Goal: Task Accomplishment & Management: Use online tool/utility

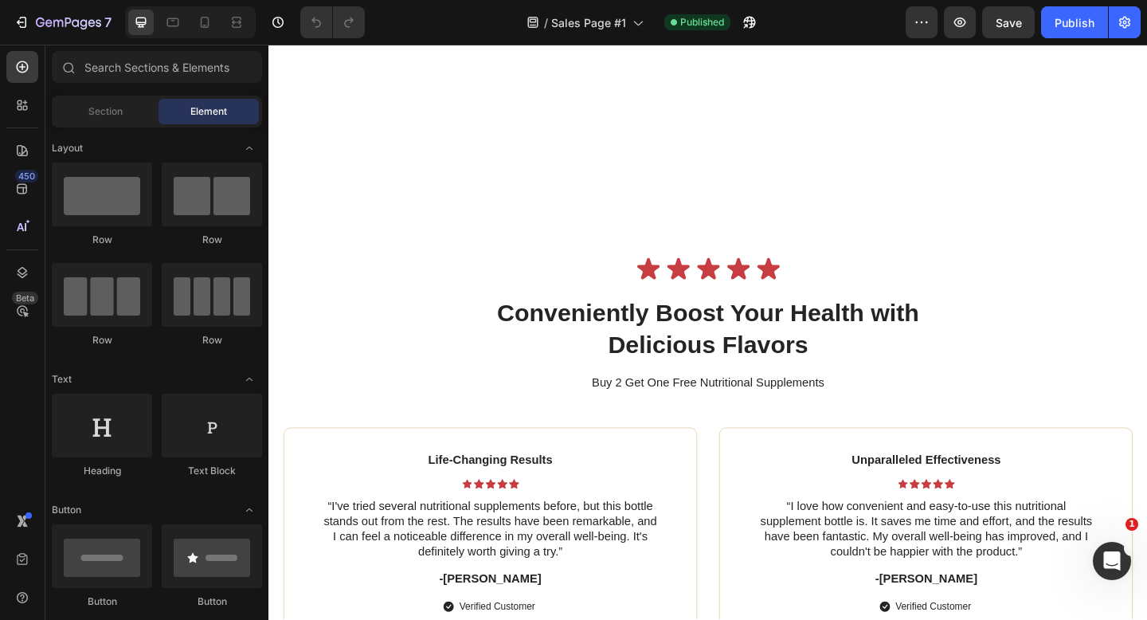
scroll to position [5189, 0]
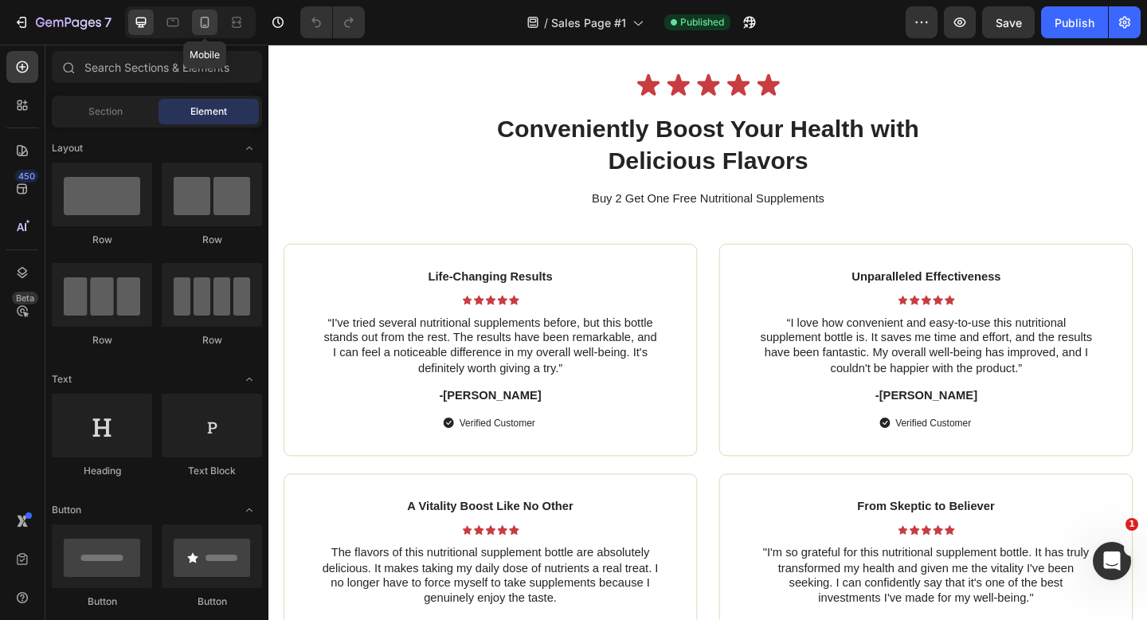
click at [199, 24] on icon at bounding box center [205, 22] width 16 height 16
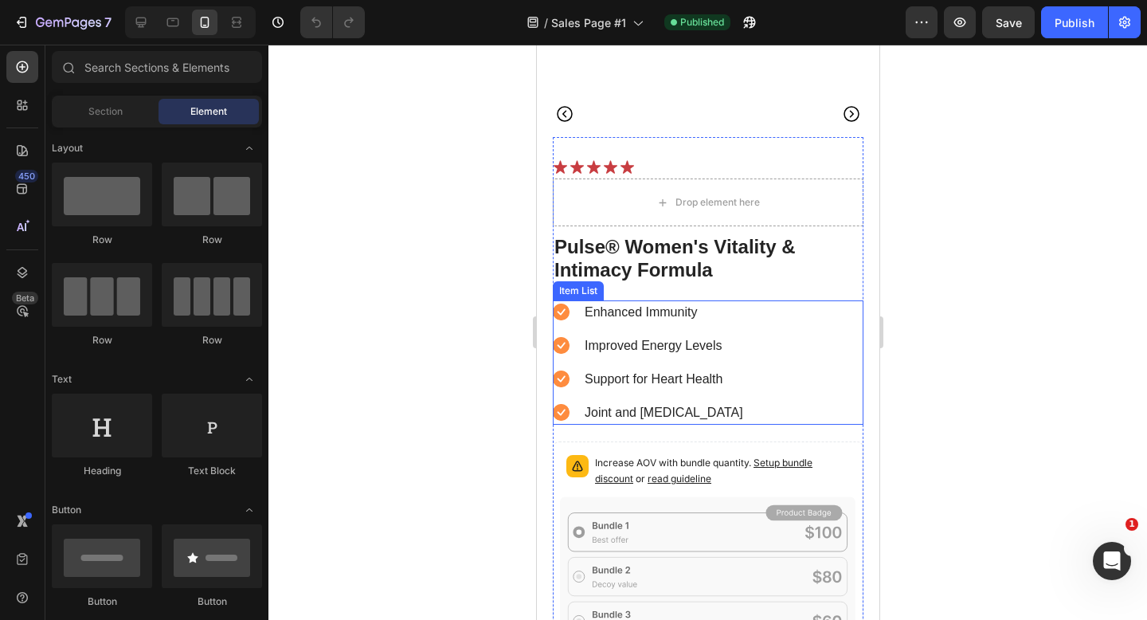
scroll to position [5244, 0]
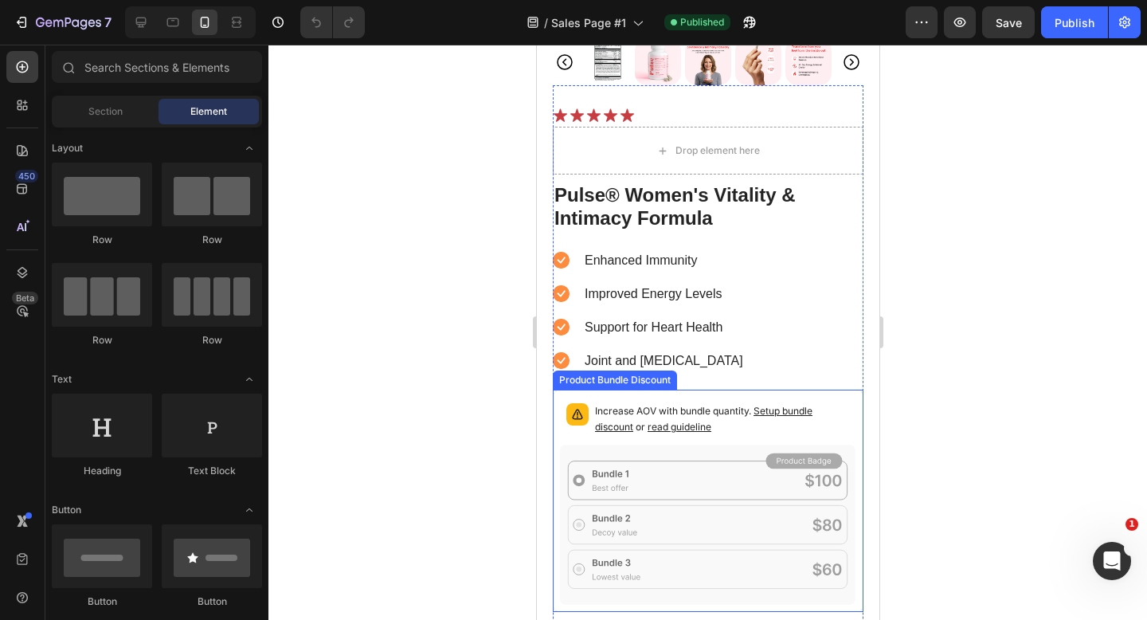
click at [730, 409] on p "Increase AOV with bundle quantity. Setup bundle discount or read guideline" at bounding box center [721, 419] width 255 height 32
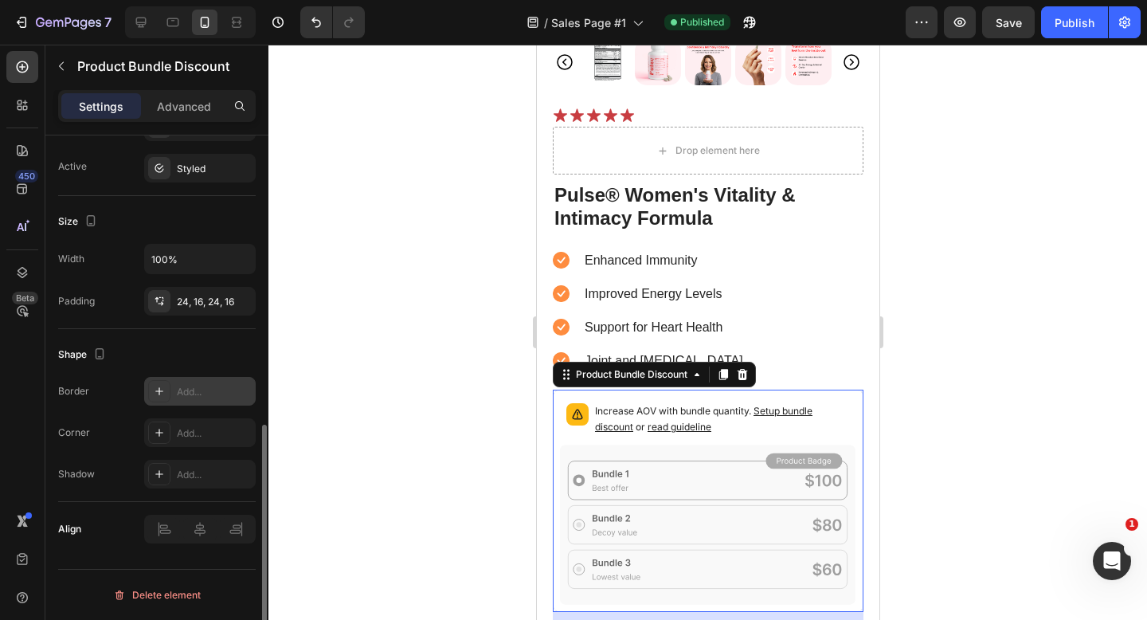
scroll to position [0, 0]
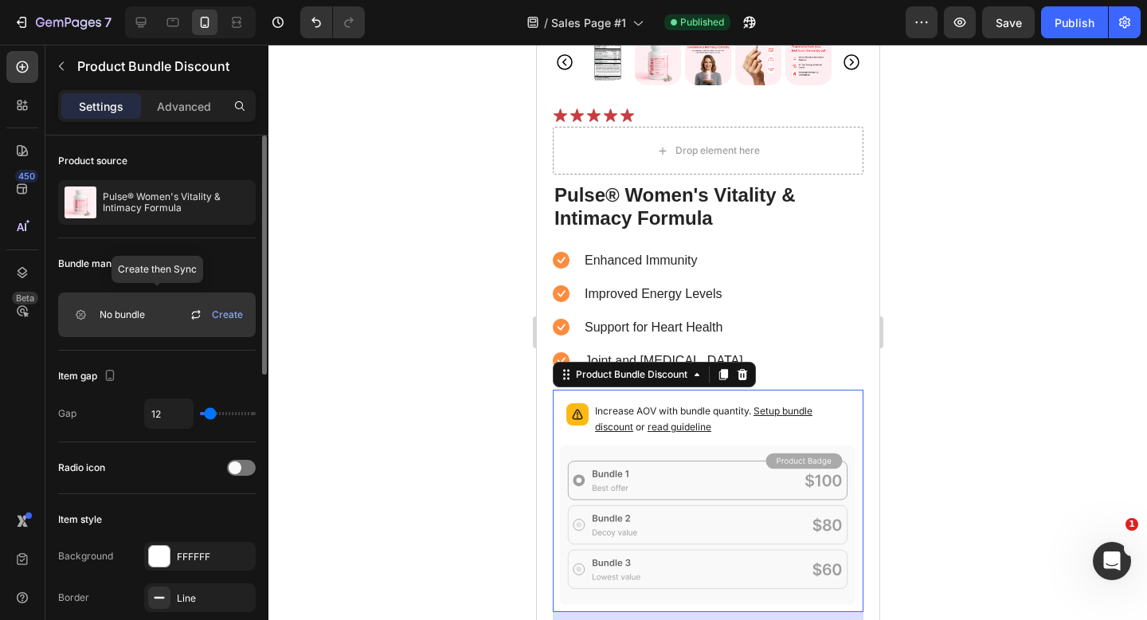
click at [174, 312] on div "No bundle Create" at bounding box center [157, 314] width 198 height 45
click at [222, 312] on span "Create" at bounding box center [227, 315] width 31 height 14
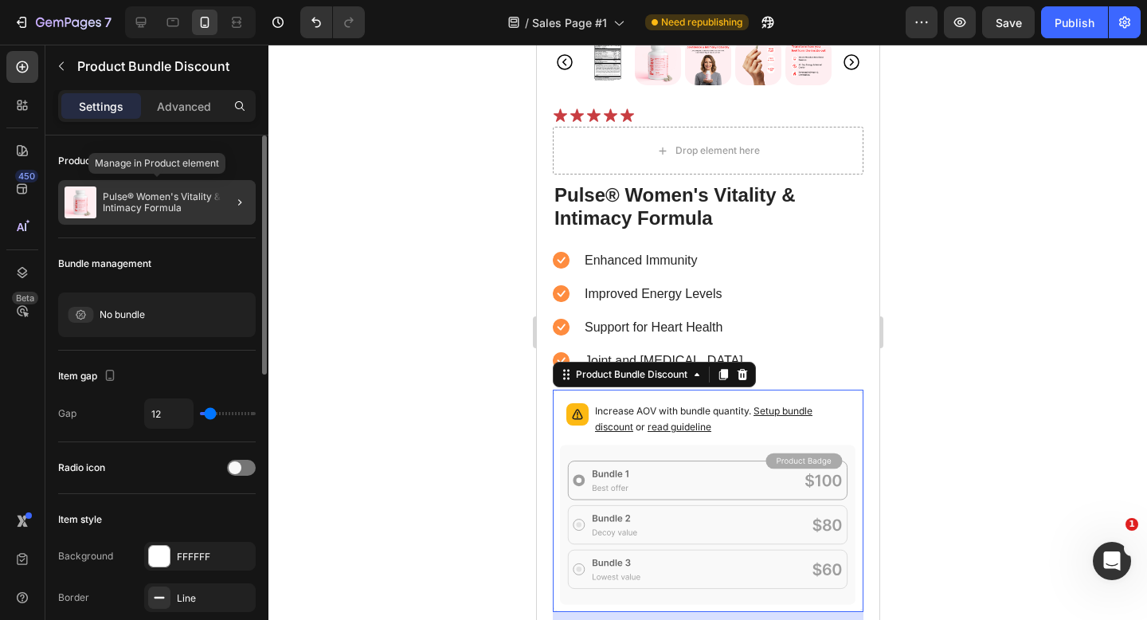
click at [172, 206] on p "Pulse® Women's Vitality & Intimacy Formula" at bounding box center [176, 202] width 147 height 22
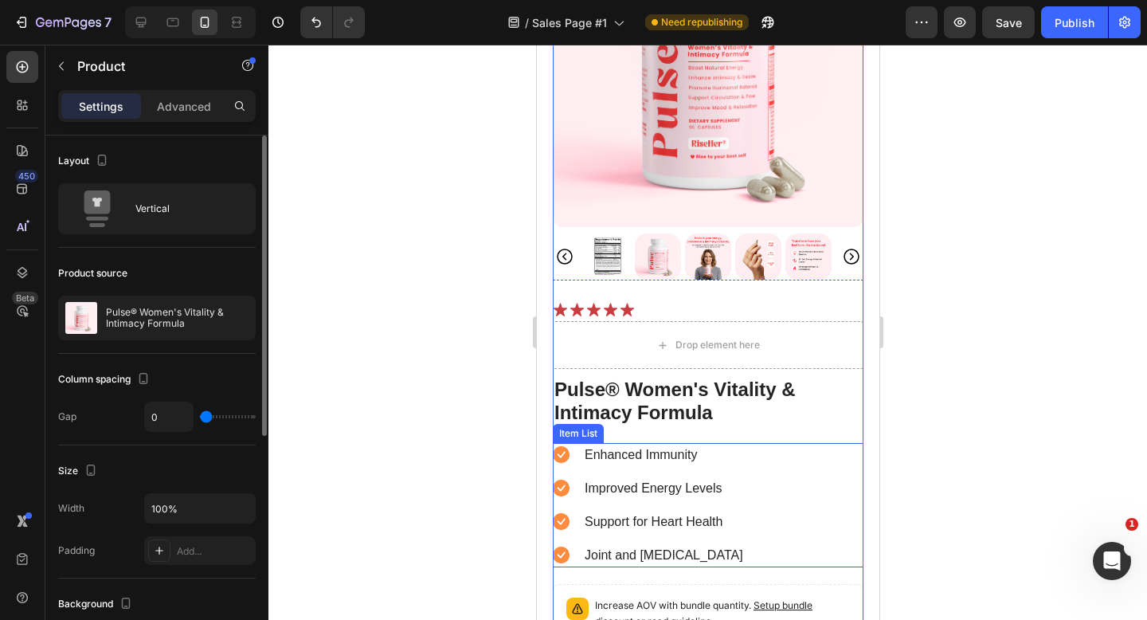
scroll to position [5247, 0]
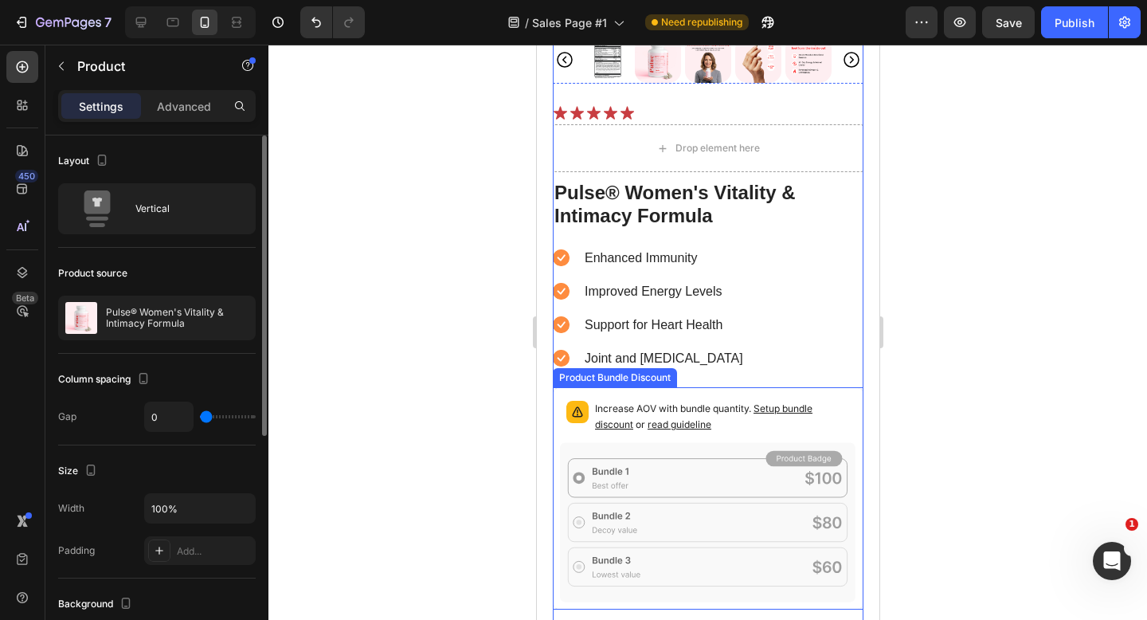
click at [618, 433] on div "Increase AOV with bundle quantity. Setup bundle discount or read guideline" at bounding box center [721, 418] width 255 height 35
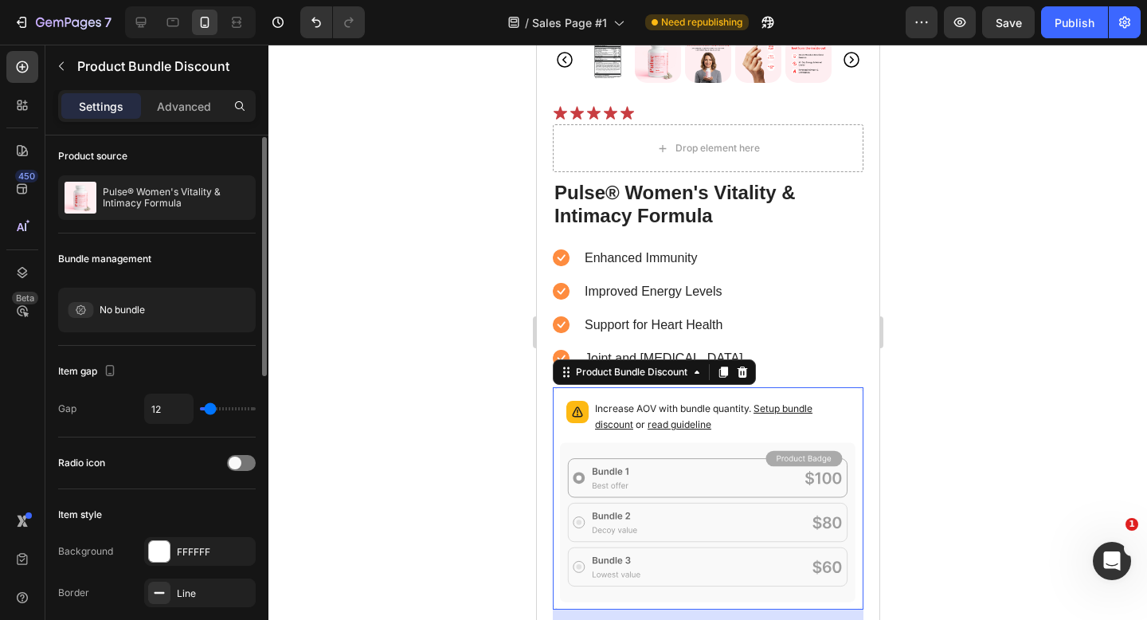
scroll to position [6, 0]
click at [743, 374] on icon at bounding box center [742, 371] width 10 height 11
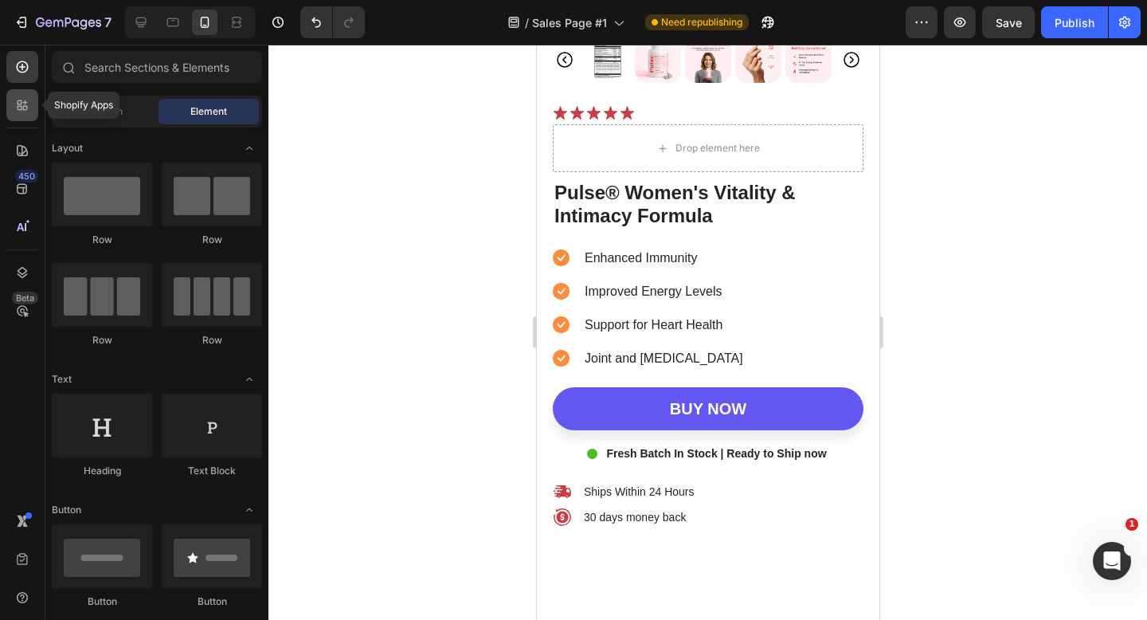
click at [25, 99] on icon at bounding box center [22, 105] width 16 height 16
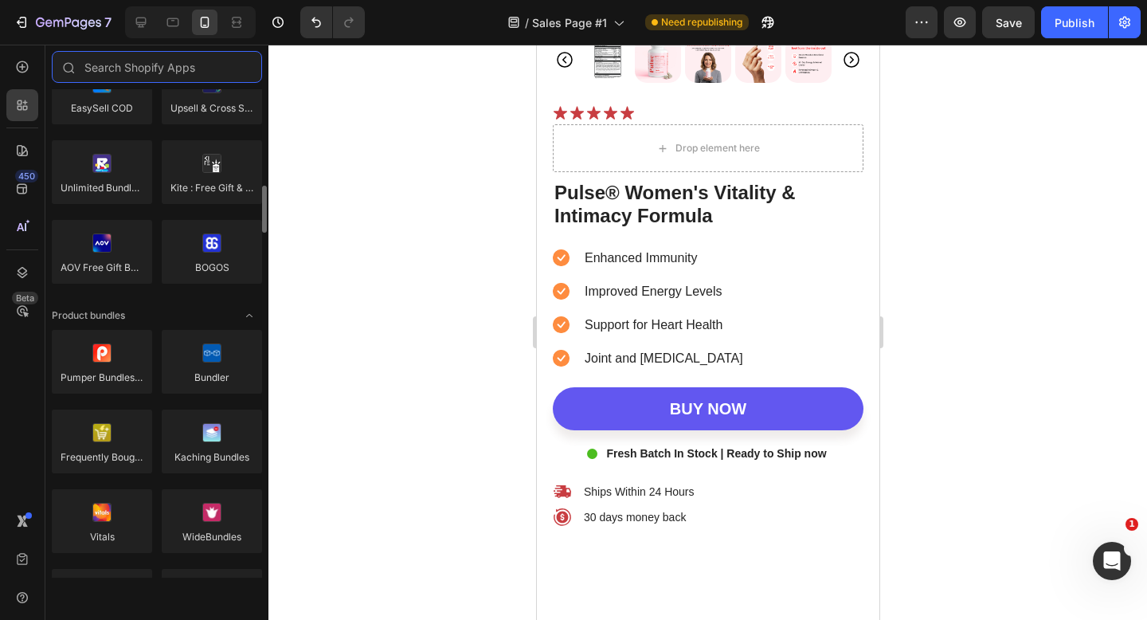
scroll to position [973, 0]
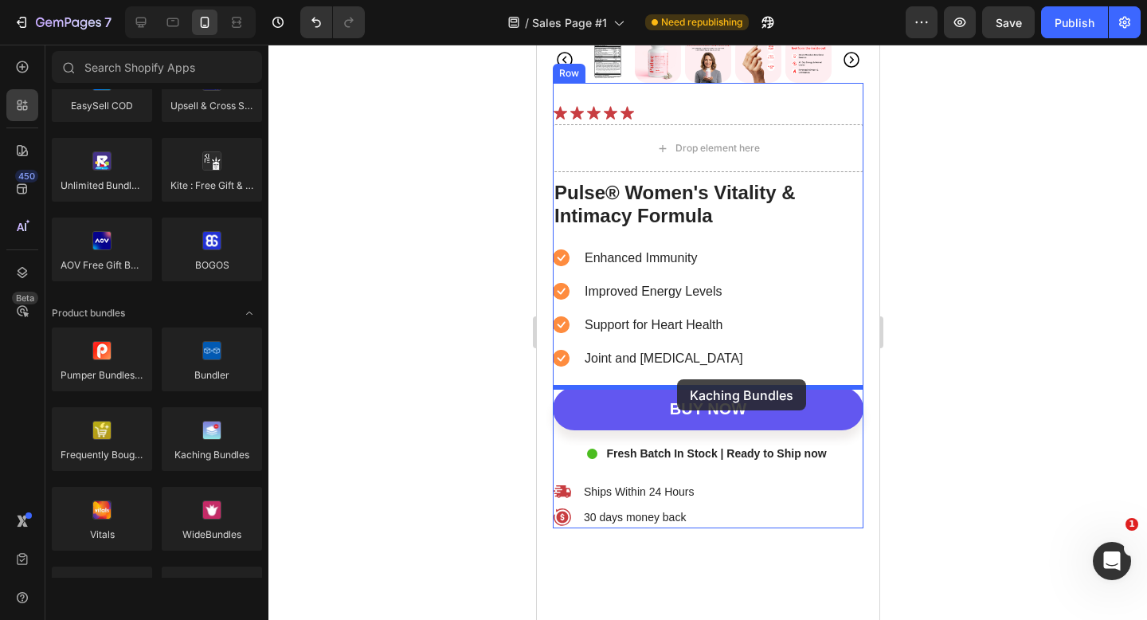
drag, startPoint x: 738, startPoint y: 476, endPoint x: 676, endPoint y: 379, distance: 114.3
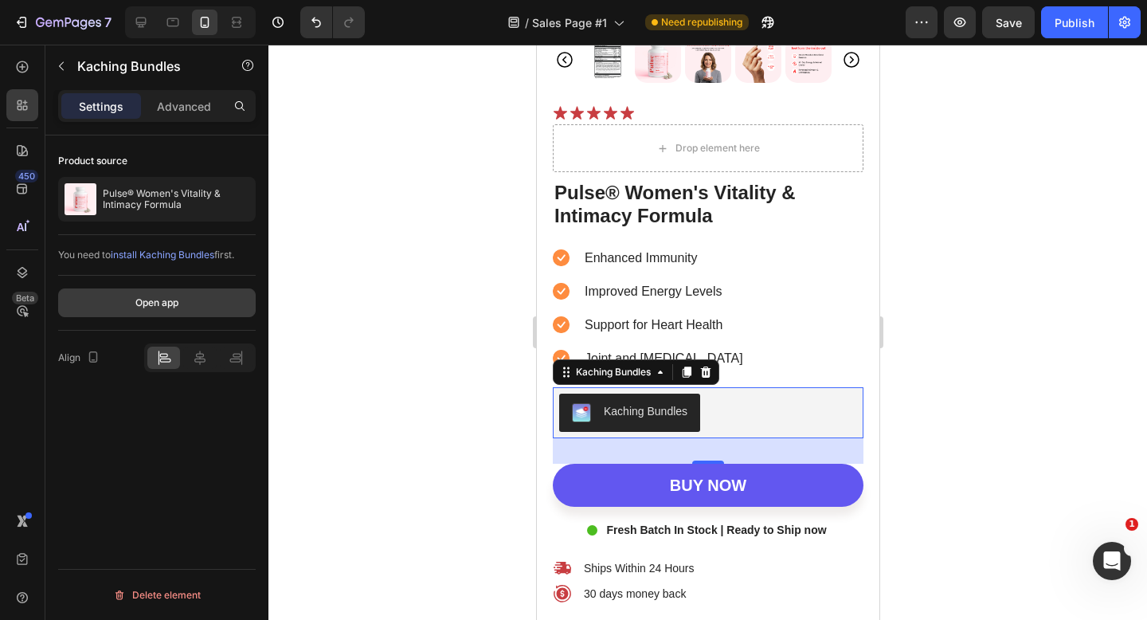
click at [157, 305] on div "Open app" at bounding box center [156, 303] width 43 height 14
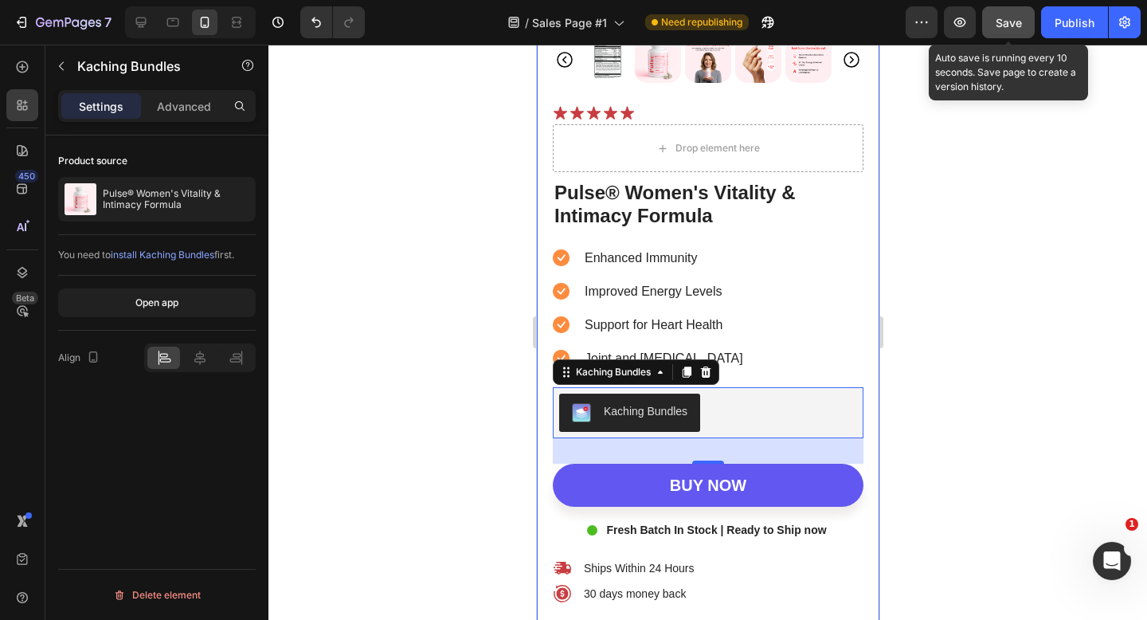
click at [1001, 13] on button "Save" at bounding box center [1008, 22] width 53 height 32
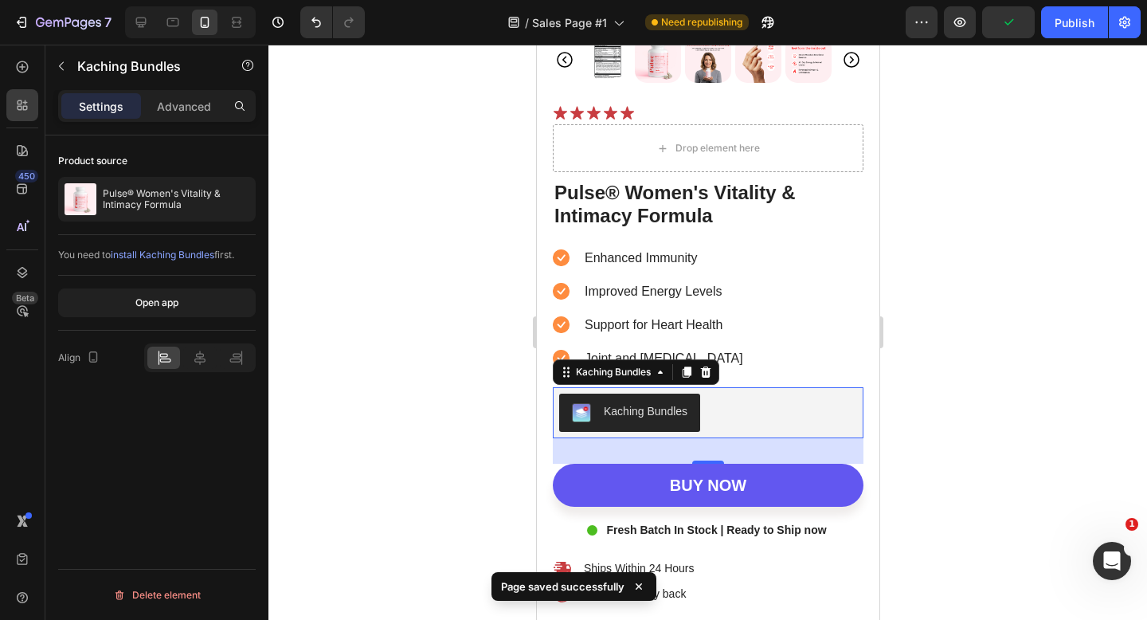
click at [272, 206] on div at bounding box center [708, 332] width 879 height 575
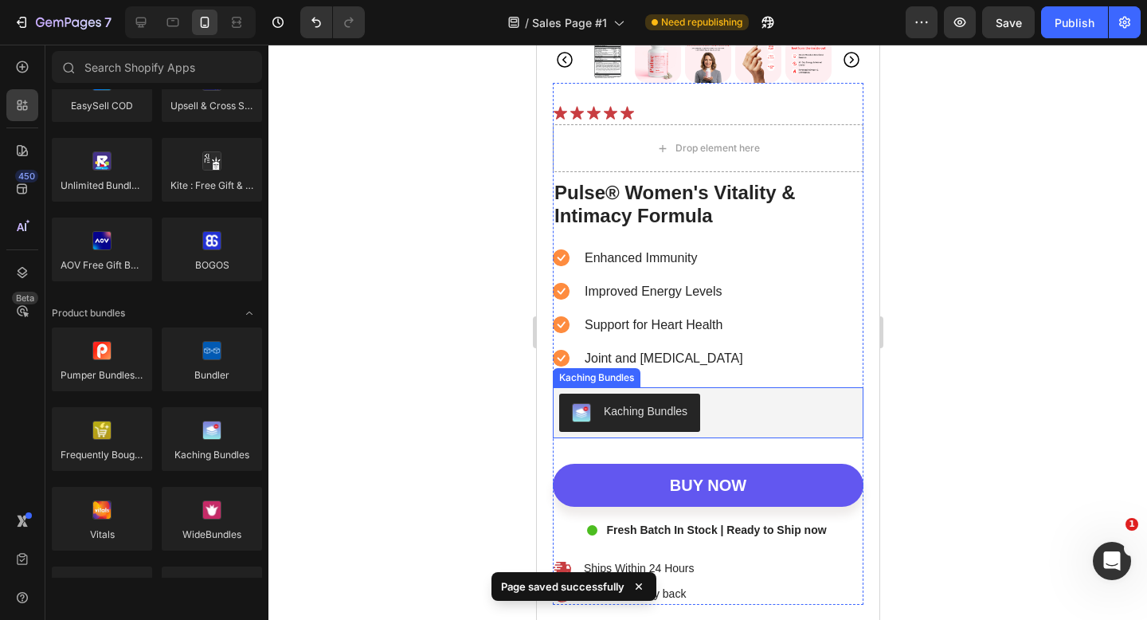
click at [747, 406] on div "Kaching Bundles" at bounding box center [708, 413] width 298 height 38
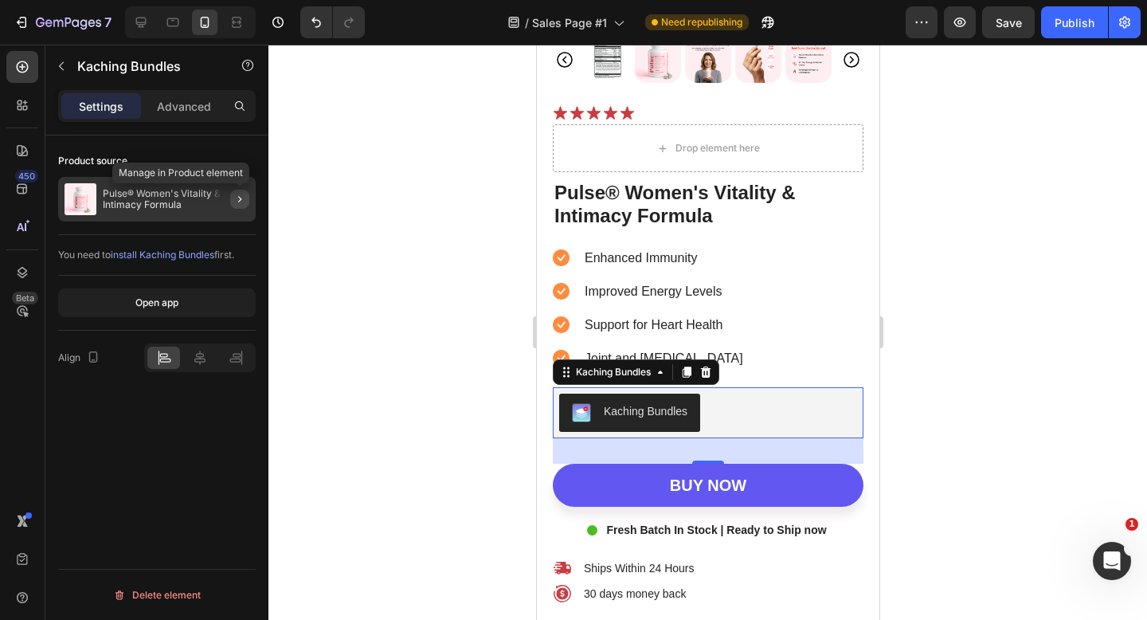
click at [234, 207] on button "button" at bounding box center [239, 199] width 19 height 19
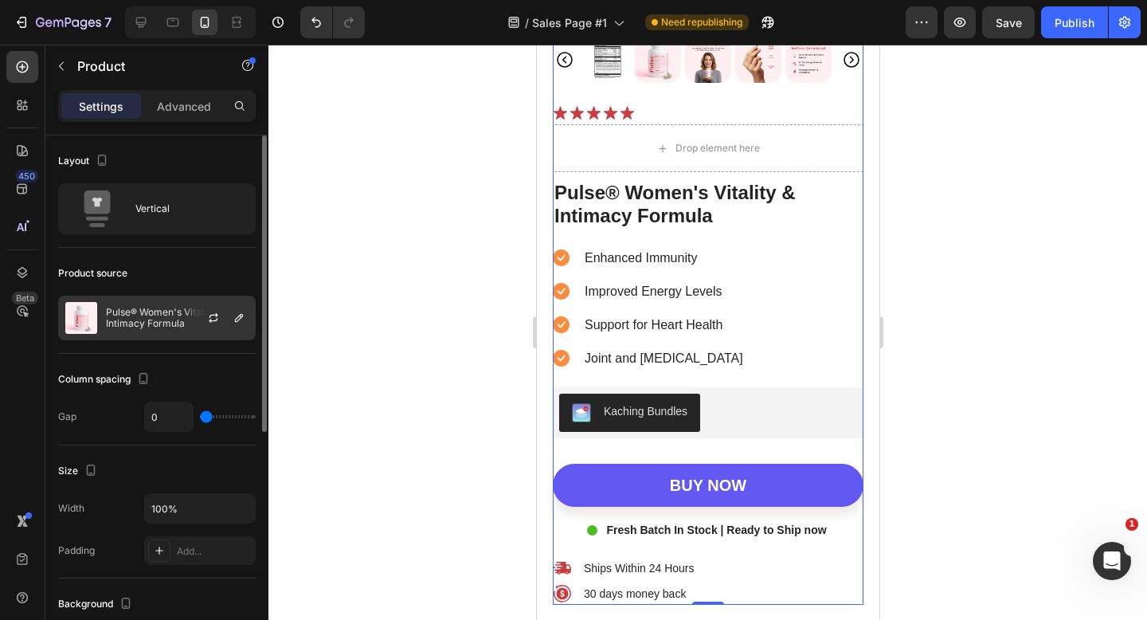
click at [155, 320] on p "Pulse® Women's Vitality & Intimacy Formula" at bounding box center [177, 318] width 143 height 22
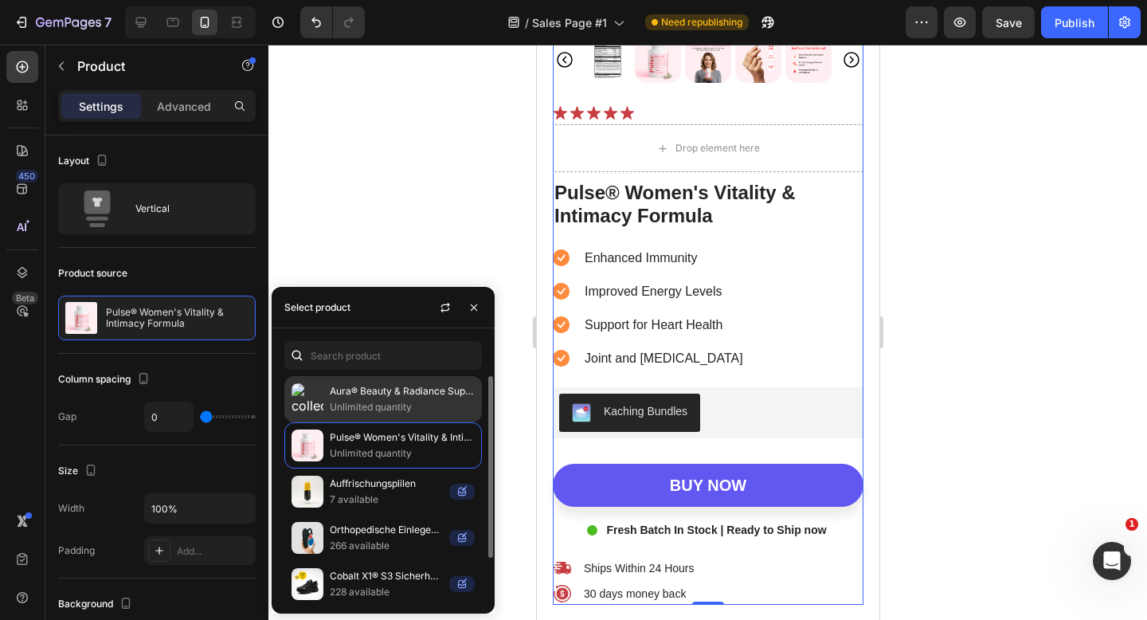
click at [388, 402] on p "Unlimited quantity" at bounding box center [402, 407] width 145 height 16
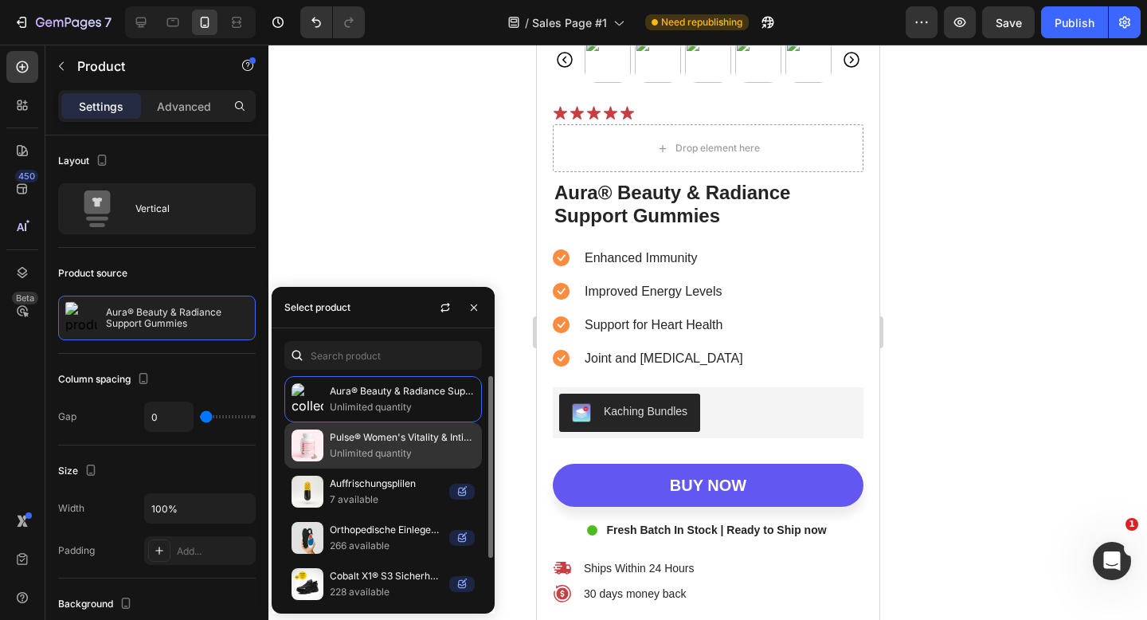
click at [370, 433] on p "Pulse® Women's Vitality & Intimacy Formula" at bounding box center [402, 437] width 145 height 16
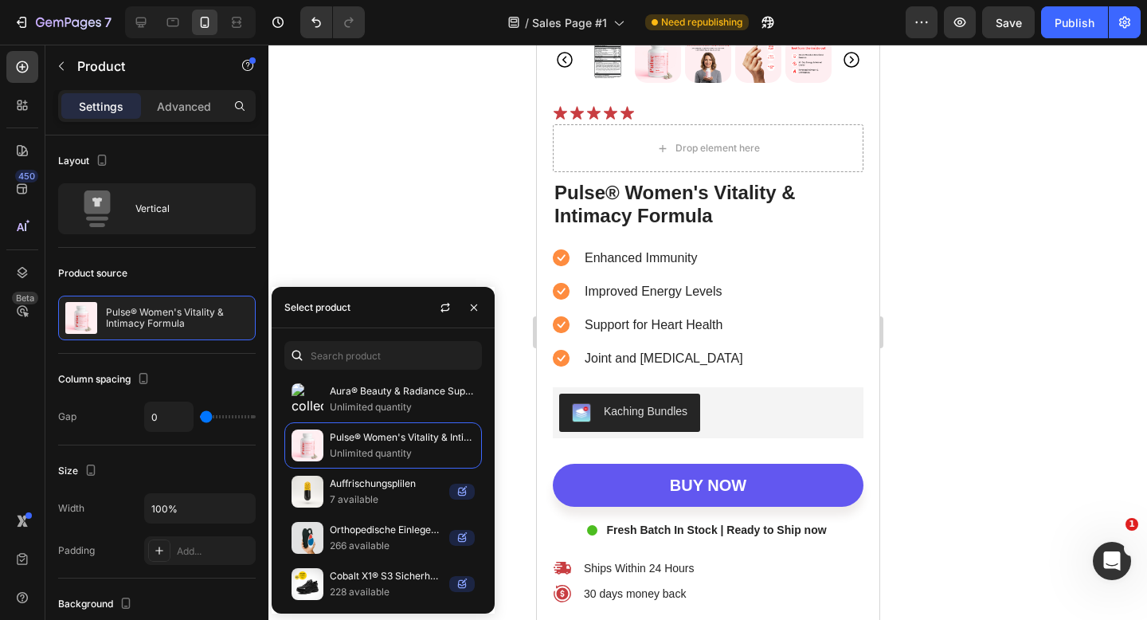
click at [383, 245] on div at bounding box center [708, 332] width 879 height 575
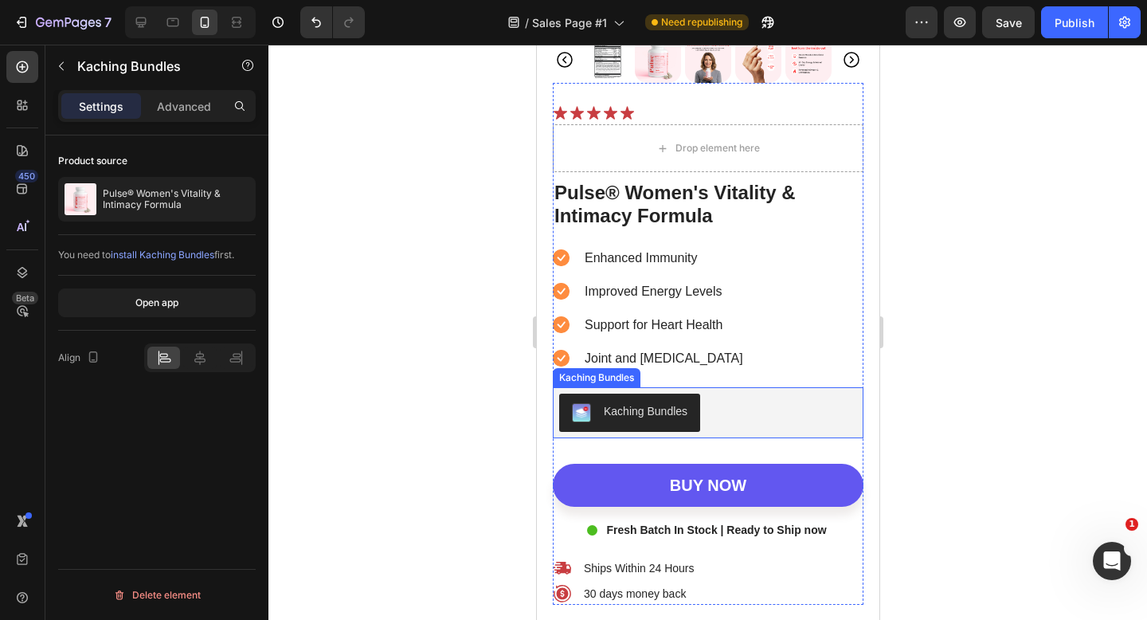
click at [799, 425] on div "Kaching Bundles" at bounding box center [708, 413] width 298 height 38
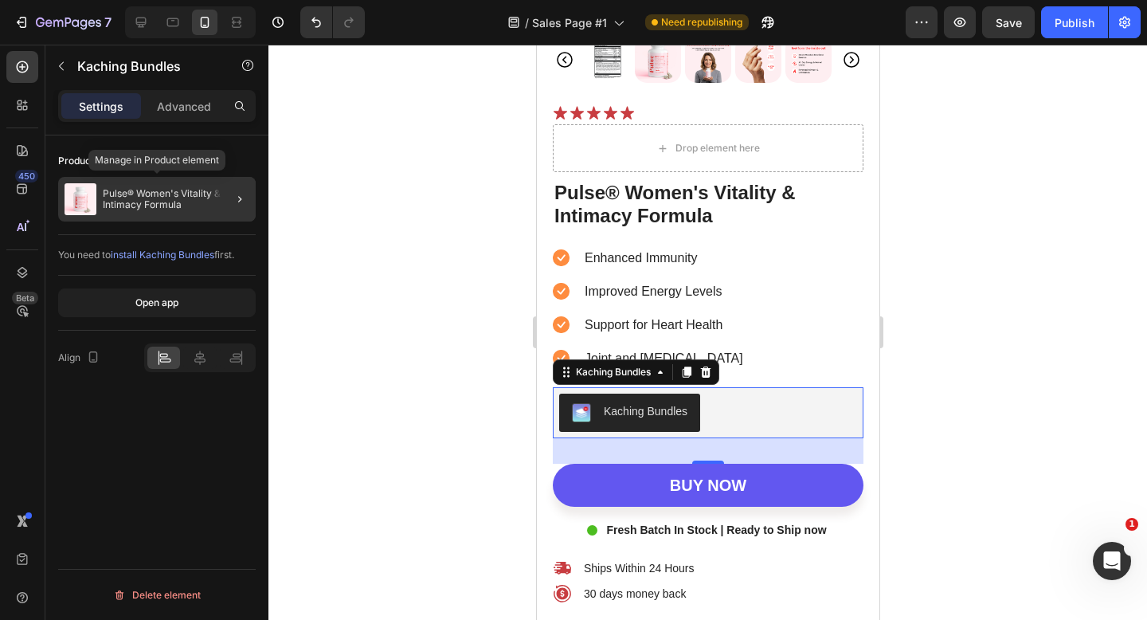
click at [135, 198] on p "Pulse® Women's Vitality & Intimacy Formula" at bounding box center [176, 199] width 147 height 22
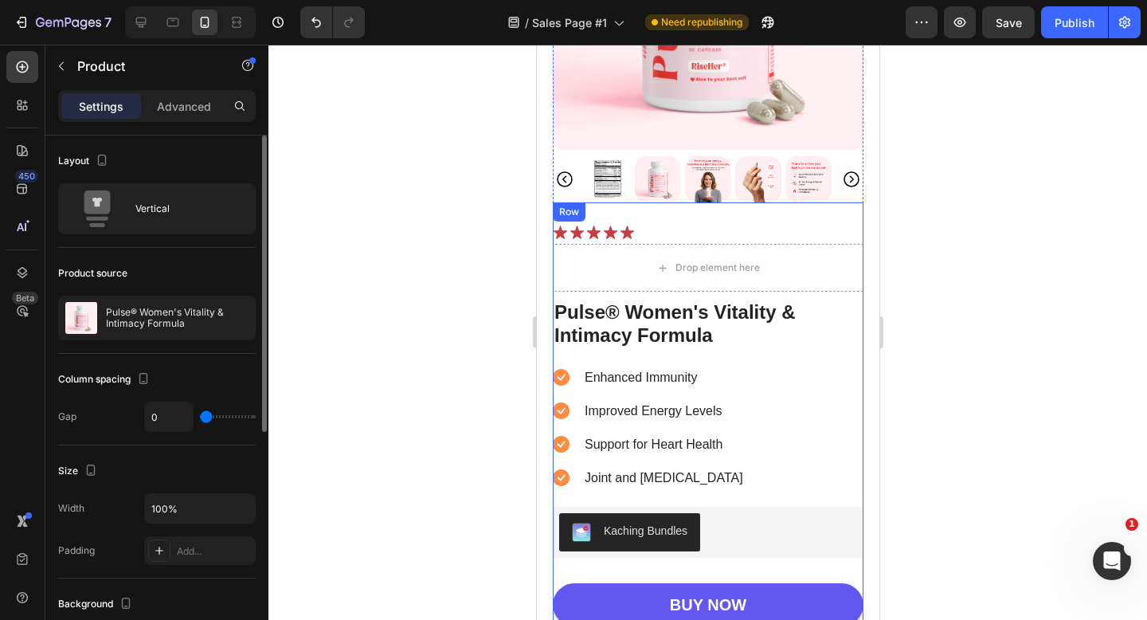
scroll to position [5005, 0]
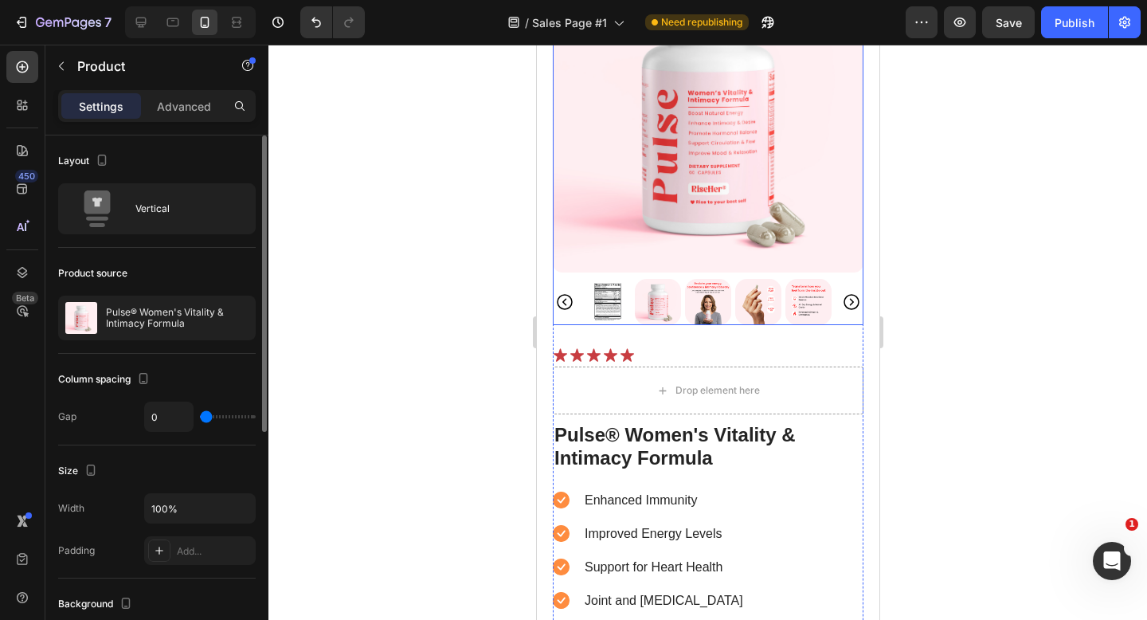
click at [569, 218] on img at bounding box center [707, 117] width 311 height 311
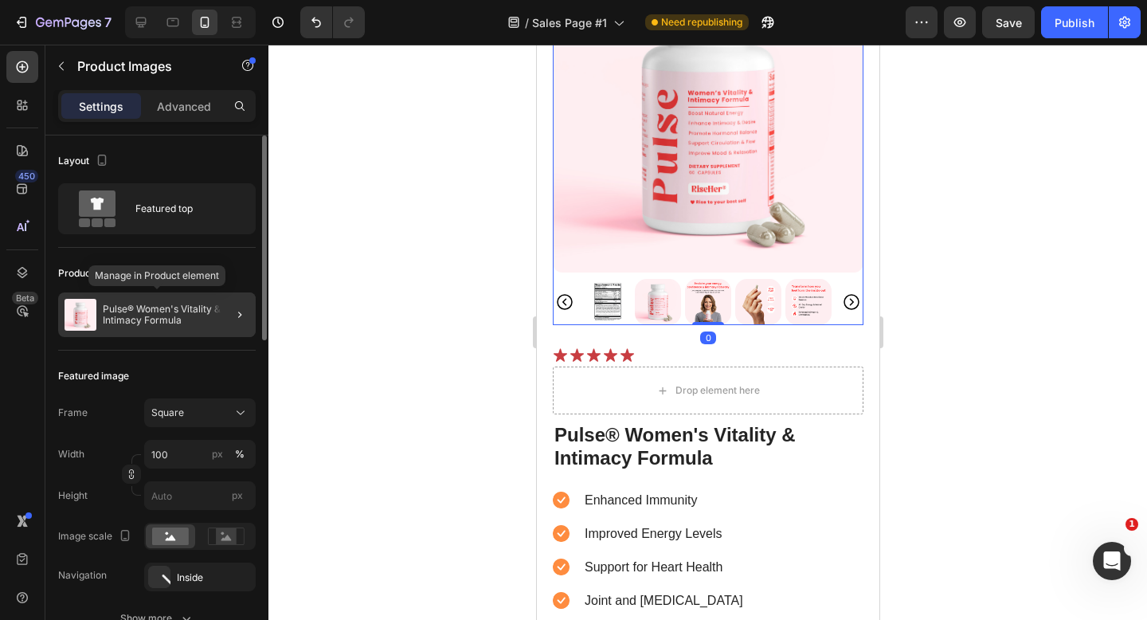
click at [192, 308] on p "Pulse® Women's Vitality & Intimacy Formula" at bounding box center [176, 315] width 147 height 22
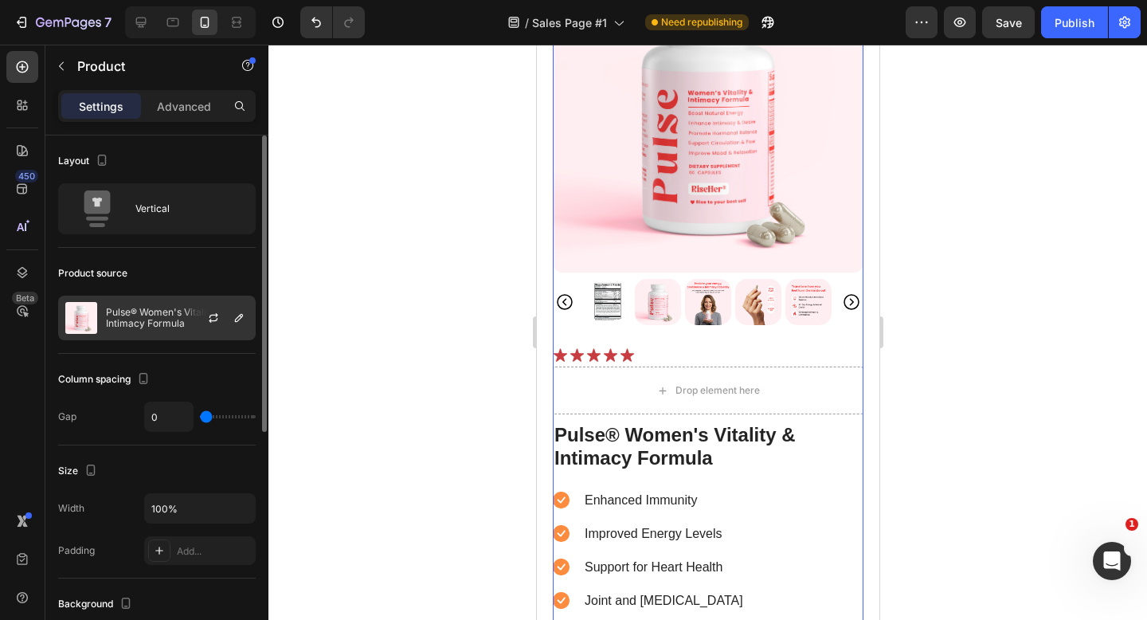
click at [159, 324] on p "Pulse® Women's Vitality & Intimacy Formula" at bounding box center [177, 318] width 143 height 22
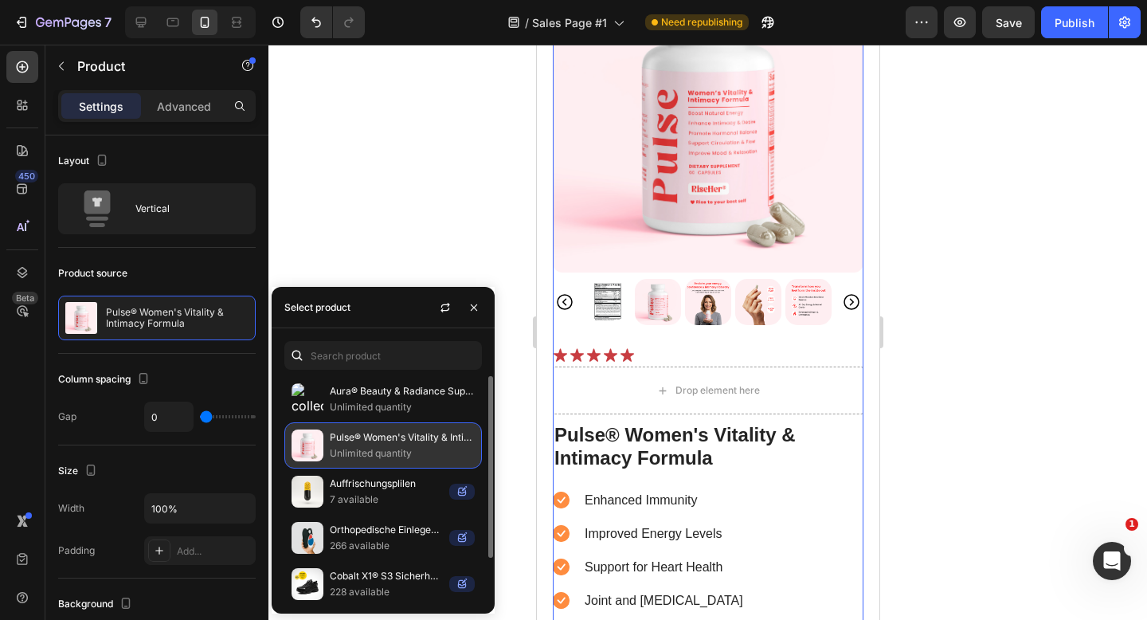
click at [406, 448] on p "Unlimited quantity" at bounding box center [402, 453] width 145 height 16
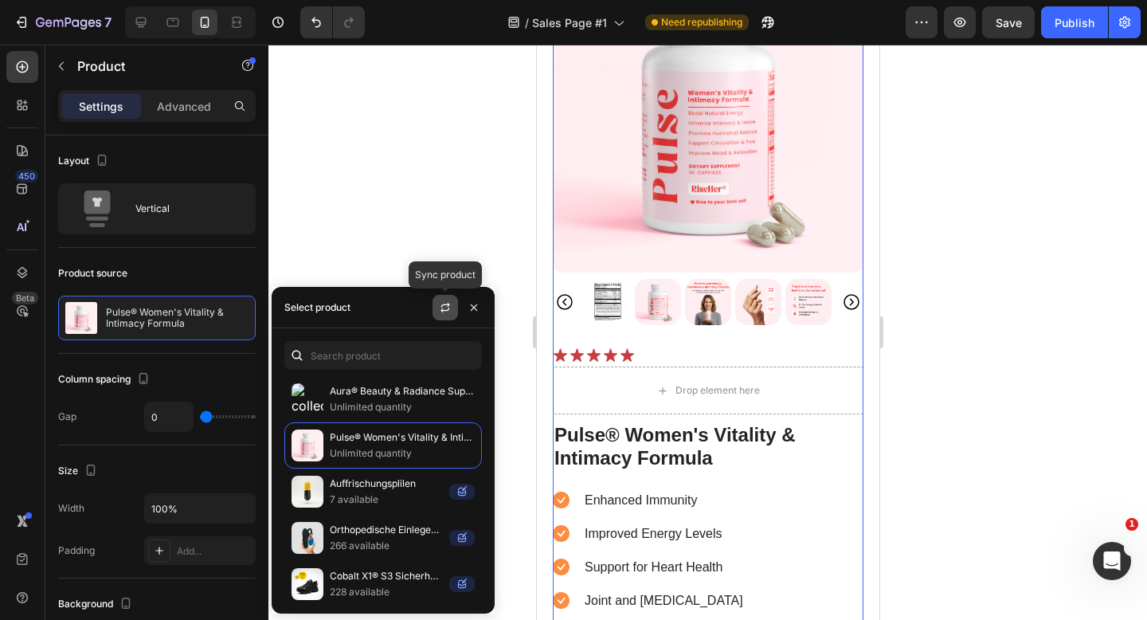
click at [436, 309] on button "button" at bounding box center [445, 307] width 25 height 25
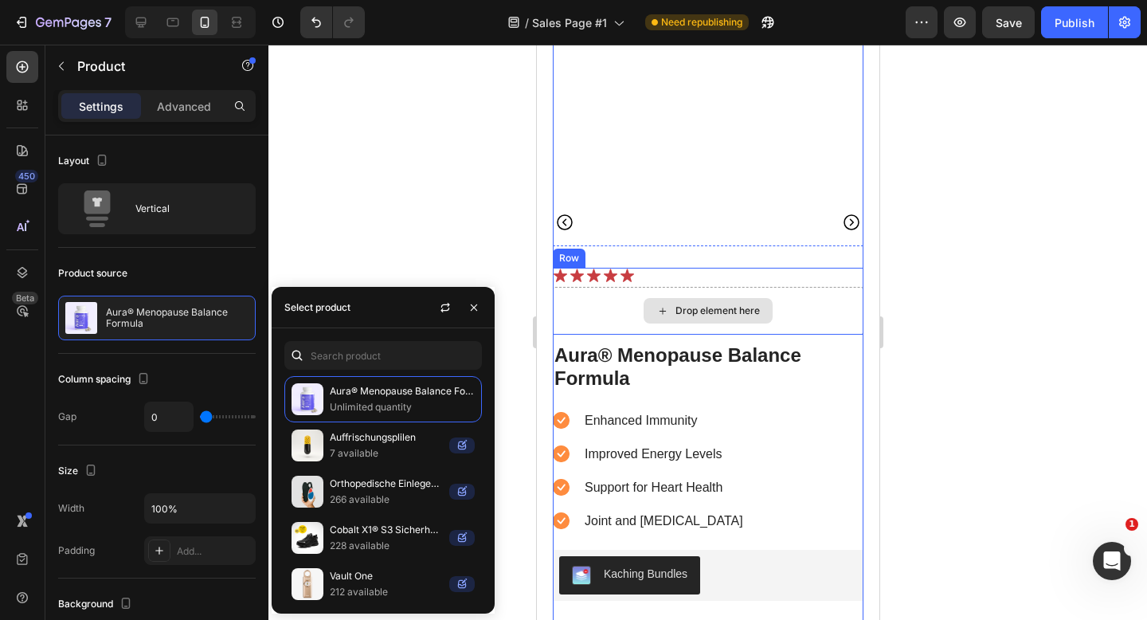
scroll to position [5483, 0]
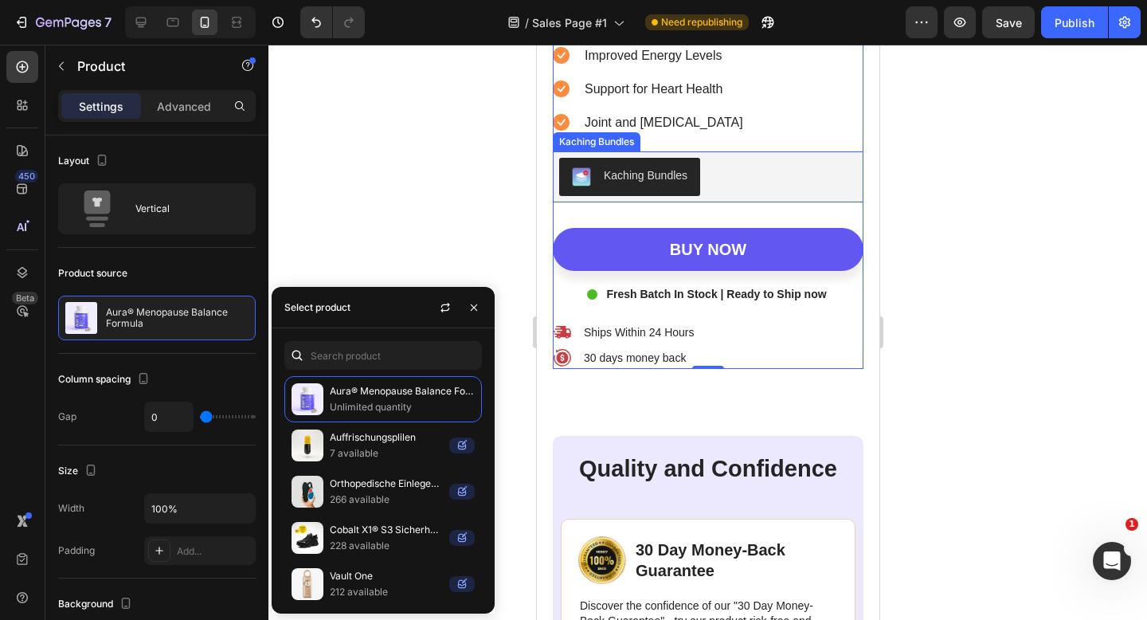
click at [722, 172] on div "Kaching Bundles" at bounding box center [708, 177] width 298 height 38
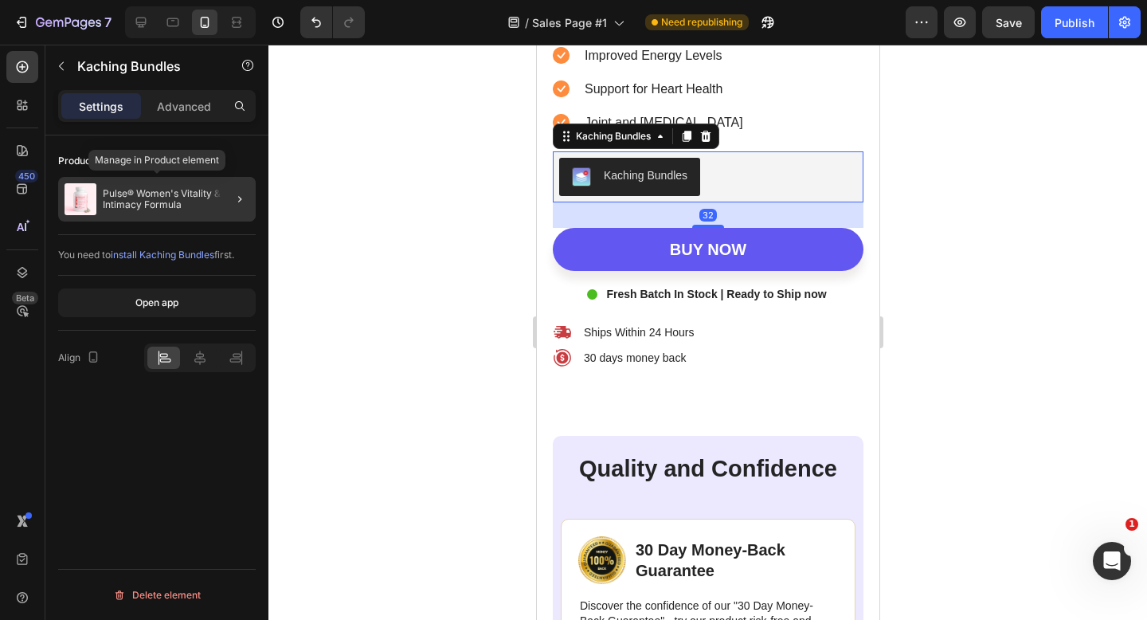
click at [158, 209] on p "Pulse® Women's Vitality & Intimacy Formula" at bounding box center [176, 199] width 147 height 22
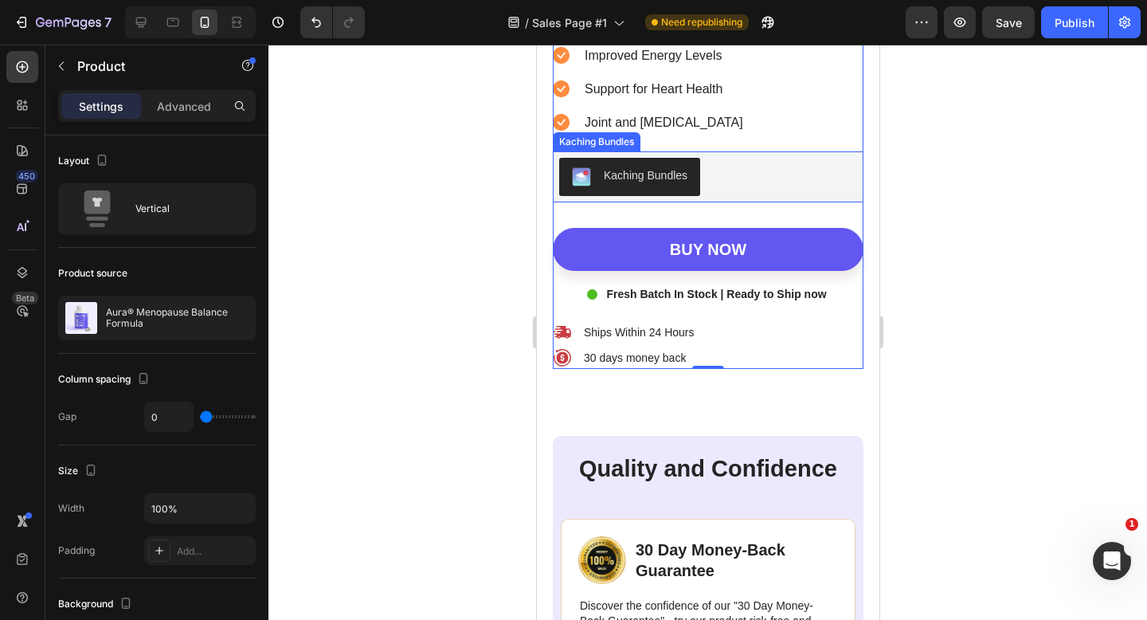
click at [700, 194] on div "Kaching Bundles" at bounding box center [708, 177] width 298 height 38
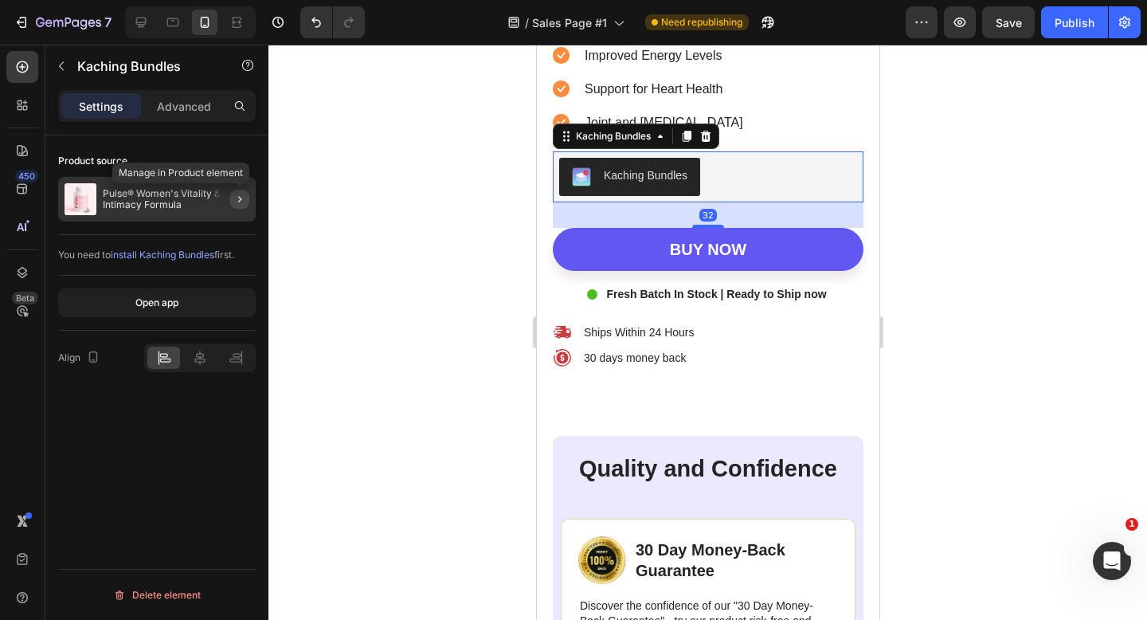
click at [243, 198] on icon "button" at bounding box center [239, 199] width 13 height 13
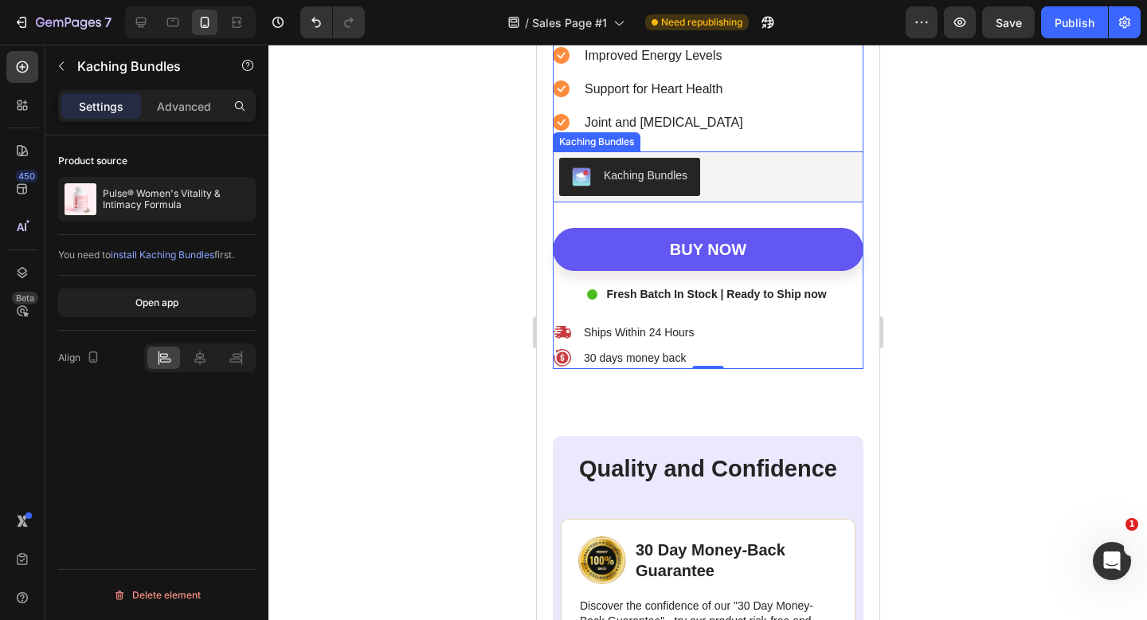
click at [598, 174] on div "Kaching Bundles" at bounding box center [629, 176] width 116 height 19
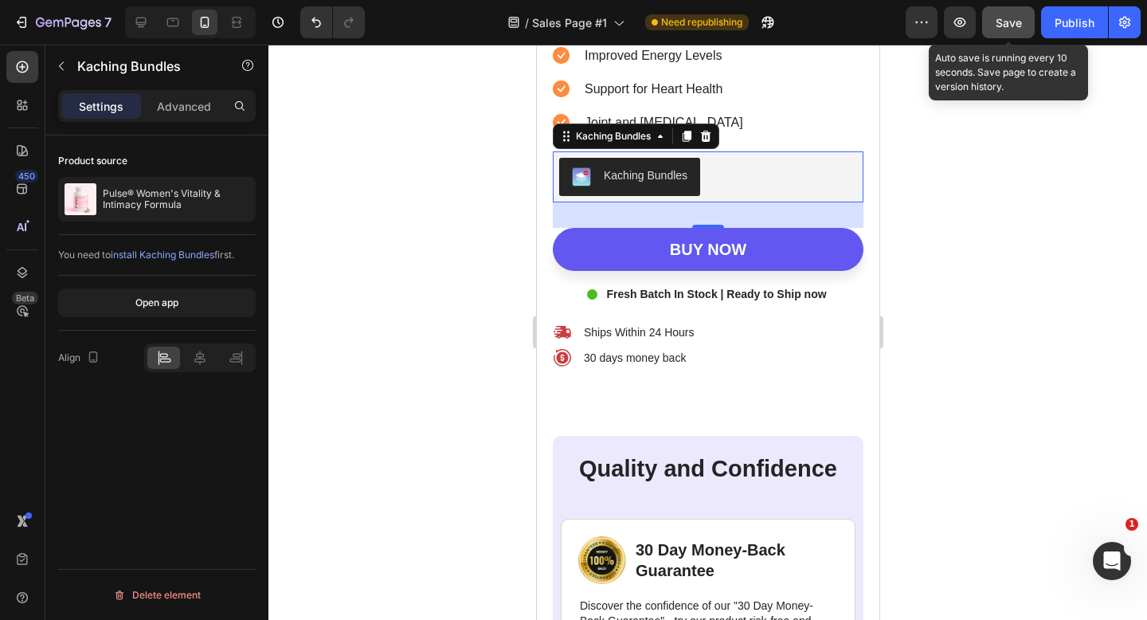
click at [1005, 20] on span "Save" at bounding box center [1009, 23] width 26 height 14
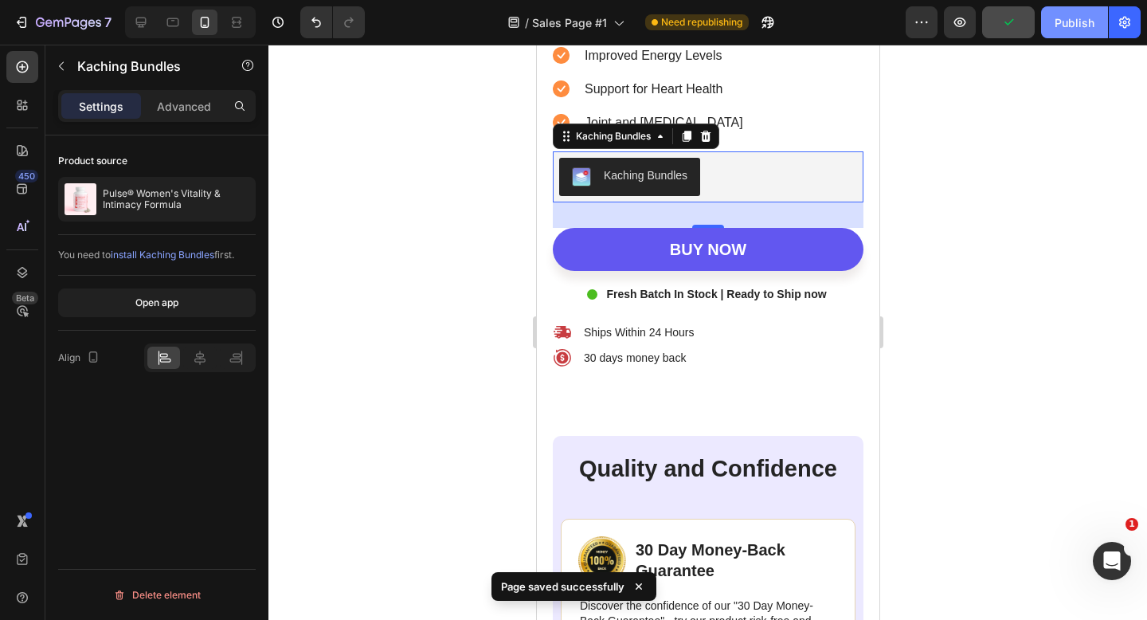
click at [1074, 14] on div "Publish" at bounding box center [1075, 22] width 40 height 17
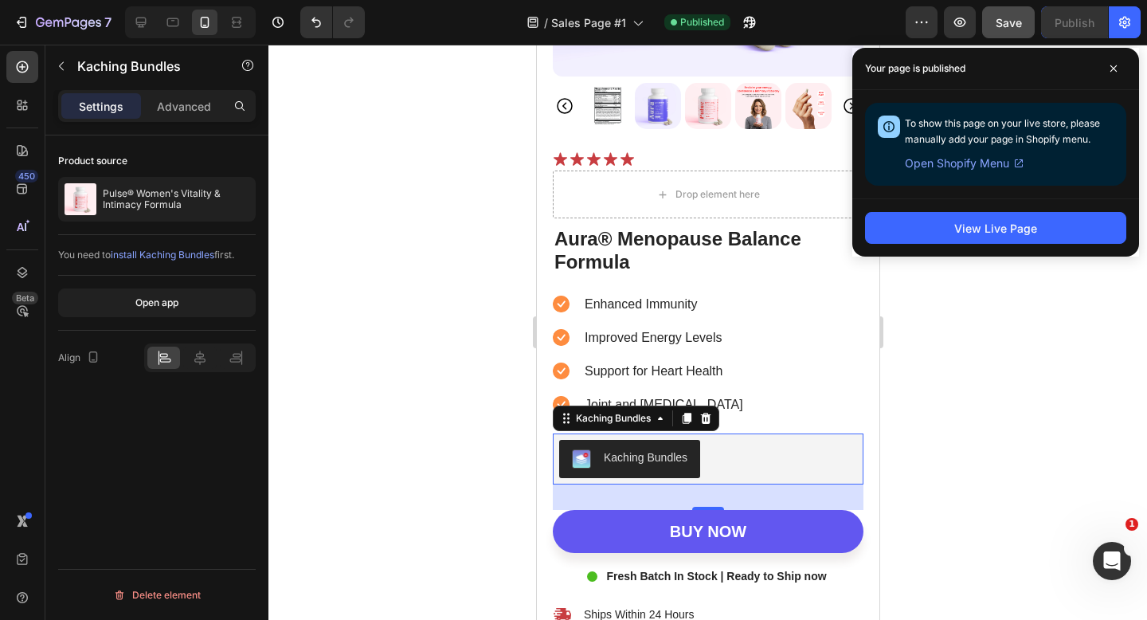
scroll to position [5233, 0]
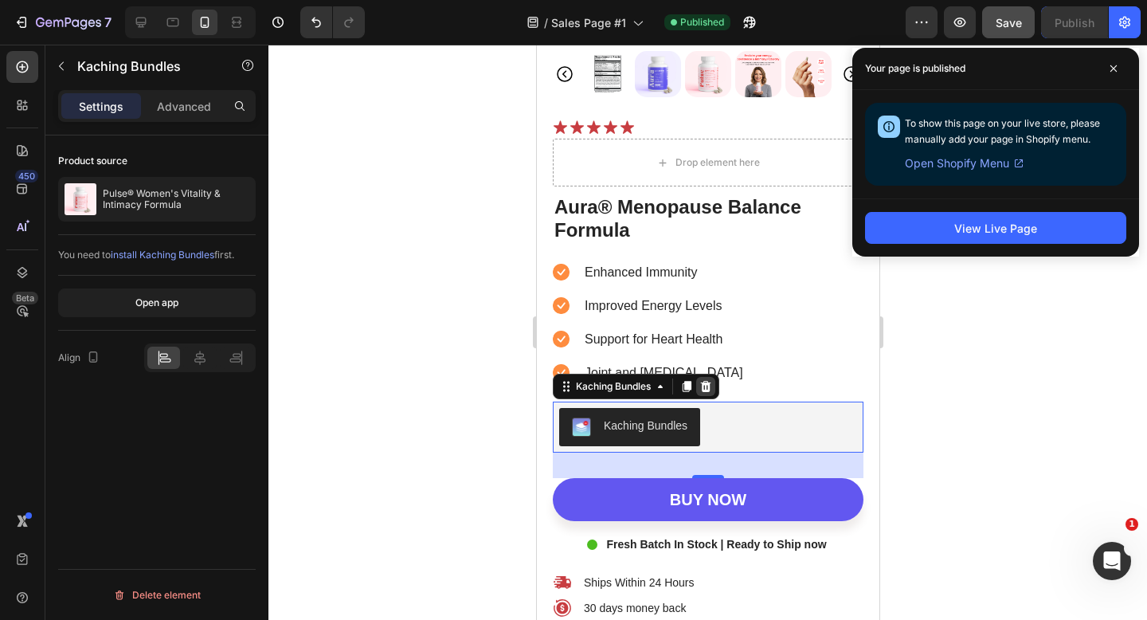
click at [705, 390] on icon at bounding box center [705, 385] width 10 height 11
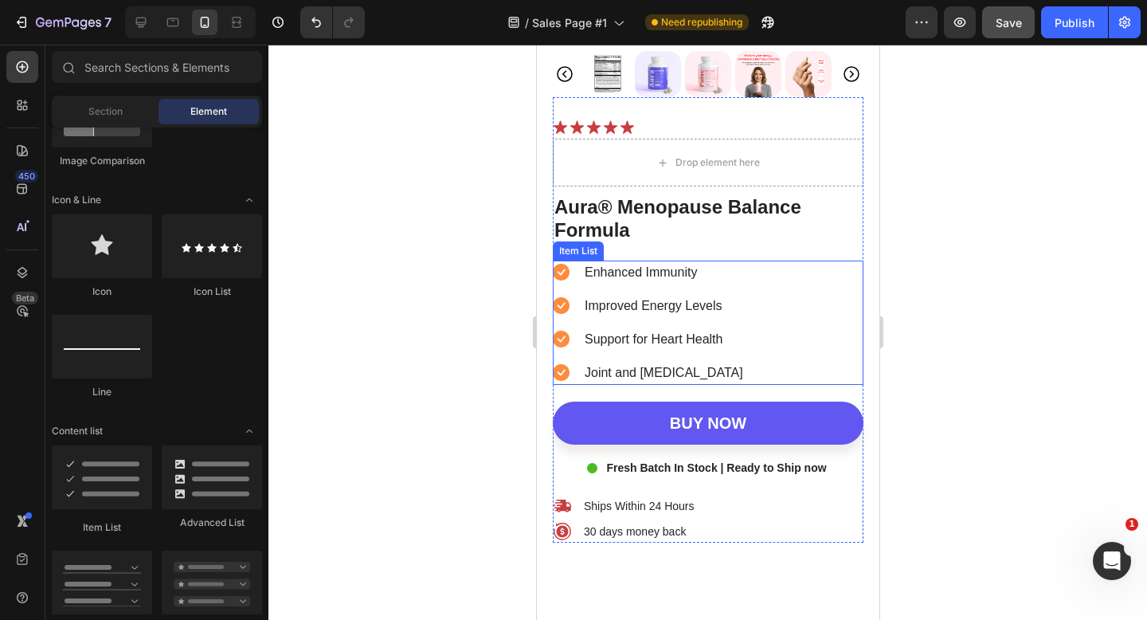
click at [723, 374] on div "Joint and Bone Health" at bounding box center [663, 373] width 163 height 24
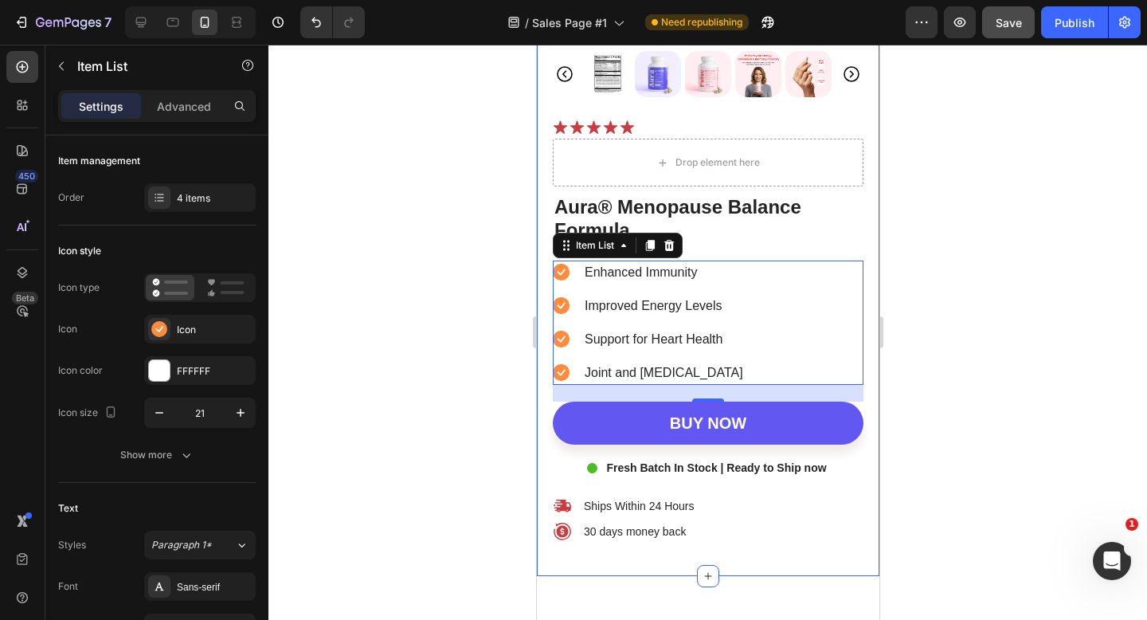
click at [959, 371] on div at bounding box center [708, 332] width 879 height 575
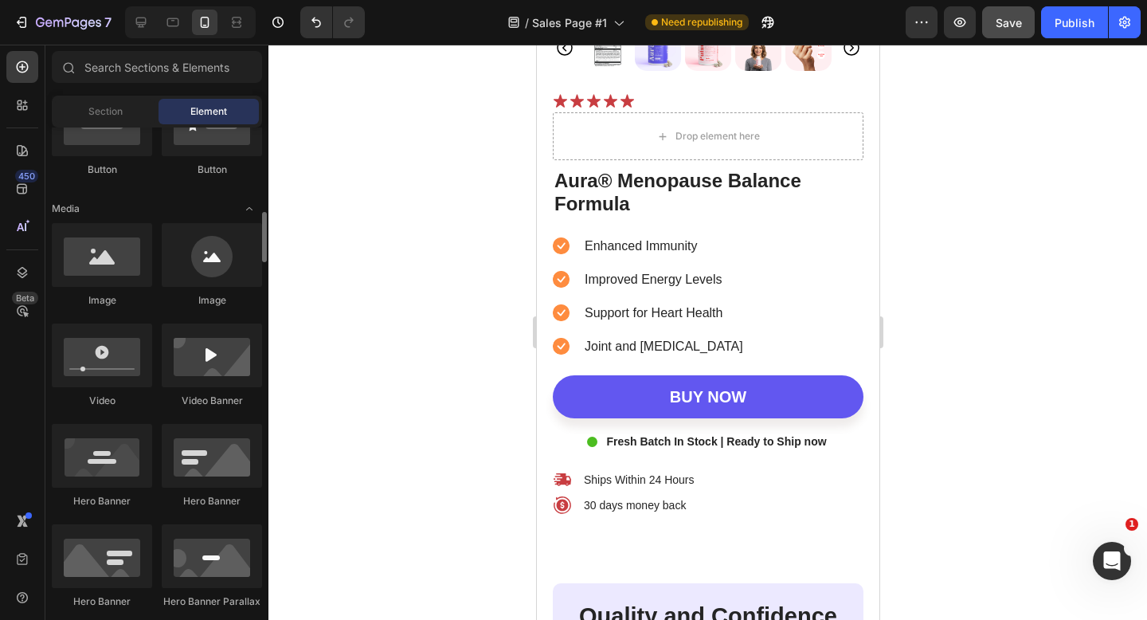
scroll to position [146, 0]
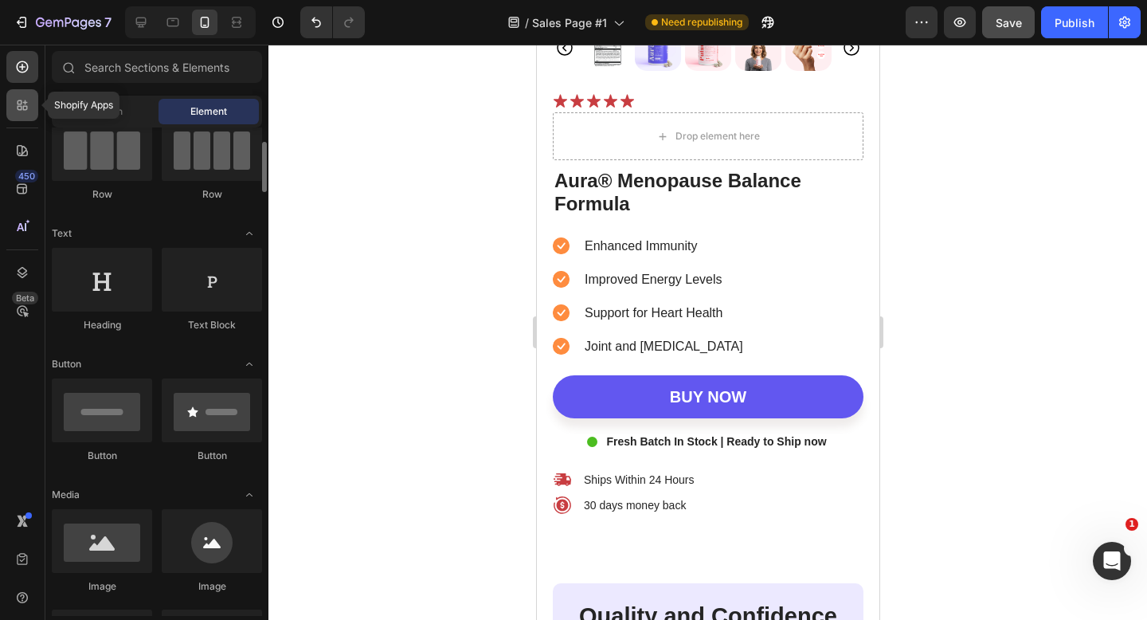
click at [19, 100] on icon at bounding box center [20, 102] width 5 height 5
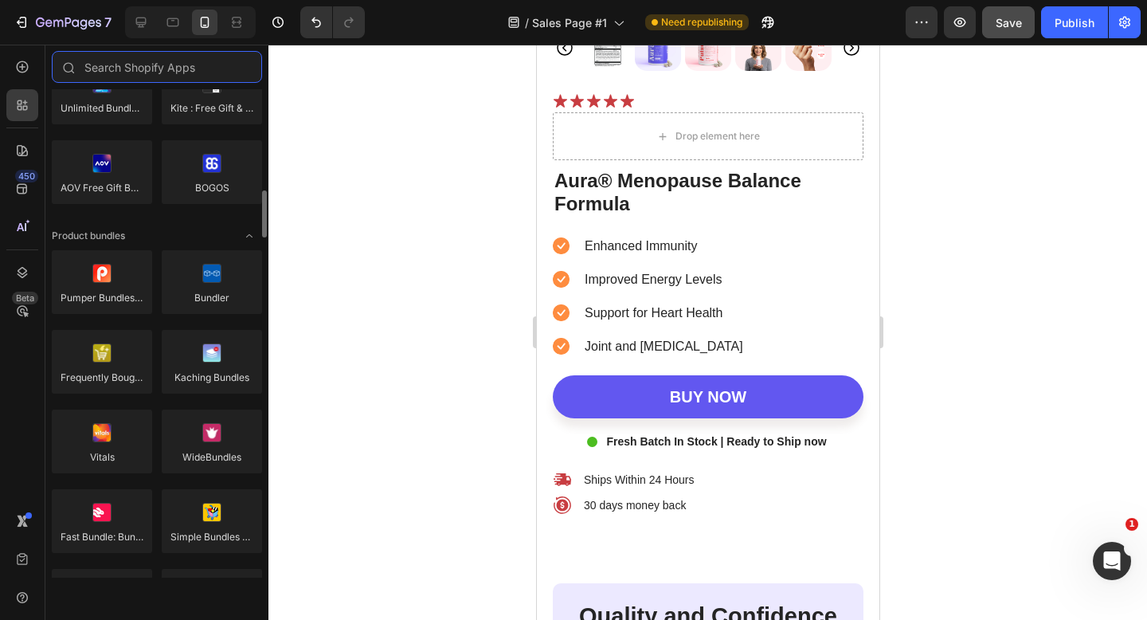
scroll to position [1057, 0]
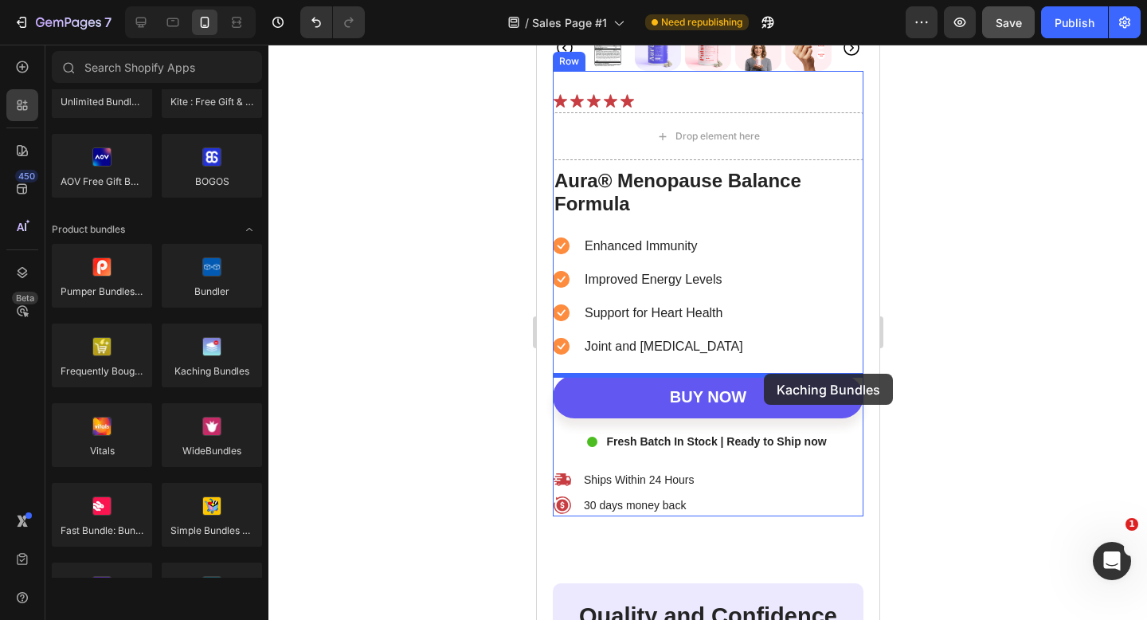
drag, startPoint x: 741, startPoint y: 397, endPoint x: 763, endPoint y: 374, distance: 32.1
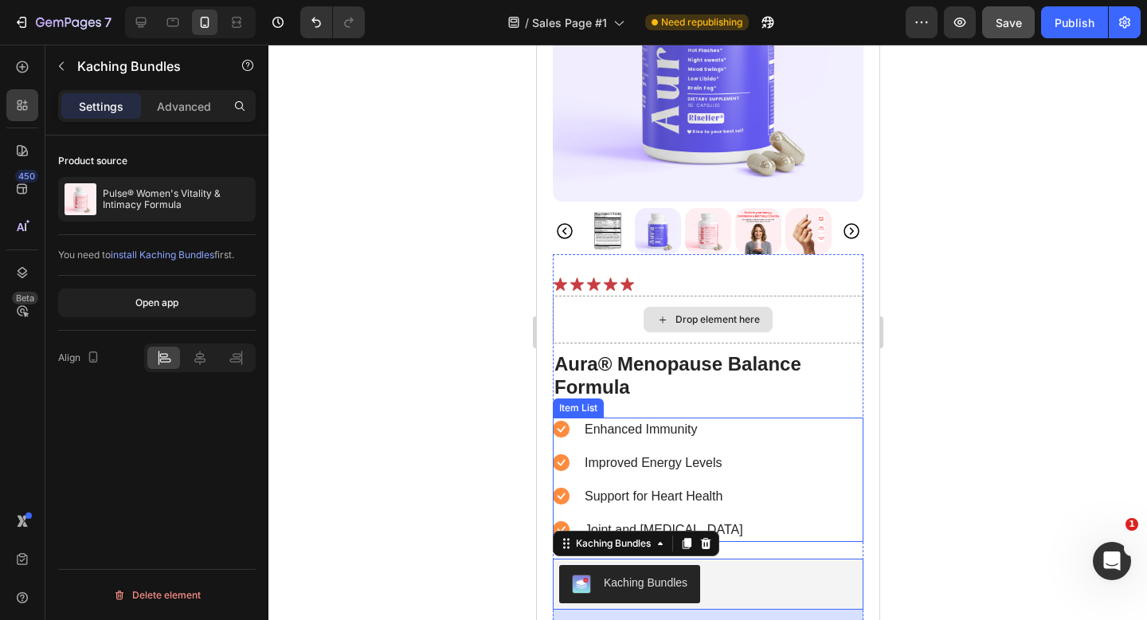
scroll to position [5073, 0]
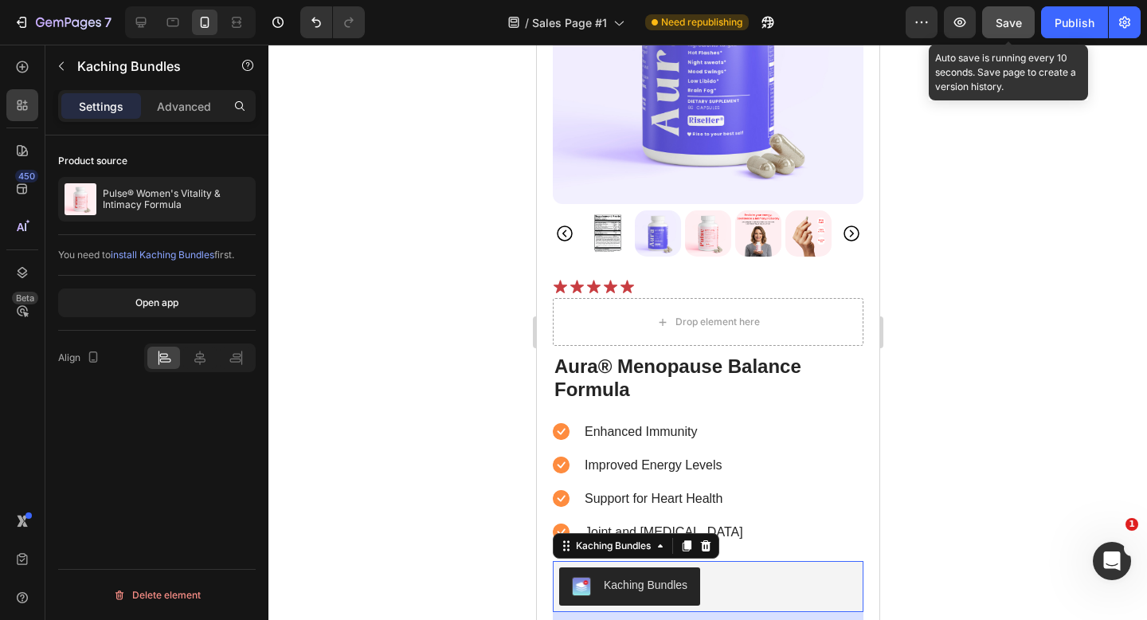
click at [1008, 22] on span "Save" at bounding box center [1009, 23] width 26 height 14
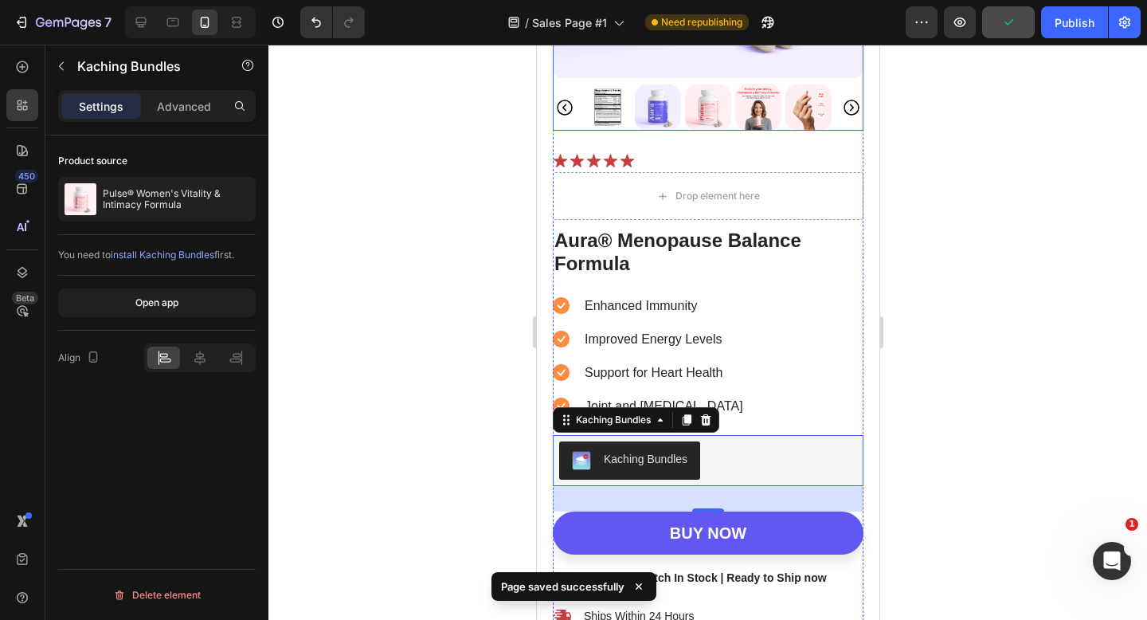
scroll to position [5247, 0]
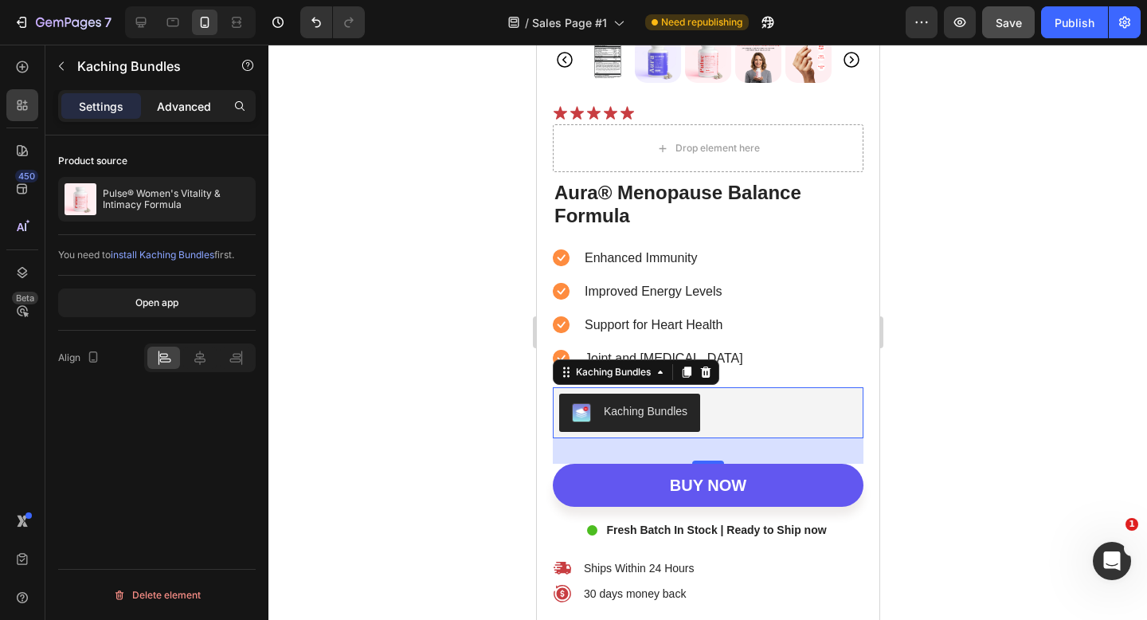
click at [171, 102] on p "Advanced" at bounding box center [184, 106] width 54 height 17
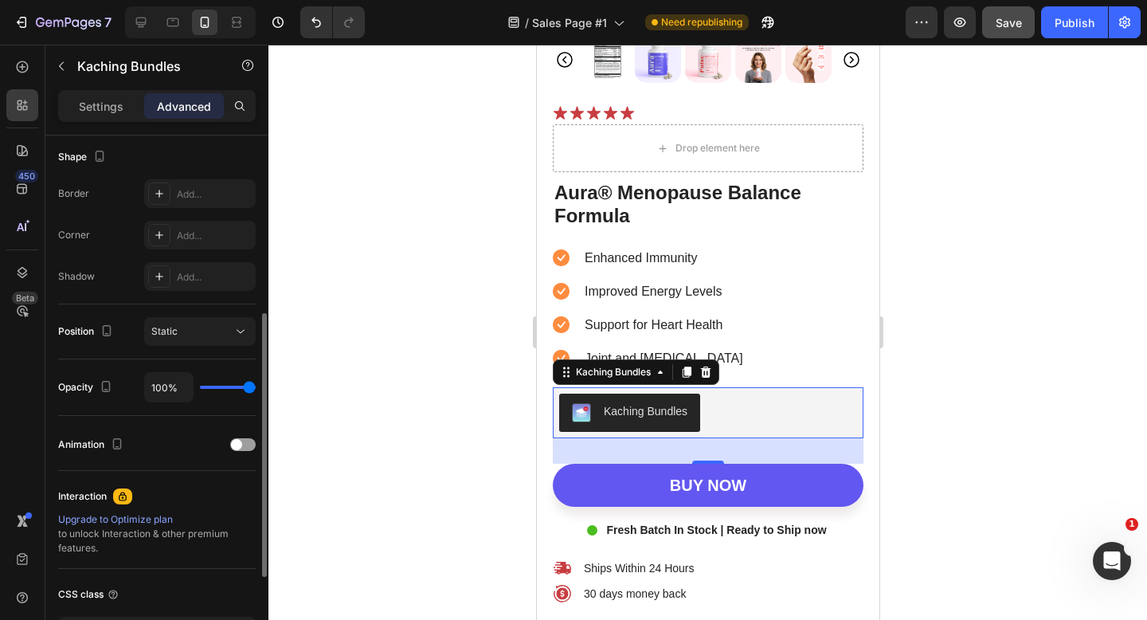
scroll to position [533, 0]
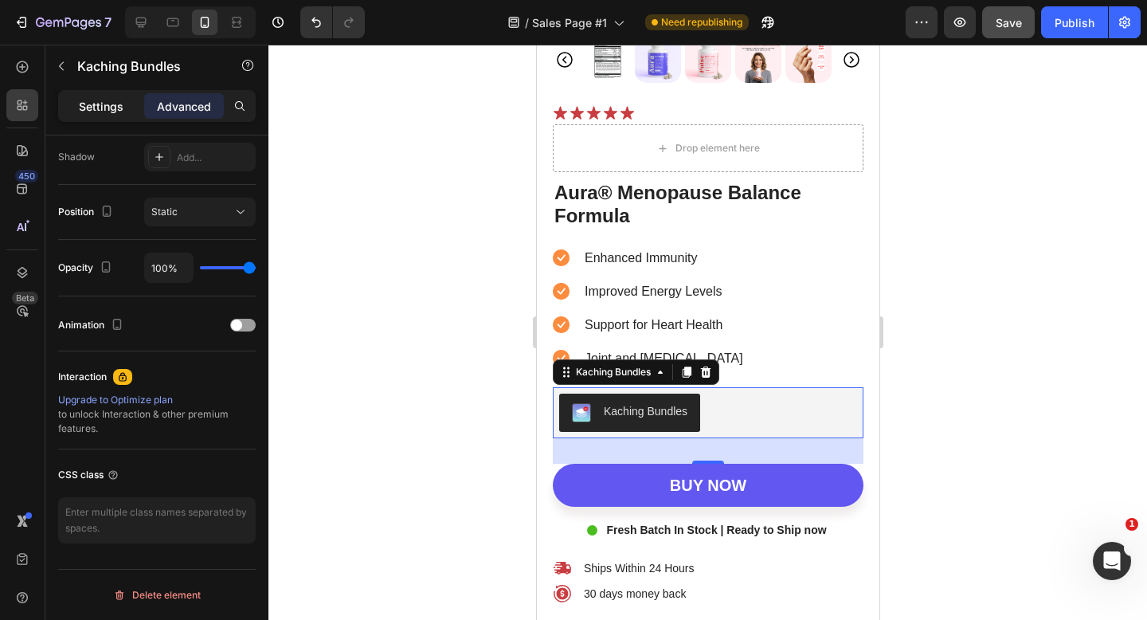
click at [98, 100] on p "Settings" at bounding box center [101, 106] width 45 height 17
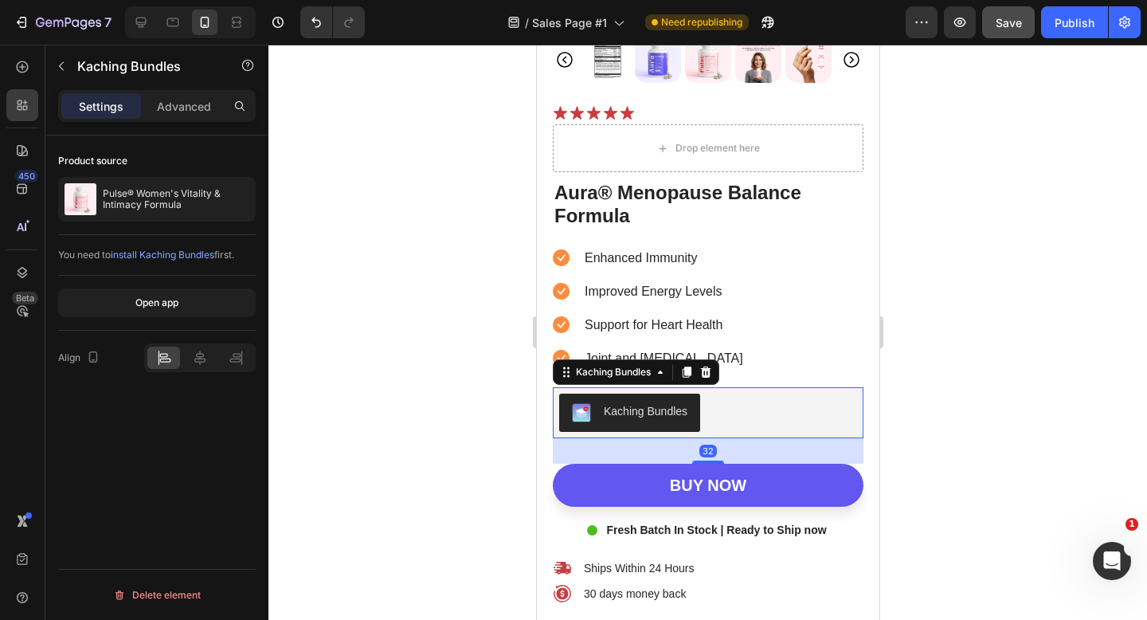
scroll to position [0, 0]
click at [191, 297] on button "Open app" at bounding box center [157, 302] width 198 height 29
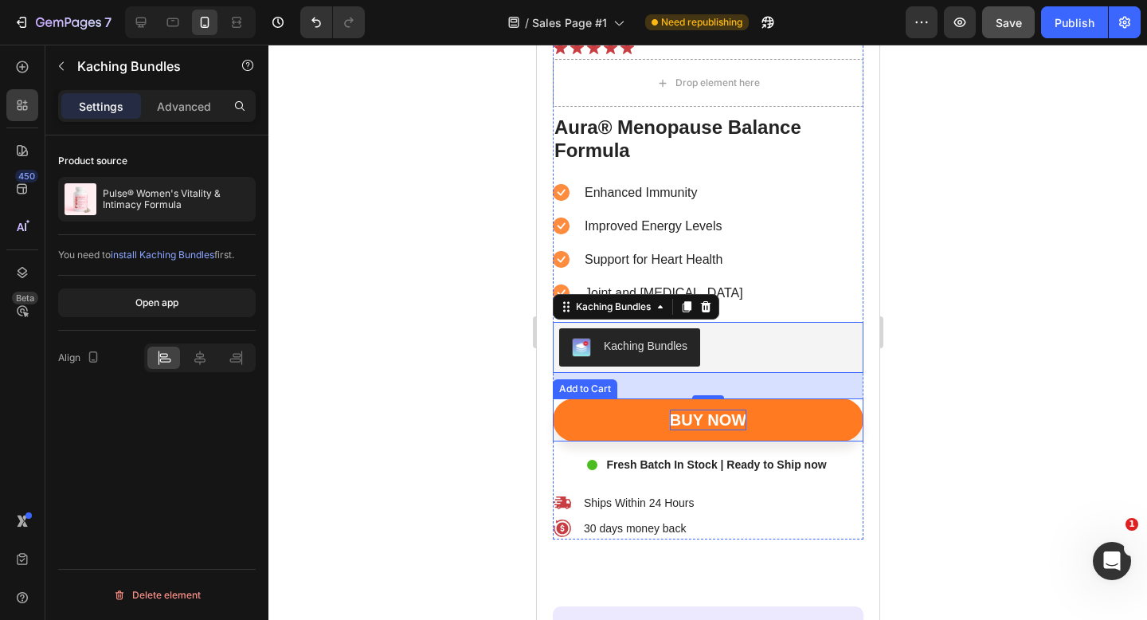
click at [685, 429] on div "Buy now" at bounding box center [707, 420] width 76 height 21
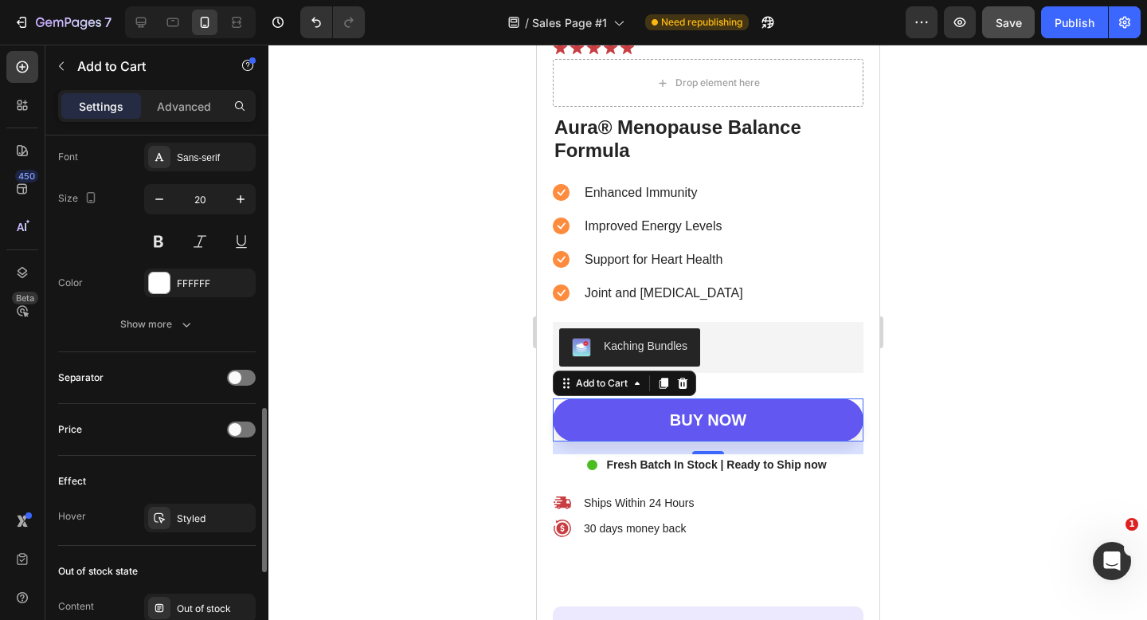
scroll to position [848, 0]
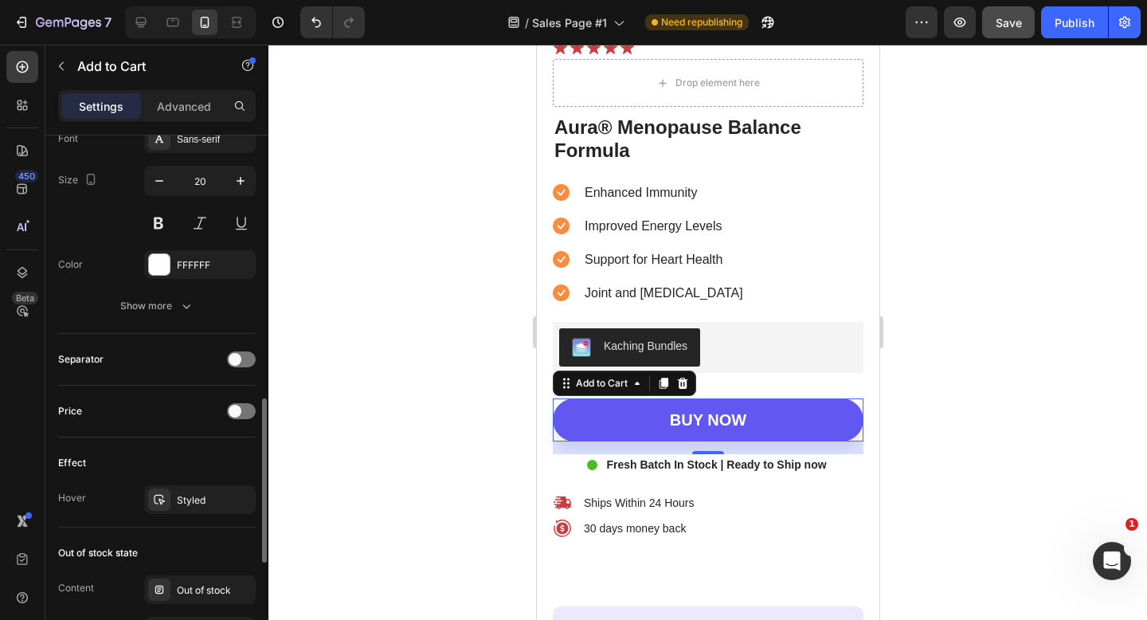
click at [229, 404] on div "Price" at bounding box center [157, 410] width 198 height 25
click at [238, 404] on div at bounding box center [241, 411] width 29 height 16
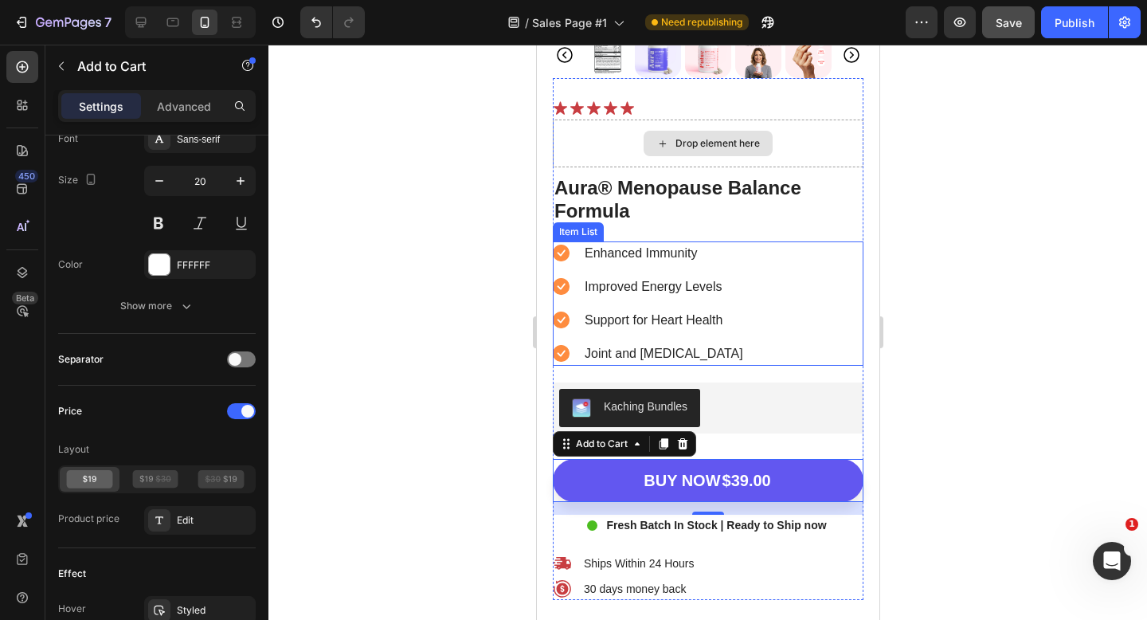
scroll to position [5252, 0]
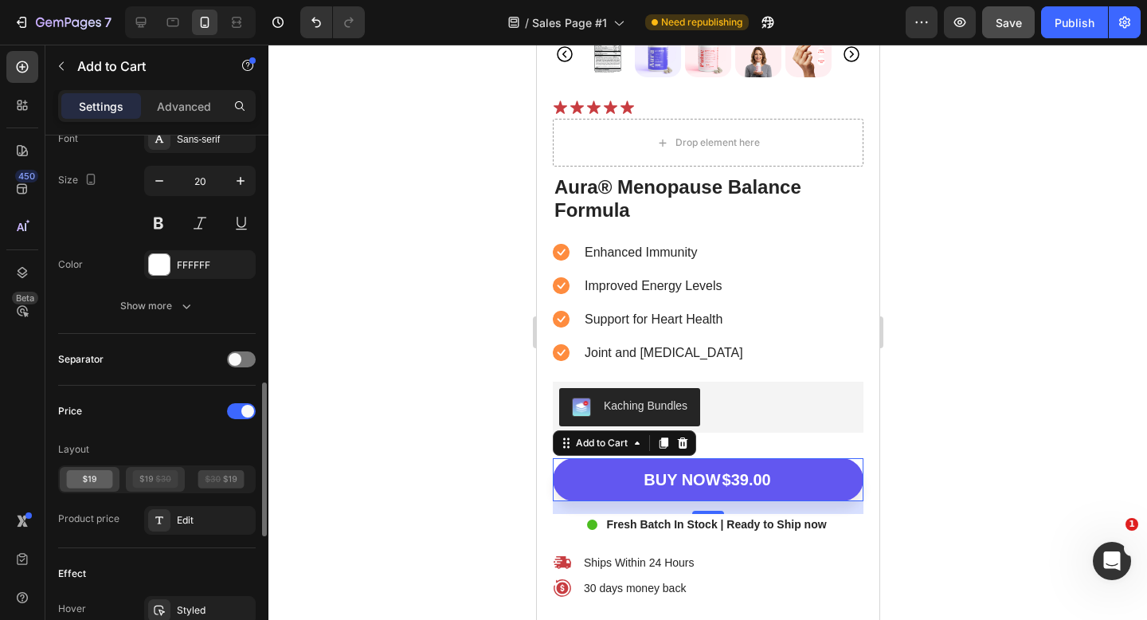
click at [151, 481] on icon at bounding box center [146, 478] width 14 height 7
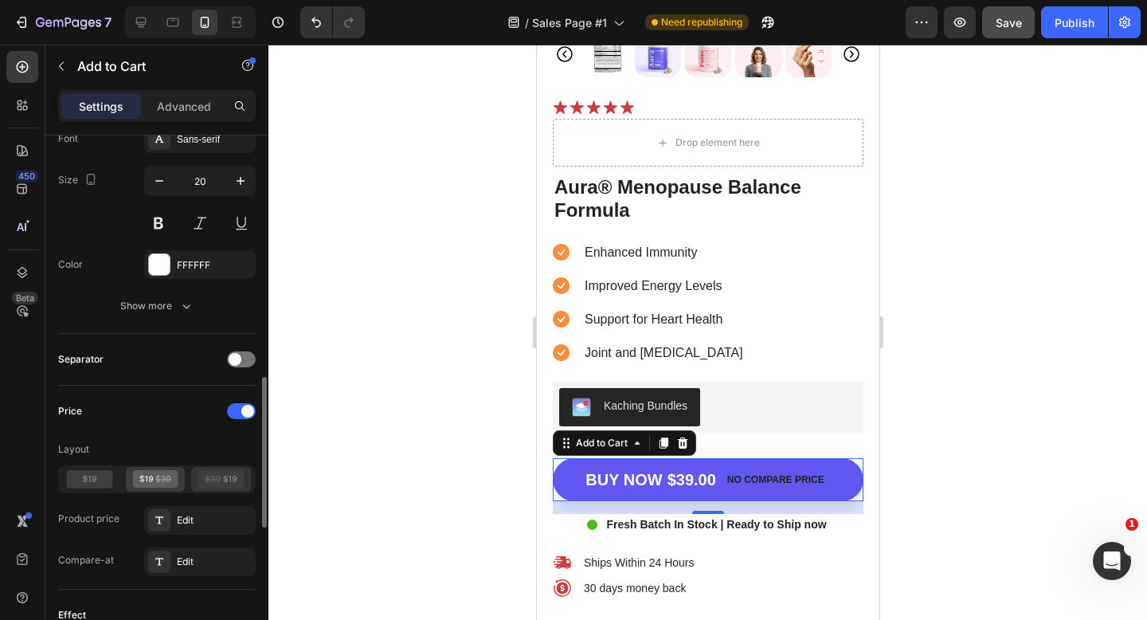
click at [225, 473] on icon at bounding box center [221, 479] width 46 height 18
click at [155, 477] on icon at bounding box center [155, 479] width 46 height 18
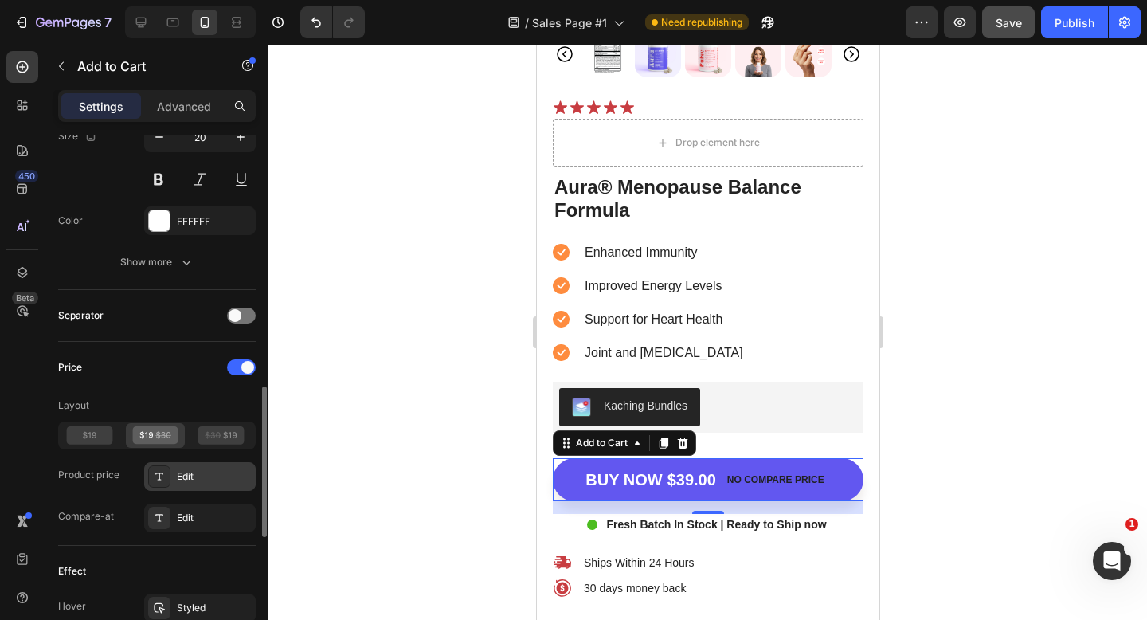
scroll to position [893, 0]
click at [203, 480] on div "Edit" at bounding box center [214, 475] width 75 height 14
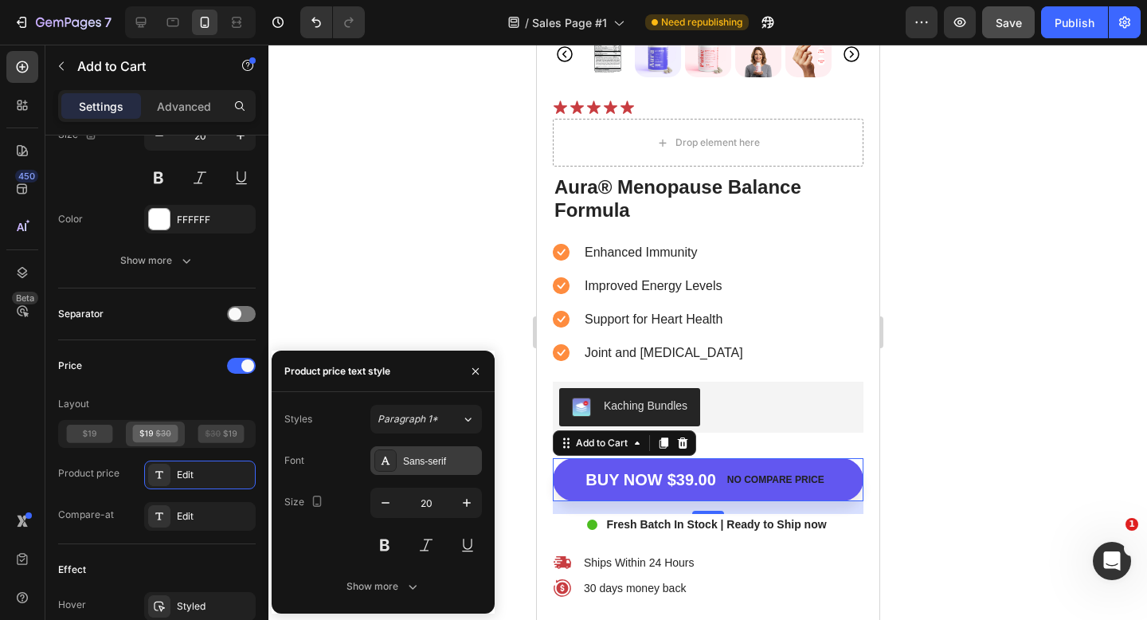
click at [422, 461] on div "Sans-serif" at bounding box center [440, 461] width 75 height 14
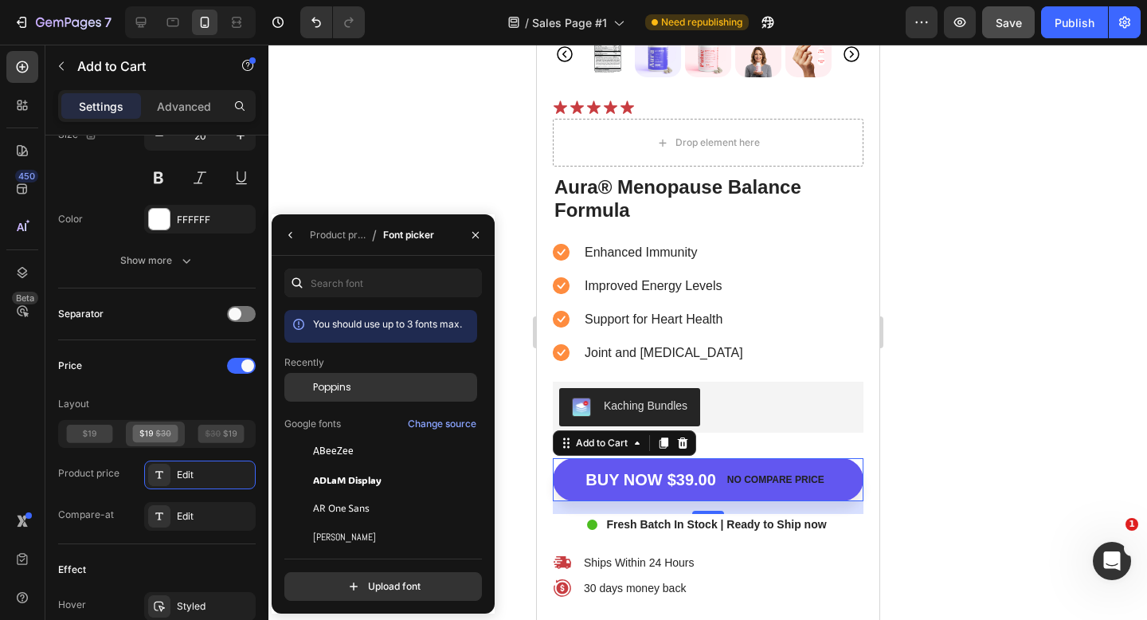
click at [386, 391] on div "Poppins" at bounding box center [393, 387] width 161 height 14
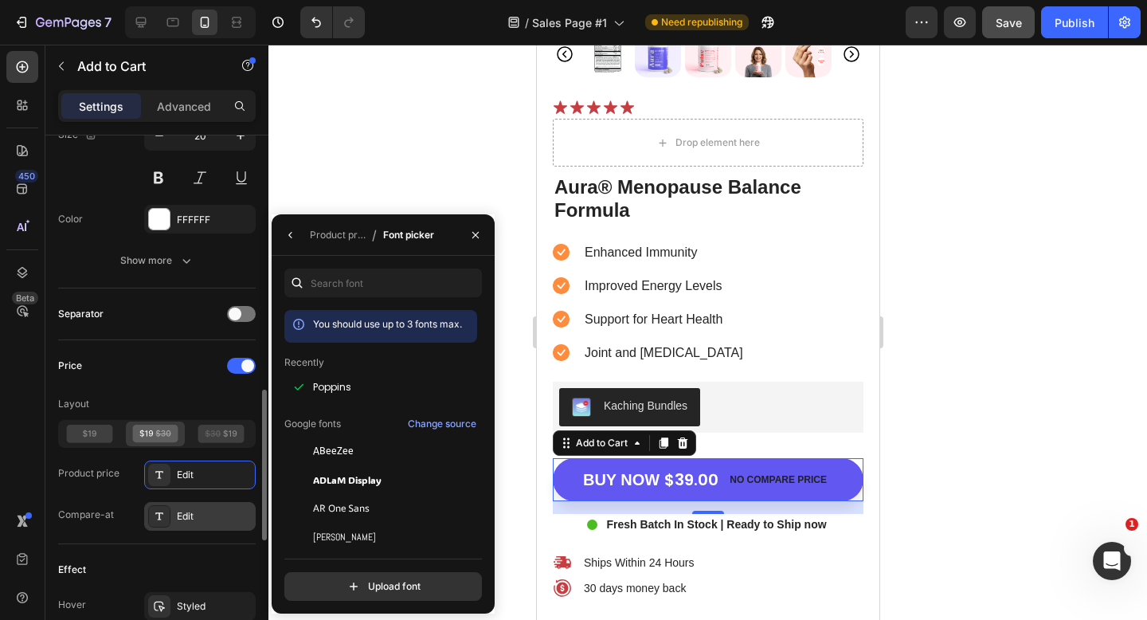
click at [193, 519] on div "Edit" at bounding box center [214, 516] width 75 height 14
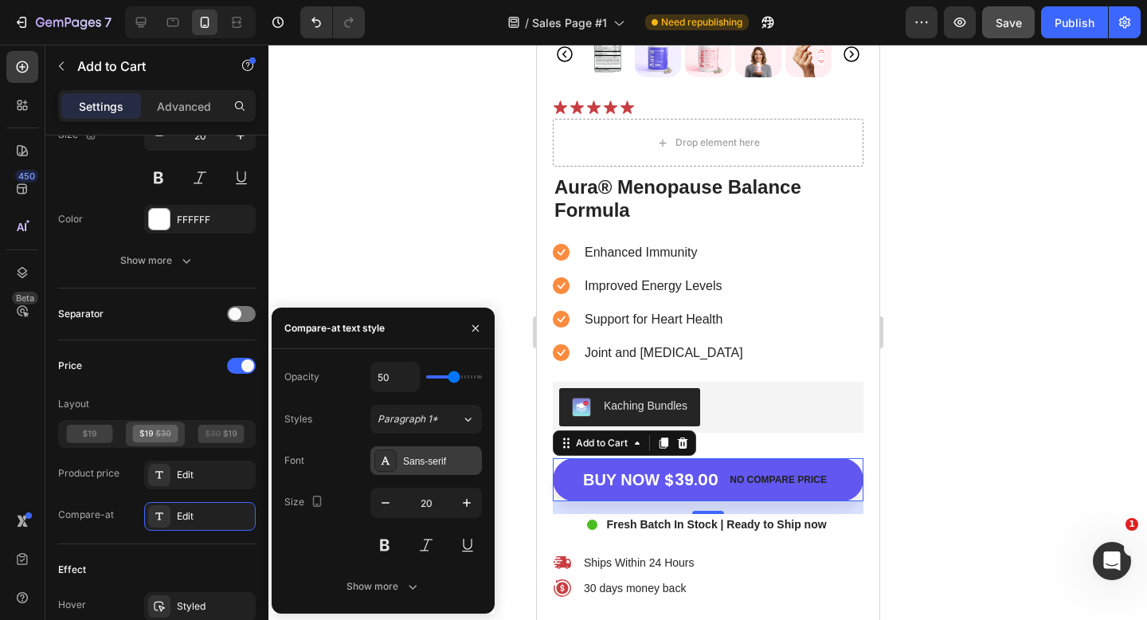
click at [414, 465] on div "Sans-serif" at bounding box center [440, 461] width 75 height 14
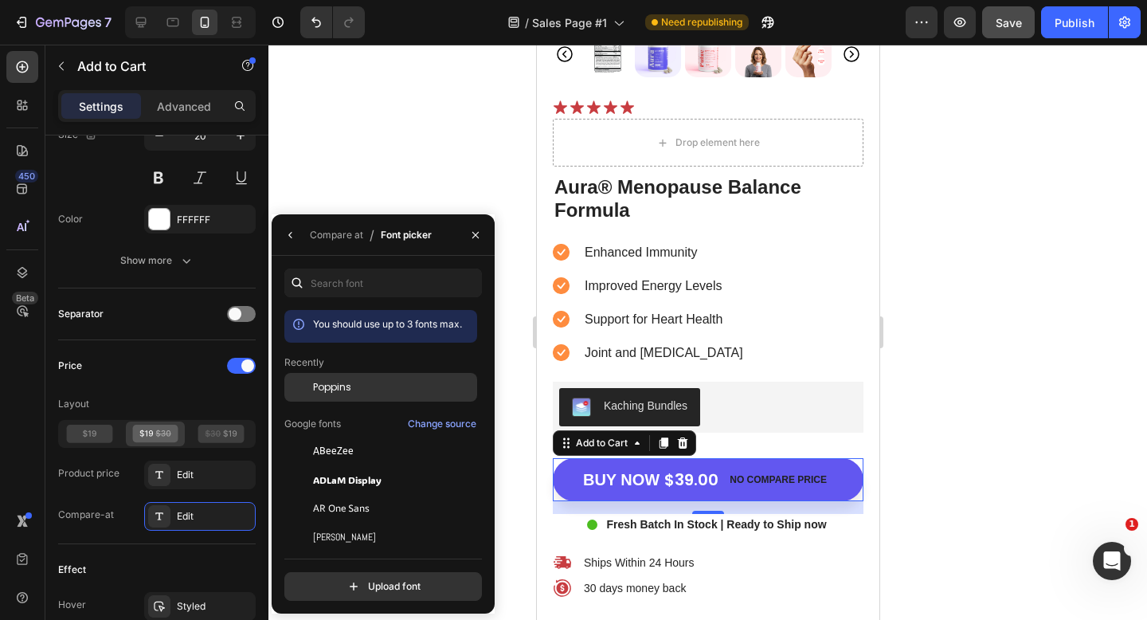
click at [391, 390] on div "Poppins" at bounding box center [393, 387] width 161 height 14
click at [113, 509] on div "Compare-at Edit" at bounding box center [157, 516] width 198 height 29
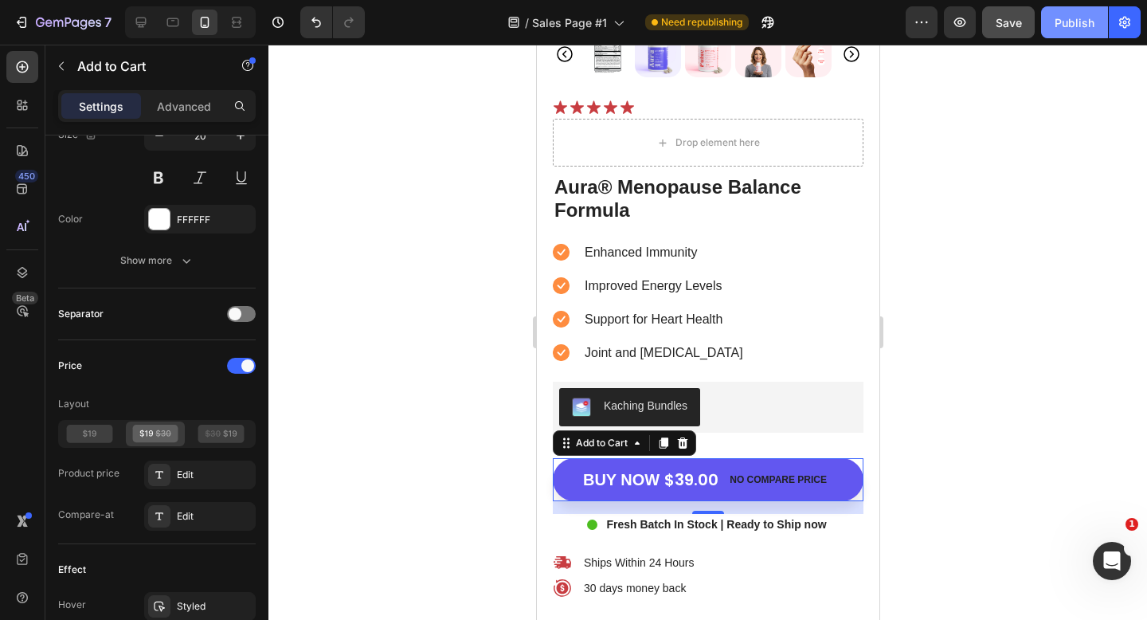
click at [1057, 25] on div "Publish" at bounding box center [1075, 22] width 40 height 17
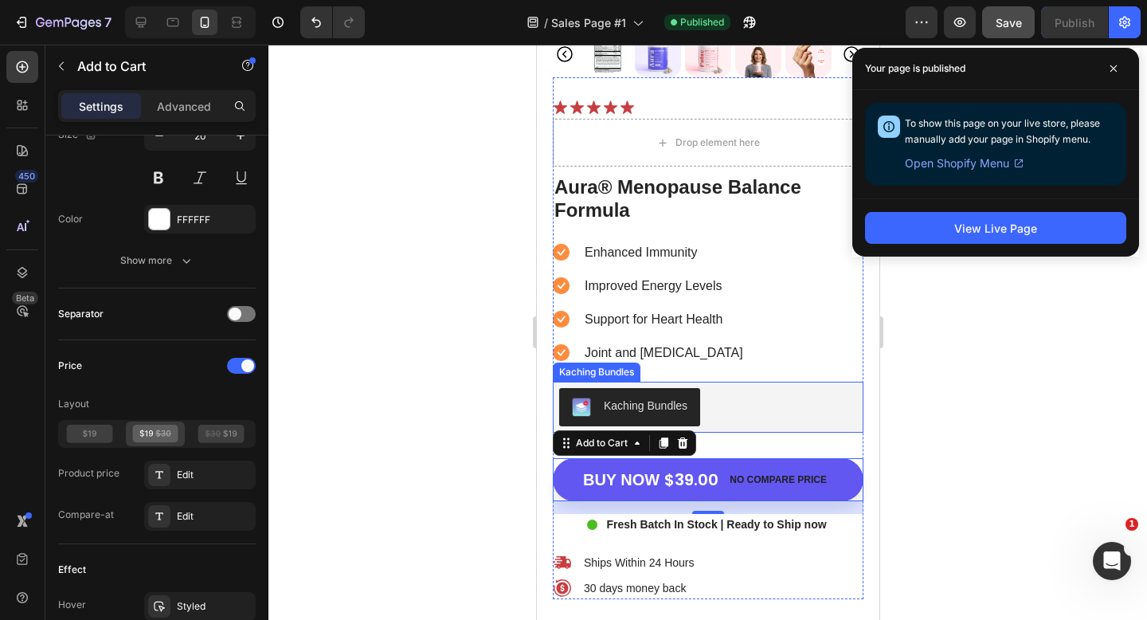
click at [784, 407] on div "Kaching Bundles" at bounding box center [708, 407] width 298 height 38
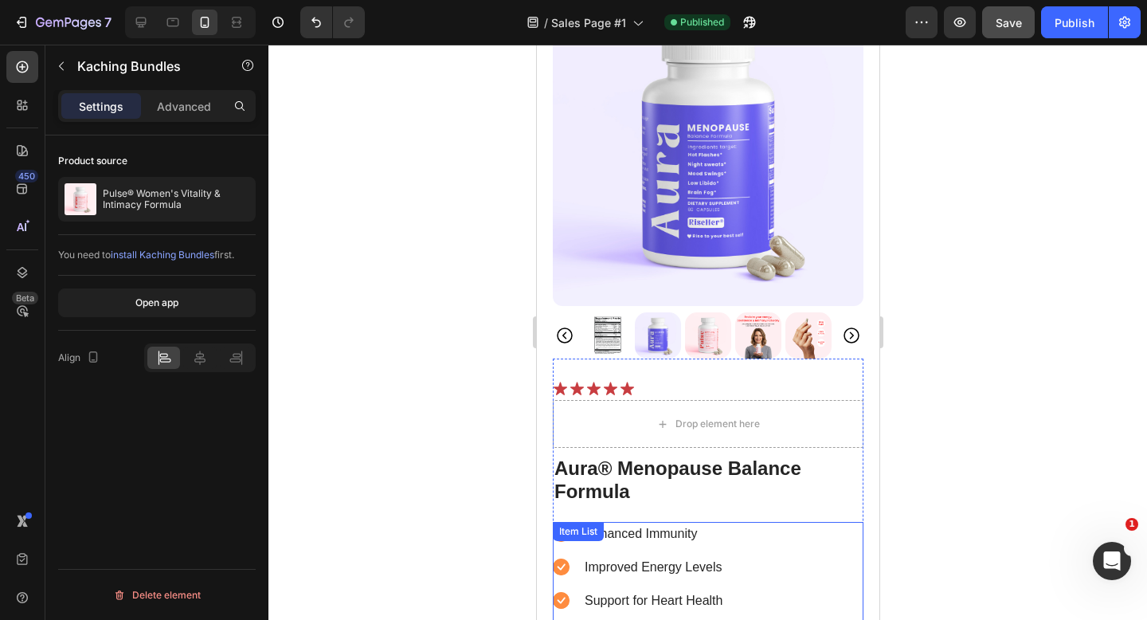
scroll to position [4969, 0]
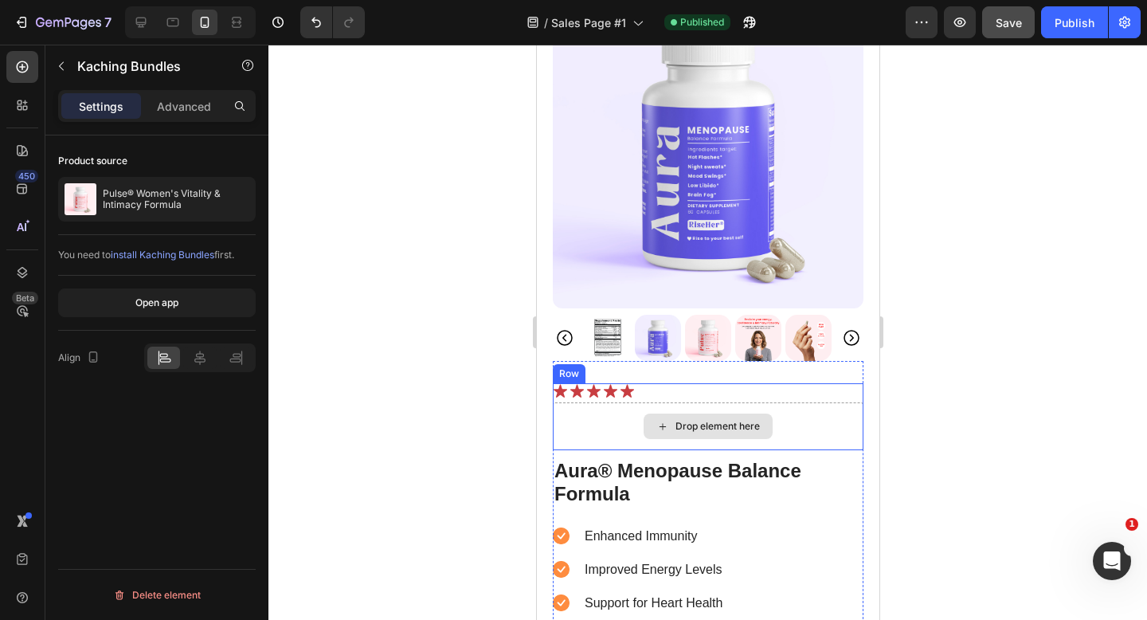
click at [841, 410] on div "Drop element here" at bounding box center [707, 426] width 311 height 48
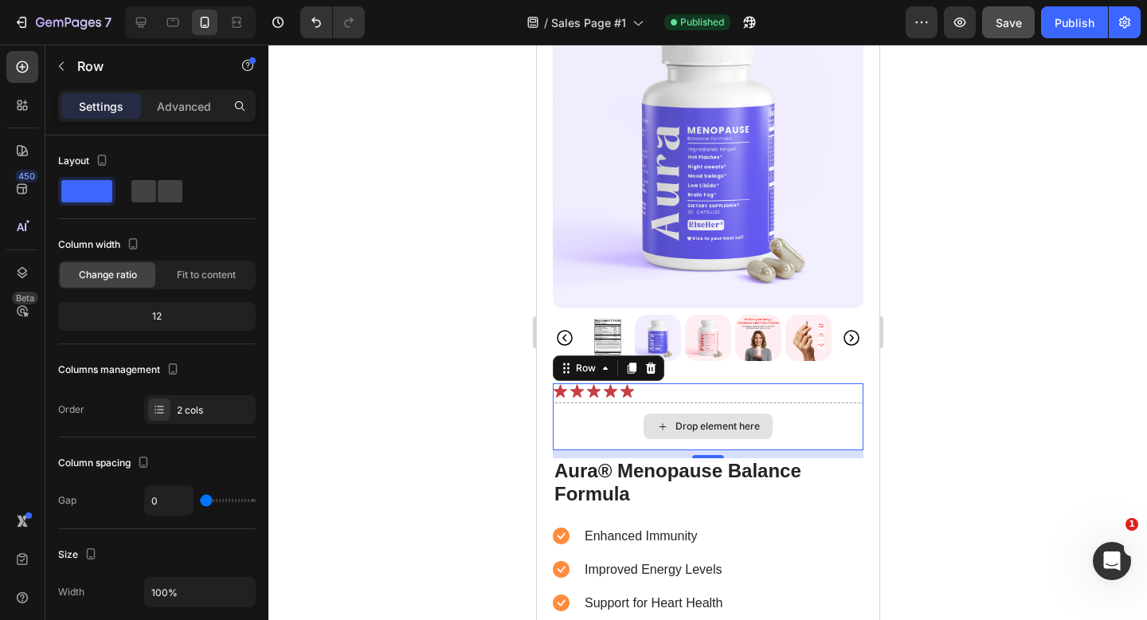
click at [649, 403] on div "Drop element here" at bounding box center [707, 426] width 311 height 48
click at [594, 448] on div "Drop element here" at bounding box center [707, 426] width 311 height 48
click at [657, 371] on div at bounding box center [650, 368] width 19 height 19
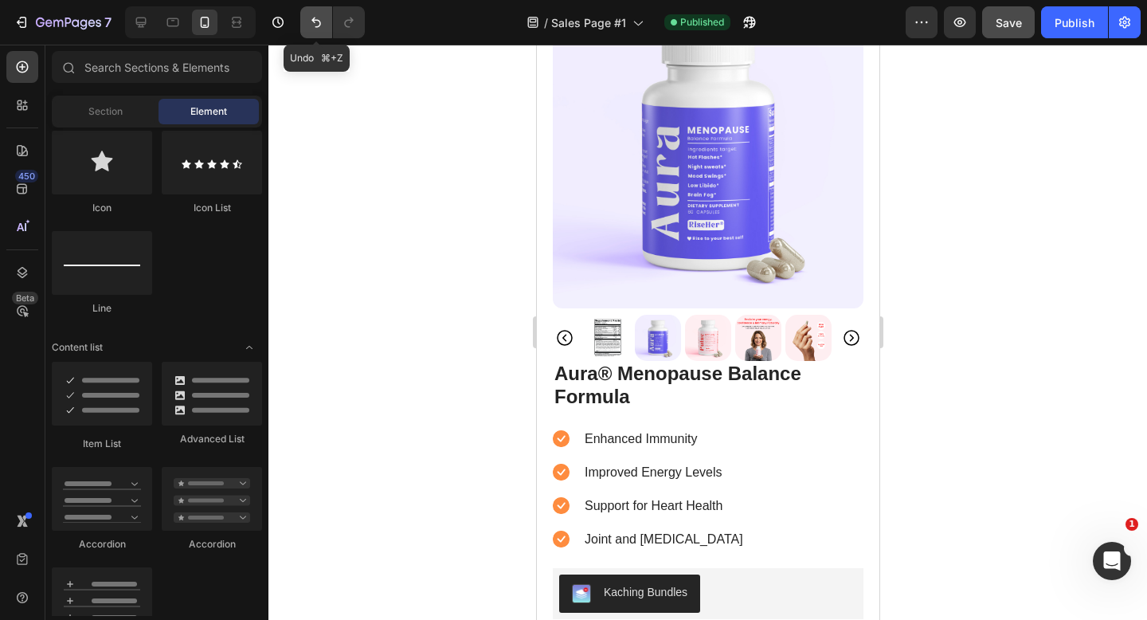
click at [316, 17] on icon "Undo/Redo" at bounding box center [316, 22] width 16 height 16
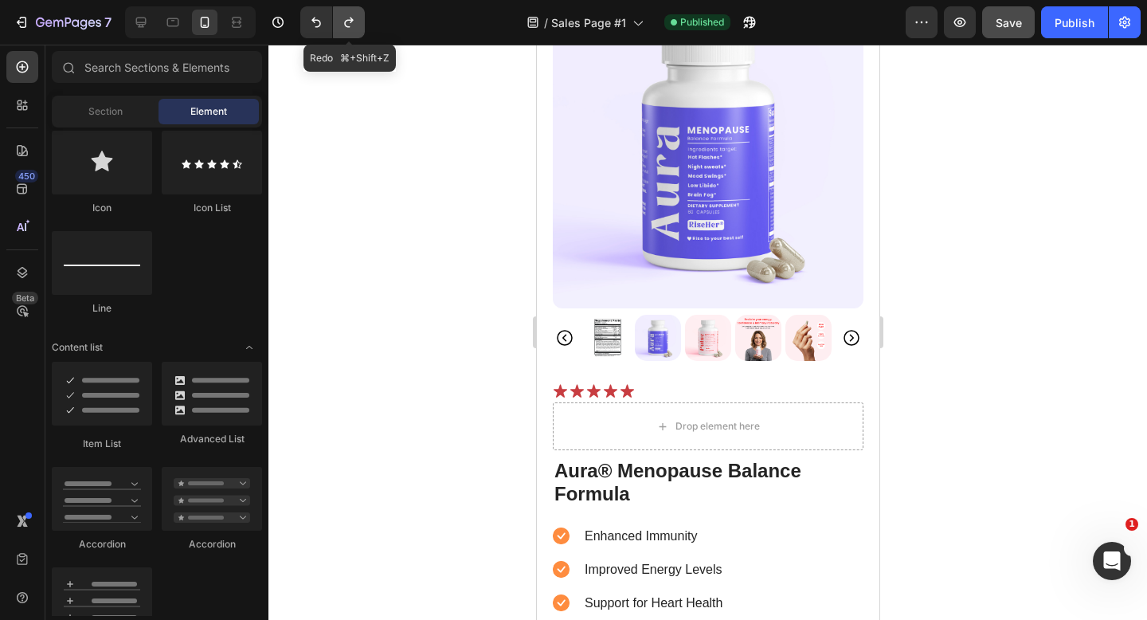
click at [360, 16] on button "Undo/Redo" at bounding box center [349, 22] width 32 height 32
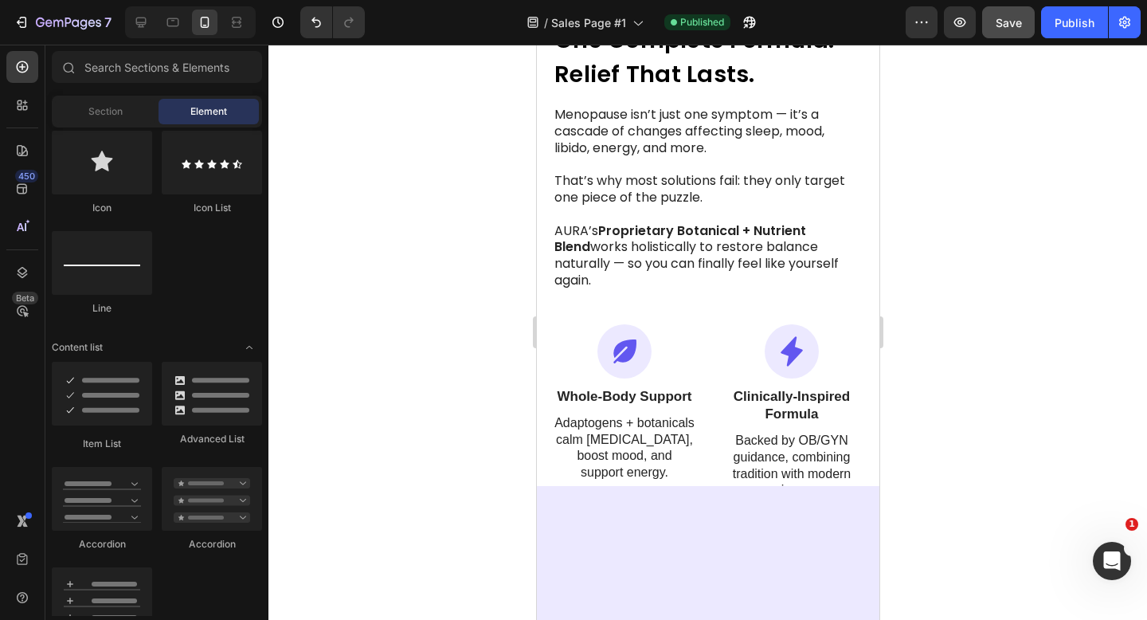
scroll to position [0, 0]
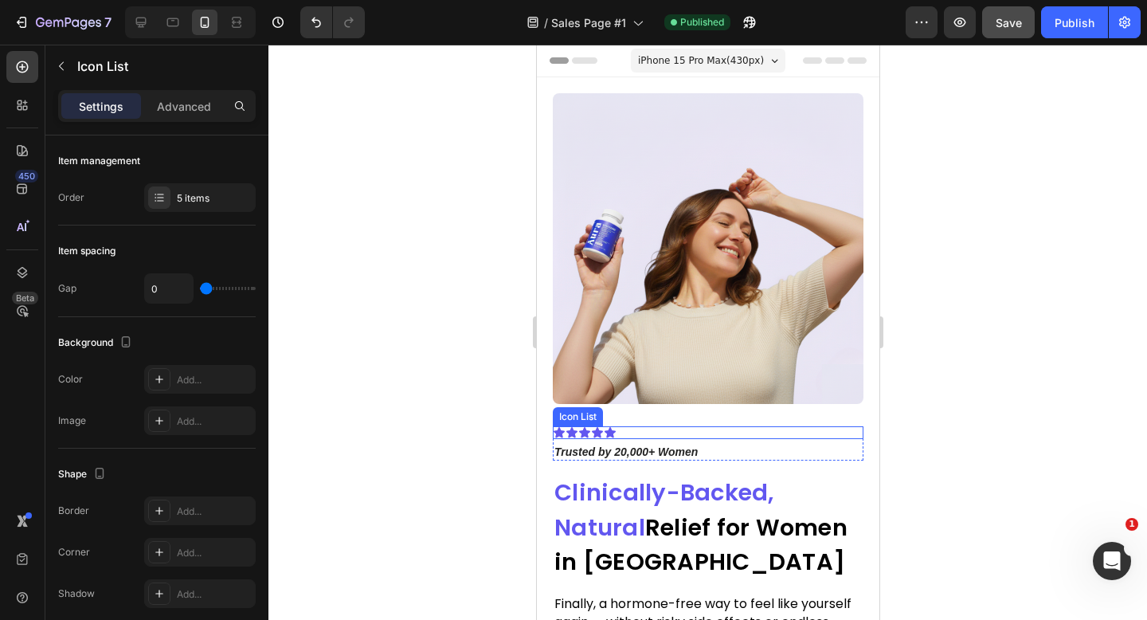
click at [719, 436] on div "Icon Icon Icon Icon Icon" at bounding box center [707, 432] width 311 height 13
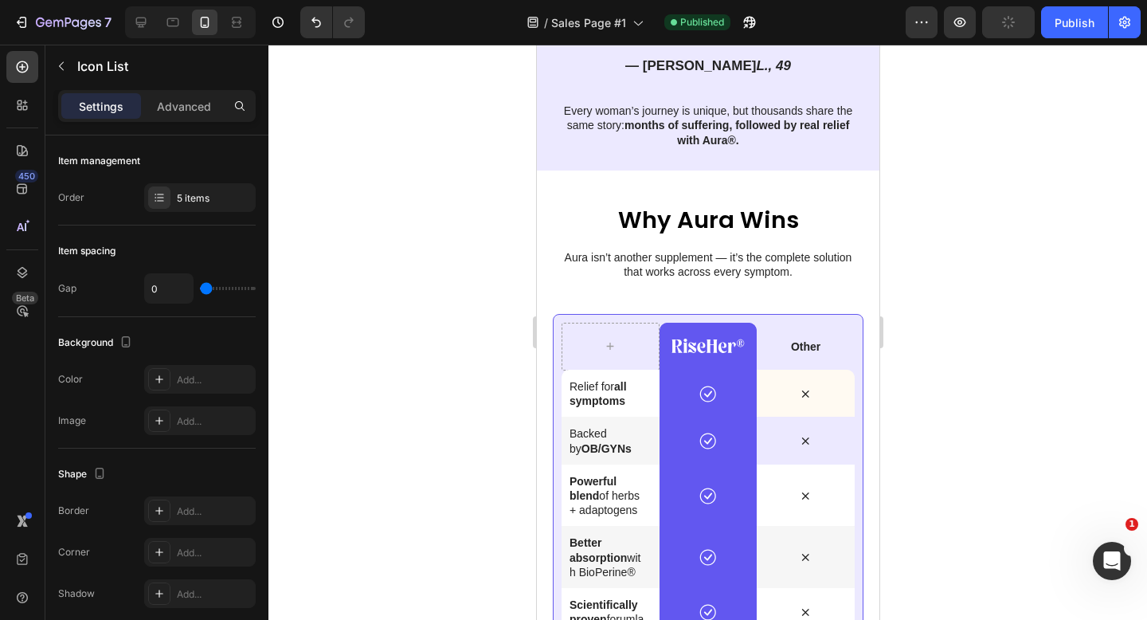
scroll to position [4453, 0]
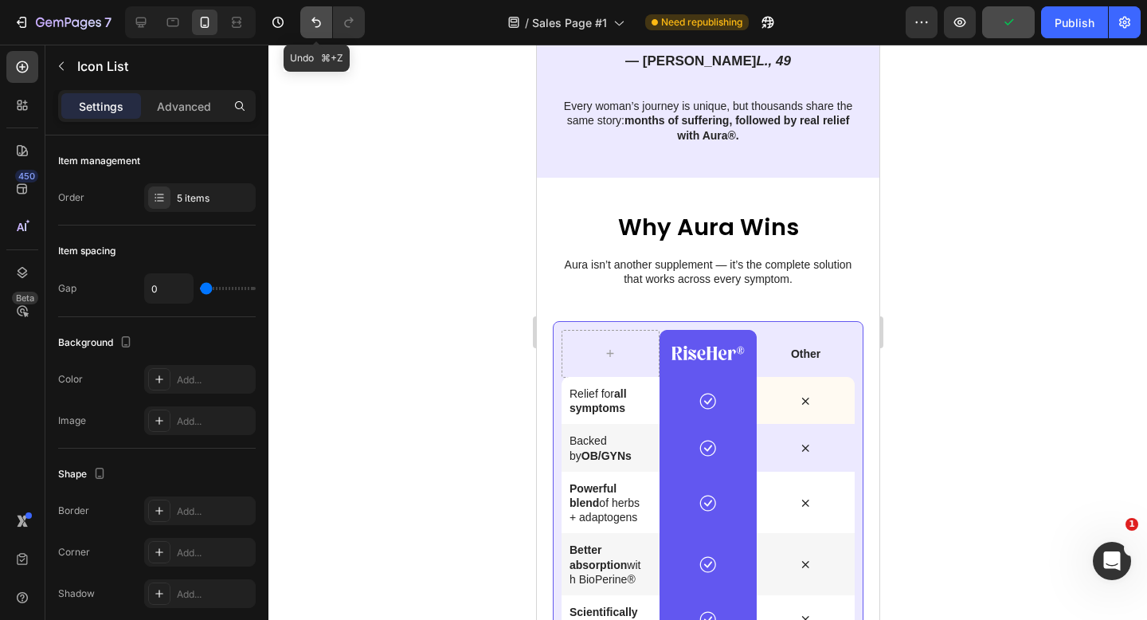
click at [315, 16] on icon "Undo/Redo" at bounding box center [316, 22] width 16 height 16
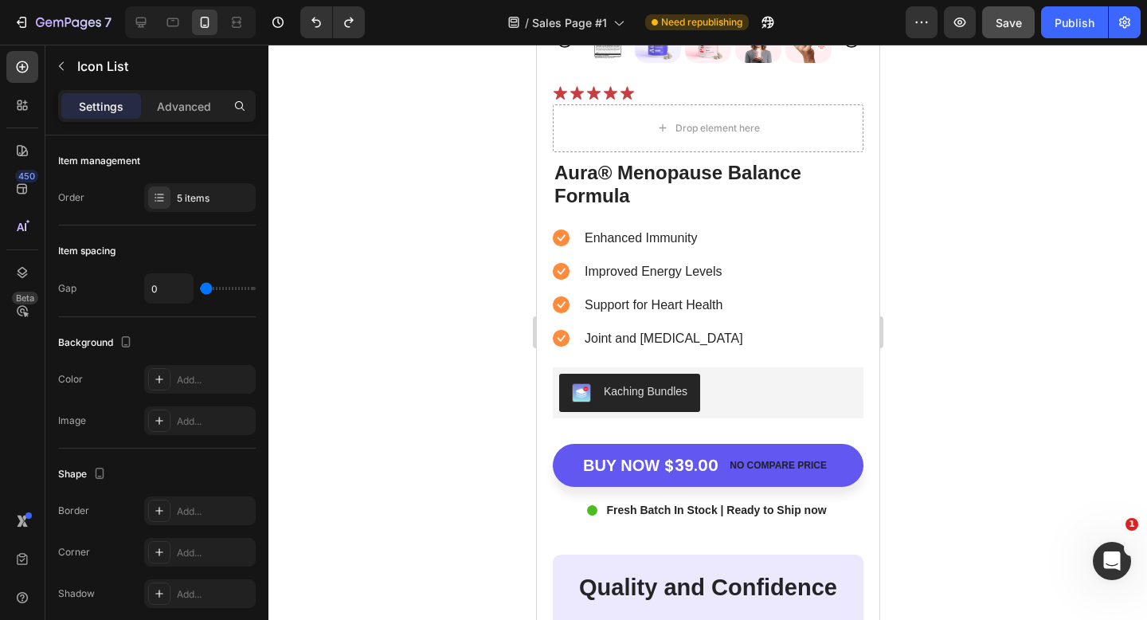
scroll to position [5476, 0]
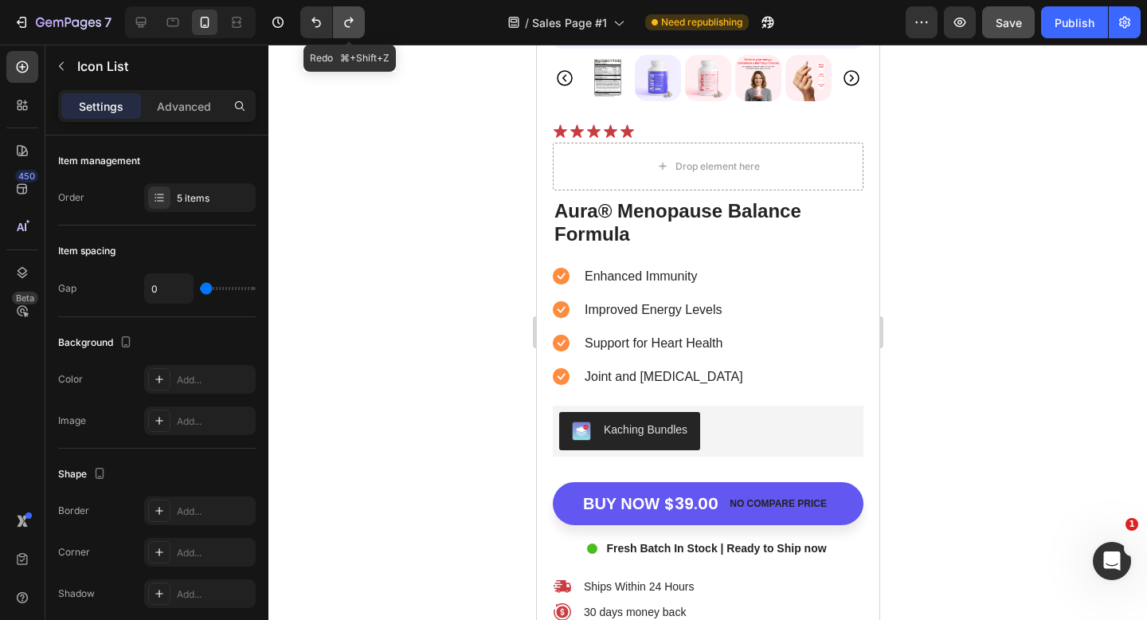
click at [338, 21] on button "Undo/Redo" at bounding box center [349, 22] width 32 height 32
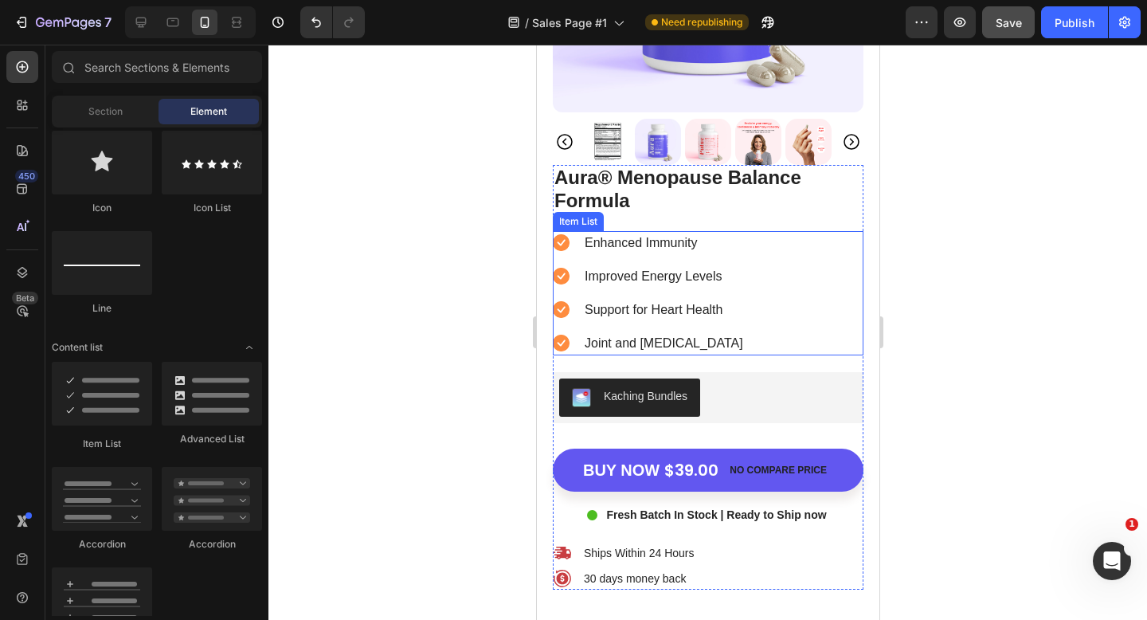
scroll to position [5305, 0]
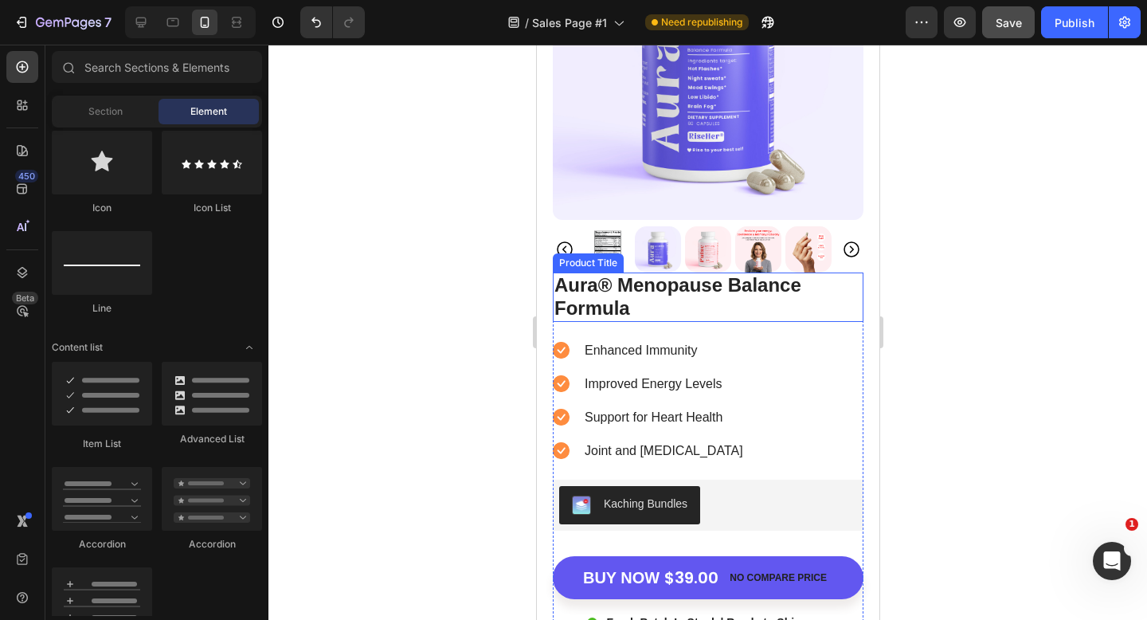
click at [560, 284] on h2 "Aura® Menopause Balance Formula" at bounding box center [707, 297] width 311 height 49
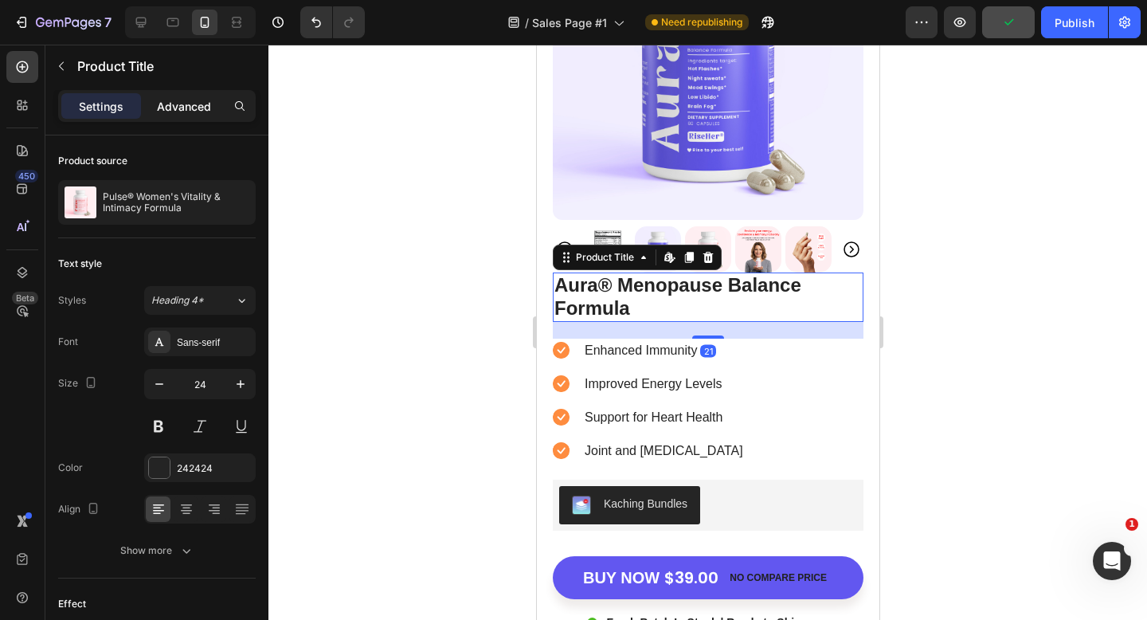
click at [181, 110] on p "Advanced" at bounding box center [184, 106] width 54 height 17
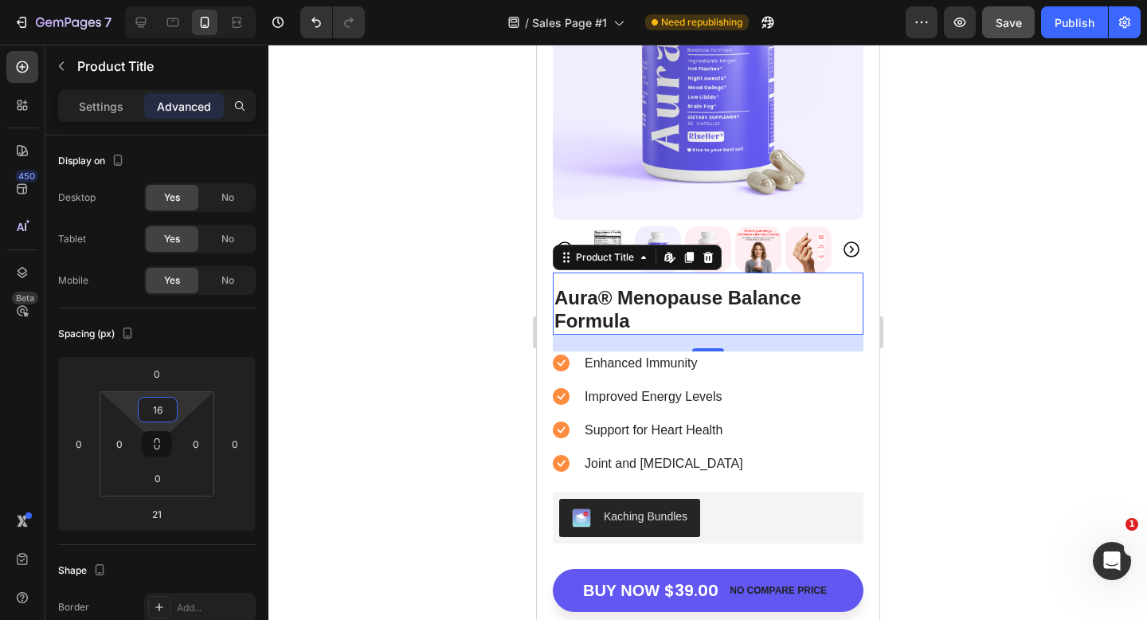
type input "18"
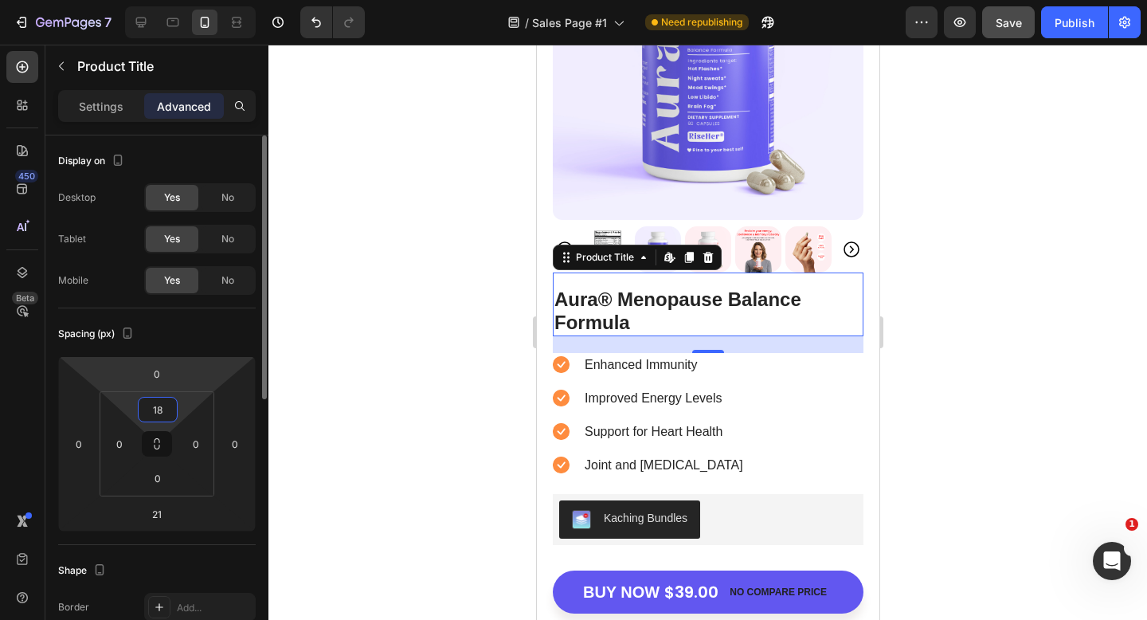
click at [155, 0] on html "7 Version history / Sales Page #1 Need republishing Preview Save Publish 450 Be…" at bounding box center [573, 0] width 1147 height 0
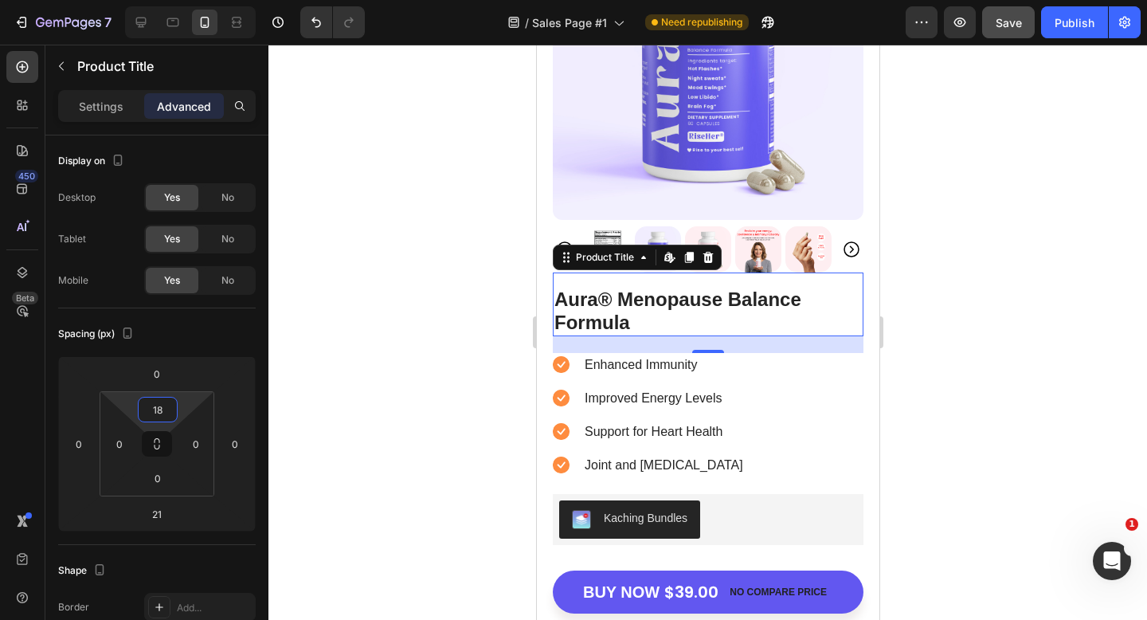
click at [476, 312] on div at bounding box center [708, 332] width 879 height 575
click at [700, 320] on h2 "Aura® Menopause Balance Formula" at bounding box center [707, 311] width 311 height 49
type input "22"
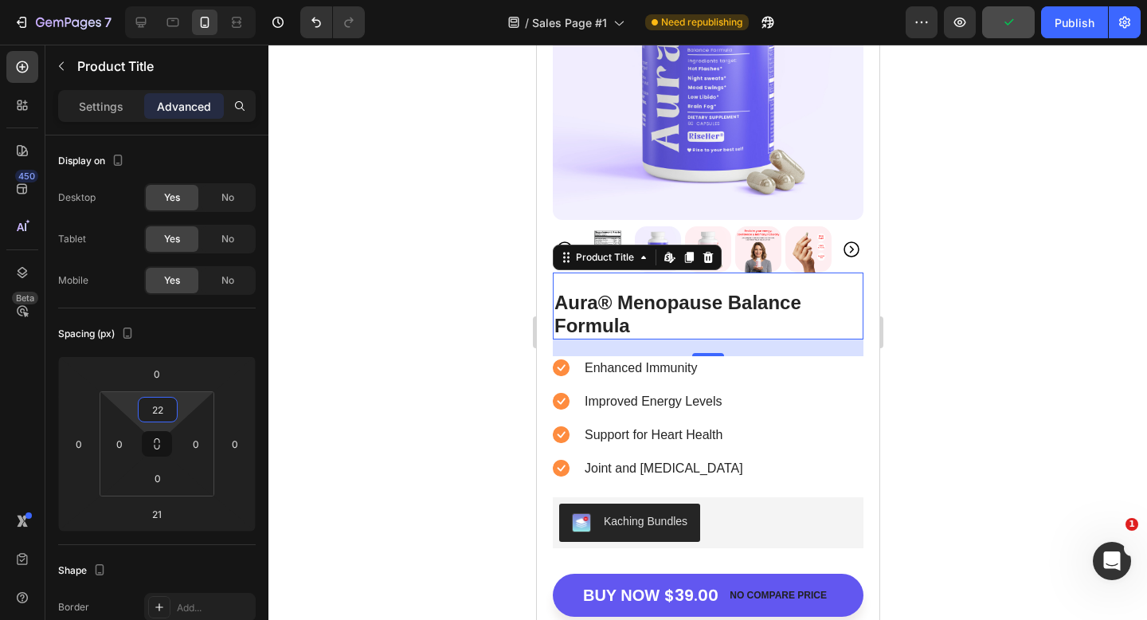
click at [159, 0] on html "7 Version history / Sales Page #1 Need republishing Preview Publish 450 Beta Se…" at bounding box center [573, 0] width 1147 height 0
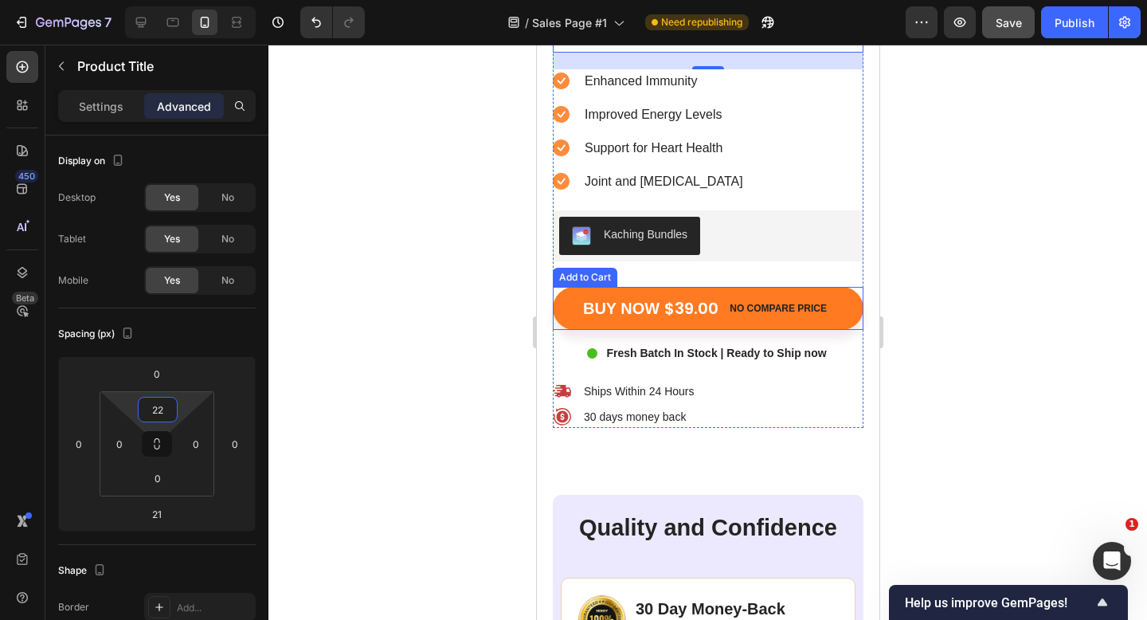
scroll to position [5588, 0]
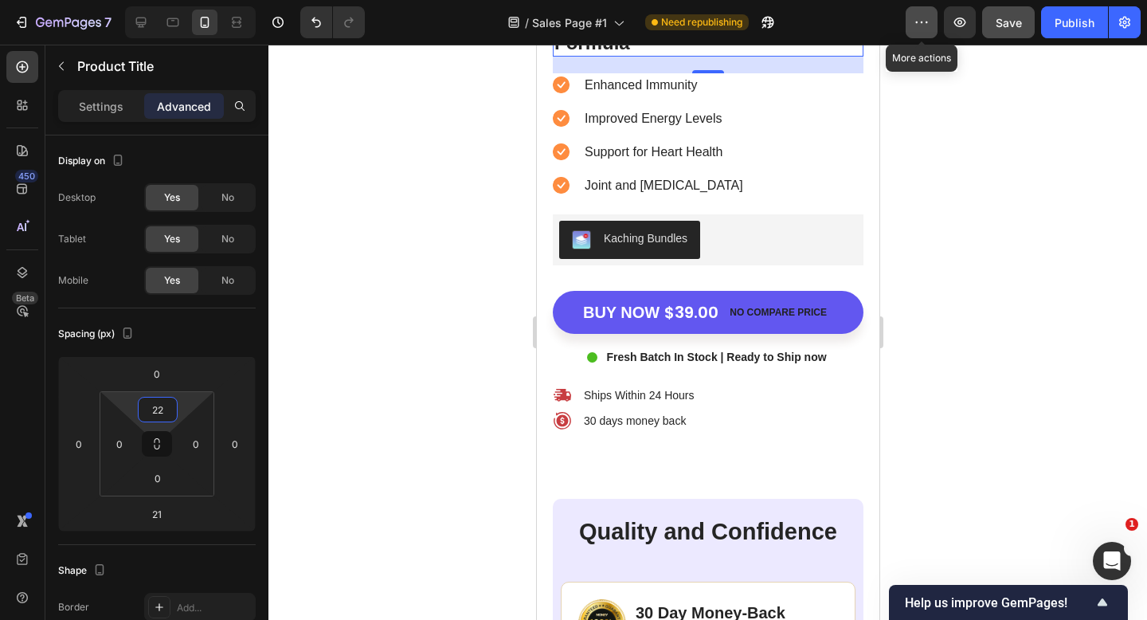
click at [918, 22] on icon "button" at bounding box center [917, 23] width 2 height 2
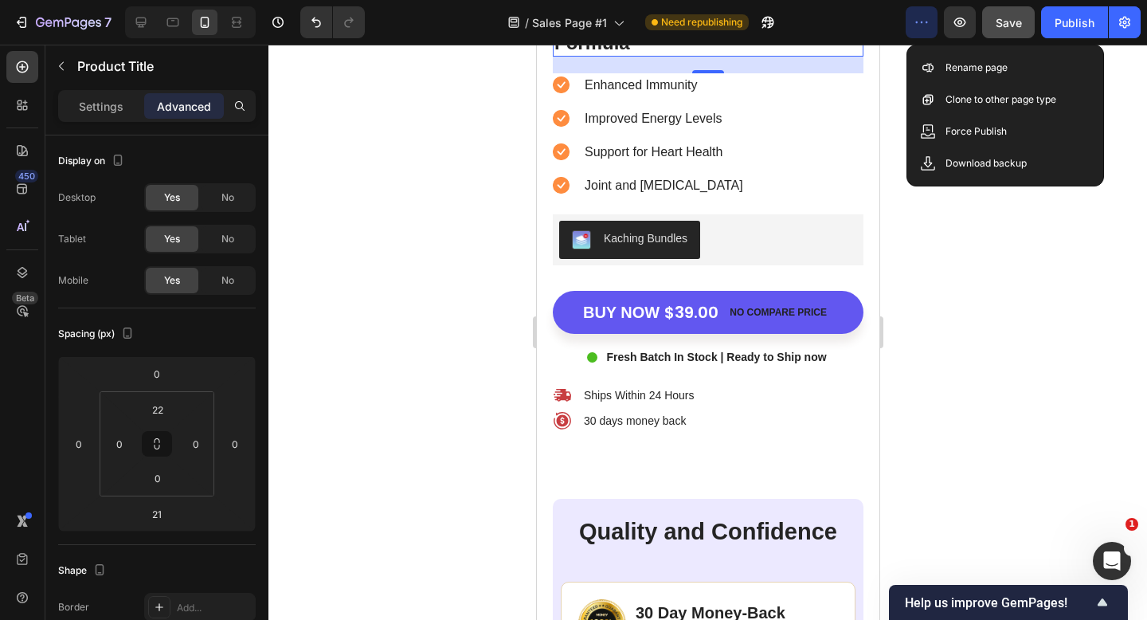
click at [918, 22] on icon "button" at bounding box center [917, 23] width 2 height 2
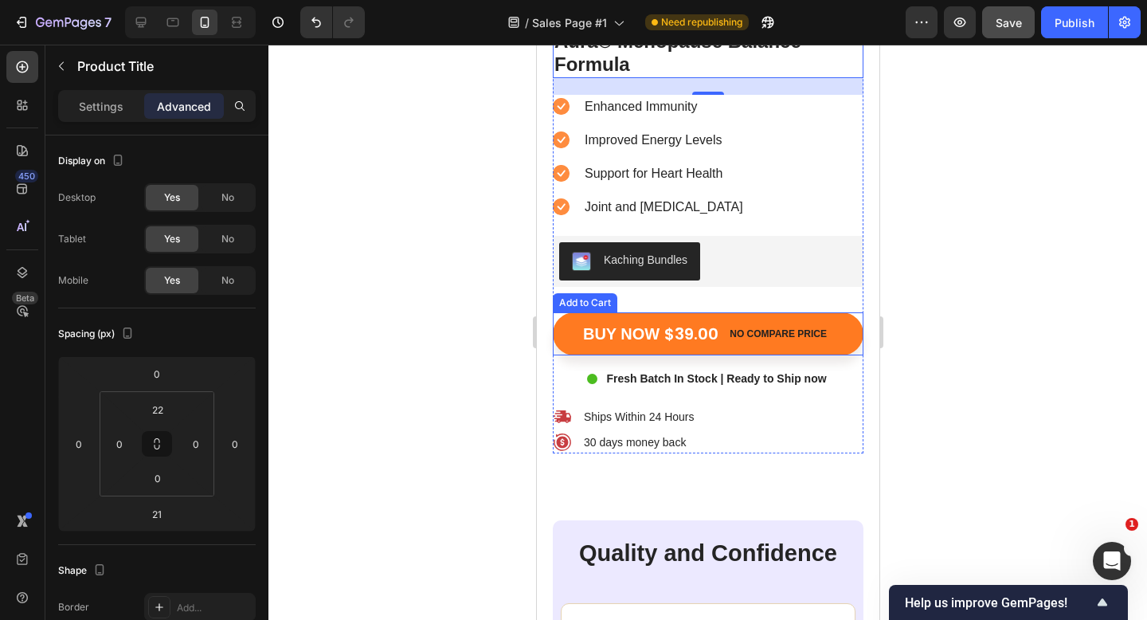
scroll to position [5543, 0]
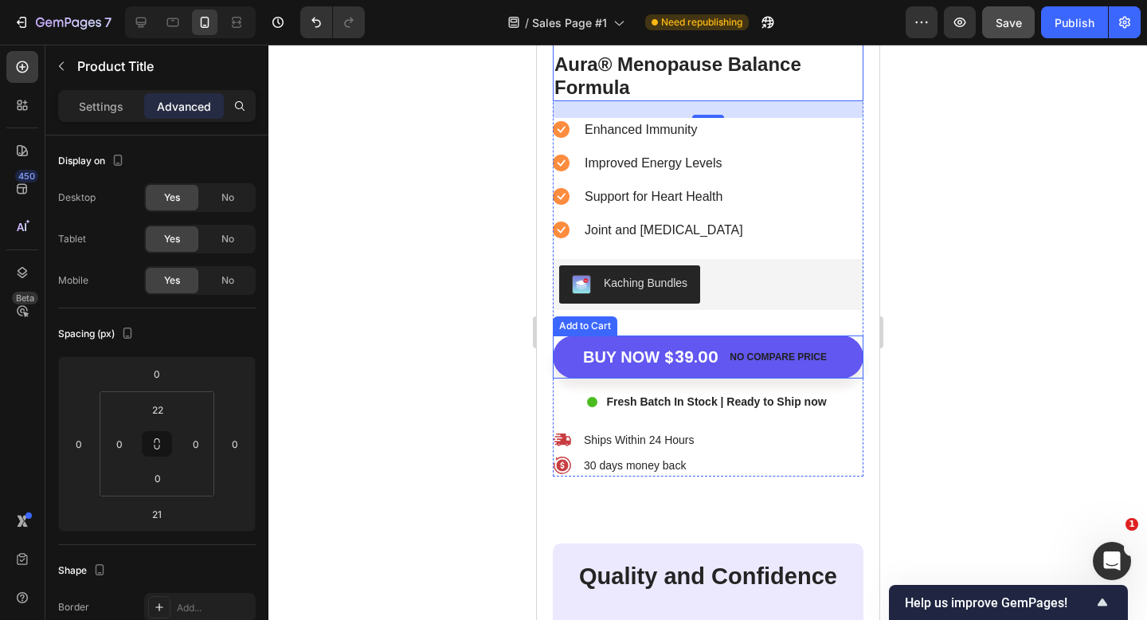
click at [851, 335] on div "Buy now $39.00 No compare price Add to Cart" at bounding box center [707, 356] width 311 height 43
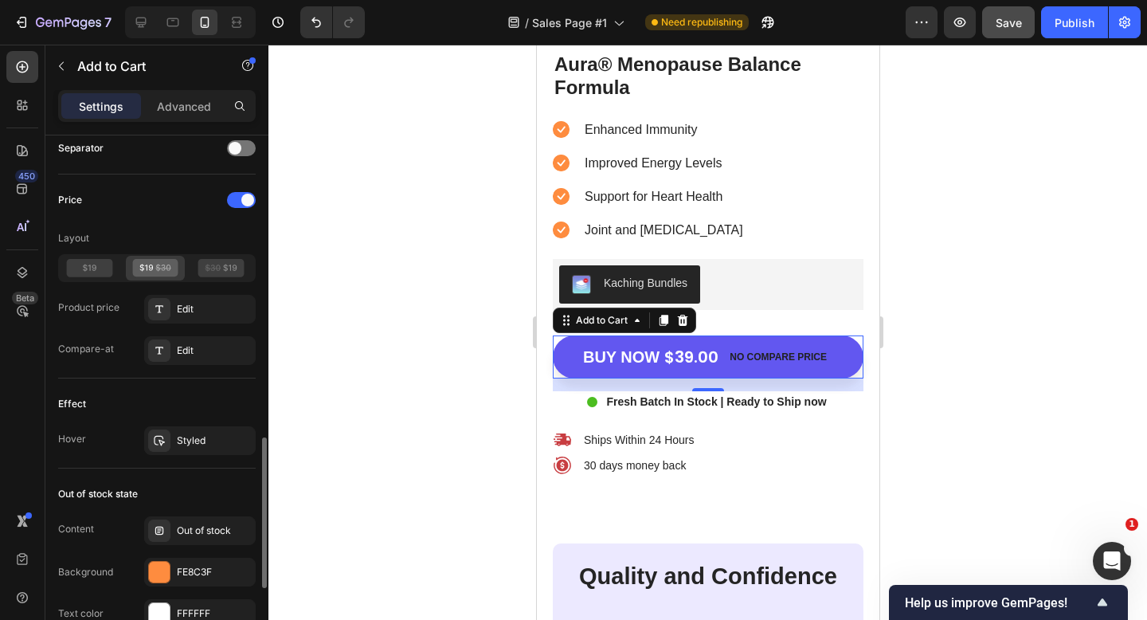
scroll to position [1099, 0]
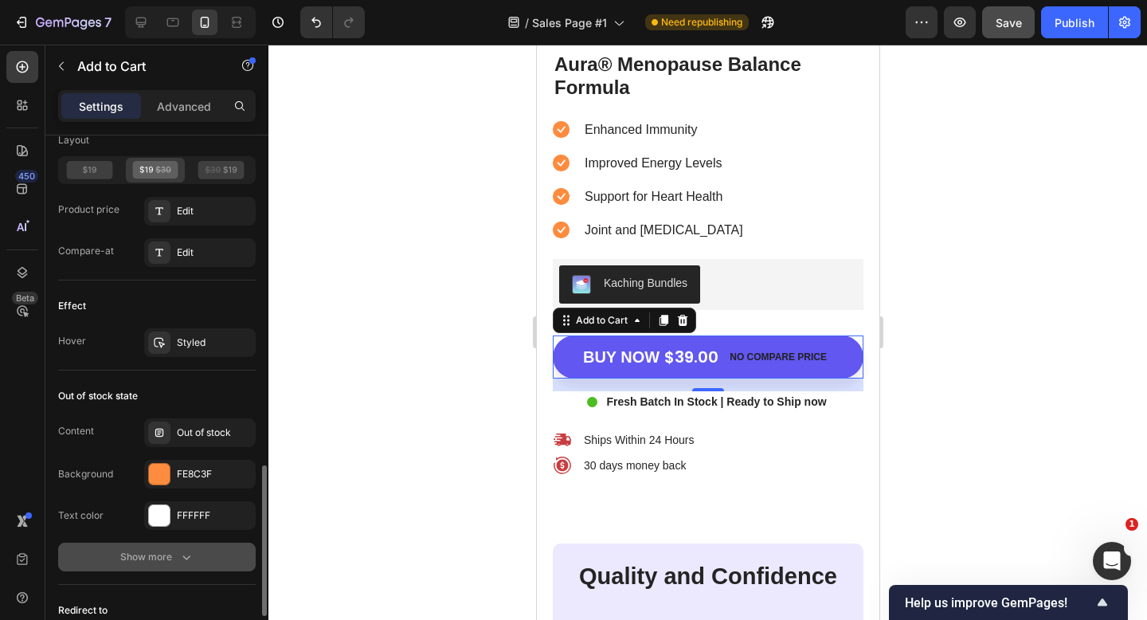
click at [174, 549] on div "Show more" at bounding box center [157, 557] width 74 height 16
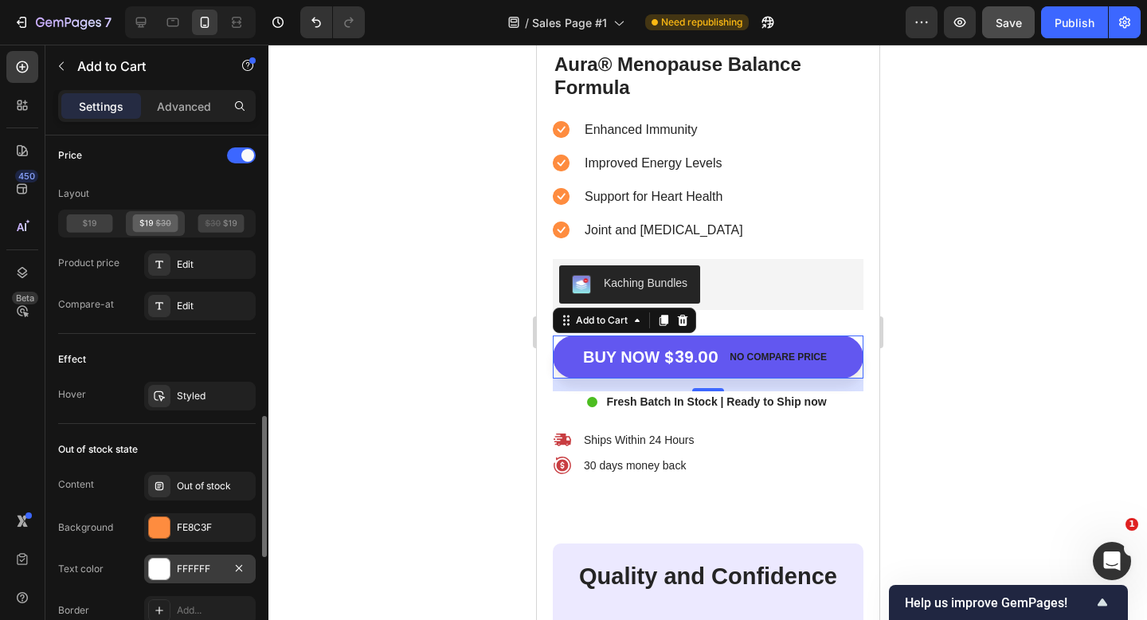
scroll to position [1092, 0]
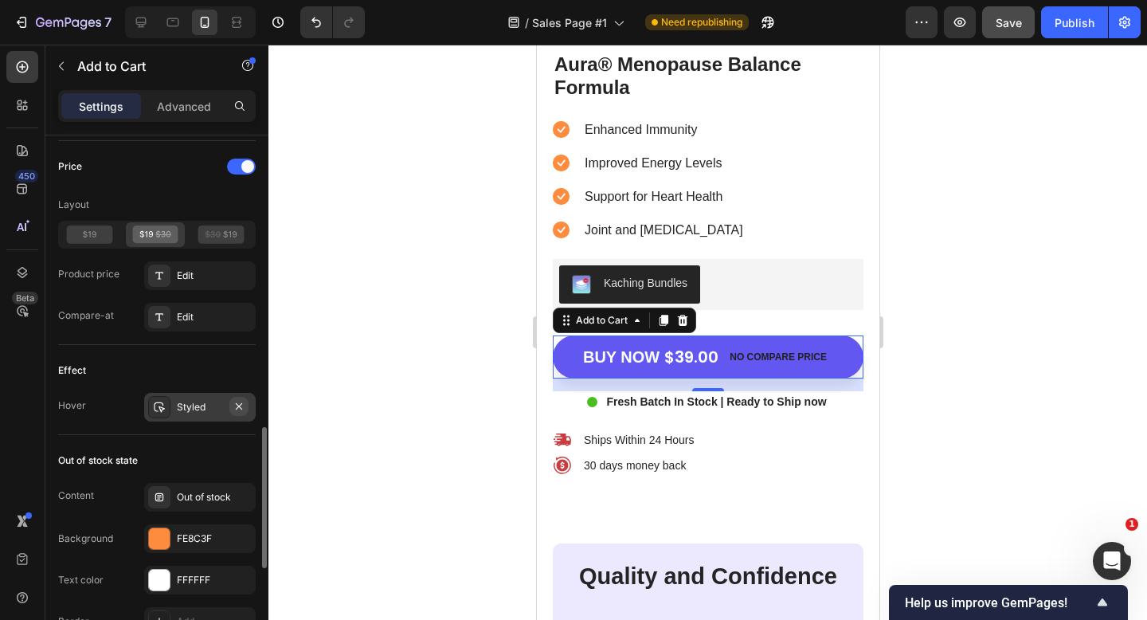
click at [235, 410] on icon "button" at bounding box center [239, 406] width 13 height 13
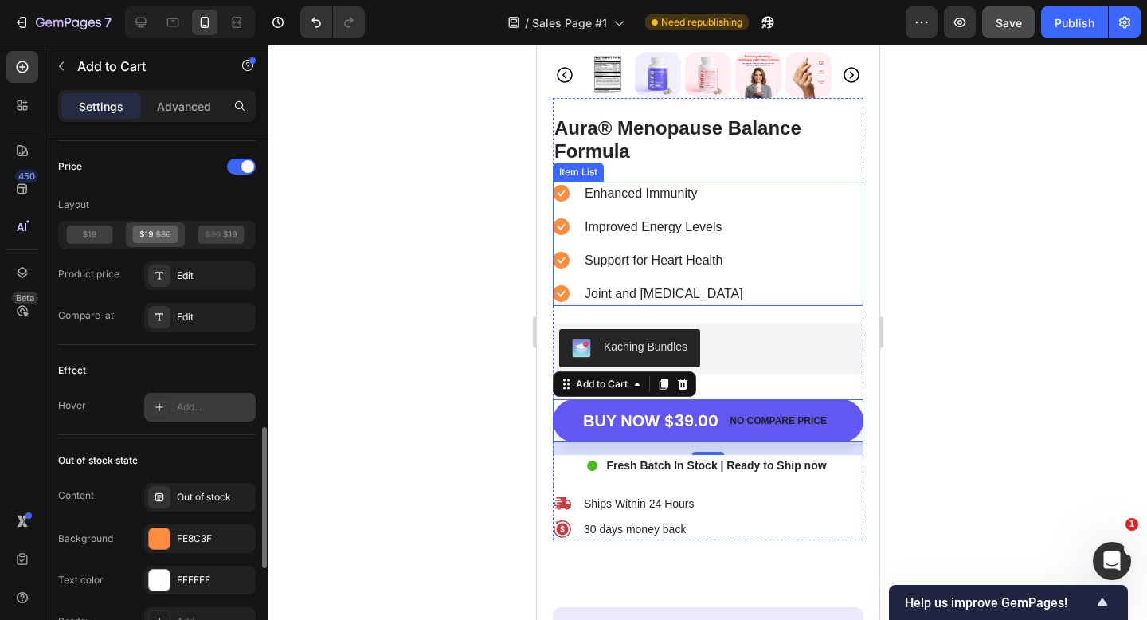
scroll to position [5480, 0]
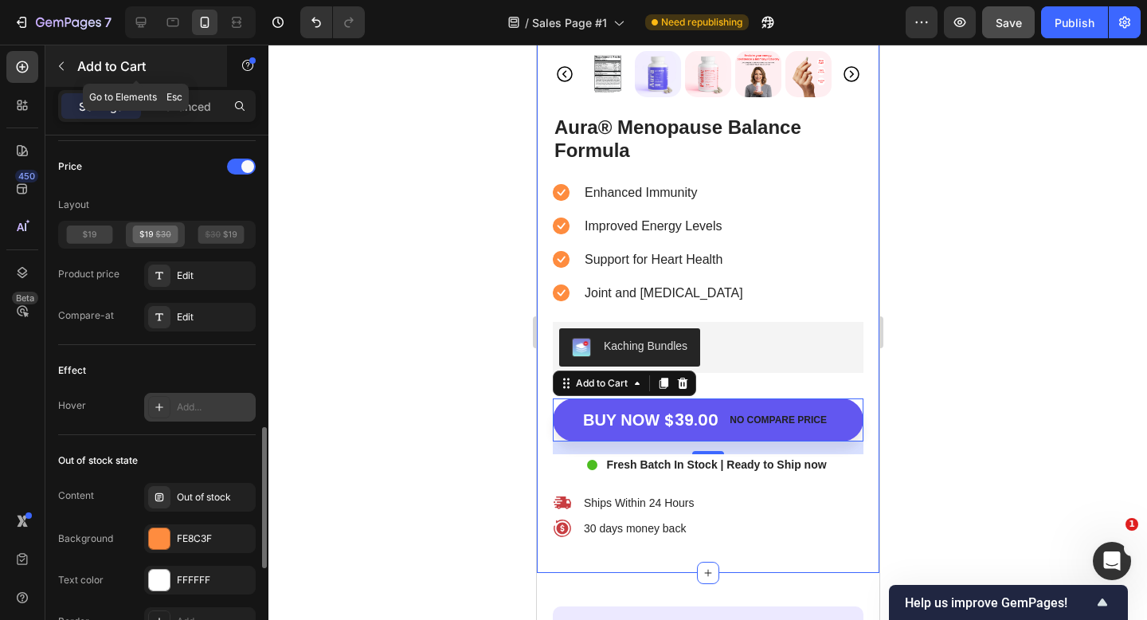
click at [59, 71] on icon "button" at bounding box center [61, 66] width 13 height 13
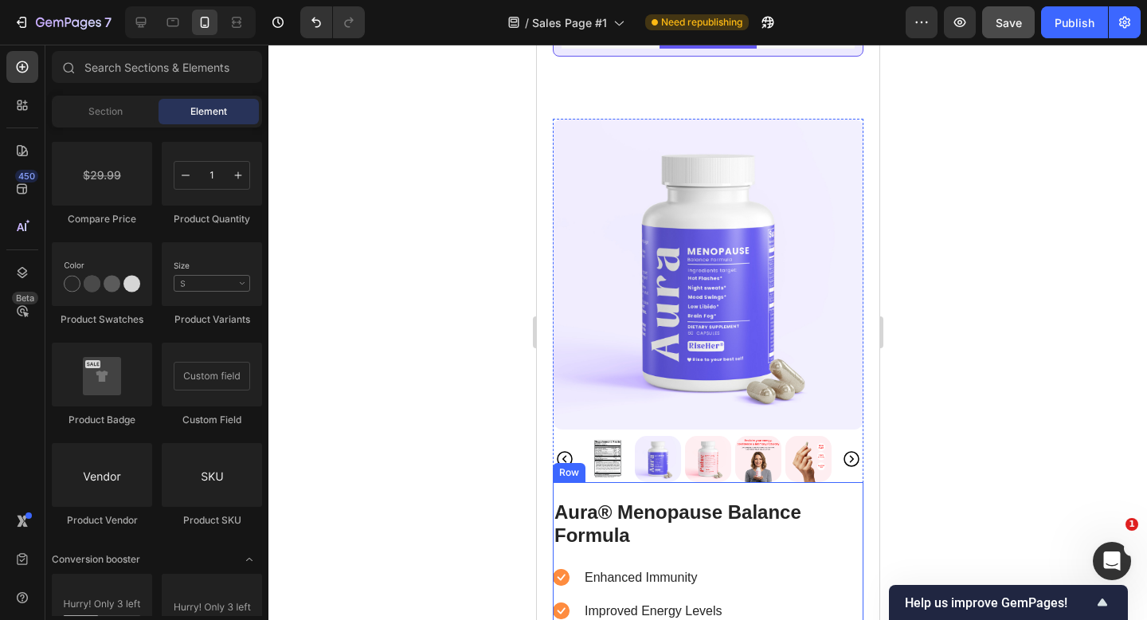
scroll to position [5096, 0]
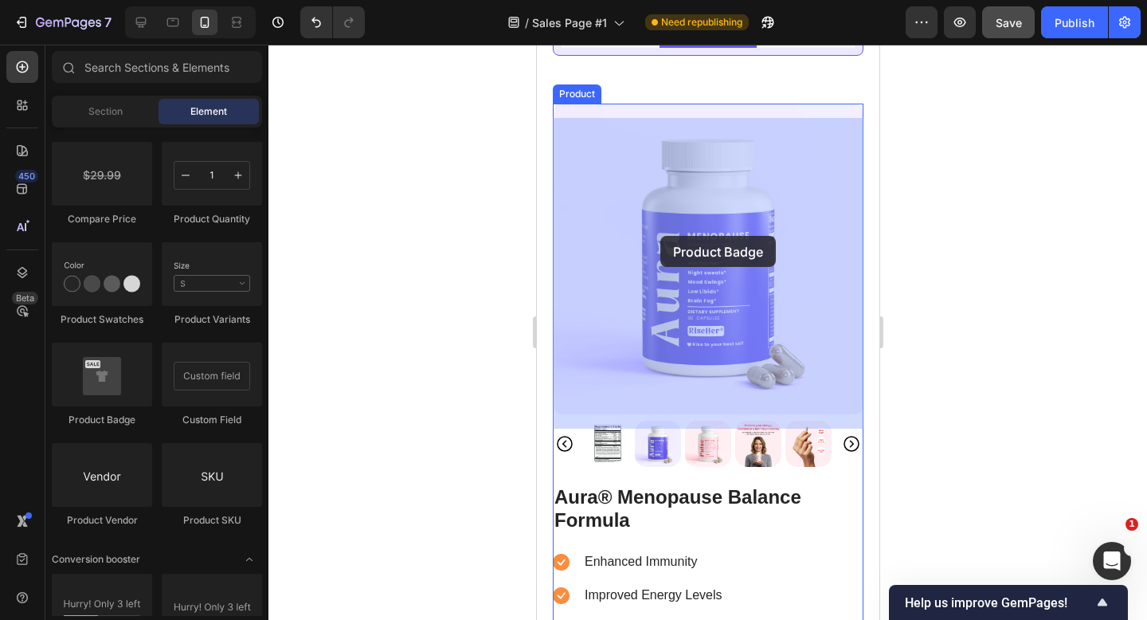
drag, startPoint x: 657, startPoint y: 422, endPoint x: 660, endPoint y: 235, distance: 186.5
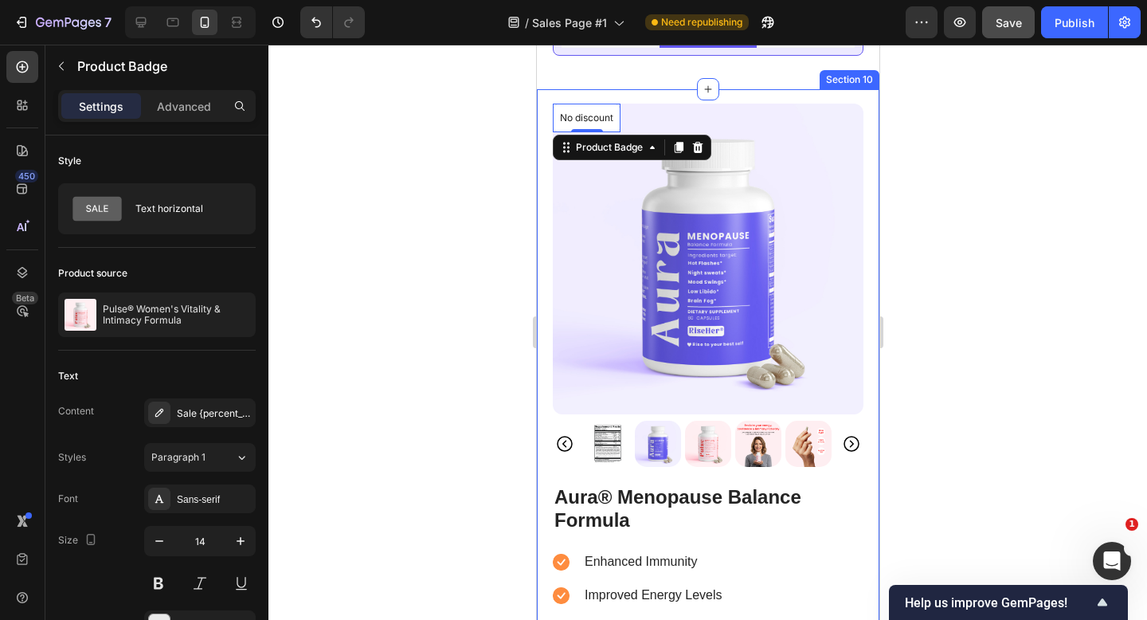
click at [517, 166] on div at bounding box center [708, 332] width 879 height 575
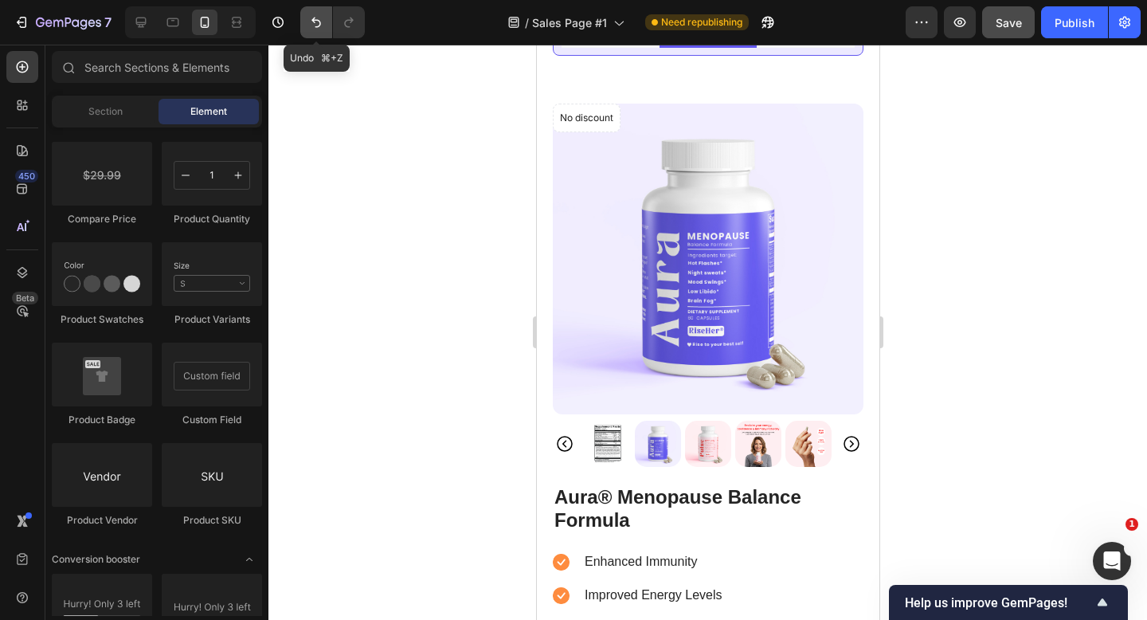
click at [304, 22] on button "Undo/Redo" at bounding box center [316, 22] width 32 height 32
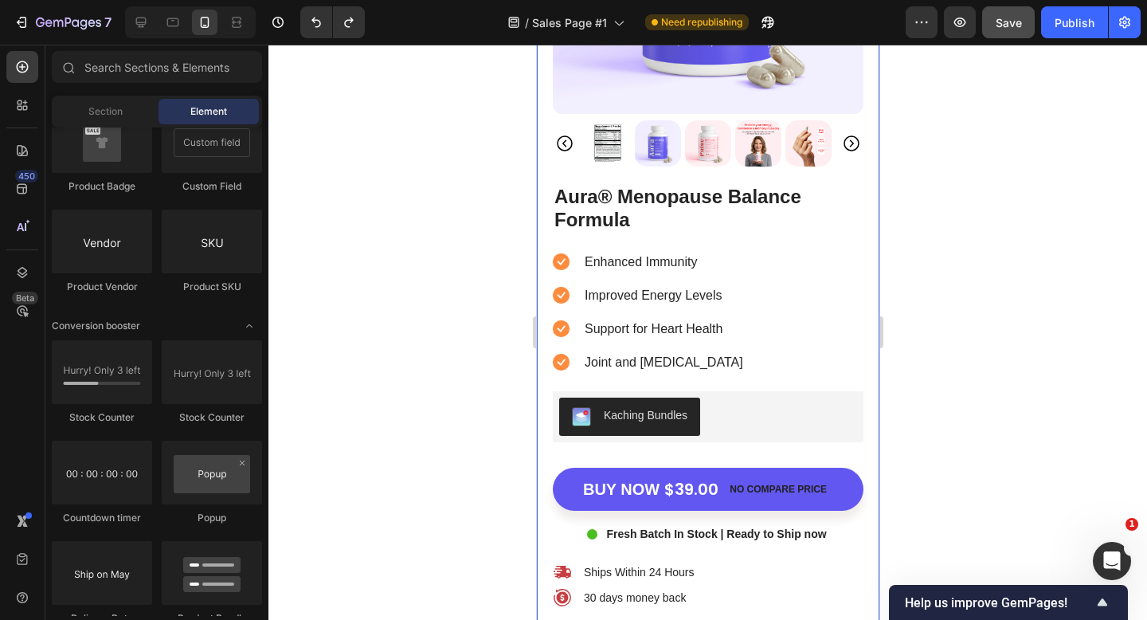
scroll to position [5413, 0]
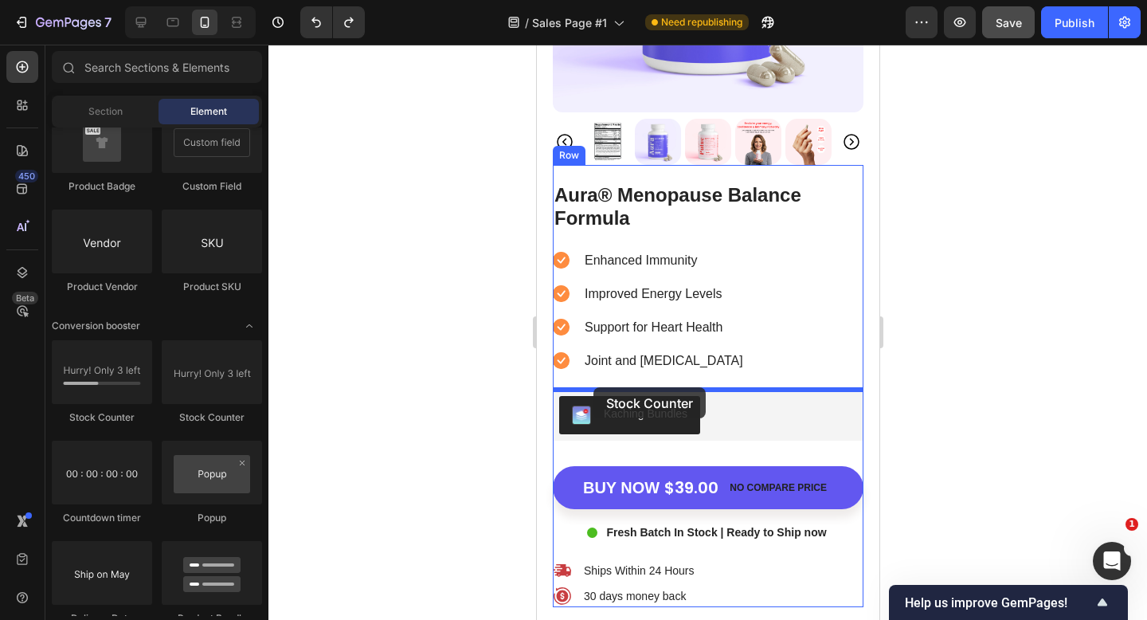
drag, startPoint x: 641, startPoint y: 428, endPoint x: 592, endPoint y: 387, distance: 64.0
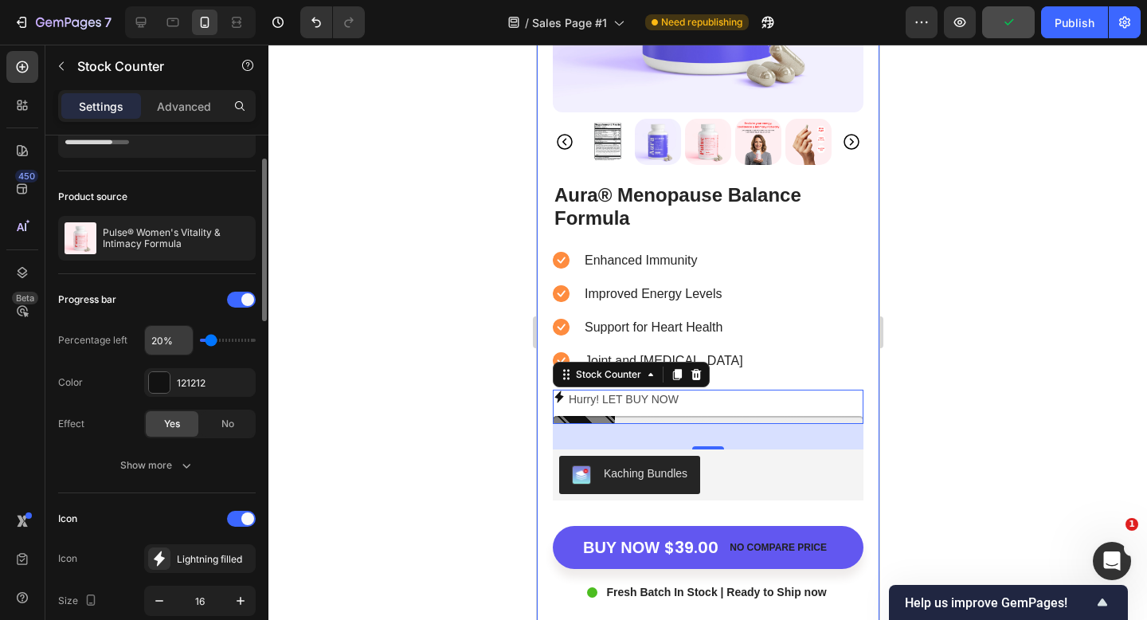
scroll to position [80, 0]
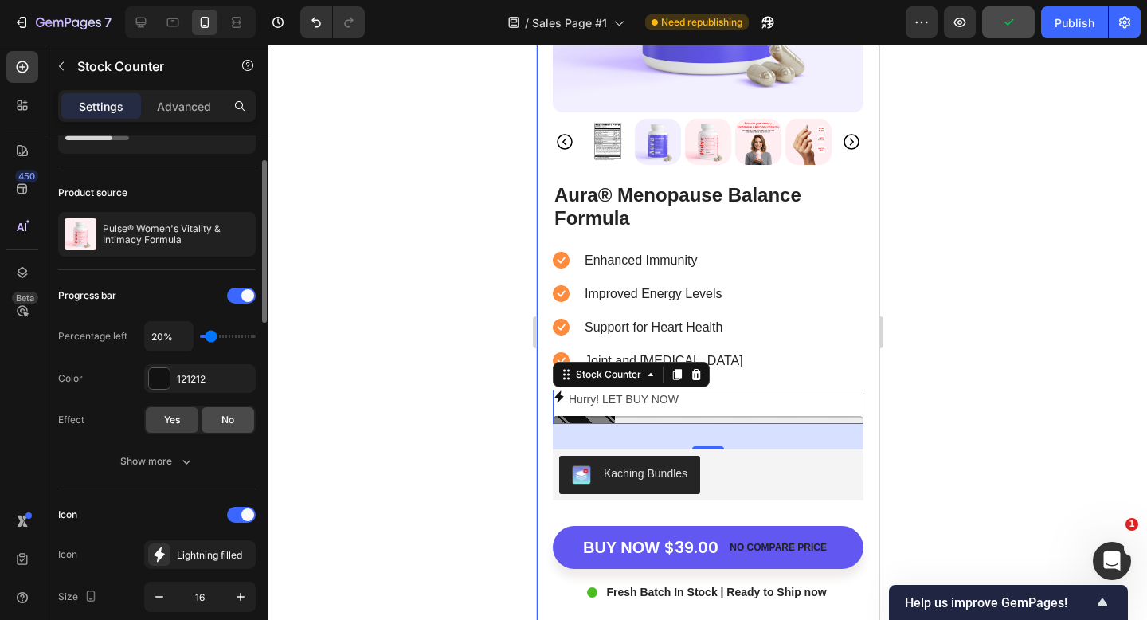
click at [214, 417] on div "No" at bounding box center [228, 419] width 53 height 25
click at [185, 421] on div "Yes" at bounding box center [172, 419] width 53 height 25
click at [222, 418] on span "No" at bounding box center [228, 420] width 13 height 14
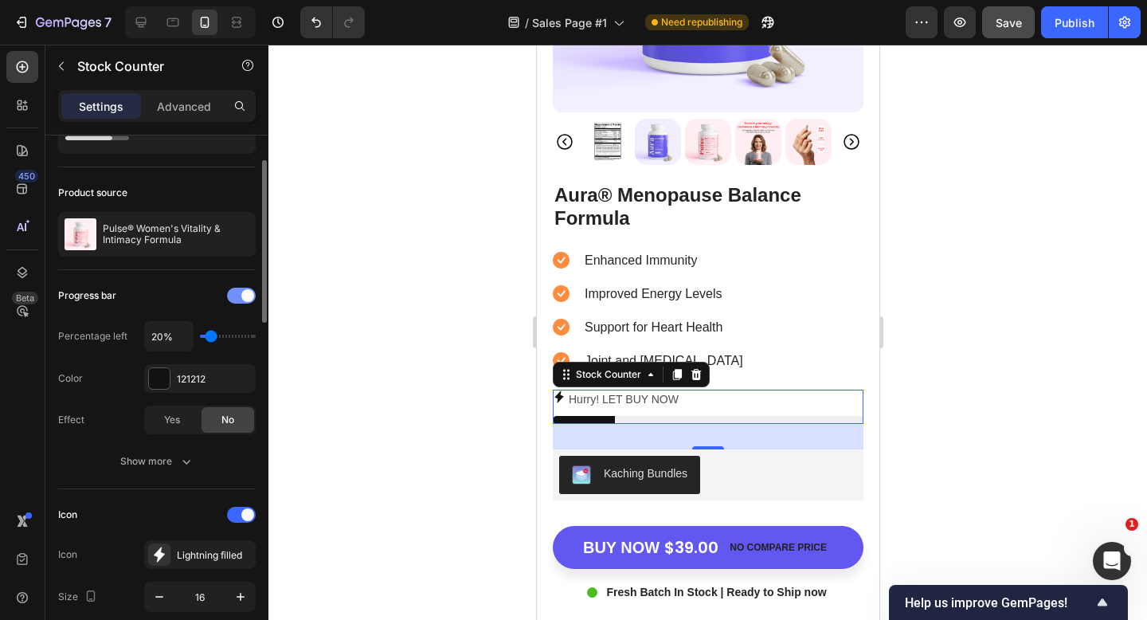
click at [229, 299] on div at bounding box center [241, 296] width 29 height 16
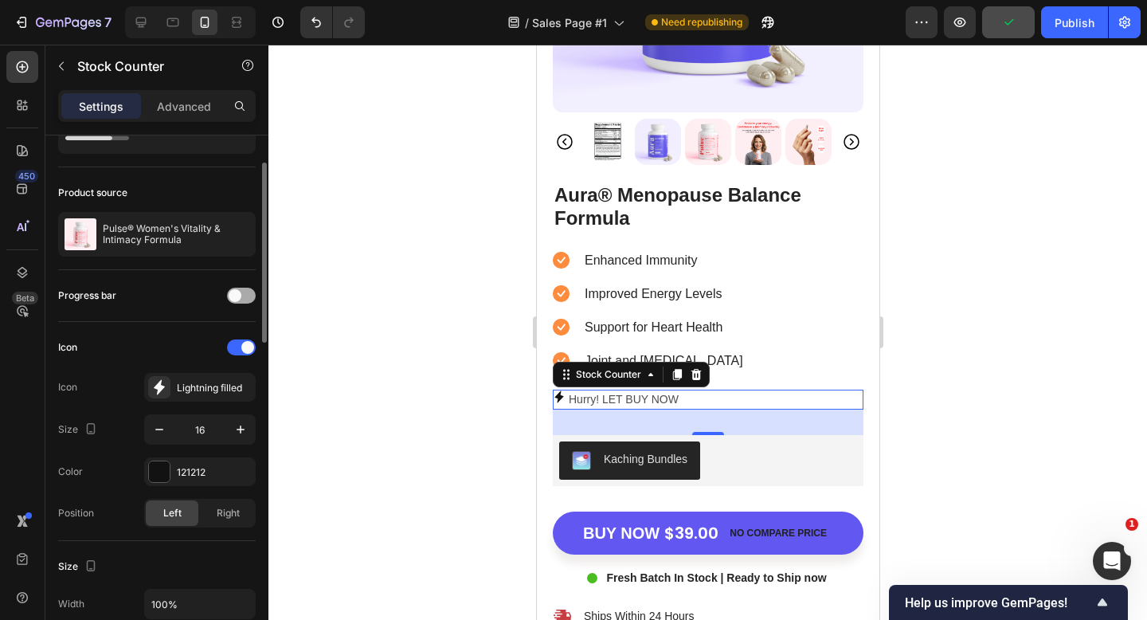
click at [229, 299] on span at bounding box center [235, 295] width 13 height 13
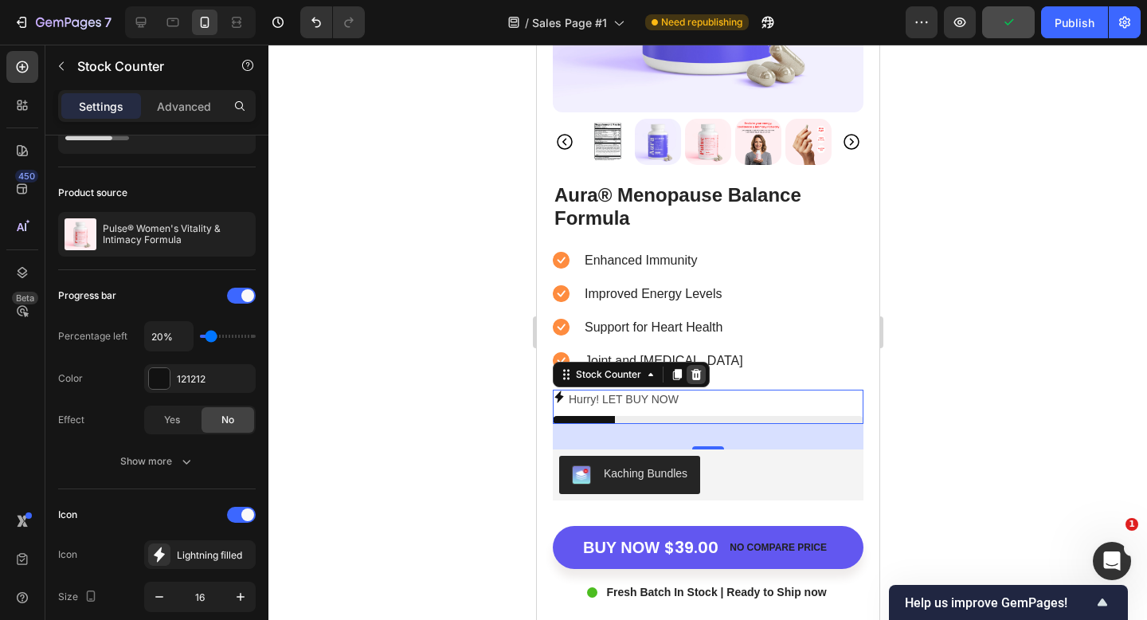
click at [692, 374] on icon at bounding box center [696, 373] width 10 height 11
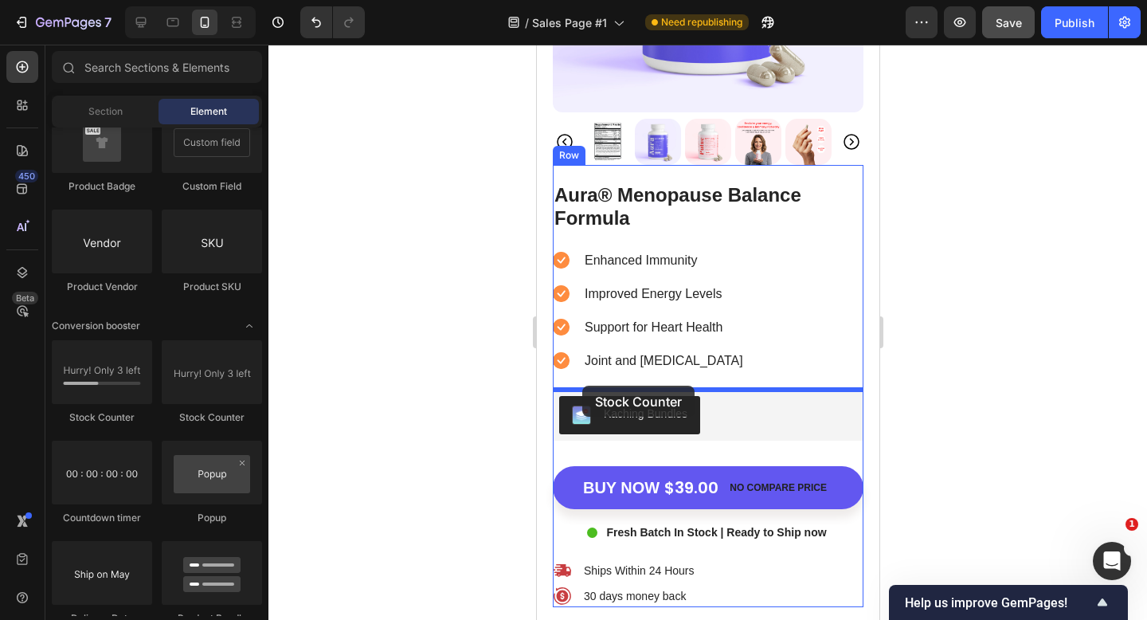
drag, startPoint x: 729, startPoint y: 423, endPoint x: 582, endPoint y: 386, distance: 152.1
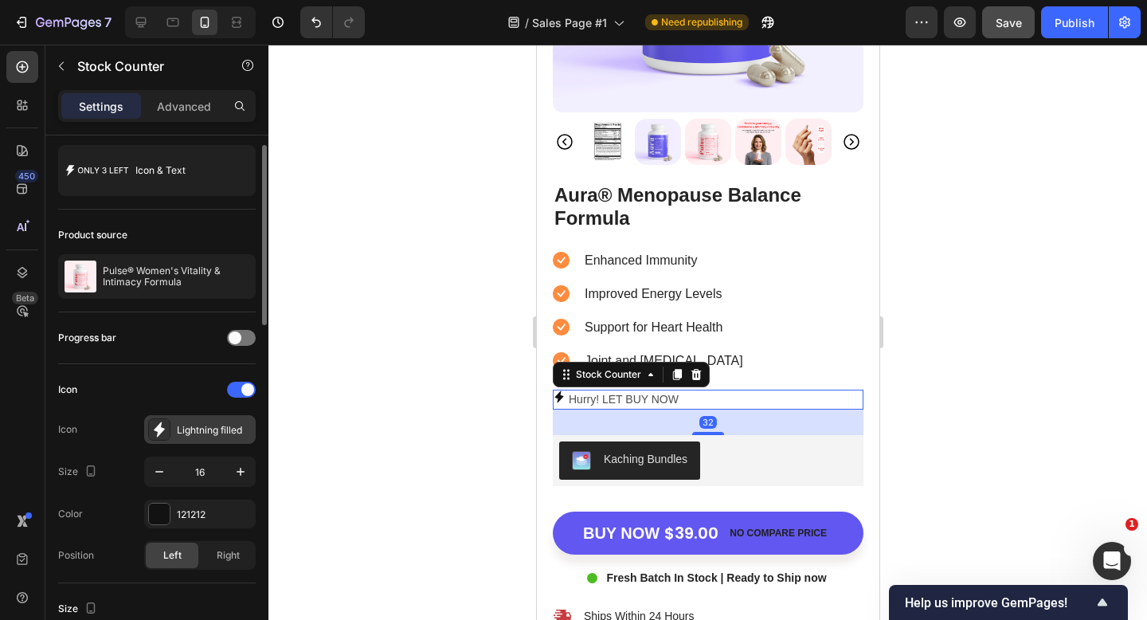
scroll to position [40, 0]
click at [163, 422] on icon at bounding box center [159, 428] width 16 height 16
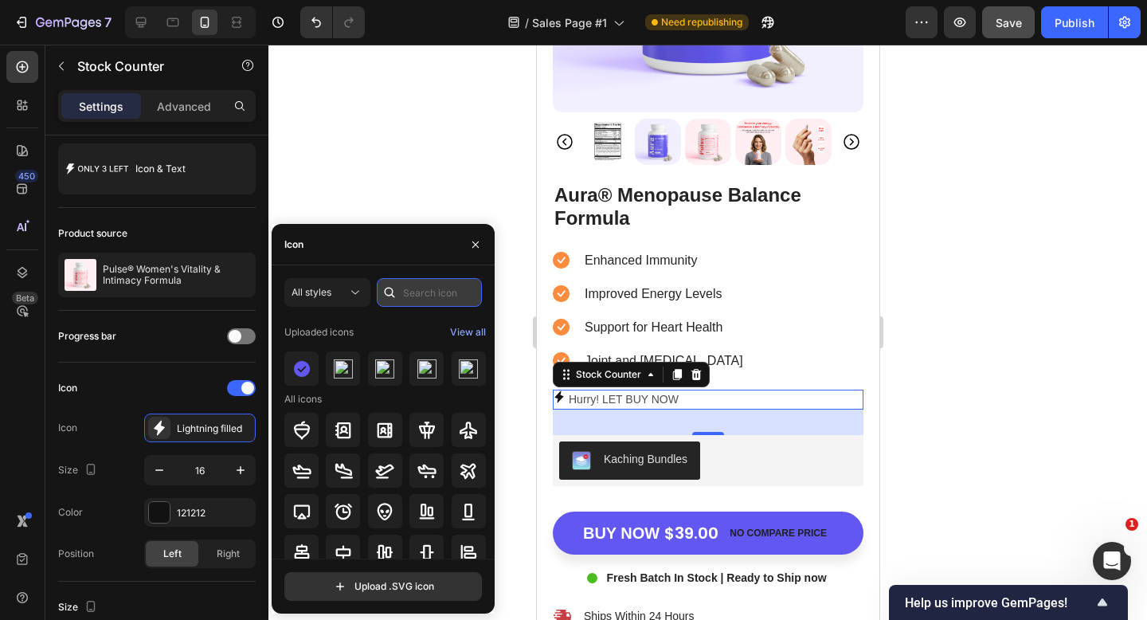
click at [410, 290] on input "text" at bounding box center [429, 292] width 105 height 29
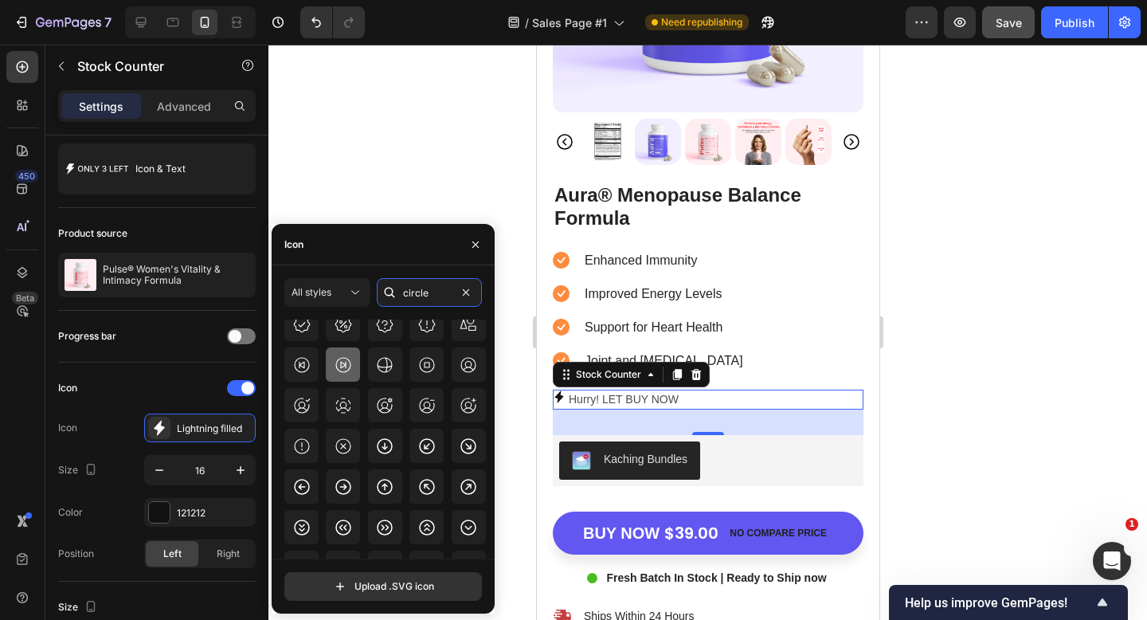
scroll to position [1333, 0]
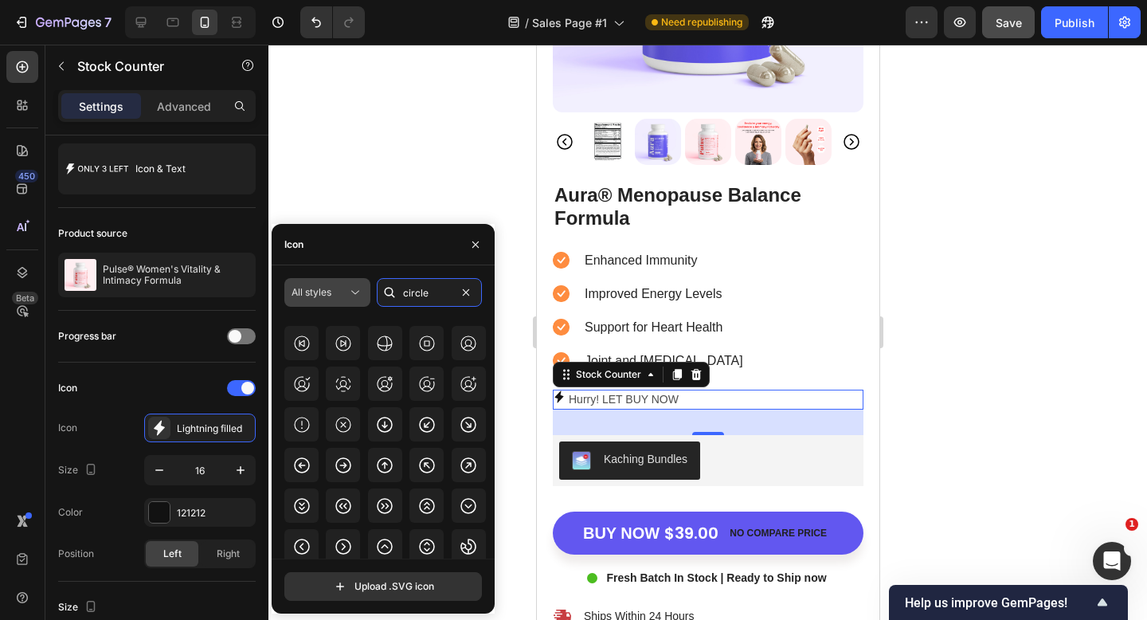
type input "circle"
click at [343, 300] on button "All styles" at bounding box center [327, 292] width 86 height 29
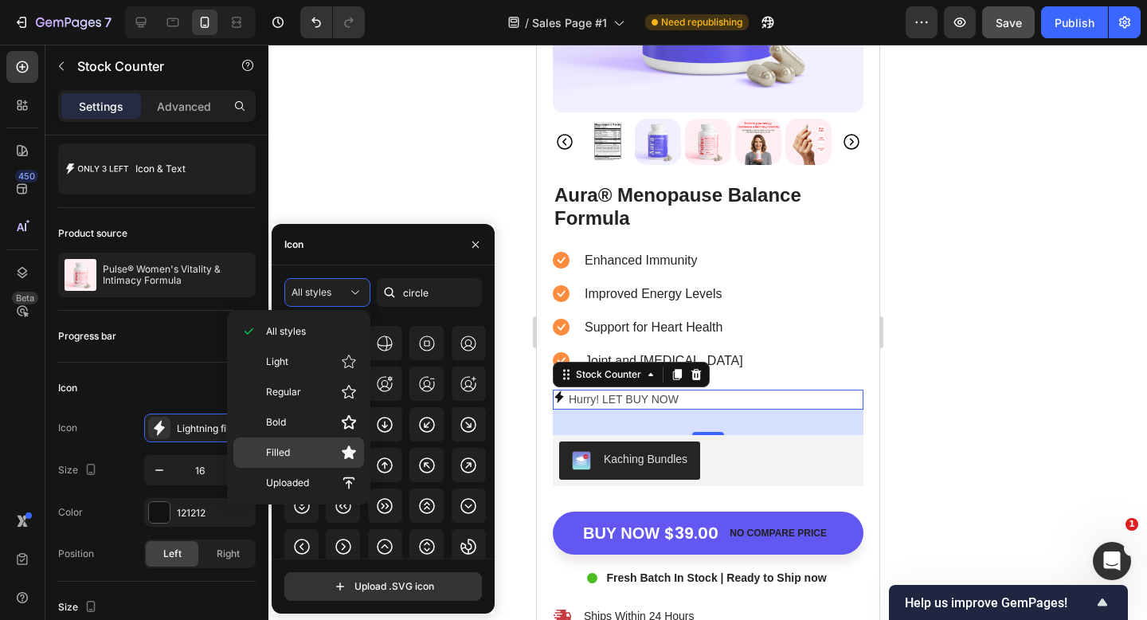
click at [279, 451] on span "Filled" at bounding box center [278, 452] width 24 height 14
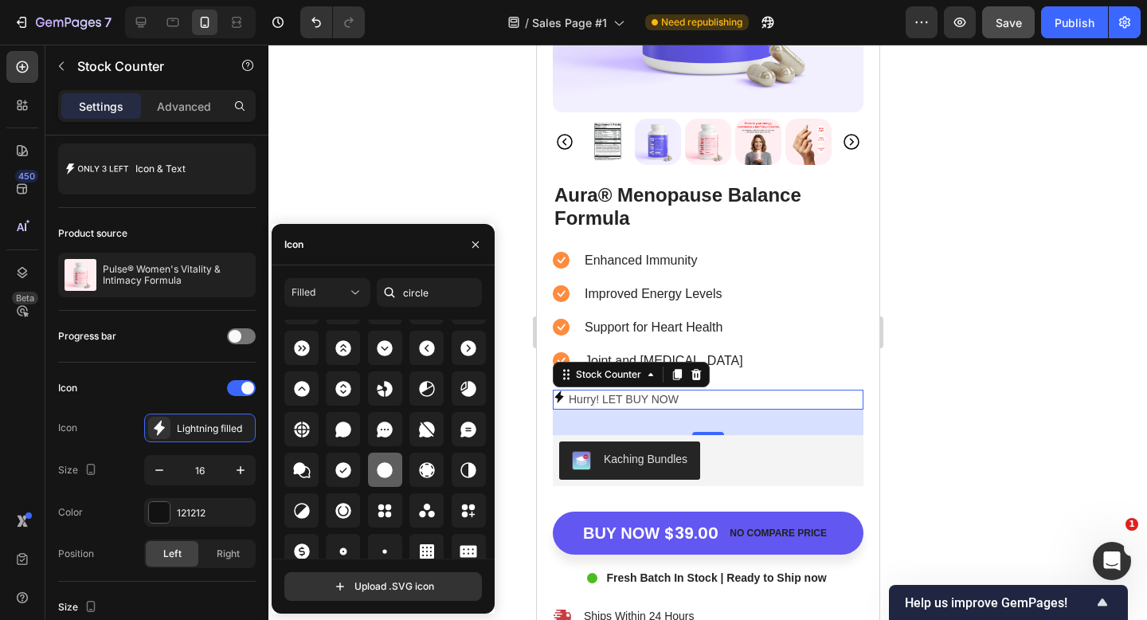
scroll to position [95, 0]
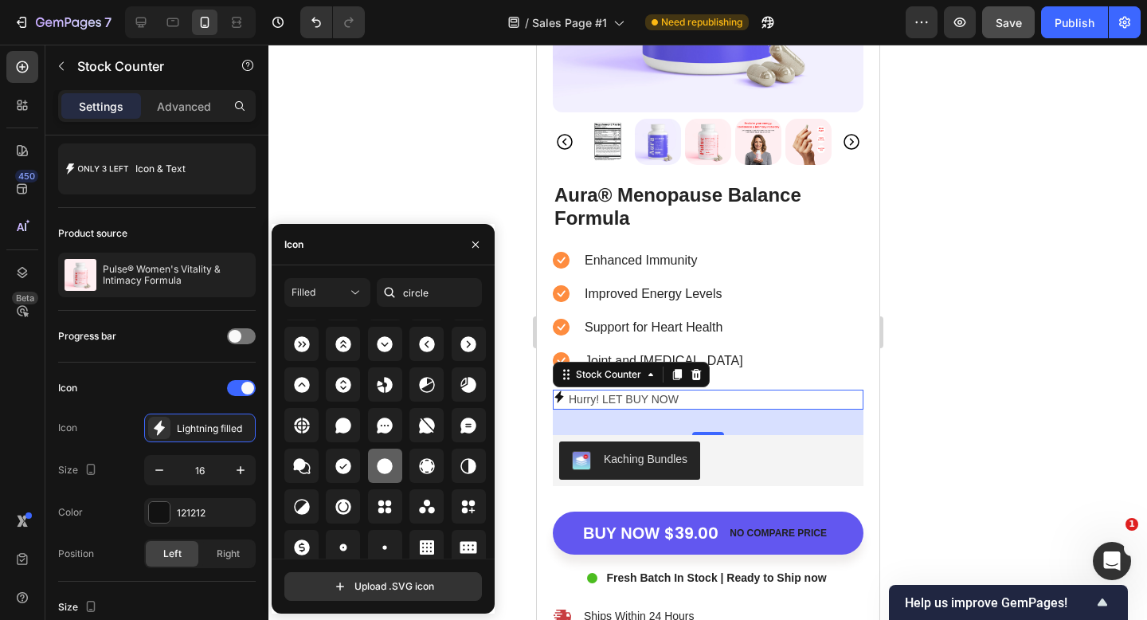
click at [377, 470] on icon at bounding box center [384, 466] width 19 height 19
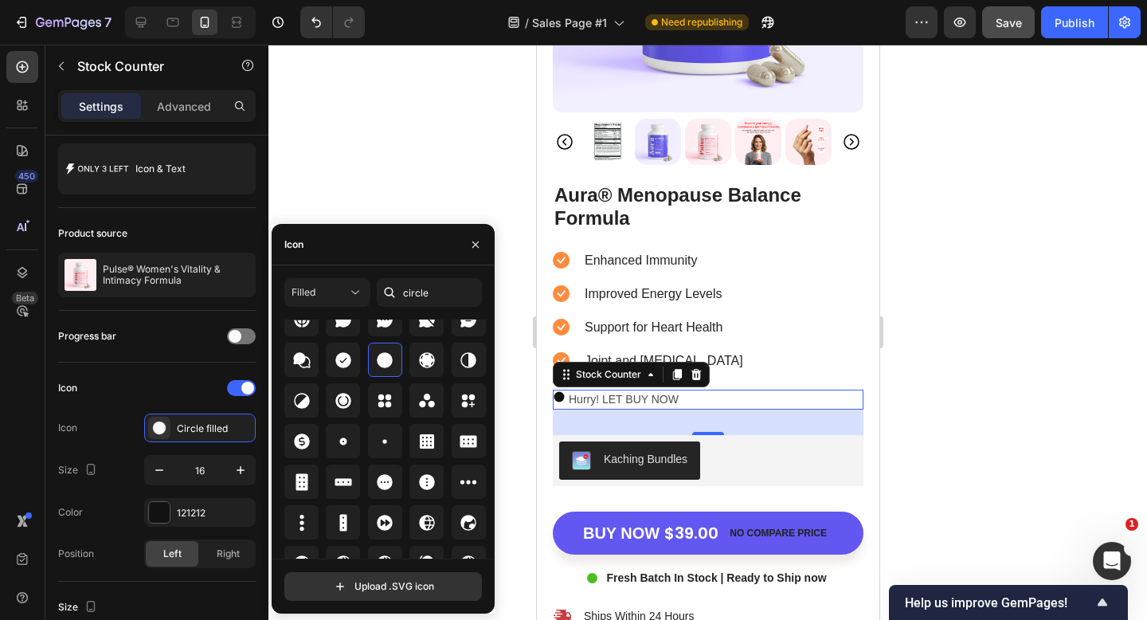
scroll to position [198, 0]
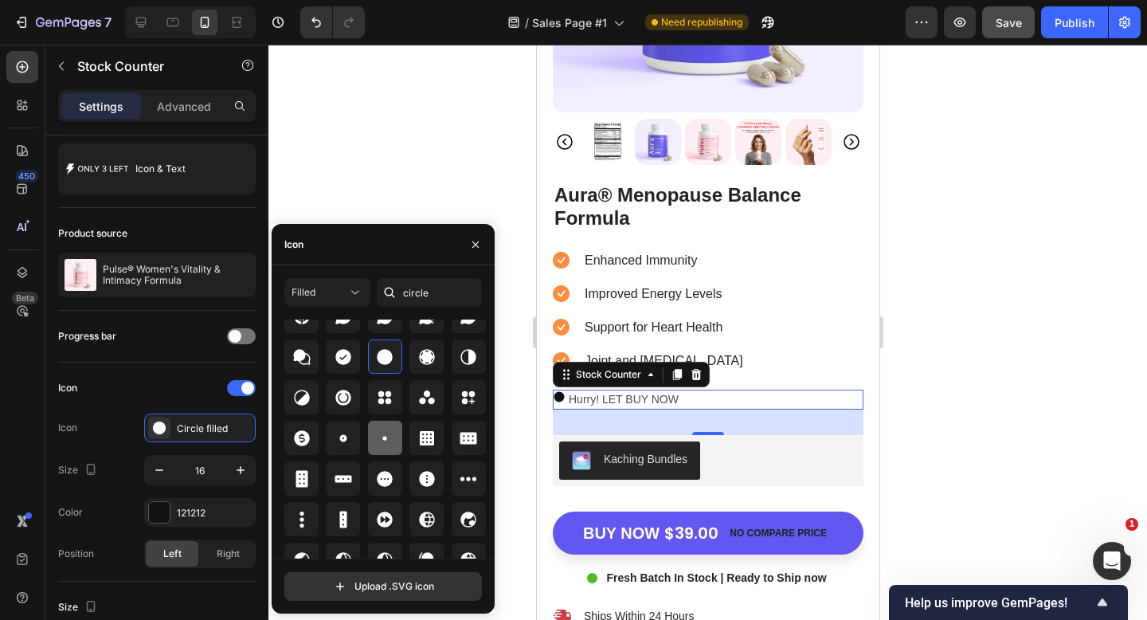
click at [371, 437] on div at bounding box center [385, 438] width 34 height 34
click at [343, 437] on icon at bounding box center [342, 437] width 7 height 7
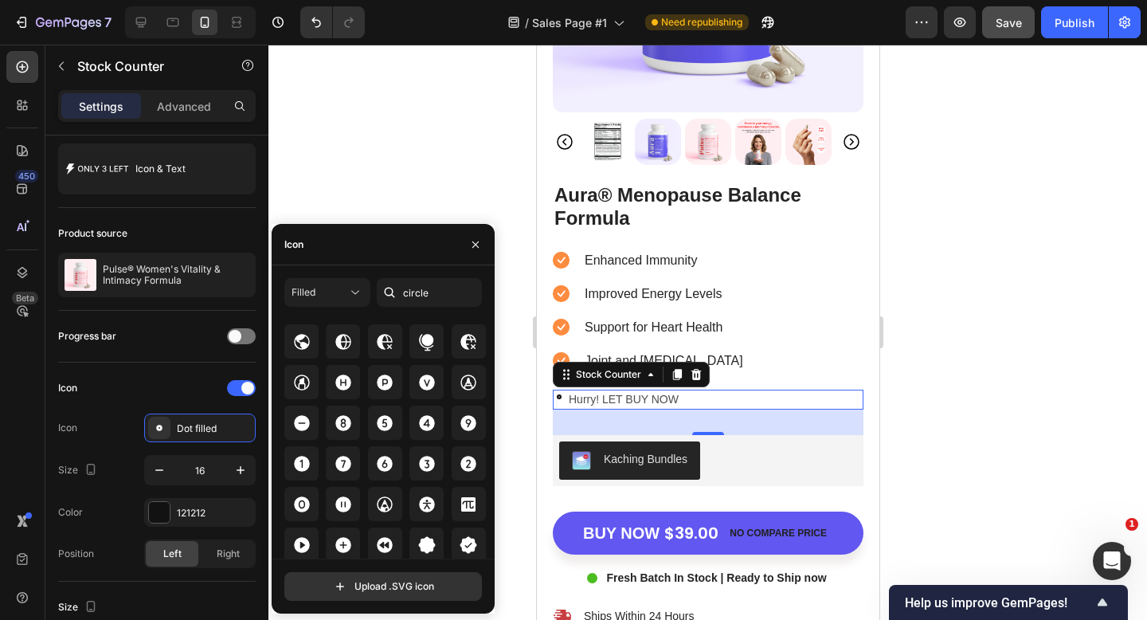
scroll to position [0, 0]
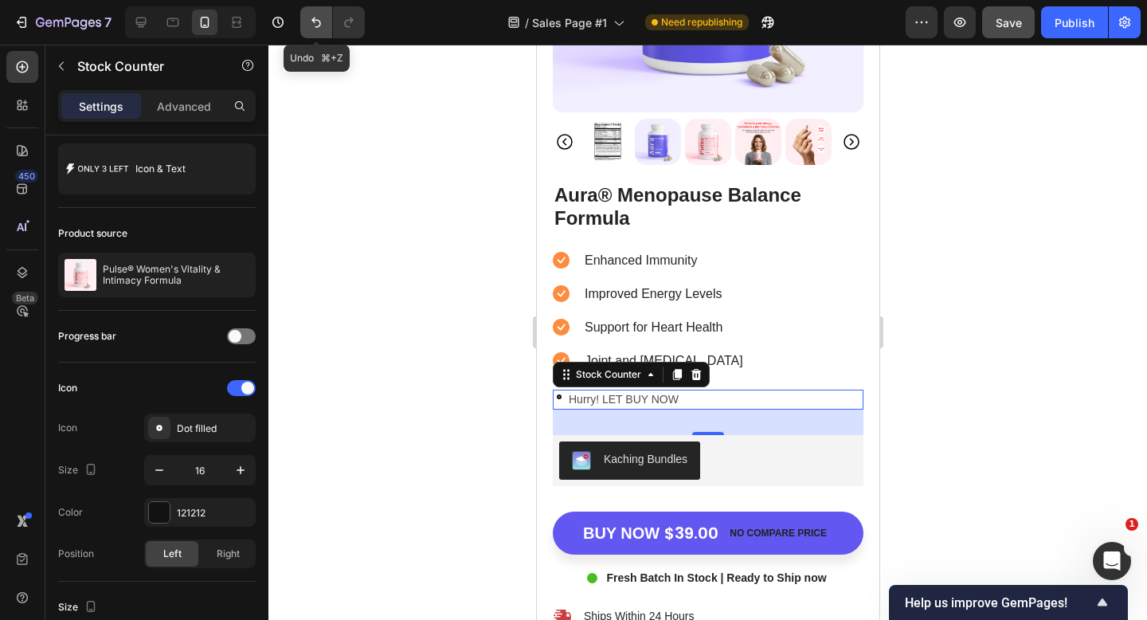
click at [314, 18] on icon "Undo/Redo" at bounding box center [317, 23] width 10 height 10
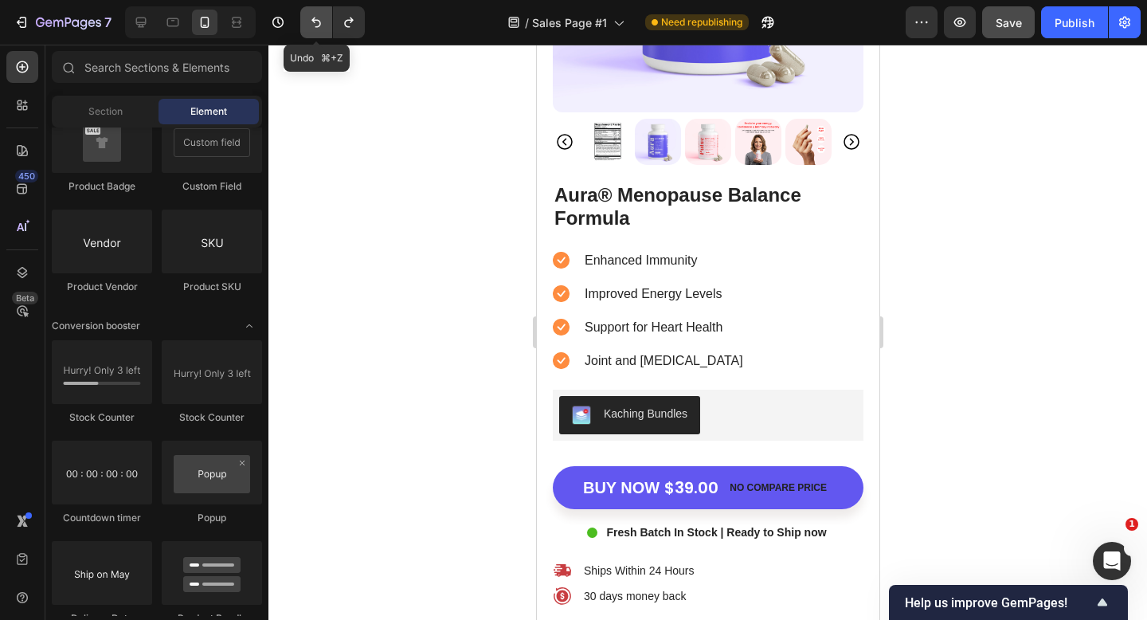
click at [314, 18] on icon "Undo/Redo" at bounding box center [317, 23] width 10 height 10
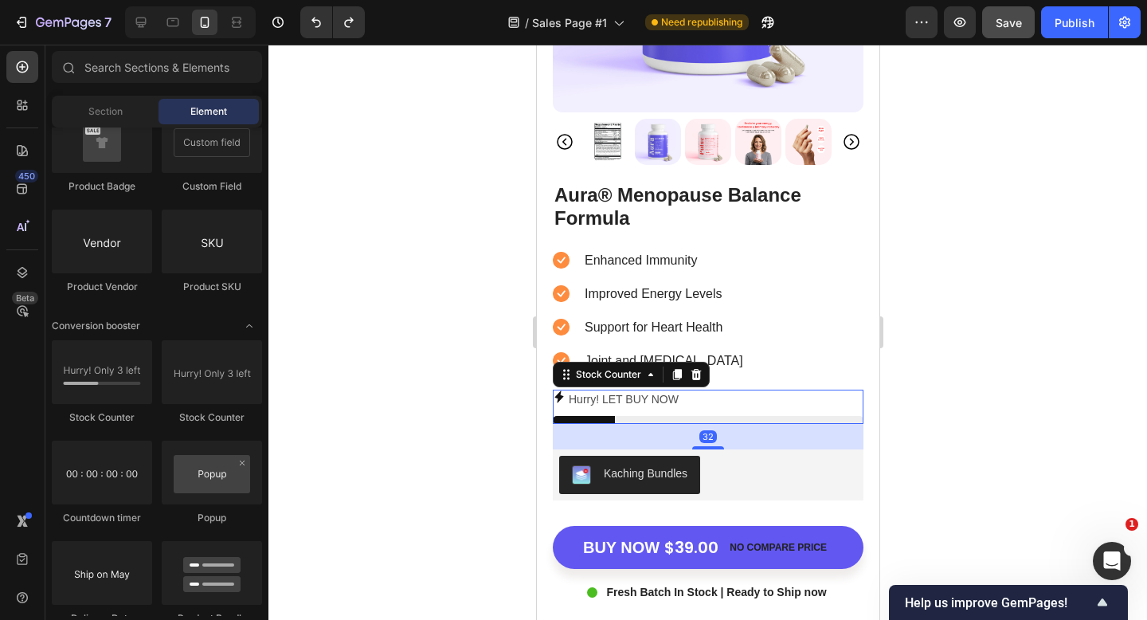
click at [562, 394] on icon at bounding box center [558, 396] width 13 height 13
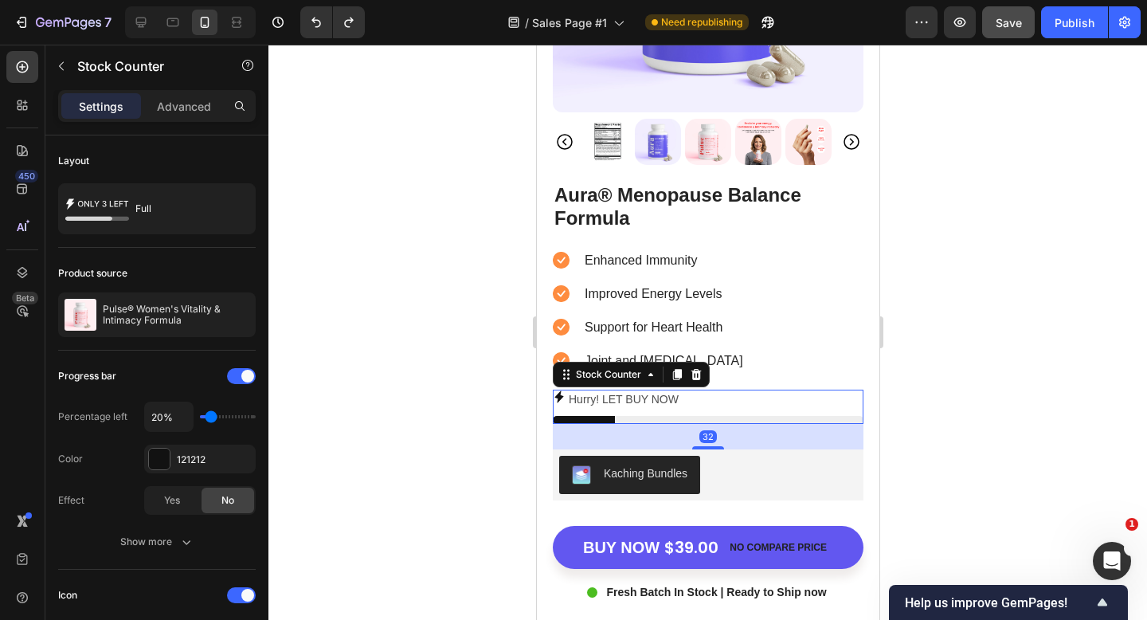
click at [562, 397] on icon at bounding box center [558, 396] width 9 height 12
click at [555, 401] on icon at bounding box center [558, 396] width 13 height 13
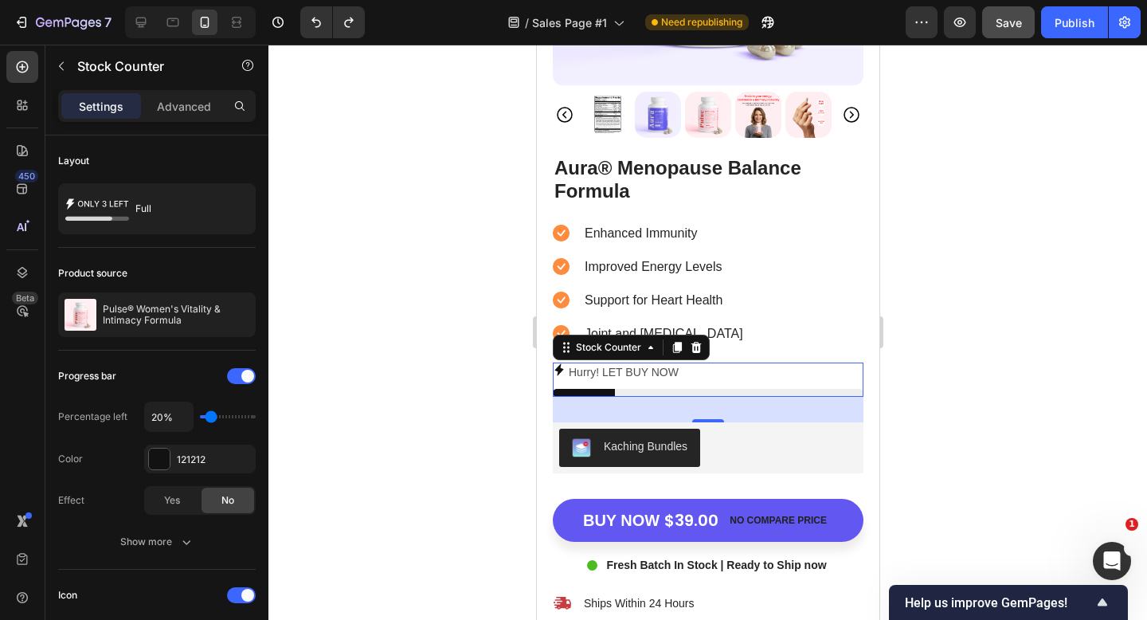
scroll to position [5447, 0]
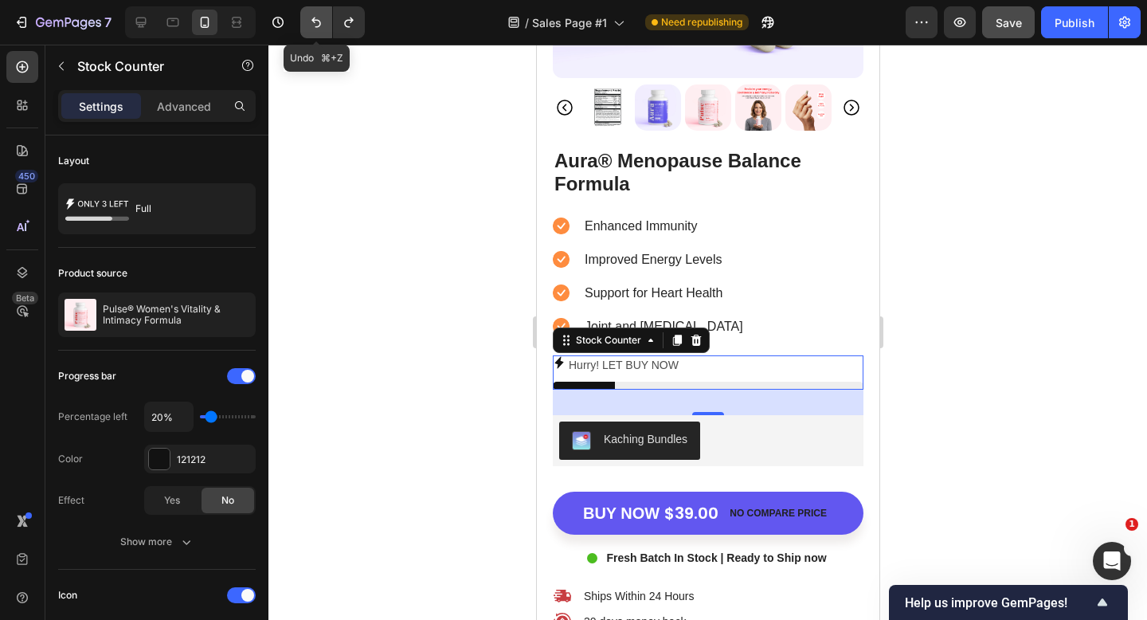
click at [316, 23] on icon "Undo/Redo" at bounding box center [316, 22] width 16 height 16
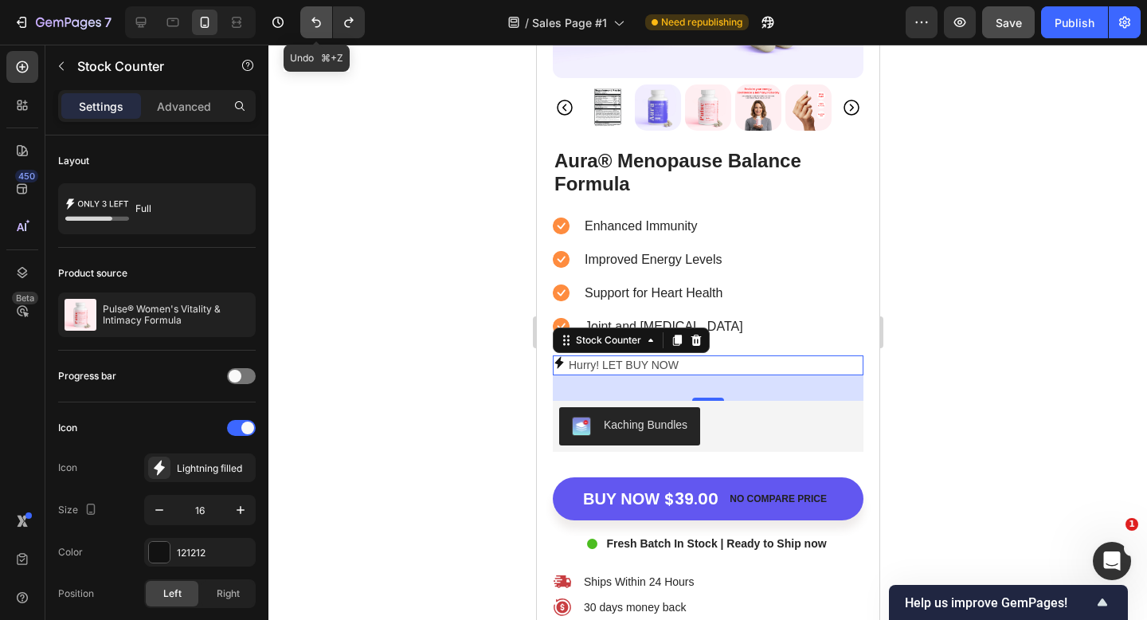
click at [316, 23] on icon "Undo/Redo" at bounding box center [316, 22] width 16 height 16
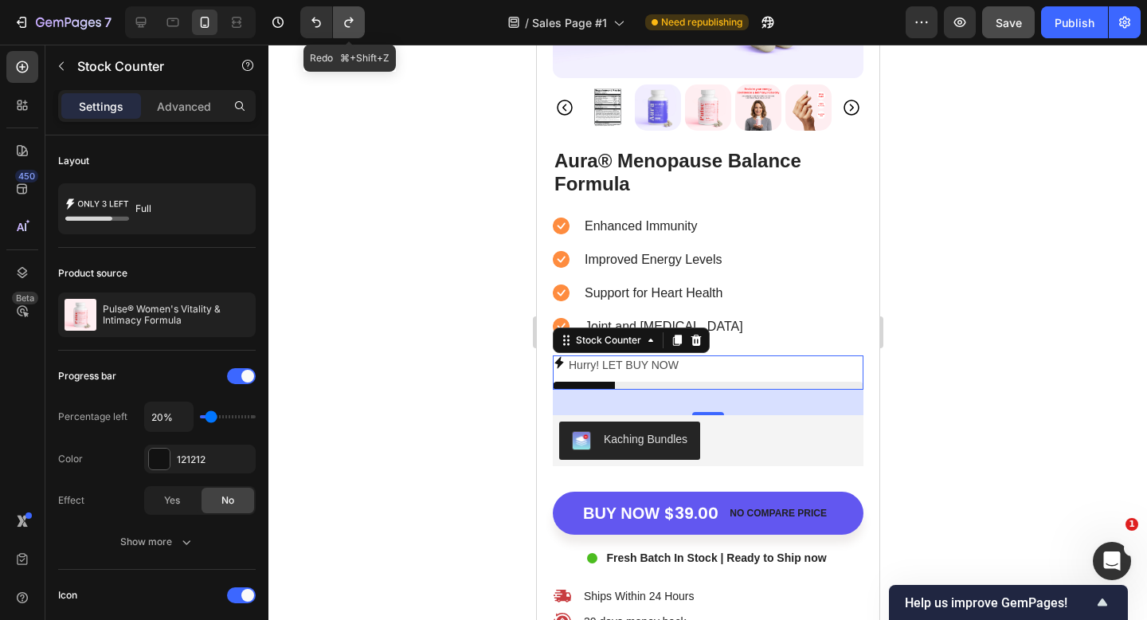
click at [348, 21] on icon "Undo/Redo" at bounding box center [349, 22] width 16 height 16
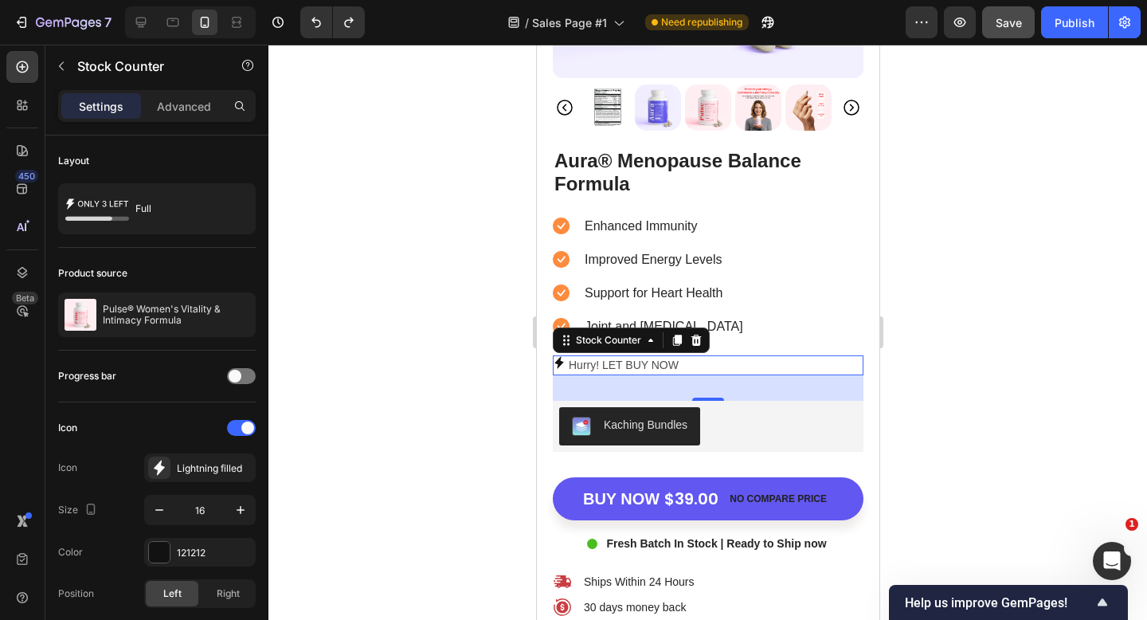
click at [621, 368] on p "Hurry! LET BUY NOW" at bounding box center [623, 365] width 110 height 20
click at [614, 367] on p "Hurry! LET BUY NOW" at bounding box center [623, 365] width 110 height 20
click at [703, 364] on div "Hurry! LET BUY NOW" at bounding box center [707, 365] width 311 height 20
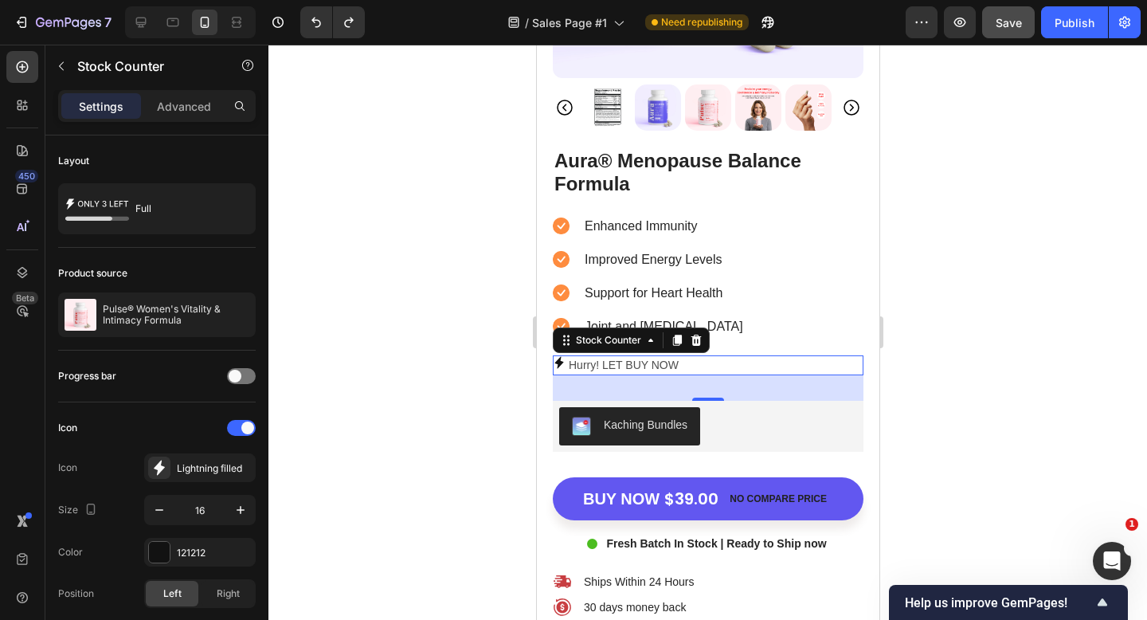
click at [703, 364] on div "Hurry! LET BUY NOW" at bounding box center [707, 365] width 311 height 20
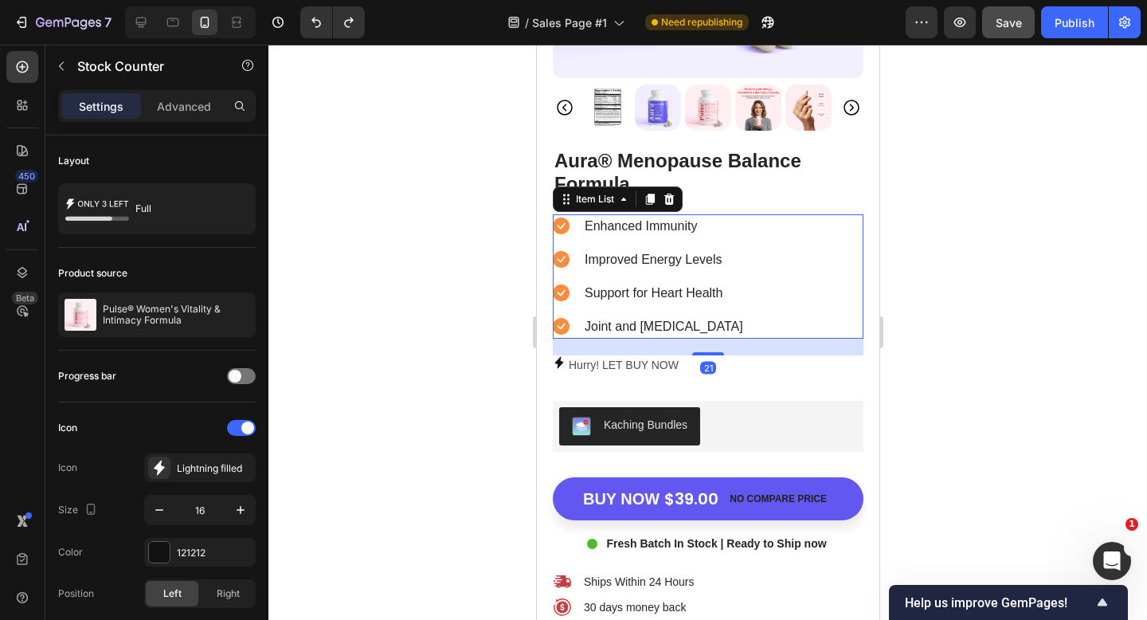
click at [706, 217] on p "Enhanced Immunity" at bounding box center [663, 226] width 159 height 19
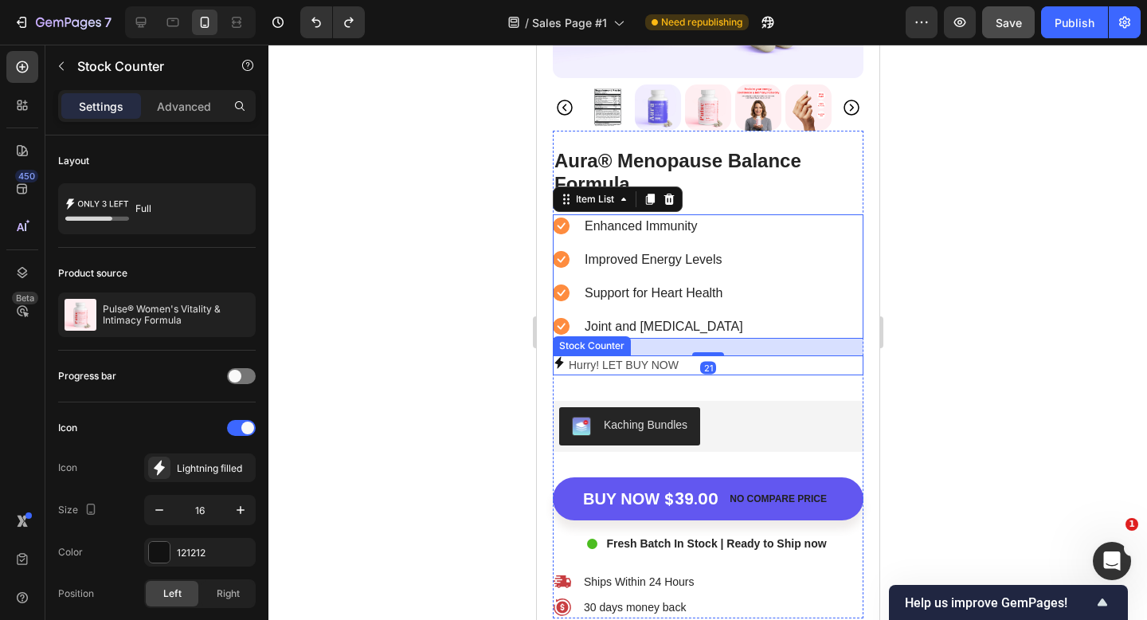
click at [635, 359] on p "Hurry! LET BUY NOW" at bounding box center [623, 365] width 110 height 20
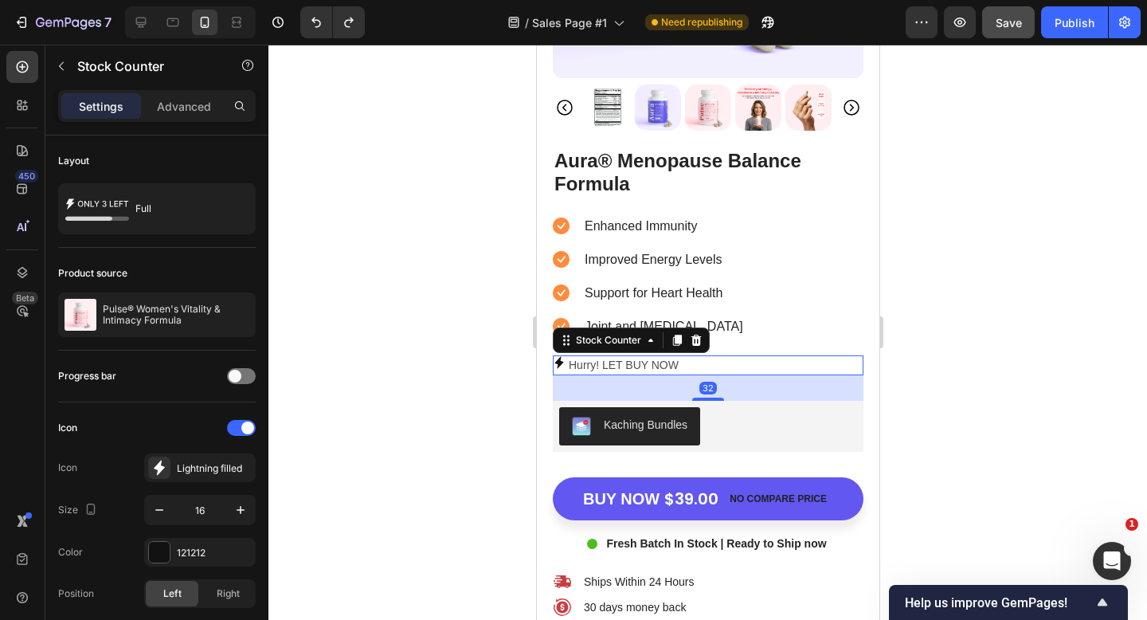
click at [635, 359] on p "Hurry! LET BUY NOW" at bounding box center [623, 365] width 110 height 20
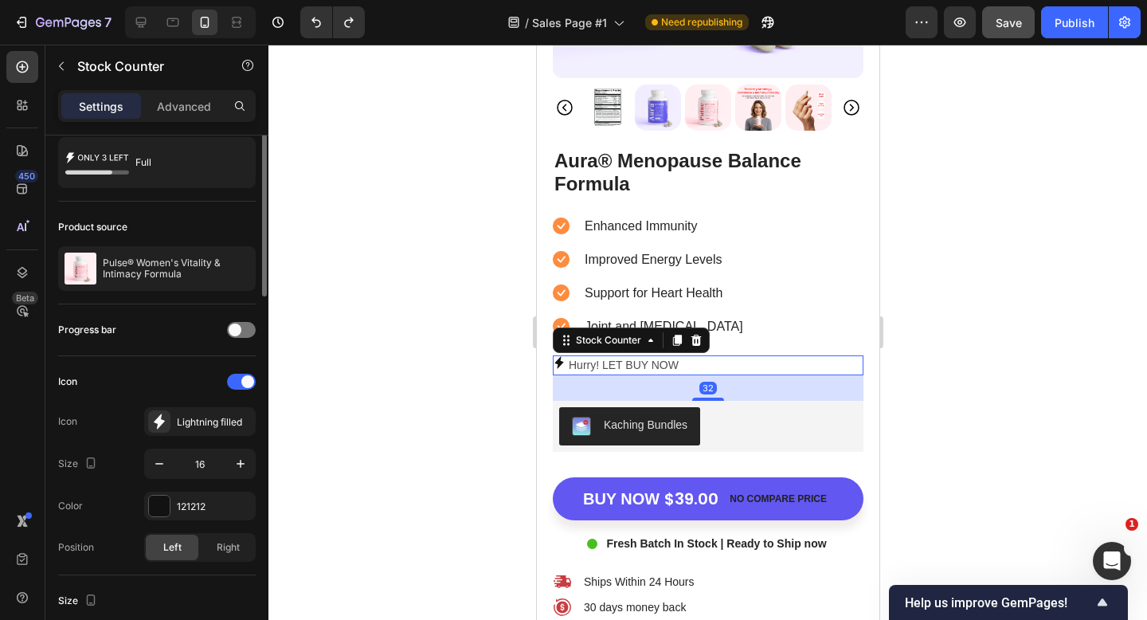
scroll to position [0, 0]
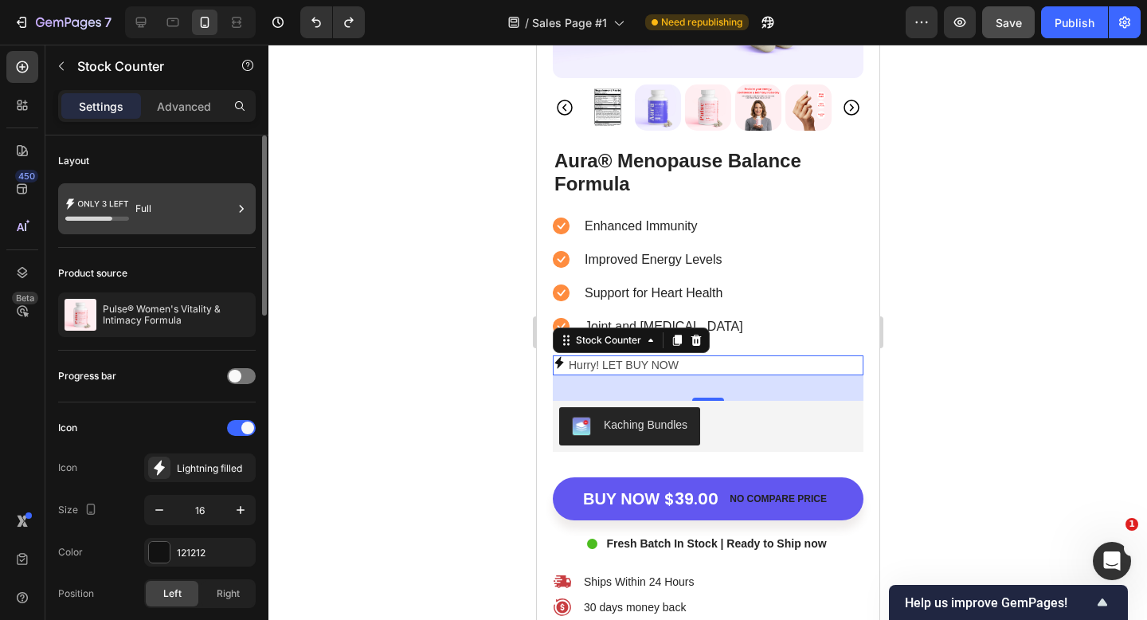
click at [167, 204] on div "Full" at bounding box center [183, 208] width 97 height 37
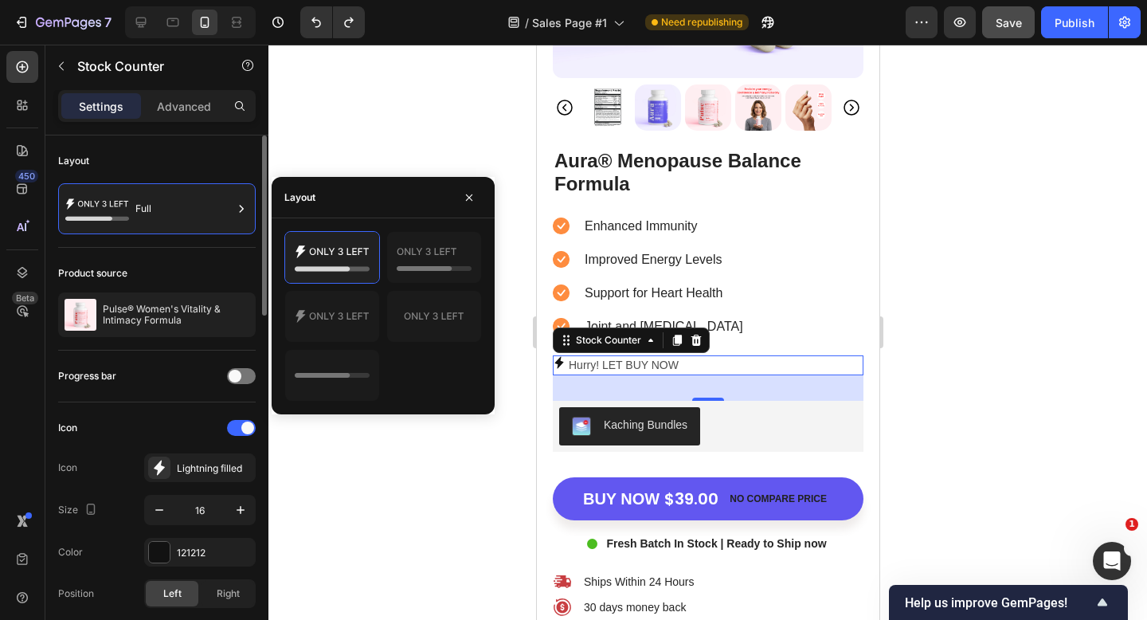
click at [159, 268] on div "Product source" at bounding box center [157, 273] width 198 height 25
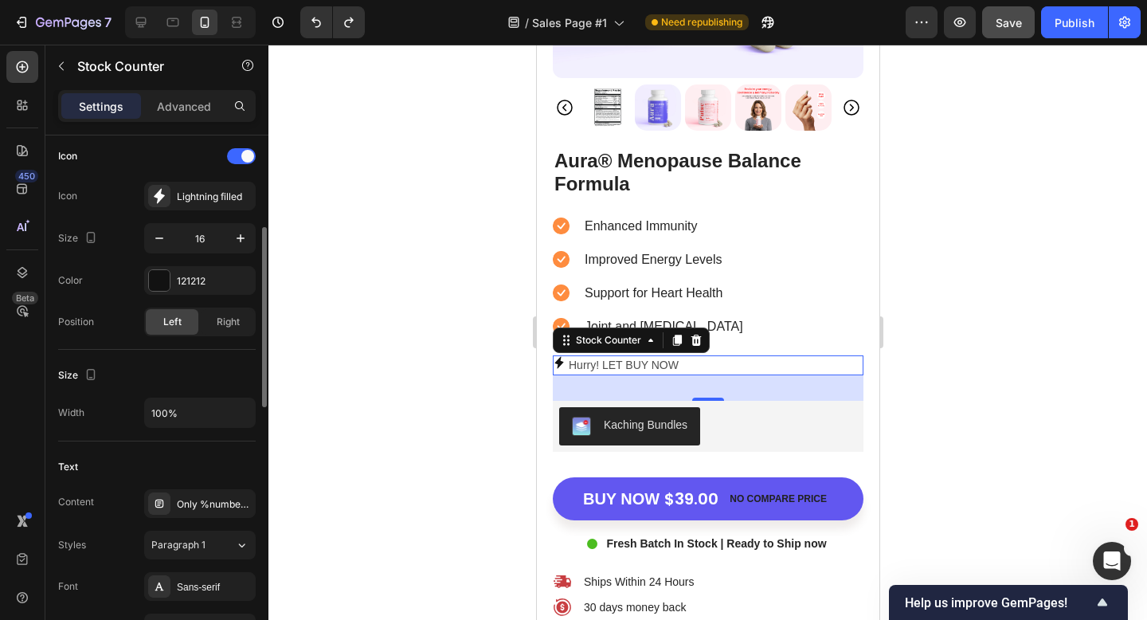
scroll to position [273, 0]
click at [192, 498] on div "Only %number% left" at bounding box center [214, 503] width 75 height 14
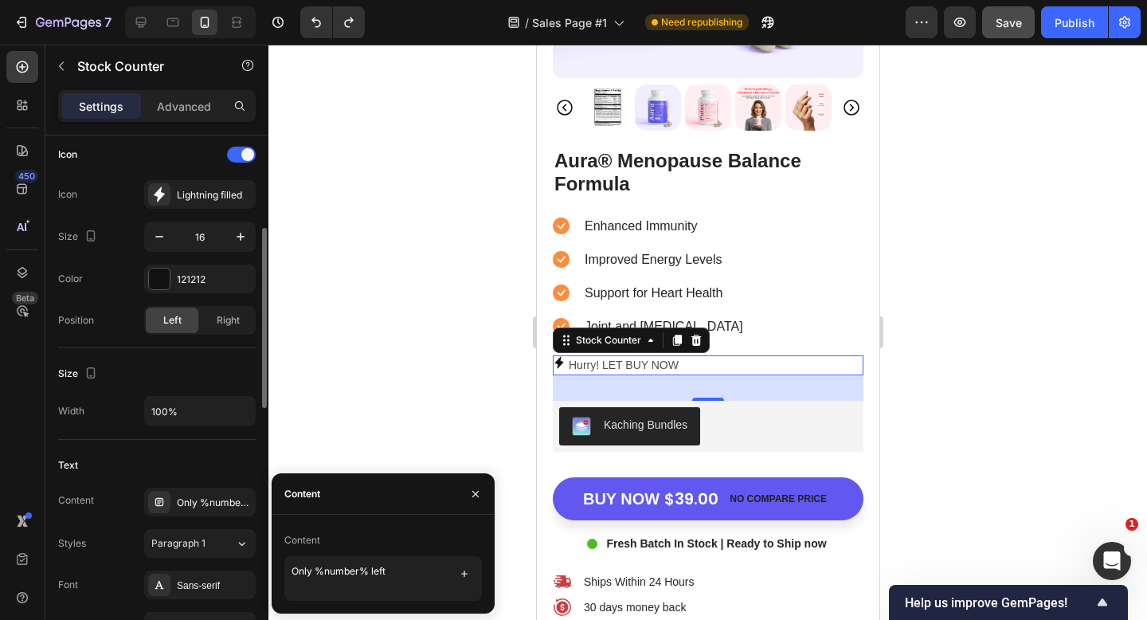
click at [178, 465] on div "Text" at bounding box center [157, 465] width 198 height 25
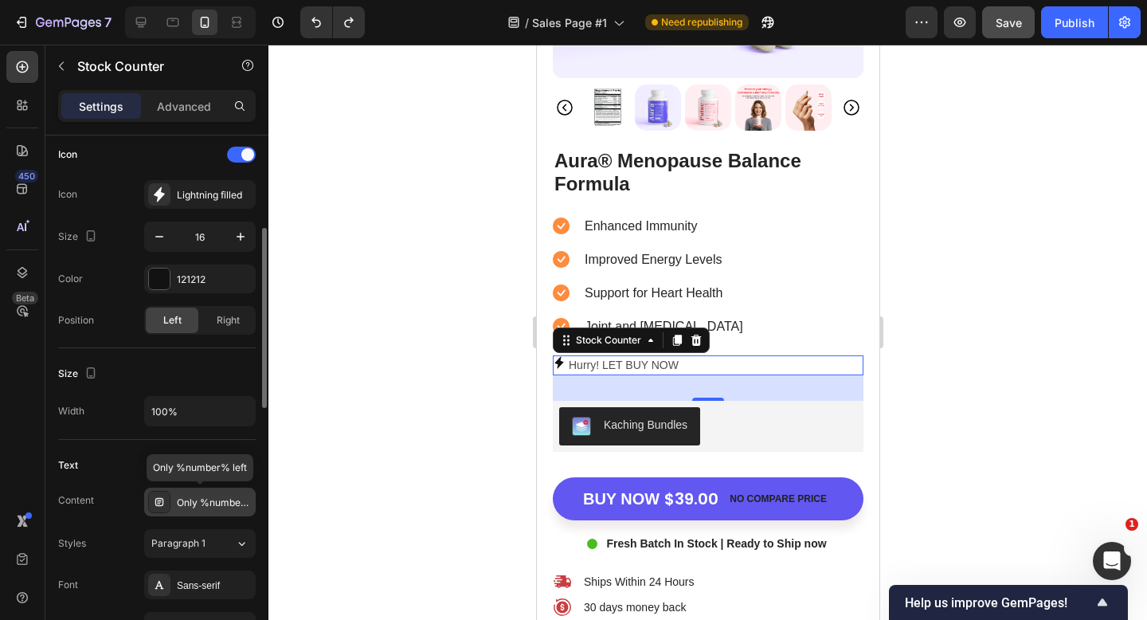
click at [209, 508] on div "Only %number% left" at bounding box center [214, 503] width 75 height 14
click at [169, 455] on div "Text" at bounding box center [157, 465] width 198 height 25
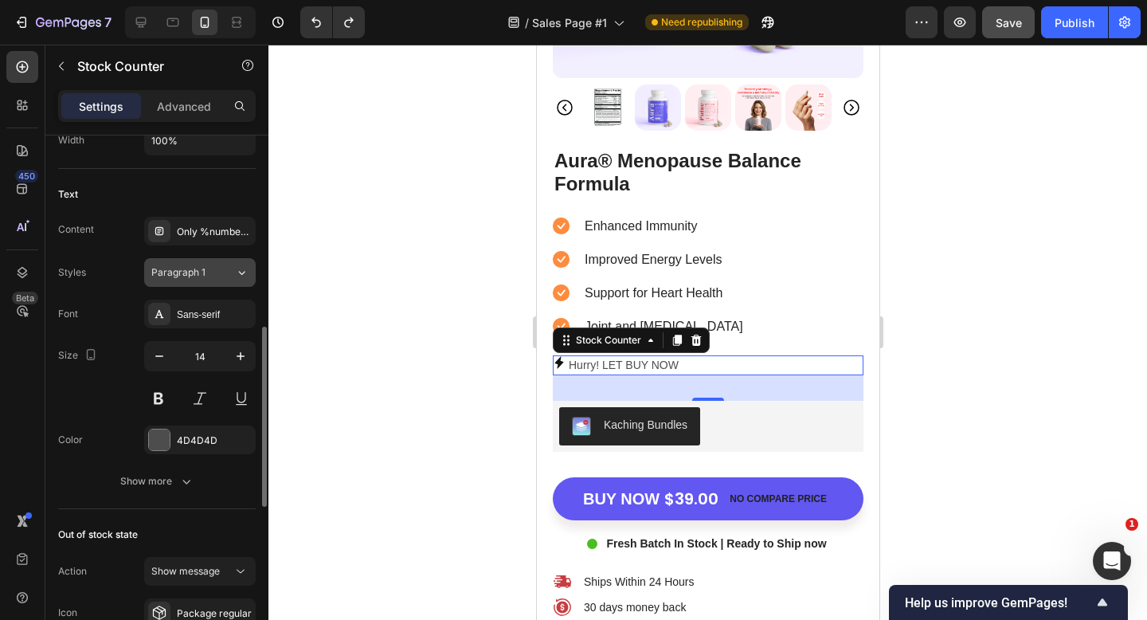
scroll to position [550, 0]
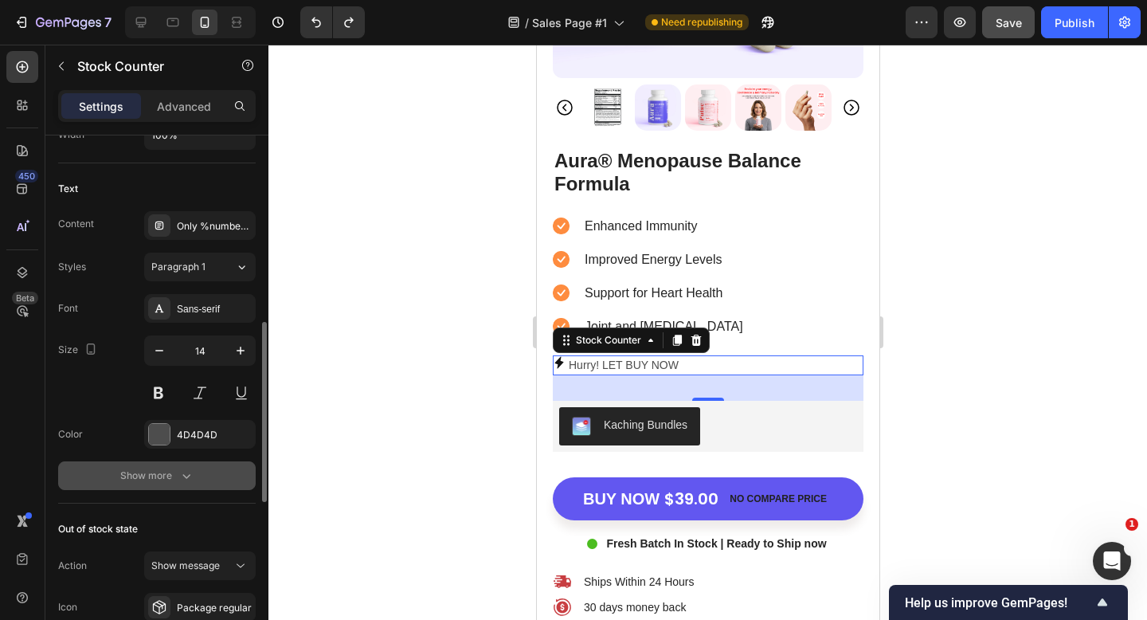
click at [181, 473] on icon "button" at bounding box center [186, 476] width 16 height 16
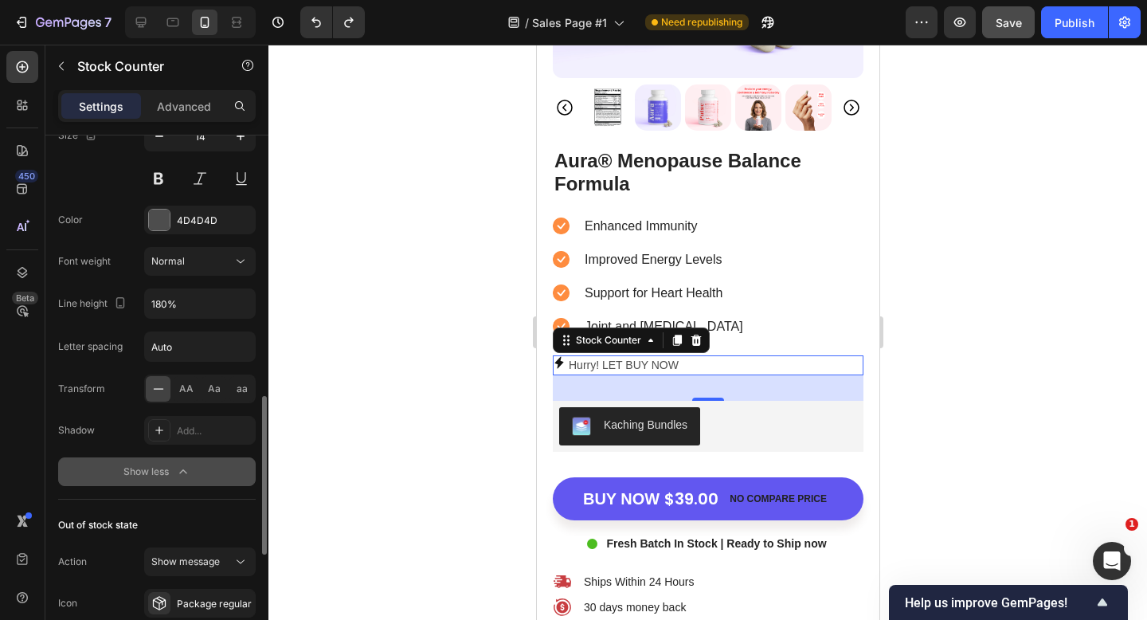
scroll to position [854, 0]
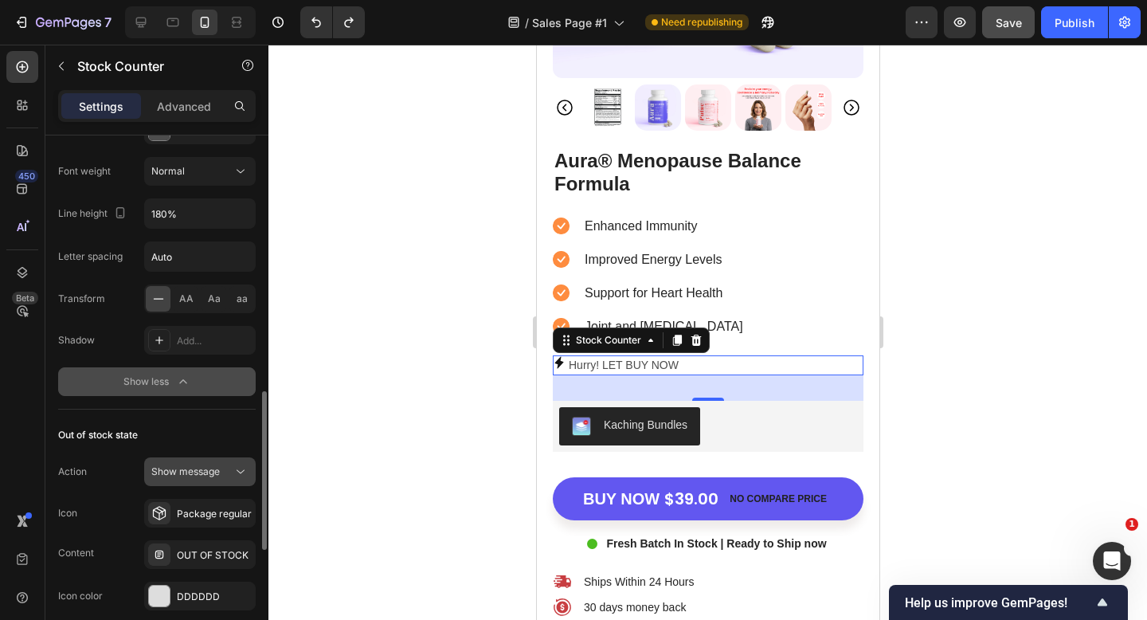
click at [186, 471] on span "Show message" at bounding box center [185, 471] width 69 height 12
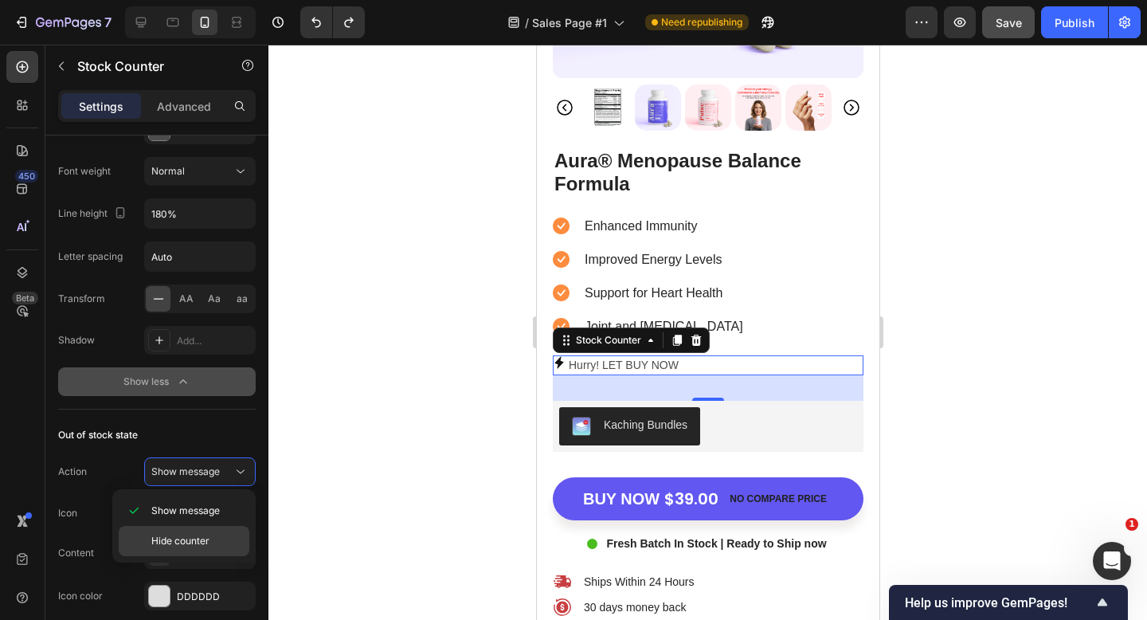
click at [163, 533] on div "Hide counter" at bounding box center [184, 541] width 131 height 30
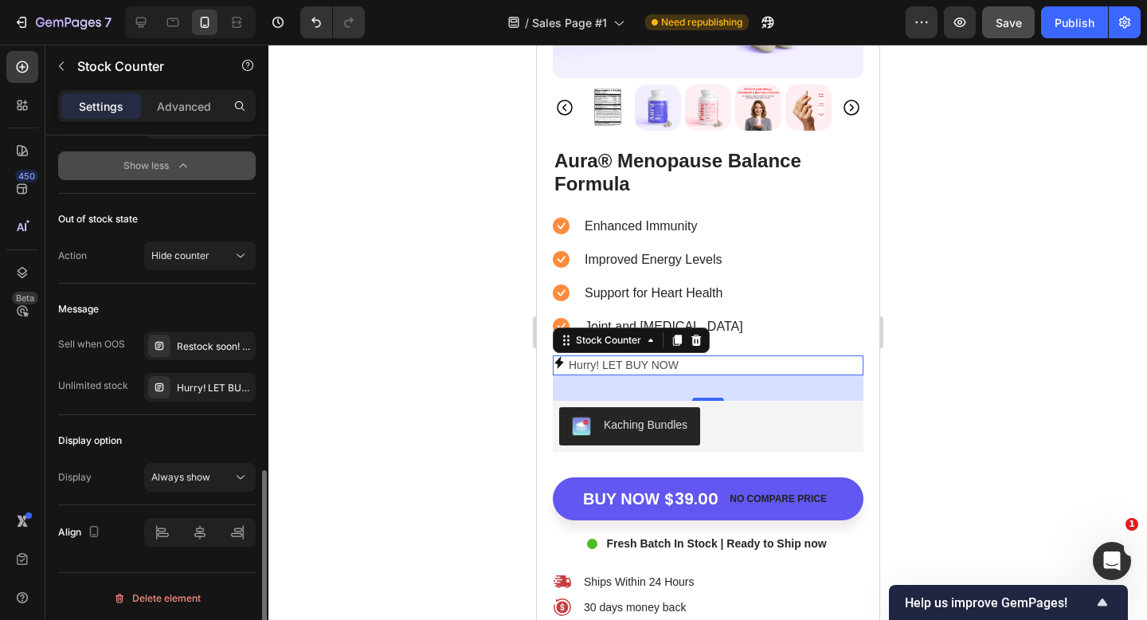
scroll to position [1073, 0]
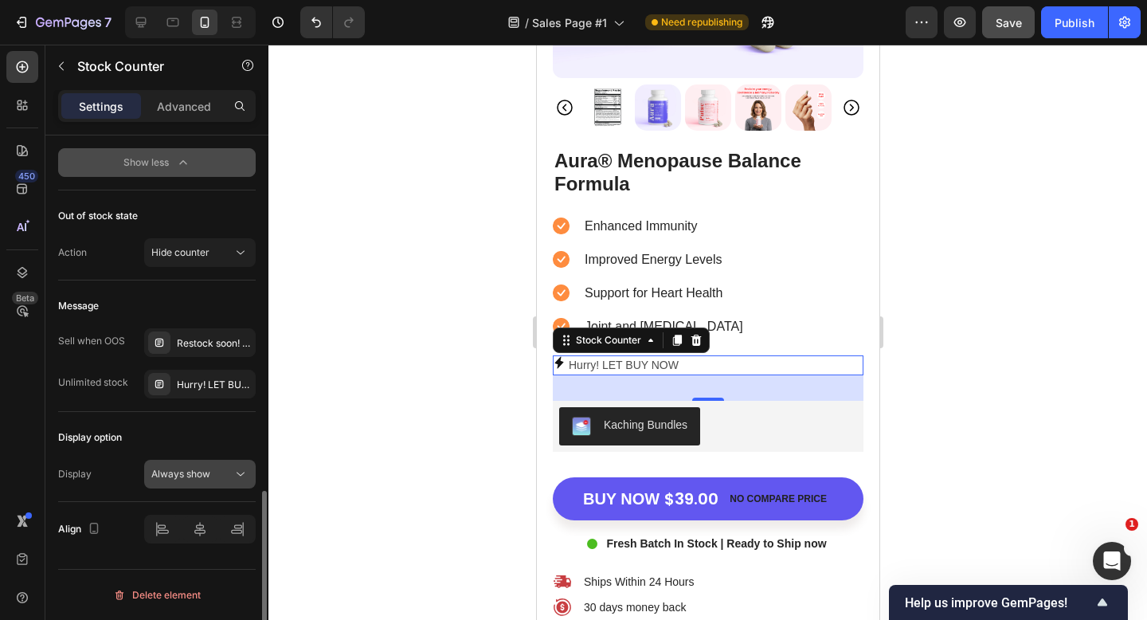
click at [178, 464] on button "Always show" at bounding box center [200, 474] width 112 height 29
click at [178, 465] on button "Always show" at bounding box center [200, 474] width 112 height 29
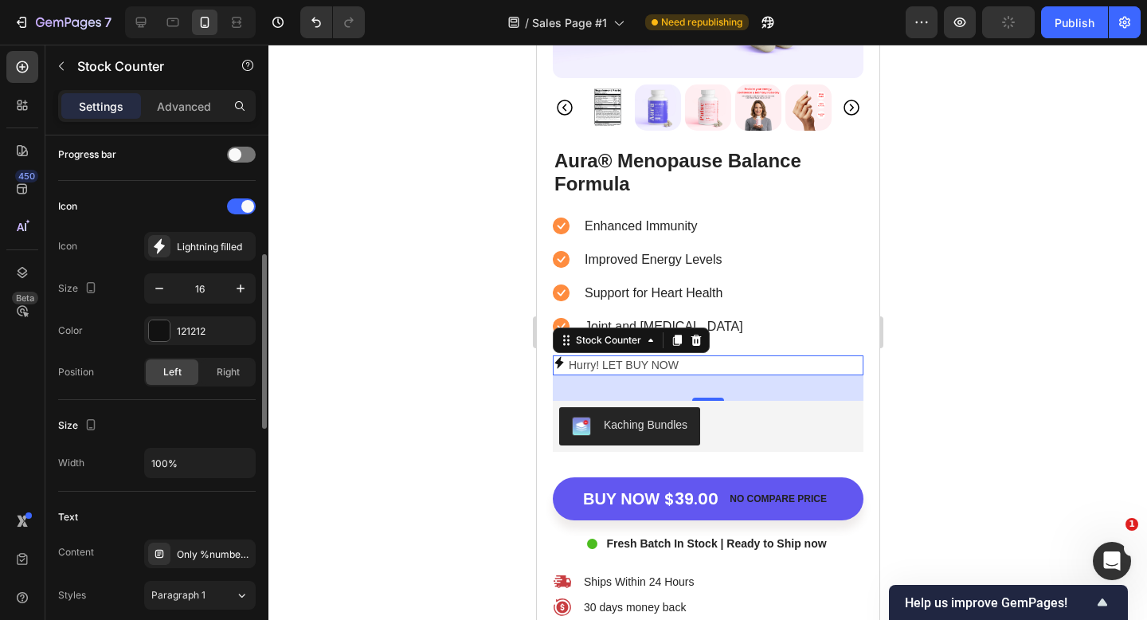
scroll to position [262, 0]
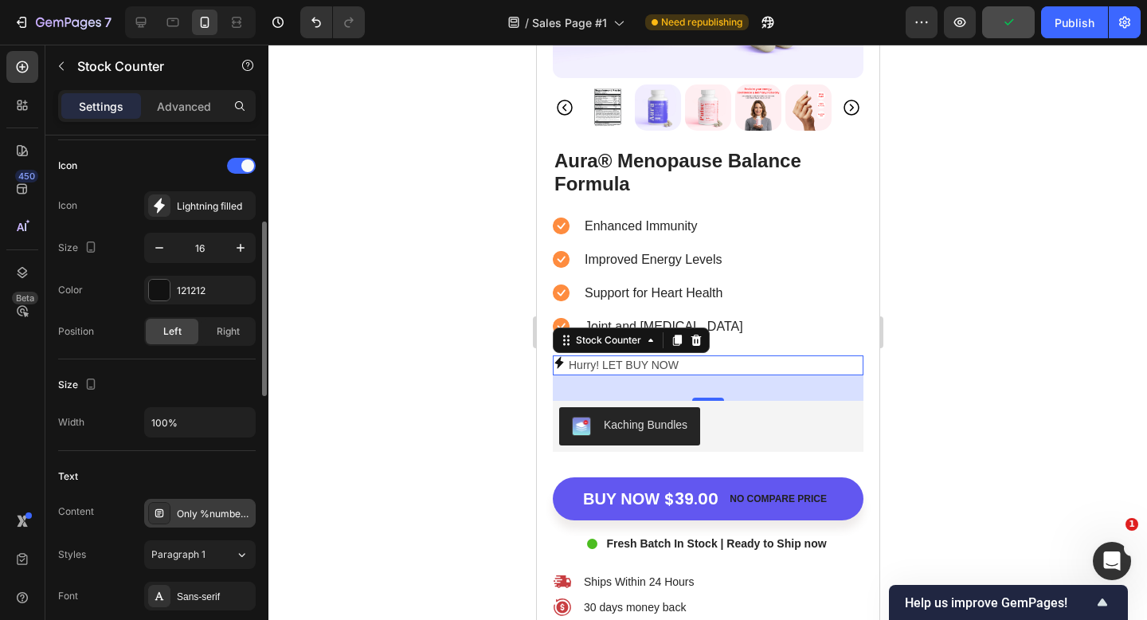
click at [194, 502] on div "Only %number% left" at bounding box center [200, 513] width 112 height 29
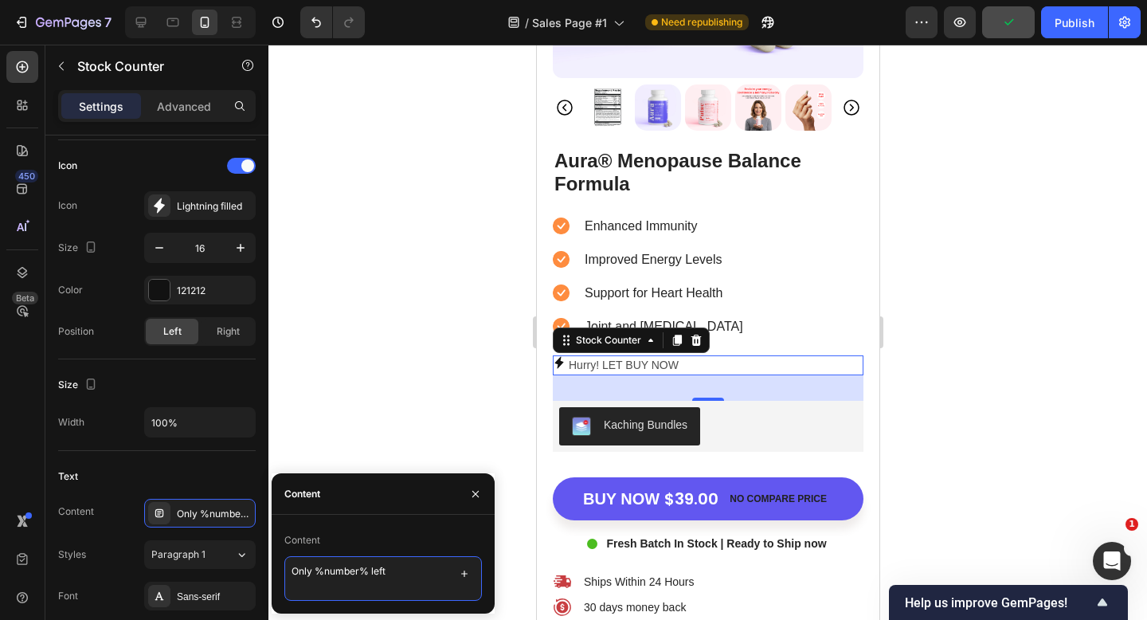
click at [355, 567] on textarea "Only %number% left" at bounding box center [383, 578] width 198 height 45
paste textarea "HURRY! ONLY A FEW LEFT IN STOCK"
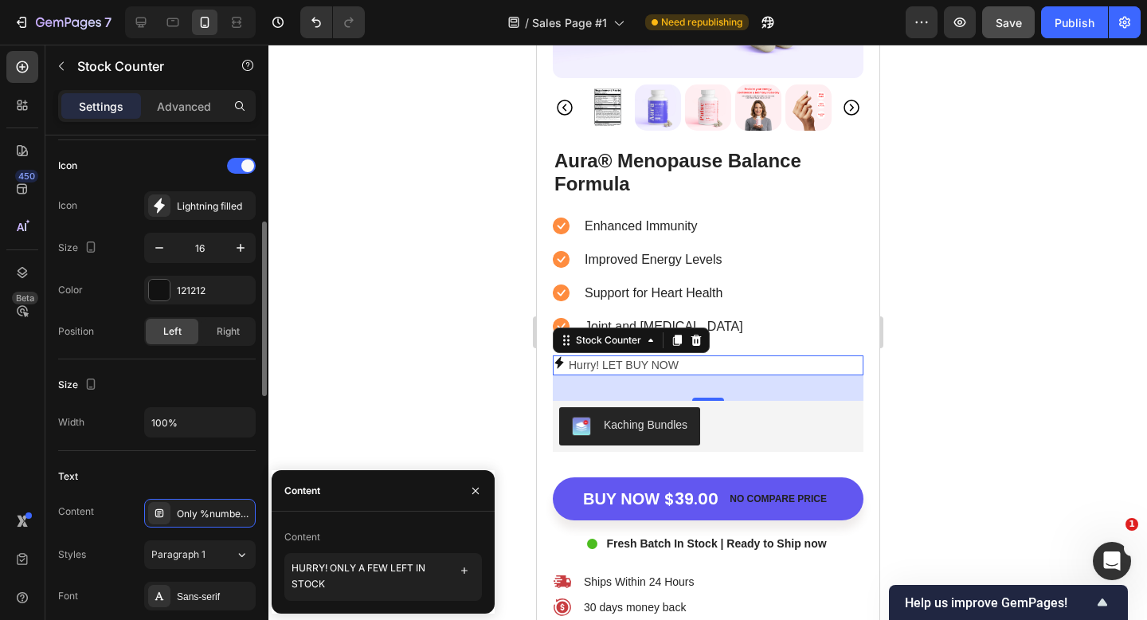
click at [222, 482] on div "Text" at bounding box center [157, 476] width 198 height 25
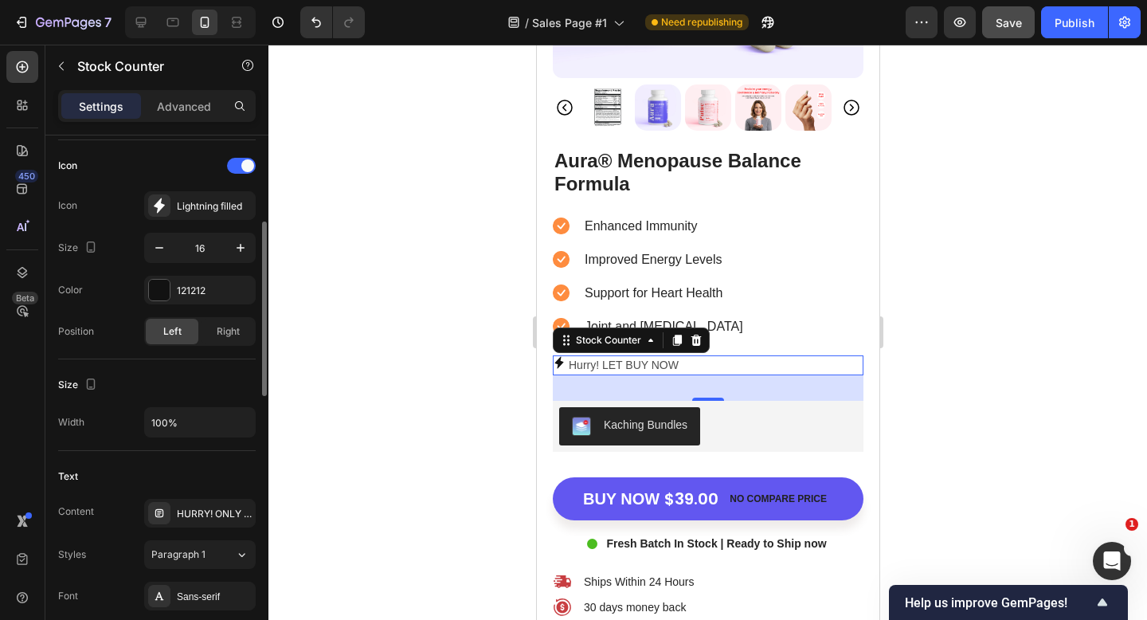
scroll to position [0, 0]
click at [320, 22] on icon "Undo/Redo" at bounding box center [317, 23] width 10 height 10
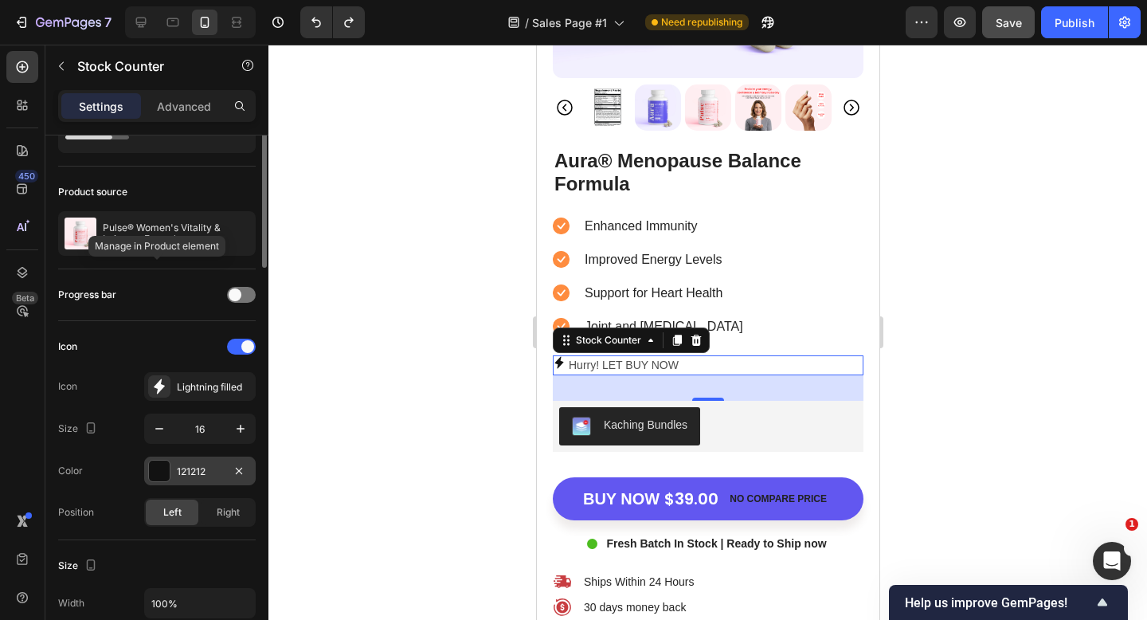
scroll to position [29, 0]
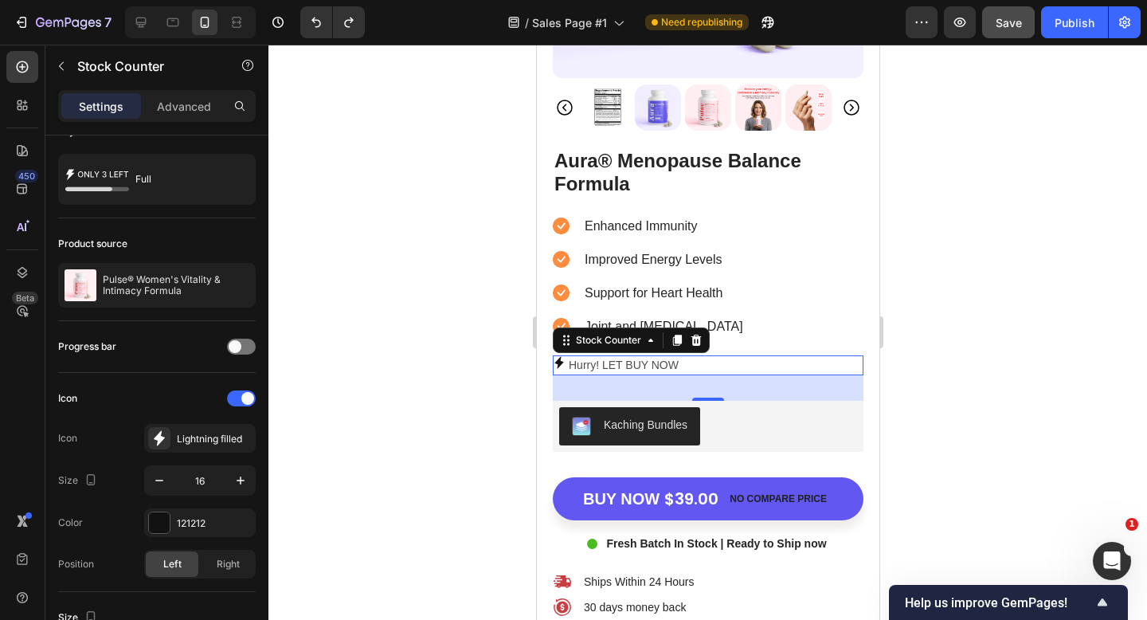
click at [674, 361] on p "Hurry! LET BUY NOW" at bounding box center [623, 365] width 110 height 20
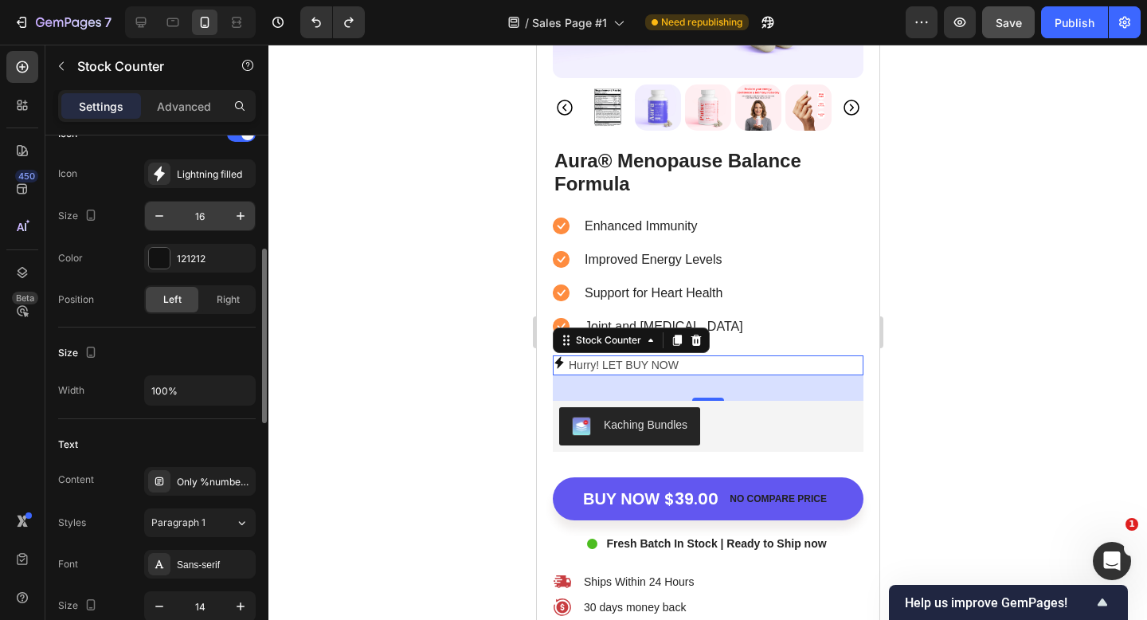
scroll to position [317, 0]
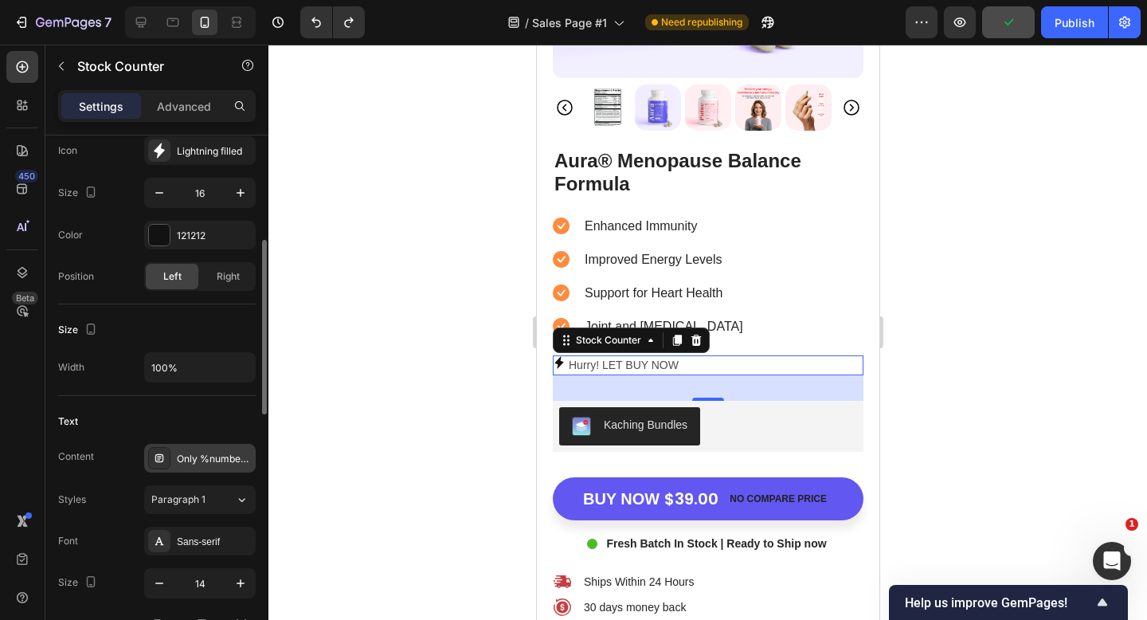
click at [214, 450] on div "Only %number% left" at bounding box center [200, 458] width 112 height 29
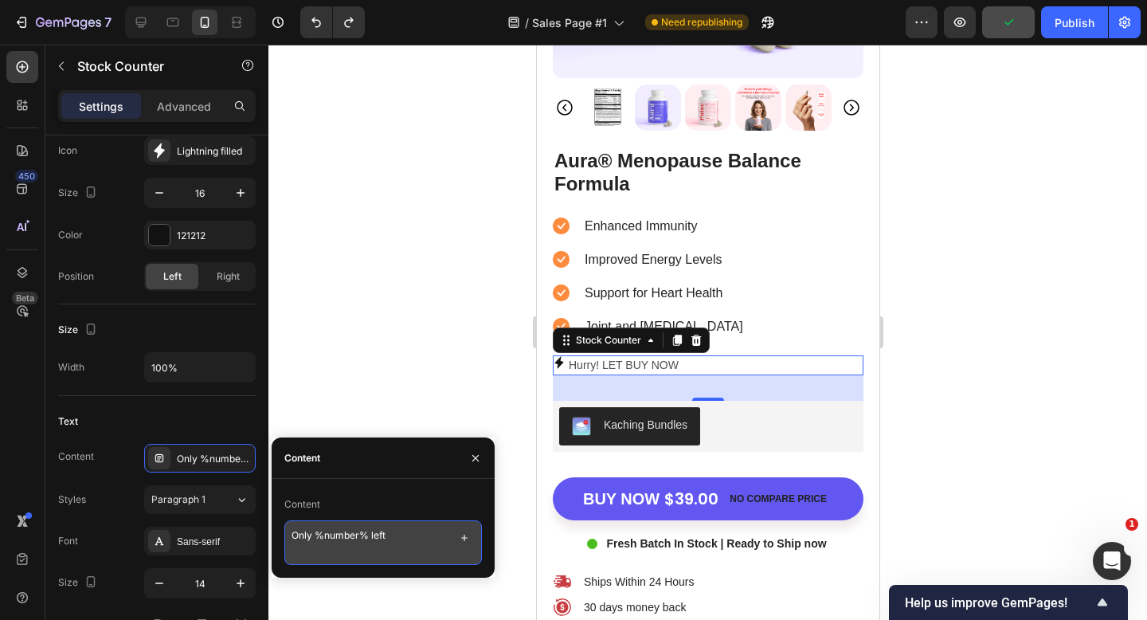
click at [394, 538] on textarea "Only %number% left" at bounding box center [383, 542] width 198 height 45
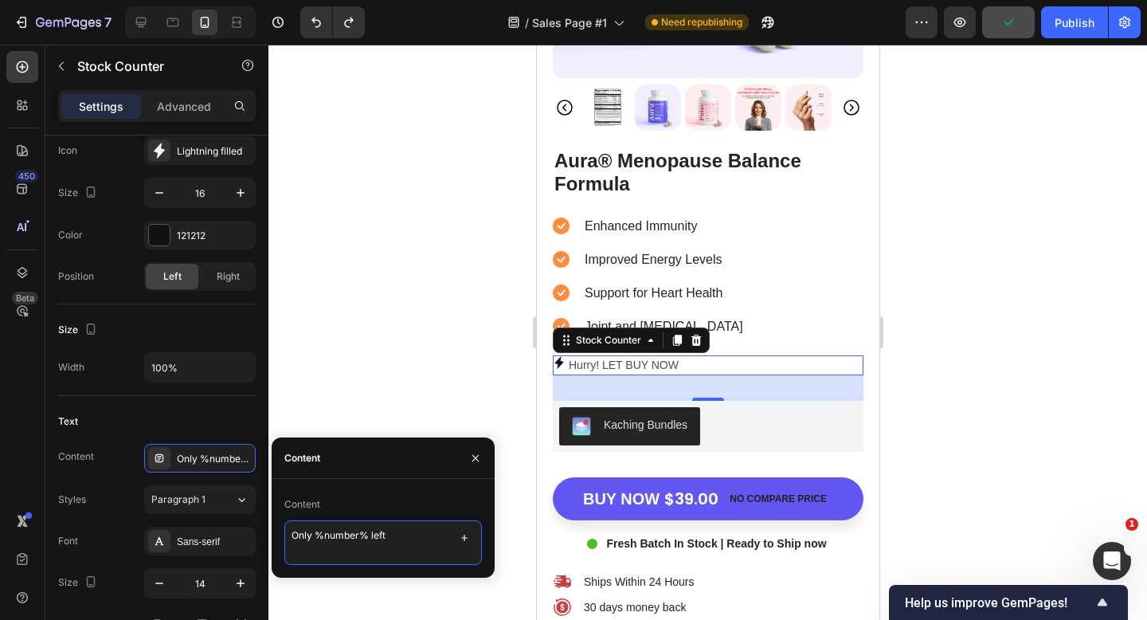
paste textarea "HURRY! ONLY A FEW LEFT IN STOCK"
type textarea "HURRY! ONLY A FEW LEFT IN STOCK"
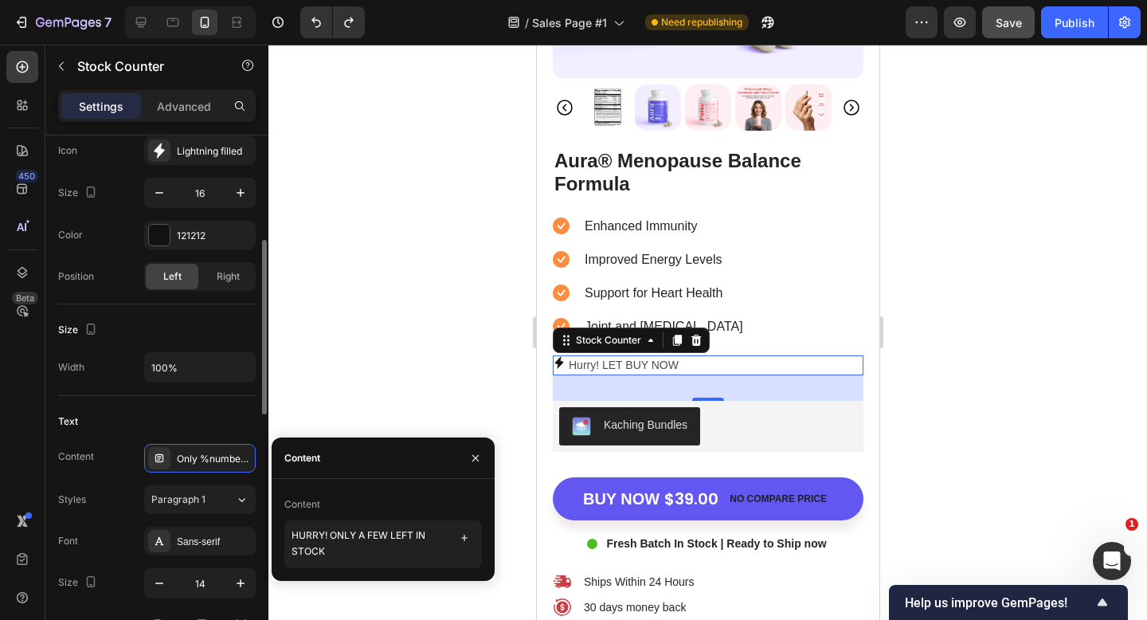
click at [225, 414] on div "Text" at bounding box center [157, 421] width 198 height 25
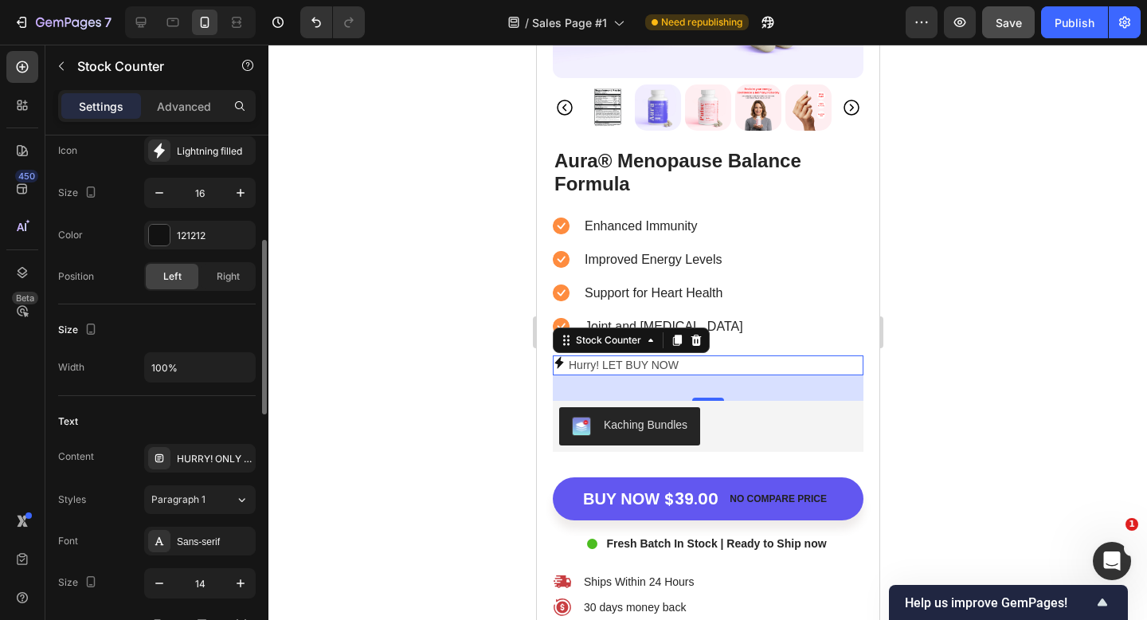
scroll to position [0, 0]
click at [217, 450] on div "HURRY! ONLY A FEW LEFT IN STOCK" at bounding box center [200, 458] width 112 height 29
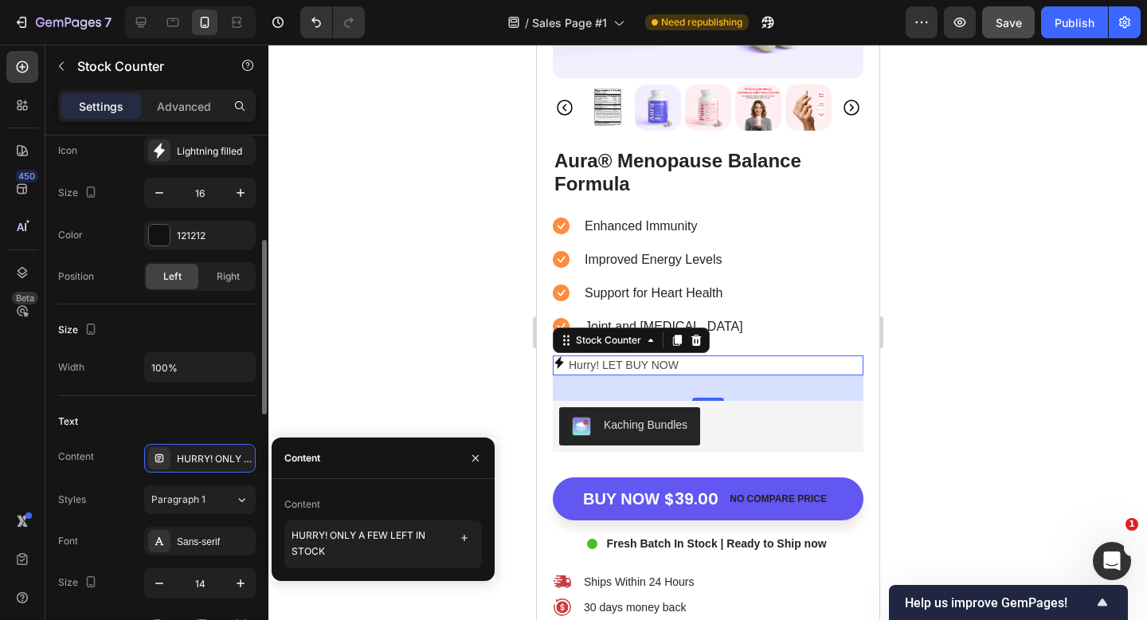
click at [221, 418] on div "Text" at bounding box center [157, 421] width 198 height 25
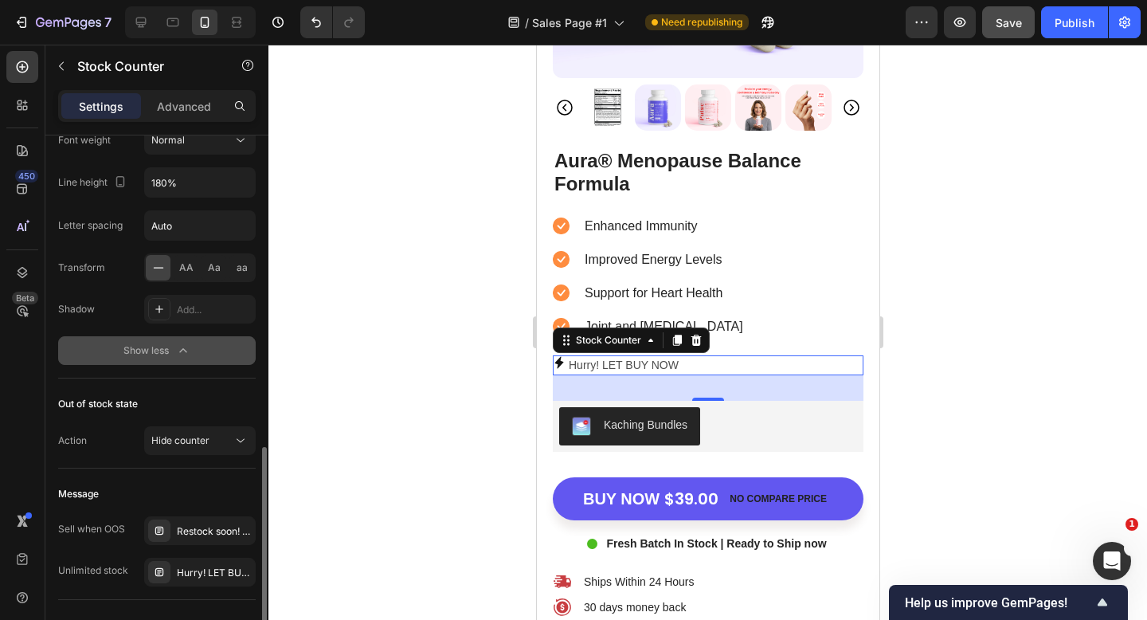
scroll to position [900, 0]
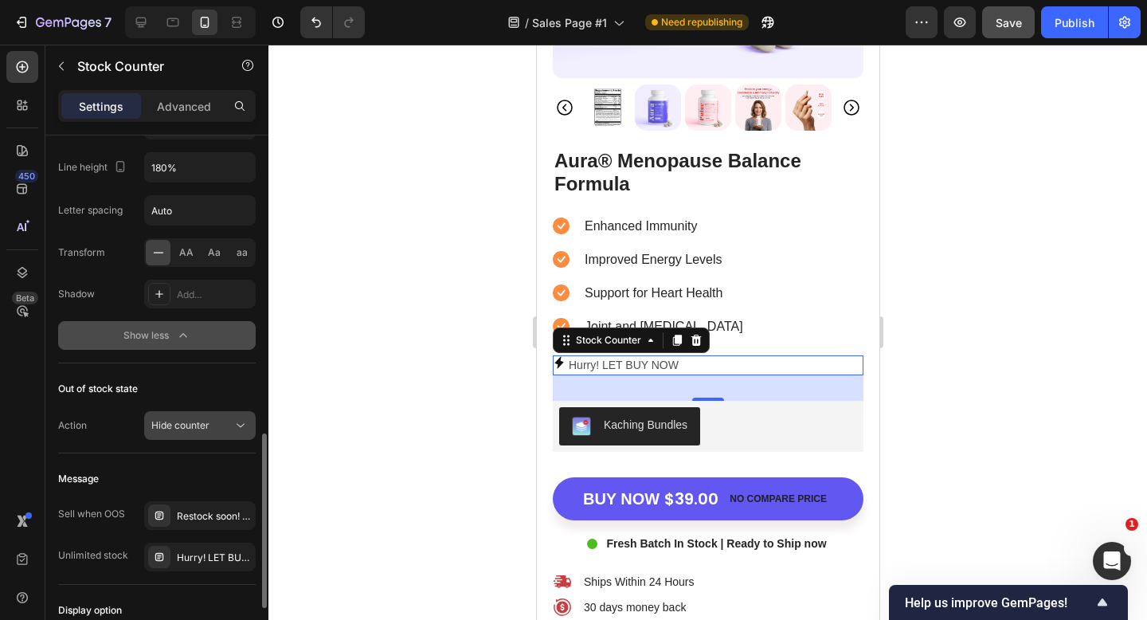
click at [217, 426] on div "Hide counter" at bounding box center [191, 425] width 81 height 14
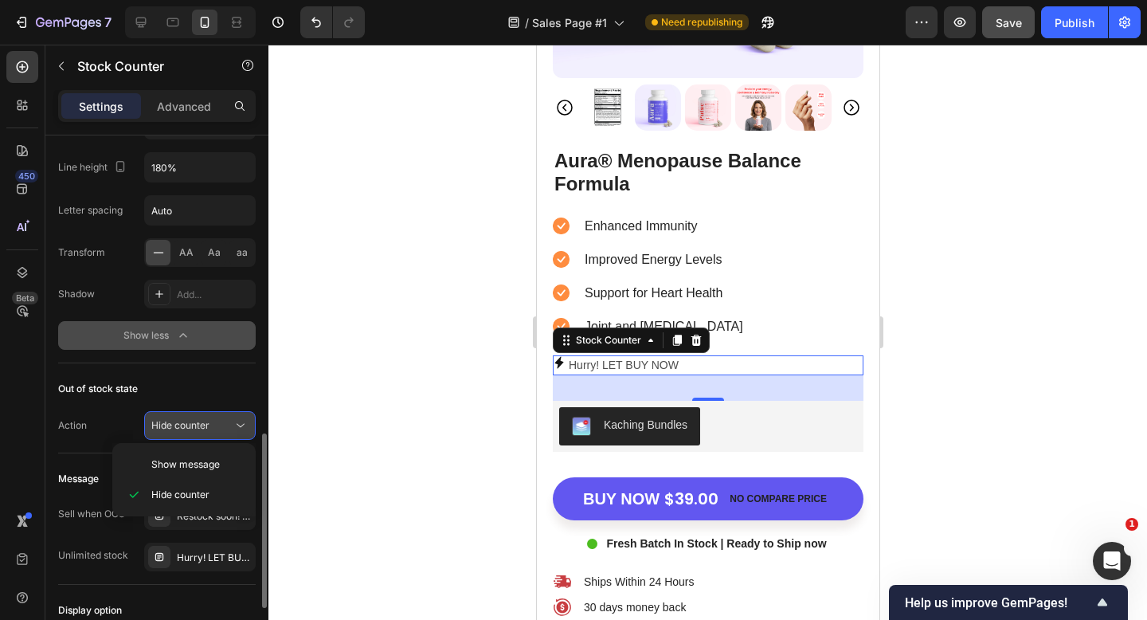
click at [217, 426] on div "Hide counter" at bounding box center [191, 425] width 81 height 14
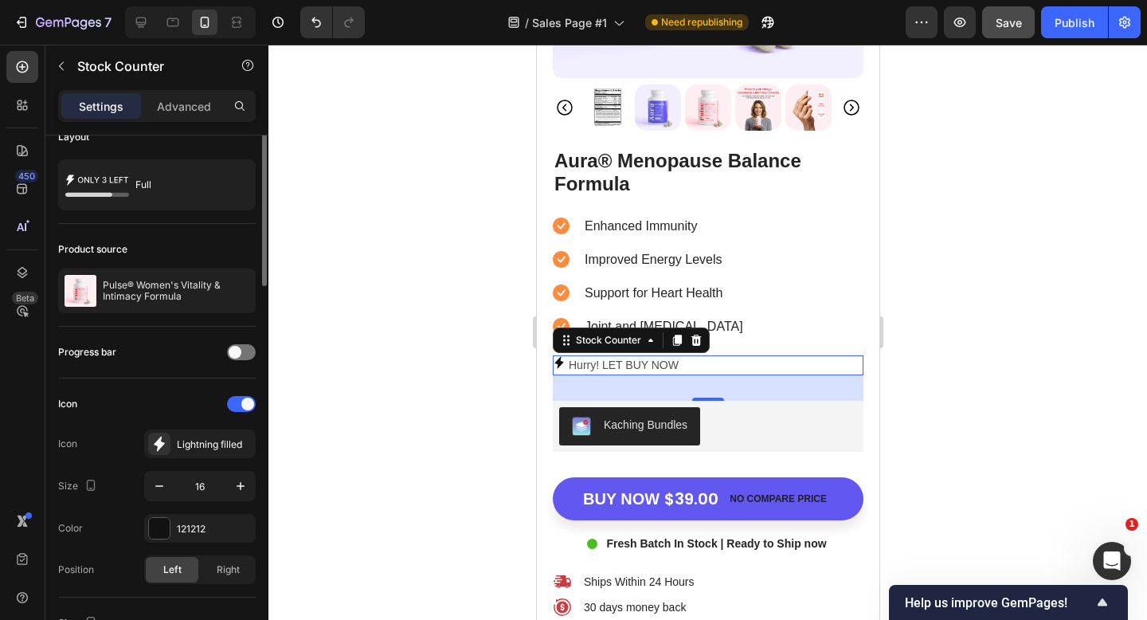
scroll to position [0, 0]
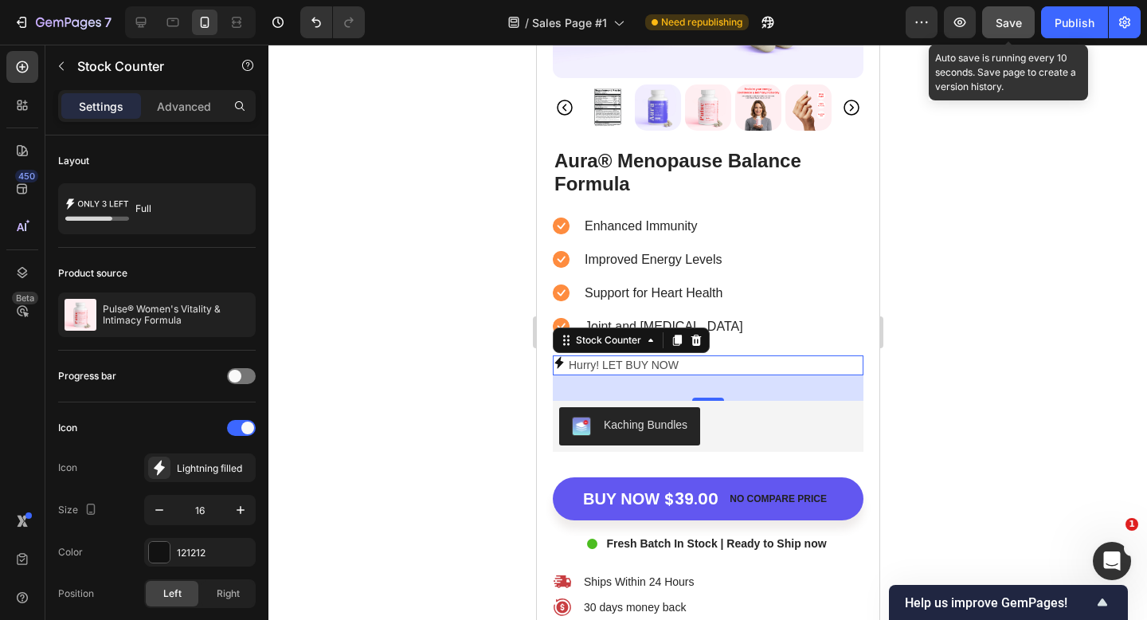
click at [1017, 17] on span "Save" at bounding box center [1009, 23] width 26 height 14
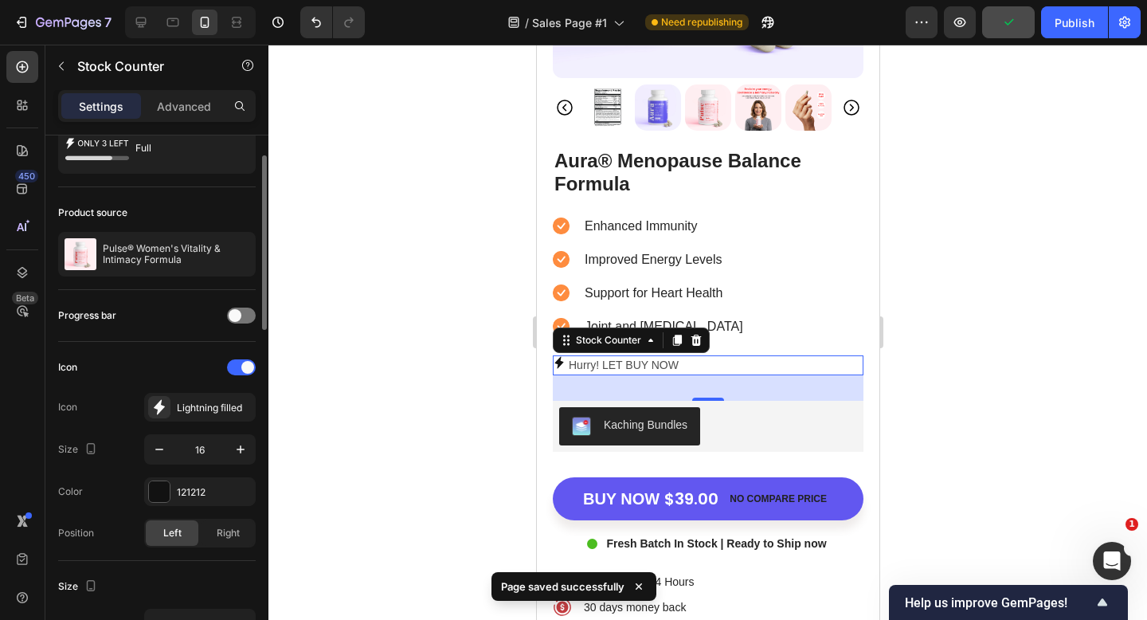
scroll to position [67, 0]
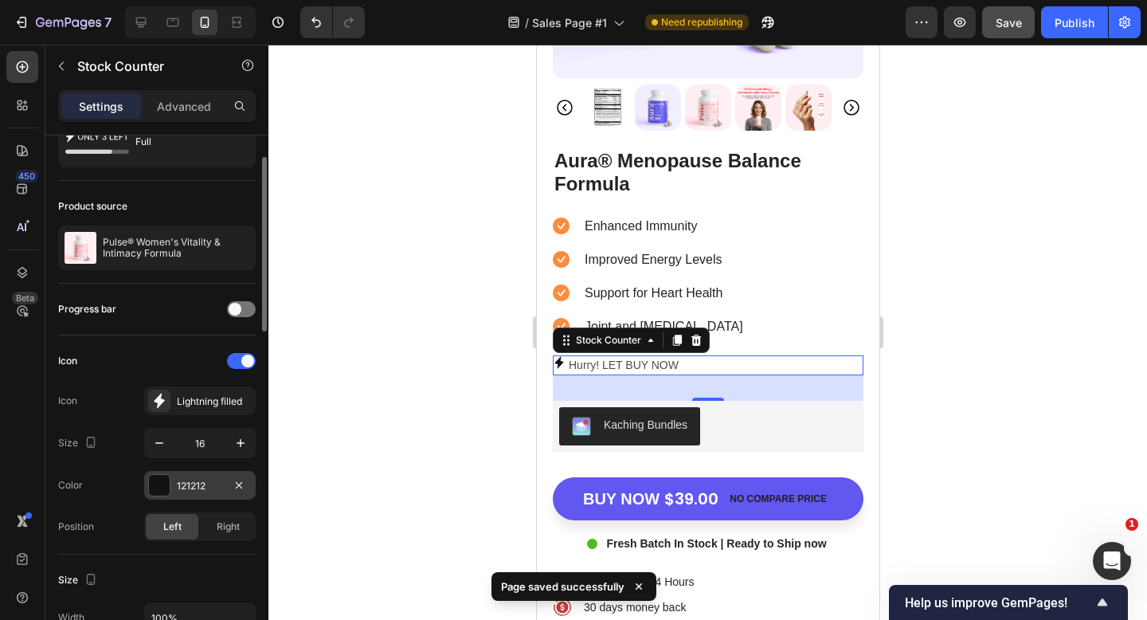
click at [192, 489] on div "121212" at bounding box center [200, 486] width 46 height 14
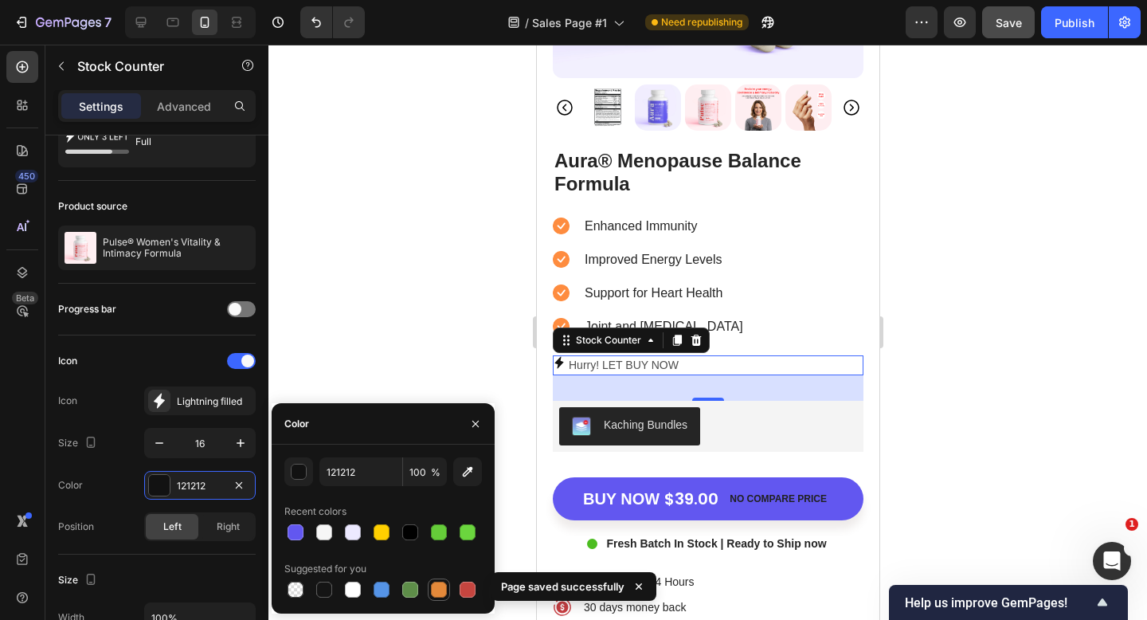
click at [433, 587] on div at bounding box center [439, 590] width 16 height 16
type input "E4893A"
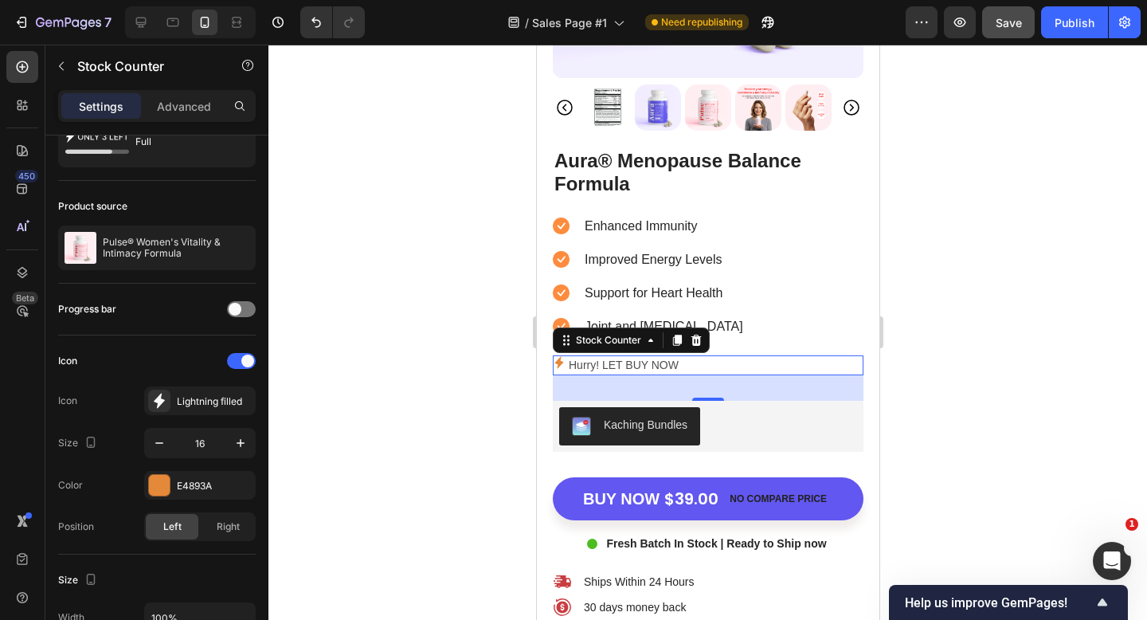
click at [636, 364] on p "Hurry! LET BUY NOW" at bounding box center [623, 365] width 110 height 20
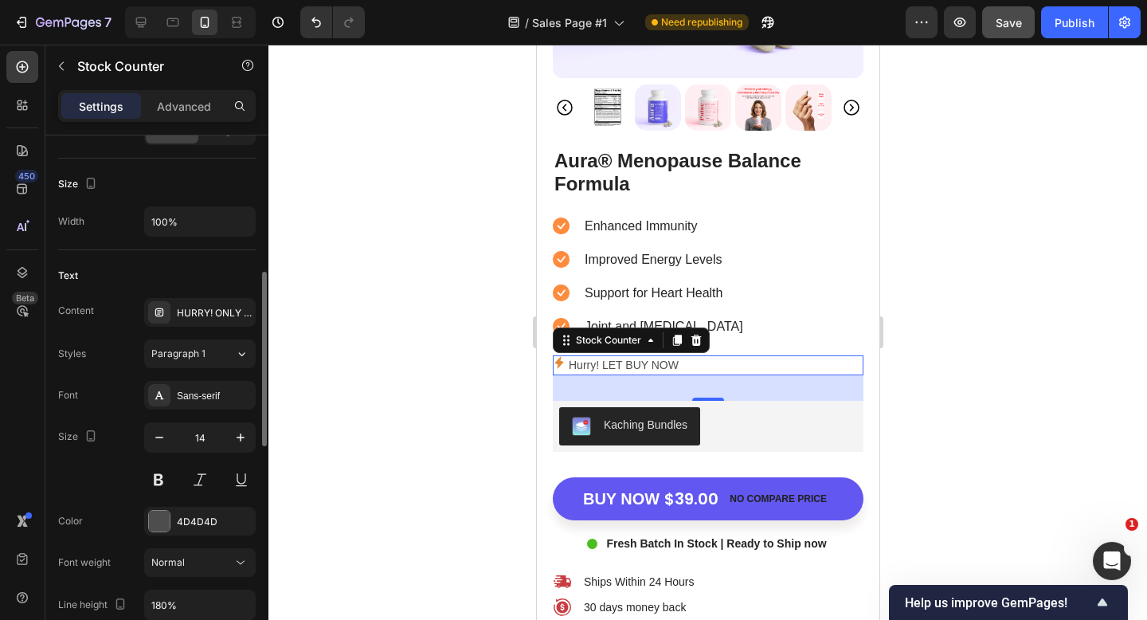
scroll to position [480, 0]
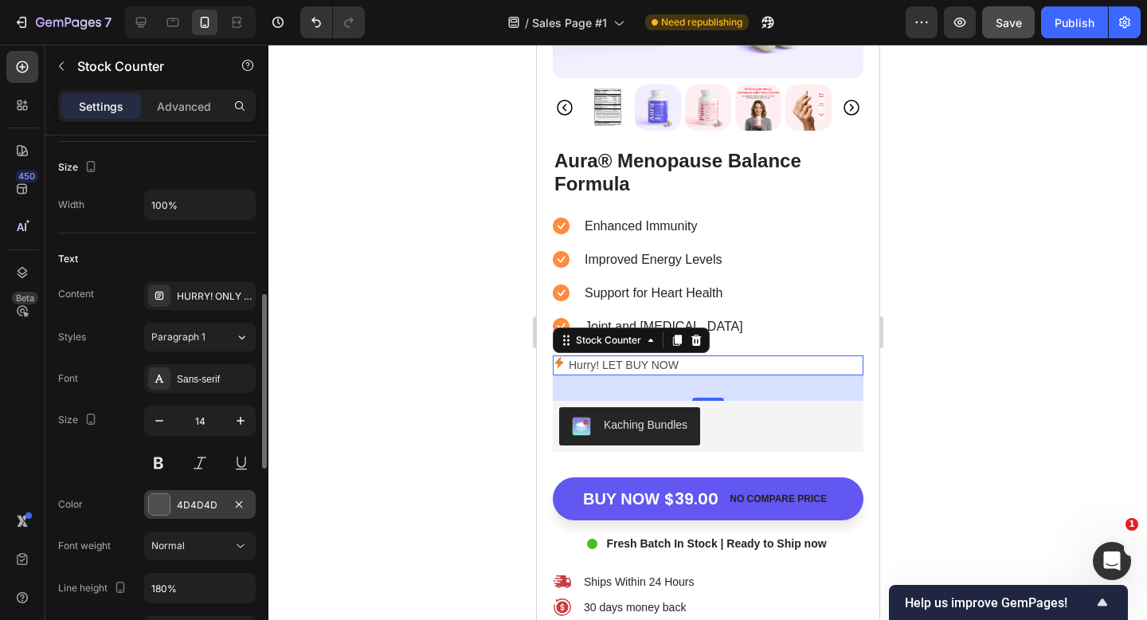
click at [190, 505] on div "4D4D4D" at bounding box center [200, 505] width 46 height 14
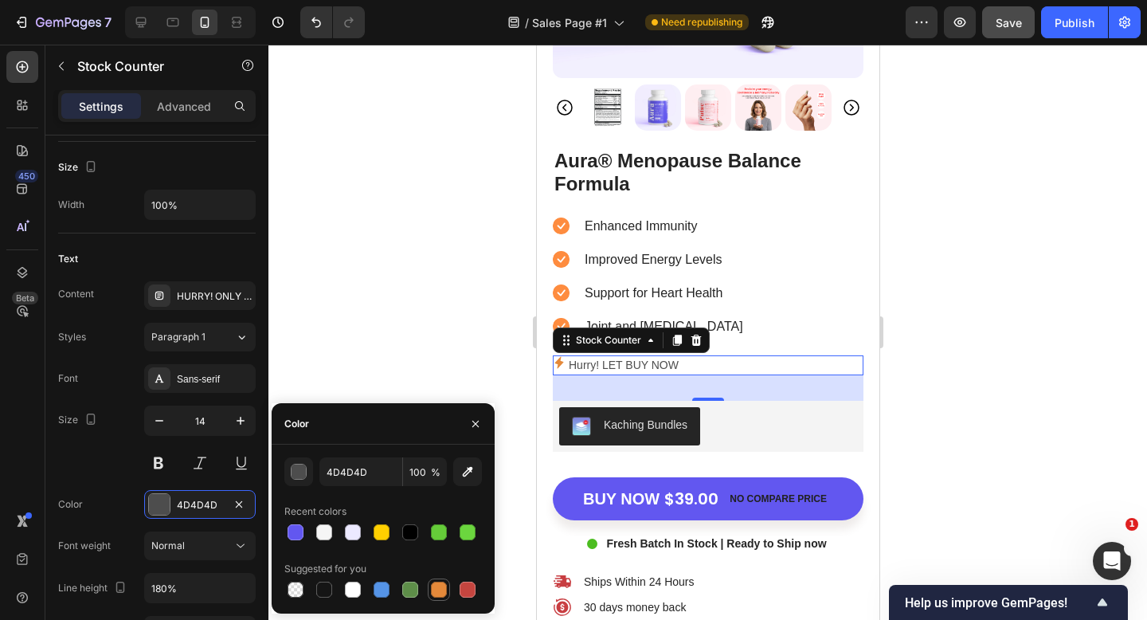
click at [441, 595] on div at bounding box center [439, 590] width 16 height 16
type input "E4893A"
click at [161, 469] on button at bounding box center [158, 463] width 29 height 29
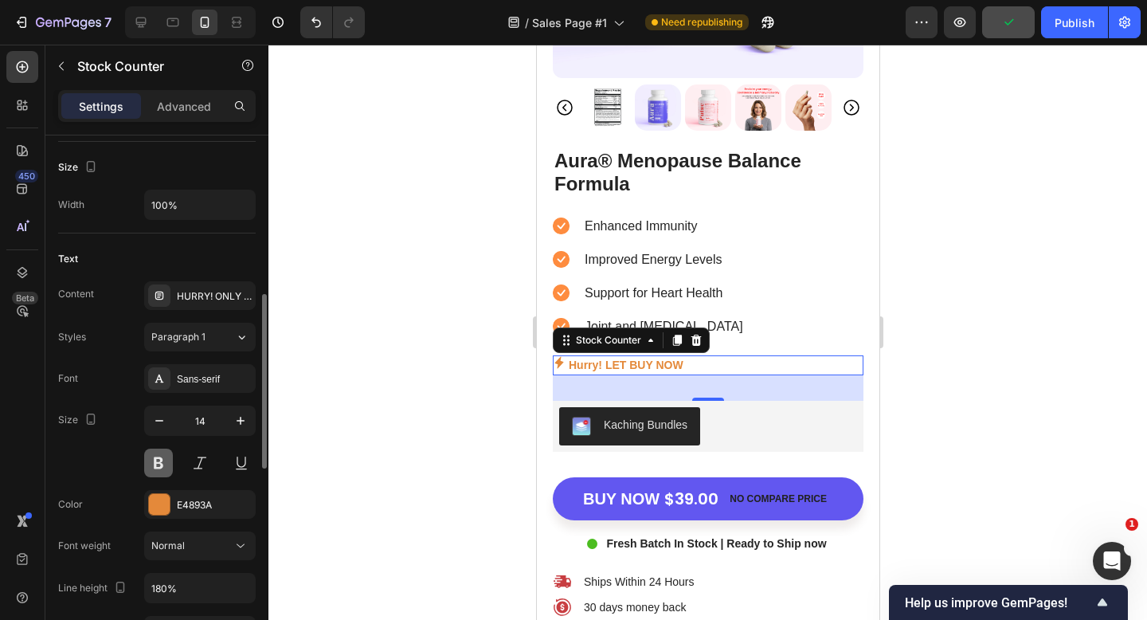
click at [161, 469] on button at bounding box center [158, 463] width 29 height 29
click at [112, 460] on div "Size 14" at bounding box center [157, 442] width 198 height 72
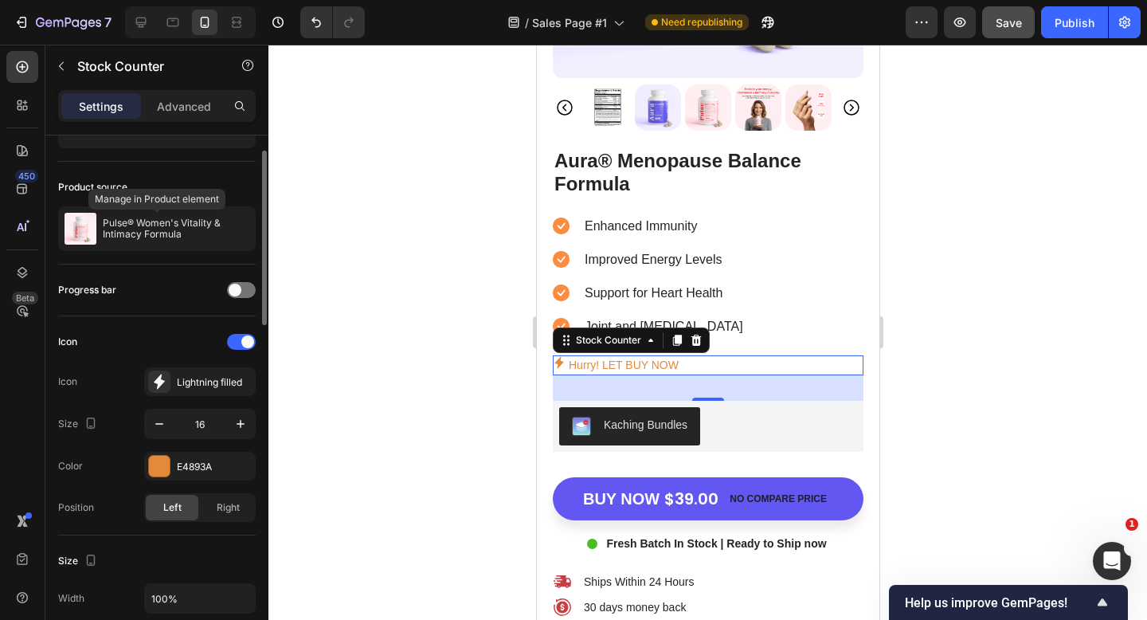
scroll to position [102, 0]
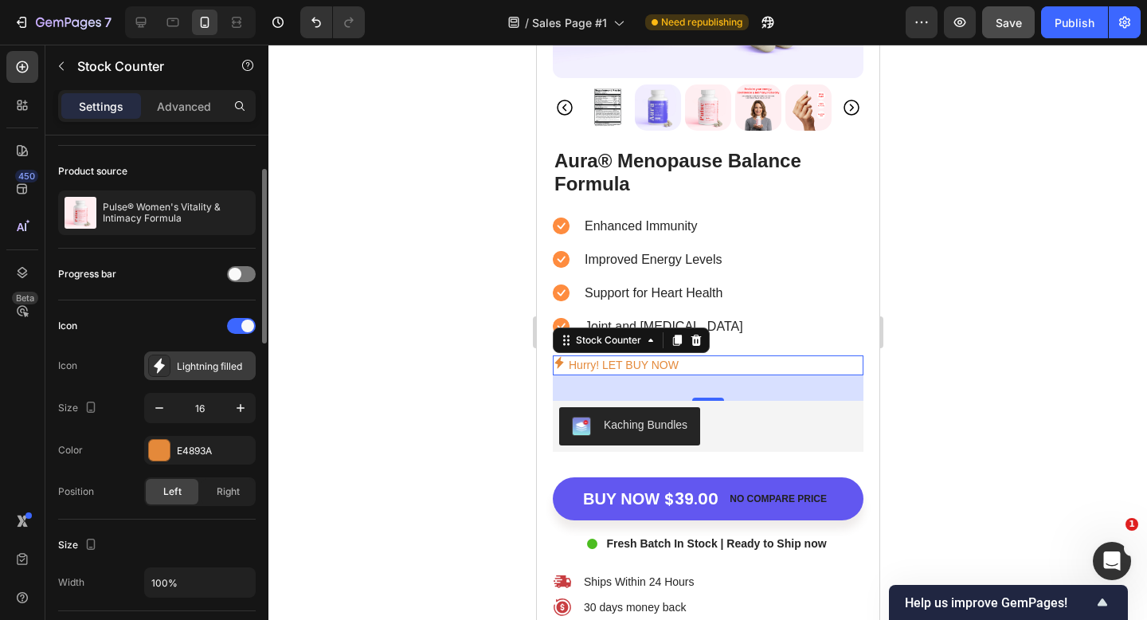
click at [183, 360] on div "Lightning filled" at bounding box center [214, 366] width 75 height 14
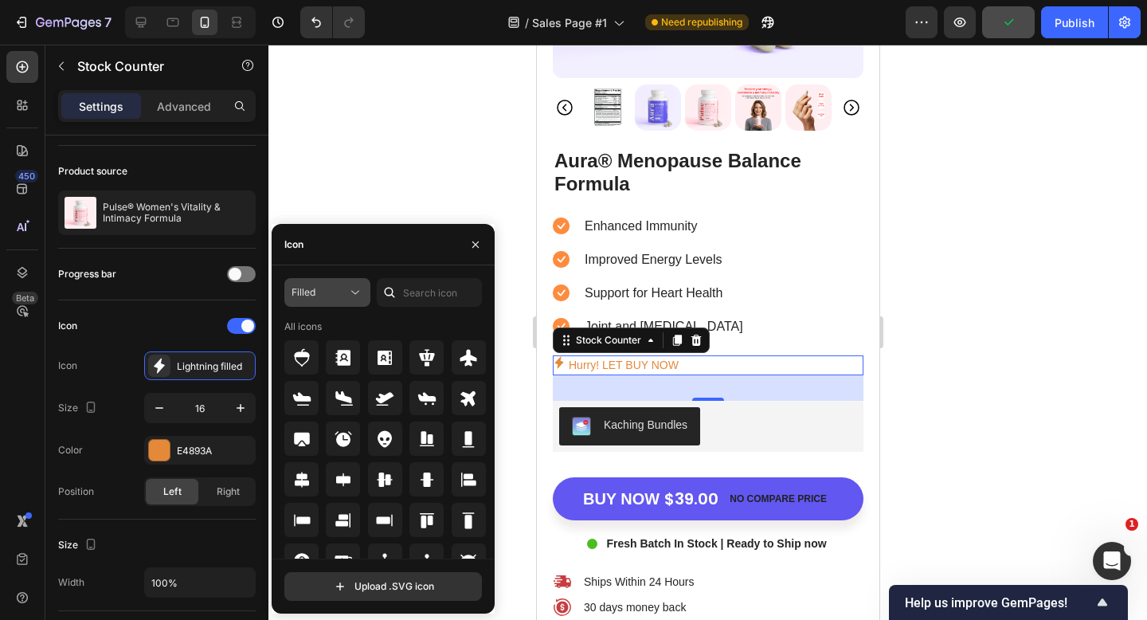
click at [331, 297] on div "Filled" at bounding box center [320, 292] width 56 height 14
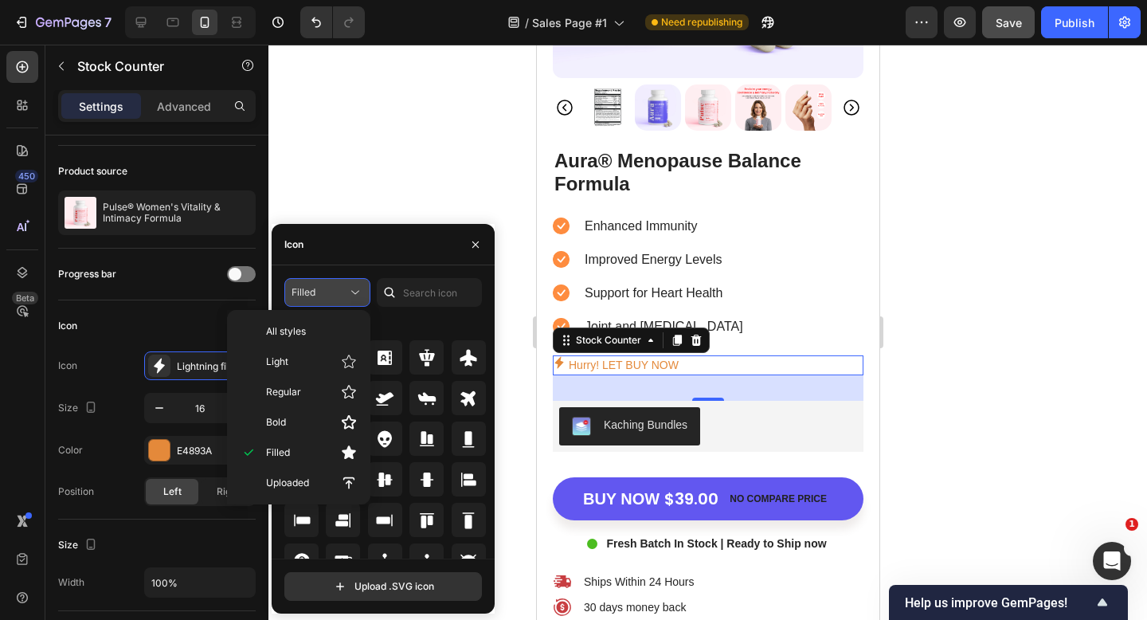
click at [327, 301] on button "Filled" at bounding box center [327, 292] width 86 height 29
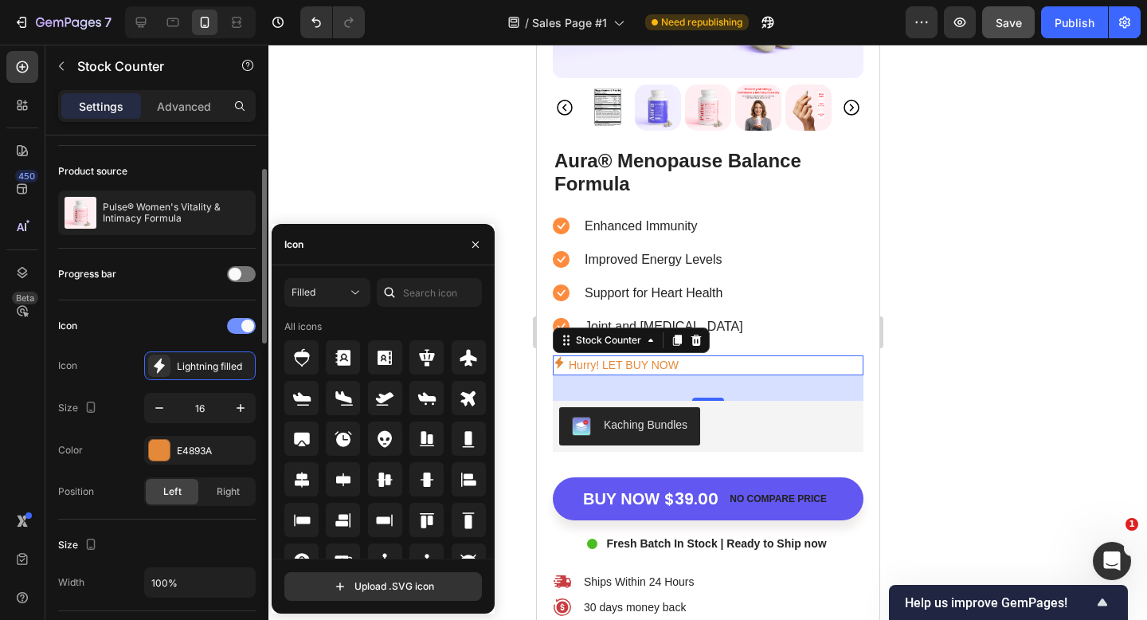
click at [234, 327] on div at bounding box center [241, 326] width 29 height 16
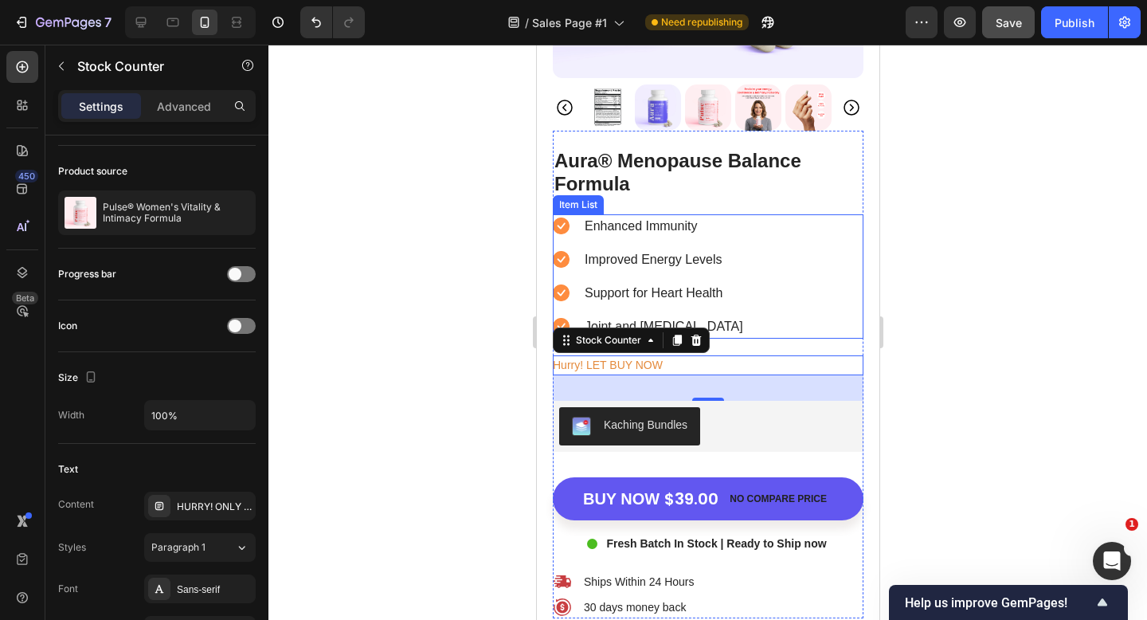
scroll to position [5547, 0]
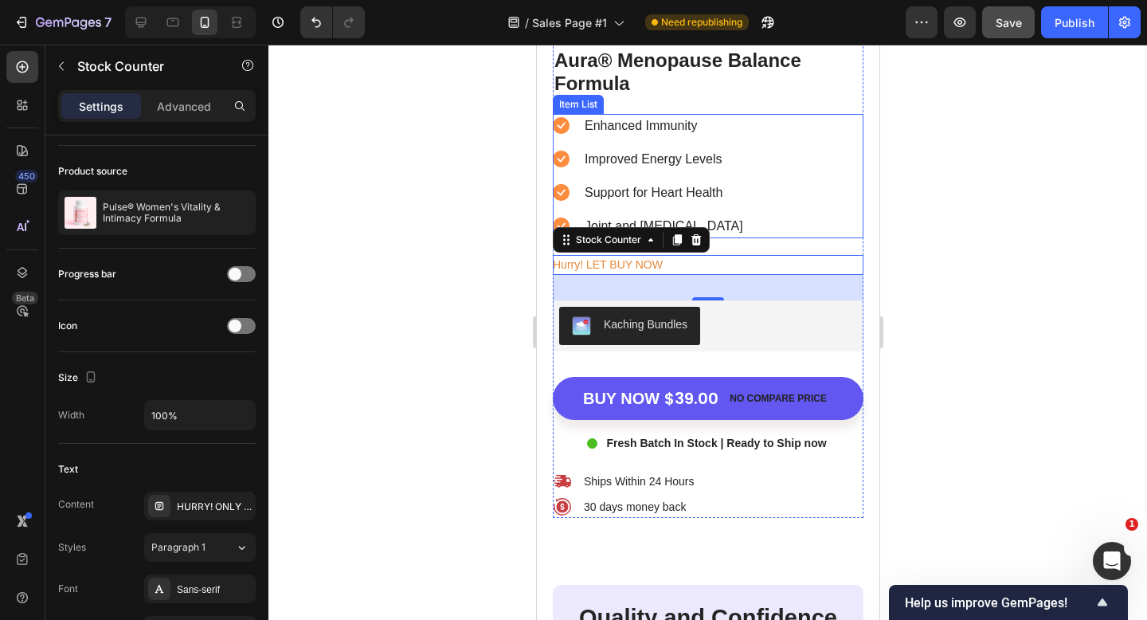
click at [711, 131] on p "Enhanced Immunity" at bounding box center [663, 125] width 159 height 19
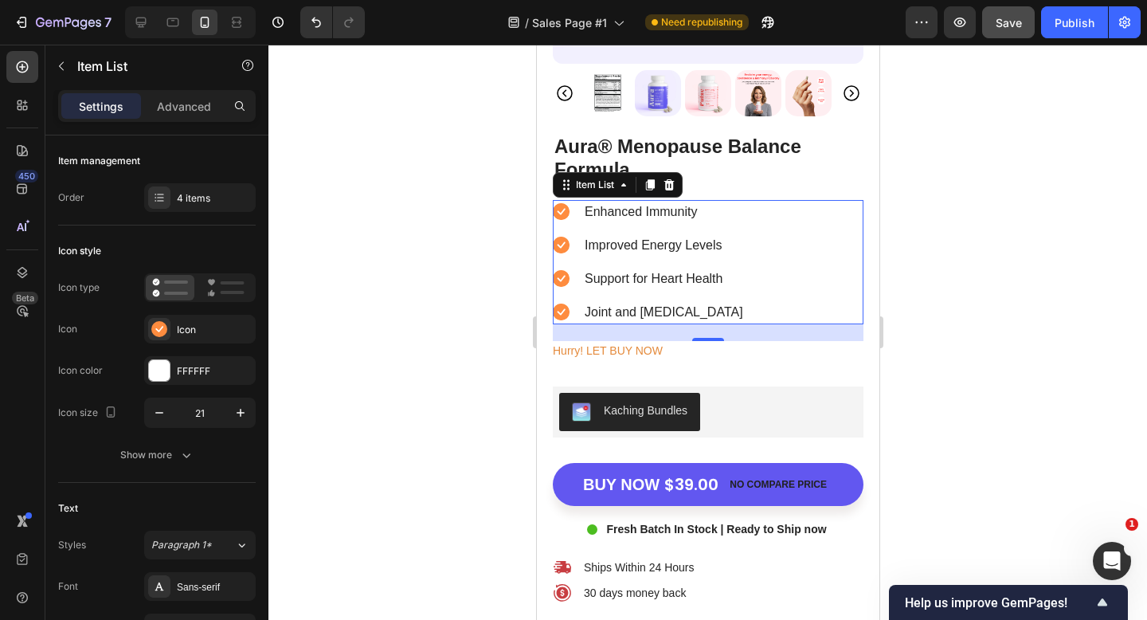
scroll to position [5454, 0]
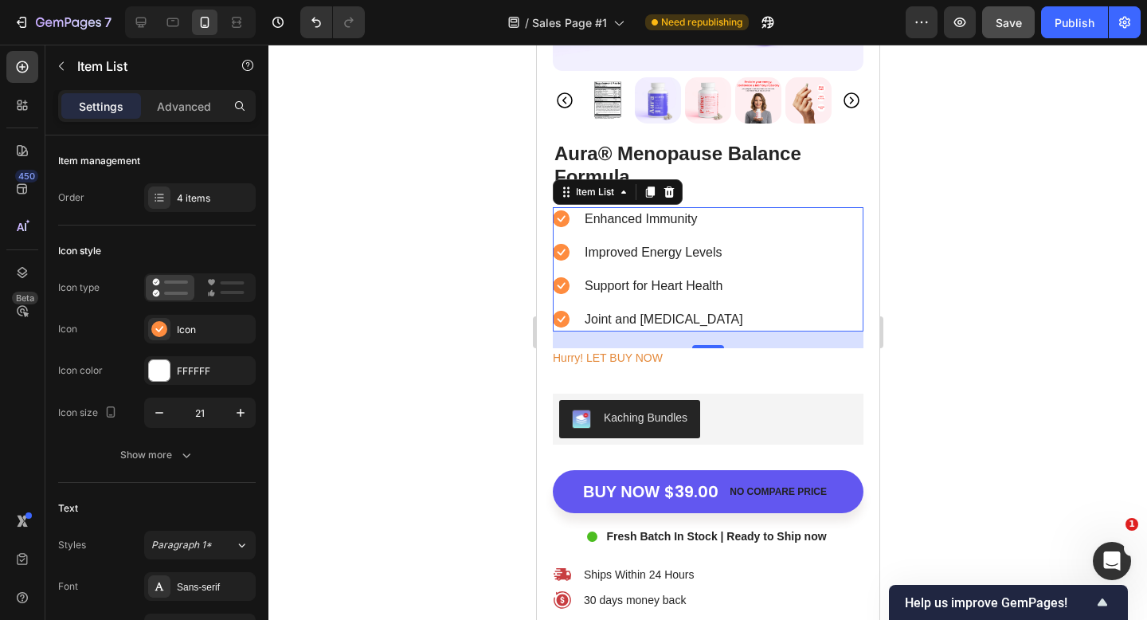
click at [920, 222] on div at bounding box center [708, 332] width 879 height 575
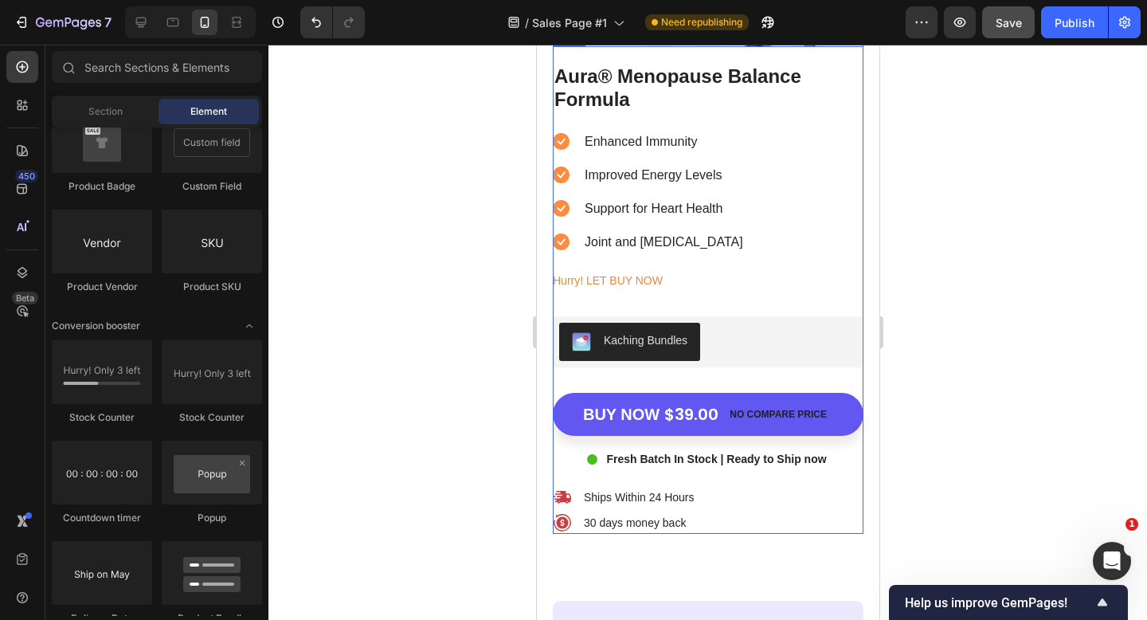
scroll to position [5578, 0]
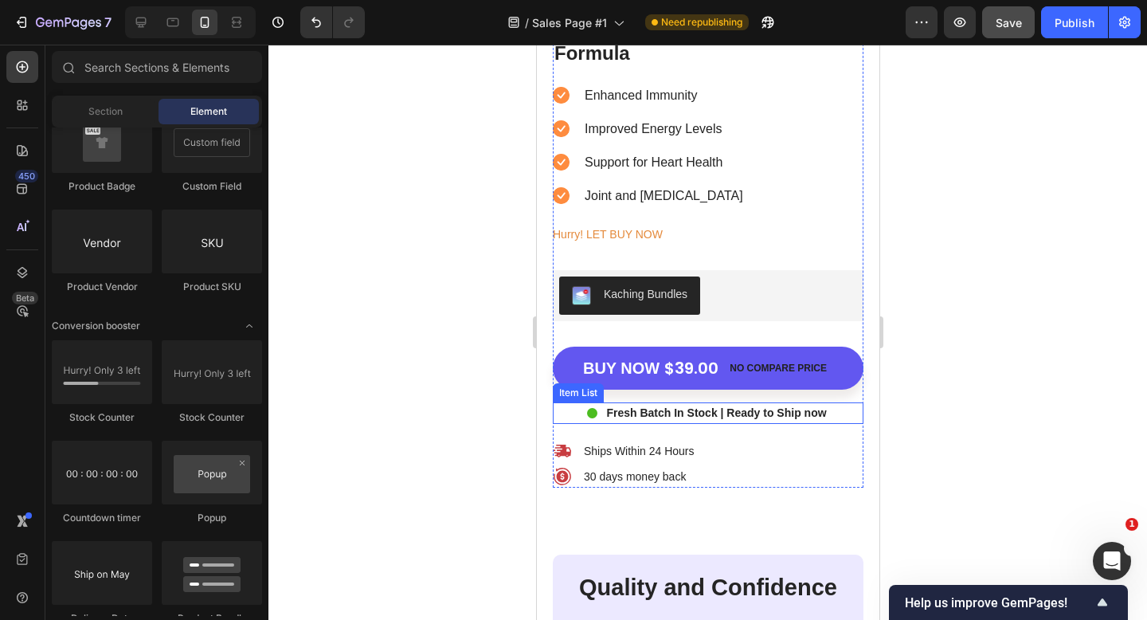
click at [832, 415] on div "Fresh Batch In Stock | Ready to Ship now" at bounding box center [707, 413] width 311 height 22
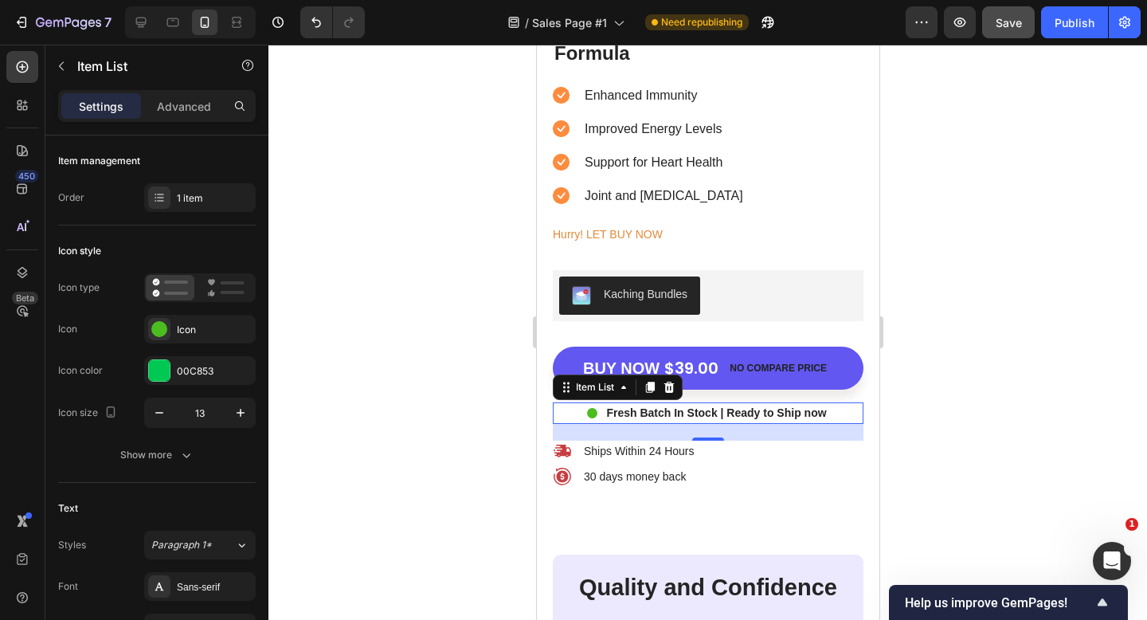
click at [695, 418] on p "Fresh Batch In Stock | Ready to Ship now" at bounding box center [716, 413] width 220 height 17
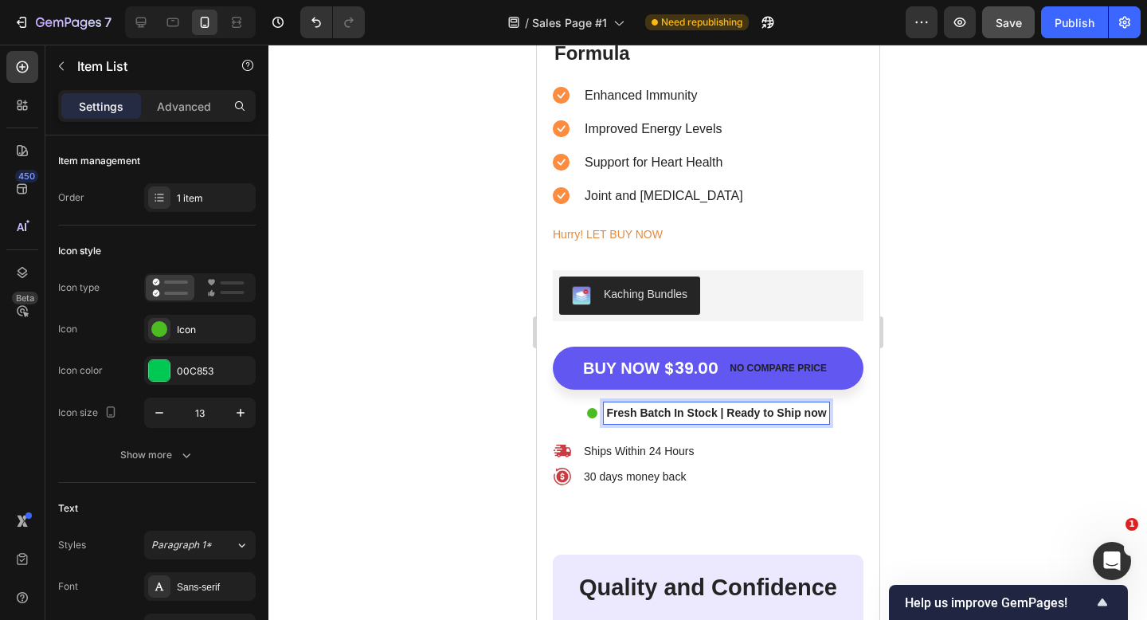
click at [687, 418] on p "Fresh Batch In Stock | Ready to Ship now" at bounding box center [716, 413] width 220 height 17
click at [616, 239] on p "Hurry! LET BUY NOW" at bounding box center [607, 235] width 110 height 20
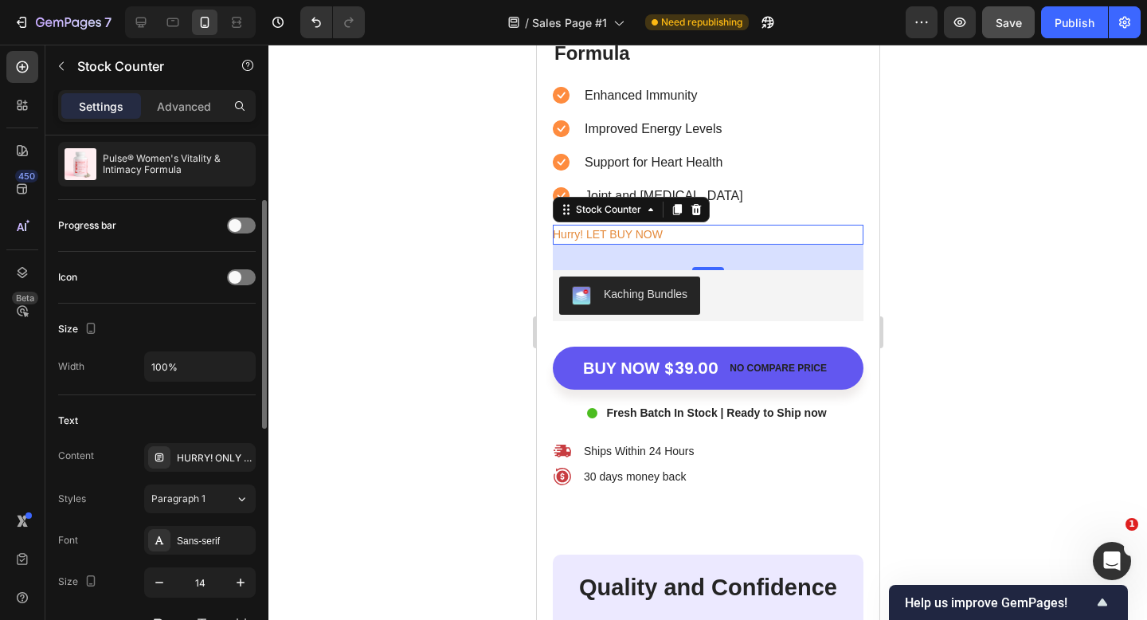
scroll to position [153, 0]
click at [206, 453] on div "HURRY! ONLY A FEW LEFT IN STOCK" at bounding box center [214, 456] width 75 height 14
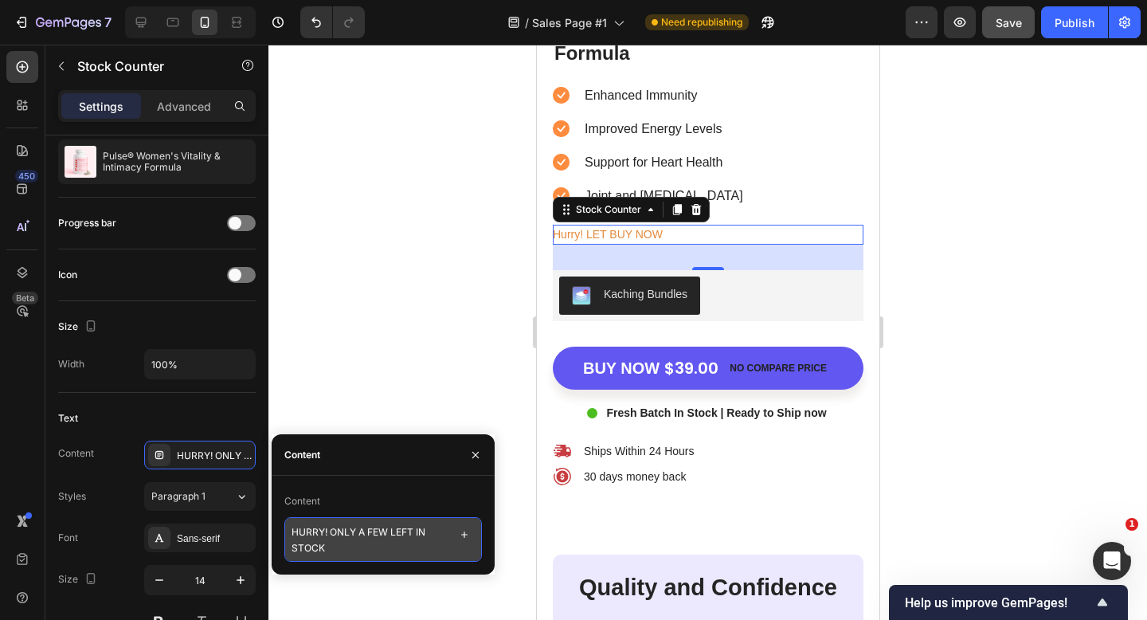
click at [393, 538] on textarea "HURRY! ONLY A FEW LEFT IN STOCK" at bounding box center [383, 539] width 198 height 45
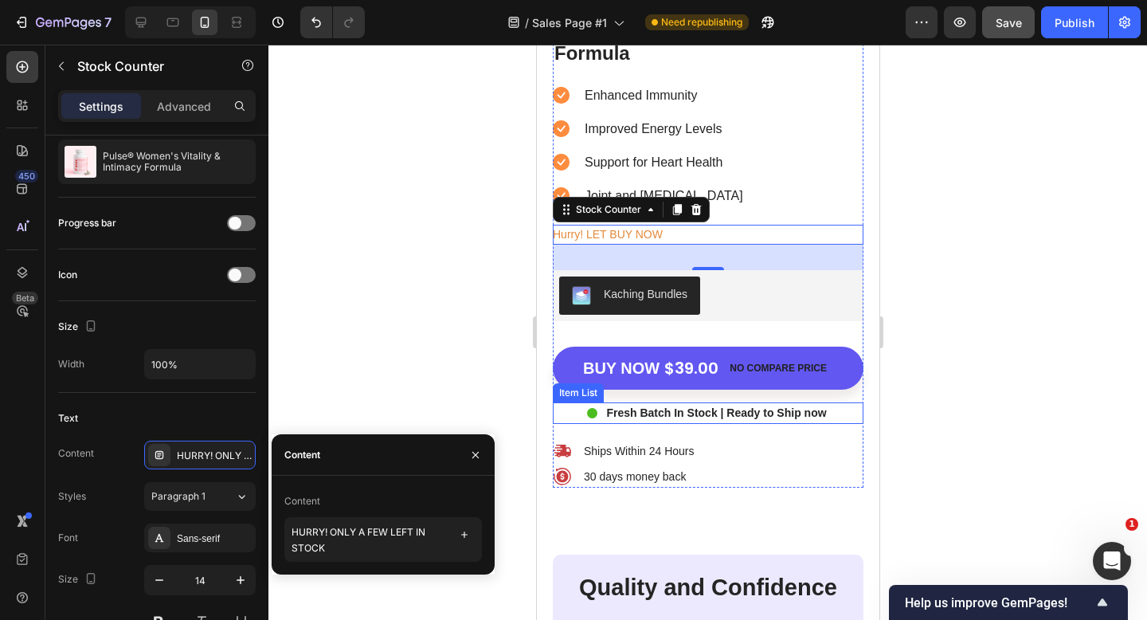
click at [649, 416] on p "Fresh Batch In Stock | Ready to Ship now" at bounding box center [716, 413] width 220 height 17
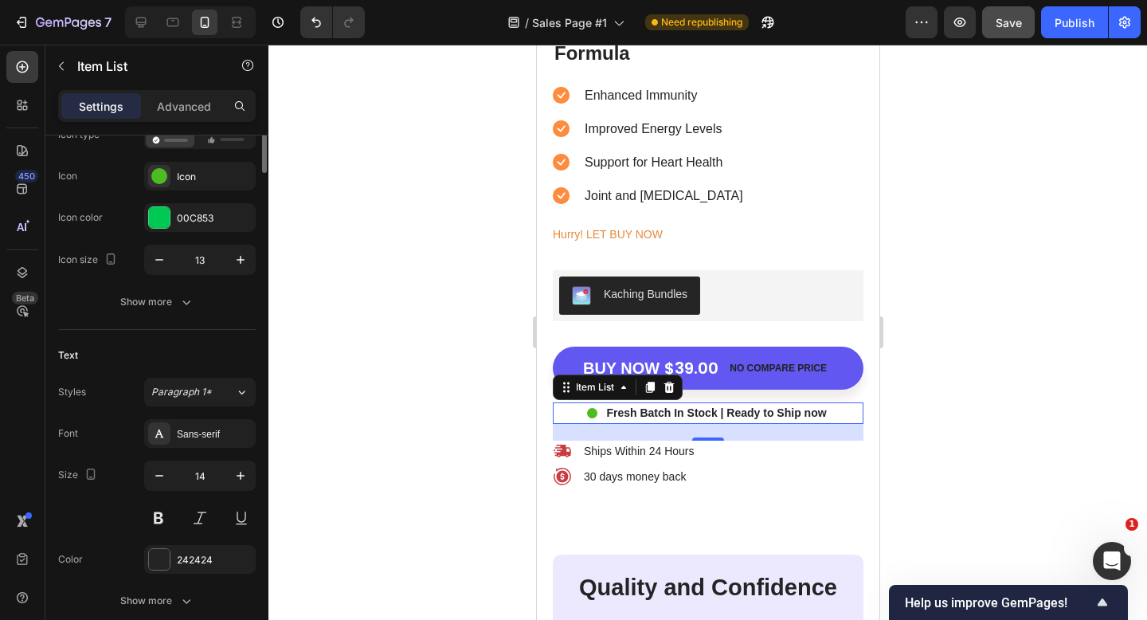
scroll to position [0, 0]
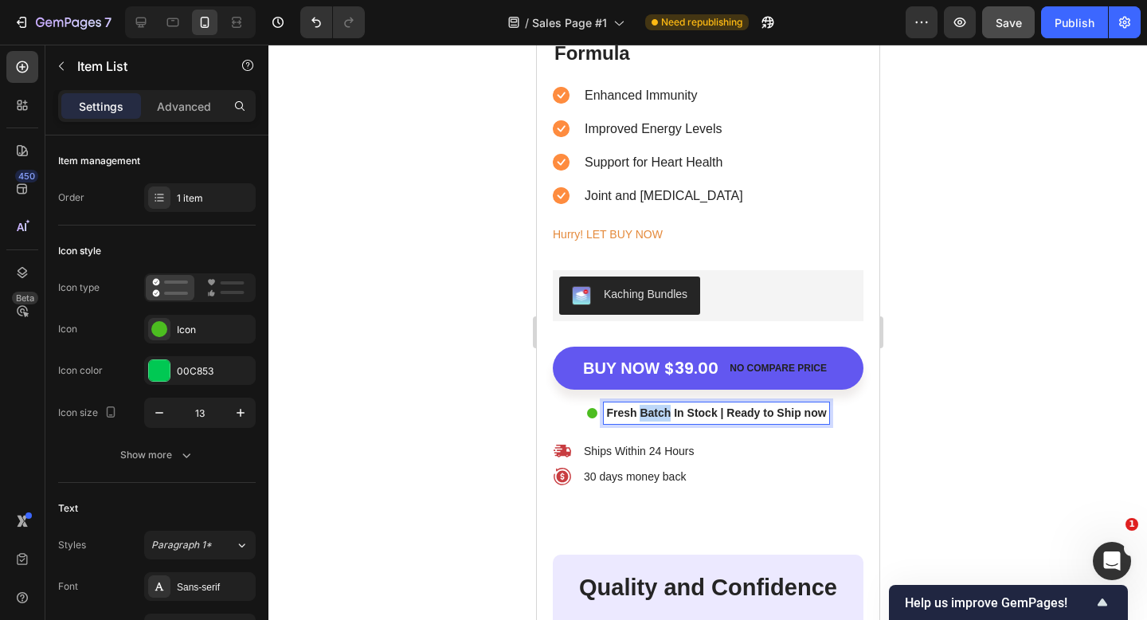
click at [656, 414] on p "Fresh Batch In Stock | Ready to Ship now" at bounding box center [716, 413] width 220 height 17
click at [918, 394] on div at bounding box center [708, 332] width 879 height 575
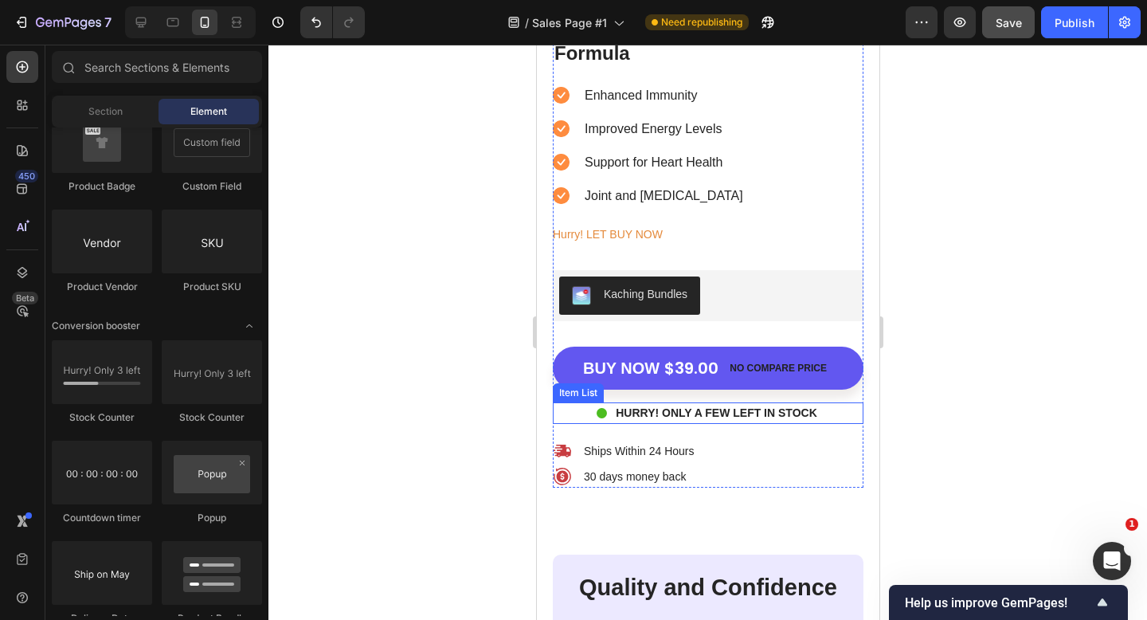
click at [572, 414] on div "HURRY! ONLY A FEW LEFT IN STOCK" at bounding box center [707, 413] width 311 height 22
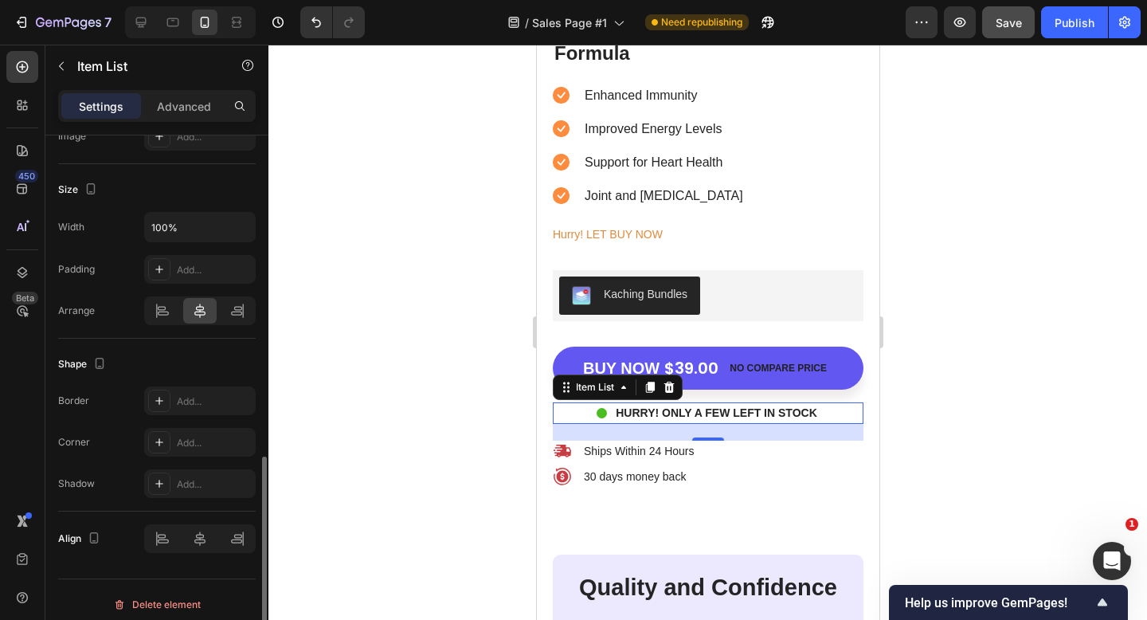
scroll to position [942, 0]
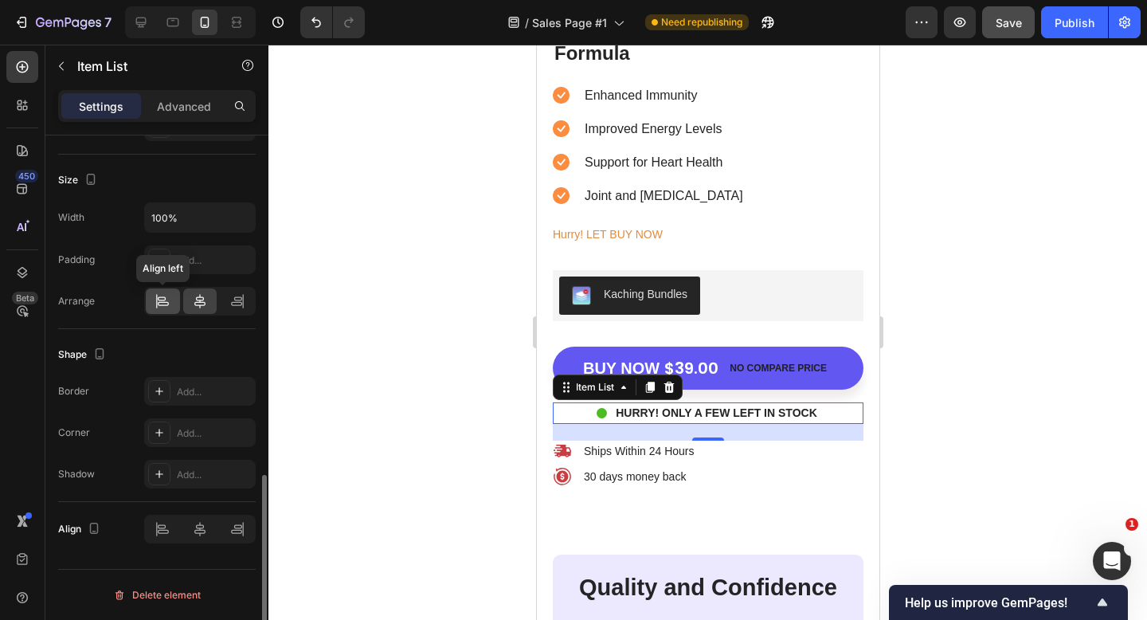
click at [166, 302] on icon at bounding box center [163, 301] width 16 height 16
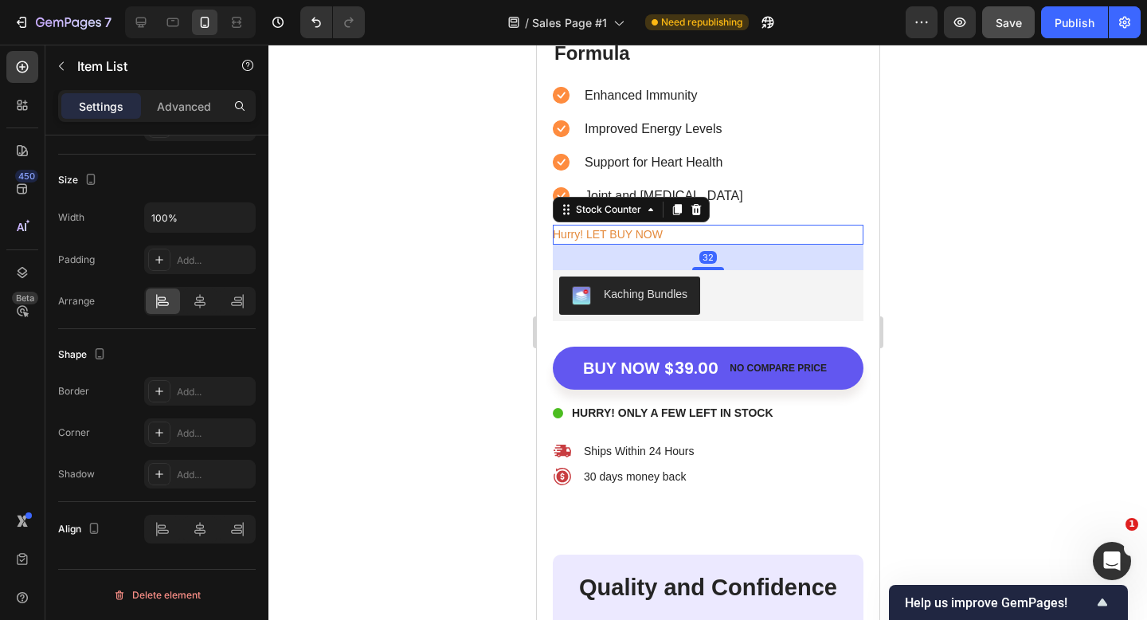
click at [728, 233] on div "Hurry! LET BUY NOW" at bounding box center [707, 235] width 311 height 20
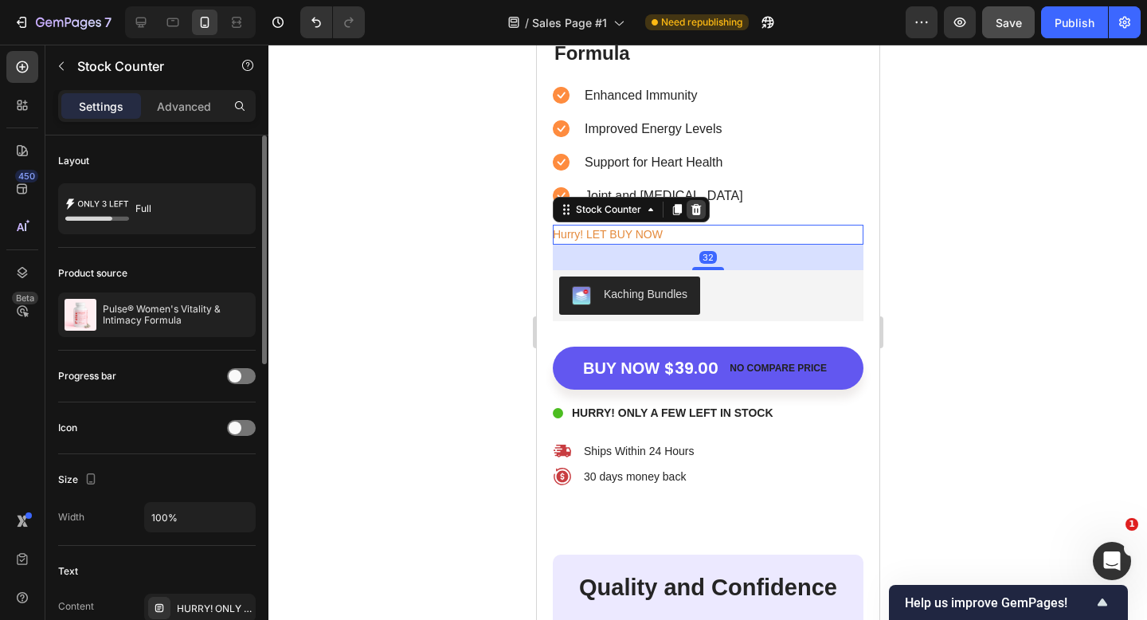
click at [701, 212] on div at bounding box center [695, 209] width 19 height 19
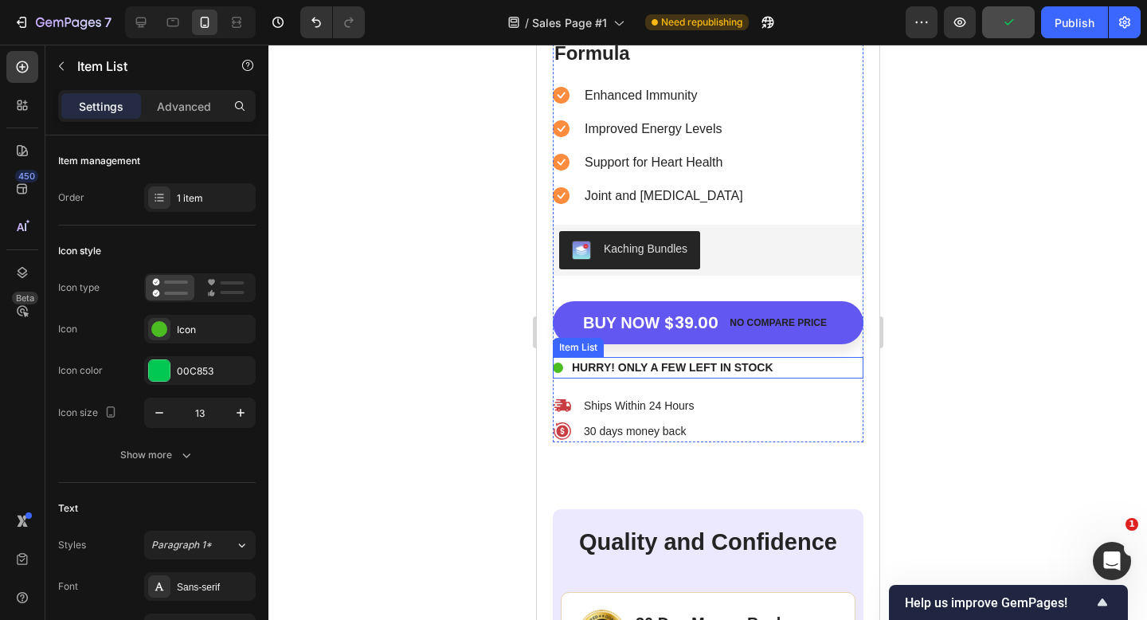
click at [563, 371] on div "HURRY! ONLY A FEW LEFT IN STOCK" at bounding box center [663, 368] width 223 height 22
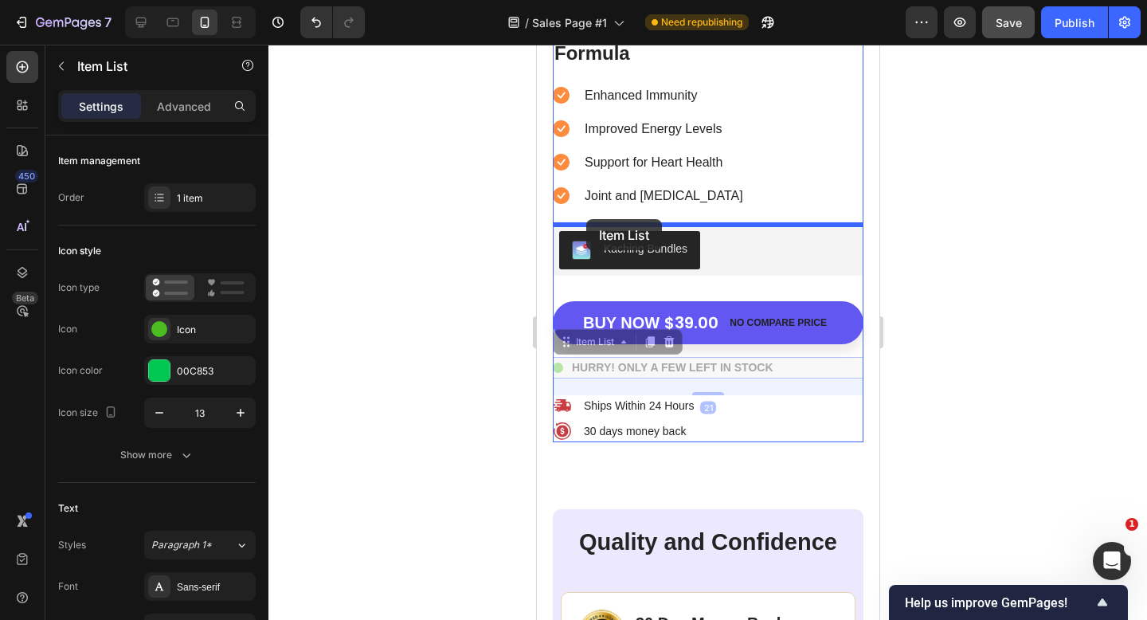
drag, startPoint x: 586, startPoint y: 343, endPoint x: 586, endPoint y: 219, distance: 124.3
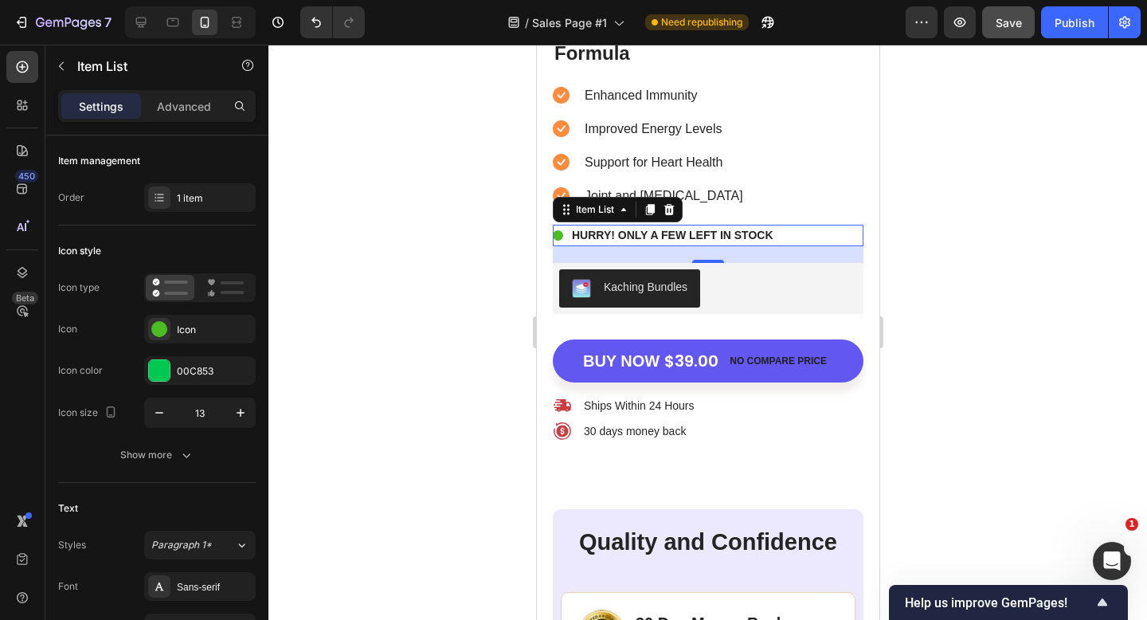
click at [559, 230] on circle at bounding box center [557, 235] width 10 height 10
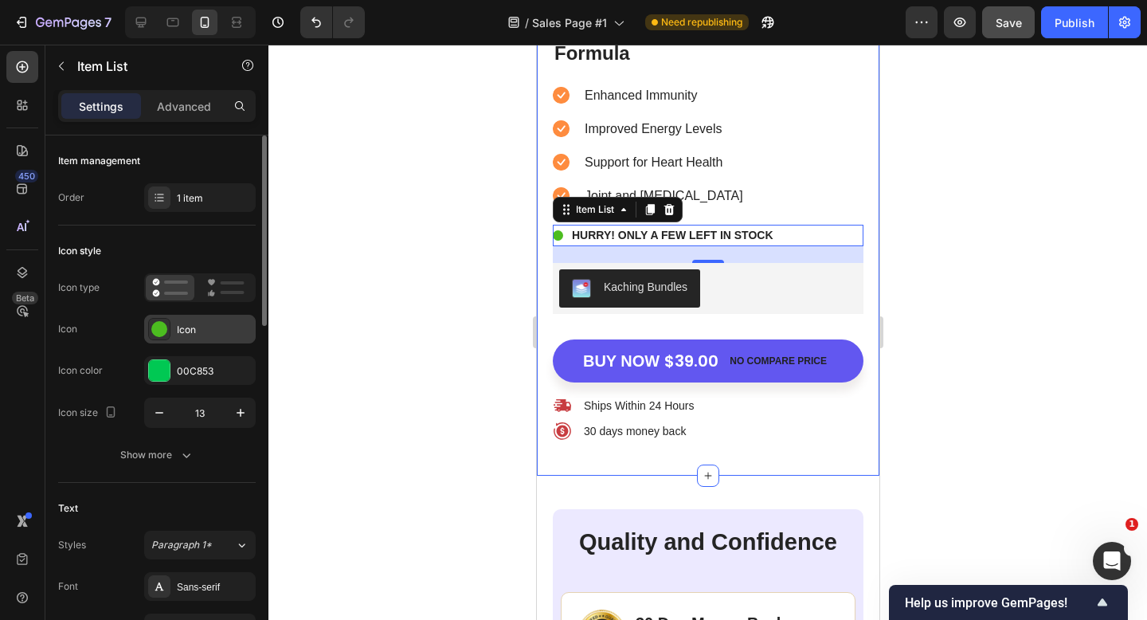
click at [194, 333] on div "Icon" at bounding box center [214, 330] width 75 height 14
click at [217, 369] on div "00C853" at bounding box center [200, 371] width 46 height 14
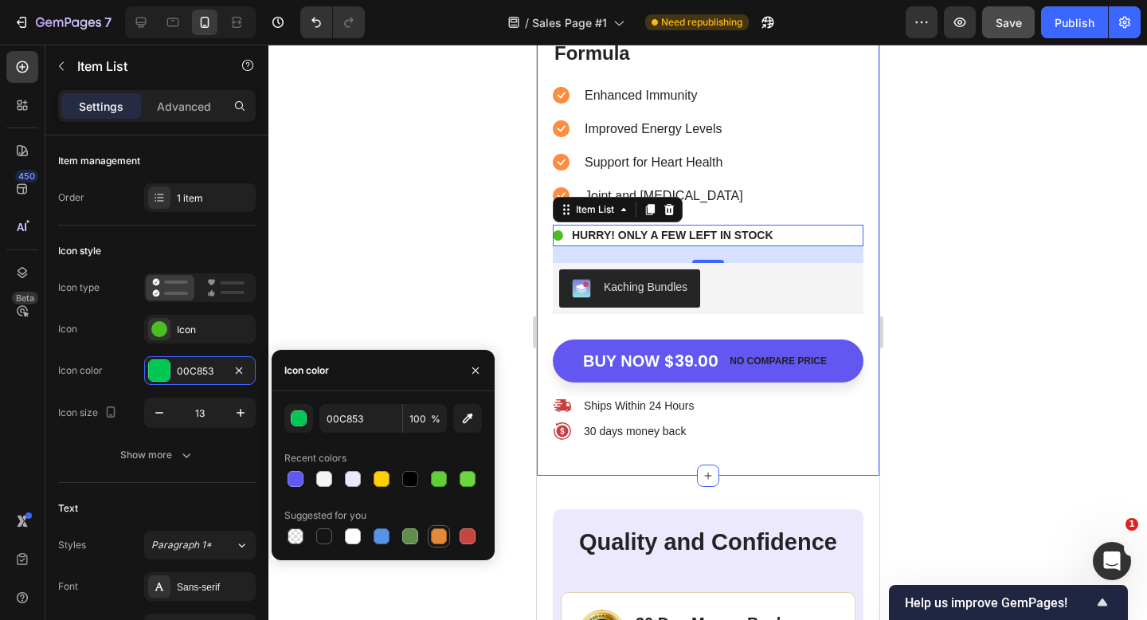
click at [437, 536] on div at bounding box center [439, 536] width 16 height 16
type input "E4893A"
click at [184, 332] on div "Icon" at bounding box center [214, 330] width 75 height 14
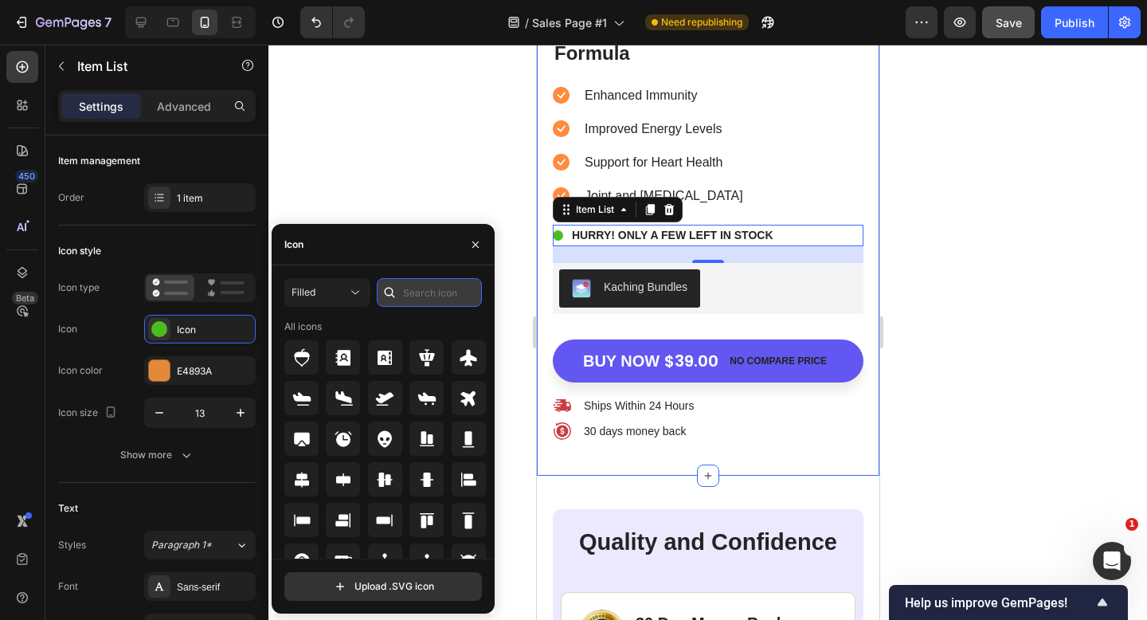
click at [406, 291] on input "text" at bounding box center [429, 292] width 105 height 29
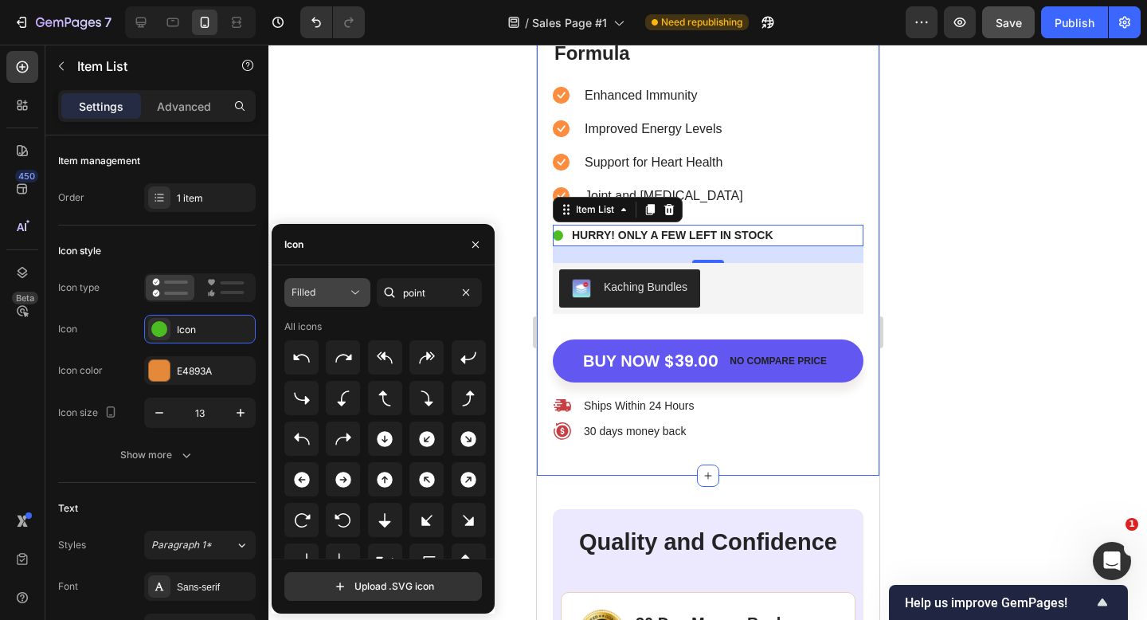
click at [343, 296] on div "Filled" at bounding box center [320, 292] width 56 height 14
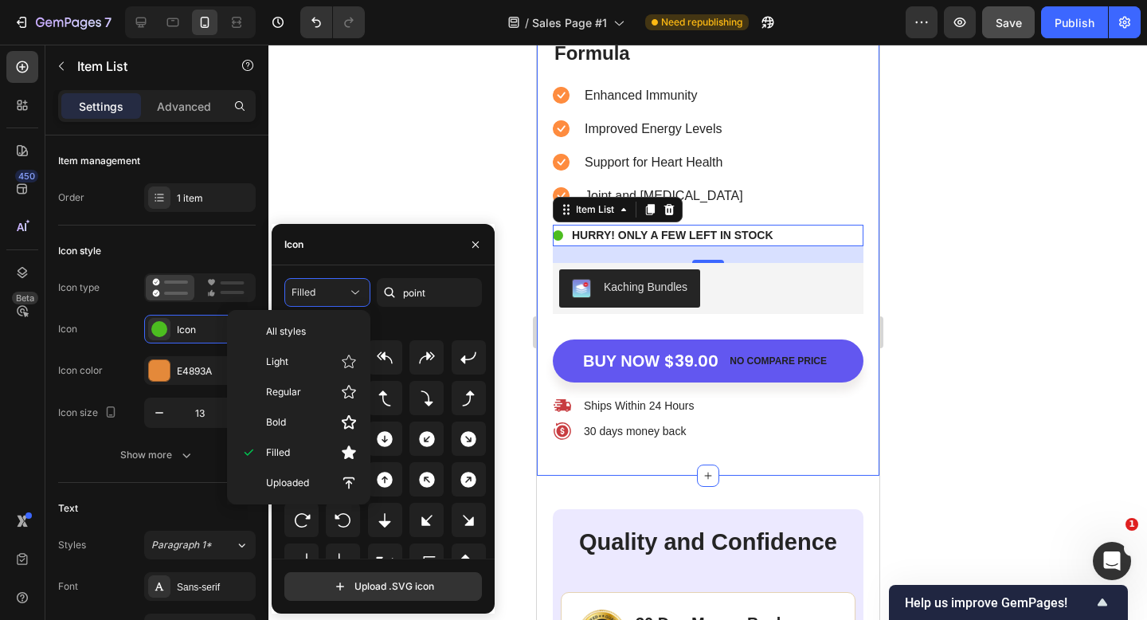
click at [411, 329] on div "All icons" at bounding box center [385, 327] width 202 height 14
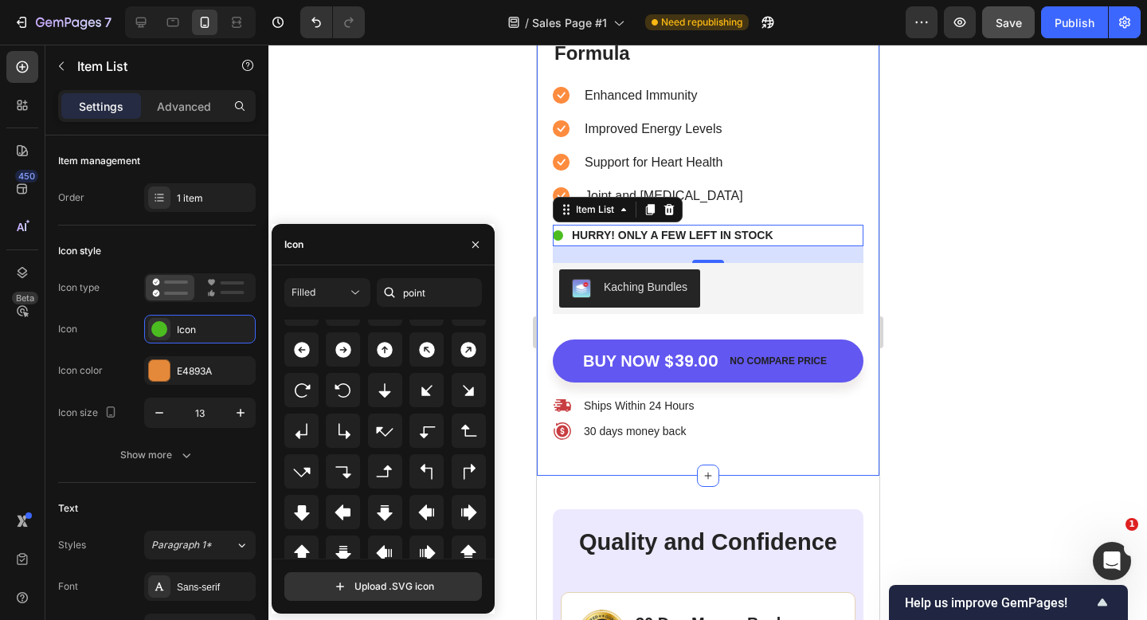
scroll to position [175, 0]
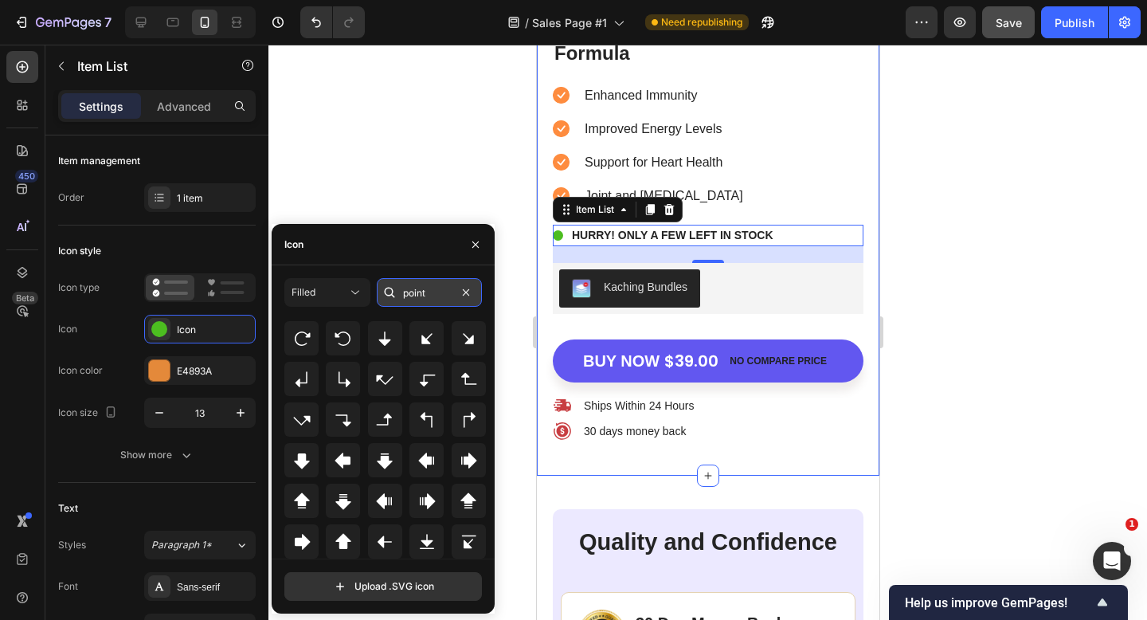
click at [448, 290] on input "point" at bounding box center [429, 292] width 105 height 29
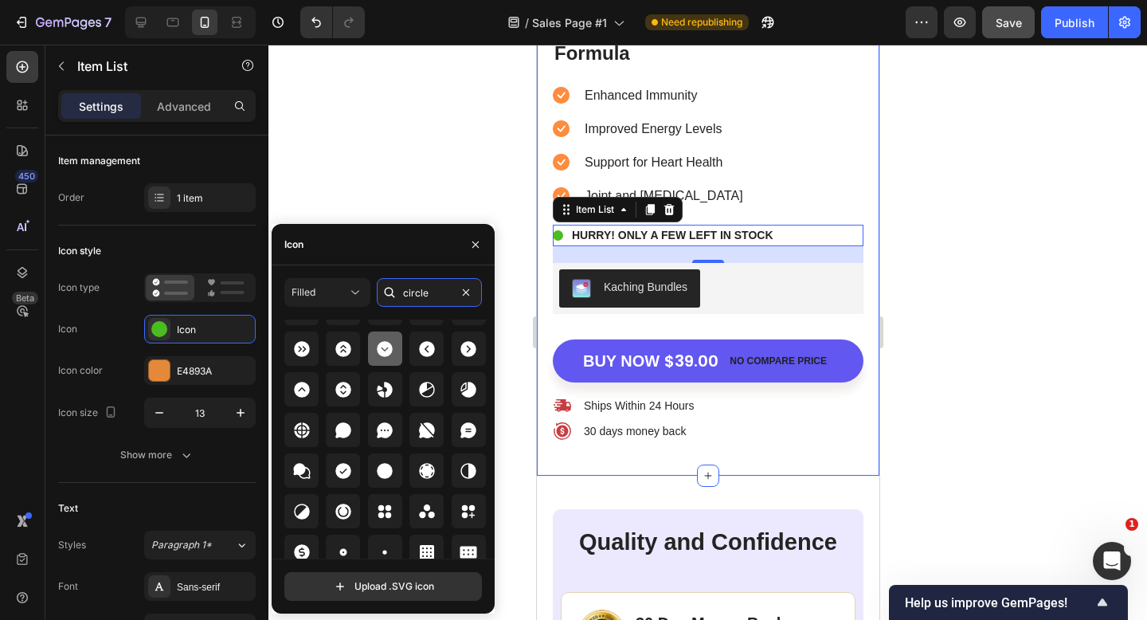
scroll to position [105, 0]
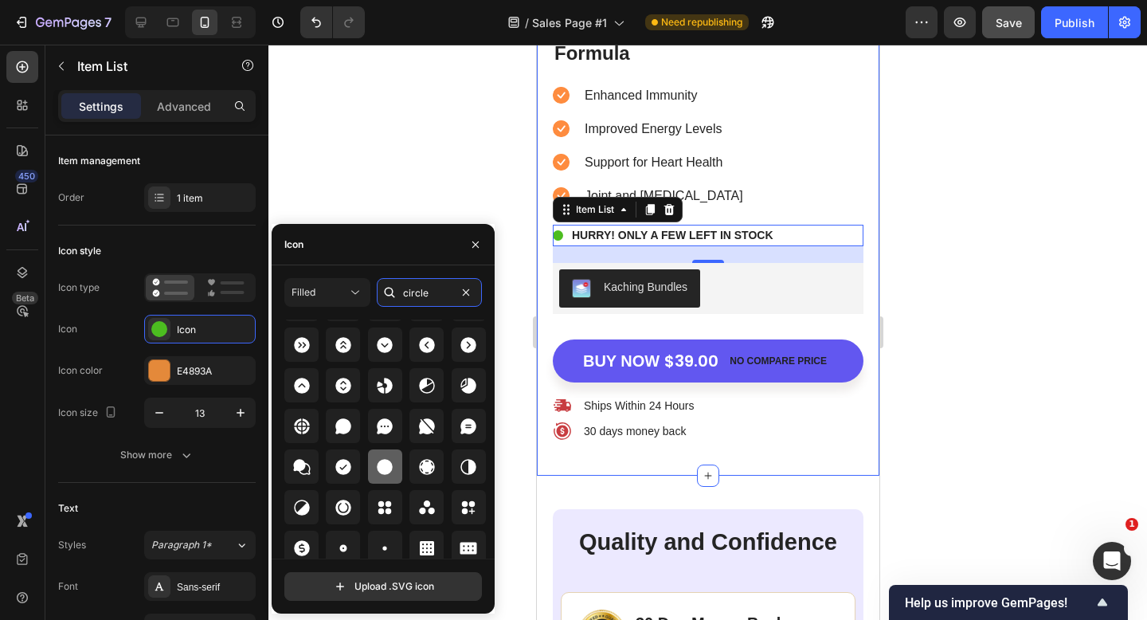
type input "circle"
click at [379, 462] on icon at bounding box center [386, 467] width 16 height 16
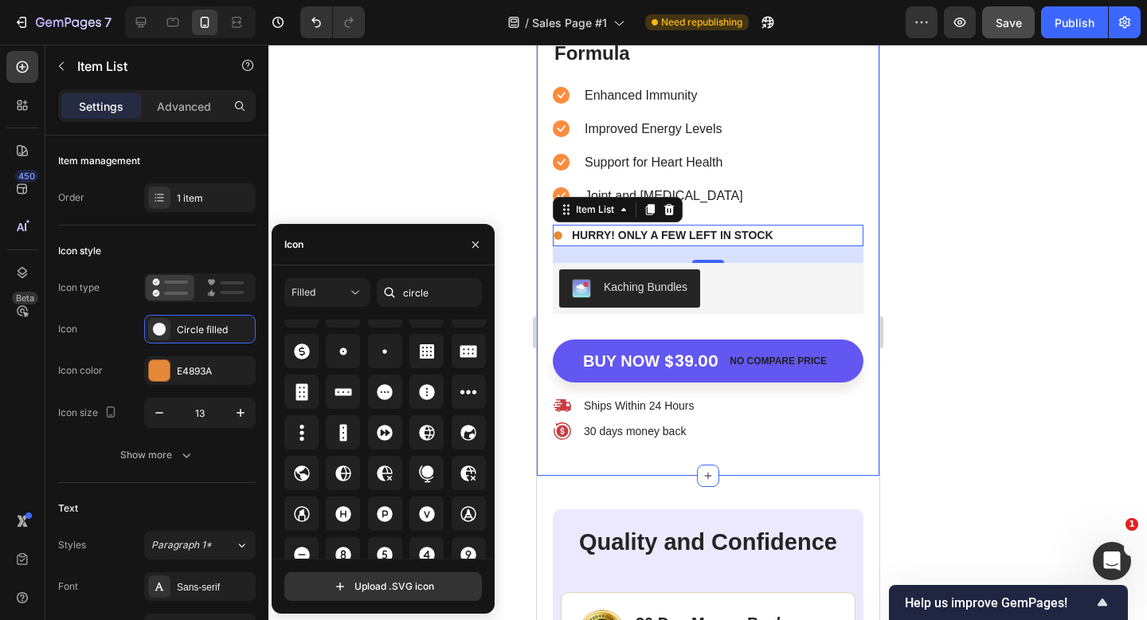
scroll to position [276, 0]
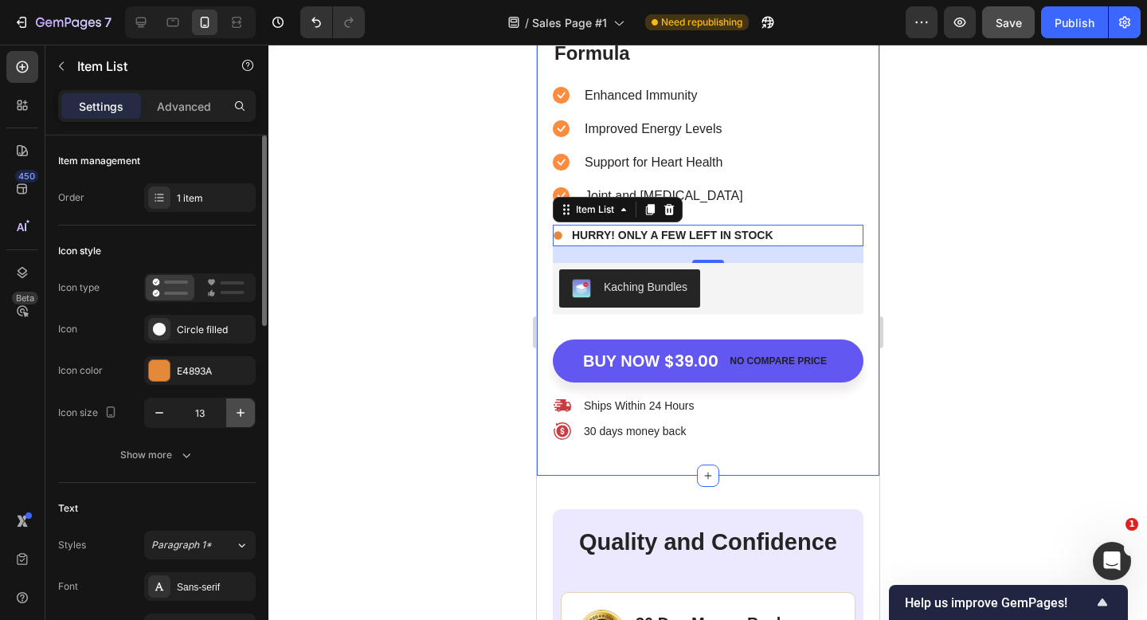
click at [234, 406] on icon "button" at bounding box center [241, 413] width 16 height 16
click at [163, 416] on icon "button" at bounding box center [159, 413] width 16 height 16
type input "15"
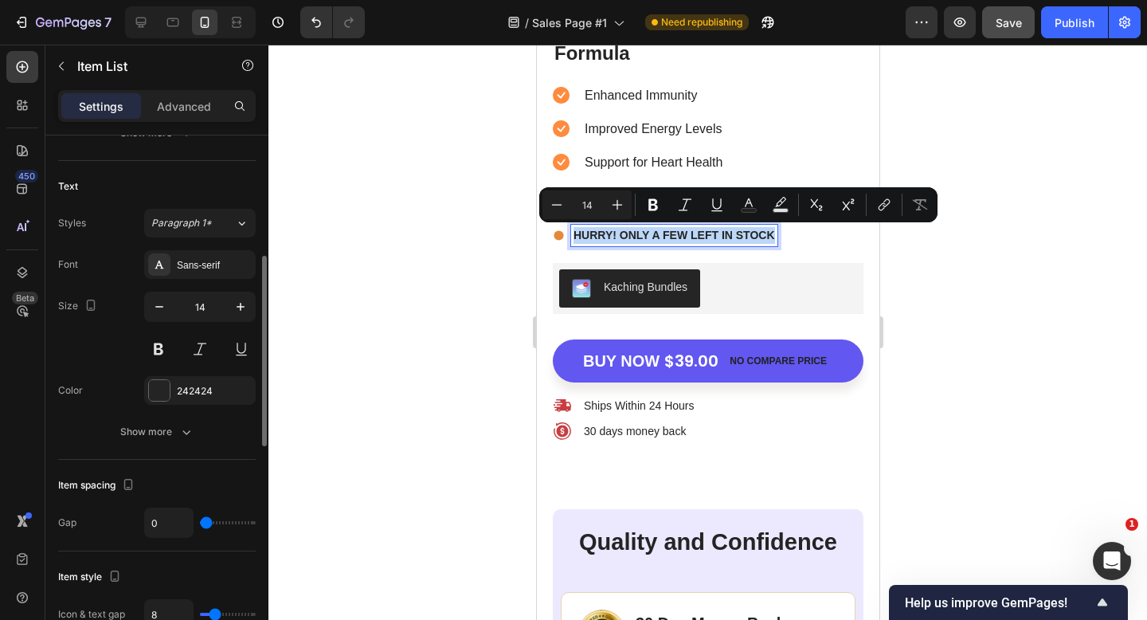
scroll to position [347, 0]
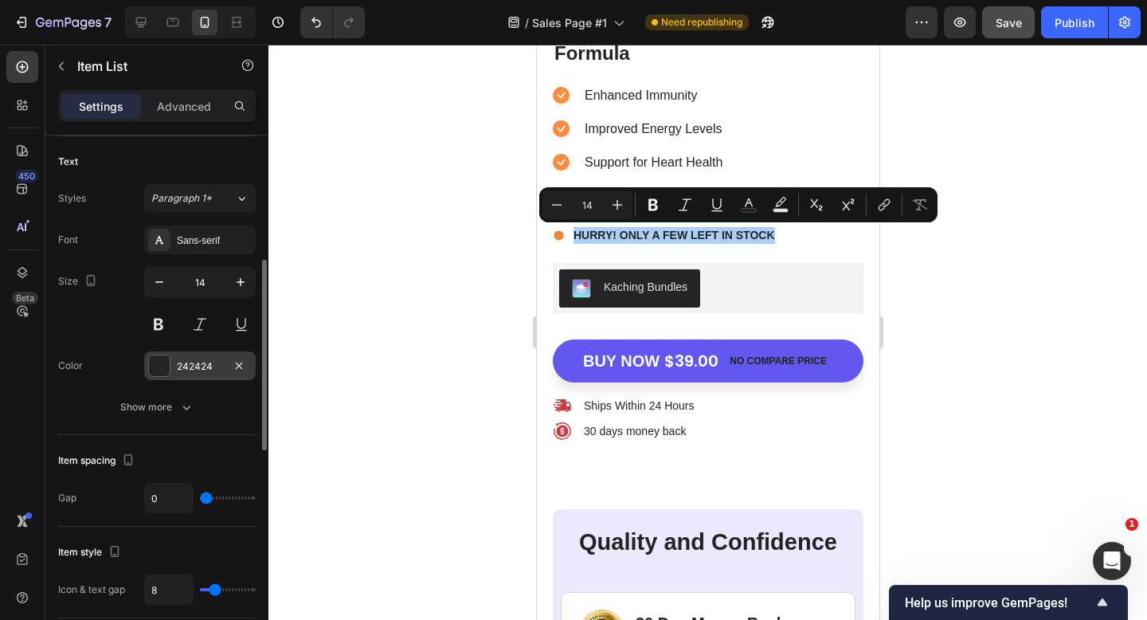
click at [190, 359] on div "242424" at bounding box center [200, 366] width 46 height 14
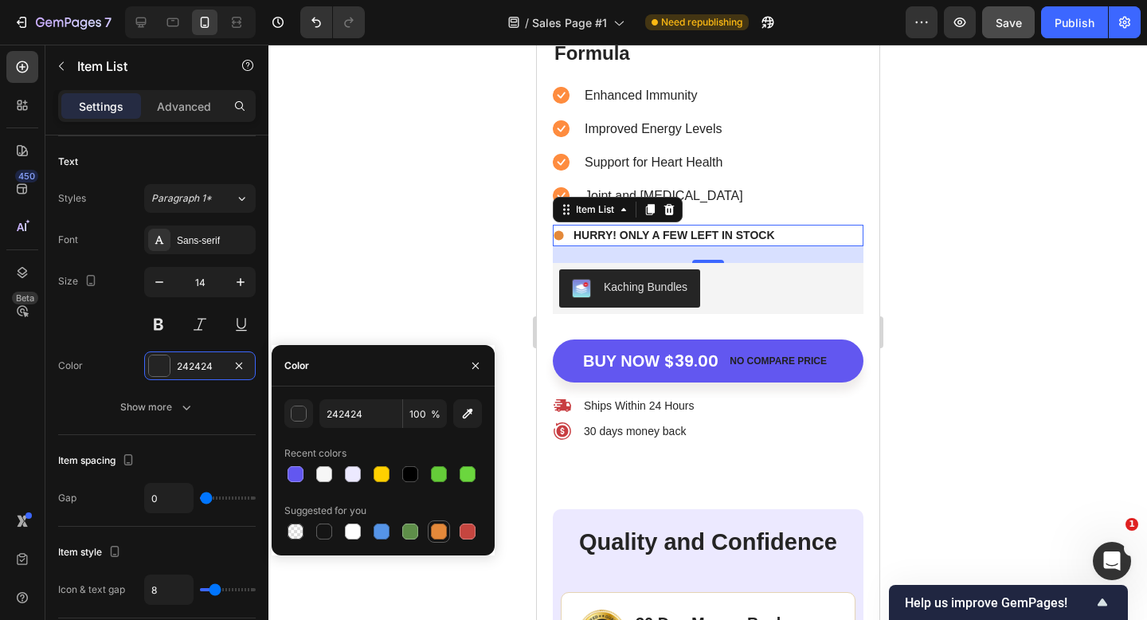
click at [437, 531] on div at bounding box center [439, 531] width 16 height 16
type input "E4893A"
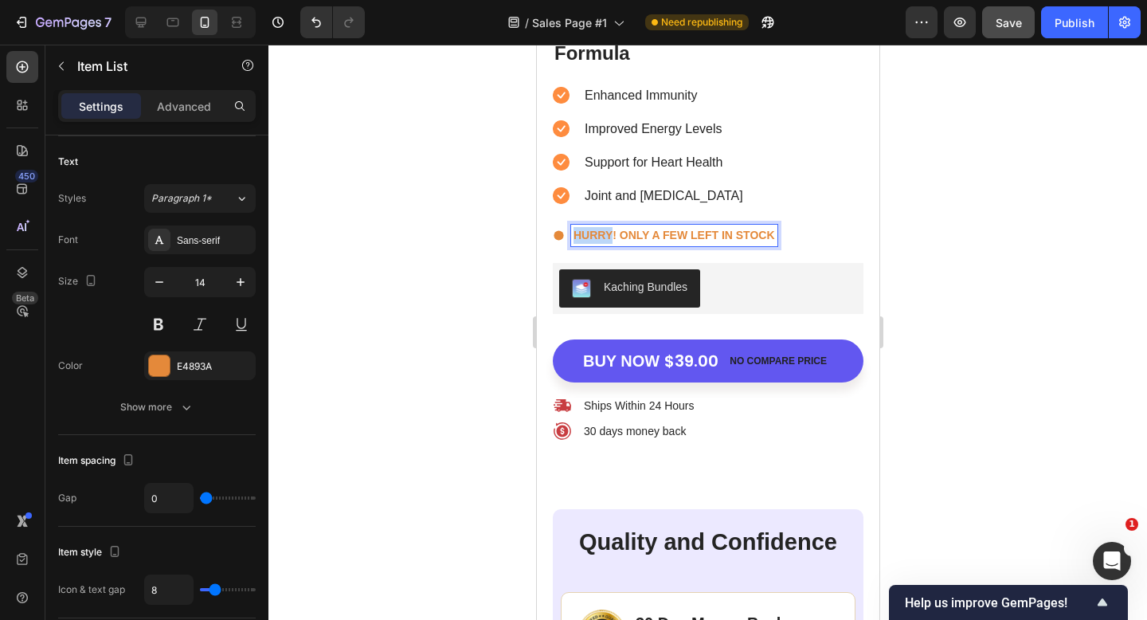
click at [597, 241] on p "HURRY! ONLY A FEW LEFT IN STOCK" at bounding box center [674, 235] width 202 height 17
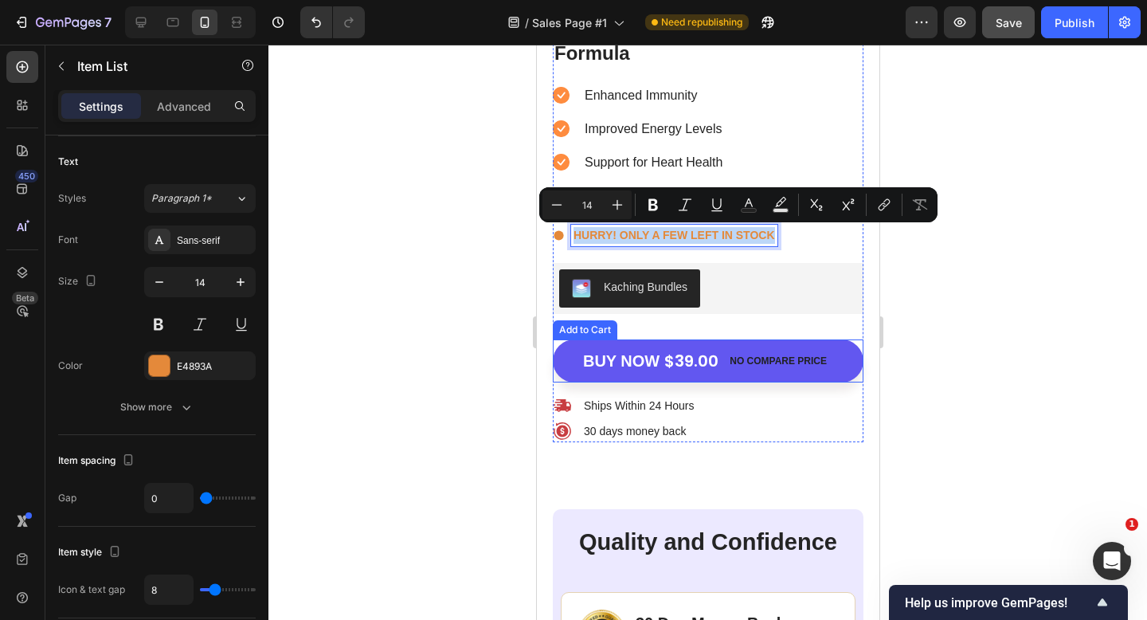
scroll to position [5604, 0]
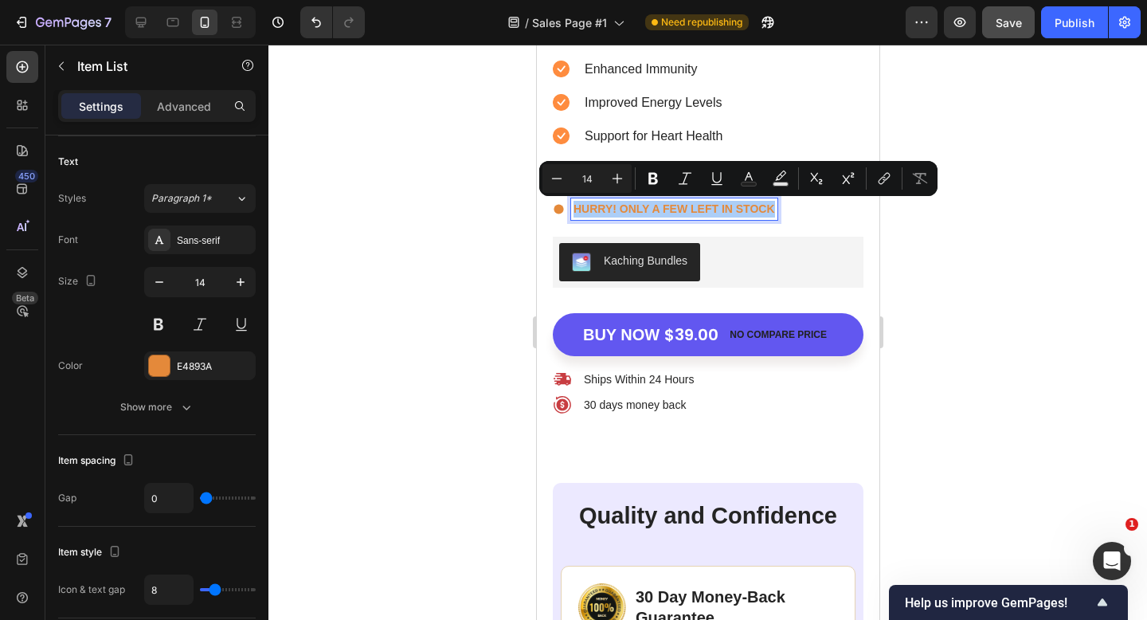
click at [936, 302] on div at bounding box center [708, 332] width 879 height 575
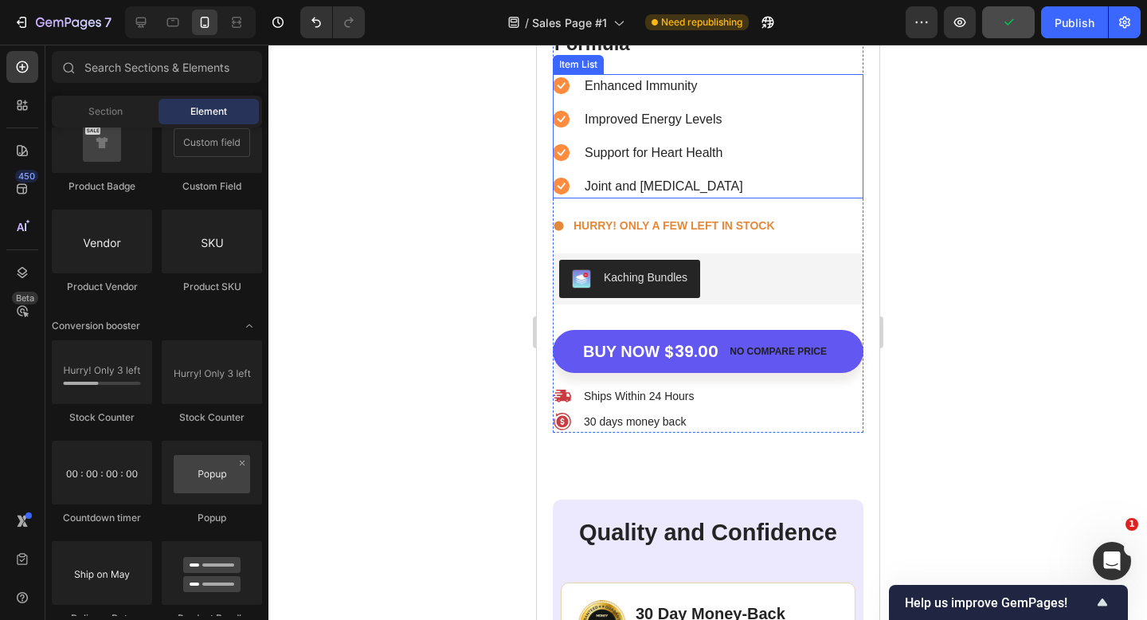
scroll to position [5593, 0]
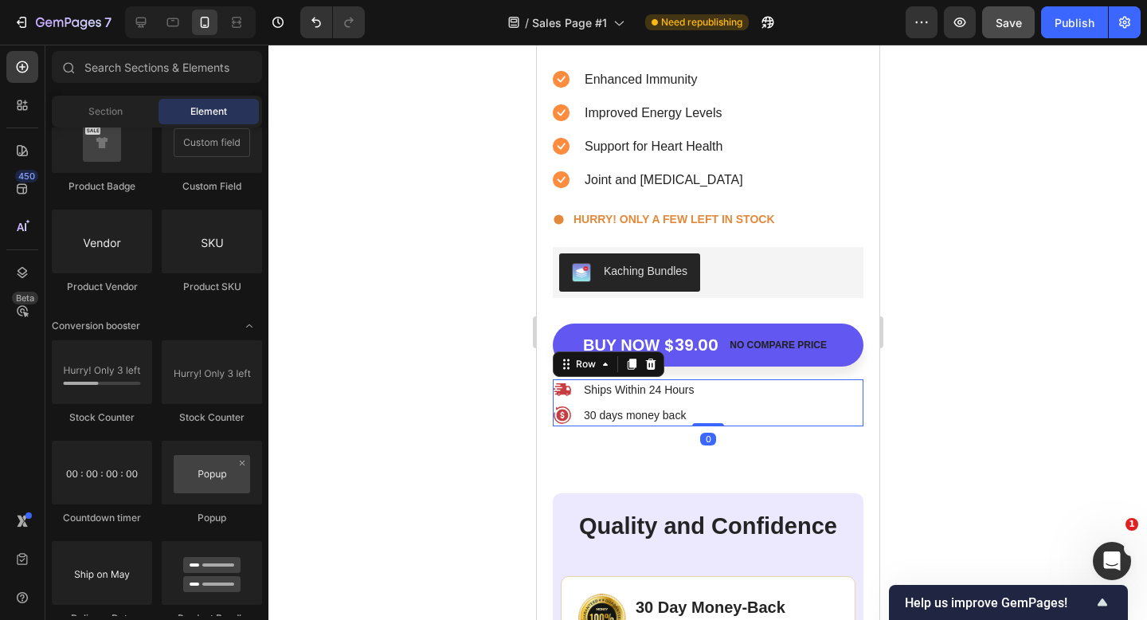
click at [732, 394] on div "Ships Within 24 Hours Item List 30 days money back Item List Row 0" at bounding box center [707, 402] width 311 height 47
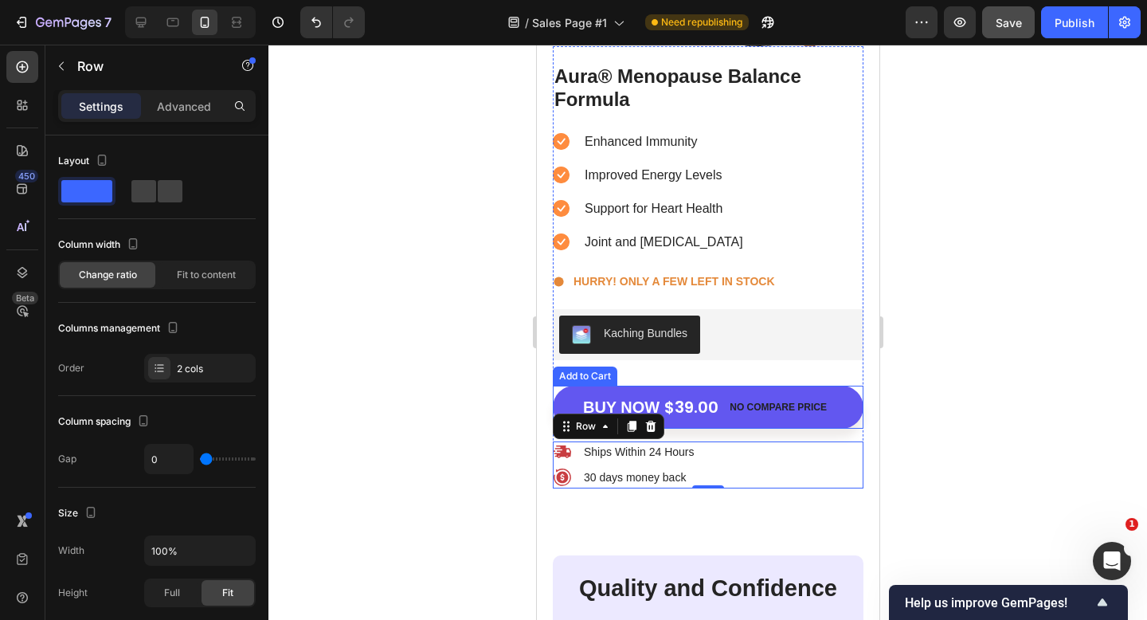
scroll to position [5526, 0]
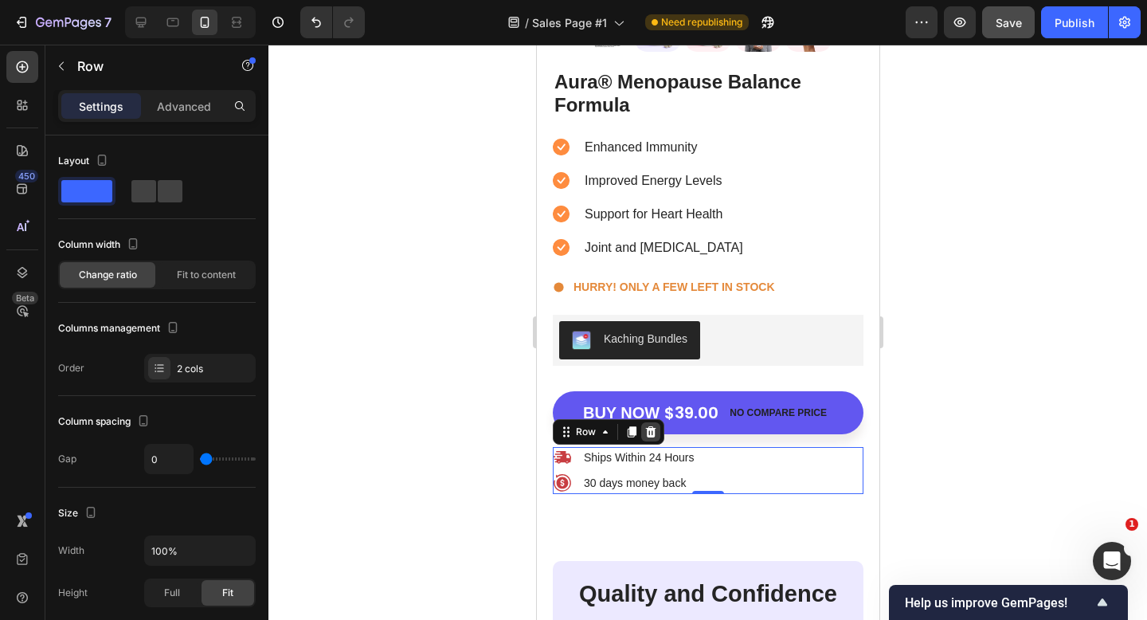
click at [653, 433] on icon at bounding box center [650, 430] width 10 height 11
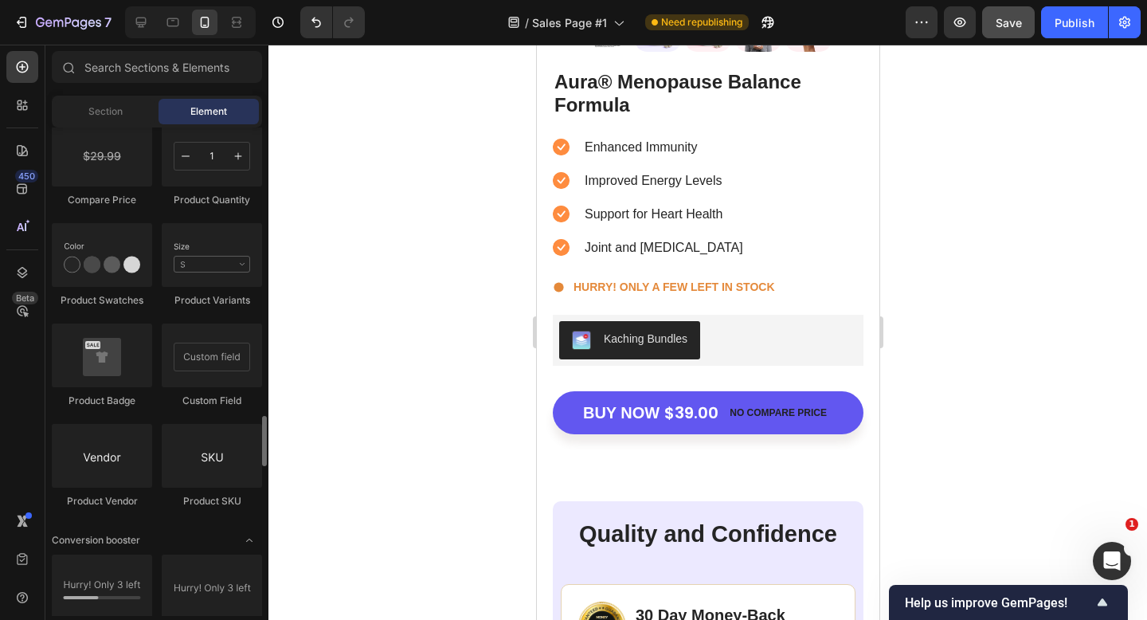
scroll to position [2765, 0]
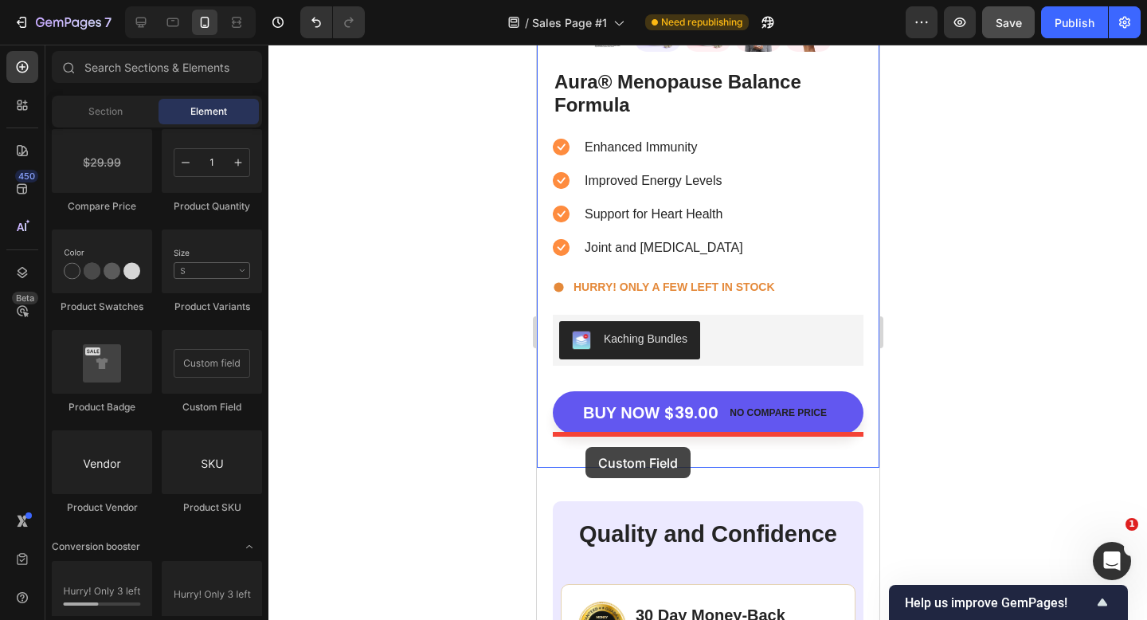
drag, startPoint x: 727, startPoint y: 421, endPoint x: 583, endPoint y: 446, distance: 145.7
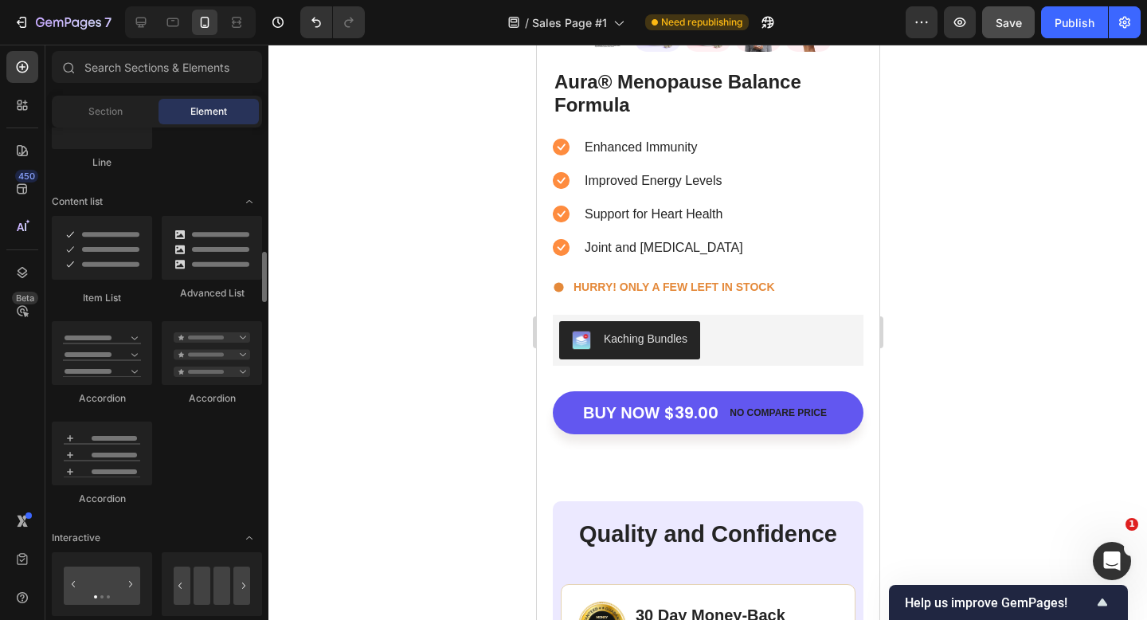
scroll to position [1202, 0]
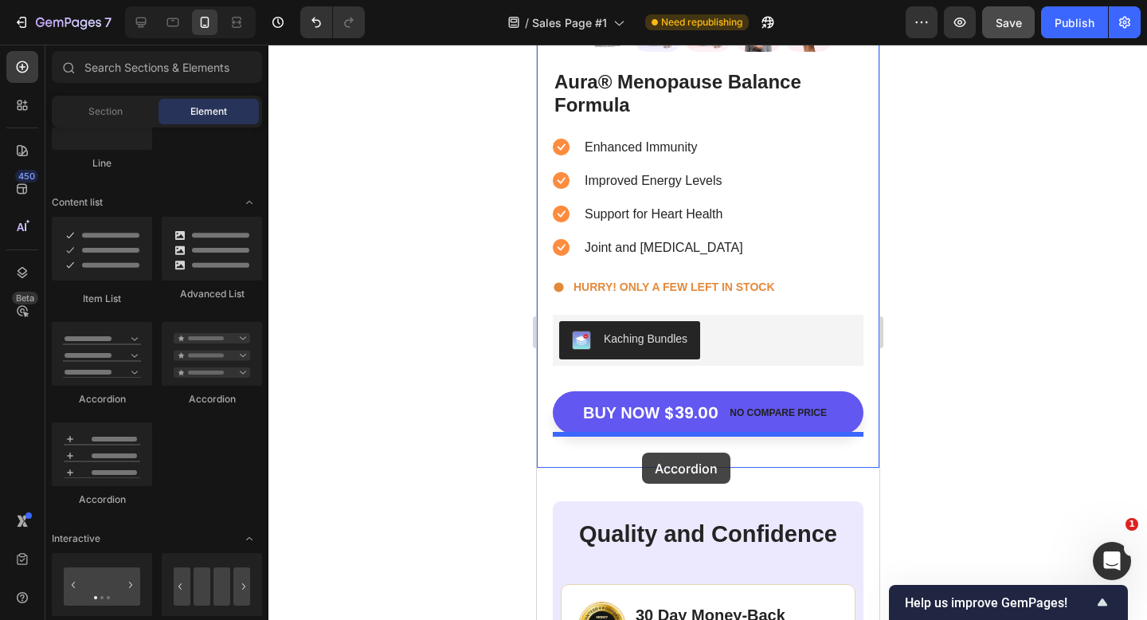
drag, startPoint x: 633, startPoint y: 417, endPoint x: 637, endPoint y: 449, distance: 32.1
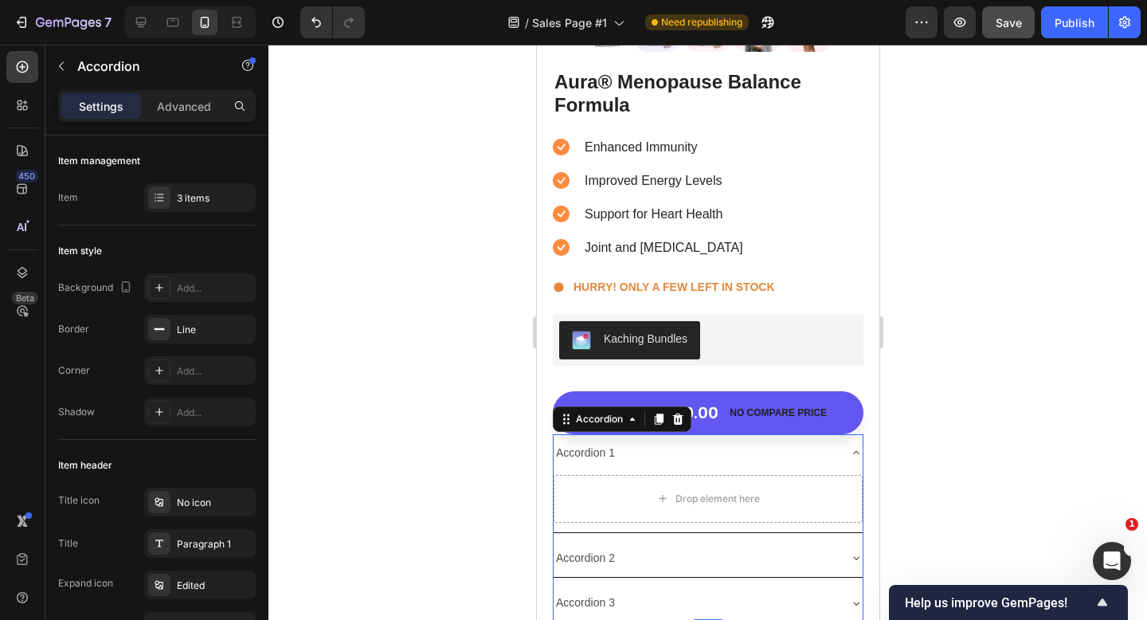
click at [666, 464] on div "Accordion 1" at bounding box center [695, 453] width 284 height 25
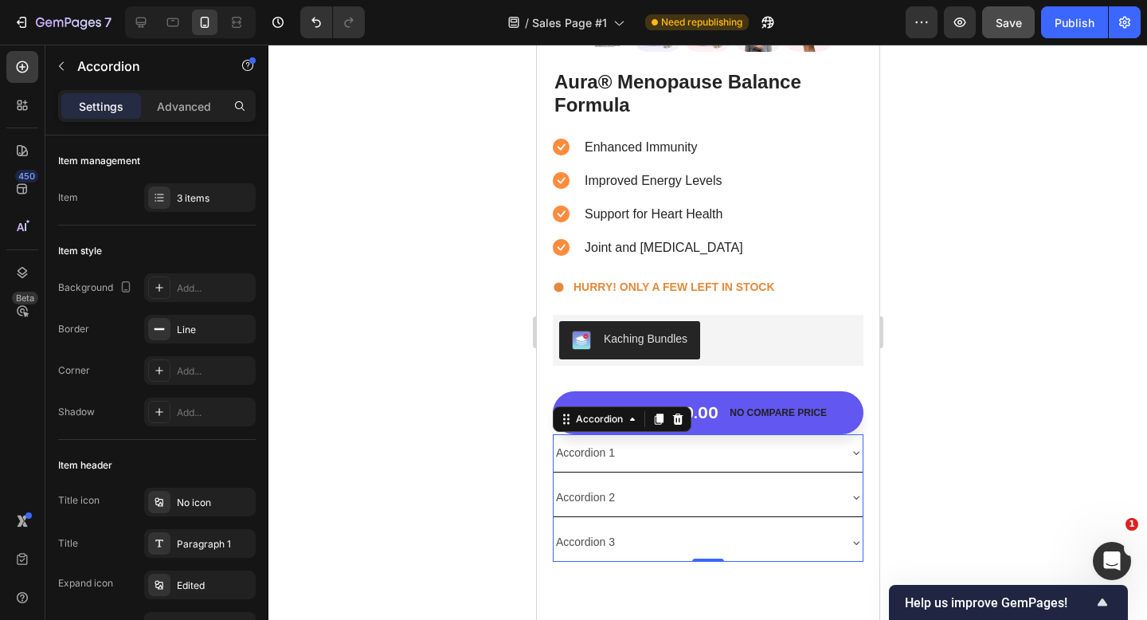
click at [933, 388] on div at bounding box center [708, 332] width 879 height 575
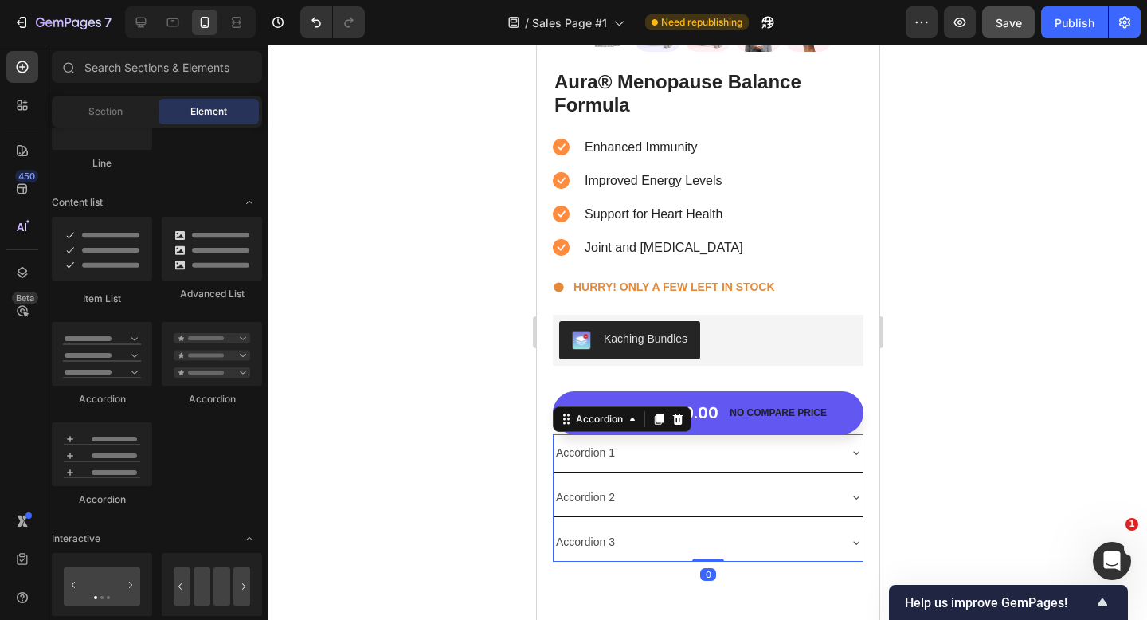
click at [790, 457] on div "Accordion 1" at bounding box center [695, 453] width 284 height 25
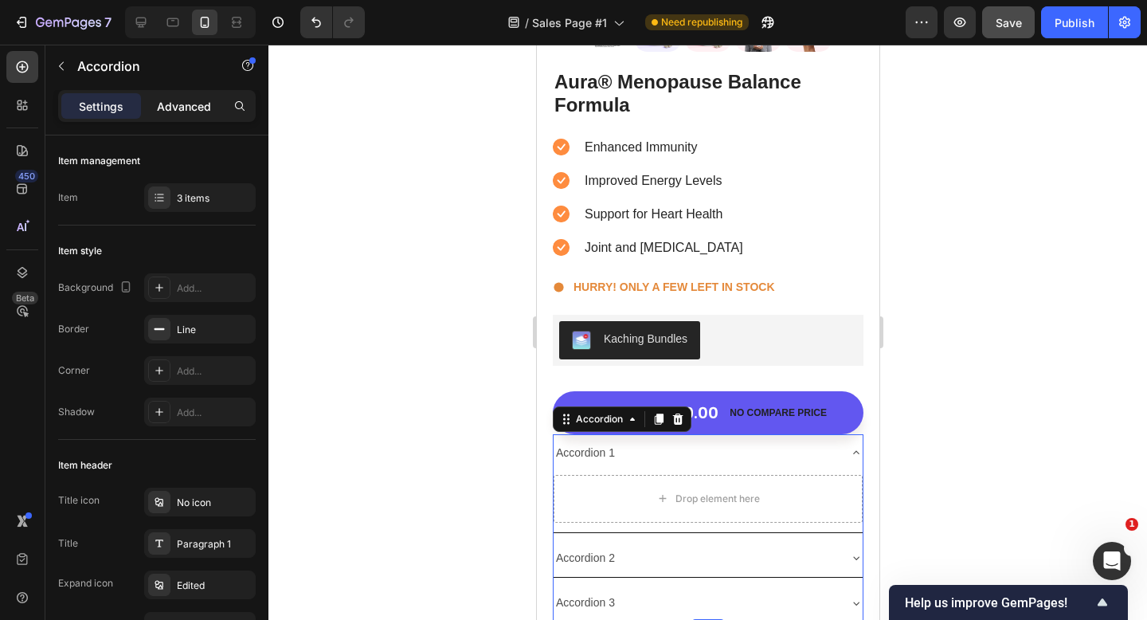
click at [185, 104] on p "Advanced" at bounding box center [184, 106] width 54 height 17
type input "100%"
type input "100"
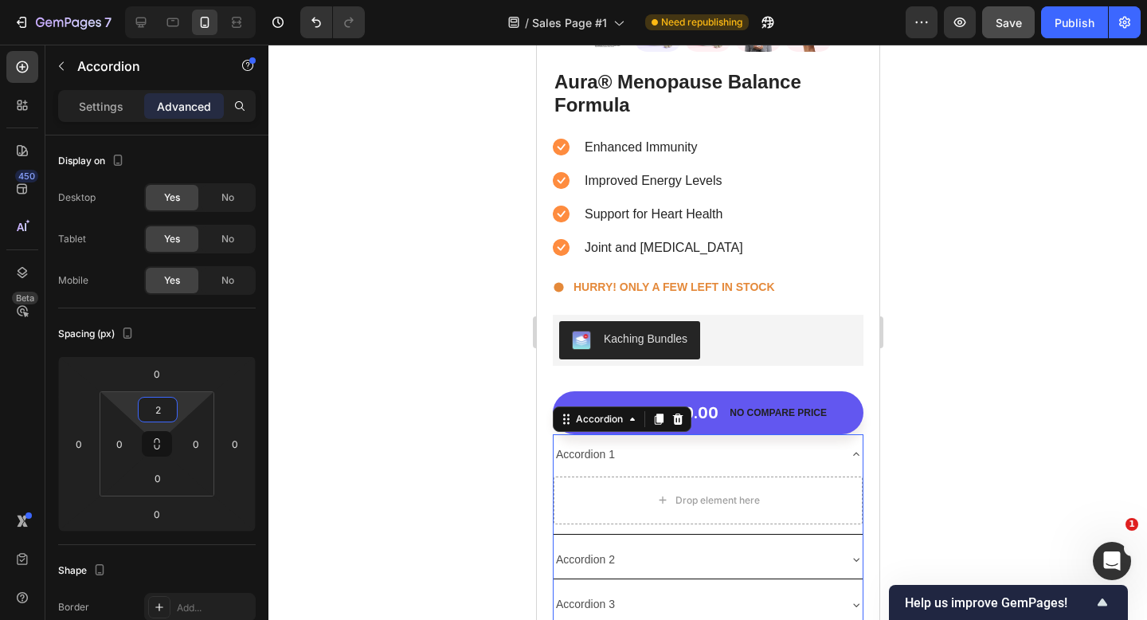
type input "0"
click at [159, 0] on html "7 Version history / Sales Page #1 Need republishing Preview Save Publish 450 Be…" at bounding box center [573, 0] width 1147 height 0
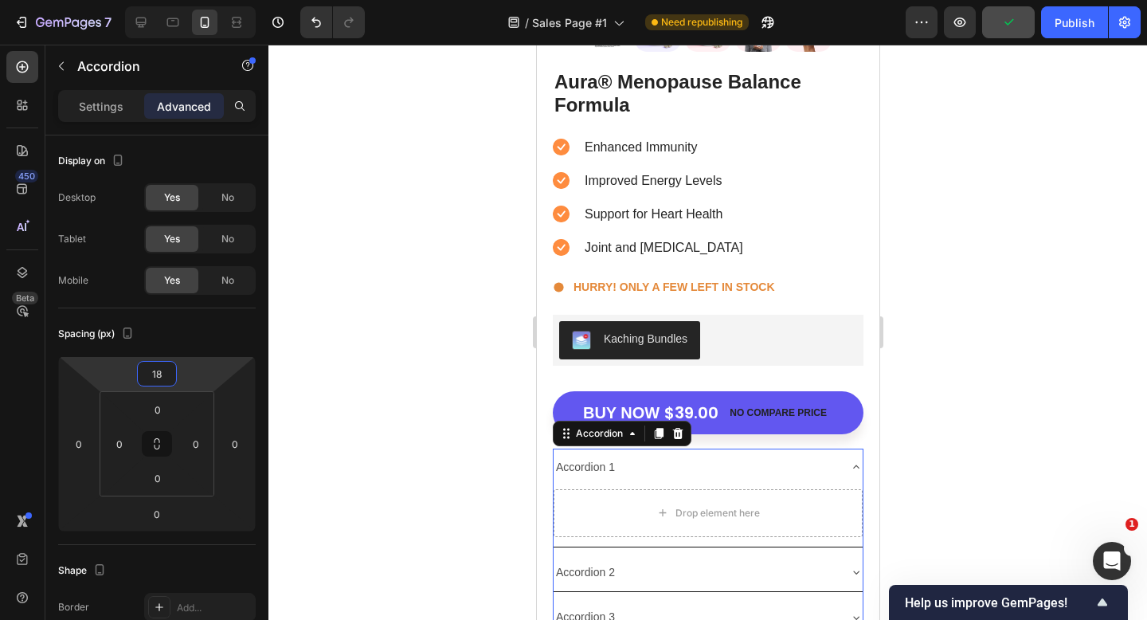
type input "20"
click at [160, 0] on html "7 Version history / Sales Page #1 Need republishing Preview Publish 450 Beta Se…" at bounding box center [573, 0] width 1147 height 0
click at [374, 386] on div at bounding box center [708, 332] width 879 height 575
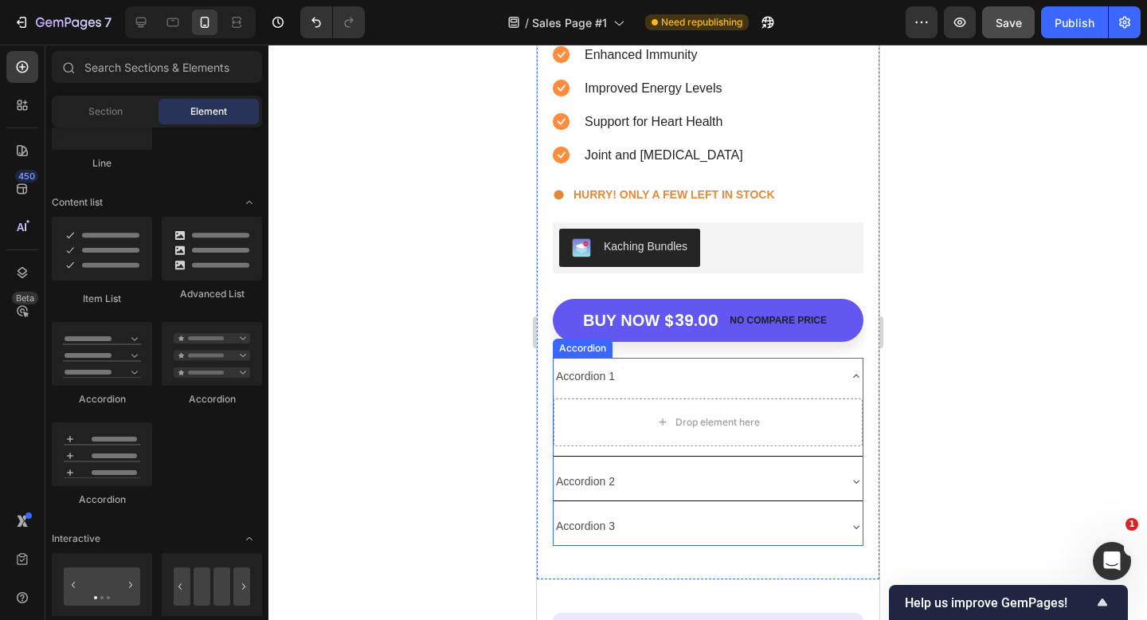
scroll to position [5632, 0]
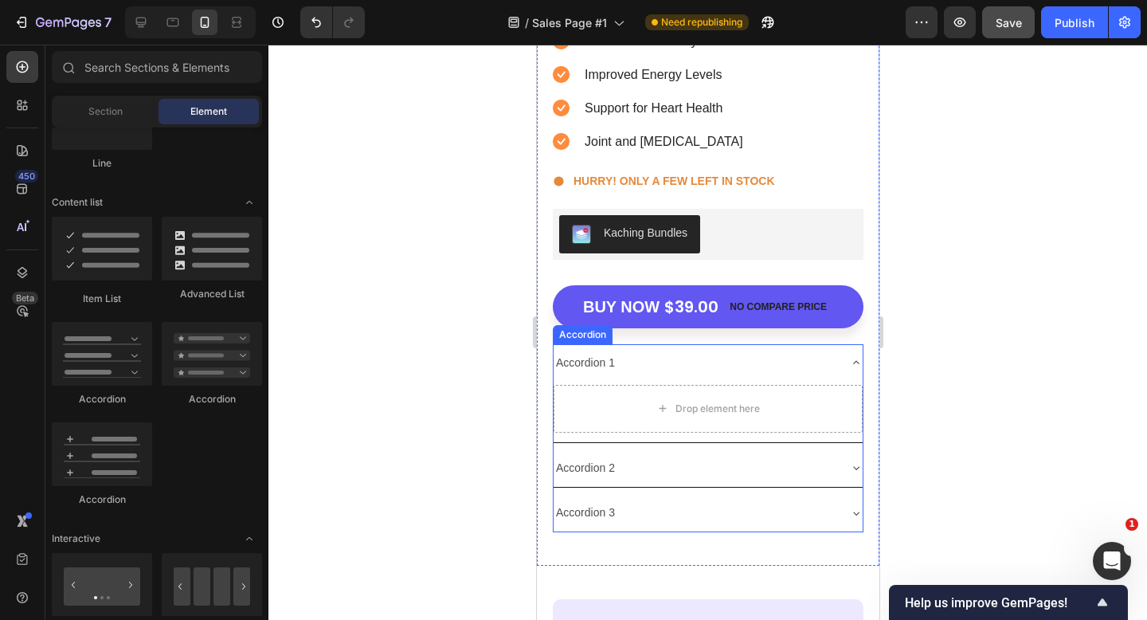
click at [696, 365] on div "Accordion 1" at bounding box center [695, 363] width 284 height 25
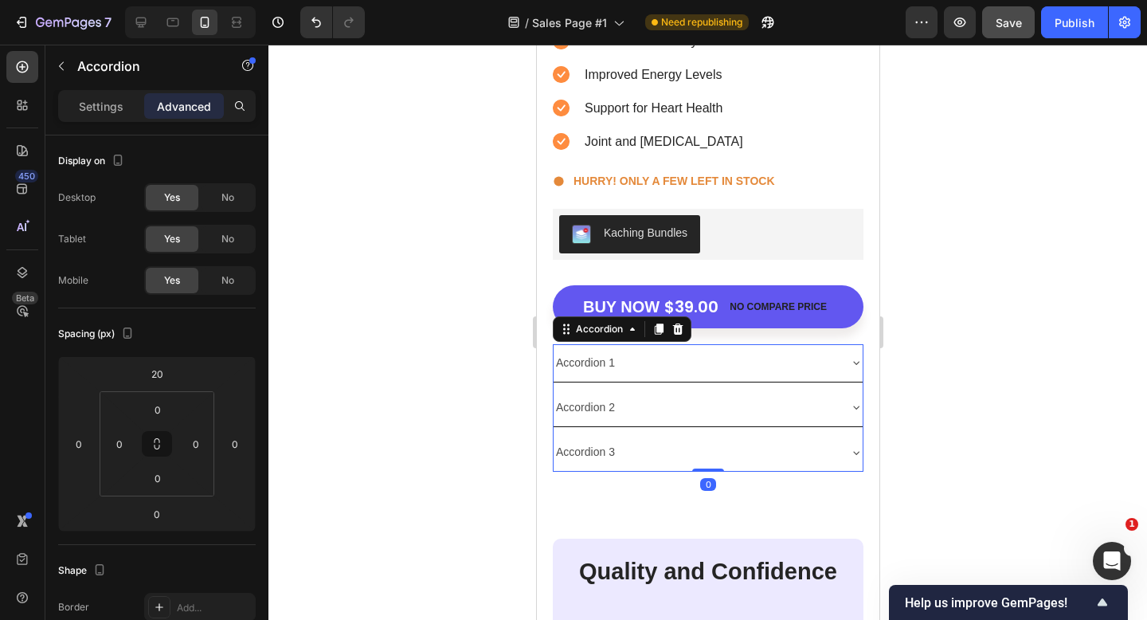
click at [965, 347] on div at bounding box center [708, 332] width 879 height 575
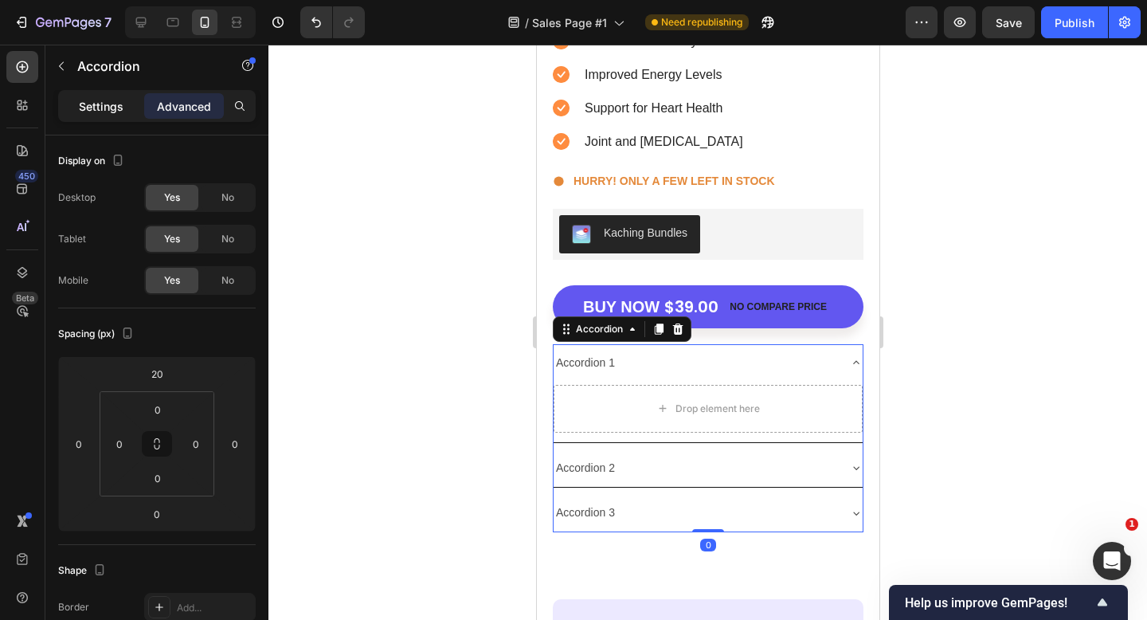
click at [119, 106] on p "Settings" at bounding box center [101, 106] width 45 height 17
type input "8"
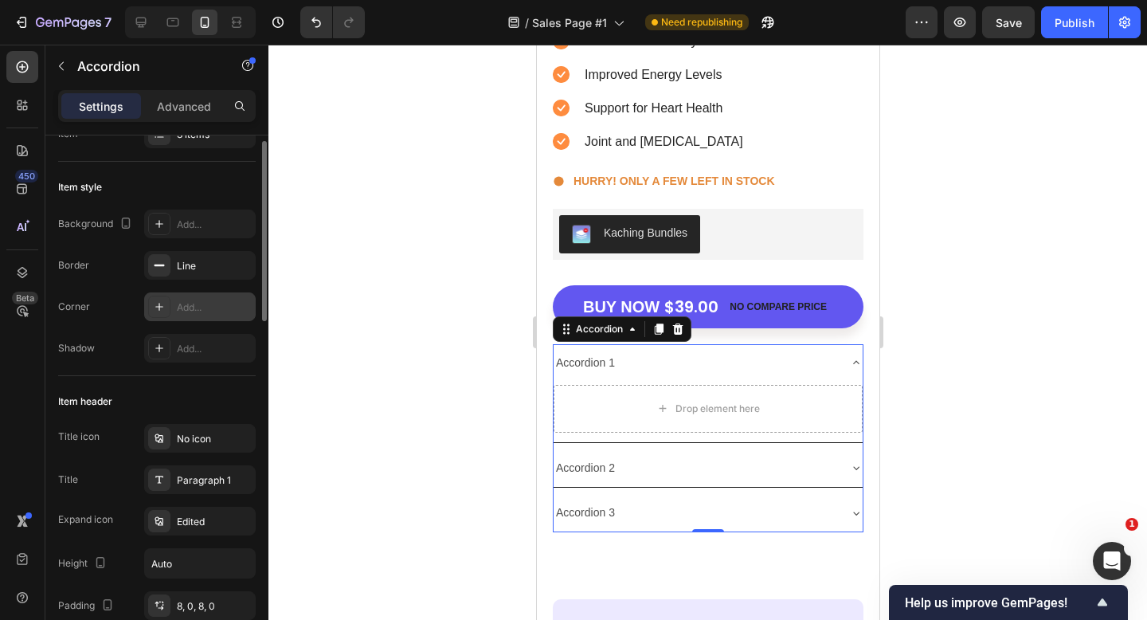
scroll to position [66, 0]
click at [190, 254] on div "Line" at bounding box center [200, 263] width 112 height 29
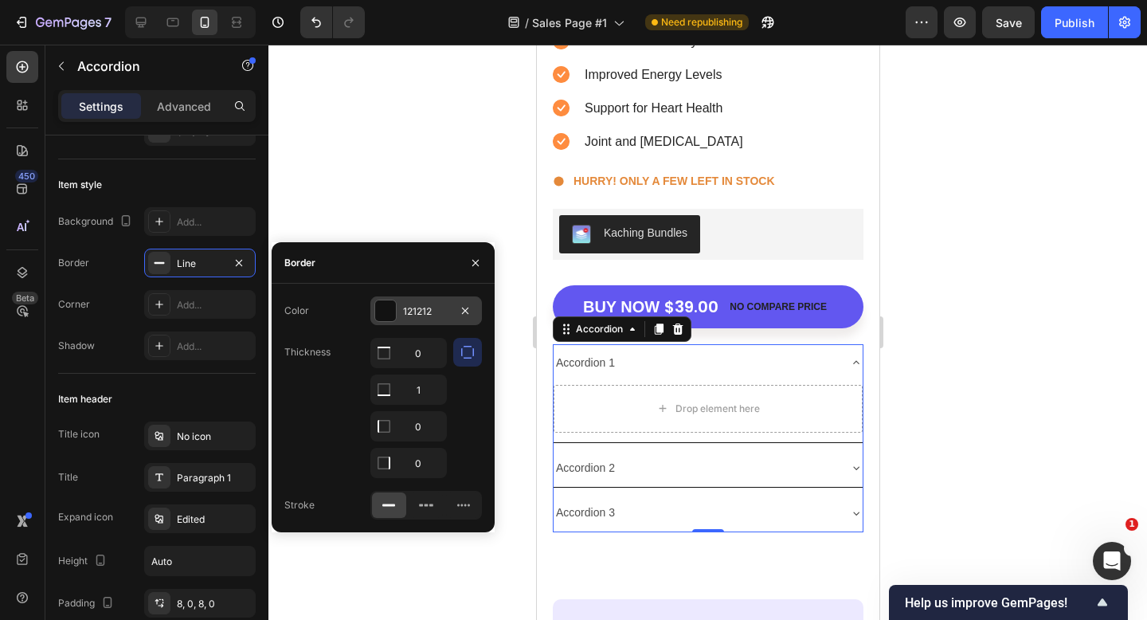
click at [385, 316] on div at bounding box center [385, 310] width 21 height 21
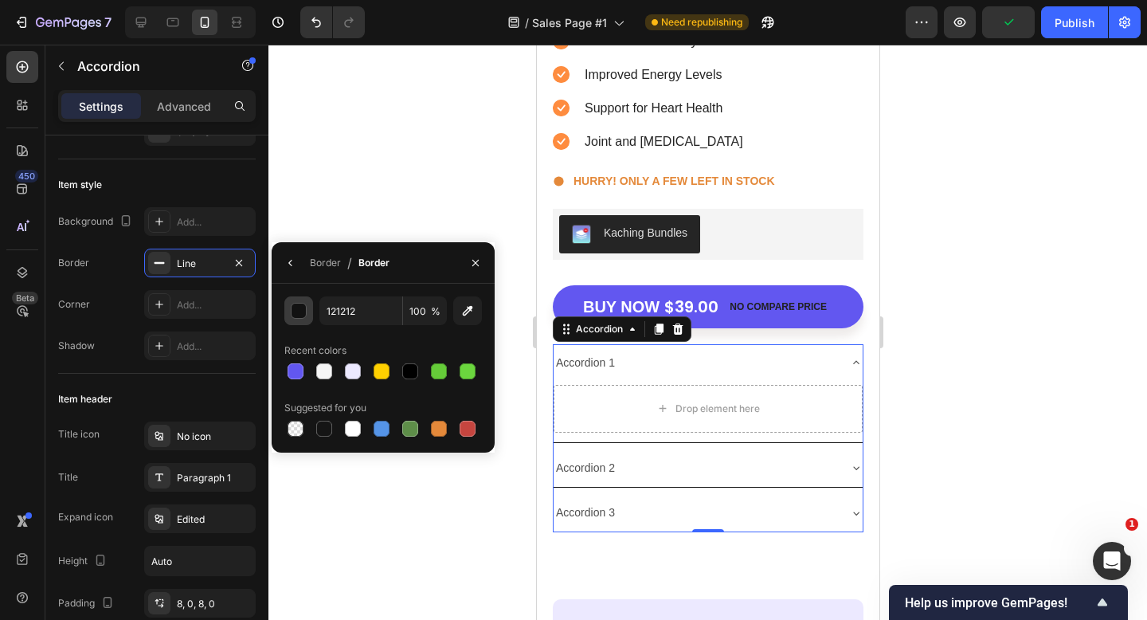
click at [297, 312] on div "button" at bounding box center [300, 312] width 16 height 16
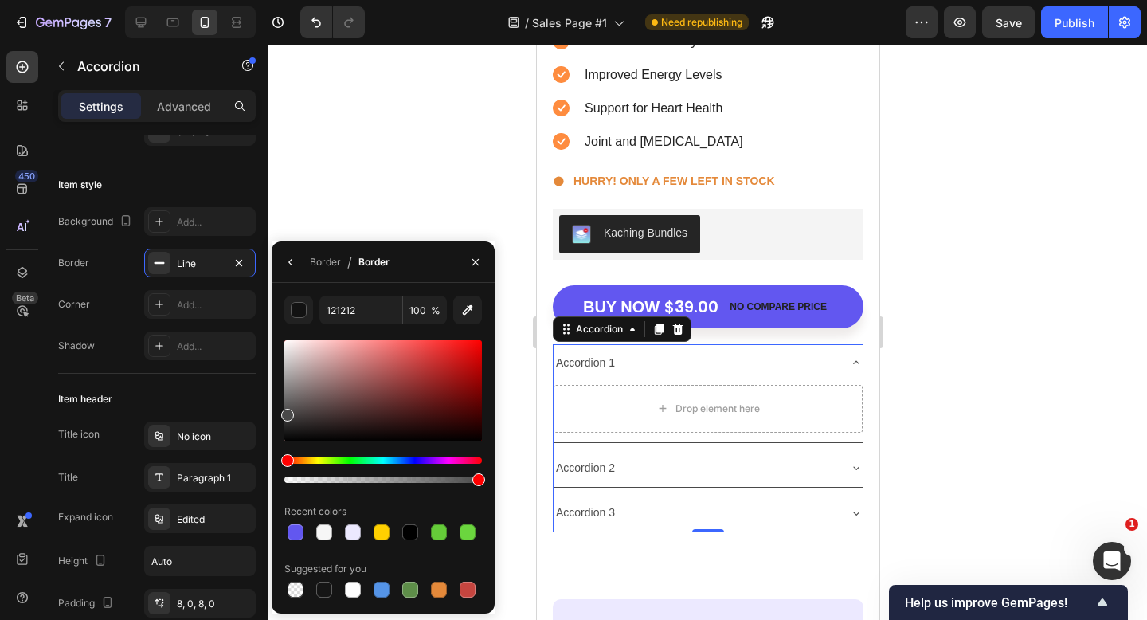
drag, startPoint x: 294, startPoint y: 420, endPoint x: 270, endPoint y: 412, distance: 25.2
click at [270, 0] on div "7 Version history / Sales Page #1 Need republishing Preview Save Publish 450 Be…" at bounding box center [573, 0] width 1147 height 0
type input "494949"
click at [300, 179] on div at bounding box center [708, 332] width 879 height 575
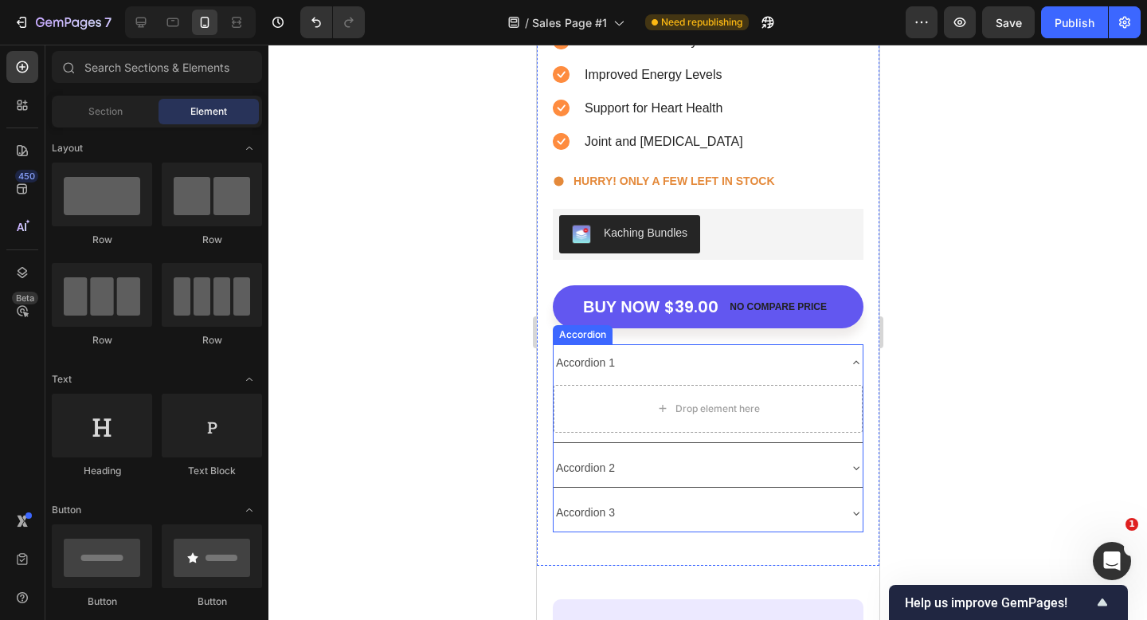
click at [574, 365] on div "Accordion 1" at bounding box center [585, 363] width 64 height 25
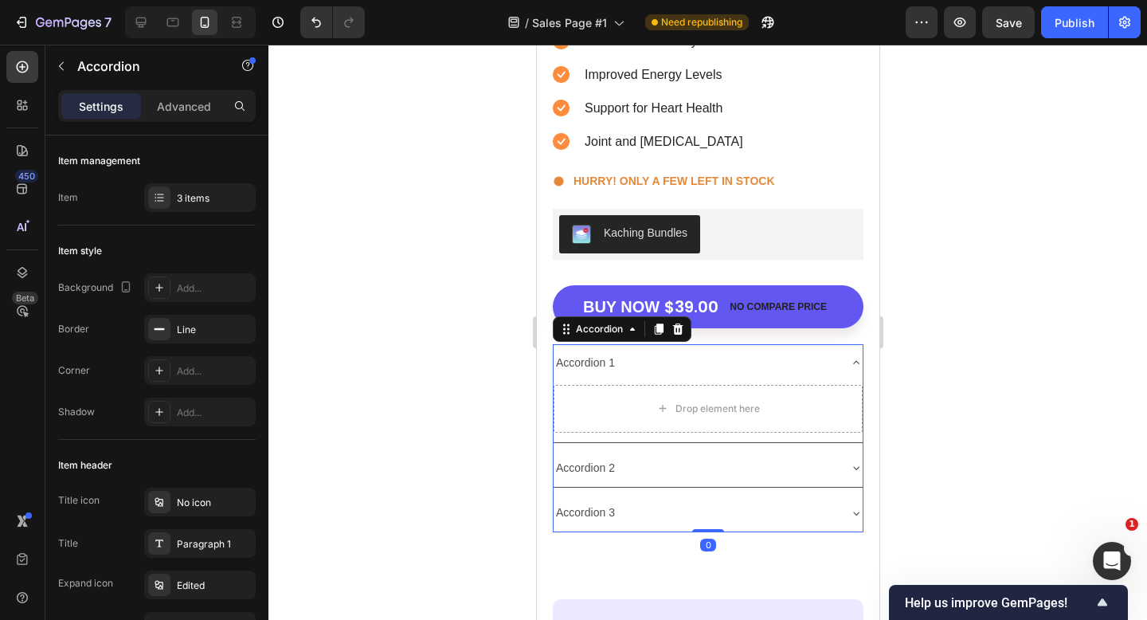
click at [692, 369] on div "Accordion 1" at bounding box center [695, 363] width 284 height 25
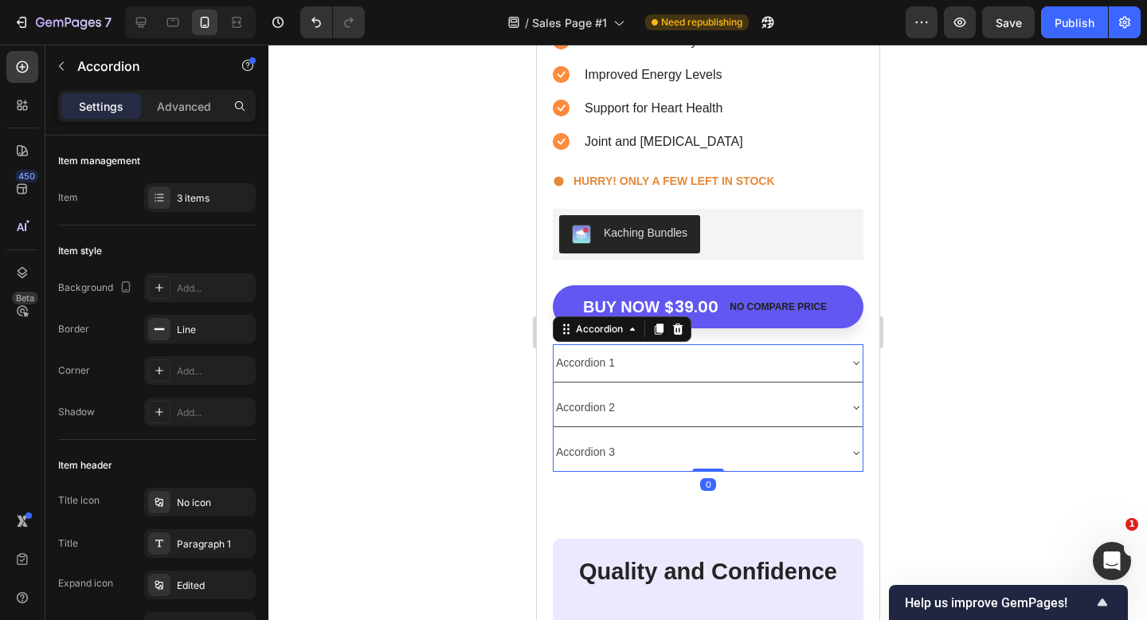
click at [903, 373] on div at bounding box center [708, 332] width 879 height 575
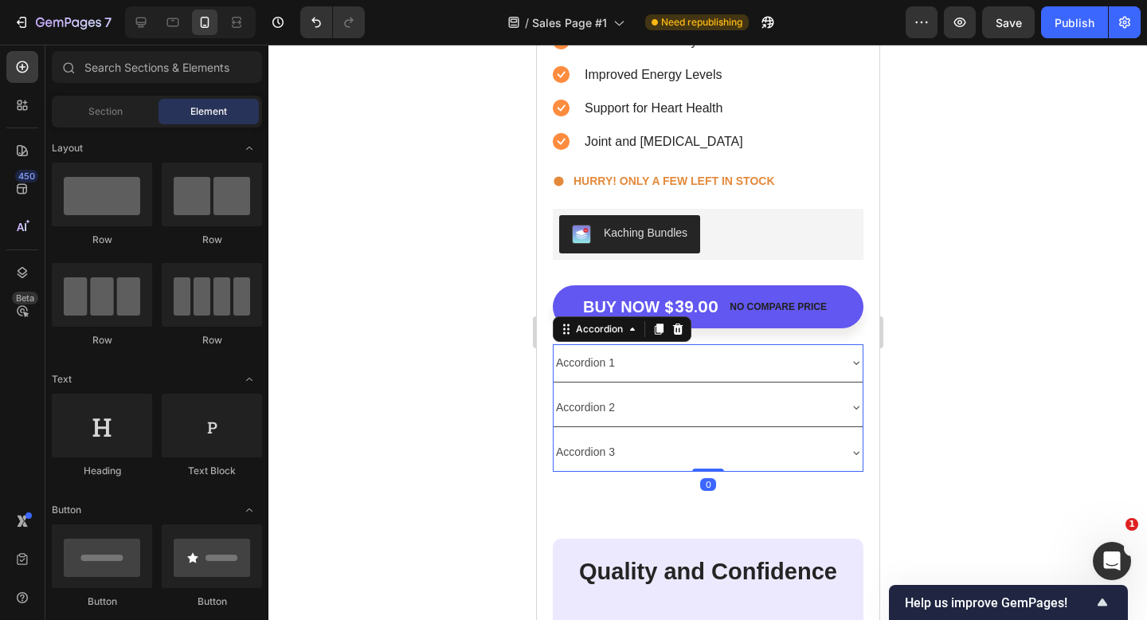
click at [802, 363] on div "Accordion 1" at bounding box center [695, 363] width 284 height 25
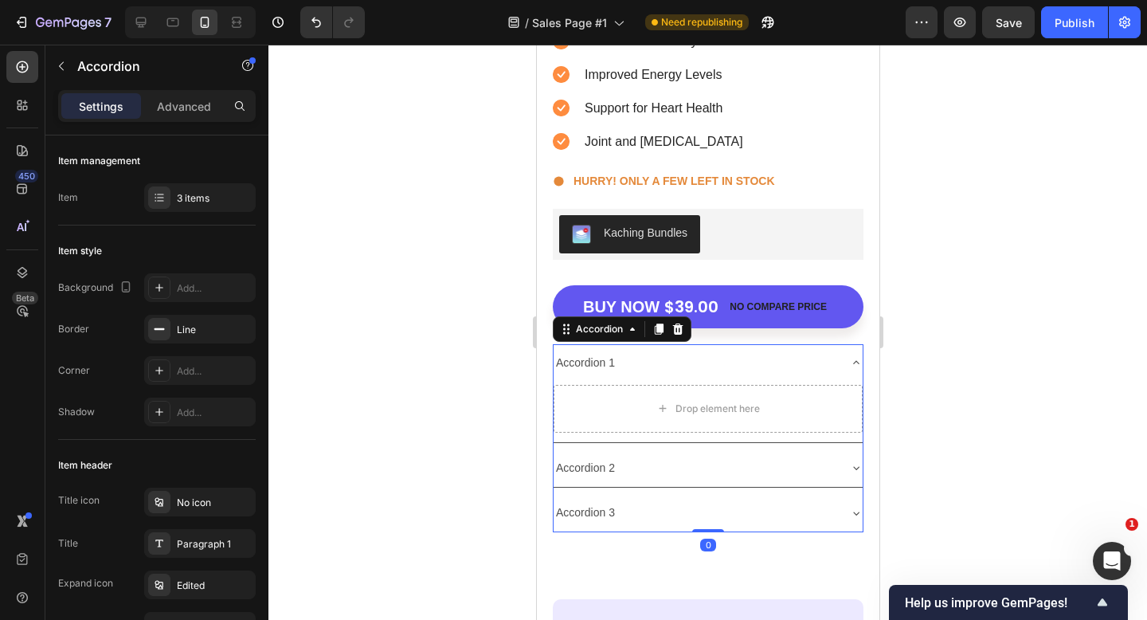
click at [795, 364] on div "Accordion 1" at bounding box center [695, 363] width 284 height 25
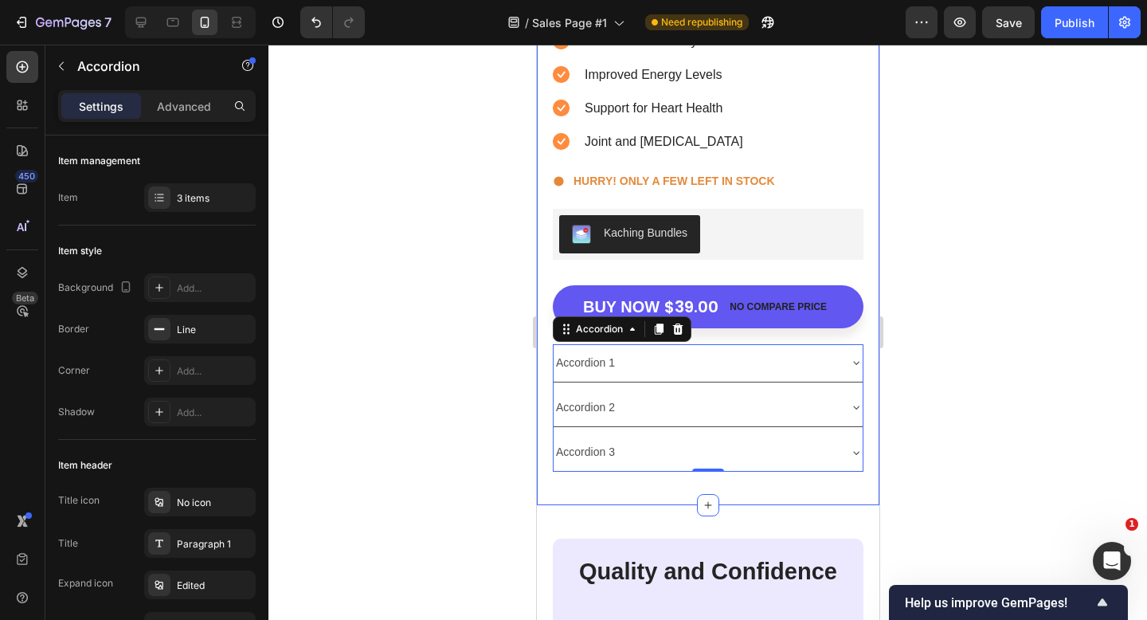
click at [927, 380] on div at bounding box center [708, 332] width 879 height 575
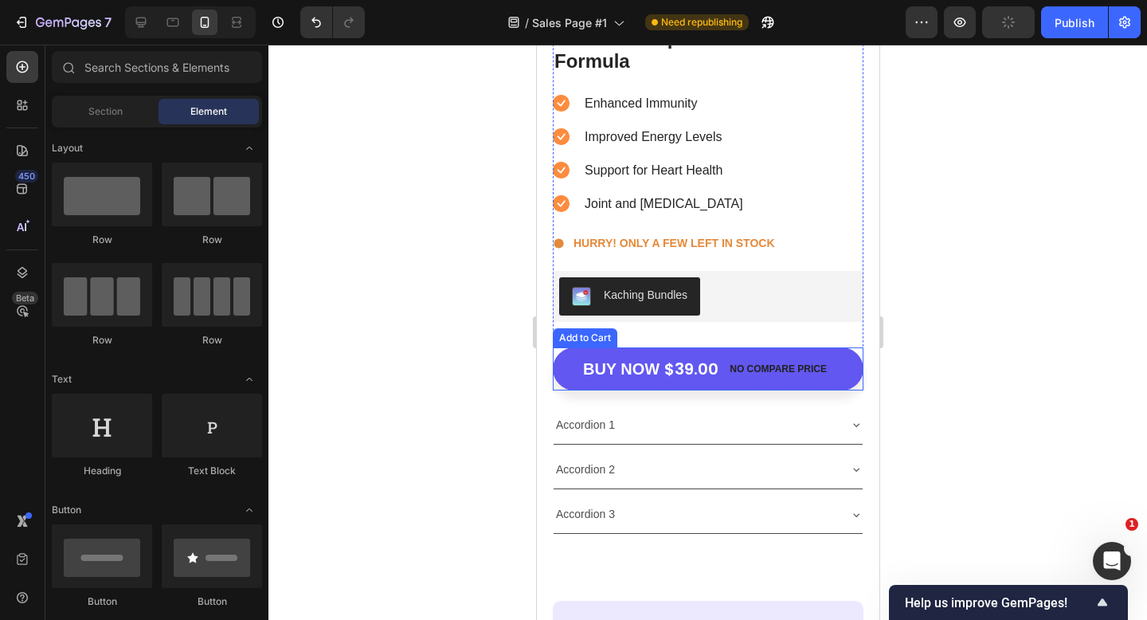
scroll to position [5567, 0]
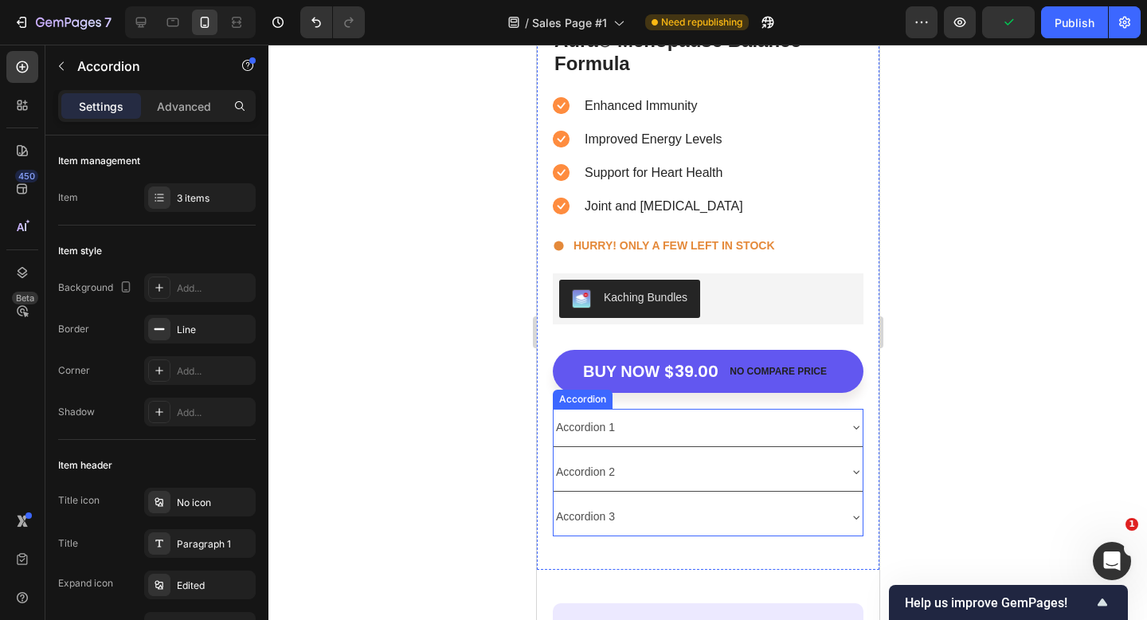
click at [849, 533] on div "Accordion 3" at bounding box center [707, 516] width 309 height 37
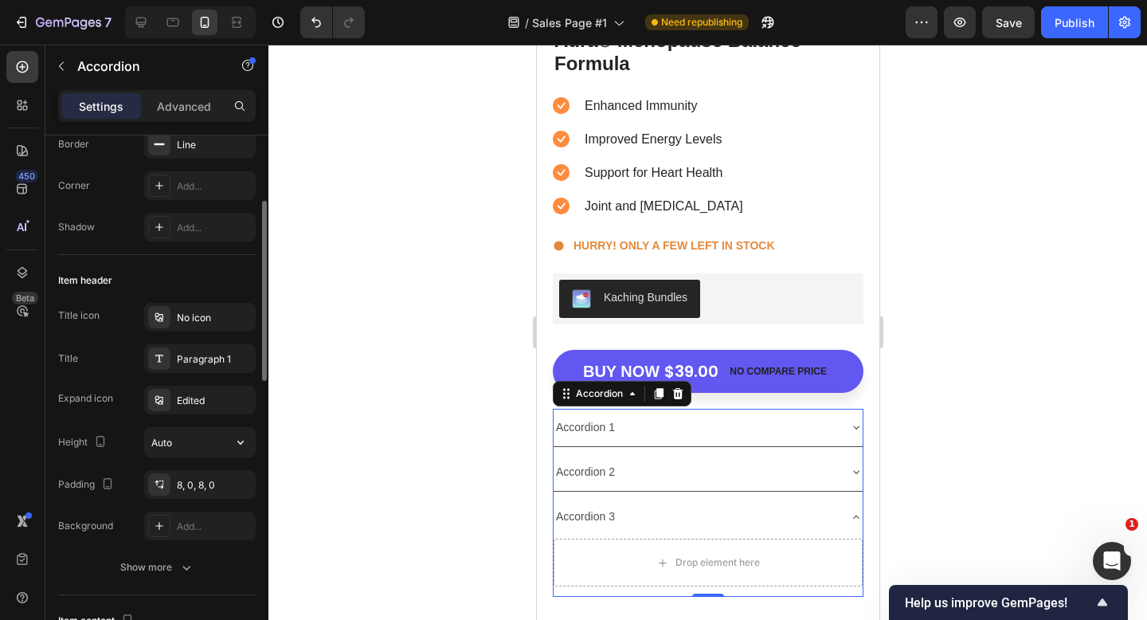
scroll to position [183, 0]
click at [192, 362] on div "Paragraph 1" at bounding box center [214, 361] width 75 height 14
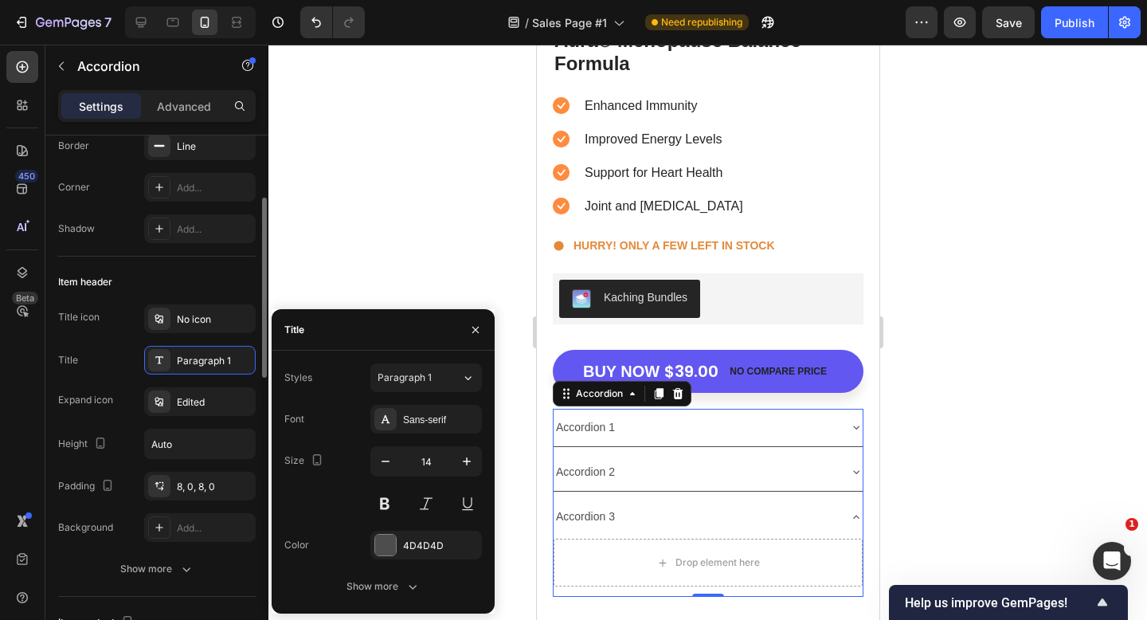
click at [128, 335] on div "Title icon No icon Title Paragraph 1 Expand icon Edited Height Auto Padding 8, …" at bounding box center [157, 422] width 198 height 237
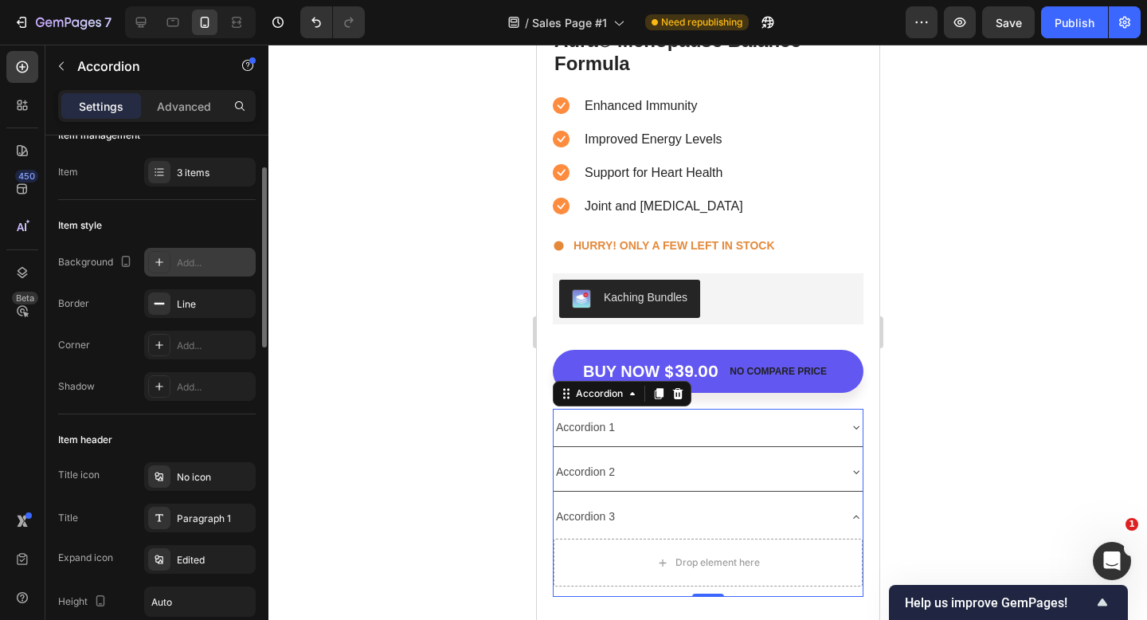
scroll to position [43, 0]
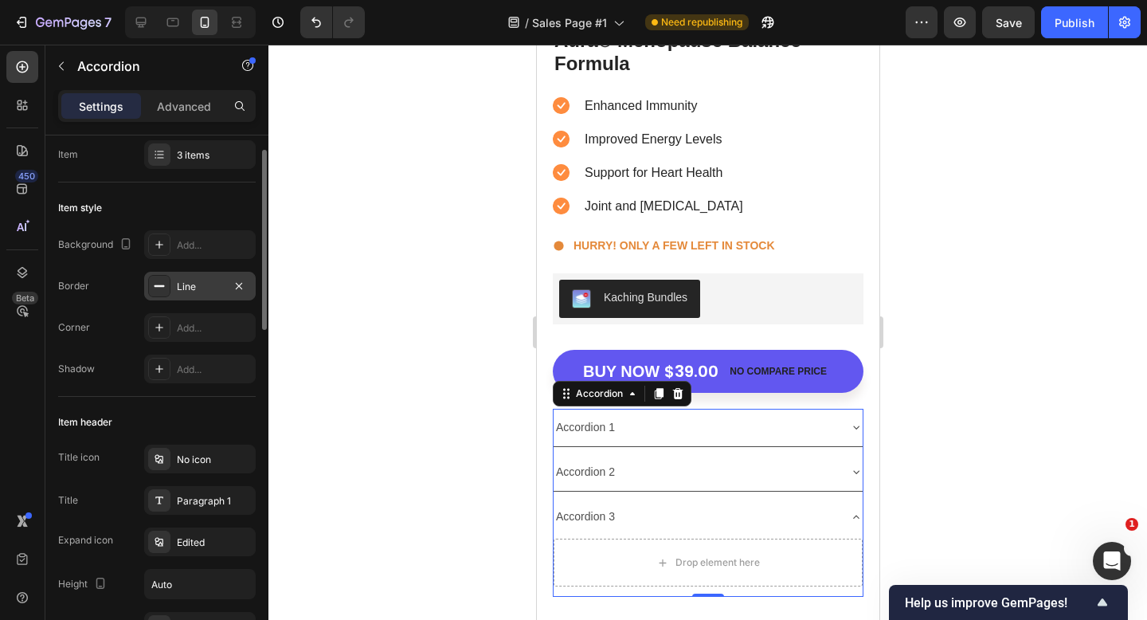
click at [166, 281] on div at bounding box center [159, 286] width 22 height 22
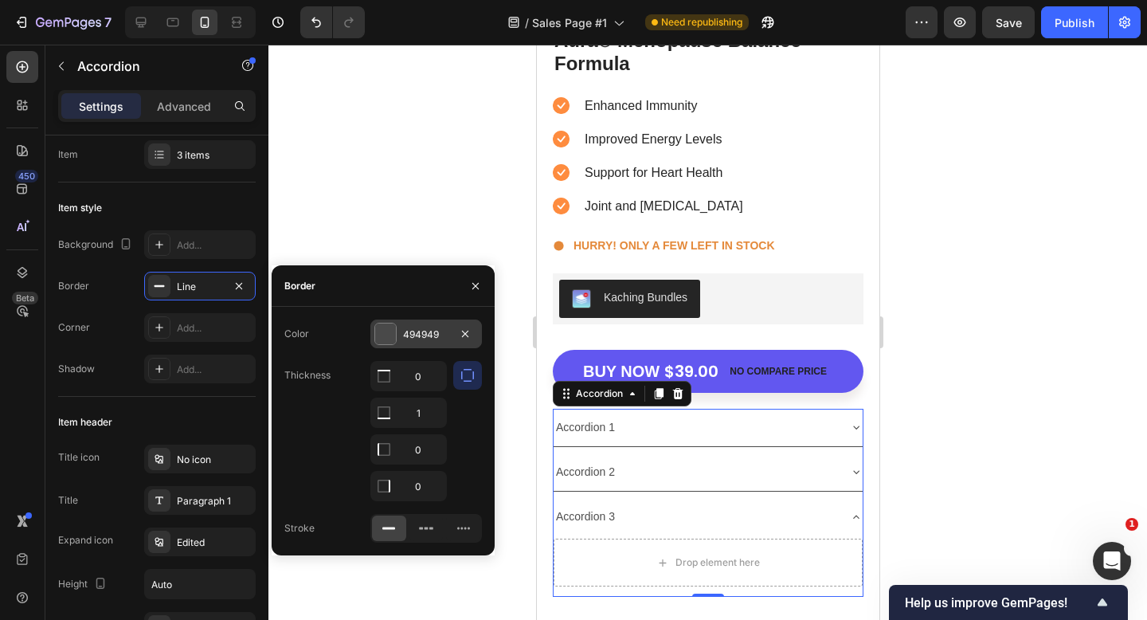
click at [387, 336] on div at bounding box center [385, 333] width 21 height 21
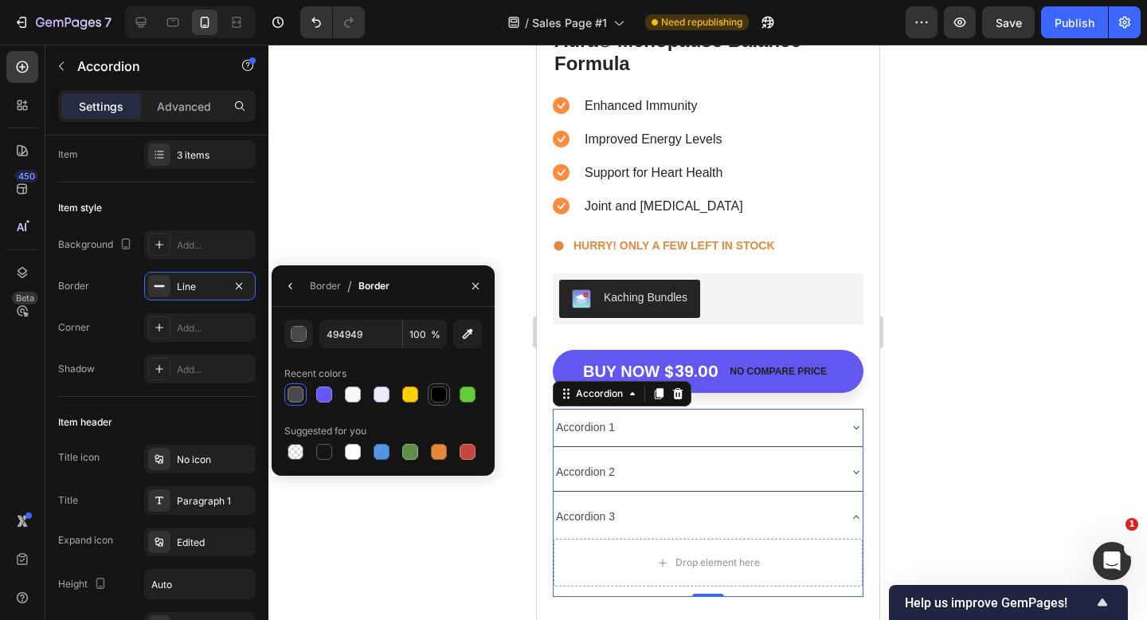
click at [434, 394] on div at bounding box center [439, 394] width 16 height 16
click at [405, 390] on div at bounding box center [410, 394] width 16 height 16
click at [428, 395] on div at bounding box center [439, 394] width 22 height 22
click at [295, 389] on div at bounding box center [296, 394] width 16 height 16
click at [308, 339] on button "button" at bounding box center [298, 334] width 29 height 29
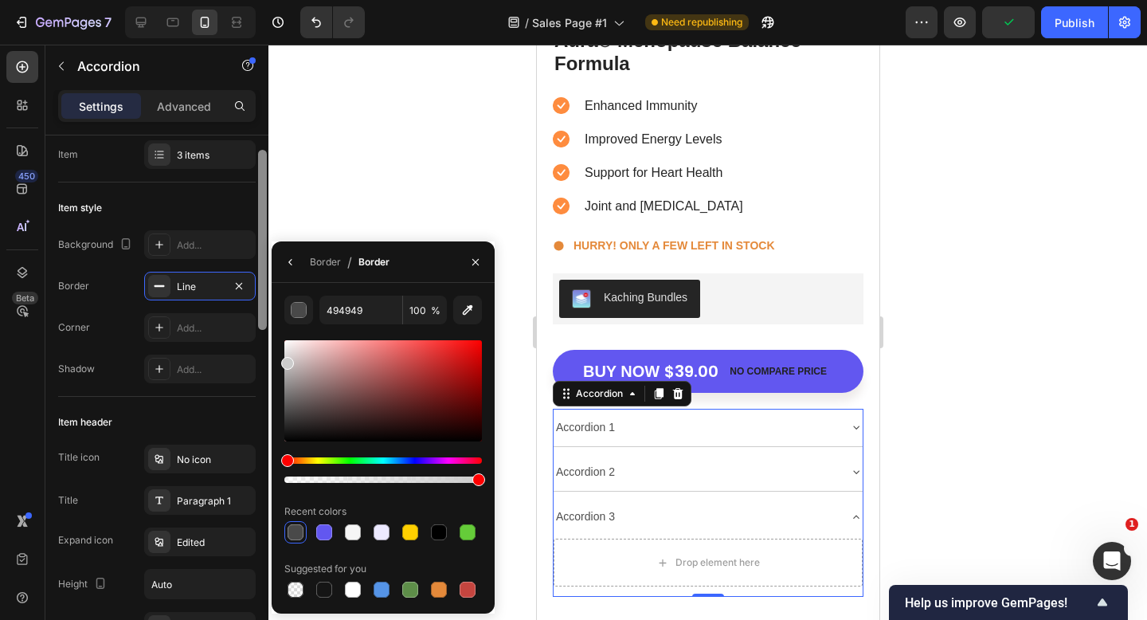
type input "CCCCCC"
drag, startPoint x: 288, startPoint y: 415, endPoint x: 265, endPoint y: 360, distance: 59.6
click at [265, 360] on div "450 Beta Sections(18) Elements(83) Section Element Hero Section Product Detail …" at bounding box center [134, 332] width 269 height 575
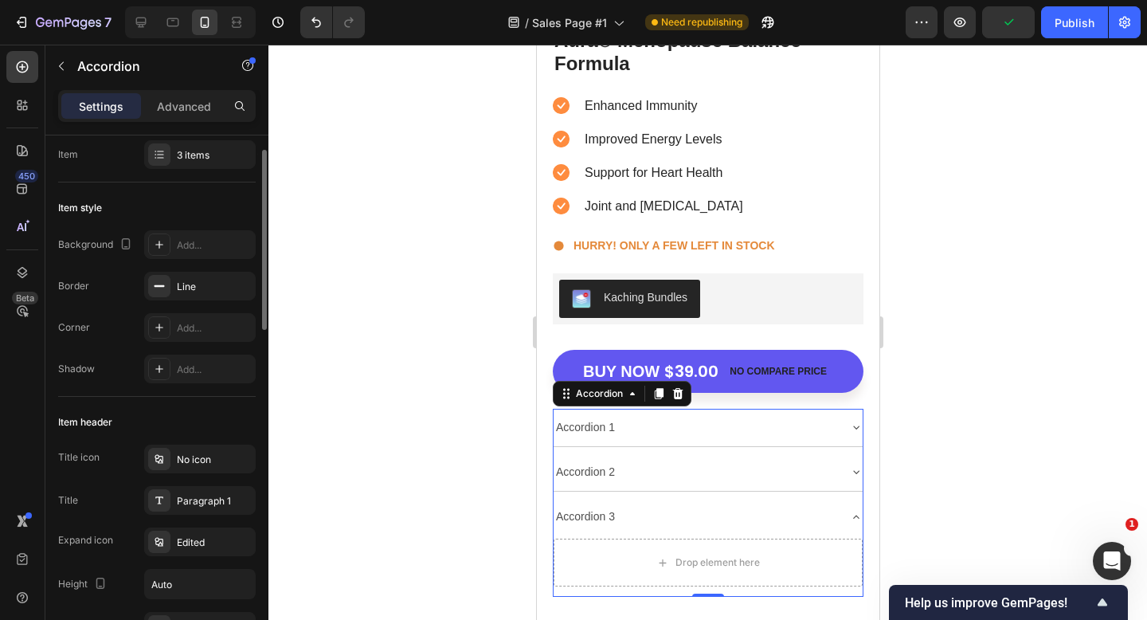
click at [212, 414] on div "Item header" at bounding box center [157, 422] width 198 height 25
click at [606, 422] on div "Accordion 1" at bounding box center [585, 427] width 64 height 25
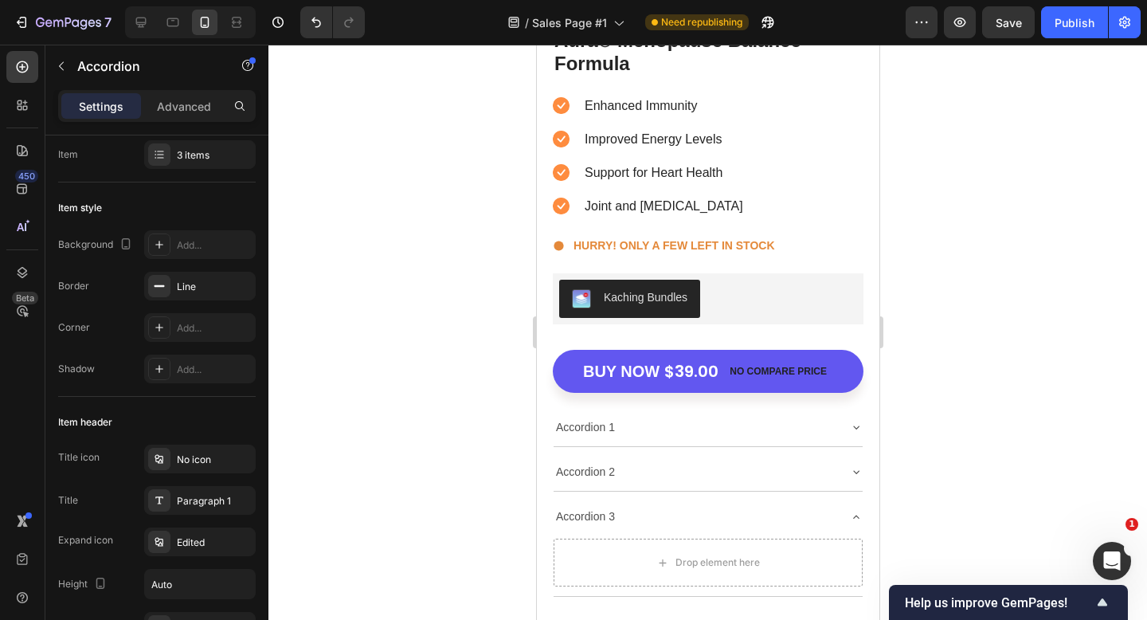
click at [739, 420] on div "Accordion 1" at bounding box center [695, 427] width 284 height 25
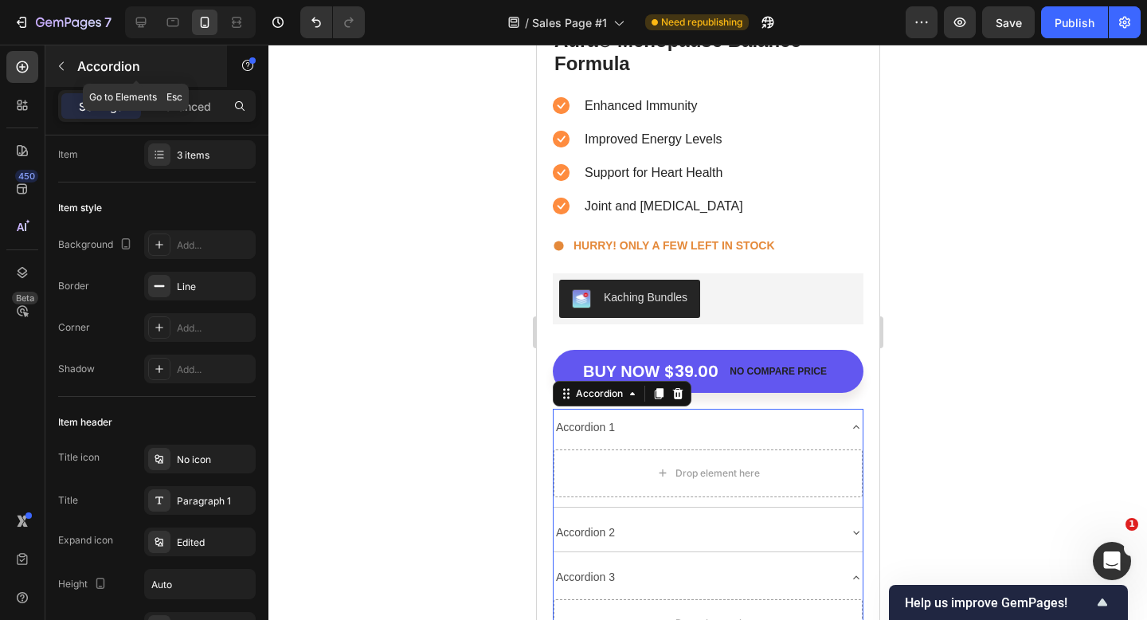
click at [59, 78] on button "button" at bounding box center [61, 65] width 25 height 25
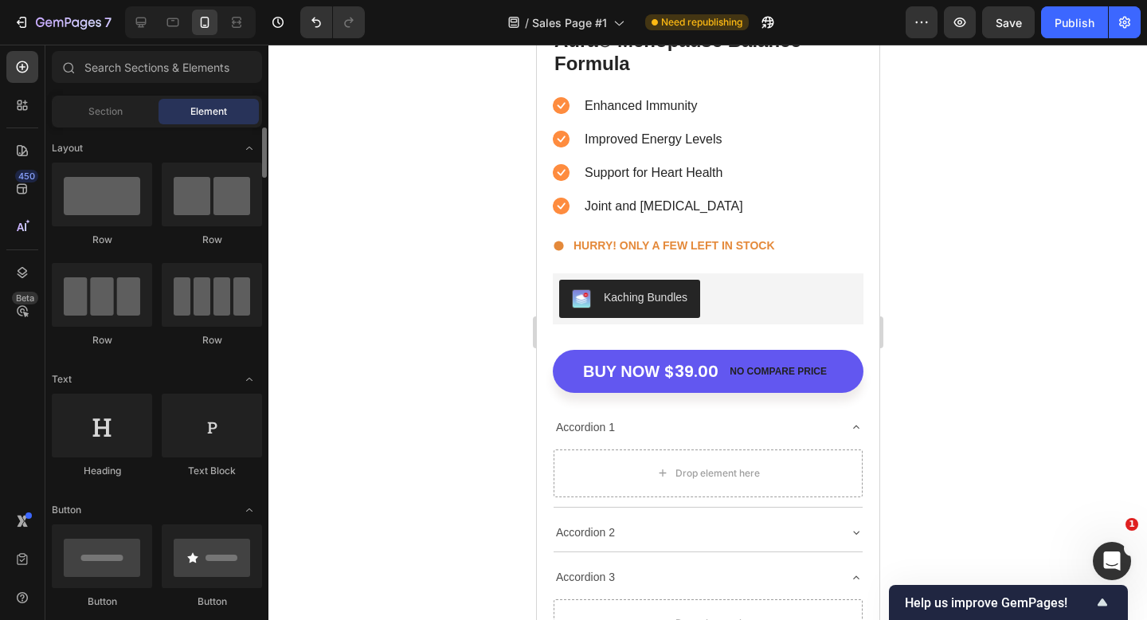
scroll to position [50, 0]
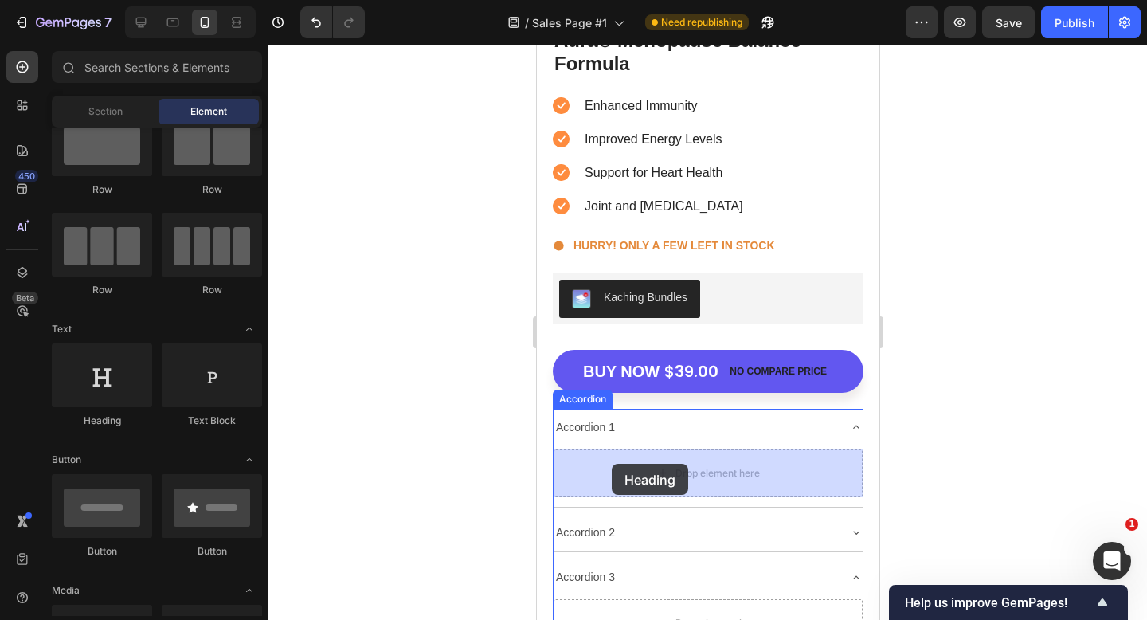
drag, startPoint x: 657, startPoint y: 421, endPoint x: 611, endPoint y: 464, distance: 62.6
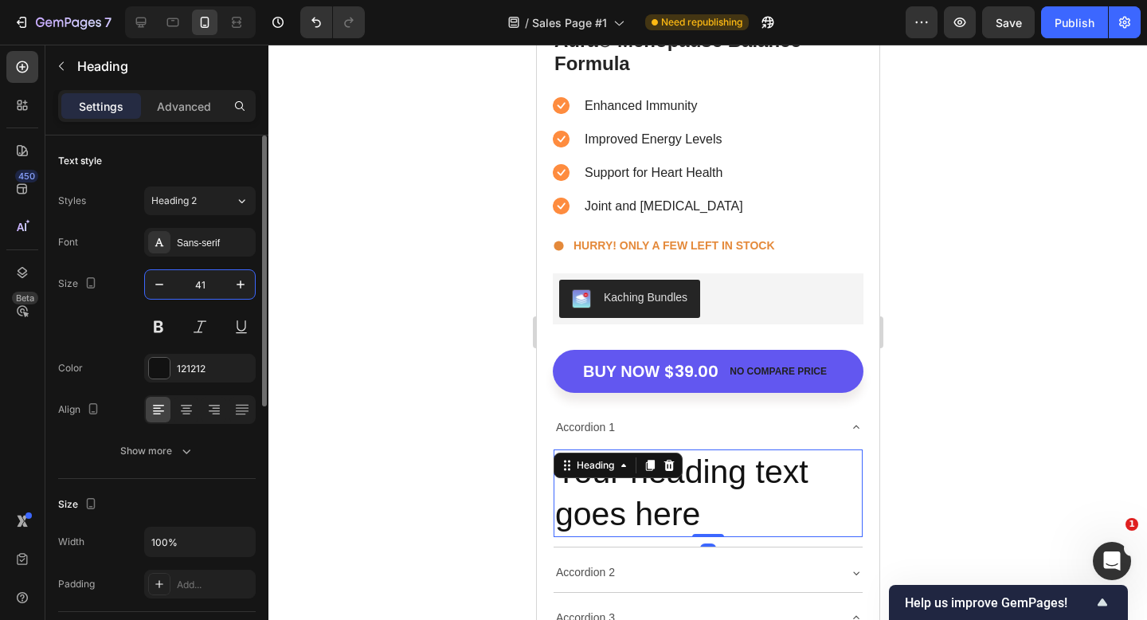
click at [198, 284] on input "41" at bounding box center [200, 284] width 53 height 29
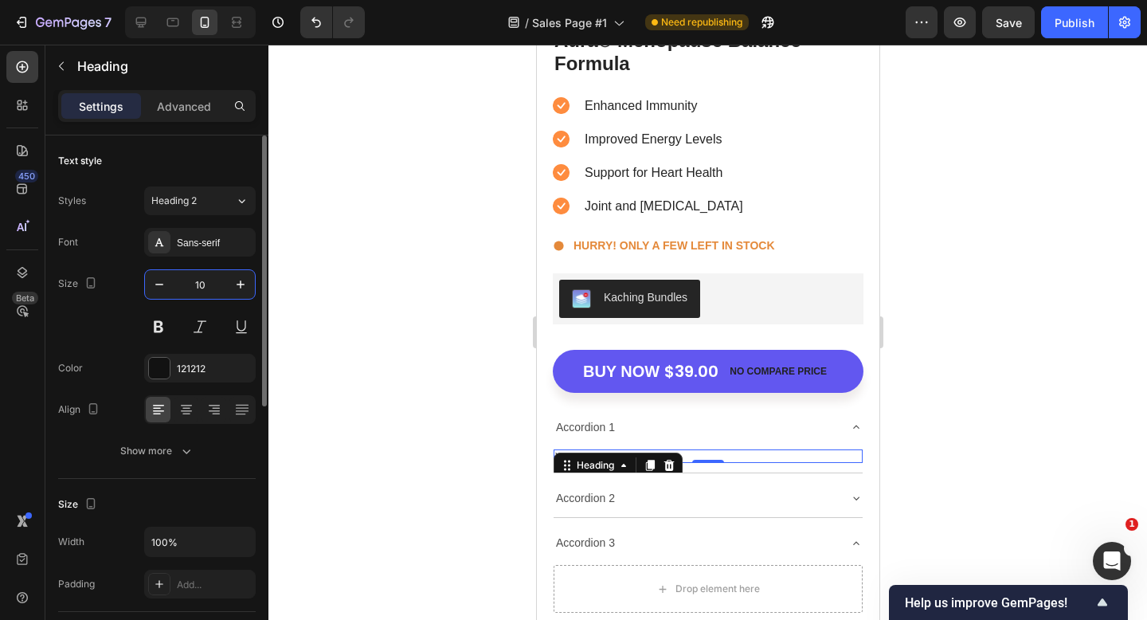
type input "1"
type input "15"
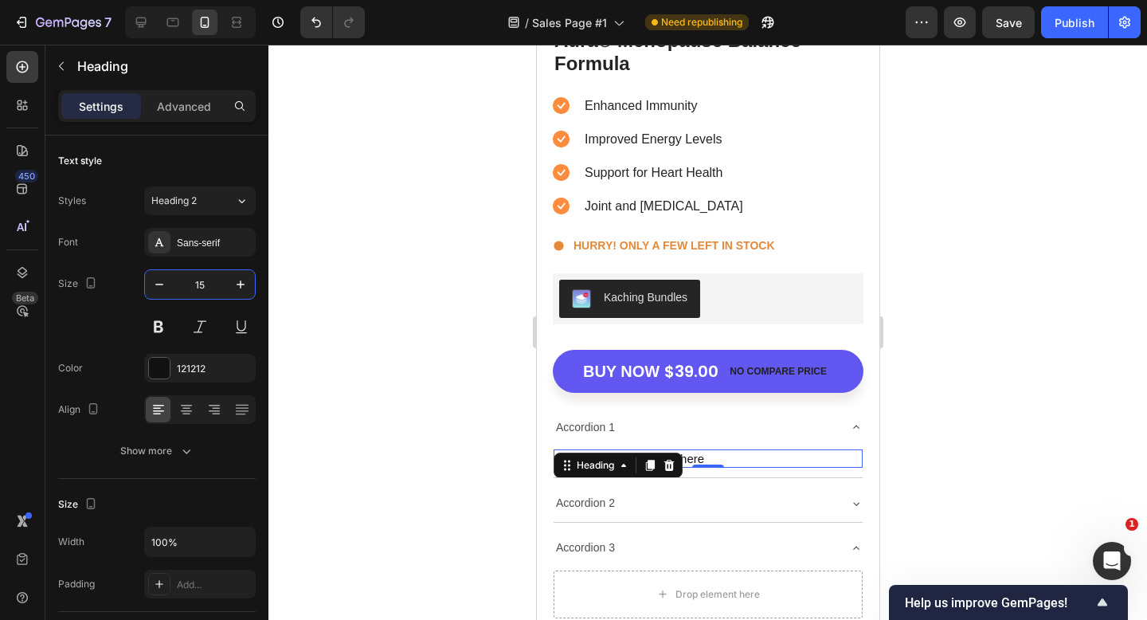
click at [347, 347] on div at bounding box center [708, 332] width 879 height 575
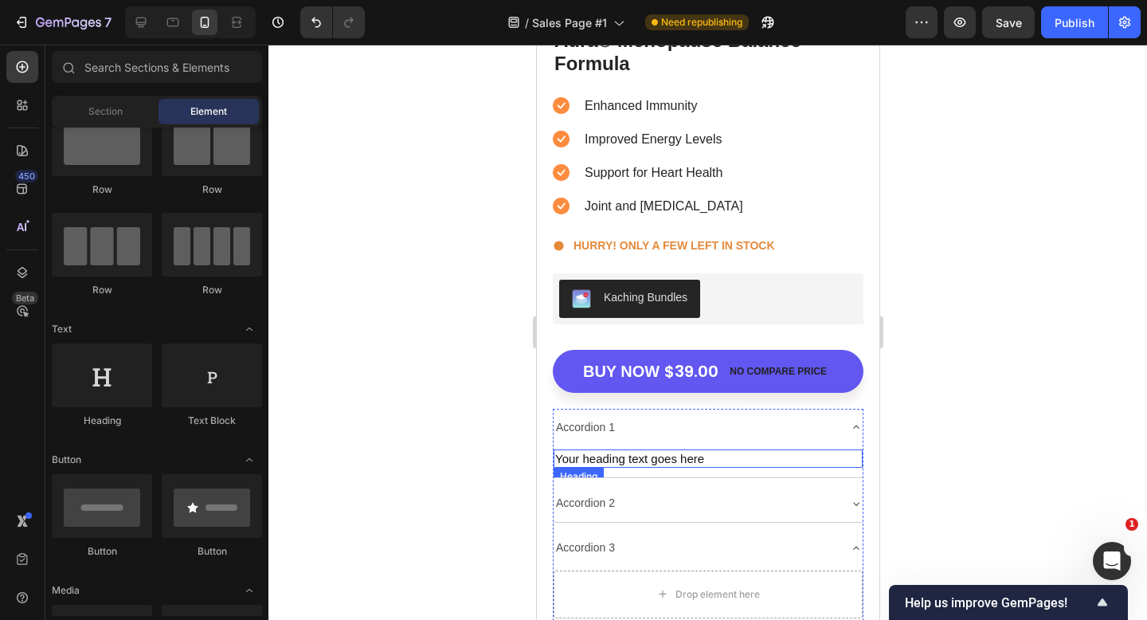
click at [588, 457] on h2 "Your heading text goes here" at bounding box center [707, 458] width 309 height 19
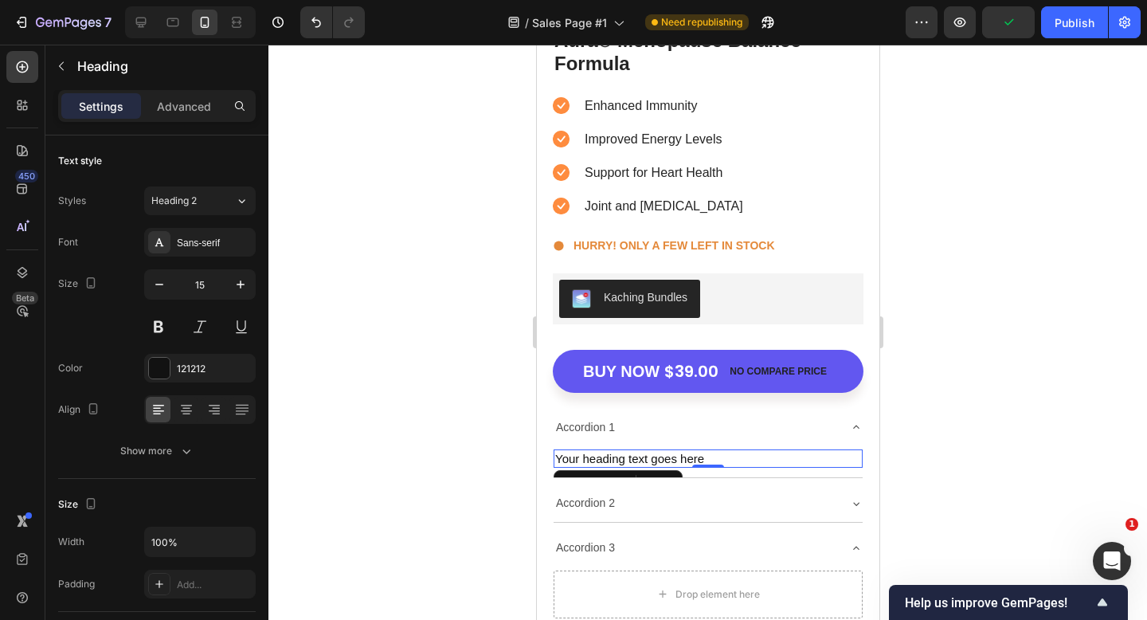
click at [498, 441] on div at bounding box center [708, 332] width 879 height 575
click at [715, 458] on h2 "Your heading text goes here" at bounding box center [707, 458] width 309 height 19
click at [418, 343] on div at bounding box center [708, 332] width 879 height 575
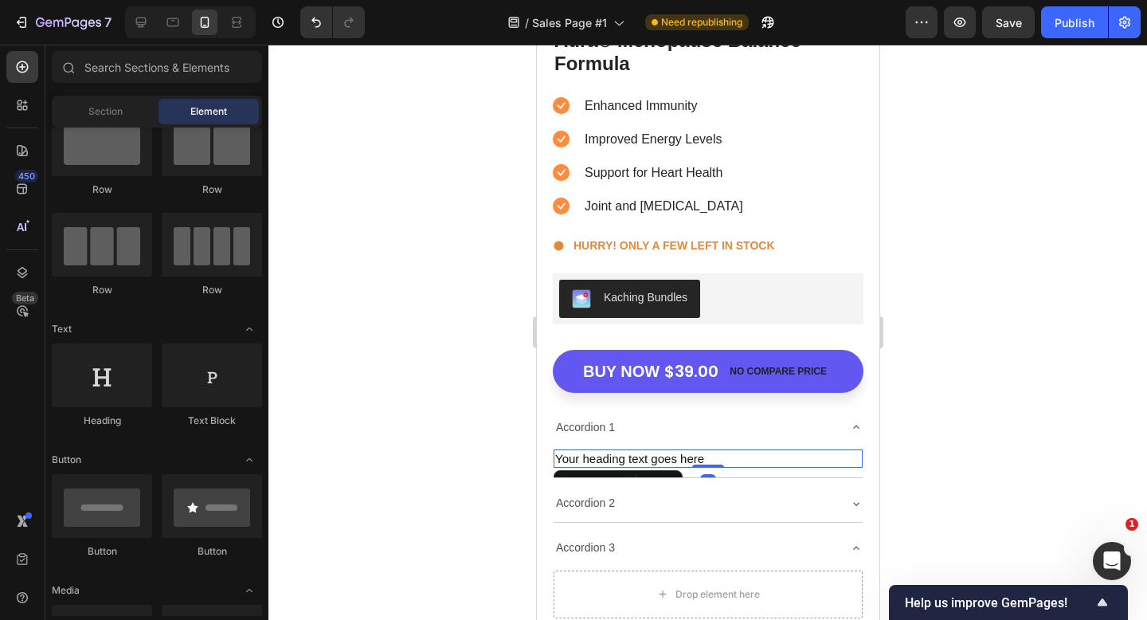
click at [610, 467] on h2 "Your heading text goes here" at bounding box center [707, 458] width 309 height 19
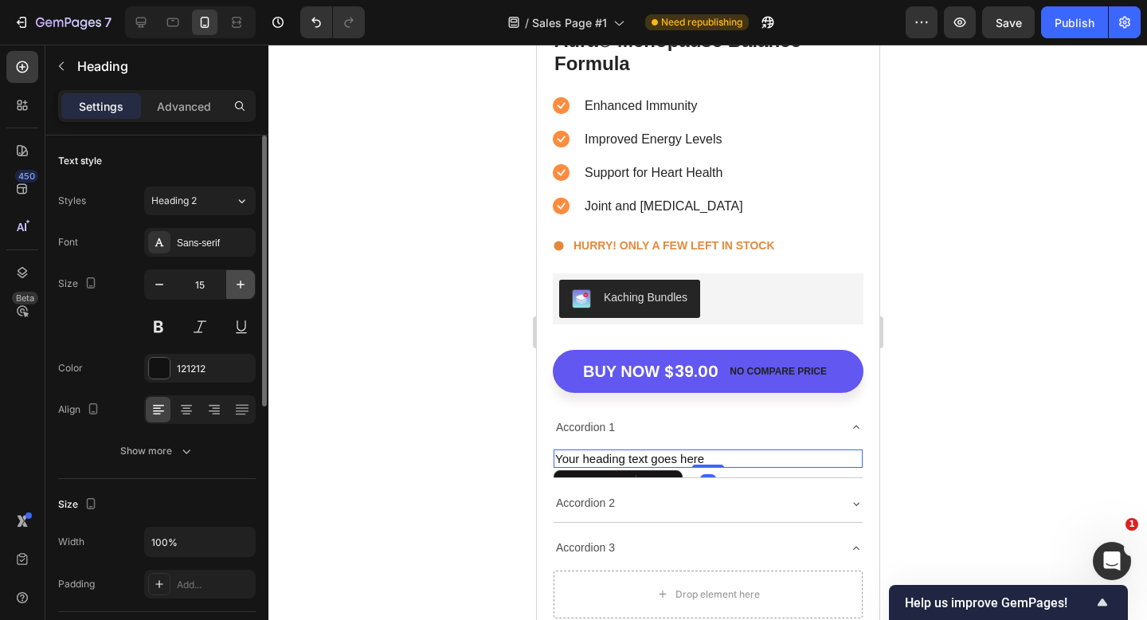
click at [234, 281] on icon "button" at bounding box center [241, 284] width 16 height 16
type input "18"
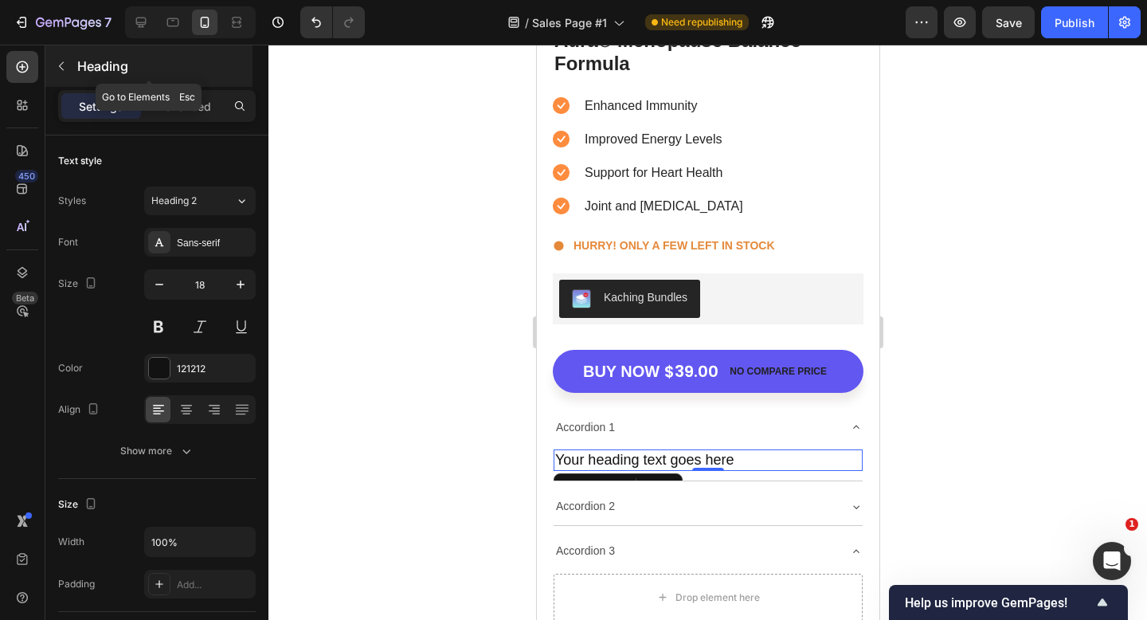
click at [73, 73] on button "button" at bounding box center [61, 65] width 25 height 25
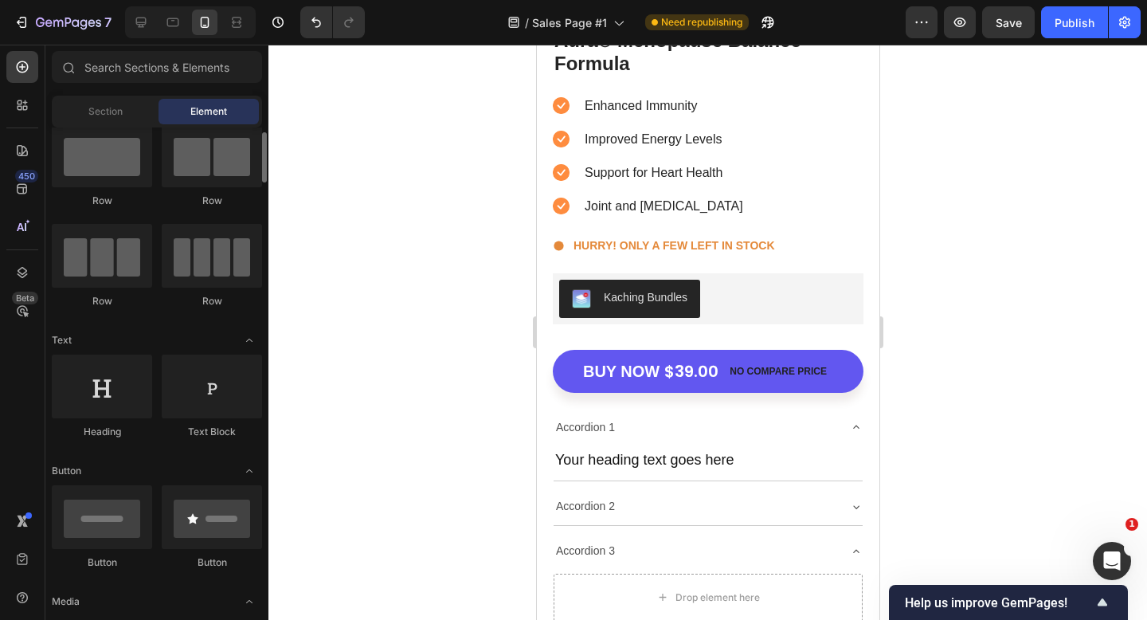
scroll to position [40, 0]
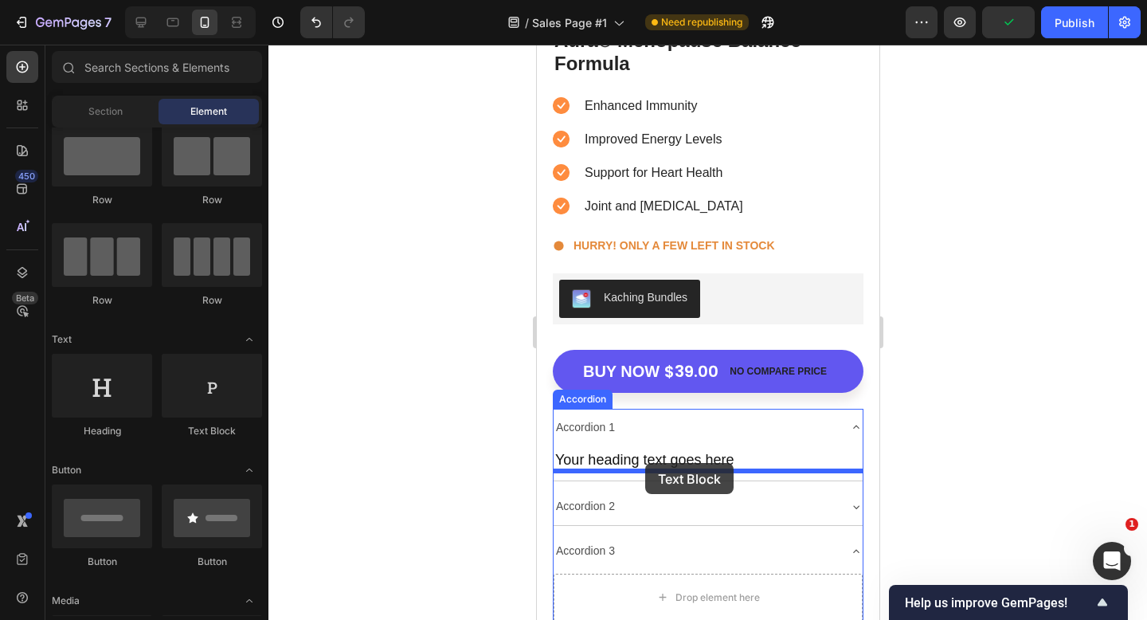
drag, startPoint x: 755, startPoint y: 440, endPoint x: 645, endPoint y: 463, distance: 113.1
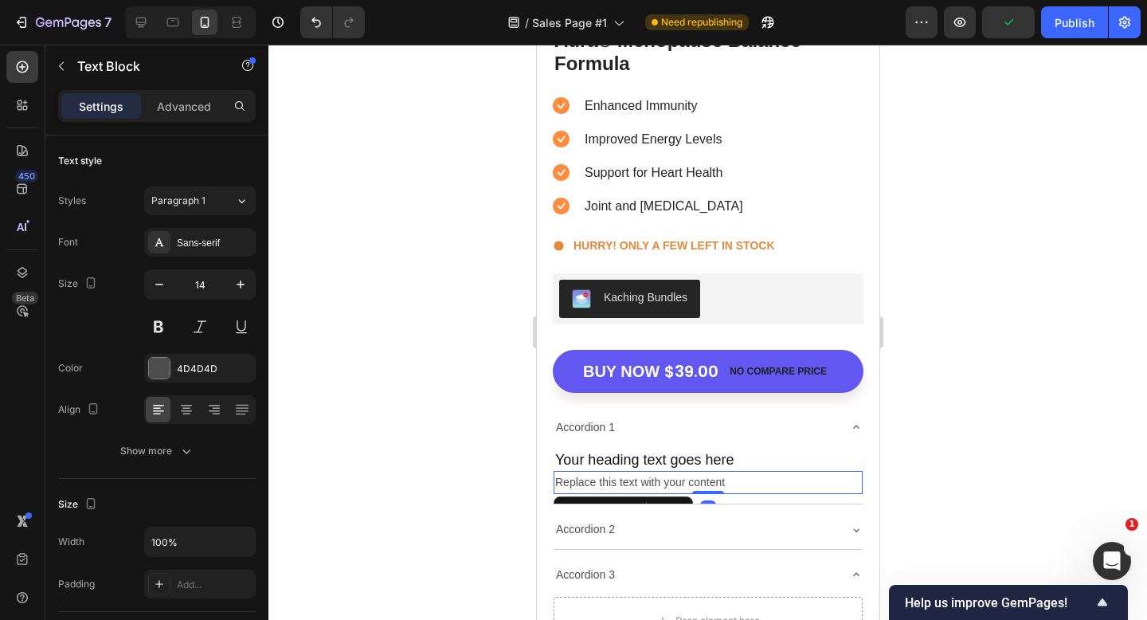
click at [708, 482] on div "Replace this text with your content" at bounding box center [707, 482] width 309 height 23
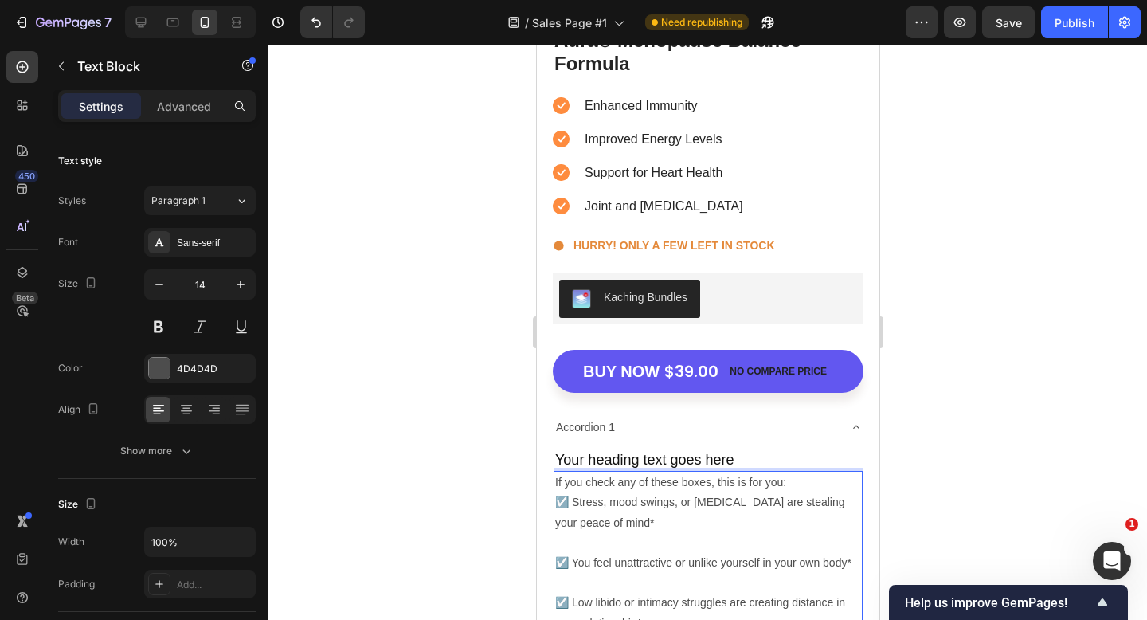
scroll to position [5653, 0]
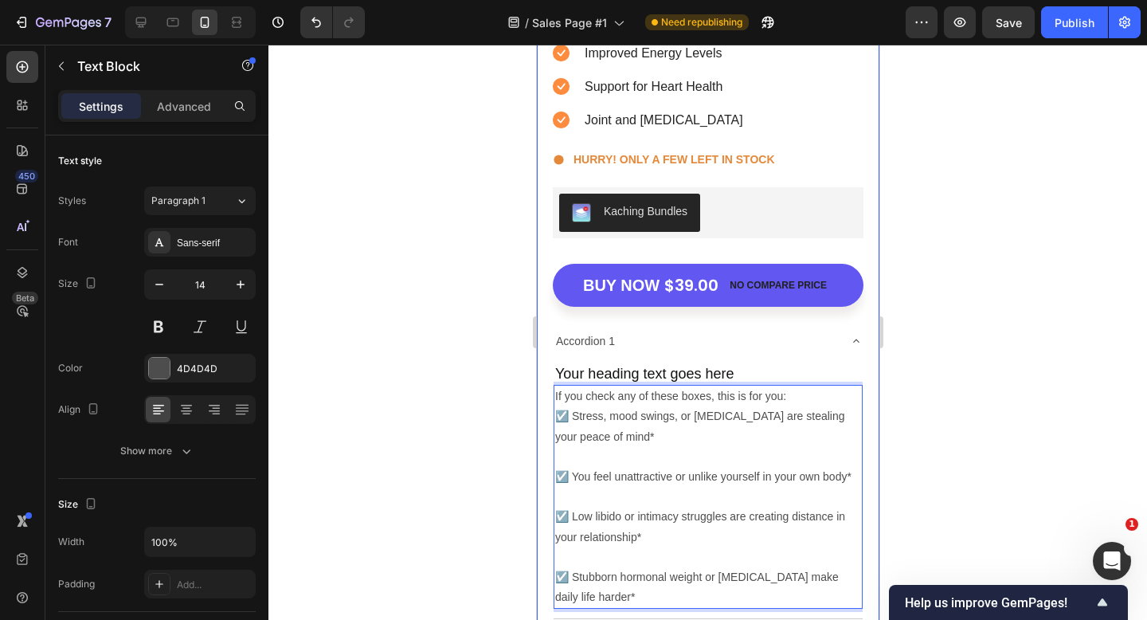
click at [916, 433] on div at bounding box center [708, 332] width 879 height 575
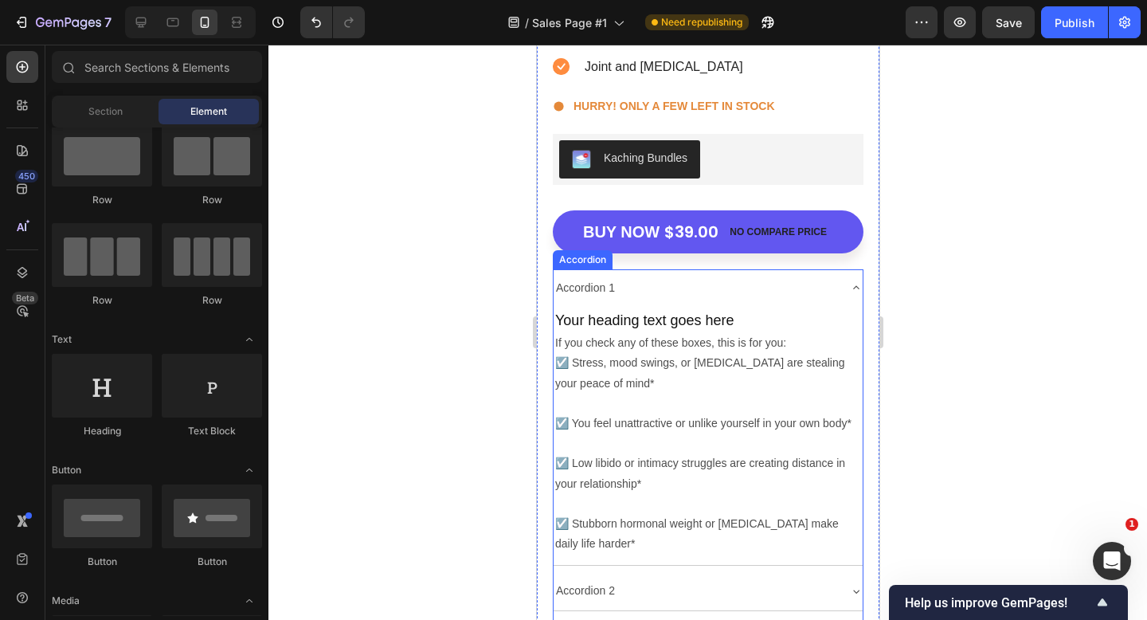
scroll to position [5715, 0]
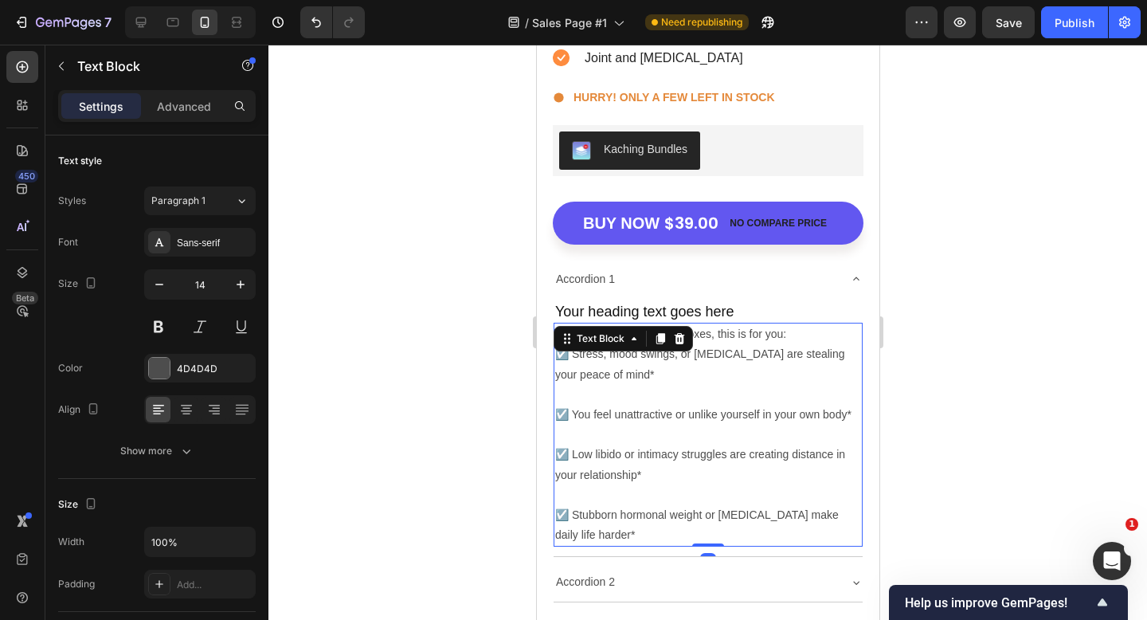
click at [720, 332] on p "If you check any of these boxes, this is for you:" at bounding box center [708, 334] width 306 height 20
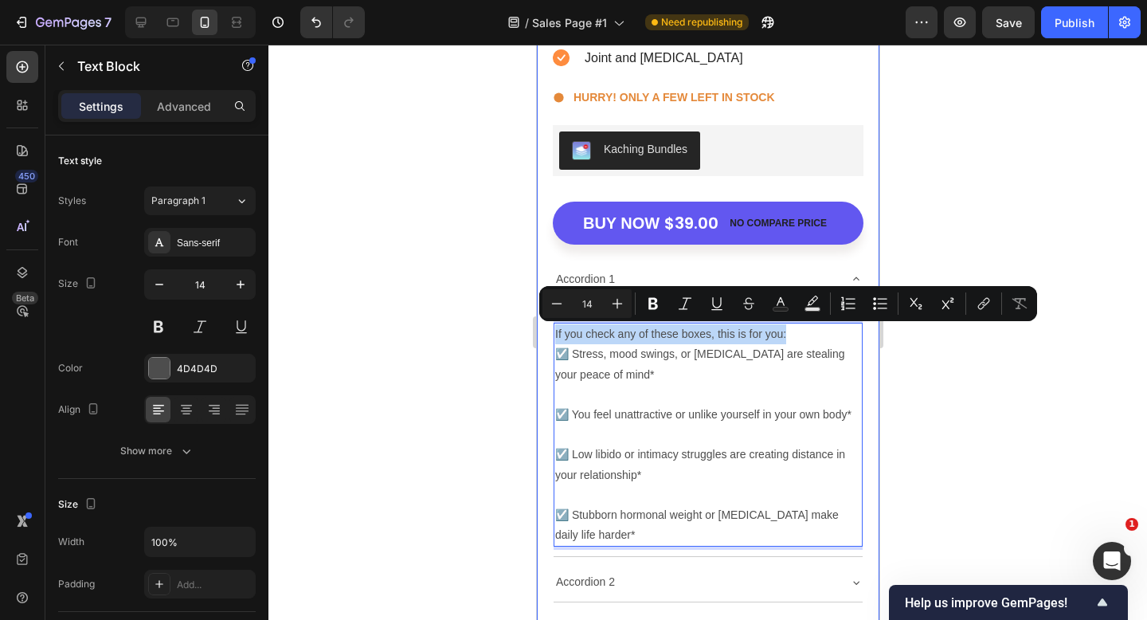
drag, startPoint x: 801, startPoint y: 331, endPoint x: 544, endPoint y: 333, distance: 256.6
click at [544, 333] on div "Product Images Buy 2 get one free Heading Aura® Menopause Balance Formula Produ…" at bounding box center [707, 112] width 343 height 1257
copy p "If you check any of these boxes, this is for you:"
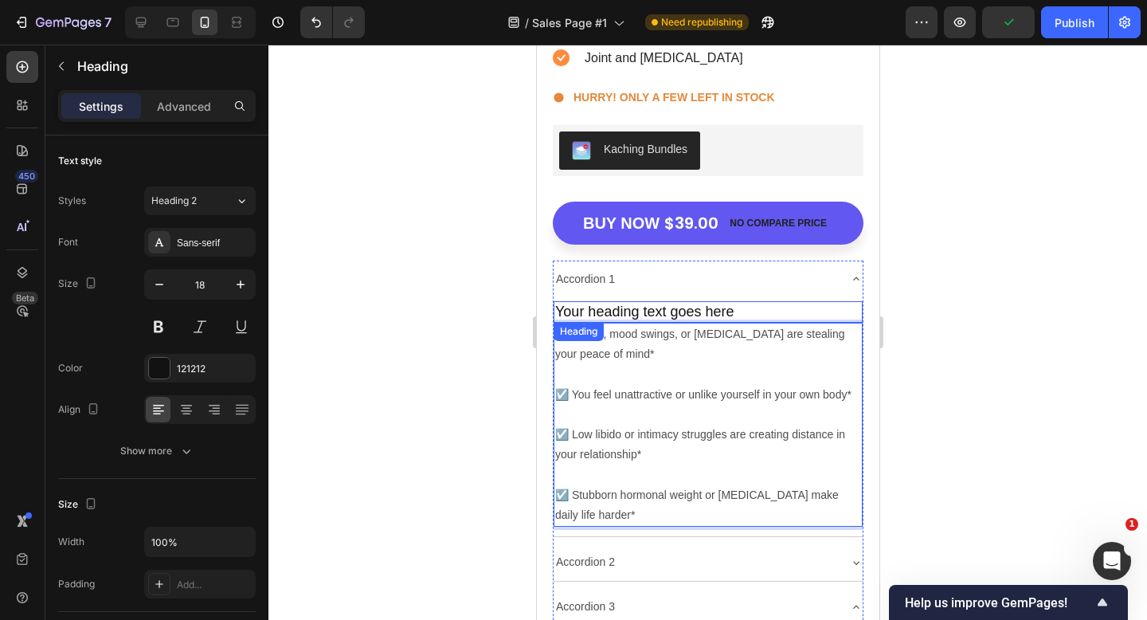
click at [621, 312] on h2 "Your heading text goes here" at bounding box center [707, 312] width 309 height 22
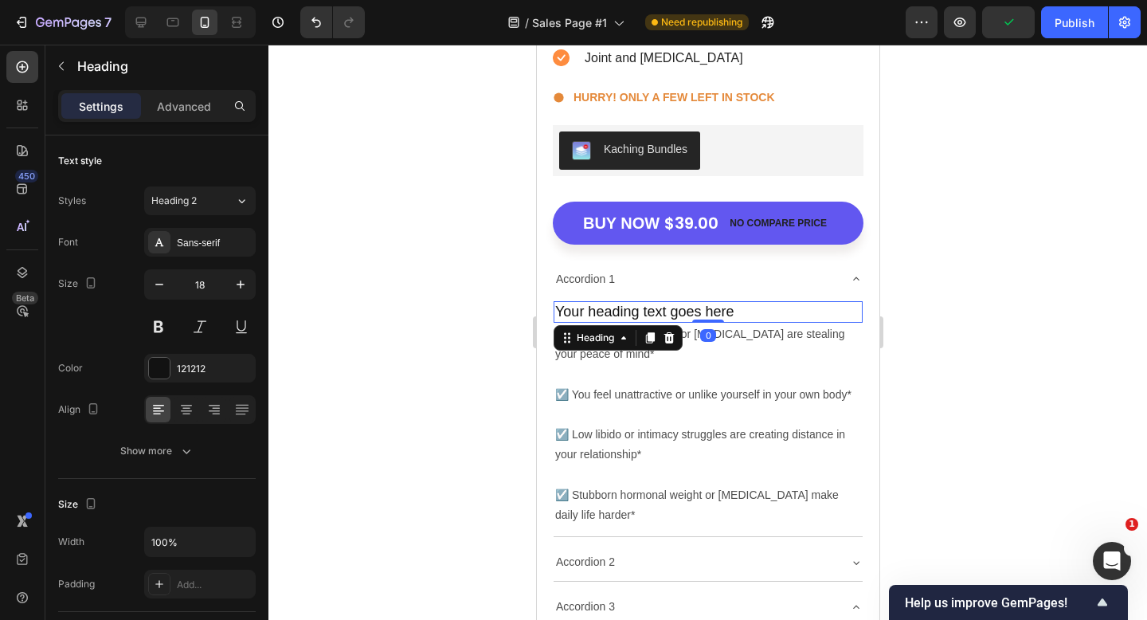
click at [621, 312] on h2 "Your heading text goes here" at bounding box center [707, 312] width 309 height 22
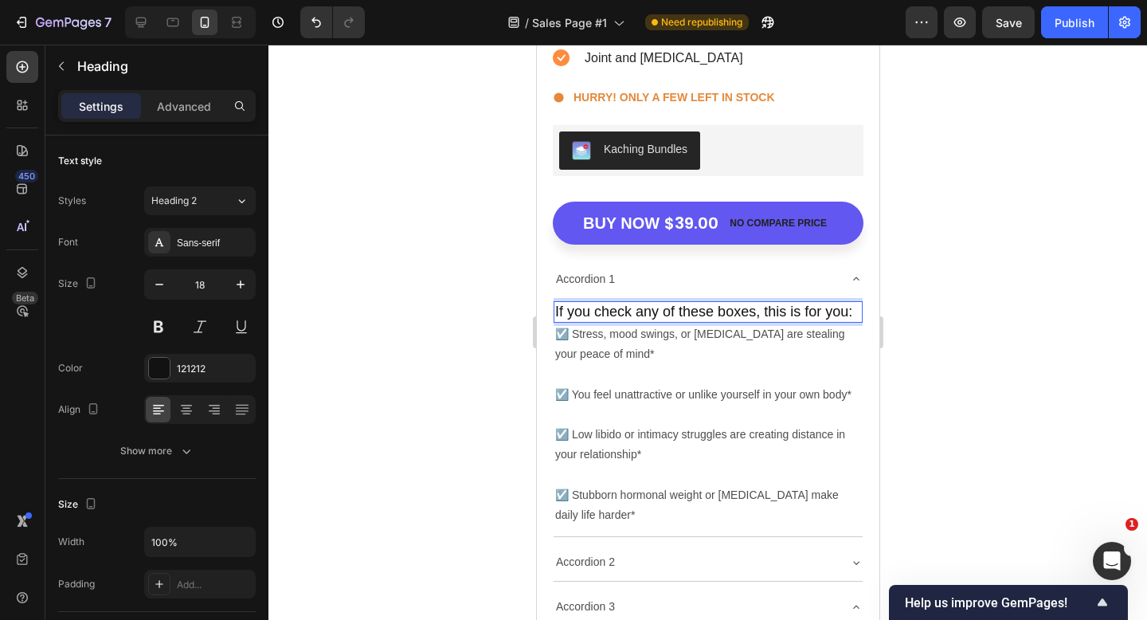
click at [955, 353] on div at bounding box center [708, 332] width 879 height 575
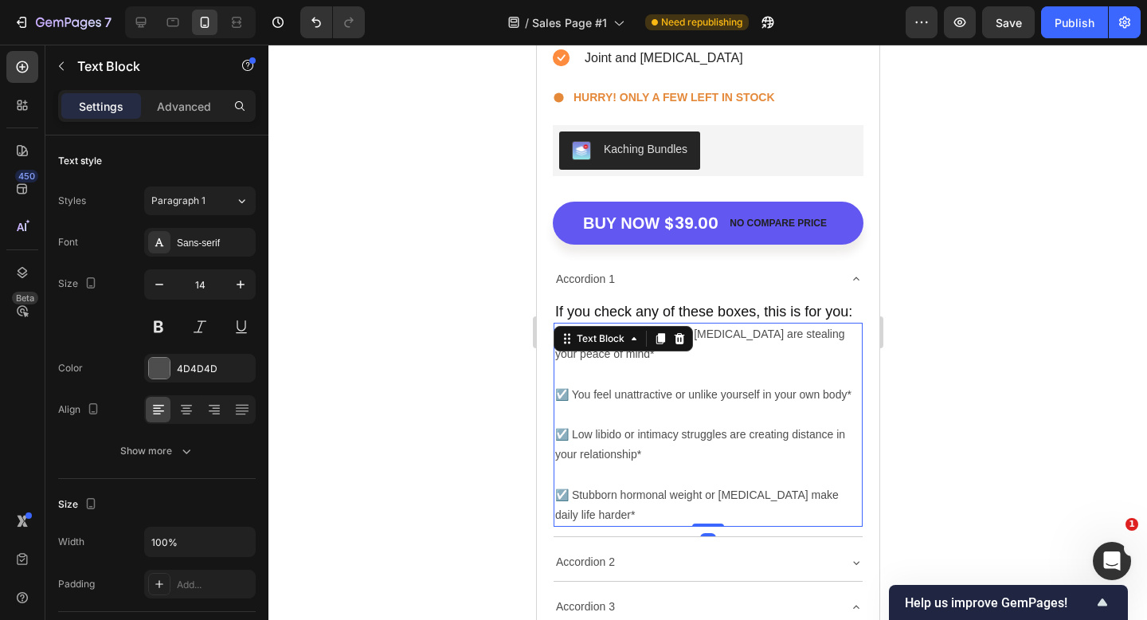
click at [718, 347] on p "☑️ Stress, mood swings, or brain fog are stealing your peace of mind* ☑️ You fe…" at bounding box center [708, 424] width 306 height 201
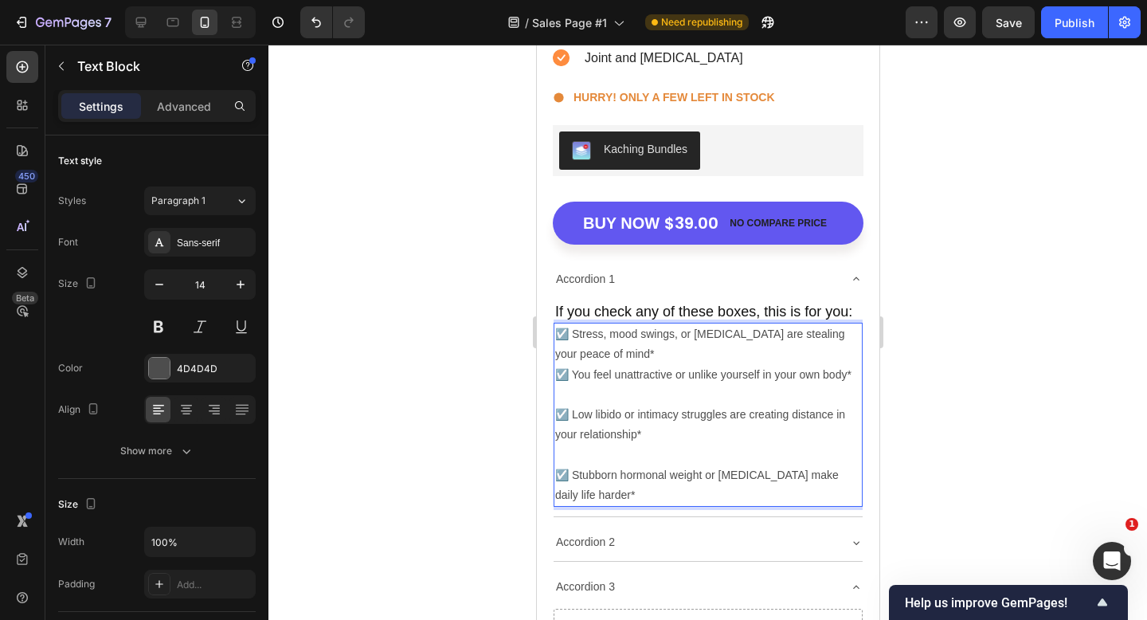
click at [565, 331] on p "☑️ Stress, mood swings, or brain fog are stealing your peace of mind* ☑️ You fe…" at bounding box center [708, 414] width 306 height 181
click at [560, 379] on p "☑️ Stress, mood swings, or brain fog are stealing your peace of mind* ☑️ You fe…" at bounding box center [708, 414] width 306 height 181
click at [559, 392] on p "☑️ Stress, mood swings, or brain fog are stealing your peace of mind* ☑️ You fe…" at bounding box center [708, 414] width 306 height 181
click at [561, 455] on p "⁠⁠⁠⁠⁠⁠⁠ ☑️ Low libido or intimacy struggles are creating distance in your relat…" at bounding box center [708, 445] width 306 height 120
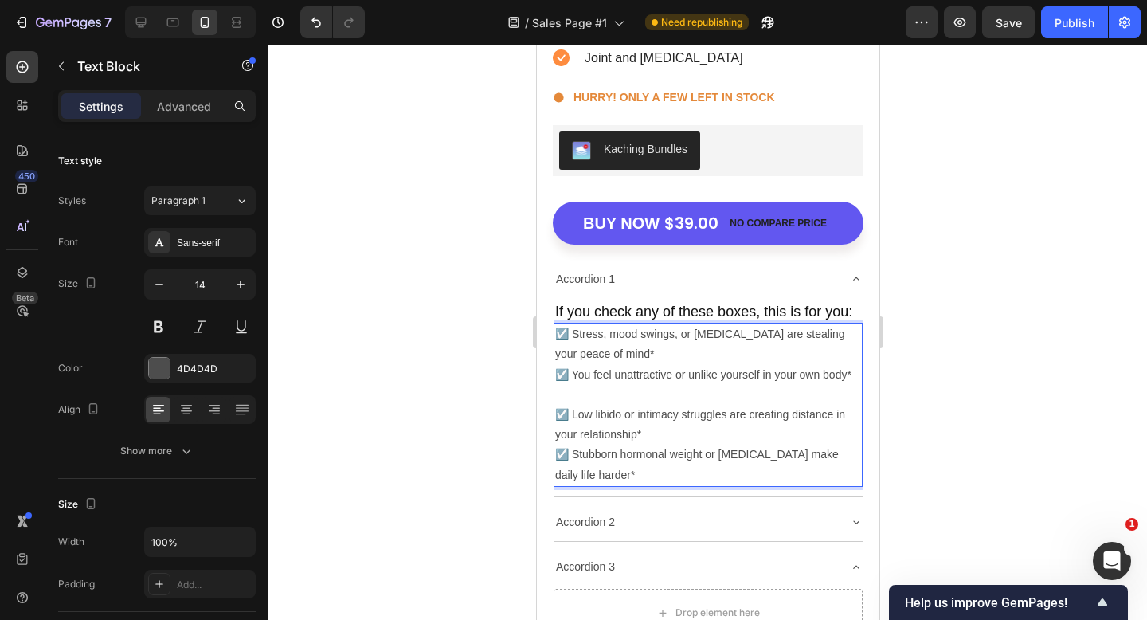
click at [555, 414] on p "☑️ Low libido or intimacy struggles are creating distance in your relationship*…" at bounding box center [708, 435] width 306 height 100
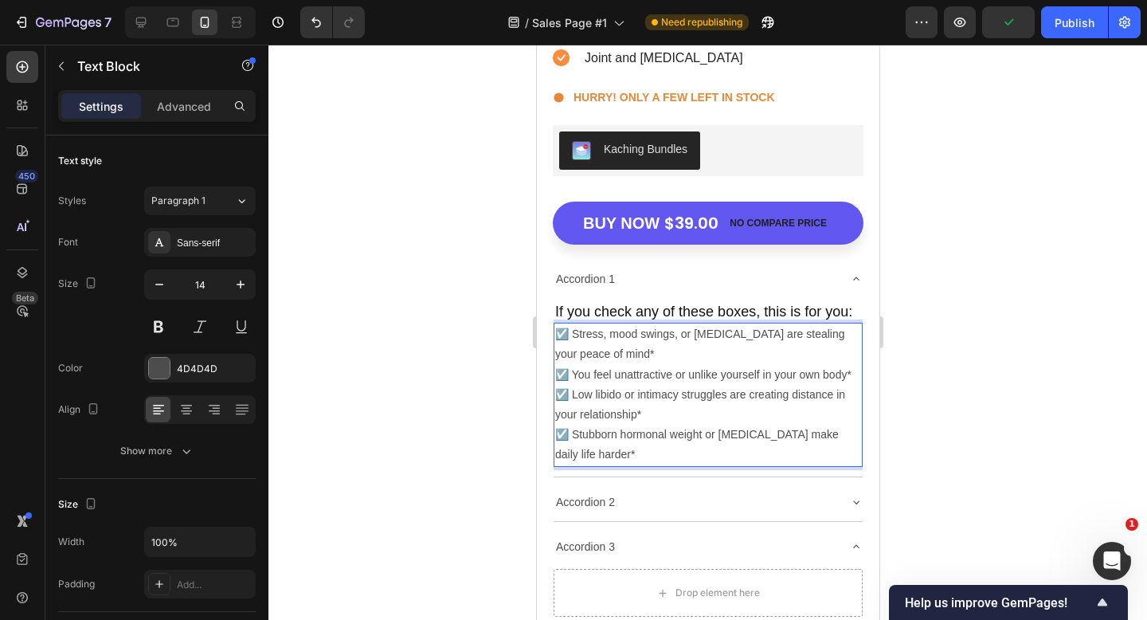
click at [615, 346] on p "☑️ Stress, mood swings, or brain fog are stealing your peace of mind* ☑️ You fe…" at bounding box center [708, 354] width 306 height 61
click at [965, 364] on div at bounding box center [708, 332] width 879 height 575
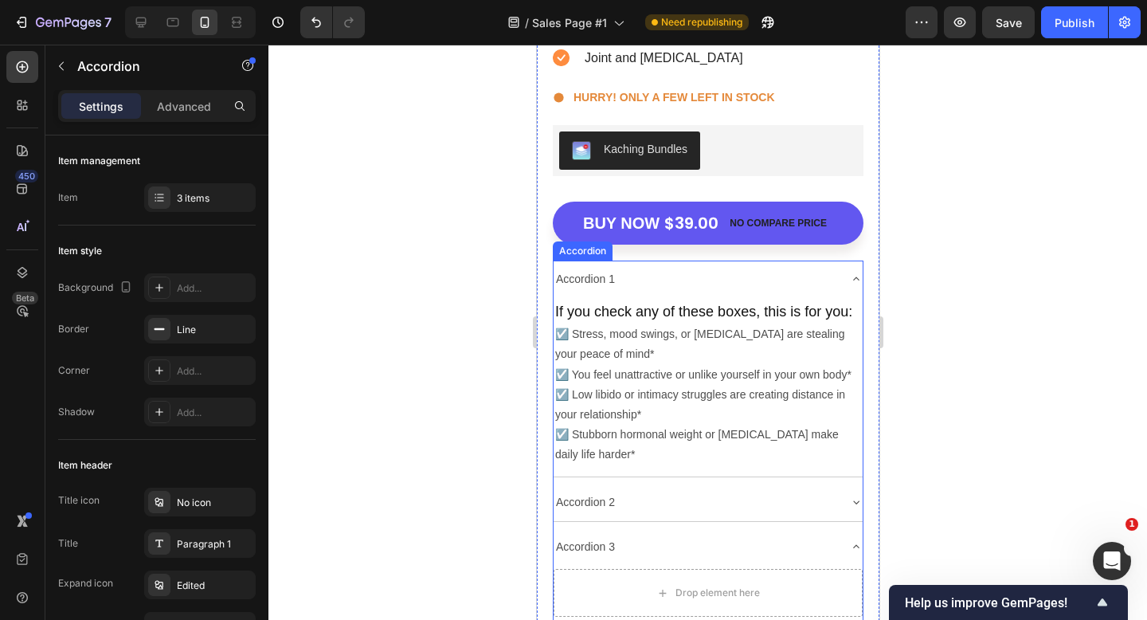
click at [820, 281] on div "Accordion 1" at bounding box center [695, 279] width 284 height 25
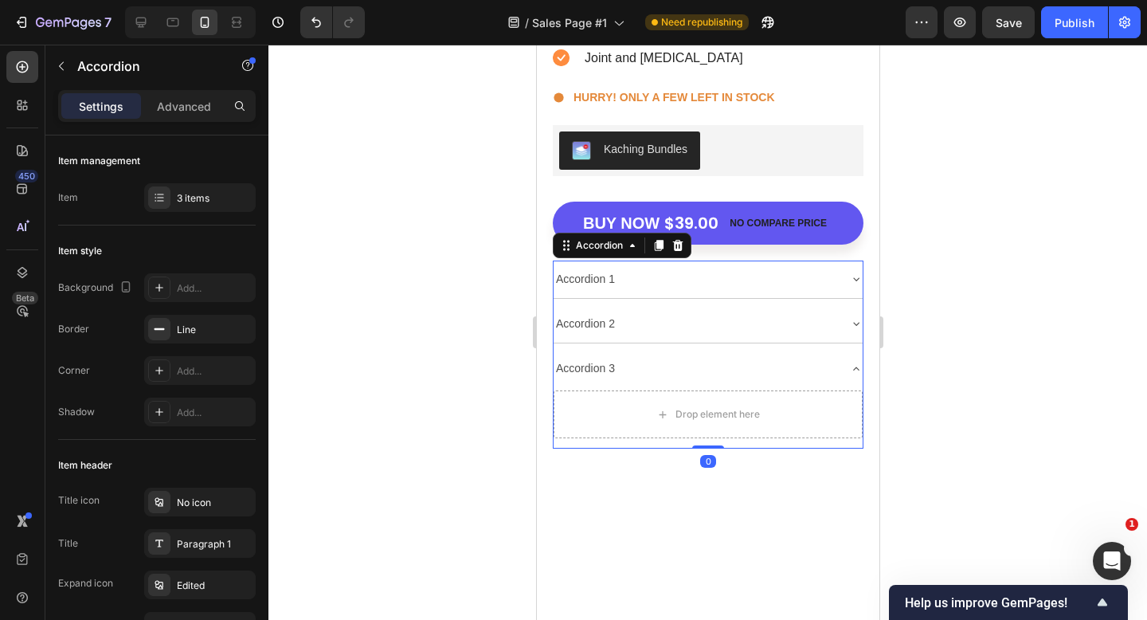
click at [820, 280] on div "Accordion 1" at bounding box center [695, 279] width 284 height 25
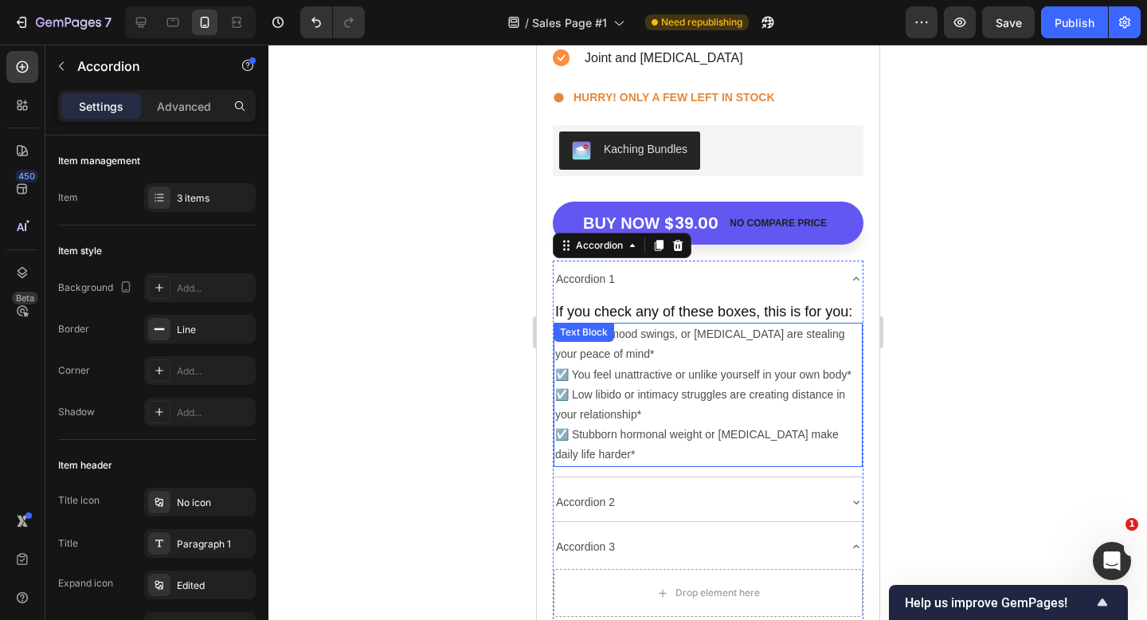
click at [676, 362] on p "☑️ Stress, mood swings, or brain fog are stealing your peace of mind* ☑️ You fe…" at bounding box center [708, 354] width 306 height 61
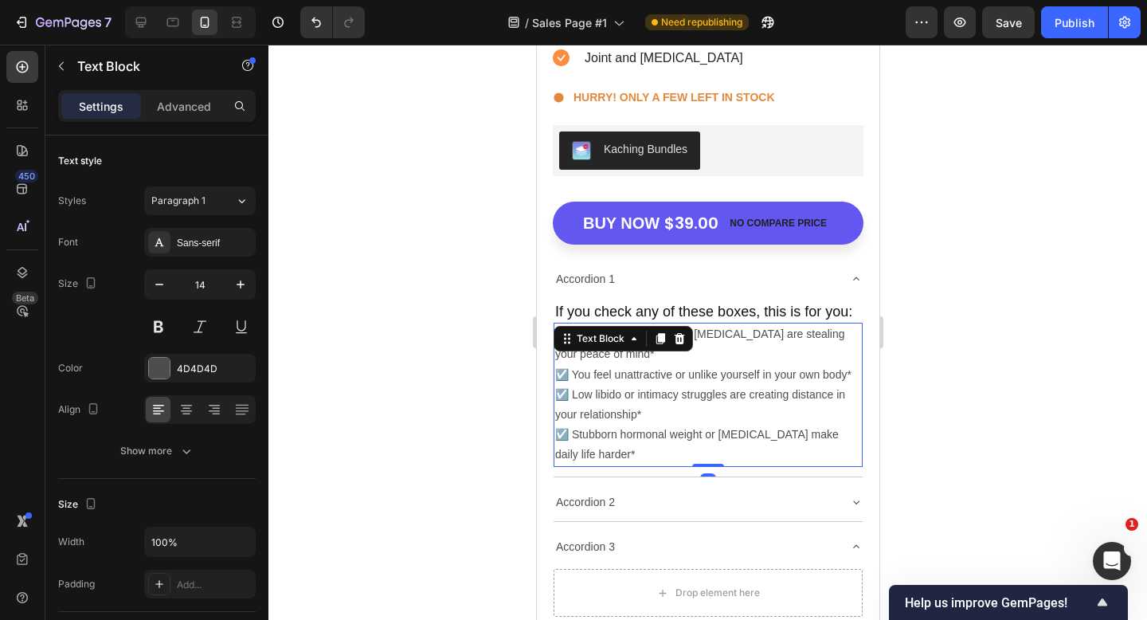
click at [636, 389] on p "☑️ Low libido or intimacy struggles are creating distance in your relationship*…" at bounding box center [708, 425] width 306 height 80
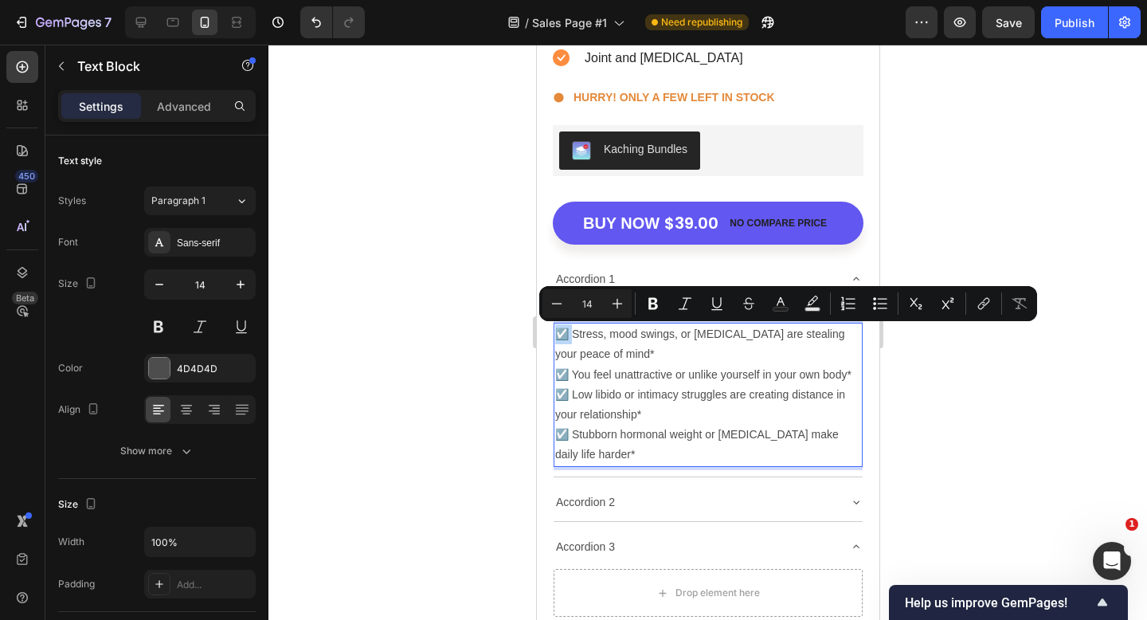
drag, startPoint x: 571, startPoint y: 336, endPoint x: 558, endPoint y: 336, distance: 13.5
click at [558, 336] on p "☑️ Stress, mood swings, or brain fog are stealing your peace of mind* ☑️ You fe…" at bounding box center [708, 354] width 306 height 61
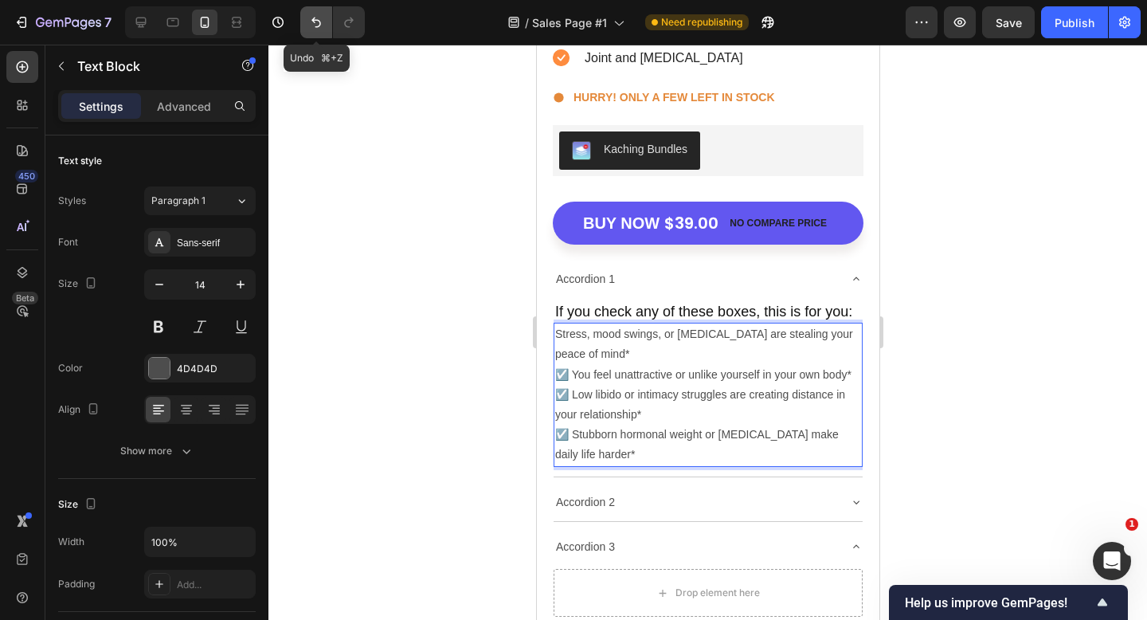
click at [319, 32] on button "Undo/Redo" at bounding box center [316, 22] width 32 height 32
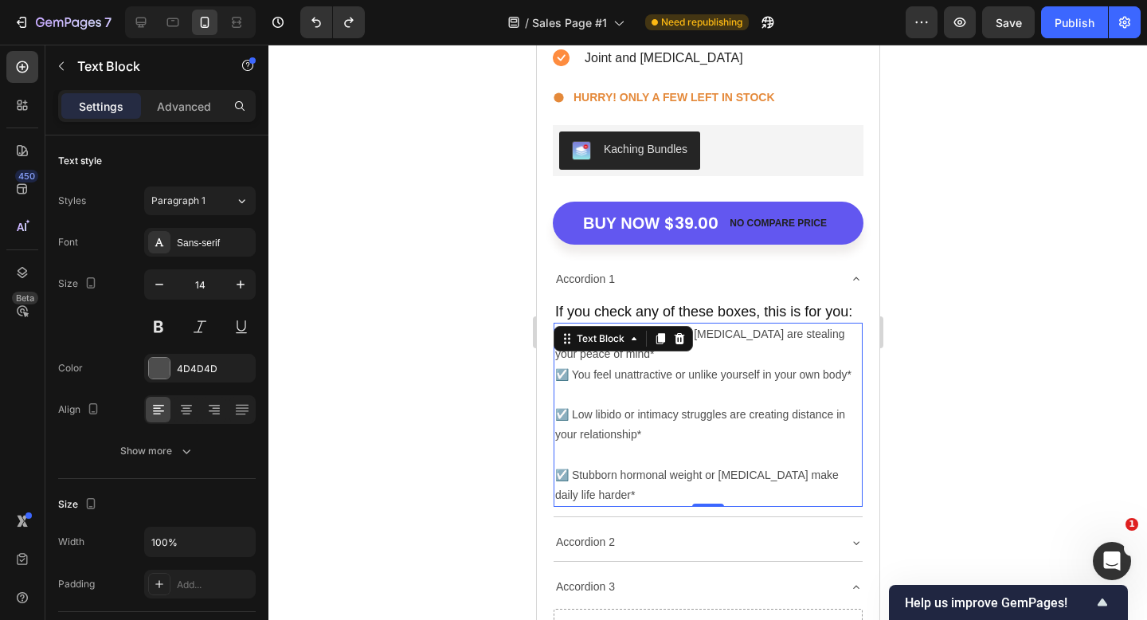
click at [450, 384] on div at bounding box center [708, 332] width 879 height 575
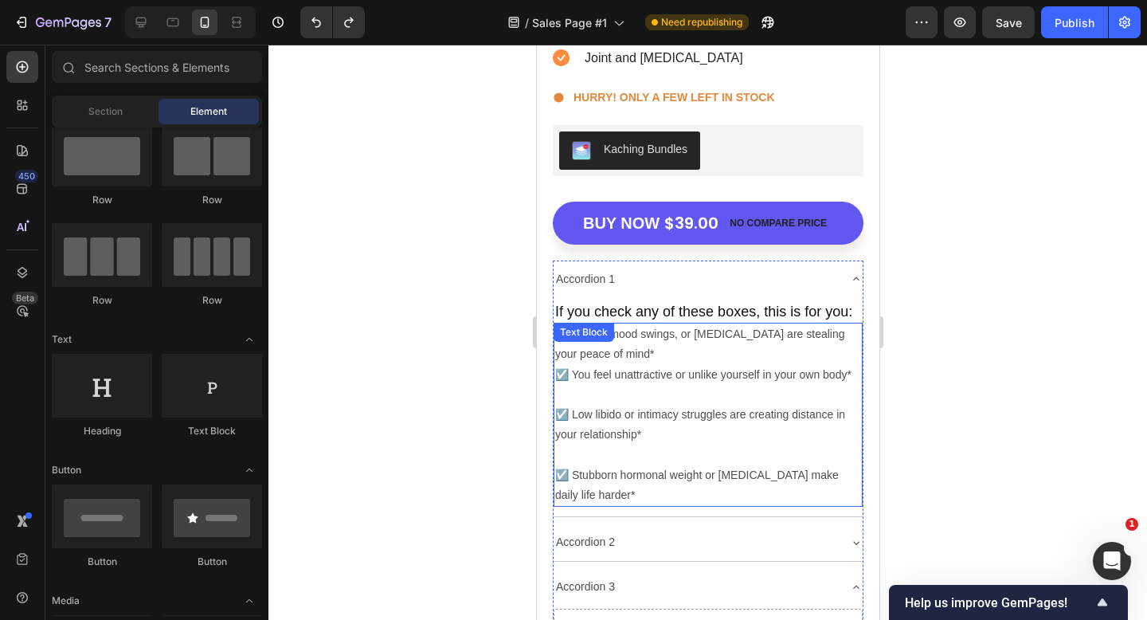
click at [700, 343] on p "☑️ Stress, mood swings, or brain fog are stealing your peace of mind* ☑️ You fe…" at bounding box center [708, 354] width 306 height 61
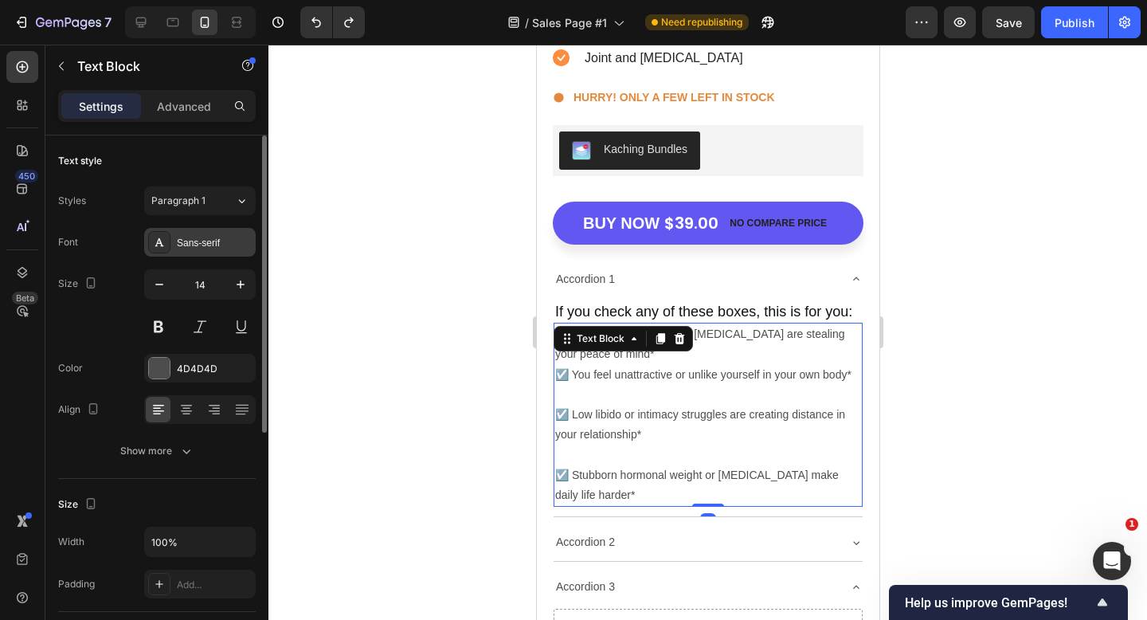
click at [219, 229] on div "Sans-serif" at bounding box center [200, 242] width 112 height 29
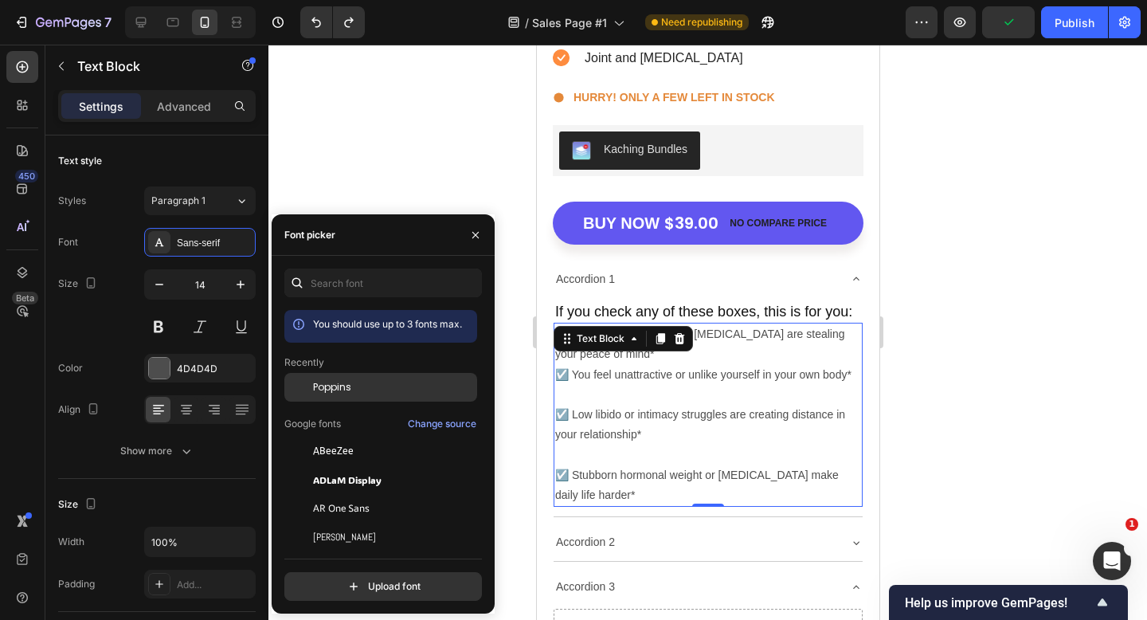
click at [342, 396] on div "Poppins" at bounding box center [380, 387] width 193 height 29
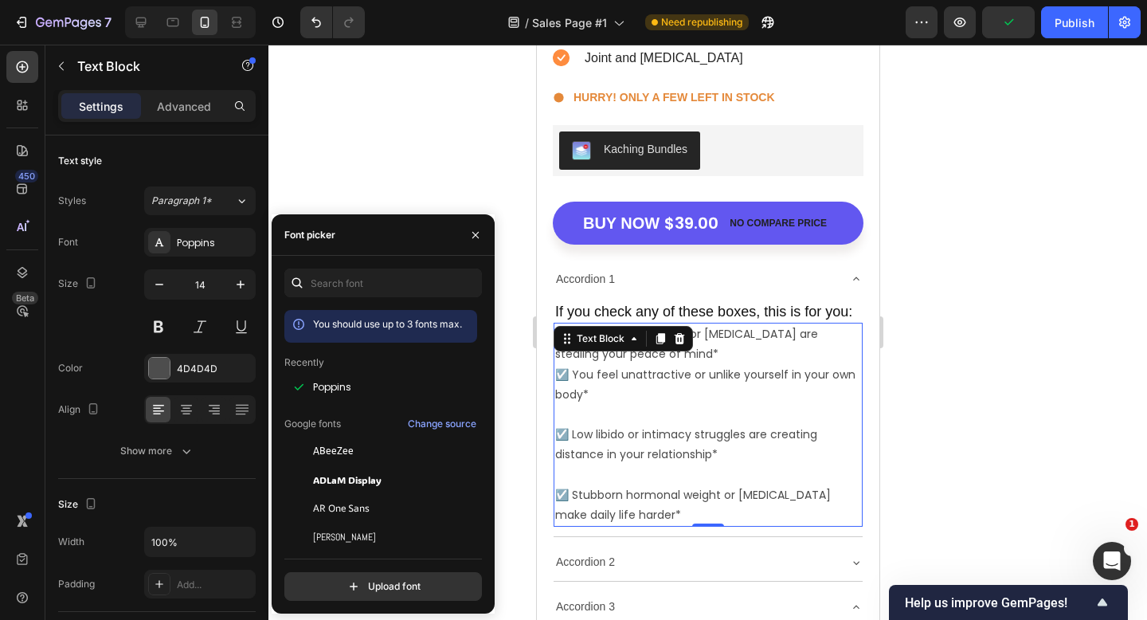
click at [919, 322] on div at bounding box center [708, 332] width 879 height 575
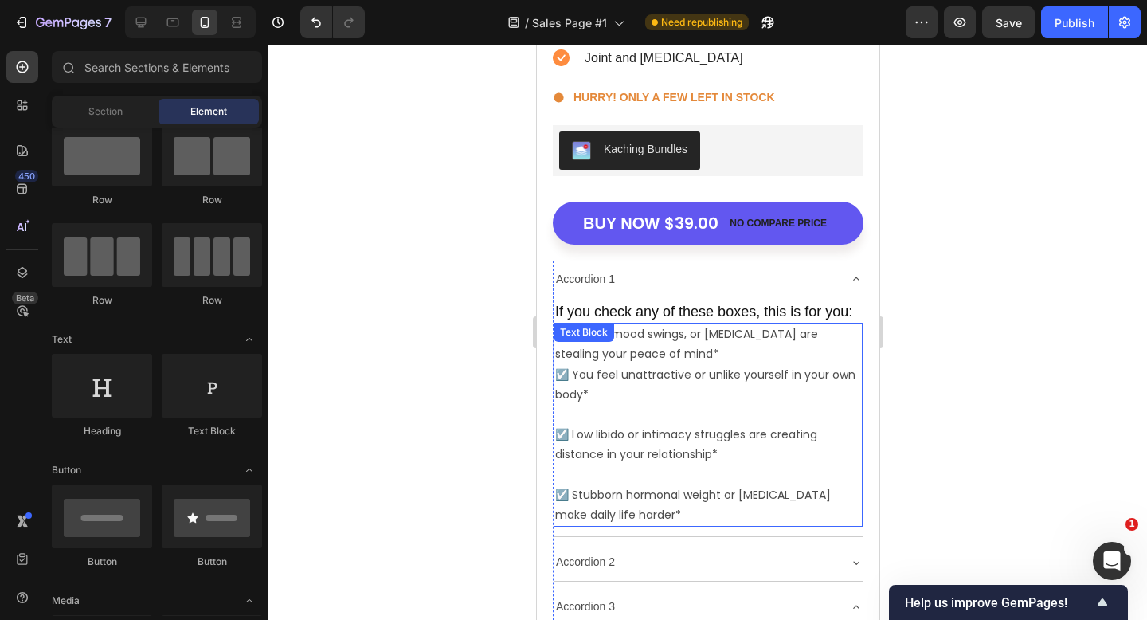
click at [693, 354] on p "☑️ Stress, mood swings, or brain fog are stealing your peace of mind* ☑️ You fe…" at bounding box center [708, 364] width 306 height 80
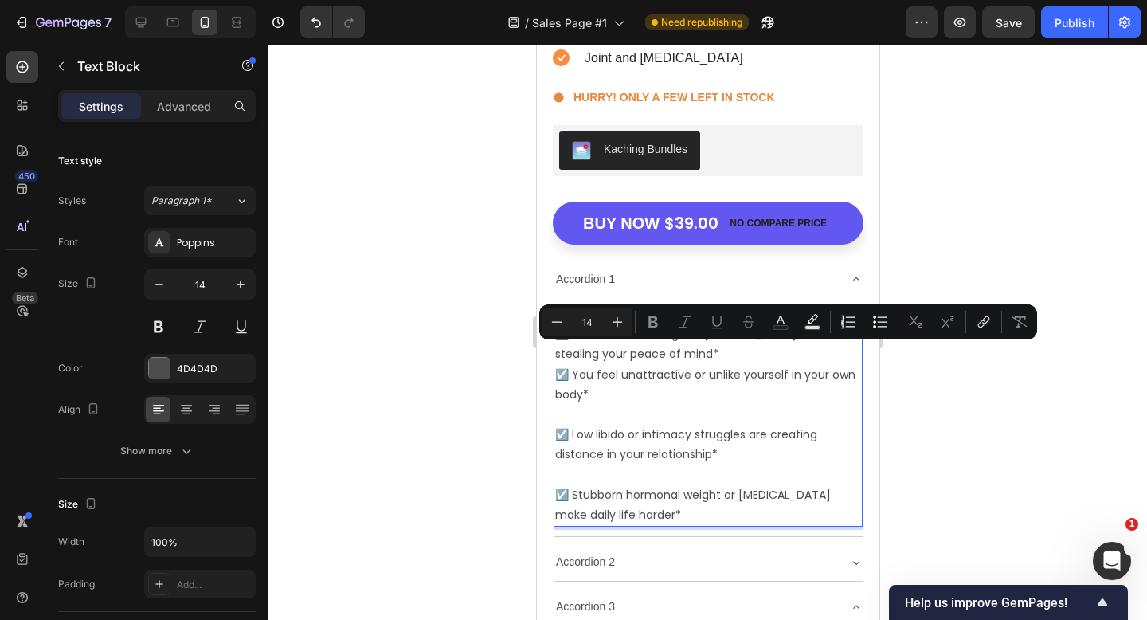
click at [693, 354] on p "☑️ Stress, mood swings, or brain fog are stealing your peace of mind* ☑️ You fe…" at bounding box center [708, 364] width 306 height 80
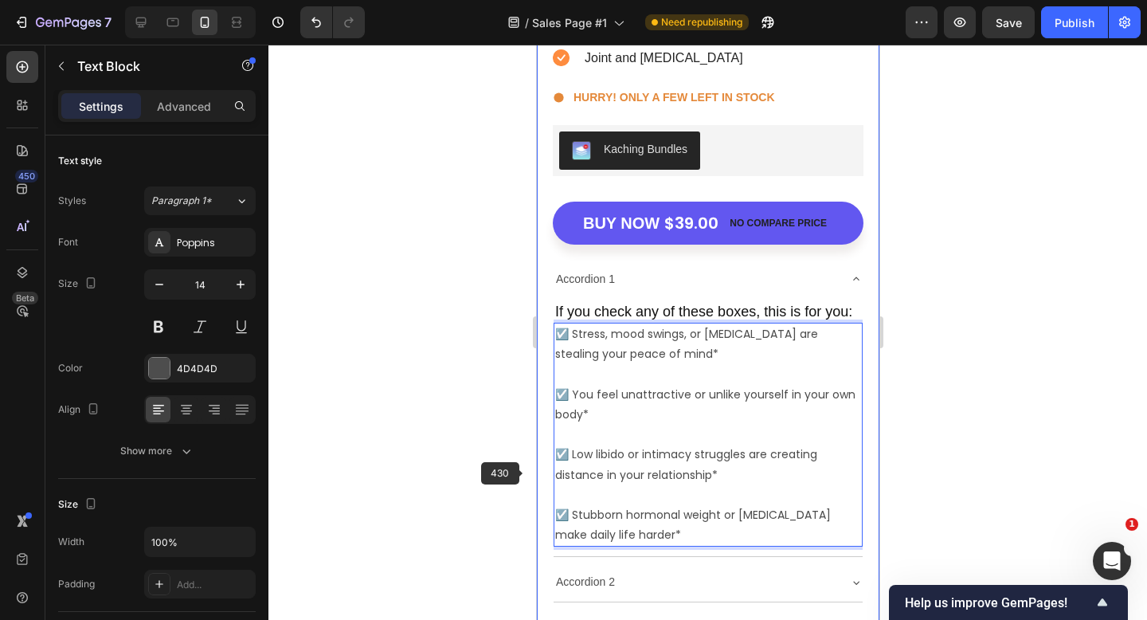
click at [488, 453] on div at bounding box center [708, 332] width 879 height 575
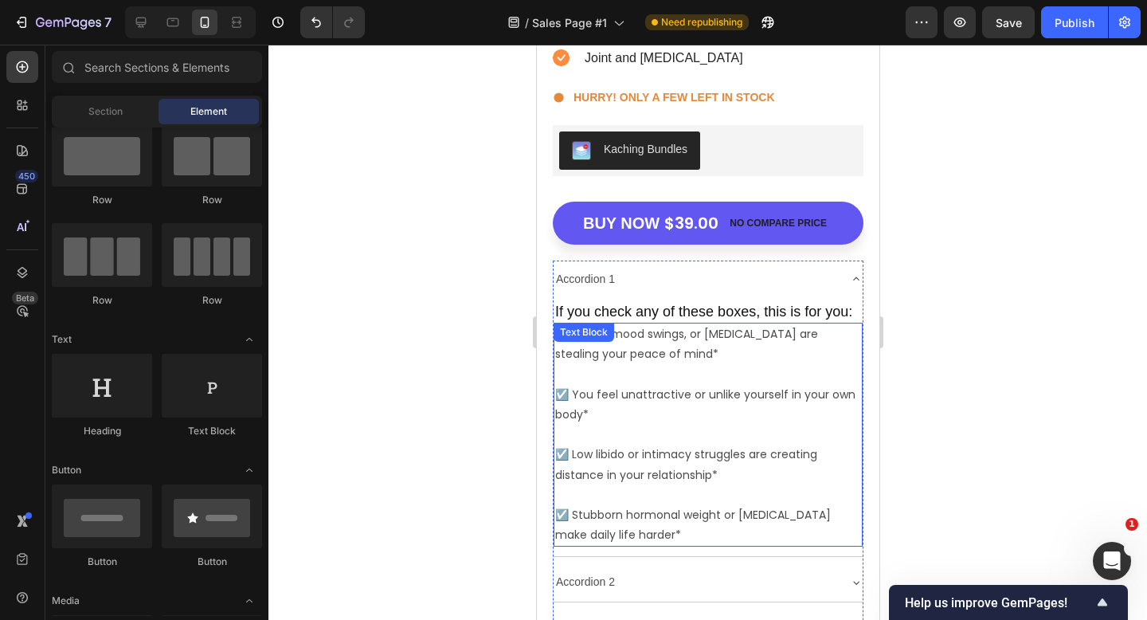
click at [617, 344] on div "☑️ Stress, mood swings, or brain fog are stealing your peace of mind* ⁠⁠⁠⁠⁠⁠⁠ ☑…" at bounding box center [707, 435] width 309 height 224
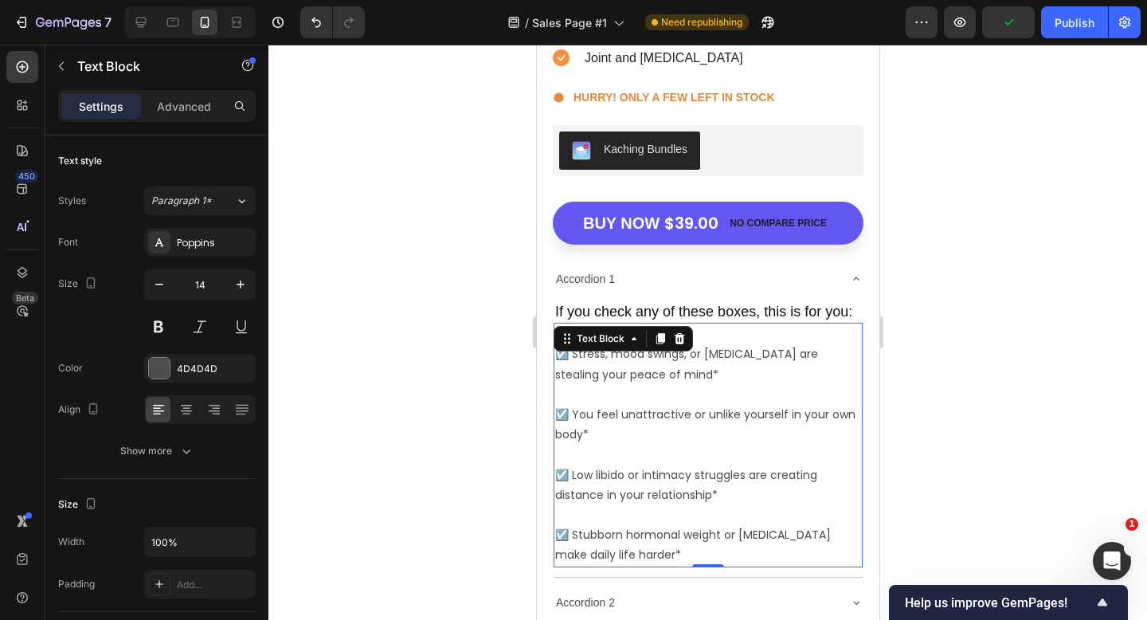
click at [463, 412] on div at bounding box center [708, 332] width 879 height 575
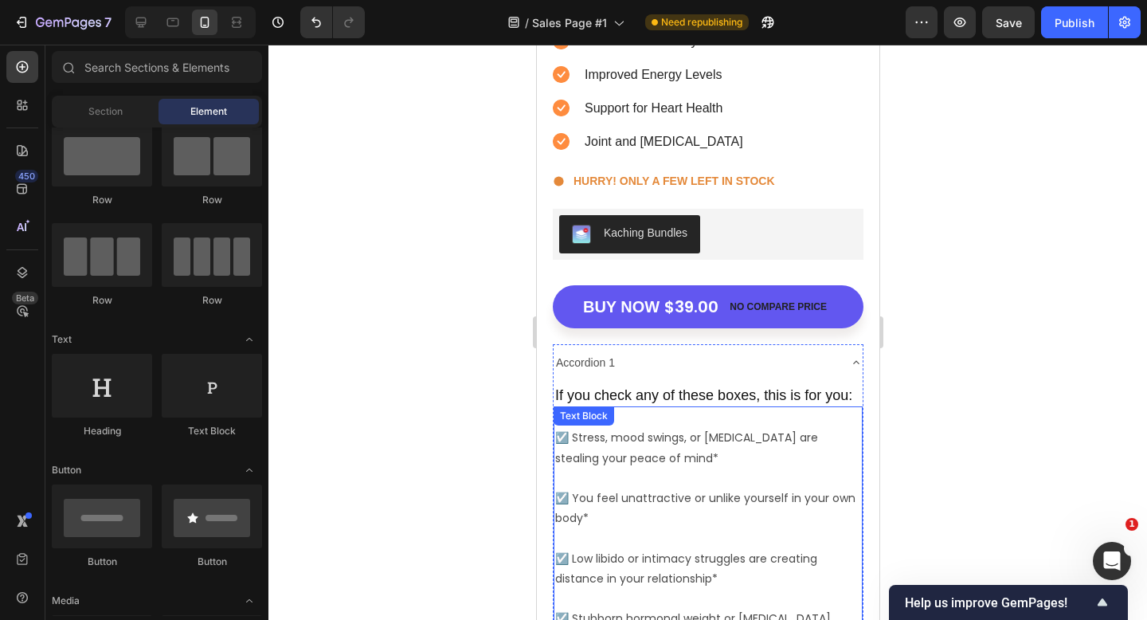
scroll to position [5597, 0]
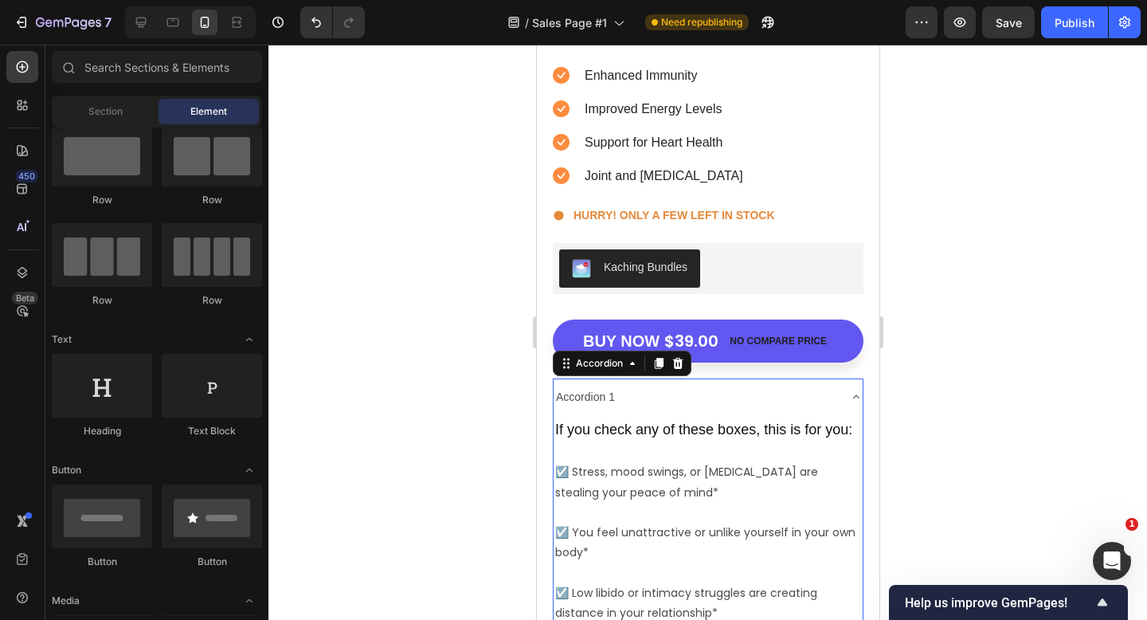
click at [773, 394] on div "Accordion 1" at bounding box center [695, 397] width 284 height 25
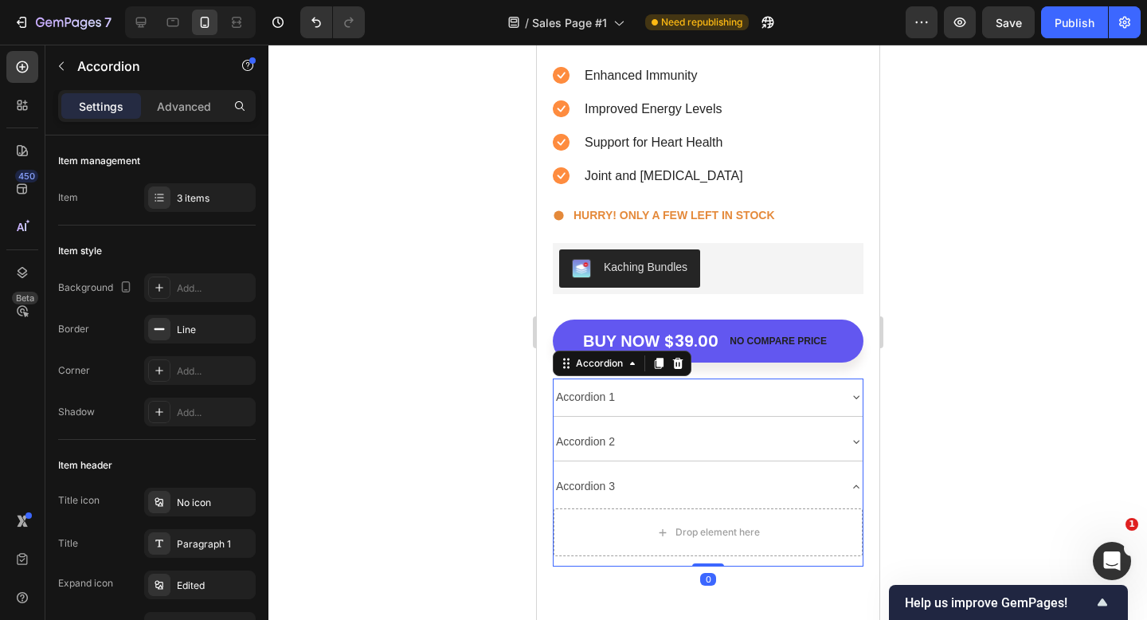
click at [619, 398] on div "Accordion 1" at bounding box center [695, 397] width 284 height 25
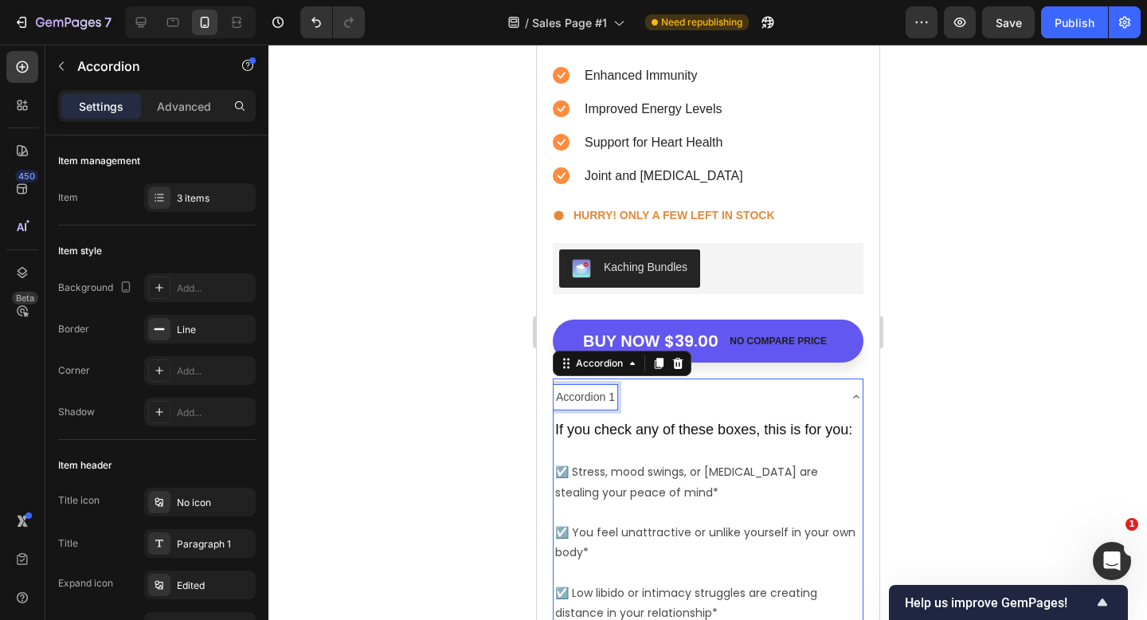
click at [611, 397] on p "Accordion 1" at bounding box center [584, 397] width 59 height 20
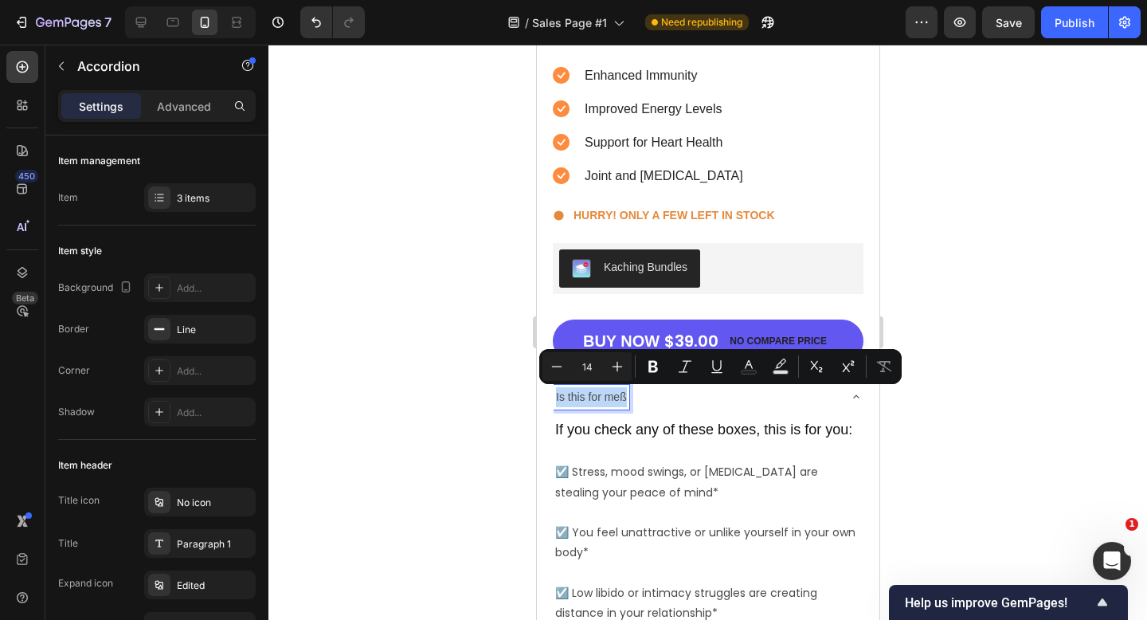
click at [621, 398] on p "Is this for meß" at bounding box center [590, 397] width 71 height 20
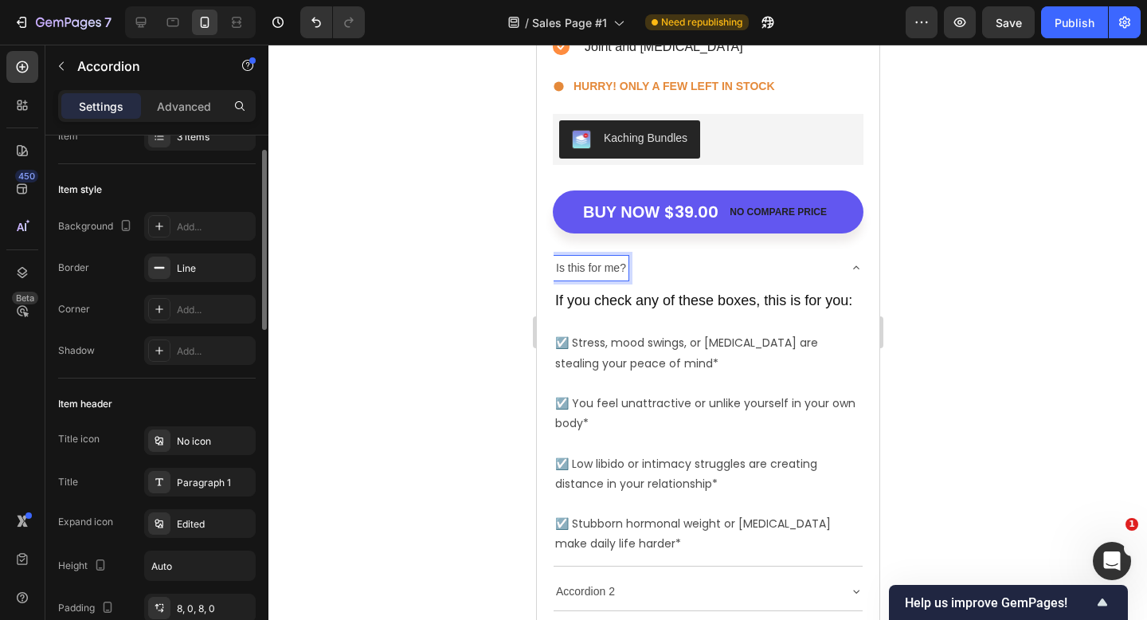
scroll to position [74, 0]
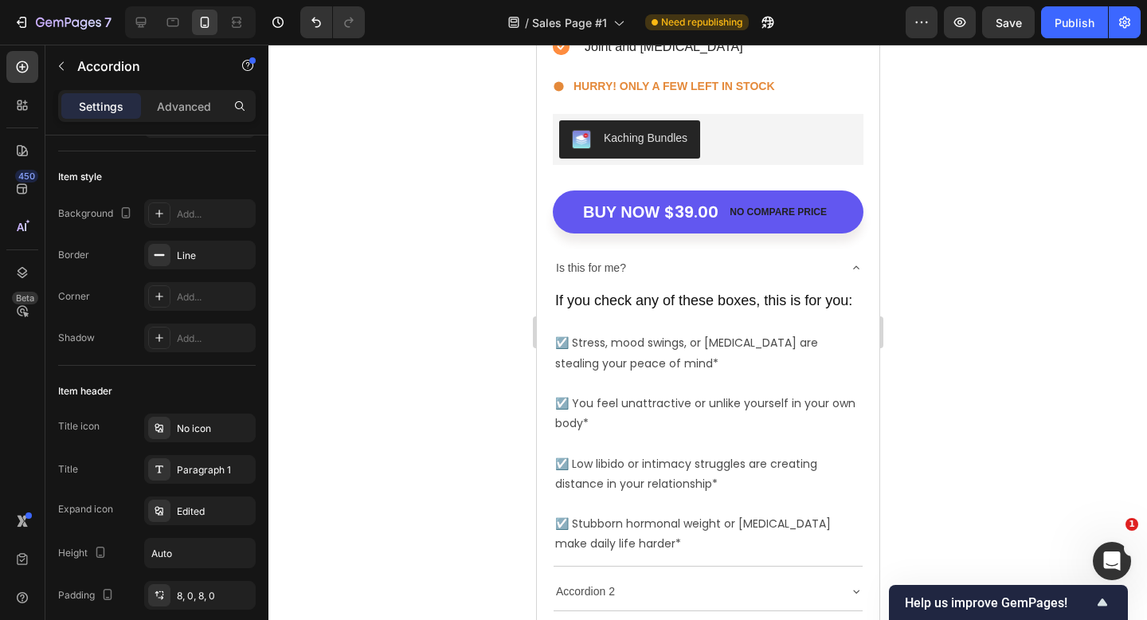
click at [844, 254] on div "Is this for me?" at bounding box center [707, 267] width 309 height 37
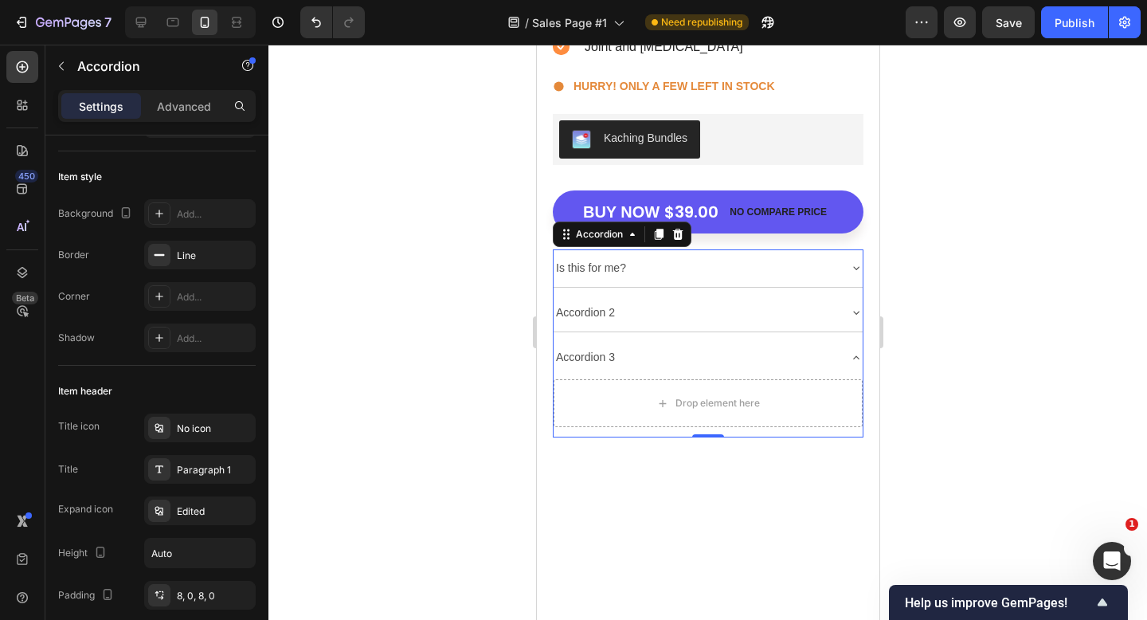
click at [733, 262] on div "Is this for me?" at bounding box center [695, 268] width 284 height 25
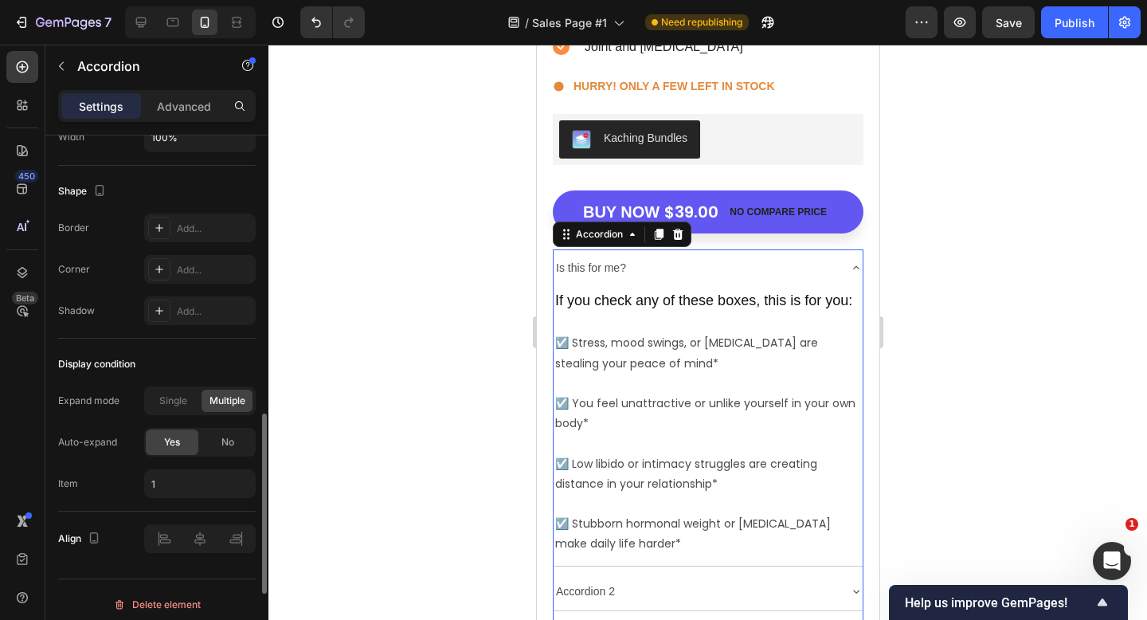
scroll to position [1029, 0]
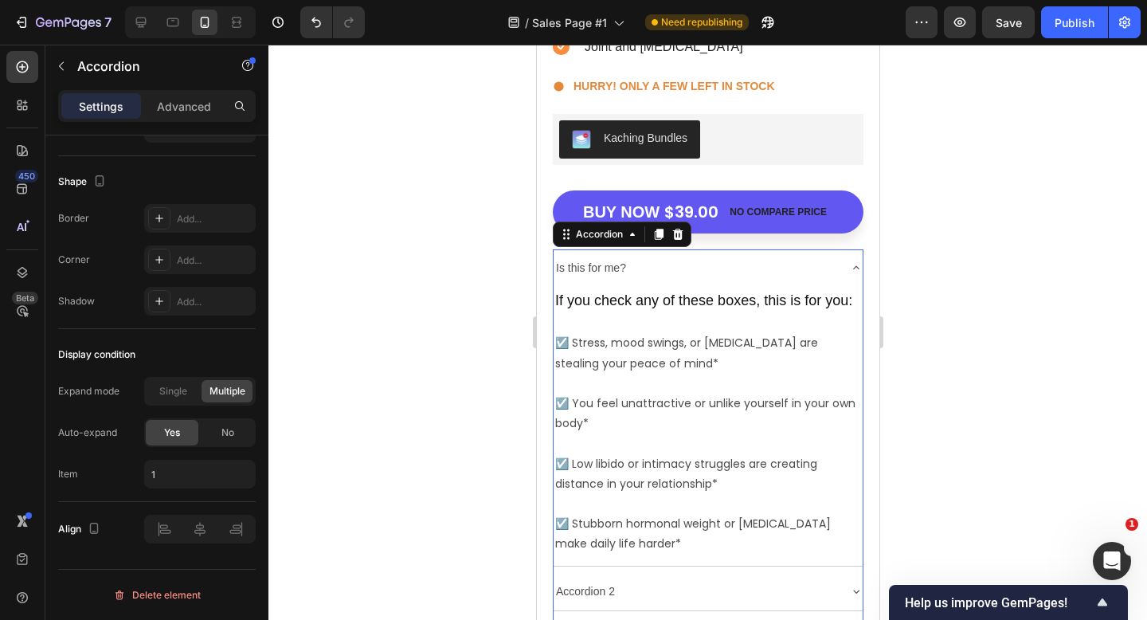
click at [598, 269] on p "Is this for me?" at bounding box center [590, 268] width 70 height 20
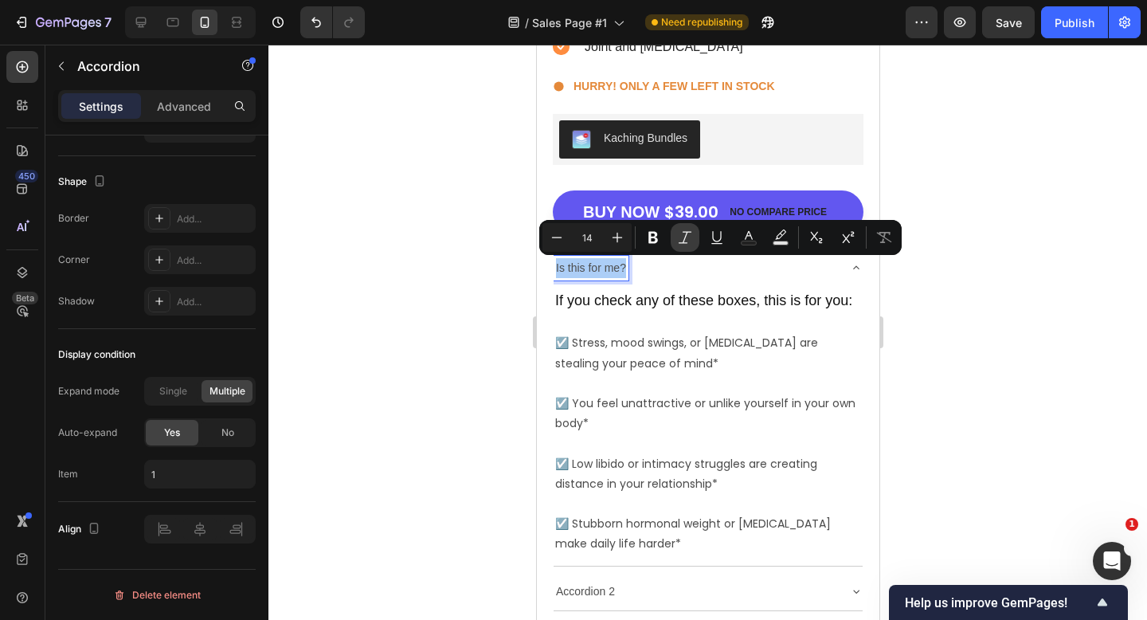
click at [680, 234] on icon "Editor contextual toolbar" at bounding box center [685, 237] width 16 height 16
click at [678, 235] on icon "Editor contextual toolbar" at bounding box center [685, 237] width 16 height 16
click at [648, 239] on icon "Editor contextual toolbar" at bounding box center [653, 237] width 16 height 16
click at [747, 235] on icon "Editor contextual toolbar" at bounding box center [749, 235] width 8 height 9
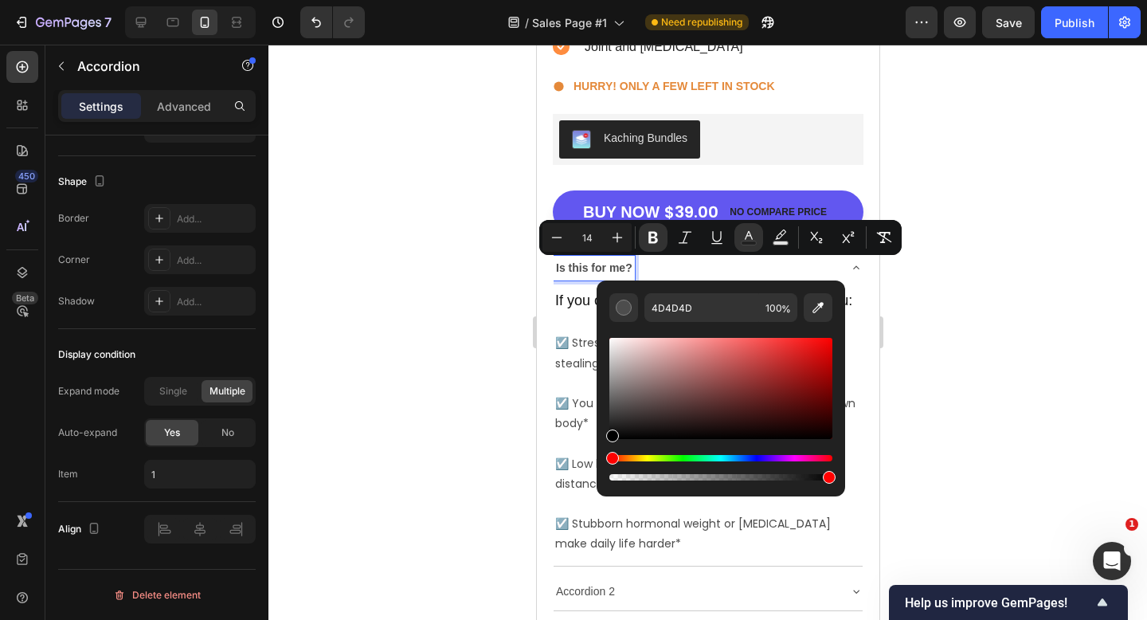
drag, startPoint x: 618, startPoint y: 421, endPoint x: 596, endPoint y: 457, distance: 42.9
click at [597, 457] on div "4D4D4D 100 %" at bounding box center [721, 381] width 249 height 203
type input "000000"
click at [459, 507] on div at bounding box center [708, 332] width 879 height 575
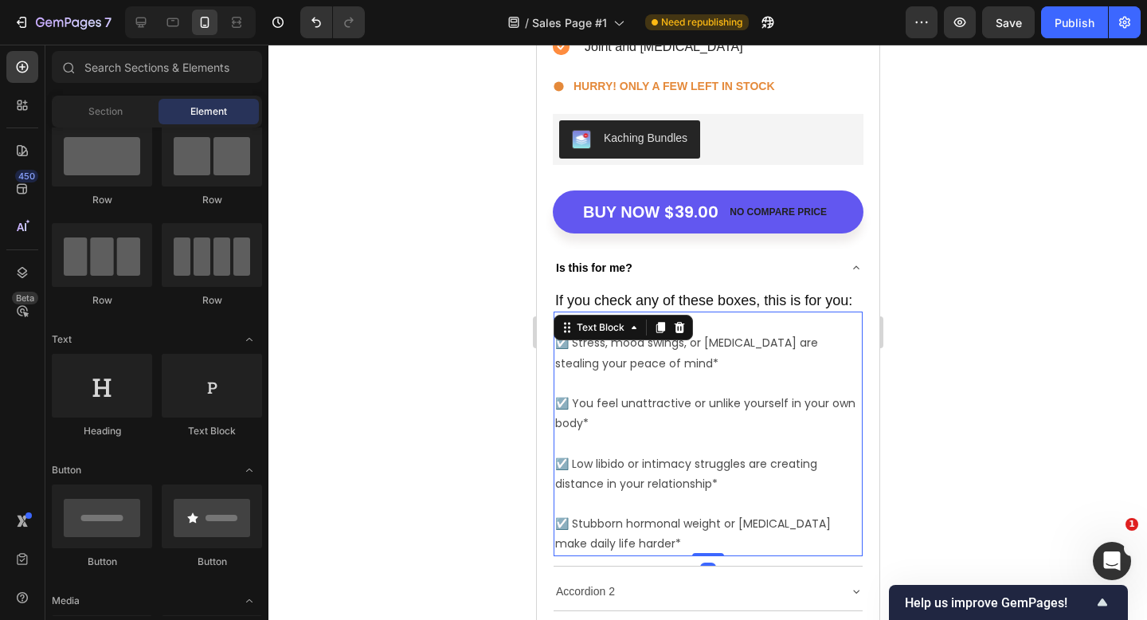
click at [661, 378] on p "☑️ You feel unattractive or unlike yourself in your own body*" at bounding box center [708, 404] width 306 height 61
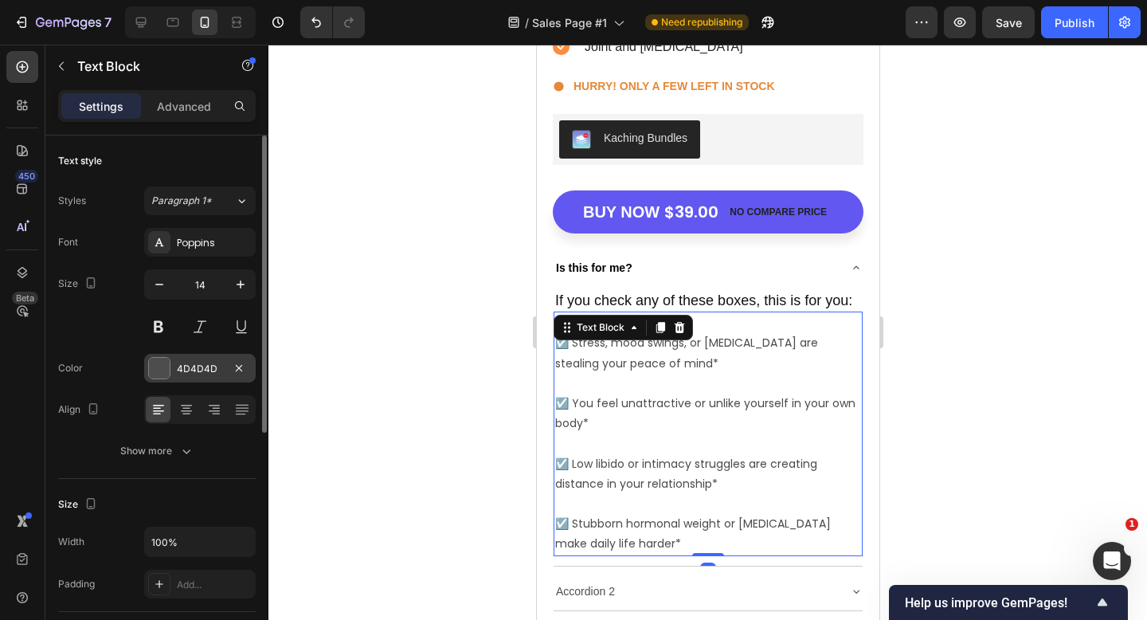
click at [166, 366] on div at bounding box center [159, 368] width 21 height 21
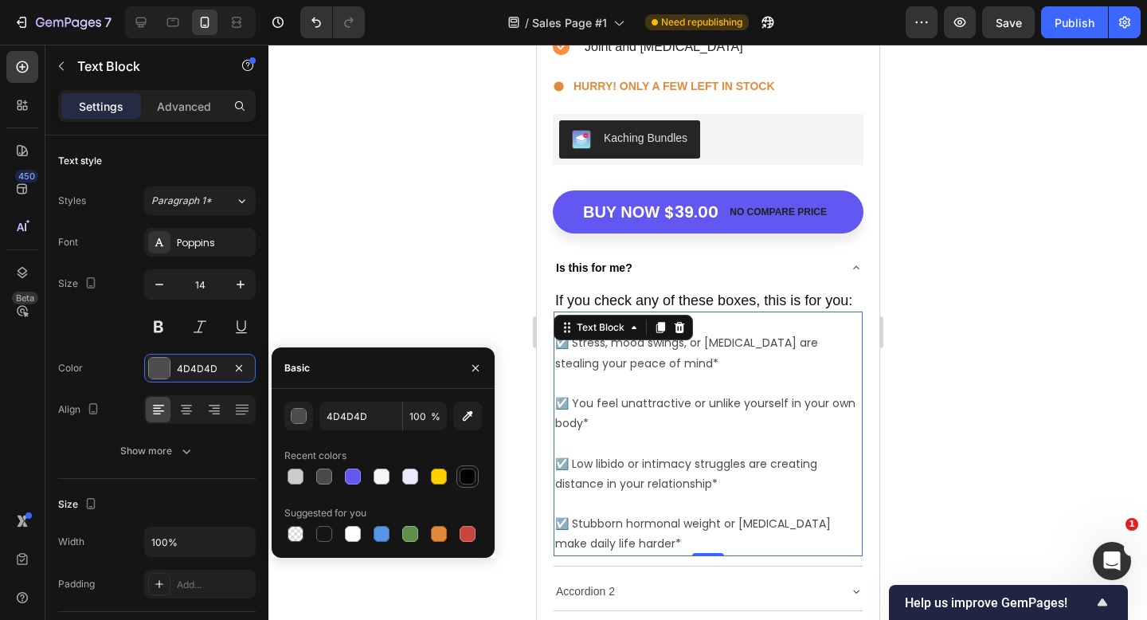
click at [460, 476] on div at bounding box center [468, 477] width 16 height 16
type input "000000"
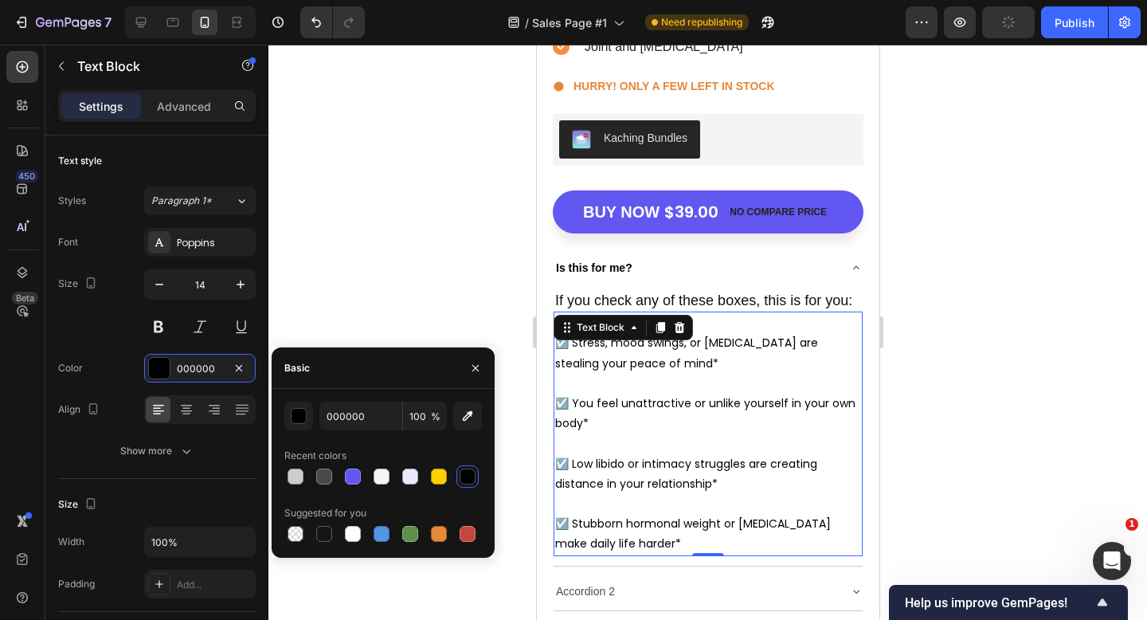
click at [442, 334] on div at bounding box center [708, 332] width 879 height 575
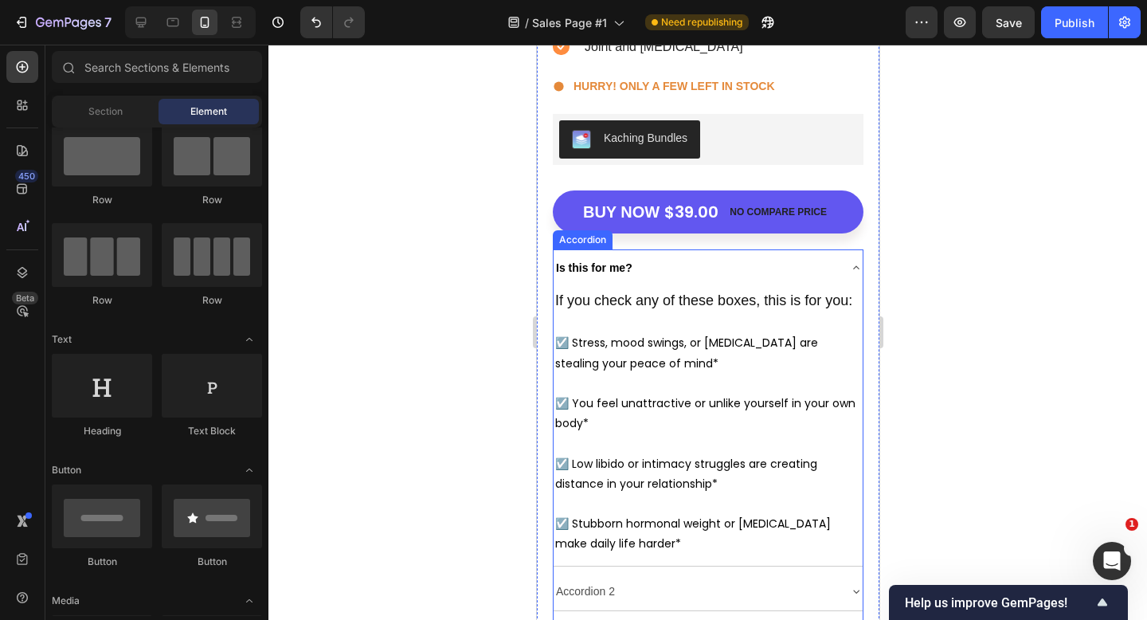
click at [601, 266] on strong "Is this for me?" at bounding box center [593, 267] width 76 height 13
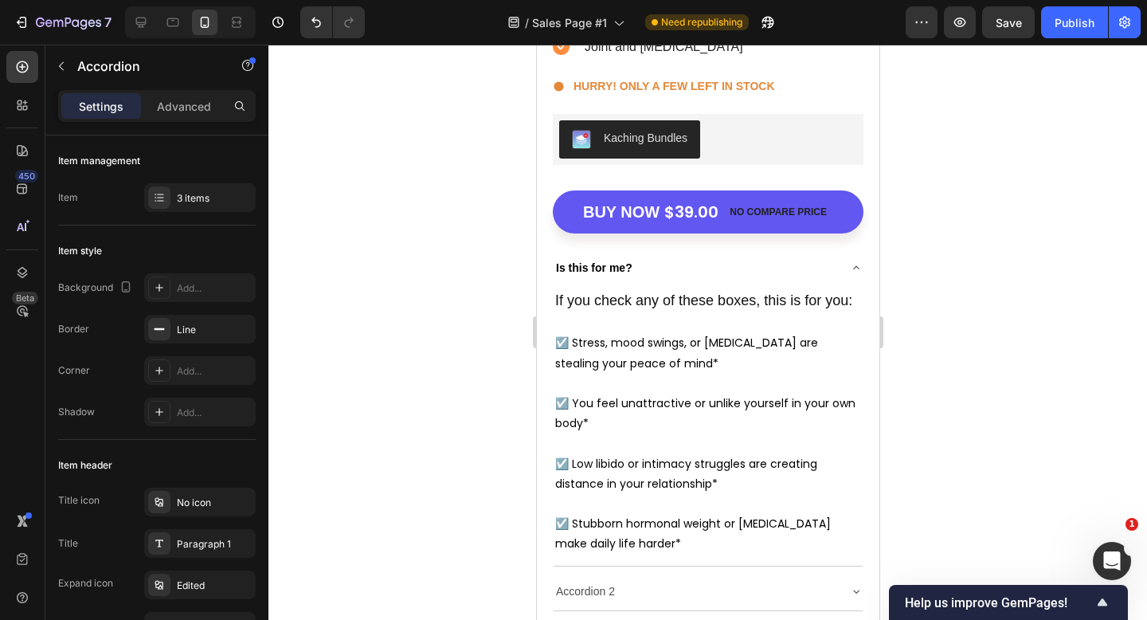
click at [725, 266] on div "Is this for me?" at bounding box center [695, 268] width 284 height 25
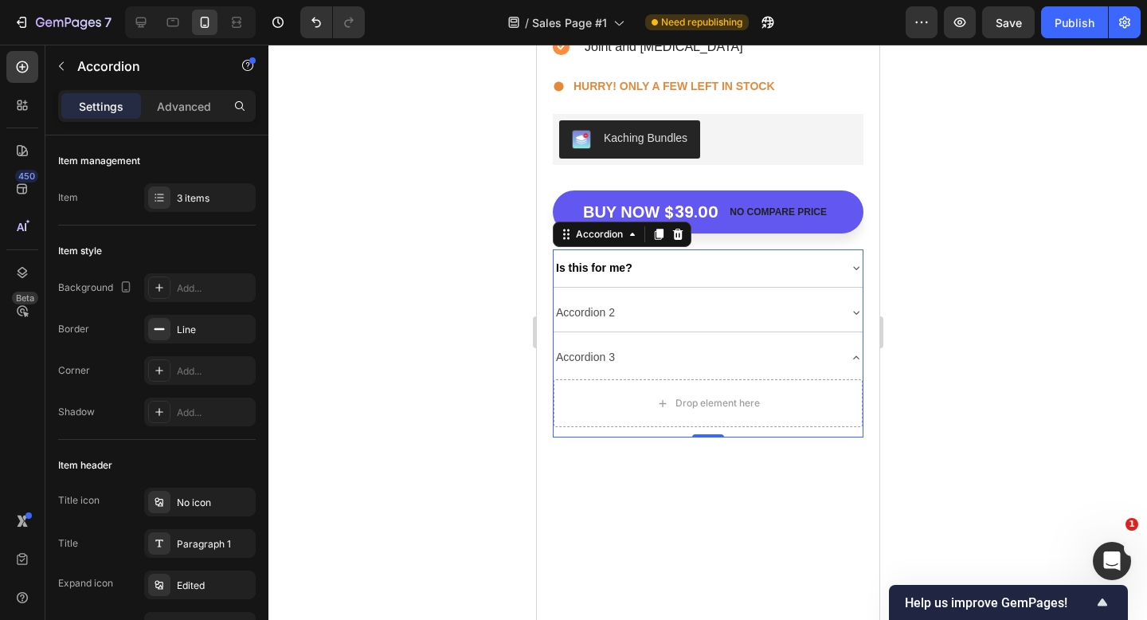
click at [693, 267] on div "Is this for me?" at bounding box center [695, 268] width 284 height 25
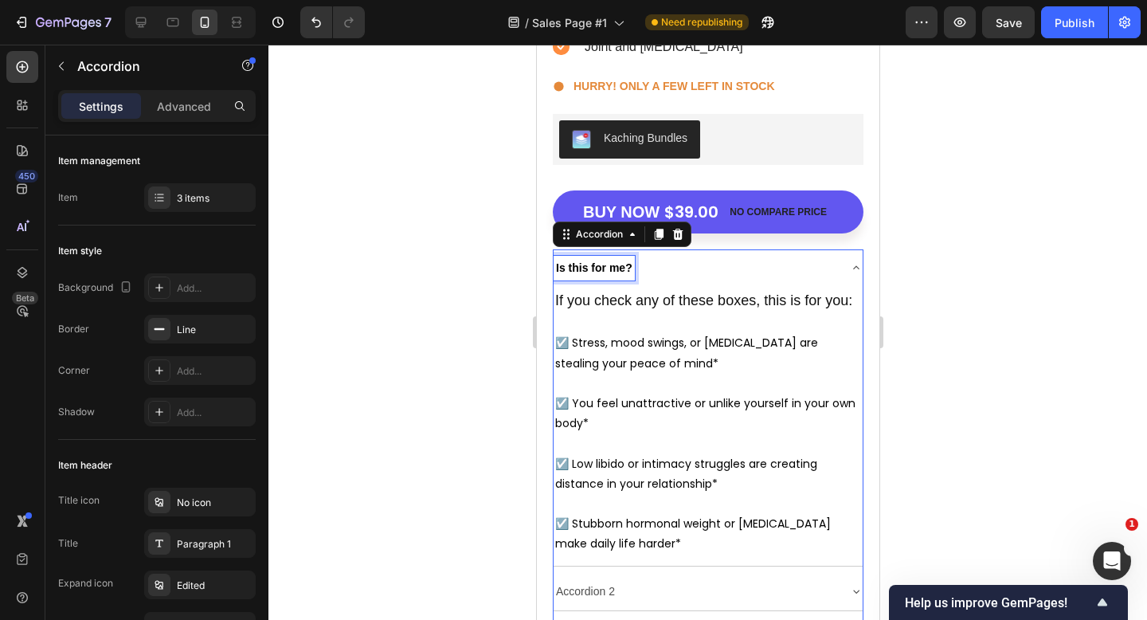
click at [590, 261] on p "Is this for me?" at bounding box center [593, 268] width 76 height 20
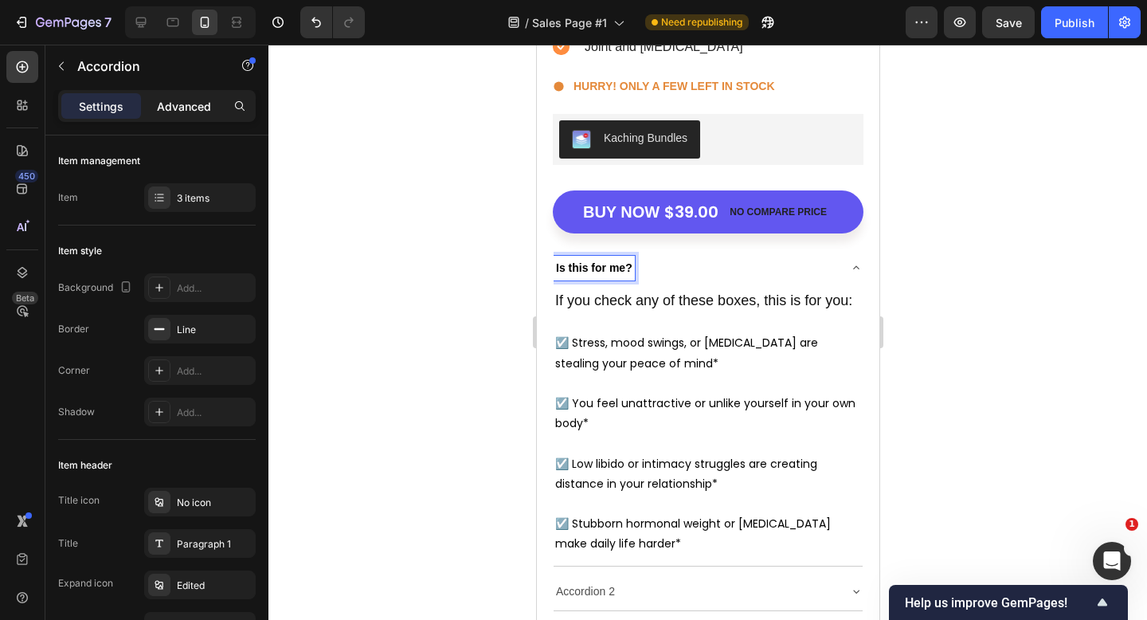
click at [190, 110] on p "Advanced" at bounding box center [184, 106] width 54 height 17
type input "100%"
type input "100"
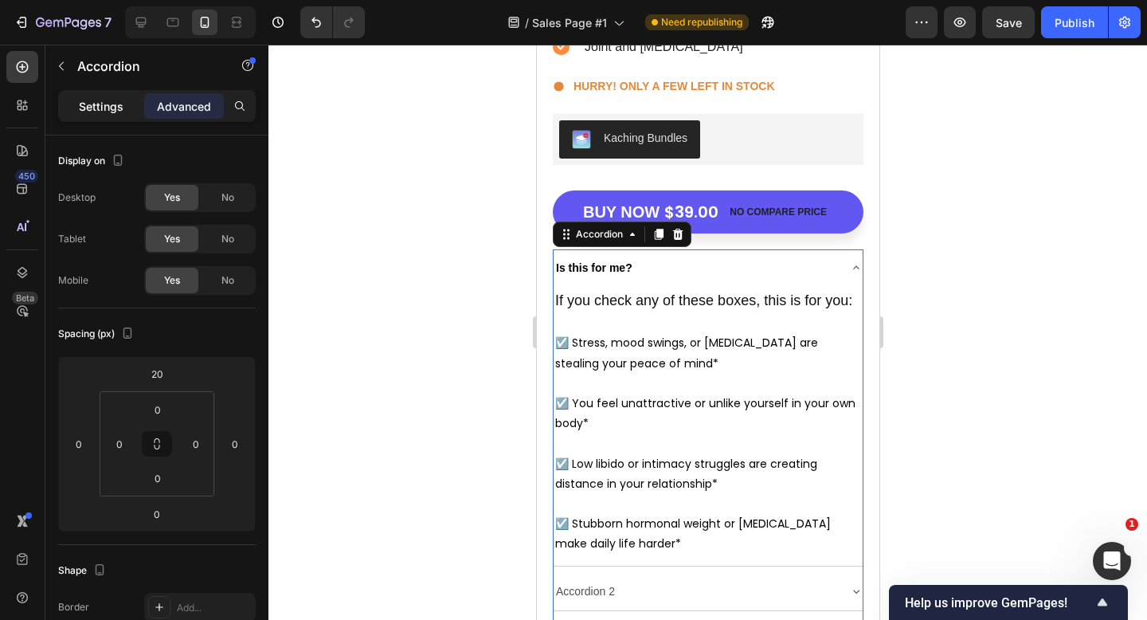
click at [117, 117] on div "Settings" at bounding box center [101, 105] width 80 height 25
type input "8"
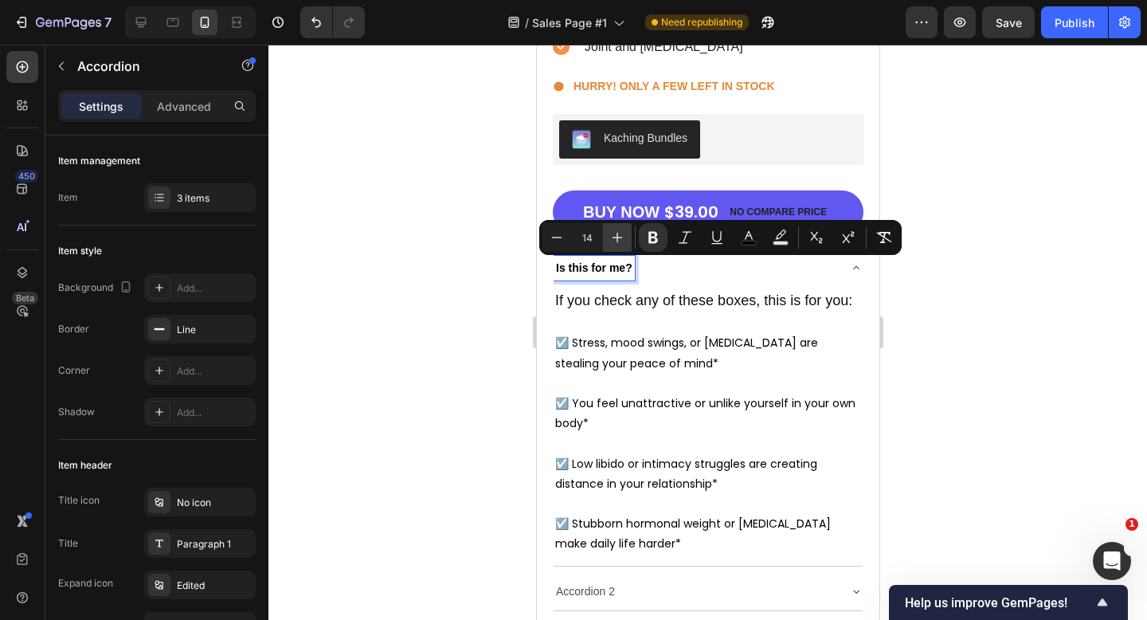
click at [618, 231] on icon "Editor contextual toolbar" at bounding box center [618, 237] width 16 height 16
click at [561, 238] on icon "Editor contextual toolbar" at bounding box center [557, 237] width 16 height 16
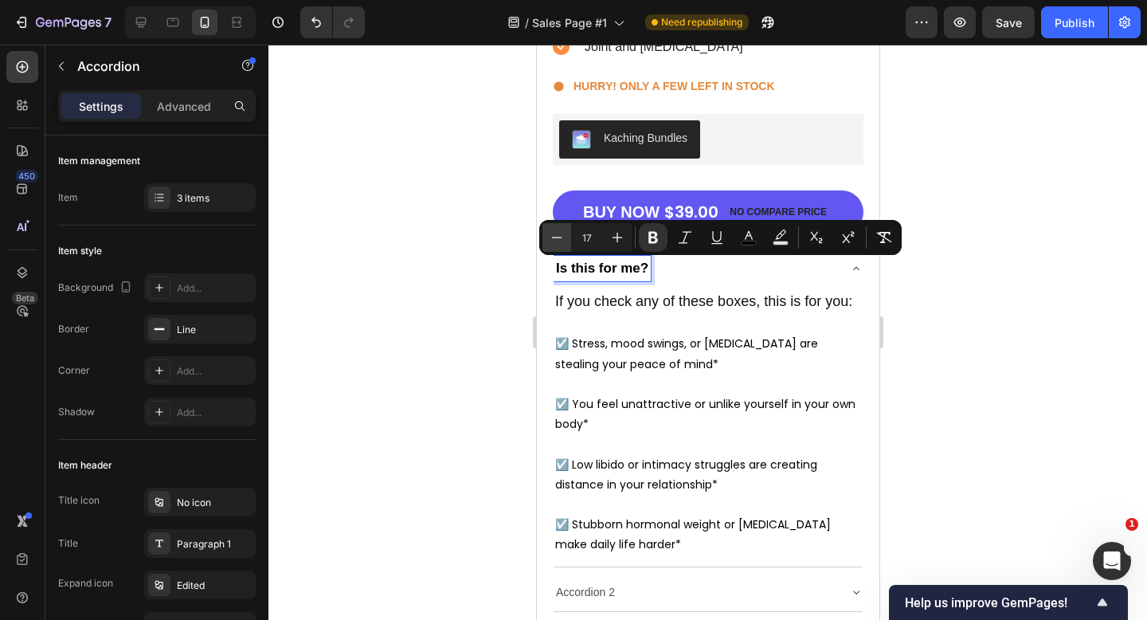
click at [561, 238] on icon "Editor contextual toolbar" at bounding box center [557, 237] width 16 height 16
type input "16"
click at [620, 302] on h2 "If you check any of these boxes, this is for you:" at bounding box center [707, 302] width 309 height 22
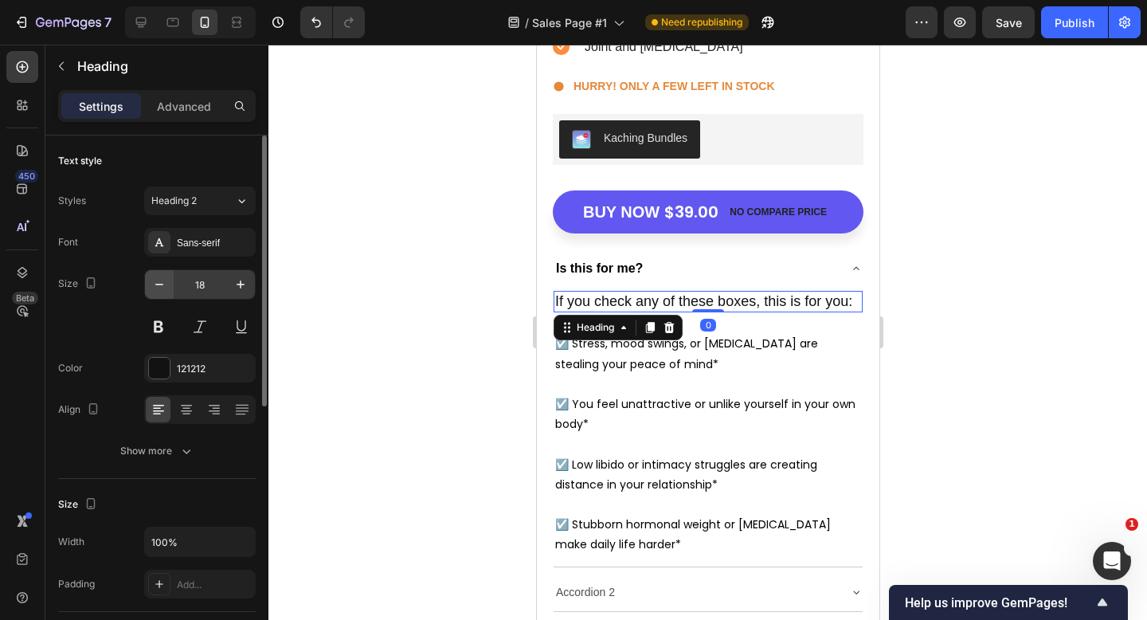
click at [157, 277] on icon "button" at bounding box center [159, 284] width 16 height 16
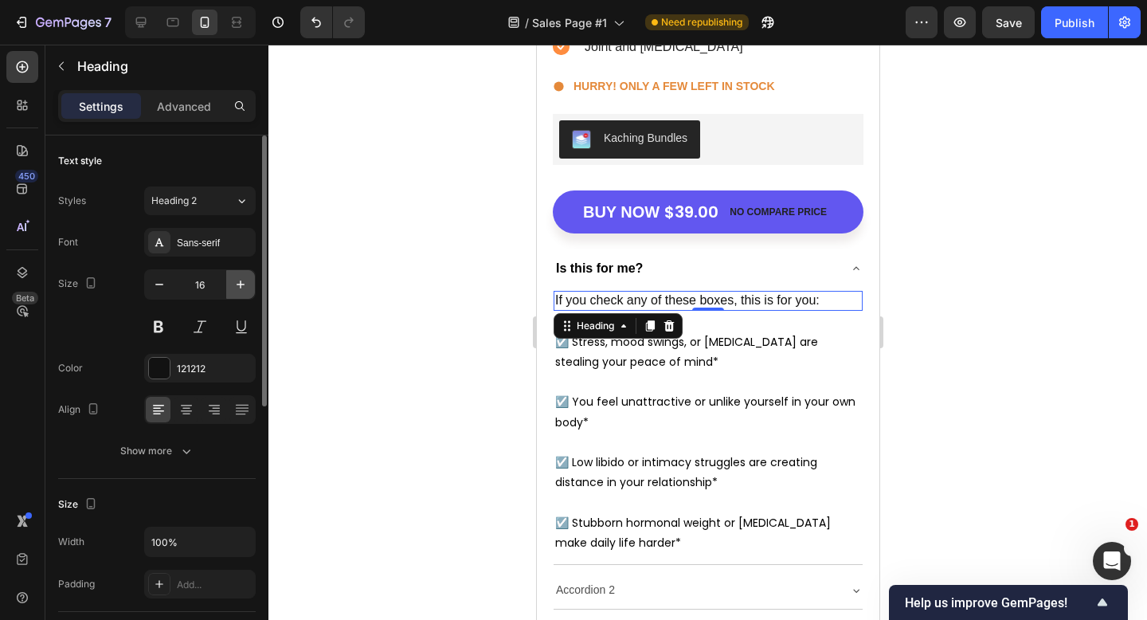
click at [229, 277] on button "button" at bounding box center [240, 284] width 29 height 29
type input "17"
click at [636, 304] on h2 "If you check any of these boxes, this is for you:" at bounding box center [707, 301] width 309 height 21
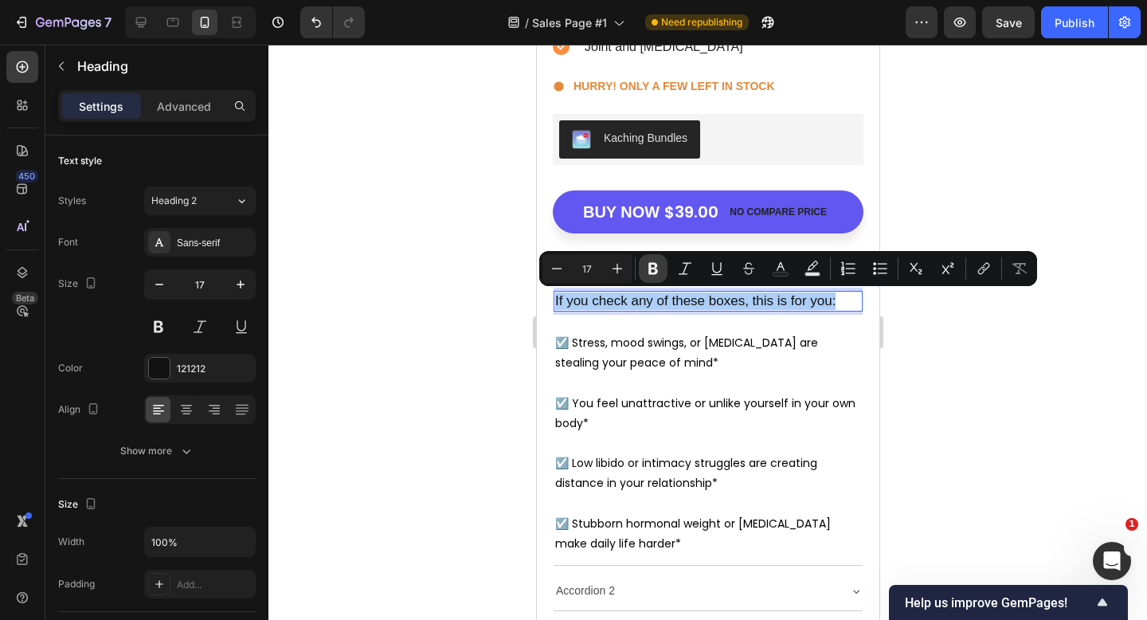
click at [647, 277] on button "Bold" at bounding box center [653, 268] width 29 height 29
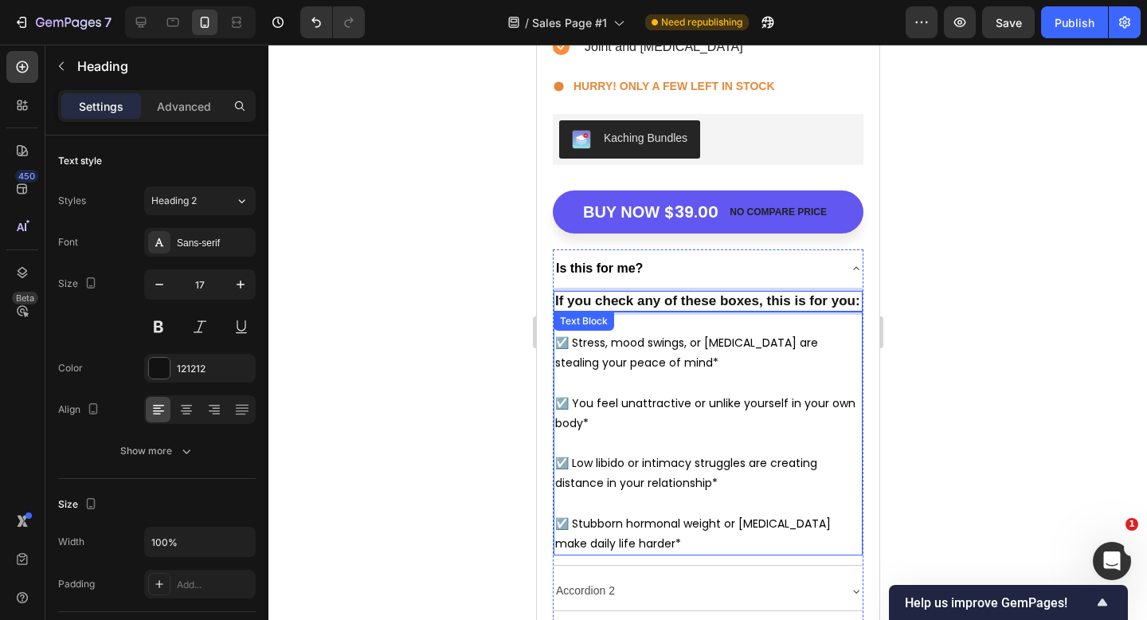
click at [453, 363] on div at bounding box center [708, 332] width 879 height 575
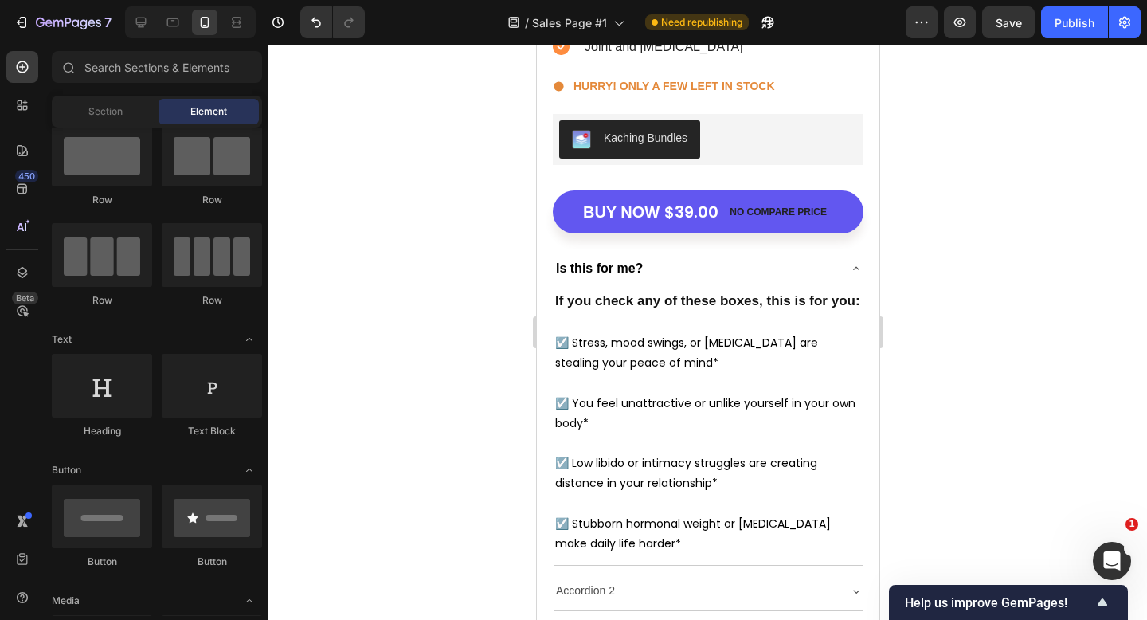
click at [430, 371] on div at bounding box center [708, 332] width 879 height 575
click at [705, 257] on div "Is this for me?" at bounding box center [695, 268] width 284 height 25
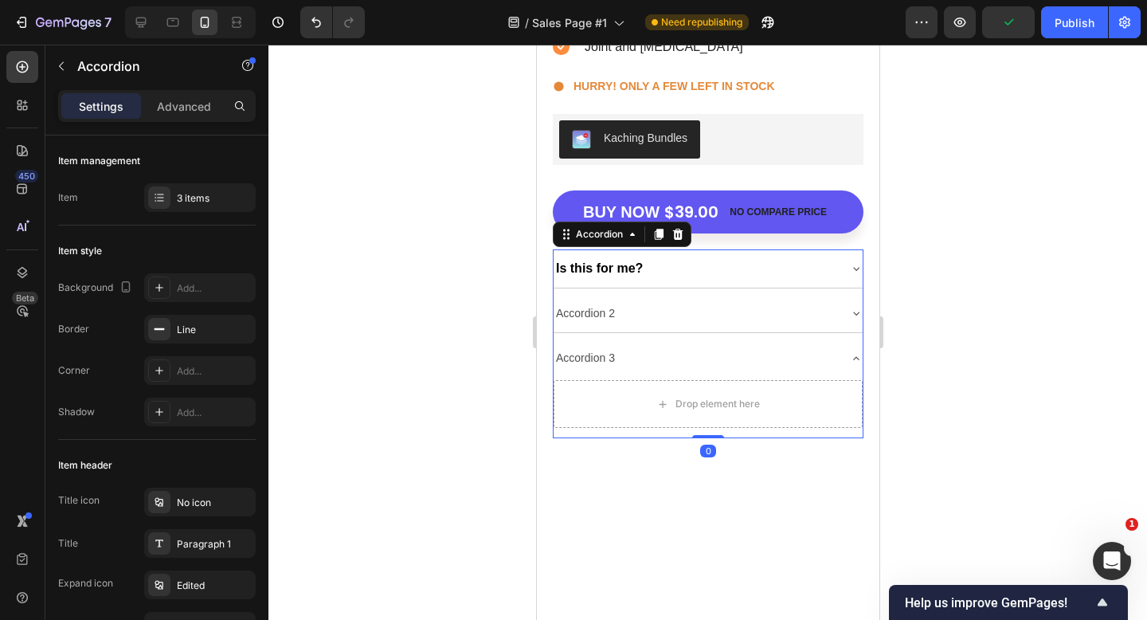
click at [903, 275] on div at bounding box center [708, 332] width 879 height 575
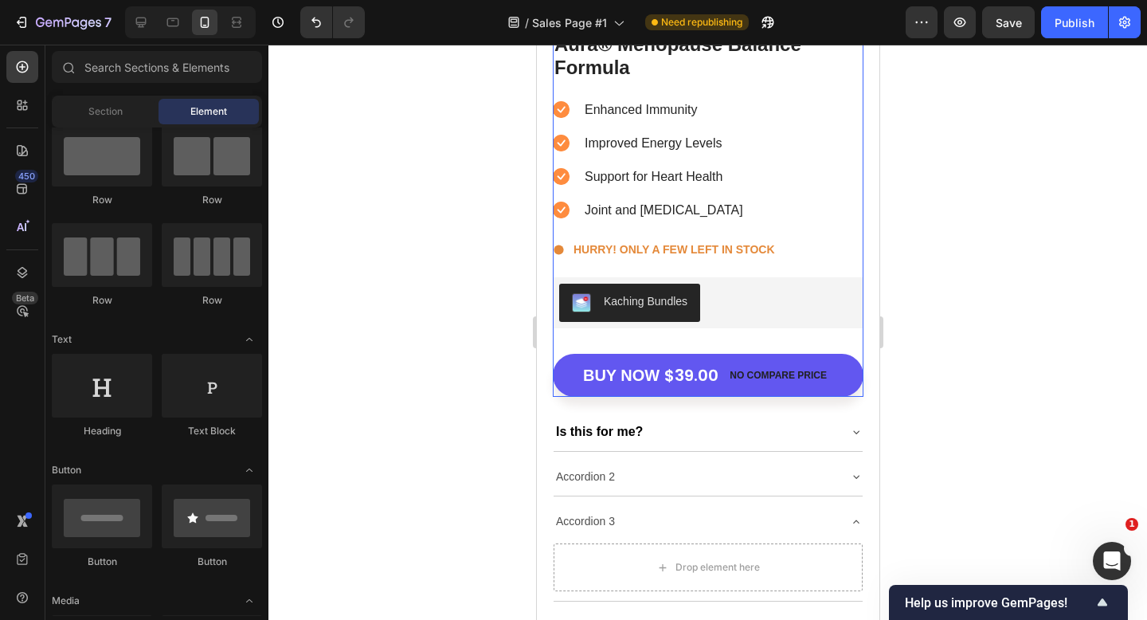
scroll to position [5591, 0]
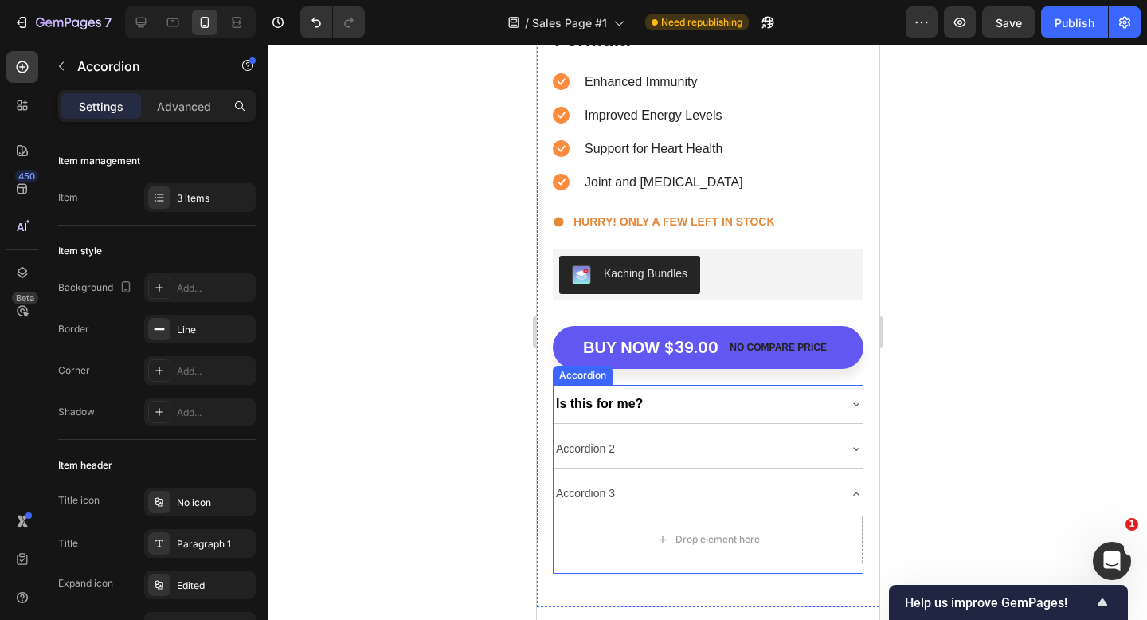
click at [641, 405] on strong "Is this for me?" at bounding box center [598, 404] width 87 height 14
click at [707, 404] on div "Is this for me?" at bounding box center [695, 403] width 284 height 25
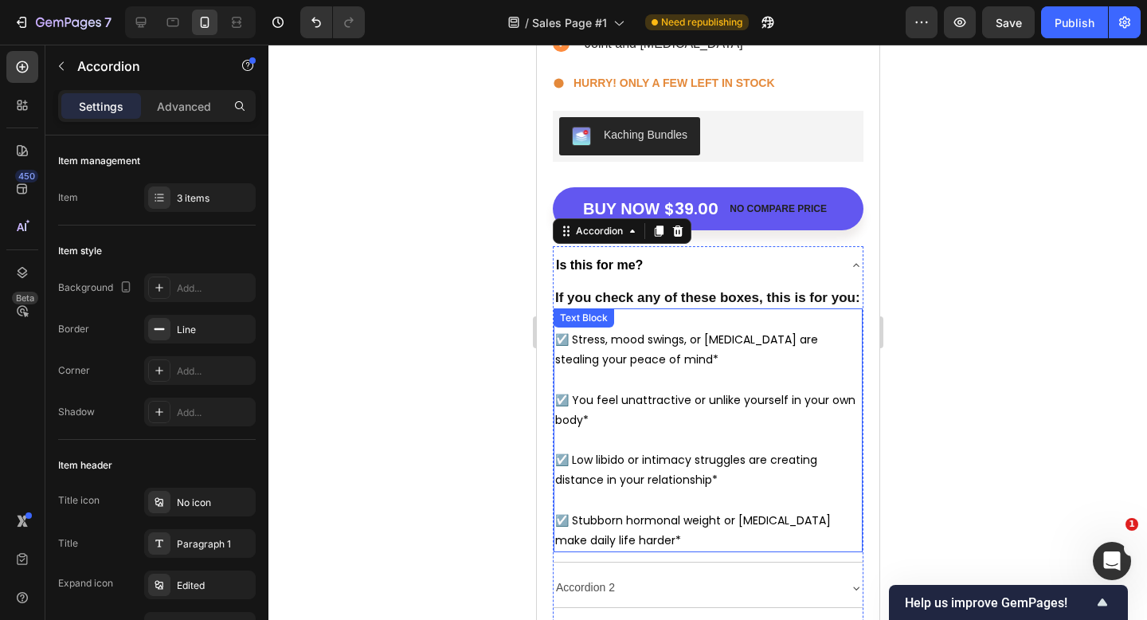
scroll to position [5734, 0]
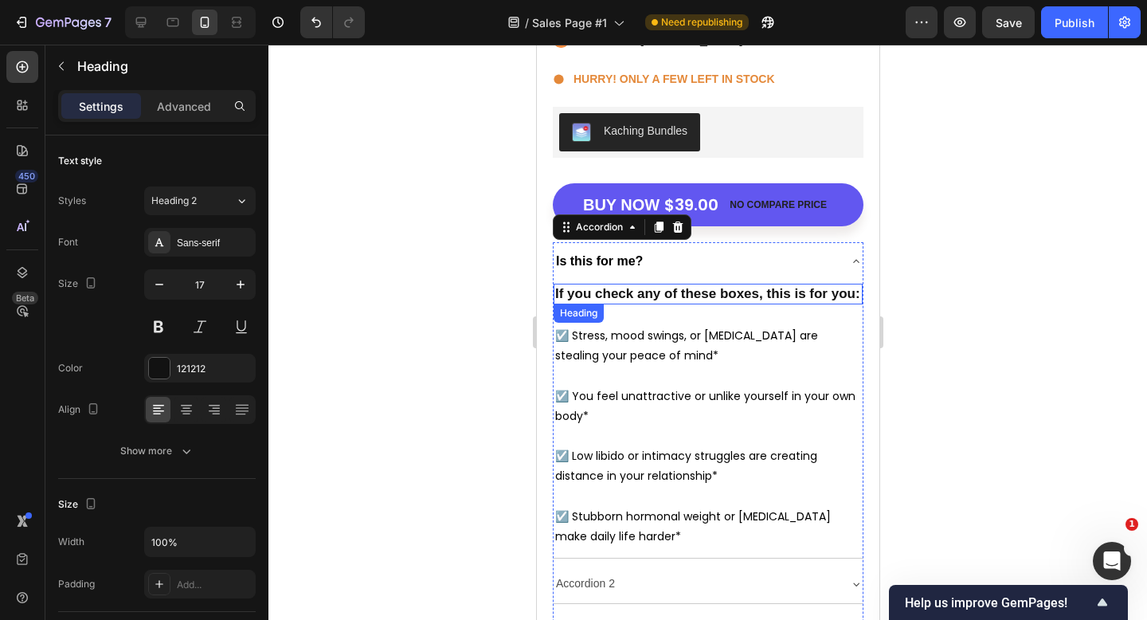
click at [687, 288] on strong "If you check any of these boxes, this is for you:" at bounding box center [707, 293] width 305 height 15
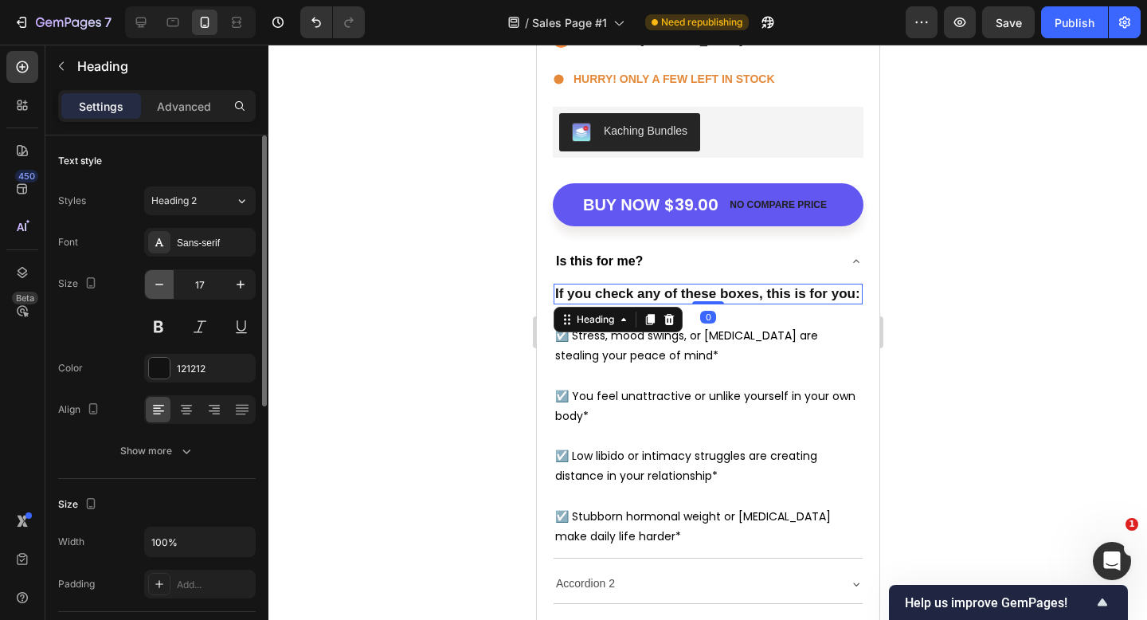
click at [163, 281] on icon "button" at bounding box center [159, 284] width 16 height 16
click at [163, 284] on icon "button" at bounding box center [159, 284] width 16 height 16
type input "15"
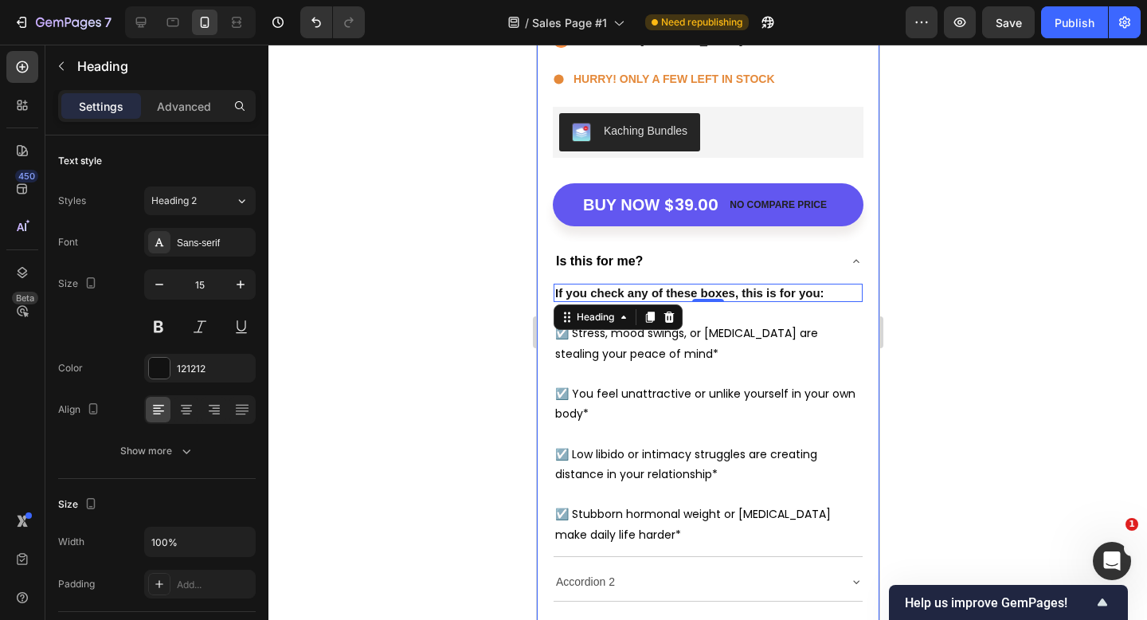
click at [927, 331] on div at bounding box center [708, 332] width 879 height 575
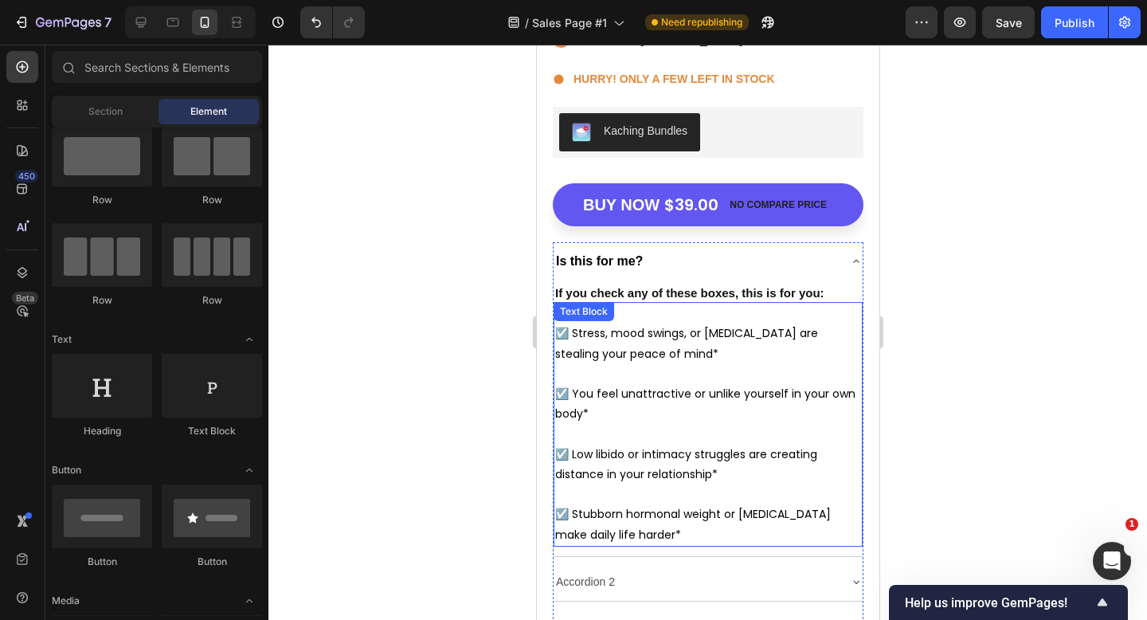
click at [676, 352] on p "☑️ Stress, mood swings, or brain fog are stealing your peace of mind*" at bounding box center [708, 343] width 306 height 40
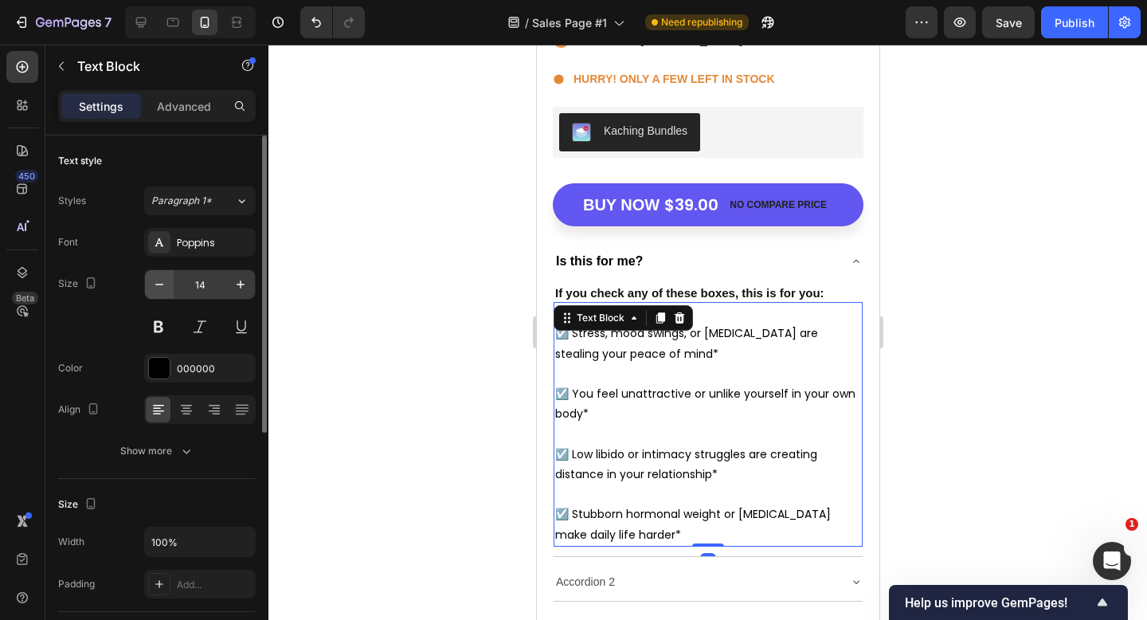
click at [167, 289] on button "button" at bounding box center [159, 284] width 29 height 29
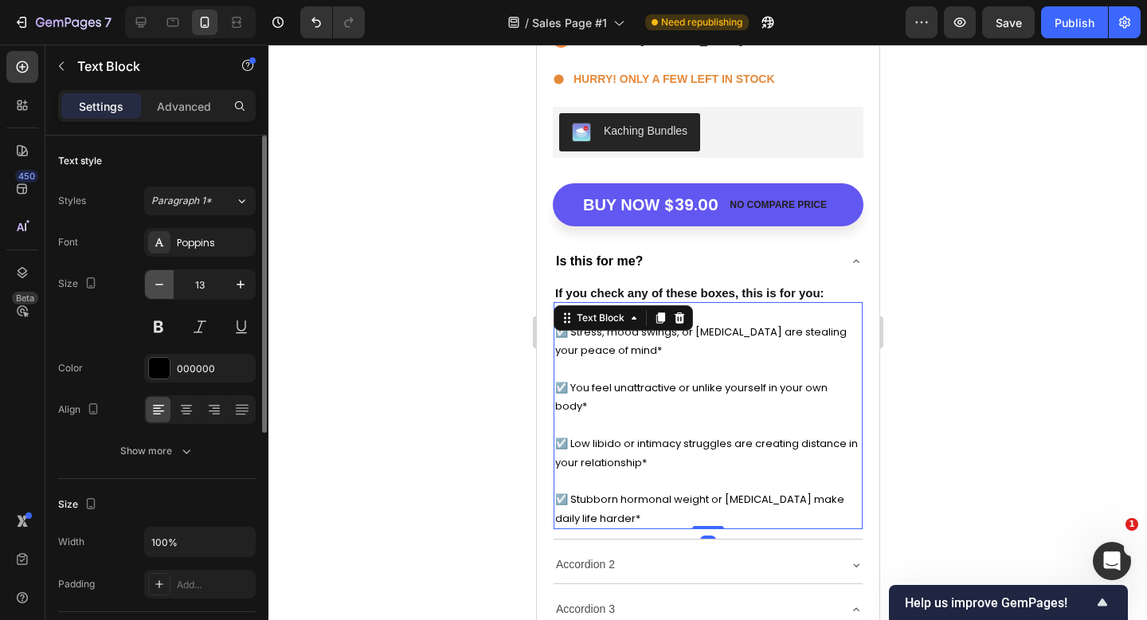
click at [167, 289] on button "button" at bounding box center [159, 284] width 29 height 29
type input "12"
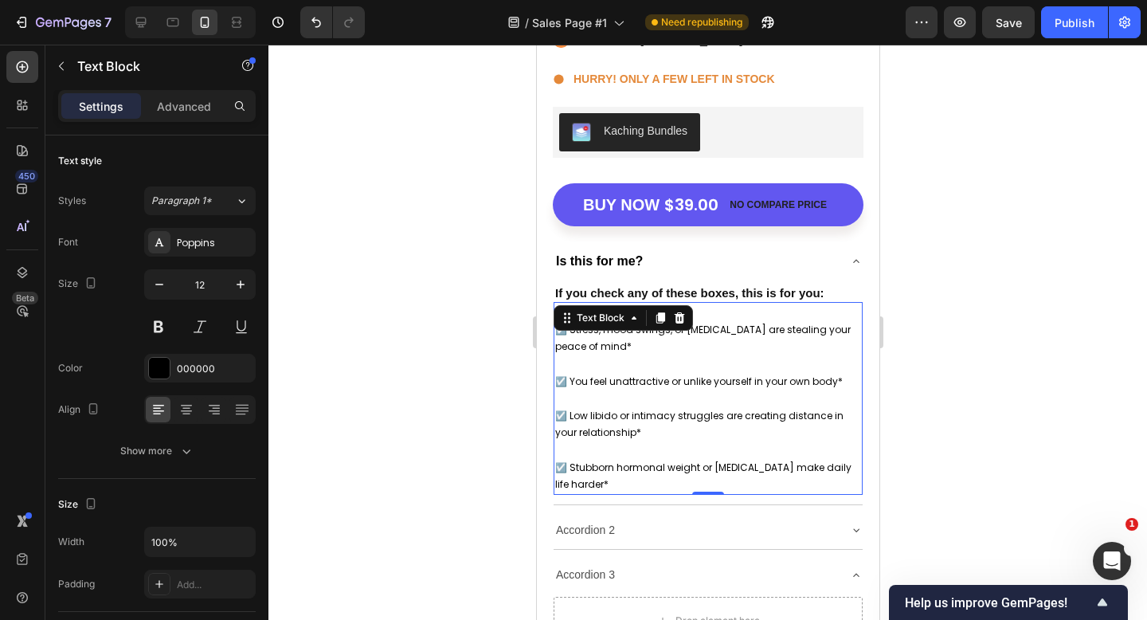
click at [1004, 316] on div at bounding box center [708, 332] width 879 height 575
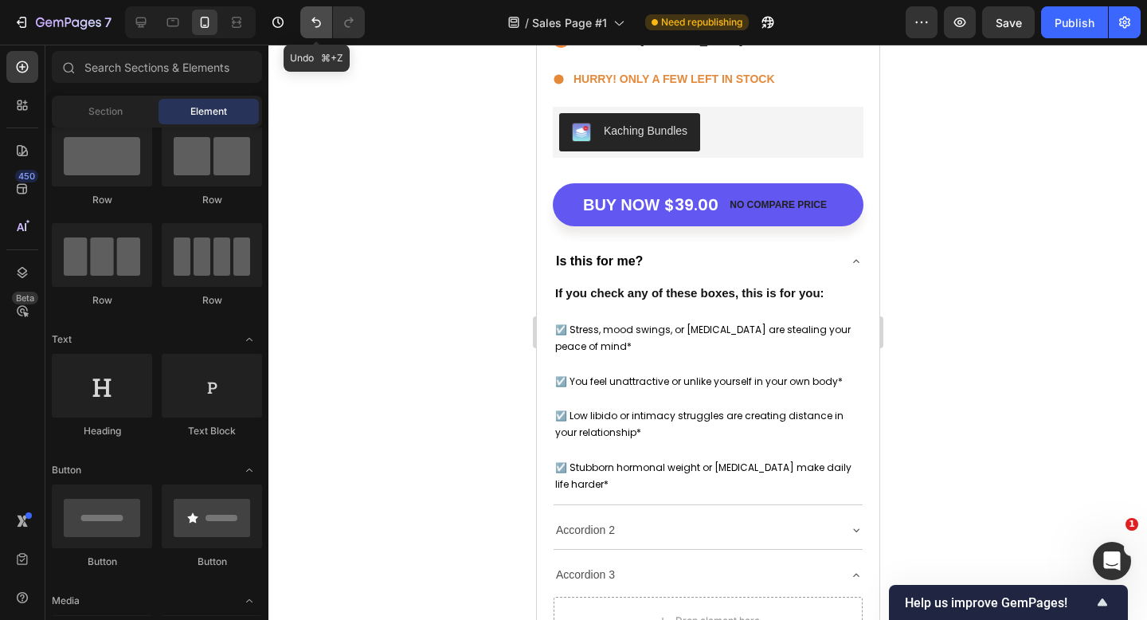
click at [310, 22] on icon "Undo/Redo" at bounding box center [316, 22] width 16 height 16
click at [319, 24] on icon "Undo/Redo" at bounding box center [316, 22] width 16 height 16
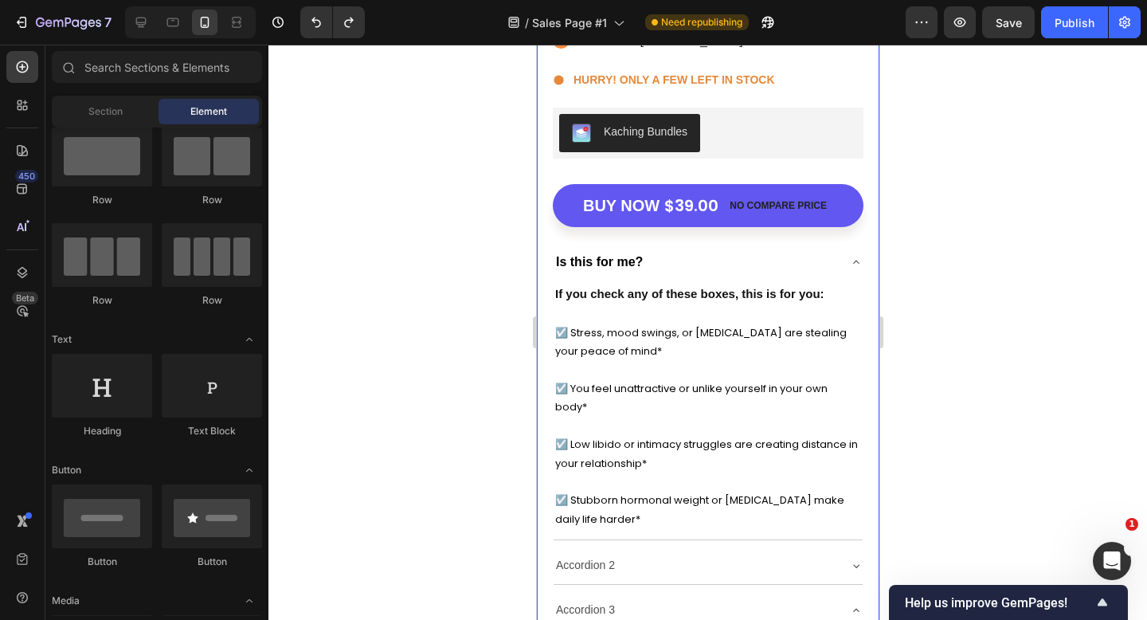
scroll to position [5788, 0]
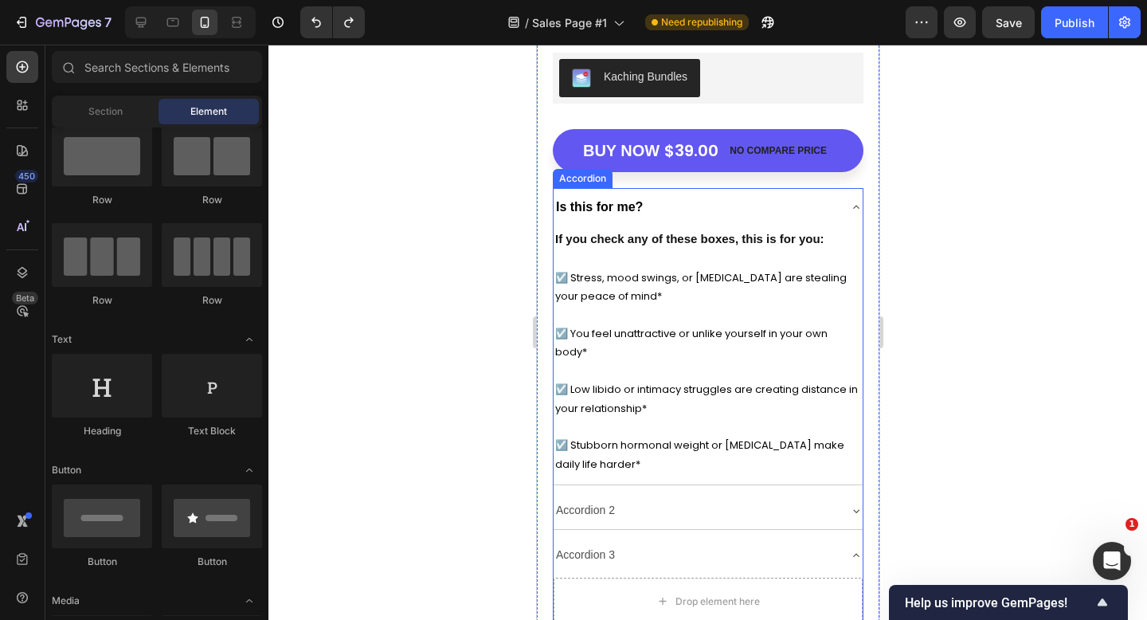
click at [809, 207] on div "Is this for me?" at bounding box center [695, 206] width 284 height 25
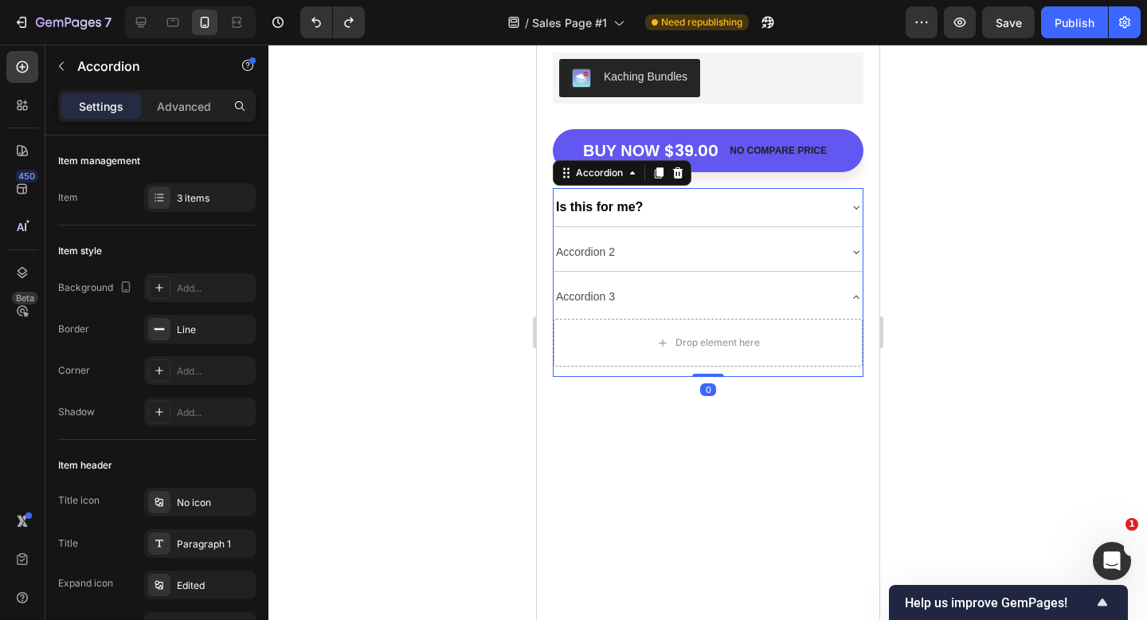
click at [723, 256] on div "Accordion 2" at bounding box center [695, 252] width 284 height 25
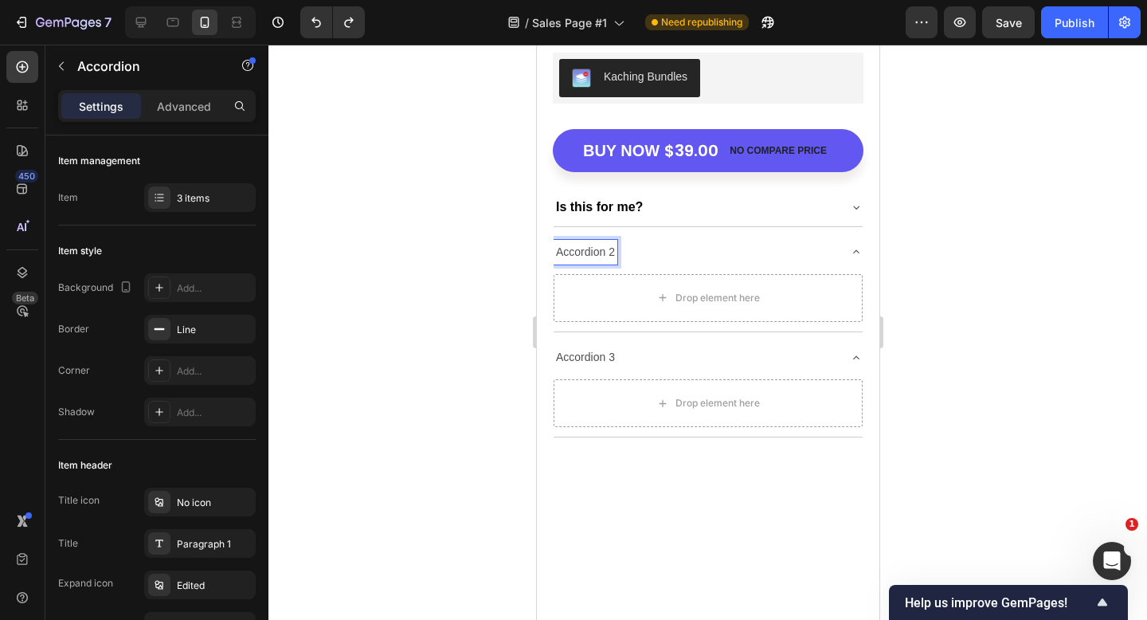
click at [619, 211] on strong "Is this for me?" at bounding box center [598, 207] width 87 height 14
click at [727, 201] on div "Is this for me?" at bounding box center [695, 206] width 284 height 25
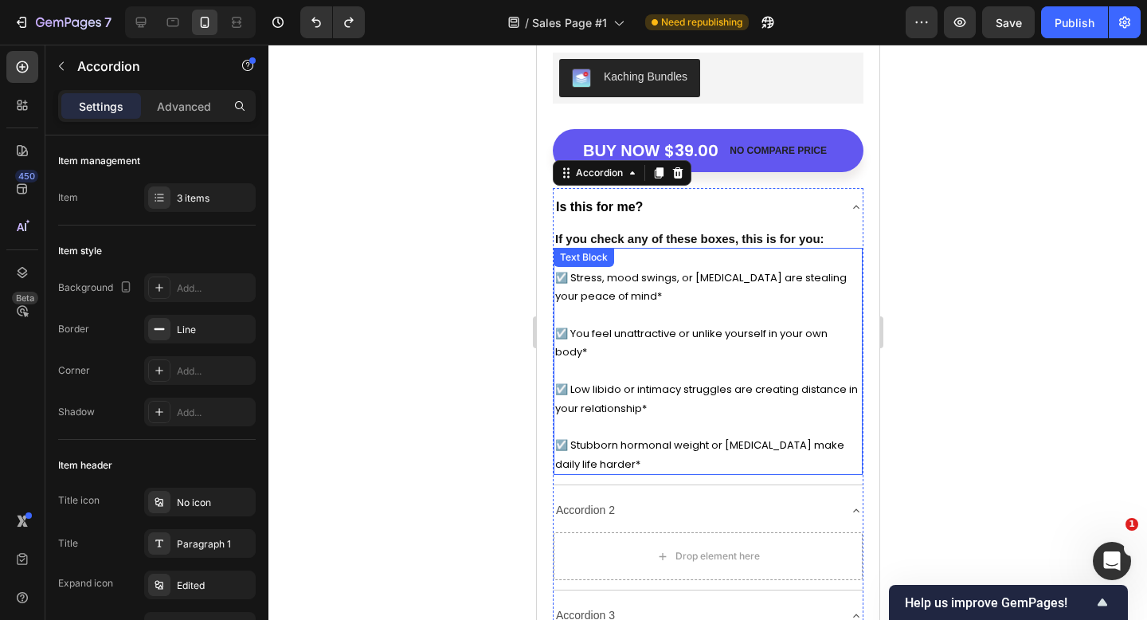
click at [632, 344] on p "☑️ You feel unattractive or unlike yourself in your own body*" at bounding box center [708, 333] width 306 height 56
click at [636, 508] on div "Accordion 2" at bounding box center [695, 510] width 284 height 25
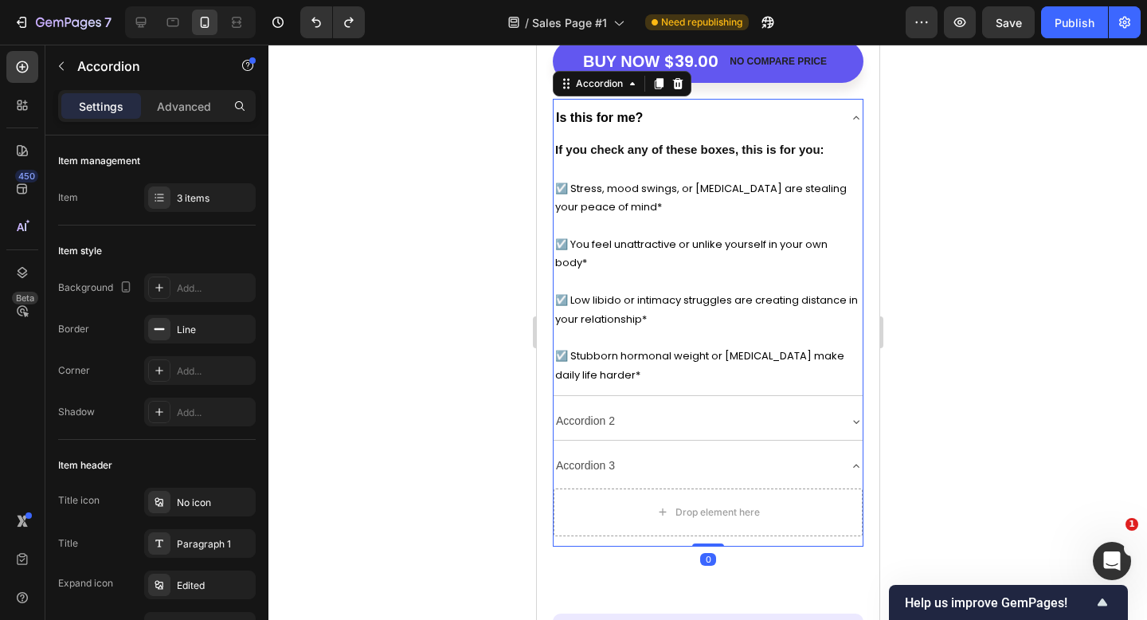
click at [641, 412] on div "Accordion 2" at bounding box center [695, 421] width 284 height 25
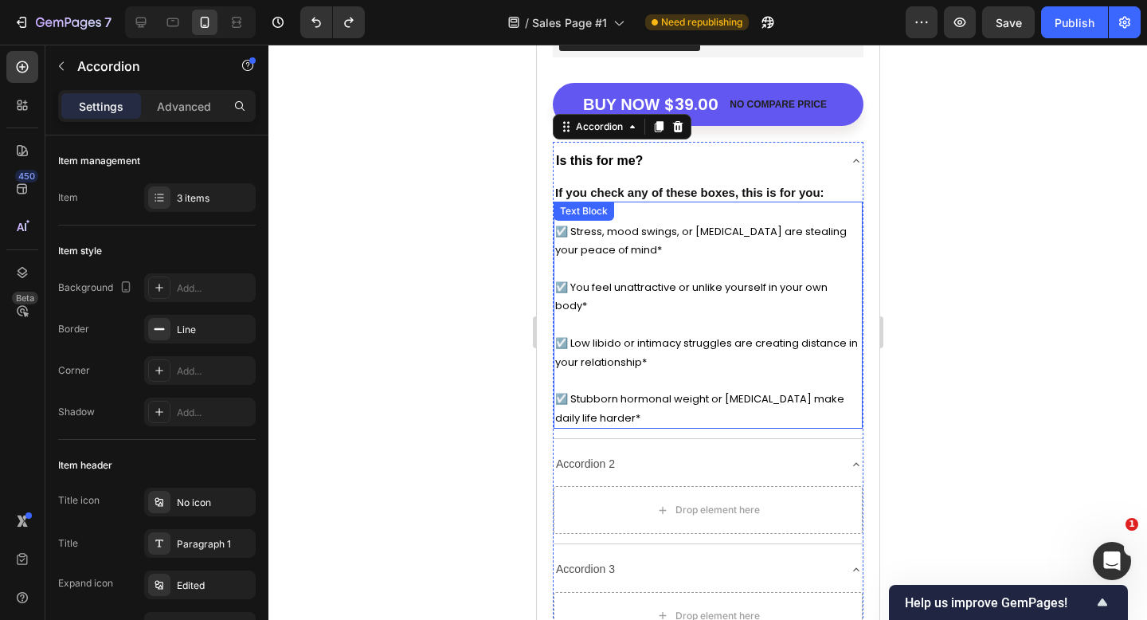
scroll to position [5836, 0]
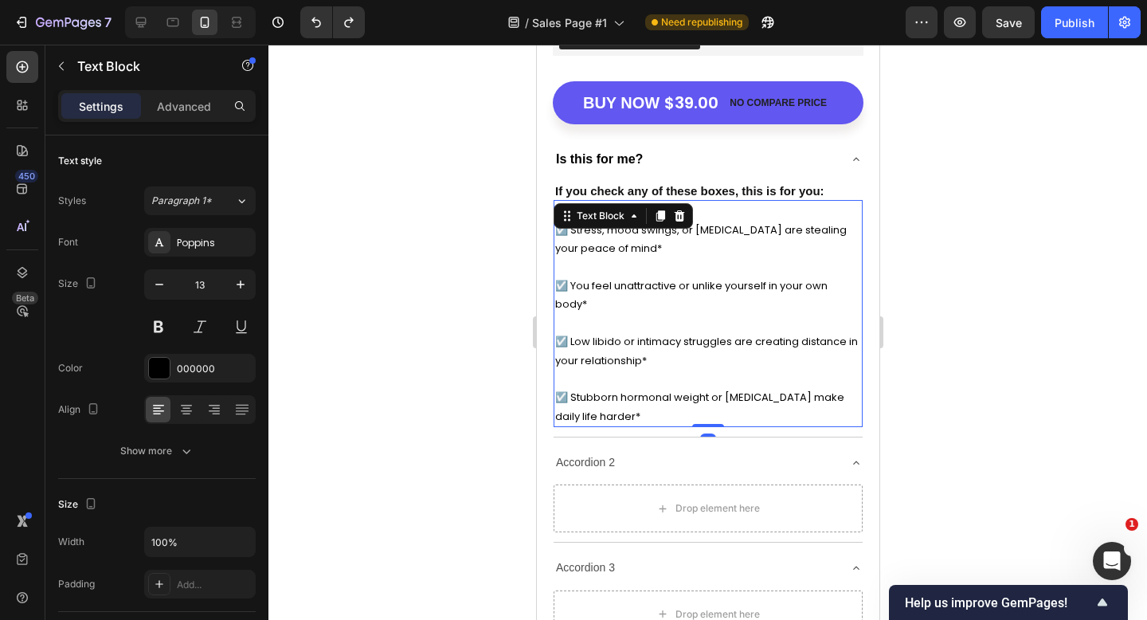
click at [660, 273] on p "☑️ You feel unattractive or unlike yourself in your own body*" at bounding box center [708, 285] width 306 height 56
click at [570, 236] on p "☑️ Stress, mood swings, or brain fog are stealing your peace of mind*" at bounding box center [708, 239] width 306 height 37
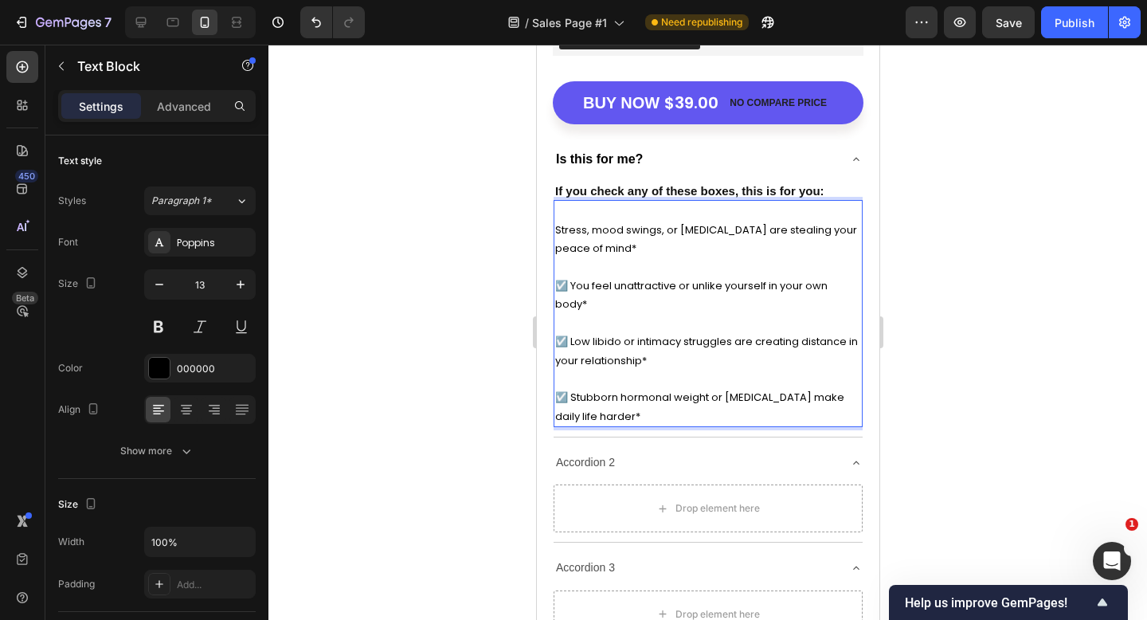
click at [570, 282] on p "☑️ You feel unattractive or unlike yourself in your own body*" at bounding box center [708, 285] width 306 height 56
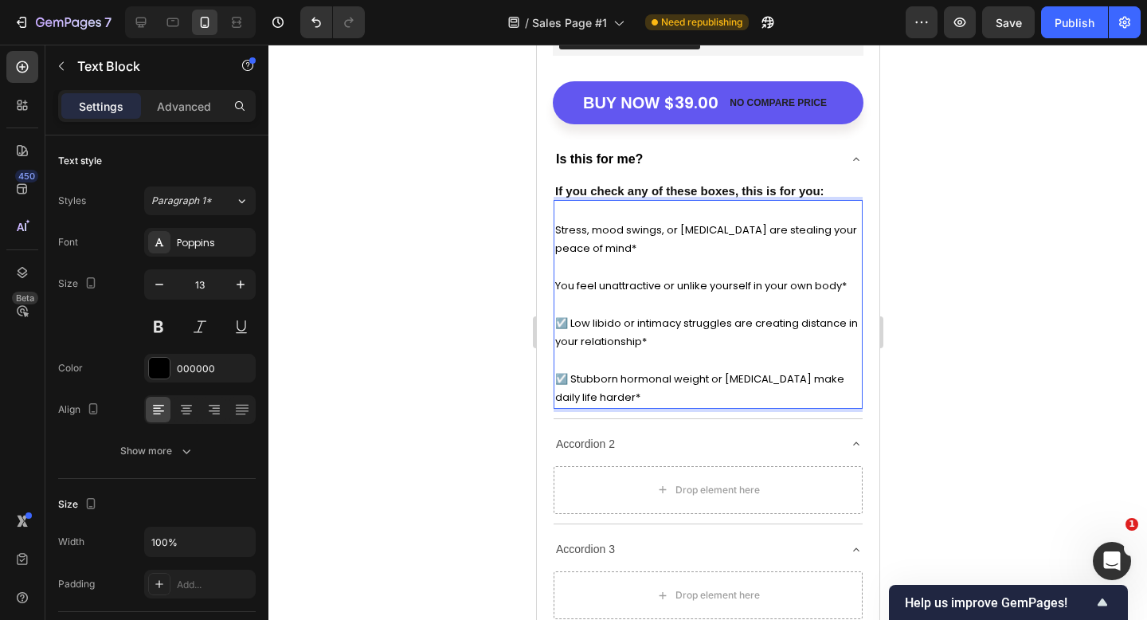
click at [570, 323] on p "☑️ Low libido or intimacy struggles are creating distance in your relationship*…" at bounding box center [708, 351] width 306 height 112
click at [572, 378] on p "Low libido or intimacy struggles are creating distance in your relationship* ☑️…" at bounding box center [708, 351] width 306 height 112
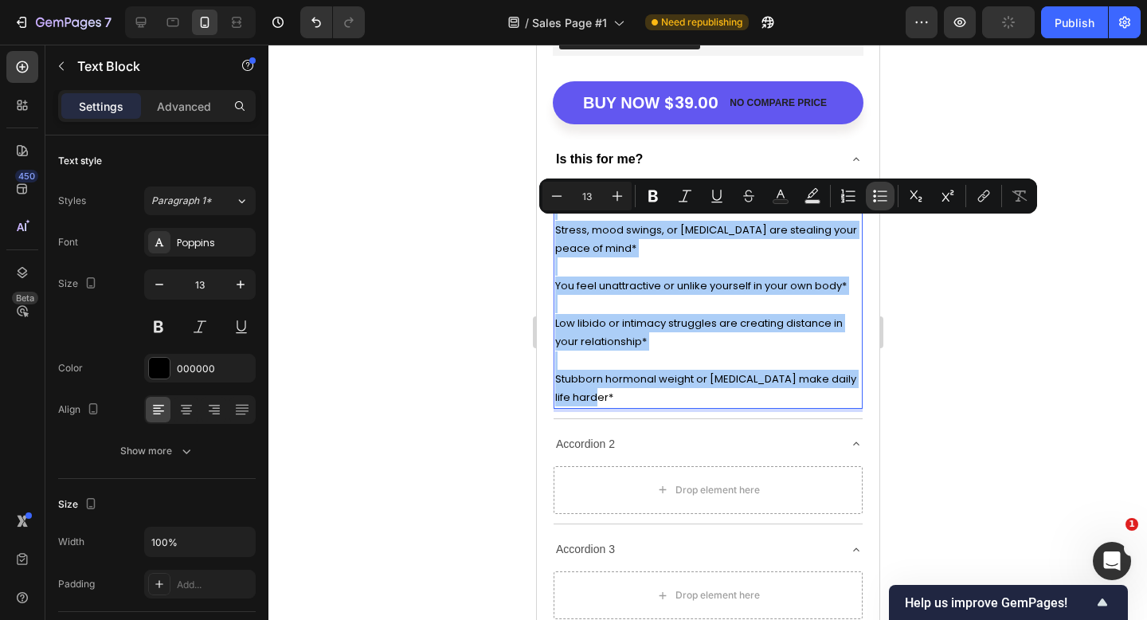
click at [883, 197] on icon "Editor contextual toolbar" at bounding box center [880, 196] width 16 height 16
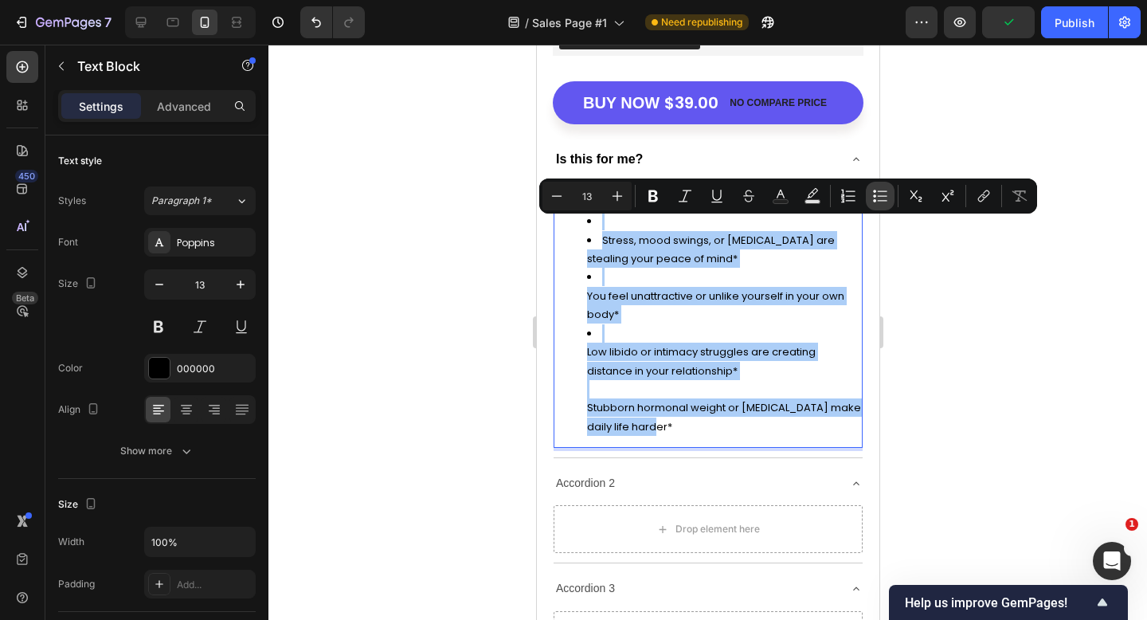
click at [875, 193] on icon "Editor contextual toolbar" at bounding box center [880, 196] width 16 height 16
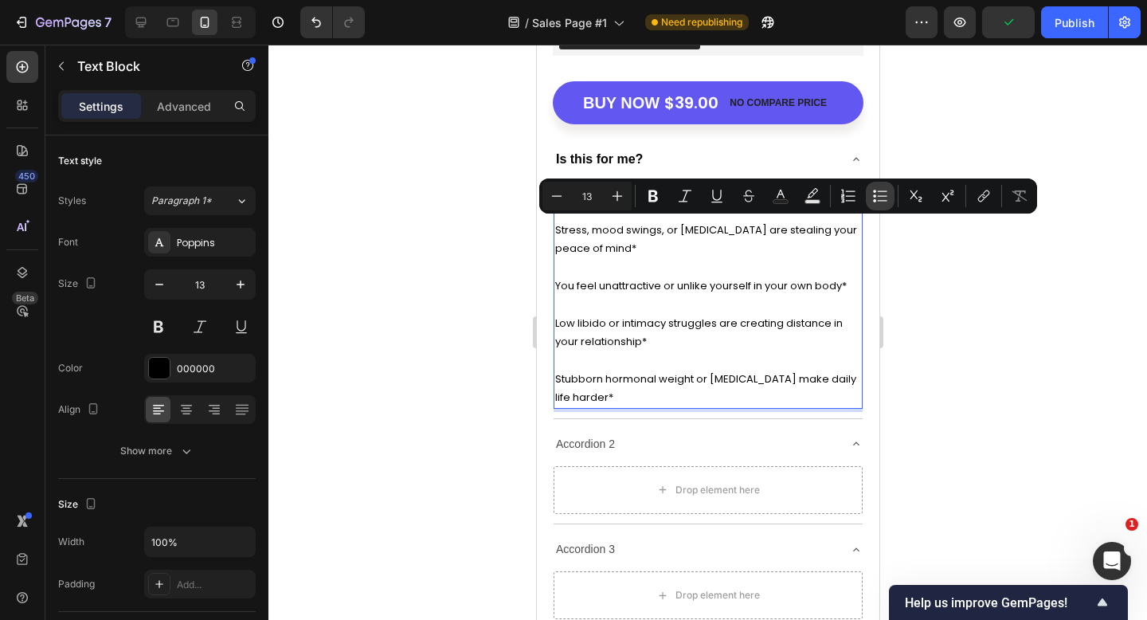
click at [875, 193] on icon "Editor contextual toolbar" at bounding box center [880, 196] width 16 height 16
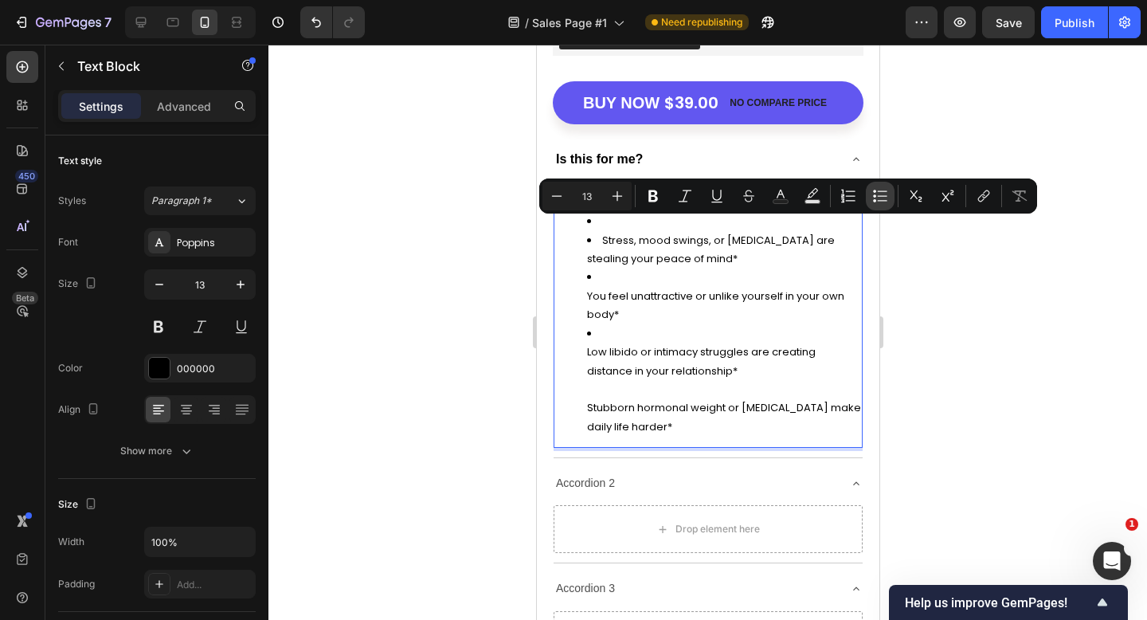
click at [875, 193] on icon "Editor contextual toolbar" at bounding box center [880, 196] width 16 height 16
type input "13"
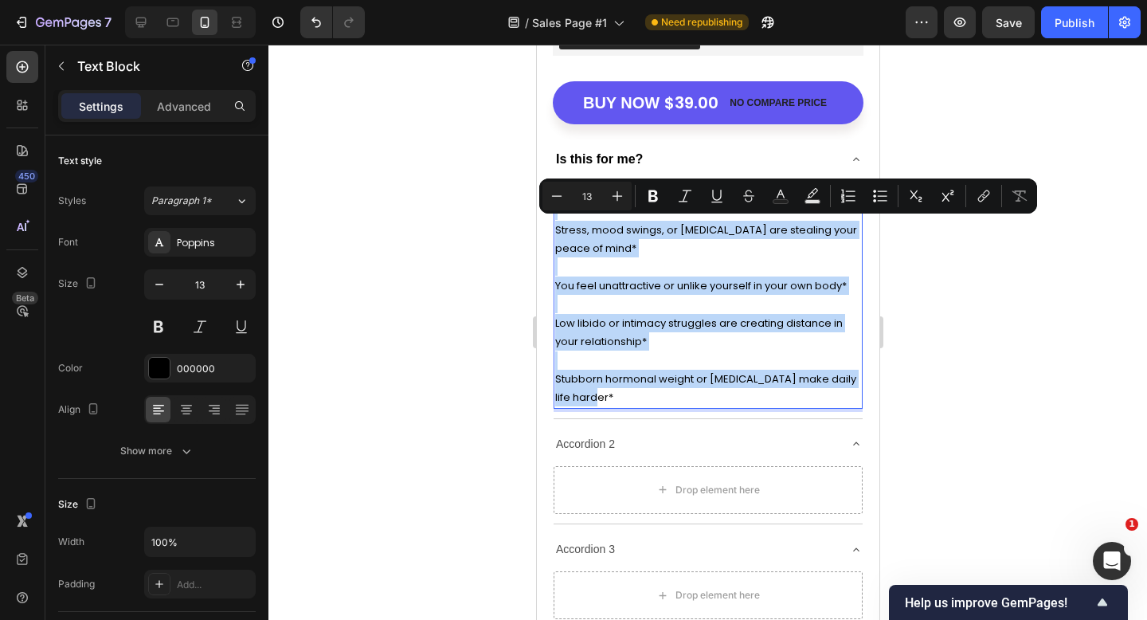
click at [559, 326] on p "Low libido or intimacy struggles are creating distance in your relationship* St…" at bounding box center [708, 351] width 306 height 112
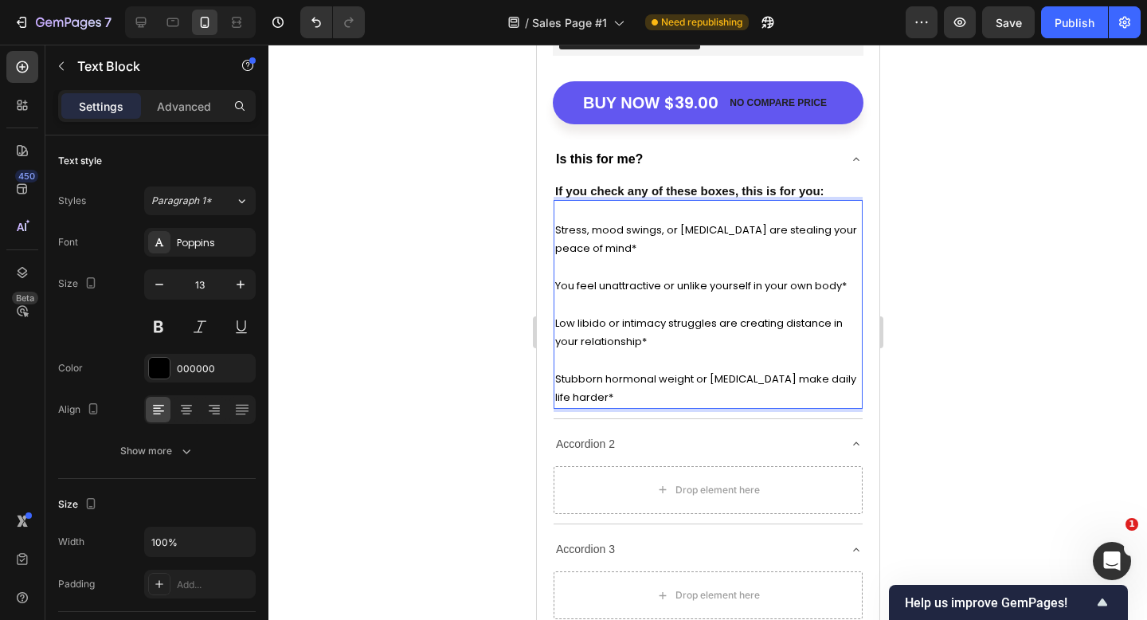
click at [560, 222] on p "Stress, mood swings, or [MEDICAL_DATA] are stealing your peace of mind*" at bounding box center [708, 239] width 306 height 37
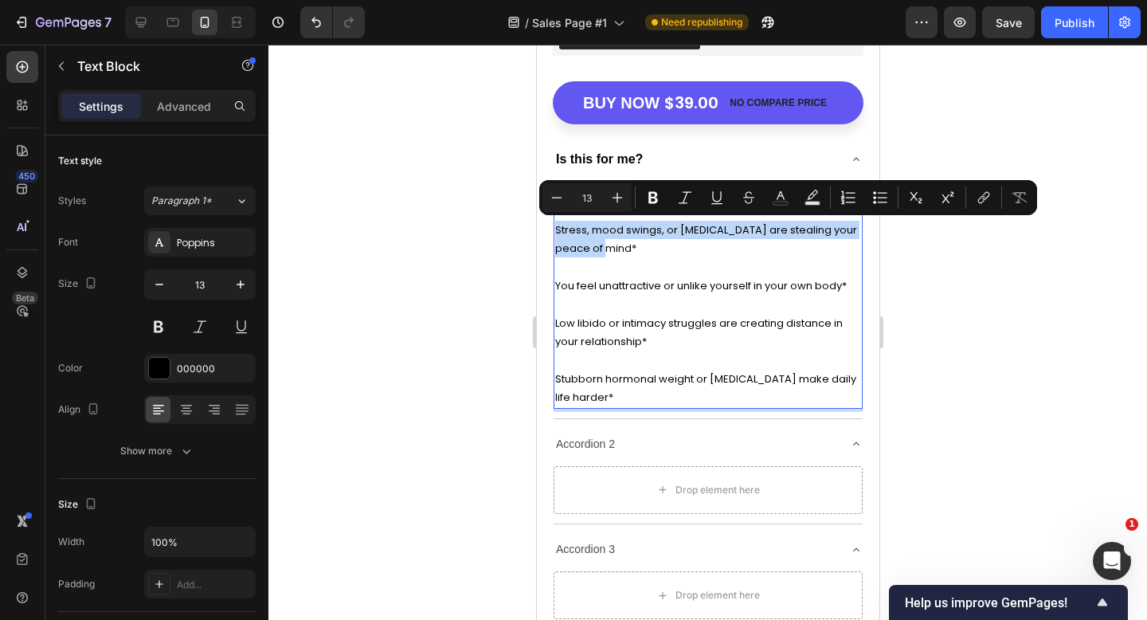
drag, startPoint x: 555, startPoint y: 225, endPoint x: 611, endPoint y: 253, distance: 62.0
click at [611, 253] on p "Stress, mood swings, or [MEDICAL_DATA] are stealing your peace of mind*" at bounding box center [708, 239] width 306 height 37
click at [876, 197] on icon "Editor contextual toolbar" at bounding box center [880, 198] width 16 height 16
type input "13"
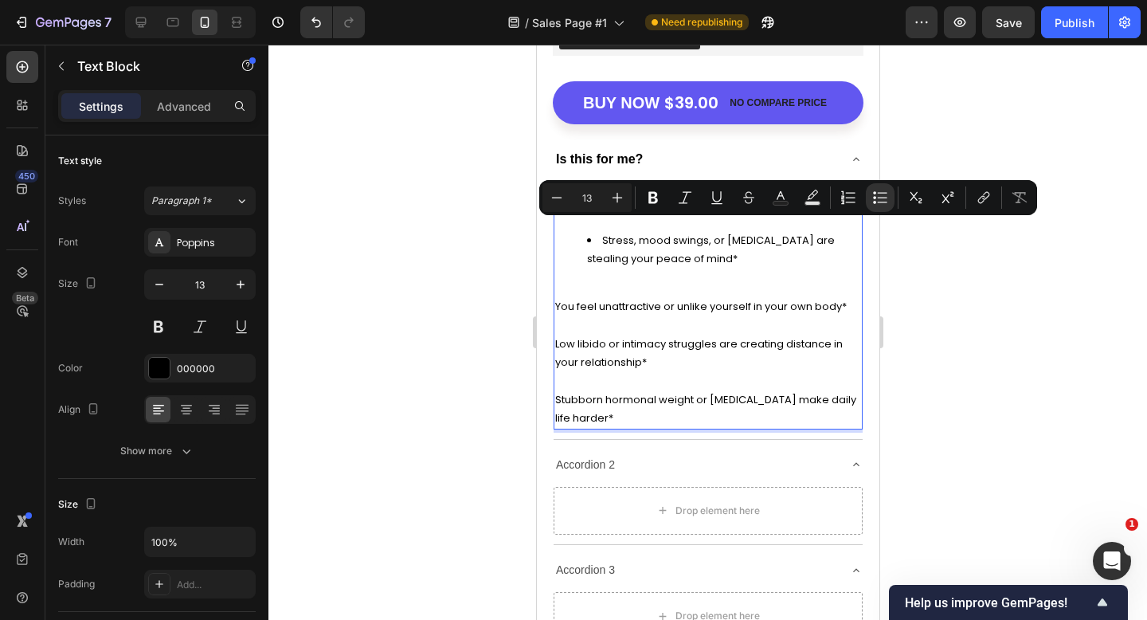
click at [759, 270] on div "Stress, mood swings, or brain fog are stealing your peace of mind* You feel una…" at bounding box center [707, 314] width 309 height 229
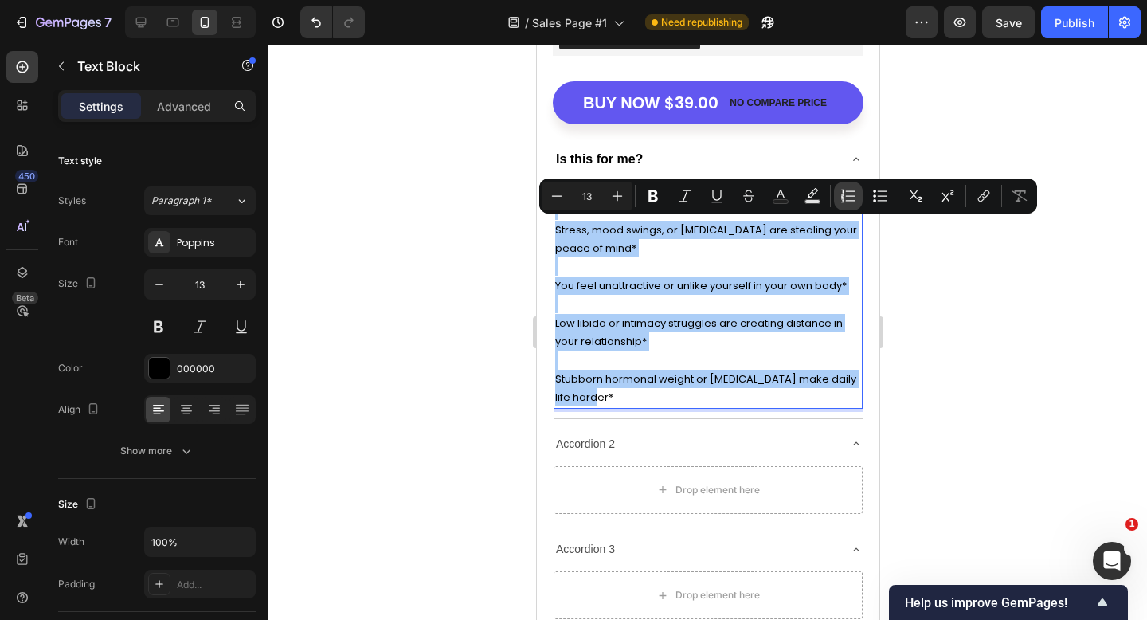
click at [845, 194] on icon "Editor contextual toolbar" at bounding box center [849, 196] width 16 height 16
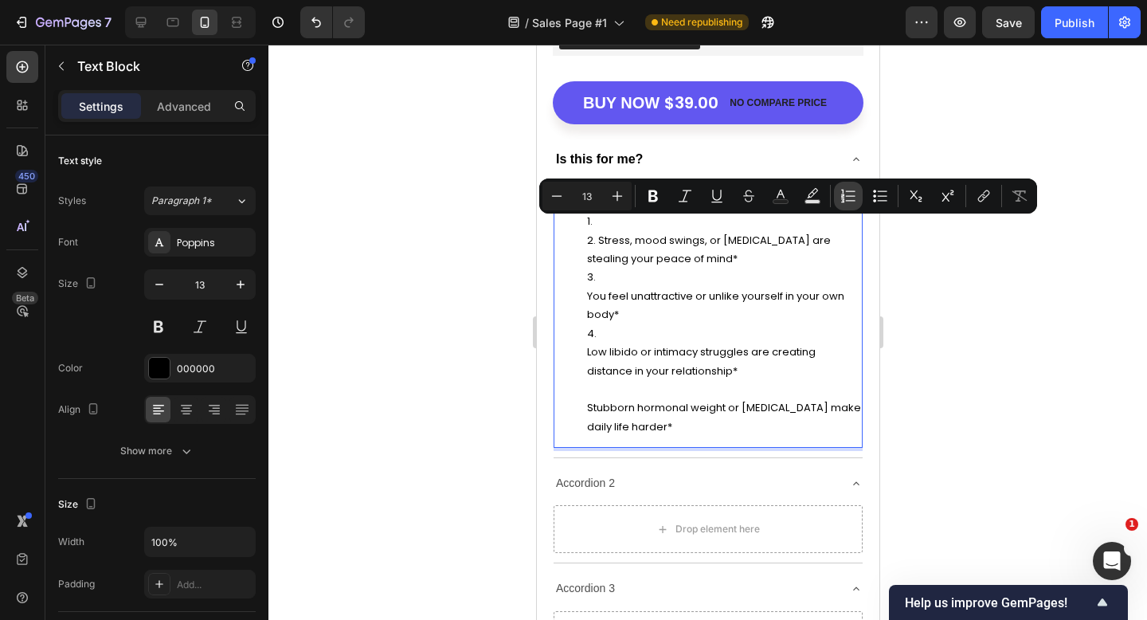
click at [845, 194] on icon "Editor contextual toolbar" at bounding box center [849, 196] width 16 height 16
type input "13"
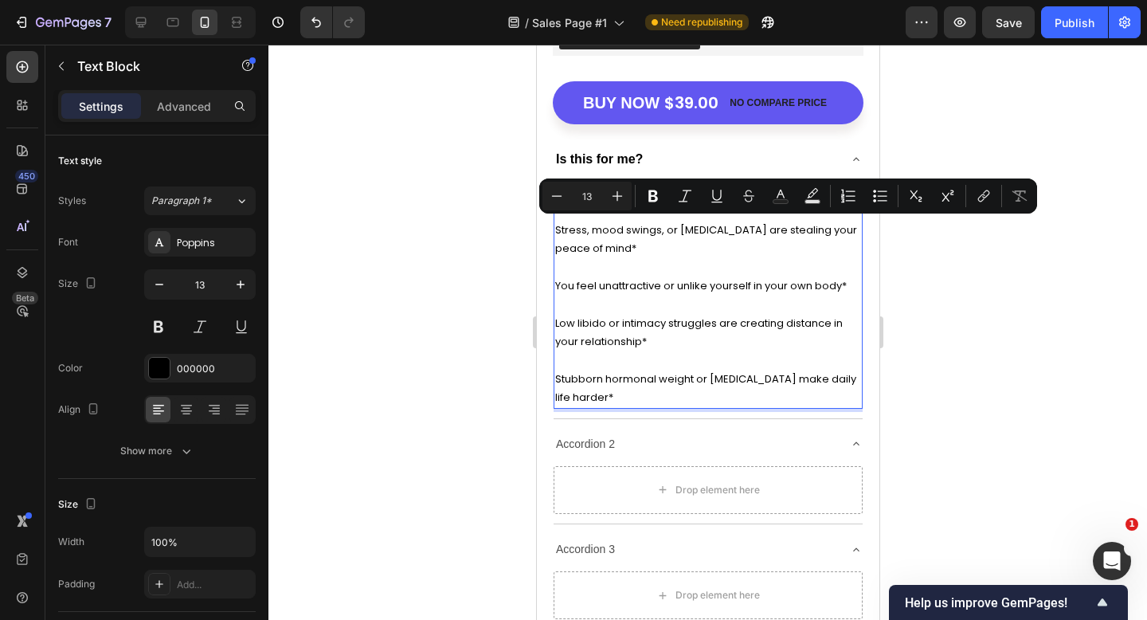
click at [613, 397] on p "Low libido or intimacy struggles are creating distance in your relationship* St…" at bounding box center [708, 351] width 306 height 112
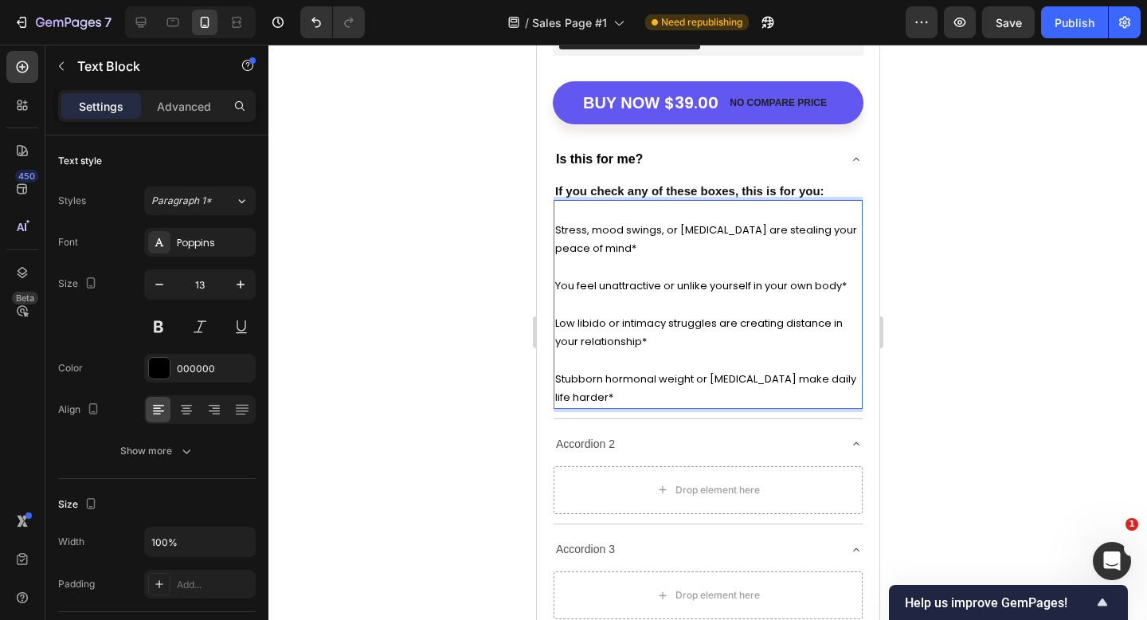
click at [937, 326] on div at bounding box center [708, 332] width 879 height 575
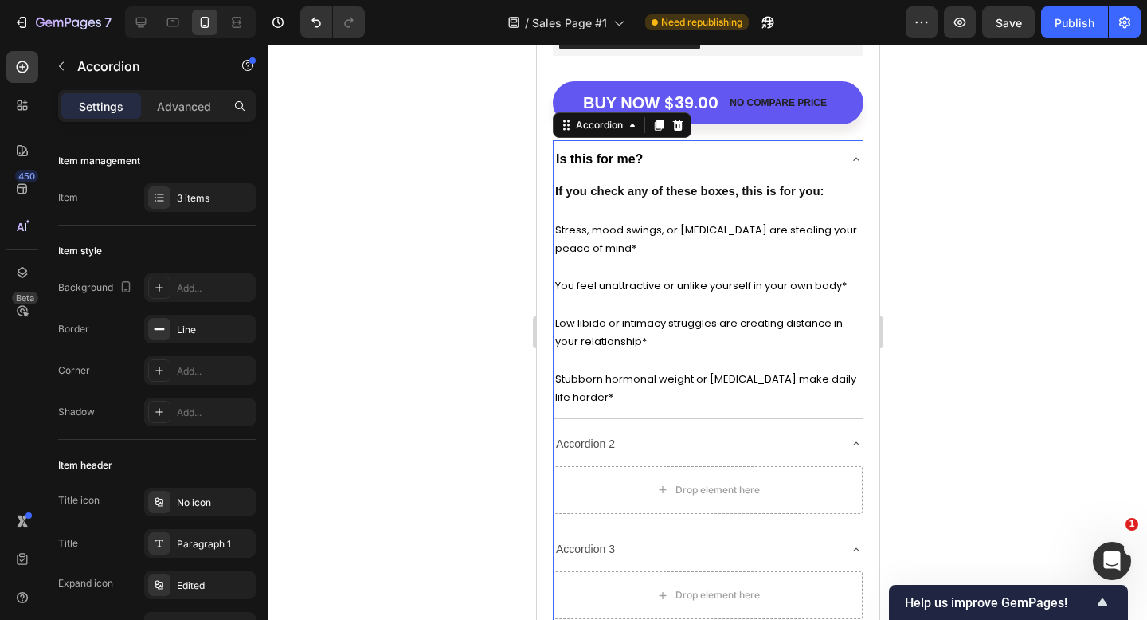
click at [821, 153] on div "Is this for me?" at bounding box center [695, 159] width 284 height 25
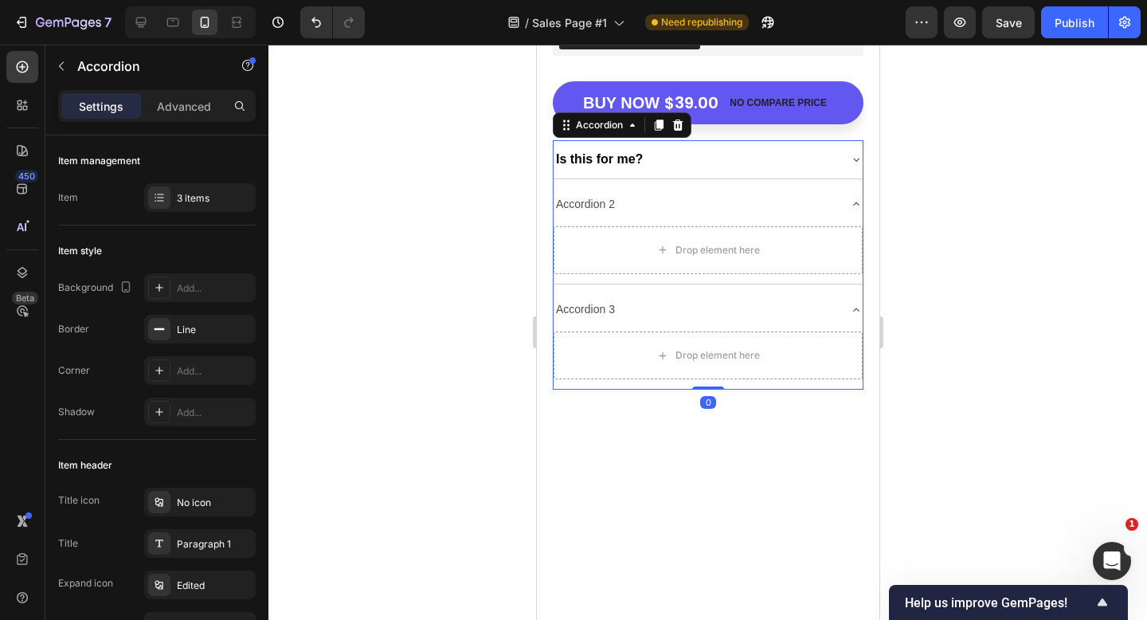
click at [747, 202] on div "Accordion 2" at bounding box center [695, 204] width 284 height 25
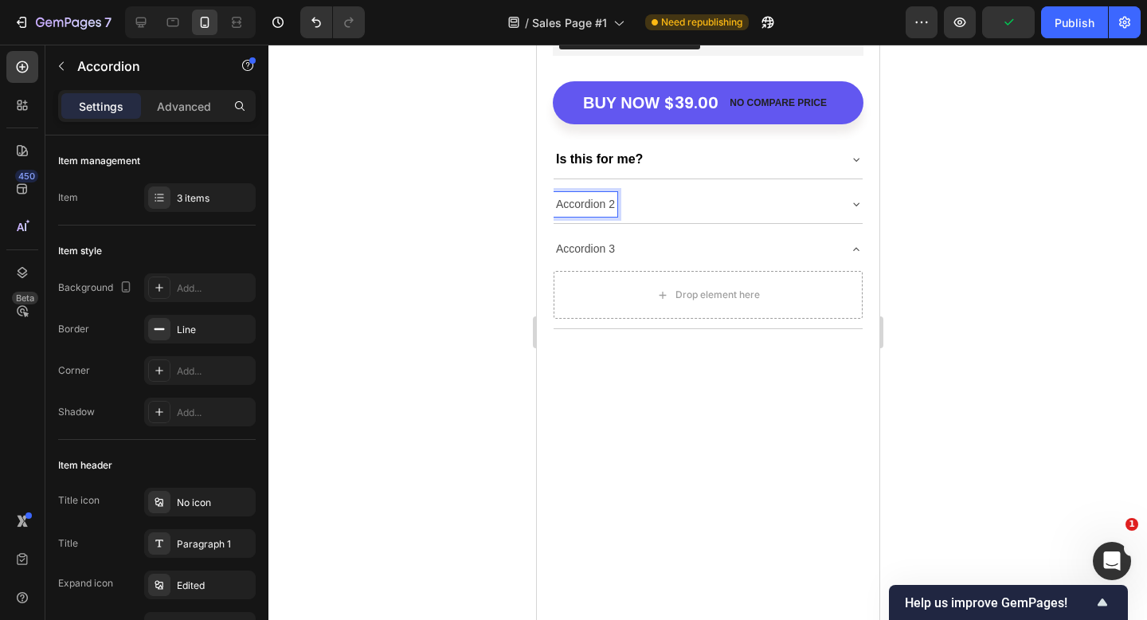
click at [633, 155] on strong "Is this for me?" at bounding box center [598, 159] width 87 height 14
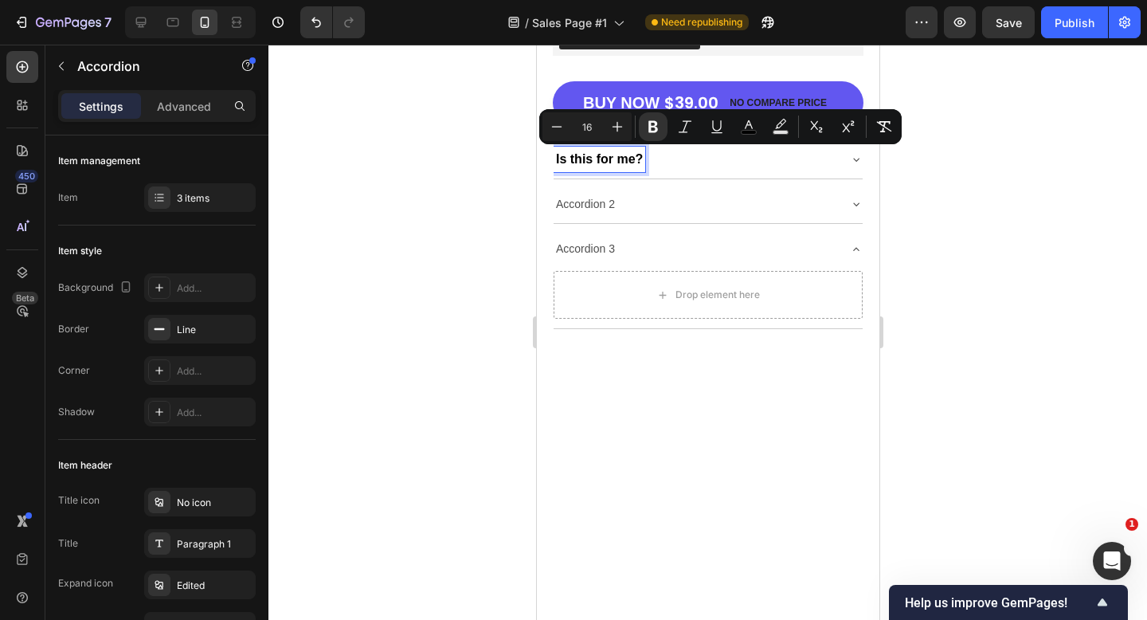
click at [603, 194] on p "Accordion 2" at bounding box center [584, 204] width 59 height 20
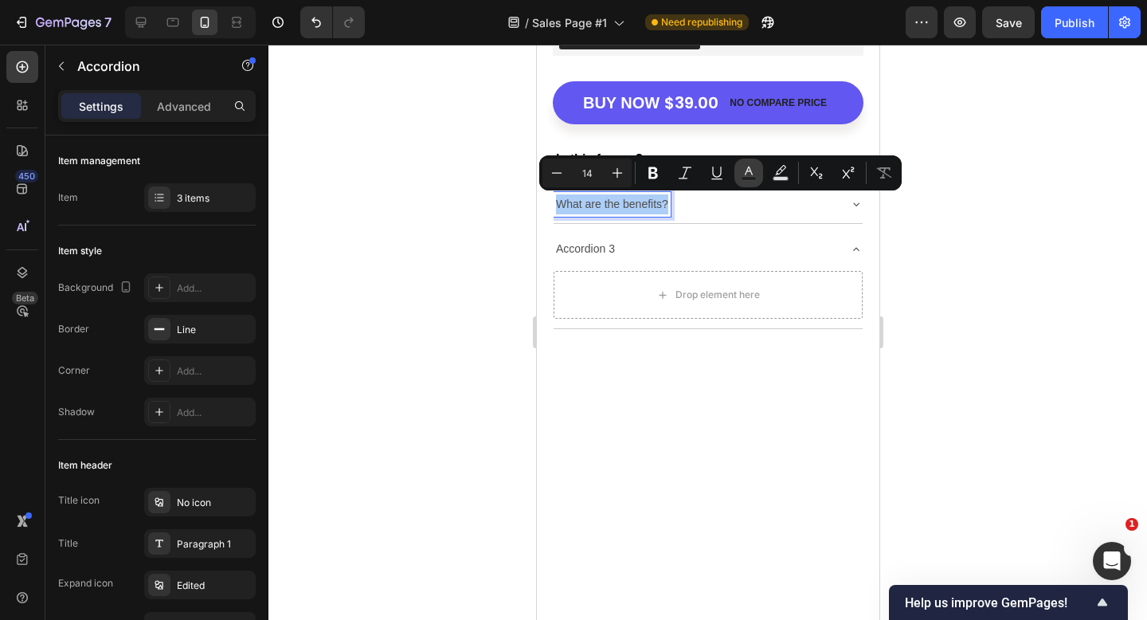
click at [753, 171] on icon "Editor contextual toolbar" at bounding box center [749, 173] width 16 height 16
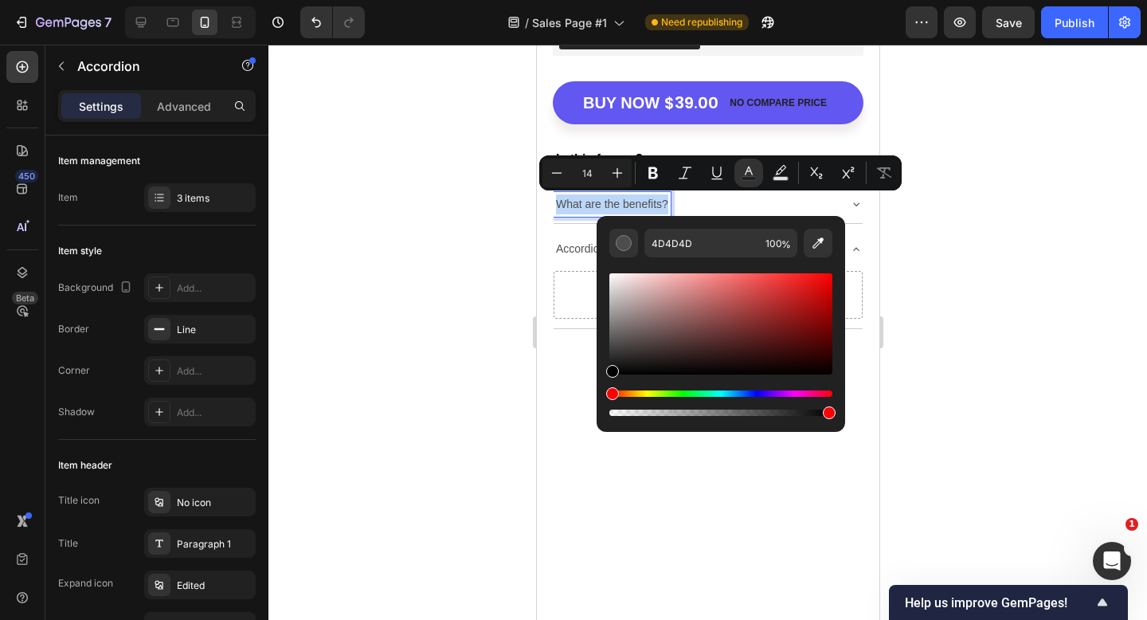
type input "000000"
drag, startPoint x: 1154, startPoint y: 398, endPoint x: 590, endPoint y: 389, distance: 564.2
click at [458, 375] on div at bounding box center [708, 332] width 879 height 575
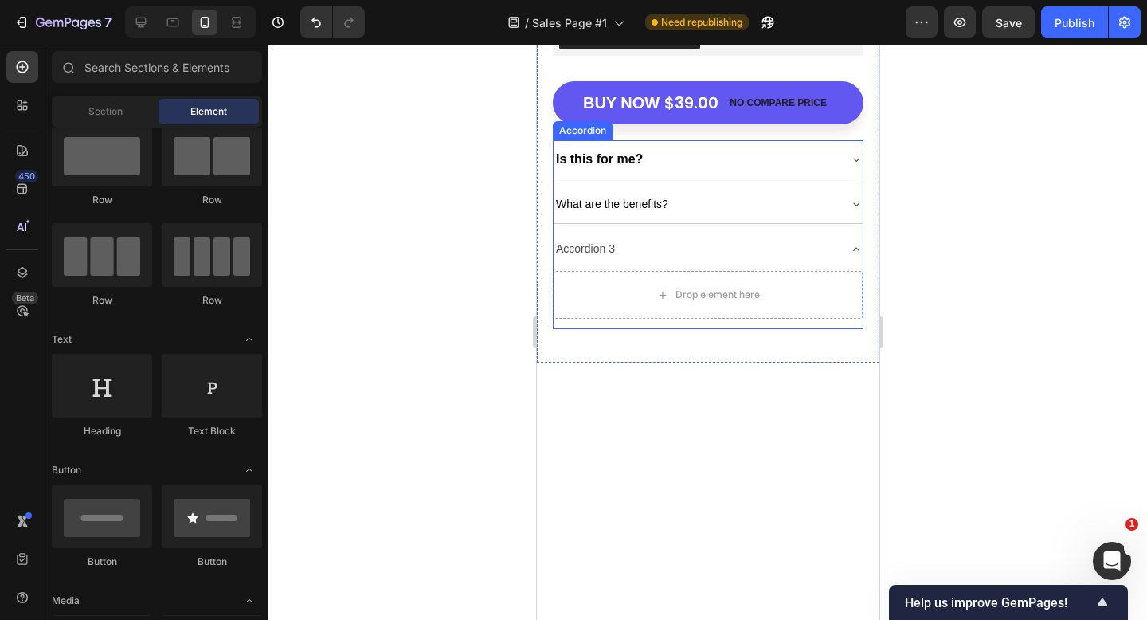
click at [620, 203] on span "What are the benefits?" at bounding box center [611, 204] width 112 height 13
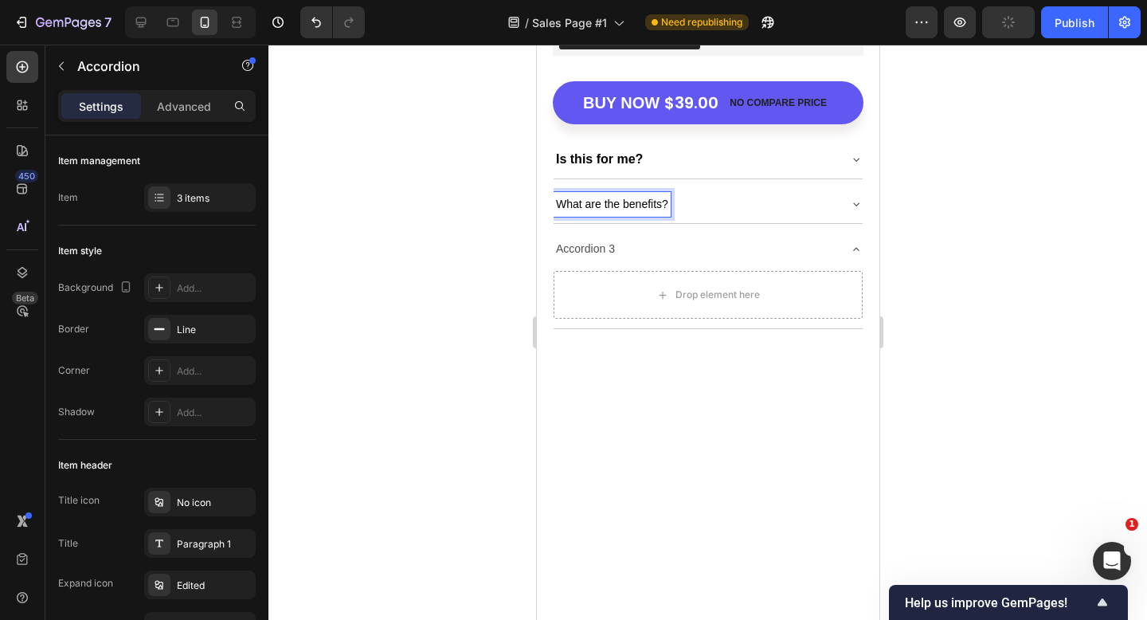
click at [620, 203] on span "What are the benefits?" at bounding box center [611, 204] width 112 height 13
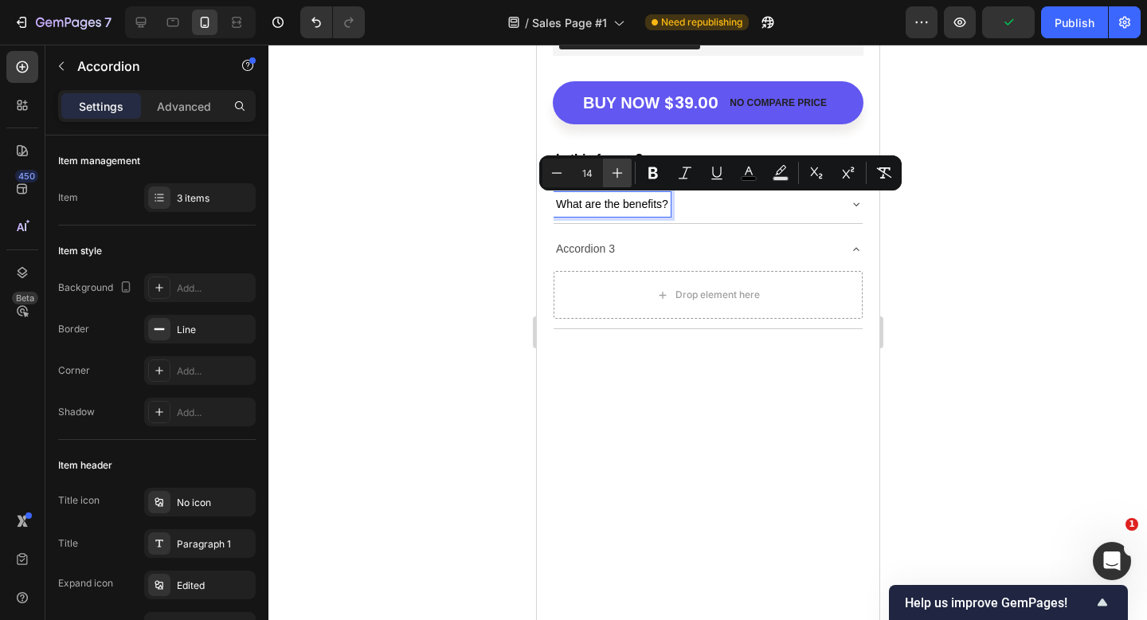
click at [618, 165] on icon "Editor contextual toolbar" at bounding box center [618, 173] width 16 height 16
type input "16"
click at [653, 165] on icon "Editor contextual toolbar" at bounding box center [653, 173] width 16 height 16
click at [508, 215] on div at bounding box center [708, 332] width 879 height 575
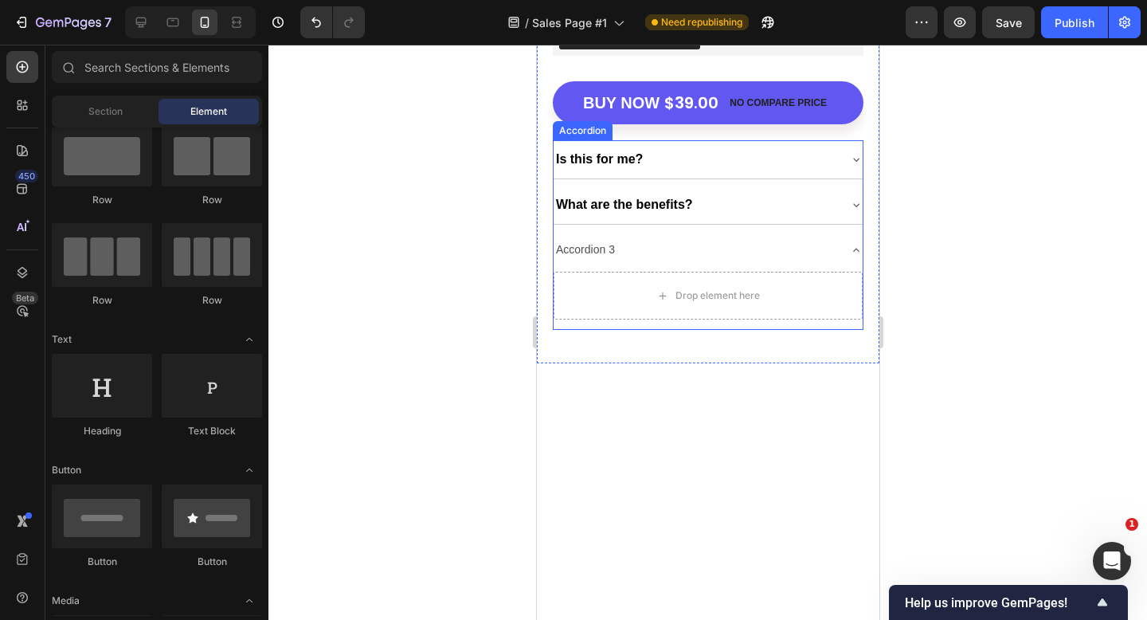
click at [602, 224] on div "Is this for me? What are the benefits? Accordion 3 Drop element here" at bounding box center [707, 235] width 311 height 190
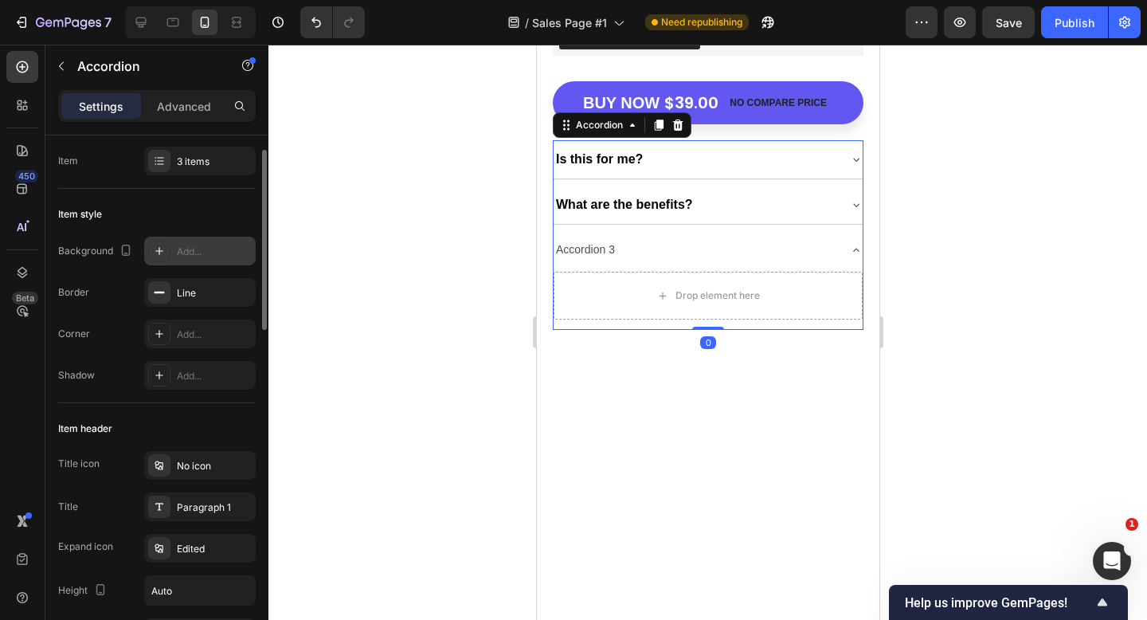
scroll to position [39, 0]
click at [215, 278] on div "Line" at bounding box center [200, 290] width 112 height 29
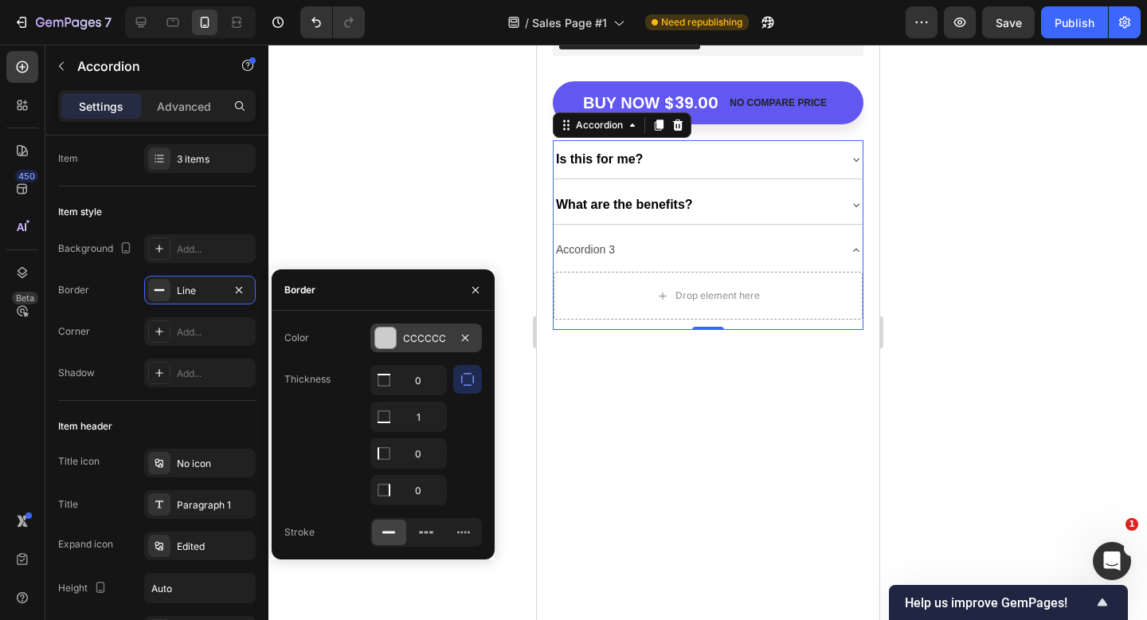
click at [382, 337] on div at bounding box center [385, 337] width 21 height 21
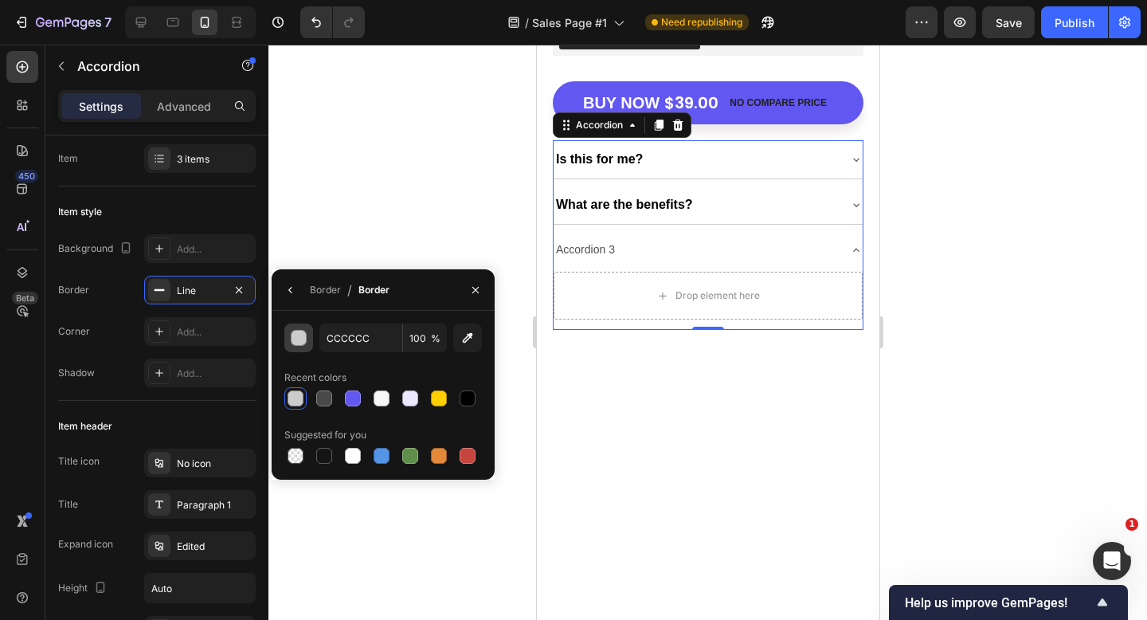
click at [303, 337] on div "button" at bounding box center [300, 339] width 16 height 16
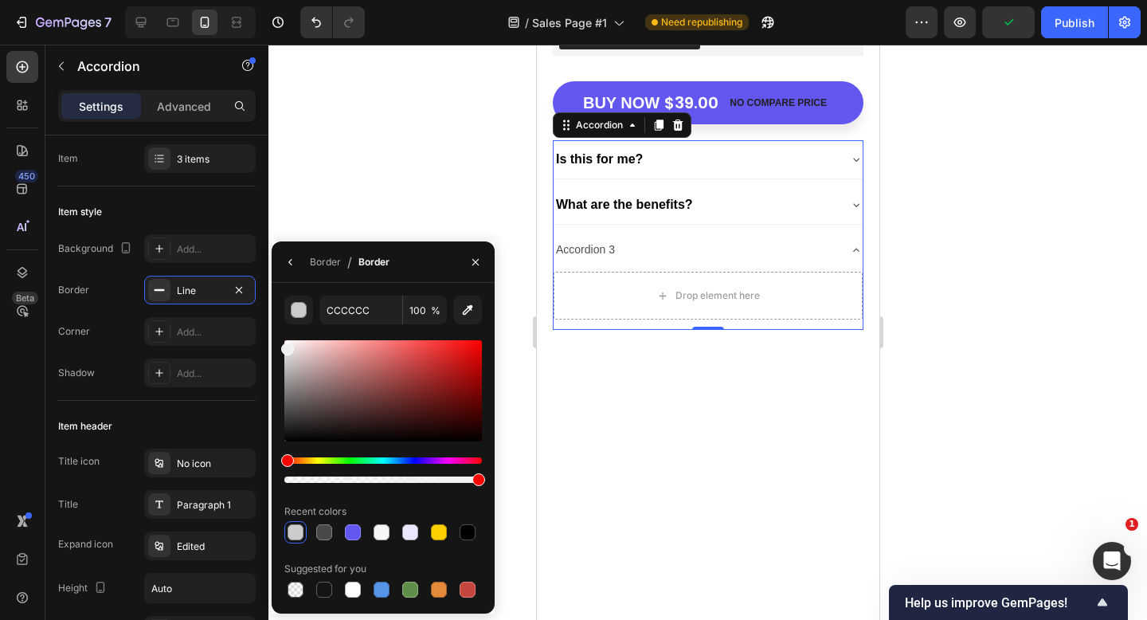
drag, startPoint x: 285, startPoint y: 360, endPoint x: 273, endPoint y: 346, distance: 19.2
click at [273, 346] on div "CCCCCC 100 % Recent colors Suggested for you" at bounding box center [383, 448] width 223 height 305
type input "EFEFEF"
click at [328, 193] on div at bounding box center [708, 332] width 879 height 575
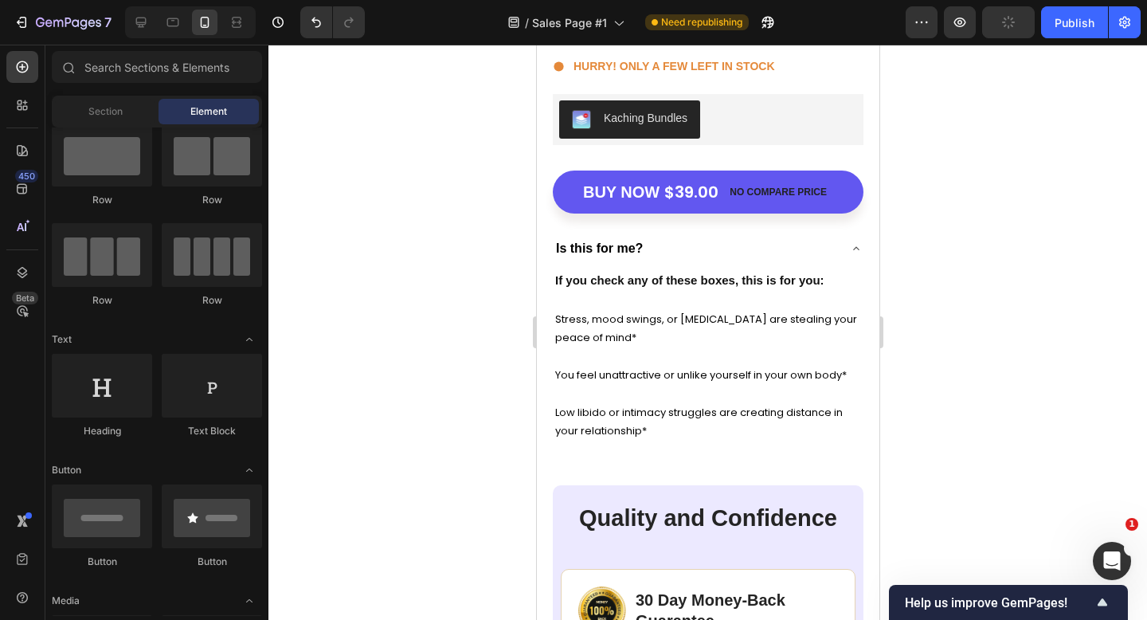
scroll to position [5731, 0]
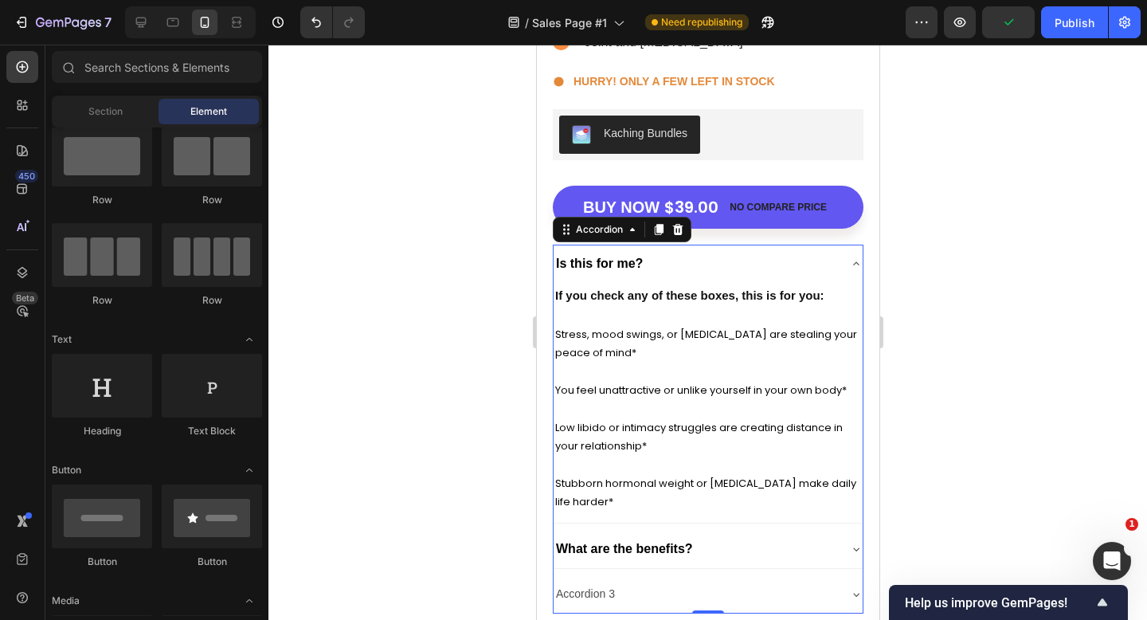
click at [757, 265] on div "Is this for me?" at bounding box center [695, 263] width 284 height 25
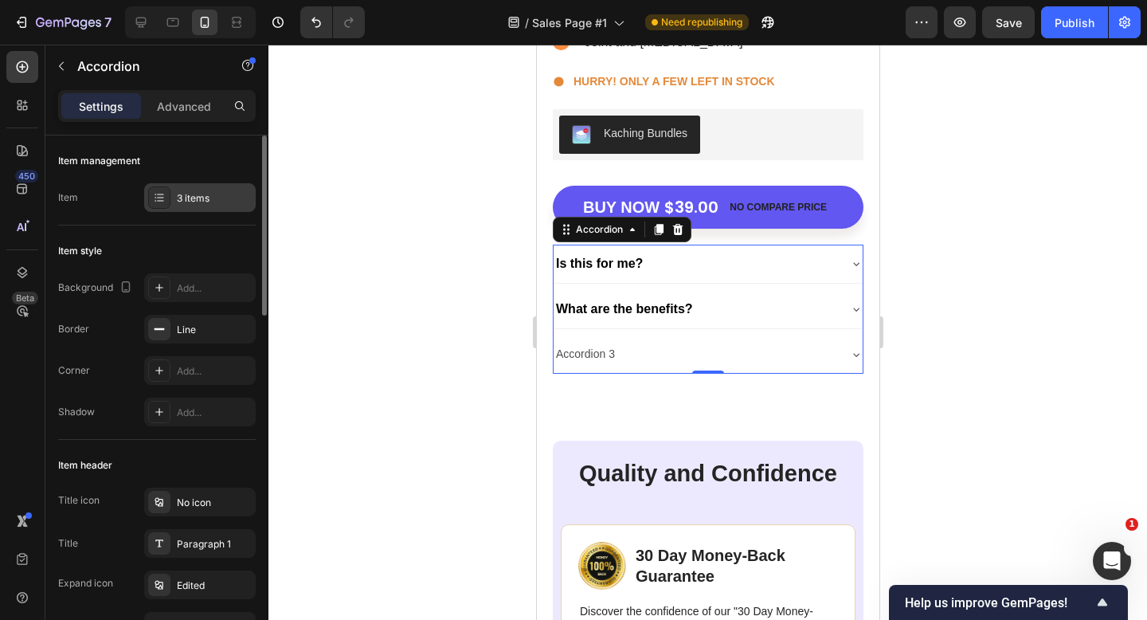
click at [191, 202] on div "3 items" at bounding box center [214, 198] width 75 height 14
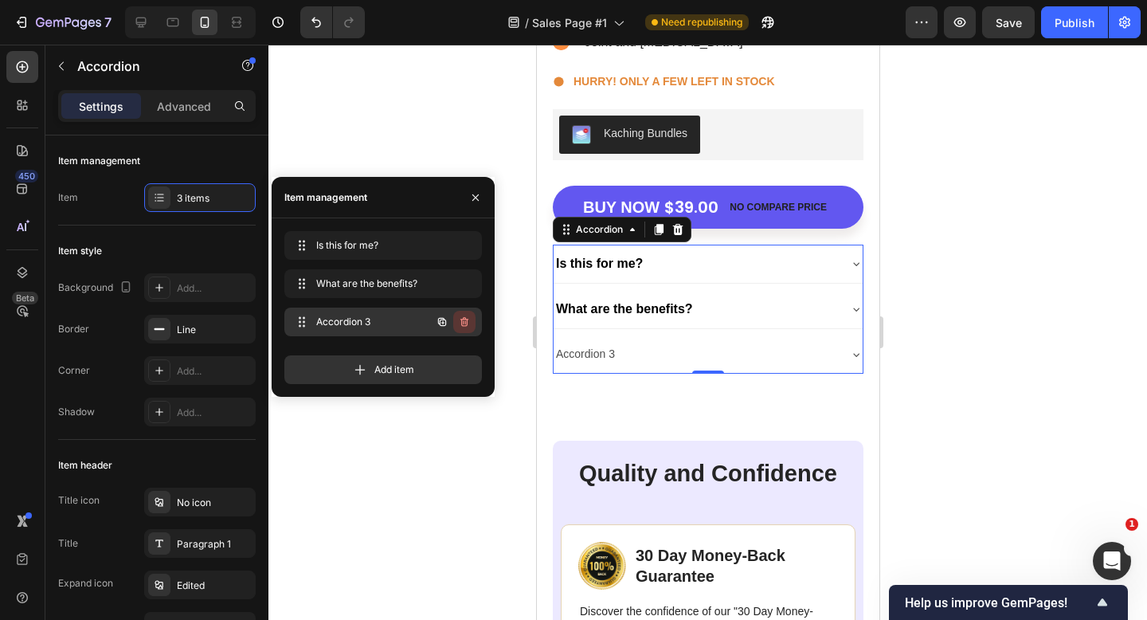
click at [461, 316] on icon "button" at bounding box center [464, 322] width 13 height 13
click at [457, 316] on div "Delete" at bounding box center [453, 322] width 29 height 14
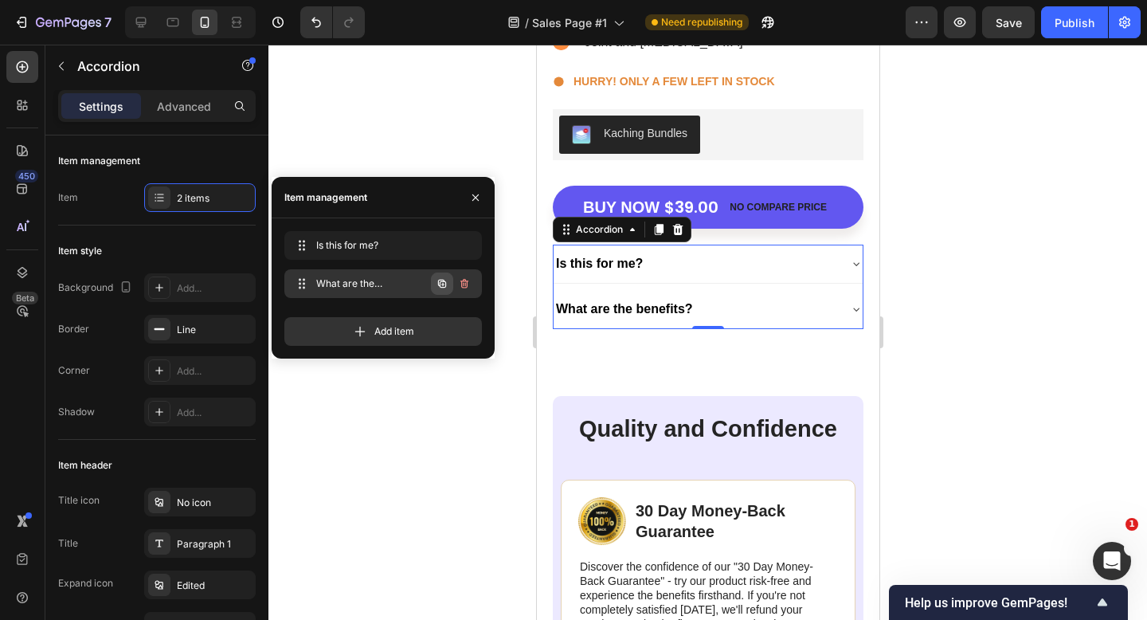
click at [439, 282] on icon "button" at bounding box center [442, 283] width 13 height 13
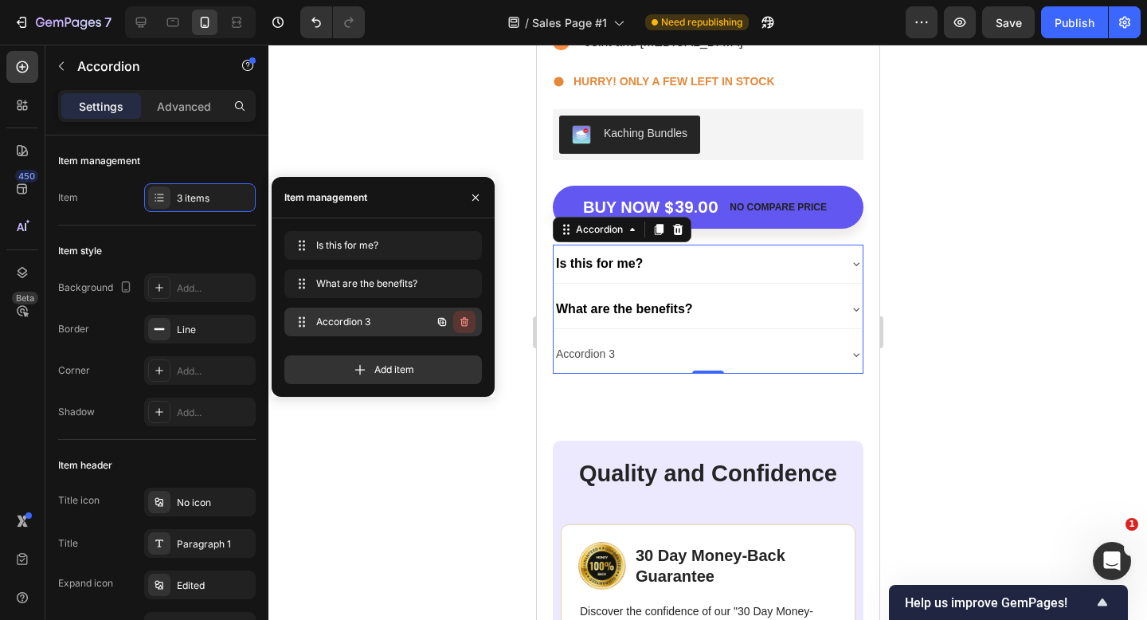
click at [464, 315] on button "button" at bounding box center [464, 322] width 22 height 22
click at [457, 319] on div "Delete" at bounding box center [453, 322] width 29 height 14
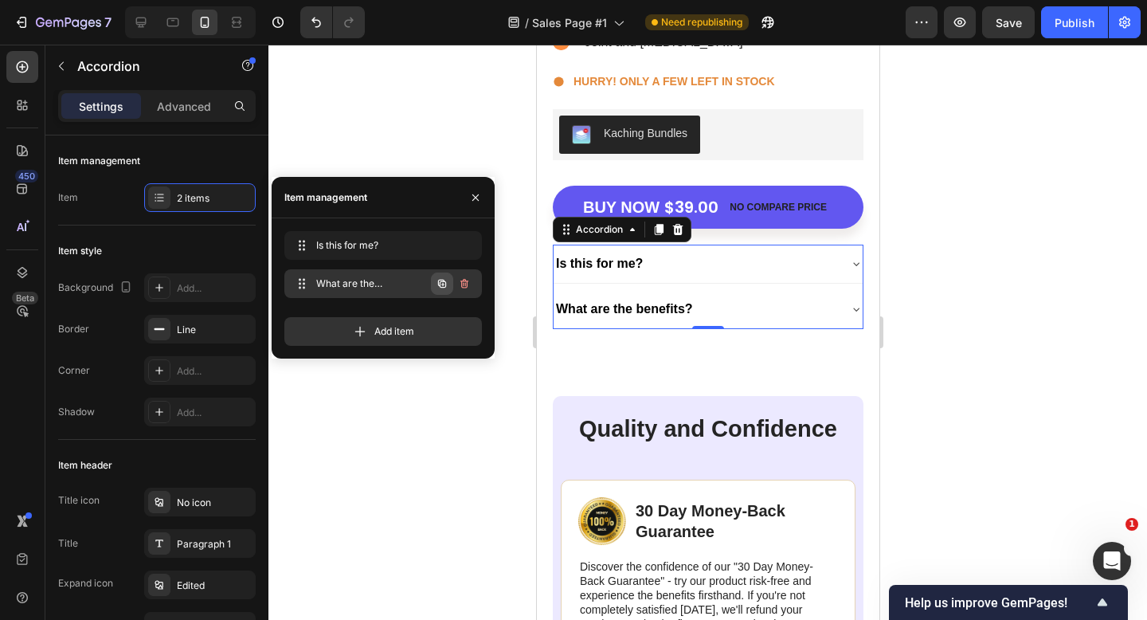
click at [437, 276] on button "button" at bounding box center [442, 284] width 22 height 22
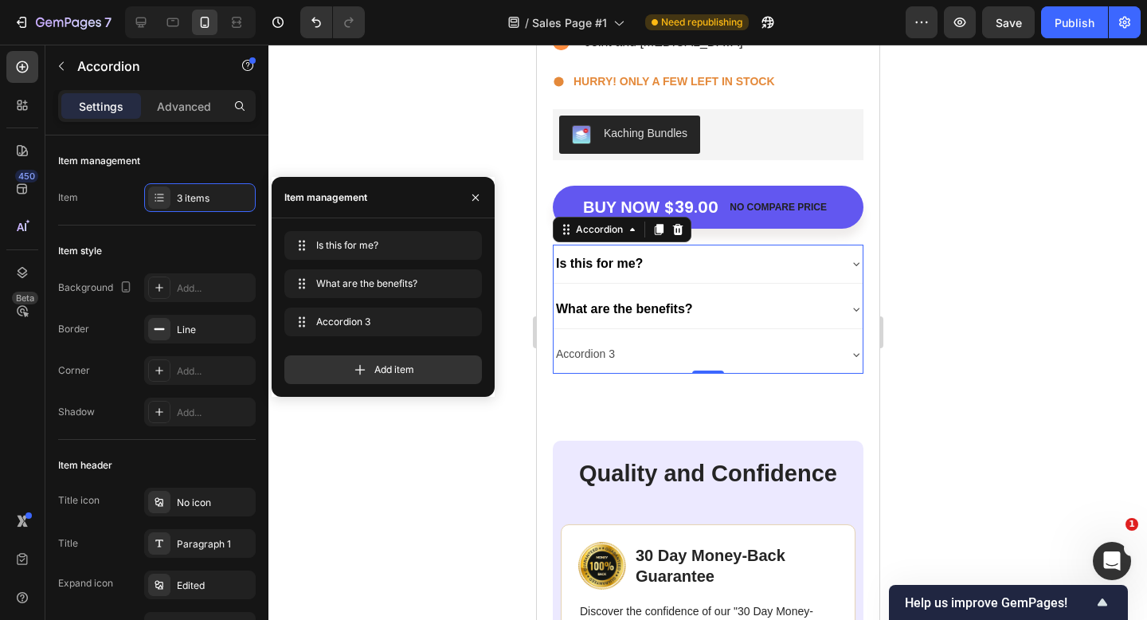
click at [654, 364] on div "Accordion 3" at bounding box center [695, 354] width 284 height 25
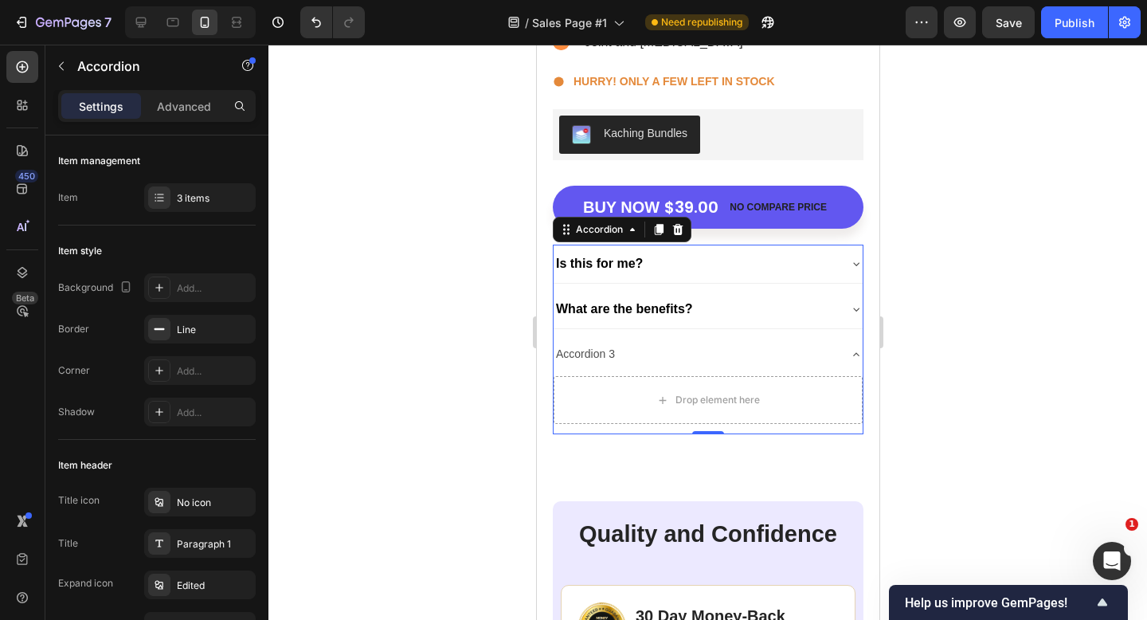
click at [654, 358] on div "Accordion 3" at bounding box center [695, 354] width 284 height 25
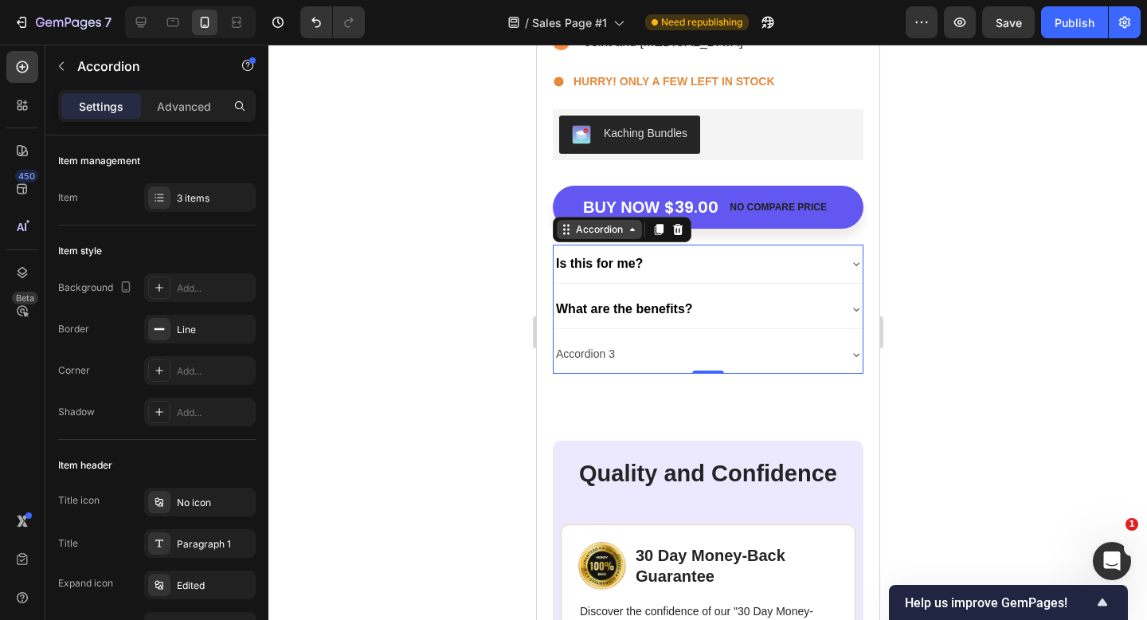
click at [636, 233] on icon at bounding box center [631, 229] width 13 height 13
click at [640, 345] on div "Accordion 3" at bounding box center [695, 354] width 284 height 25
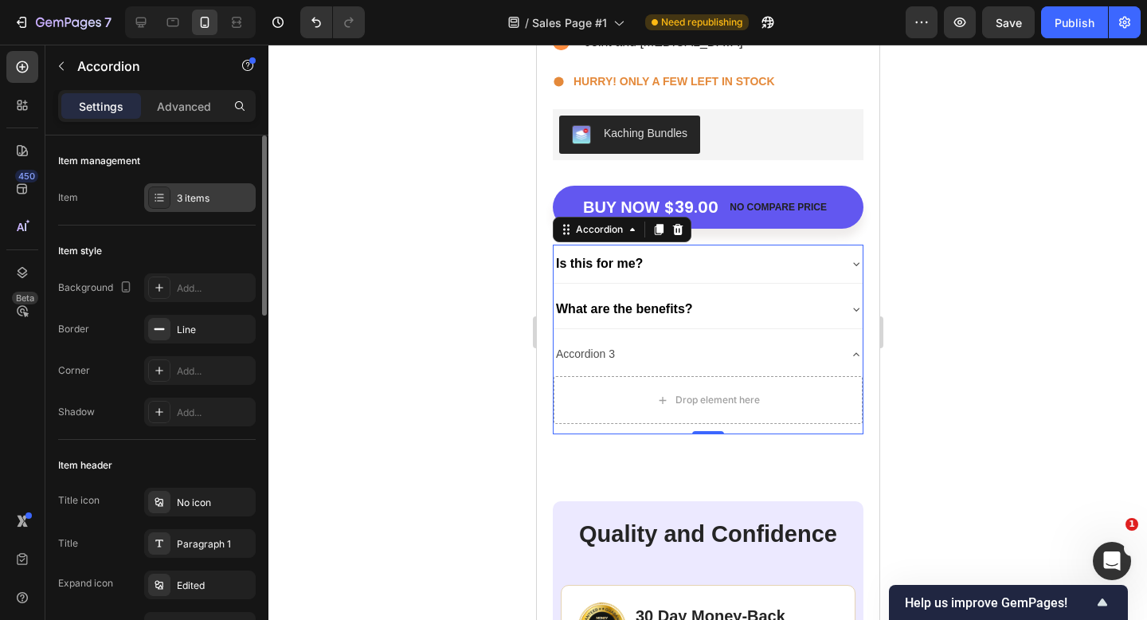
click at [196, 184] on div "3 items" at bounding box center [200, 197] width 112 height 29
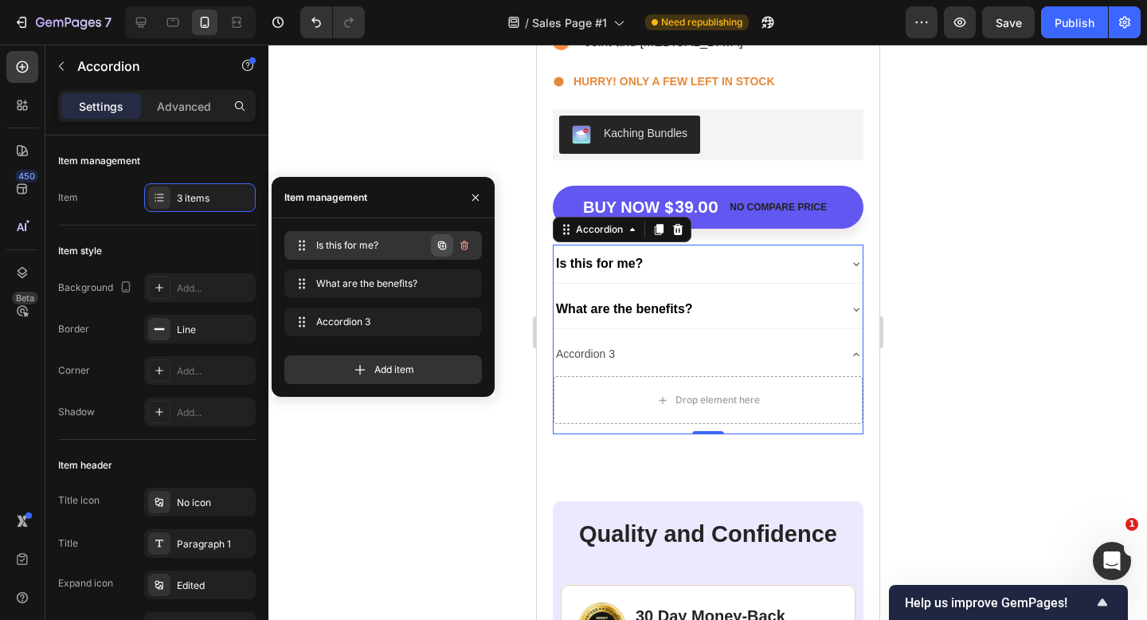
click at [439, 247] on icon "button" at bounding box center [442, 245] width 8 height 8
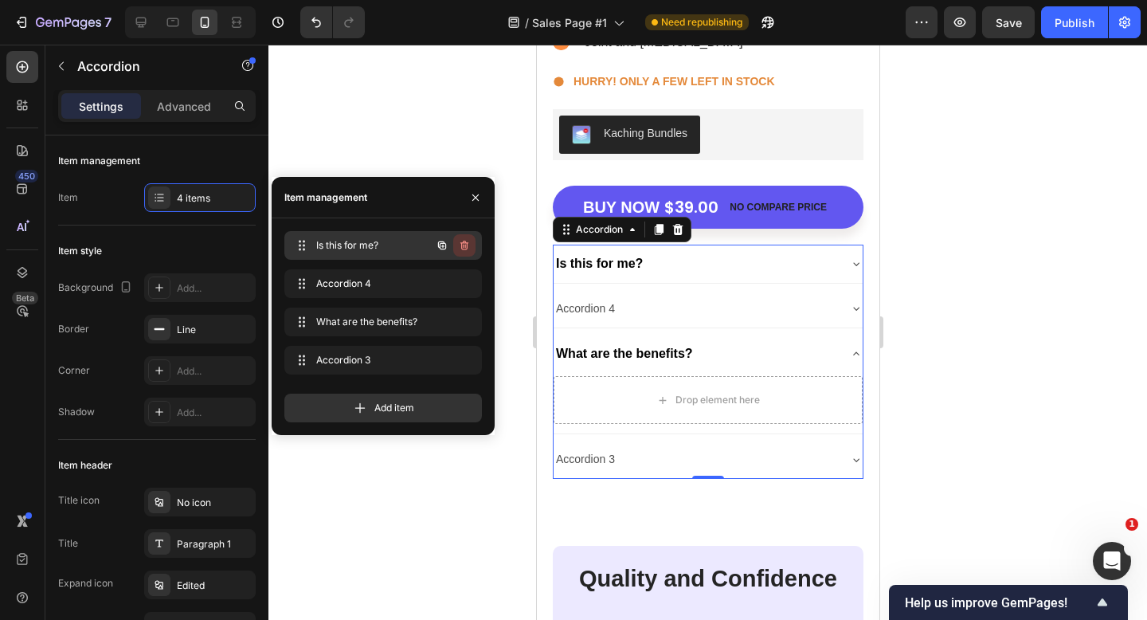
click at [465, 246] on icon "button" at bounding box center [464, 245] width 13 height 13
click at [465, 245] on div "Delete" at bounding box center [453, 245] width 29 height 14
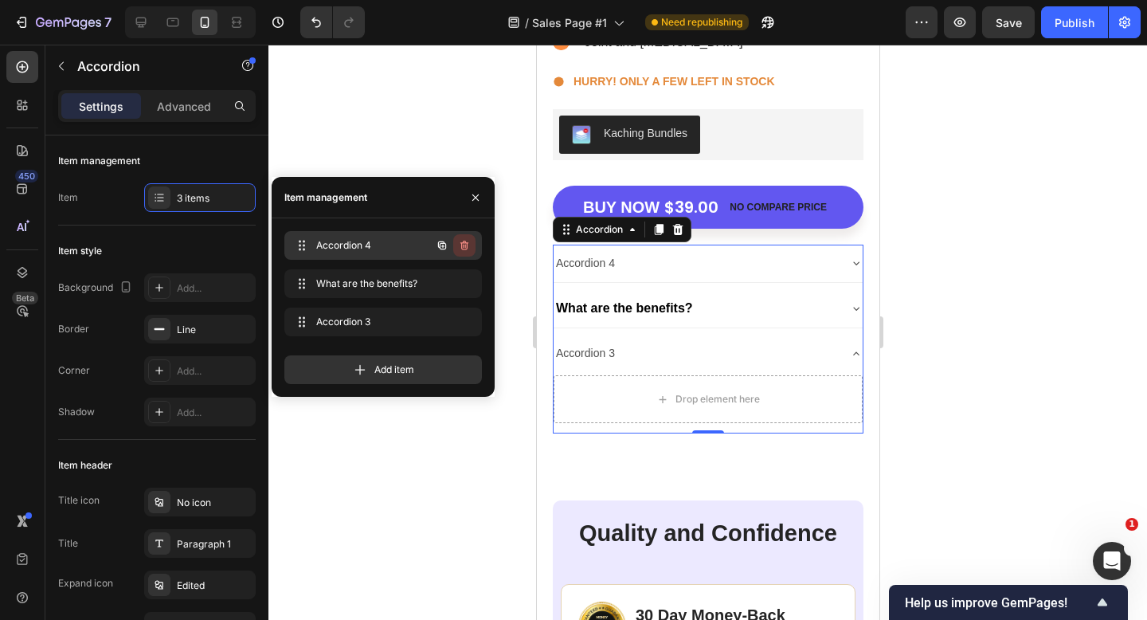
click at [453, 243] on div "Accordion 4 Accordion 4" at bounding box center [383, 245] width 198 height 29
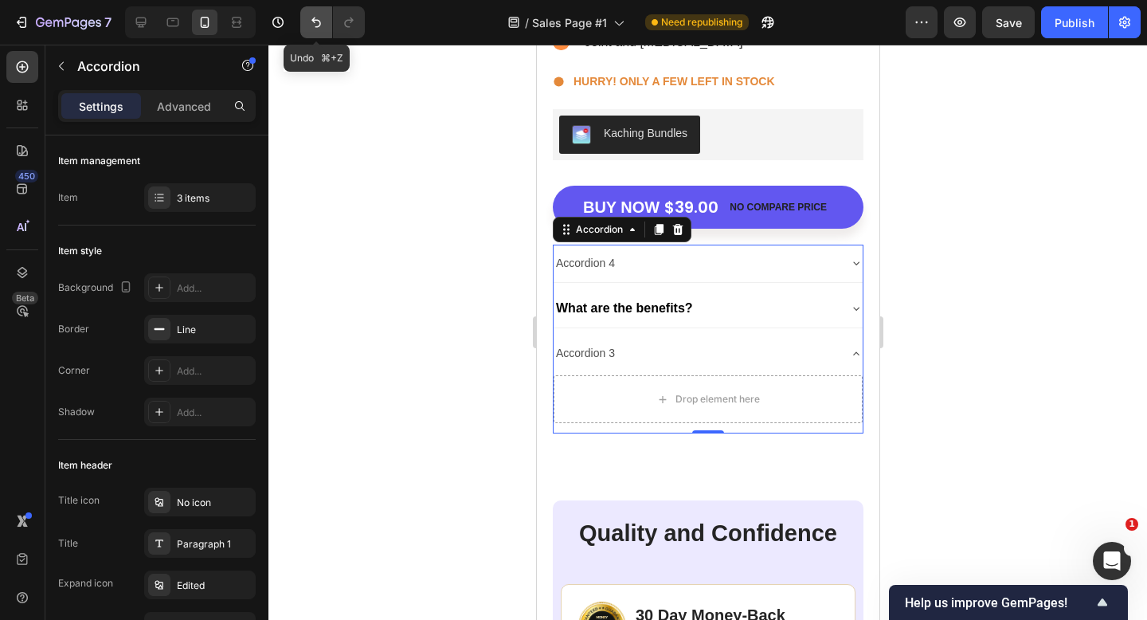
click at [307, 16] on button "Undo/Redo" at bounding box center [316, 22] width 32 height 32
click at [311, 18] on icon "Undo/Redo" at bounding box center [316, 22] width 16 height 16
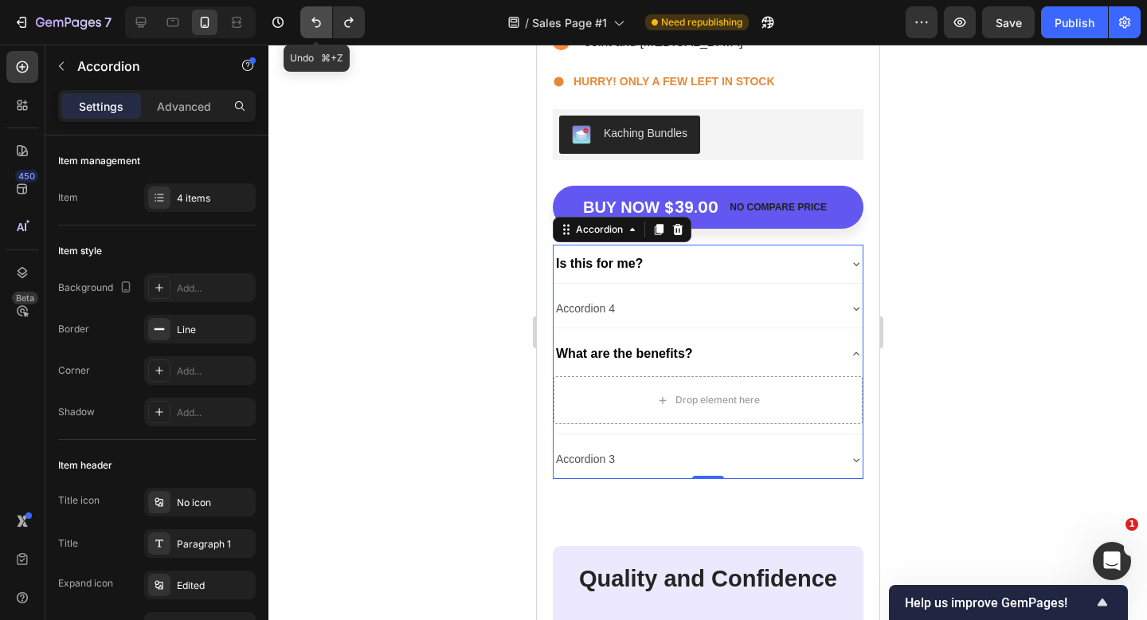
click at [315, 25] on icon "Undo/Redo" at bounding box center [316, 22] width 16 height 16
click at [320, 22] on icon "Undo/Redo" at bounding box center [317, 23] width 10 height 10
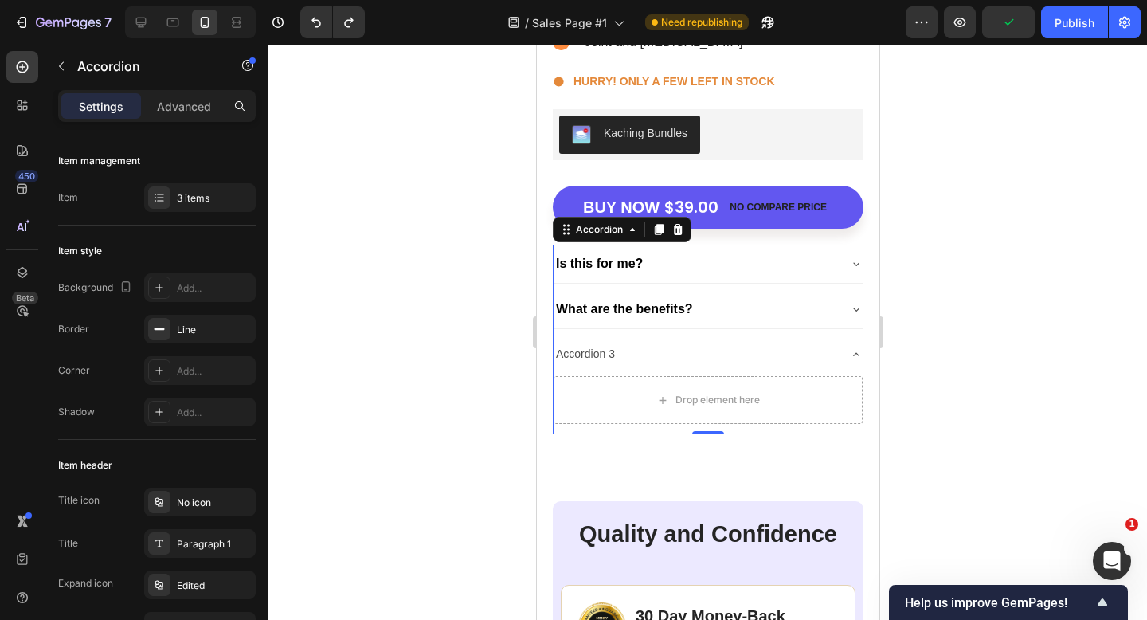
click at [665, 353] on div "Accordion 3" at bounding box center [695, 354] width 284 height 25
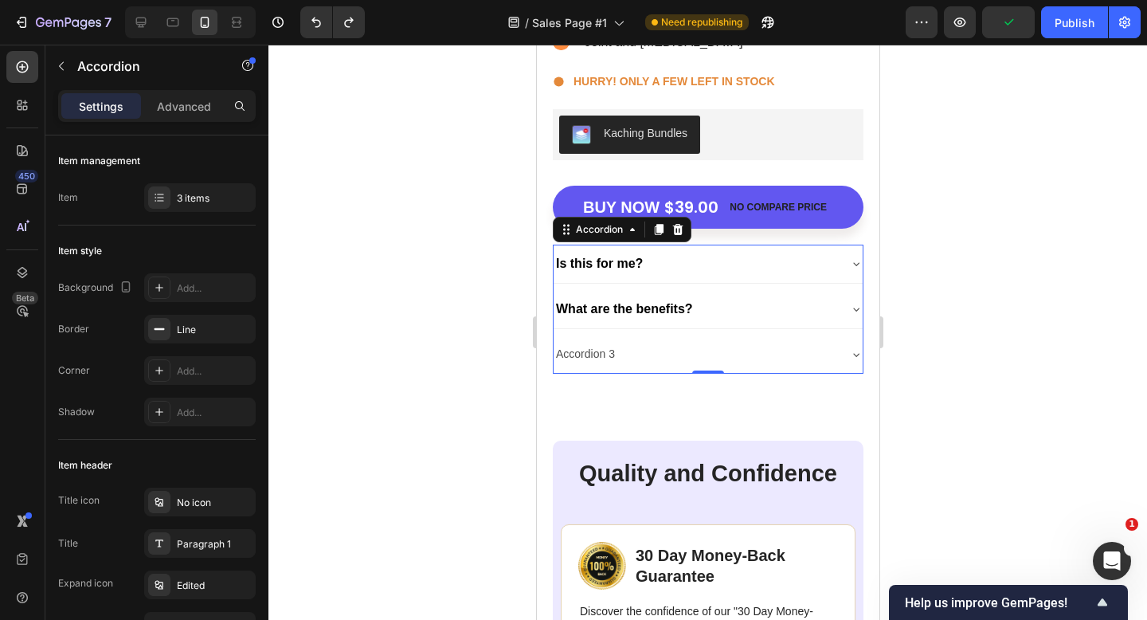
click at [597, 356] on div "Accordion 3" at bounding box center [585, 354] width 64 height 25
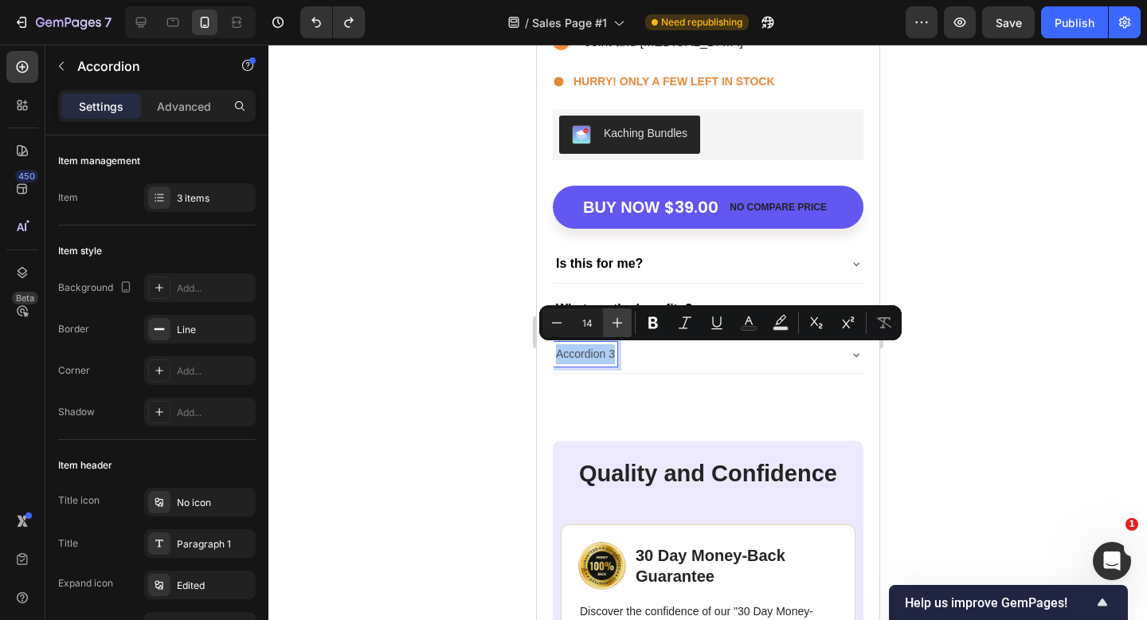
click at [612, 317] on icon "Editor contextual toolbar" at bounding box center [618, 323] width 16 height 16
type input "16"
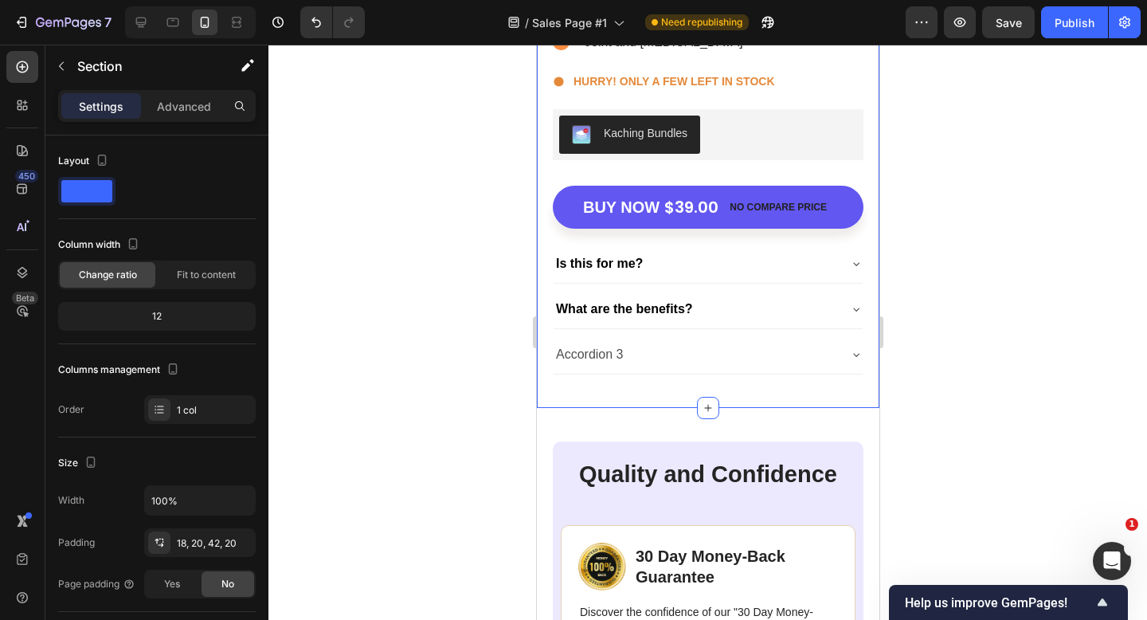
click at [609, 308] on strong "What are the benefits?" at bounding box center [623, 309] width 137 height 14
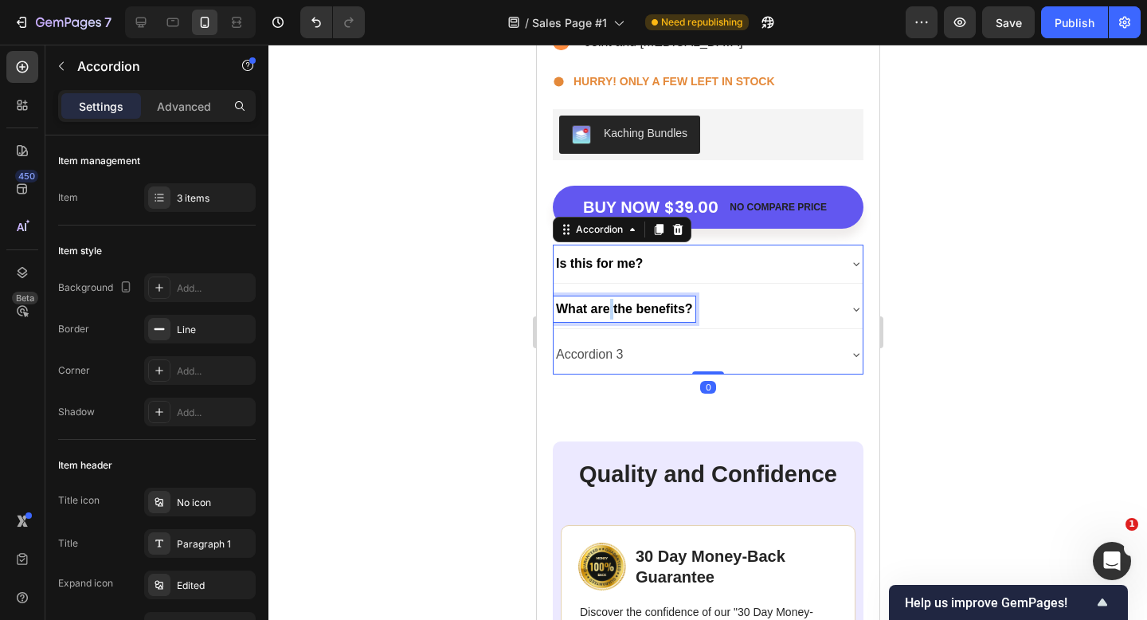
click at [609, 306] on strong "What are the benefits?" at bounding box center [623, 309] width 137 height 14
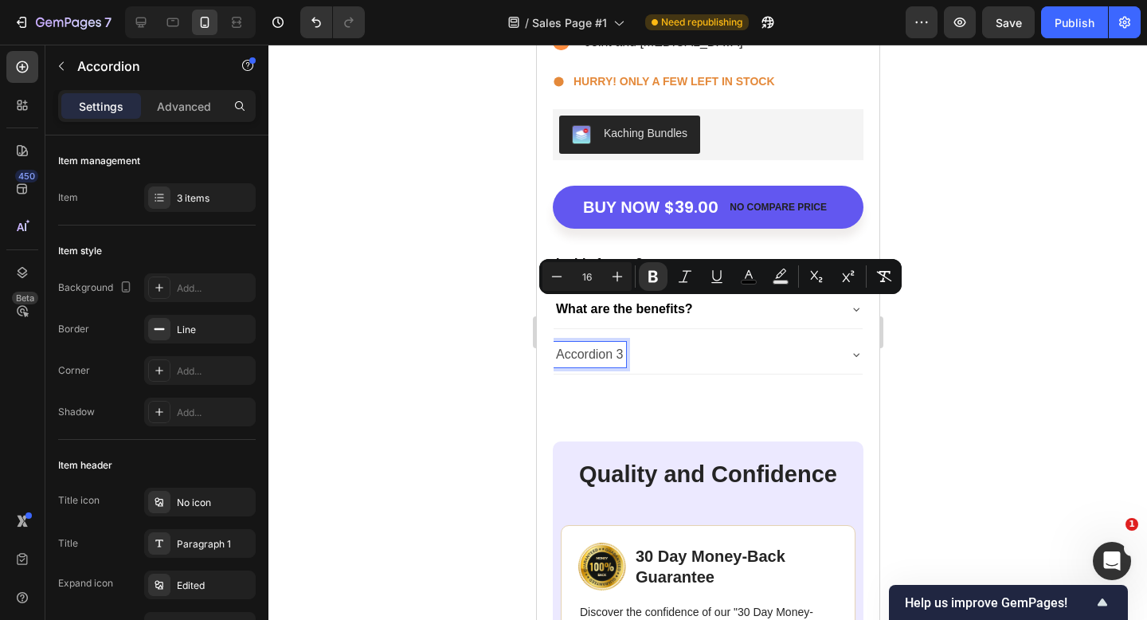
click at [600, 349] on span "Accordion 3" at bounding box center [589, 354] width 68 height 14
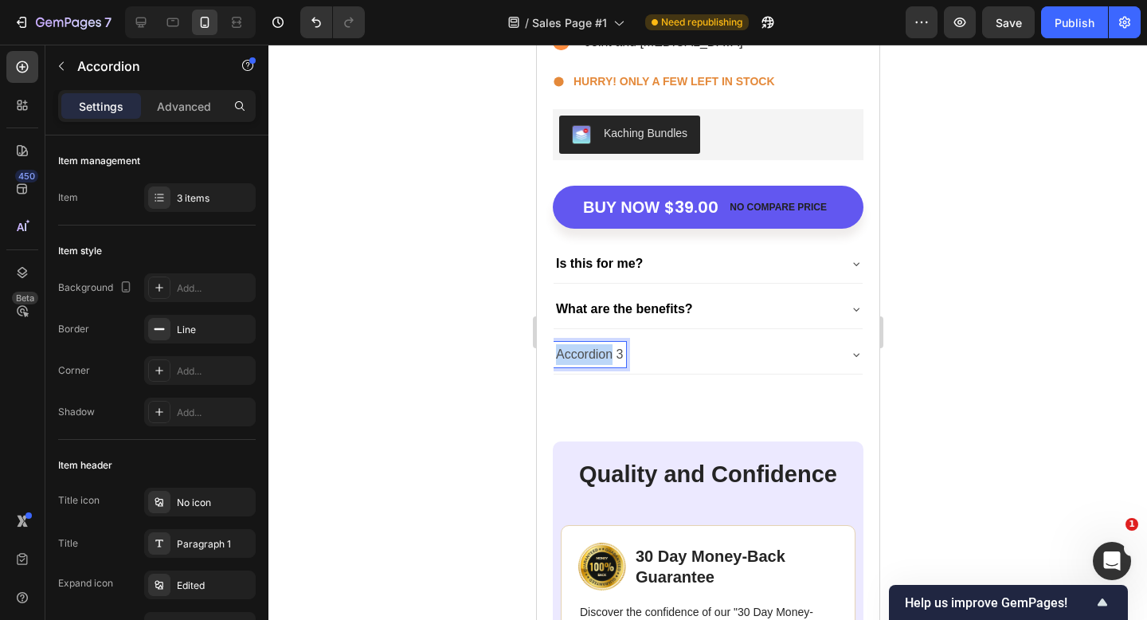
click at [600, 349] on span "Accordion 3" at bounding box center [589, 354] width 68 height 14
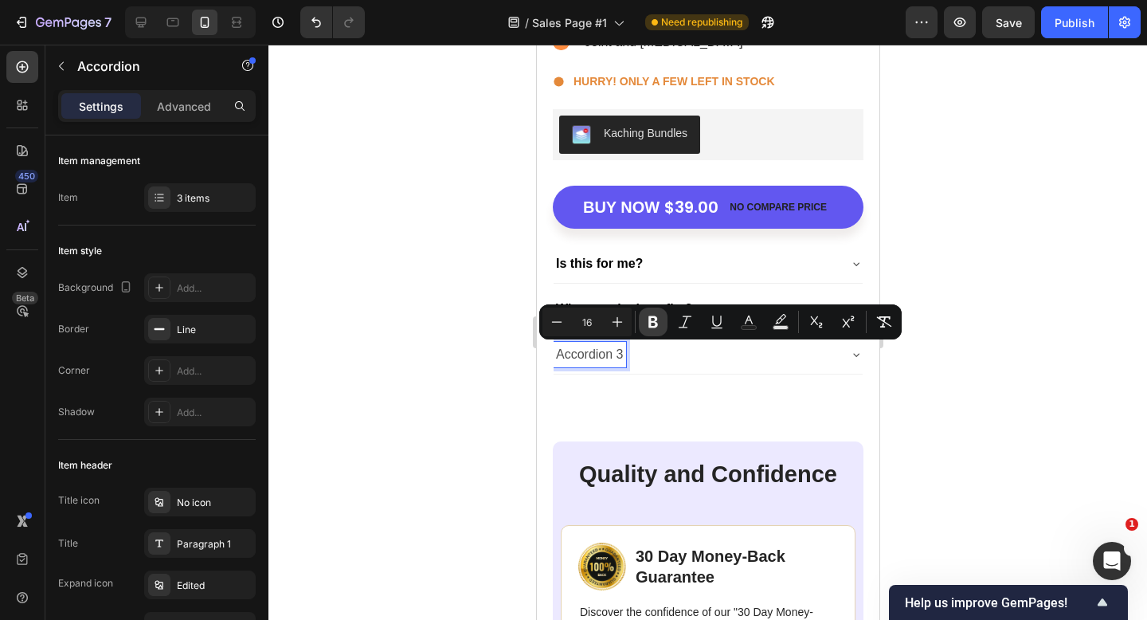
click at [652, 319] on icon "Editor contextual toolbar" at bounding box center [653, 322] width 16 height 16
click at [762, 321] on button "Text Color" at bounding box center [749, 322] width 29 height 29
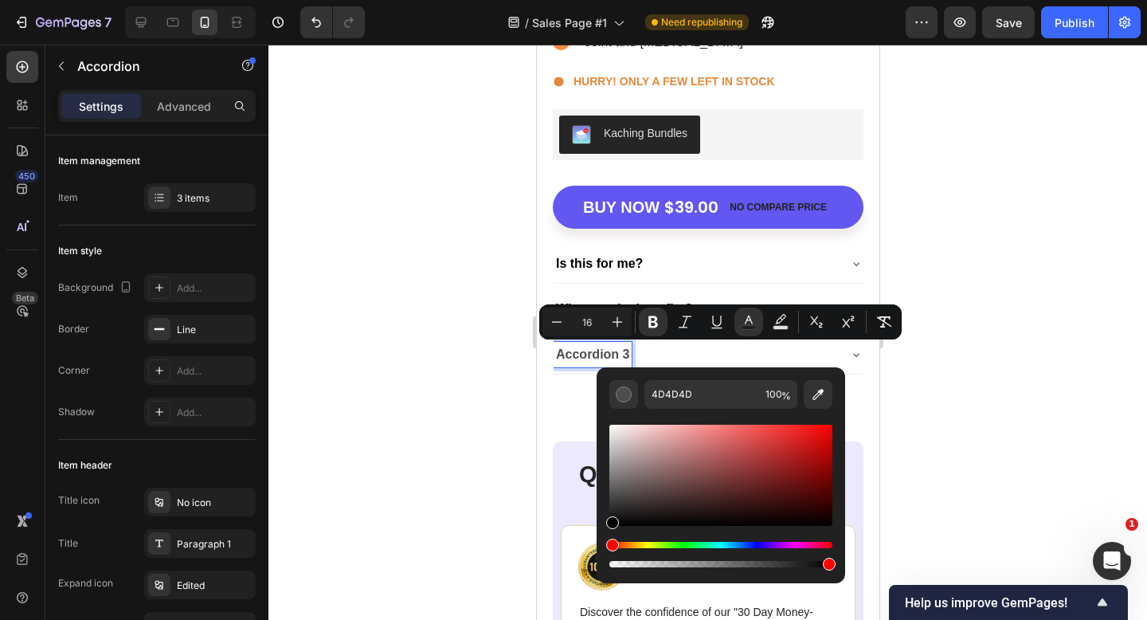
drag, startPoint x: 614, startPoint y: 509, endPoint x: 598, endPoint y: 534, distance: 29.4
click at [598, 534] on div "4D4D4D 100 %" at bounding box center [721, 468] width 249 height 203
type input "000000"
click at [466, 530] on div at bounding box center [708, 332] width 879 height 575
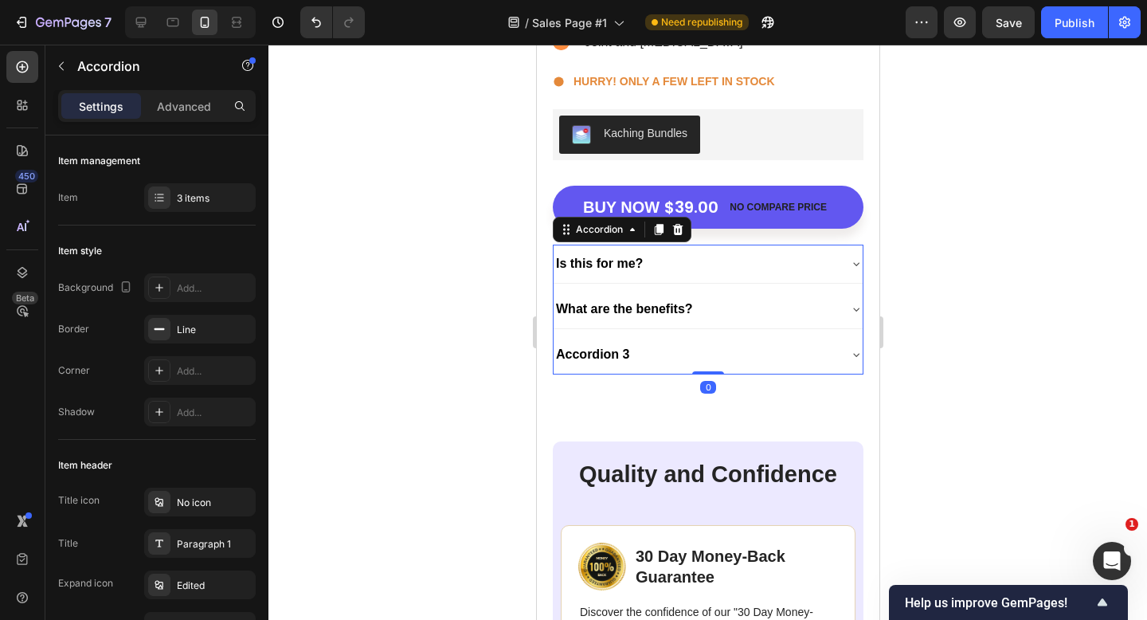
click at [594, 351] on strong "Accordion 3" at bounding box center [591, 354] width 73 height 14
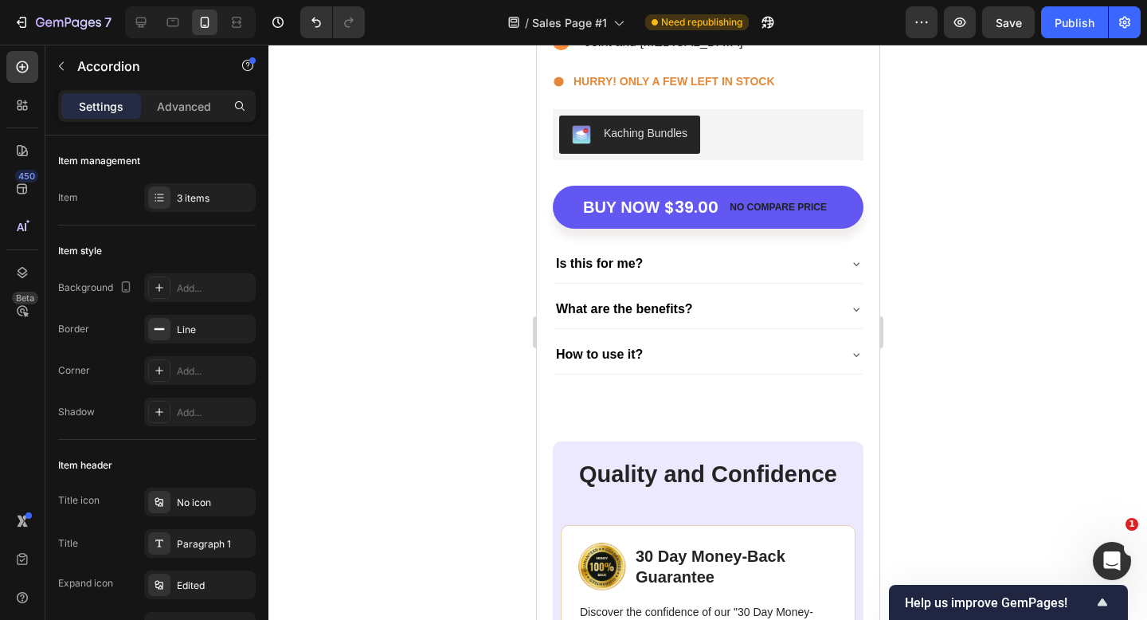
click at [499, 249] on div at bounding box center [708, 332] width 879 height 575
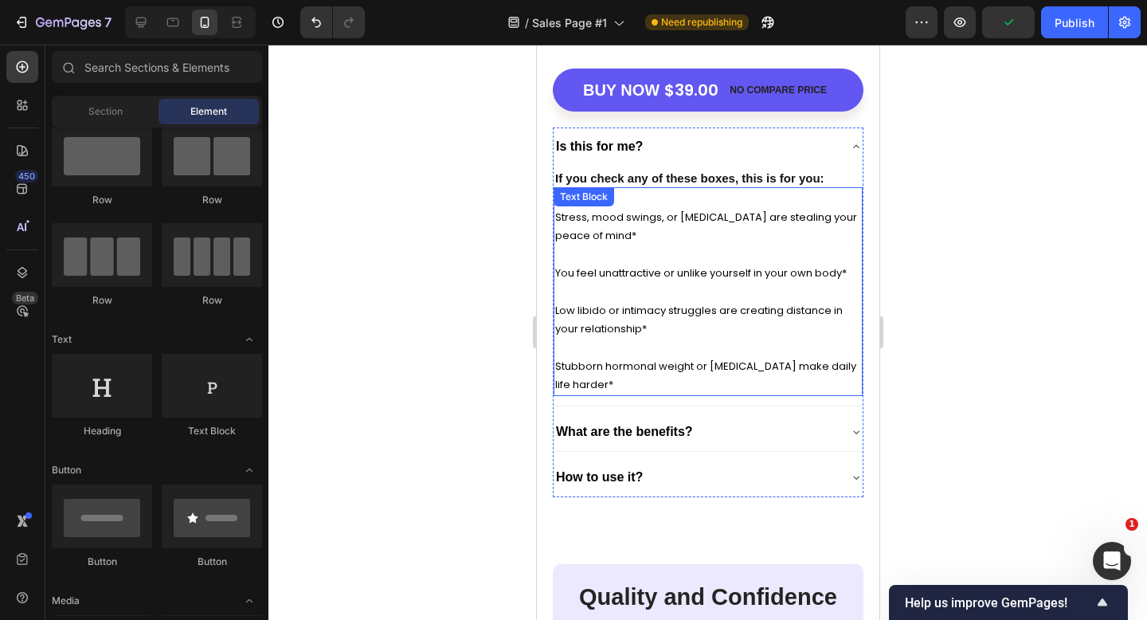
scroll to position [5833, 0]
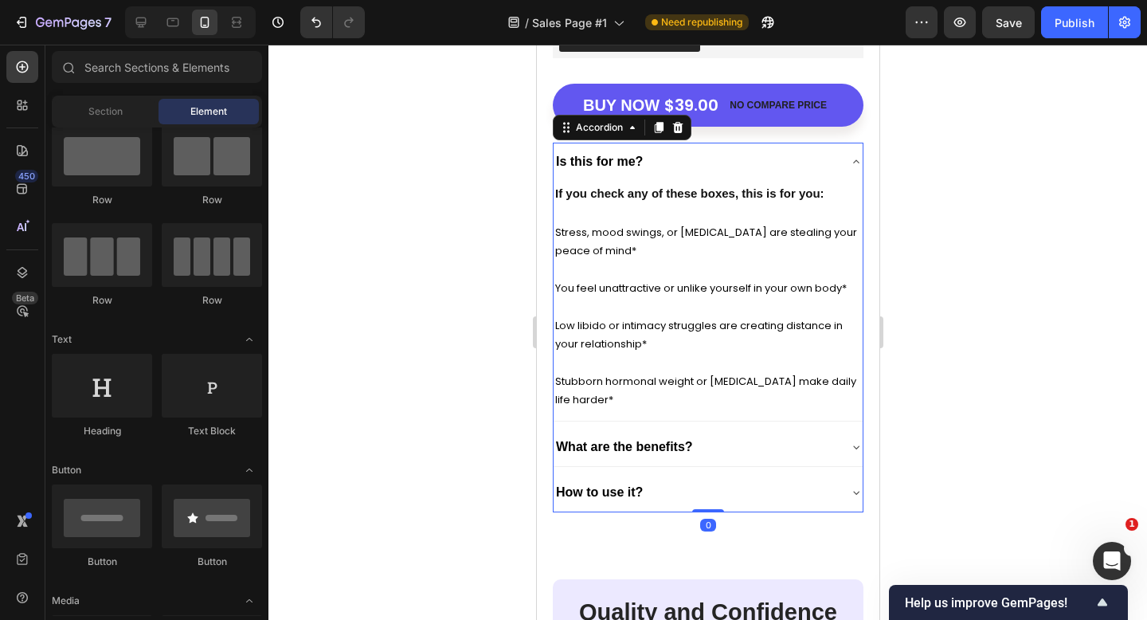
click at [662, 492] on div "How to use it?" at bounding box center [695, 492] width 284 height 25
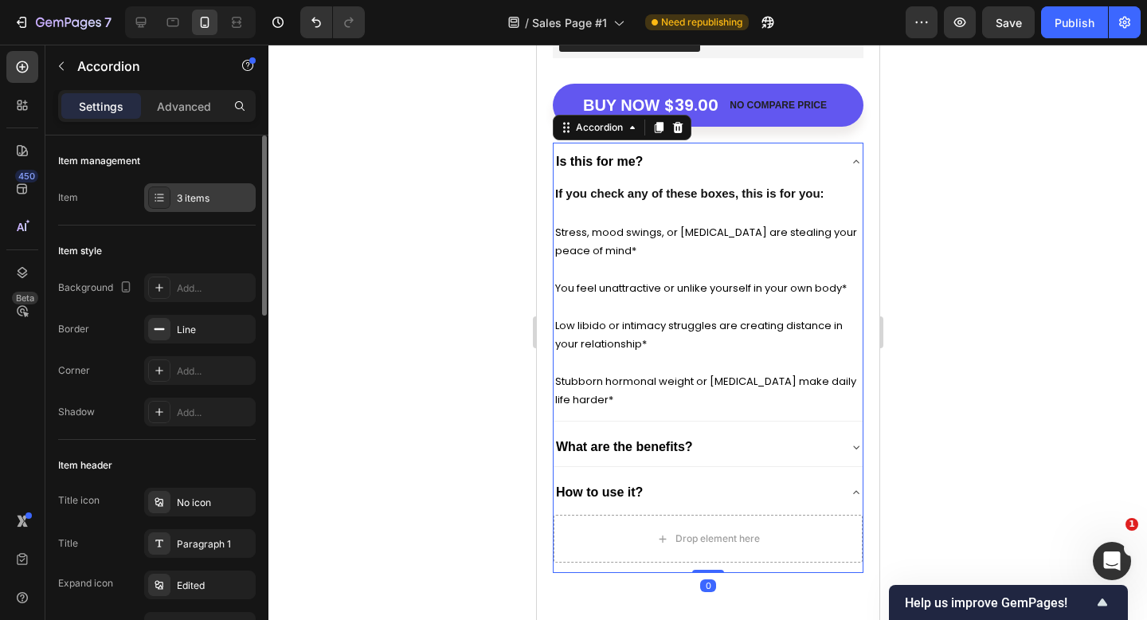
click at [195, 198] on div "3 items" at bounding box center [214, 198] width 75 height 14
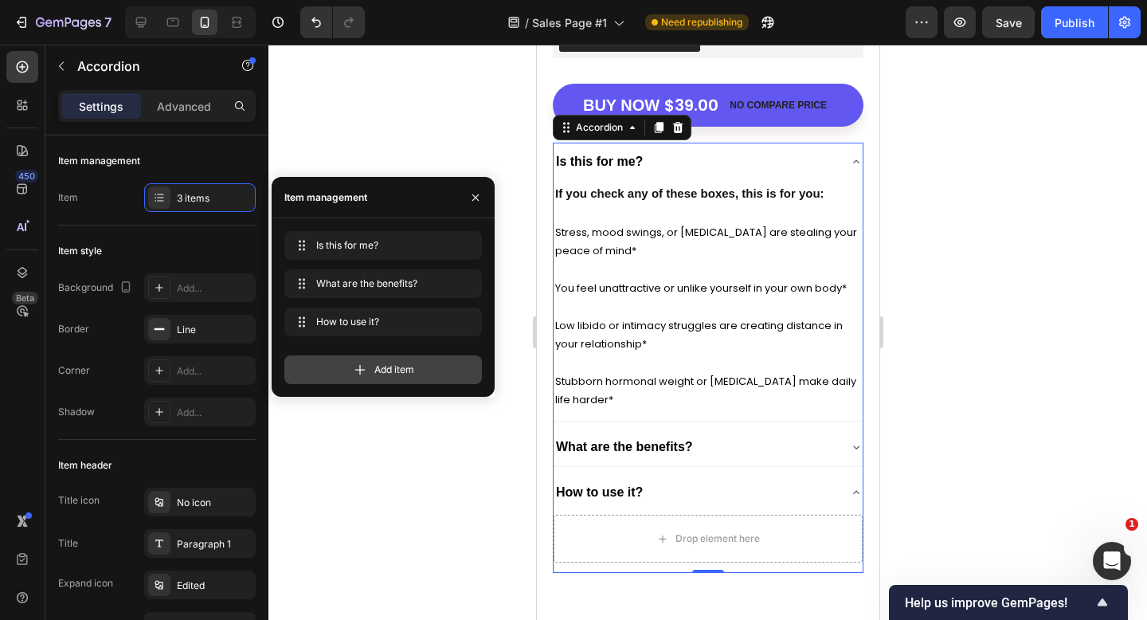
click at [350, 375] on div "Add item" at bounding box center [383, 369] width 198 height 29
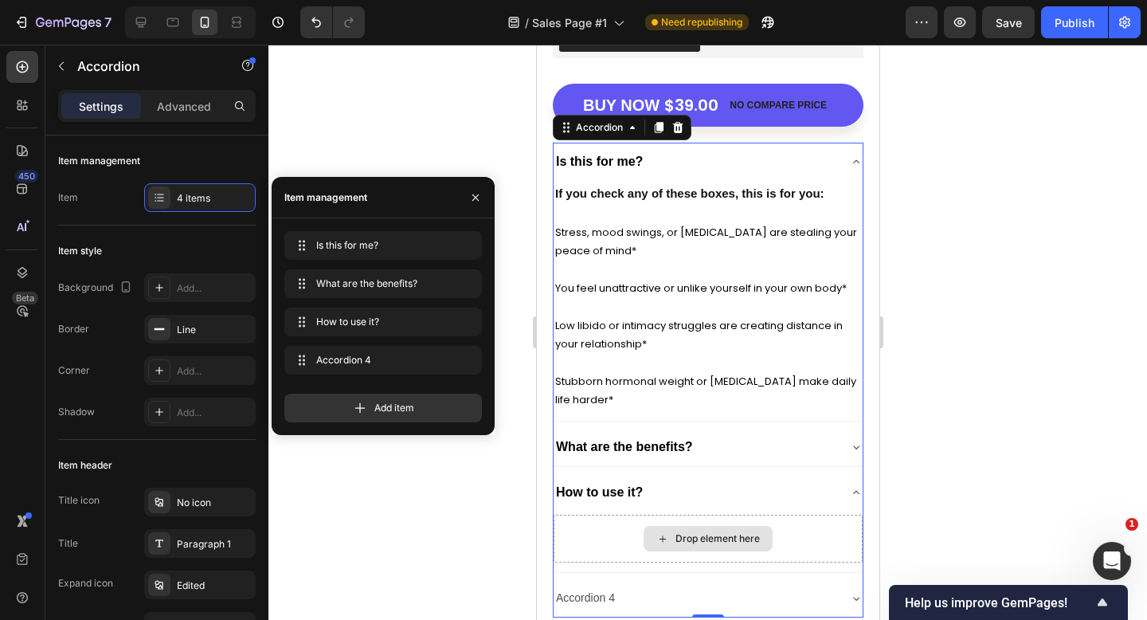
scroll to position [5932, 0]
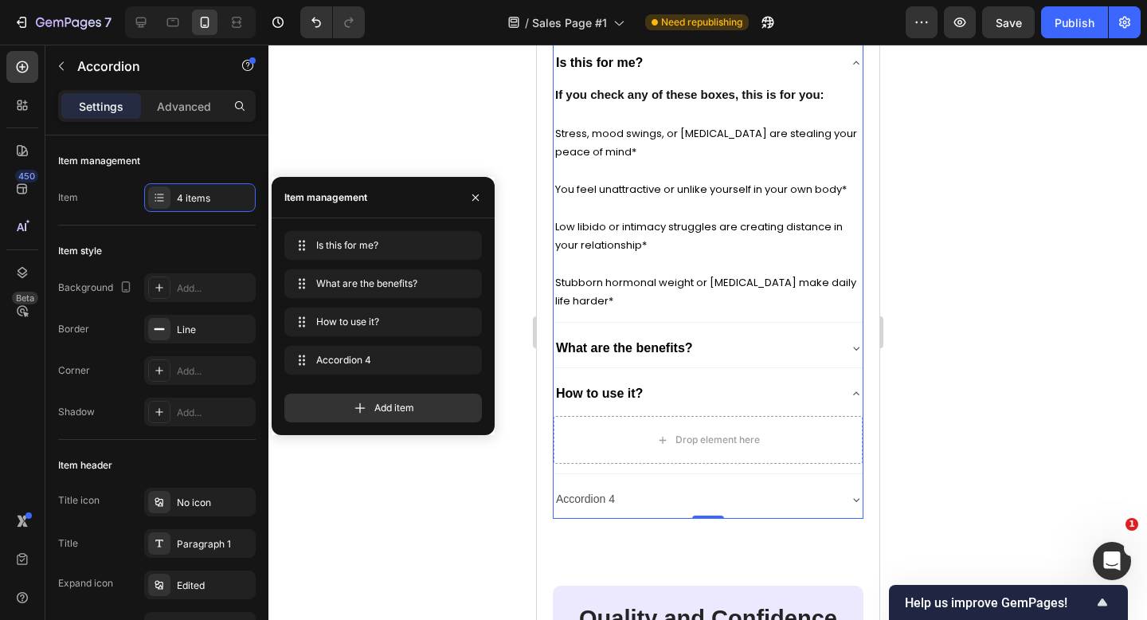
click at [602, 495] on div "Accordion 4" at bounding box center [585, 499] width 64 height 25
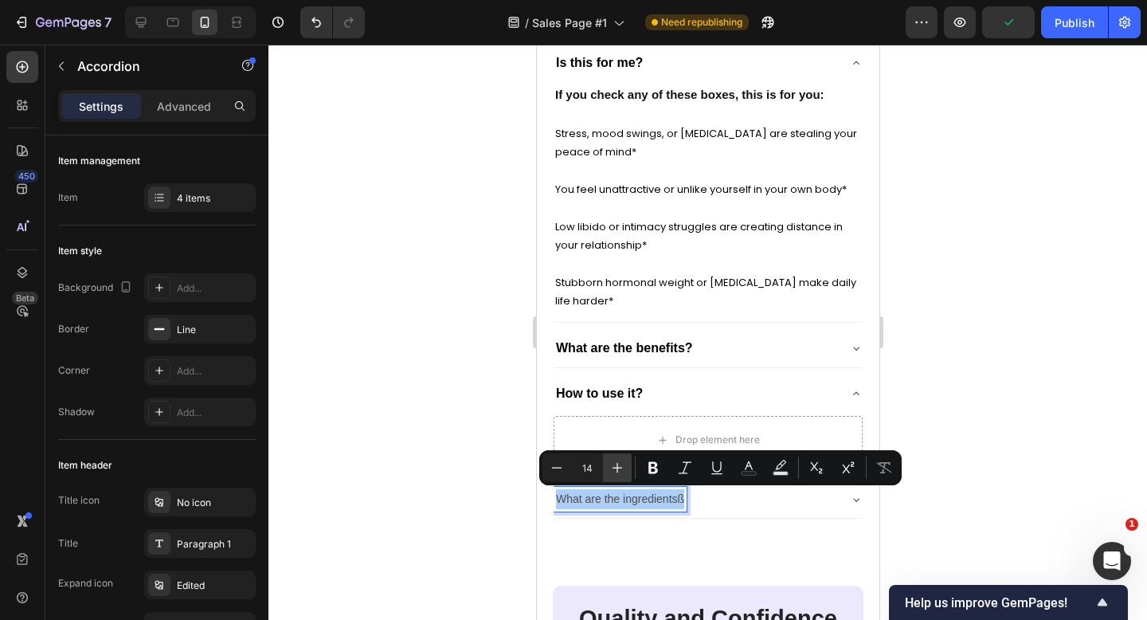
click at [623, 472] on icon "Editor contextual toolbar" at bounding box center [618, 468] width 16 height 16
click at [623, 471] on icon "Editor contextual toolbar" at bounding box center [618, 468] width 16 height 16
type input "16"
click at [754, 459] on button "Text Color" at bounding box center [749, 467] width 29 height 29
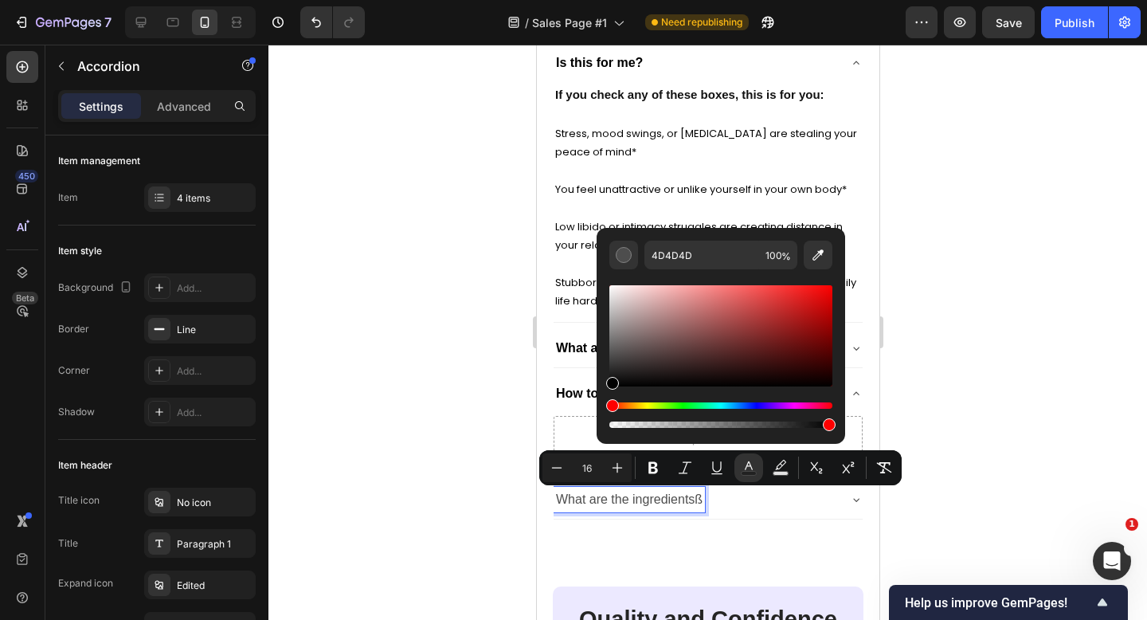
type input "000000"
drag, startPoint x: 1166, startPoint y: 404, endPoint x: 561, endPoint y: 405, distance: 604.8
click at [646, 469] on icon "Editor contextual toolbar" at bounding box center [653, 468] width 16 height 16
click at [511, 506] on div at bounding box center [708, 332] width 879 height 575
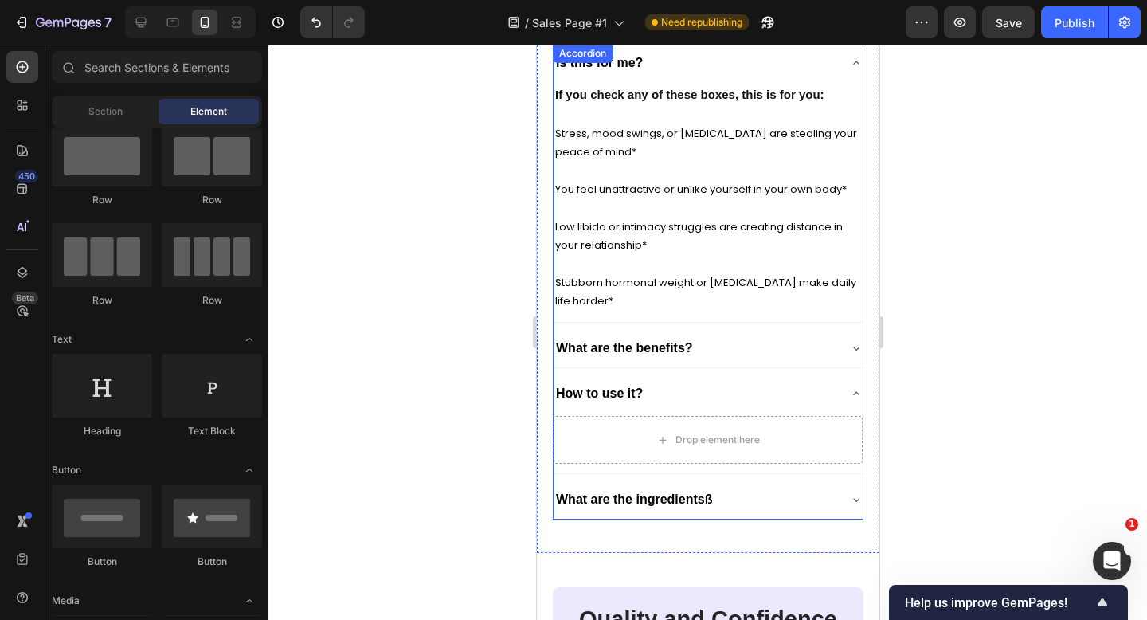
click at [698, 499] on strong "What are the ingredientsß" at bounding box center [633, 499] width 156 height 14
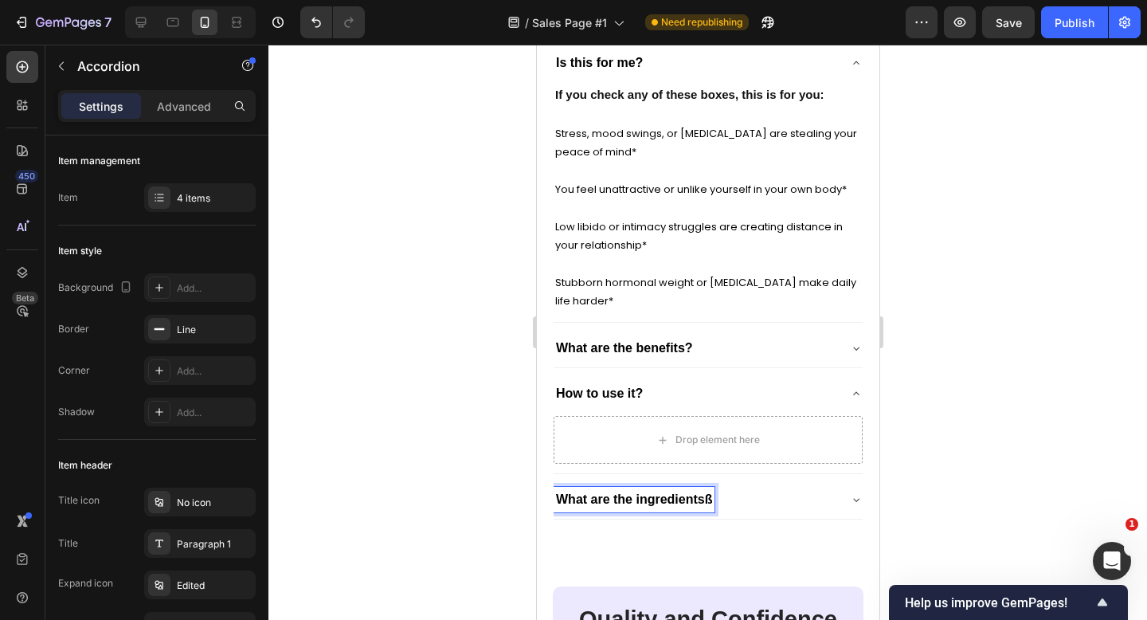
click at [674, 499] on strong "What are the ingredientsß" at bounding box center [633, 499] width 156 height 14
click at [486, 552] on div at bounding box center [708, 332] width 879 height 575
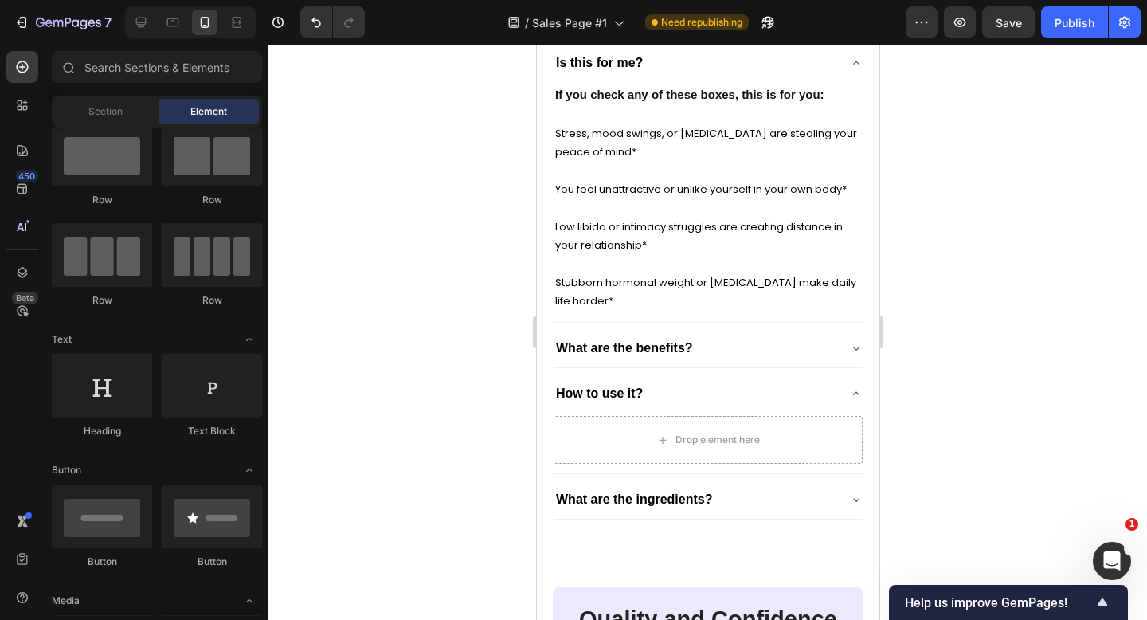
click at [940, 446] on div at bounding box center [708, 332] width 879 height 575
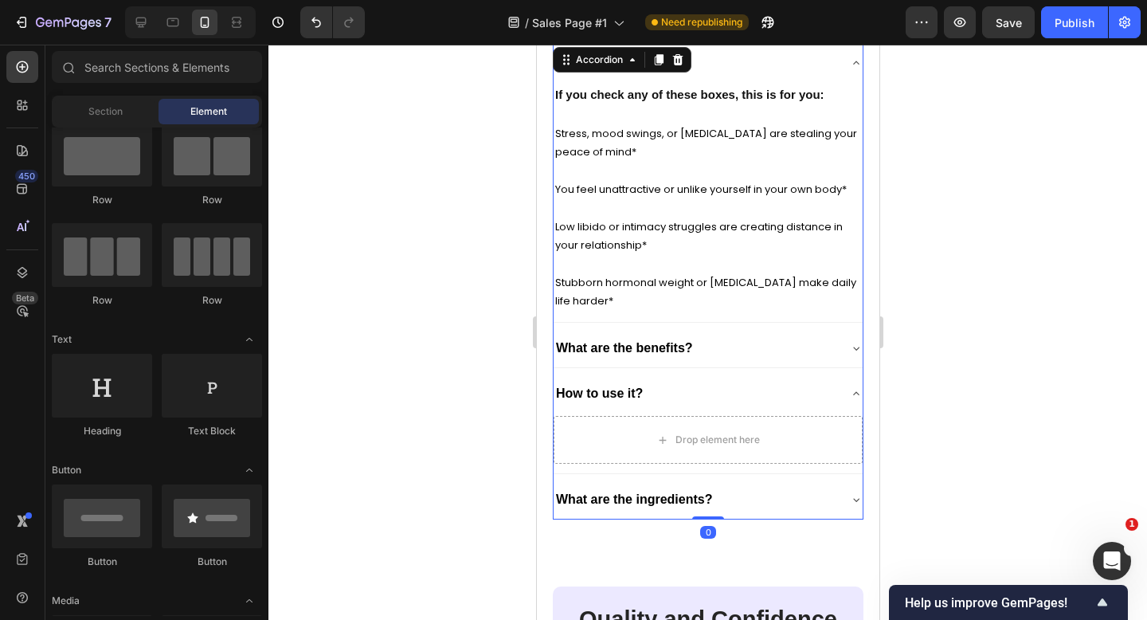
click at [768, 391] on div "How to use it?" at bounding box center [695, 393] width 284 height 25
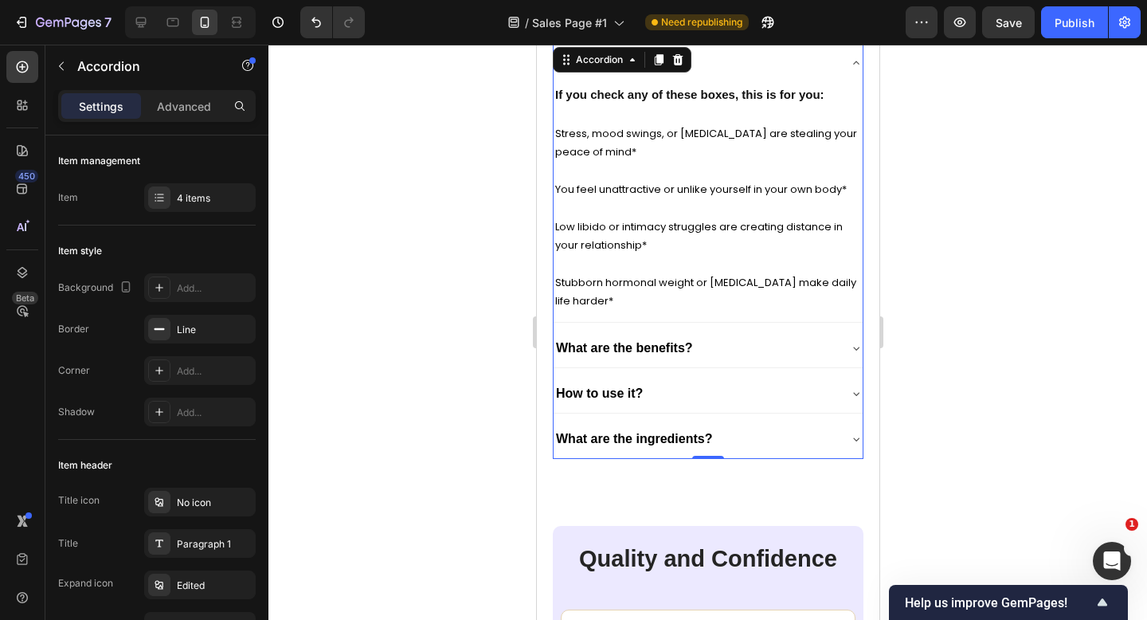
click at [787, 343] on div "What are the benefits?" at bounding box center [695, 347] width 284 height 25
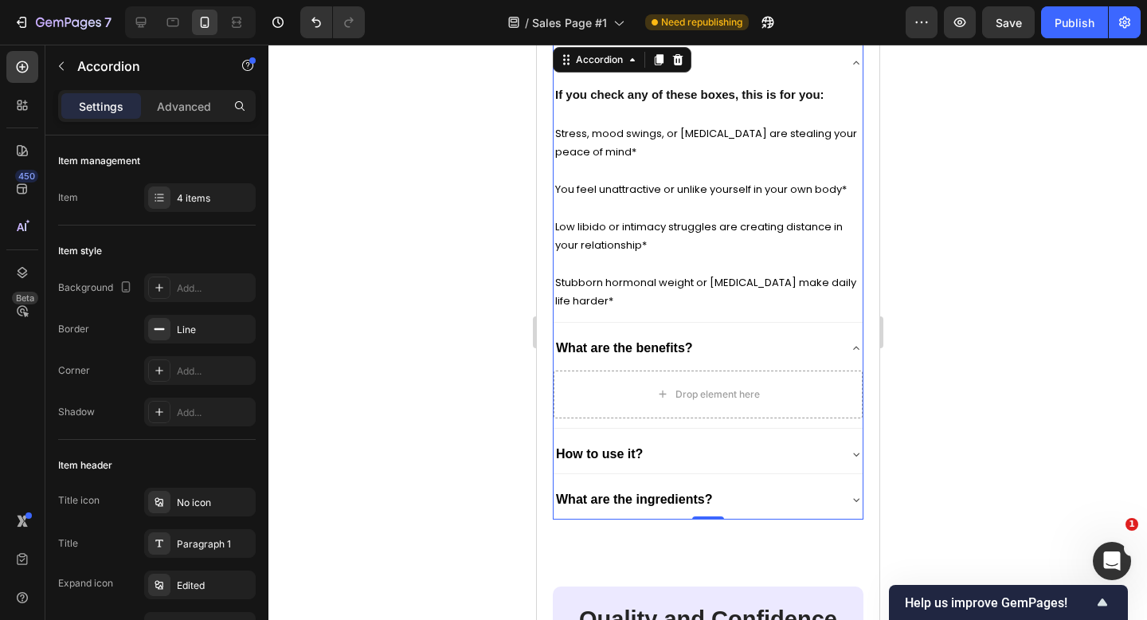
click at [787, 343] on div "What are the benefits?" at bounding box center [695, 347] width 284 height 25
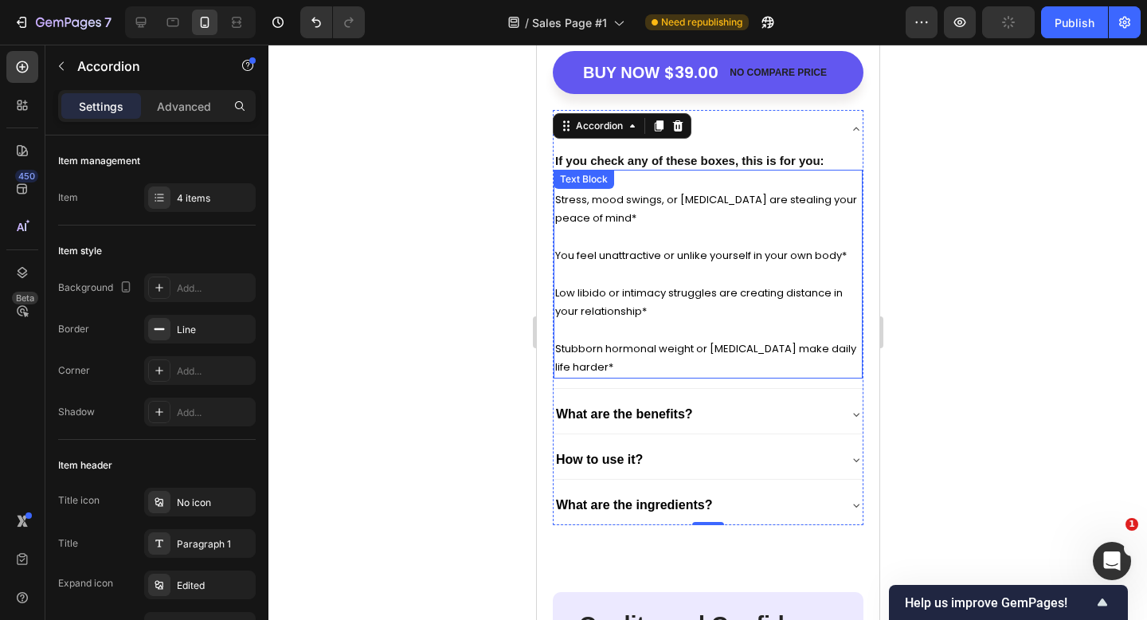
scroll to position [5864, 0]
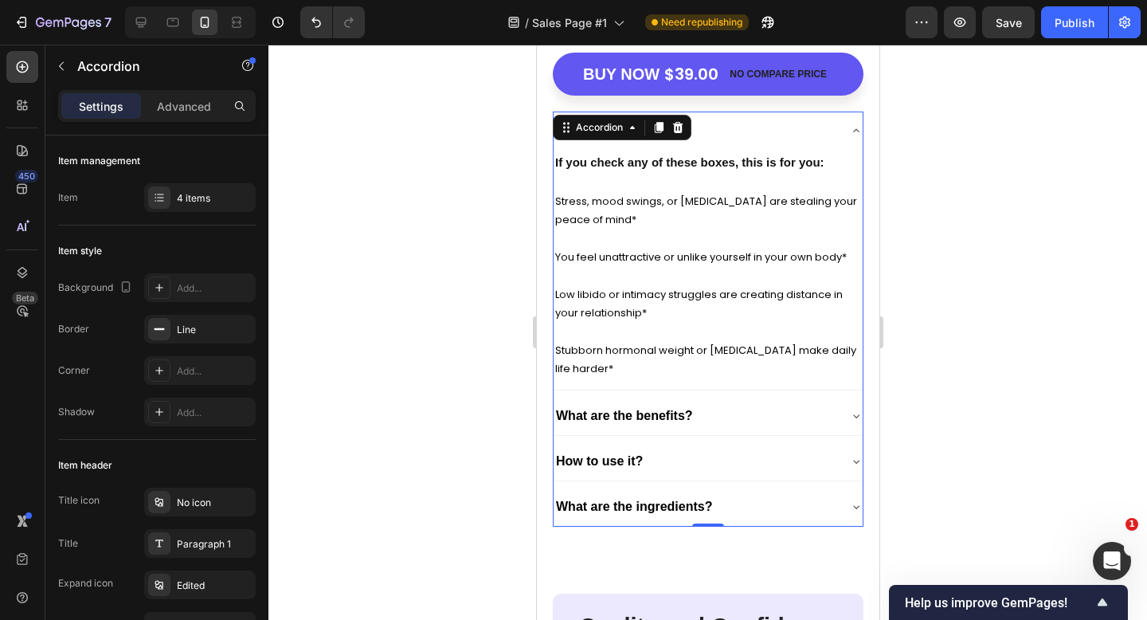
click at [965, 222] on div at bounding box center [708, 332] width 879 height 575
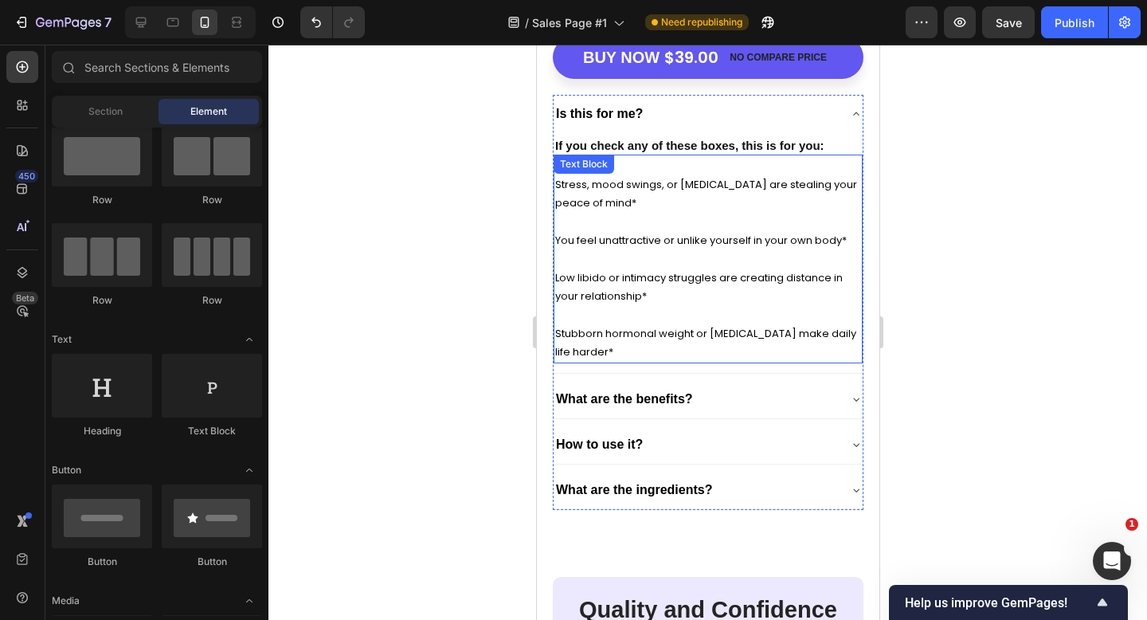
scroll to position [5887, 0]
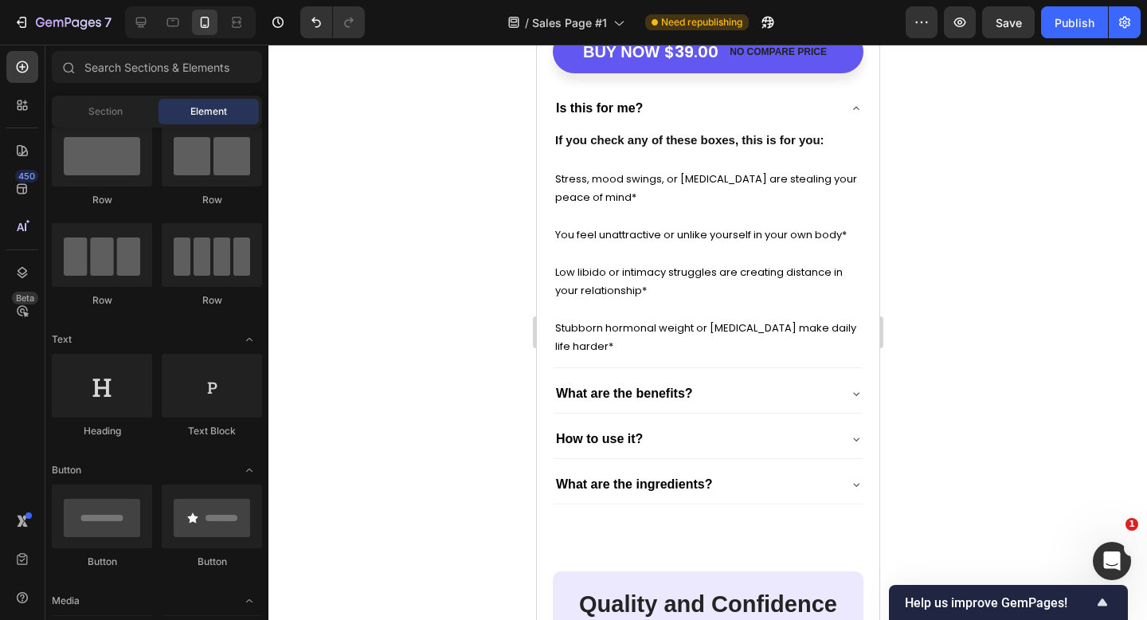
click at [953, 257] on div at bounding box center [708, 332] width 879 height 575
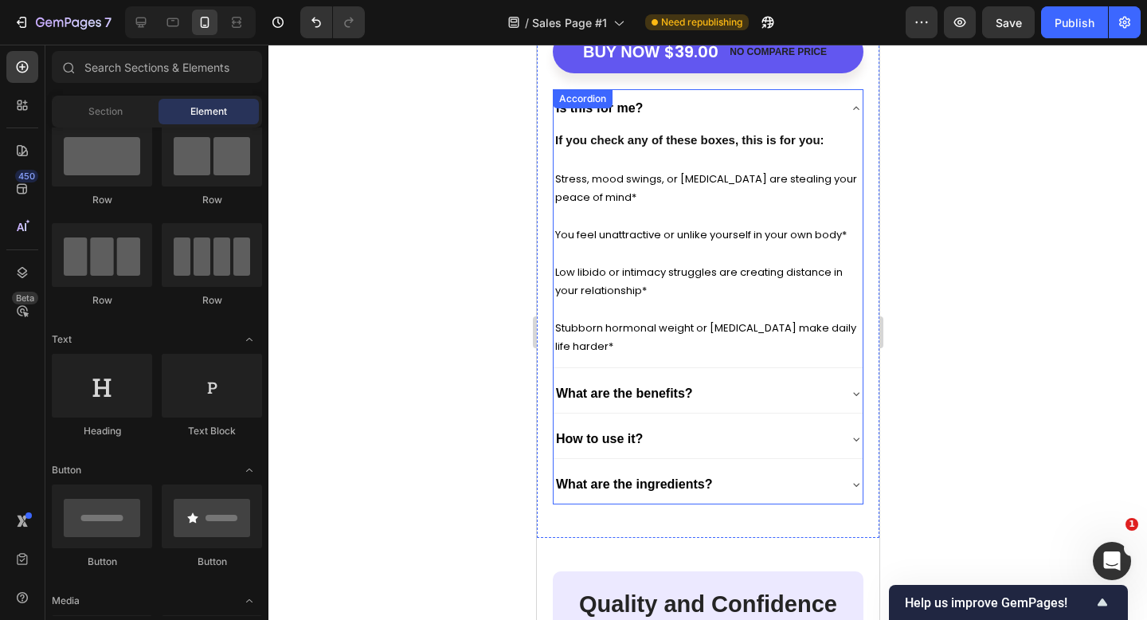
click at [846, 117] on div "Is this for me?" at bounding box center [707, 108] width 309 height 38
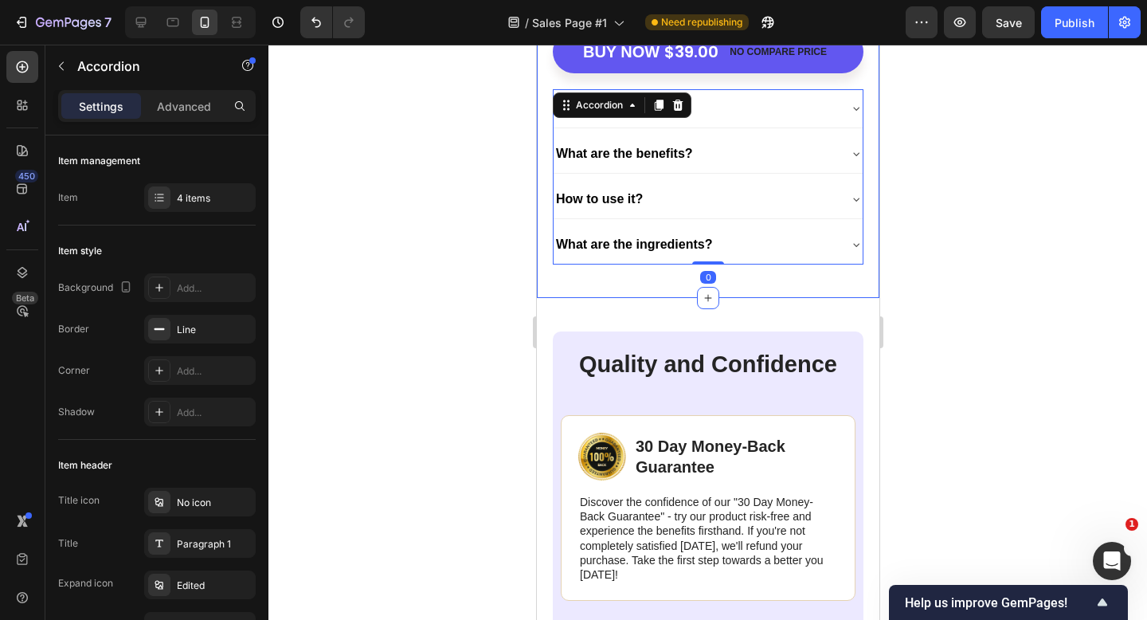
click at [954, 286] on div at bounding box center [708, 332] width 879 height 575
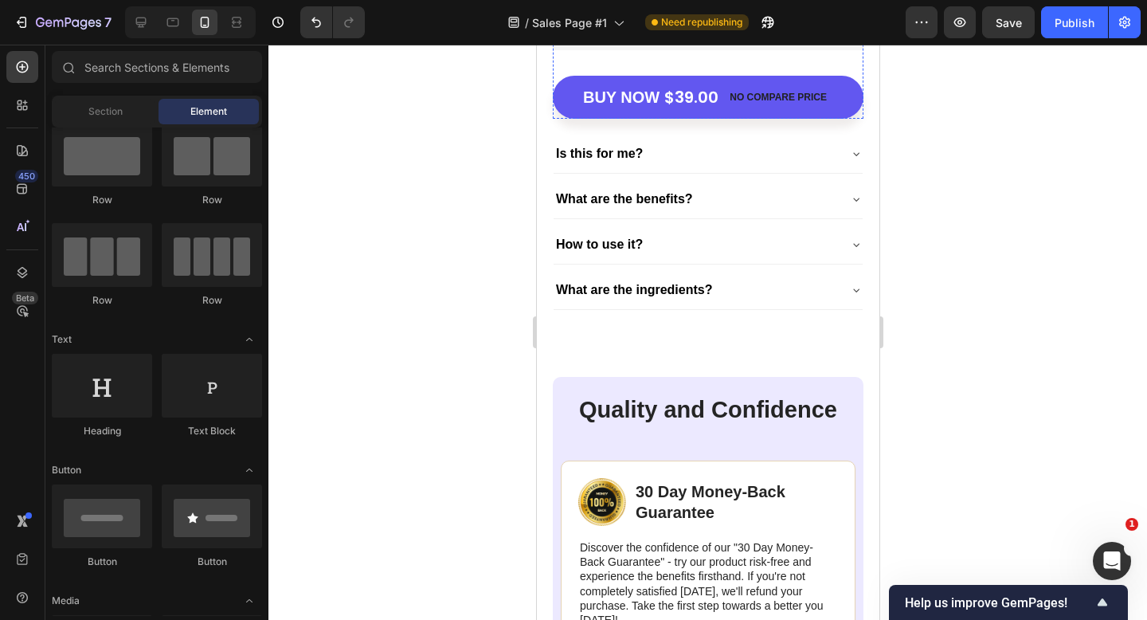
scroll to position [5869, 0]
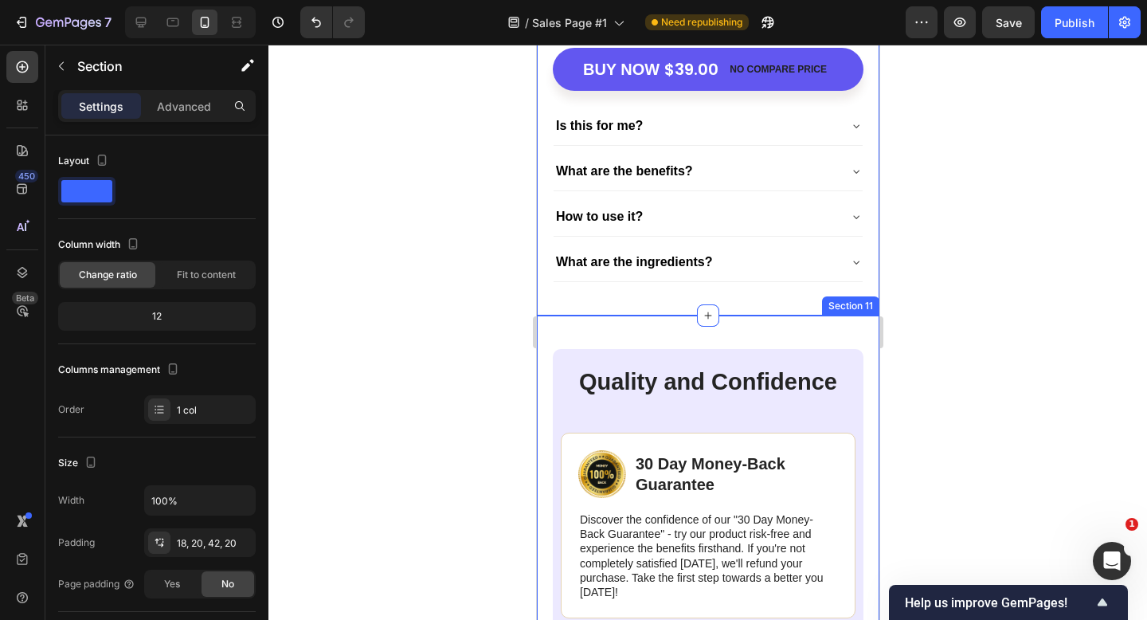
click at [637, 326] on div "Quality and Confidence Heading Image 30 Day Money-Back Guarantee Text Block Row…" at bounding box center [707, 590] width 343 height 548
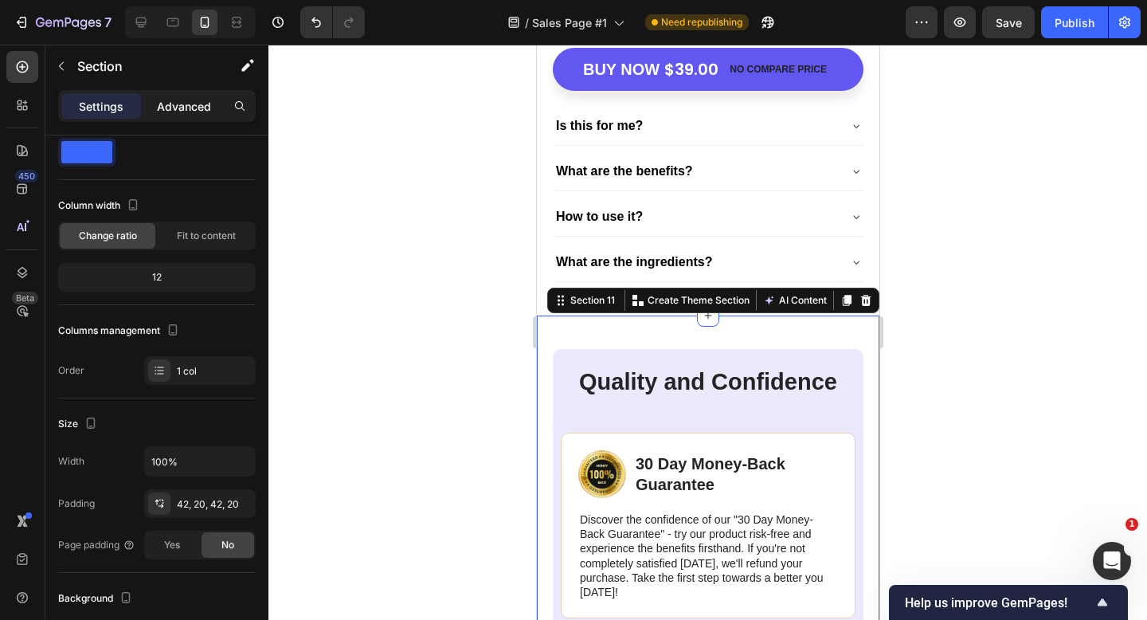
click at [173, 106] on p "Advanced" at bounding box center [184, 106] width 54 height 17
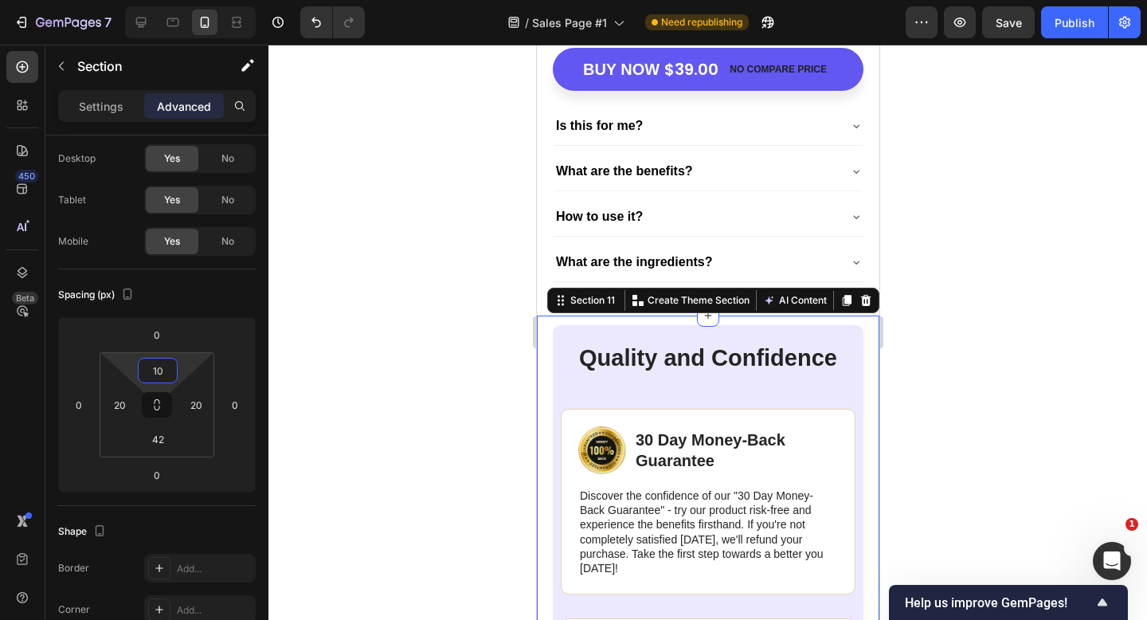
type input "8"
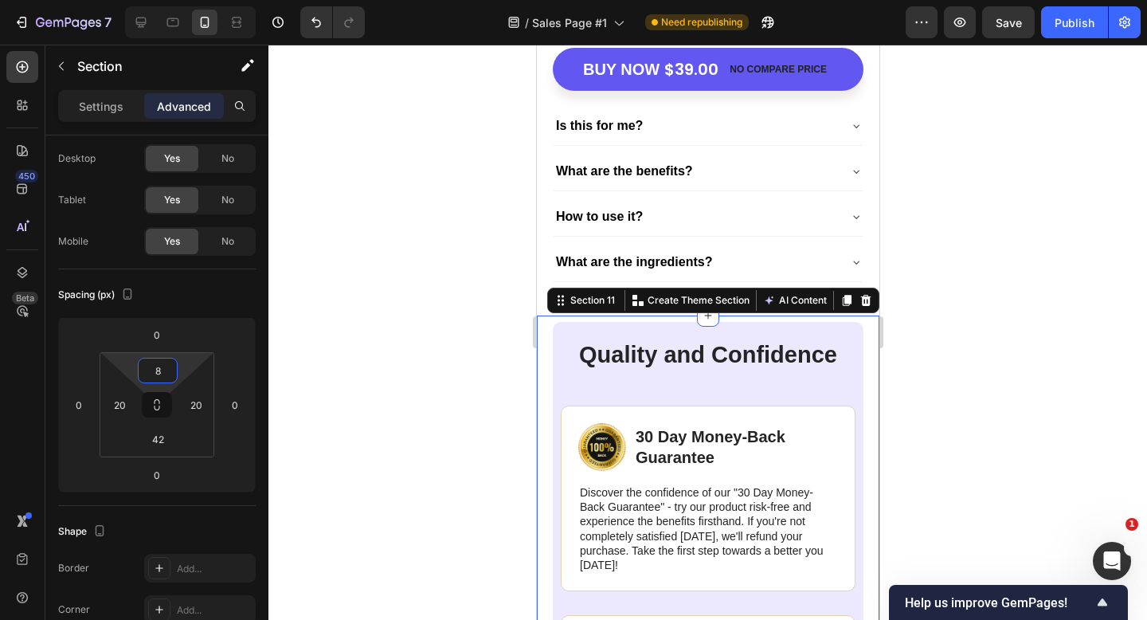
drag, startPoint x: 159, startPoint y: 384, endPoint x: 160, endPoint y: 398, distance: 13.6
click at [160, 0] on html "7 Version history / Sales Page #1 Need republishing Preview Save Publish 450 Be…" at bounding box center [573, 0] width 1147 height 0
click at [386, 338] on div at bounding box center [708, 332] width 879 height 575
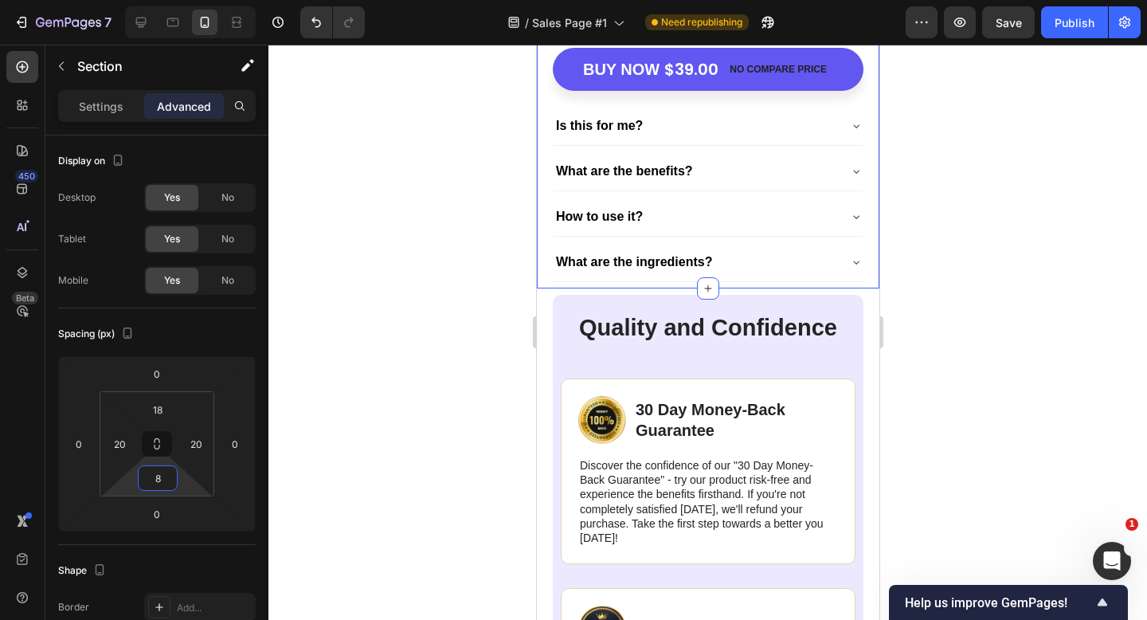
type input "10"
drag, startPoint x: 162, startPoint y: 462, endPoint x: 162, endPoint y: 475, distance: 12.7
click at [162, 0] on html "7 Version history / Sales Page #1 Need republishing Preview Save Publish 450 Be…" at bounding box center [573, 0] width 1147 height 0
click at [312, 402] on div at bounding box center [708, 332] width 879 height 575
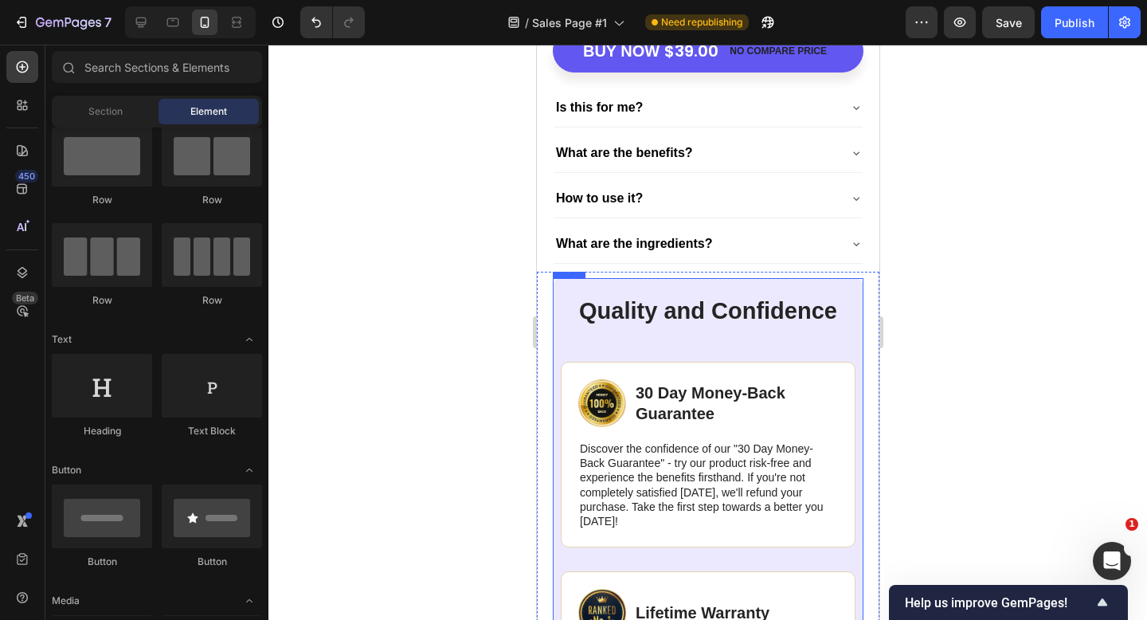
scroll to position [5934, 0]
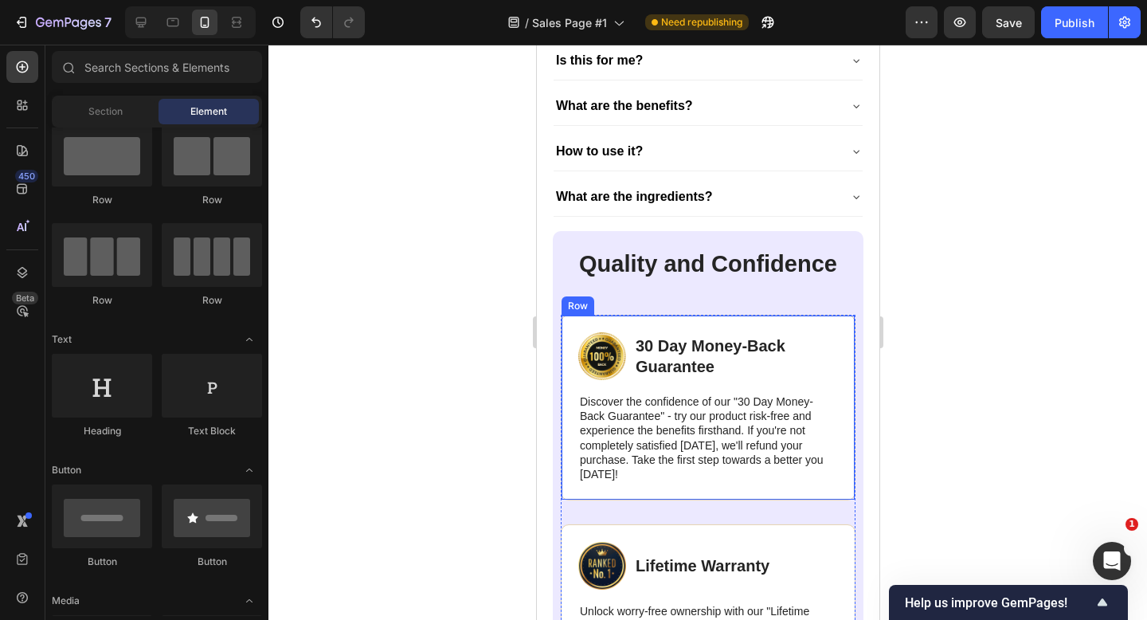
click at [609, 320] on div "Image 30 Day Money-Back Guarantee Text Block Row Discover the confidence of our…" at bounding box center [707, 408] width 295 height 186
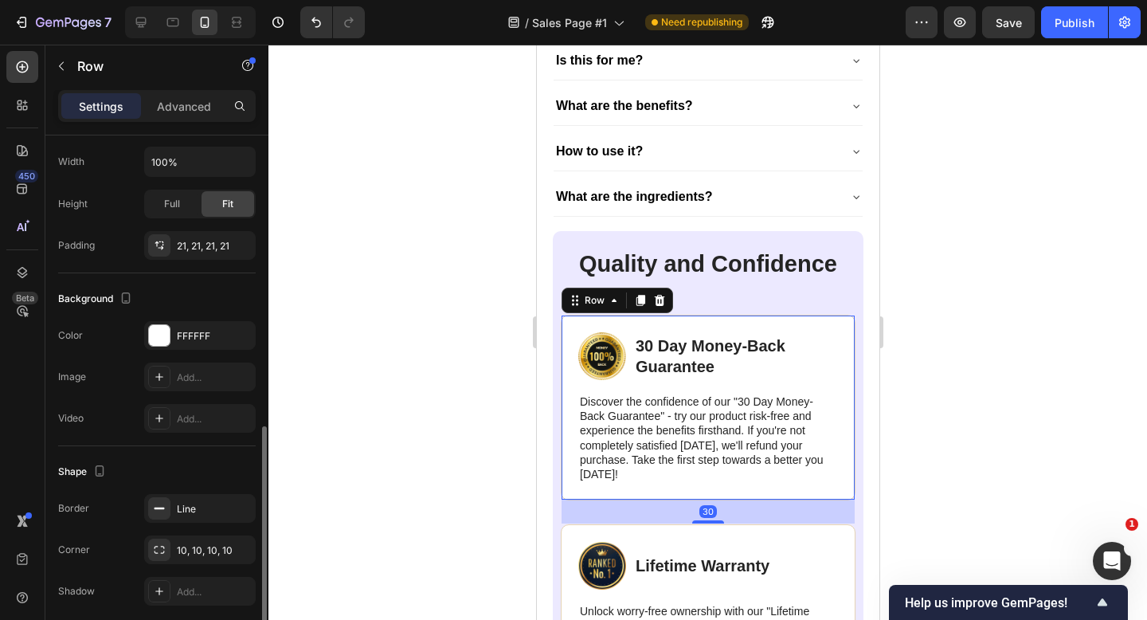
scroll to position [401, 0]
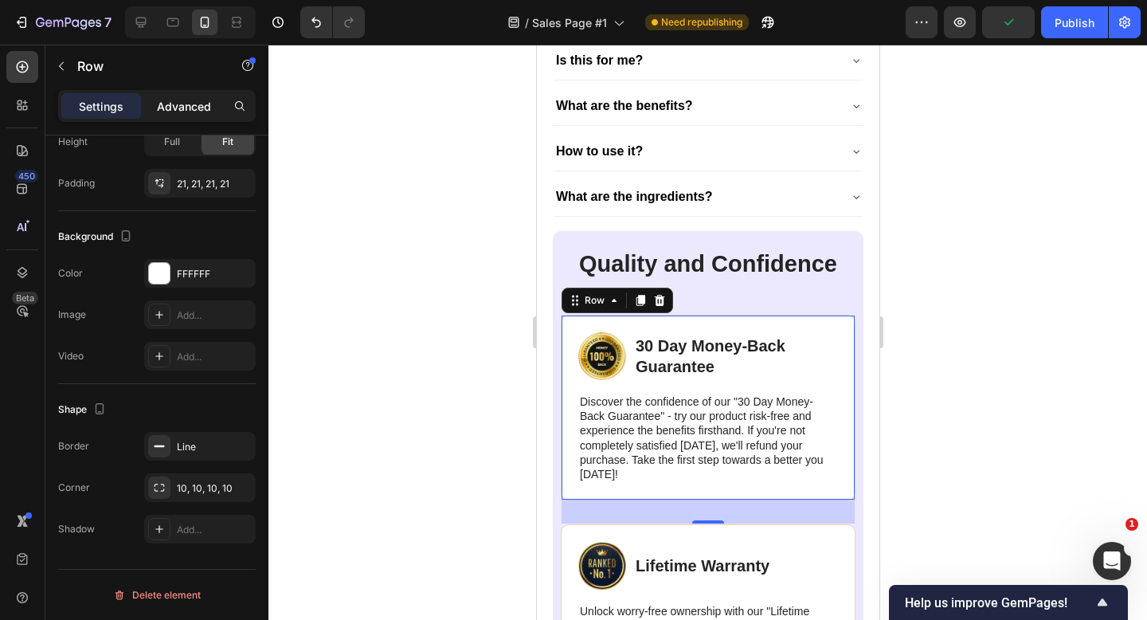
click at [171, 103] on p "Advanced" at bounding box center [184, 106] width 54 height 17
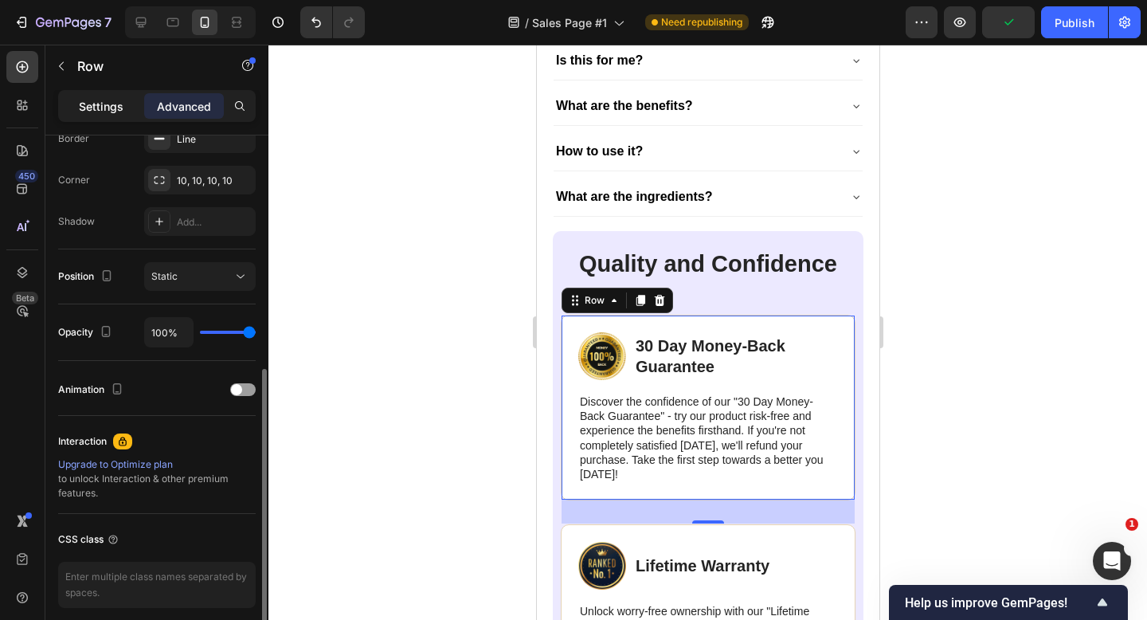
click at [110, 108] on p "Settings" at bounding box center [101, 106] width 45 height 17
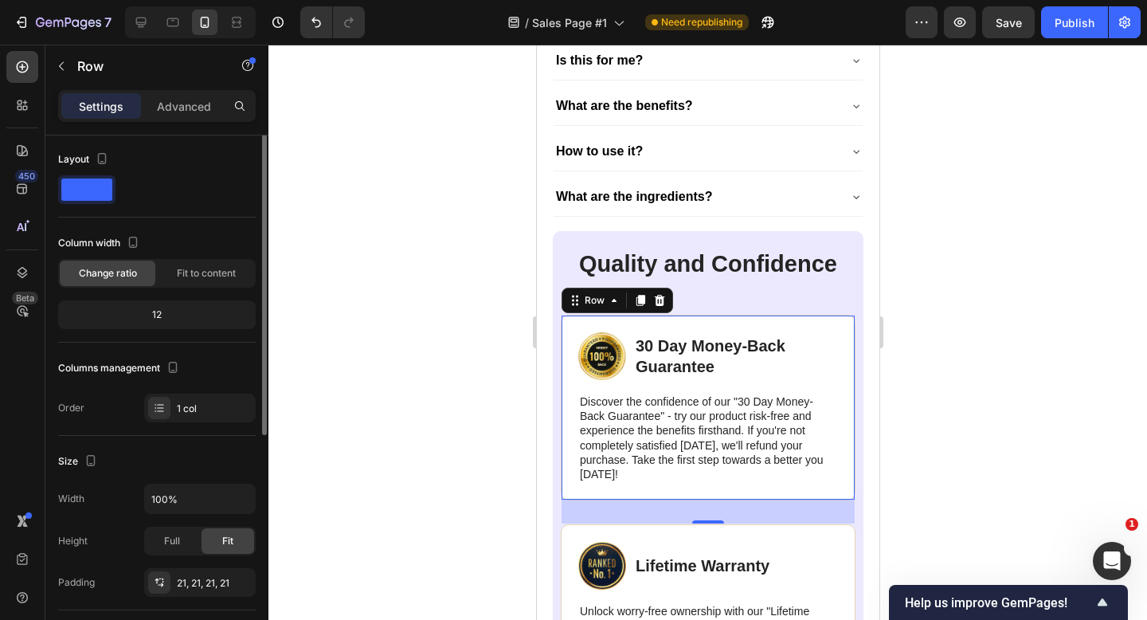
scroll to position [0, 0]
click at [566, 320] on div "Image 30 Day Money-Back Guarantee Text Block Row Discover the confidence of our…" at bounding box center [707, 408] width 295 height 186
click at [672, 484] on div "Image 30 Day Money-Back Guarantee Text Block Row Discover the confidence of our…" at bounding box center [707, 408] width 295 height 186
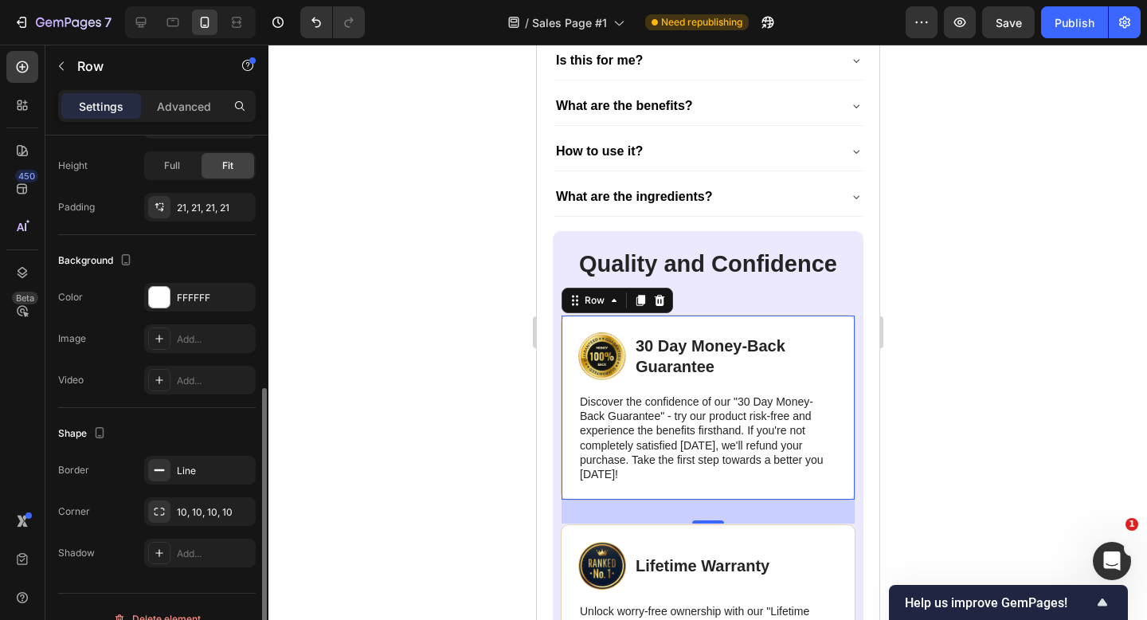
scroll to position [401, 0]
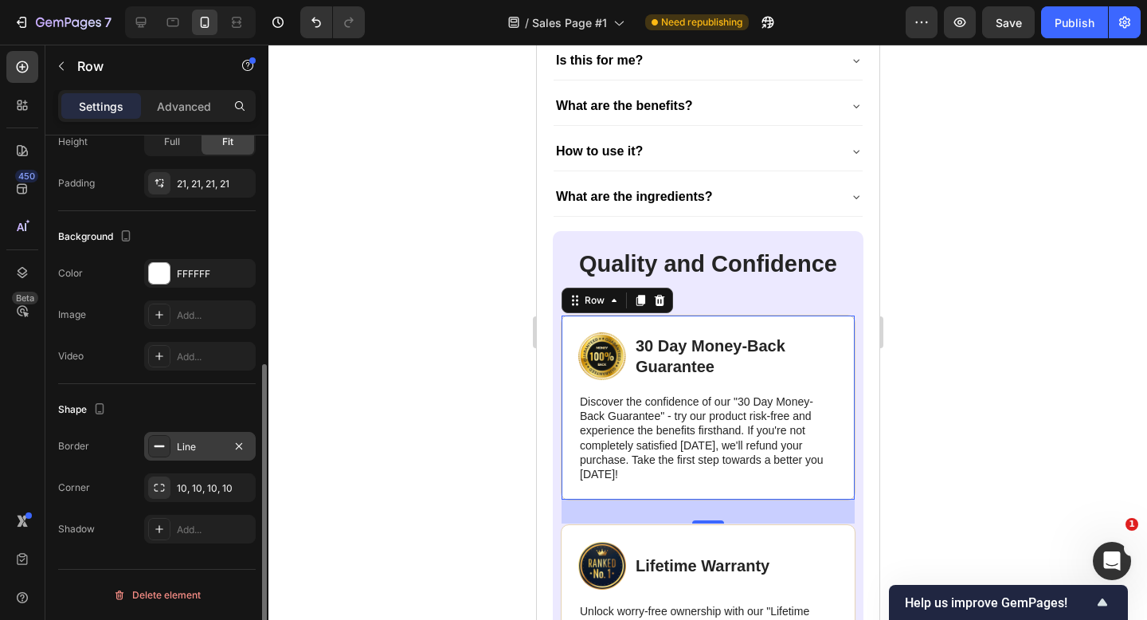
click at [177, 452] on div "Line" at bounding box center [200, 447] width 46 height 14
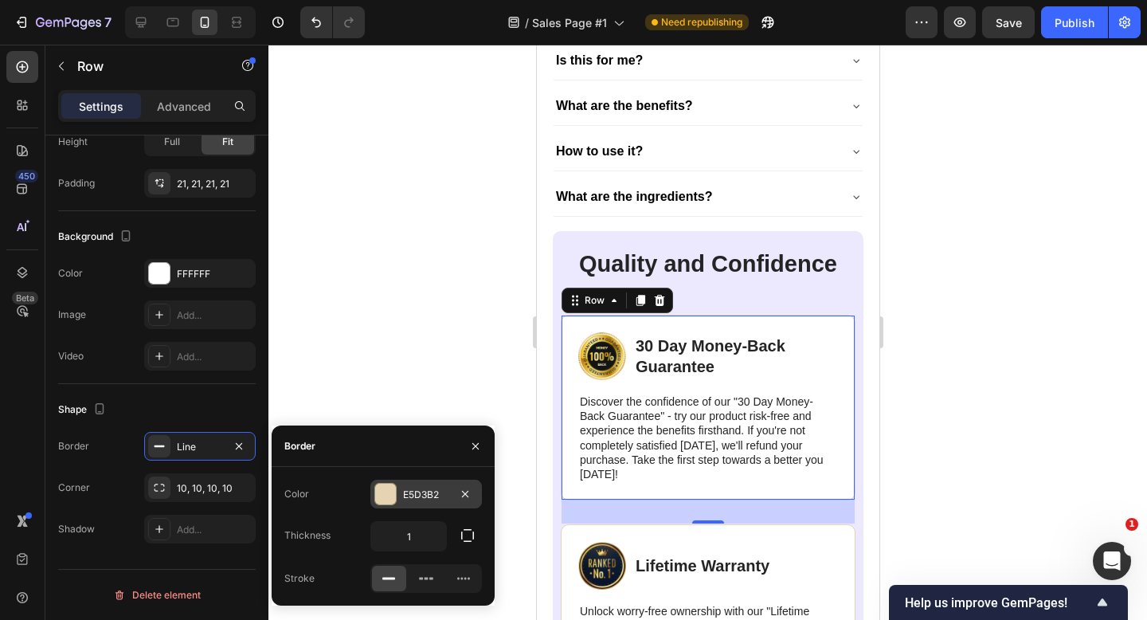
click at [394, 492] on div at bounding box center [385, 494] width 21 height 21
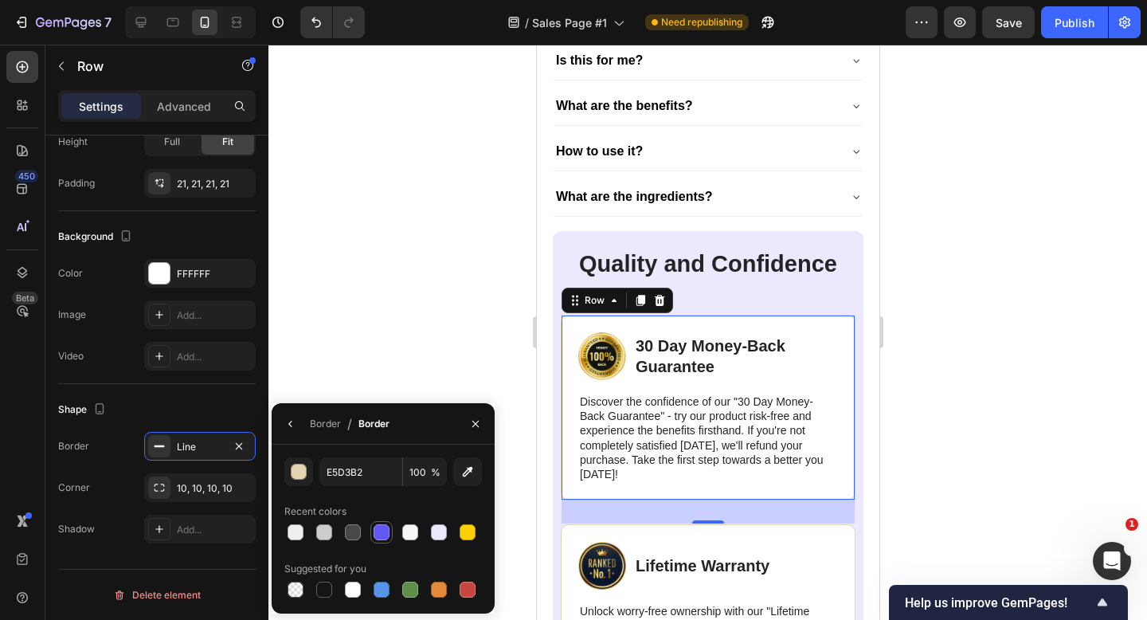
click at [389, 533] on div at bounding box center [382, 532] width 16 height 16
type input "6257F0"
click at [383, 356] on div at bounding box center [708, 332] width 879 height 575
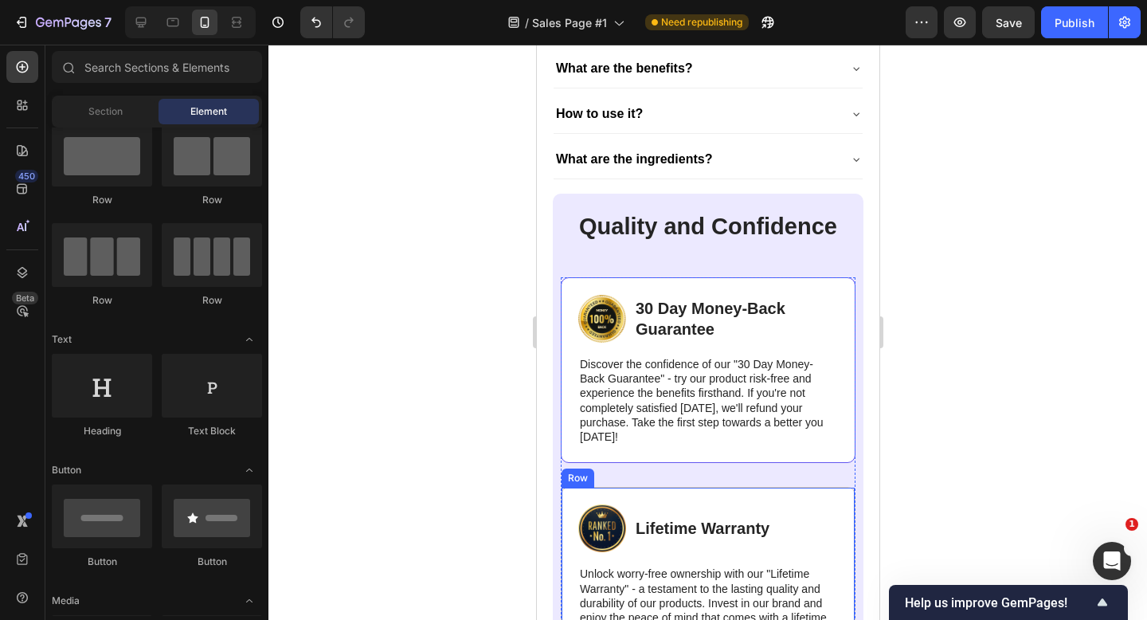
scroll to position [5974, 0]
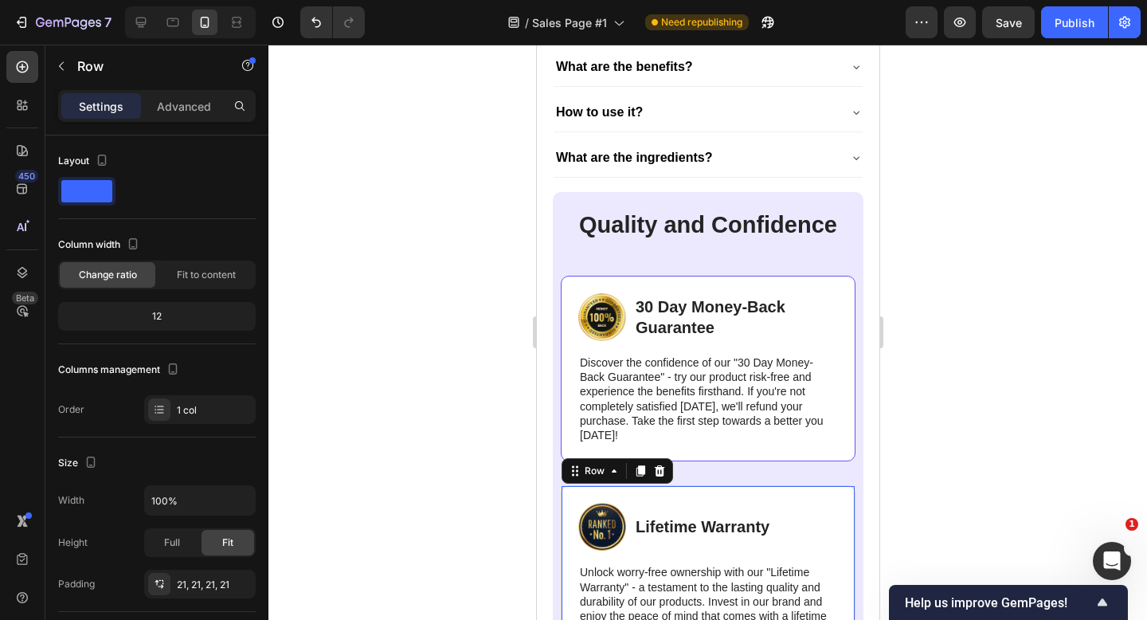
click at [565, 583] on div "Image Lifetime Warranty Text Block Row Unlock worry-free ownership with our "Li…" at bounding box center [707, 570] width 295 height 171
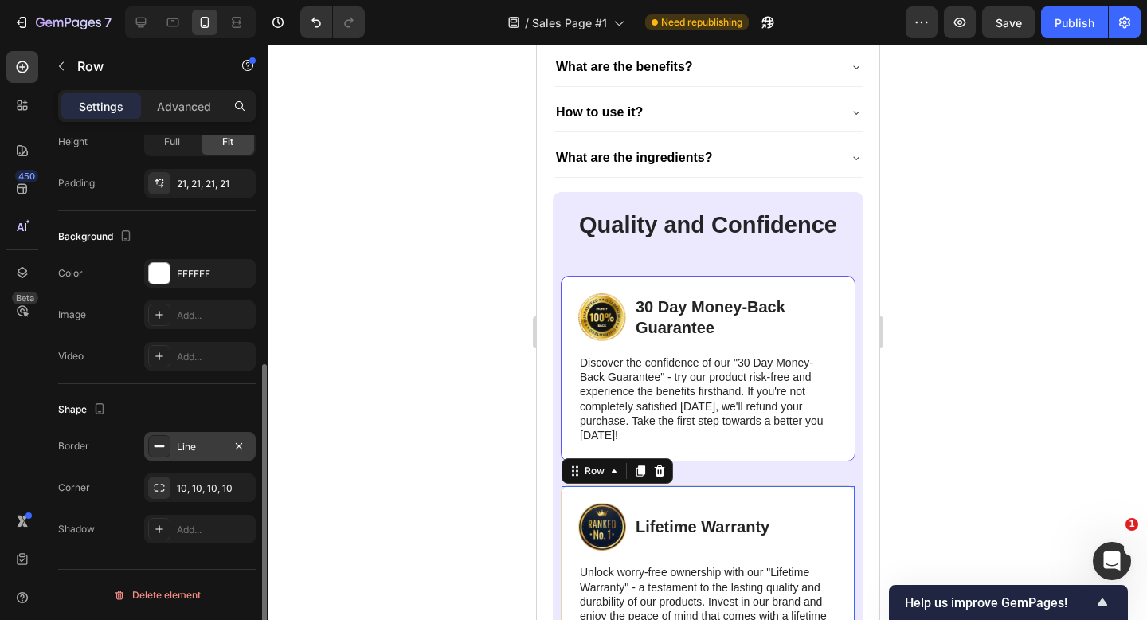
click at [179, 450] on div "Line" at bounding box center [200, 447] width 46 height 14
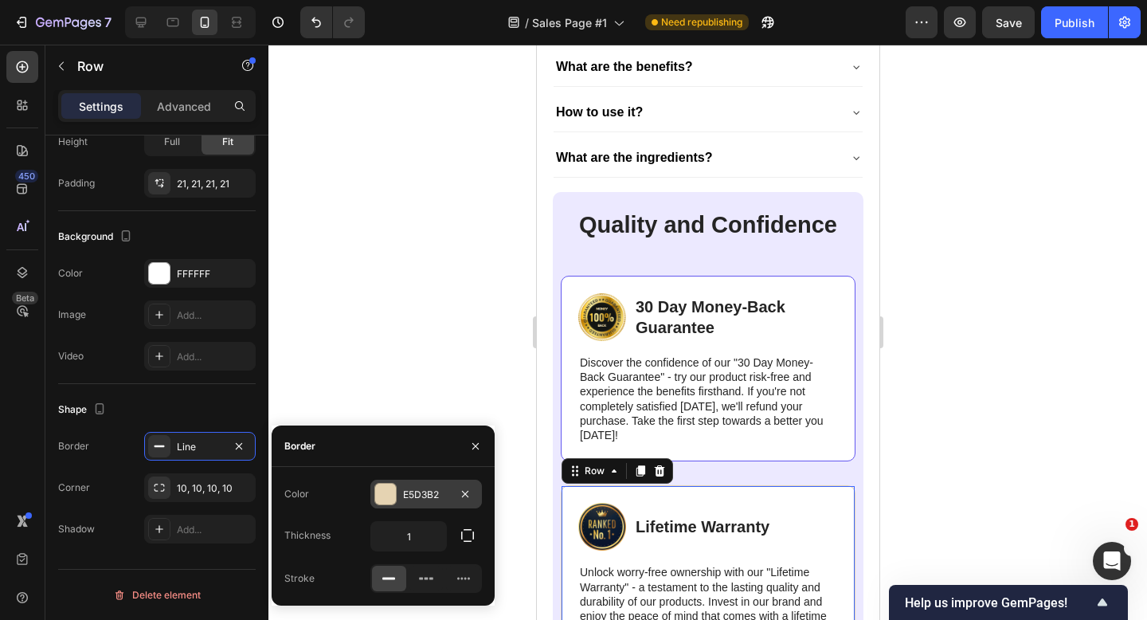
click at [390, 487] on div at bounding box center [385, 494] width 21 height 21
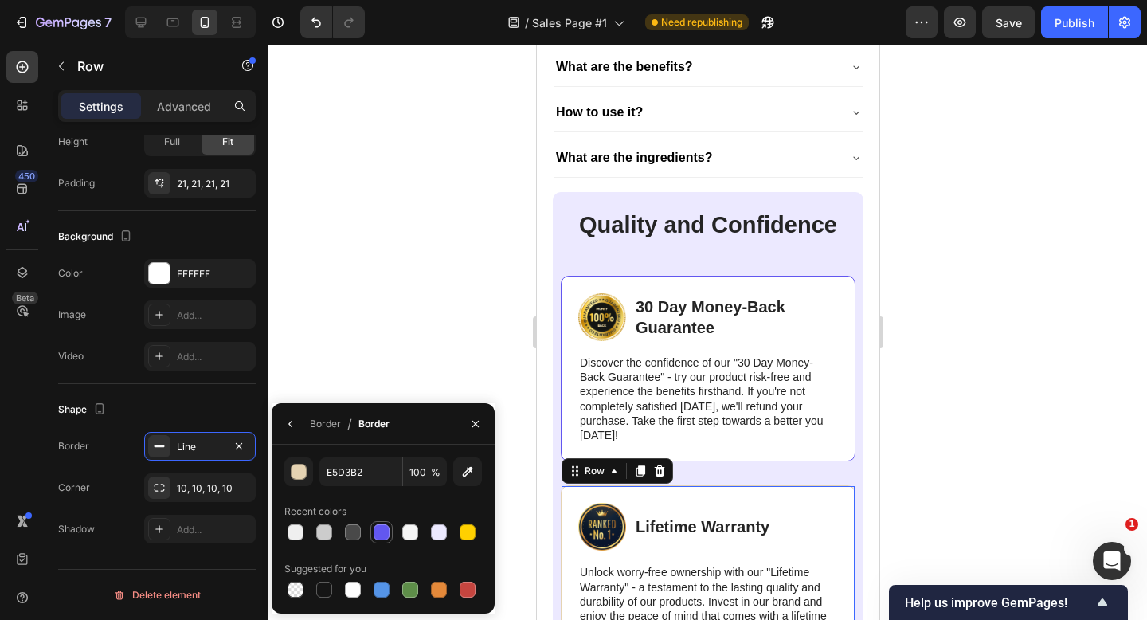
click at [385, 534] on div at bounding box center [382, 532] width 16 height 16
type input "6257F0"
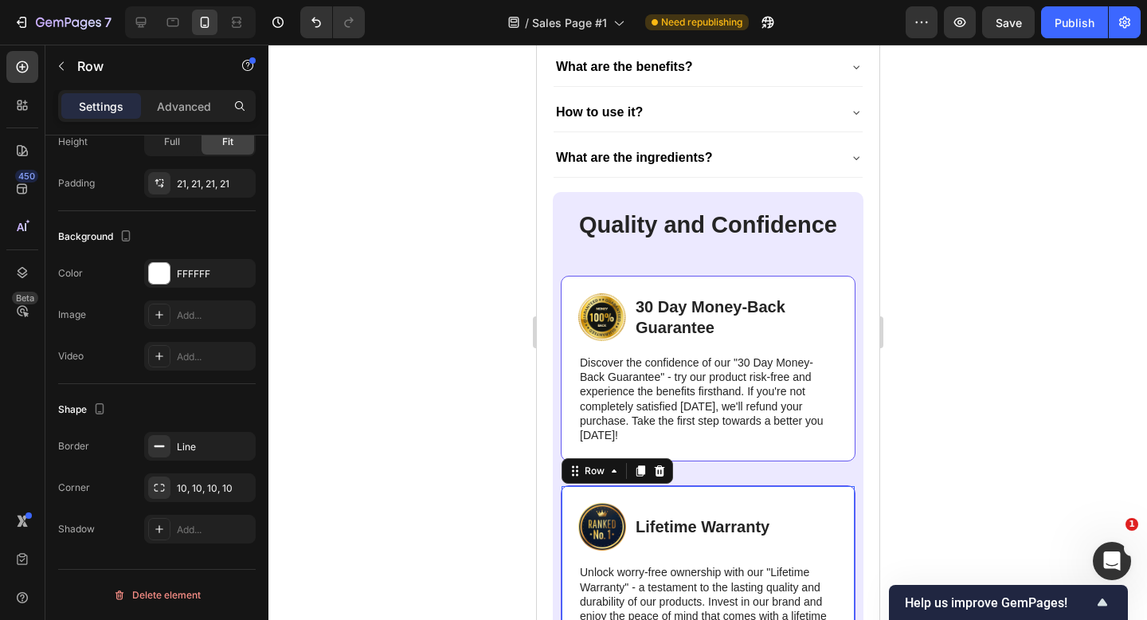
click at [402, 353] on div at bounding box center [708, 332] width 879 height 575
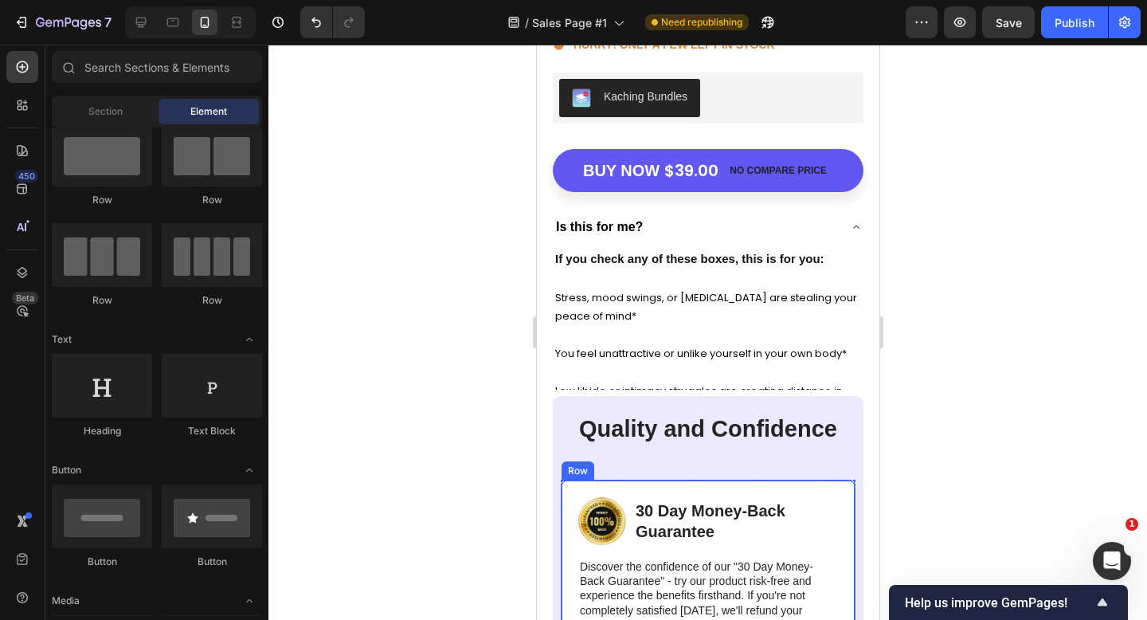
scroll to position [5746, 0]
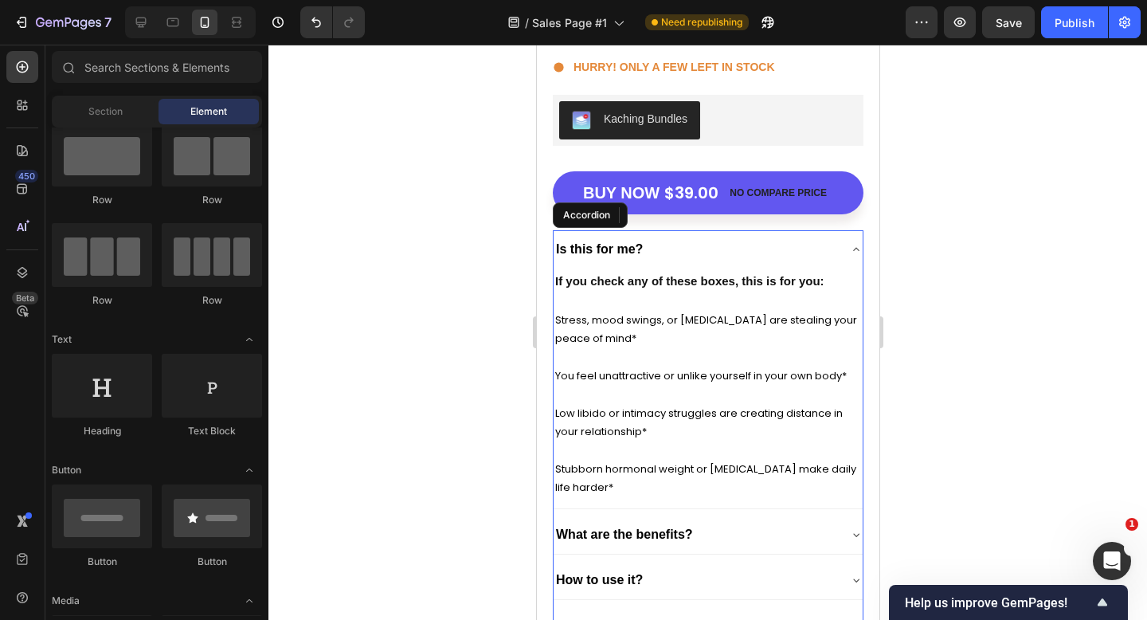
click at [787, 249] on div "Is this for me?" at bounding box center [695, 249] width 284 height 25
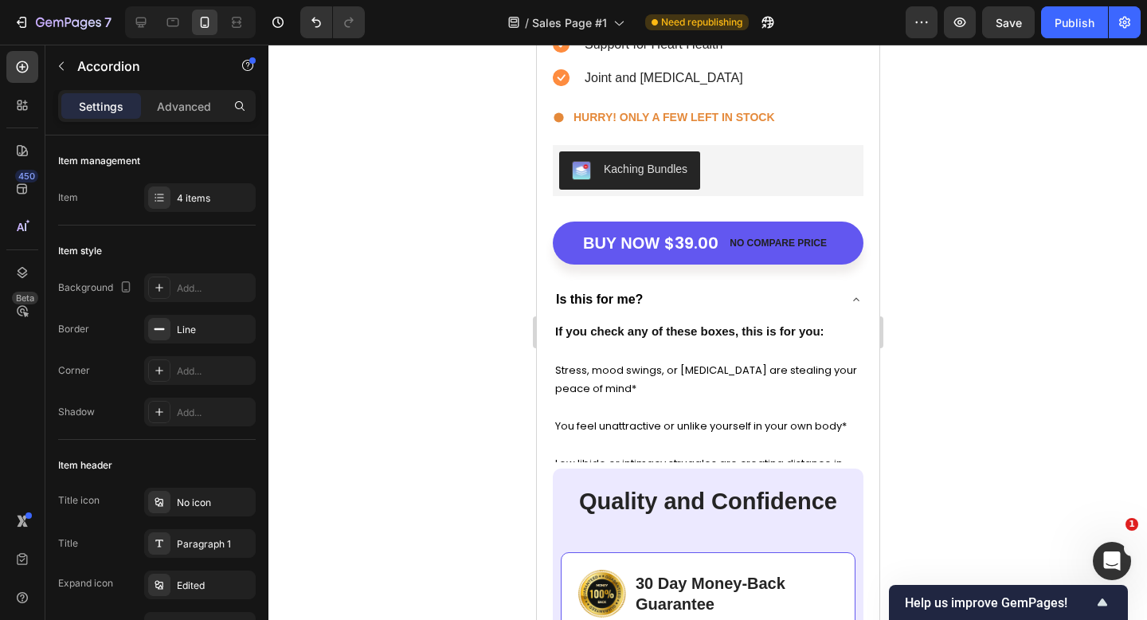
scroll to position [5633, 0]
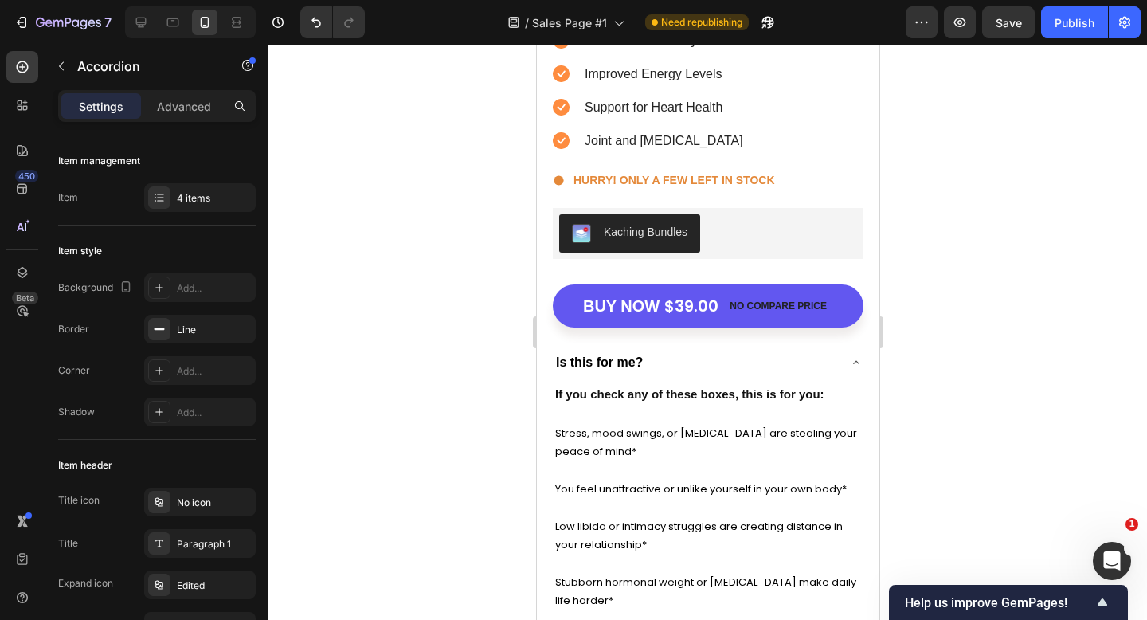
click at [754, 359] on div "Is this for me?" at bounding box center [695, 362] width 284 height 25
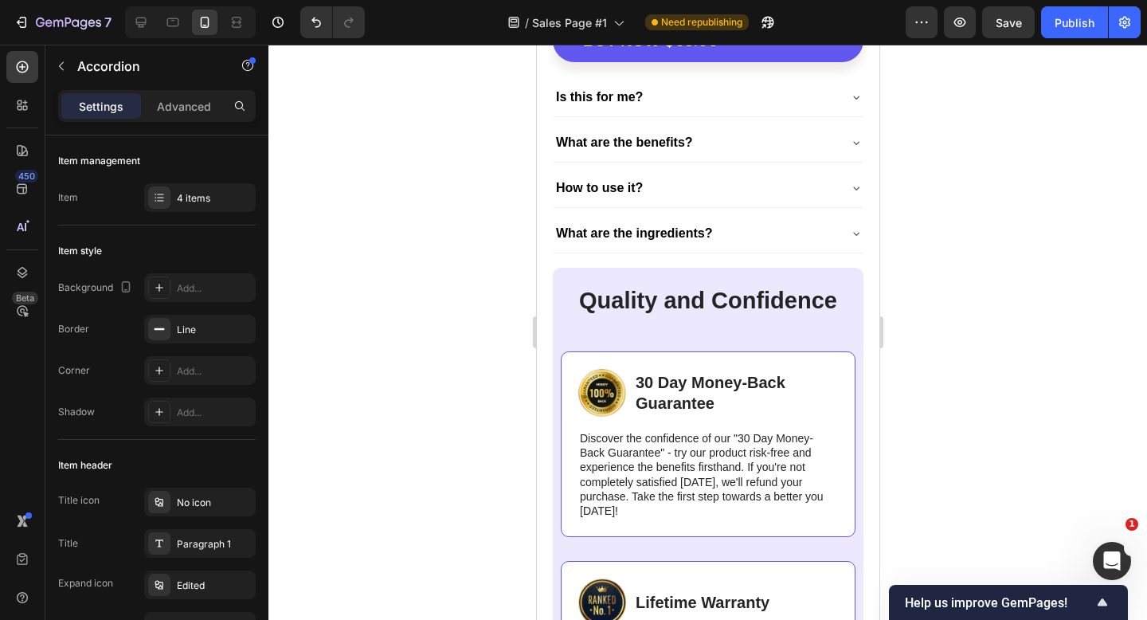
scroll to position [5899, 0]
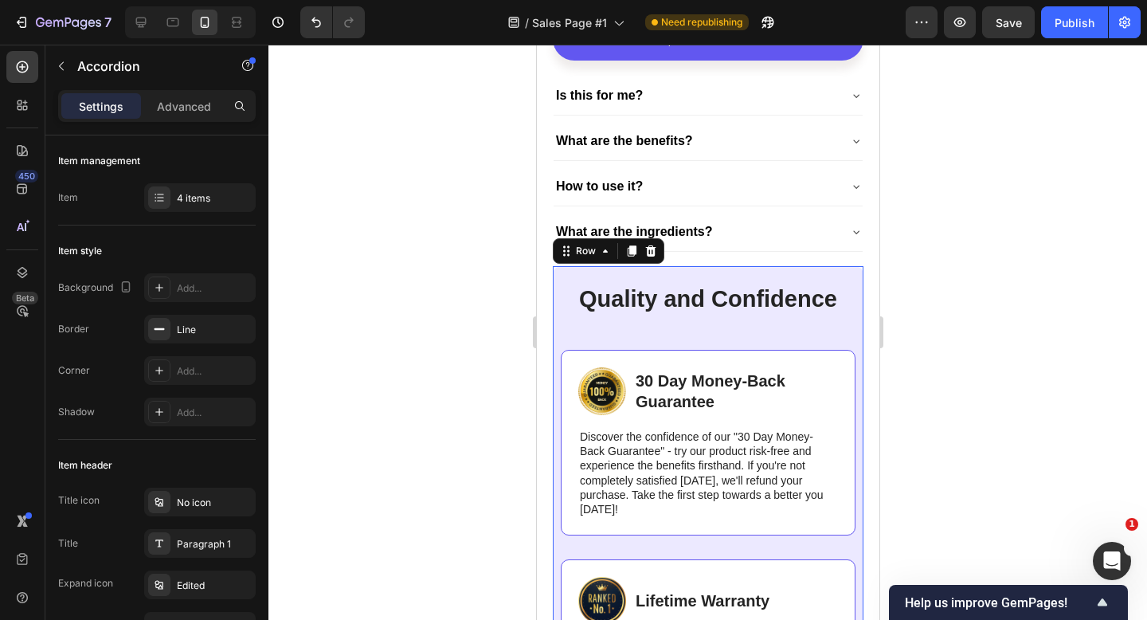
click at [696, 335] on div "Quality and Confidence Heading Image 30 Day Money-Back Guarantee Text Block Row…" at bounding box center [707, 507] width 295 height 448
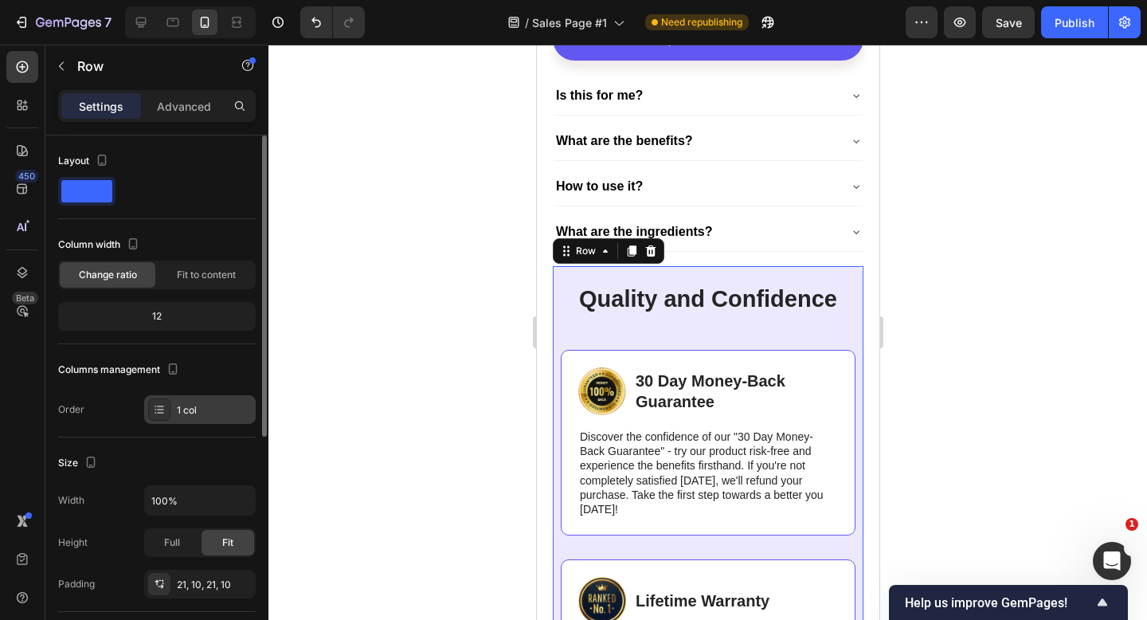
click at [171, 407] on div "1 col" at bounding box center [200, 409] width 112 height 29
click at [193, 359] on div "Columns management" at bounding box center [157, 369] width 198 height 25
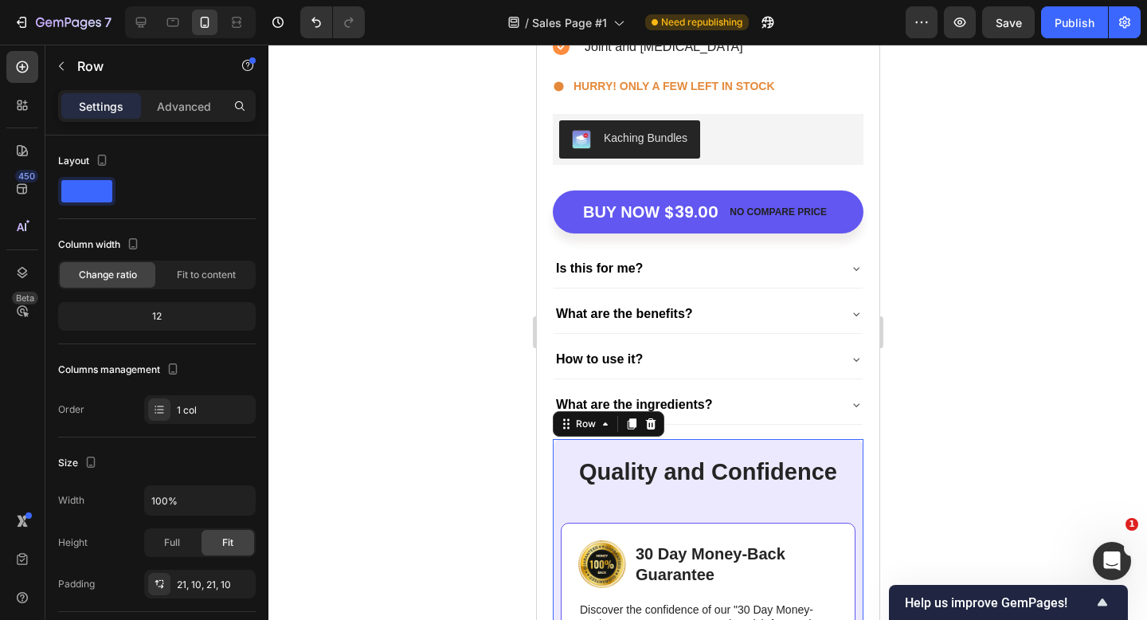
scroll to position [5673, 0]
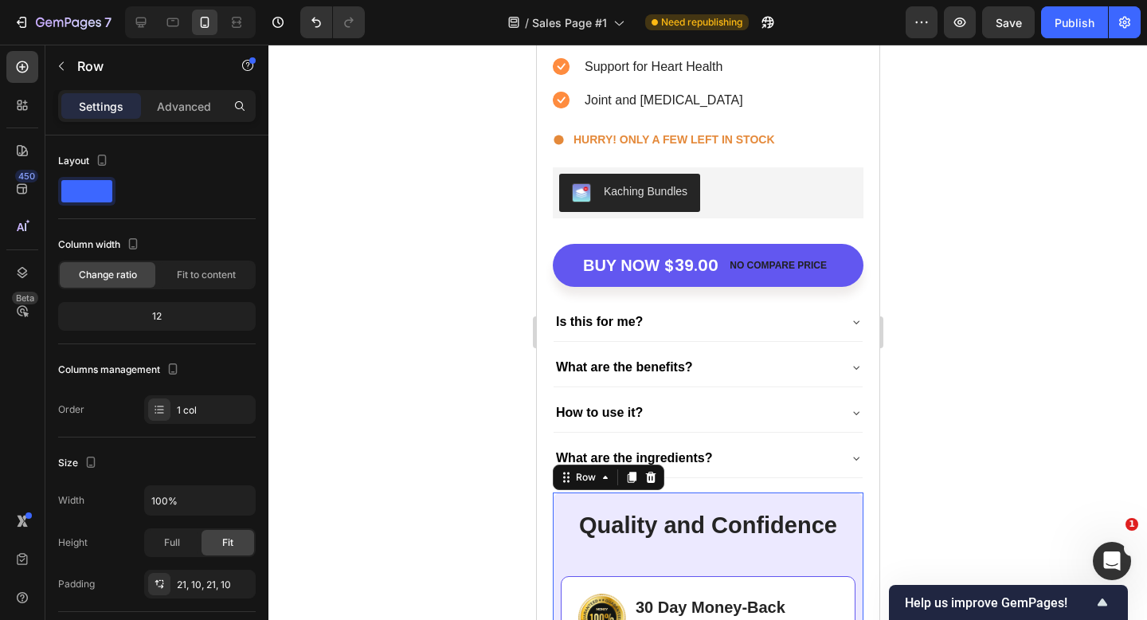
click at [953, 280] on div at bounding box center [708, 332] width 879 height 575
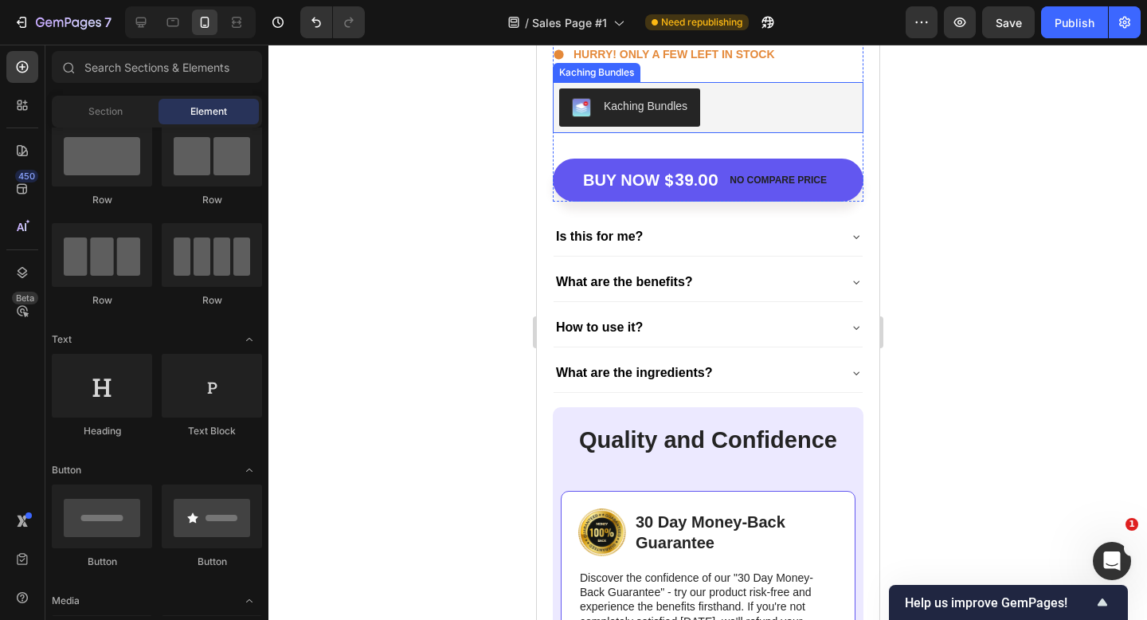
scroll to position [5766, 0]
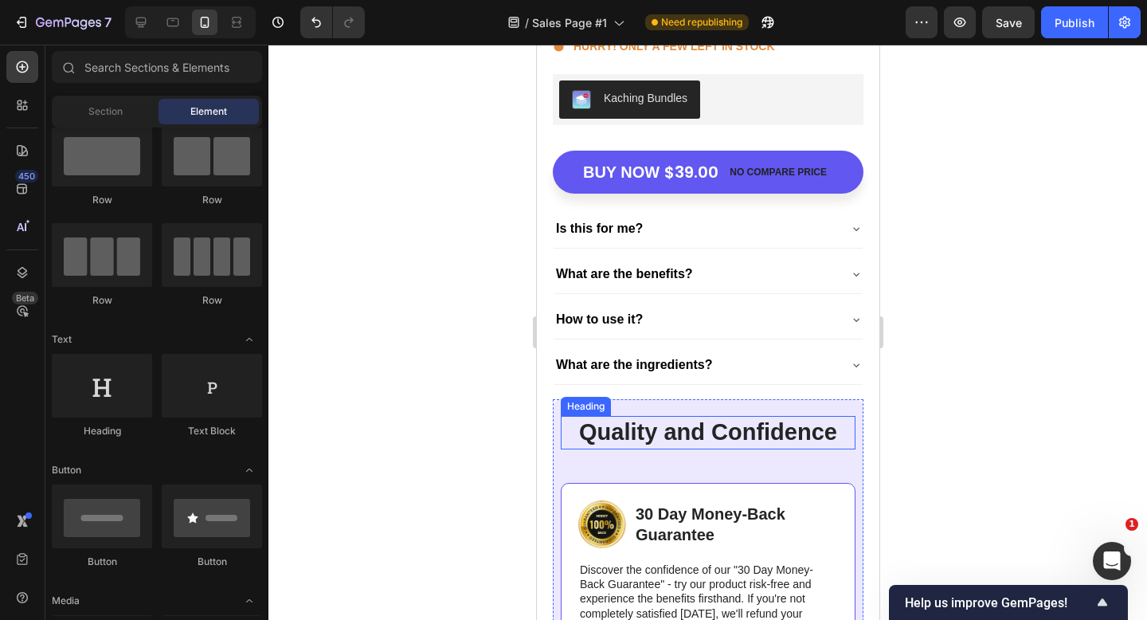
click at [758, 425] on h2 "Quality and Confidence" at bounding box center [707, 432] width 295 height 33
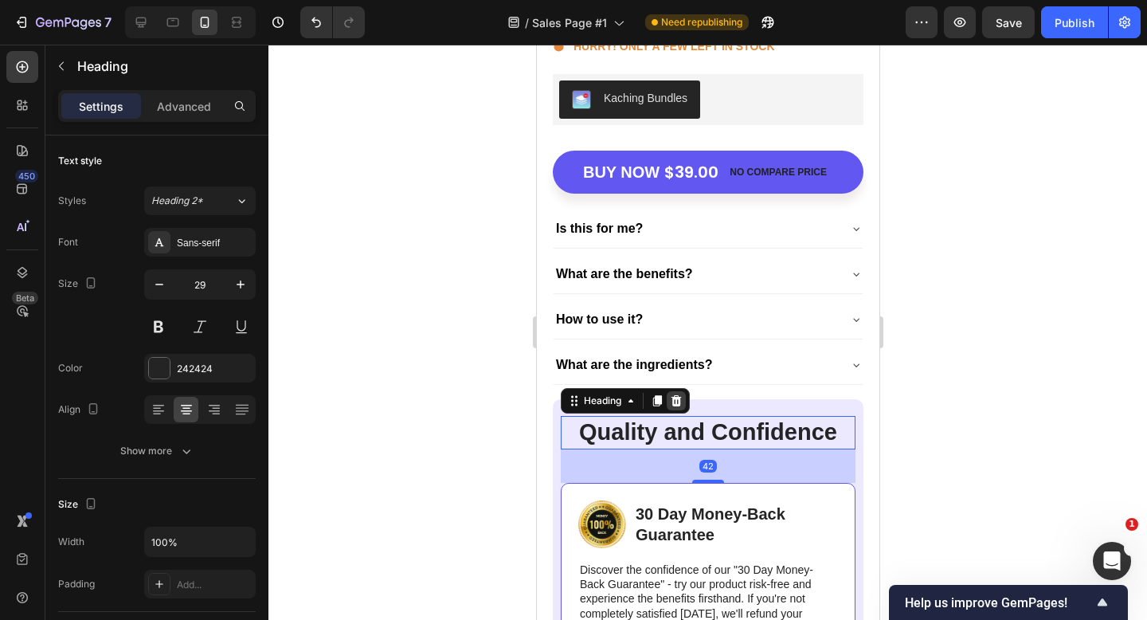
click at [679, 402] on icon at bounding box center [676, 400] width 10 height 11
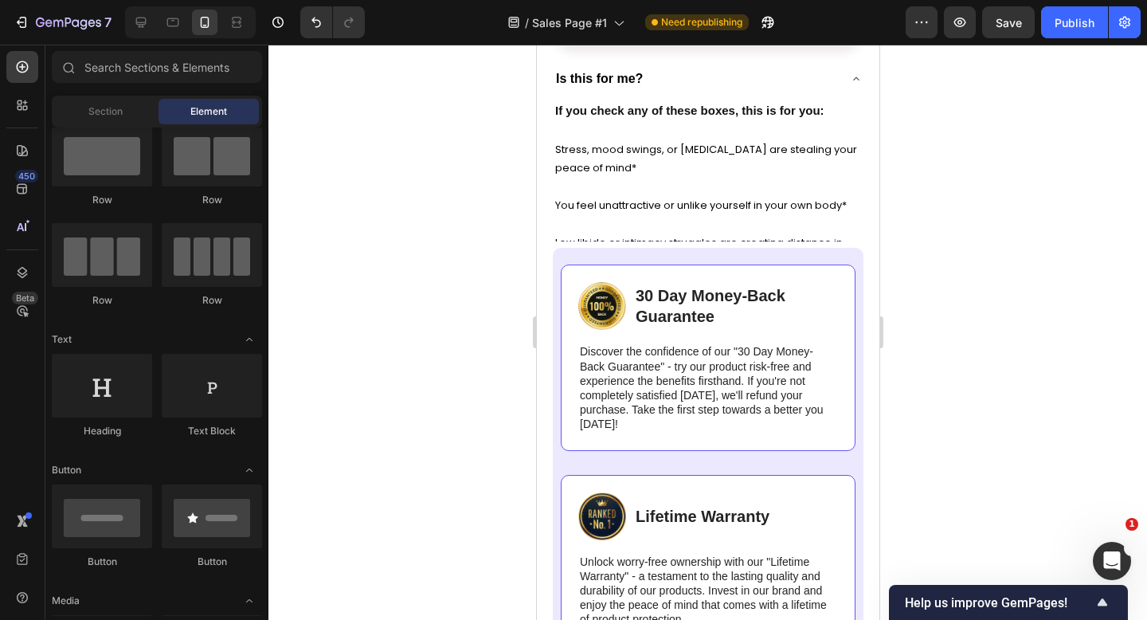
scroll to position [5889, 0]
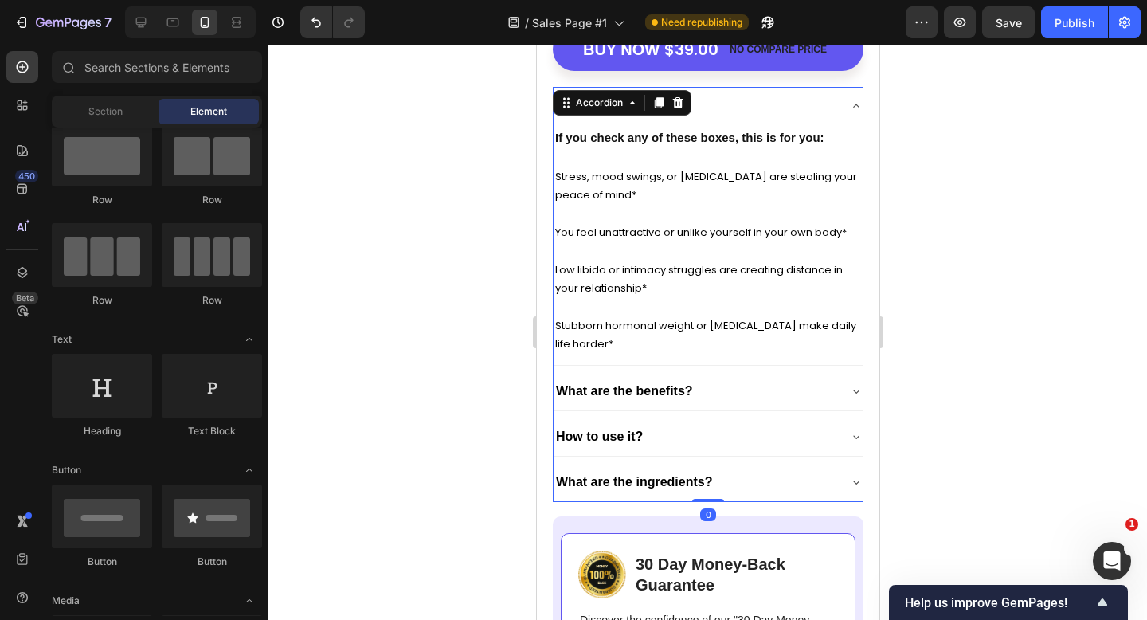
click at [786, 108] on div "Is this for me?" at bounding box center [695, 105] width 284 height 25
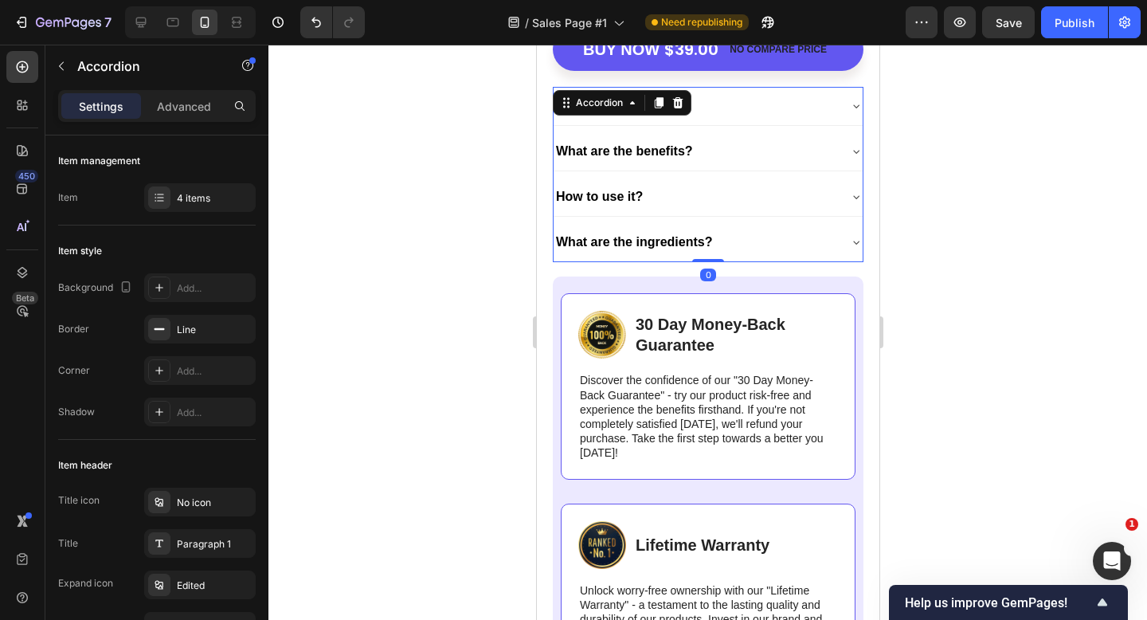
click at [932, 202] on div at bounding box center [708, 332] width 879 height 575
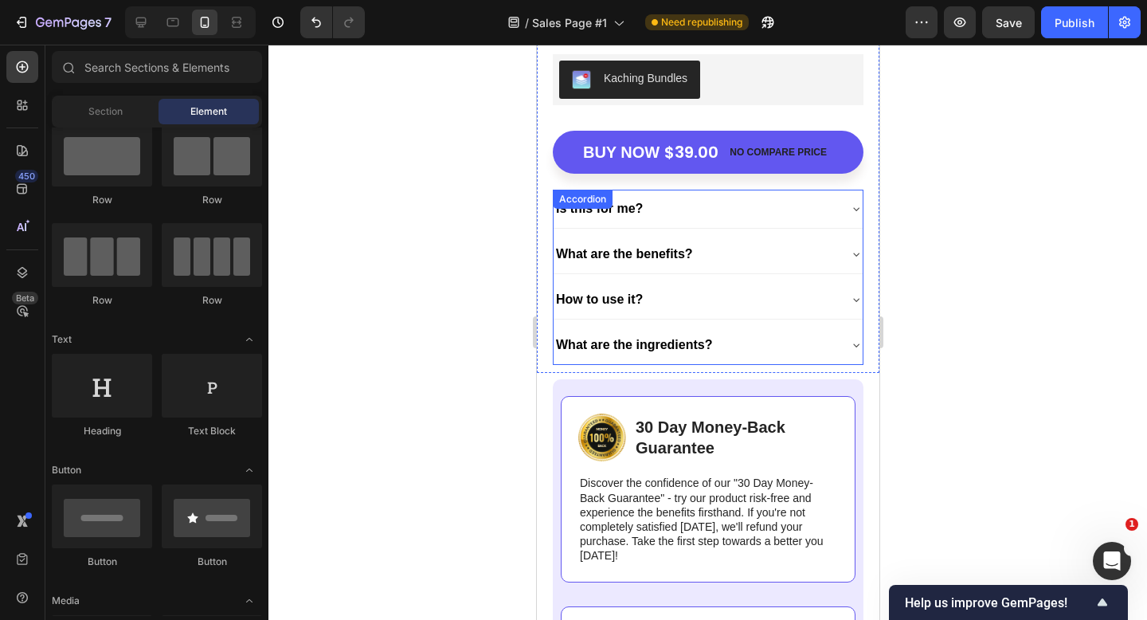
scroll to position [5807, 0]
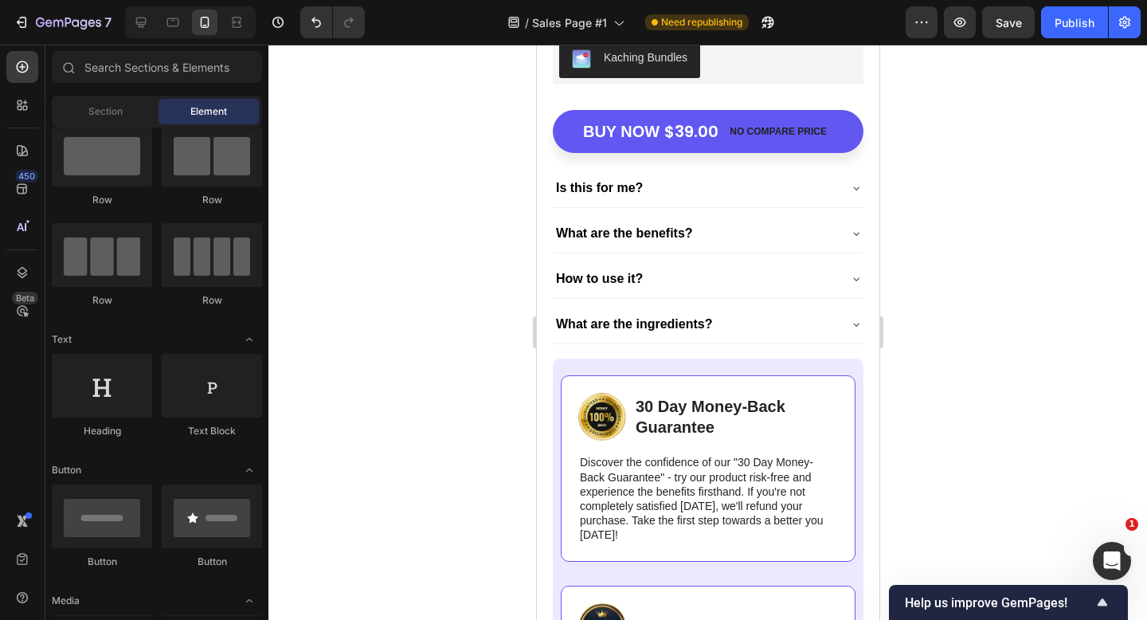
click at [907, 312] on div at bounding box center [708, 332] width 879 height 575
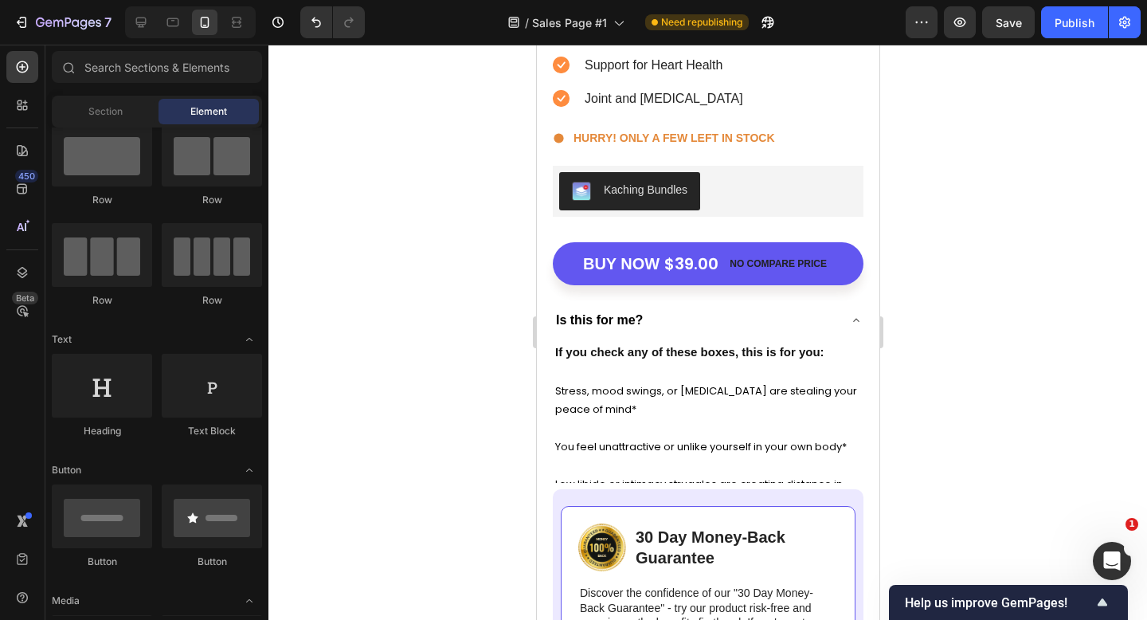
scroll to position [5646, 0]
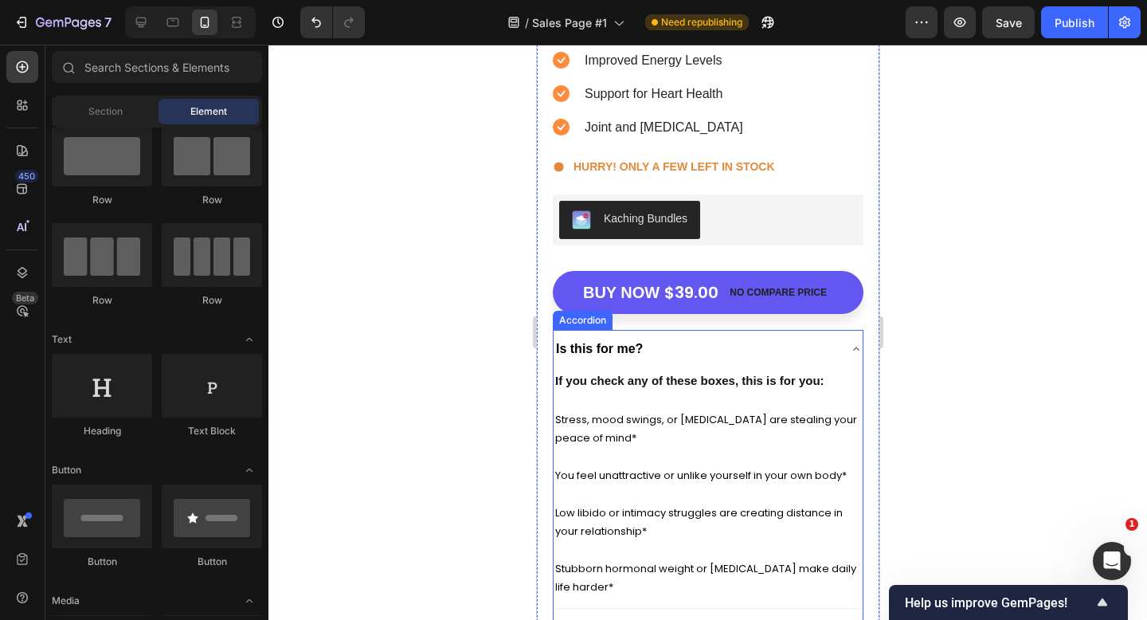
click at [743, 353] on div "Is this for me?" at bounding box center [695, 348] width 284 height 25
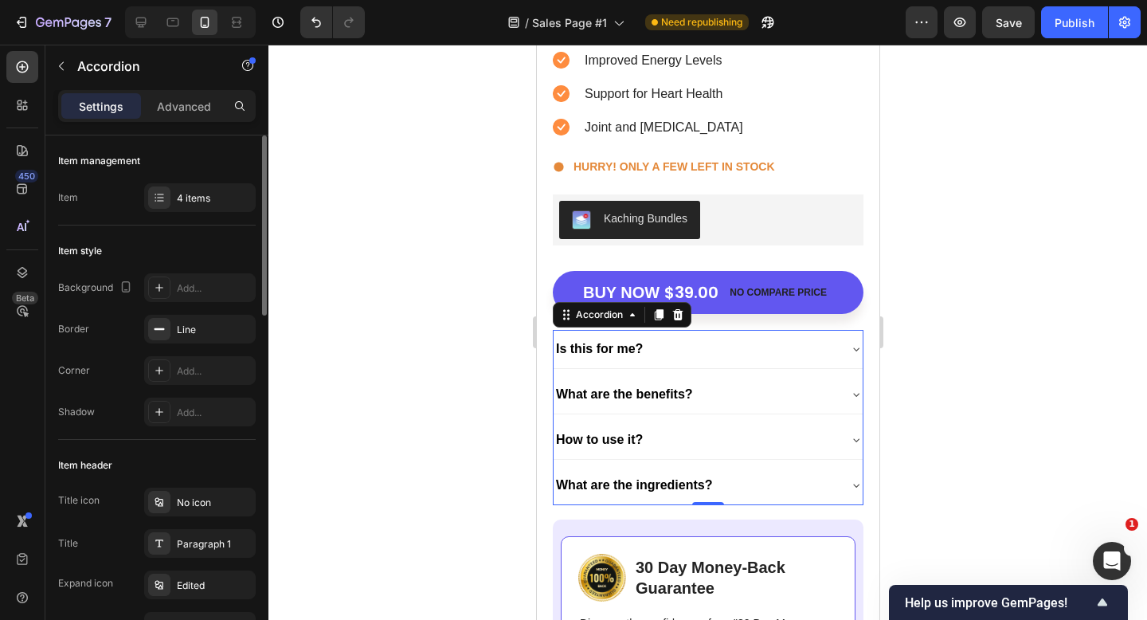
click at [195, 182] on div "Item management Item 4 items" at bounding box center [157, 180] width 198 height 90
click at [195, 197] on div "4 items" at bounding box center [214, 198] width 75 height 14
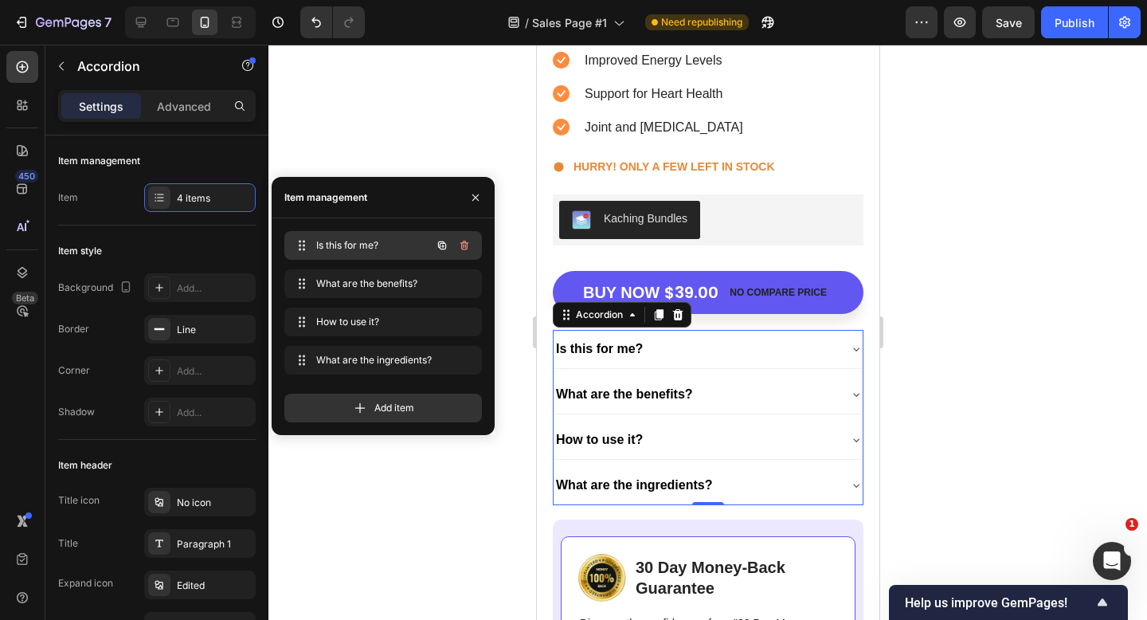
click at [336, 251] on span "Is this for me?" at bounding box center [361, 245] width 90 height 14
click at [347, 251] on span "Is this for me?" at bounding box center [361, 245] width 90 height 14
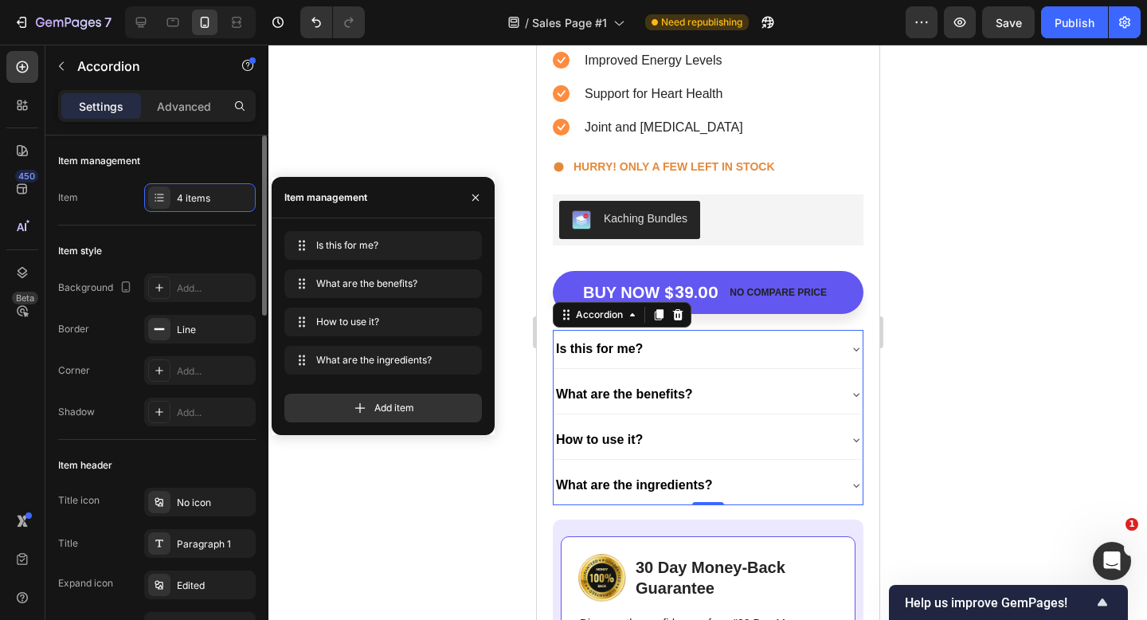
click at [190, 247] on div "Item style" at bounding box center [157, 250] width 198 height 25
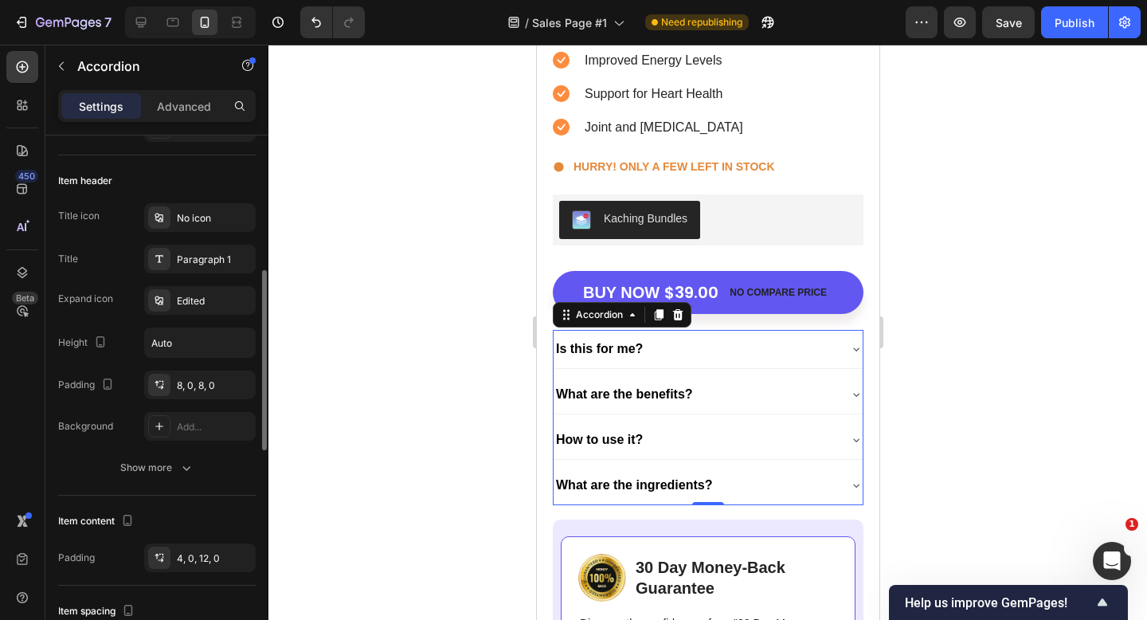
scroll to position [328, 0]
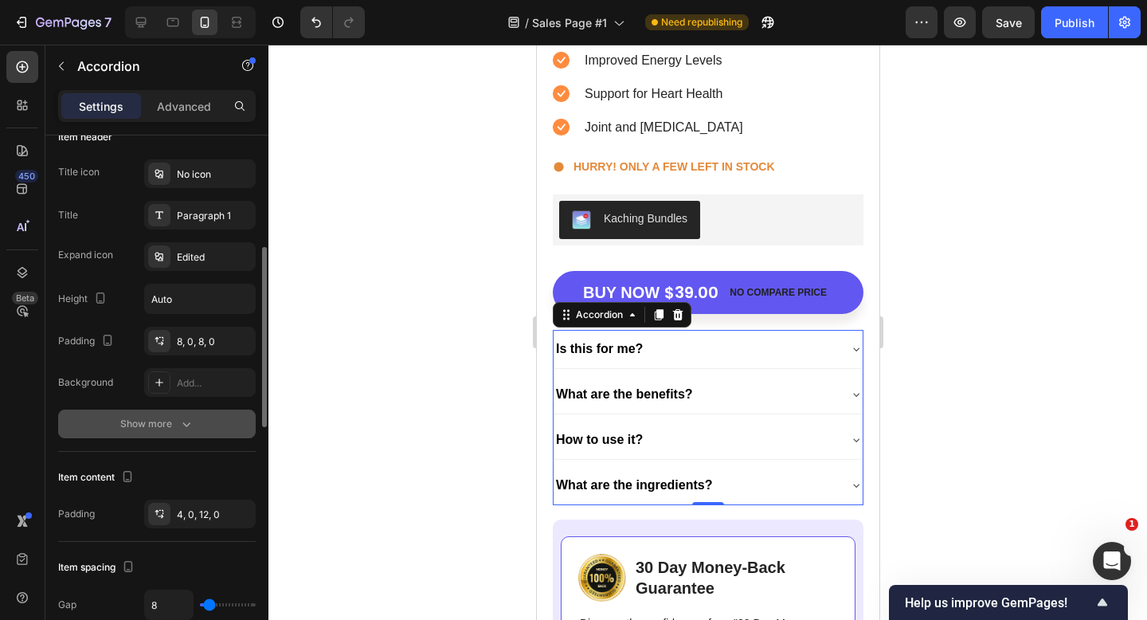
click at [180, 429] on icon "button" at bounding box center [186, 424] width 16 height 16
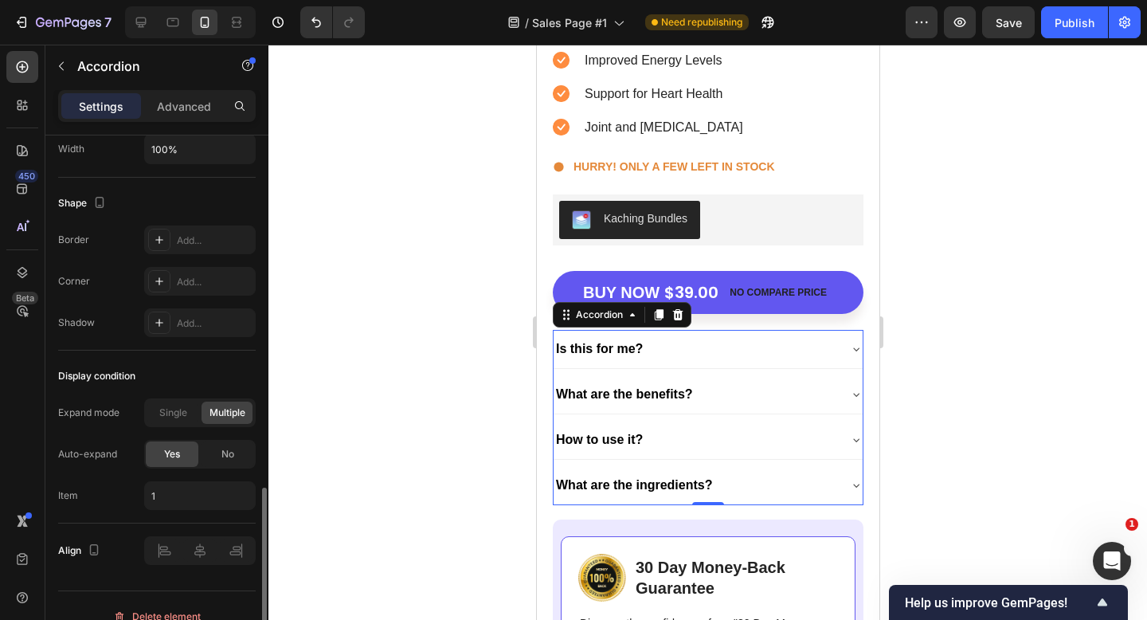
scroll to position [1099, 0]
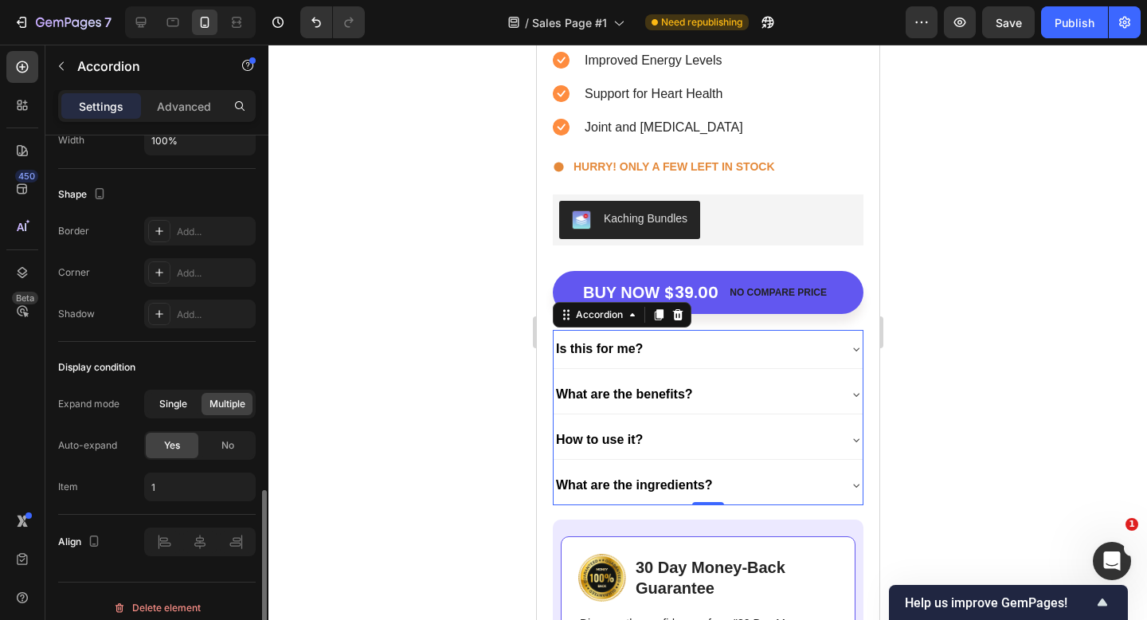
click at [181, 402] on span "Single" at bounding box center [173, 404] width 28 height 14
click at [600, 356] on p "Is this for me?" at bounding box center [598, 349] width 87 height 21
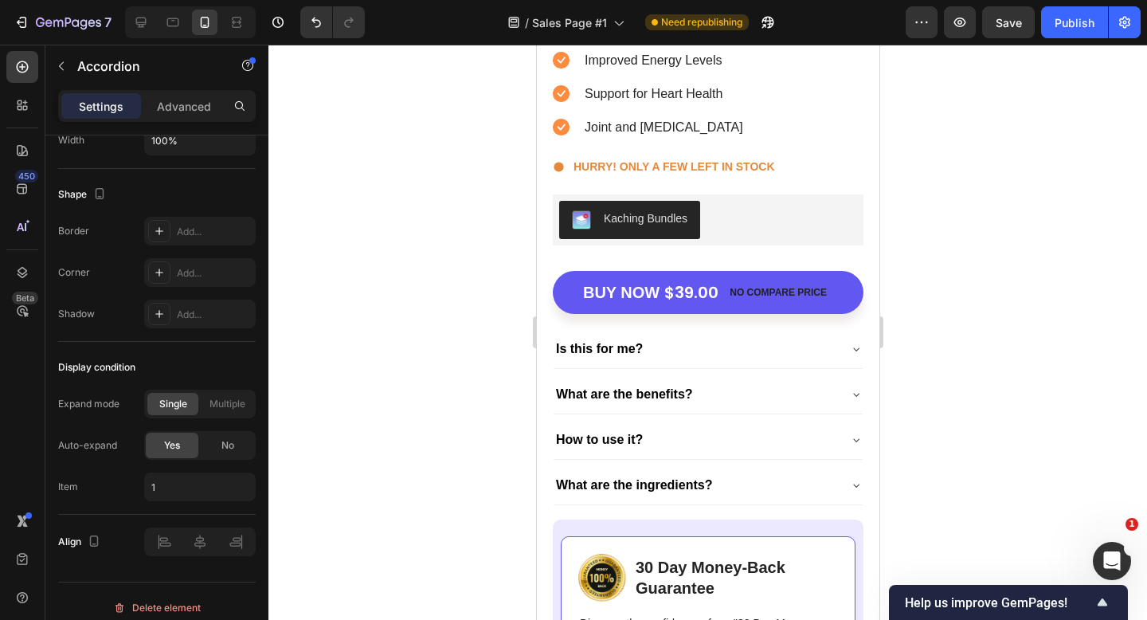
click at [689, 345] on div "Is this for me?" at bounding box center [695, 348] width 284 height 25
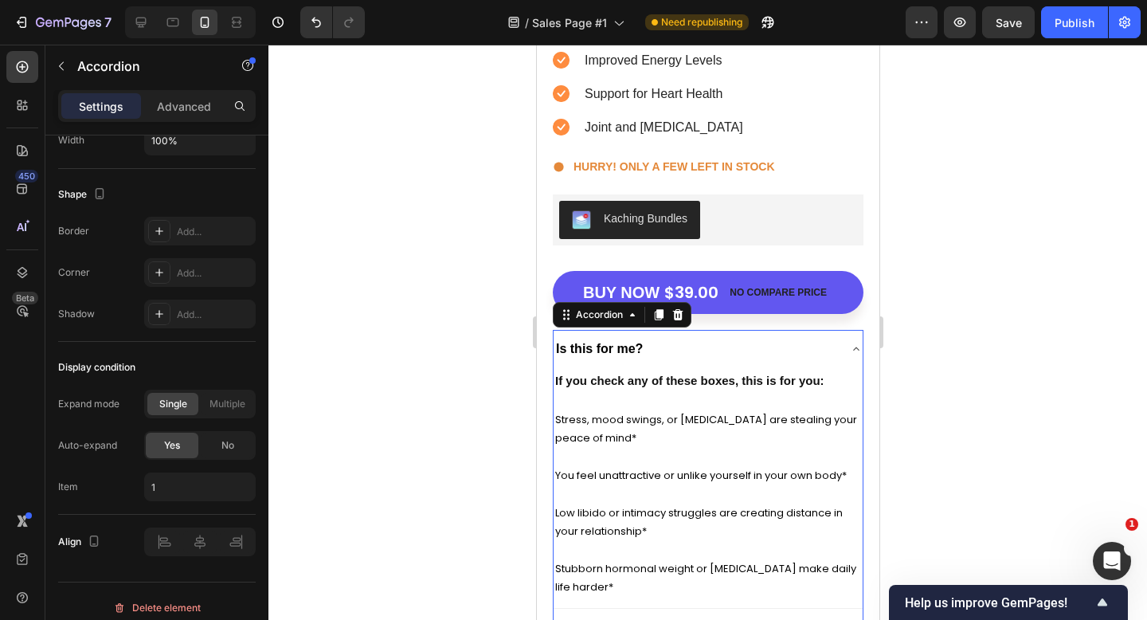
click at [689, 345] on div "Is this for me?" at bounding box center [695, 348] width 284 height 25
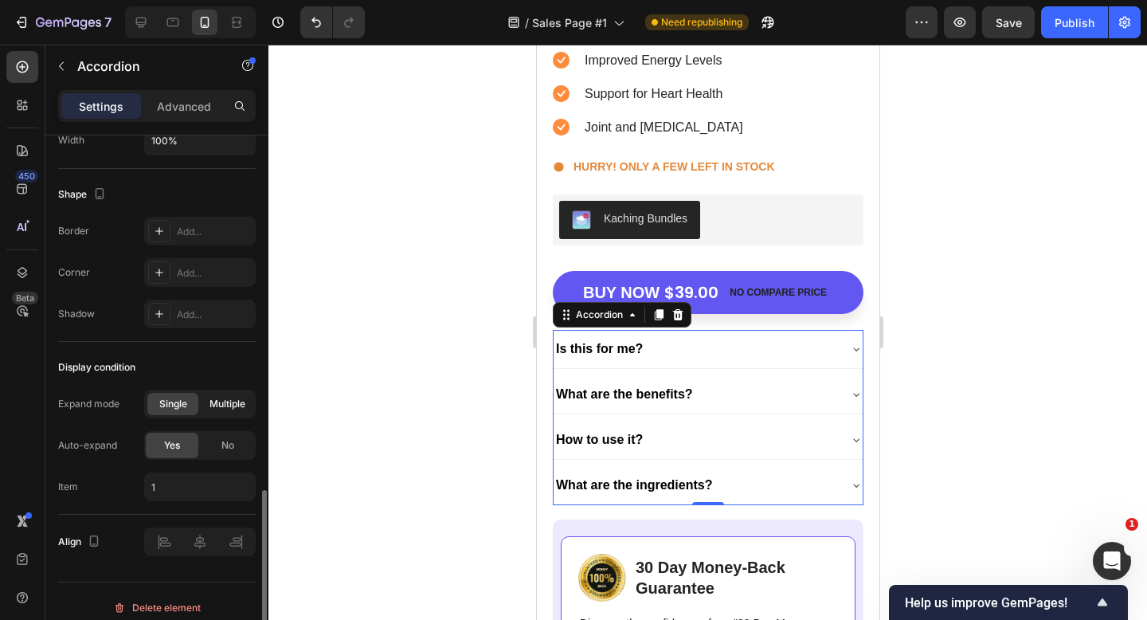
click at [229, 409] on span "Multiple" at bounding box center [228, 404] width 36 height 14
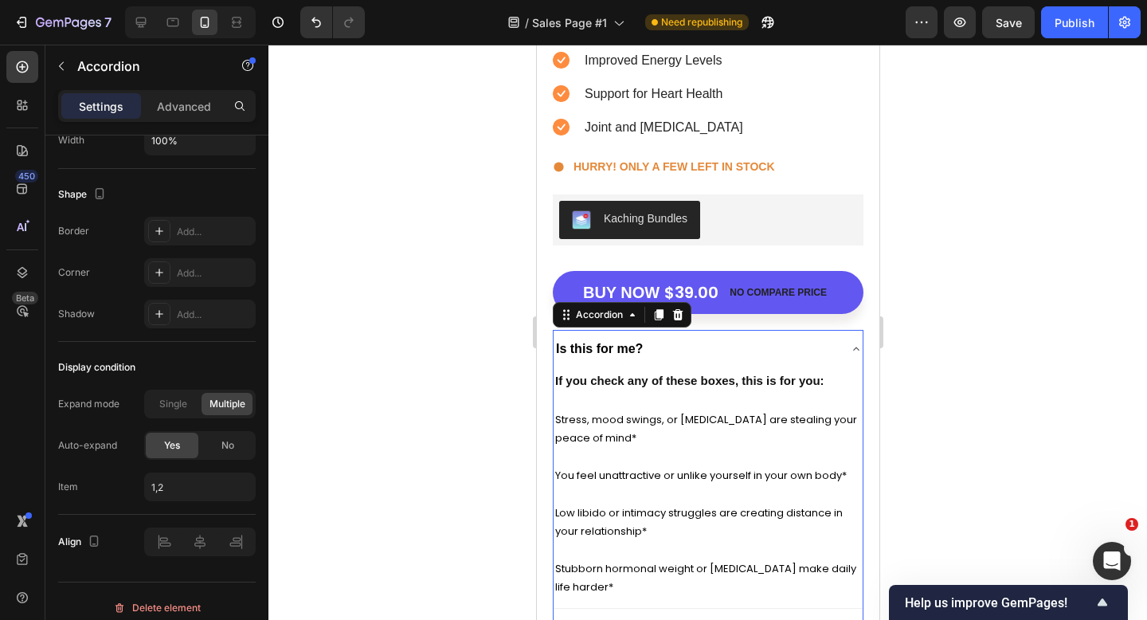
click at [754, 350] on div "Is this for me?" at bounding box center [695, 348] width 284 height 25
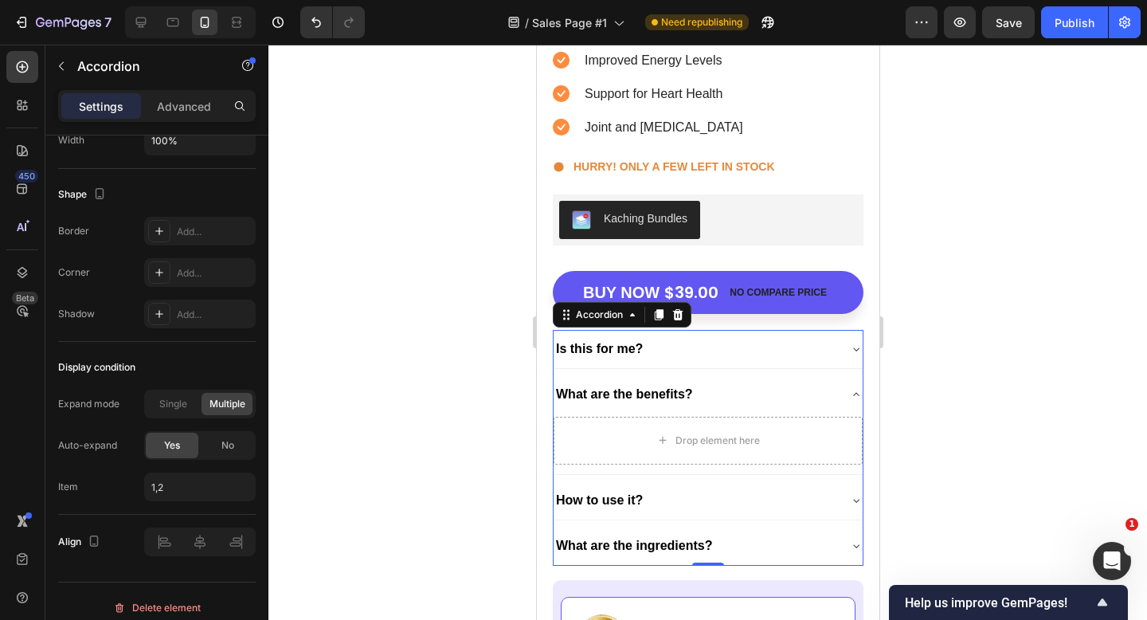
click at [720, 350] on div "Is this for me?" at bounding box center [695, 348] width 284 height 25
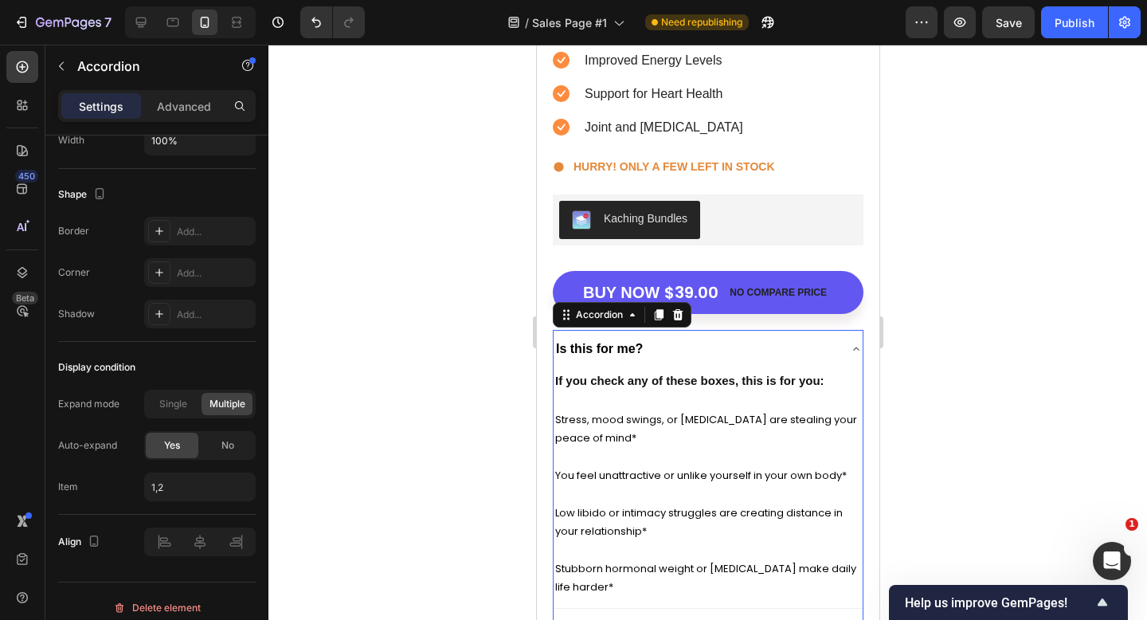
click at [720, 350] on div "Is this for me?" at bounding box center [695, 348] width 284 height 25
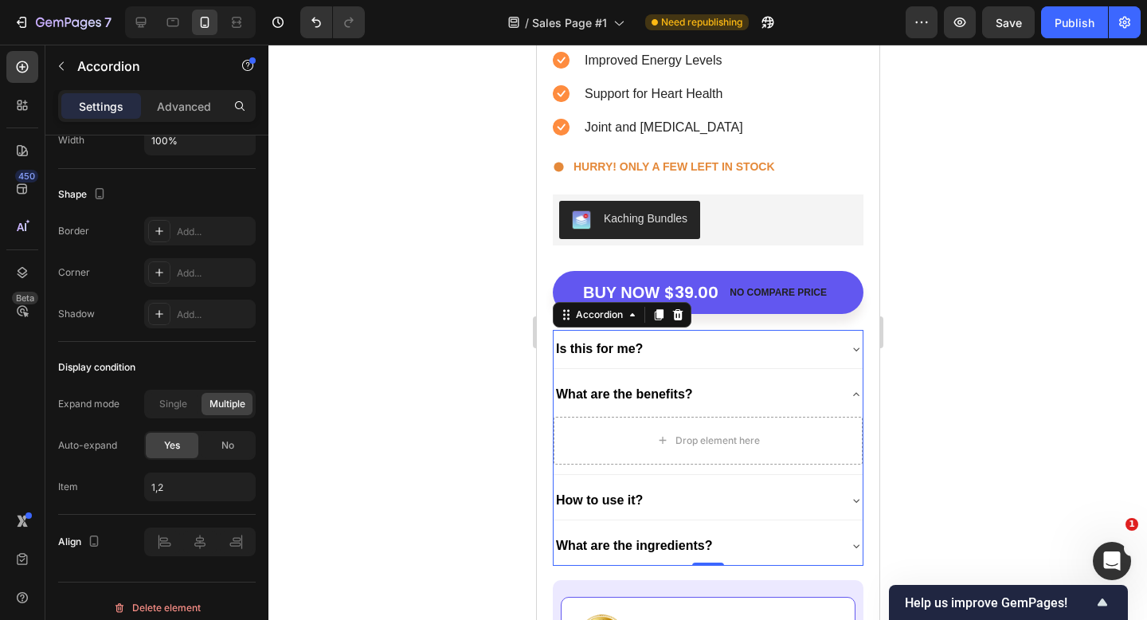
click at [720, 350] on div "Is this for me?" at bounding box center [695, 348] width 284 height 25
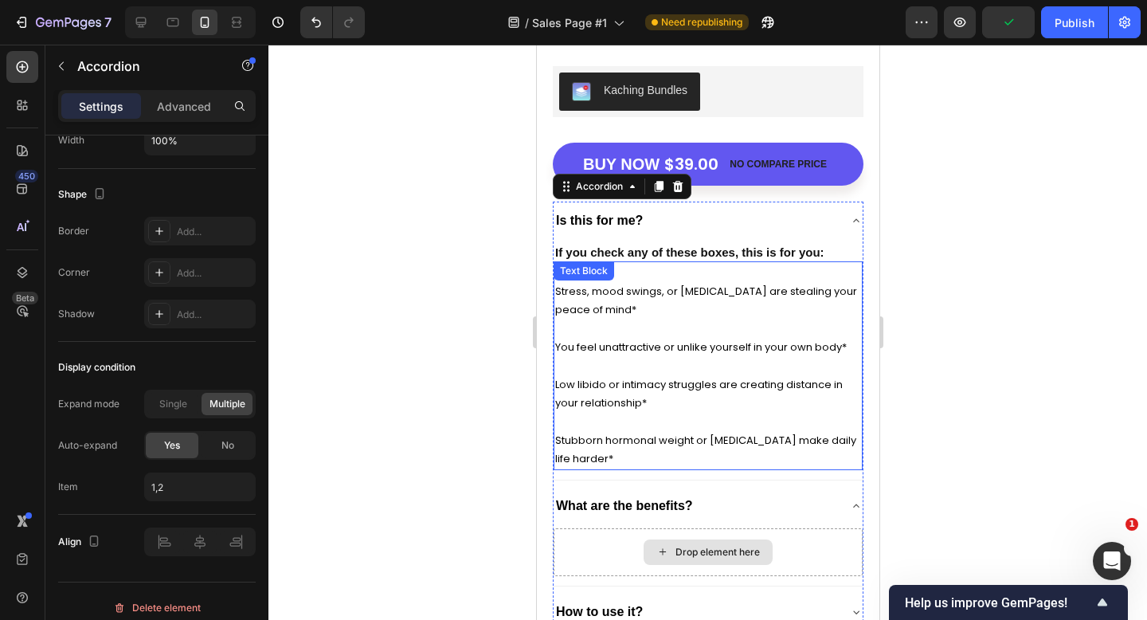
scroll to position [5772, 0]
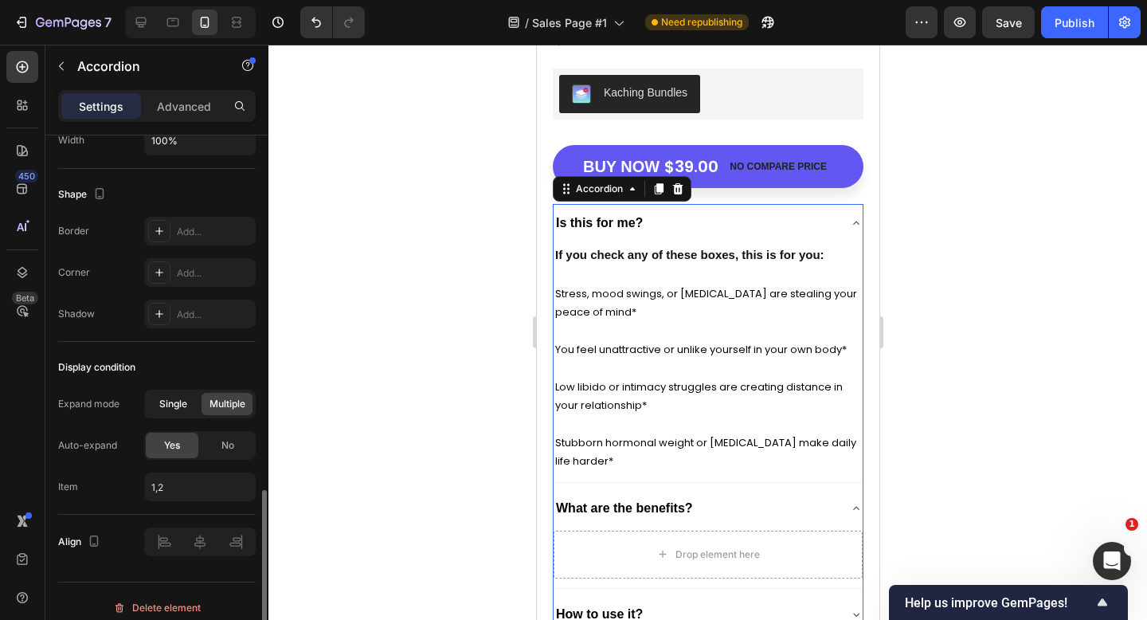
click at [178, 403] on span "Single" at bounding box center [173, 404] width 28 height 14
type input "1"
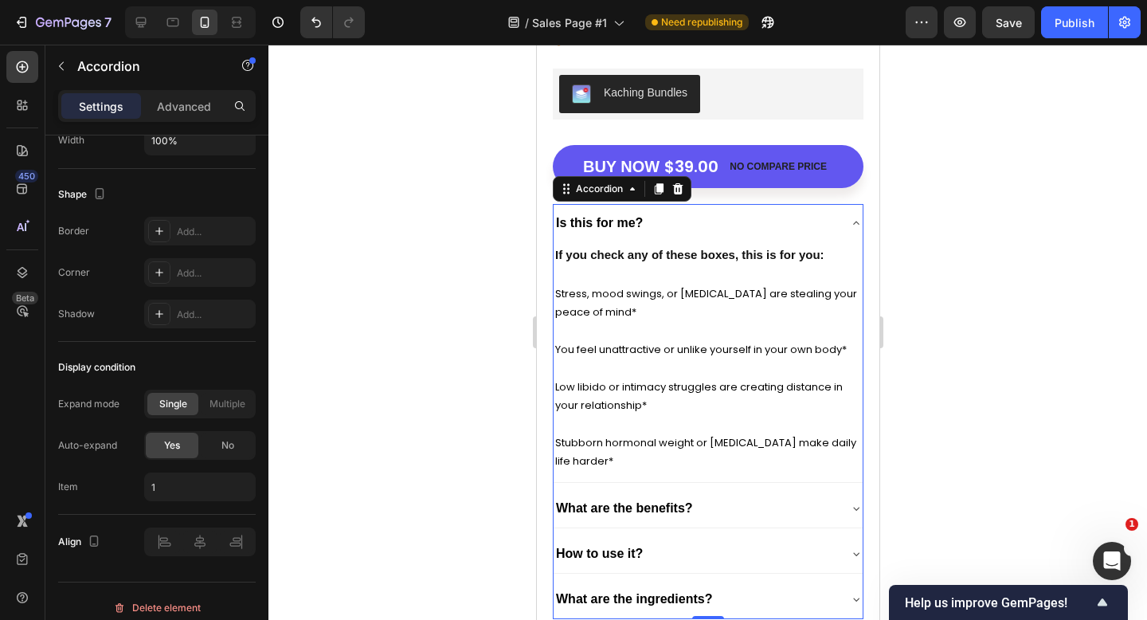
click at [468, 292] on div at bounding box center [708, 332] width 879 height 575
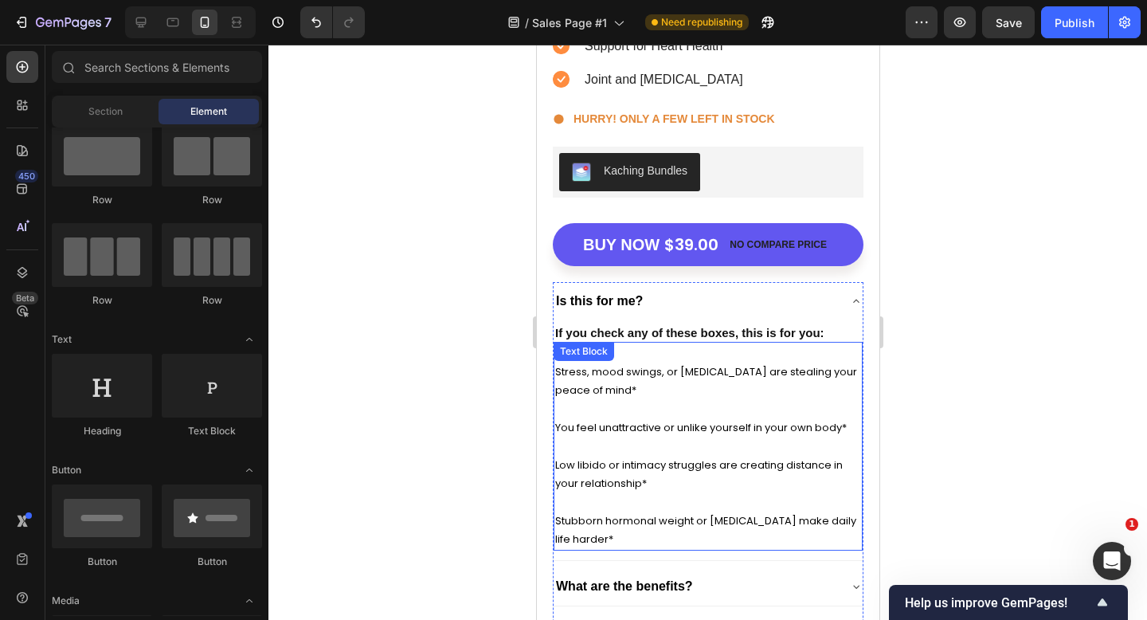
scroll to position [5702, 0]
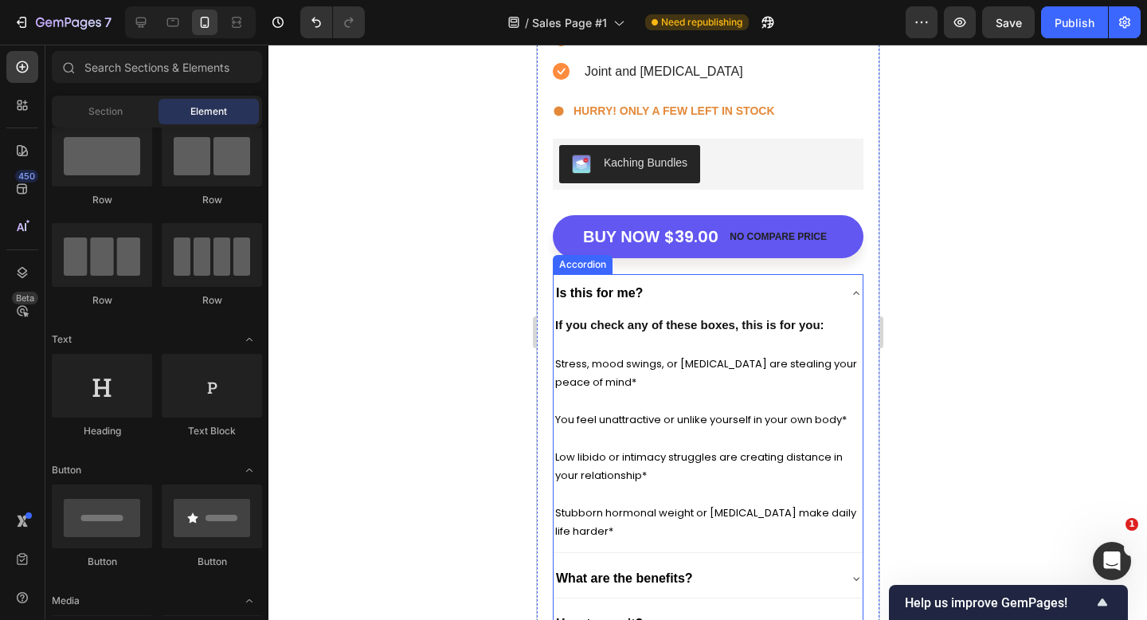
click at [776, 288] on div "Is this for me?" at bounding box center [695, 292] width 284 height 25
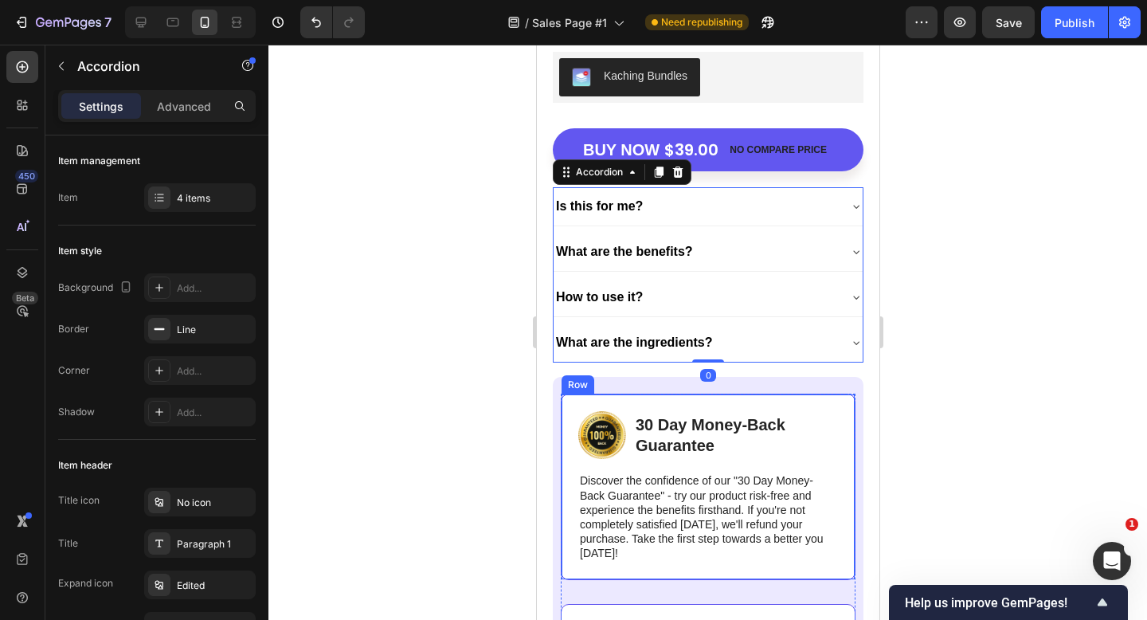
scroll to position [5796, 0]
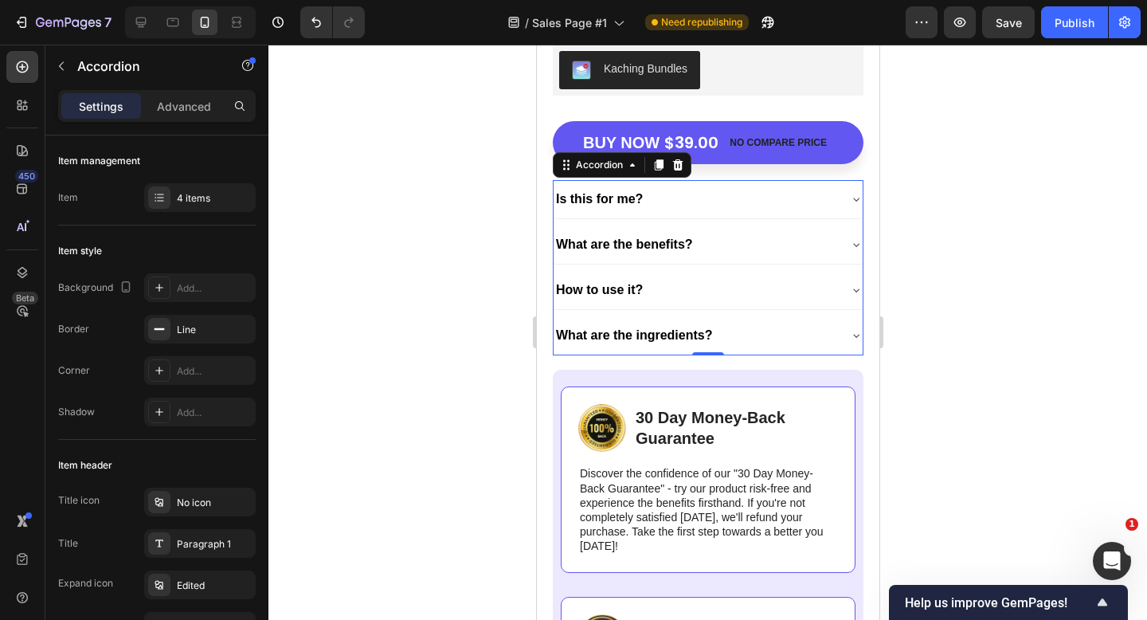
click at [688, 234] on p "What are the benefits?" at bounding box center [623, 244] width 137 height 21
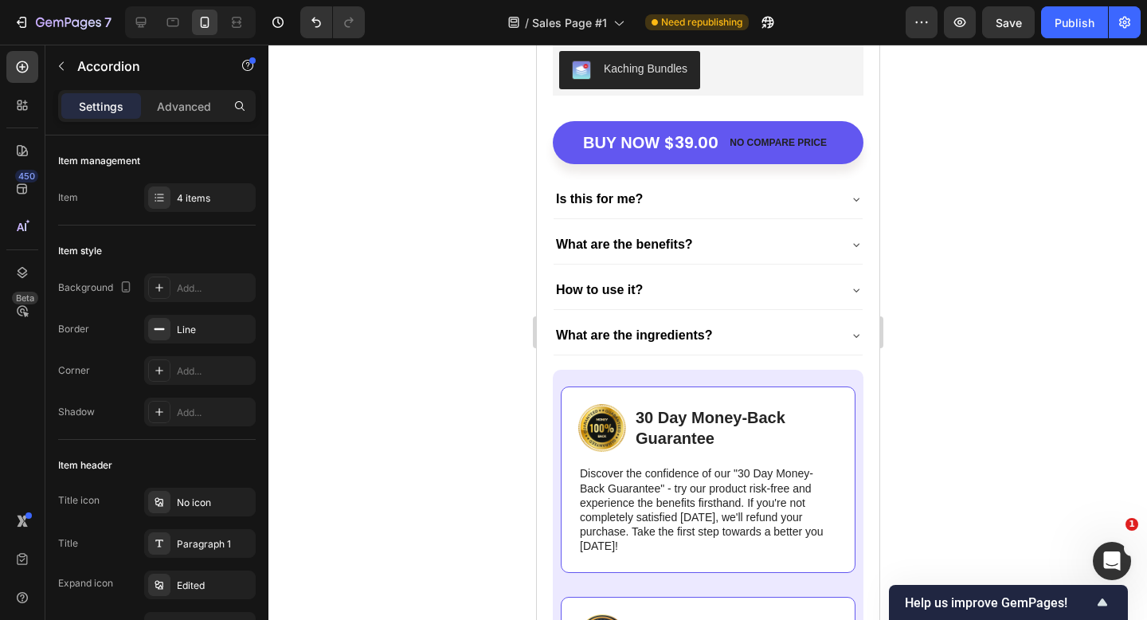
click at [742, 241] on div "What are the benefits?" at bounding box center [695, 244] width 284 height 25
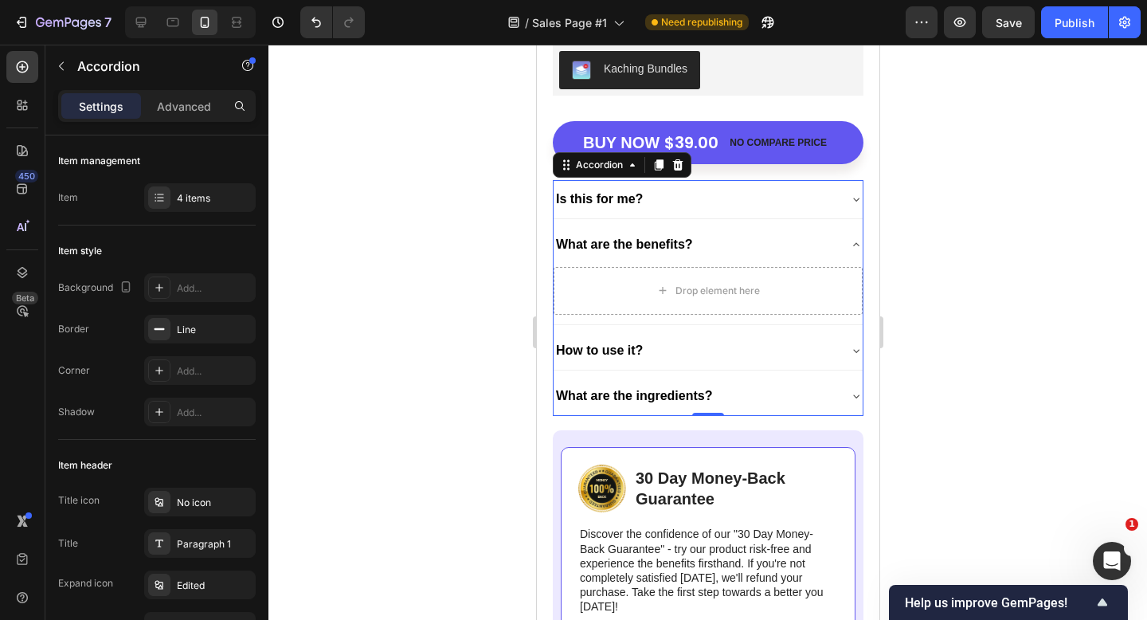
click at [669, 205] on div "Is this for me?" at bounding box center [695, 198] width 284 height 25
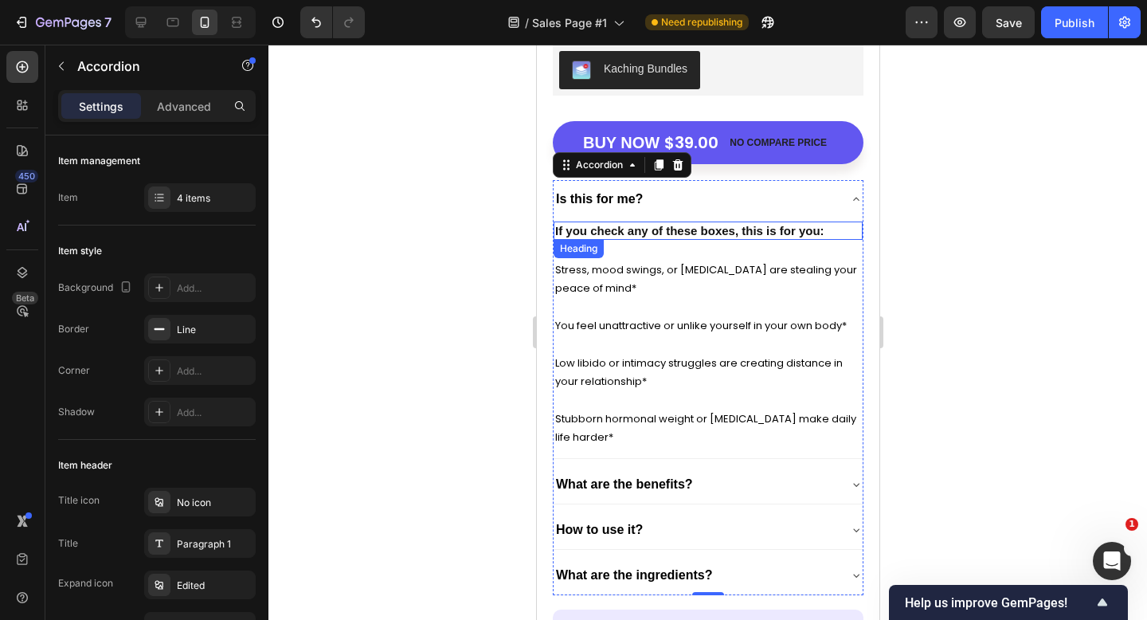
click at [648, 229] on strong "If you check any of these boxes, this is for you:" at bounding box center [689, 231] width 269 height 14
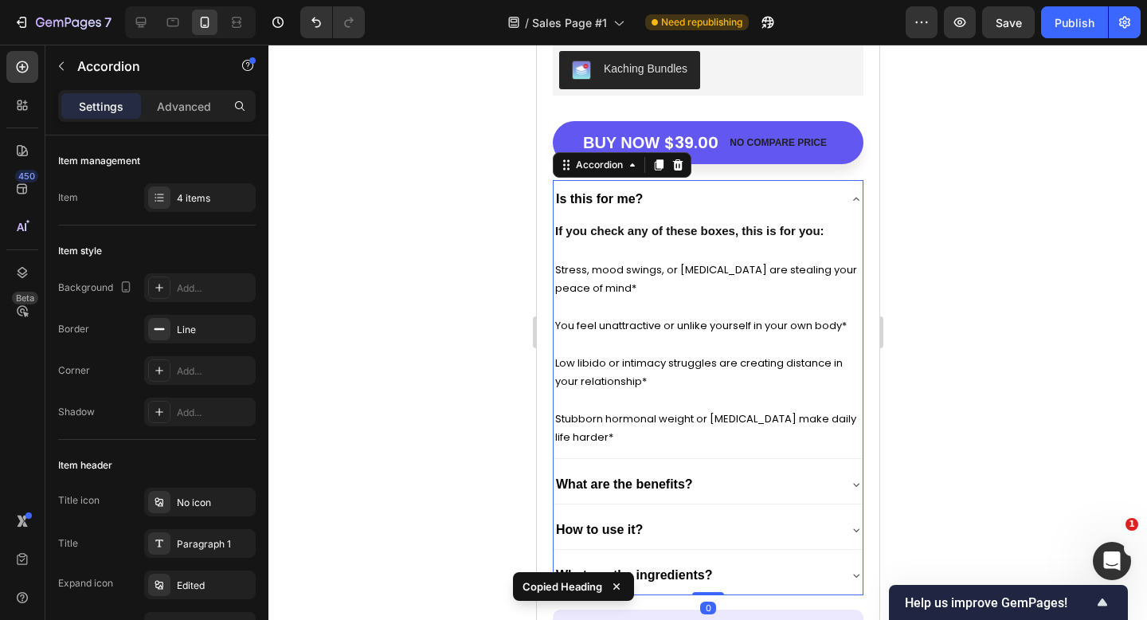
click at [693, 475] on div "What are the benefits?" at bounding box center [624, 484] width 142 height 25
click at [753, 472] on div "What are the benefits?" at bounding box center [695, 484] width 284 height 25
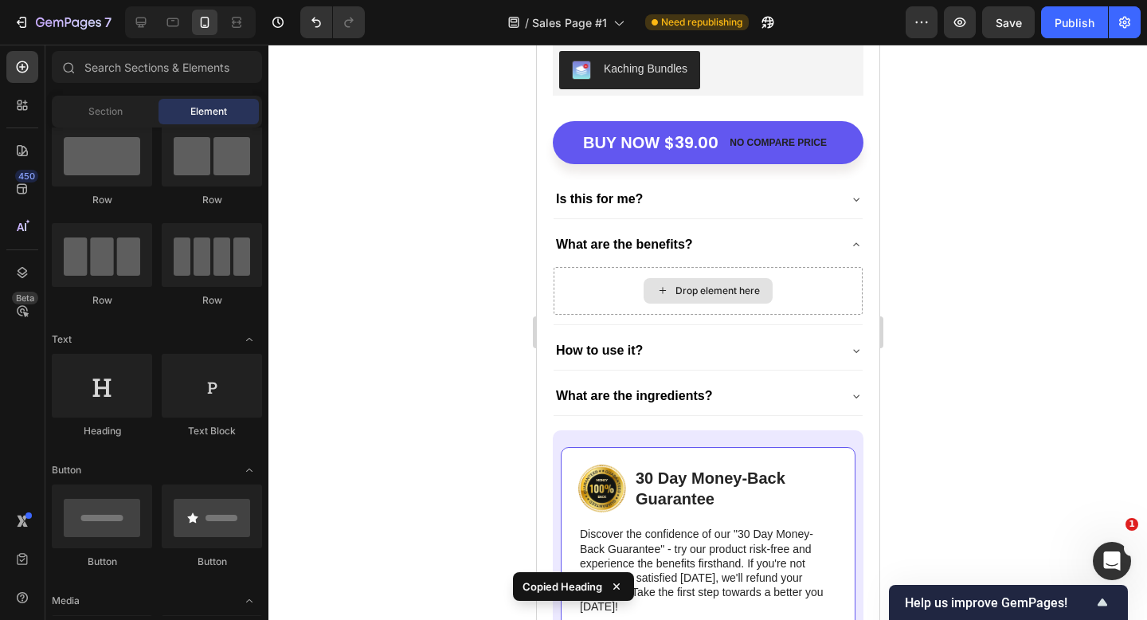
click at [698, 295] on div "Drop element here" at bounding box center [717, 290] width 84 height 13
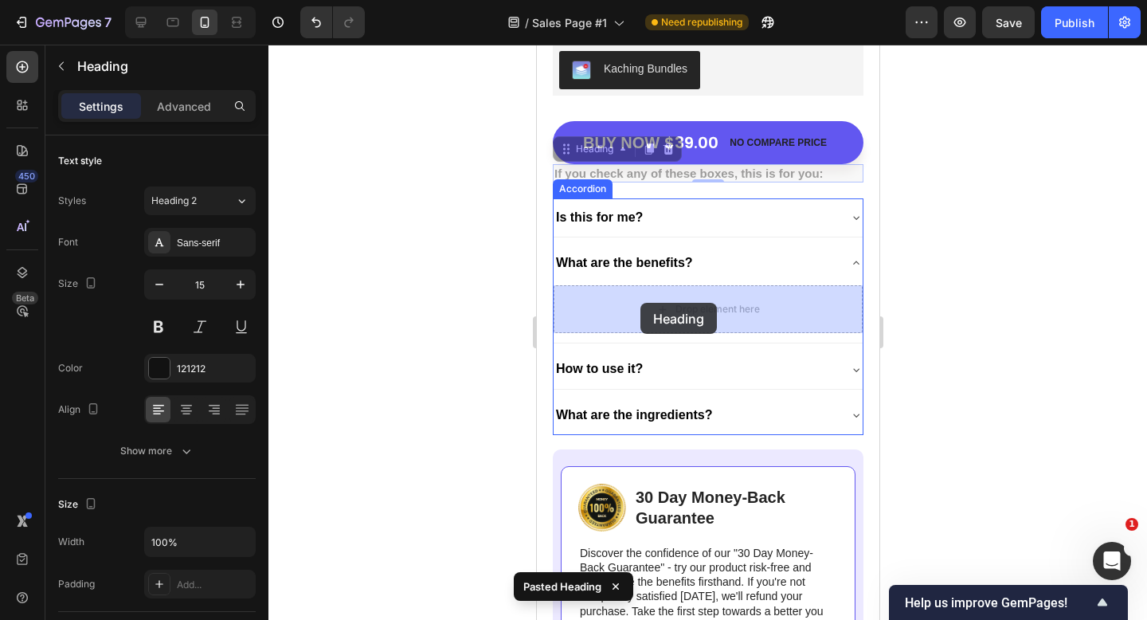
drag, startPoint x: 587, startPoint y: 147, endPoint x: 640, endPoint y: 303, distance: 164.8
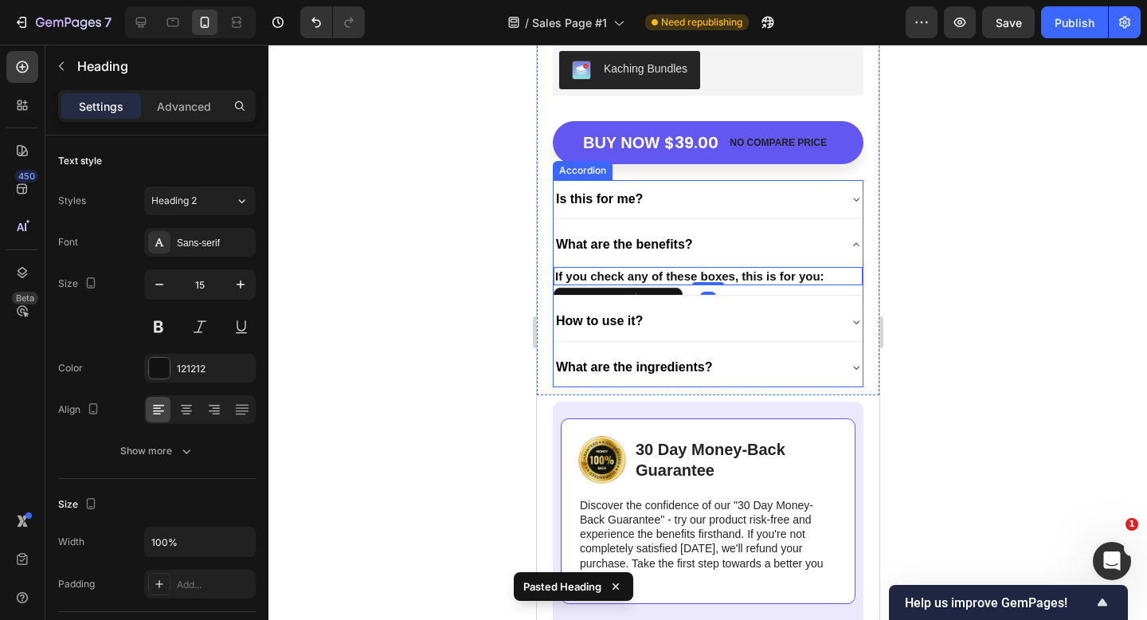
click at [781, 246] on div "What are the benefits?" at bounding box center [695, 244] width 284 height 25
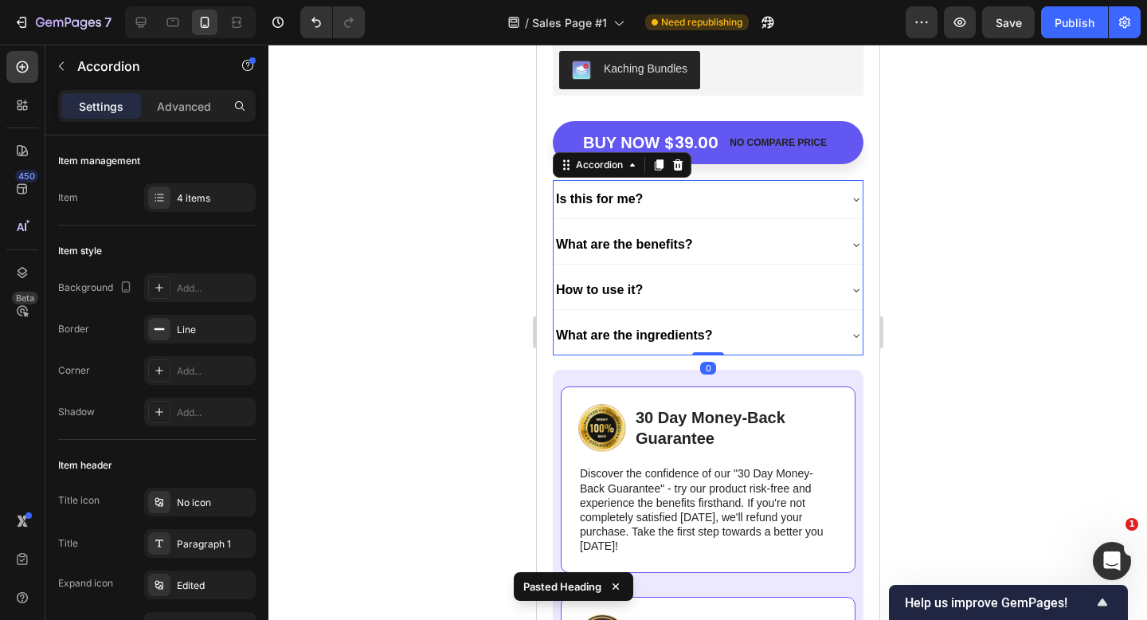
click at [781, 238] on div "What are the benefits?" at bounding box center [695, 244] width 284 height 25
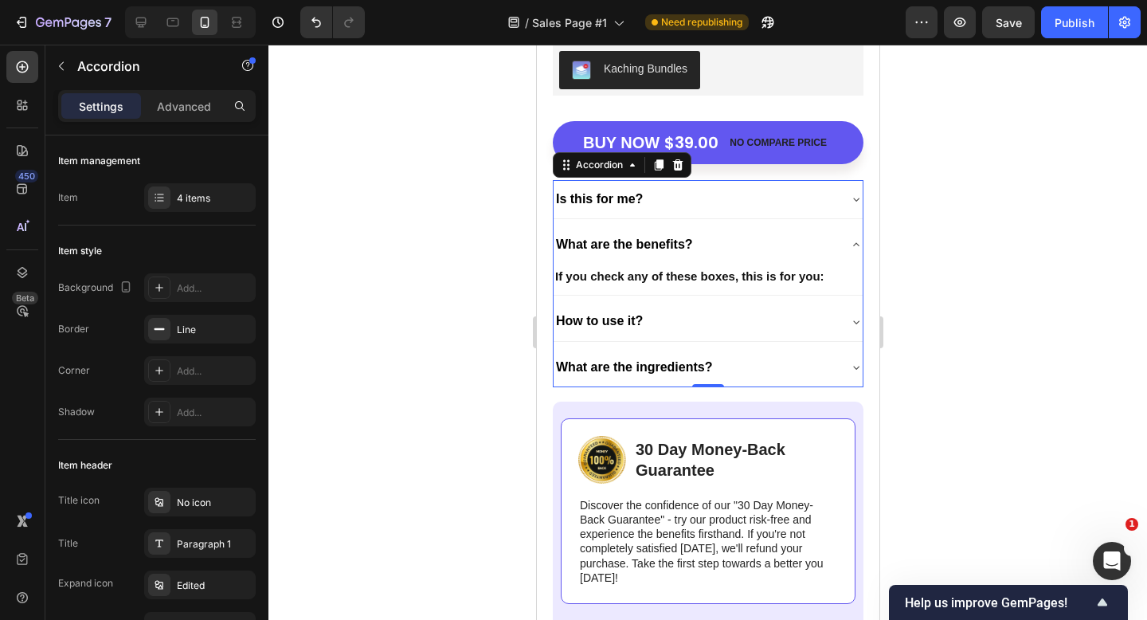
click at [667, 205] on div "Is this for me?" at bounding box center [695, 198] width 284 height 25
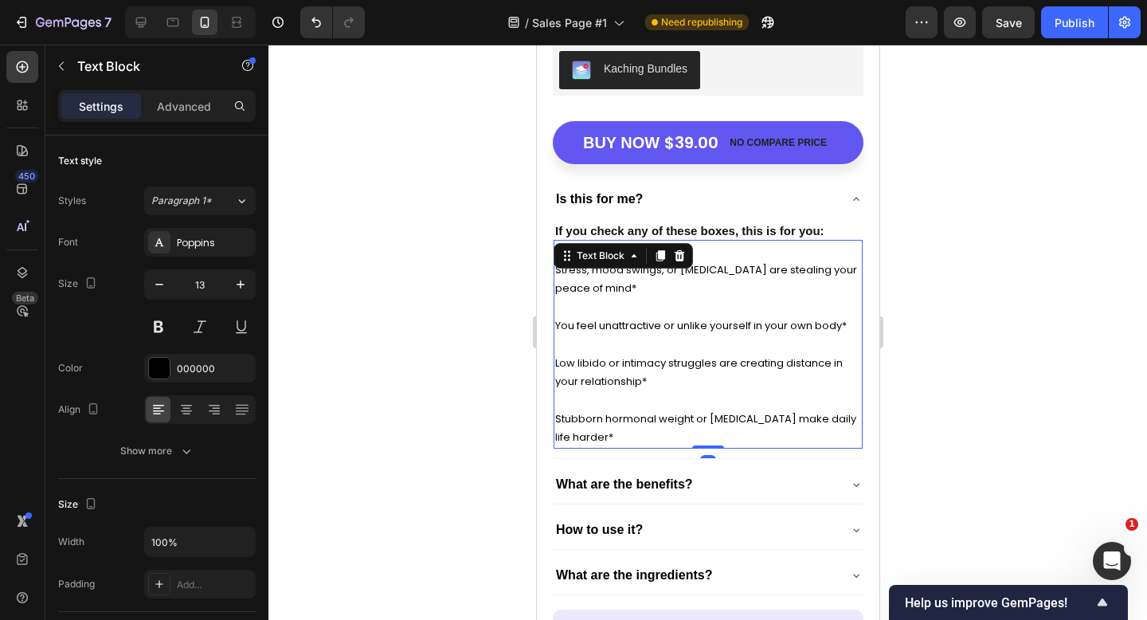
click at [674, 295] on p "Stress, mood swings, or [MEDICAL_DATA] are stealing your peace of mind*" at bounding box center [708, 279] width 306 height 37
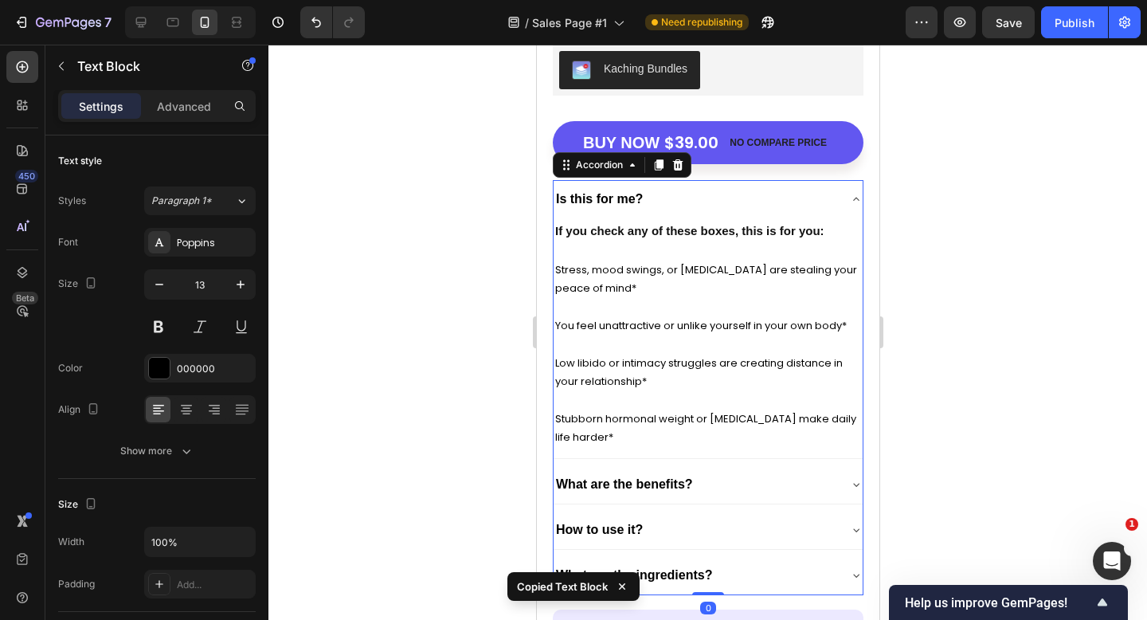
click at [716, 488] on div "What are the benefits?" at bounding box center [695, 484] width 284 height 25
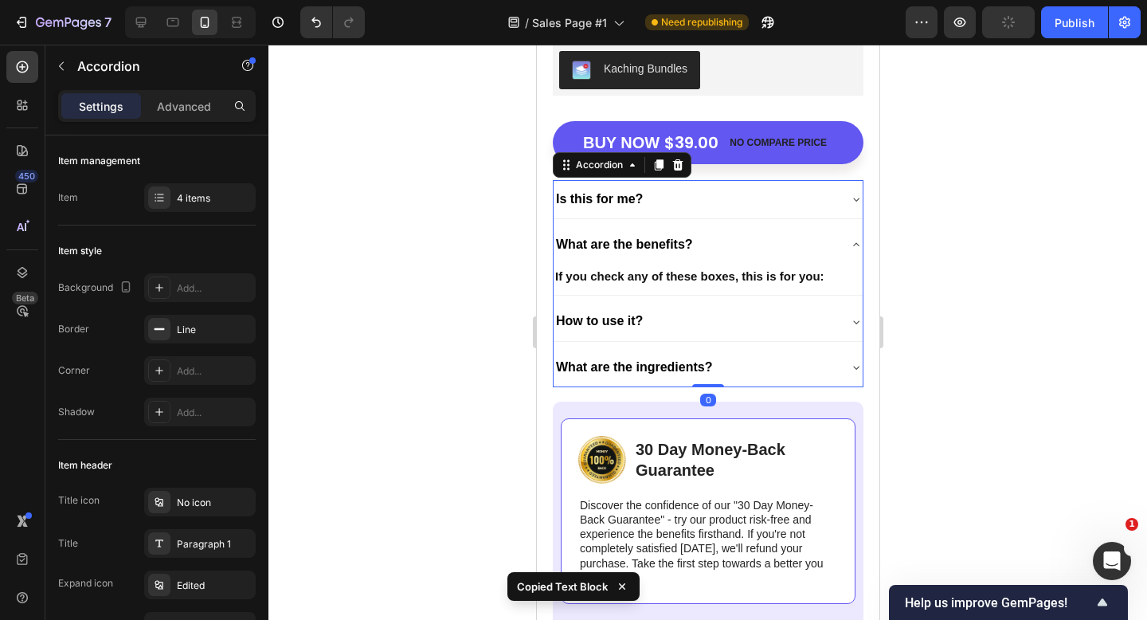
scroll to position [5806, 0]
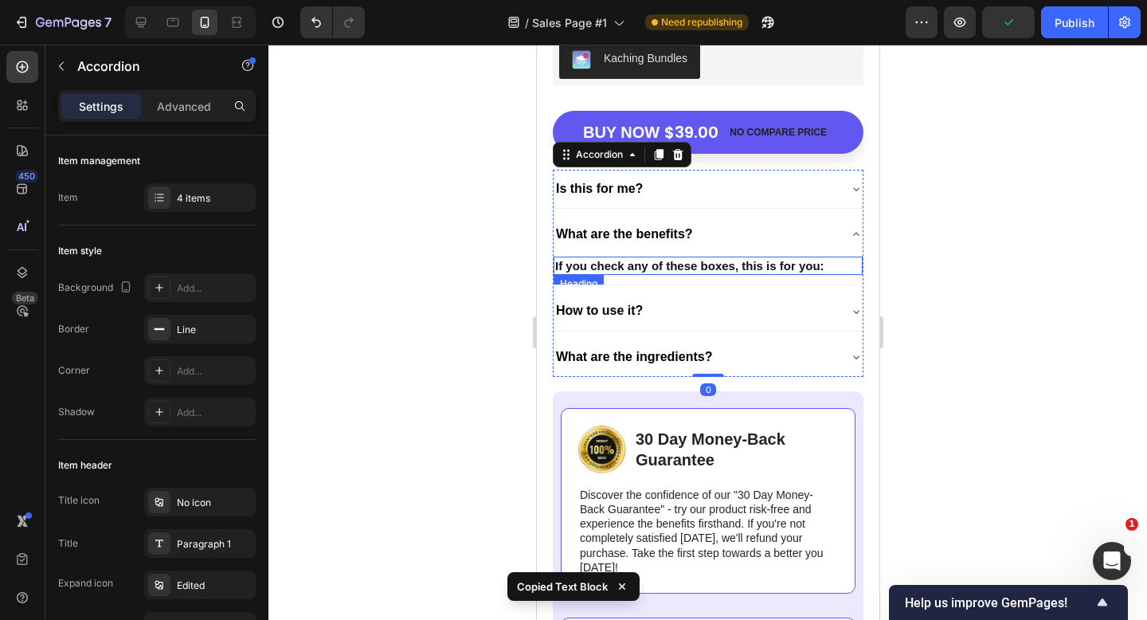
click at [693, 268] on strong "If you check any of these boxes, this is for you:" at bounding box center [689, 266] width 269 height 14
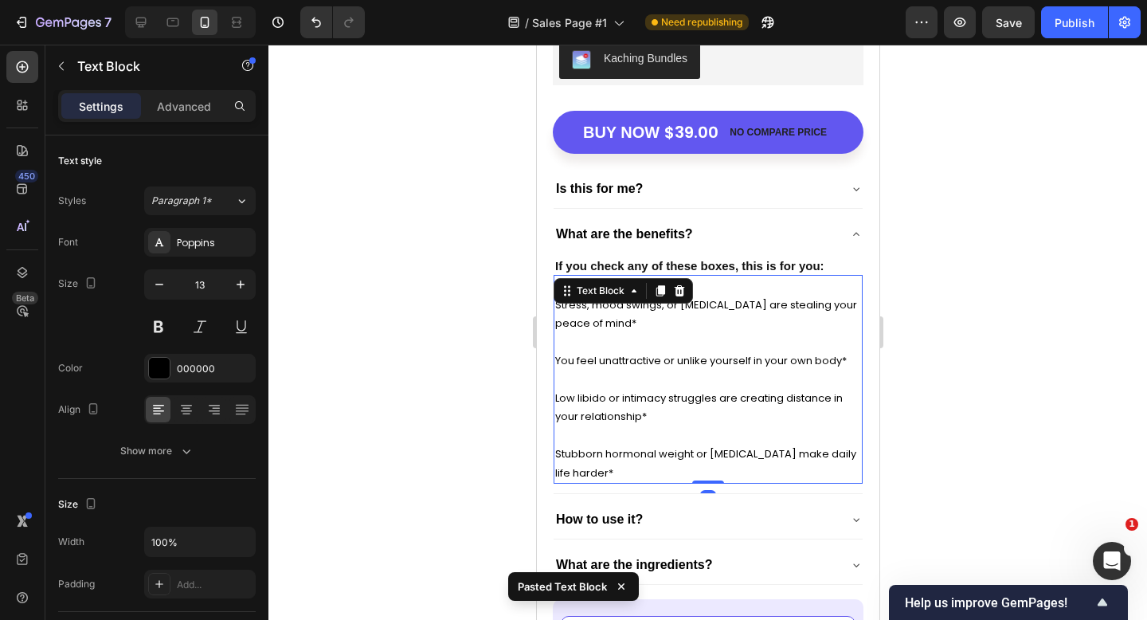
click at [910, 284] on div at bounding box center [708, 332] width 879 height 575
click at [722, 338] on p "You feel unattractive or unlike yourself in your own body*" at bounding box center [708, 351] width 306 height 37
click at [660, 422] on p "Low libido or intimacy struggles are creating distance in your relationship* St…" at bounding box center [708, 427] width 306 height 112
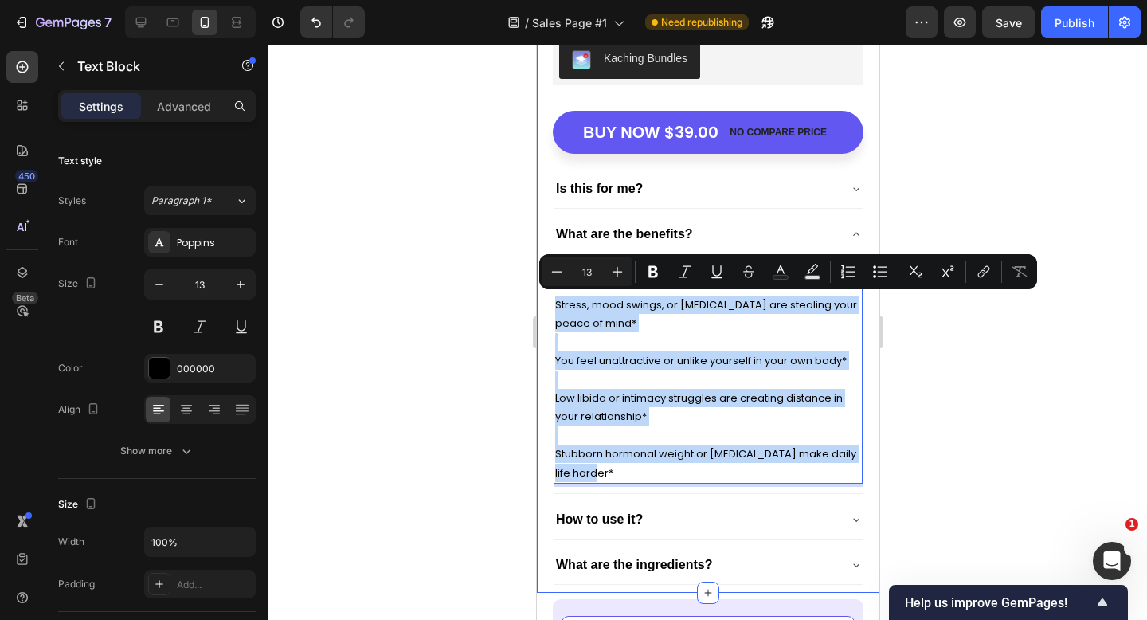
drag, startPoint x: 622, startPoint y: 470, endPoint x: 541, endPoint y: 308, distance: 181.7
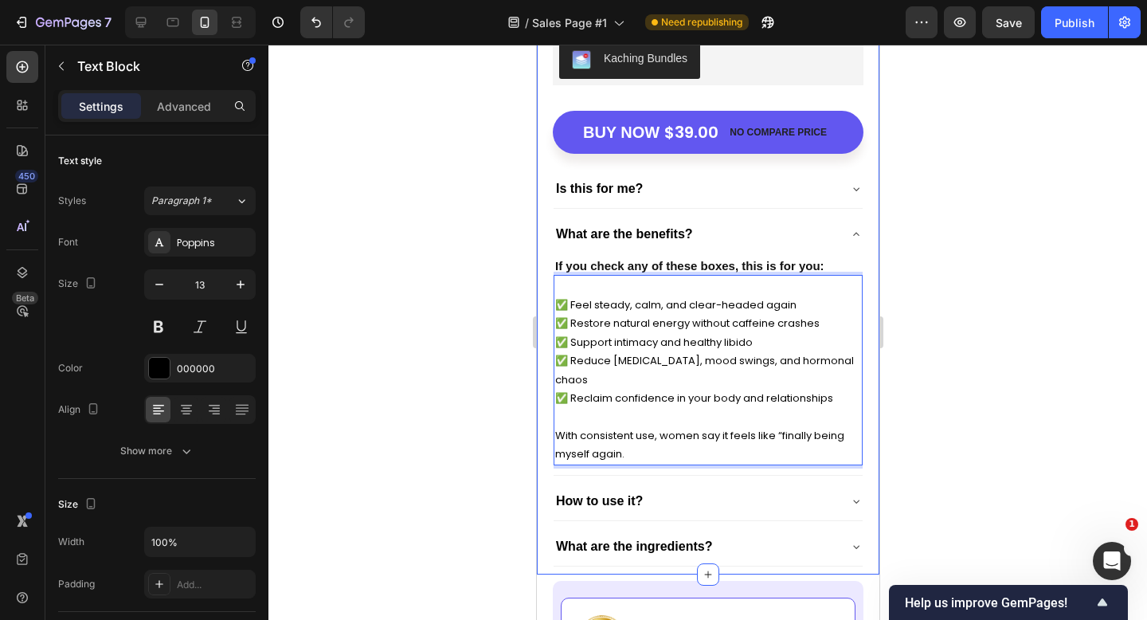
click at [945, 368] on div at bounding box center [708, 332] width 879 height 575
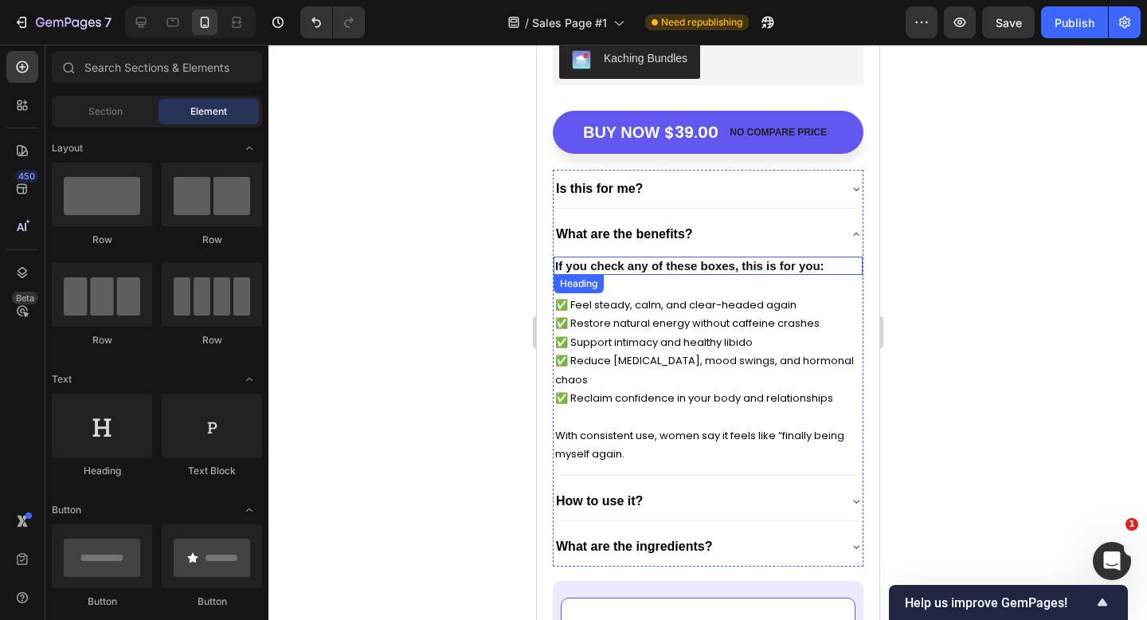
scroll to position [40, 0]
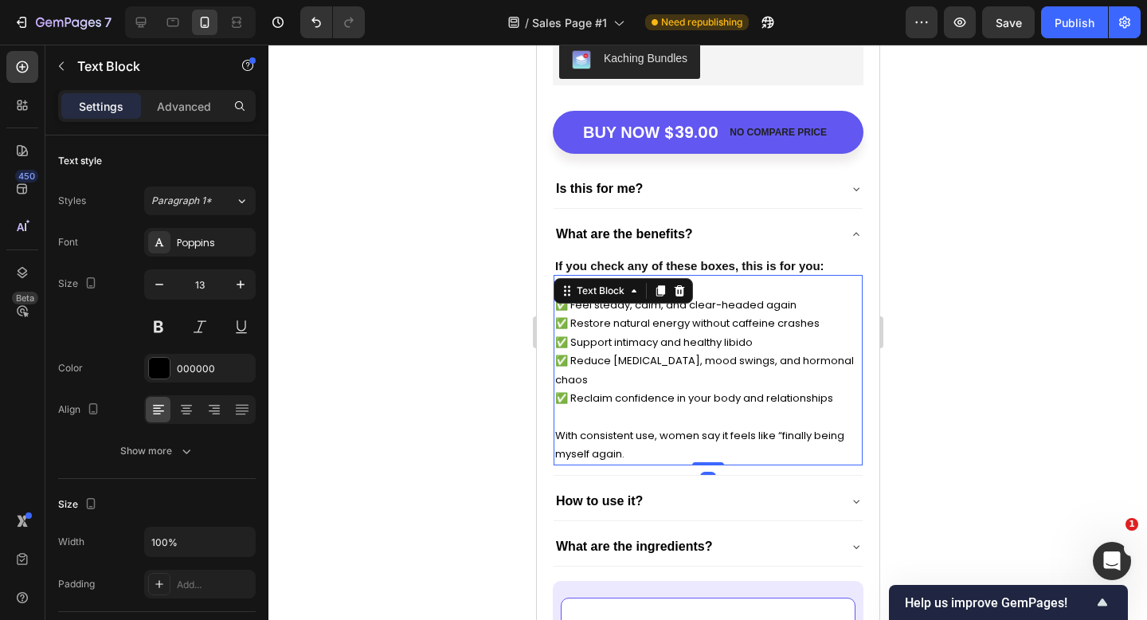
click at [727, 389] on p "✅ Reclaim confidence in your body and relationships With consistent use, women …" at bounding box center [708, 426] width 306 height 75
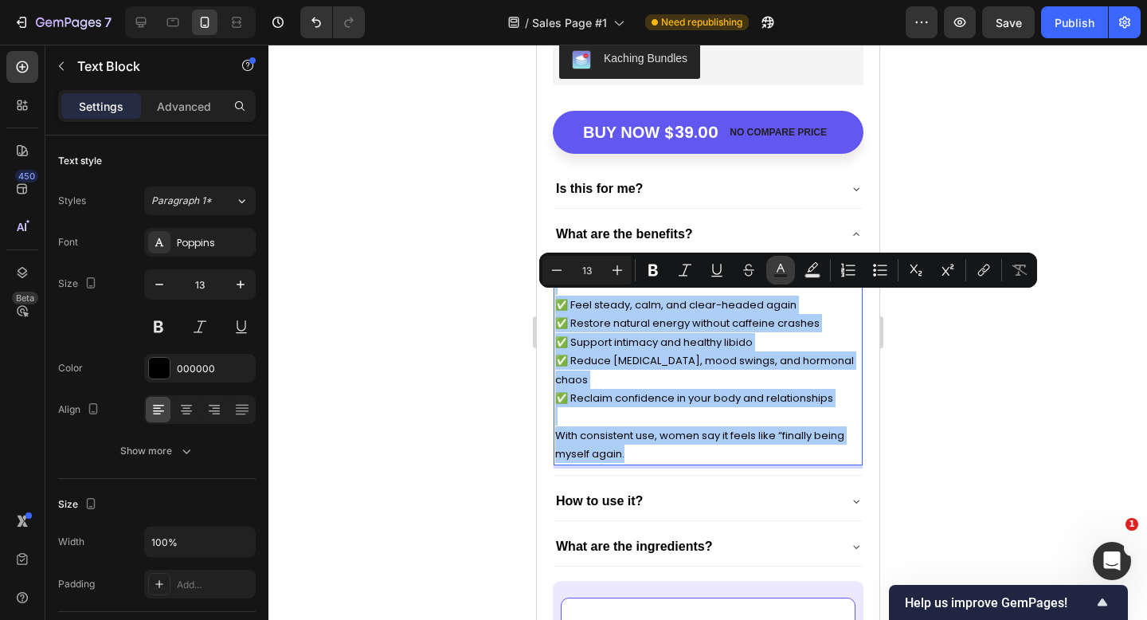
click at [771, 273] on button "Text Color" at bounding box center [781, 270] width 29 height 29
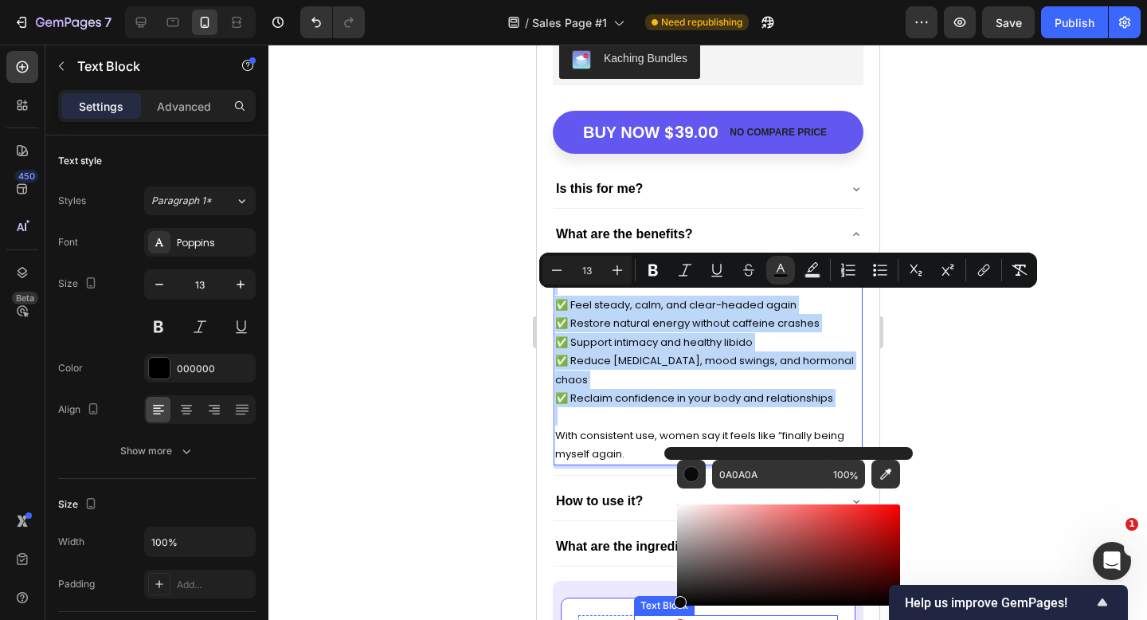
drag, startPoint x: 1225, startPoint y: 643, endPoint x: 644, endPoint y: 614, distance: 581.6
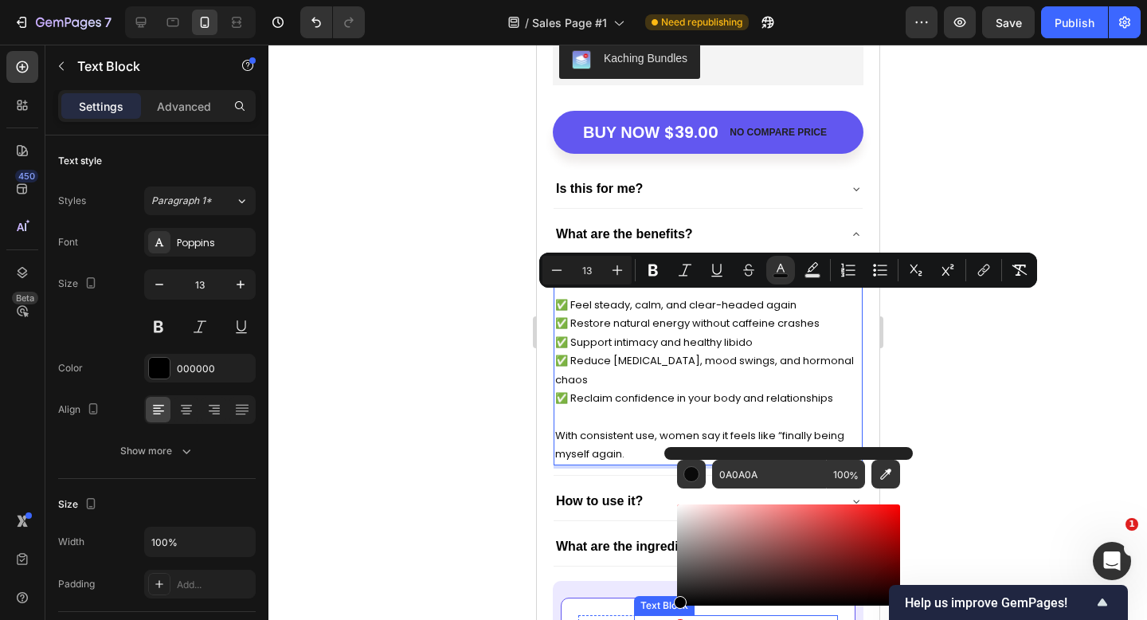
drag, startPoint x: 1217, startPoint y: 647, endPoint x: 662, endPoint y: 619, distance: 555.3
type input "000000"
click at [434, 517] on div at bounding box center [708, 332] width 879 height 575
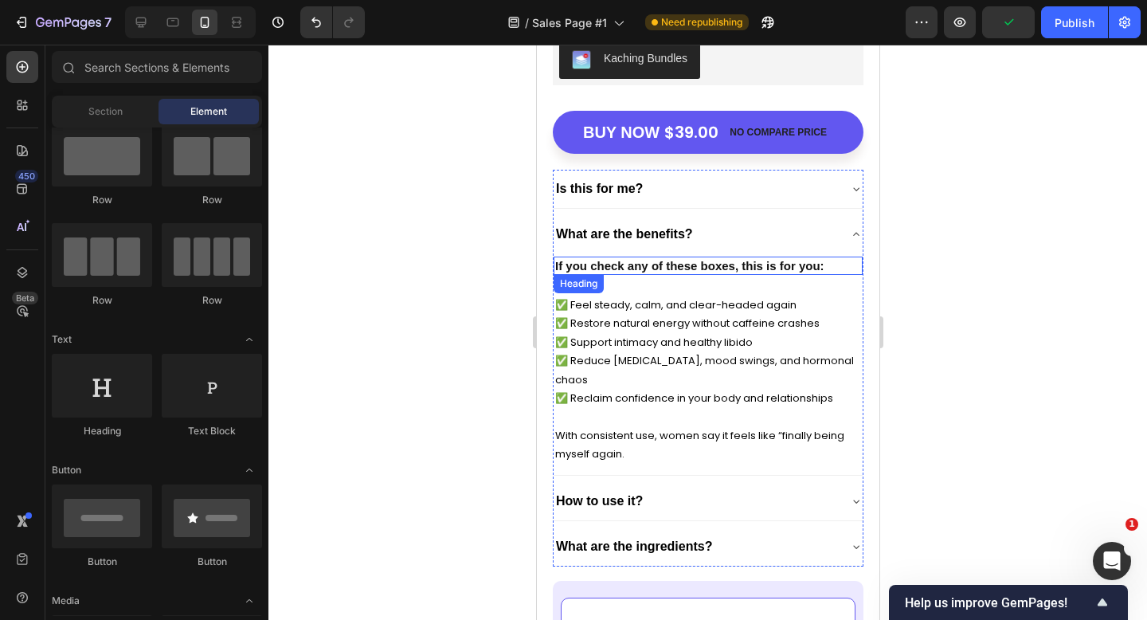
click at [629, 265] on strong "If you check any of these boxes, this is for you:" at bounding box center [689, 266] width 269 height 14
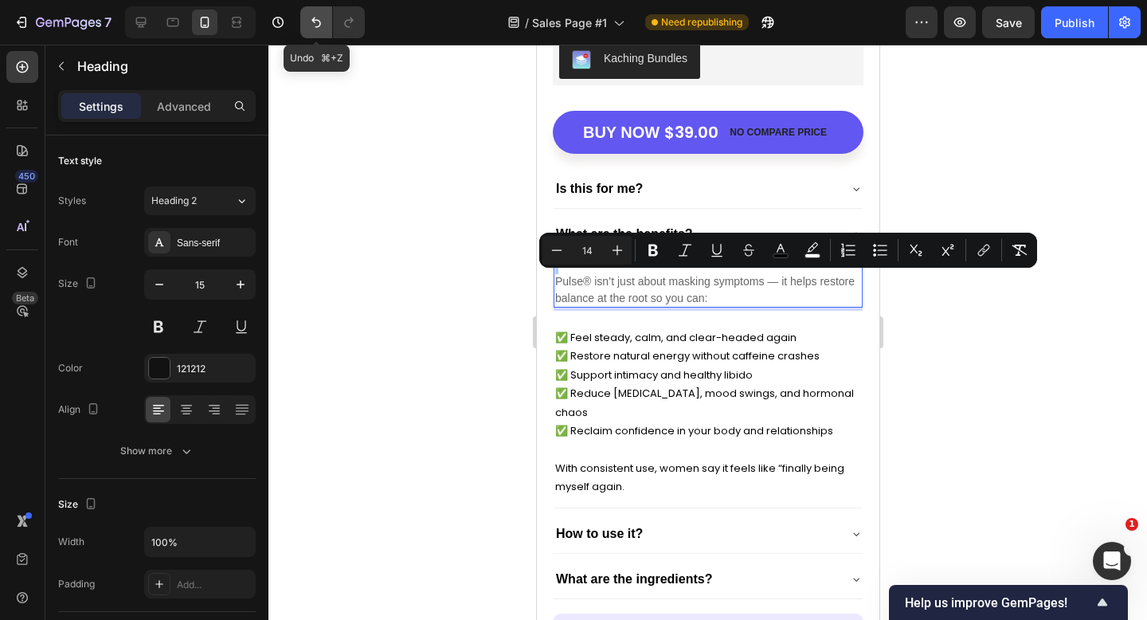
click at [318, 23] on icon "Undo/Redo" at bounding box center [316, 22] width 16 height 16
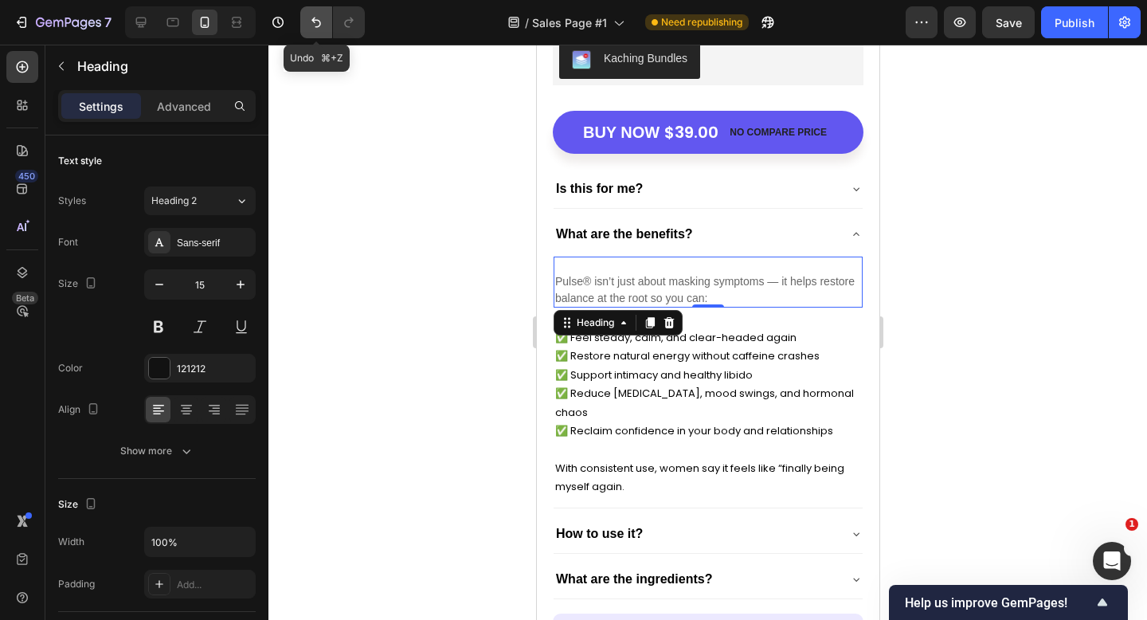
click at [318, 23] on icon "Undo/Redo" at bounding box center [316, 22] width 16 height 16
click at [321, 21] on icon "Undo/Redo" at bounding box center [316, 22] width 16 height 16
click at [314, 23] on icon "Undo/Redo" at bounding box center [316, 22] width 16 height 16
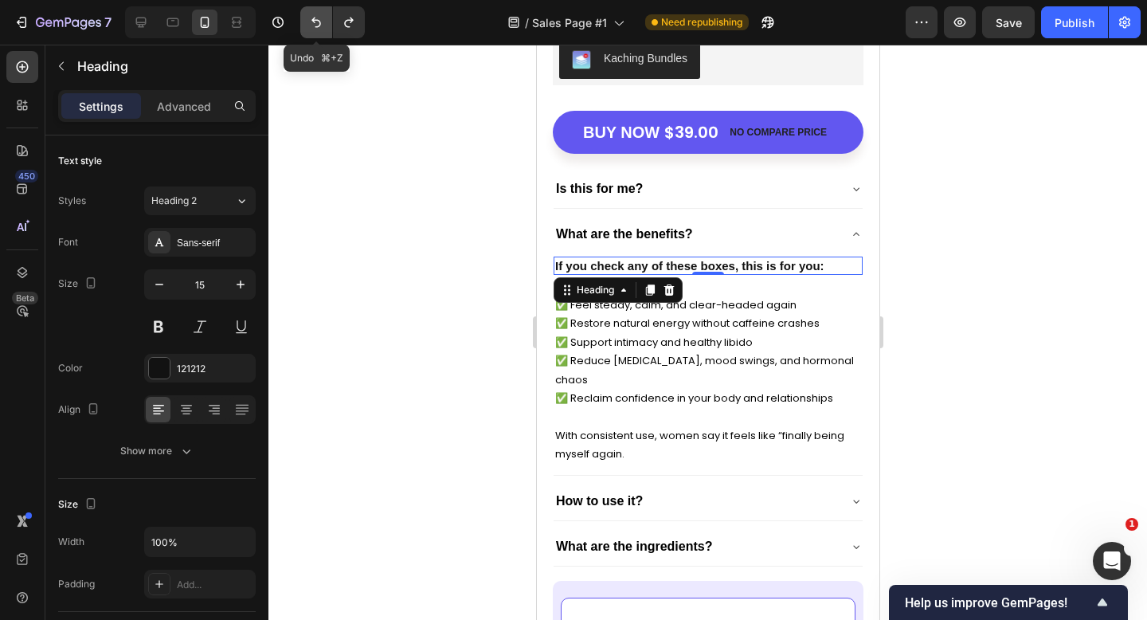
click at [314, 23] on icon "Undo/Redo" at bounding box center [316, 22] width 16 height 16
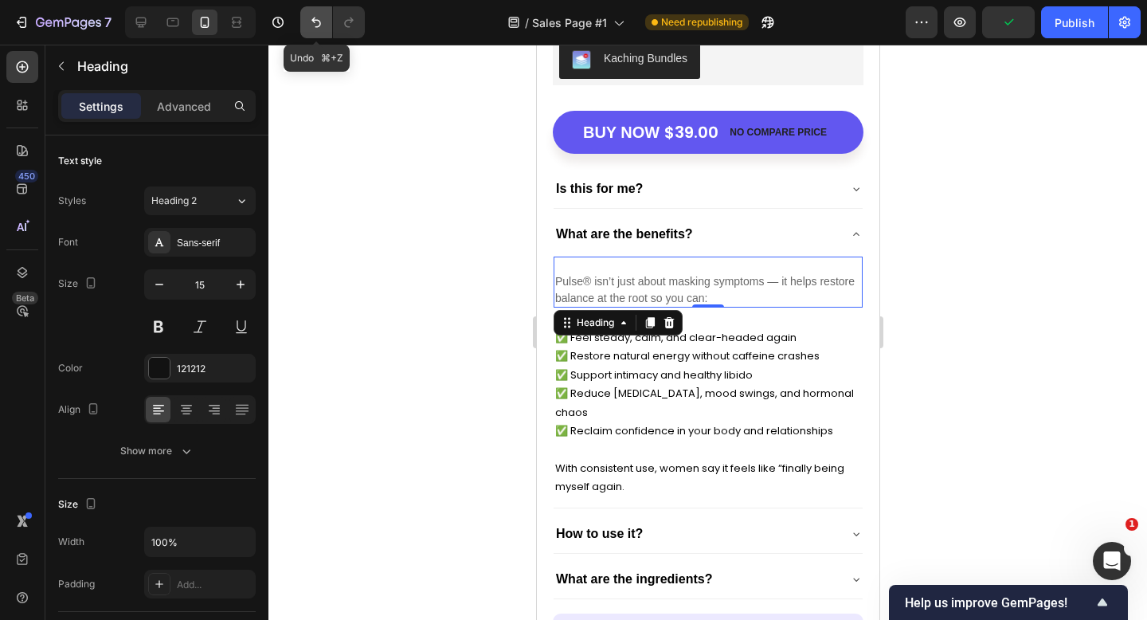
click at [317, 21] on icon "Undo/Redo" at bounding box center [316, 22] width 16 height 16
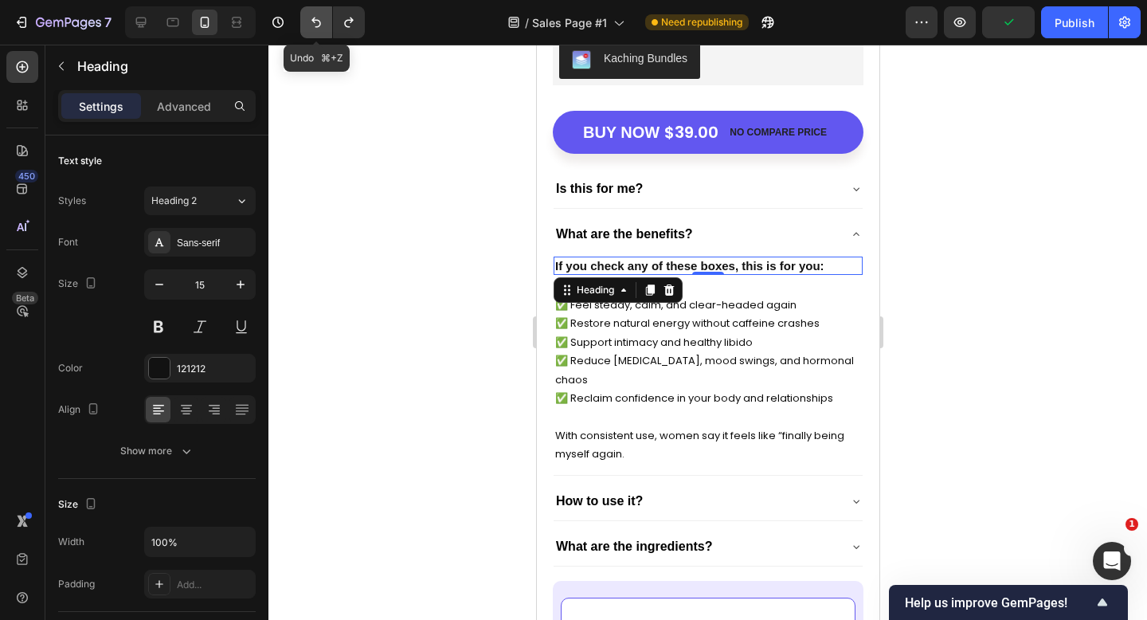
click at [317, 21] on icon "Undo/Redo" at bounding box center [316, 22] width 16 height 16
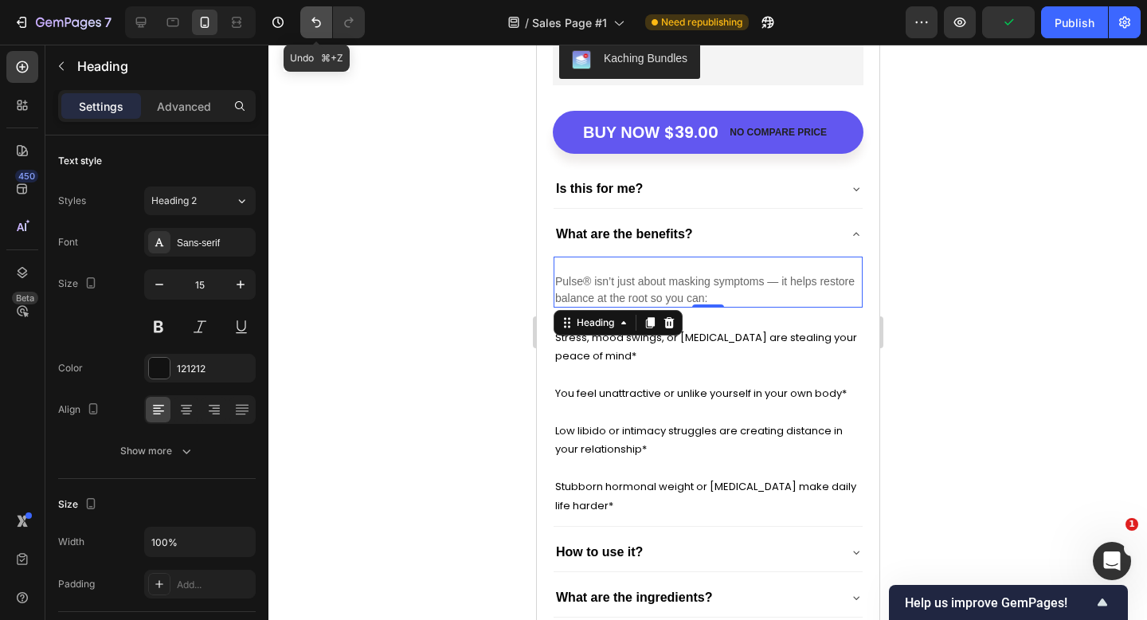
click at [317, 21] on icon "Undo/Redo" at bounding box center [316, 22] width 16 height 16
click at [323, 22] on icon "Undo/Redo" at bounding box center [316, 22] width 16 height 16
click at [323, 21] on icon "Undo/Redo" at bounding box center [316, 22] width 16 height 16
click at [314, 14] on button "Undo/Redo" at bounding box center [316, 22] width 32 height 32
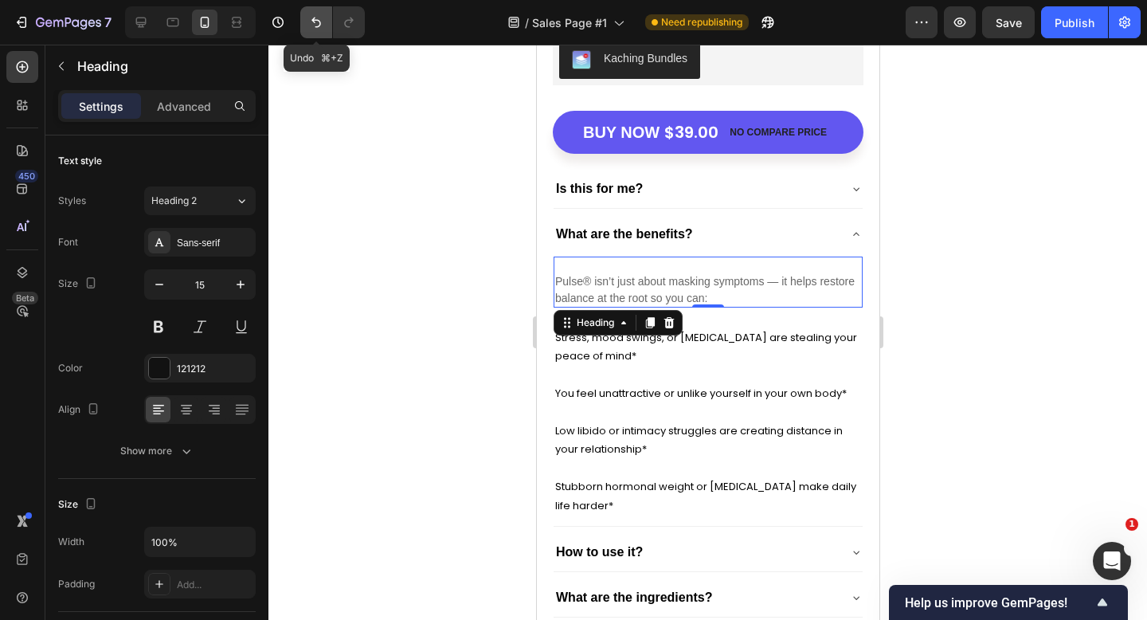
click at [310, 17] on icon "Undo/Redo" at bounding box center [316, 22] width 16 height 16
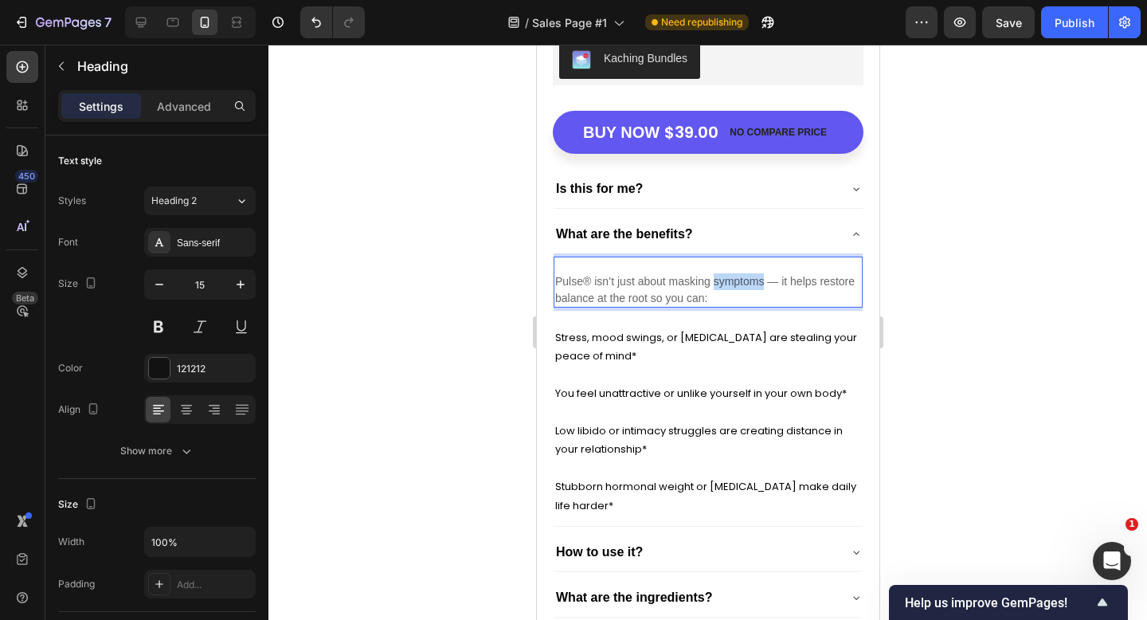
click at [715, 276] on span "Pulse® isn’t just about masking symptoms — it helps restore balance at the root…" at bounding box center [705, 289] width 300 height 29
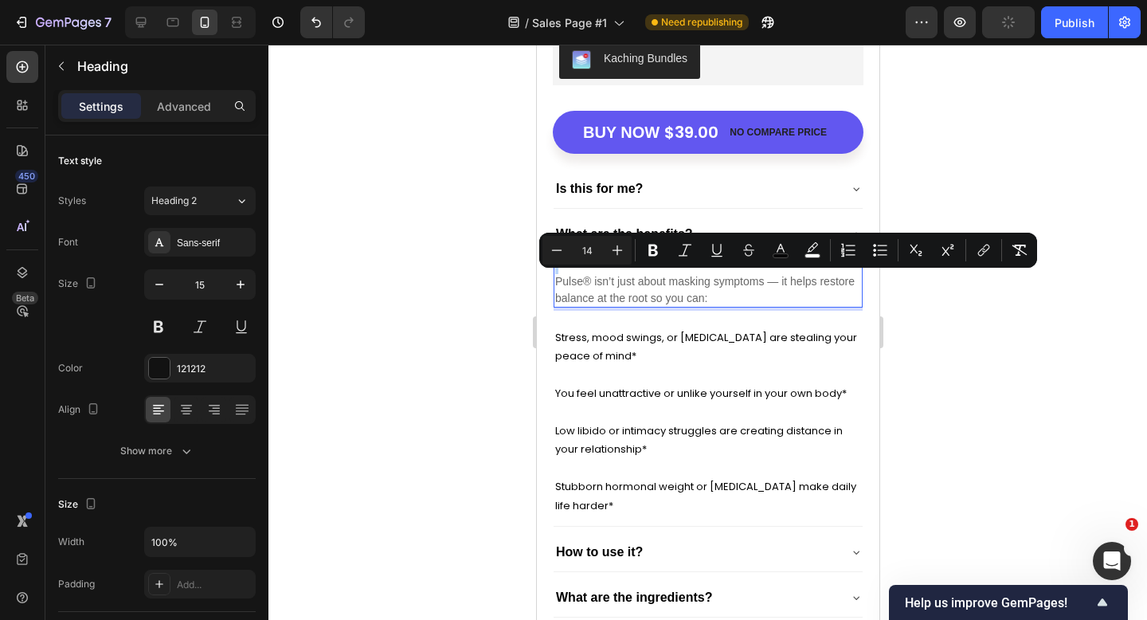
click at [699, 298] on span "Pulse® isn’t just about masking symptoms — it helps restore balance at the root…" at bounding box center [705, 289] width 300 height 29
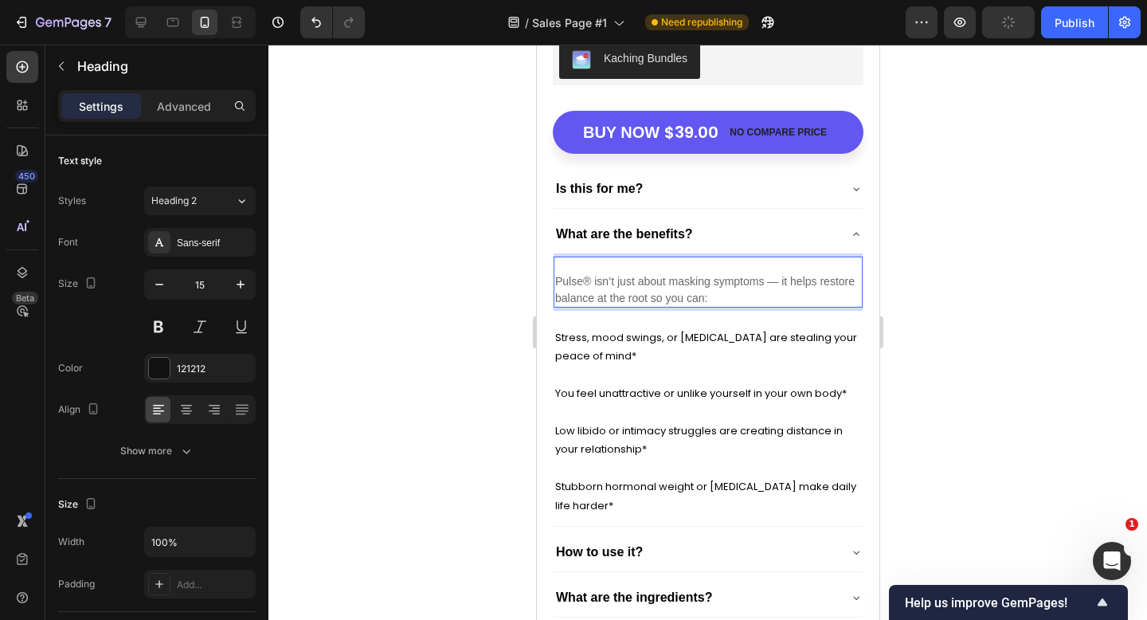
click at [606, 258] on p "Pulse® isn’t just about masking symptoms — it helps restore balance at the root…" at bounding box center [708, 282] width 306 height 49
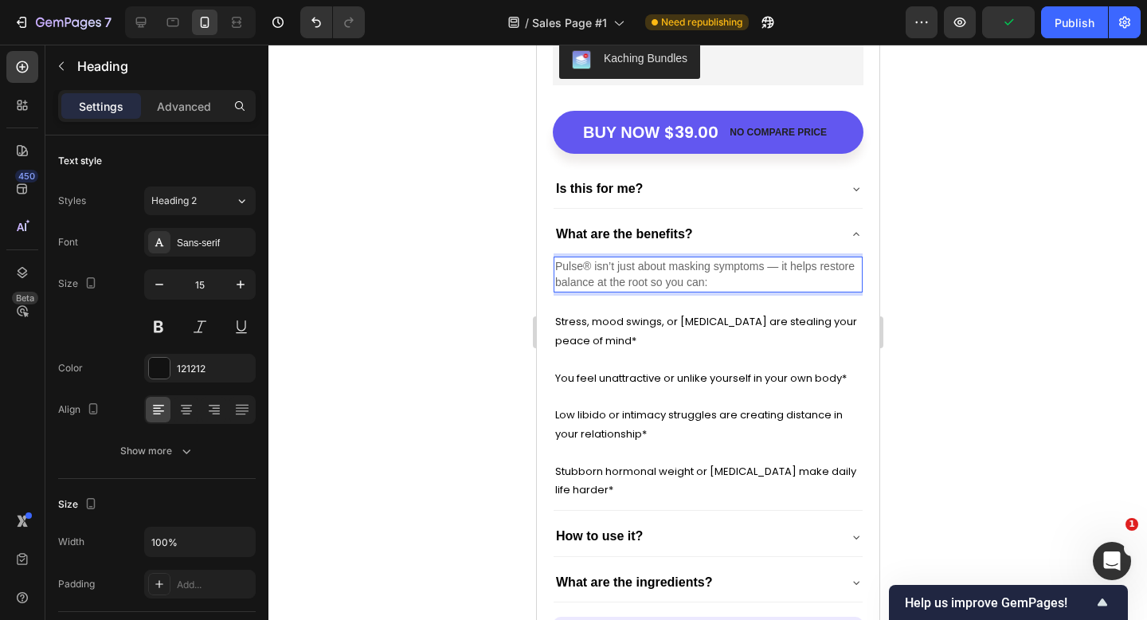
click at [610, 273] on p "Pulse® isn’t just about masking symptoms — it helps restore balance at the root…" at bounding box center [708, 274] width 306 height 33
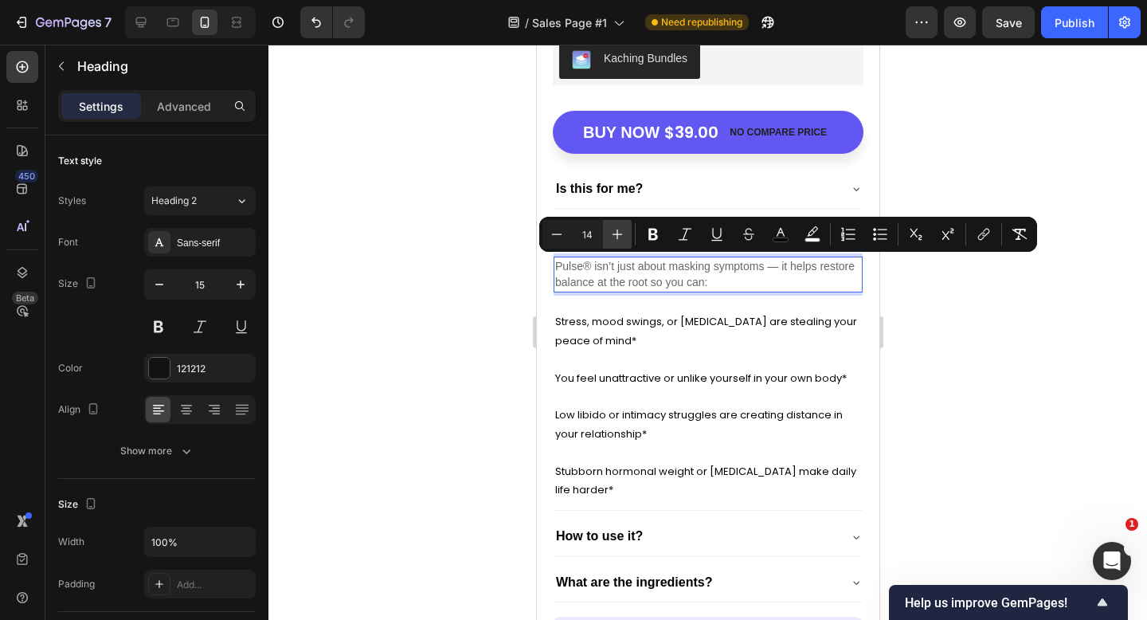
click at [614, 233] on icon "Editor contextual toolbar" at bounding box center [618, 234] width 10 height 10
type input "16"
click at [765, 241] on div "Minus 16 Plus Bold Italic Underline Strikethrough color color Numbered List Bul…" at bounding box center [789, 234] width 492 height 29
click at [774, 238] on rect "Editor contextual toolbar" at bounding box center [781, 240] width 15 height 4
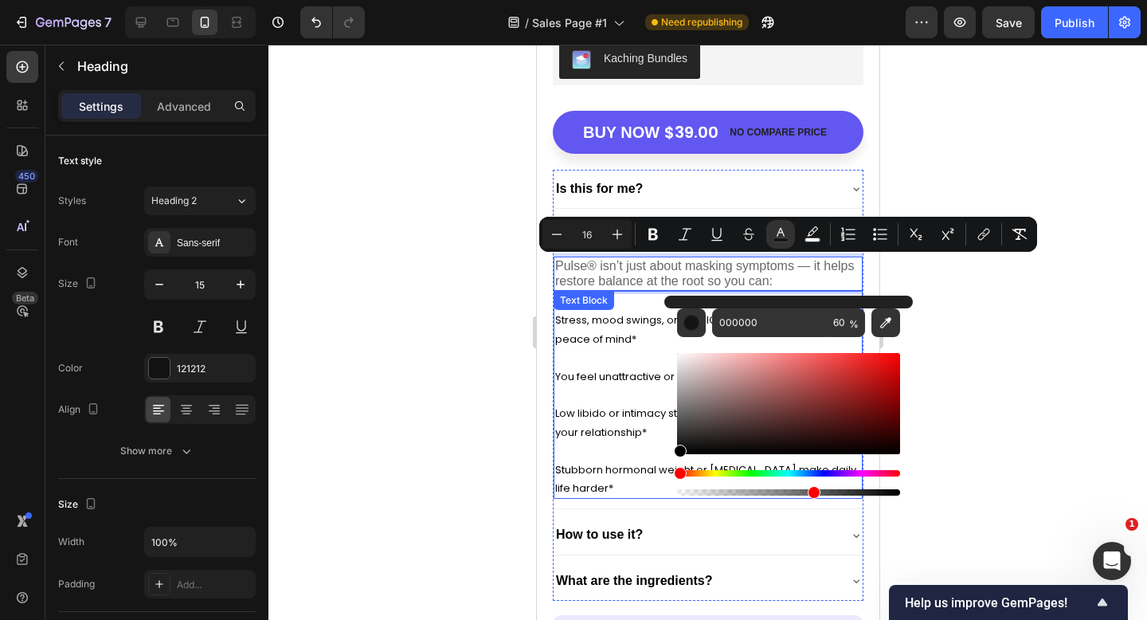
drag, startPoint x: 1222, startPoint y: 495, endPoint x: 659, endPoint y: 477, distance: 563.6
click at [454, 330] on div at bounding box center [708, 332] width 879 height 575
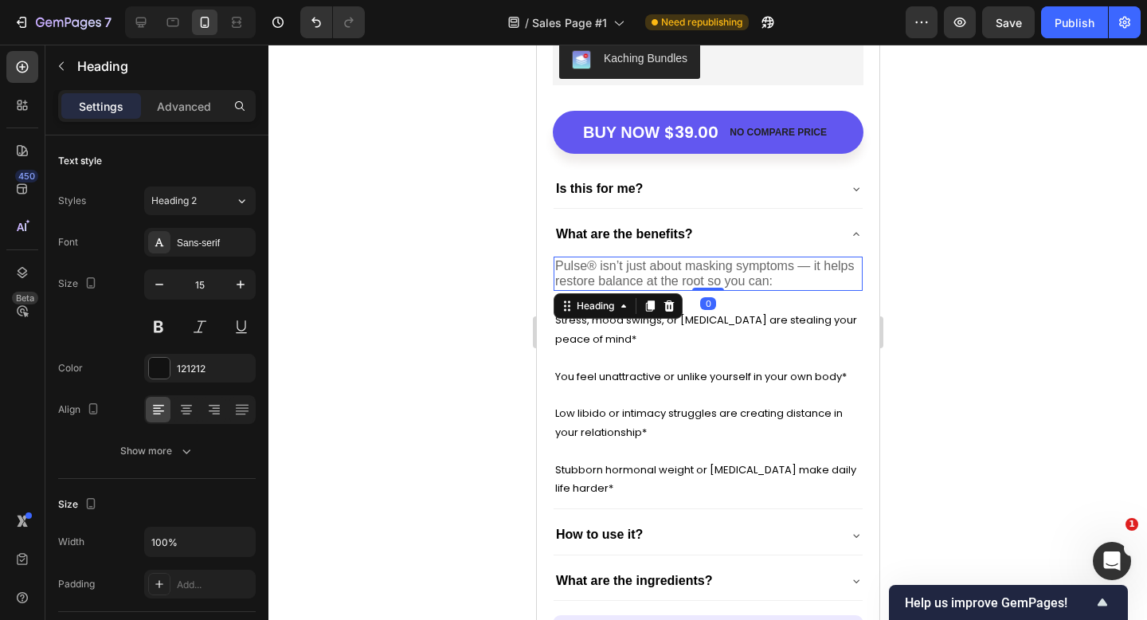
click at [621, 265] on span "Pulse® isn’t just about masking symptoms — it helps restore balance at the root…" at bounding box center [705, 273] width 300 height 29
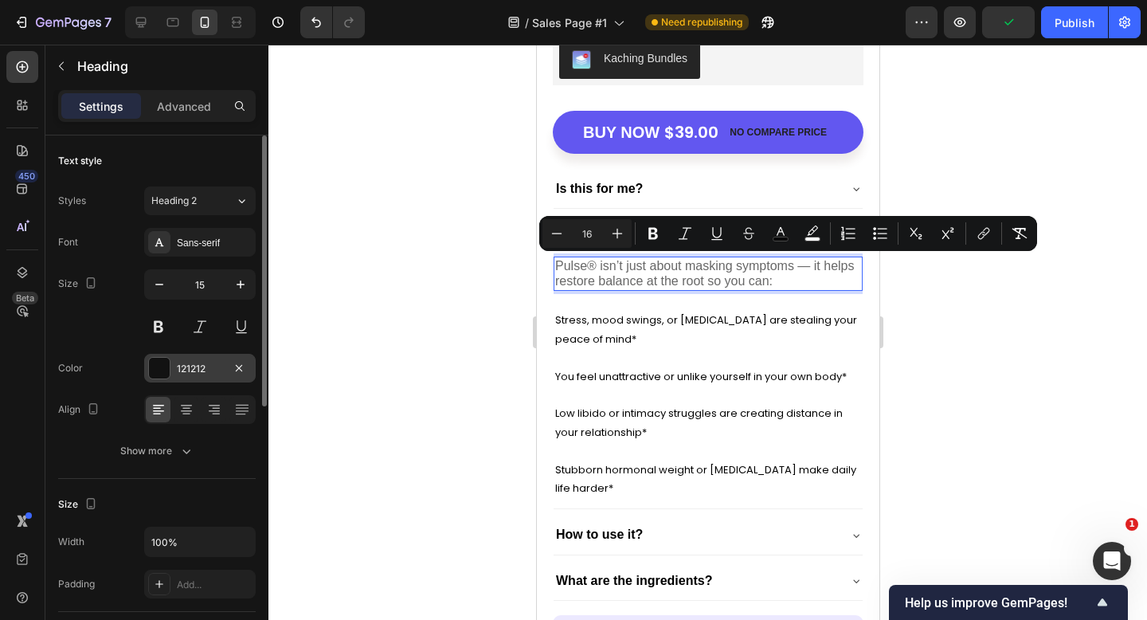
click at [163, 378] on div at bounding box center [159, 368] width 21 height 21
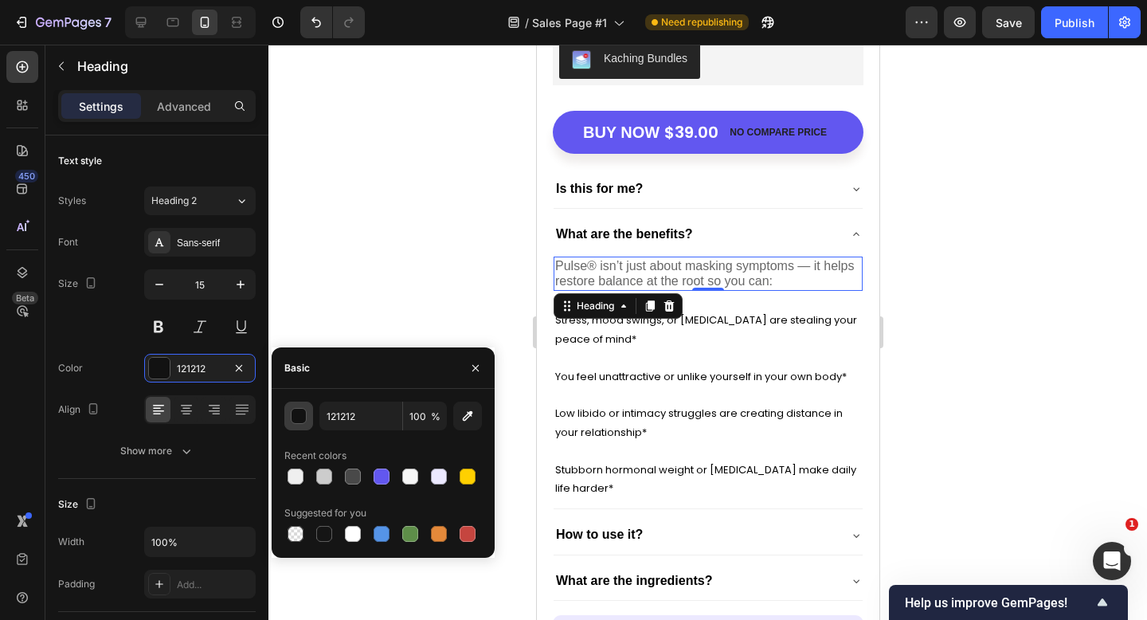
click at [298, 406] on button "button" at bounding box center [298, 416] width 29 height 29
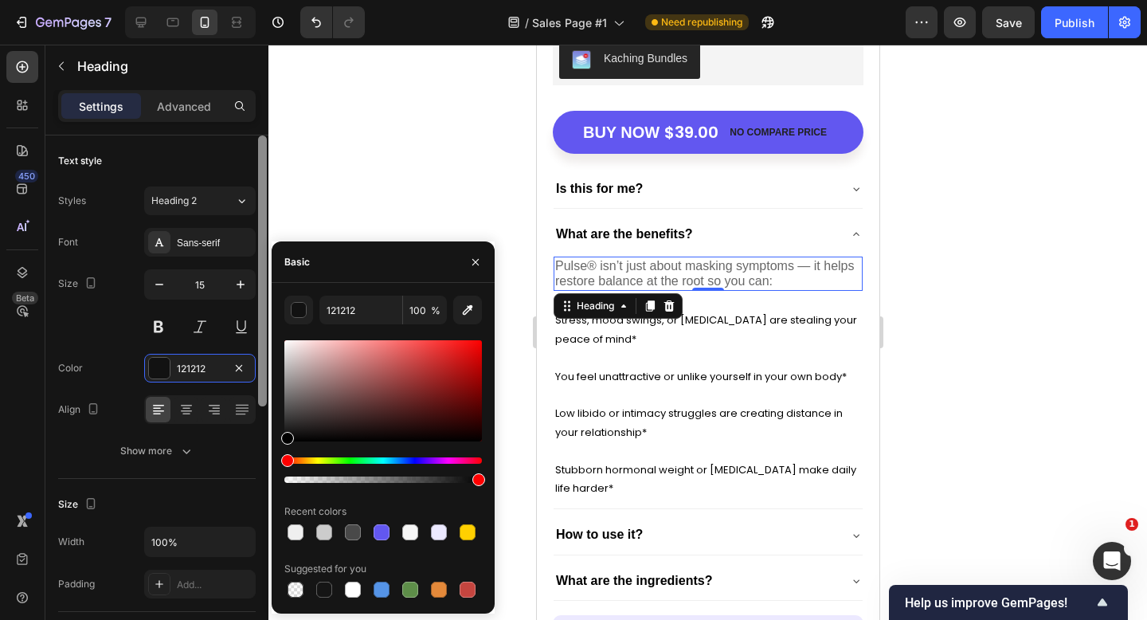
drag, startPoint x: 288, startPoint y: 443, endPoint x: 265, endPoint y: 497, distance: 58.9
click at [265, 497] on div "450 Beta Sections(18) Elements(83) Section Element Hero Section Product Detail …" at bounding box center [134, 332] width 269 height 575
type input "000000"
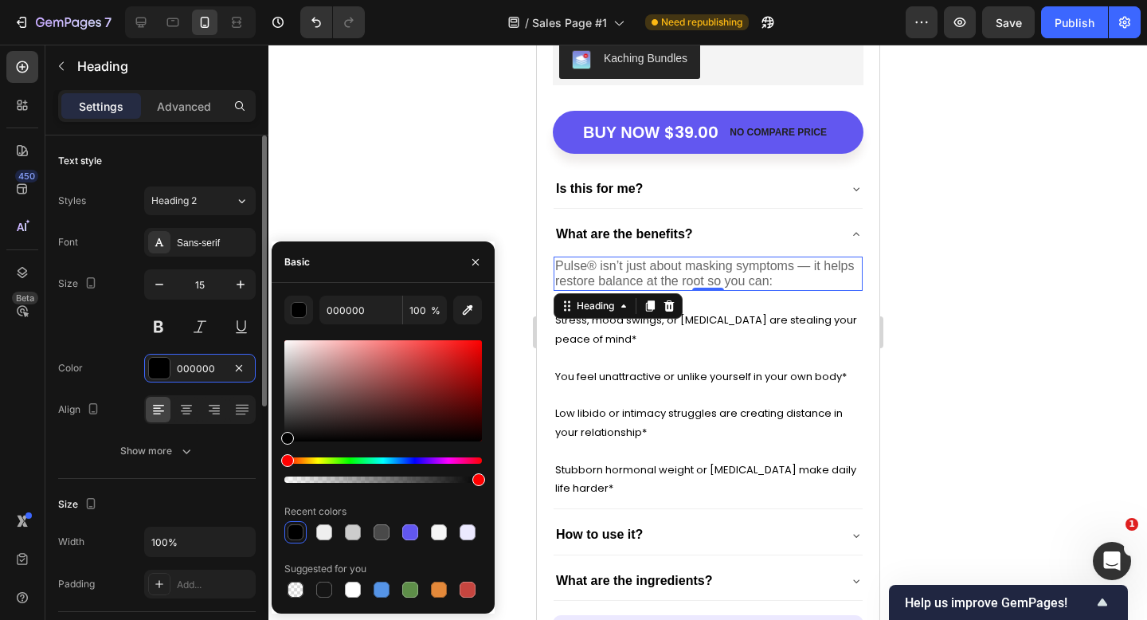
click at [210, 468] on div "Text style Styles Heading 2 Font Sans-serif Size 15 Color 000000 Align Show more" at bounding box center [157, 306] width 198 height 343
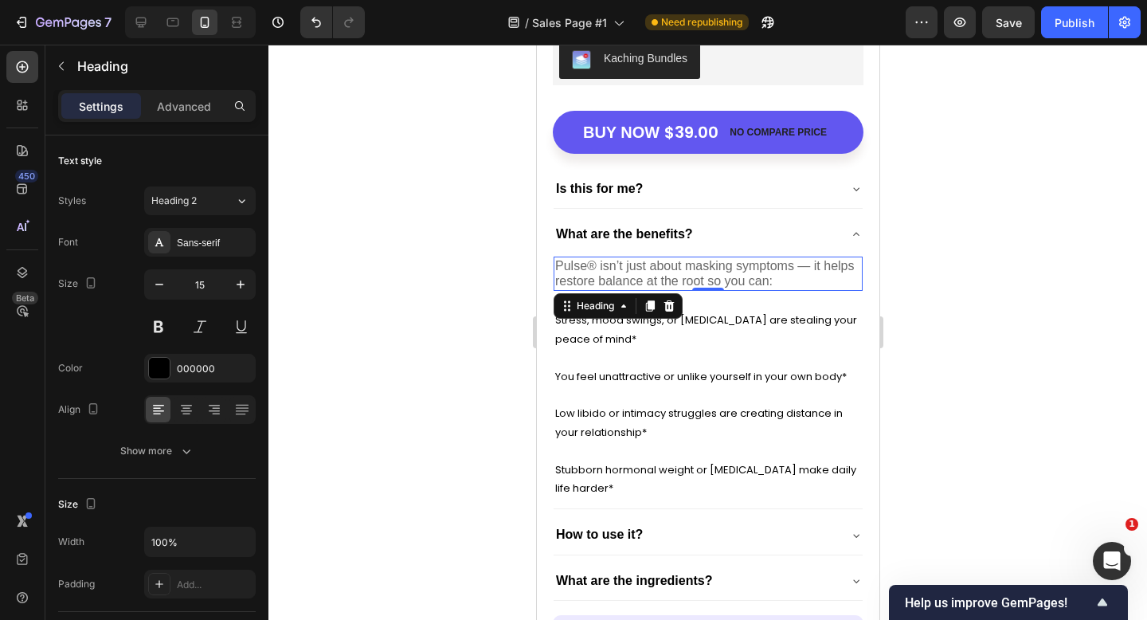
click at [928, 267] on div at bounding box center [708, 332] width 879 height 575
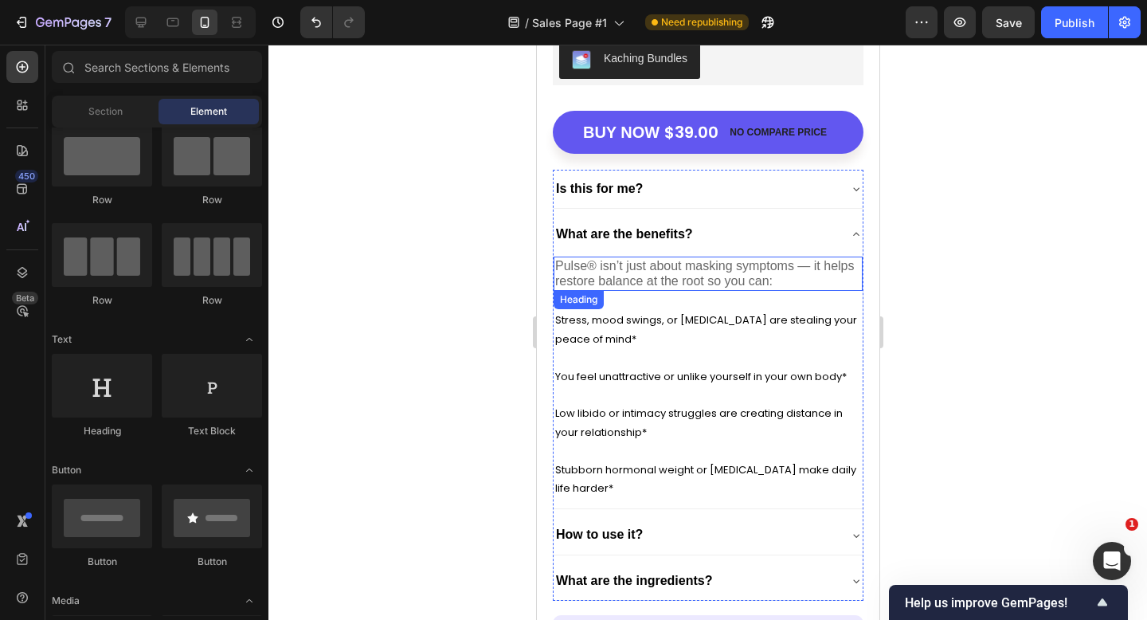
click at [768, 281] on span "Pulse® isn’t just about masking symptoms — it helps restore balance at the root…" at bounding box center [705, 273] width 300 height 29
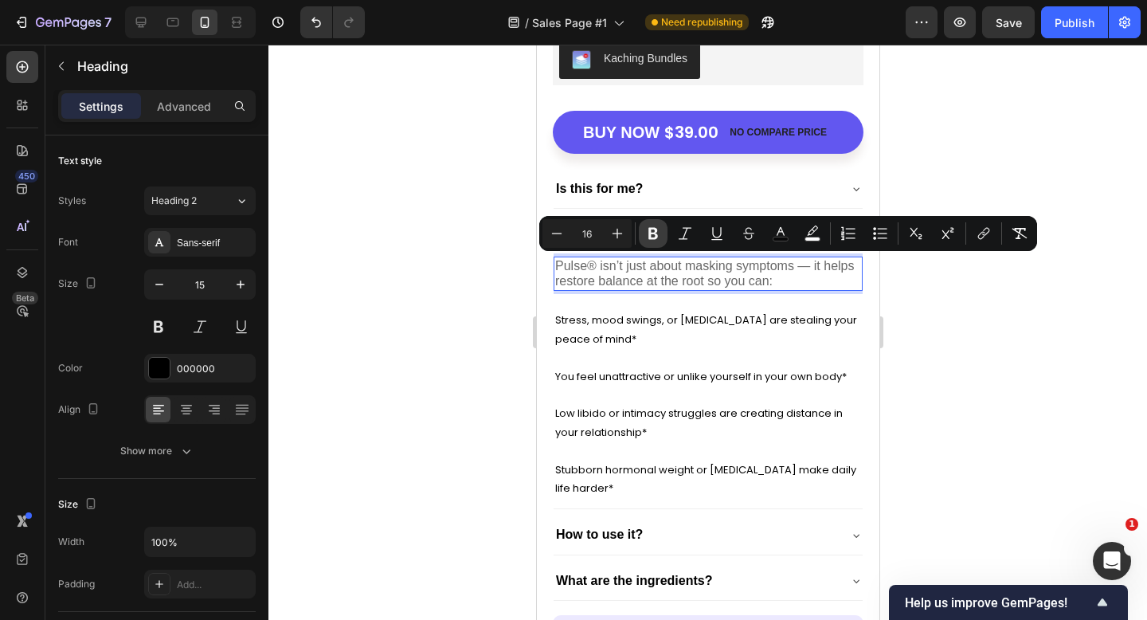
click at [659, 226] on icon "Editor contextual toolbar" at bounding box center [653, 233] width 16 height 16
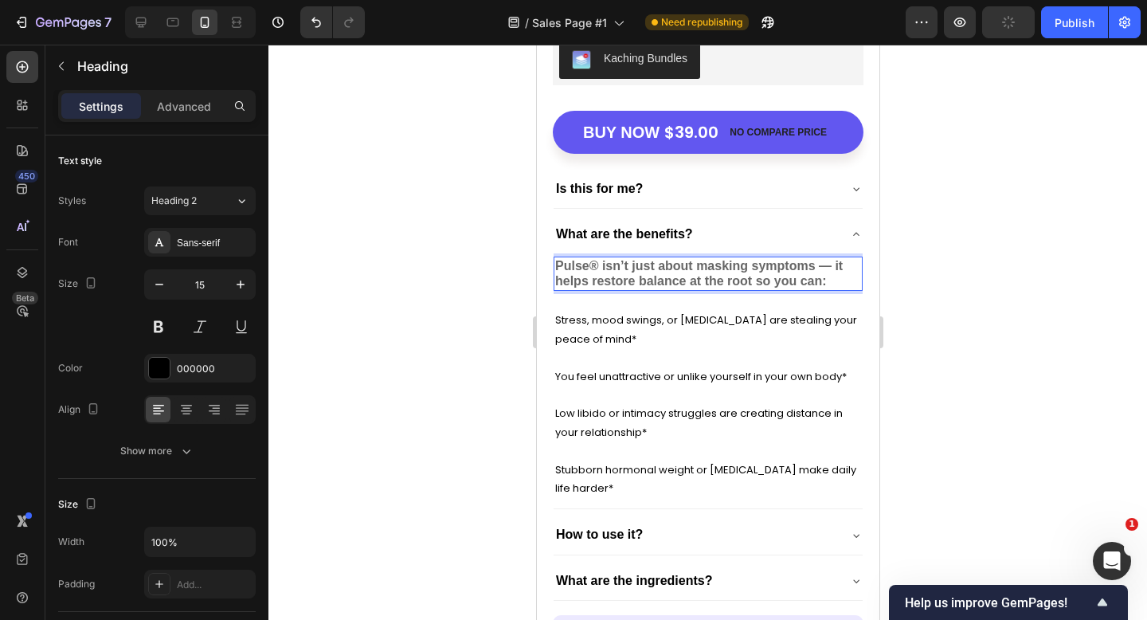
click at [815, 273] on strong "Pulse® isn’t just about masking symptoms — it helps restore balance at the root…" at bounding box center [699, 273] width 288 height 29
click at [837, 276] on p "Pulse® isn’t just about masking symptoms — it helps restore balance at the root…" at bounding box center [708, 273] width 306 height 31
click at [941, 292] on div at bounding box center [708, 332] width 879 height 575
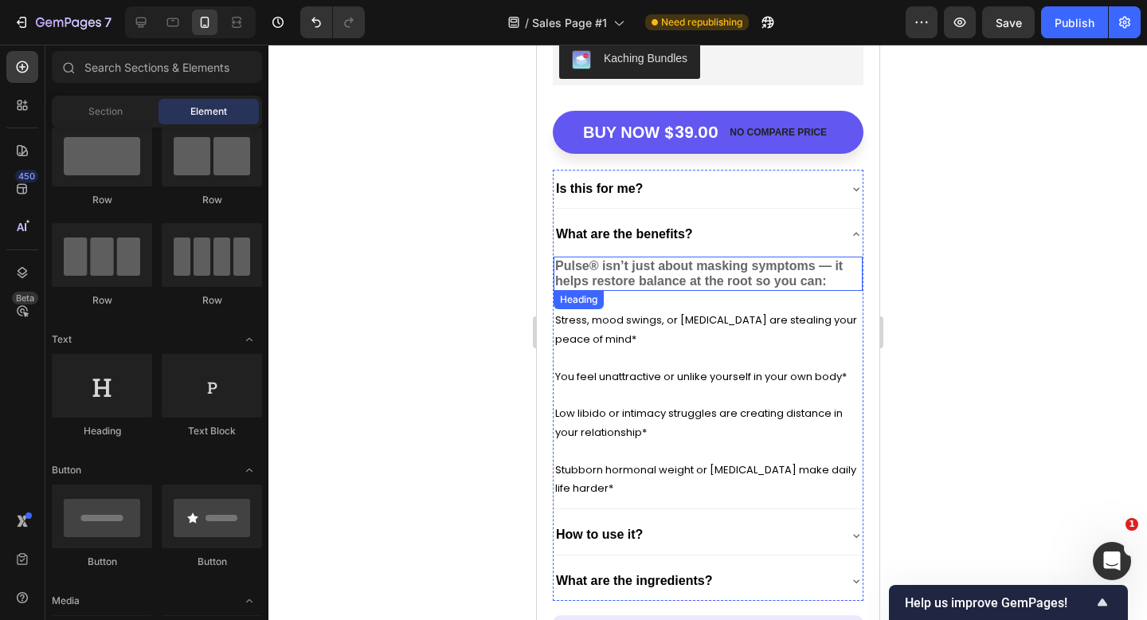
click at [790, 271] on strong "Pulse® isn’t just about masking symptoms — it helps restore balance at the root…" at bounding box center [699, 273] width 288 height 29
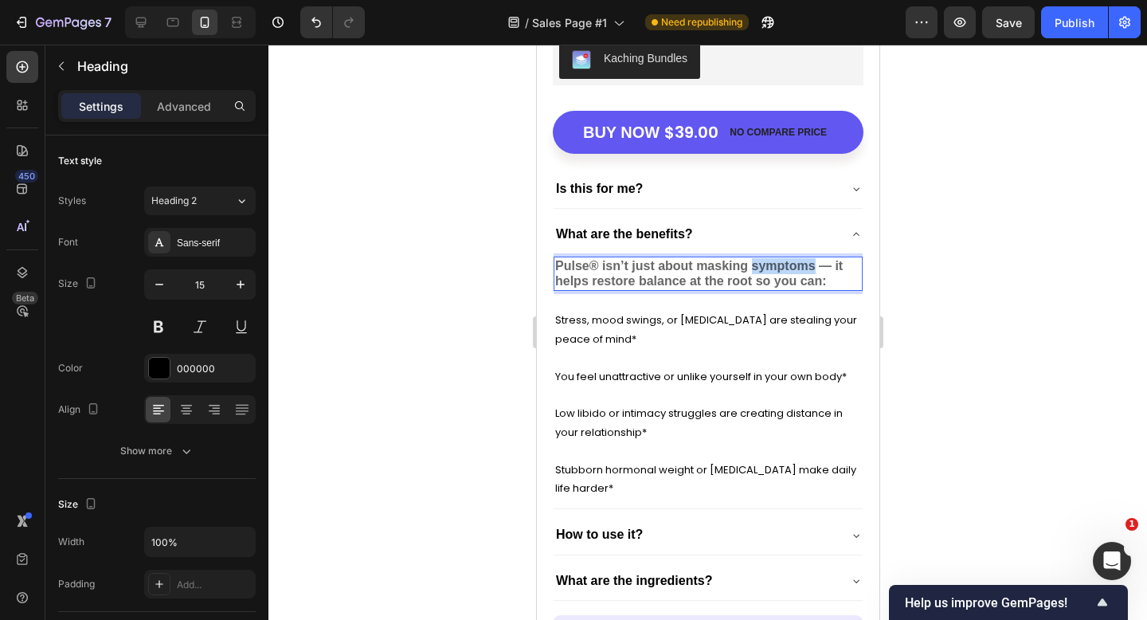
click at [790, 270] on strong "Pulse® isn’t just about masking symptoms — it helps restore balance at the root…" at bounding box center [699, 273] width 288 height 29
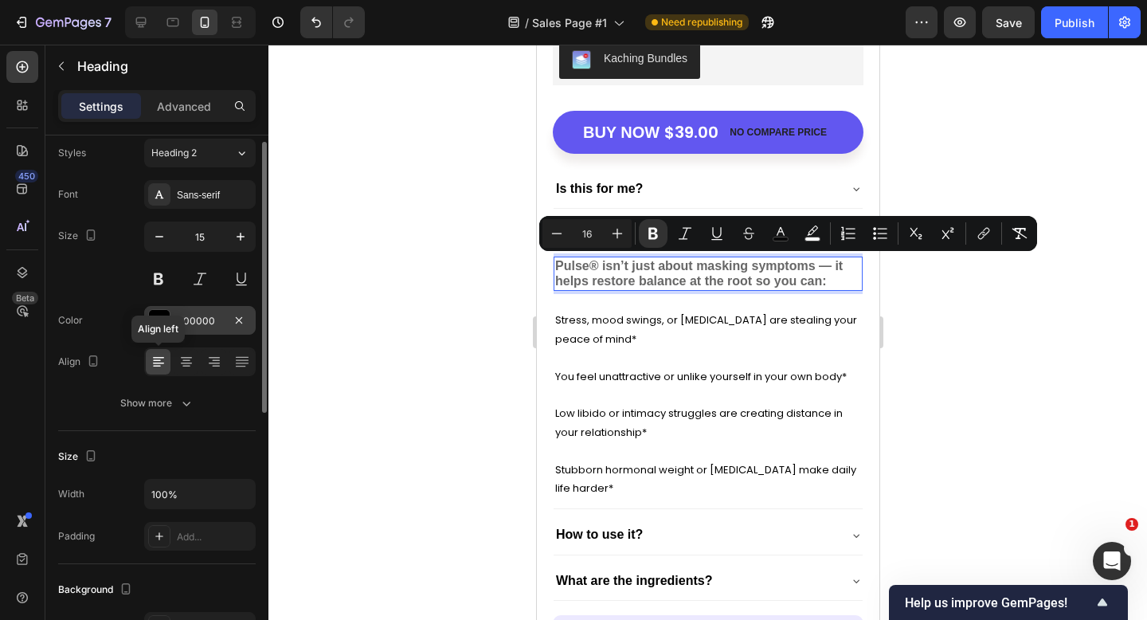
scroll to position [51, 0]
click at [186, 186] on div "Sans-serif" at bounding box center [214, 192] width 75 height 14
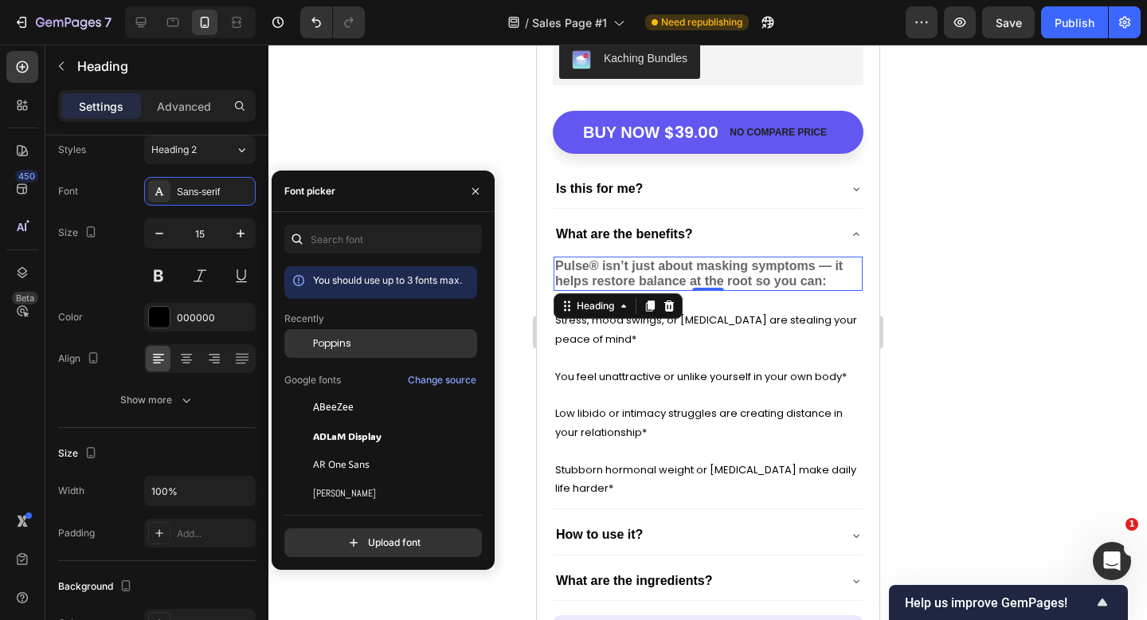
click at [343, 337] on span "Poppins" at bounding box center [332, 343] width 38 height 14
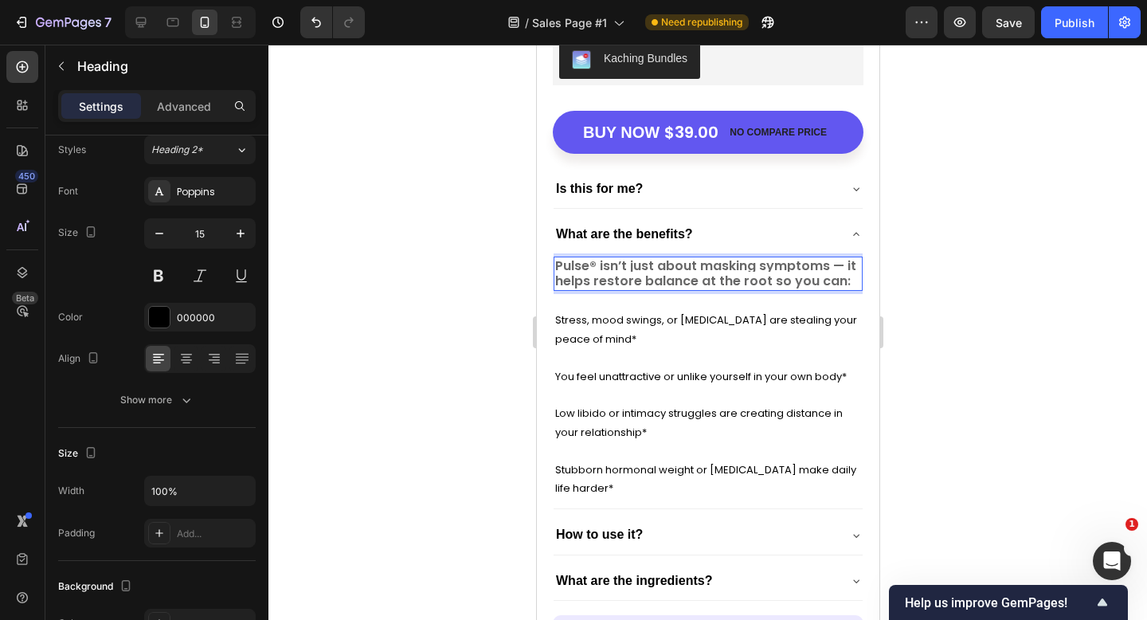
click at [646, 276] on strong "Pulse® isn’t just about masking symptoms — it helps restore balance at the root…" at bounding box center [705, 274] width 301 height 34
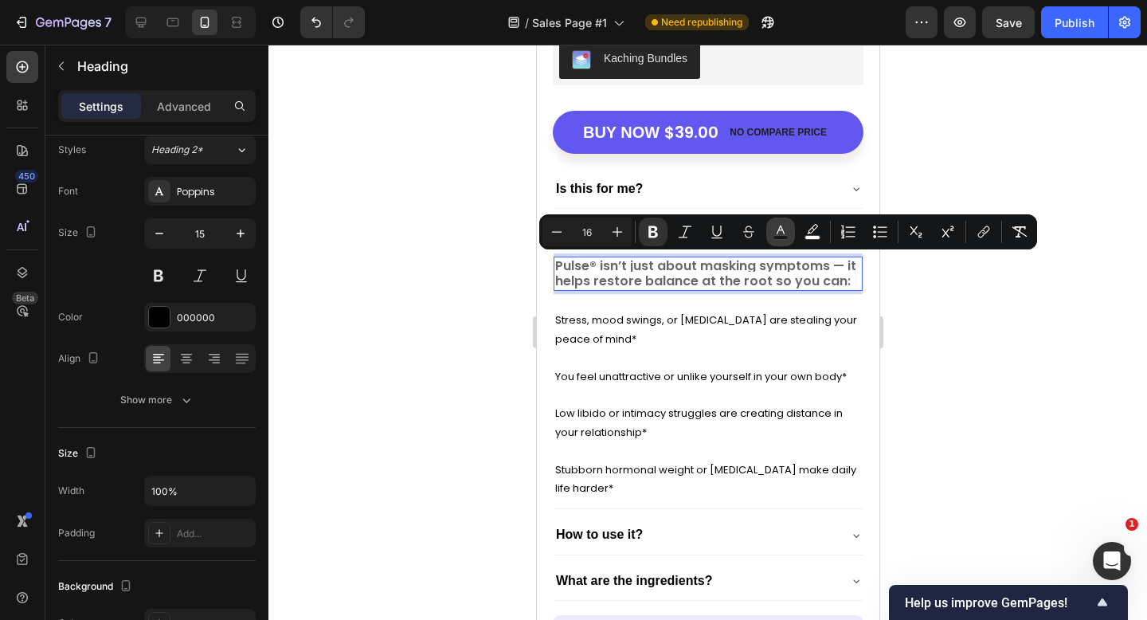
click at [782, 234] on icon "Editor contextual toolbar" at bounding box center [781, 232] width 16 height 16
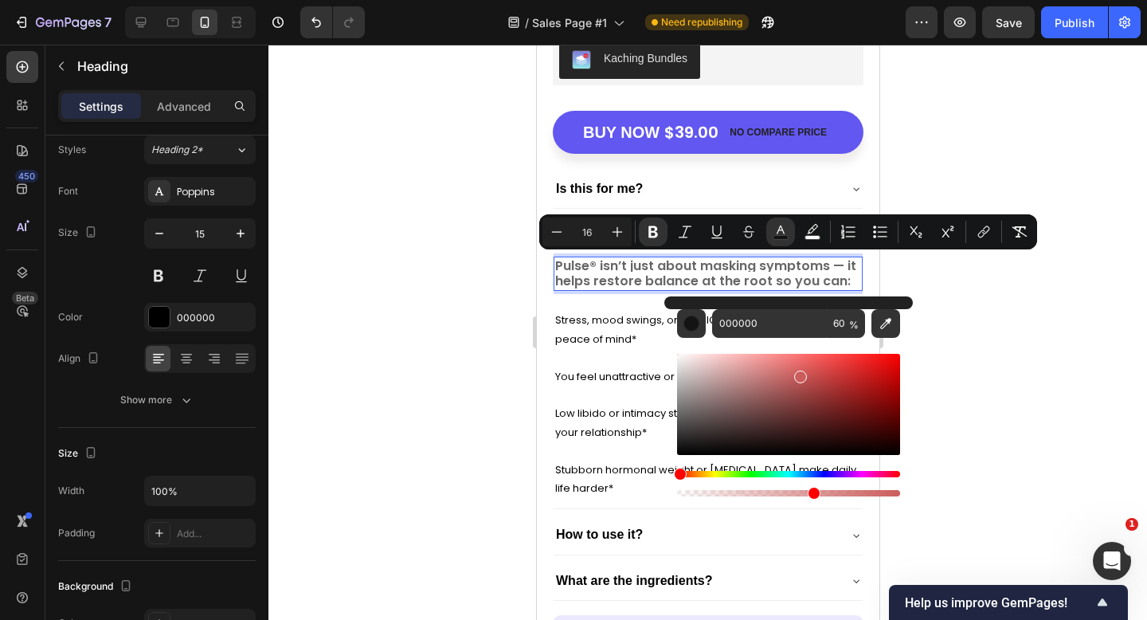
drag, startPoint x: 751, startPoint y: 413, endPoint x: 798, endPoint y: 372, distance: 62.7
click at [799, 372] on div "Editor contextual toolbar" at bounding box center [788, 404] width 223 height 101
click at [837, 374] on div "Editor contextual toolbar" at bounding box center [788, 404] width 223 height 101
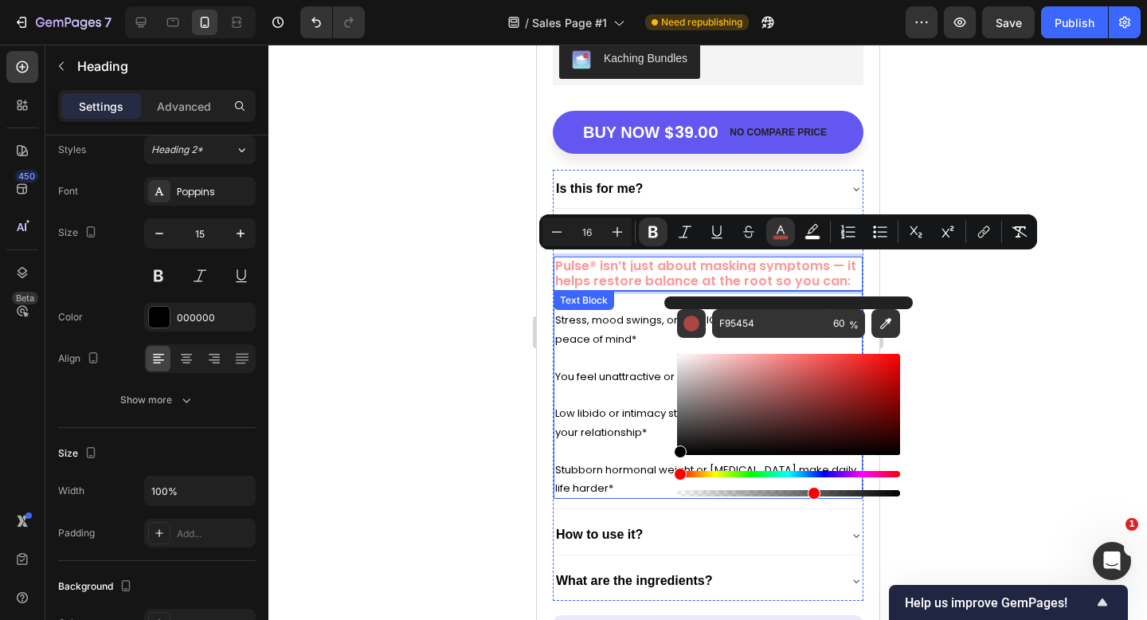
type input "000000"
drag, startPoint x: 1373, startPoint y: 418, endPoint x: 654, endPoint y: 472, distance: 720.7
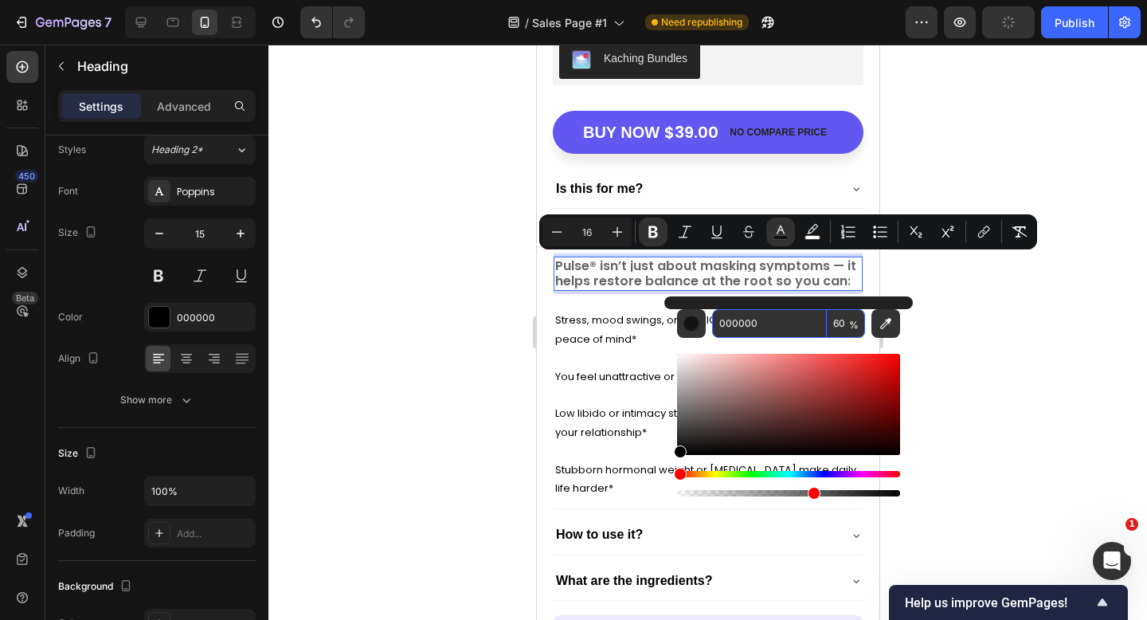
click at [850, 329] on span "%" at bounding box center [854, 325] width 10 height 18
click at [843, 323] on input "60" at bounding box center [846, 323] width 38 height 29
type input "100"
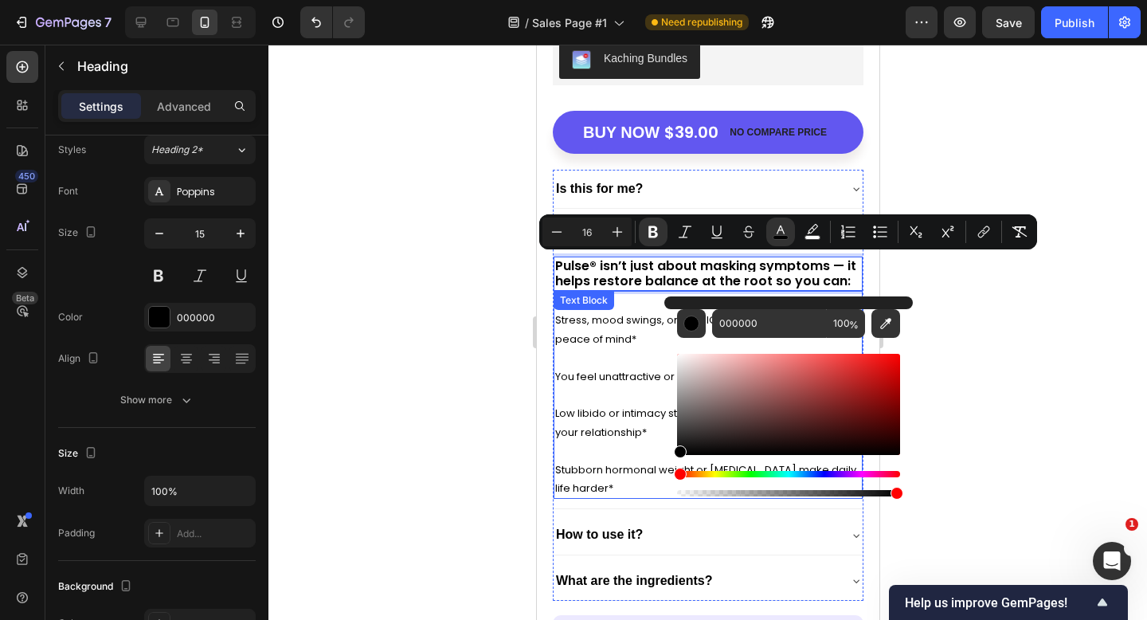
click at [623, 351] on p "You feel unattractive or unlike yourself in your own body*" at bounding box center [708, 366] width 306 height 37
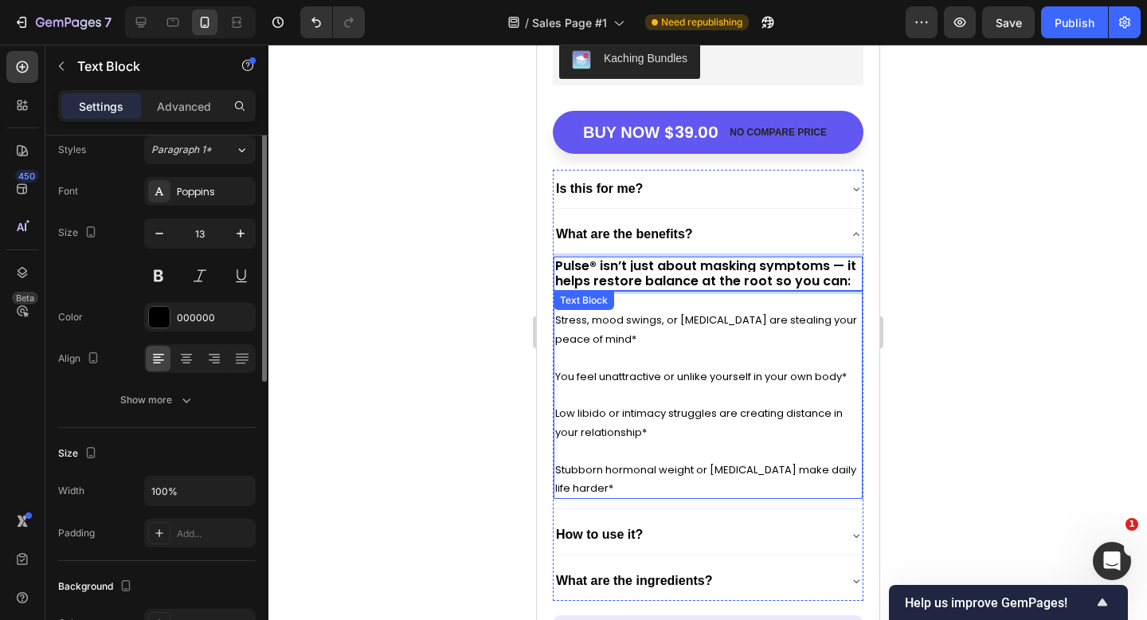
scroll to position [0, 0]
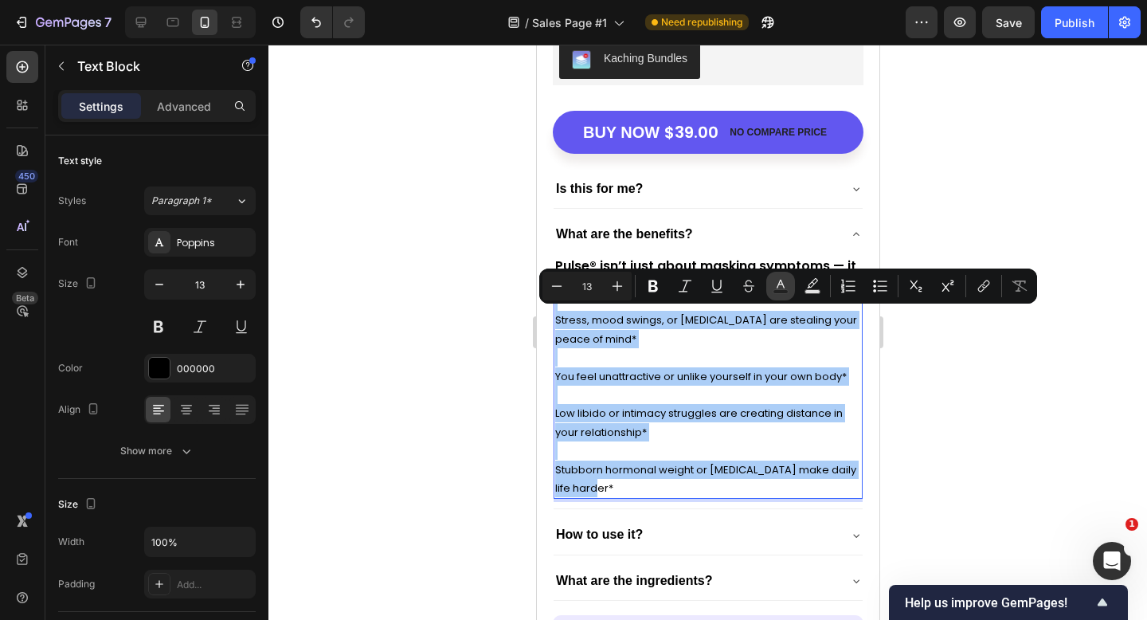
click at [781, 283] on icon "Editor contextual toolbar" at bounding box center [781, 286] width 16 height 16
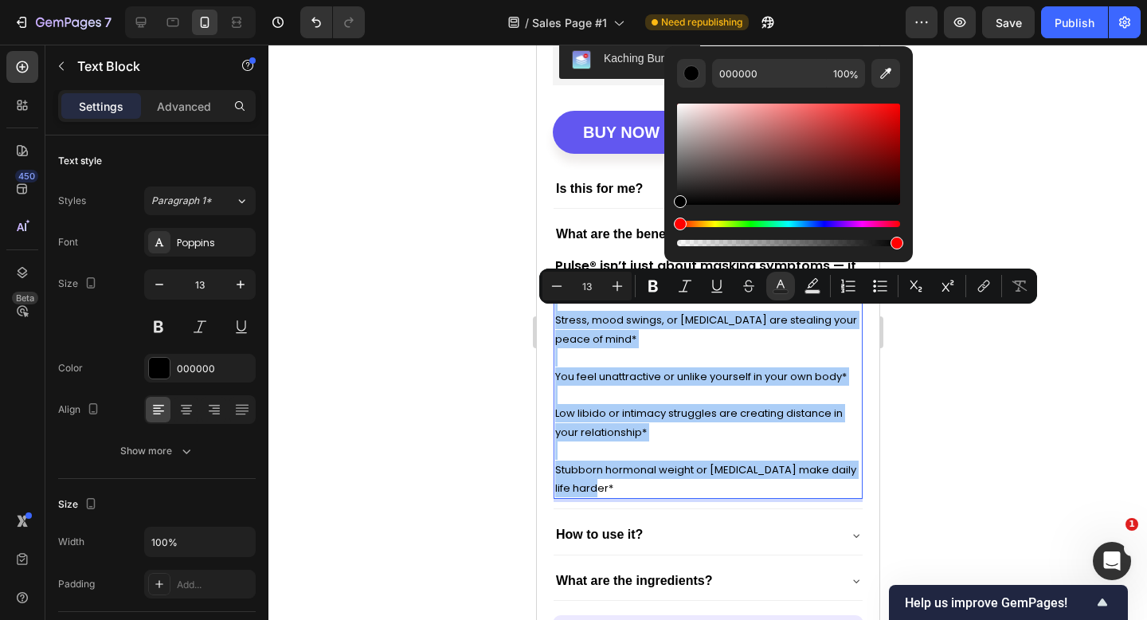
click at [1038, 202] on div at bounding box center [708, 332] width 879 height 575
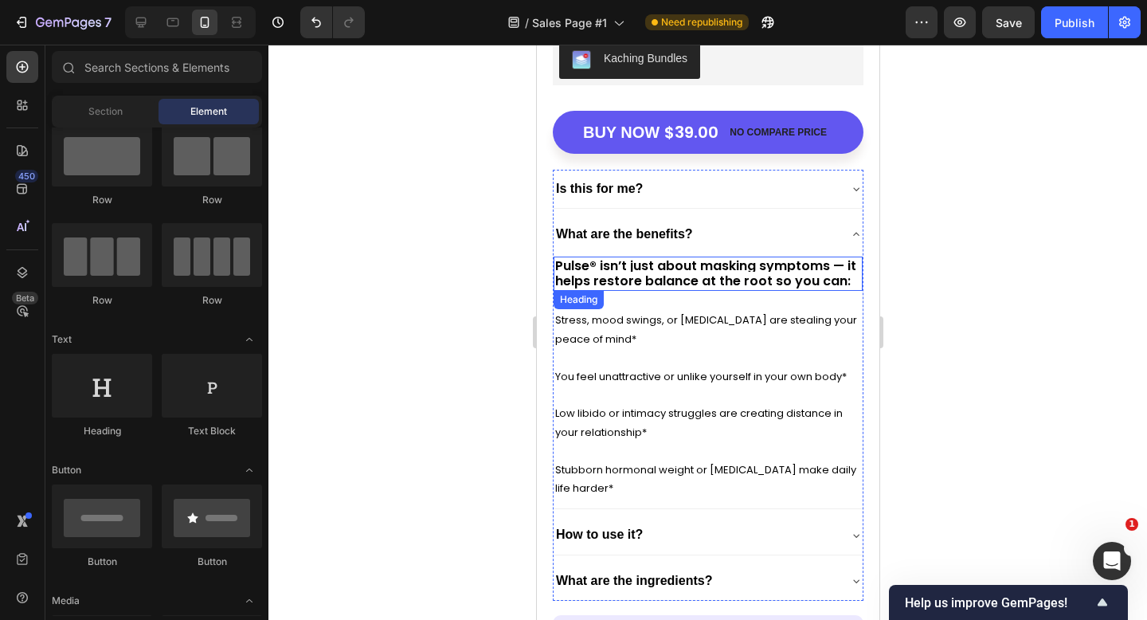
click at [602, 263] on strong "Pulse® isn’t just about masking symptoms — it helps restore balance at the root…" at bounding box center [705, 274] width 301 height 34
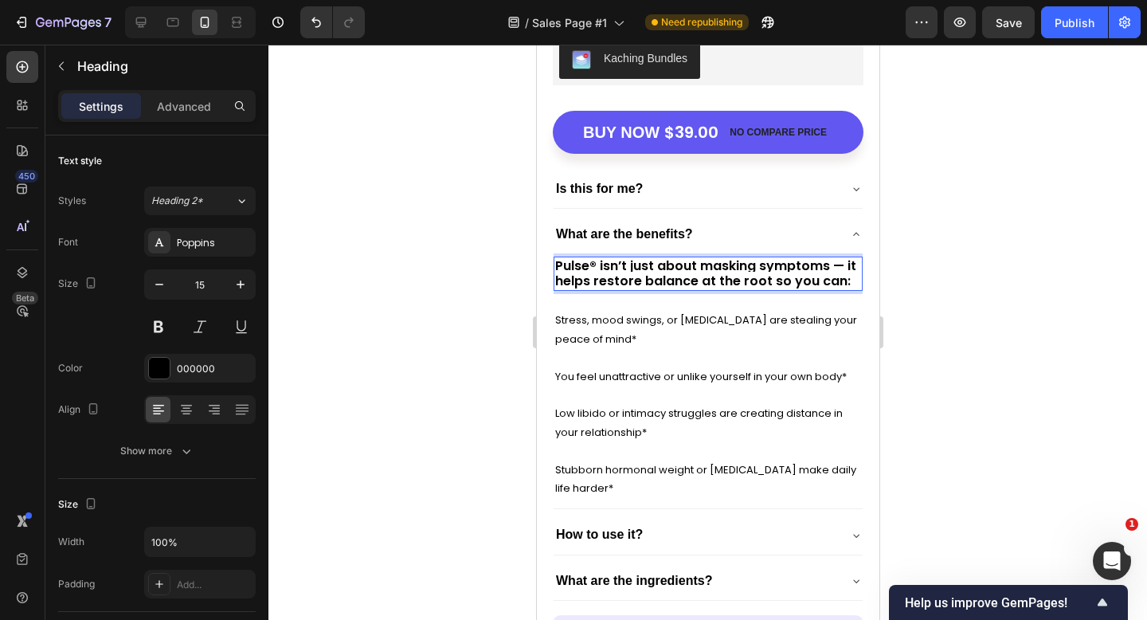
click at [593, 263] on strong "Pulse® isn’t just about masking symptoms — it helps restore balance at the root…" at bounding box center [705, 274] width 301 height 34
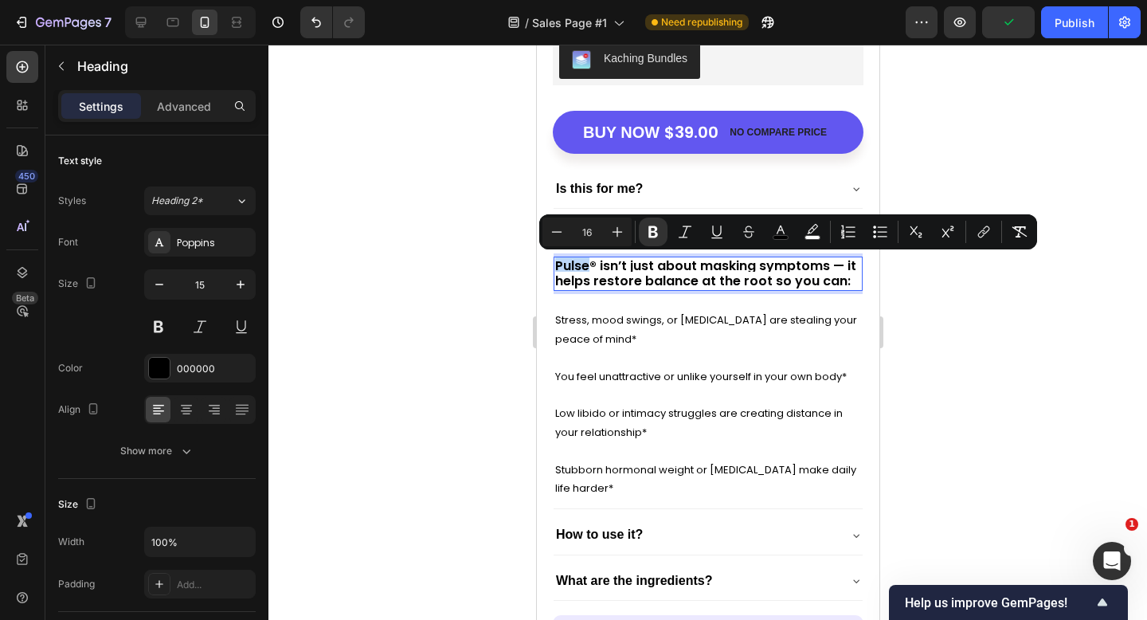
drag, startPoint x: 587, startPoint y: 264, endPoint x: 556, endPoint y: 261, distance: 31.2
click at [556, 261] on strong "Pulse® isn’t just about masking symptoms — it helps restore balance at the root…" at bounding box center [705, 274] width 301 height 34
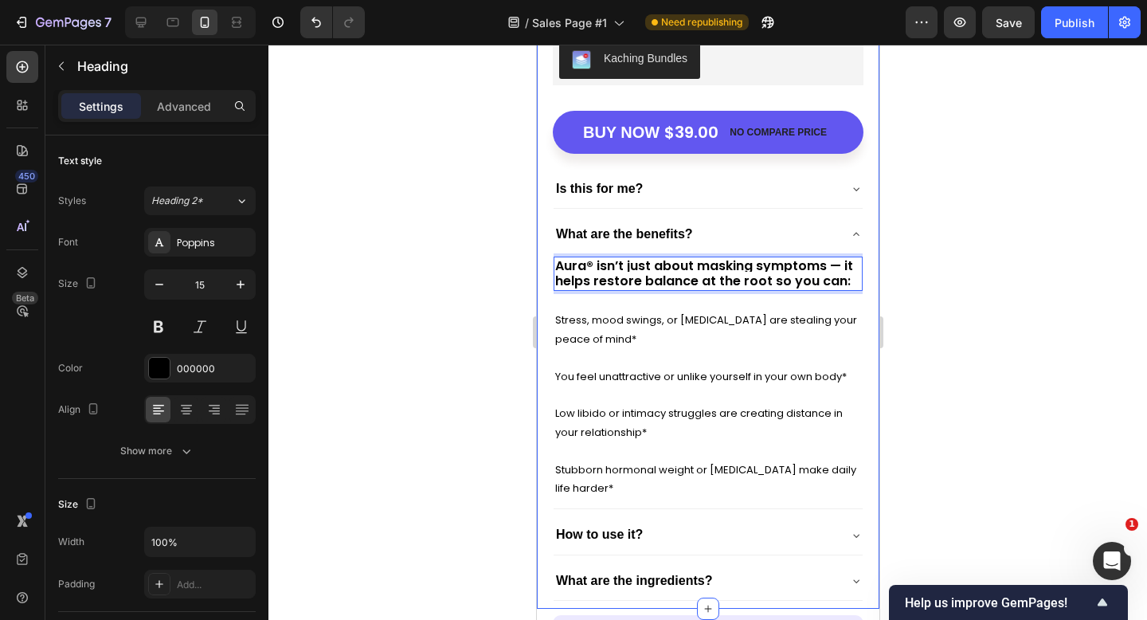
click at [914, 297] on div at bounding box center [708, 332] width 879 height 575
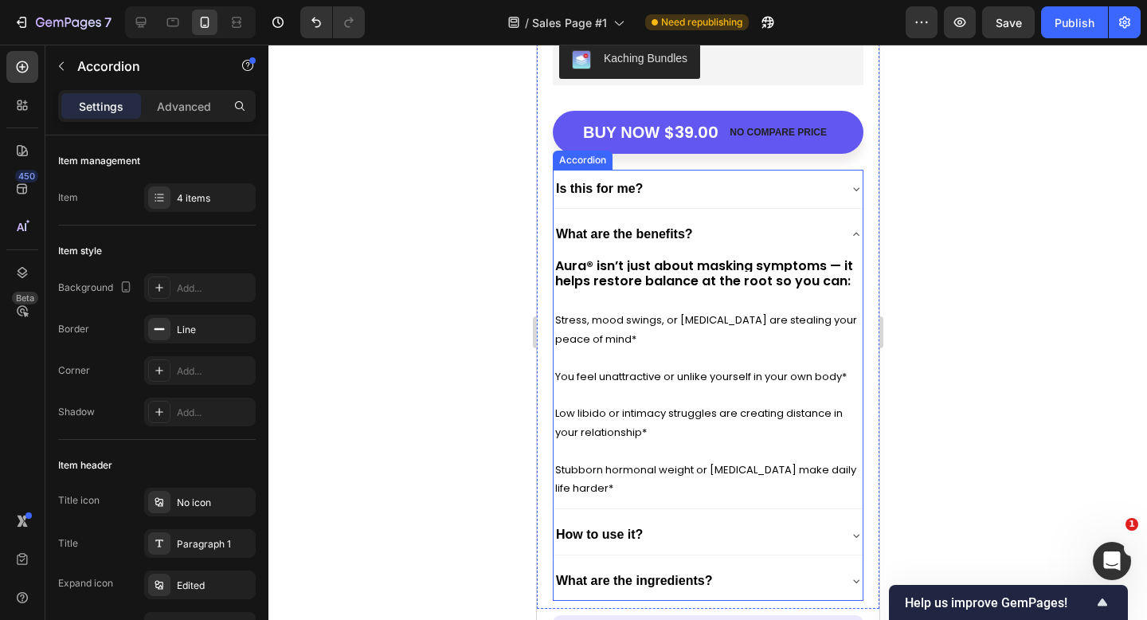
click at [760, 232] on div "What are the benefits?" at bounding box center [695, 234] width 284 height 25
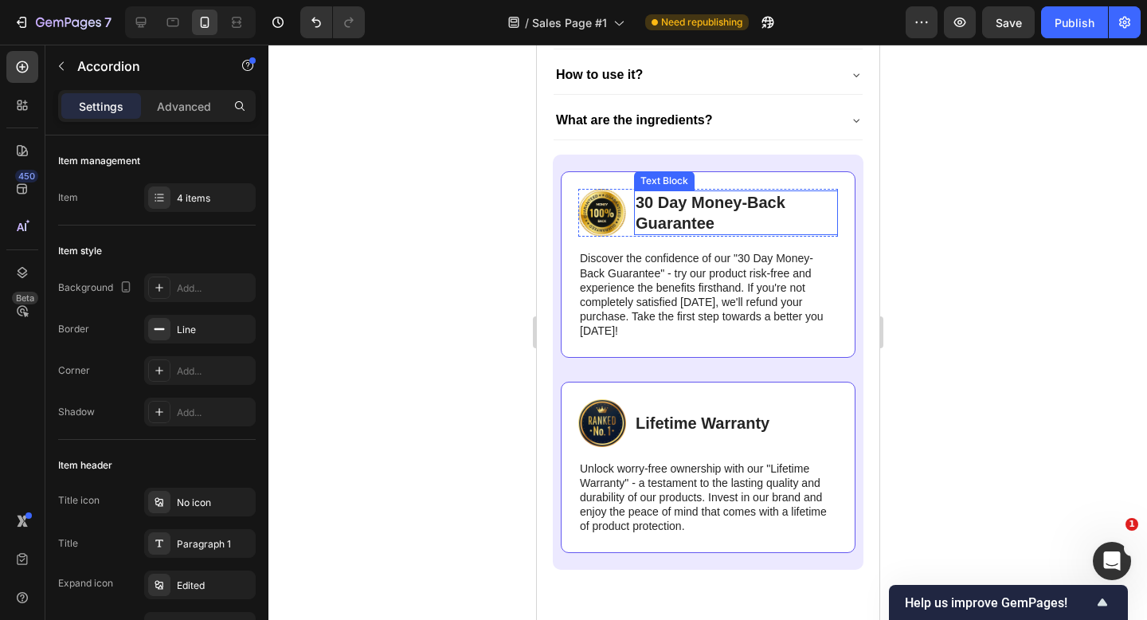
scroll to position [6182, 0]
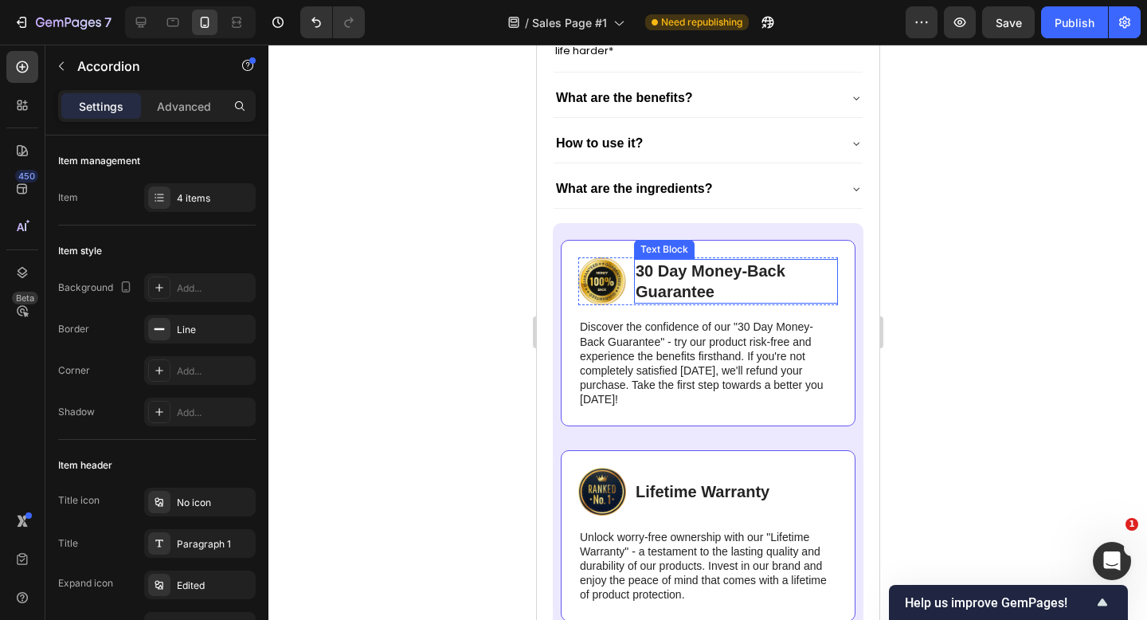
click at [669, 276] on p "30 Day Money-Back Guarantee" at bounding box center [735, 281] width 201 height 41
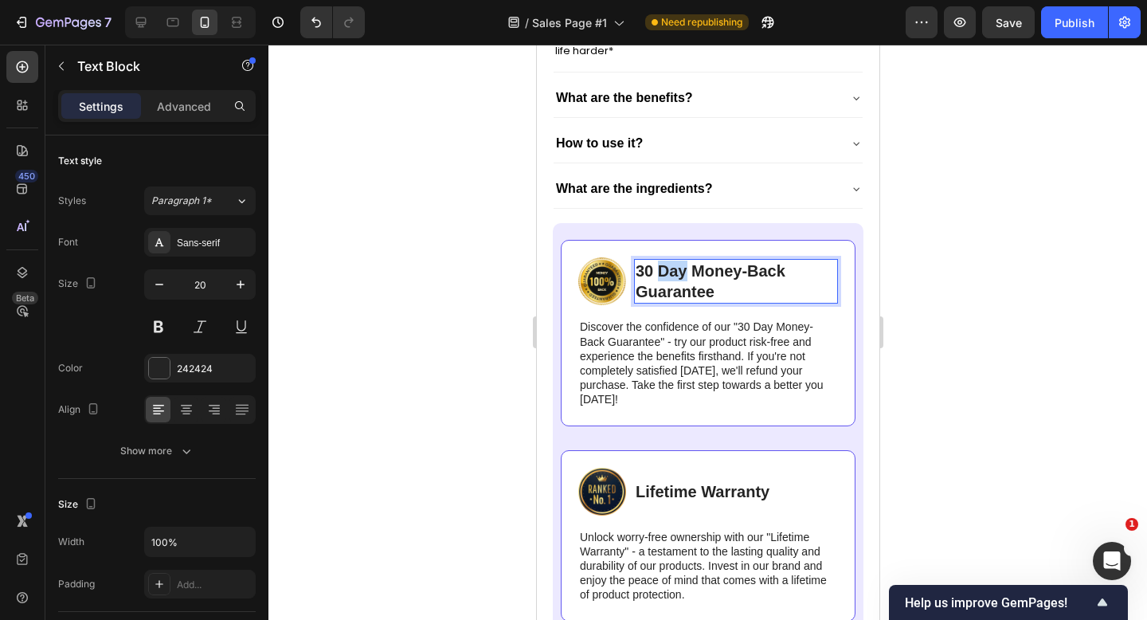
click at [669, 276] on p "30 Day Money-Back Guarantee" at bounding box center [735, 281] width 201 height 41
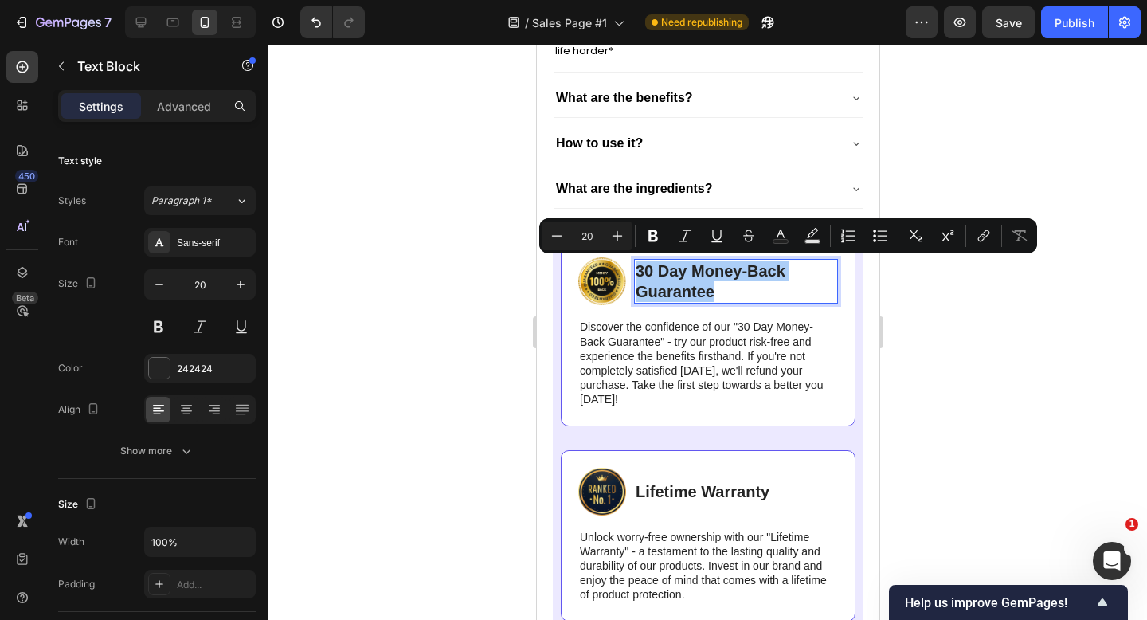
click at [1052, 153] on div at bounding box center [708, 332] width 879 height 575
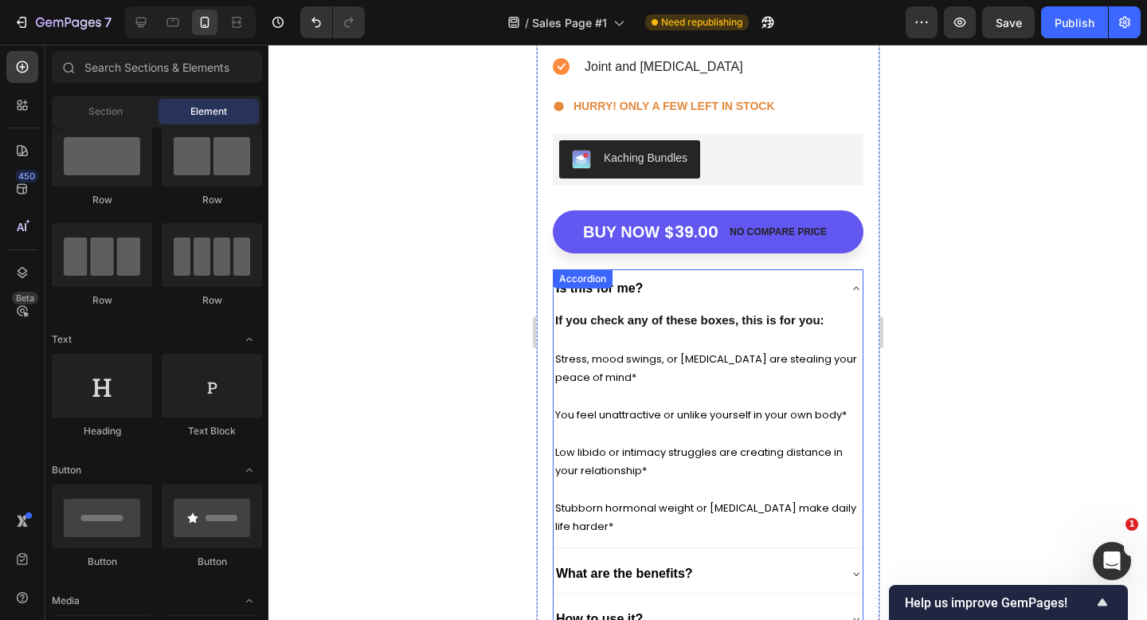
scroll to position [5691, 0]
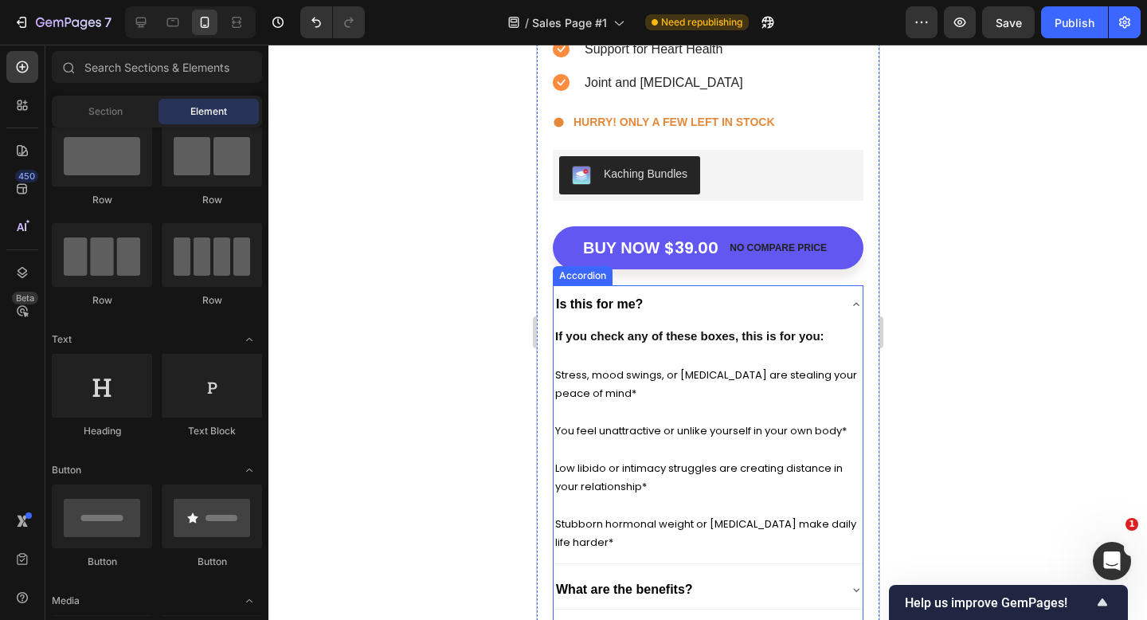
click at [723, 305] on div "Is this for me?" at bounding box center [695, 304] width 284 height 25
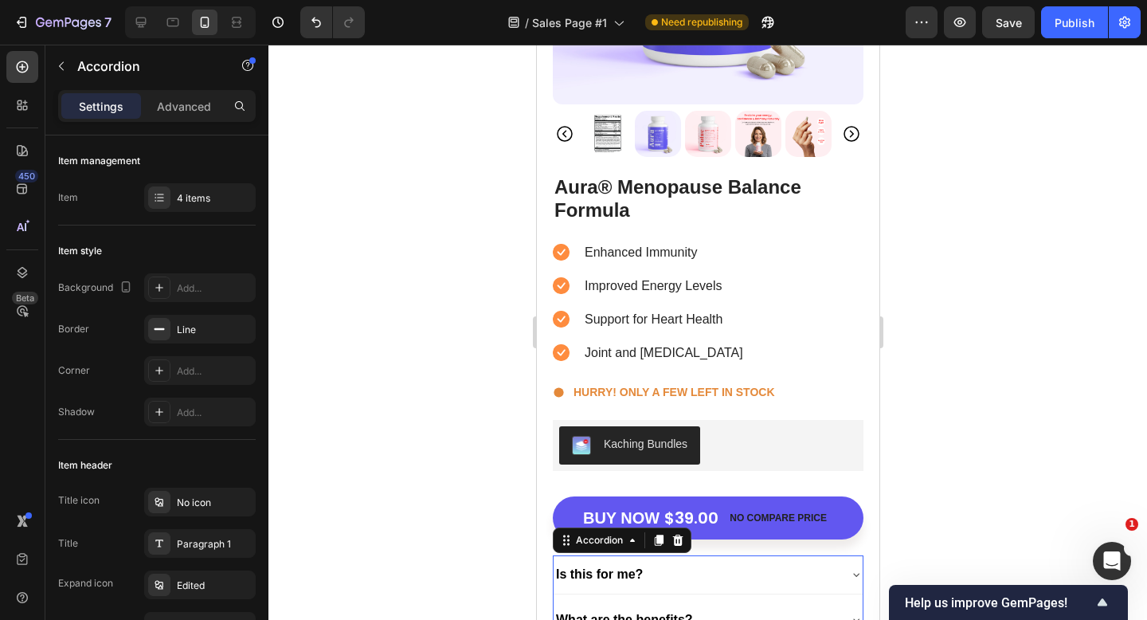
scroll to position [5374, 0]
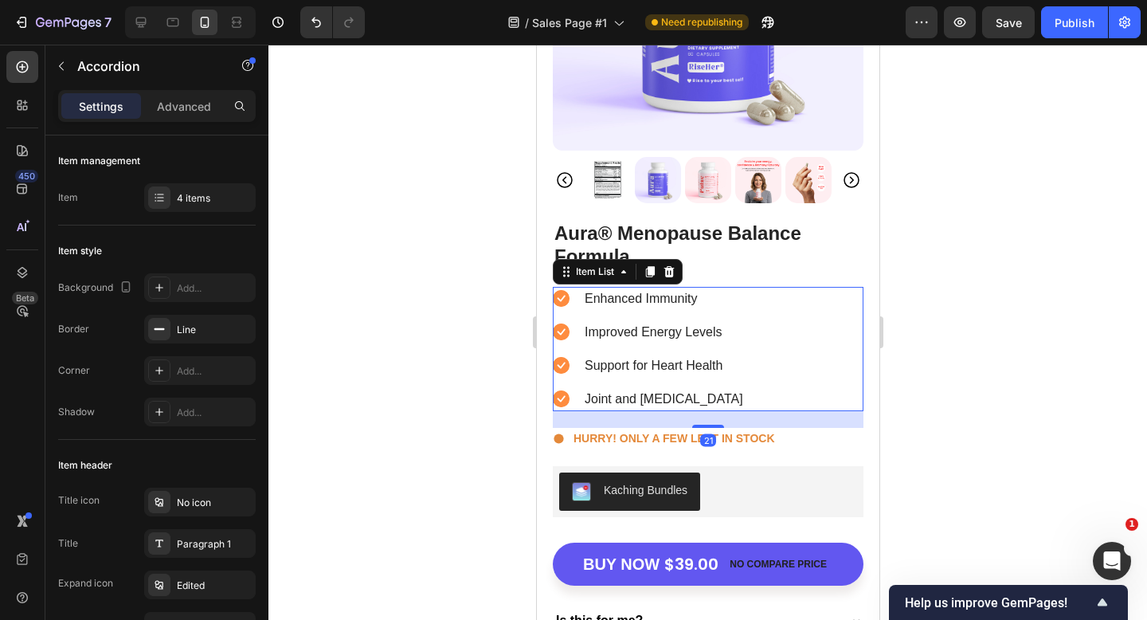
click at [810, 315] on div "Enhanced Immunity Improved Energy Levels Support for Heart Health Joint and Bon…" at bounding box center [707, 349] width 311 height 124
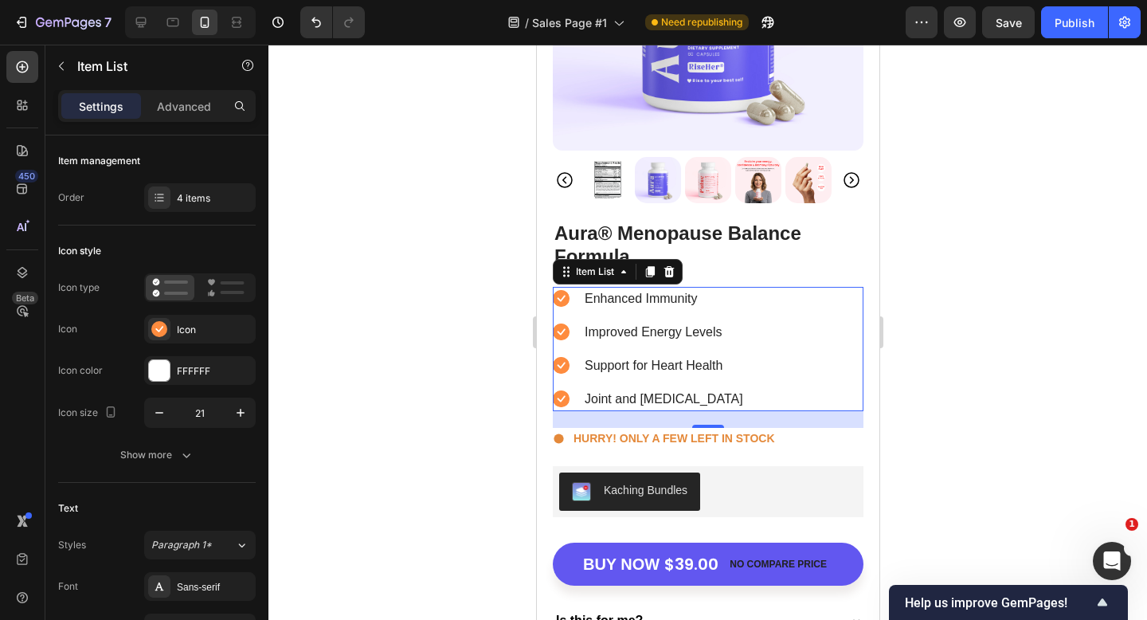
click at [628, 292] on p "Enhanced Immunity" at bounding box center [663, 298] width 159 height 19
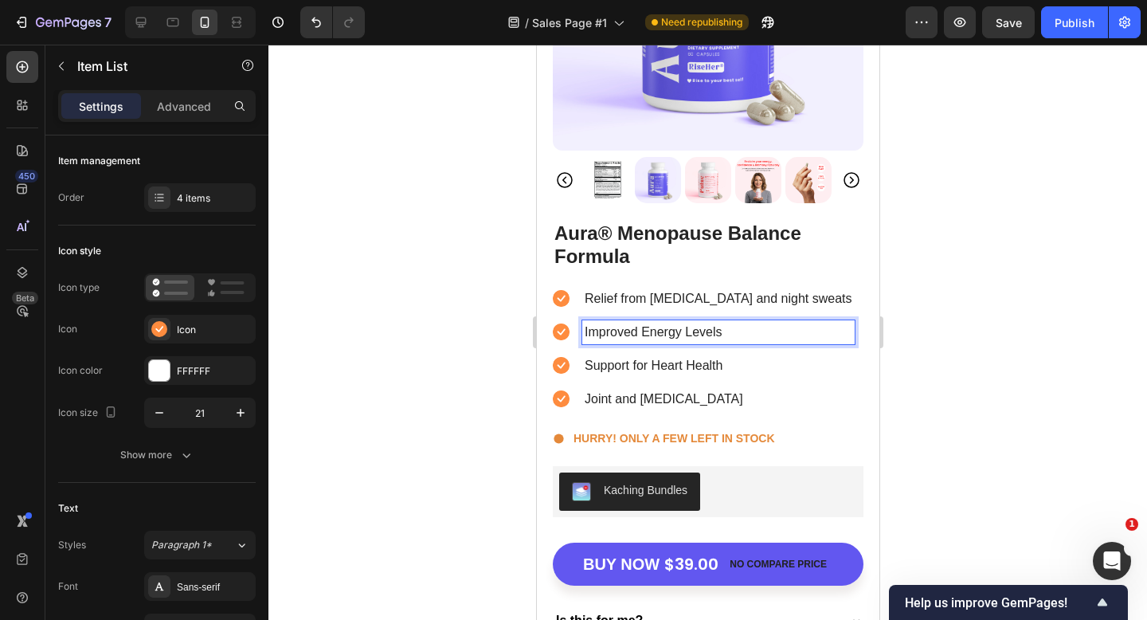
click at [708, 327] on p "Improved Energy Levels" at bounding box center [718, 332] width 268 height 19
click at [650, 363] on p "Support for Heart Health" at bounding box center [718, 365] width 268 height 19
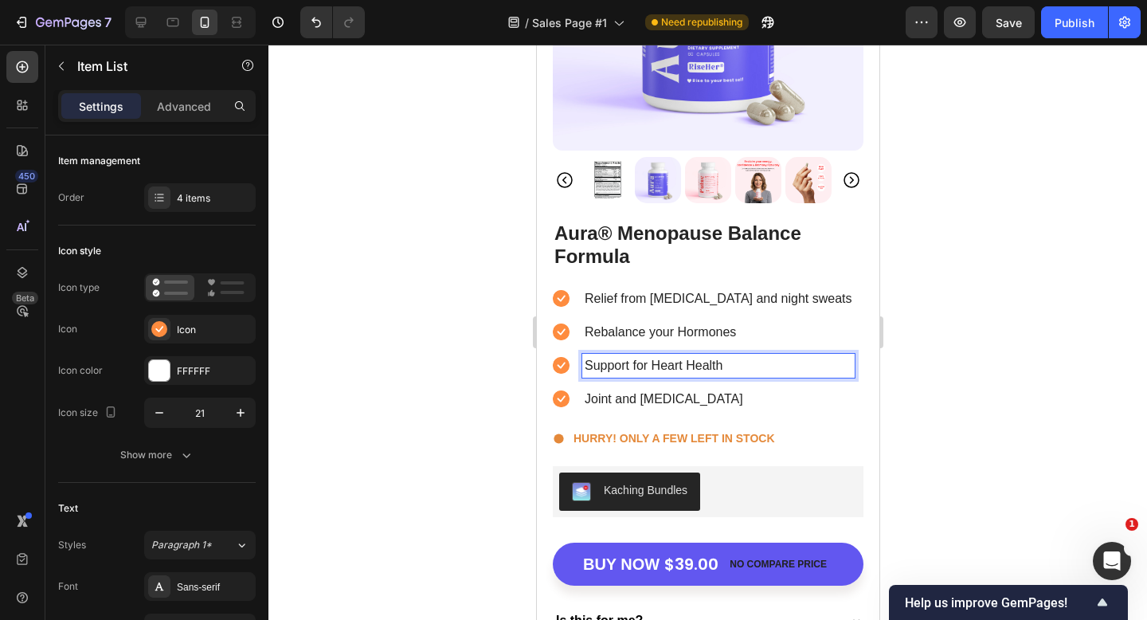
click at [650, 363] on p "Support for Heart Health" at bounding box center [718, 365] width 268 height 19
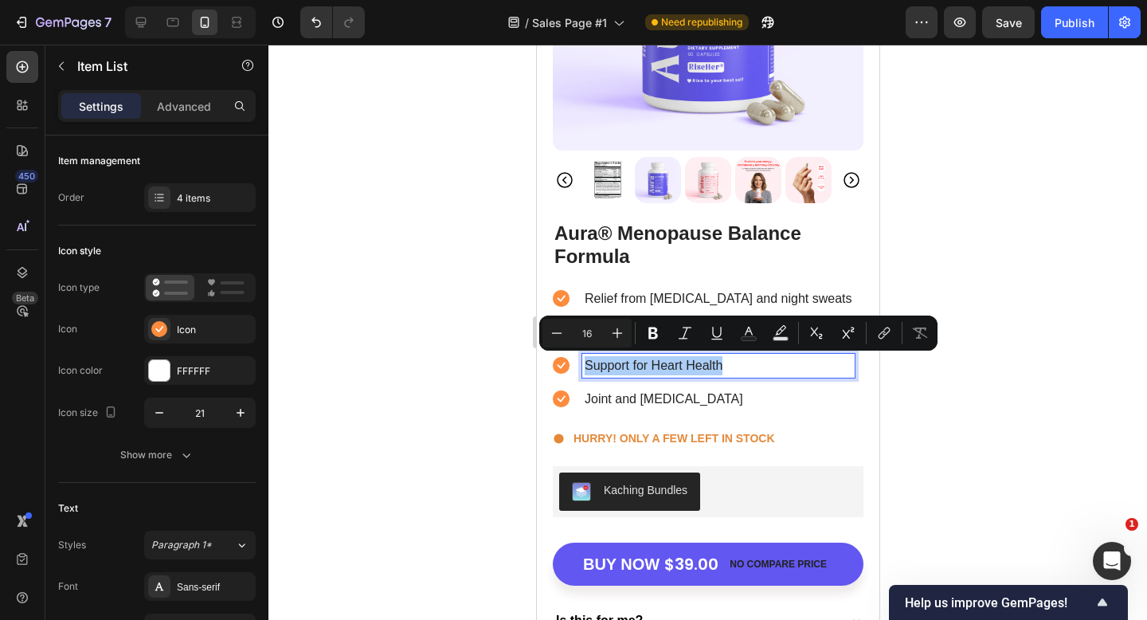
click at [967, 235] on div at bounding box center [708, 332] width 879 height 575
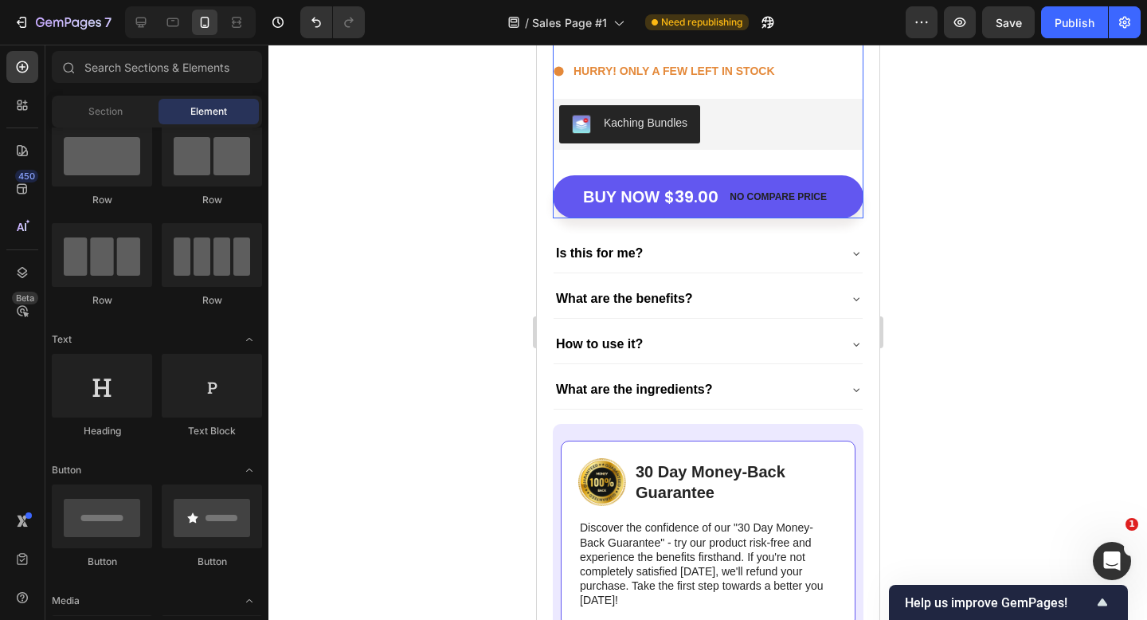
scroll to position [5707, 0]
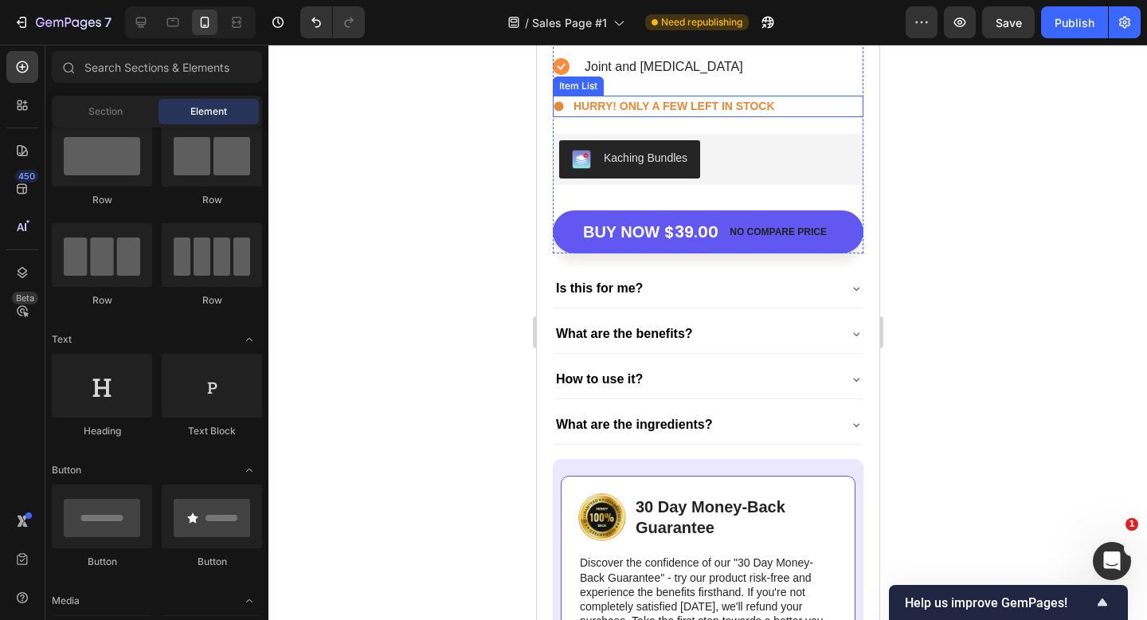
click at [739, 98] on p "HURRY! ONLY A FEW LEFT IN STOCK" at bounding box center [674, 106] width 202 height 17
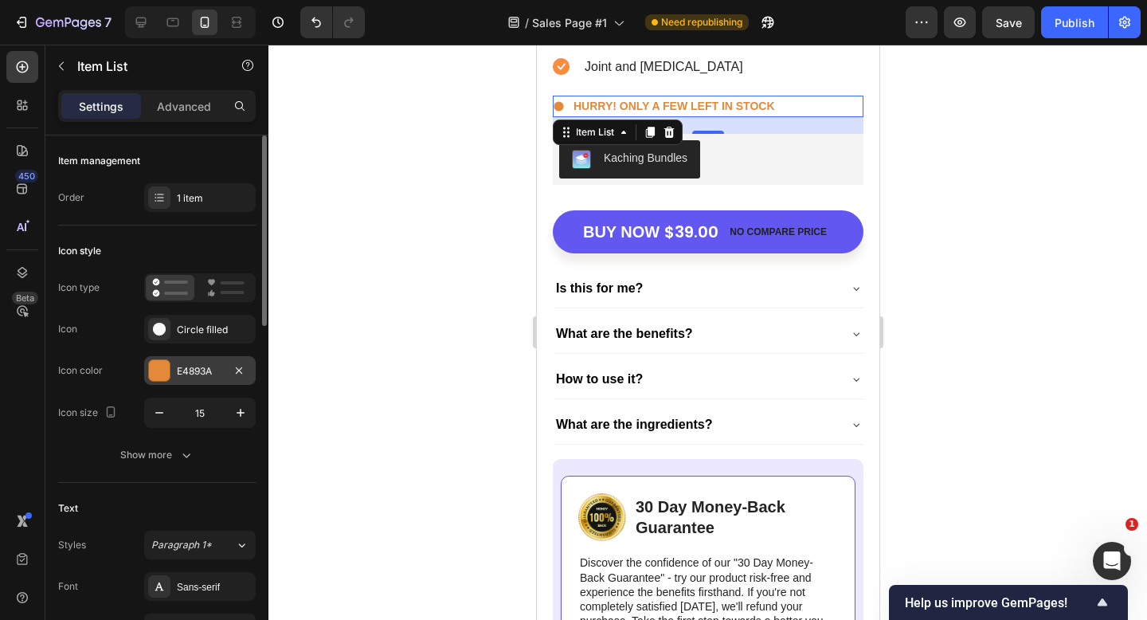
click at [195, 364] on div "E4893A" at bounding box center [200, 371] width 46 height 14
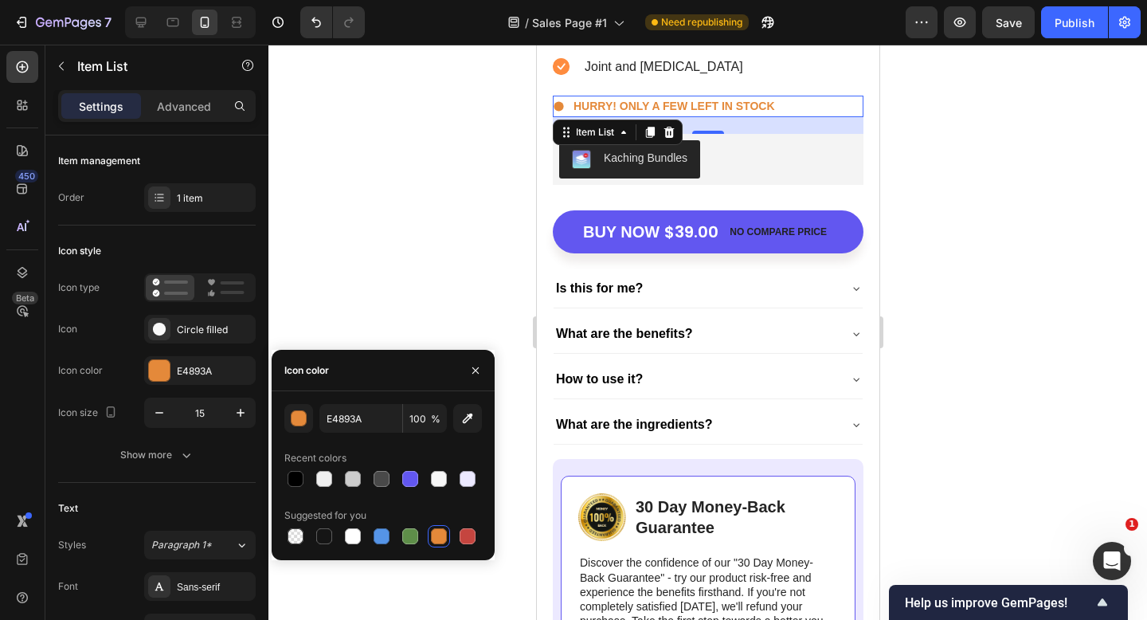
click at [411, 241] on div at bounding box center [708, 332] width 879 height 575
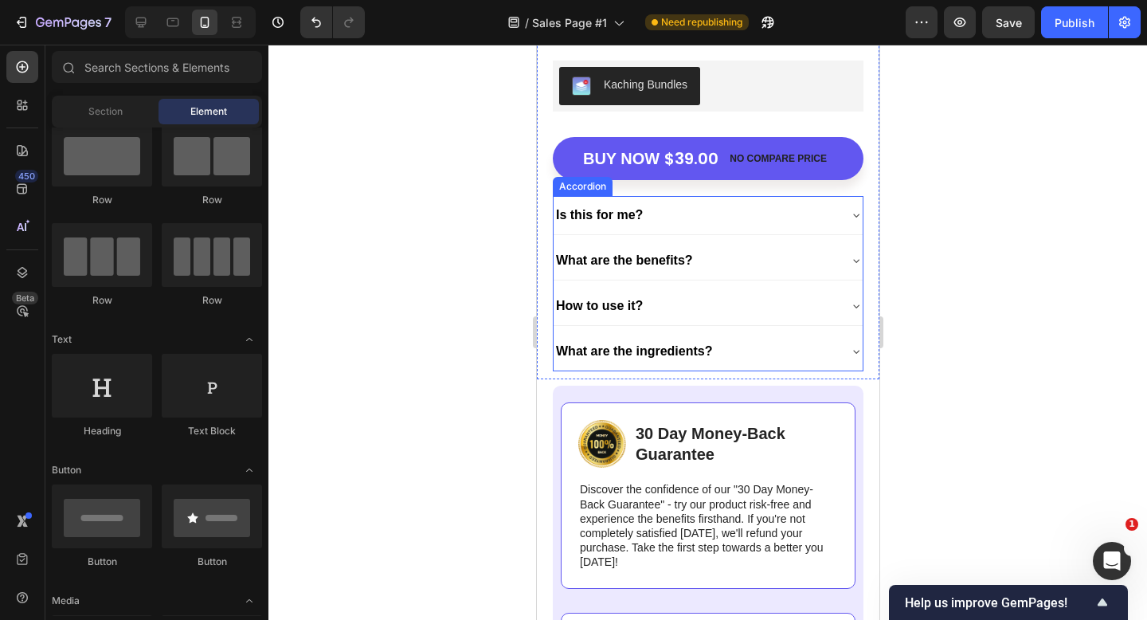
scroll to position [5804, 0]
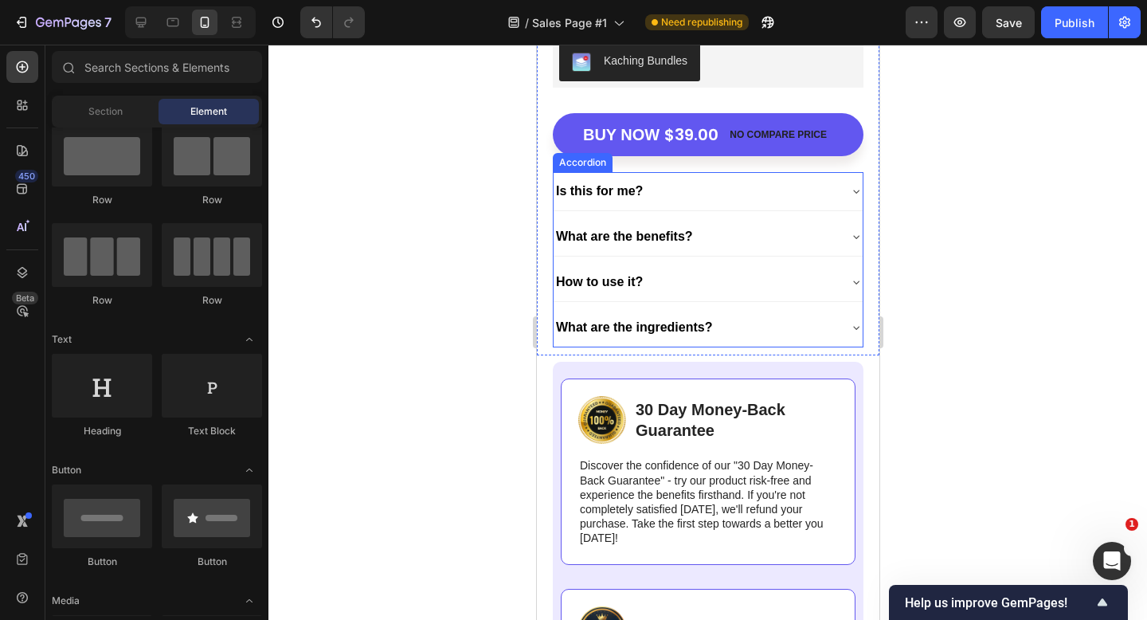
click at [771, 328] on div "What are the ingredients?" at bounding box center [695, 327] width 284 height 25
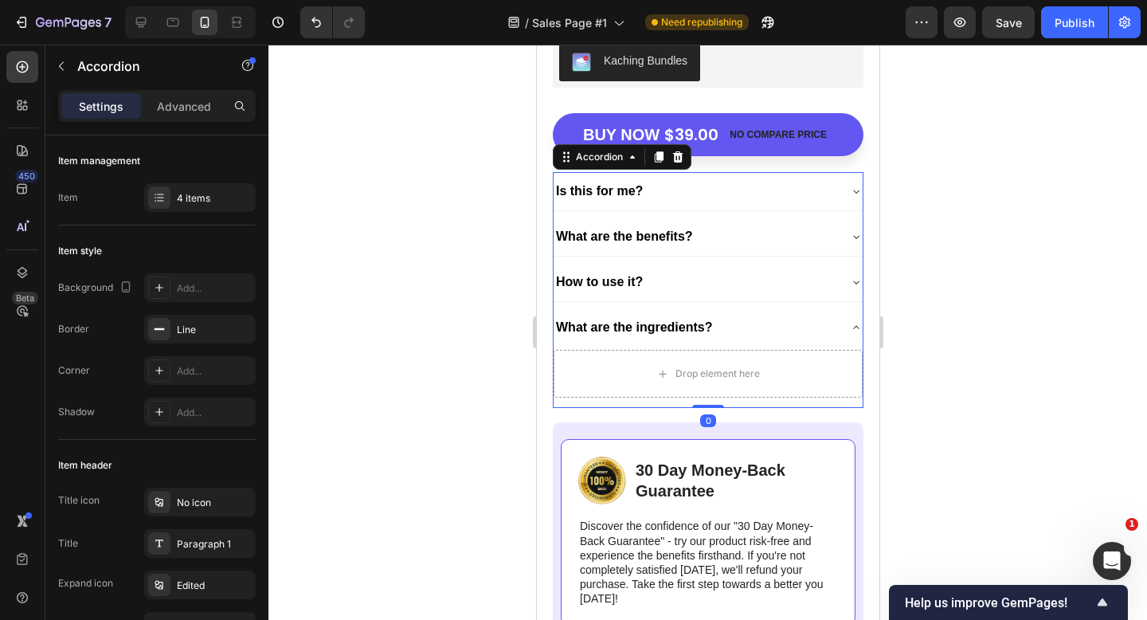
click at [772, 326] on div "What are the ingredients?" at bounding box center [695, 327] width 284 height 25
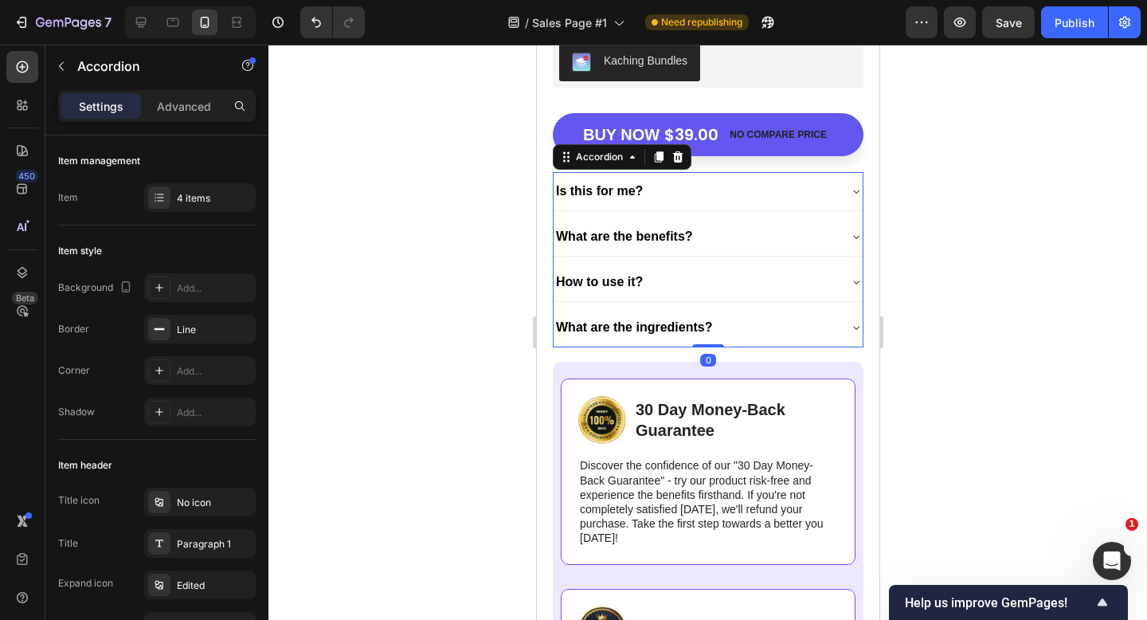
click at [782, 258] on div "Is this for me? What are the benefits? How to use it? What are the ingredients?" at bounding box center [707, 260] width 311 height 176
click at [778, 269] on div "How to use it?" at bounding box center [695, 281] width 284 height 25
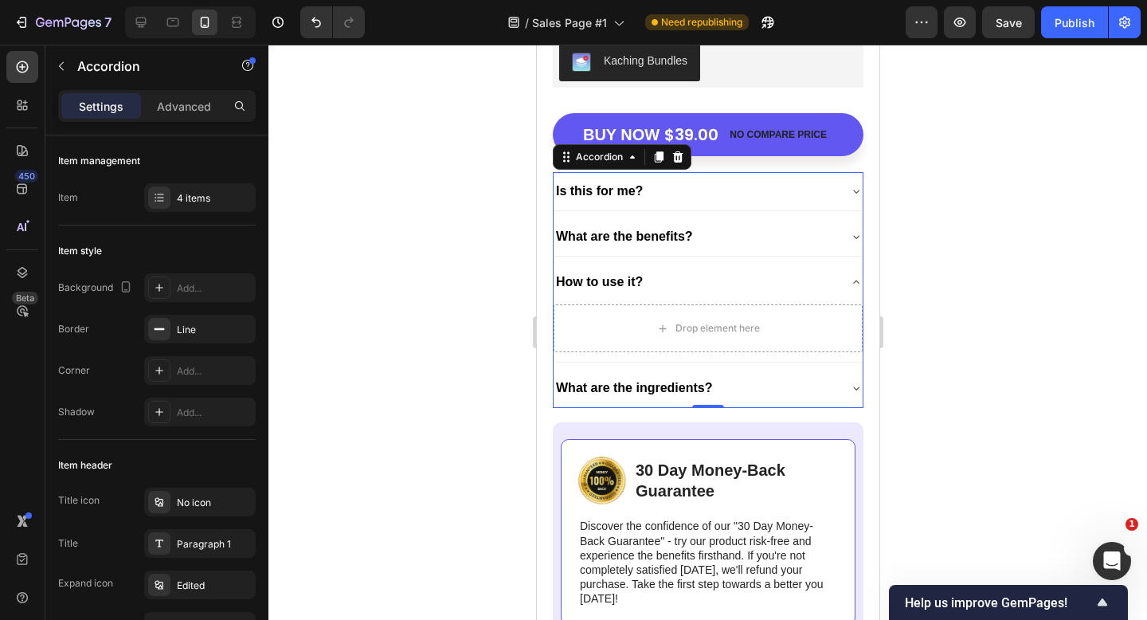
click at [778, 270] on div "How to use it?" at bounding box center [695, 281] width 284 height 25
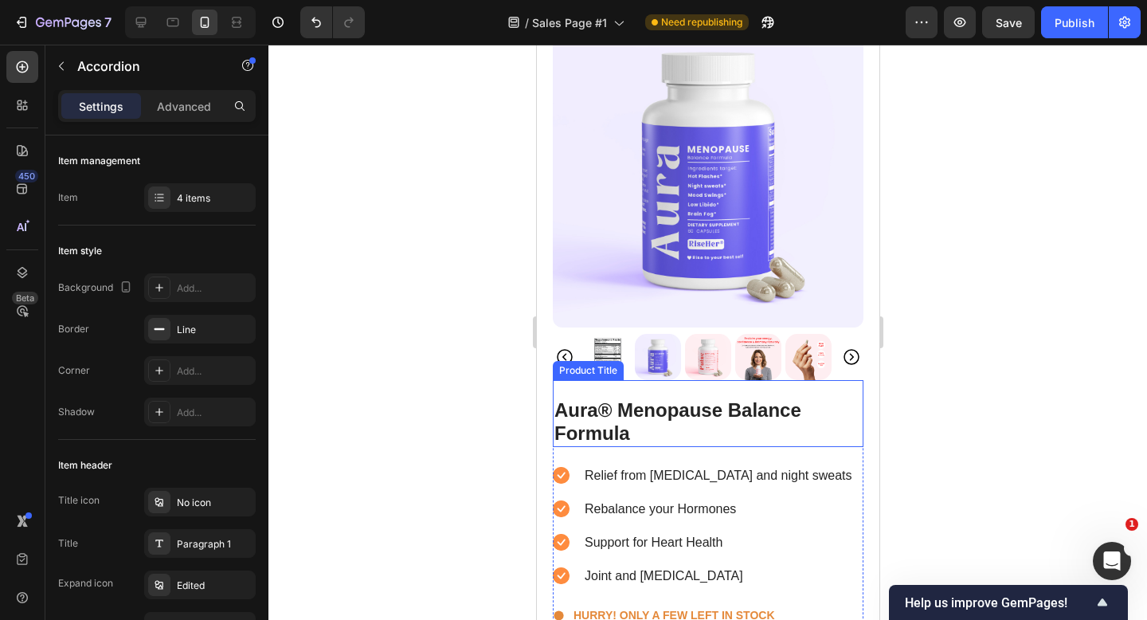
scroll to position [5287, 0]
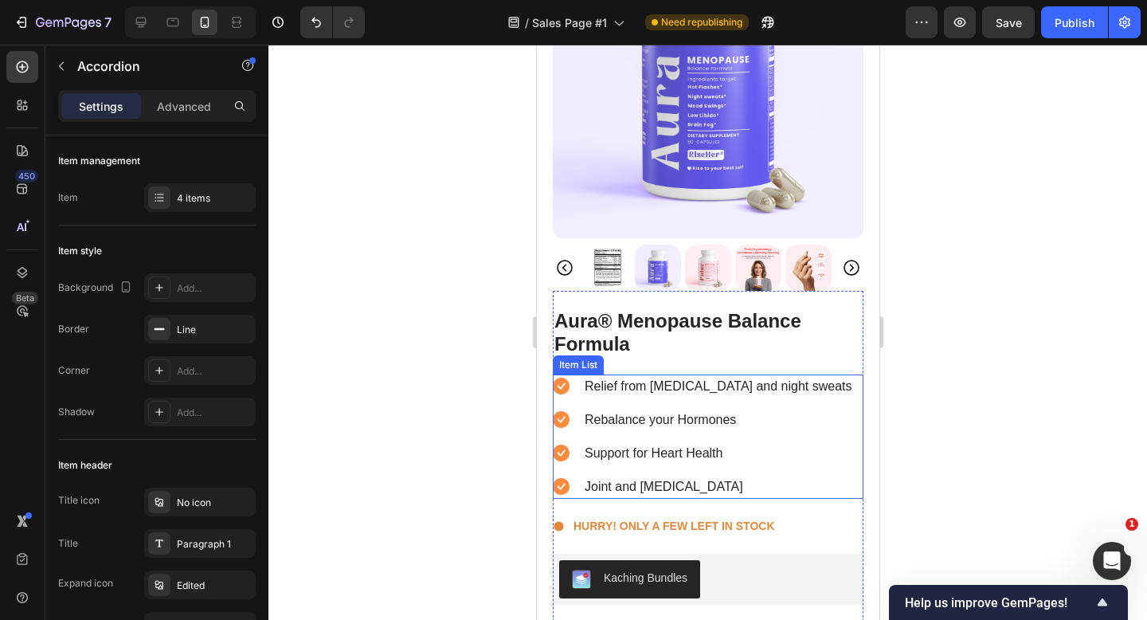
click at [648, 445] on p "Support for Heart Health" at bounding box center [718, 453] width 268 height 19
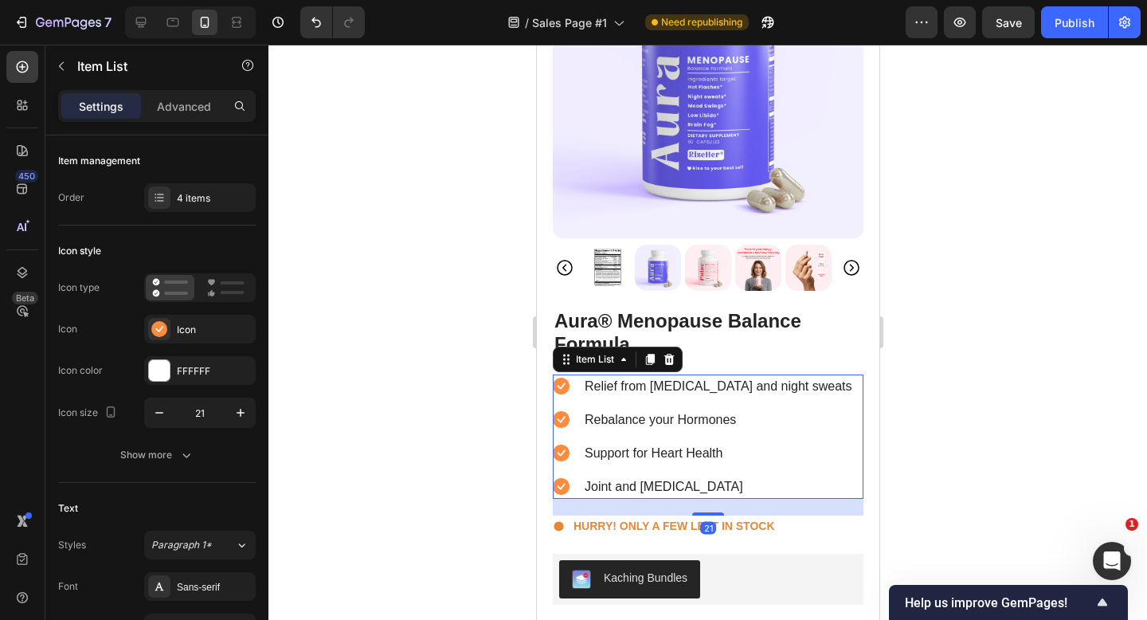
click at [648, 445] on p "Support for Heart Health" at bounding box center [718, 453] width 268 height 19
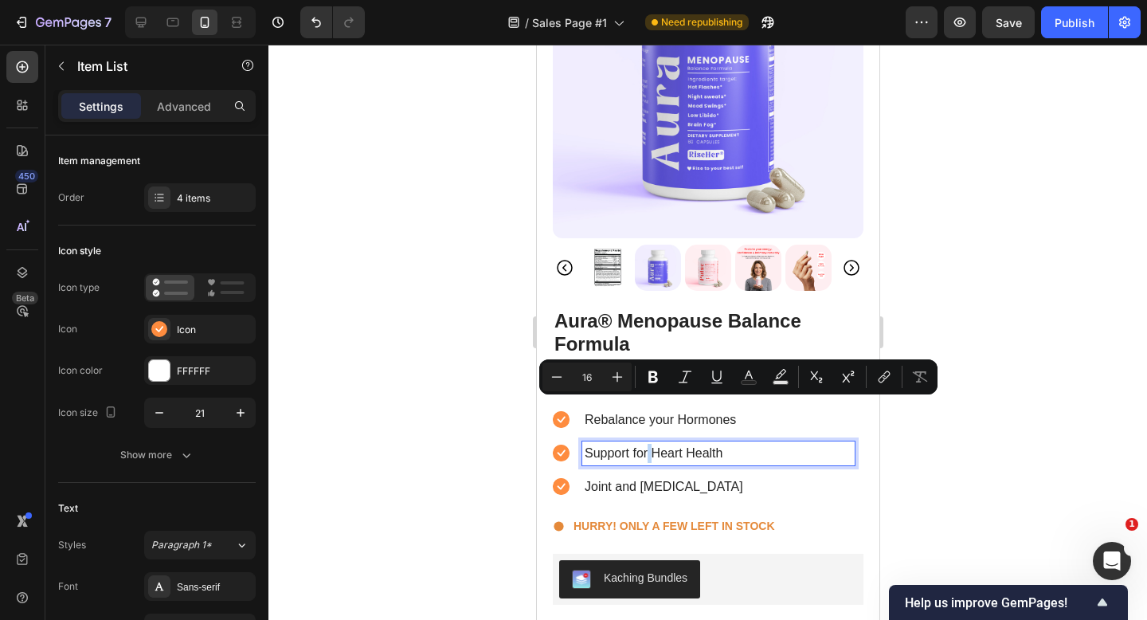
scroll to position [5331, 0]
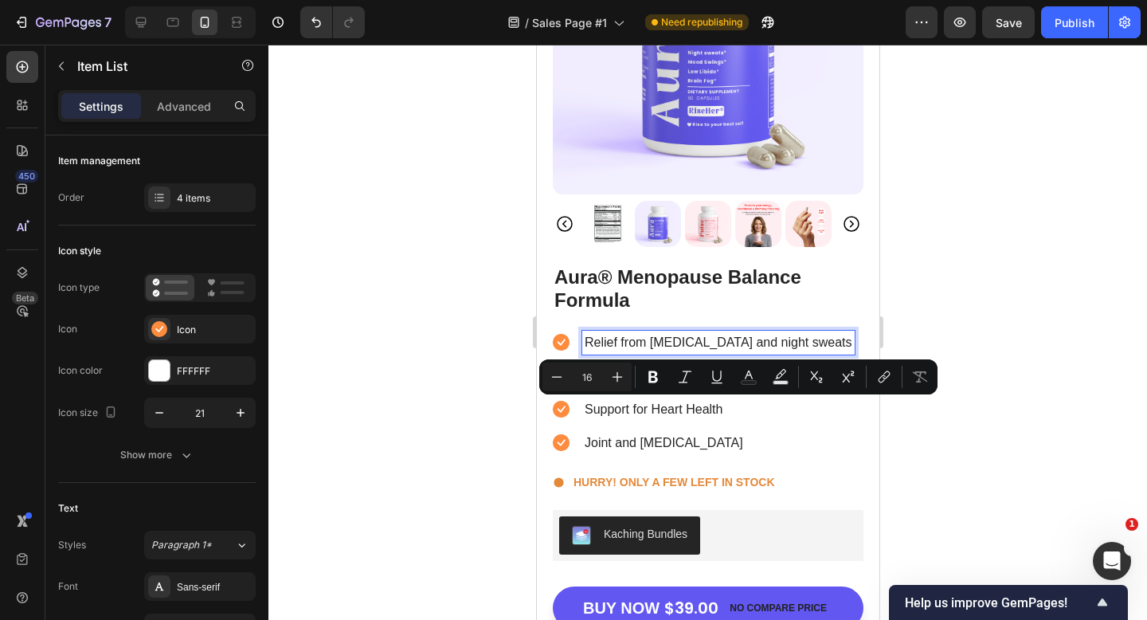
click at [641, 339] on p "Relief from hot flashes and night sweats" at bounding box center [718, 342] width 268 height 19
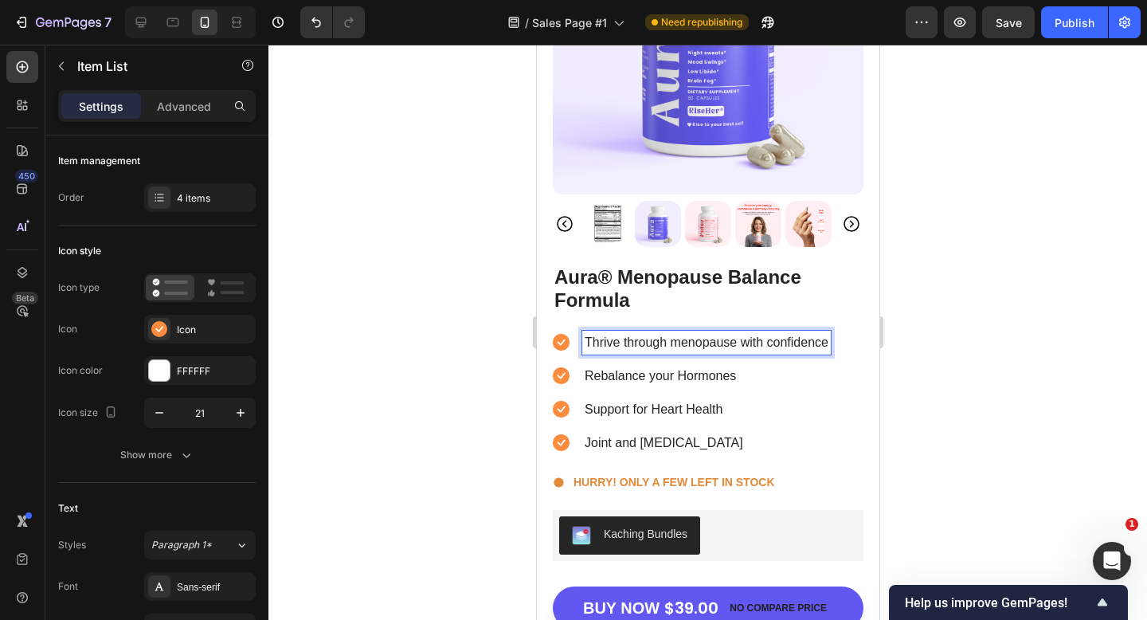
click at [672, 374] on p "Rebalance your Hormones" at bounding box center [706, 376] width 244 height 19
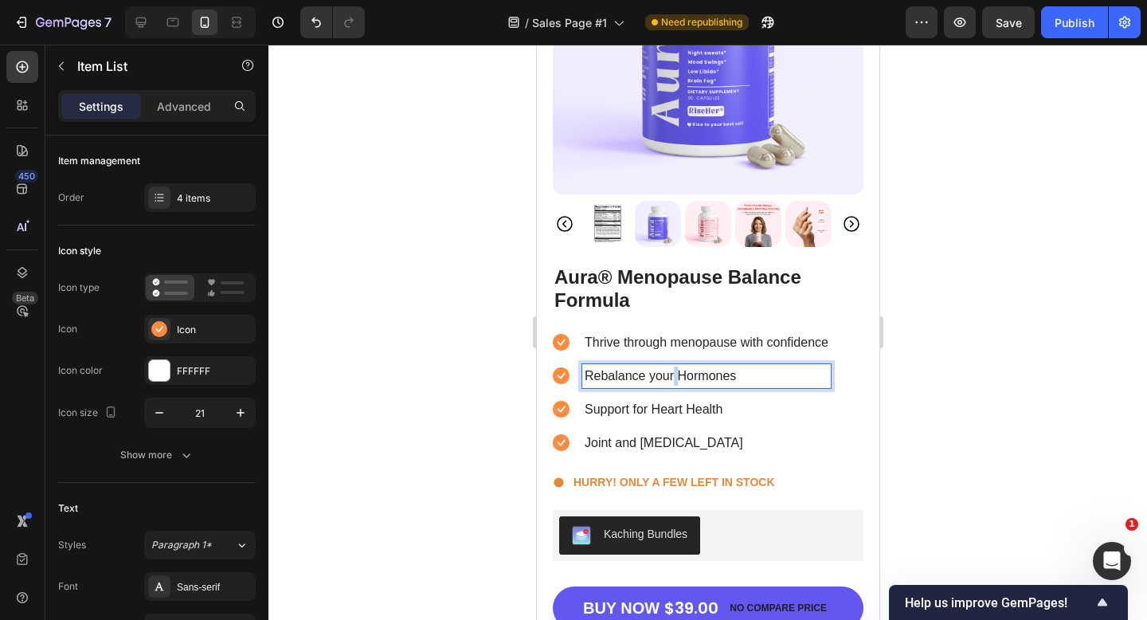
click at [672, 374] on p "Rebalance your Hormones" at bounding box center [706, 376] width 244 height 19
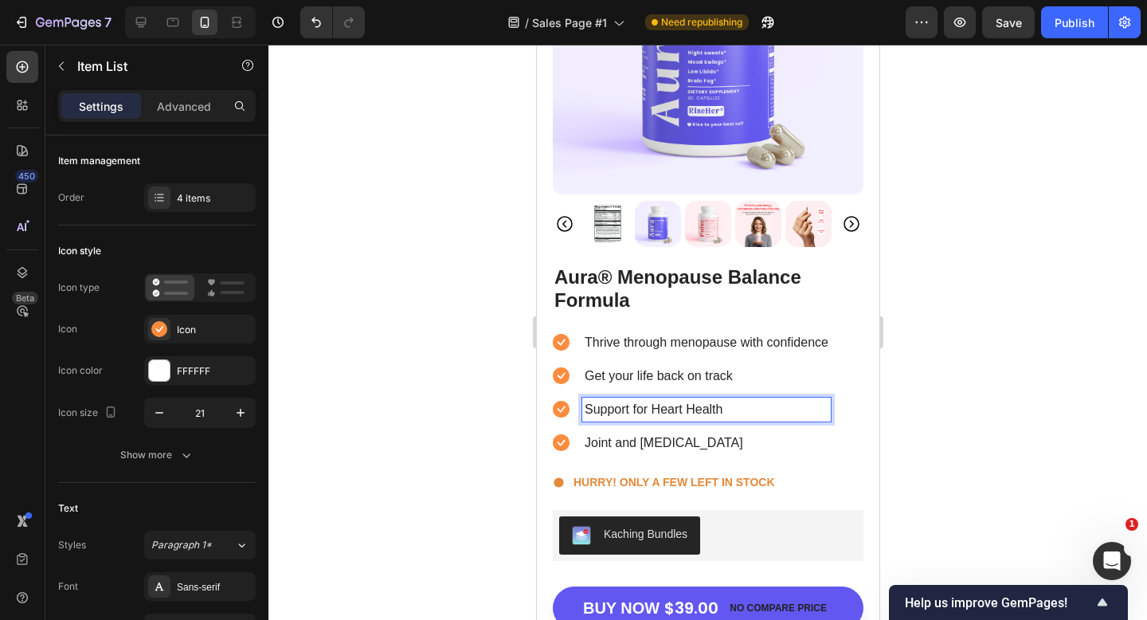
click at [652, 403] on p "Support for Heart Health" at bounding box center [706, 409] width 244 height 19
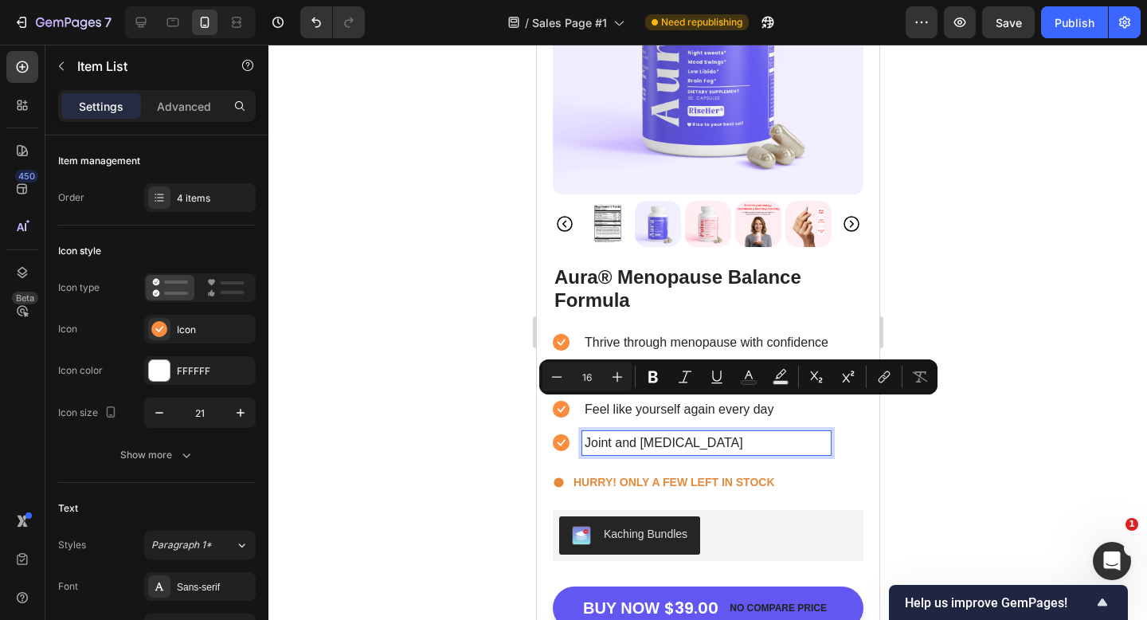
click at [747, 437] on p "Joint and Bone Health" at bounding box center [706, 442] width 244 height 19
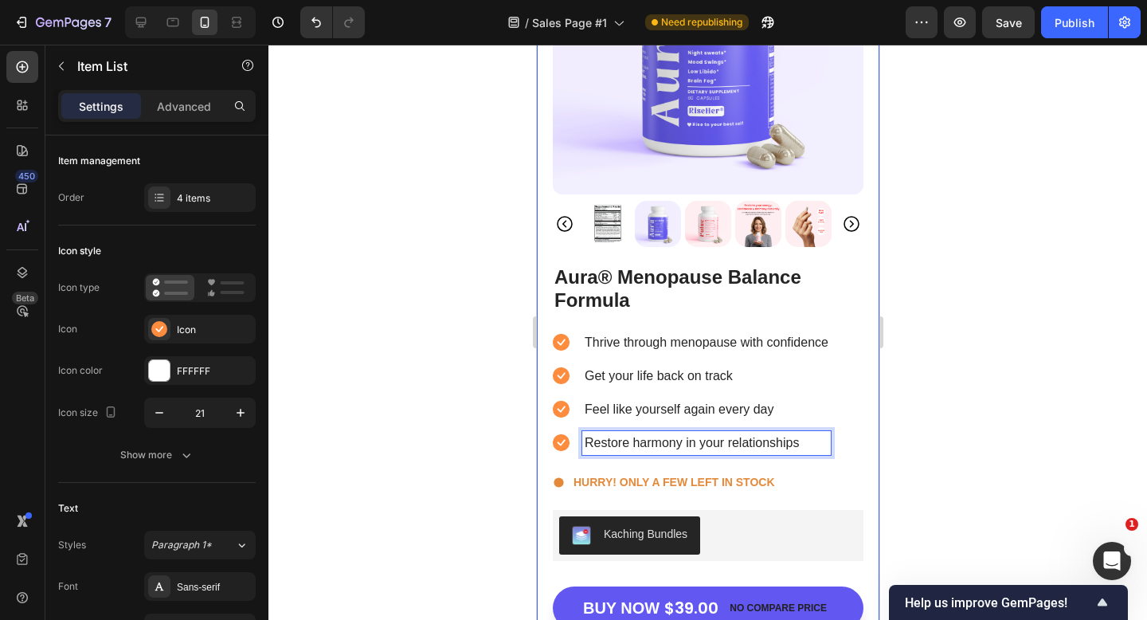
click at [918, 441] on div at bounding box center [708, 332] width 879 height 575
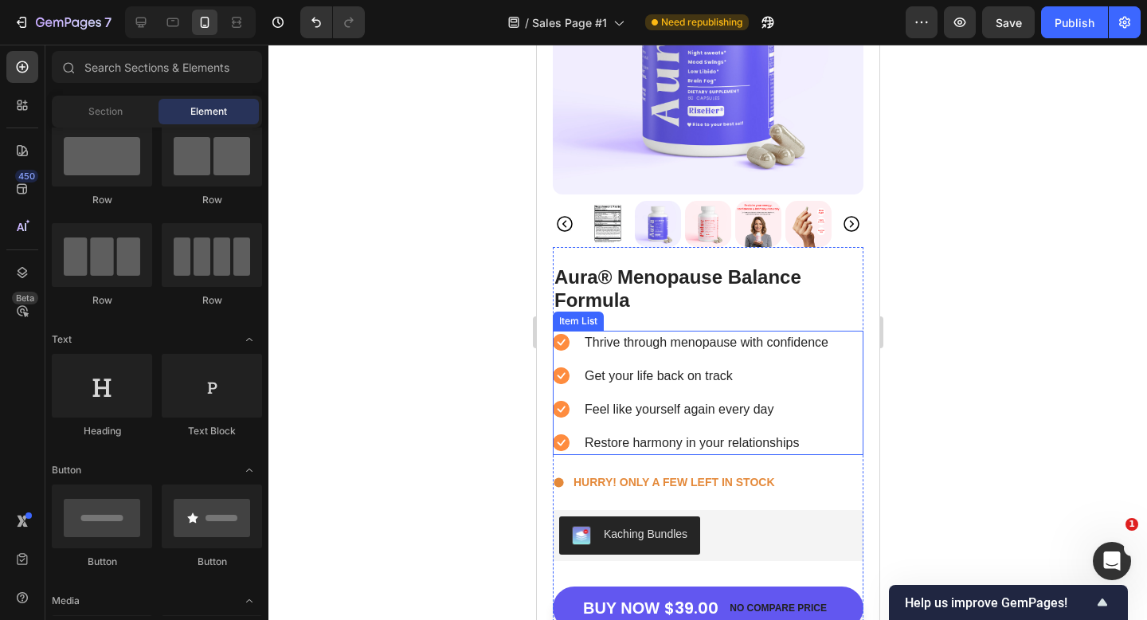
click at [561, 343] on rect at bounding box center [560, 342] width 17 height 17
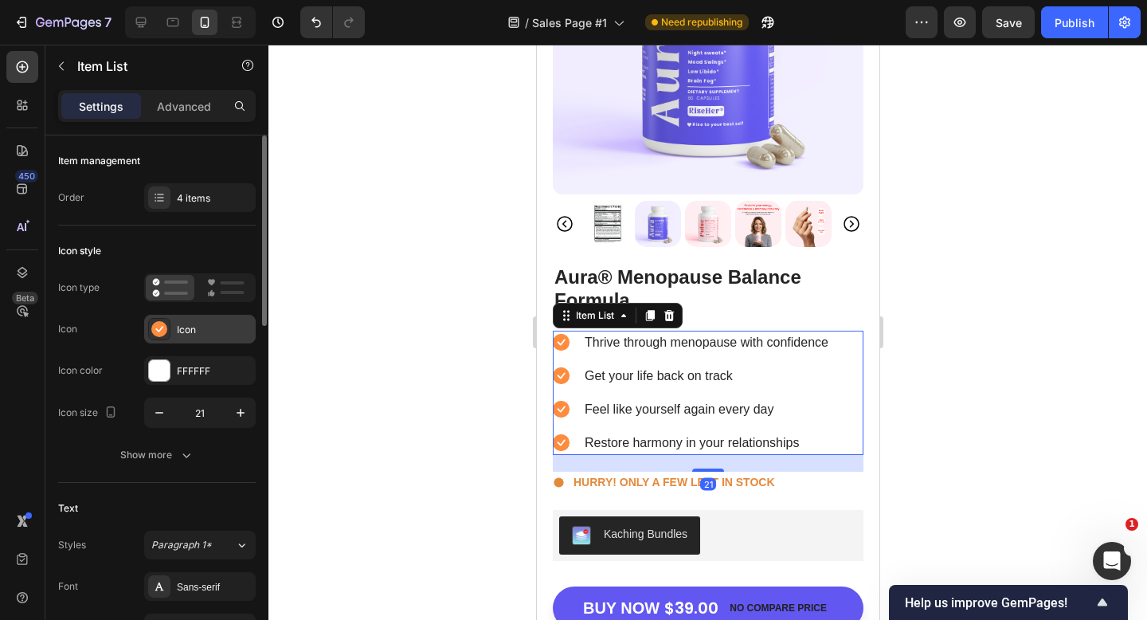
click at [216, 328] on div "Icon" at bounding box center [214, 330] width 75 height 14
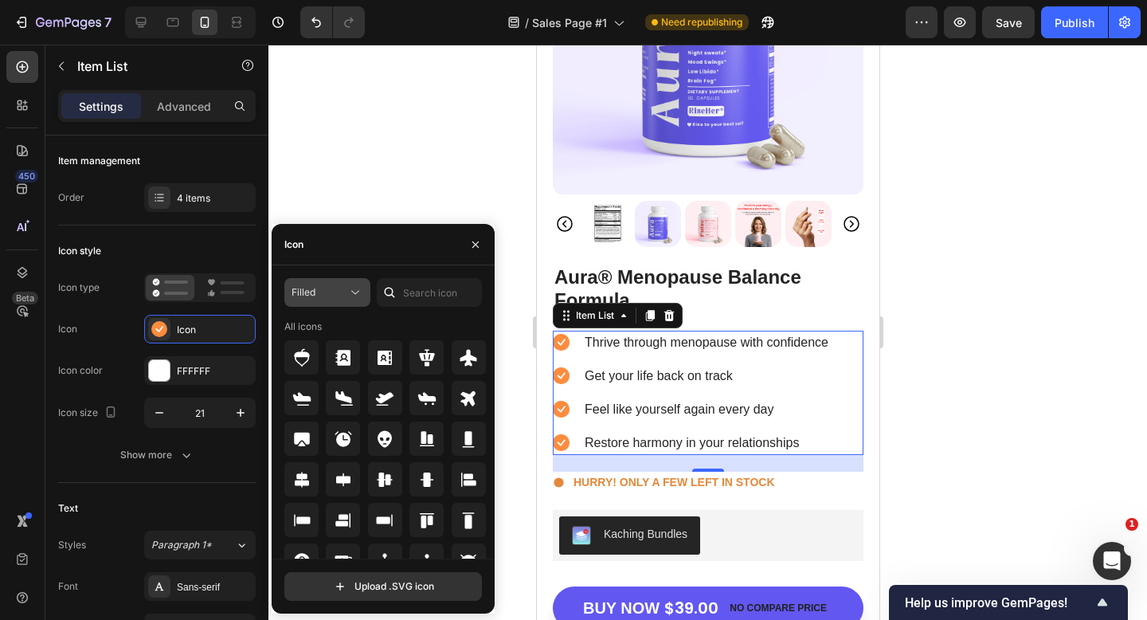
click at [352, 295] on icon at bounding box center [355, 292] width 16 height 16
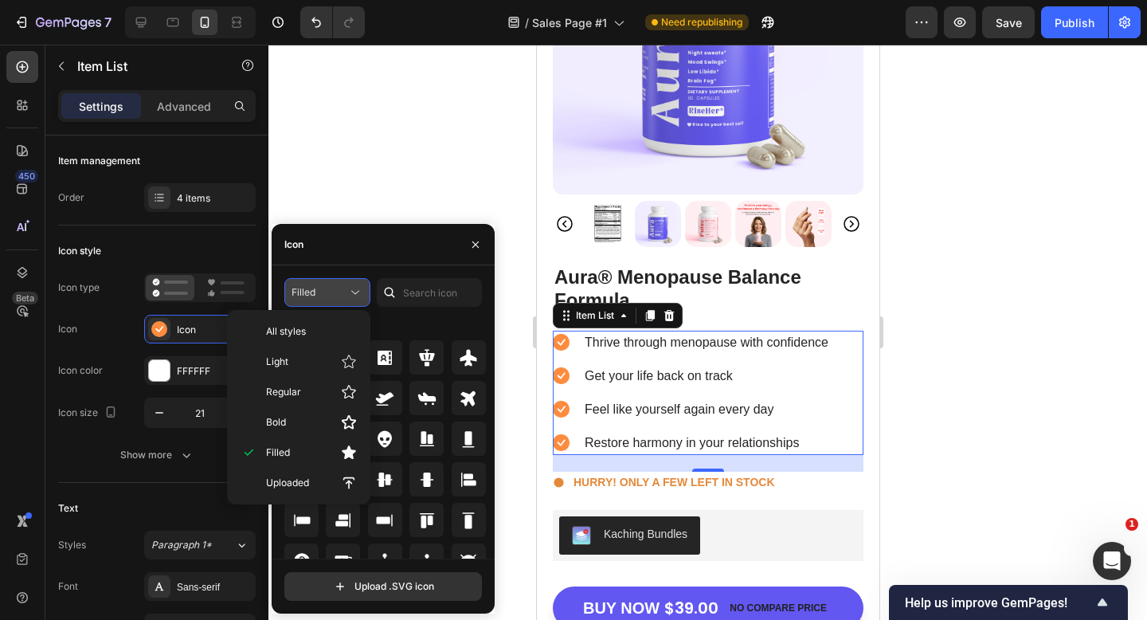
click at [348, 300] on icon at bounding box center [355, 292] width 16 height 16
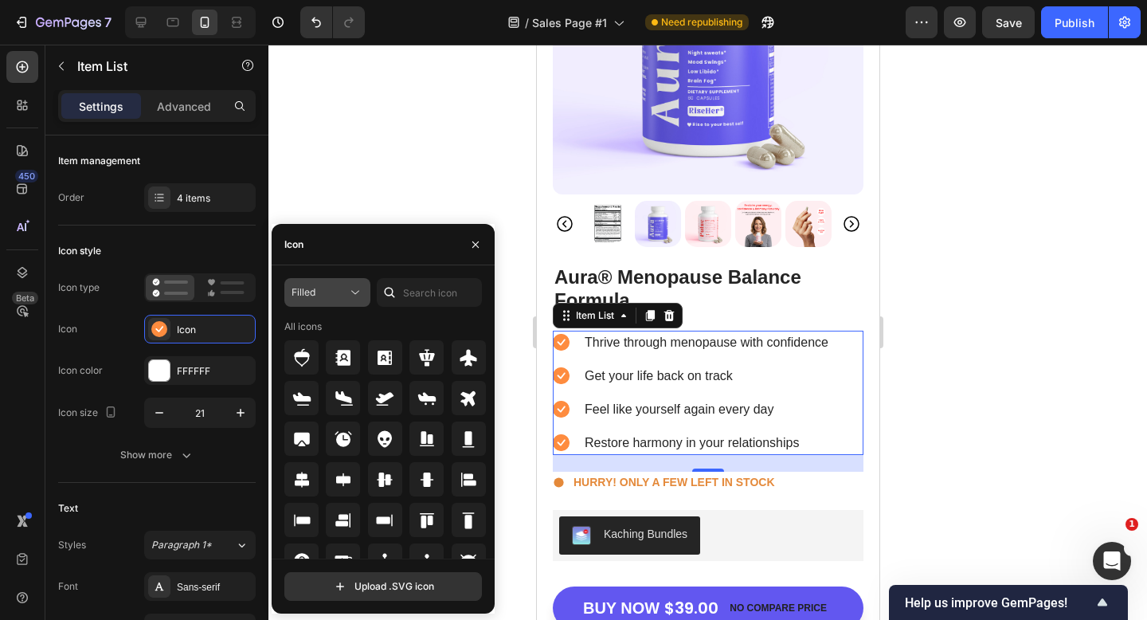
click at [340, 300] on button "Filled" at bounding box center [327, 292] width 86 height 29
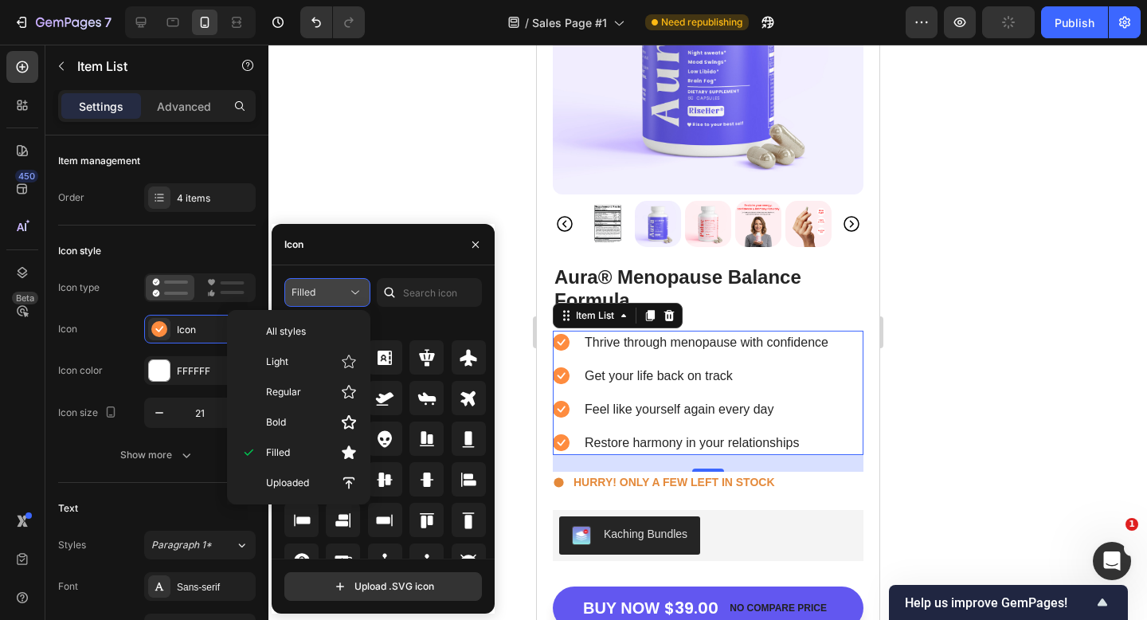
click at [340, 302] on button "Filled" at bounding box center [327, 292] width 86 height 29
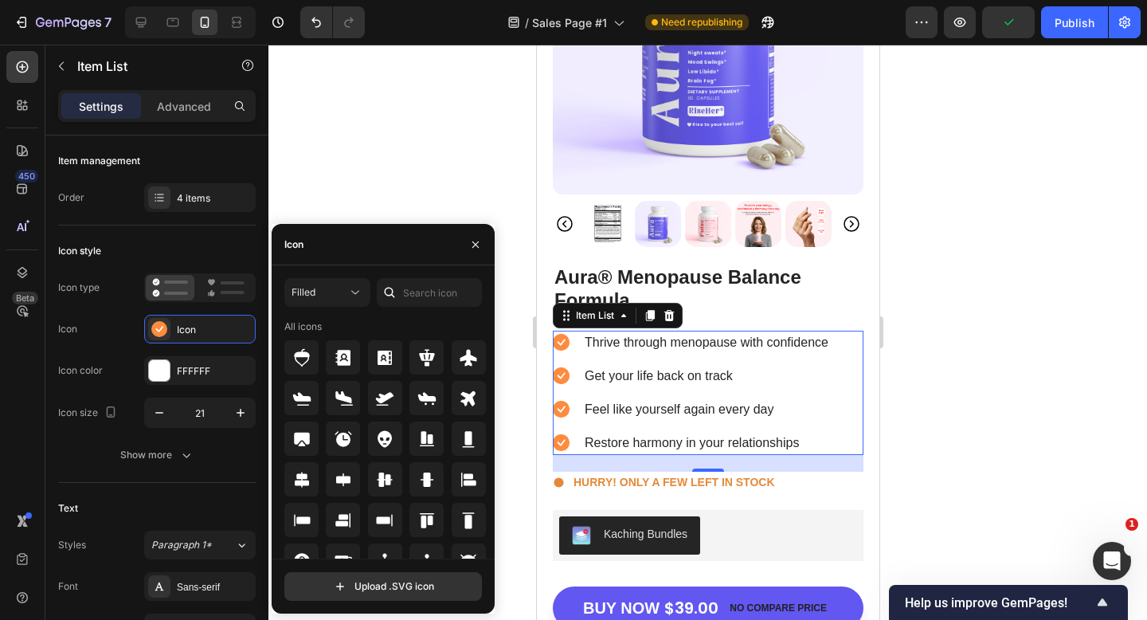
scroll to position [175, 0]
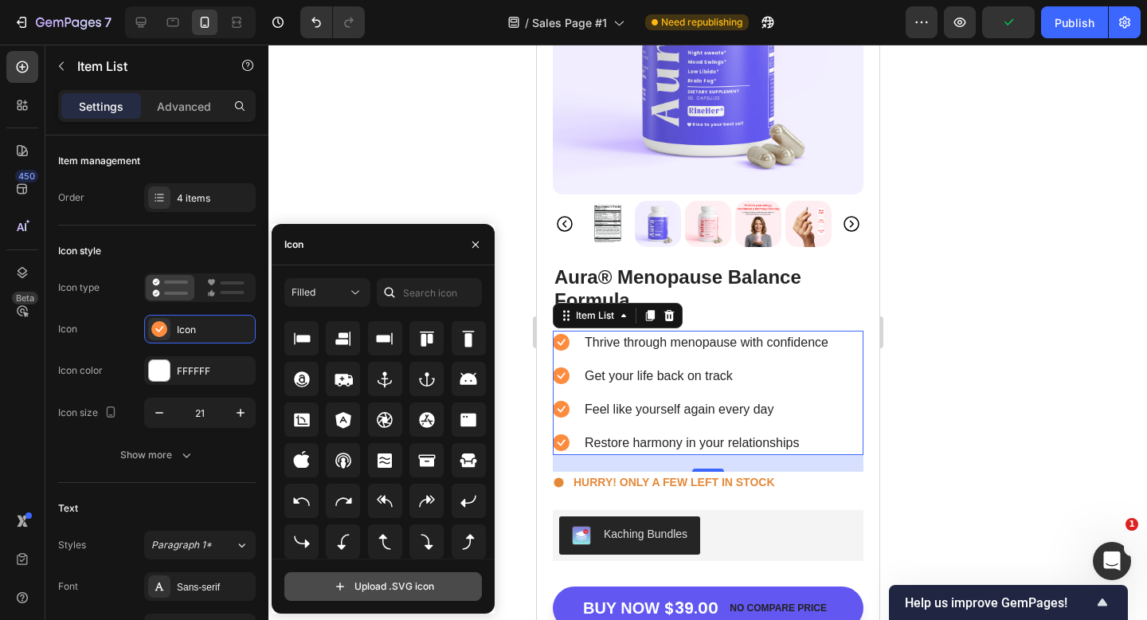
click at [371, 576] on input "file" at bounding box center [383, 586] width 196 height 27
type input "C:\fakepath\check_circle_24dp_6257F0_FILL1_wght400_GRAD0_opsz24 (1).svg"
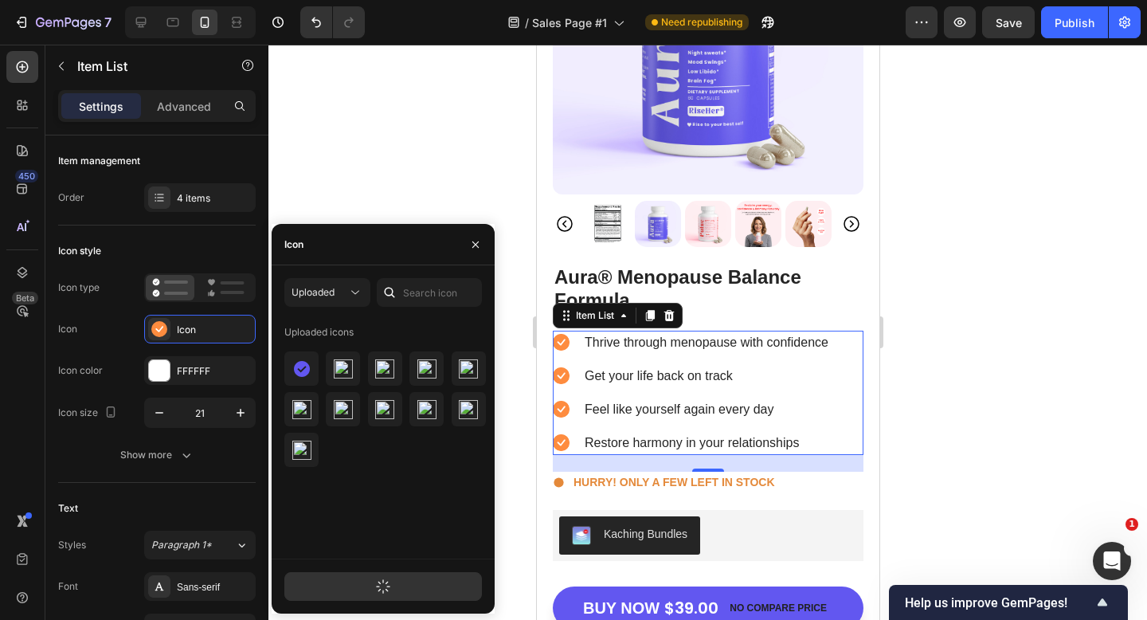
scroll to position [0, 0]
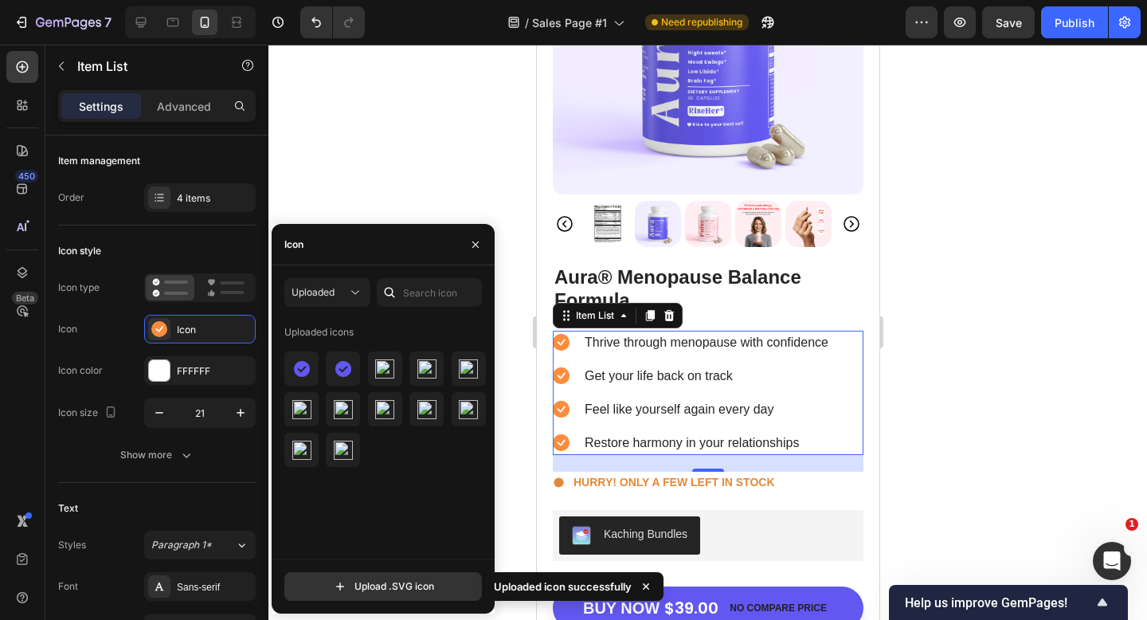
click at [325, 368] on div at bounding box center [385, 409] width 202 height 116
click at [334, 371] on img at bounding box center [343, 368] width 19 height 19
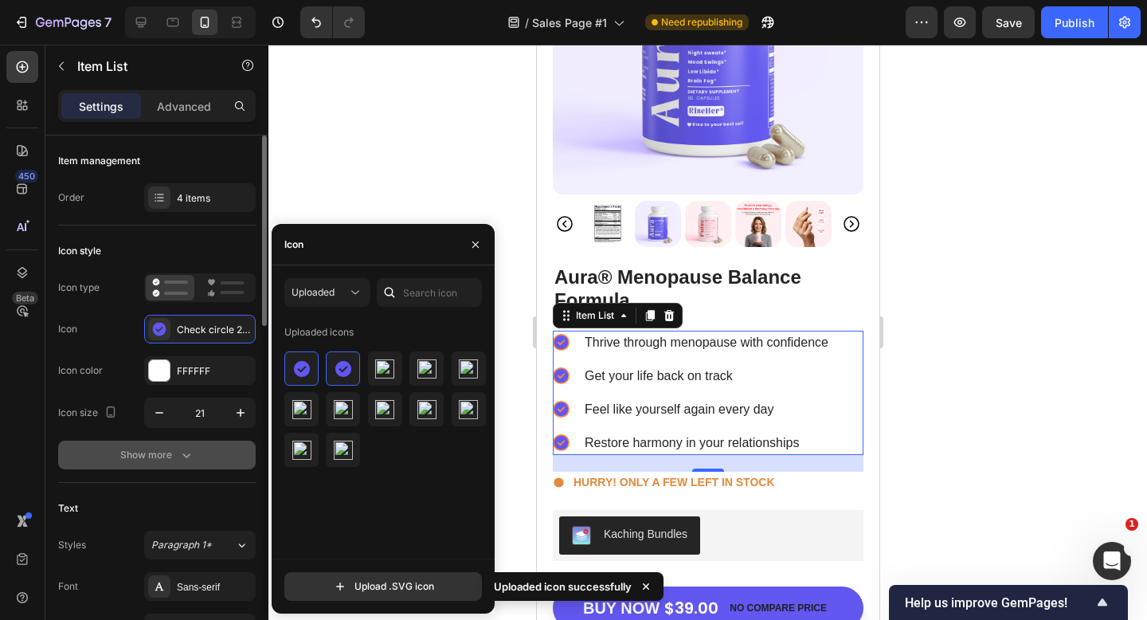
click at [155, 445] on button "Show more" at bounding box center [157, 455] width 198 height 29
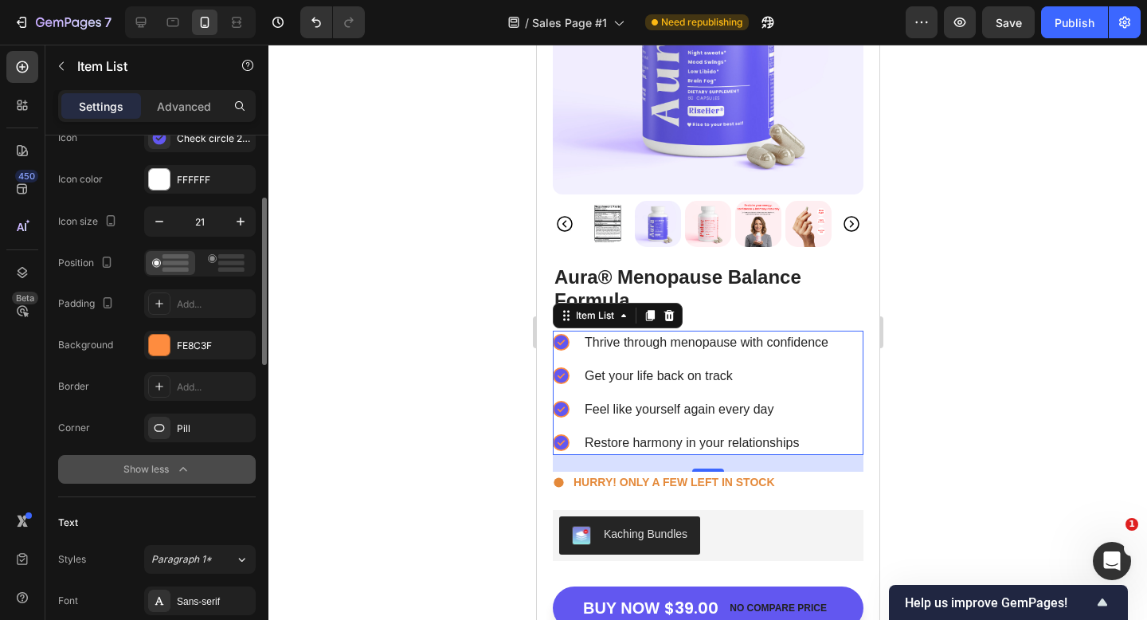
scroll to position [194, 0]
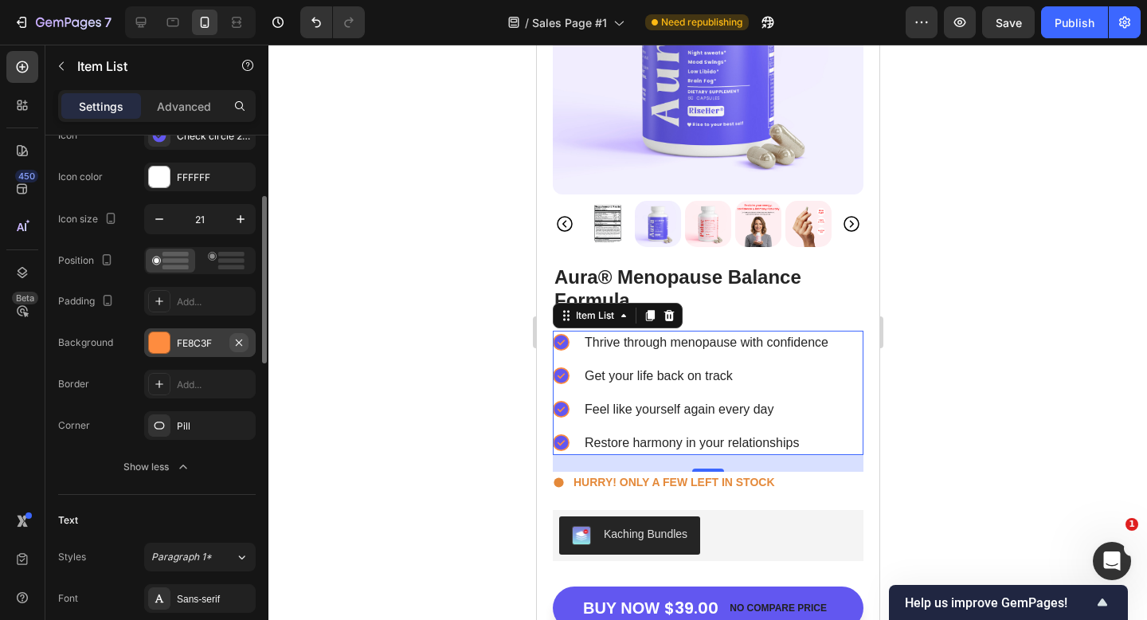
click at [237, 340] on icon "button" at bounding box center [239, 342] width 6 height 6
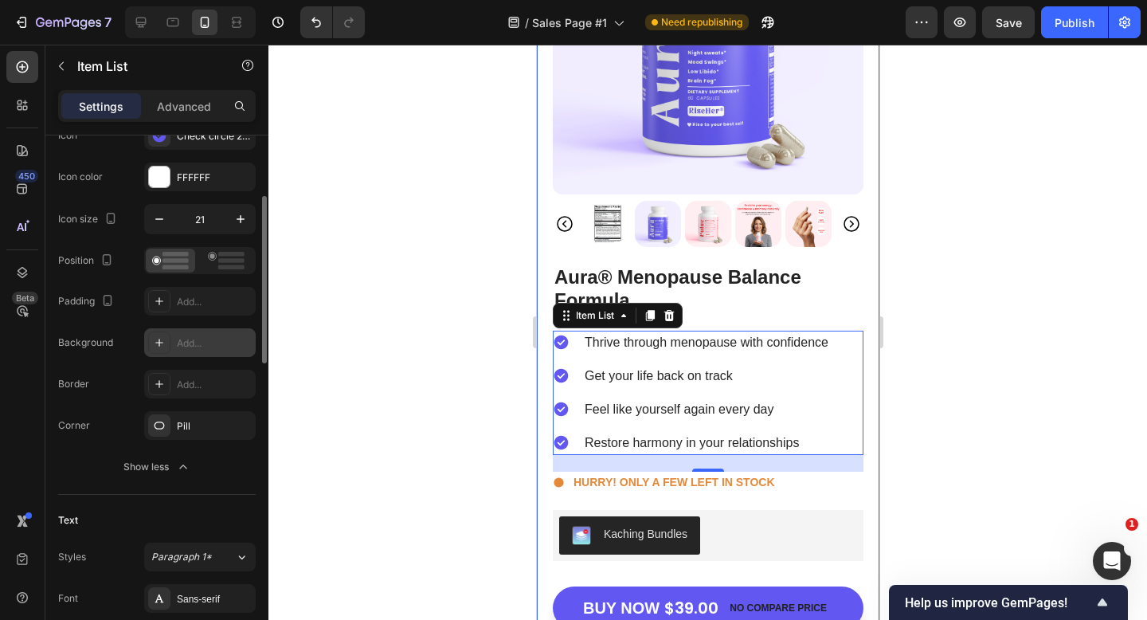
click at [931, 312] on div at bounding box center [708, 332] width 879 height 575
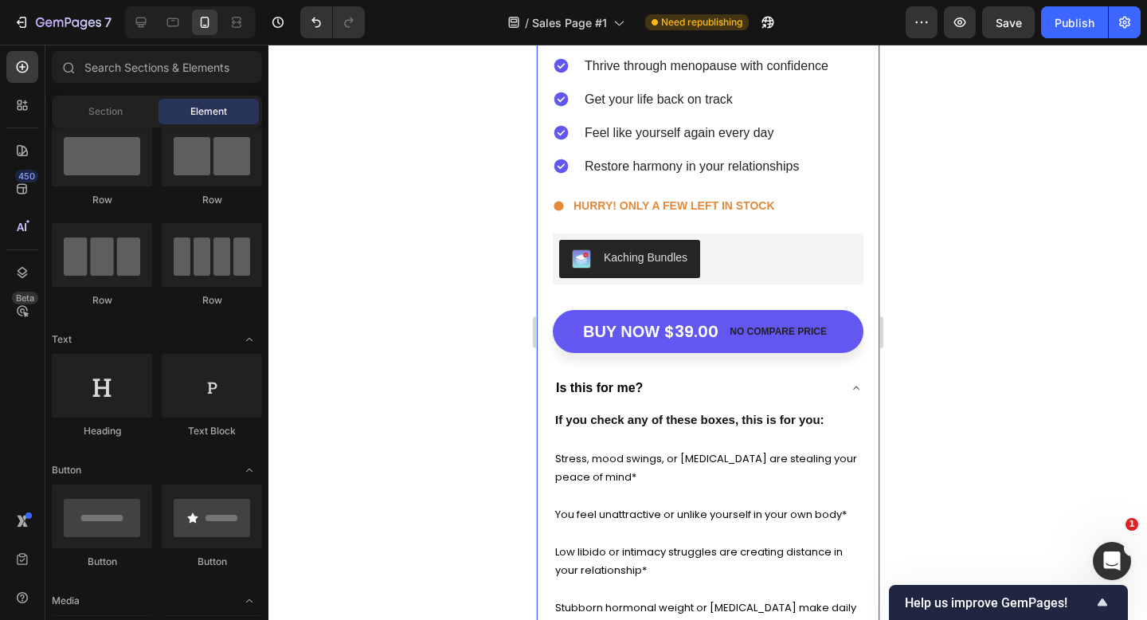
scroll to position [5610, 0]
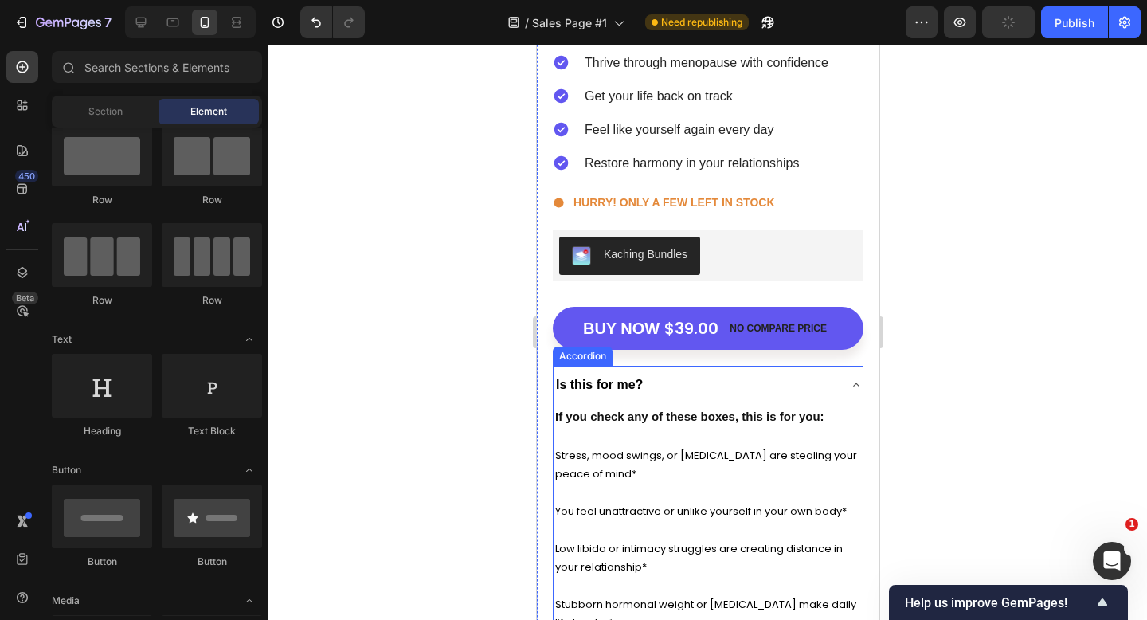
click at [854, 386] on icon at bounding box center [855, 384] width 13 height 13
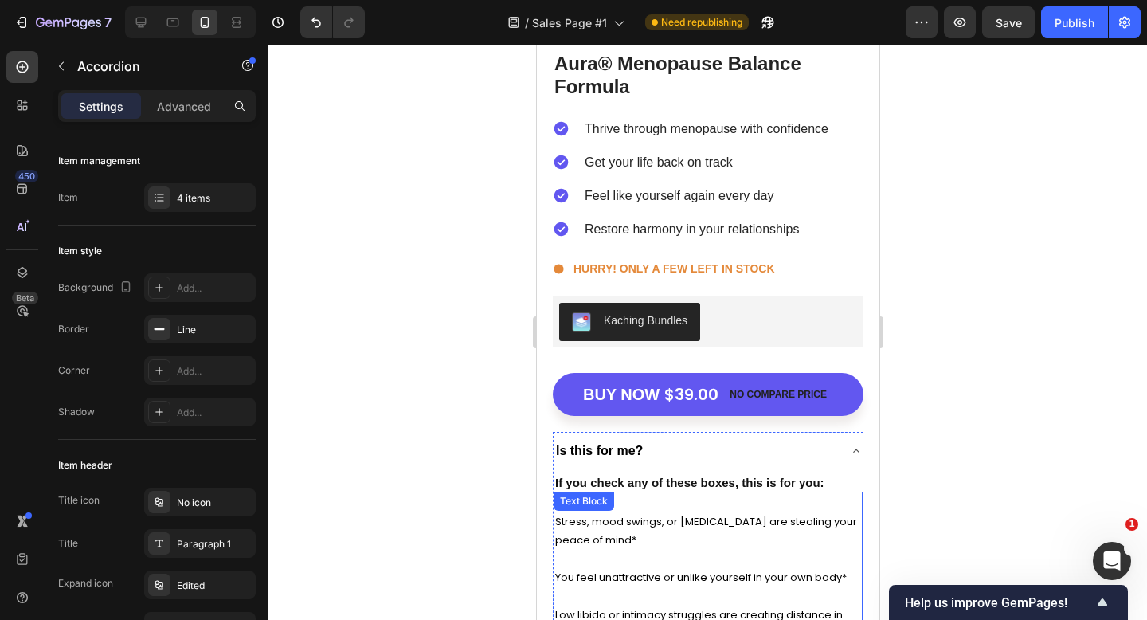
scroll to position [5620, 0]
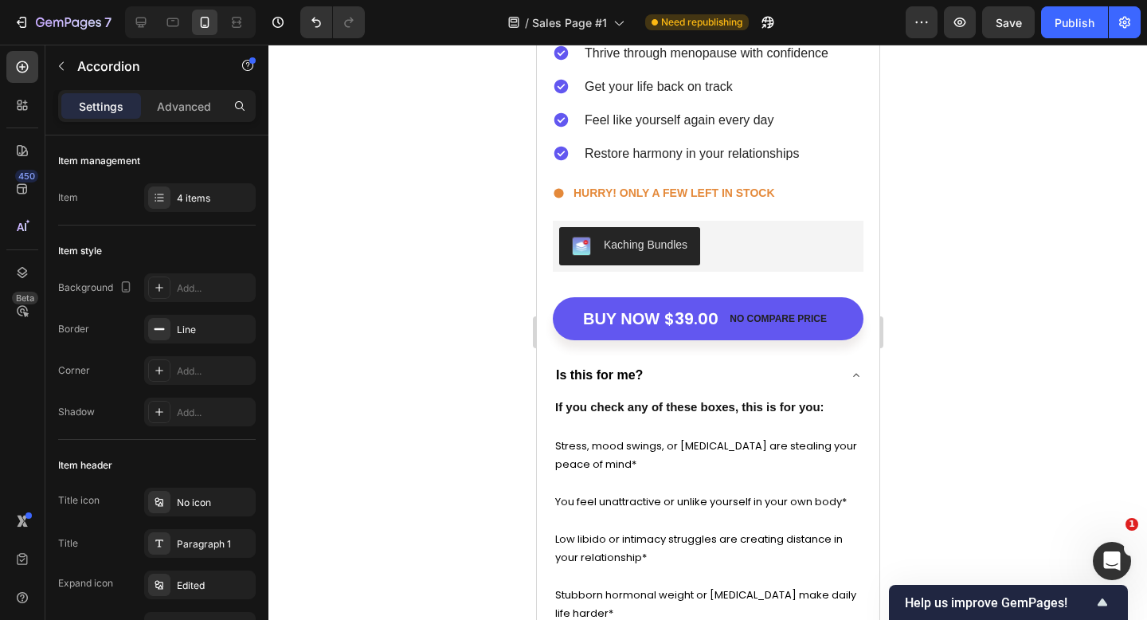
click at [663, 374] on div "Is this for me?" at bounding box center [695, 375] width 284 height 25
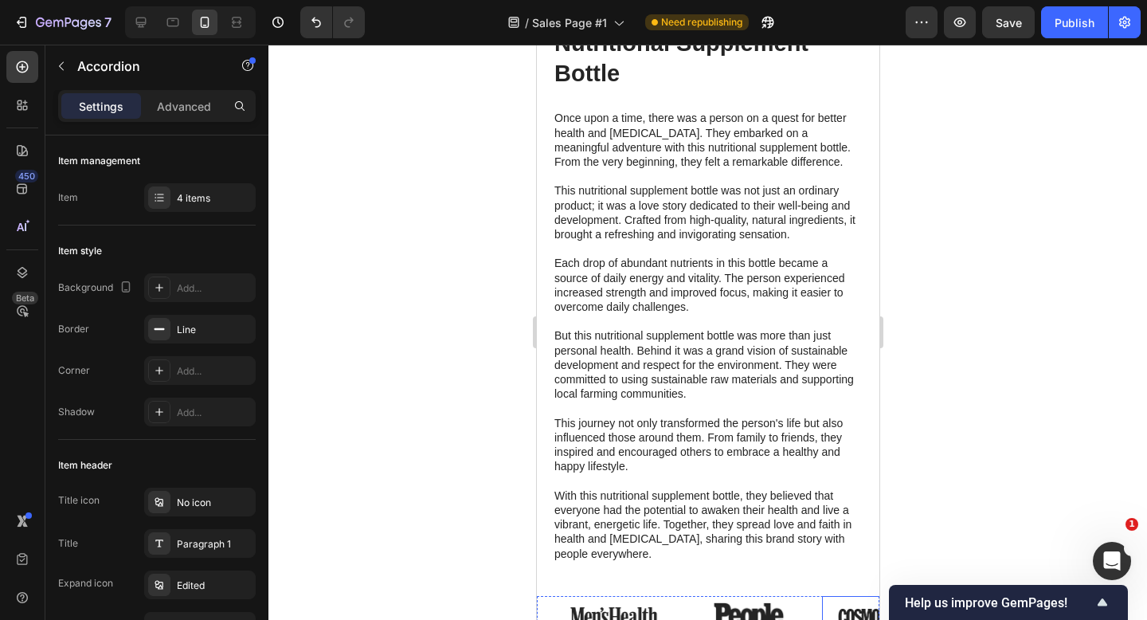
scroll to position [7189, 0]
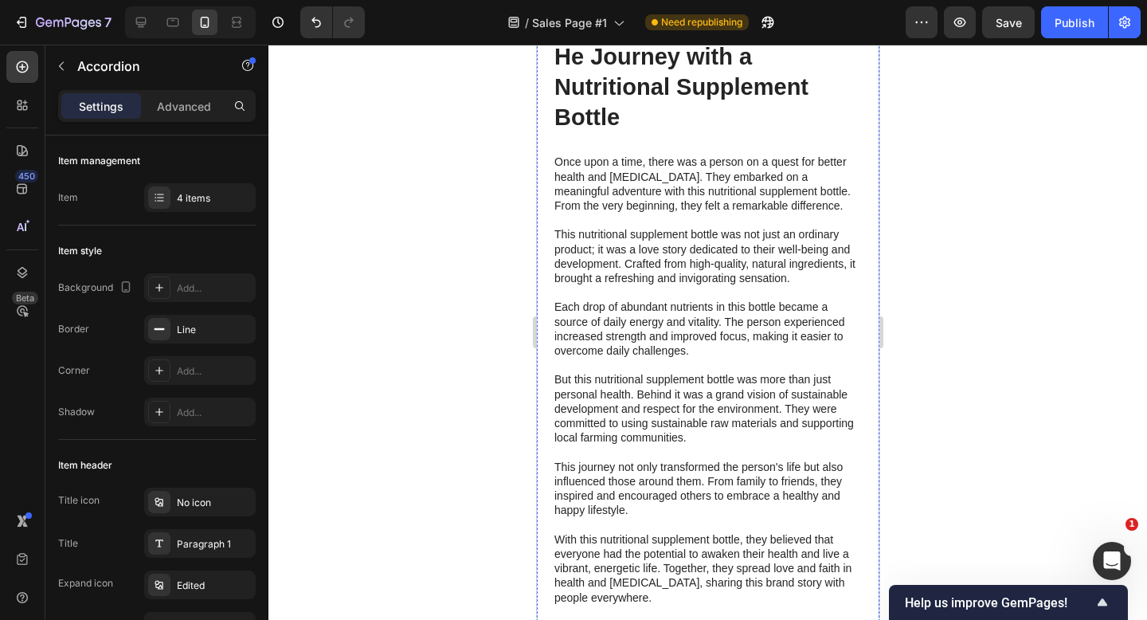
click at [714, 18] on img at bounding box center [707, 18] width 311 height 0
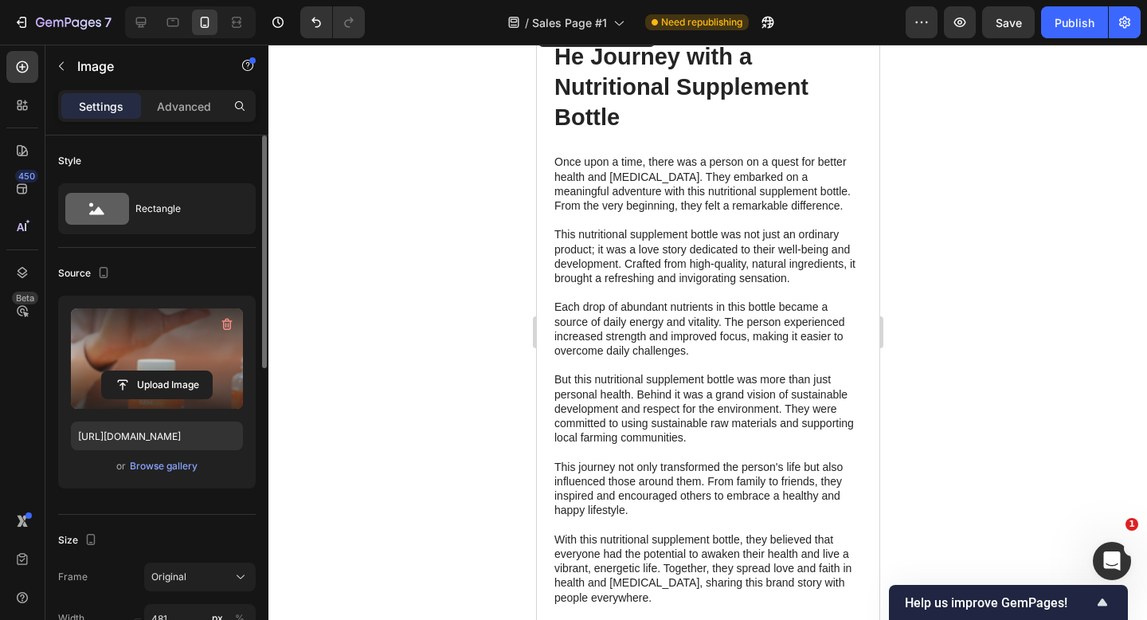
click at [163, 366] on label at bounding box center [157, 358] width 172 height 100
click at [163, 371] on input "file" at bounding box center [157, 384] width 110 height 27
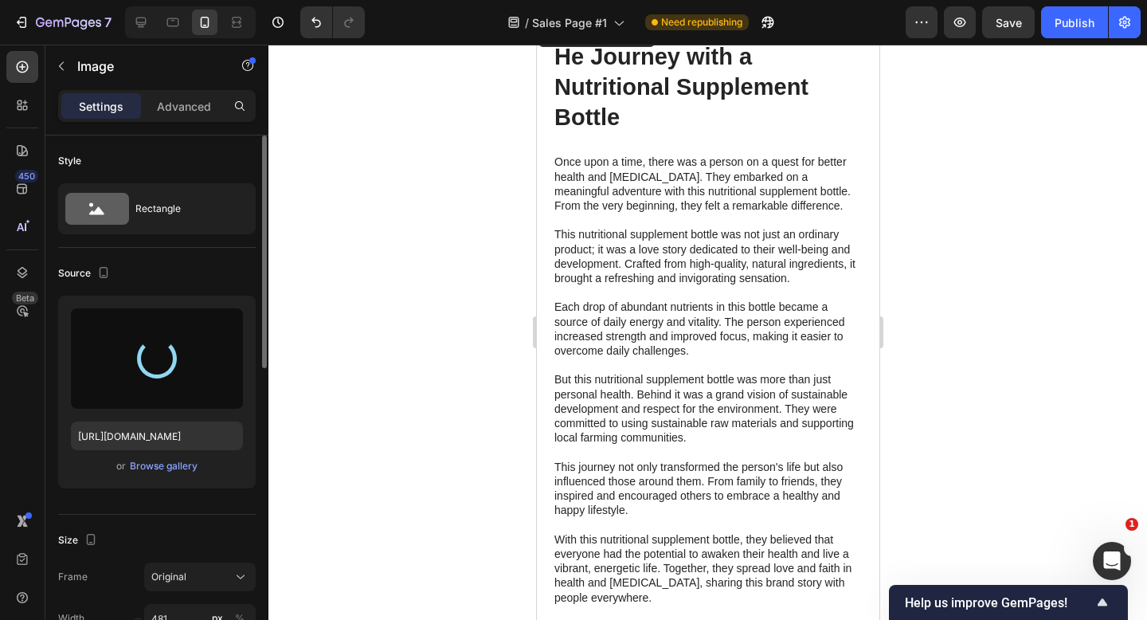
type input "https://cdn.shopify.com/s/files/1/0926/4260/7488/files/gempages_571668979009979…"
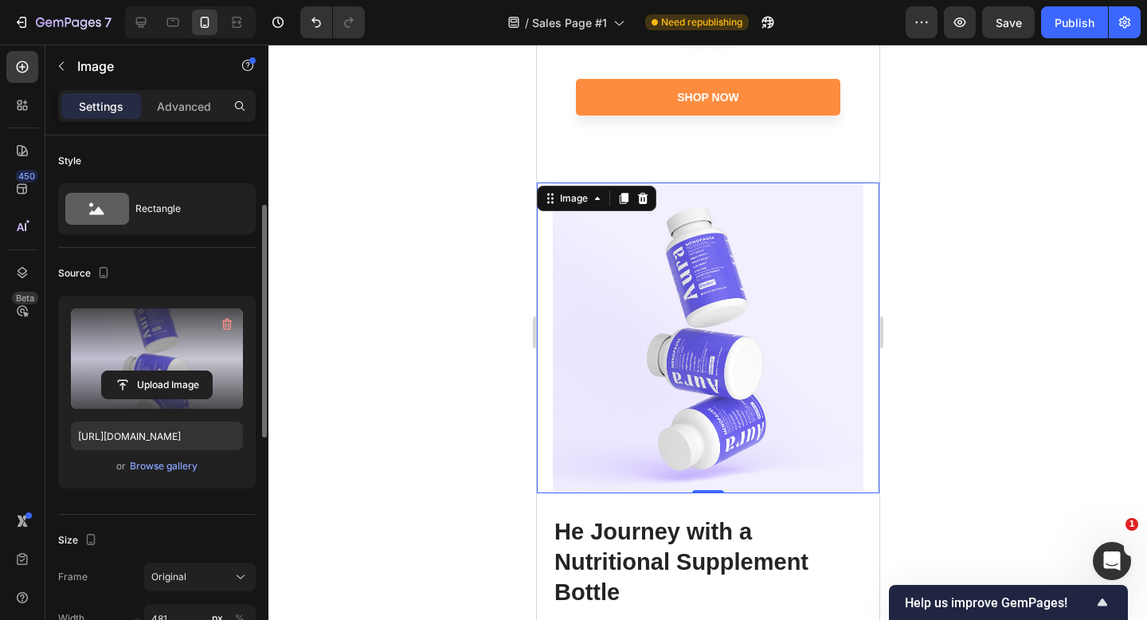
scroll to position [61, 0]
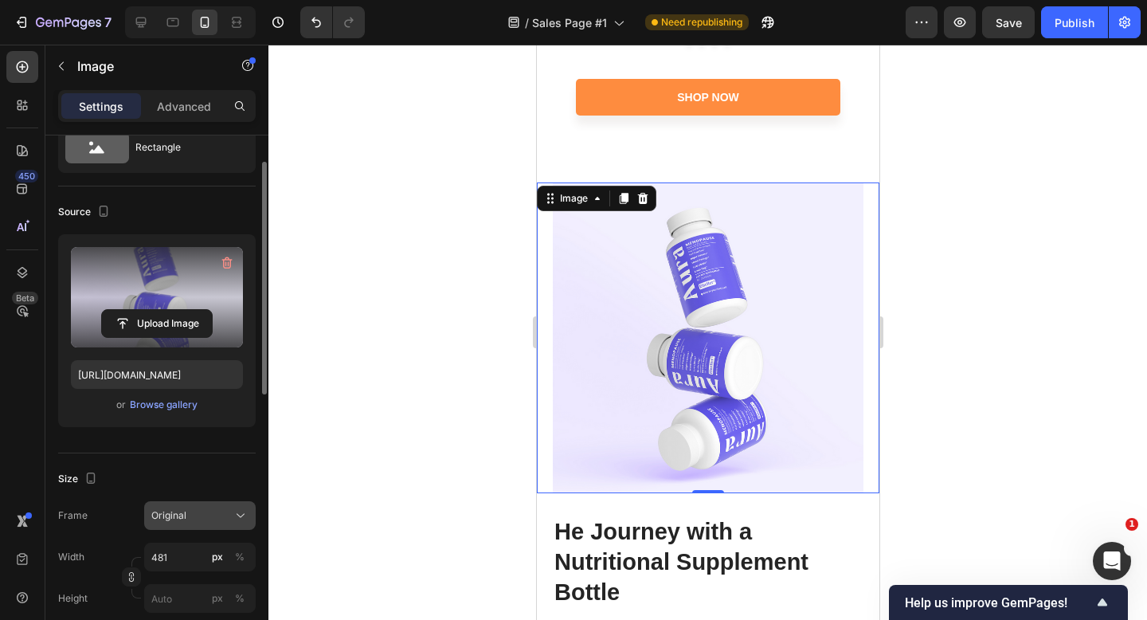
click at [174, 509] on span "Original" at bounding box center [168, 515] width 35 height 14
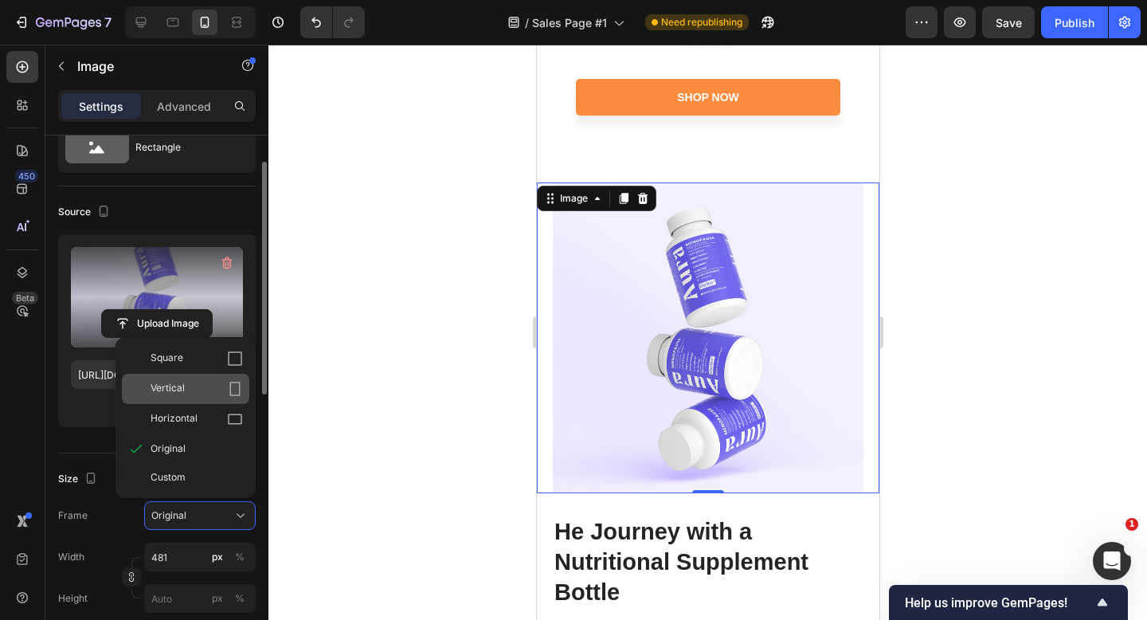
click at [224, 391] on div "Vertical" at bounding box center [197, 389] width 92 height 16
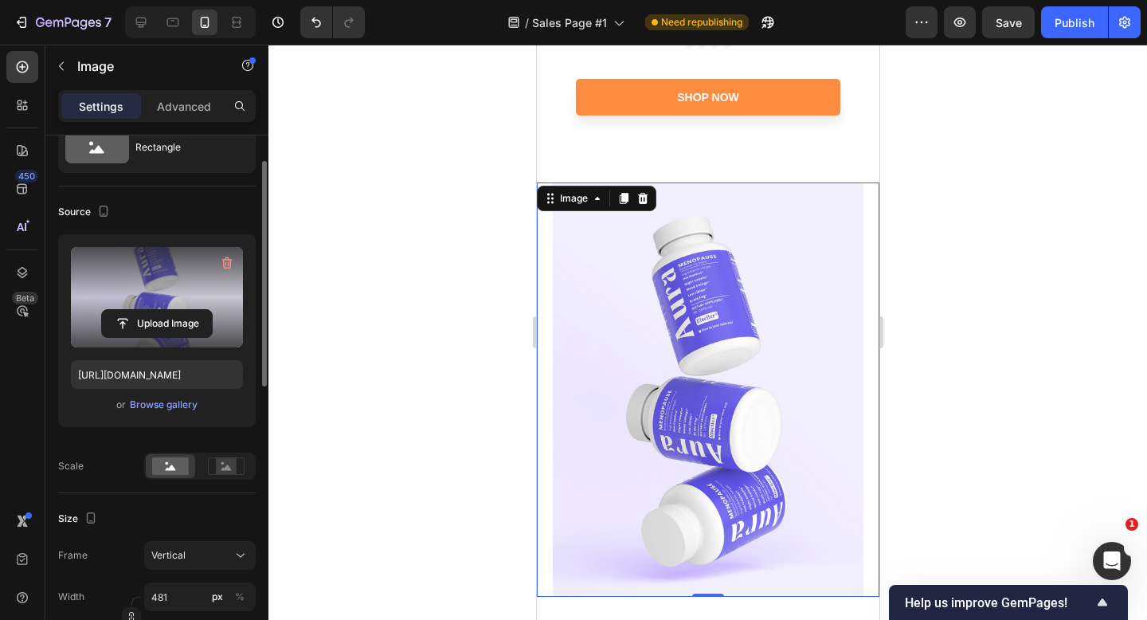
scroll to position [7129, 0]
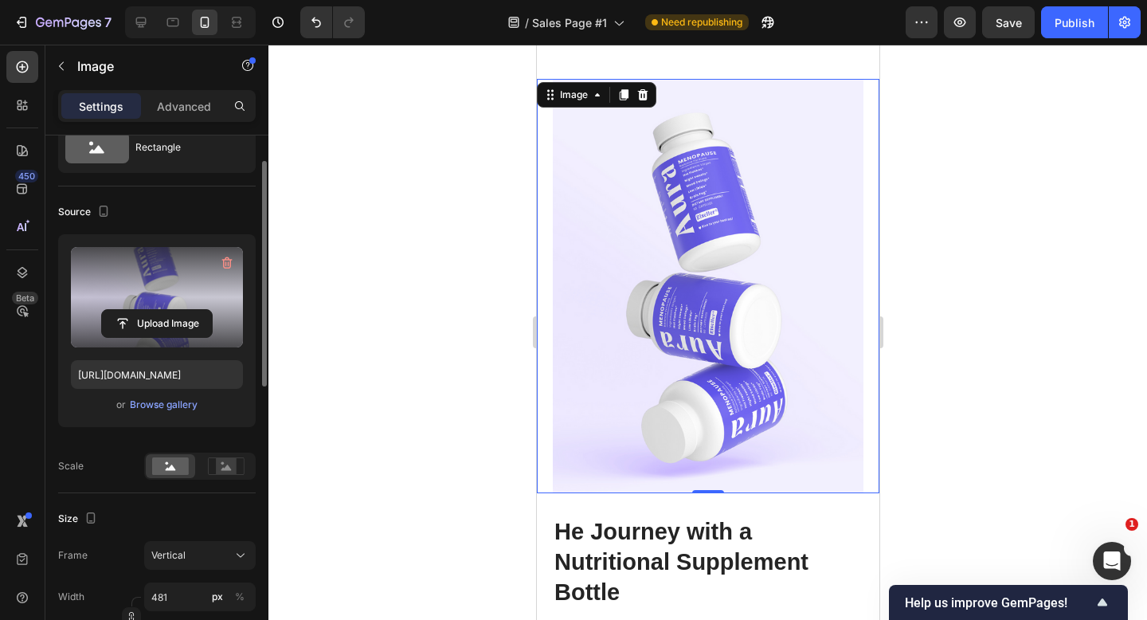
click at [940, 245] on div at bounding box center [708, 332] width 879 height 575
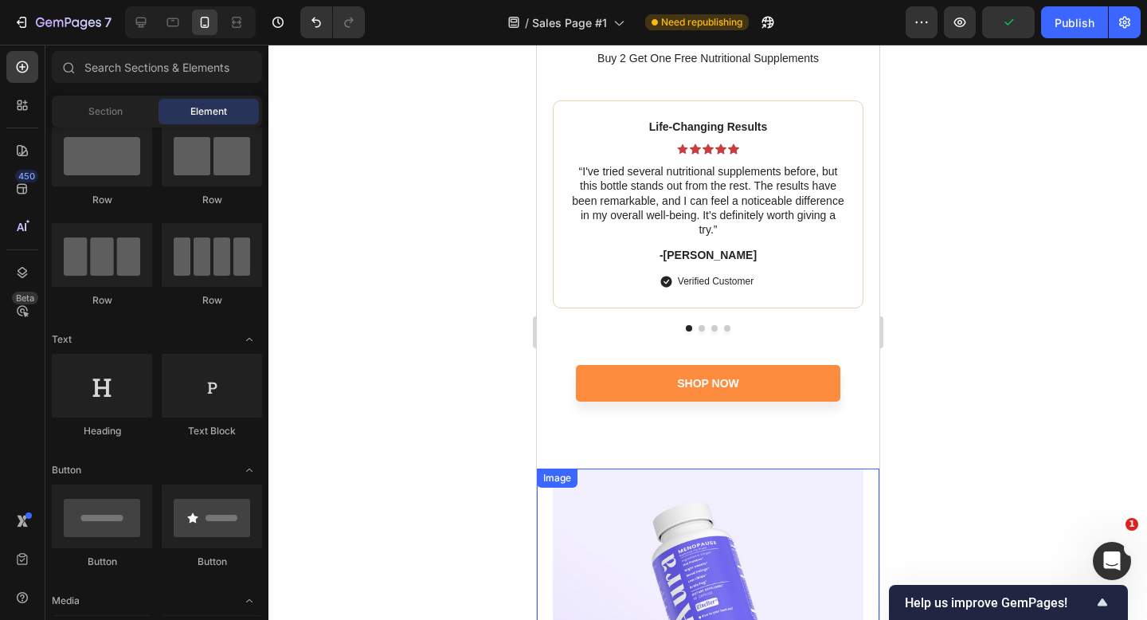
scroll to position [6750, 0]
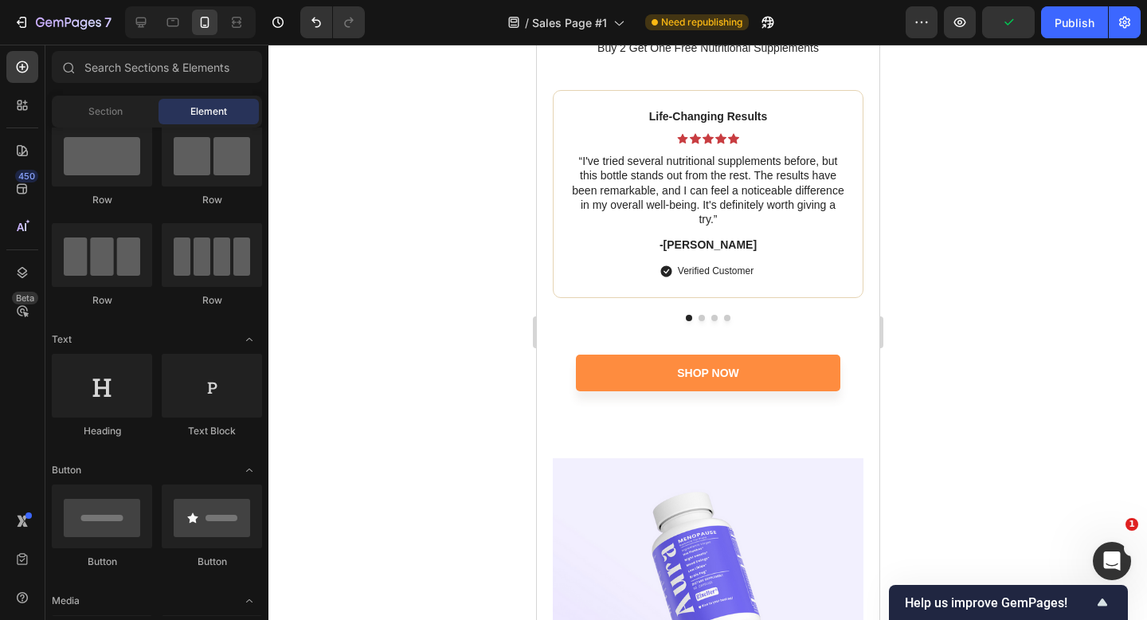
click at [984, 220] on div at bounding box center [708, 332] width 879 height 575
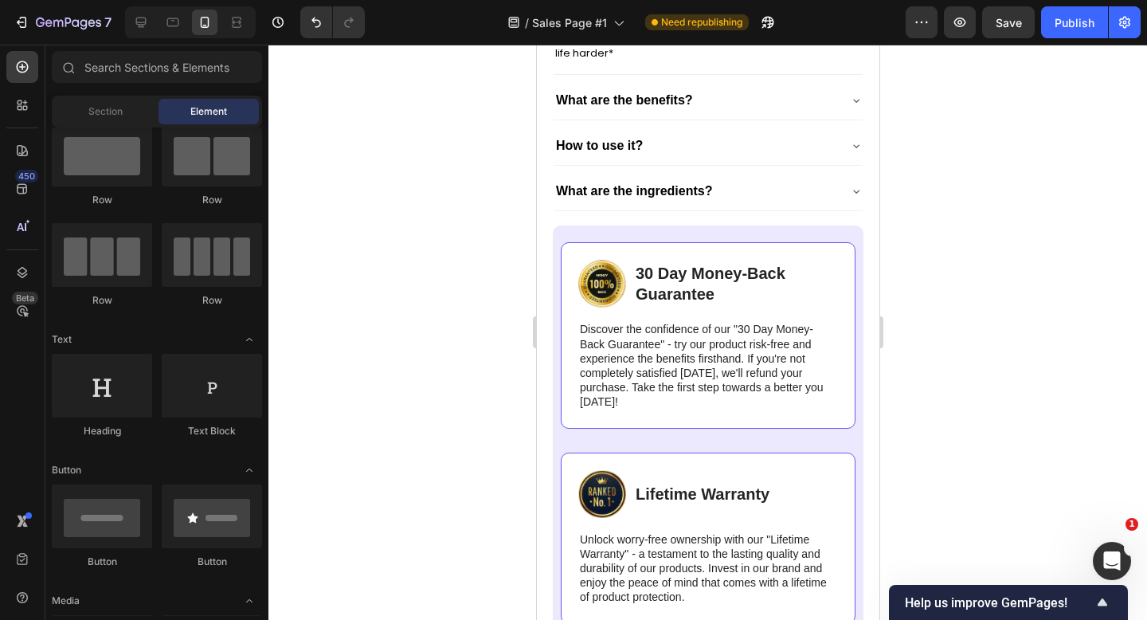
scroll to position [6181, 0]
click at [606, 288] on img at bounding box center [602, 283] width 48 height 48
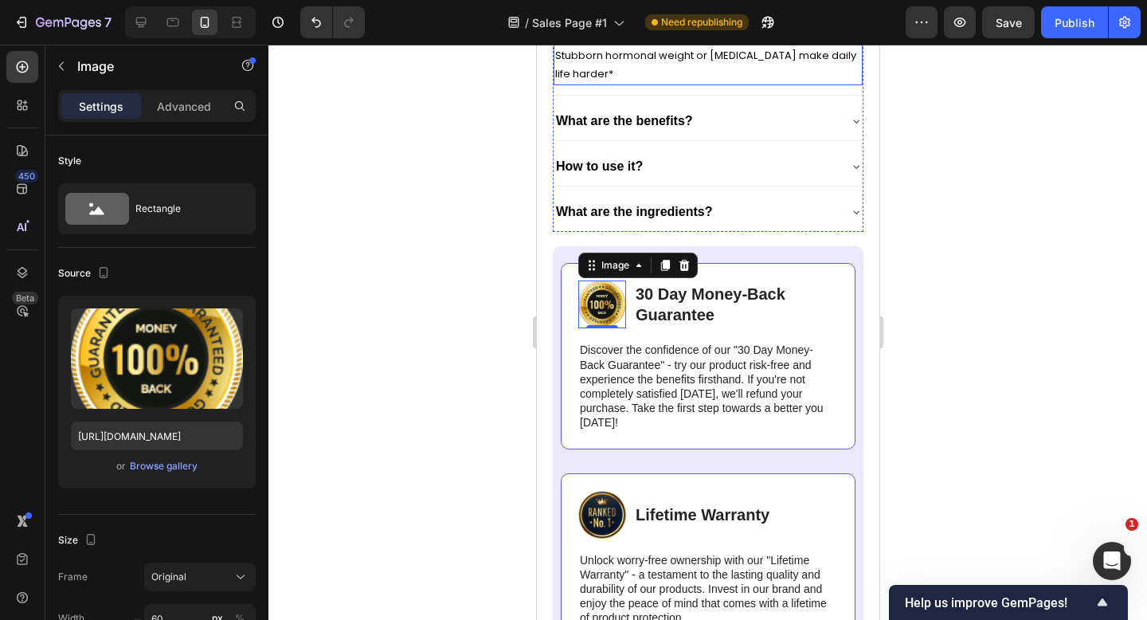
scroll to position [6165, 0]
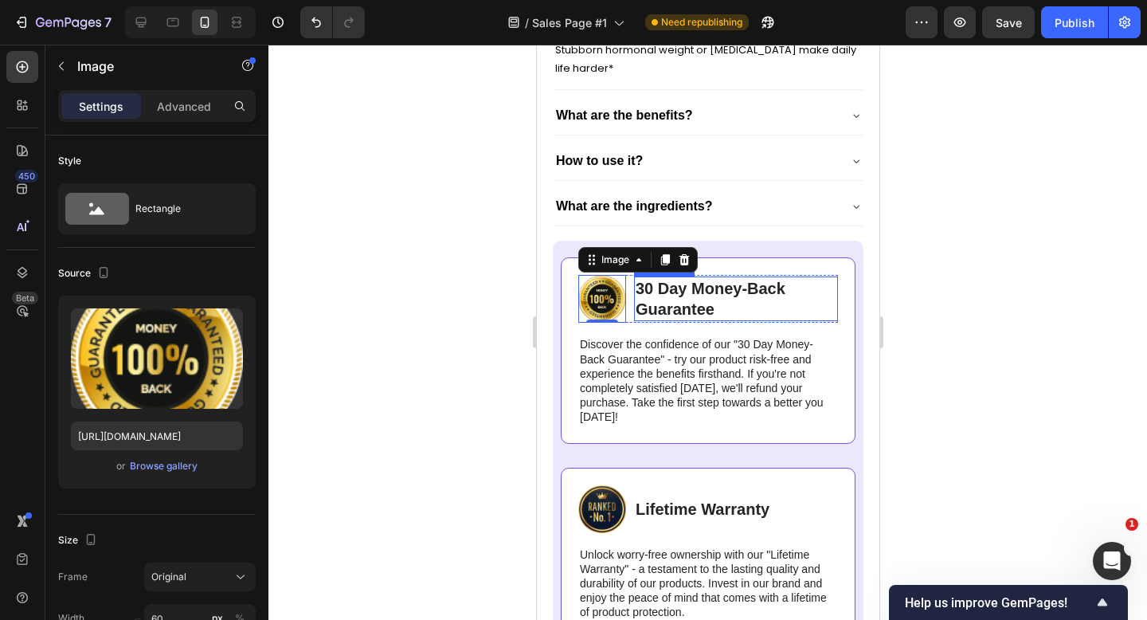
click at [724, 293] on p "30 Day Money-Back Guarantee" at bounding box center [735, 298] width 201 height 41
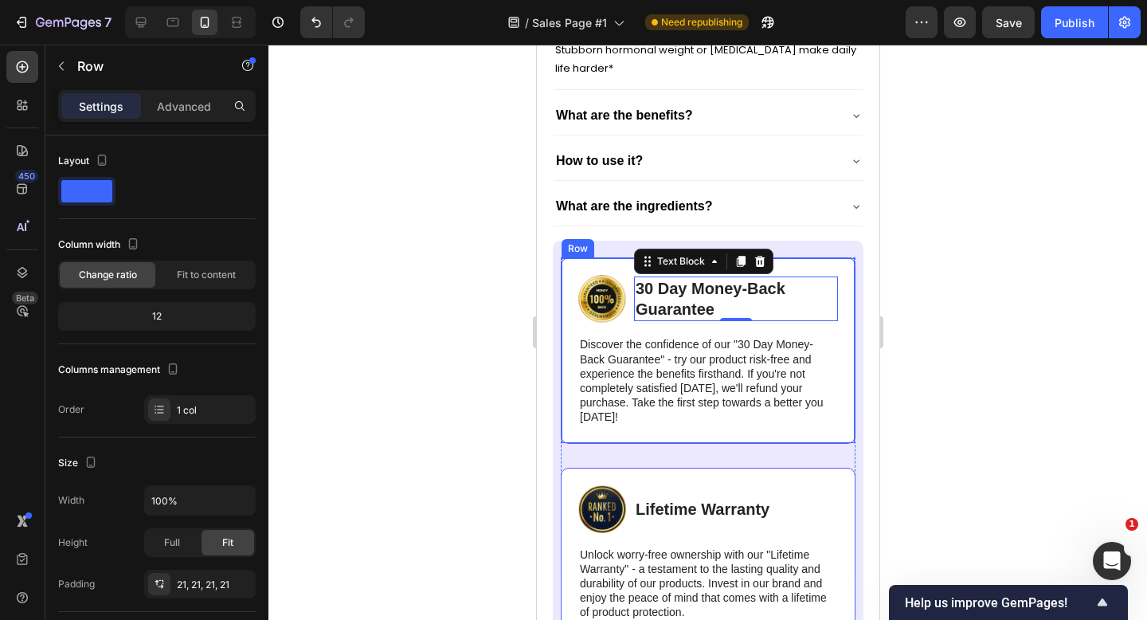
click at [576, 429] on div "Image 30 Day Money-Back Guarantee Text Block 0 Row Discover the confidence of o…" at bounding box center [707, 350] width 295 height 186
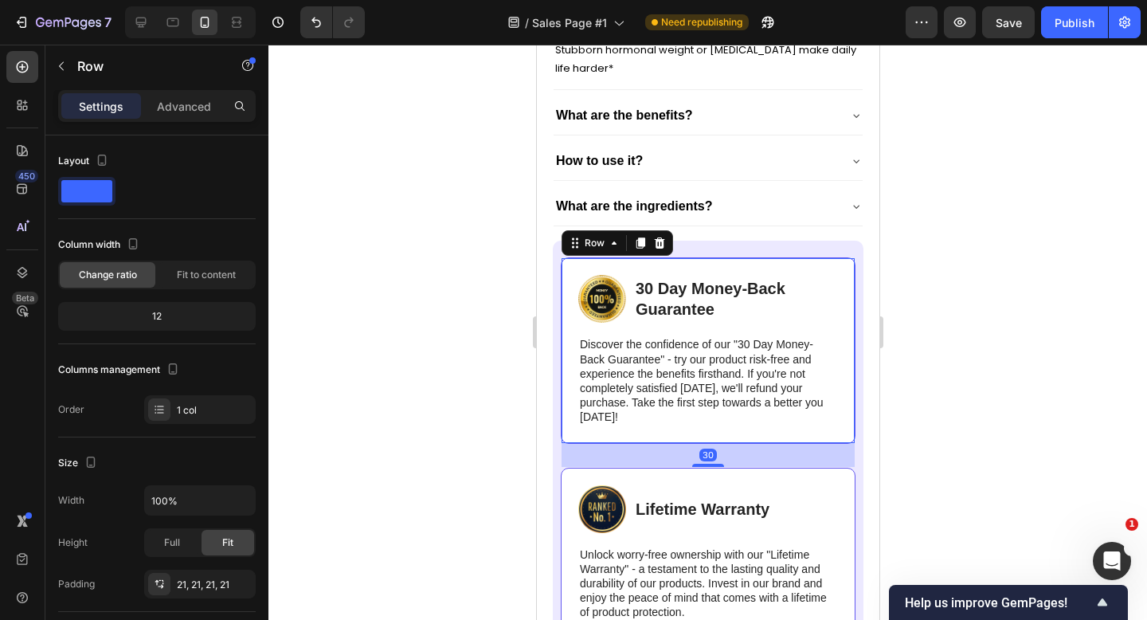
click at [942, 332] on div at bounding box center [708, 332] width 879 height 575
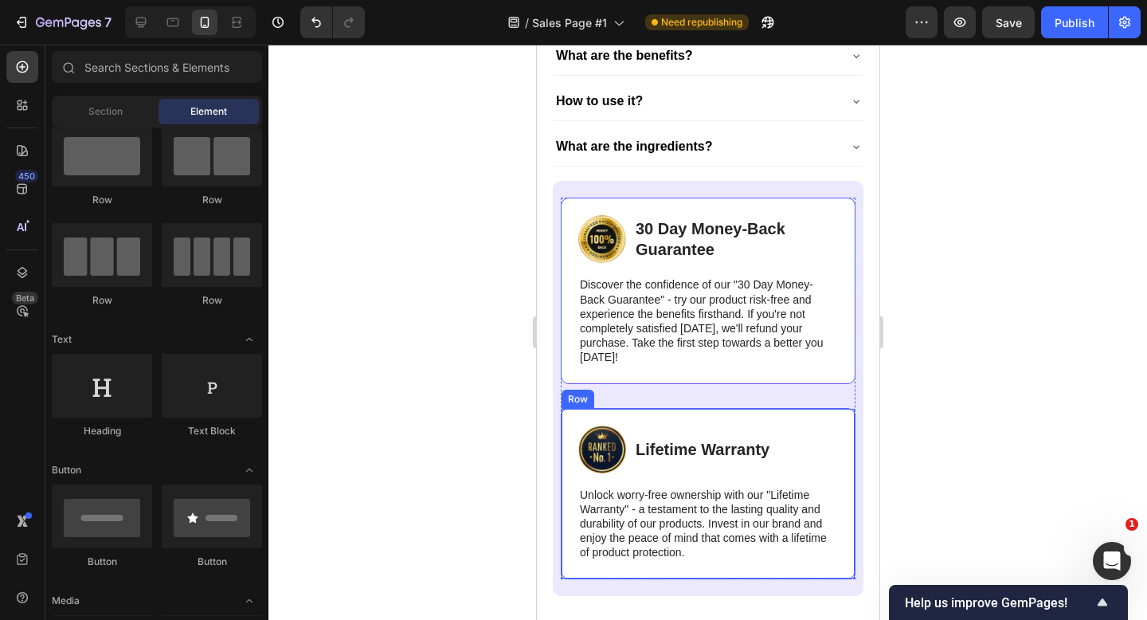
scroll to position [6257, 0]
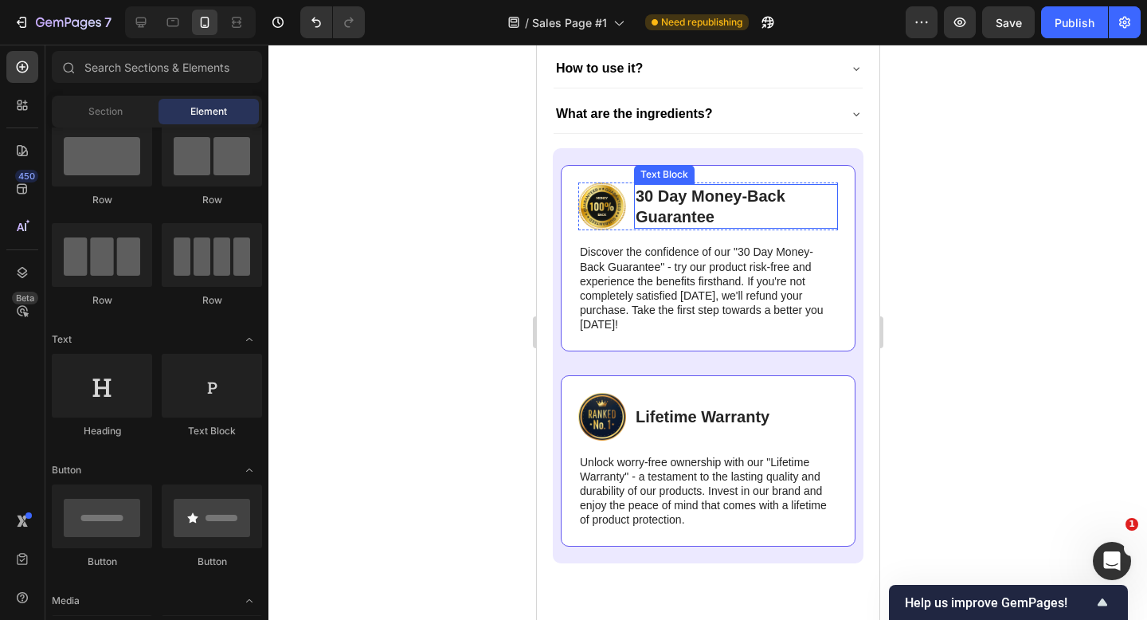
click at [692, 210] on p "30 Day Money-Back Guarantee" at bounding box center [735, 206] width 201 height 41
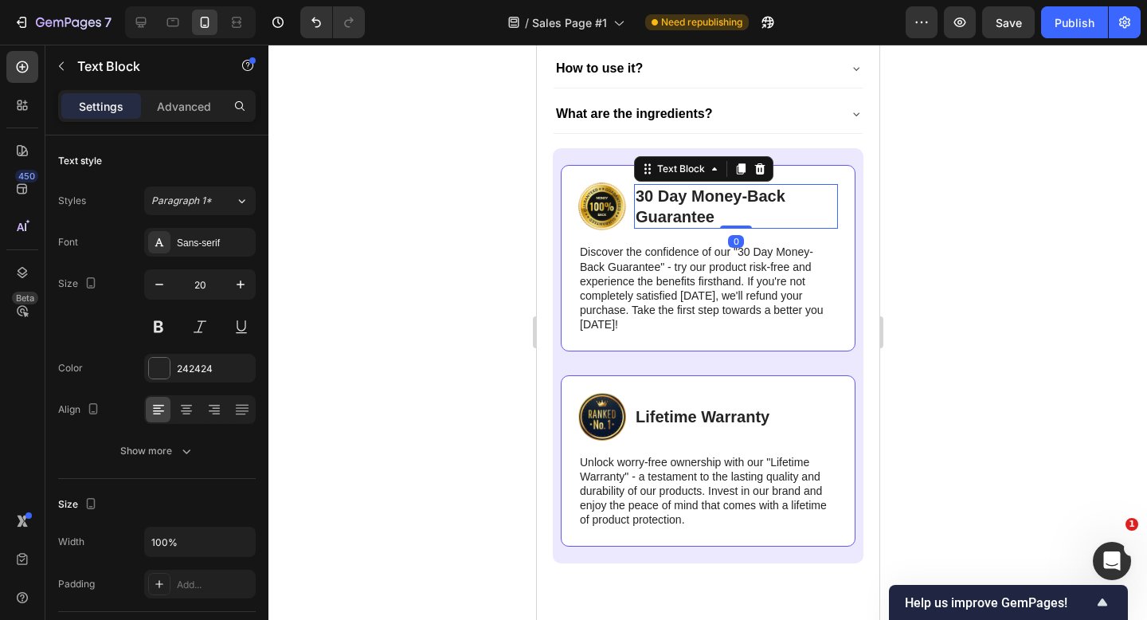
click at [692, 210] on p "30 Day Money-Back Guarantee" at bounding box center [735, 206] width 201 height 41
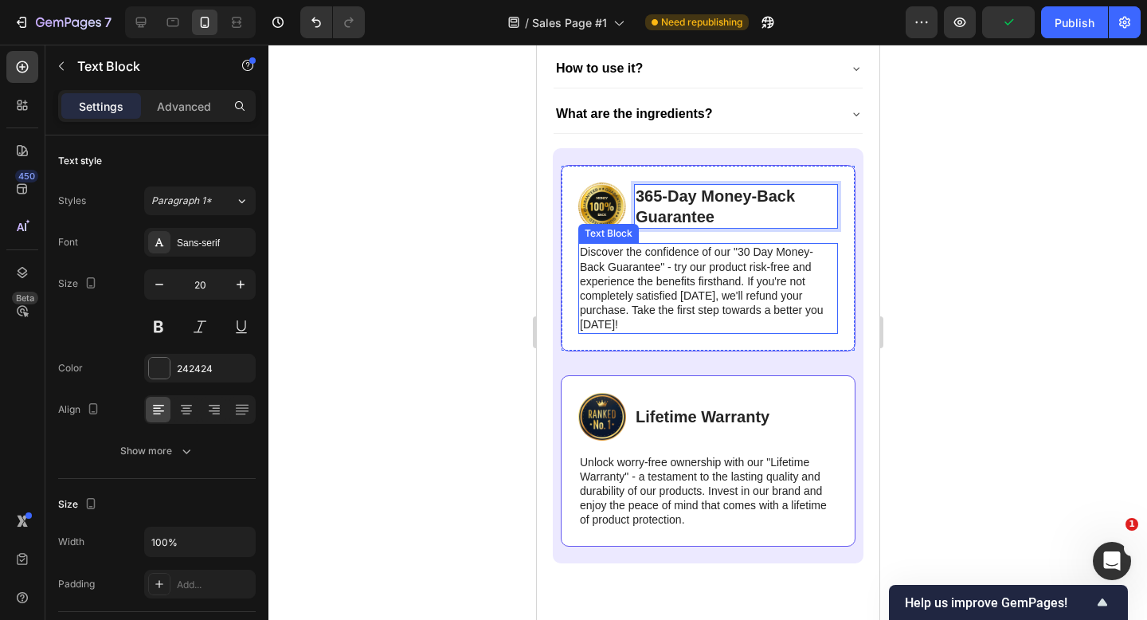
click at [704, 275] on p "Discover the confidence of our "30 Day Money-Back Guarantee" - try our product …" at bounding box center [707, 288] width 257 height 87
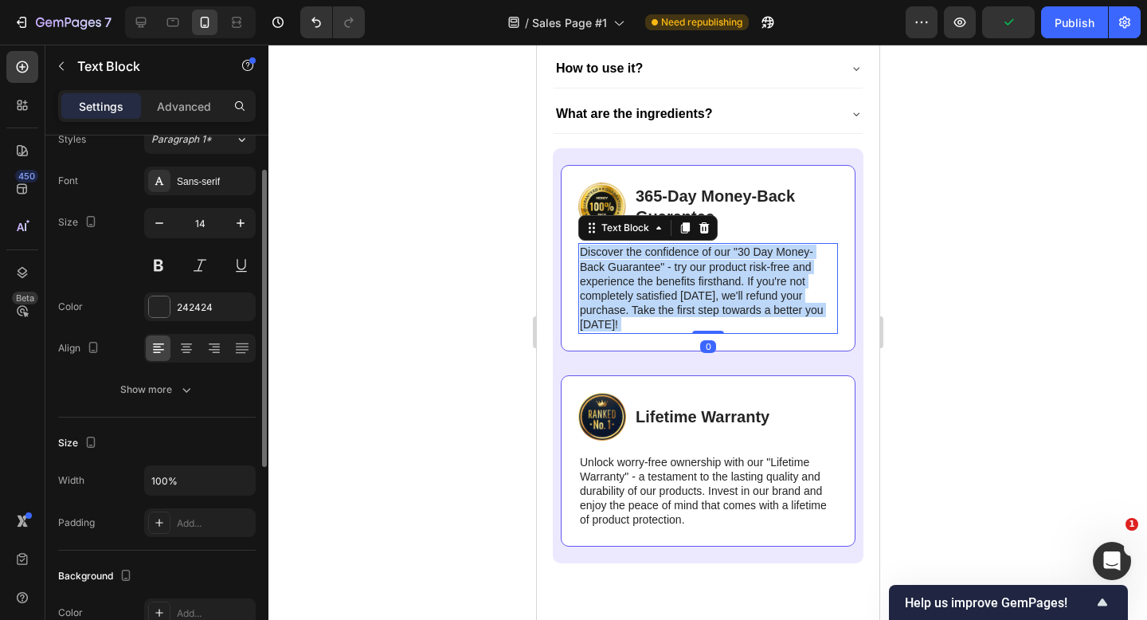
click at [700, 276] on p "Discover the confidence of our "30 Day Money-Back Guarantee" - try our product …" at bounding box center [707, 288] width 257 height 87
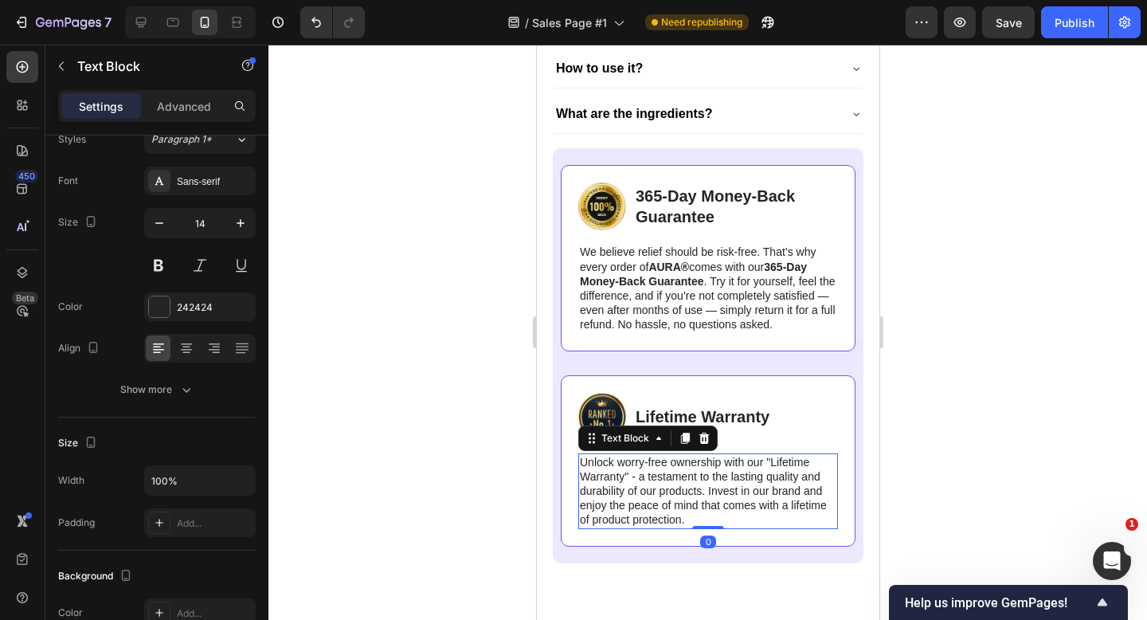
click at [686, 475] on p "Unlock worry-free ownership with our "Lifetime Warranty" - a testament to the l…" at bounding box center [707, 491] width 257 height 73
click at [665, 418] on p "Lifetime Warranty" at bounding box center [702, 416] width 134 height 21
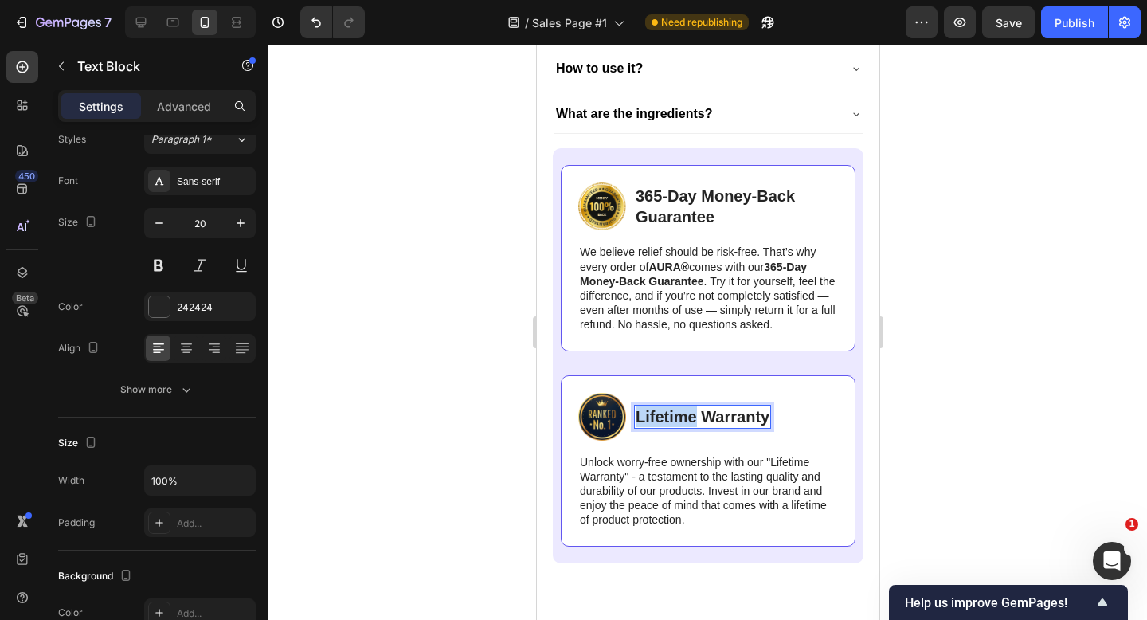
click at [665, 418] on p "Lifetime Warranty" at bounding box center [702, 416] width 134 height 21
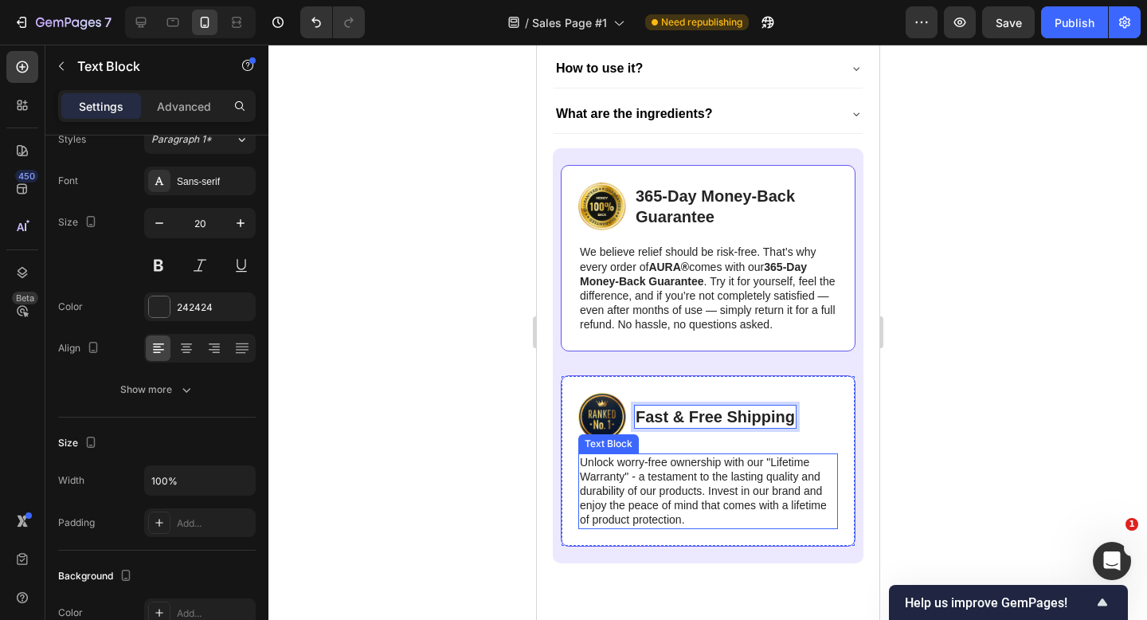
click at [648, 473] on p "Unlock worry-free ownership with our "Lifetime Warranty" - a testament to the l…" at bounding box center [707, 491] width 257 height 73
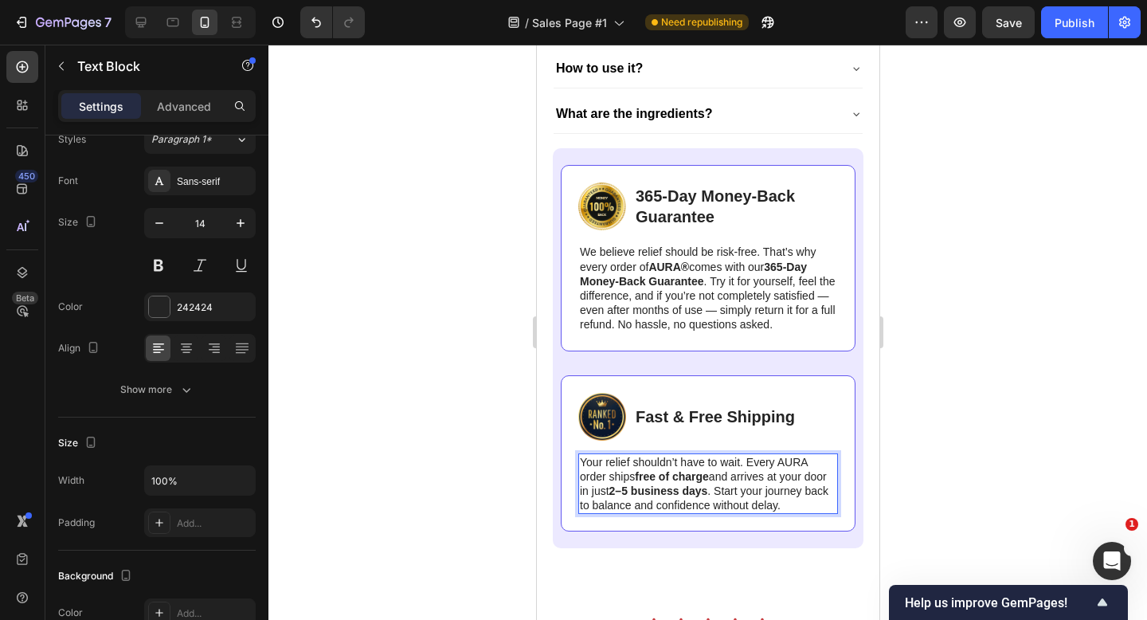
click at [935, 409] on div at bounding box center [708, 332] width 879 height 575
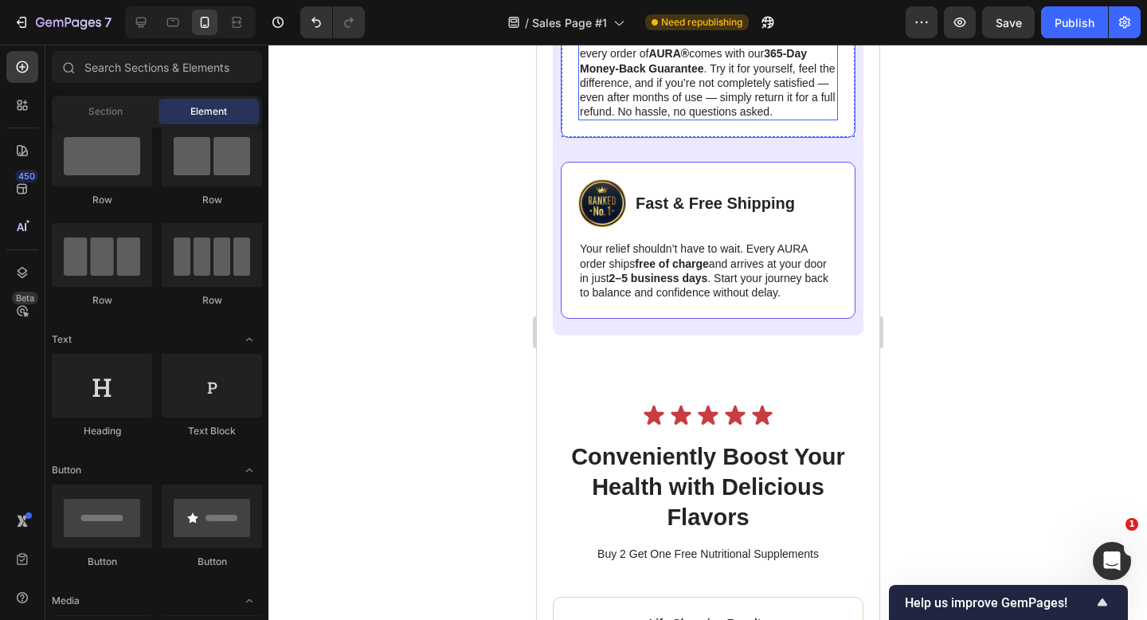
scroll to position [6465, 0]
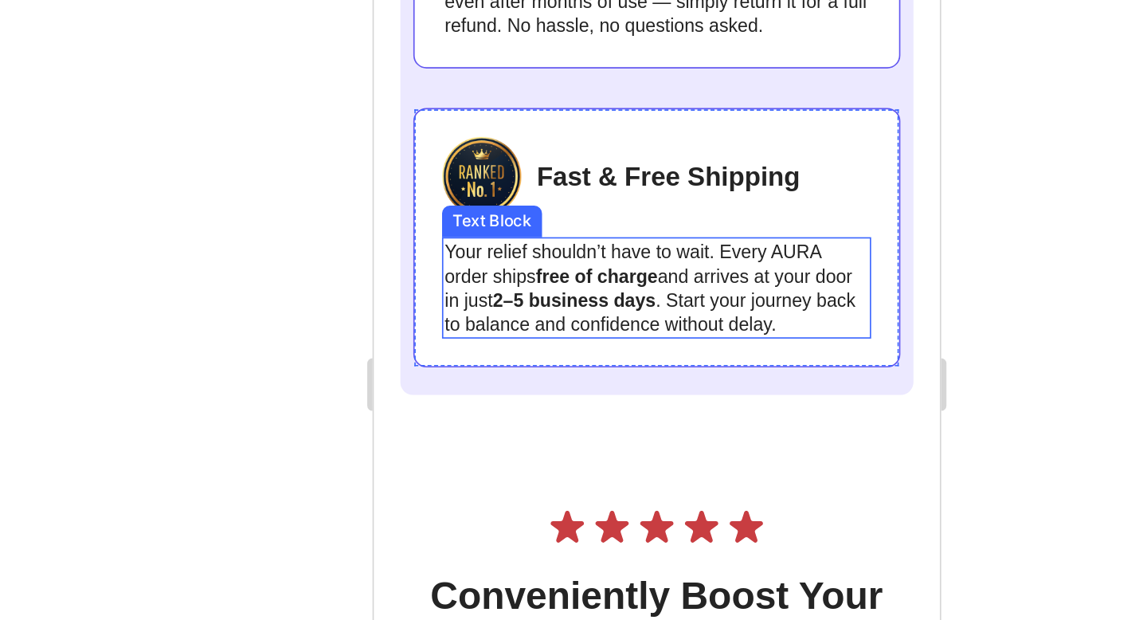
click at [641, 116] on p "Your relief shouldn’t have to wait. Every AURA order ships free of charge and a…" at bounding box center [544, 138] width 257 height 58
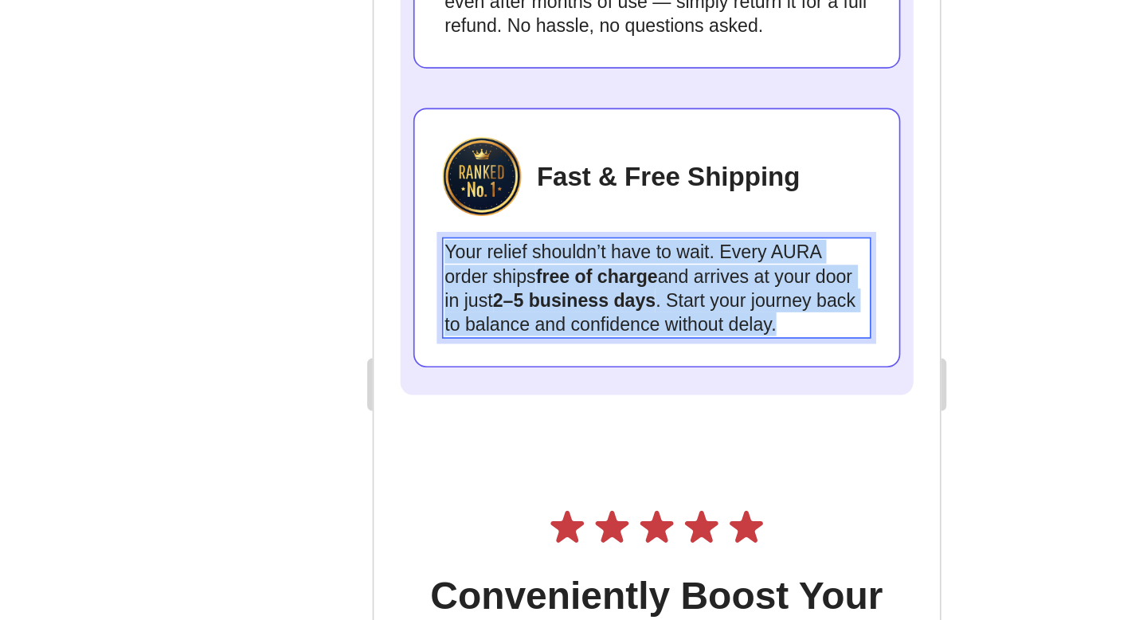
click at [641, 115] on p "Your relief shouldn’t have to wait. Every AURA order ships free of charge and a…" at bounding box center [544, 138] width 257 height 58
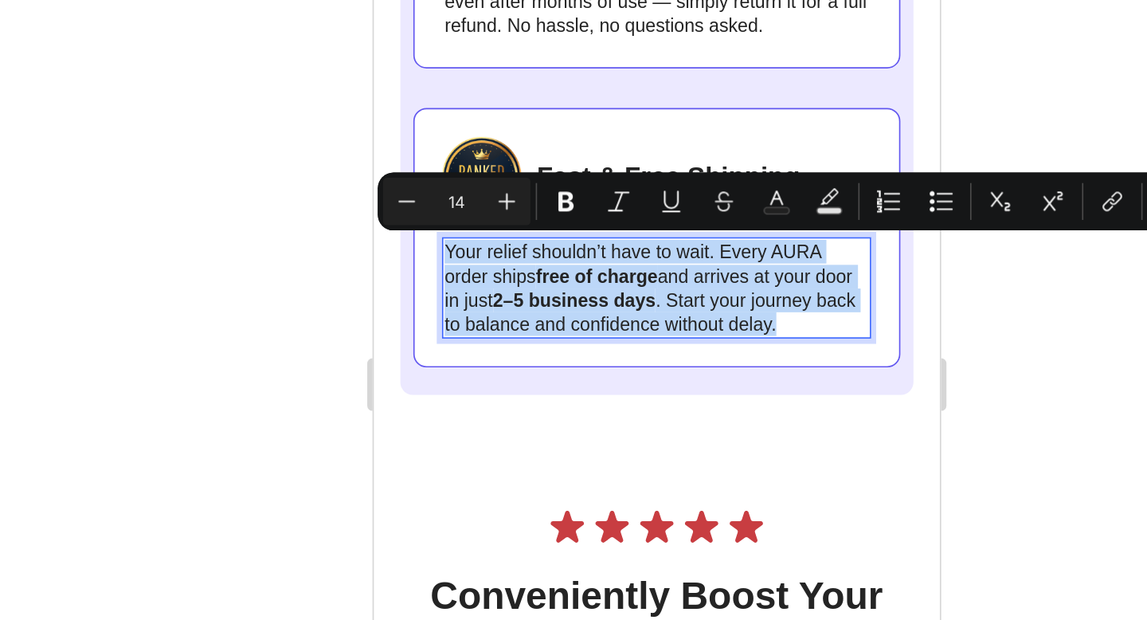
click at [644, 115] on p "Your relief shouldn’t have to wait. Every AURA order ships free of charge and a…" at bounding box center [544, 138] width 257 height 58
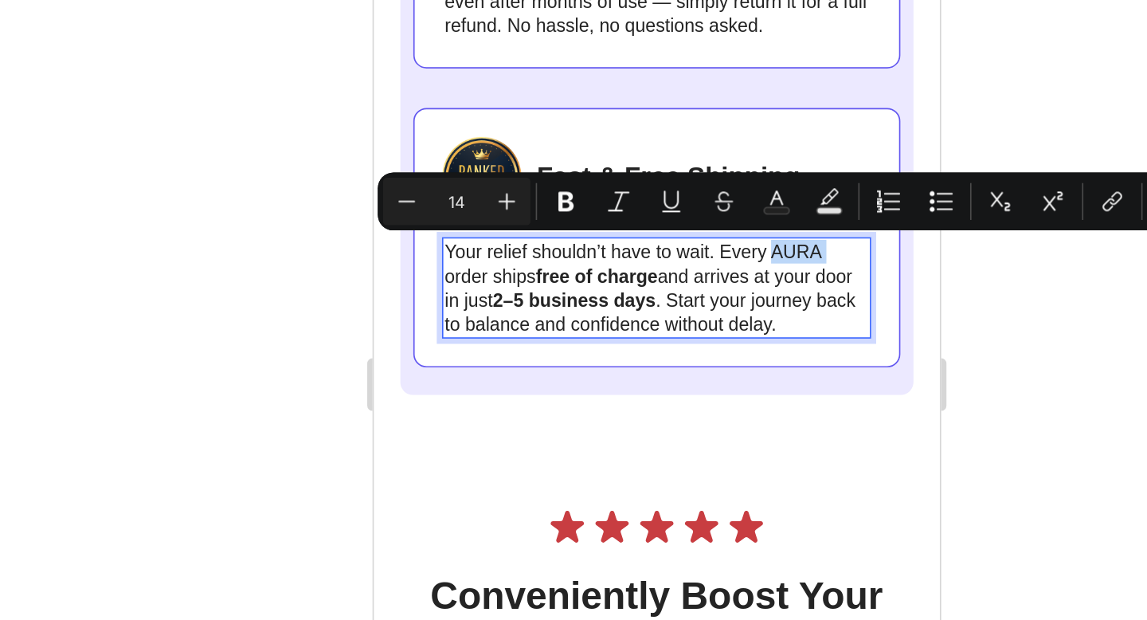
drag, startPoint x: 644, startPoint y: 115, endPoint x: 617, endPoint y: 116, distance: 27.1
click at [617, 116] on p "Your relief shouldn’t have to wait. Every AURA order ships free of charge and a…" at bounding box center [544, 138] width 257 height 58
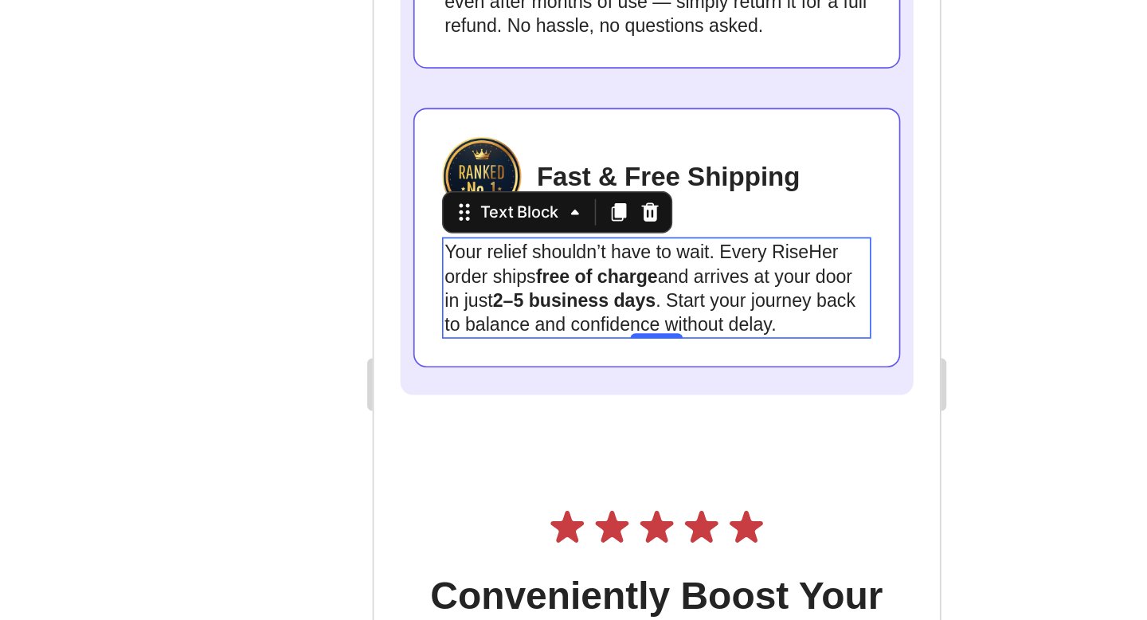
click at [919, 230] on div at bounding box center [708, 332] width 879 height 575
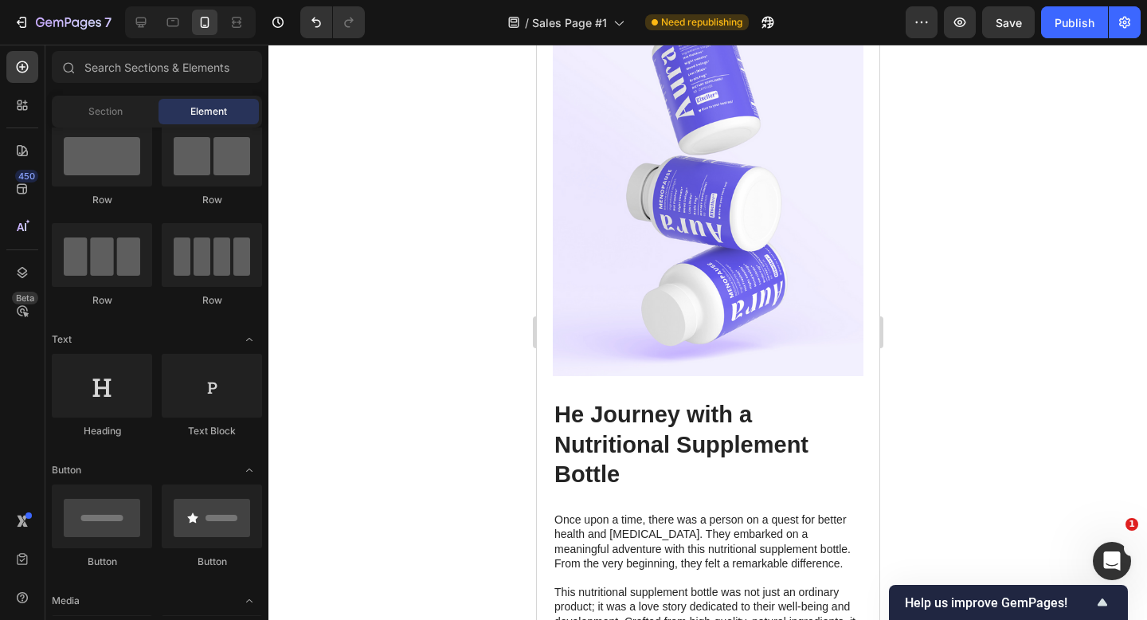
scroll to position [7389, 0]
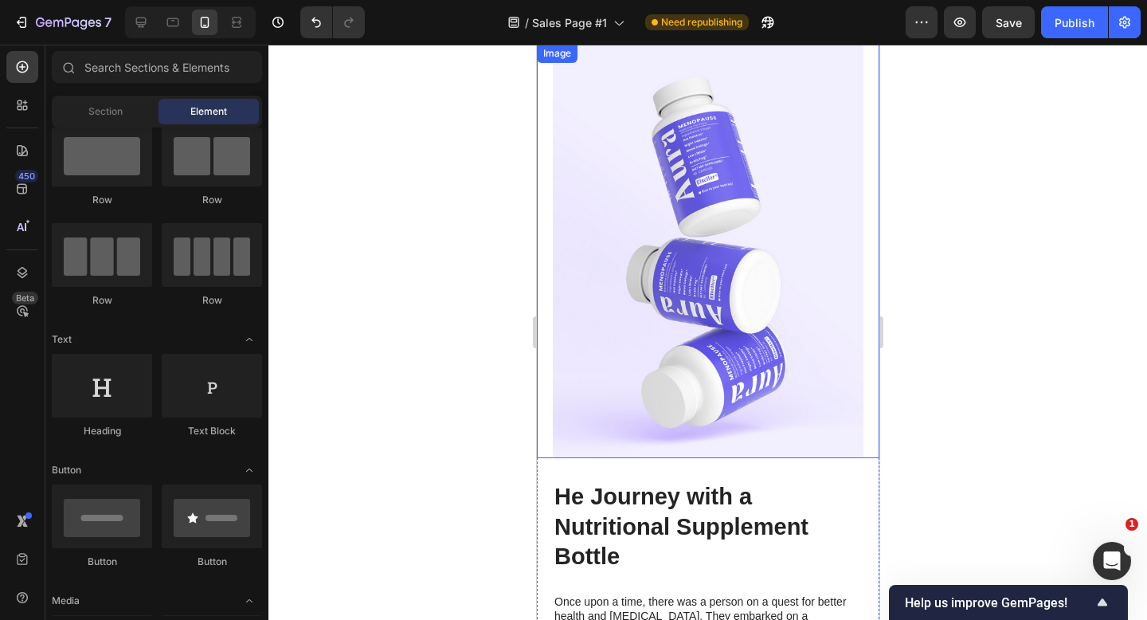
click at [799, 251] on img at bounding box center [707, 251] width 311 height 414
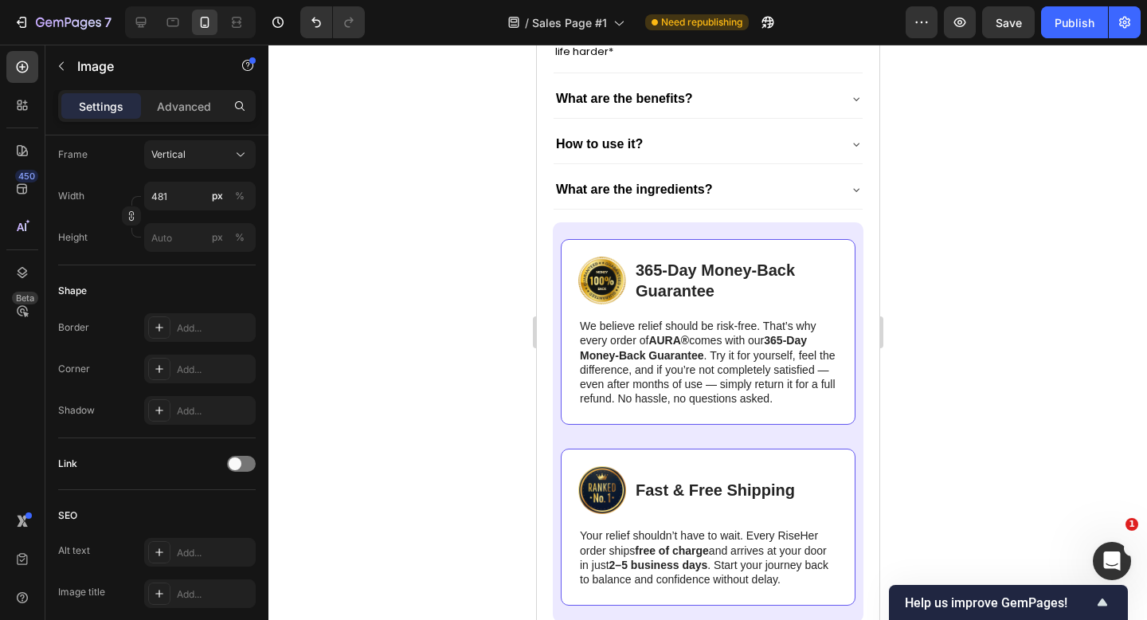
scroll to position [6189, 0]
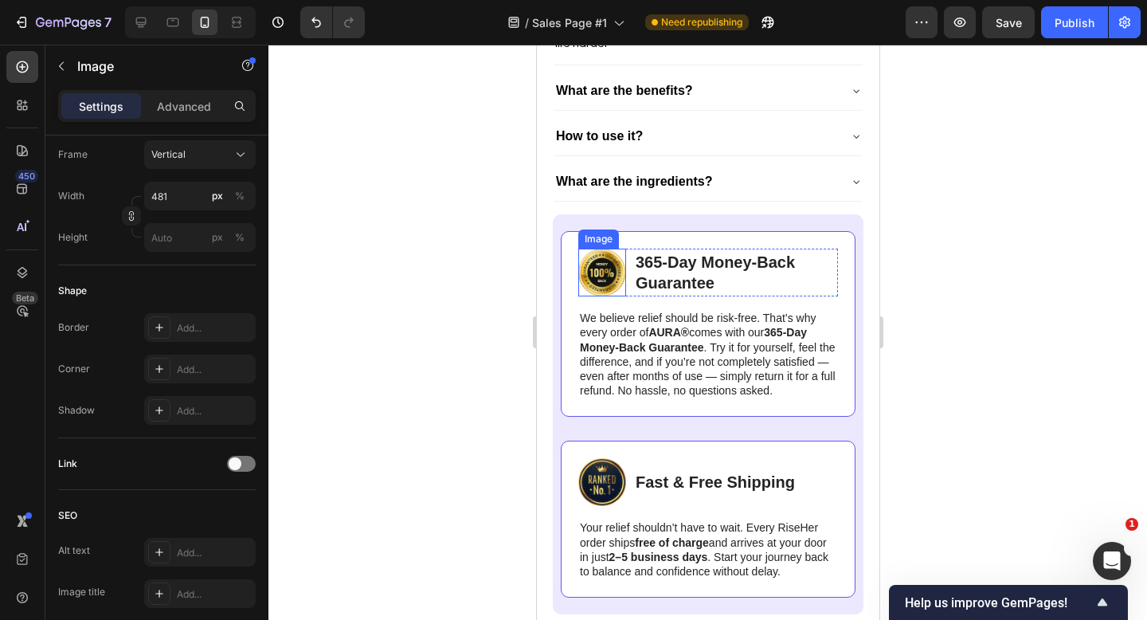
click at [601, 273] on img at bounding box center [602, 273] width 48 height 48
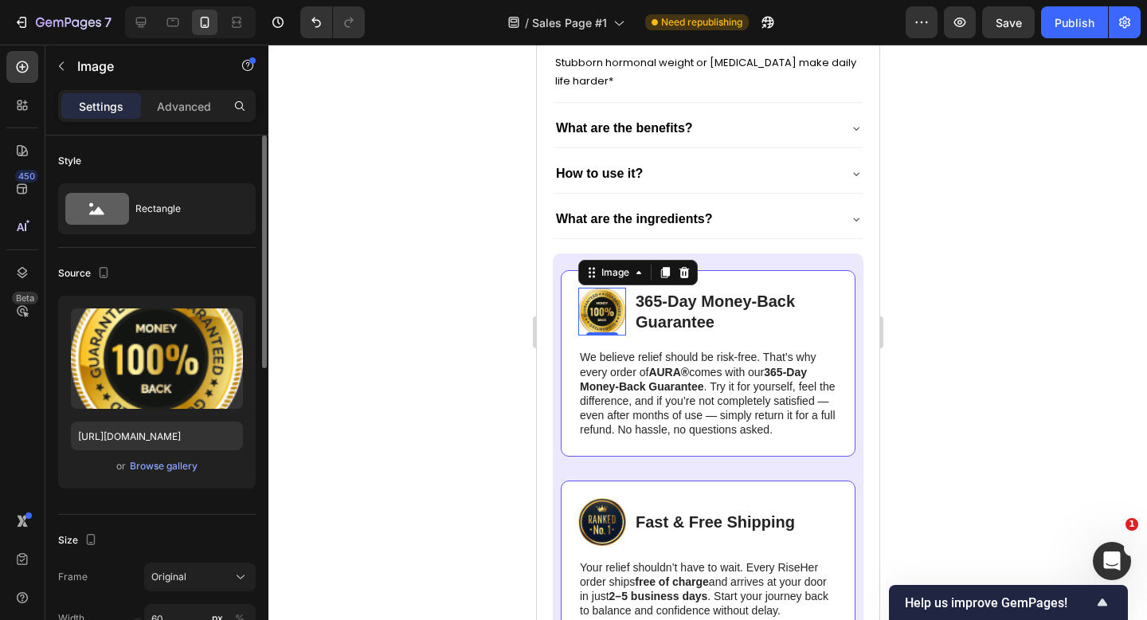
scroll to position [1, 0]
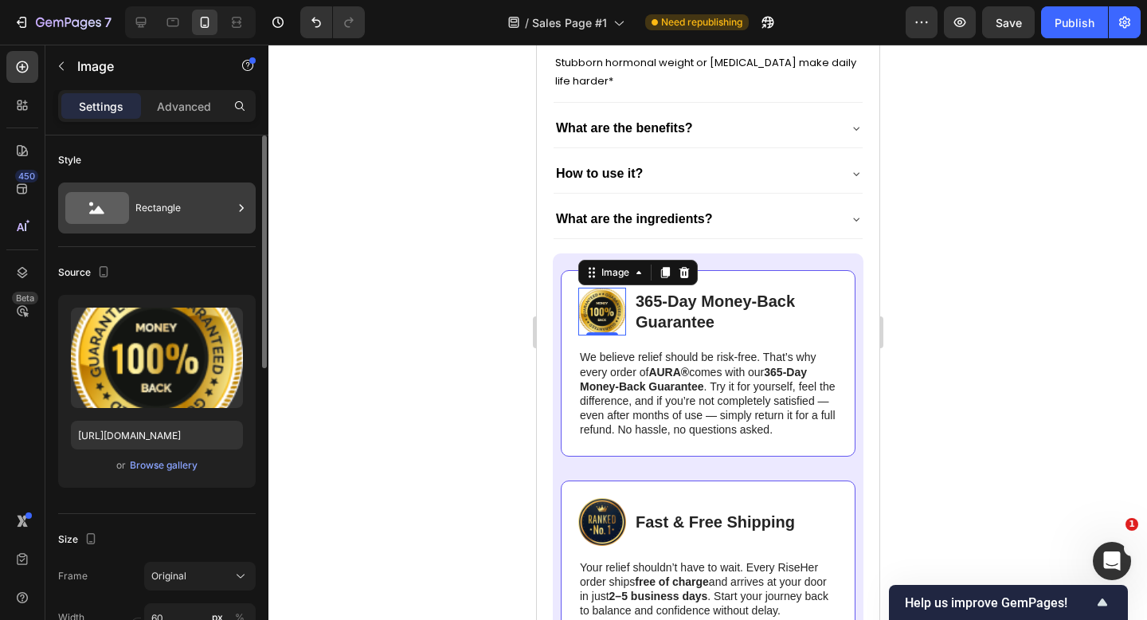
click at [178, 215] on div "Rectangle" at bounding box center [183, 208] width 97 height 37
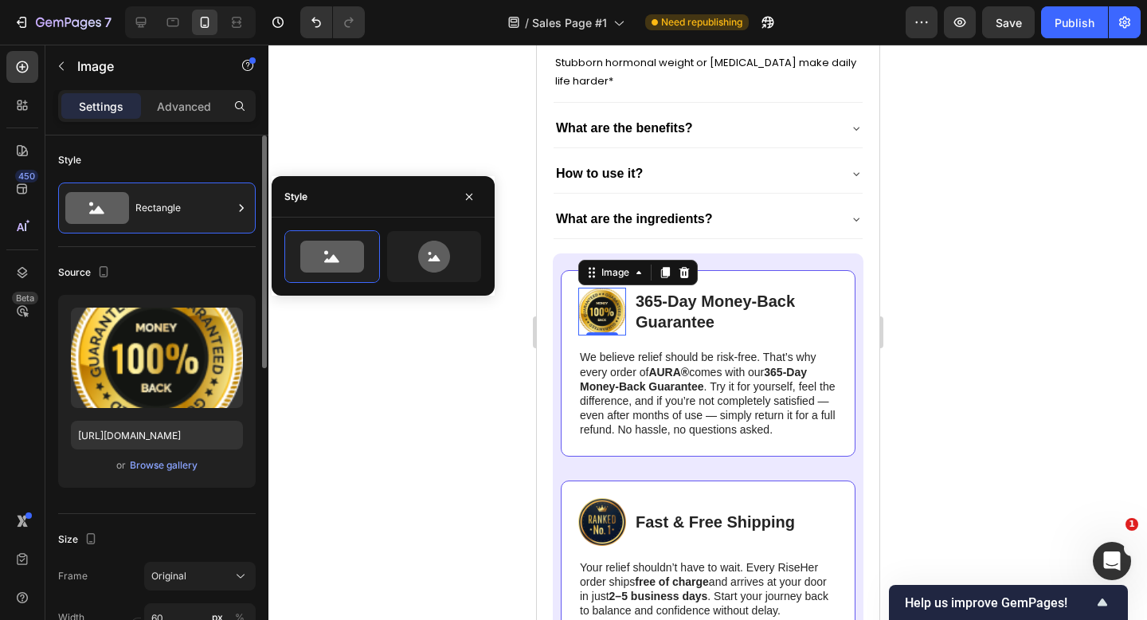
click at [175, 139] on div "Style Rectangle" at bounding box center [157, 191] width 198 height 112
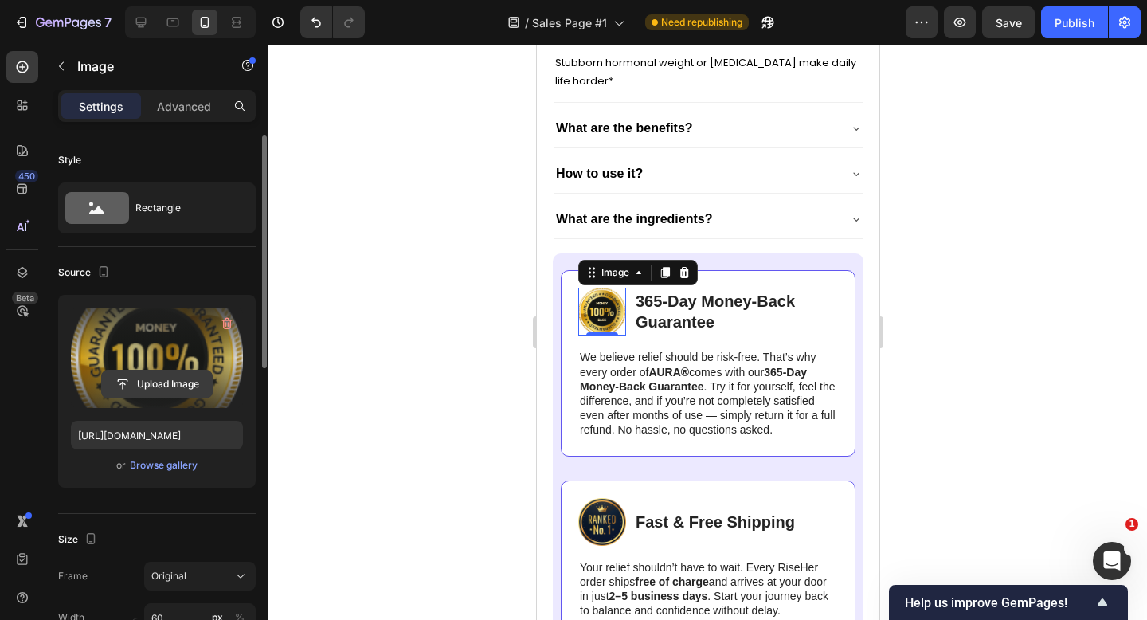
click at [133, 372] on input "file" at bounding box center [157, 384] width 110 height 27
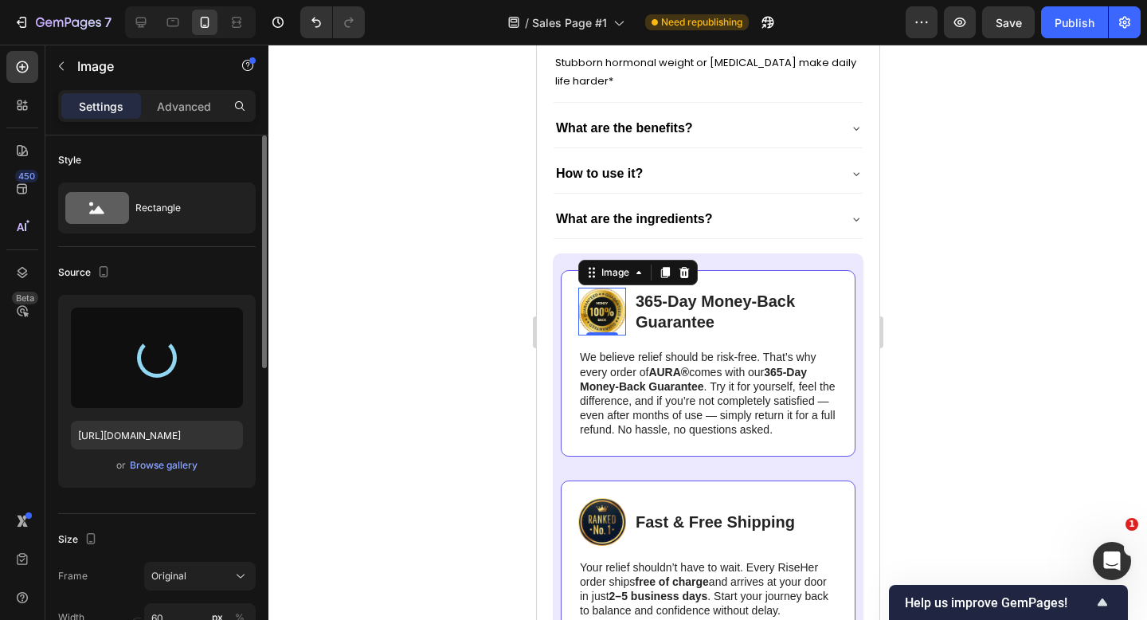
type input "https://cdn.shopify.com/s/files/1/0926/4260/7488/files/gempages_571668979009979…"
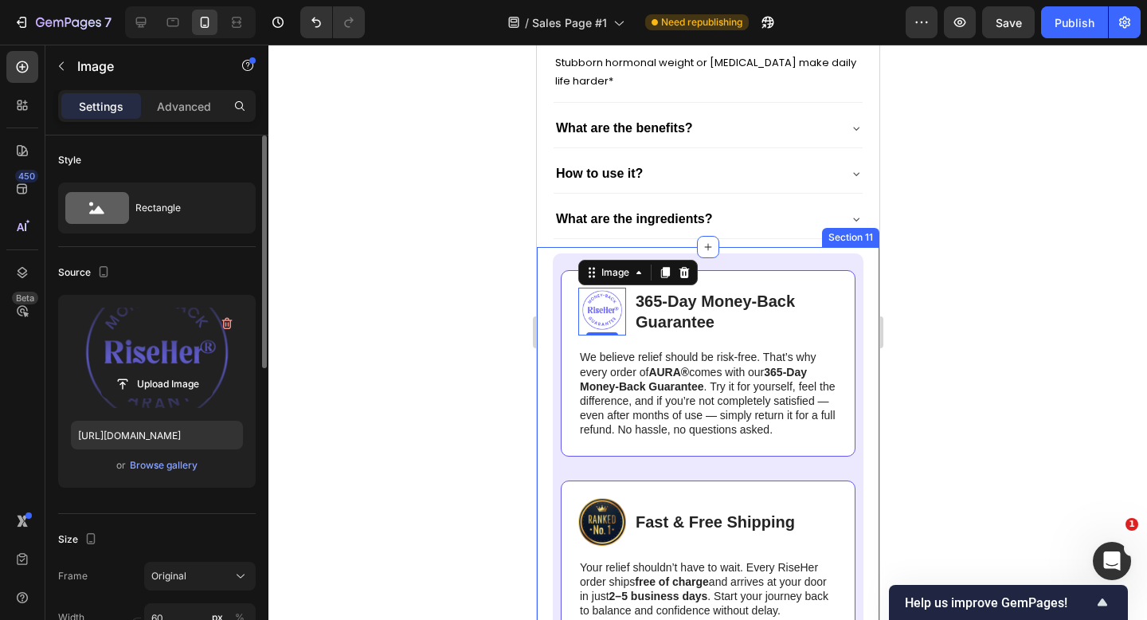
click at [935, 323] on div at bounding box center [708, 332] width 879 height 575
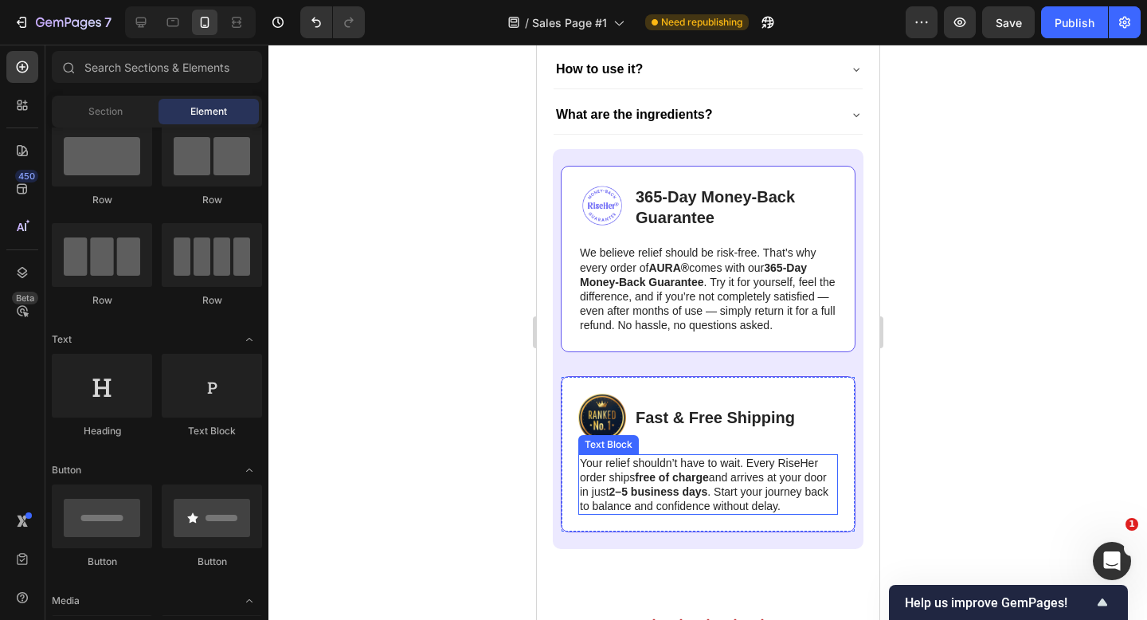
scroll to position [6266, 0]
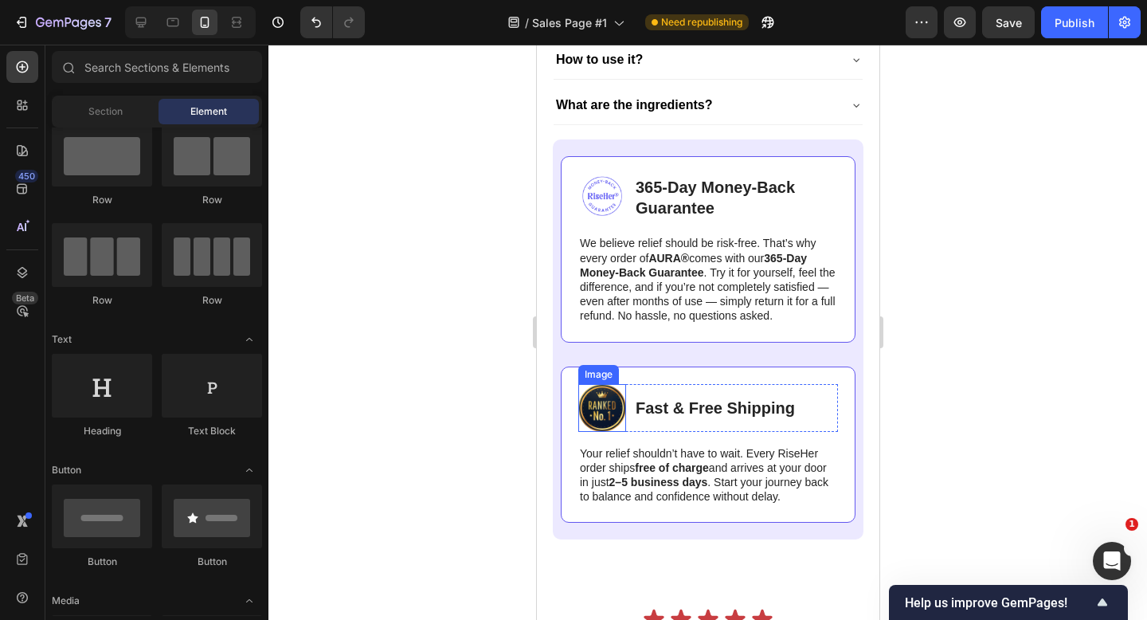
click at [604, 404] on img at bounding box center [602, 408] width 48 height 48
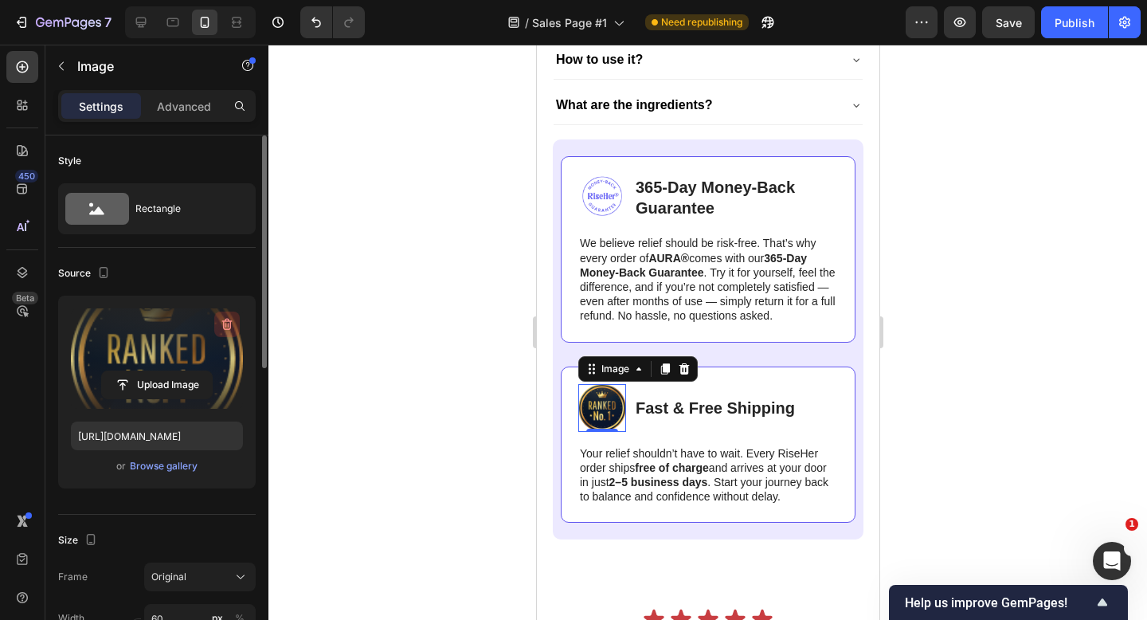
click at [226, 324] on icon "button" at bounding box center [226, 325] width 2 height 5
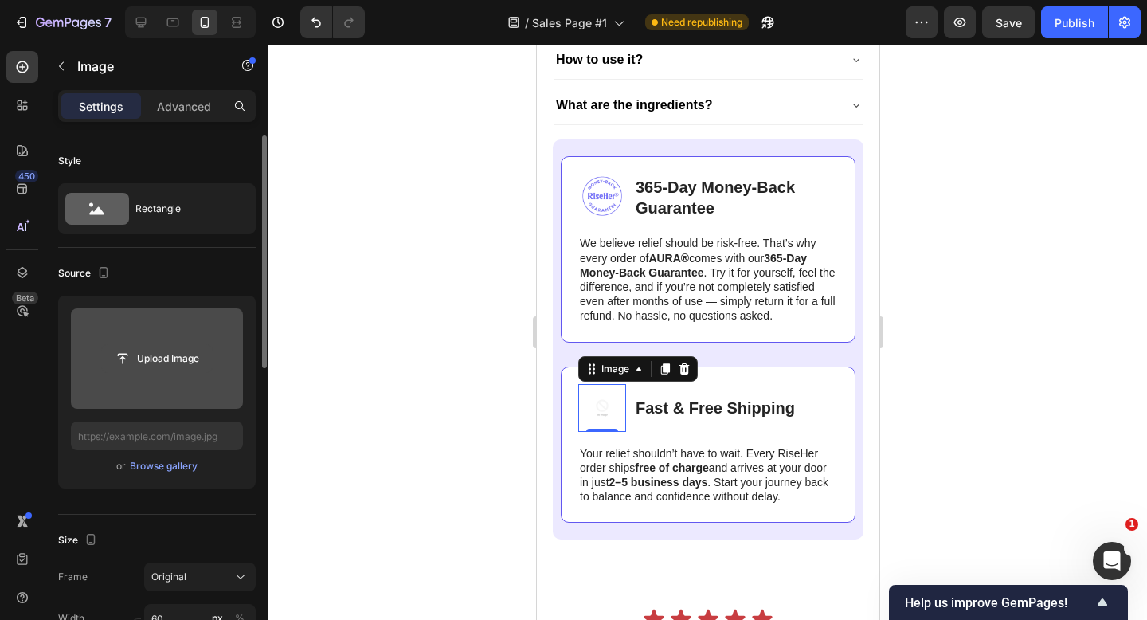
click at [161, 356] on input "file" at bounding box center [157, 358] width 110 height 27
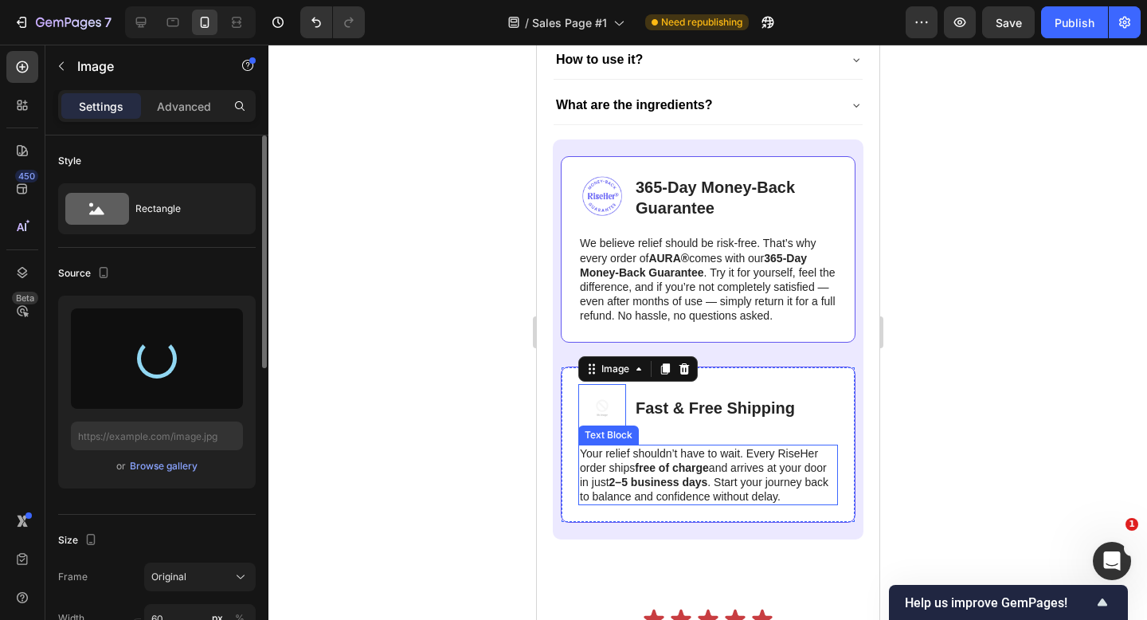
type input "https://cdn.shopify.com/s/files/1/0926/4260/7488/files/gempages_571668979009979…"
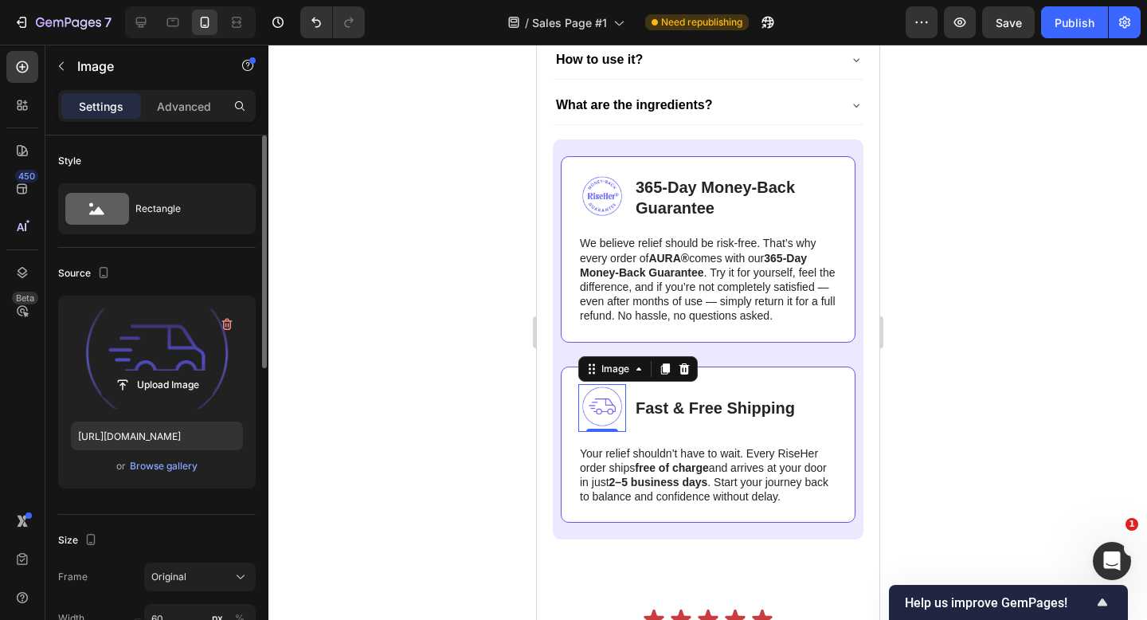
click at [904, 376] on div at bounding box center [708, 332] width 879 height 575
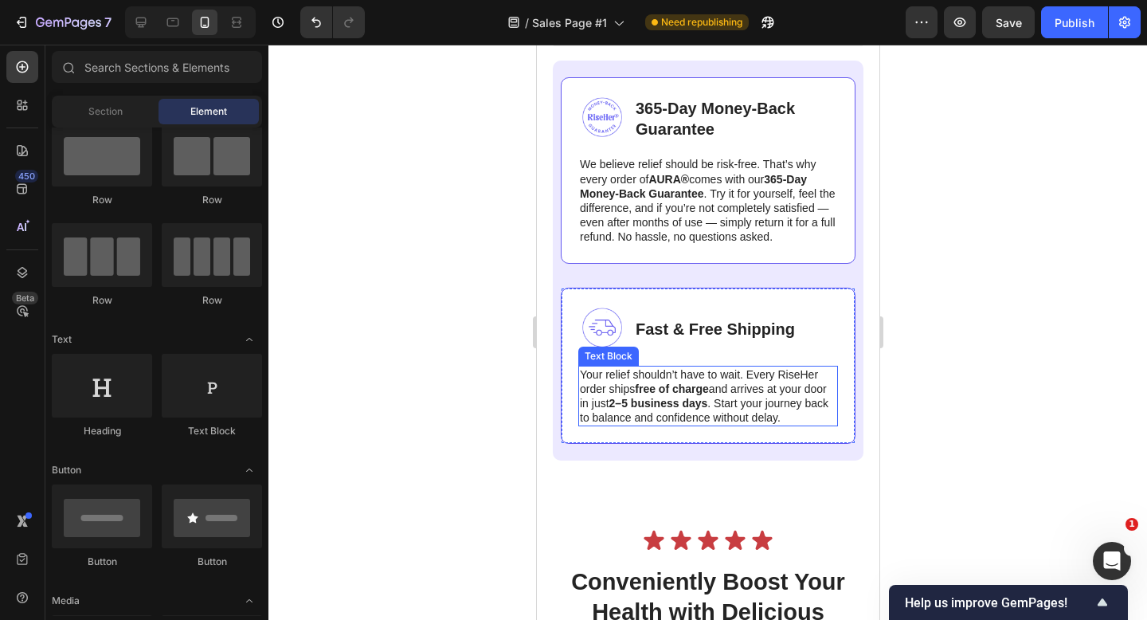
scroll to position [6347, 0]
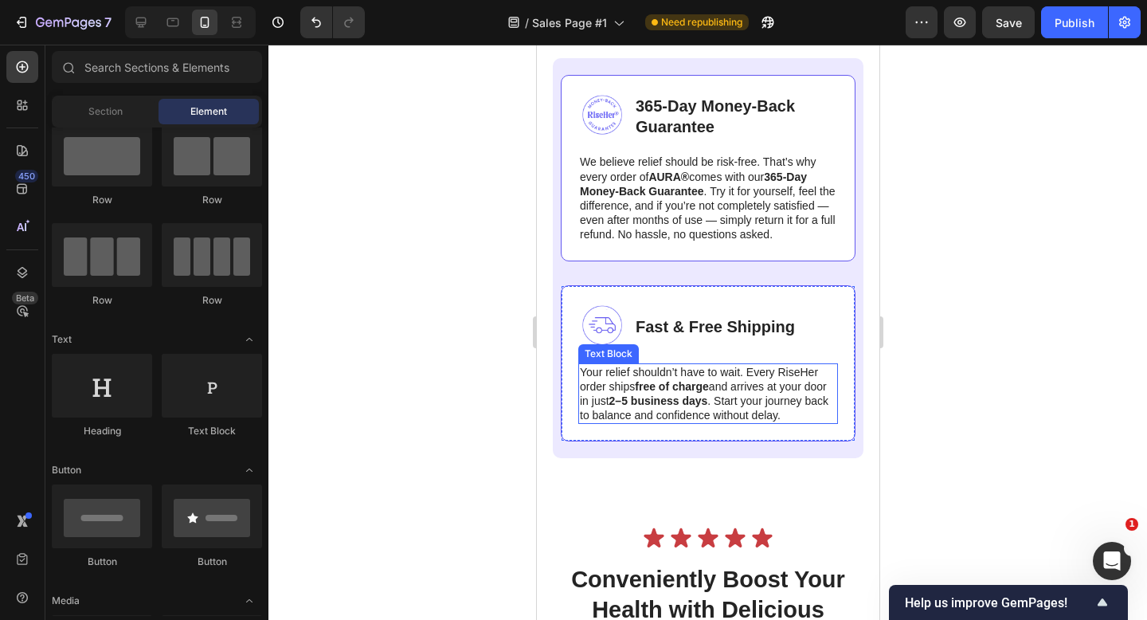
click at [744, 402] on p "Your relief shouldn’t have to wait. Every RiseHer order ships free of charge an…" at bounding box center [707, 394] width 257 height 58
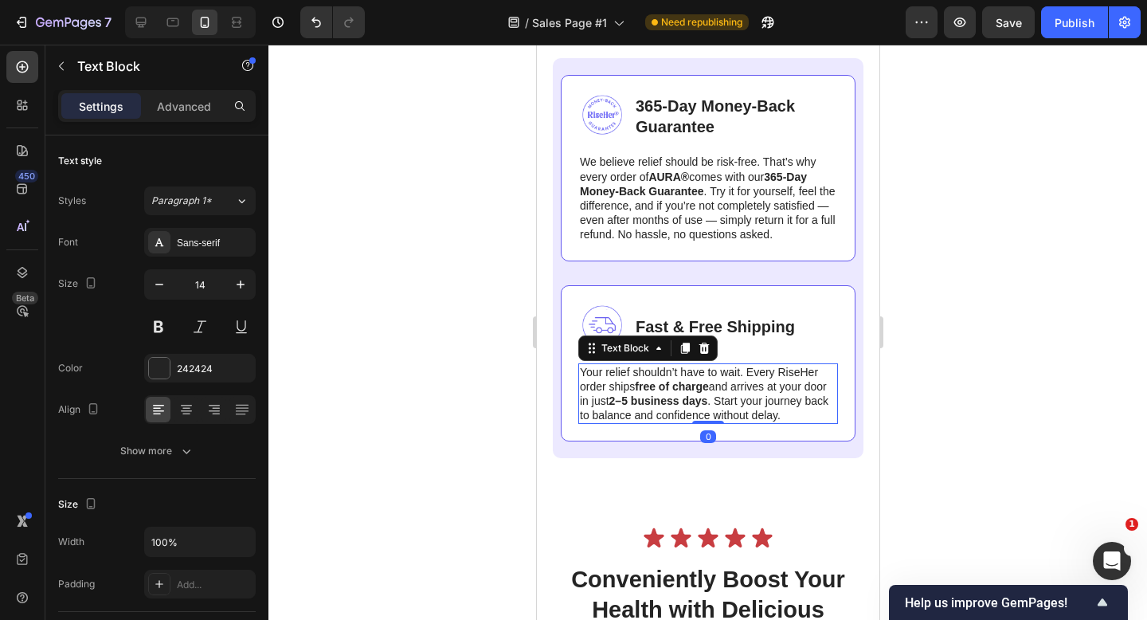
click at [925, 371] on div at bounding box center [708, 332] width 879 height 575
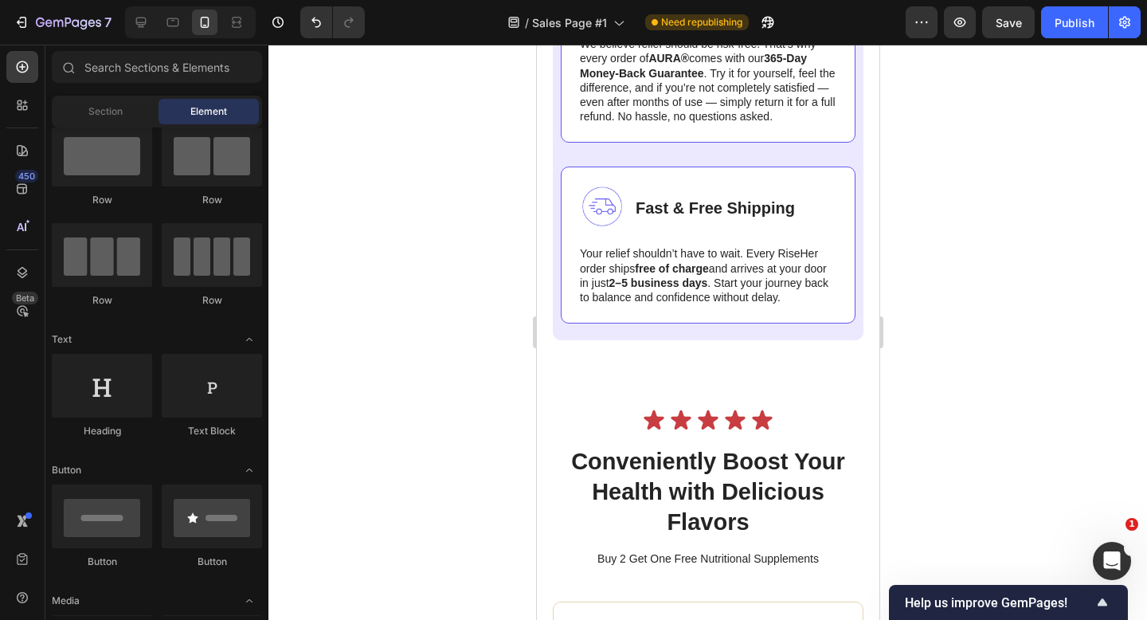
scroll to position [6521, 0]
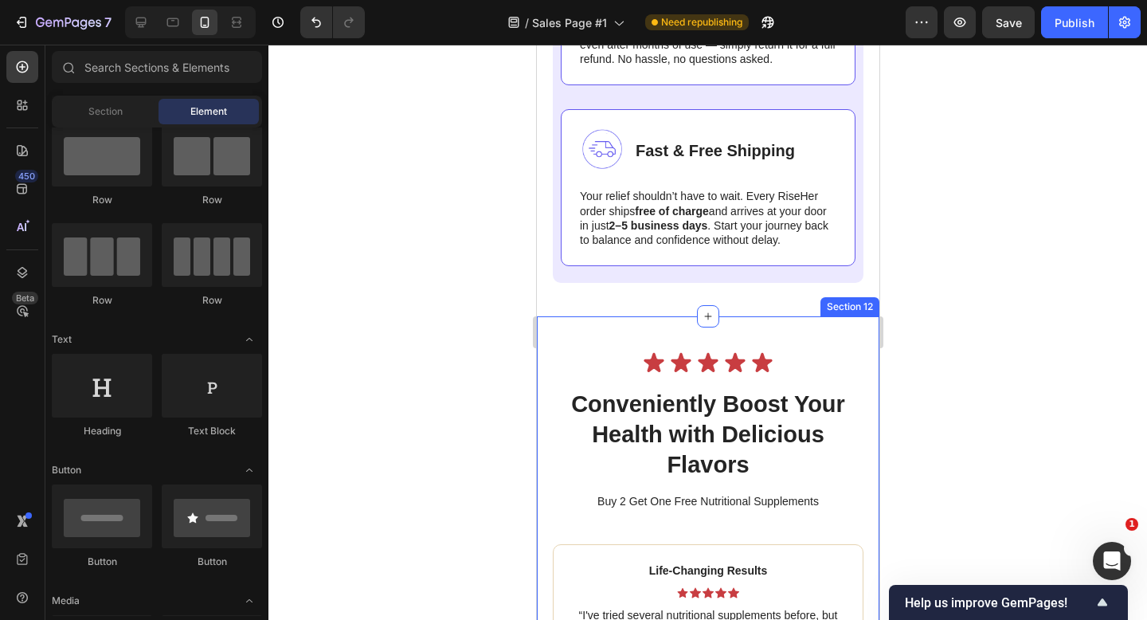
click at [650, 324] on div "Icon Icon Icon Icon Icon Icon List Conveniently Boost Your Health with Deliciou…" at bounding box center [707, 597] width 343 height 563
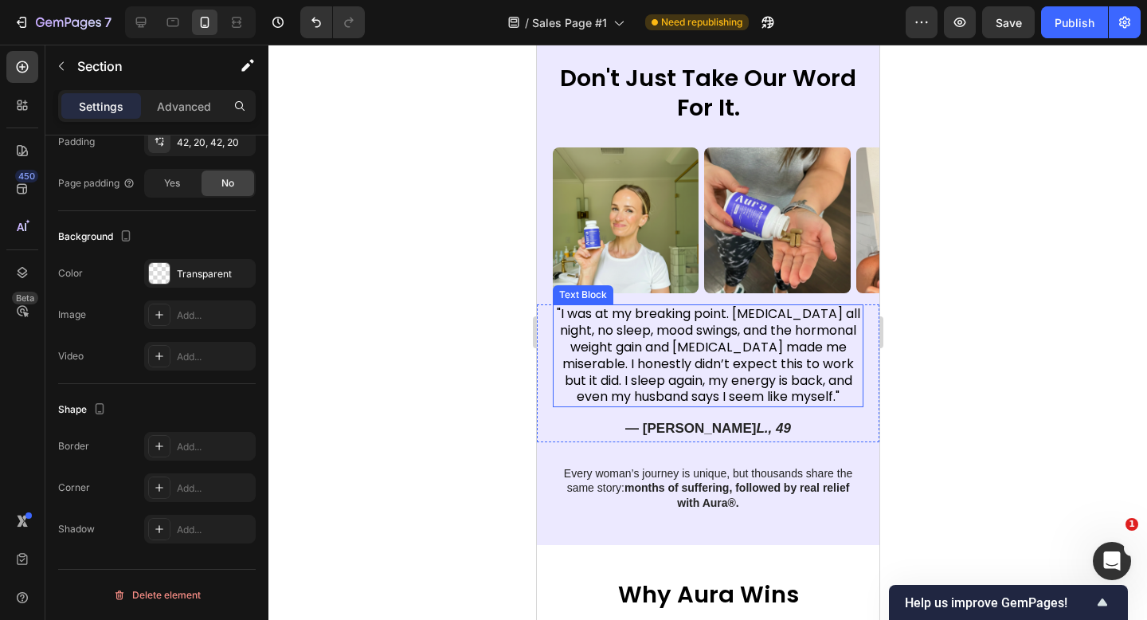
scroll to position [4089, 0]
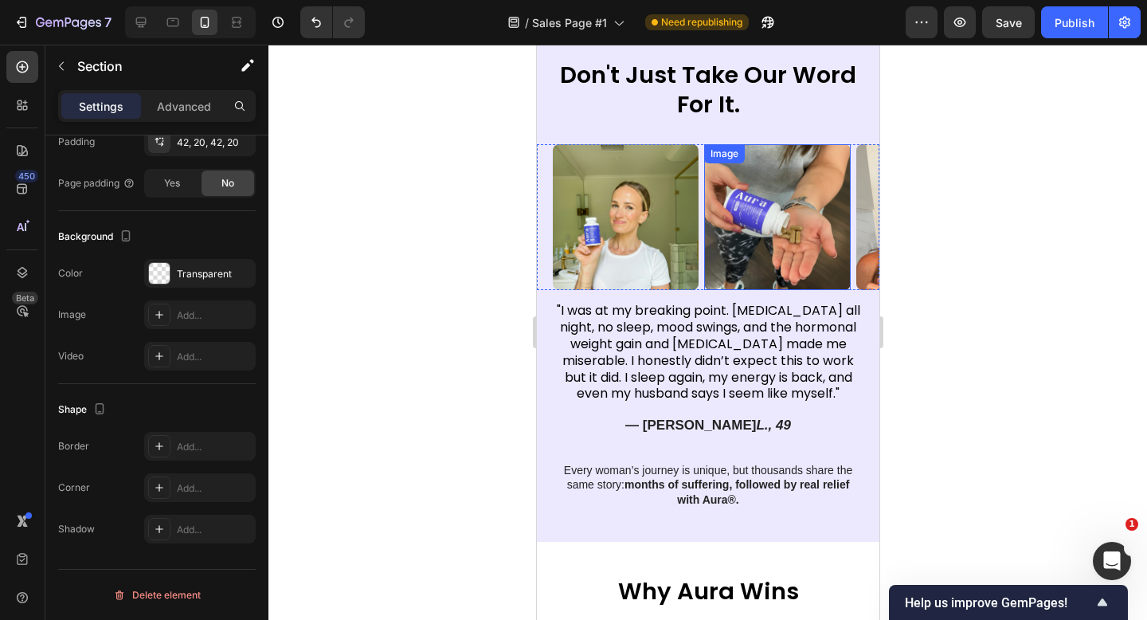
click at [791, 186] on img at bounding box center [777, 217] width 146 height 146
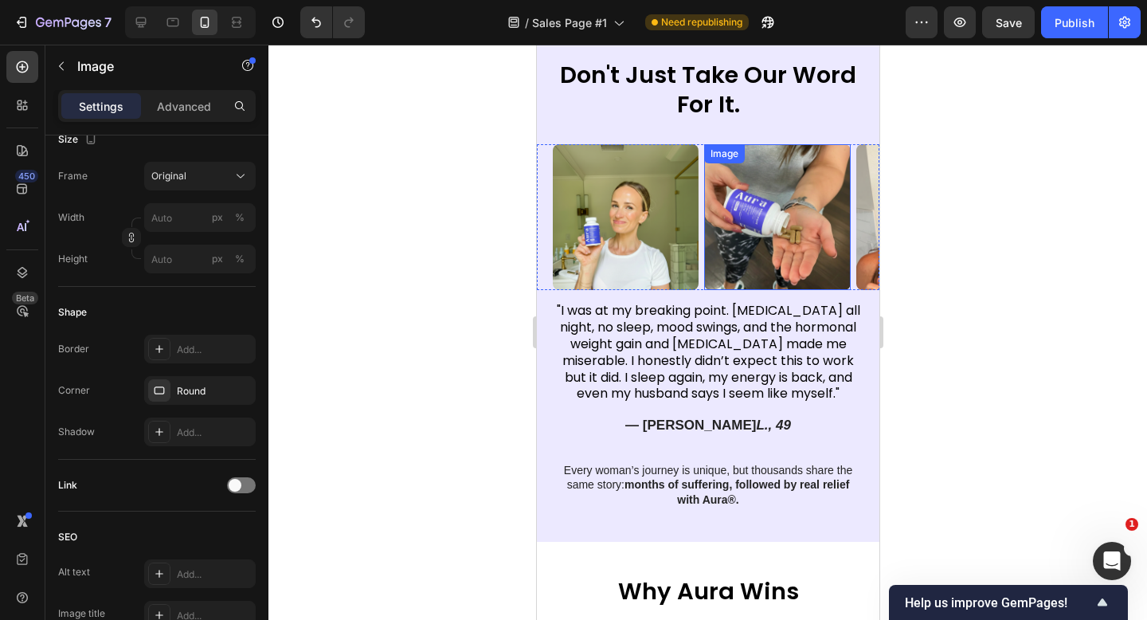
scroll to position [0, 0]
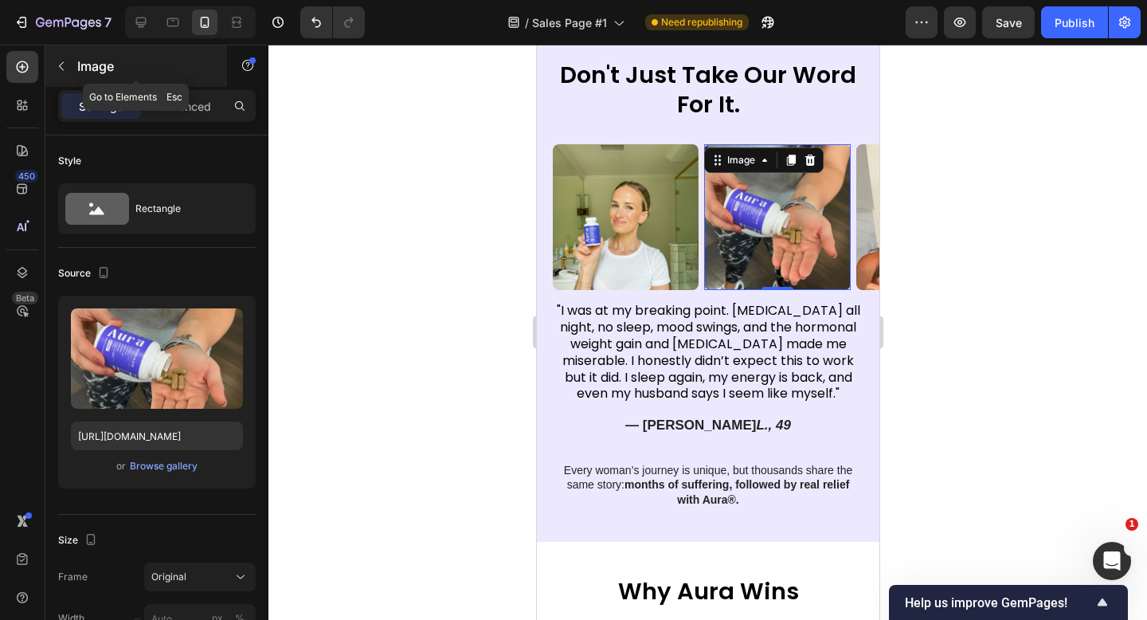
click at [61, 60] on icon "button" at bounding box center [61, 66] width 13 height 13
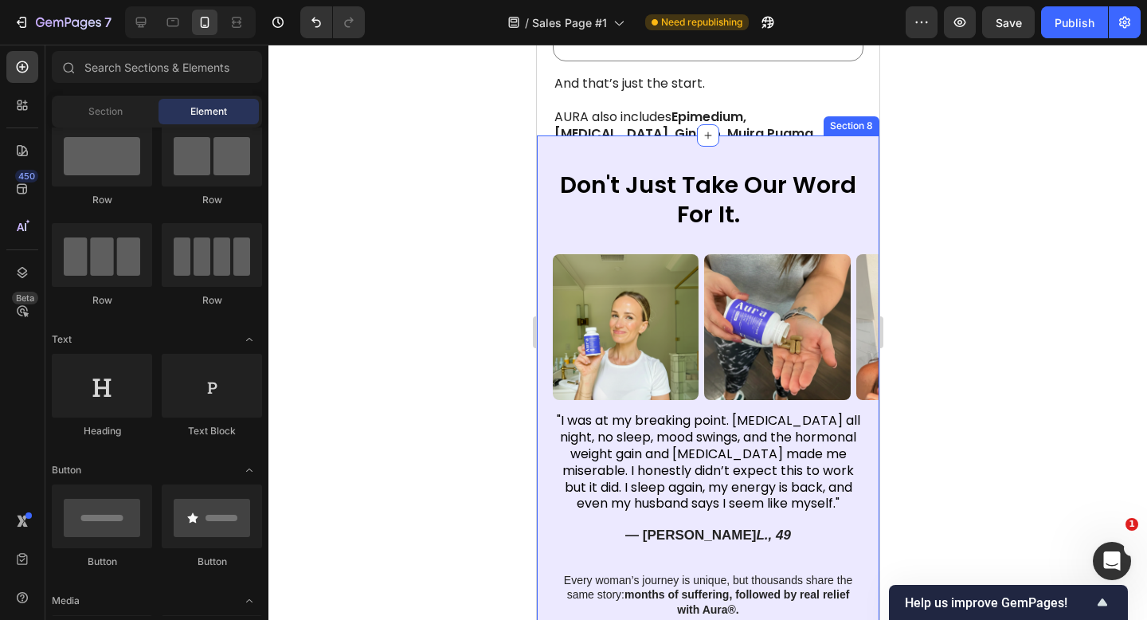
scroll to position [3970, 0]
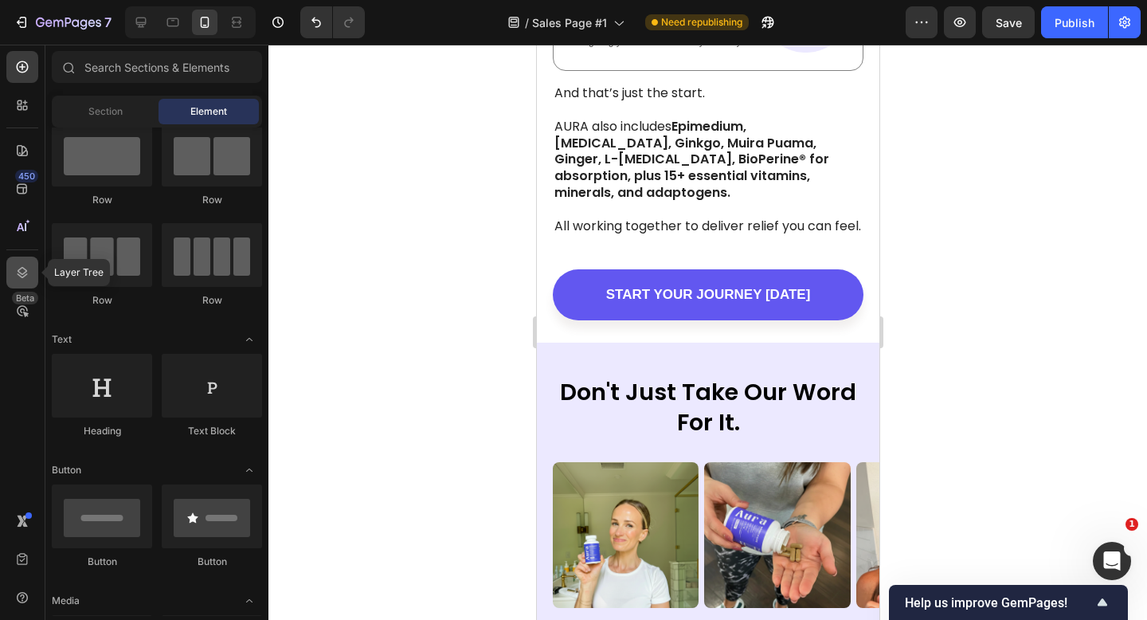
click at [29, 271] on icon at bounding box center [22, 273] width 16 height 16
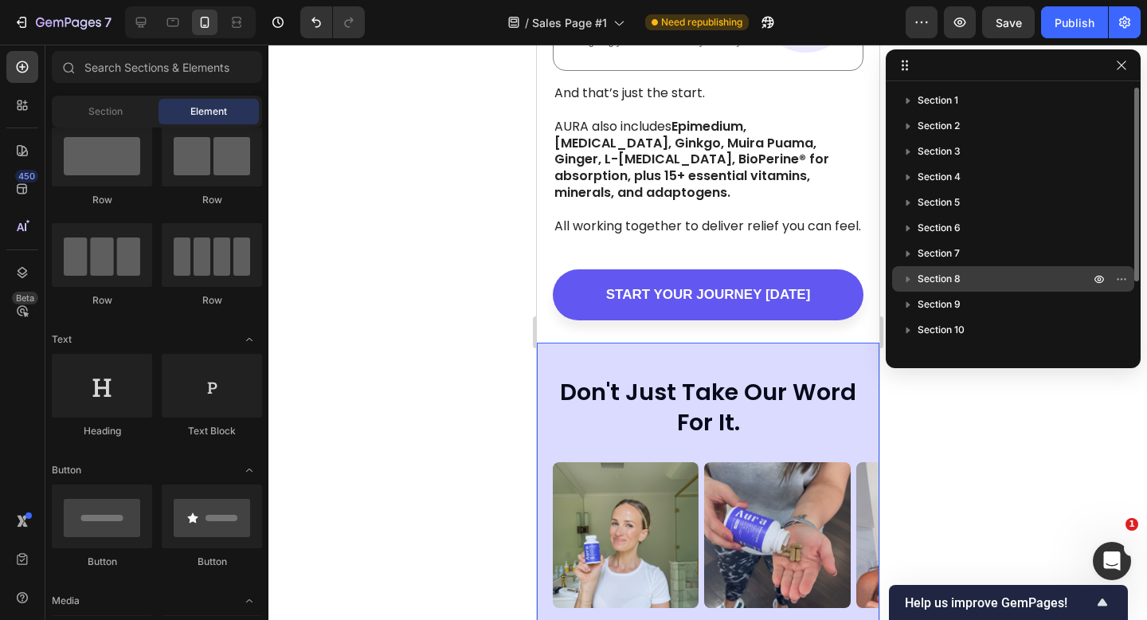
click at [908, 273] on icon "button" at bounding box center [908, 279] width 16 height 16
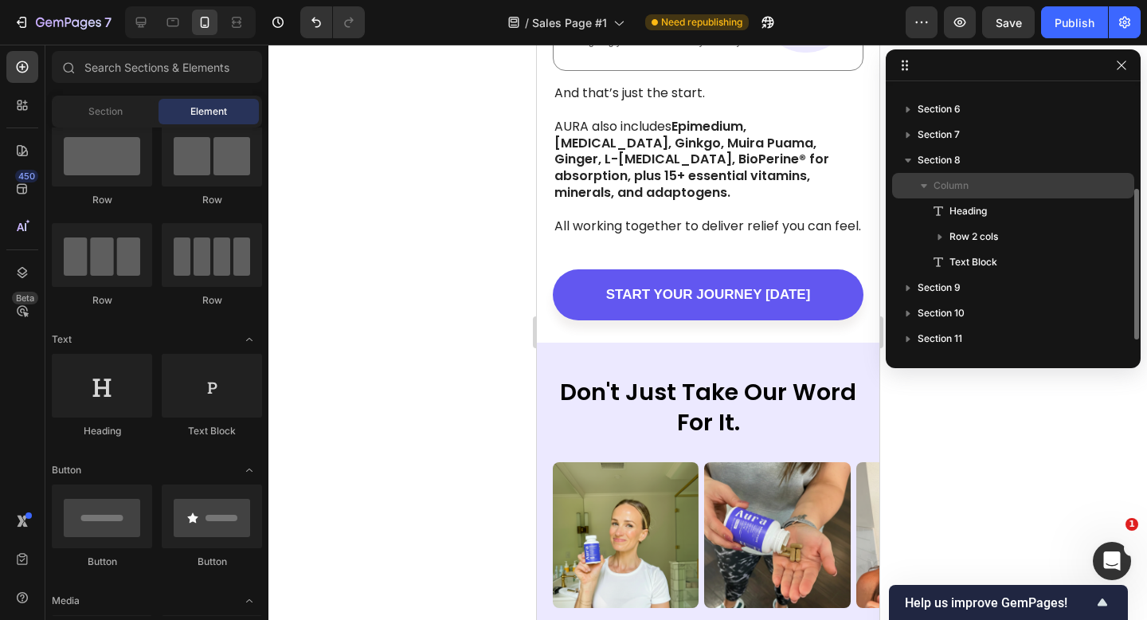
scroll to position [147, 0]
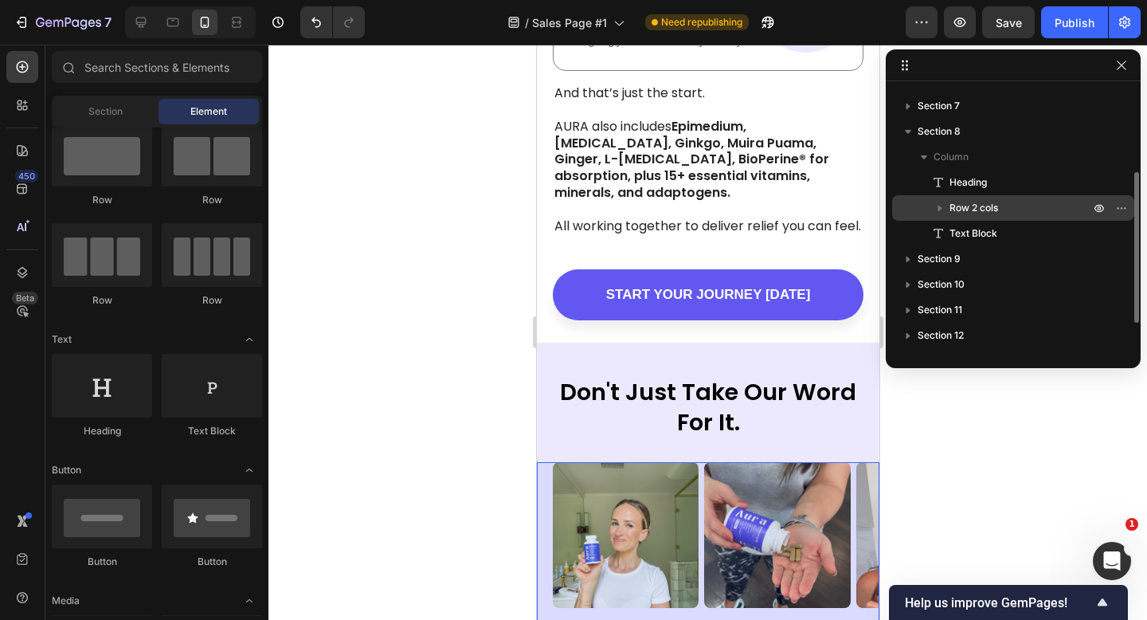
click at [939, 205] on icon "button" at bounding box center [940, 208] width 16 height 16
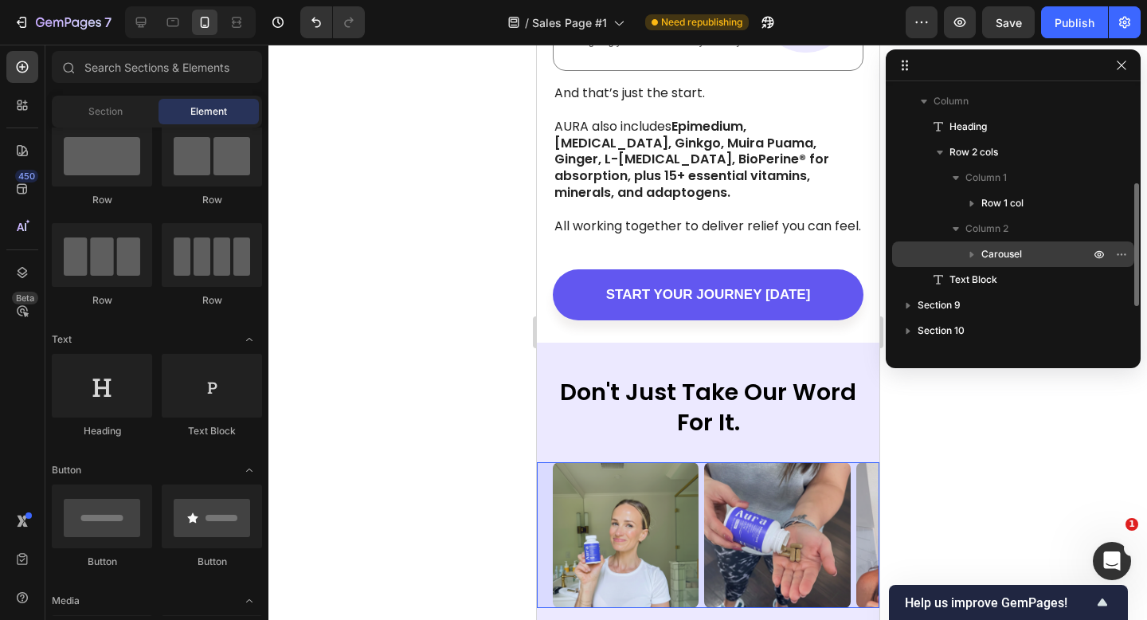
click at [971, 253] on icon "button" at bounding box center [972, 255] width 4 height 6
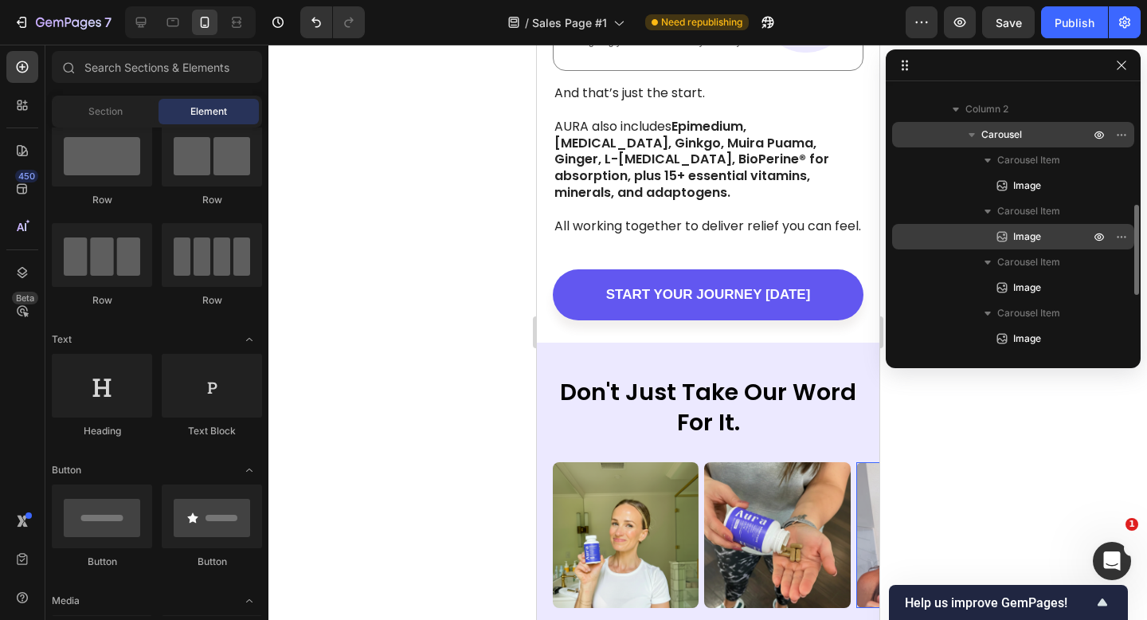
scroll to position [332, 0]
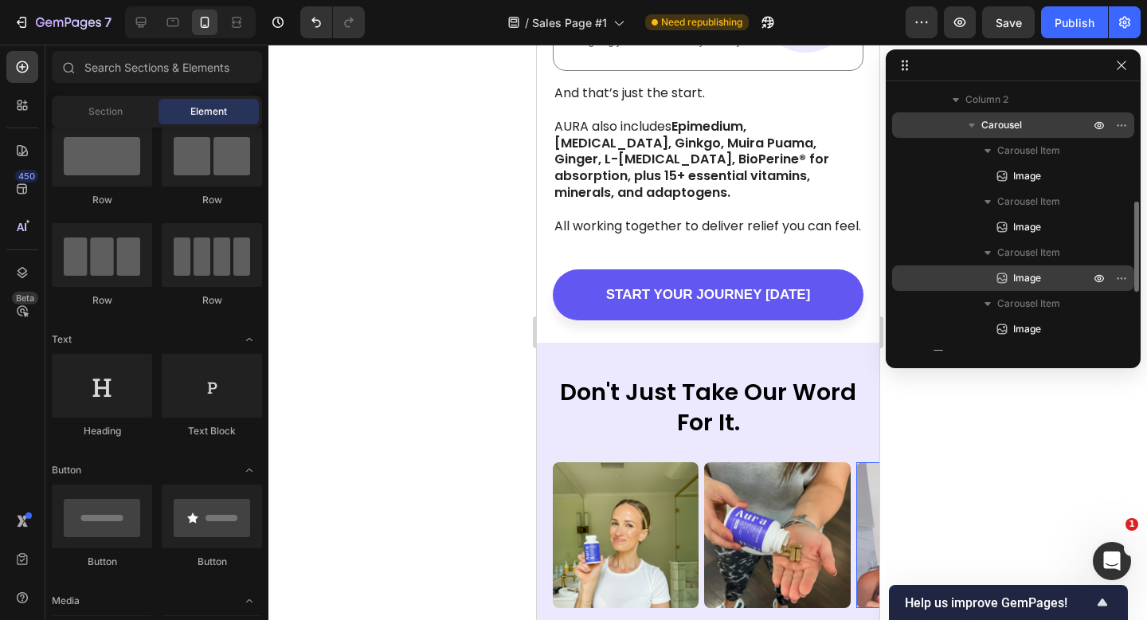
click at [1014, 281] on span "Image" at bounding box center [1028, 278] width 28 height 16
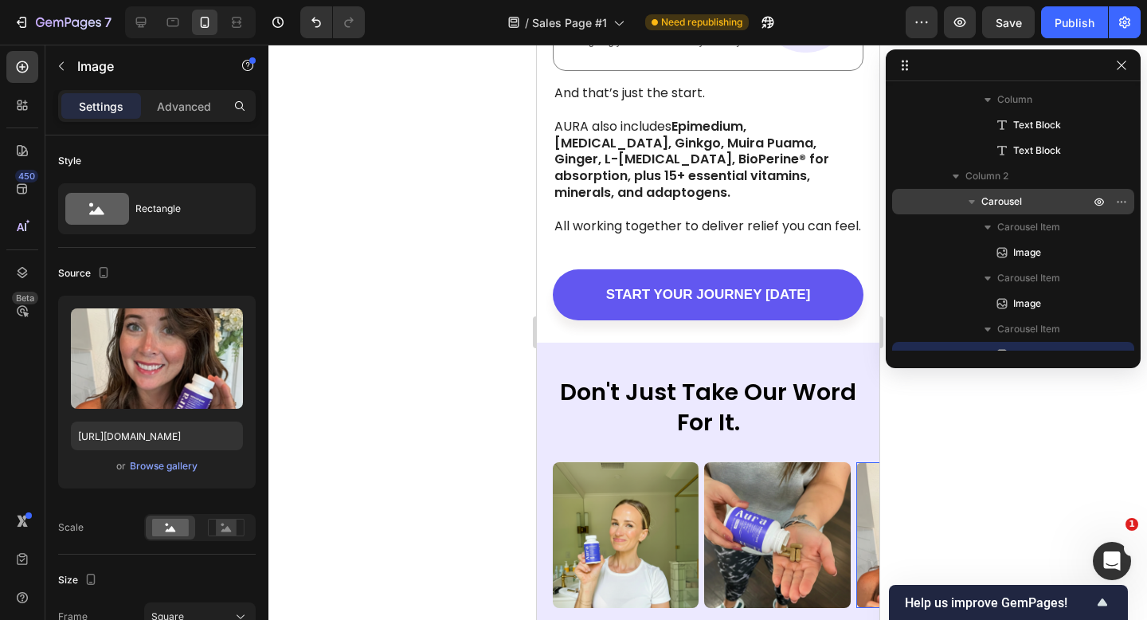
scroll to position [480, 0]
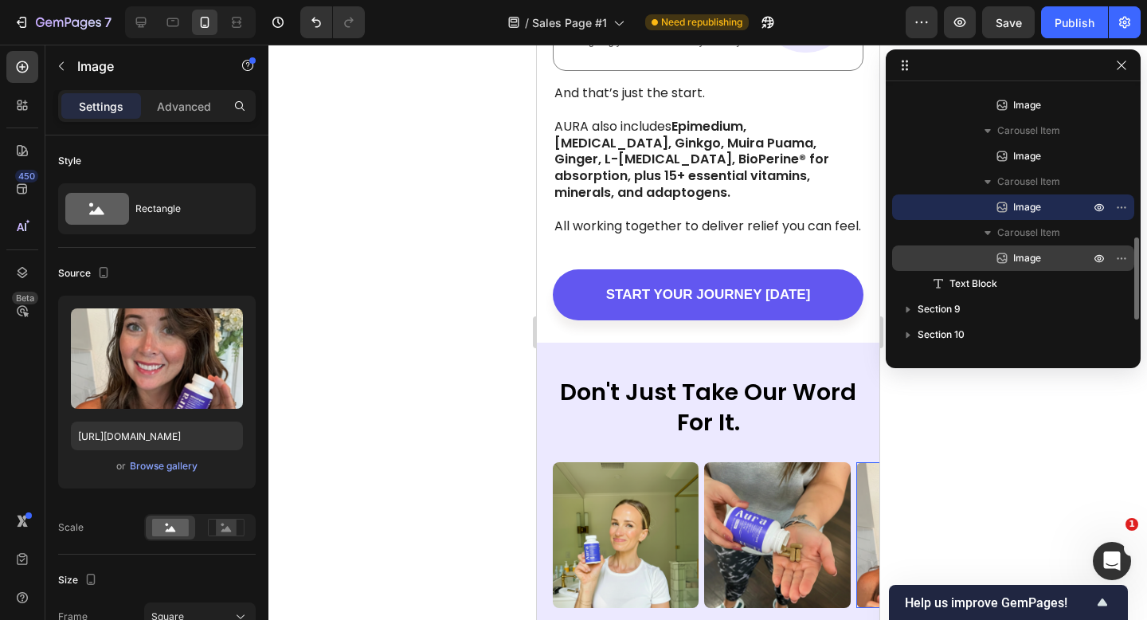
click at [1014, 260] on span "Image" at bounding box center [1028, 258] width 28 height 16
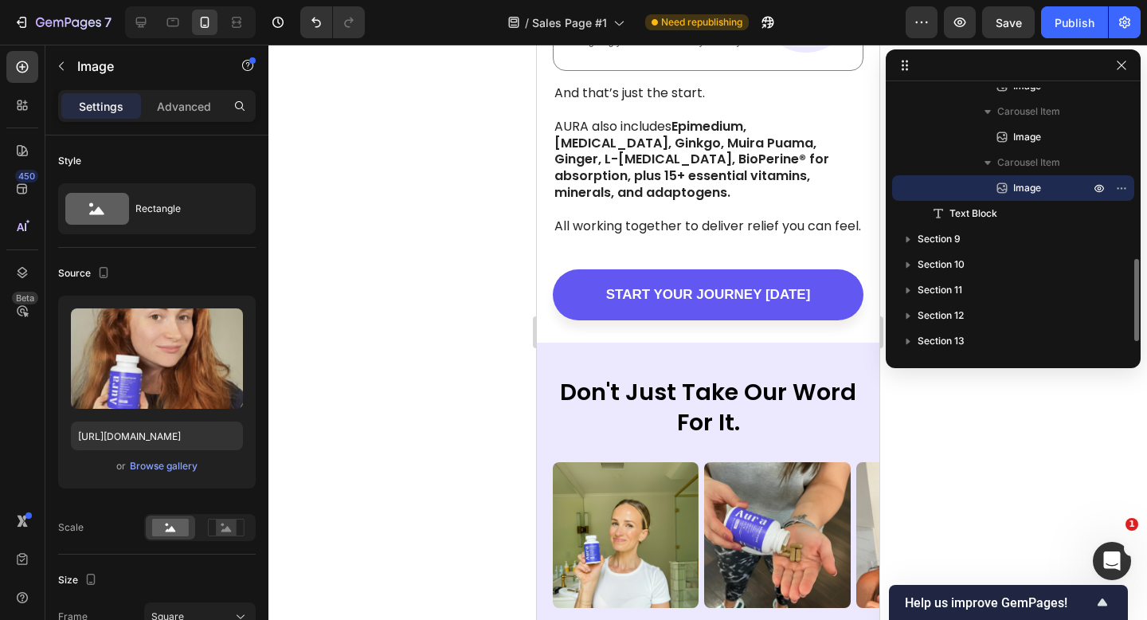
scroll to position [565, 0]
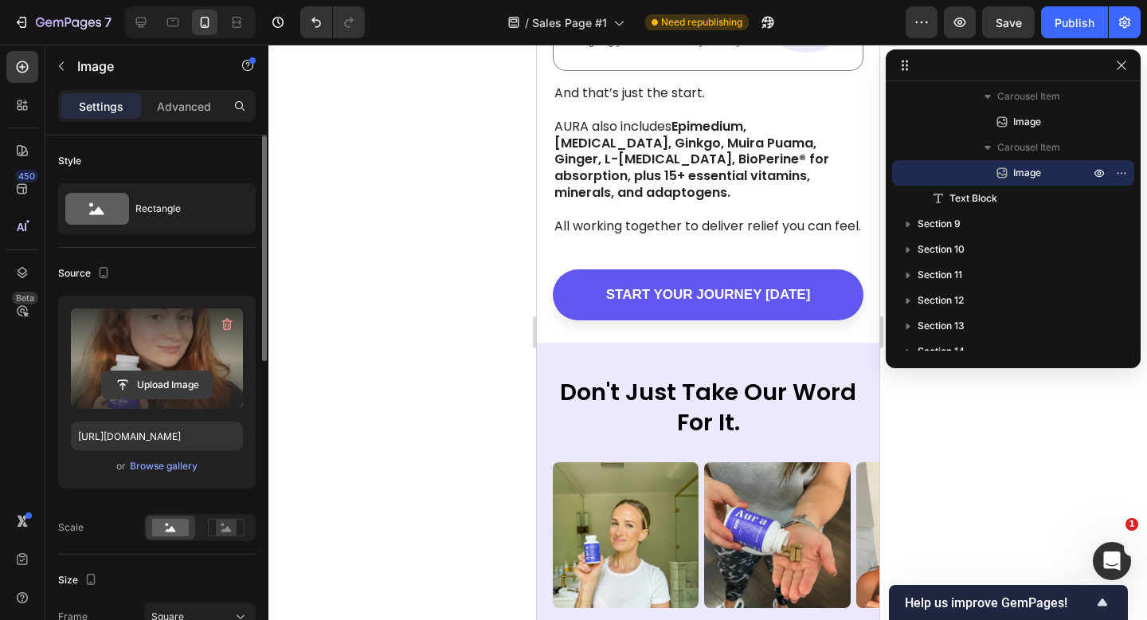
click at [194, 383] on input "file" at bounding box center [157, 384] width 110 height 27
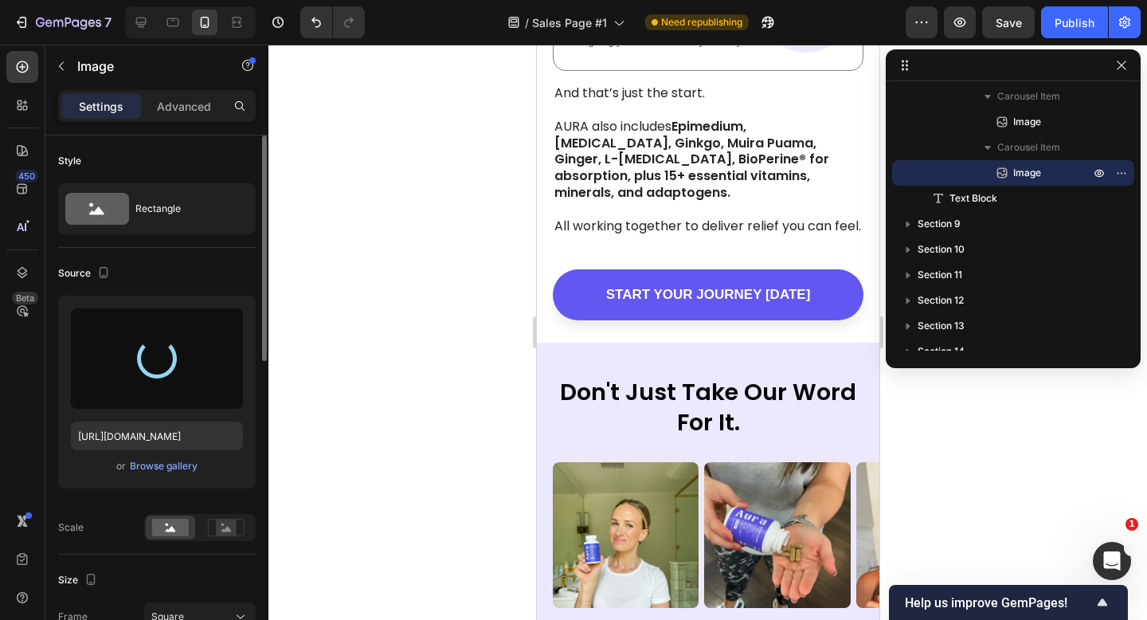
type input "https://cdn.shopify.com/s/files/1/0926/4260/7488/files/gempages_571668979009979…"
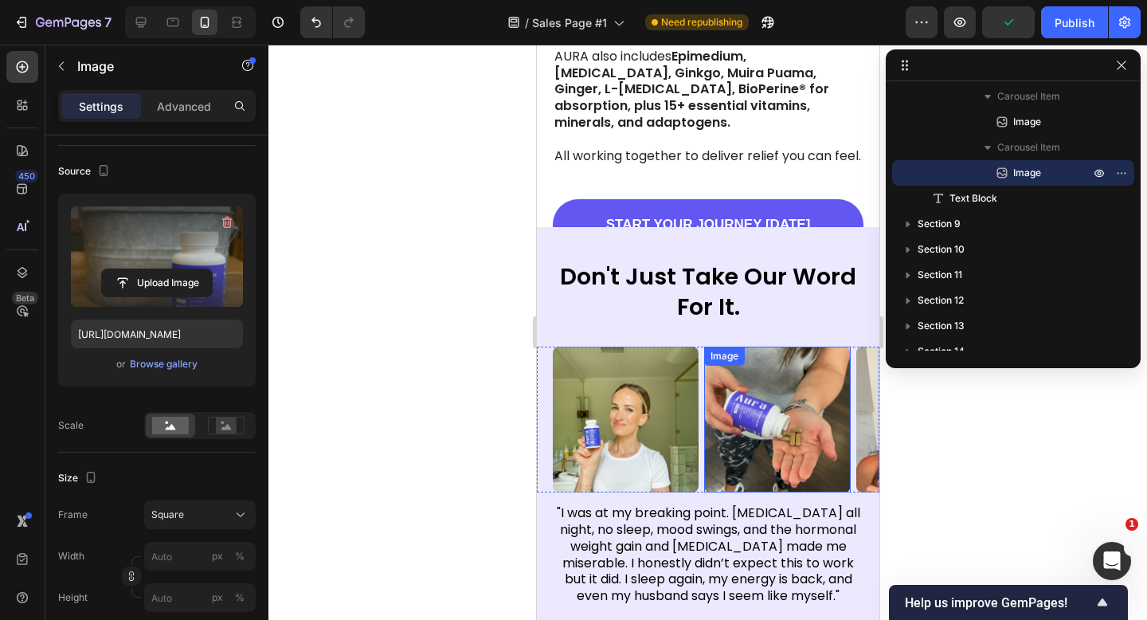
scroll to position [4041, 0]
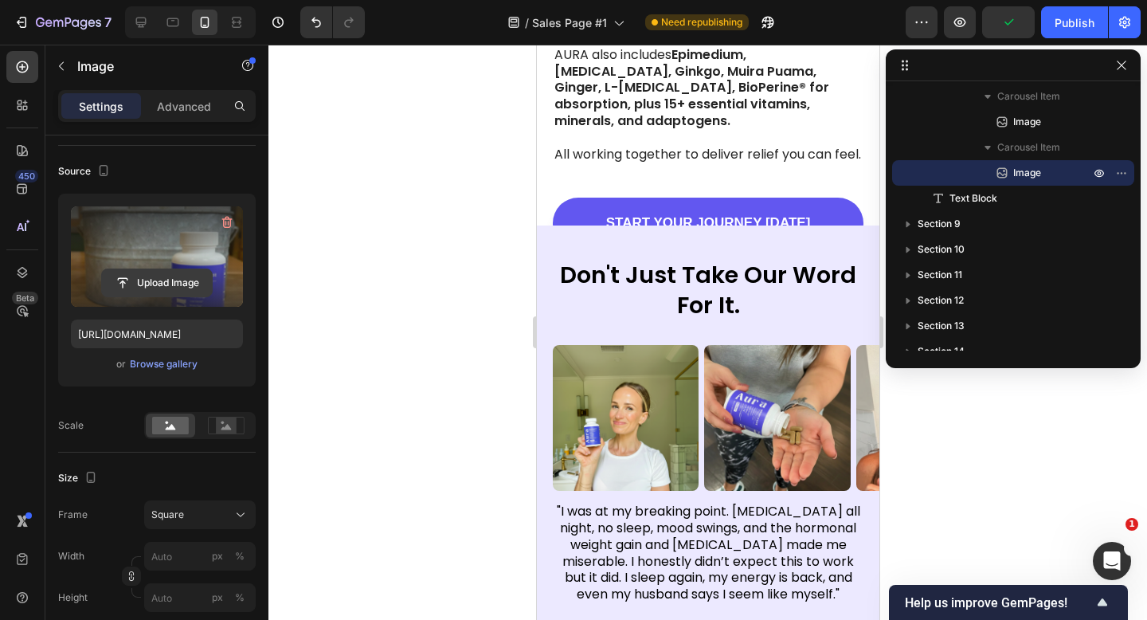
click at [199, 285] on input "file" at bounding box center [157, 282] width 110 height 27
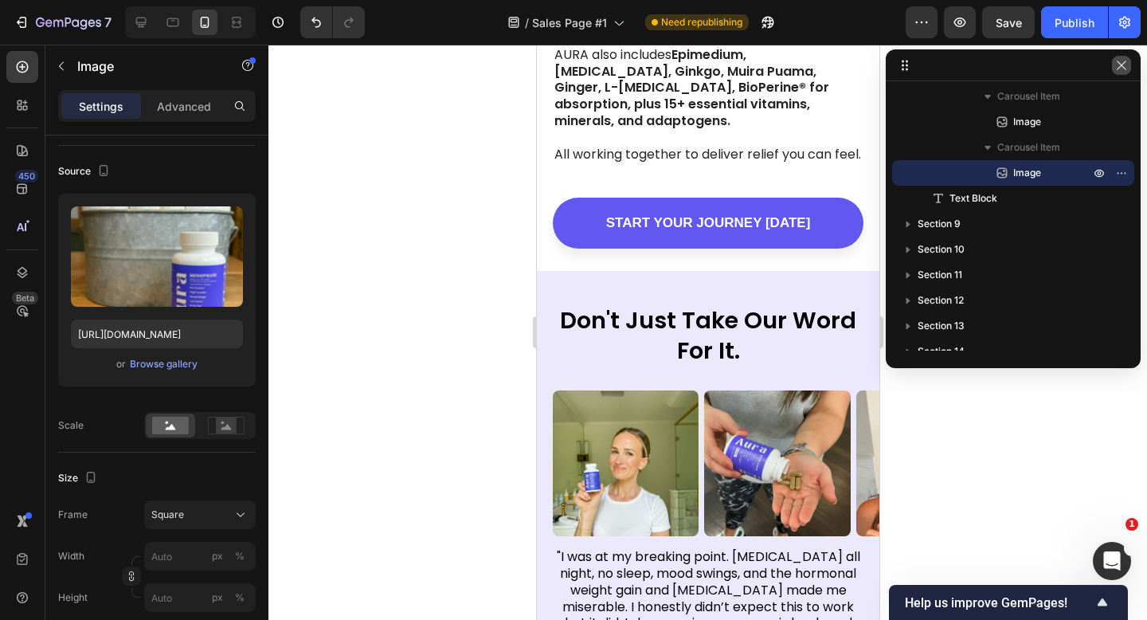
click at [1123, 64] on icon "button" at bounding box center [1121, 65] width 9 height 9
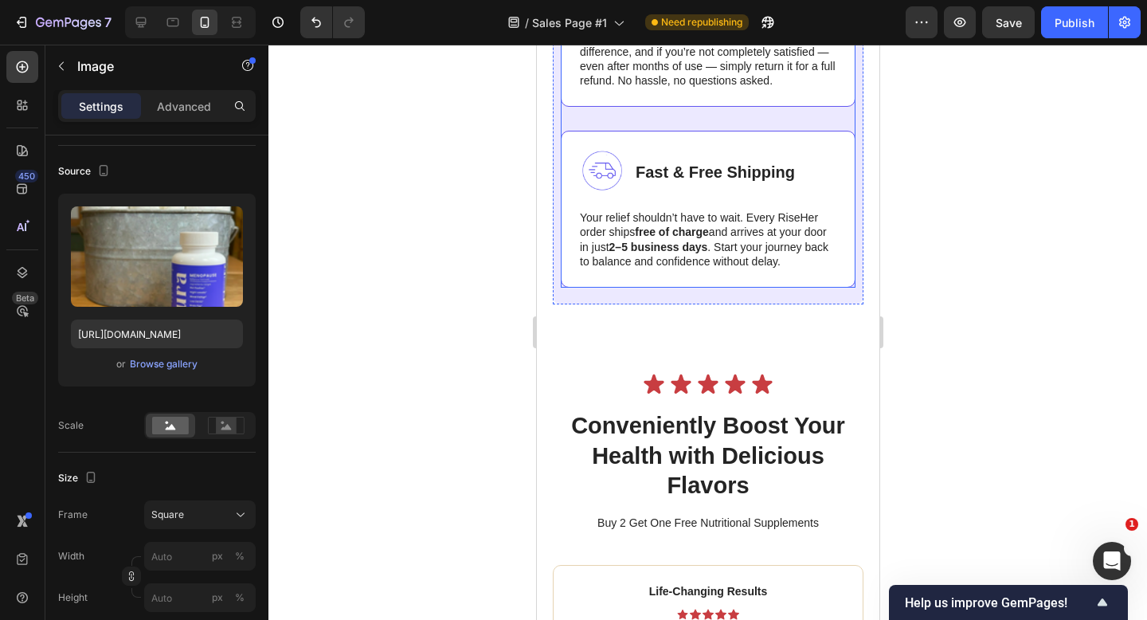
scroll to position [6660, 0]
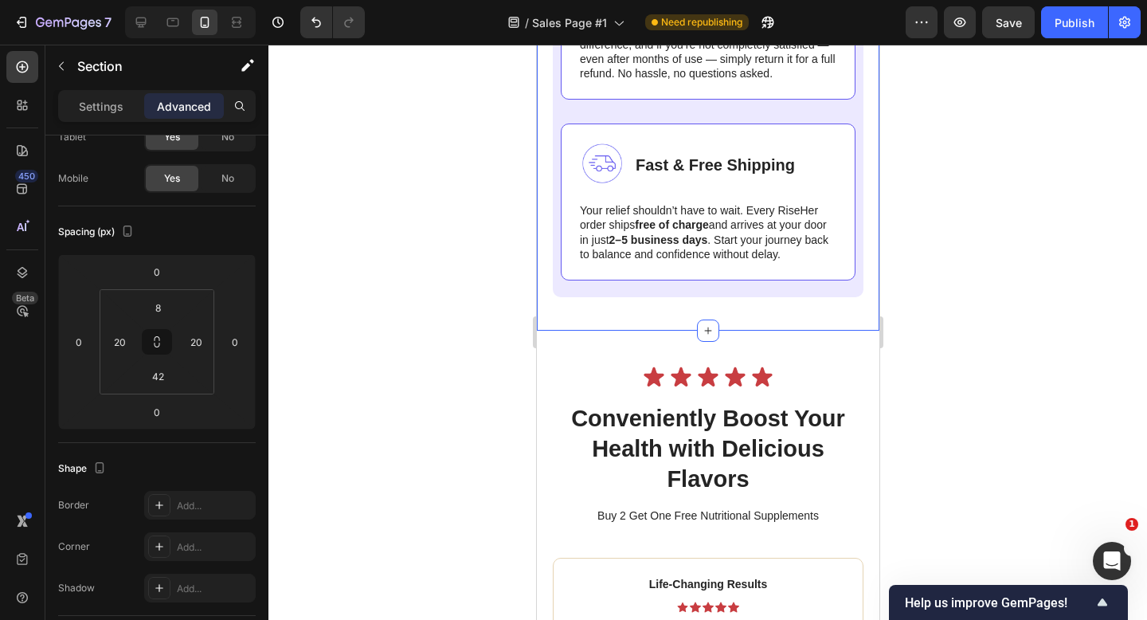
click at [732, 312] on div "Image 365-Day Money-Back Guarantee Text Block Row We believe relief should be r…" at bounding box center [707, 111] width 343 height 440
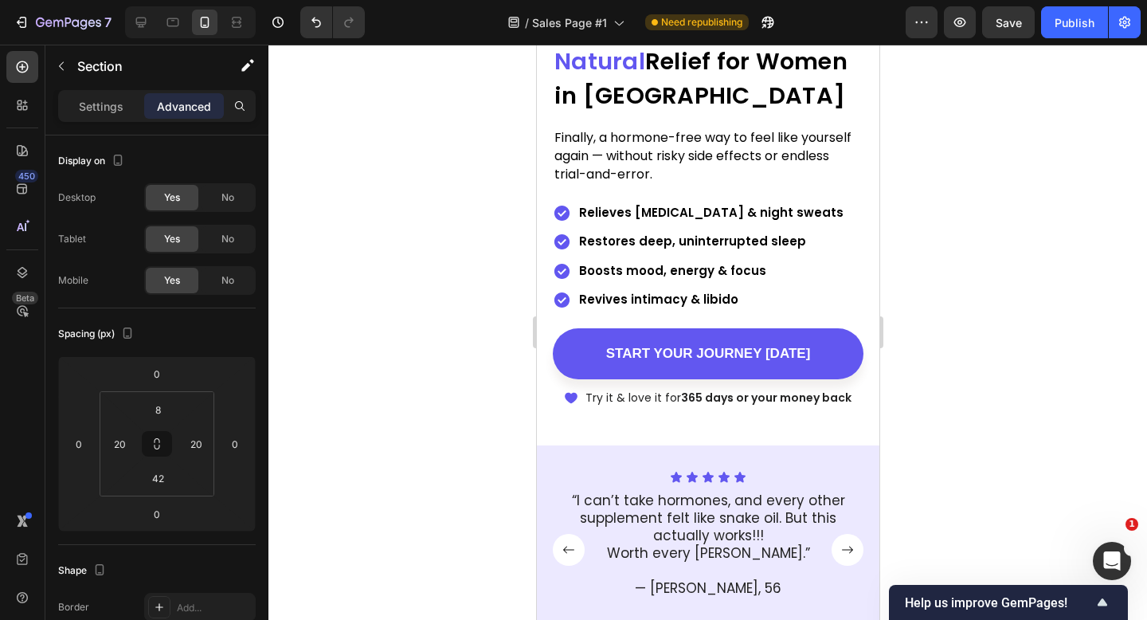
scroll to position [0, 0]
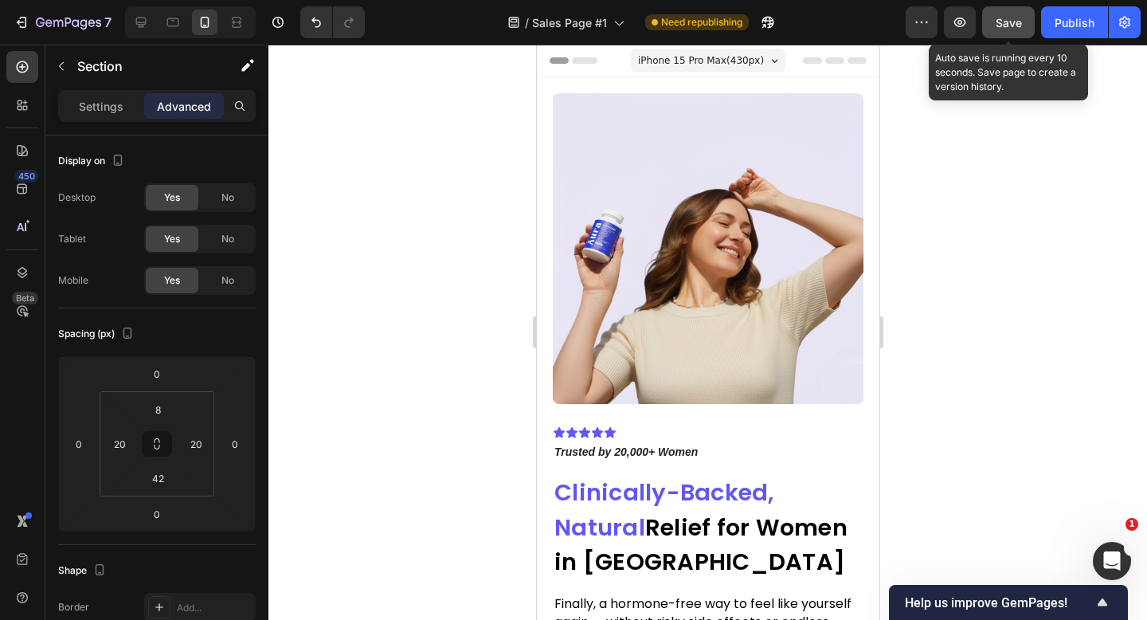
click at [1013, 23] on span "Save" at bounding box center [1009, 23] width 26 height 14
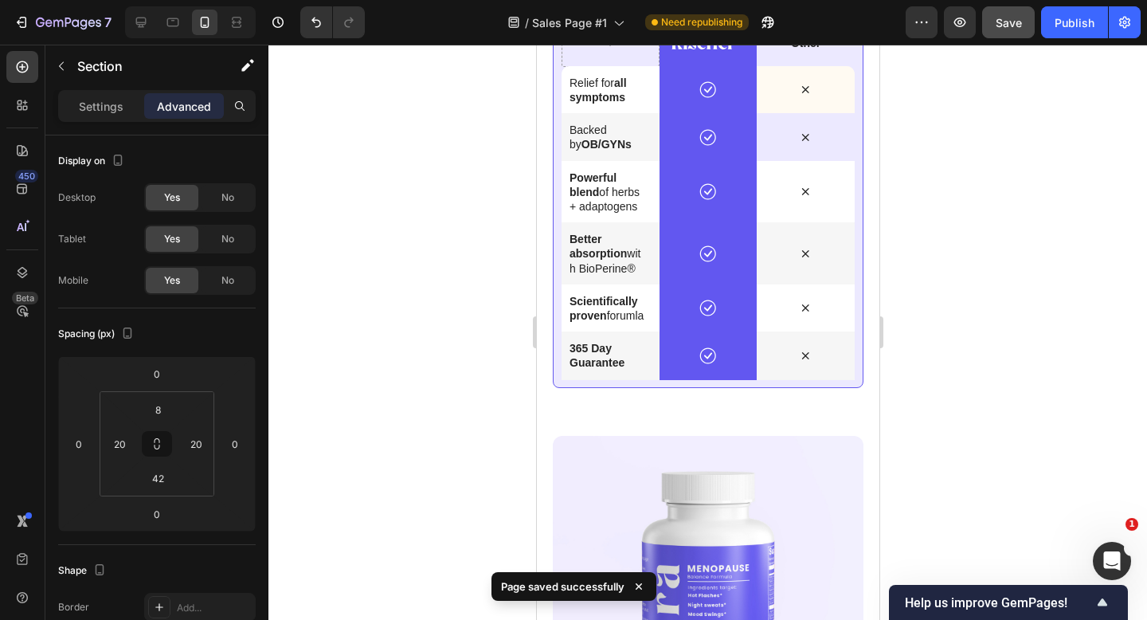
scroll to position [4923, 0]
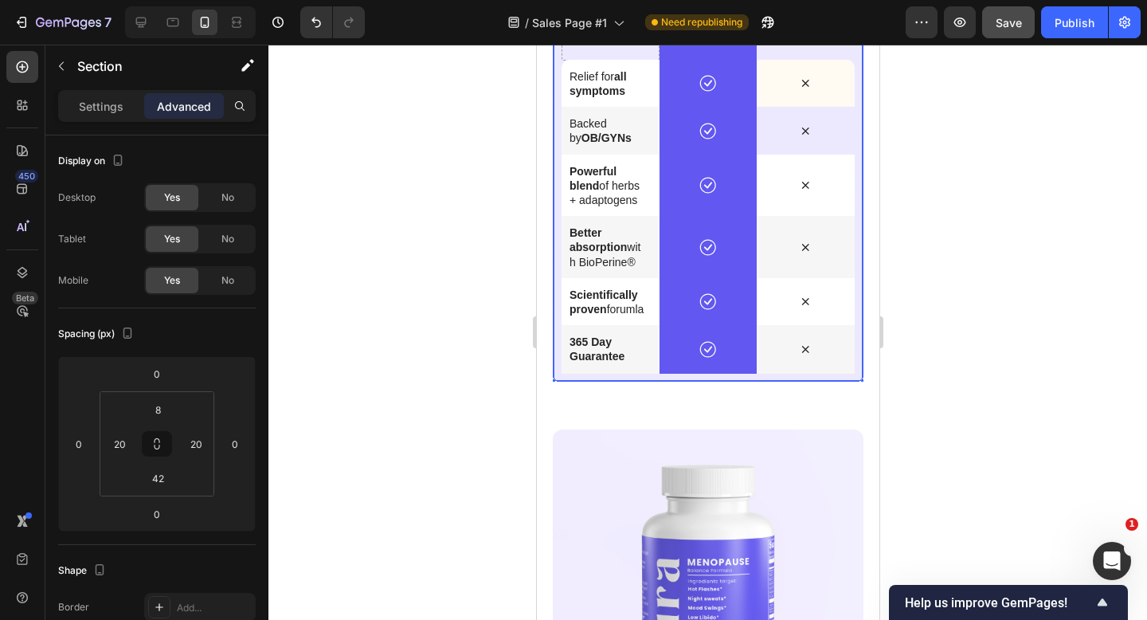
click at [677, 382] on div "Image Hero Banner Other Text Block Hero Banner Row Relief for all symptoms Text…" at bounding box center [707, 193] width 311 height 378
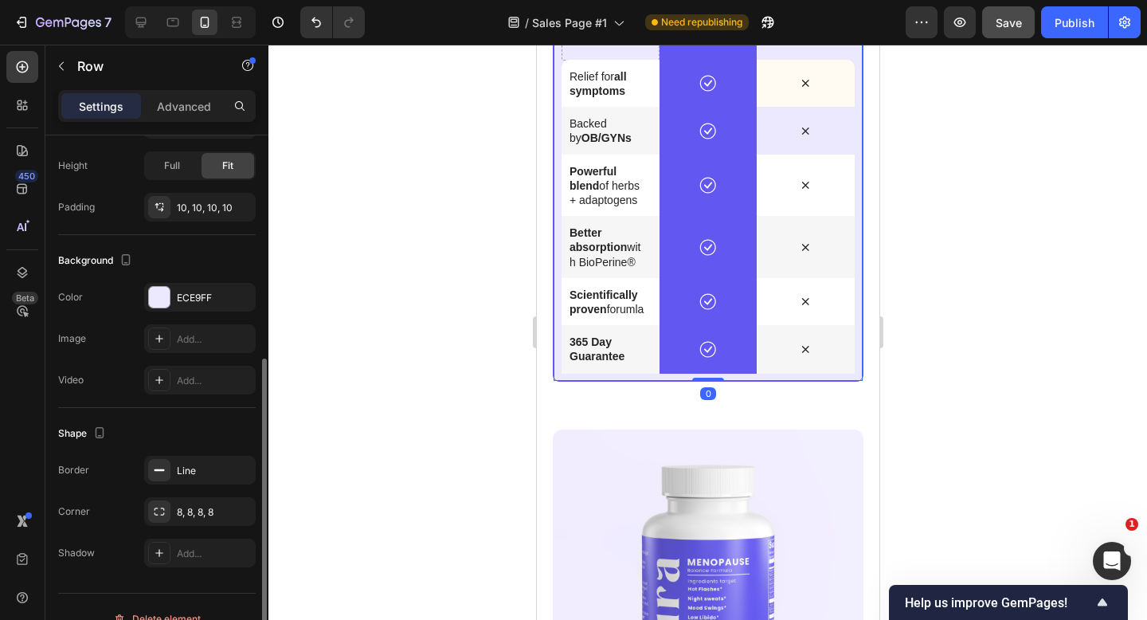
scroll to position [382, 0]
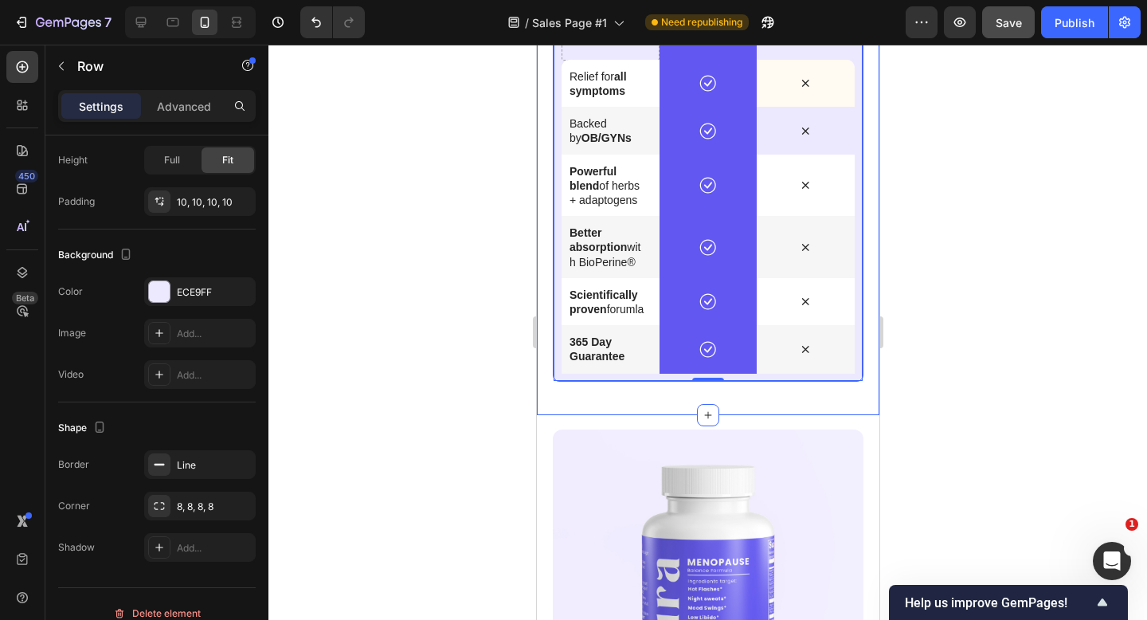
click at [656, 409] on div "why aura wins Heading Aura isn’t another supplement — it’s the complete solutio…" at bounding box center [707, 138] width 343 height 555
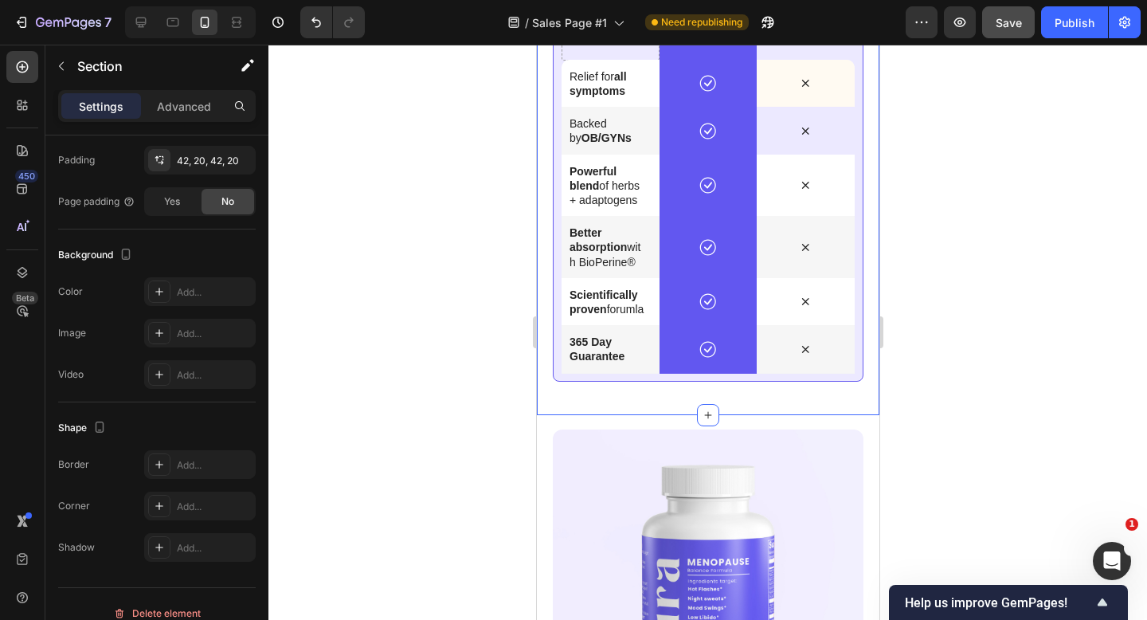
scroll to position [0, 0]
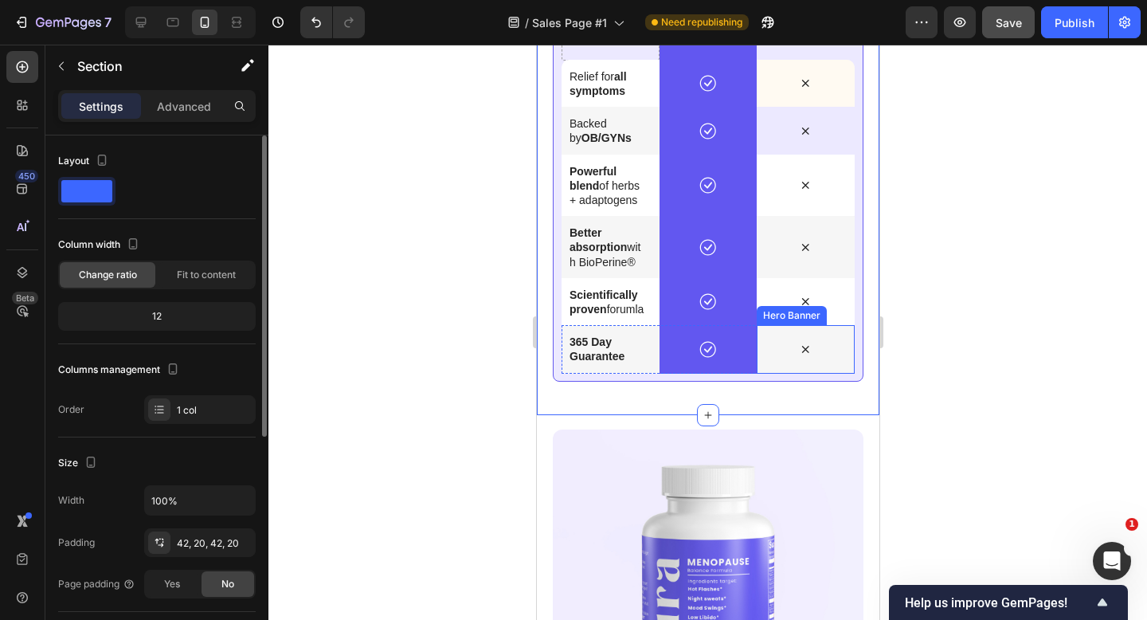
click at [951, 356] on div at bounding box center [708, 332] width 879 height 575
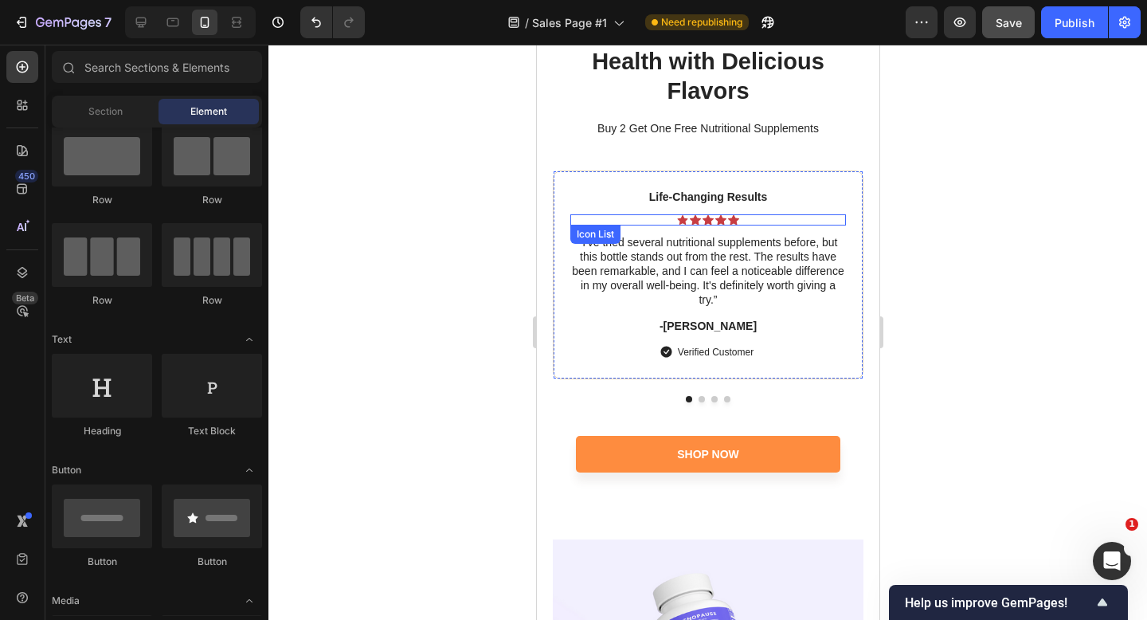
scroll to position [7028, 0]
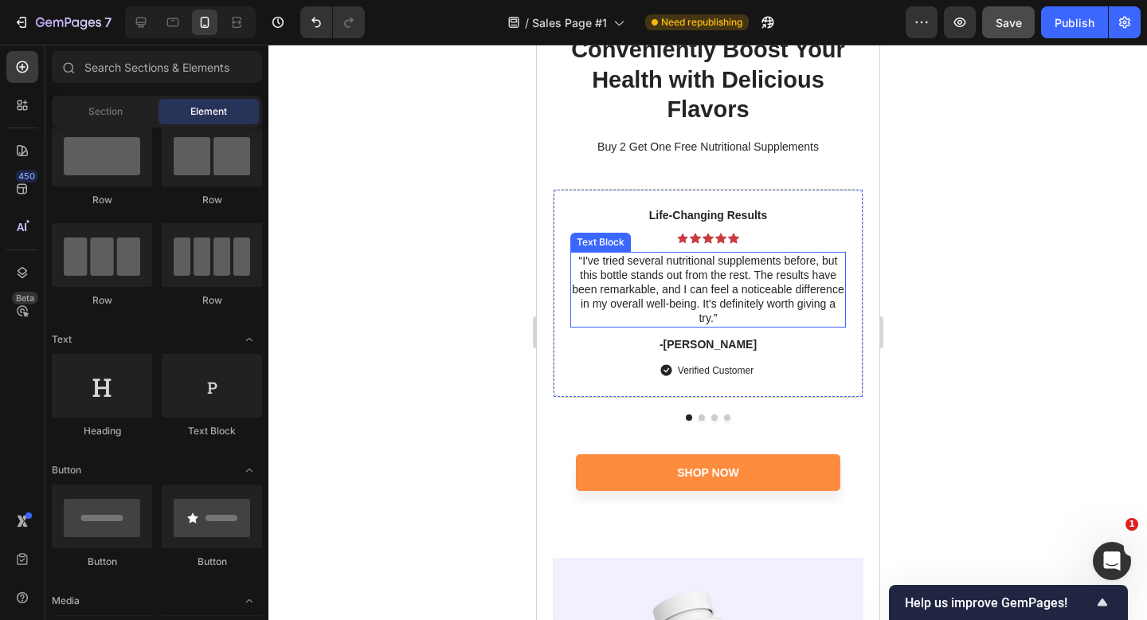
click at [654, 272] on p "“I've tried several nutritional supplements before, but this bottle stands out …" at bounding box center [707, 289] width 273 height 73
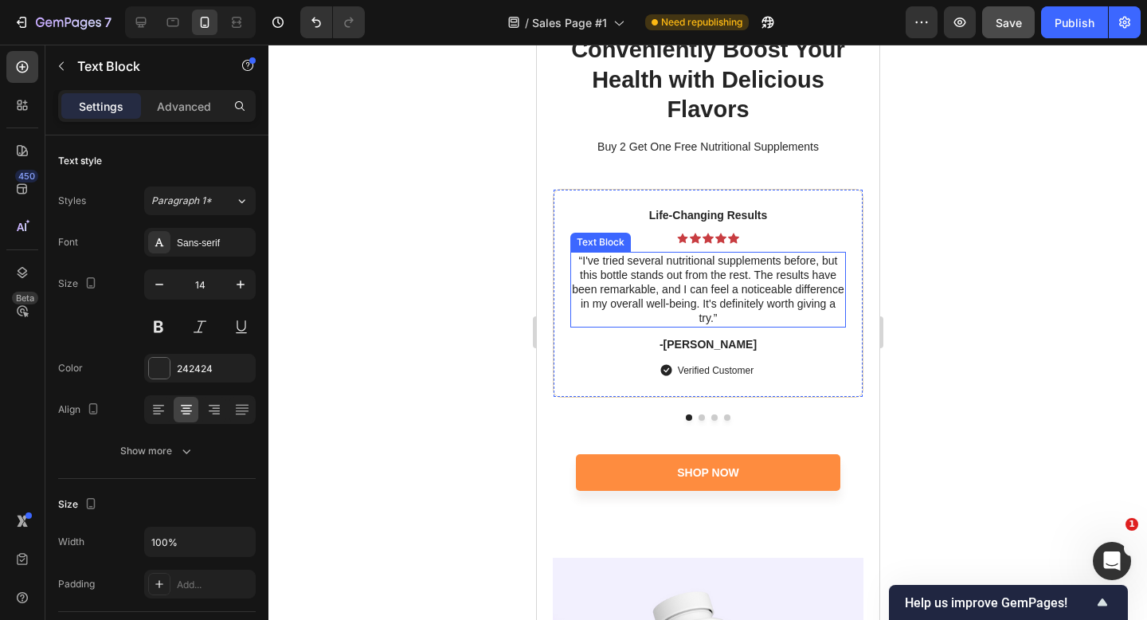
click at [654, 272] on p "“I've tried several nutritional supplements before, but this bottle stands out …" at bounding box center [707, 289] width 273 height 73
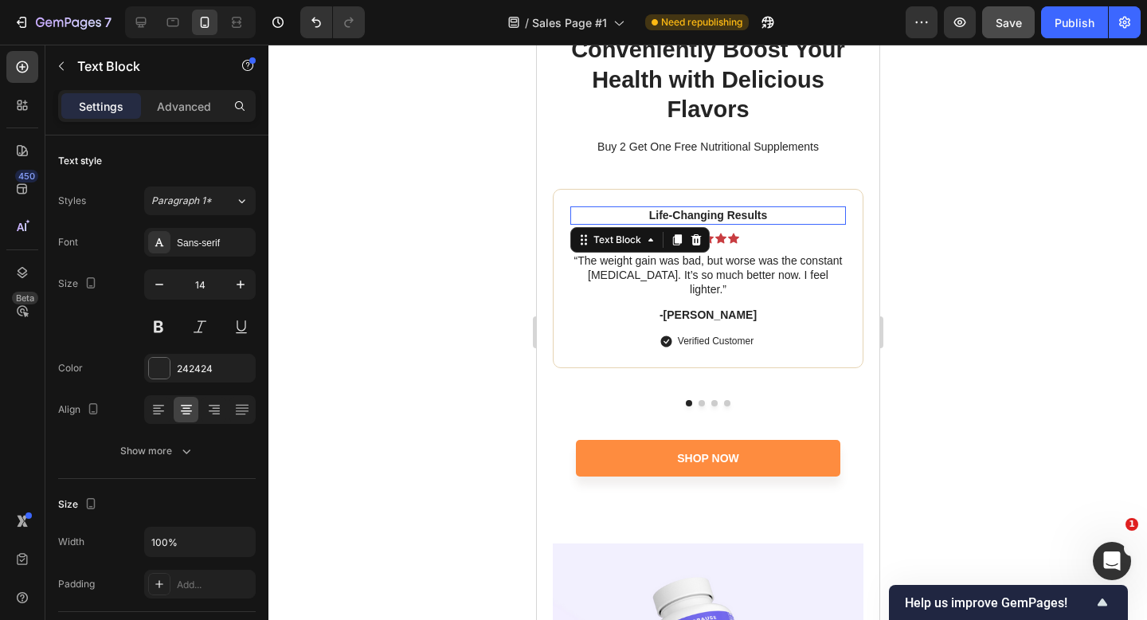
click at [692, 210] on p "Life-Changing Results" at bounding box center [707, 215] width 273 height 14
click at [743, 212] on p "Life-Changing Results" at bounding box center [707, 215] width 273 height 14
click at [743, 214] on p "Life-Changing Results" at bounding box center [707, 215] width 273 height 14
click at [898, 263] on div at bounding box center [708, 332] width 879 height 575
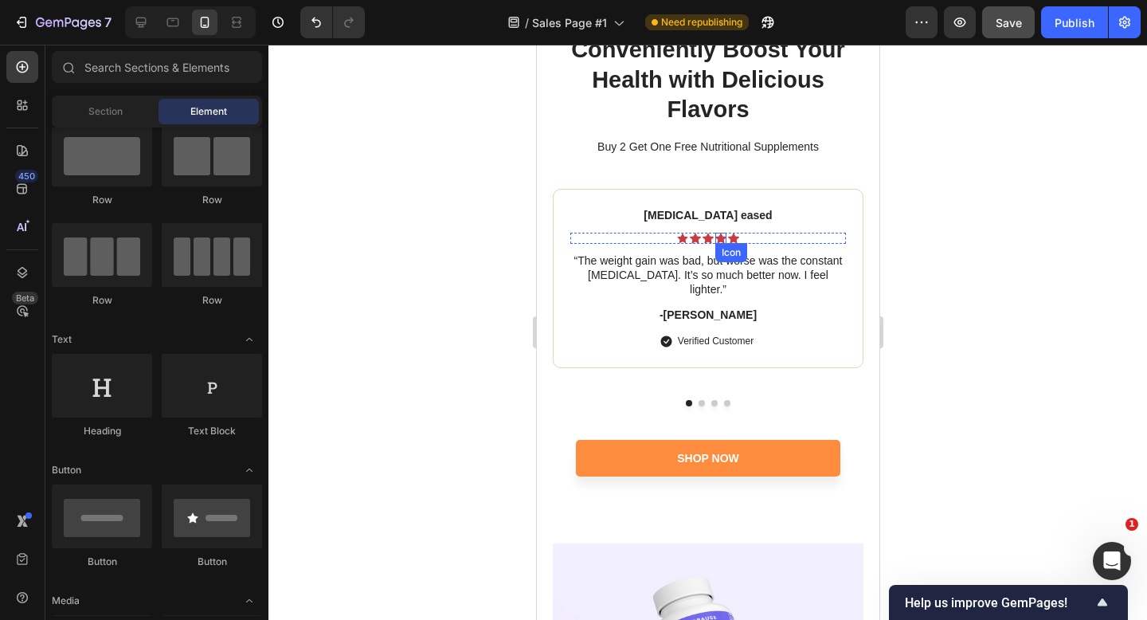
click at [725, 237] on icon at bounding box center [720, 238] width 11 height 11
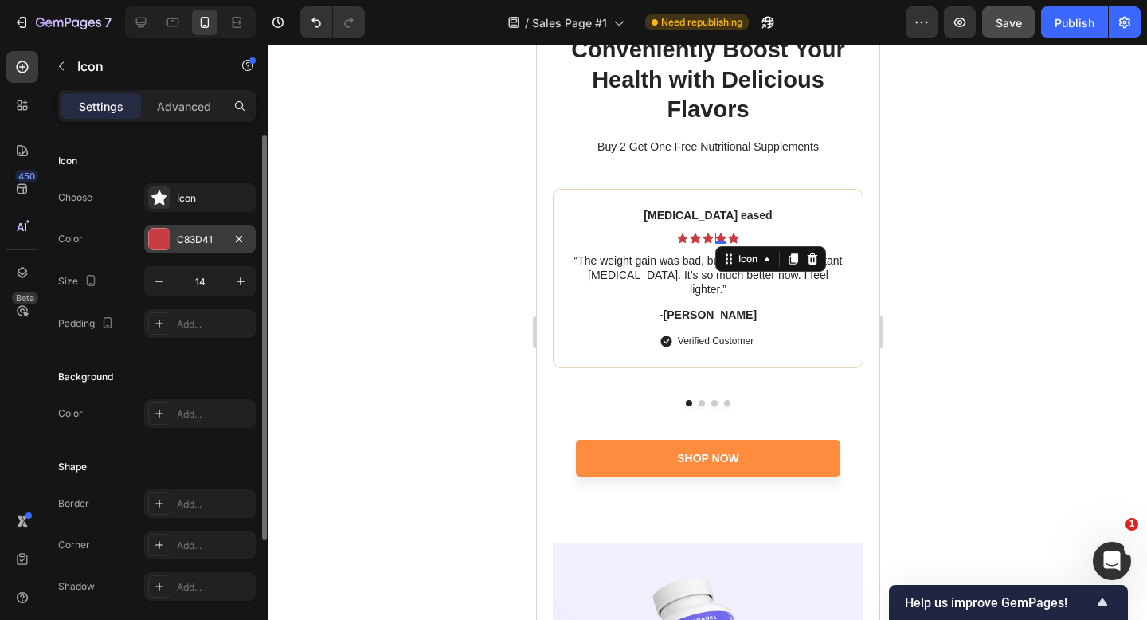
click at [167, 233] on div at bounding box center [159, 239] width 21 height 21
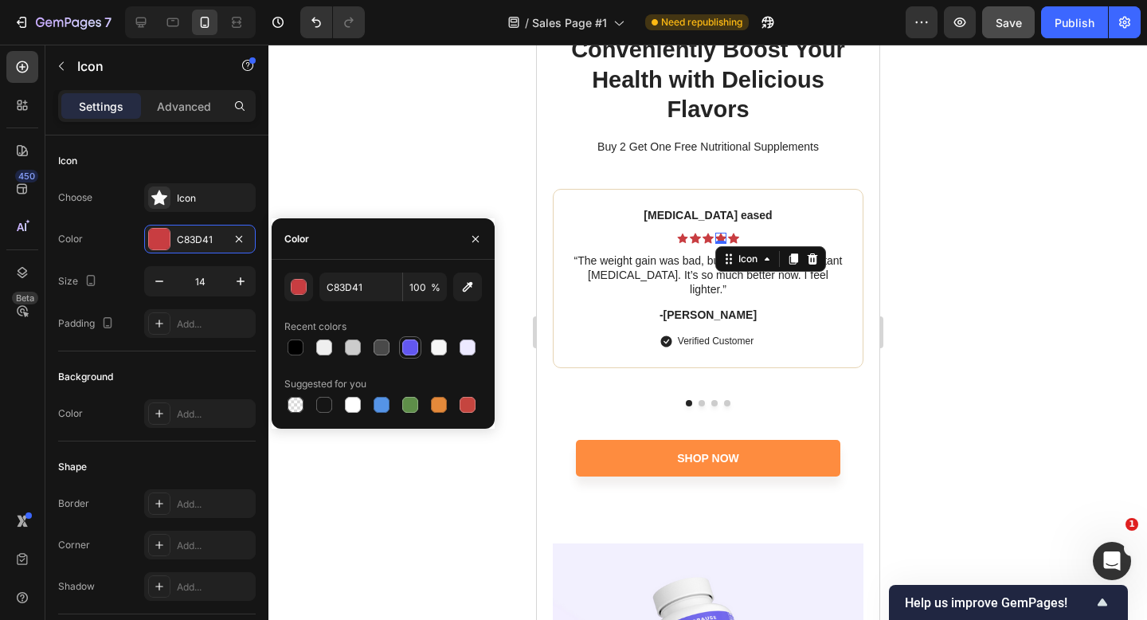
click at [411, 344] on div at bounding box center [410, 347] width 16 height 16
type input "6257F0"
click at [682, 237] on icon at bounding box center [681, 238] width 10 height 10
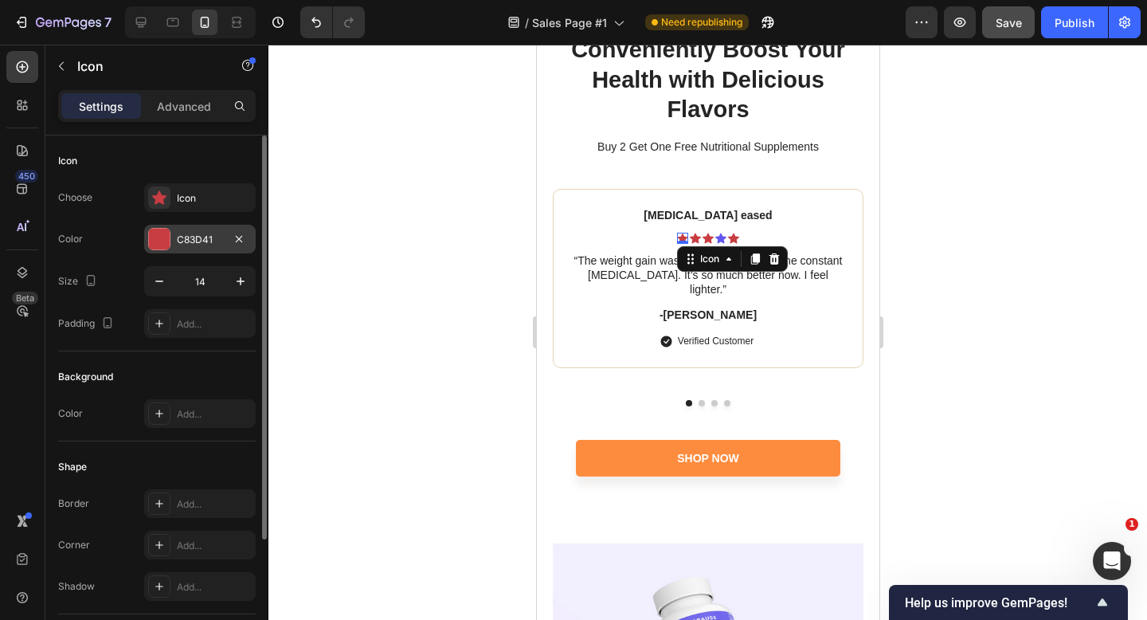
click at [171, 247] on div "C83D41" at bounding box center [200, 239] width 112 height 29
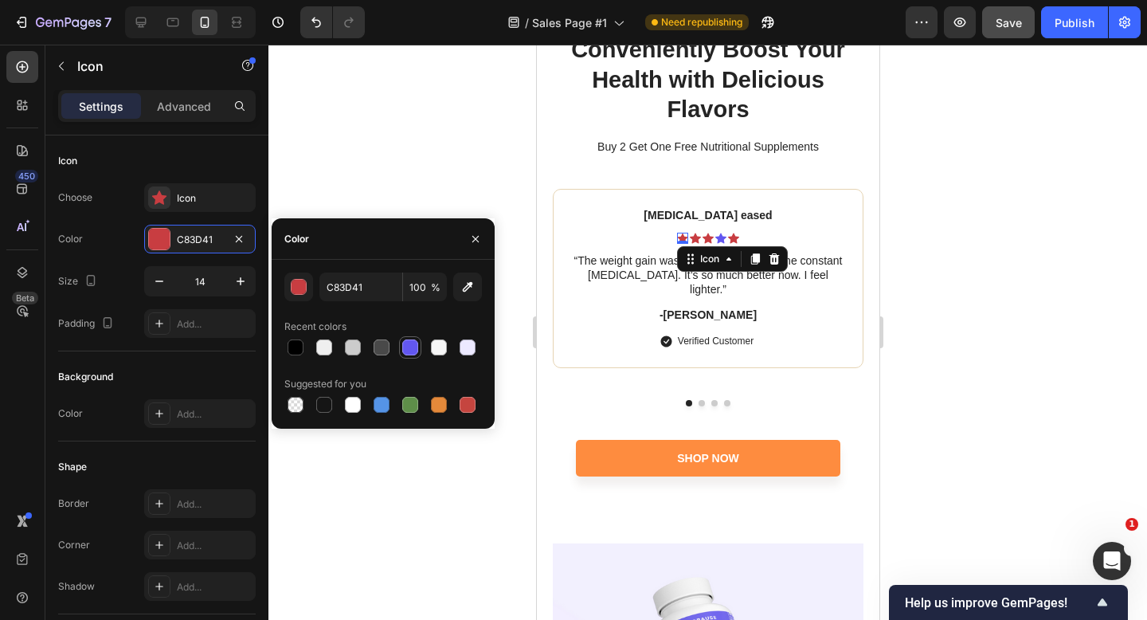
click at [409, 347] on div at bounding box center [410, 347] width 16 height 16
type input "6257F0"
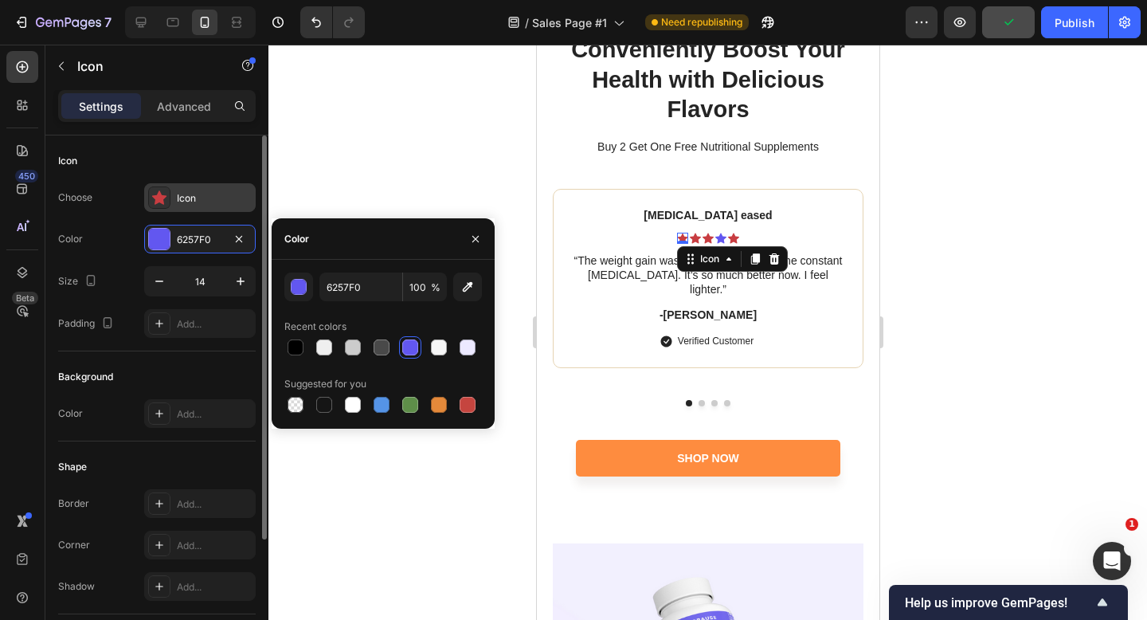
click at [156, 201] on icon at bounding box center [159, 197] width 15 height 14
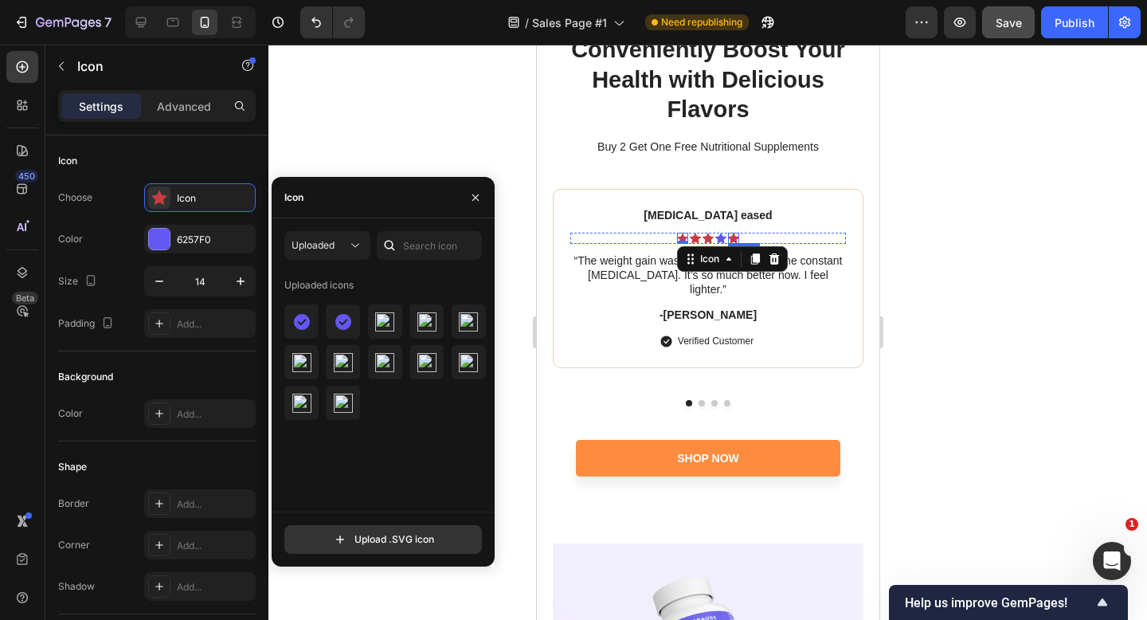
click at [733, 234] on icon at bounding box center [732, 238] width 11 height 10
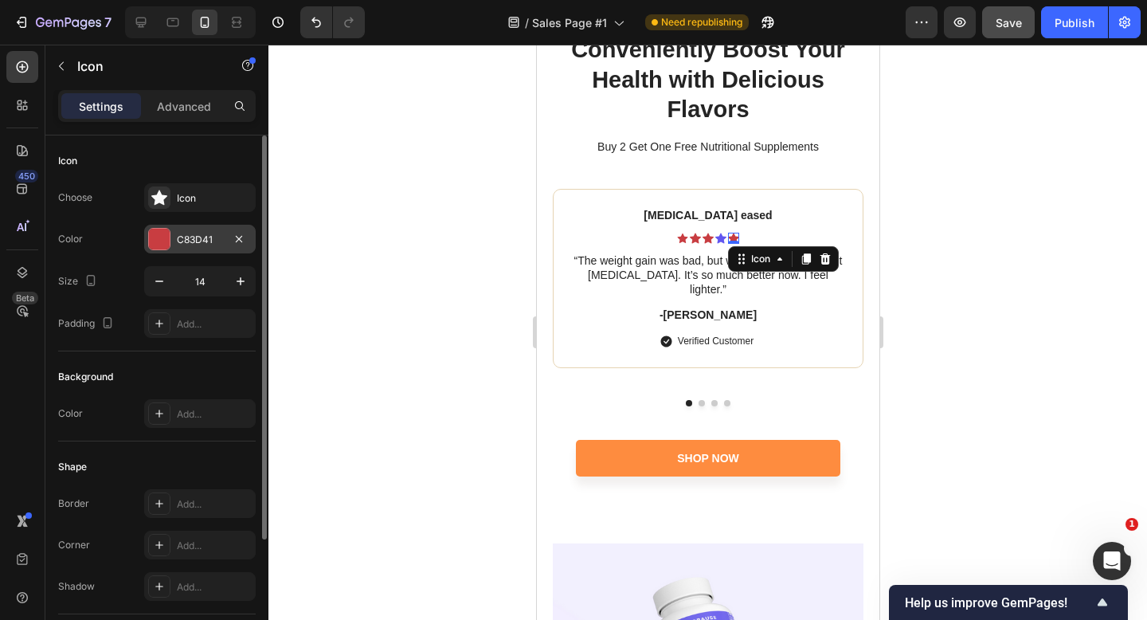
click at [197, 236] on div "C83D41" at bounding box center [200, 240] width 46 height 14
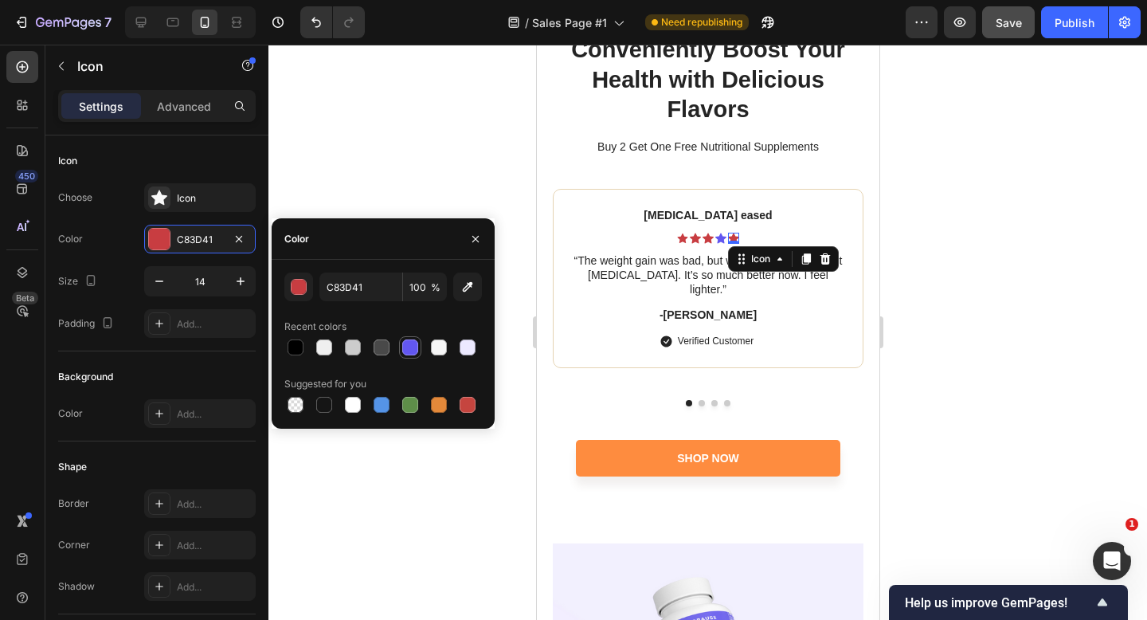
click at [401, 345] on div at bounding box center [410, 347] width 19 height 19
type input "6257F0"
click at [705, 238] on div "Icon" at bounding box center [707, 238] width 11 height 11
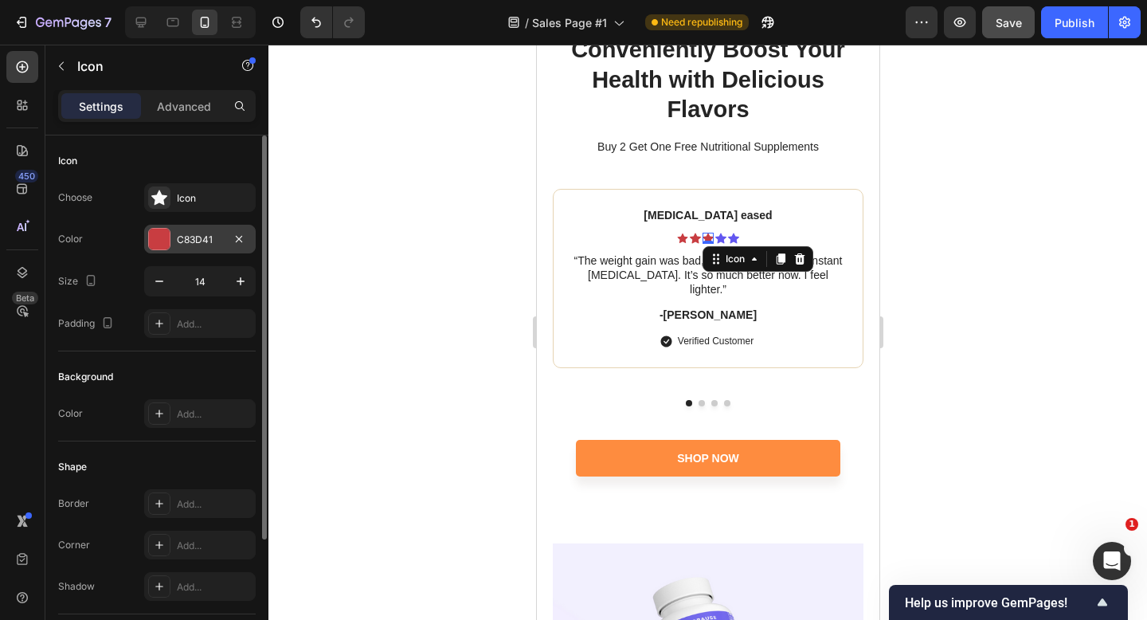
click at [211, 236] on div "C83D41" at bounding box center [200, 240] width 46 height 14
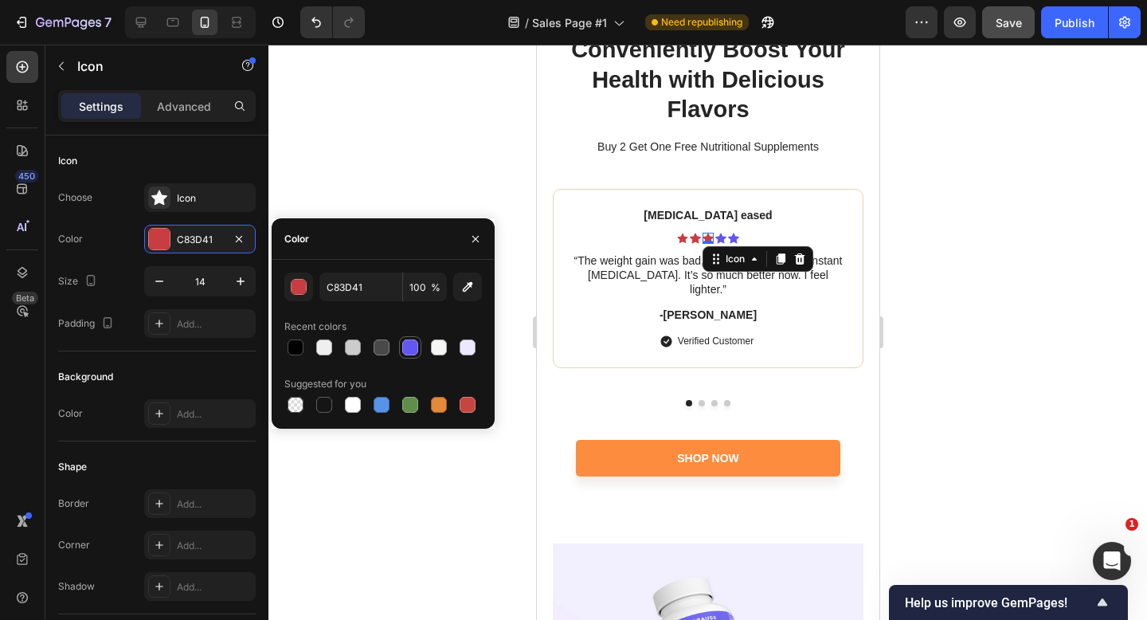
click at [413, 343] on div at bounding box center [410, 347] width 16 height 16
type input "6257F0"
click at [680, 241] on icon at bounding box center [681, 238] width 10 height 10
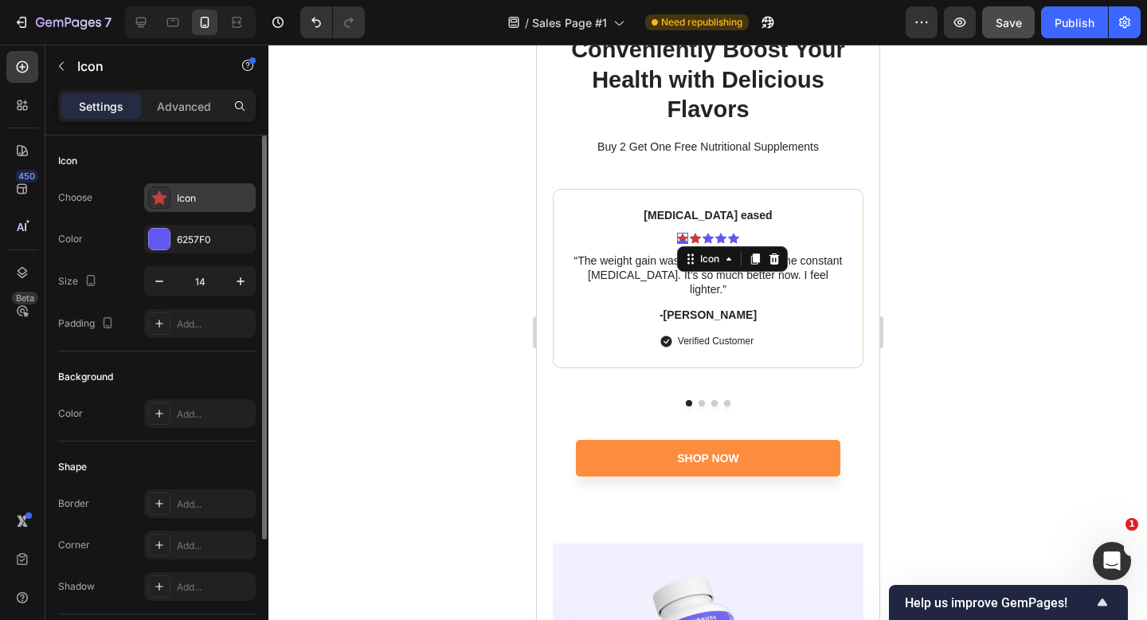
click at [198, 192] on div "Icon" at bounding box center [214, 198] width 75 height 14
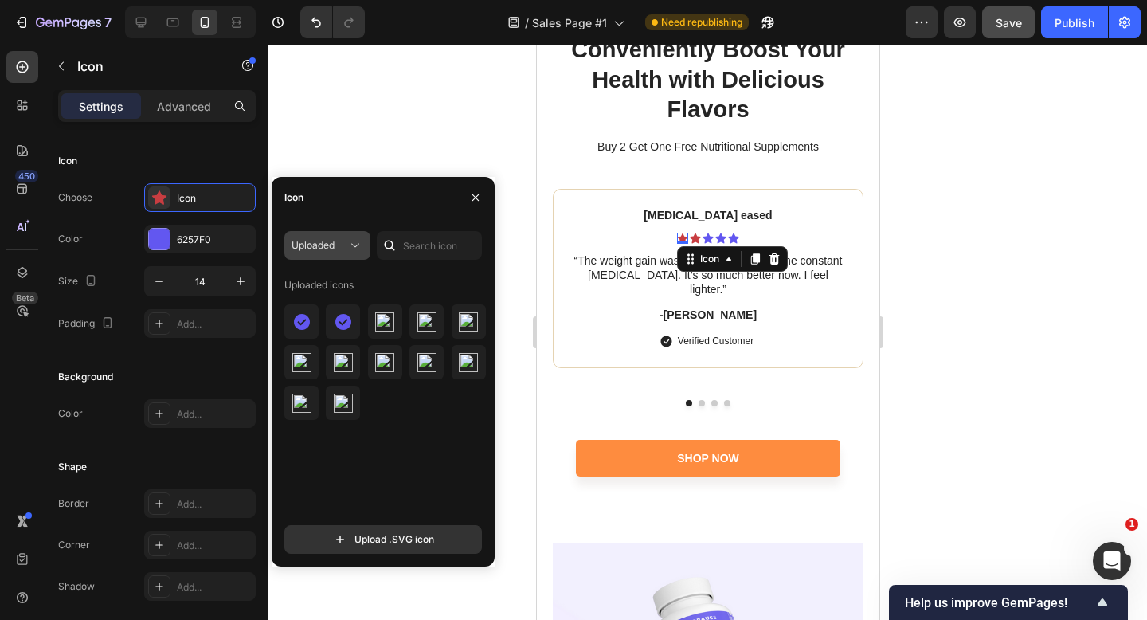
click at [320, 239] on span "Uploaded" at bounding box center [313, 245] width 43 height 12
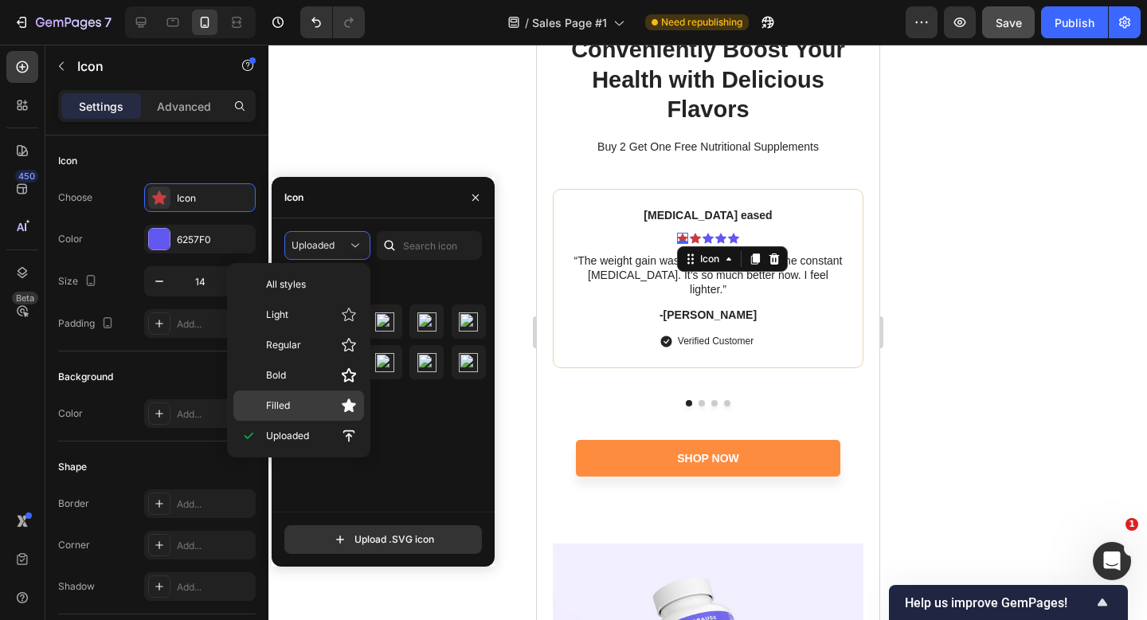
click at [288, 406] on span "Filled" at bounding box center [278, 405] width 24 height 14
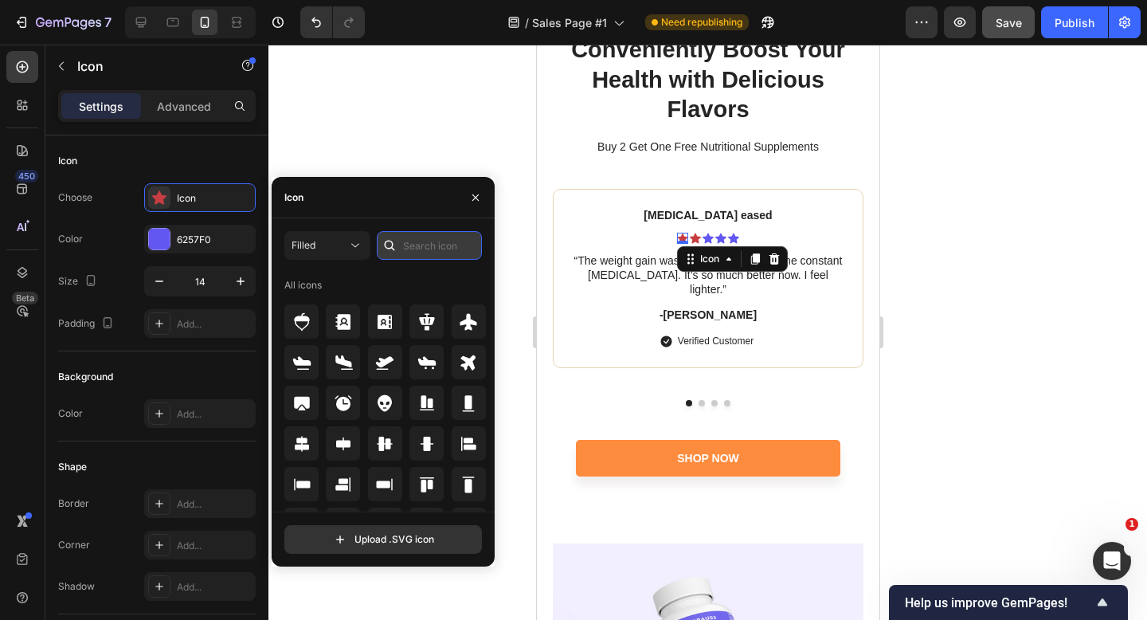
click at [436, 240] on input "text" at bounding box center [429, 245] width 105 height 29
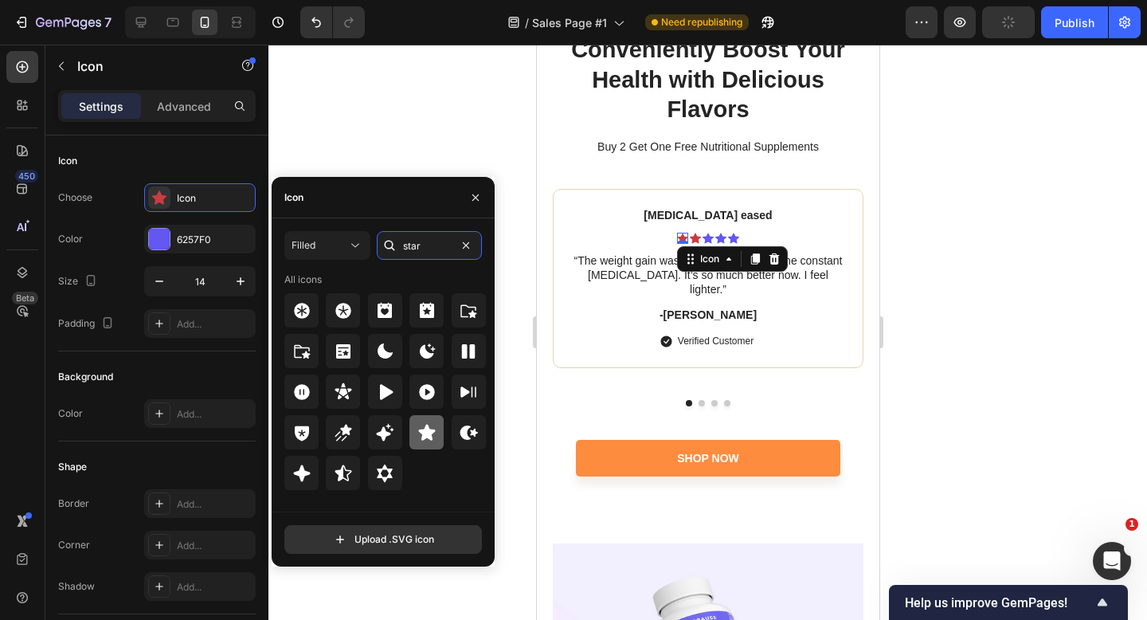
type input "star"
click at [426, 429] on icon at bounding box center [426, 432] width 17 height 16
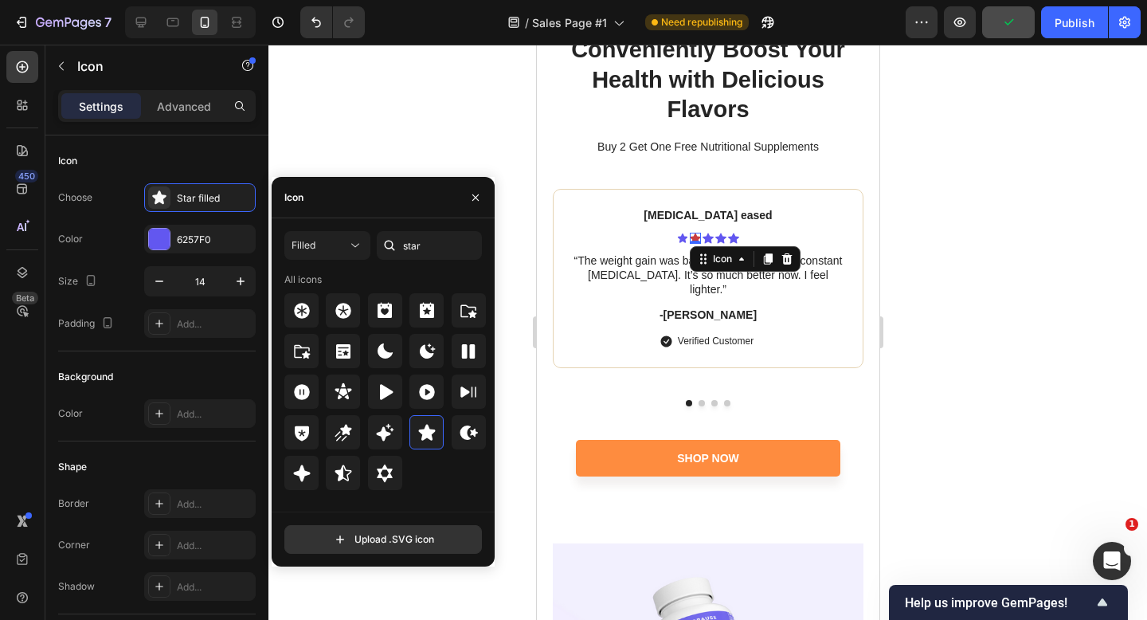
click at [695, 234] on icon at bounding box center [694, 238] width 11 height 10
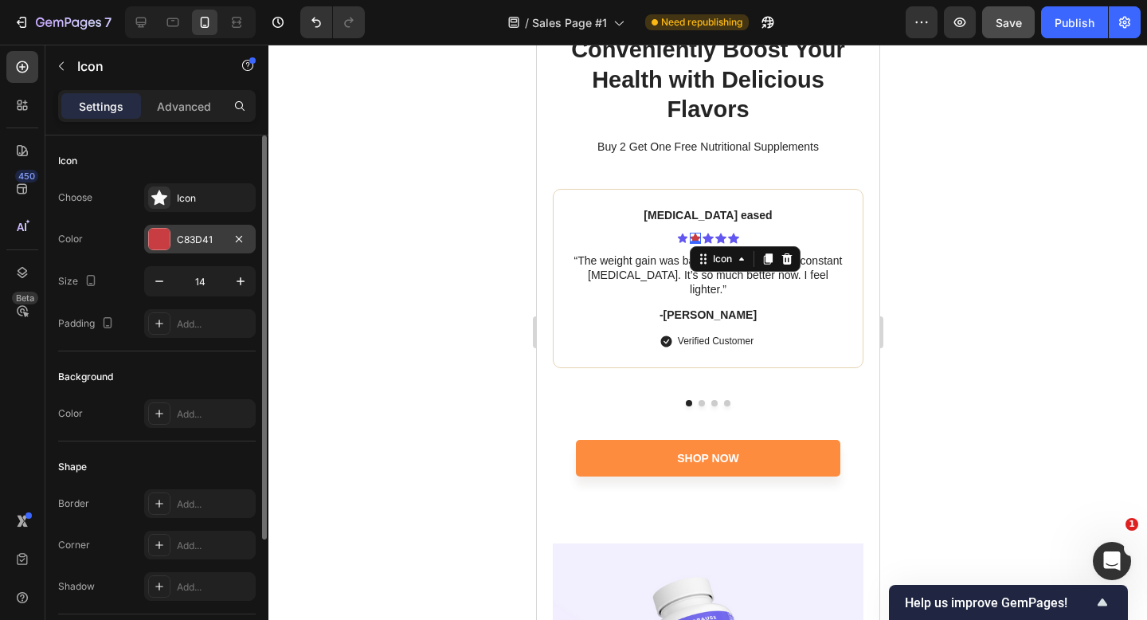
click at [210, 225] on div "C83D41" at bounding box center [200, 239] width 112 height 29
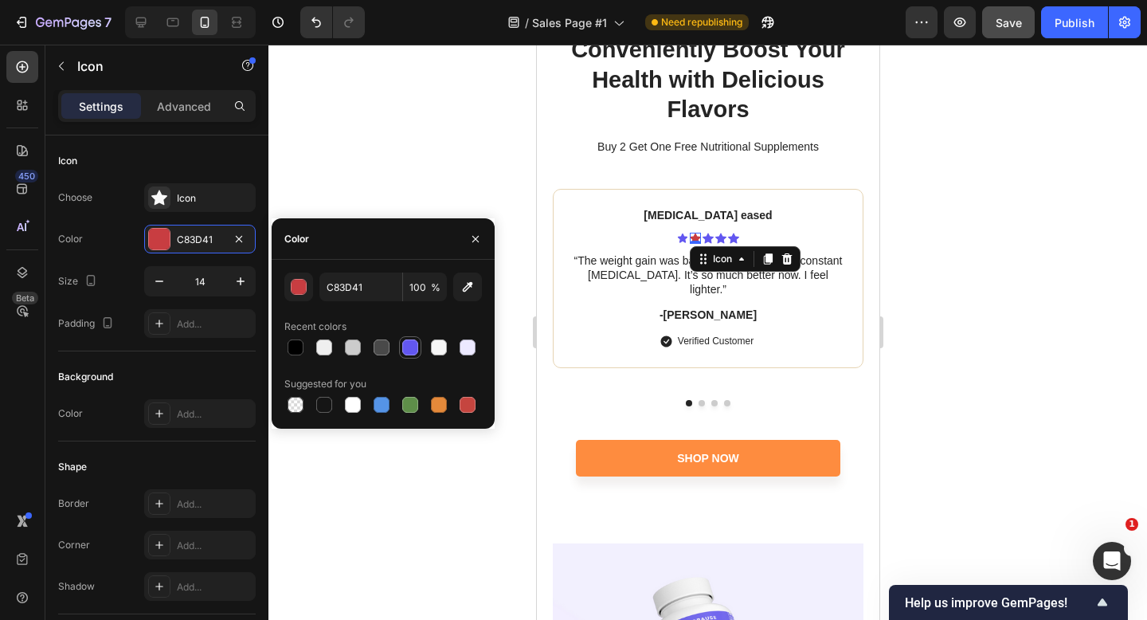
click at [405, 344] on div at bounding box center [410, 347] width 16 height 16
type input "6257F0"
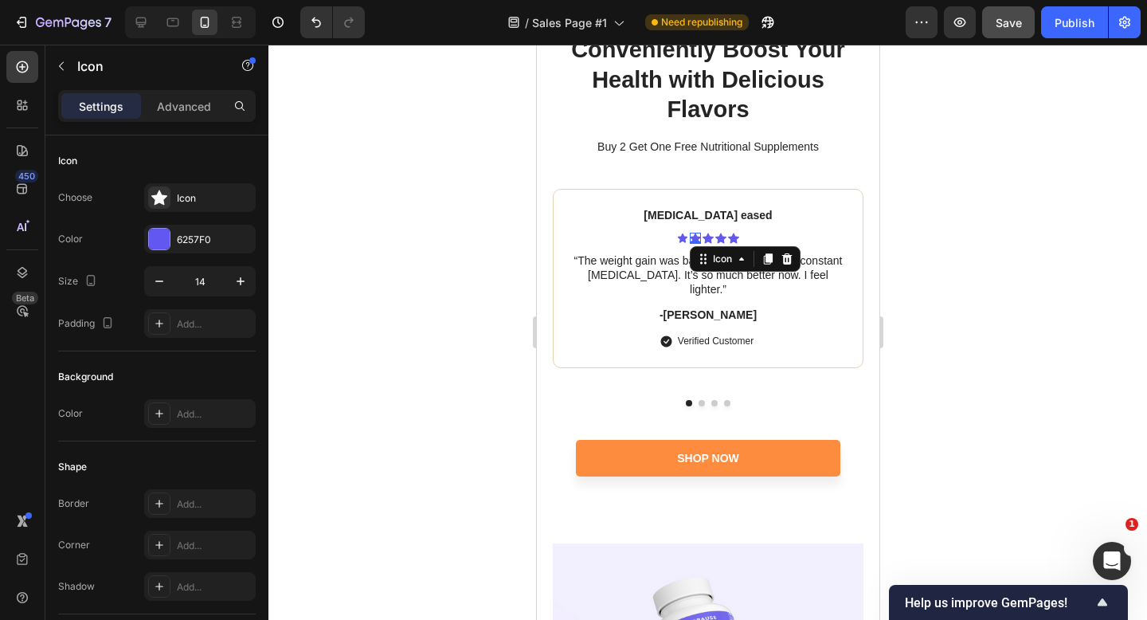
click at [930, 313] on div at bounding box center [708, 332] width 879 height 575
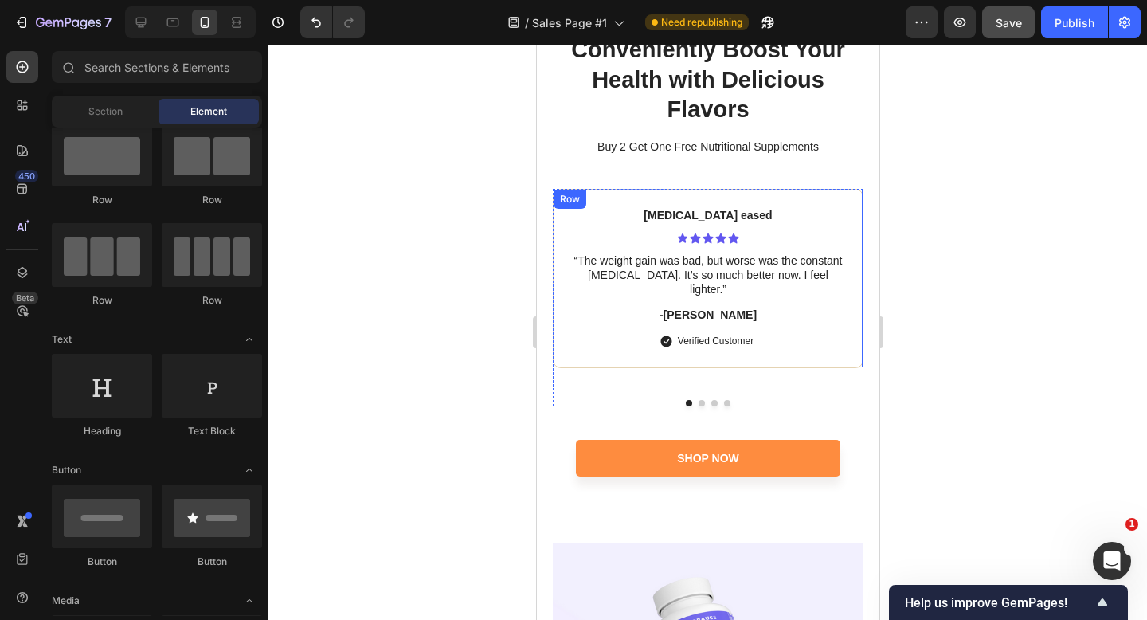
click at [845, 204] on div "Bloating eased Text Block Icon Icon Icon Icon Icon Icon List “The weight gain w…" at bounding box center [707, 278] width 311 height 179
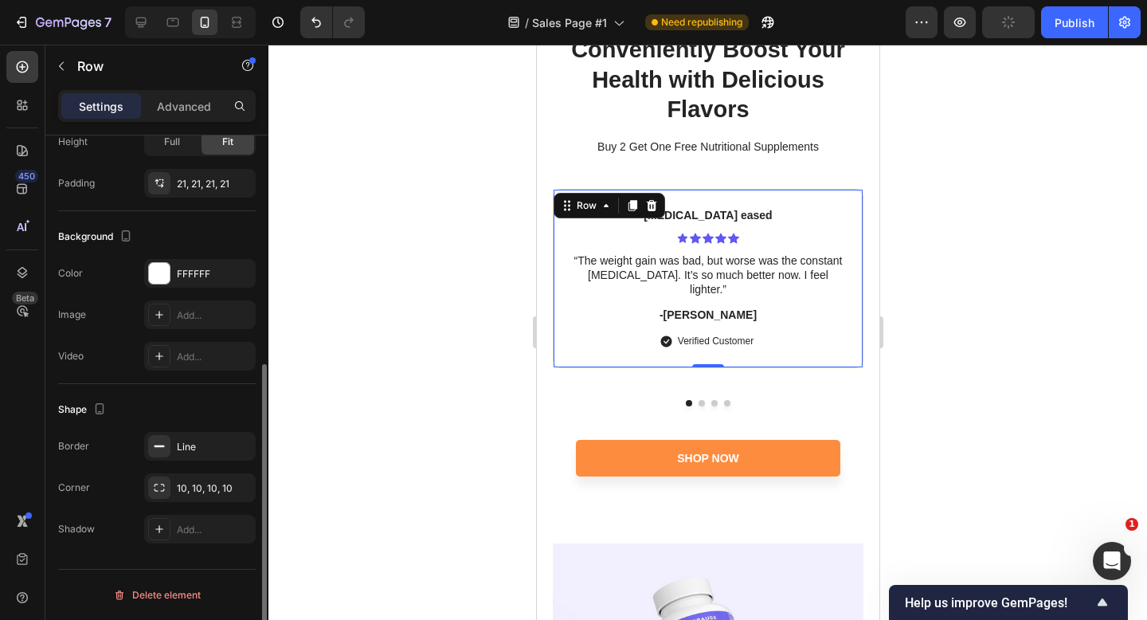
scroll to position [394, 0]
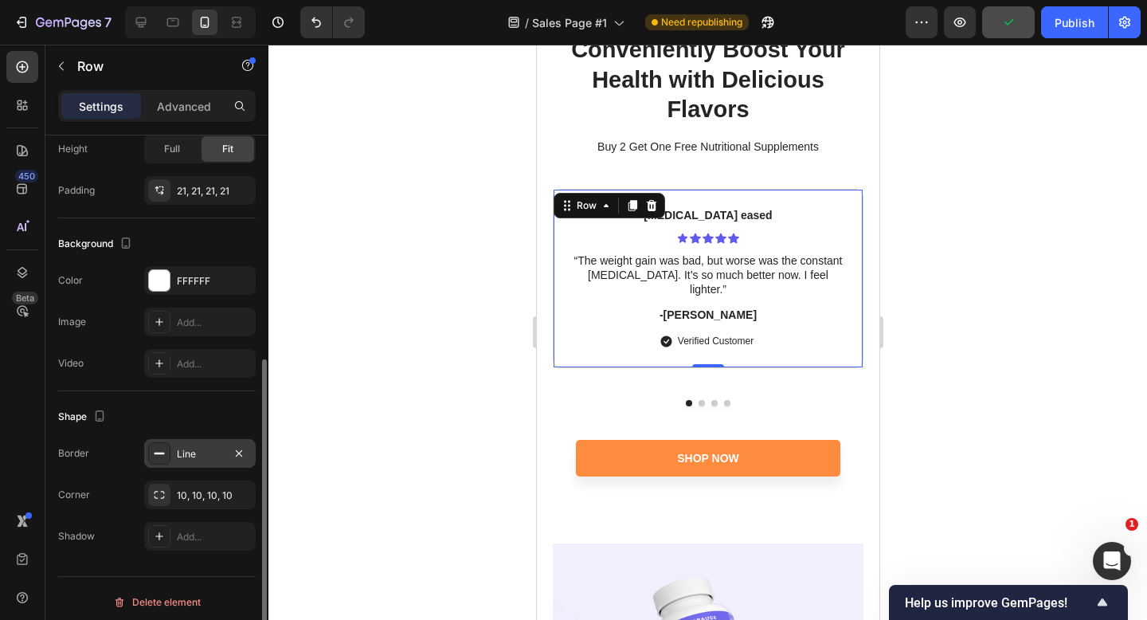
click at [160, 457] on icon at bounding box center [159, 453] width 13 height 13
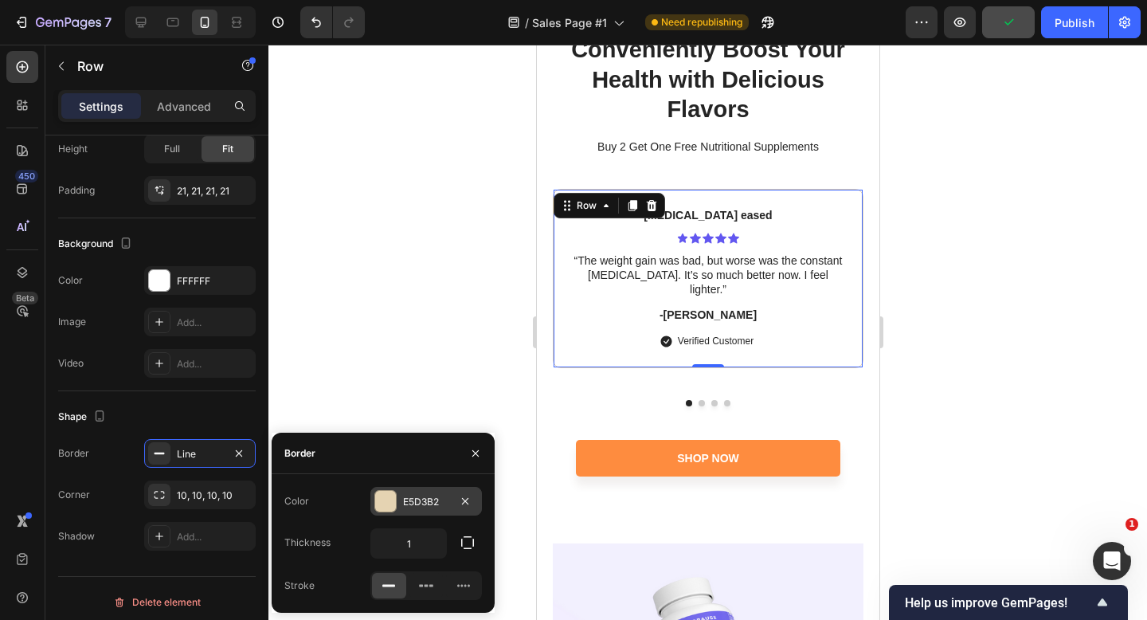
click at [389, 500] on div at bounding box center [385, 501] width 21 height 21
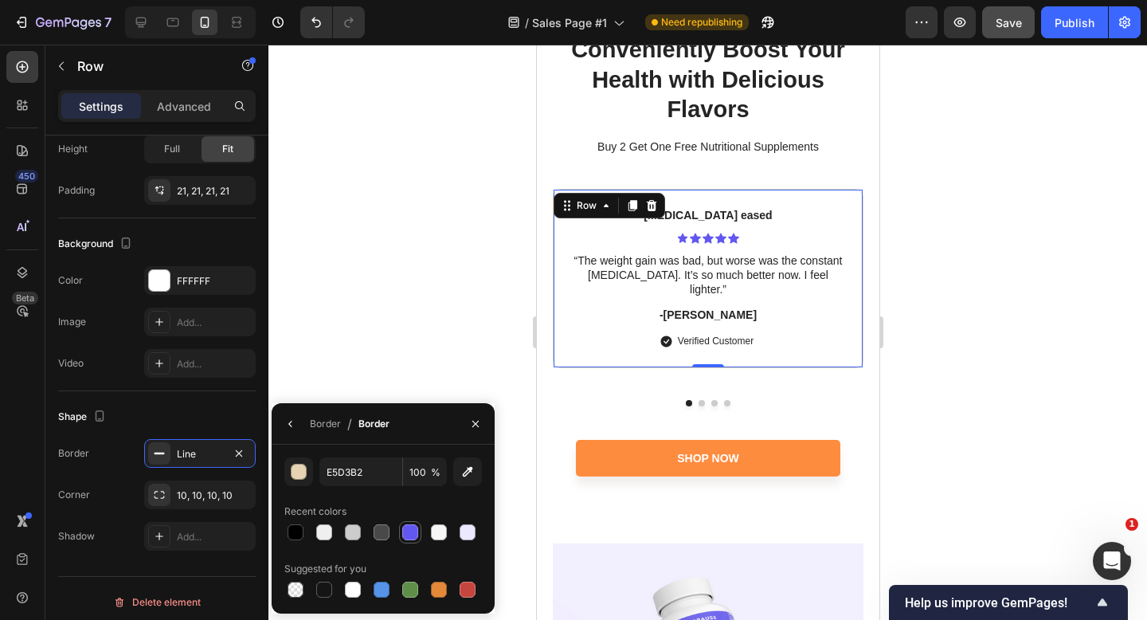
click at [410, 527] on div at bounding box center [410, 532] width 16 height 16
type input "6257F0"
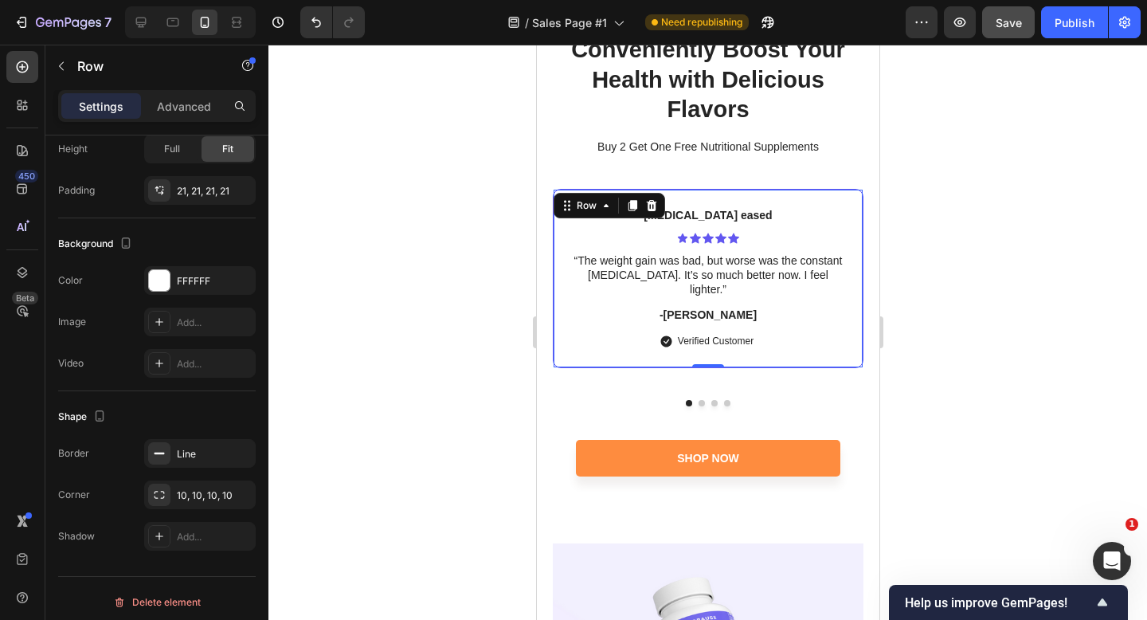
click at [916, 285] on div at bounding box center [708, 332] width 879 height 575
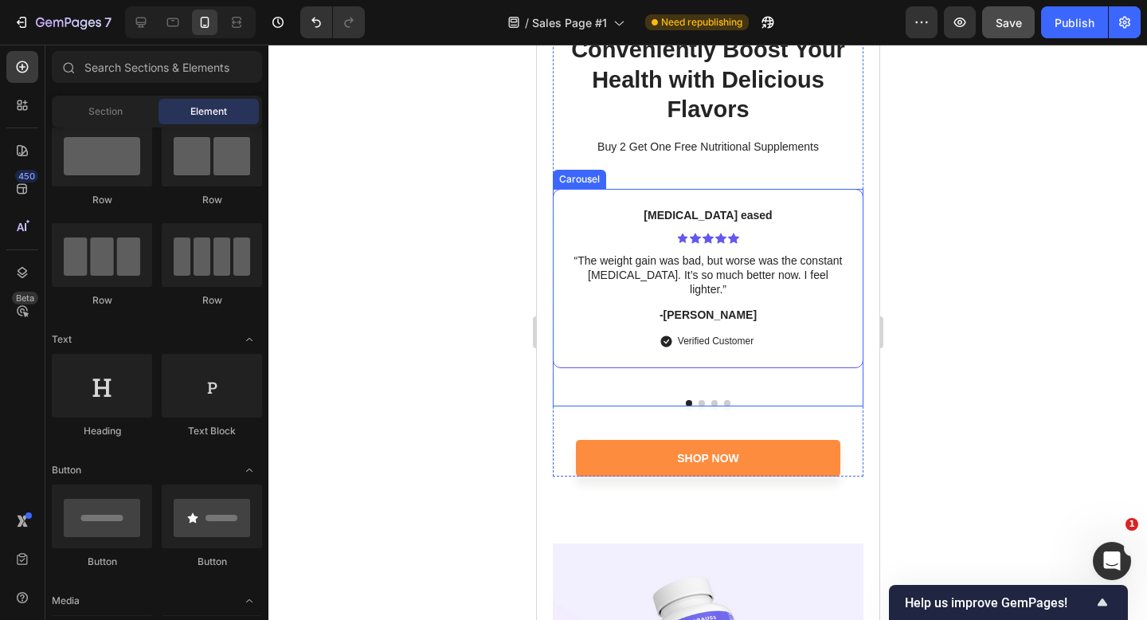
click at [692, 400] on div at bounding box center [707, 403] width 311 height 6
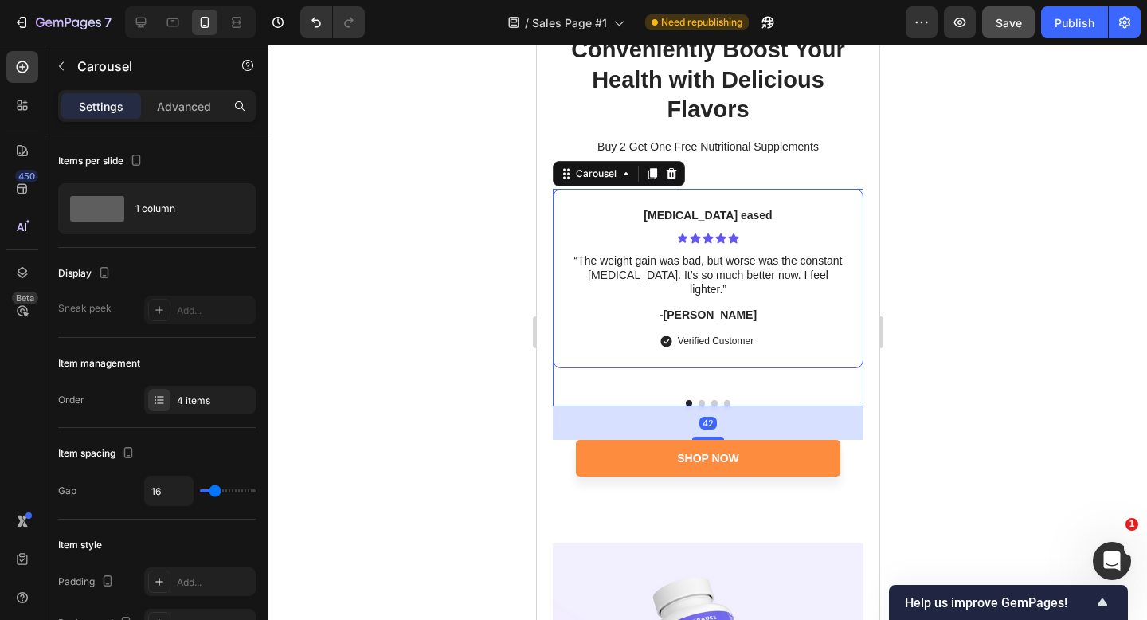
click at [696, 400] on div at bounding box center [707, 403] width 311 height 6
click at [700, 402] on button "Dot" at bounding box center [701, 403] width 6 height 6
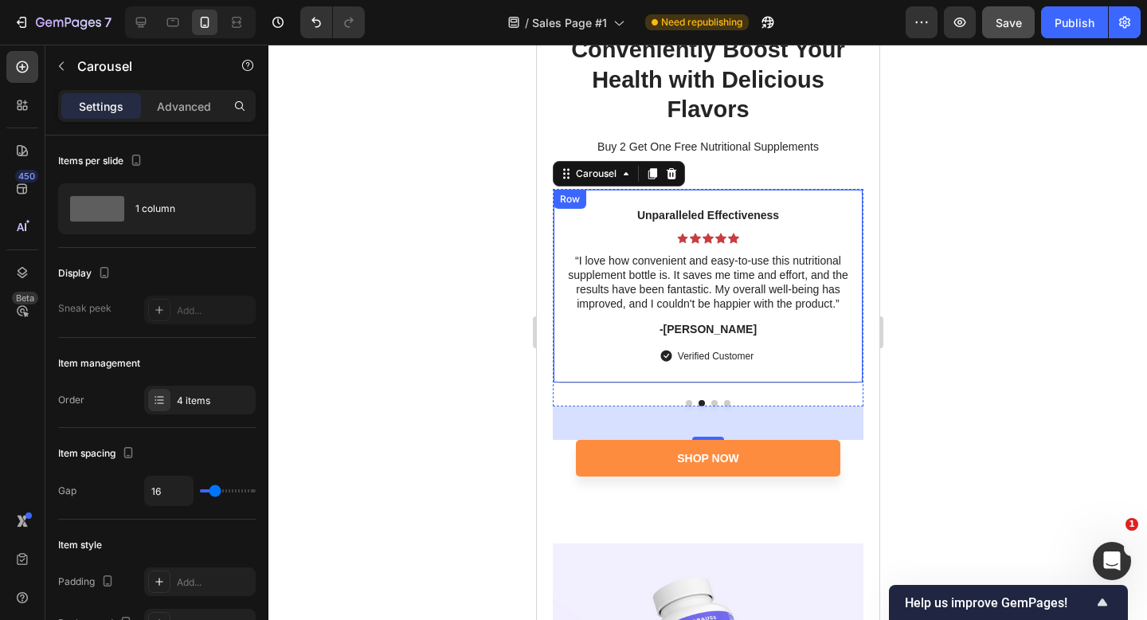
click at [785, 373] on div "Unparalleled Effectiveness Text Block Icon Icon Icon Icon Icon Icon List “I lov…" at bounding box center [707, 286] width 311 height 194
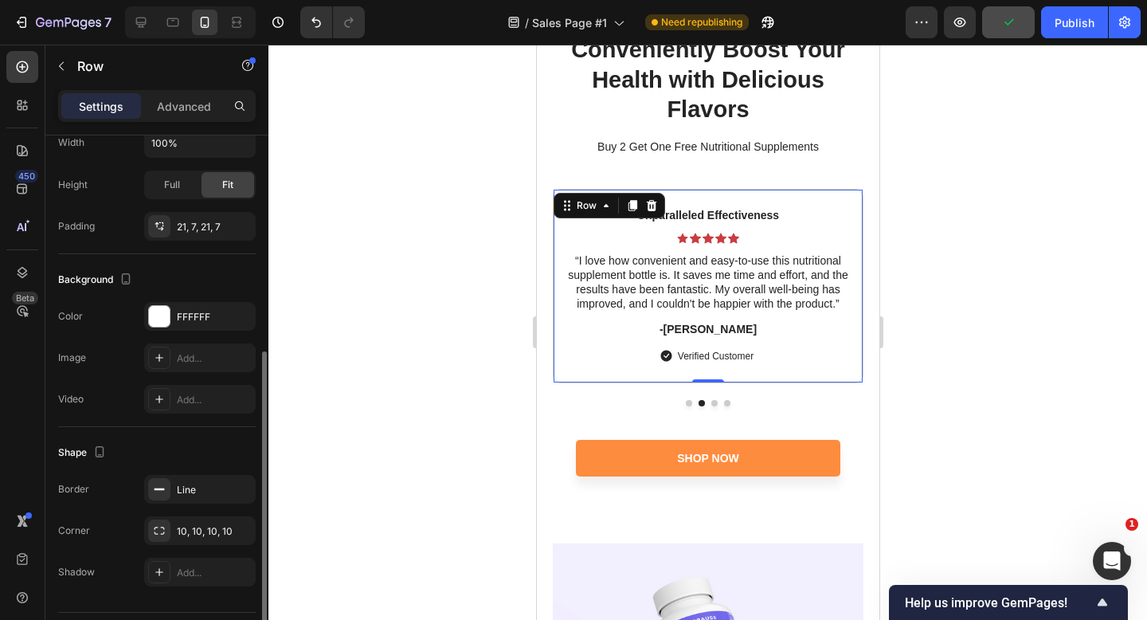
scroll to position [379, 0]
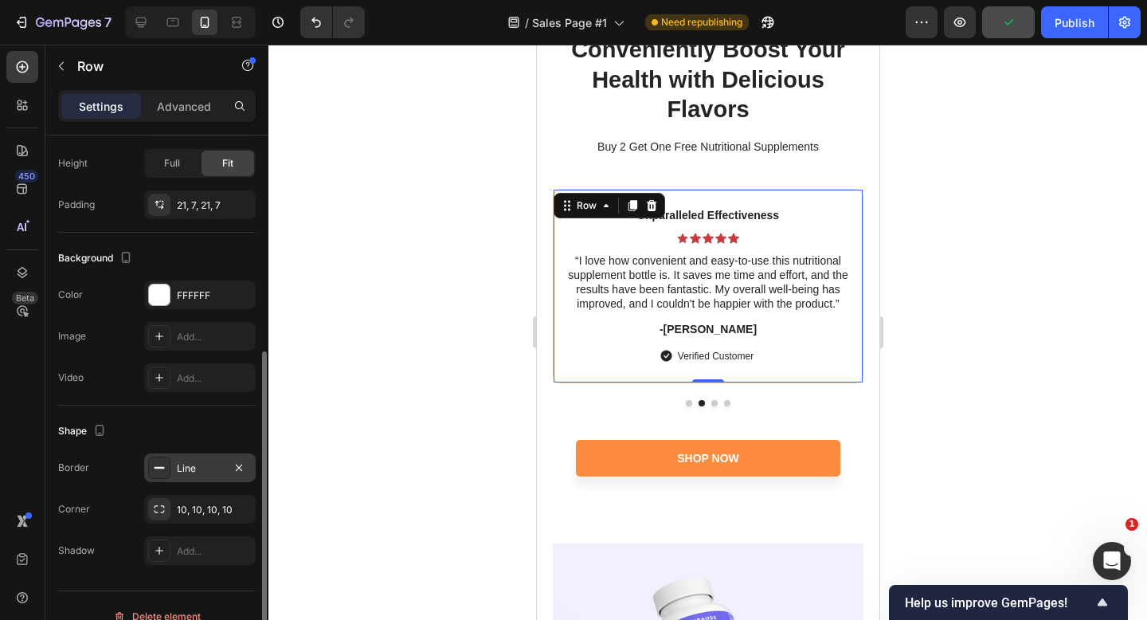
click at [187, 472] on div "Line" at bounding box center [200, 468] width 46 height 14
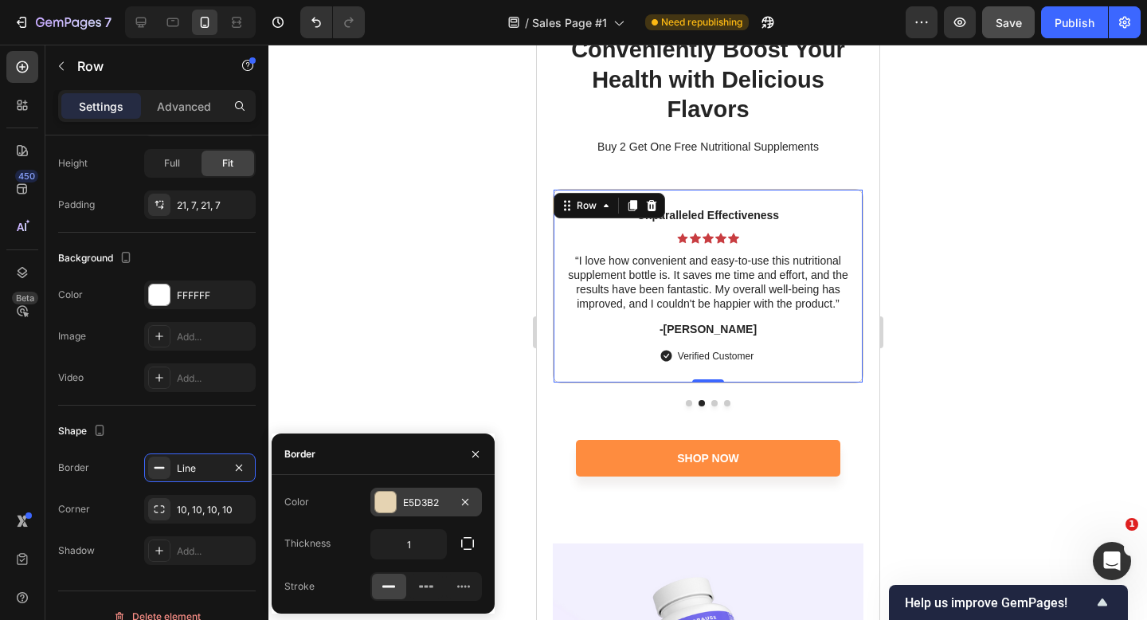
click at [384, 493] on div at bounding box center [385, 502] width 21 height 21
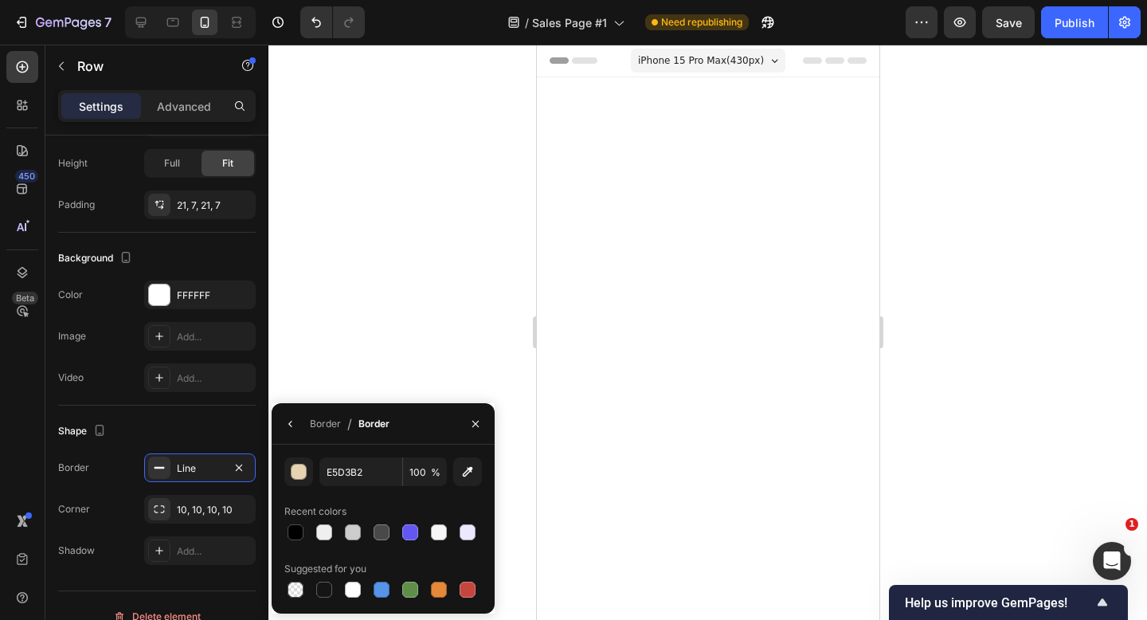
scroll to position [7028, 0]
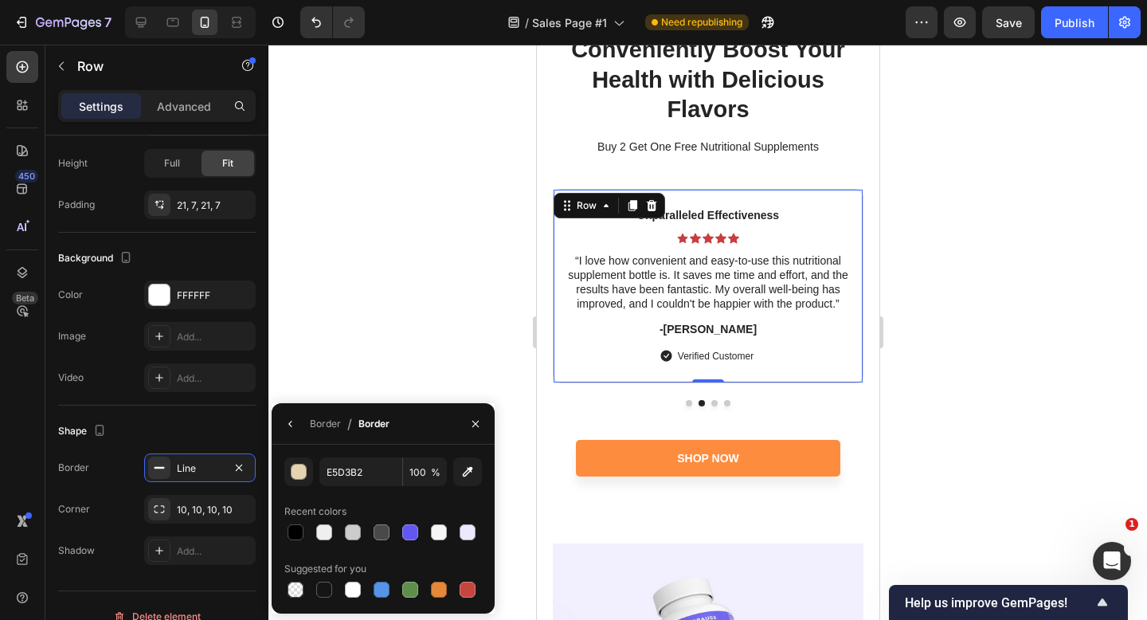
click at [411, 519] on div "Recent colors" at bounding box center [383, 511] width 198 height 25
click at [412, 532] on div at bounding box center [410, 532] width 16 height 16
type input "6257F0"
click at [725, 235] on icon at bounding box center [720, 238] width 11 height 11
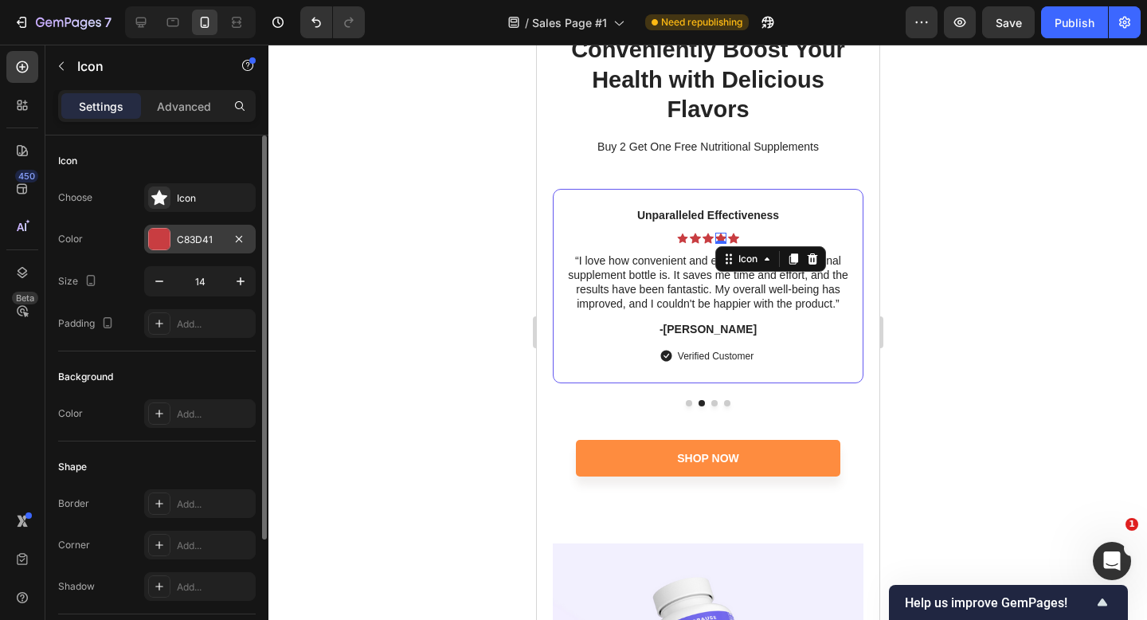
click at [187, 234] on div "C83D41" at bounding box center [200, 240] width 46 height 14
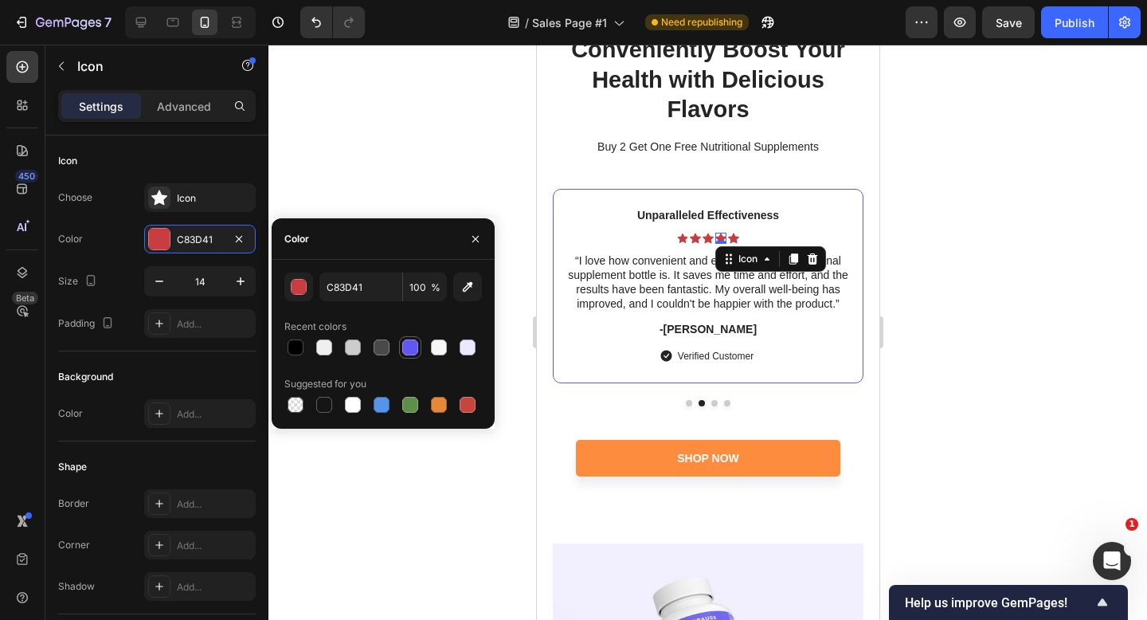
click at [412, 343] on div at bounding box center [410, 347] width 16 height 16
type input "6257F0"
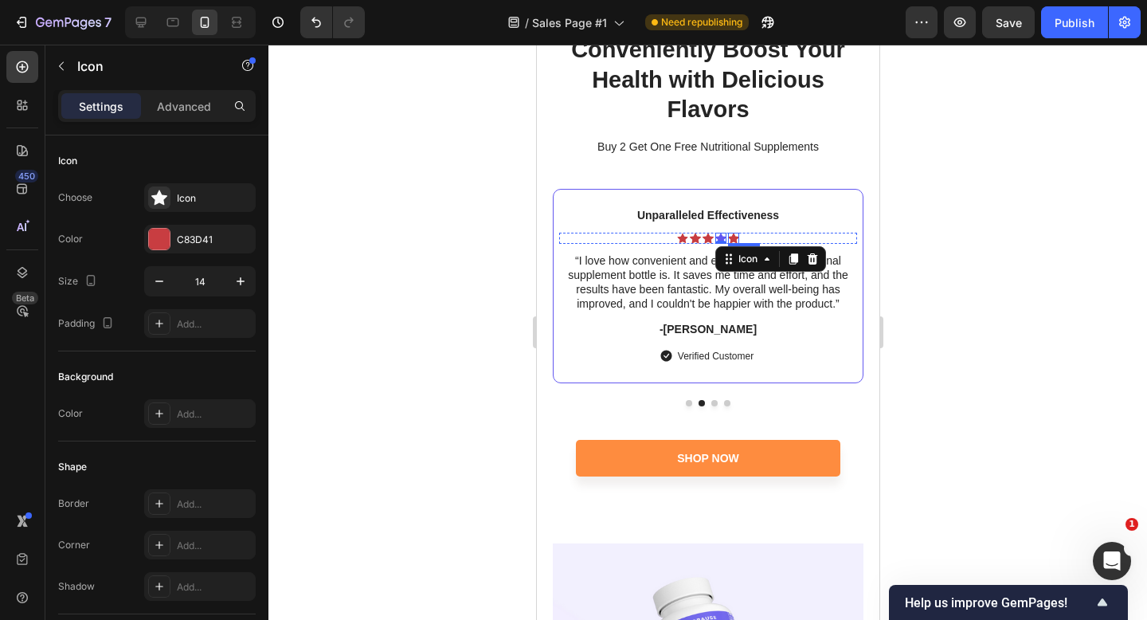
click at [731, 238] on div "Icon" at bounding box center [732, 238] width 11 height 11
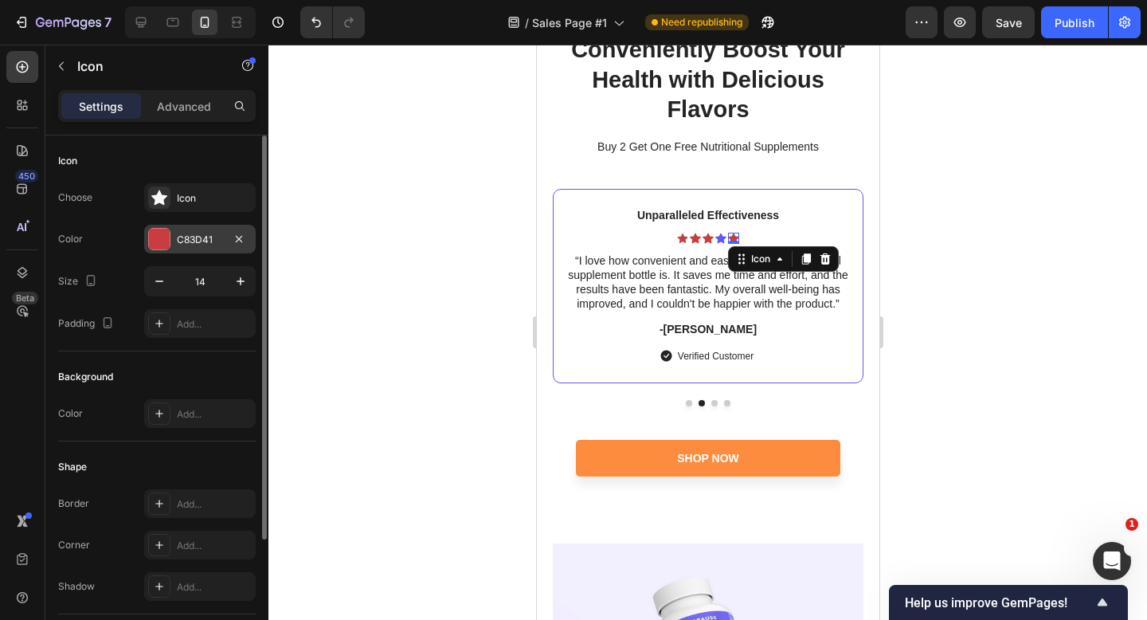
click at [191, 235] on div "C83D41" at bounding box center [200, 240] width 46 height 14
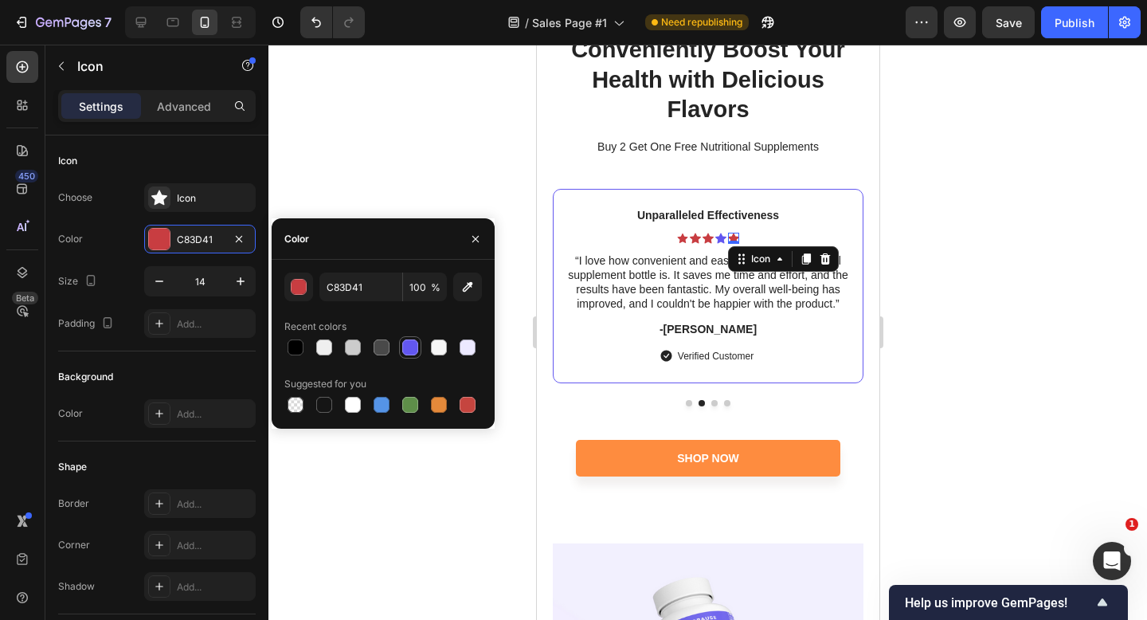
click at [414, 345] on div at bounding box center [410, 347] width 16 height 16
type input "6257F0"
click at [680, 238] on div "Icon" at bounding box center [681, 238] width 11 height 11
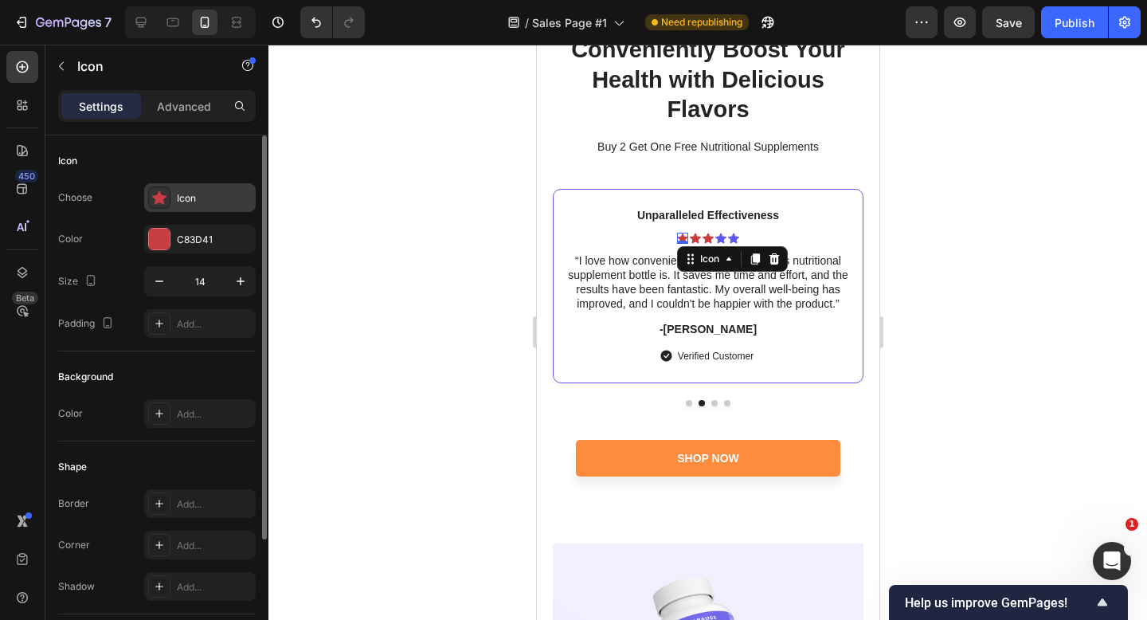
click at [185, 198] on div "Icon" at bounding box center [214, 198] width 75 height 14
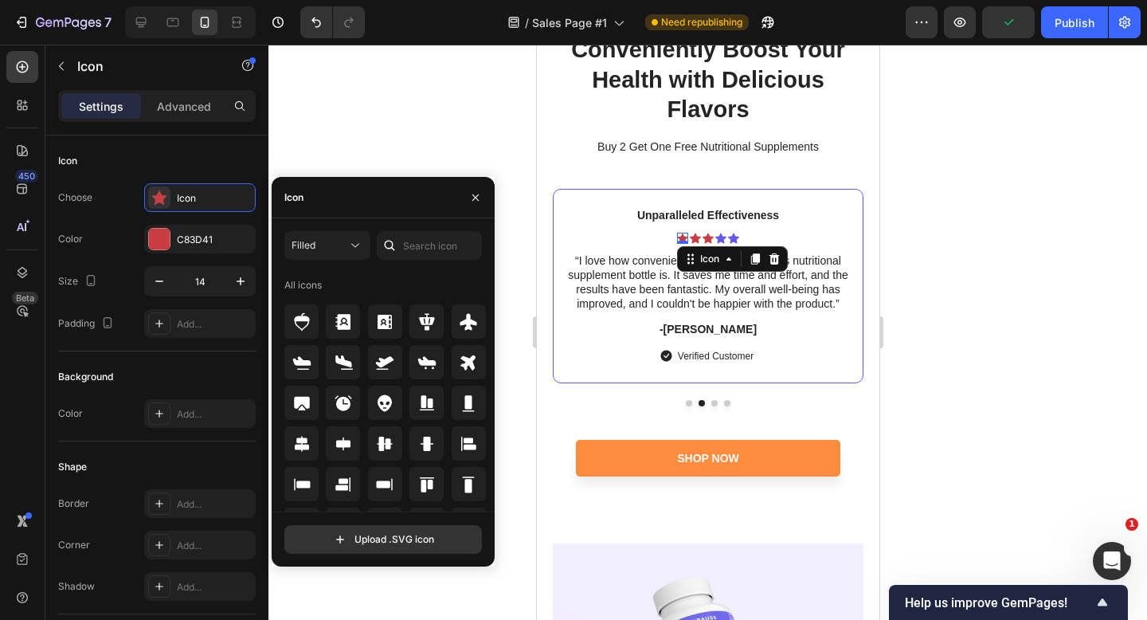
click at [398, 238] on div at bounding box center [389, 245] width 25 height 29
click at [395, 247] on icon at bounding box center [390, 245] width 16 height 16
click at [421, 241] on input "text" at bounding box center [429, 245] width 105 height 29
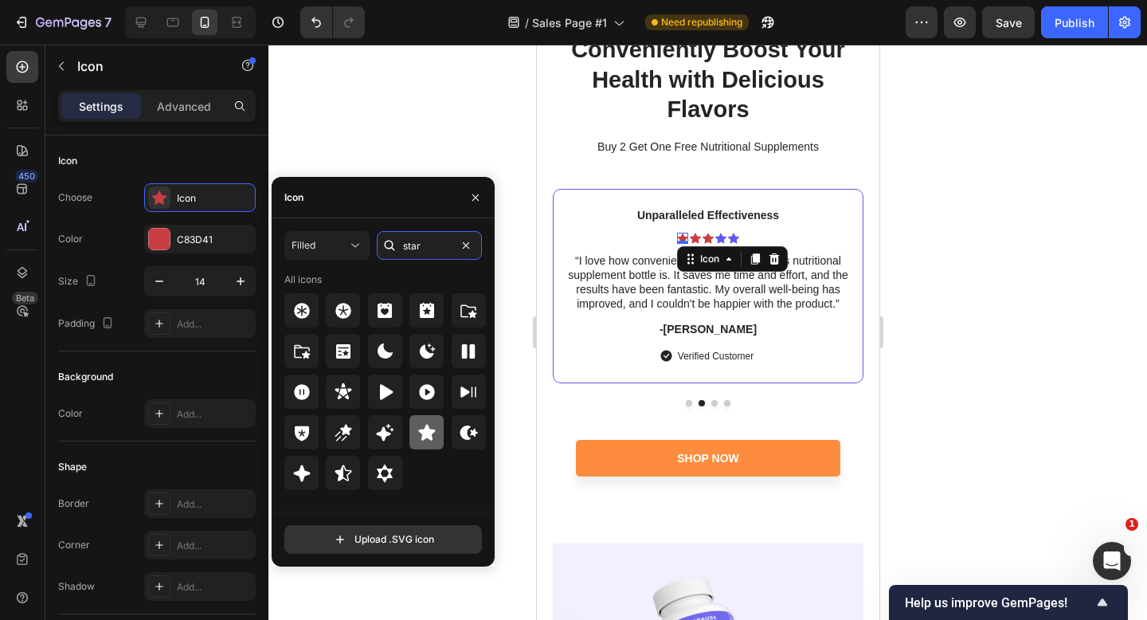
type input "star"
click at [439, 426] on div at bounding box center [427, 432] width 34 height 34
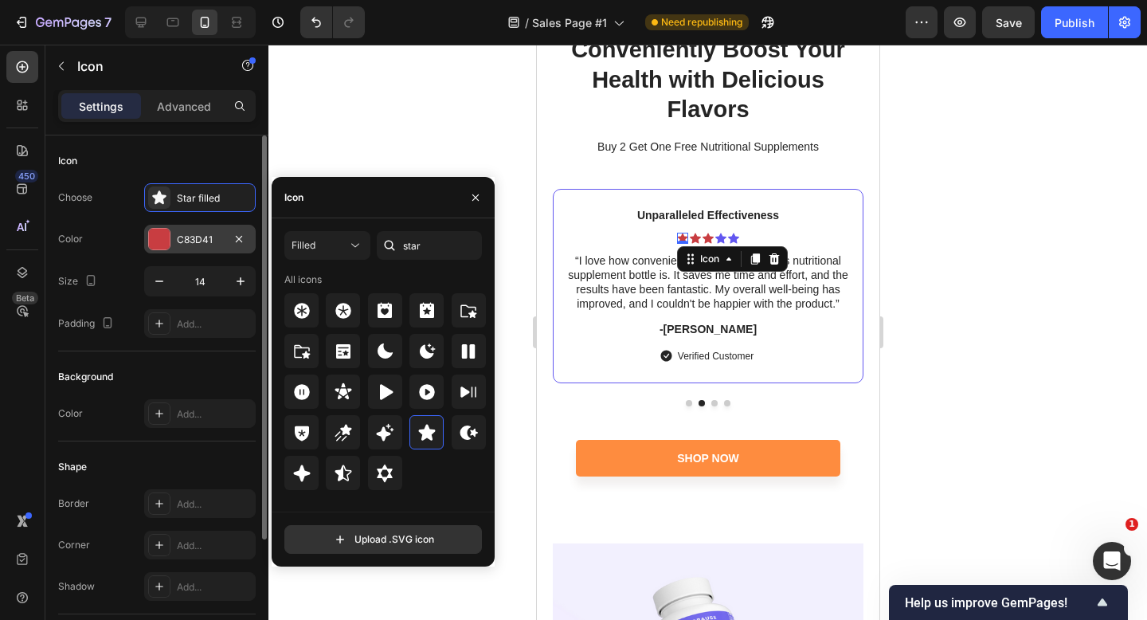
click at [180, 234] on div "C83D41" at bounding box center [200, 240] width 46 height 14
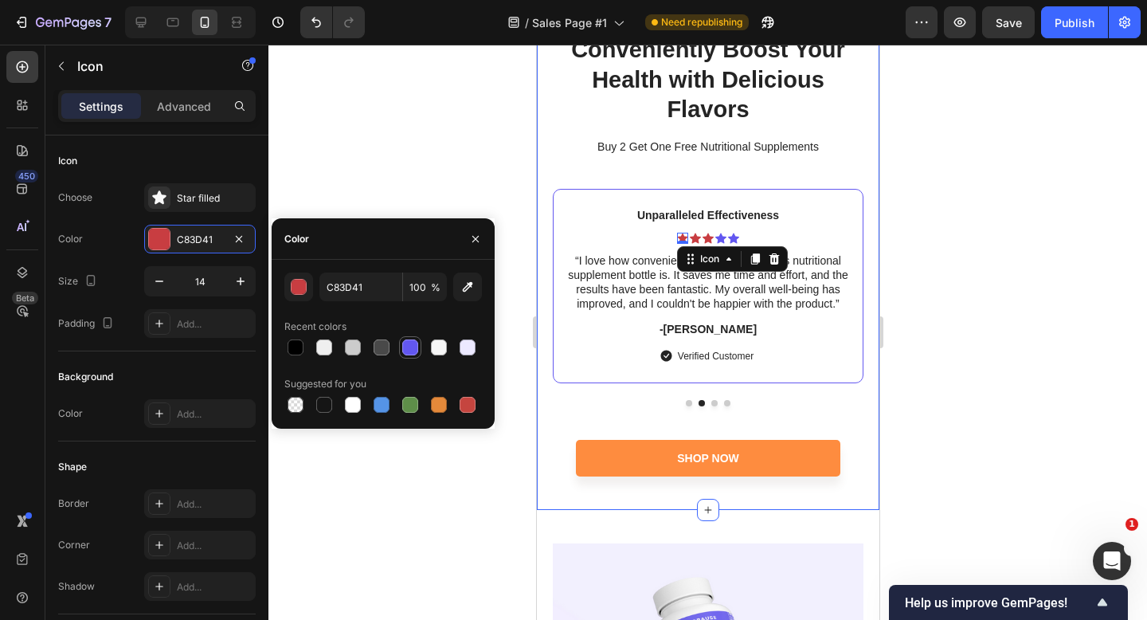
click at [410, 348] on div at bounding box center [410, 347] width 16 height 16
type input "6257F0"
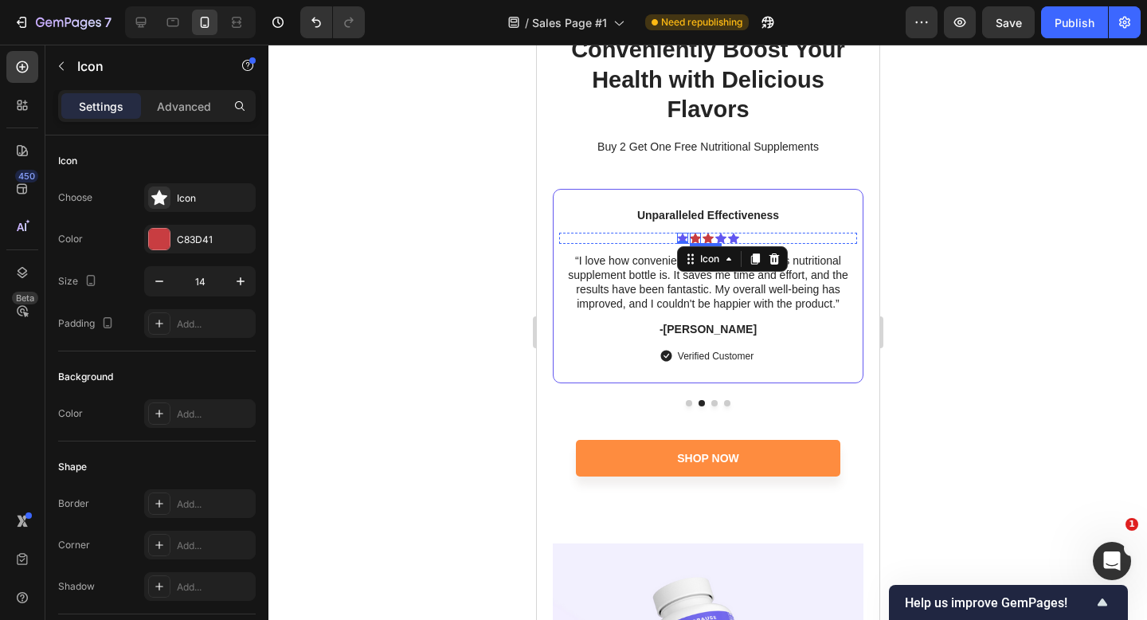
click at [695, 241] on div "Icon" at bounding box center [694, 238] width 11 height 11
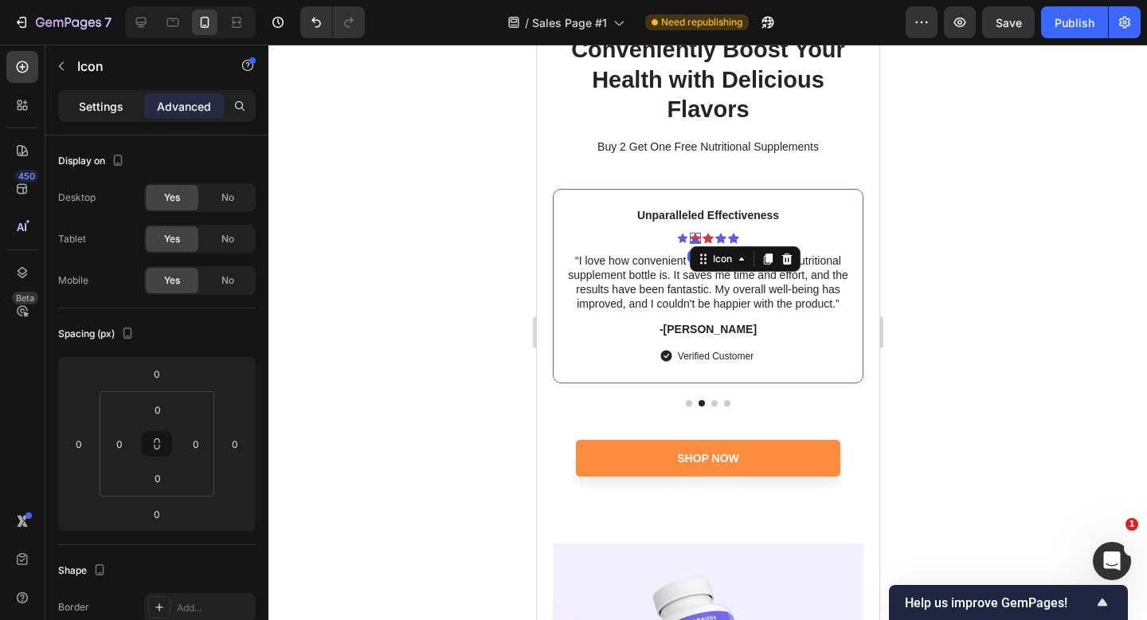
click at [106, 103] on p "Settings" at bounding box center [101, 106] width 45 height 17
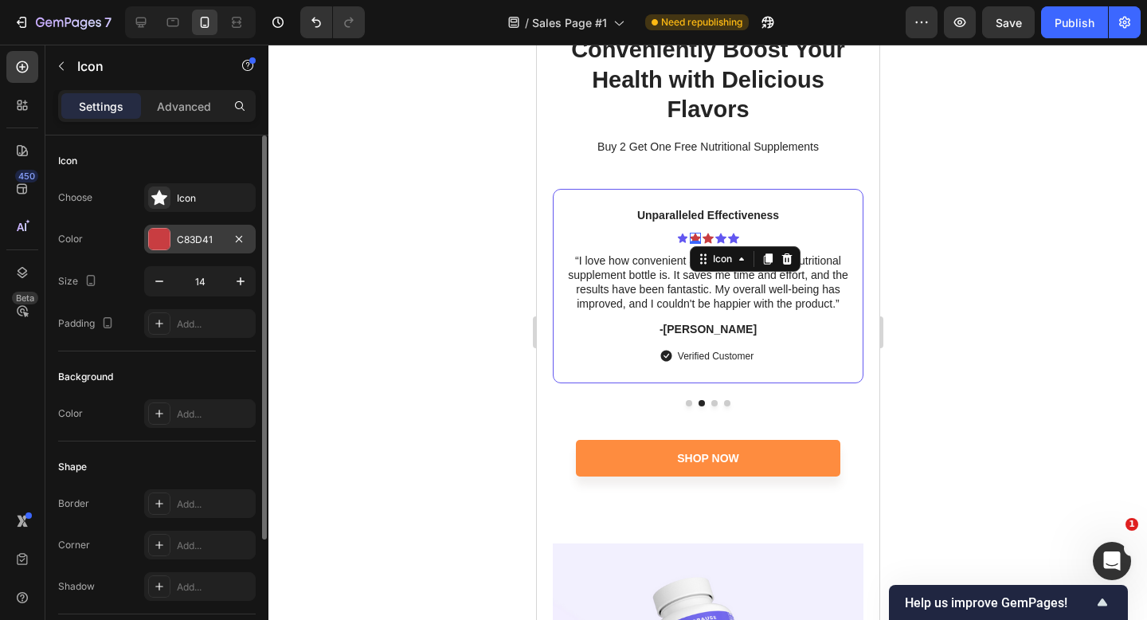
click at [206, 241] on div "C83D41" at bounding box center [200, 240] width 46 height 14
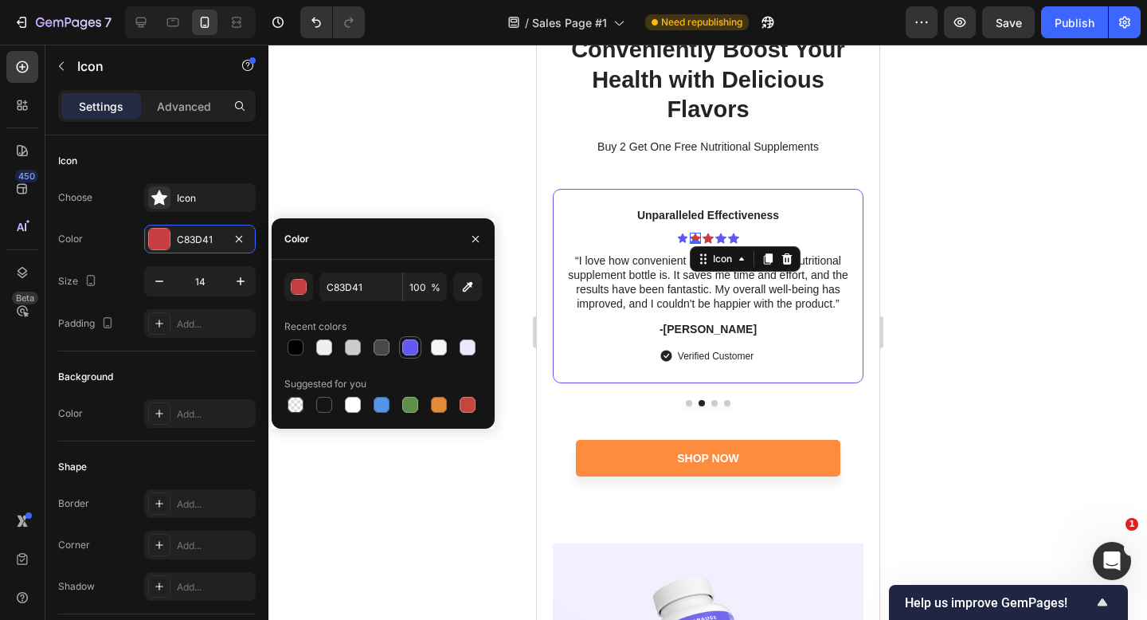
click at [403, 346] on div at bounding box center [410, 347] width 16 height 16
type input "6257F0"
click at [707, 237] on icon at bounding box center [707, 238] width 11 height 10
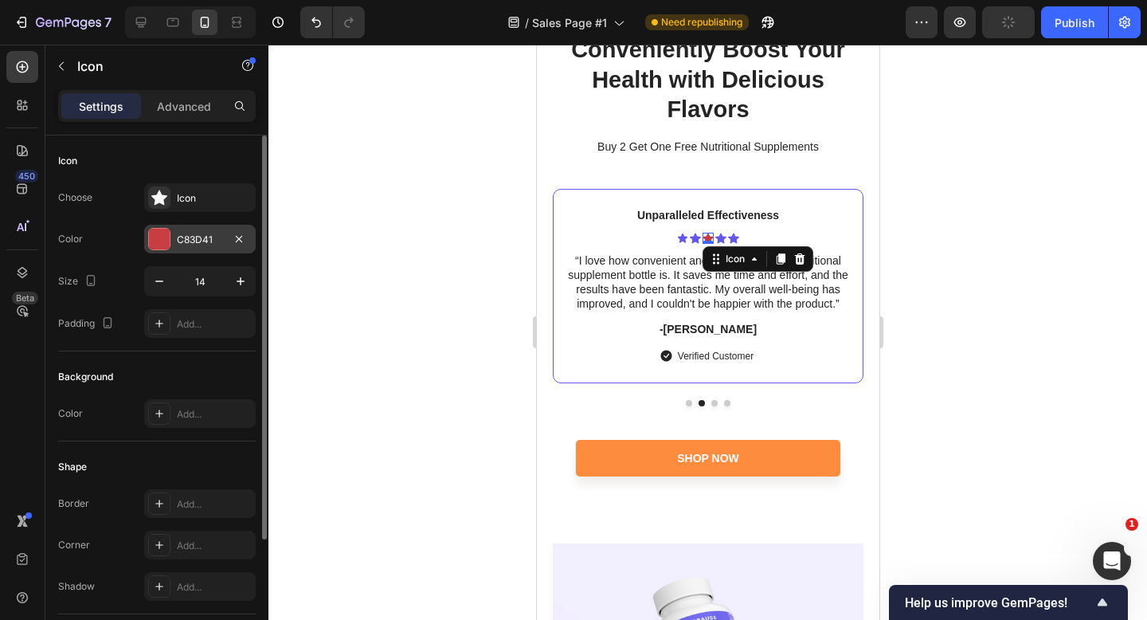
click at [204, 253] on div "C83D41" at bounding box center [200, 239] width 112 height 29
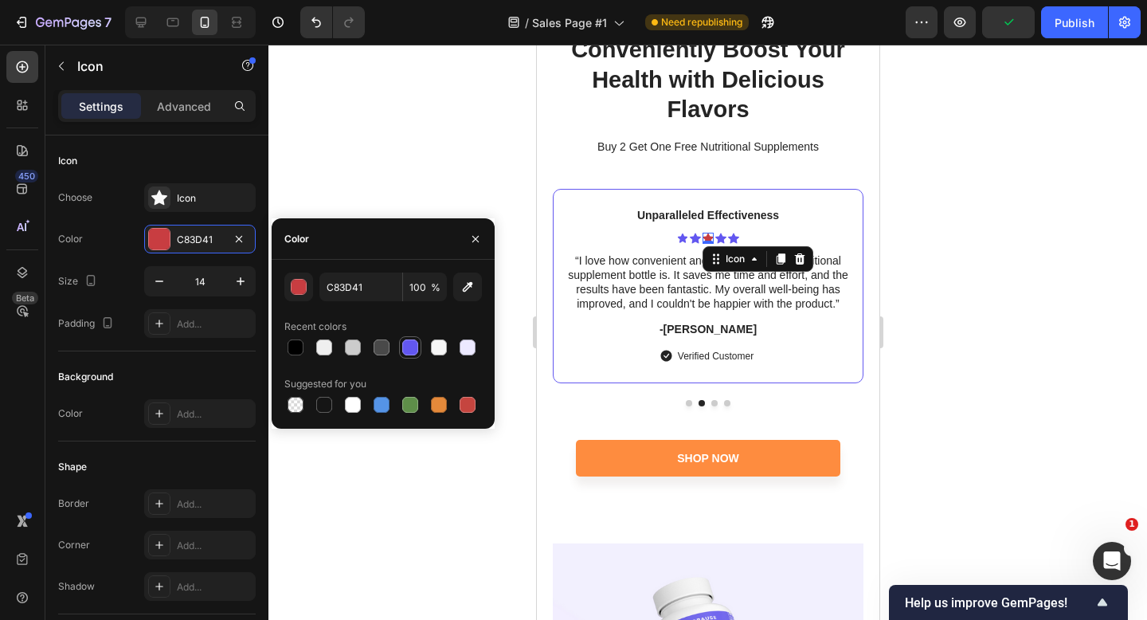
click at [406, 353] on div at bounding box center [410, 347] width 16 height 16
type input "6257F0"
click at [943, 338] on div at bounding box center [708, 332] width 879 height 575
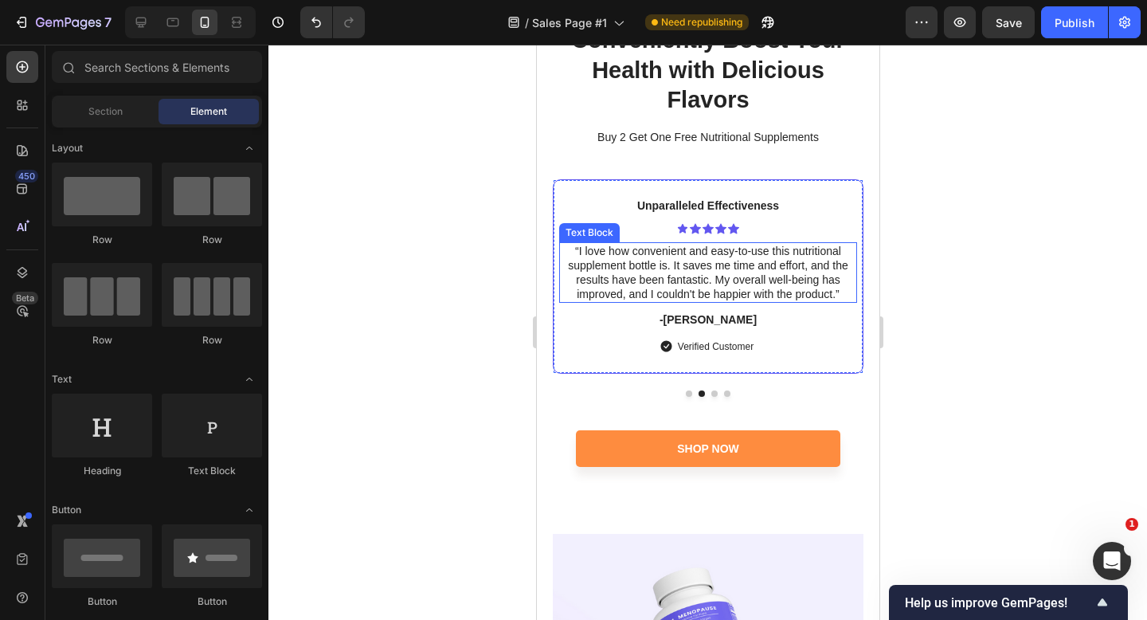
scroll to position [7039, 0]
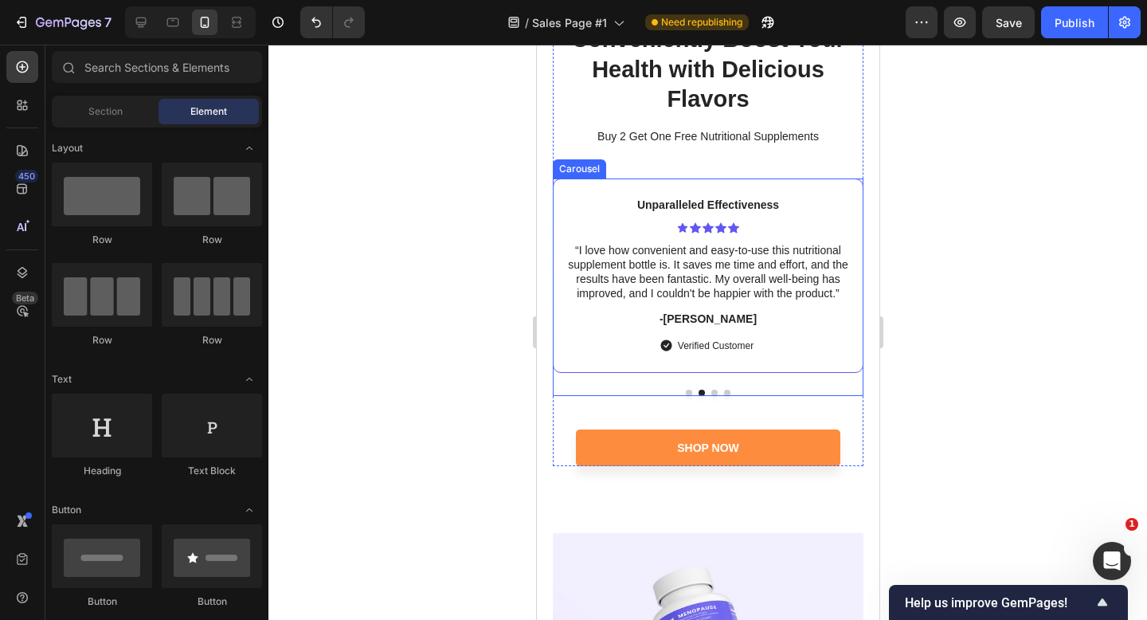
click at [690, 392] on button "Dot" at bounding box center [688, 393] width 6 height 6
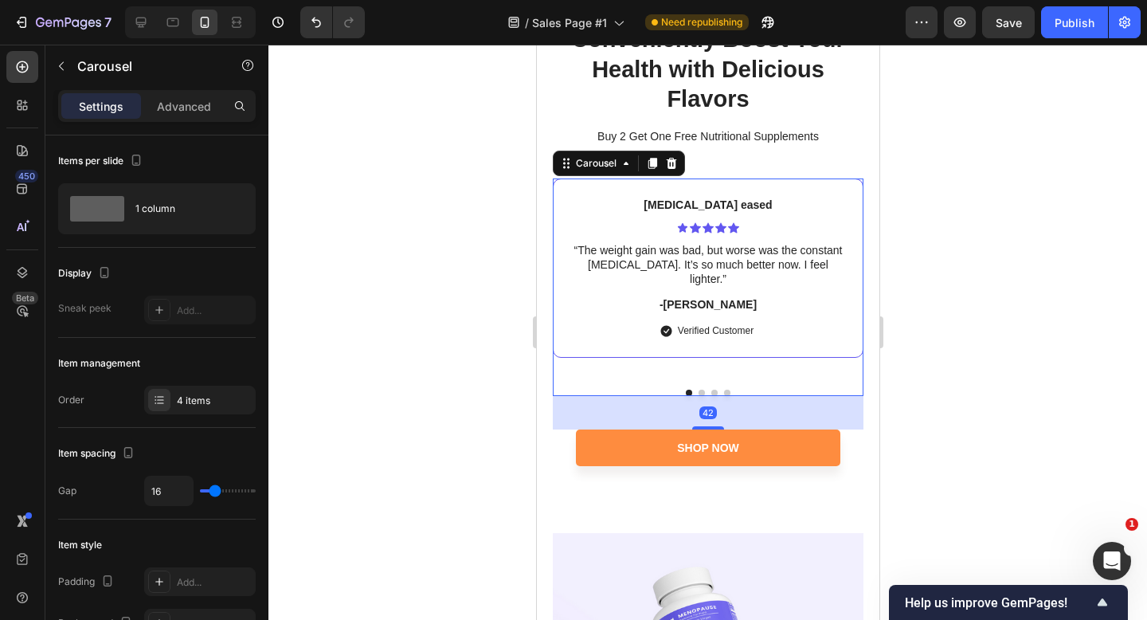
click at [917, 200] on div at bounding box center [708, 332] width 879 height 575
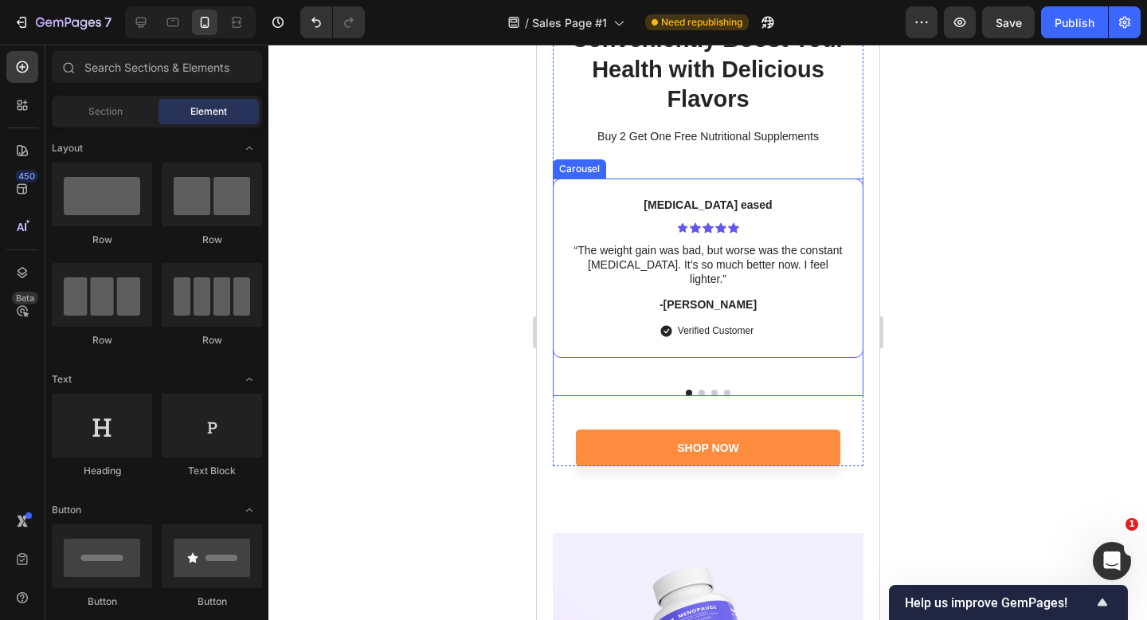
click at [700, 387] on div "Bloating eased Text Block Icon Icon Icon Icon Icon Icon List “The weight gain w…" at bounding box center [707, 286] width 311 height 217
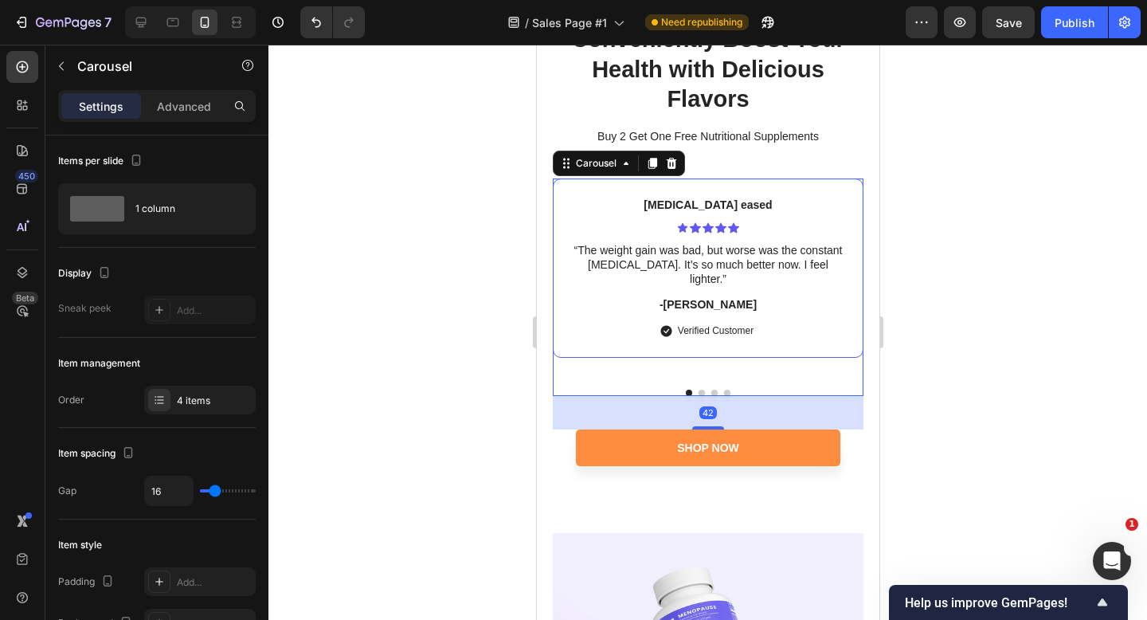
click at [700, 390] on button "Dot" at bounding box center [701, 393] width 6 height 6
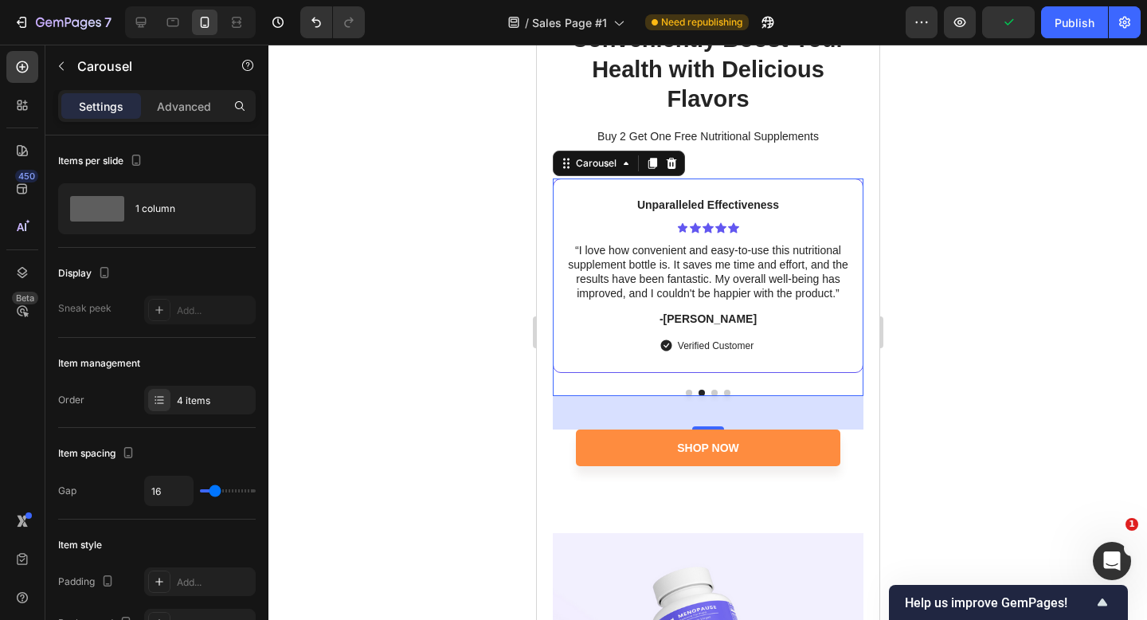
click at [688, 390] on button "Dot" at bounding box center [688, 393] width 6 height 6
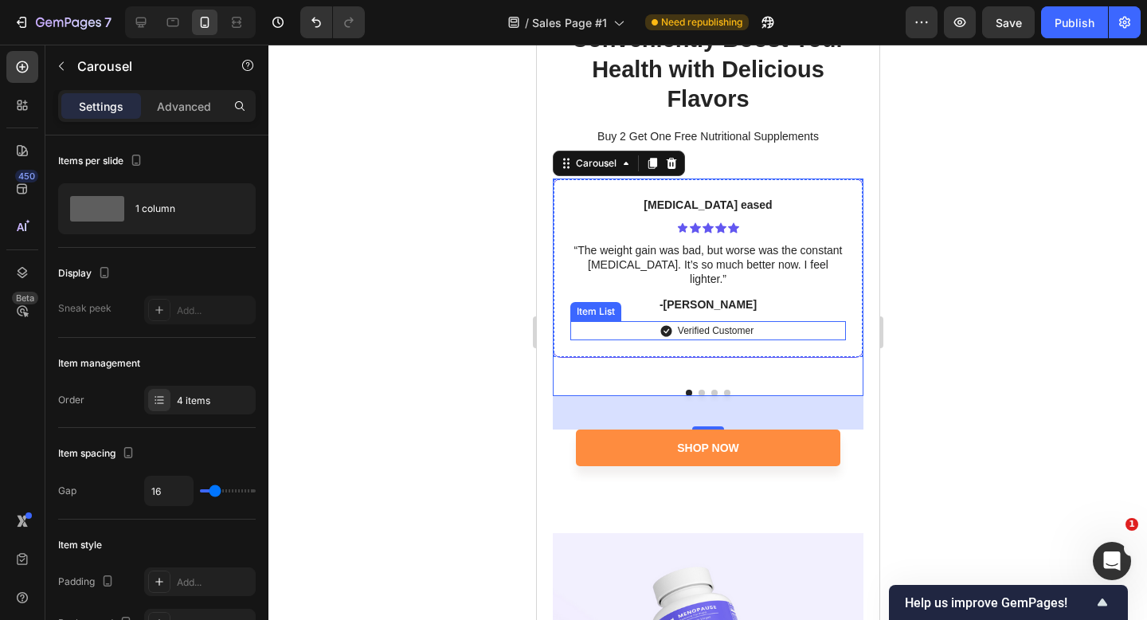
click at [670, 325] on icon at bounding box center [666, 331] width 12 height 12
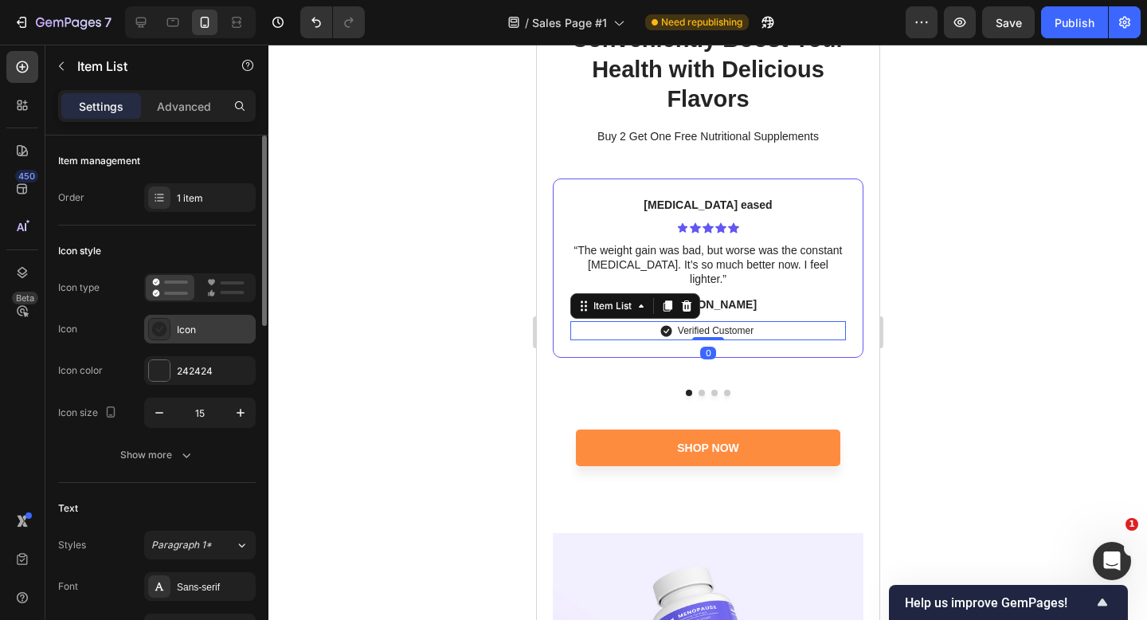
click at [164, 326] on icon at bounding box center [159, 329] width 15 height 15
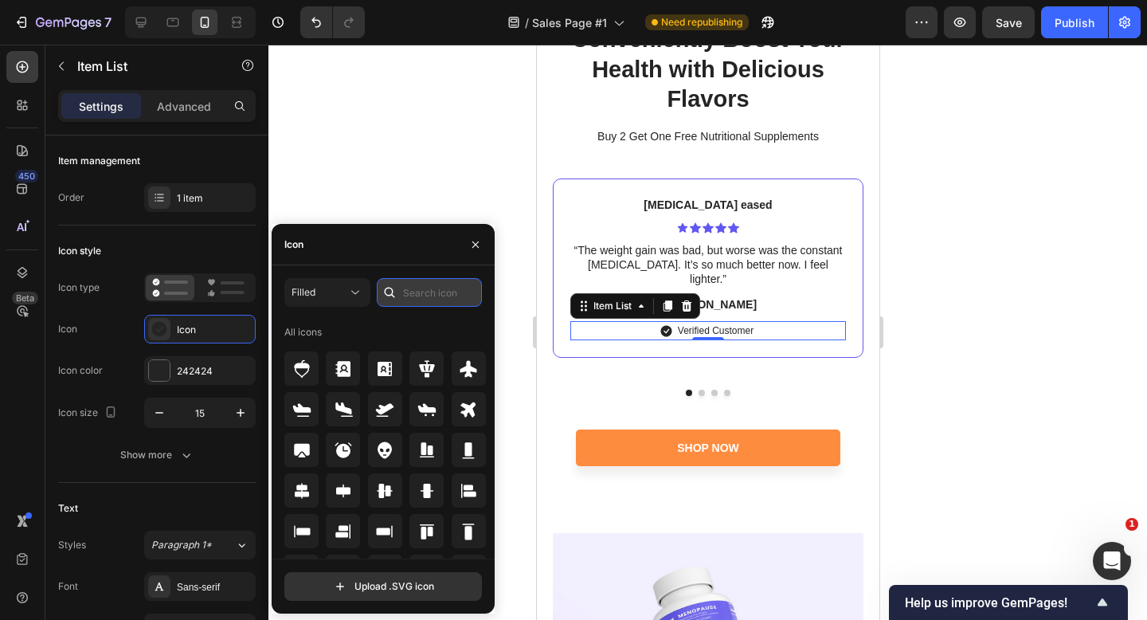
click at [422, 284] on input "text" at bounding box center [429, 292] width 105 height 29
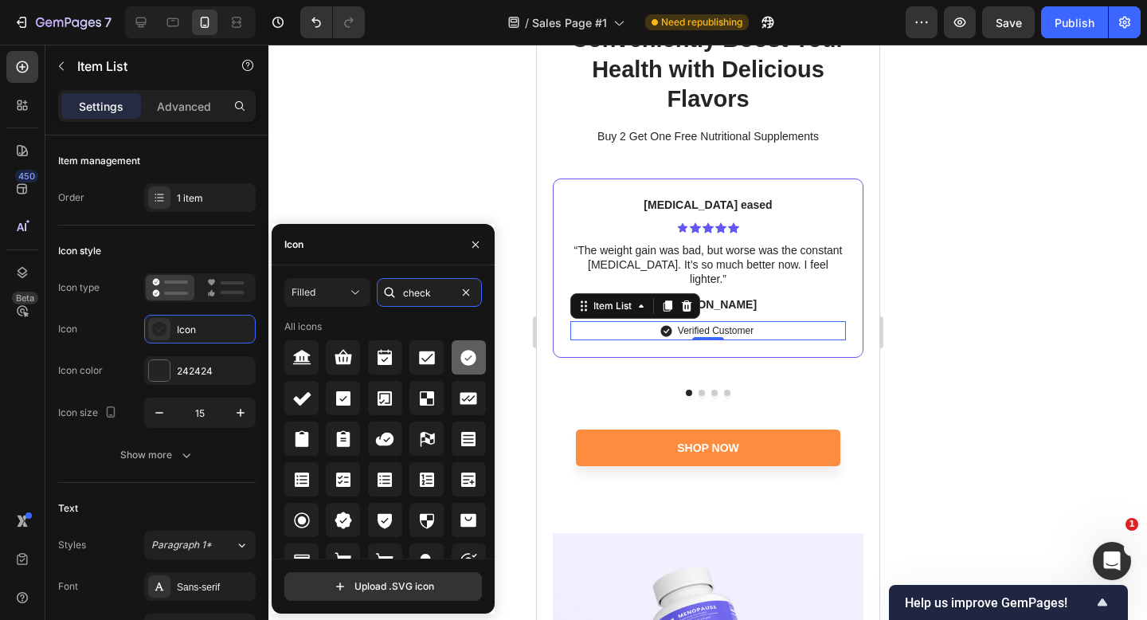
type input "check"
click at [459, 359] on icon at bounding box center [468, 357] width 19 height 19
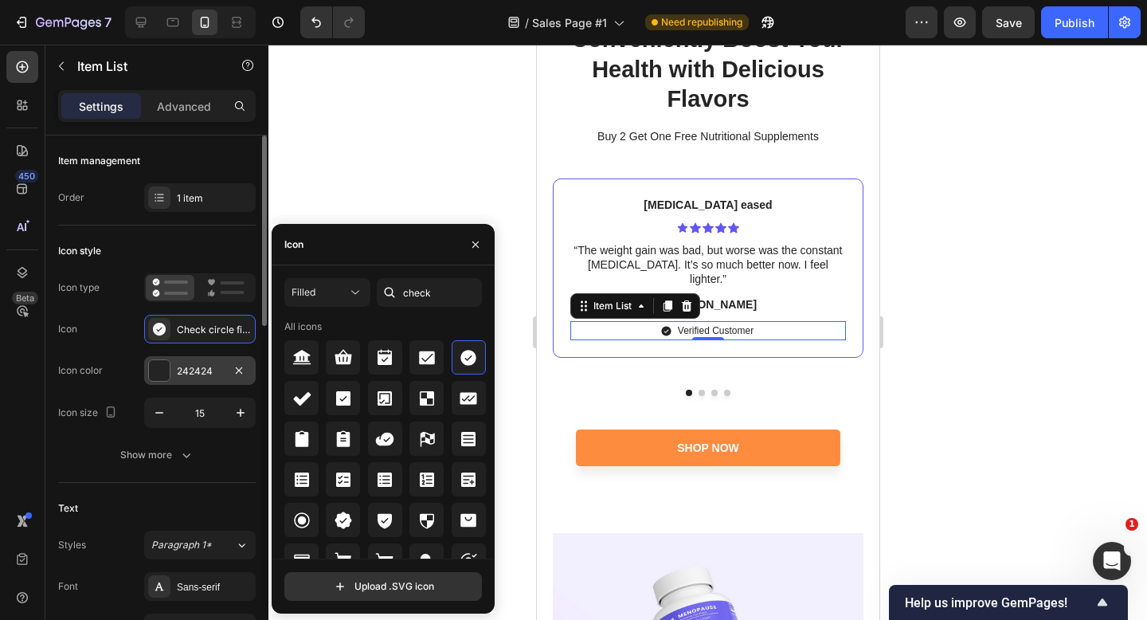
click at [203, 371] on div "242424" at bounding box center [200, 371] width 46 height 14
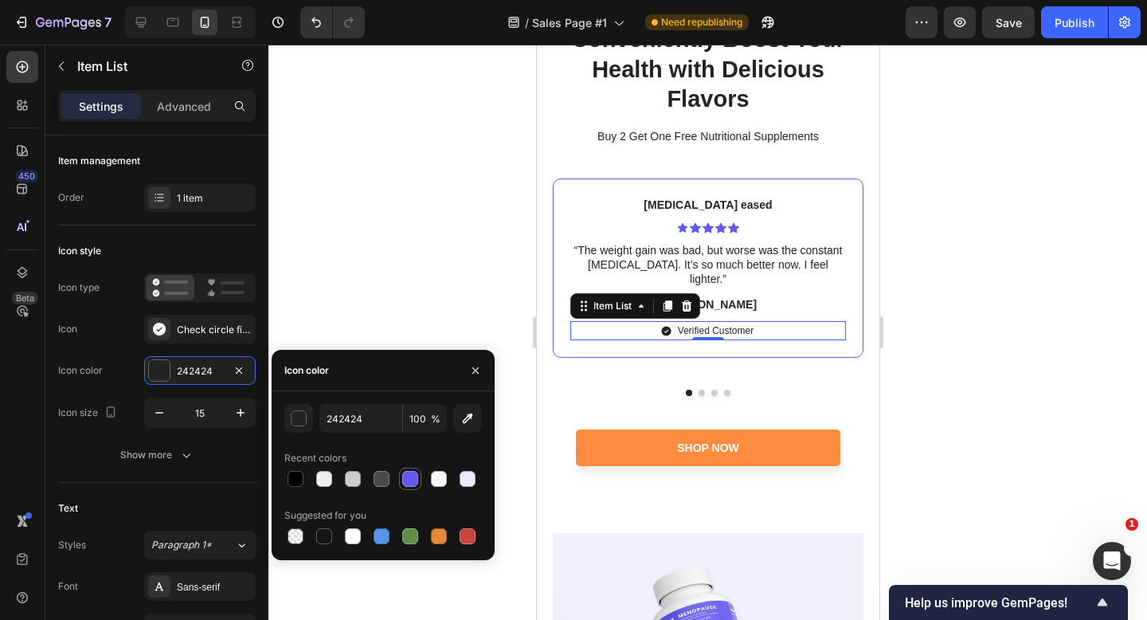
click at [405, 472] on div at bounding box center [410, 479] width 16 height 16
type input "6257F0"
click at [908, 275] on div at bounding box center [708, 332] width 879 height 575
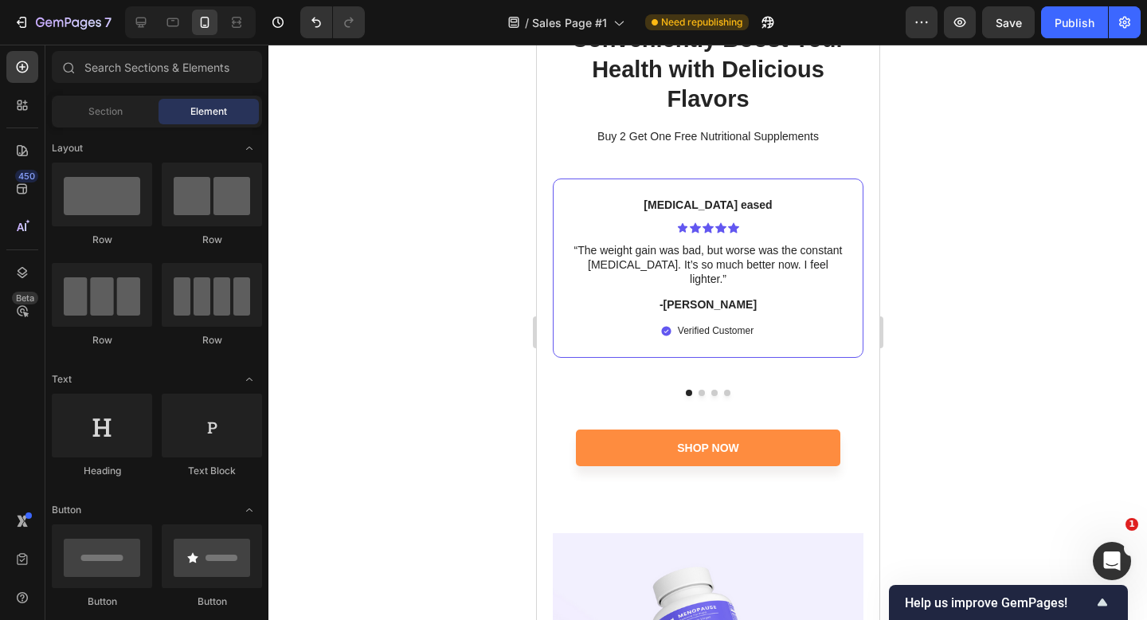
click at [484, 253] on div at bounding box center [708, 332] width 879 height 575
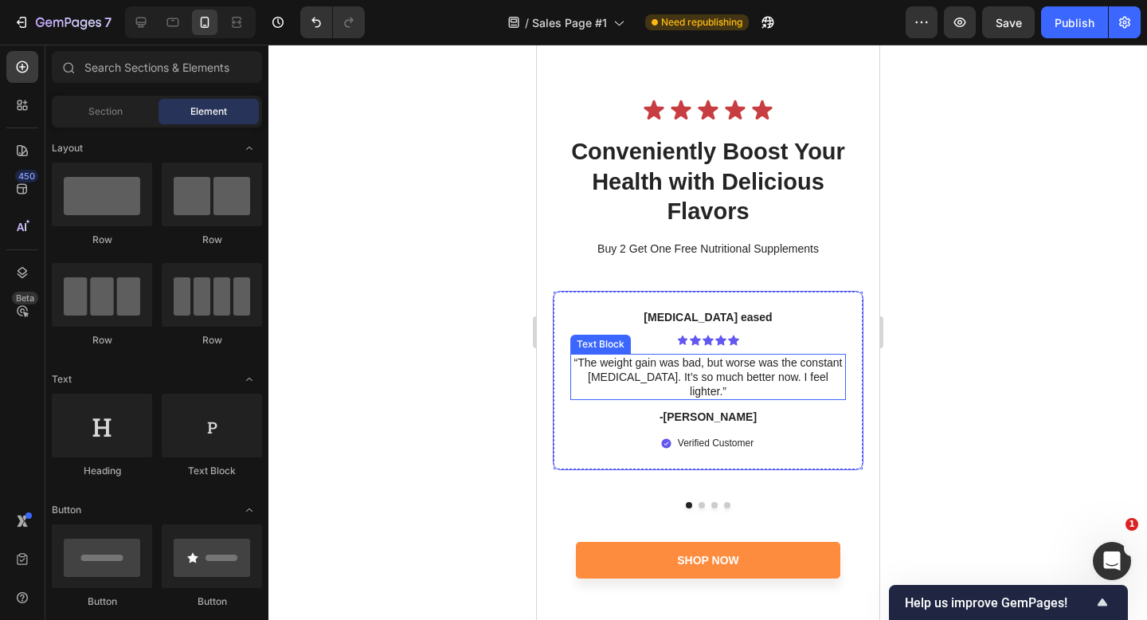
scroll to position [6980, 0]
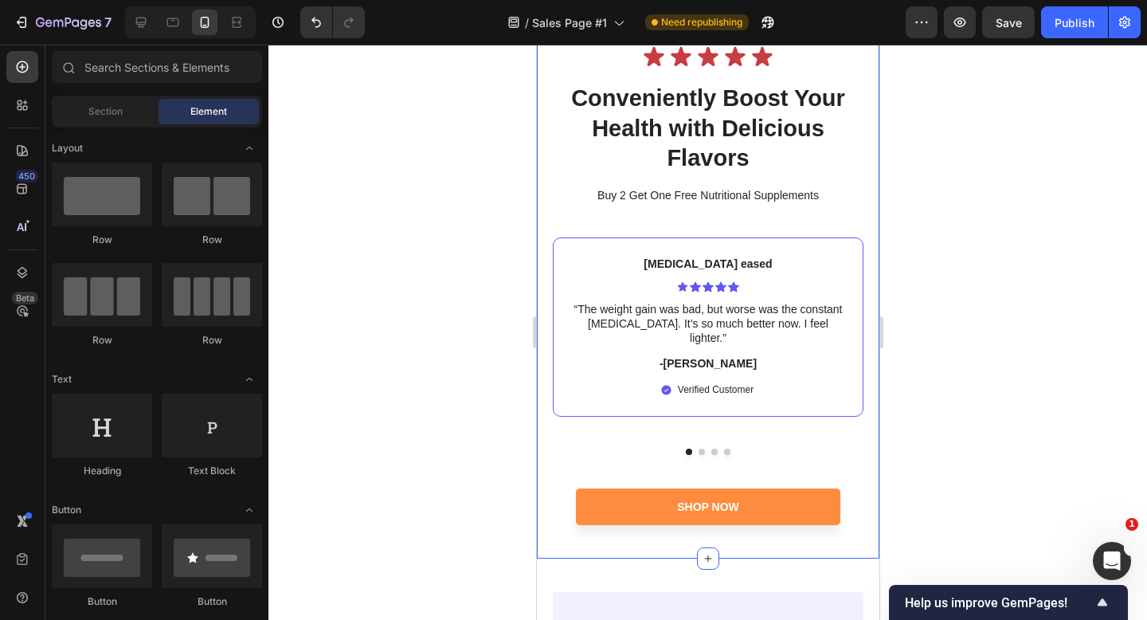
click at [466, 343] on div at bounding box center [708, 332] width 879 height 575
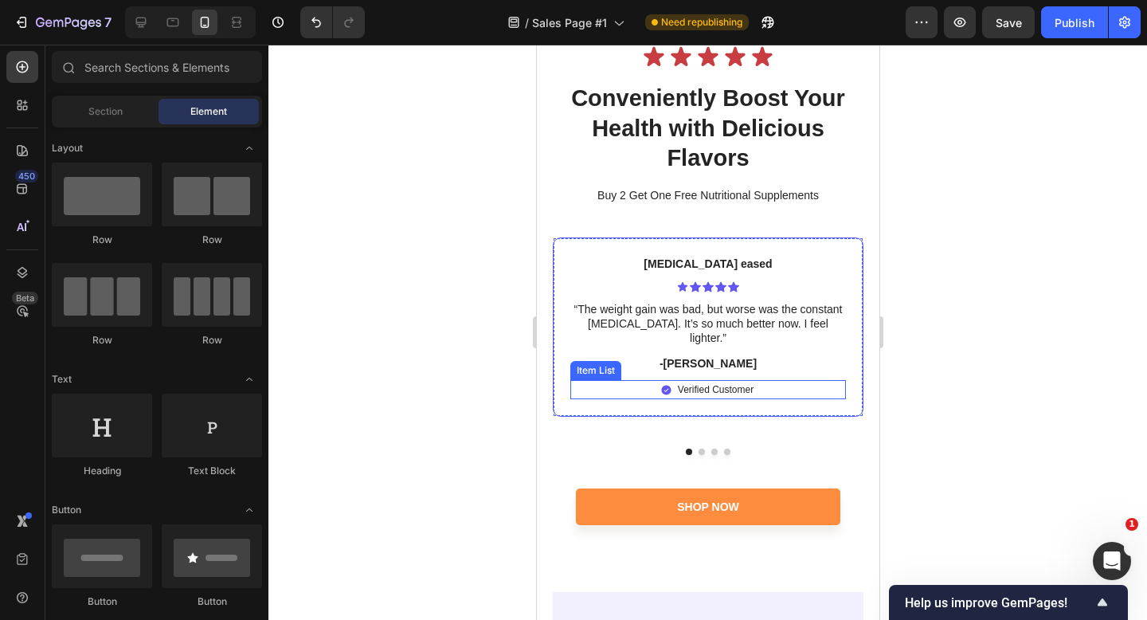
click at [704, 382] on p "Verified Customer" at bounding box center [715, 389] width 76 height 14
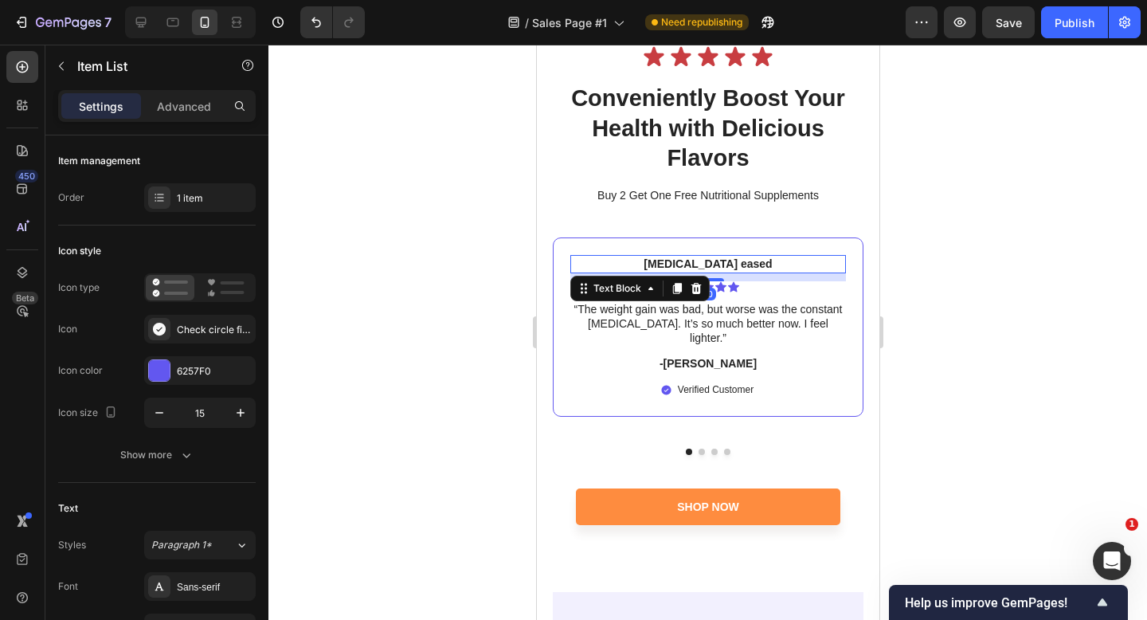
click at [735, 266] on p "[MEDICAL_DATA] eased" at bounding box center [707, 264] width 273 height 14
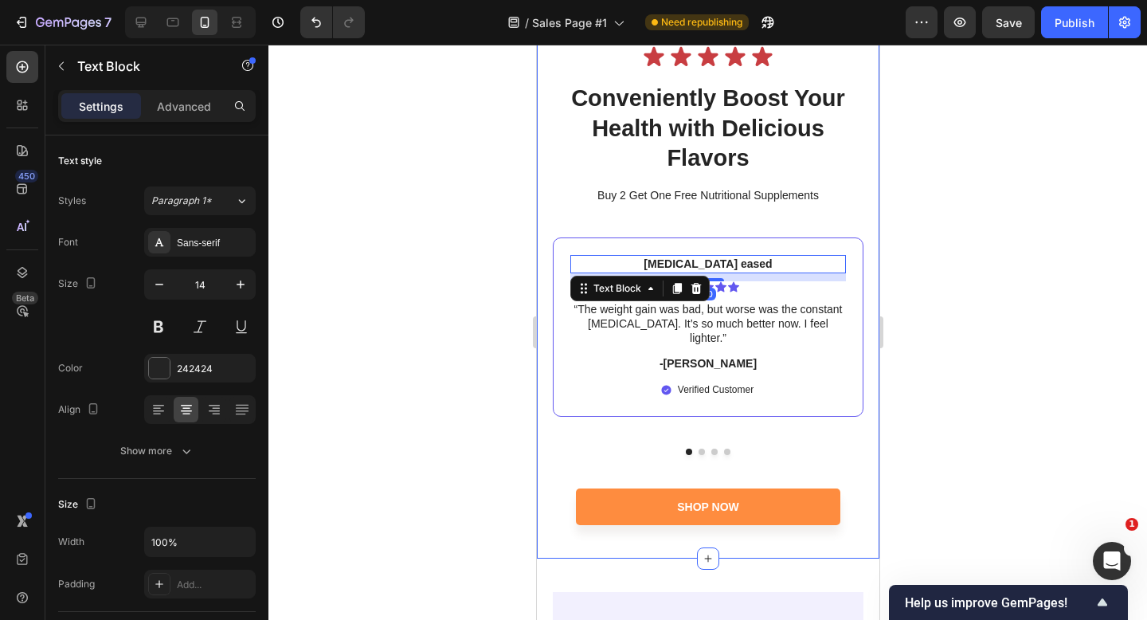
click at [955, 292] on div at bounding box center [708, 332] width 879 height 575
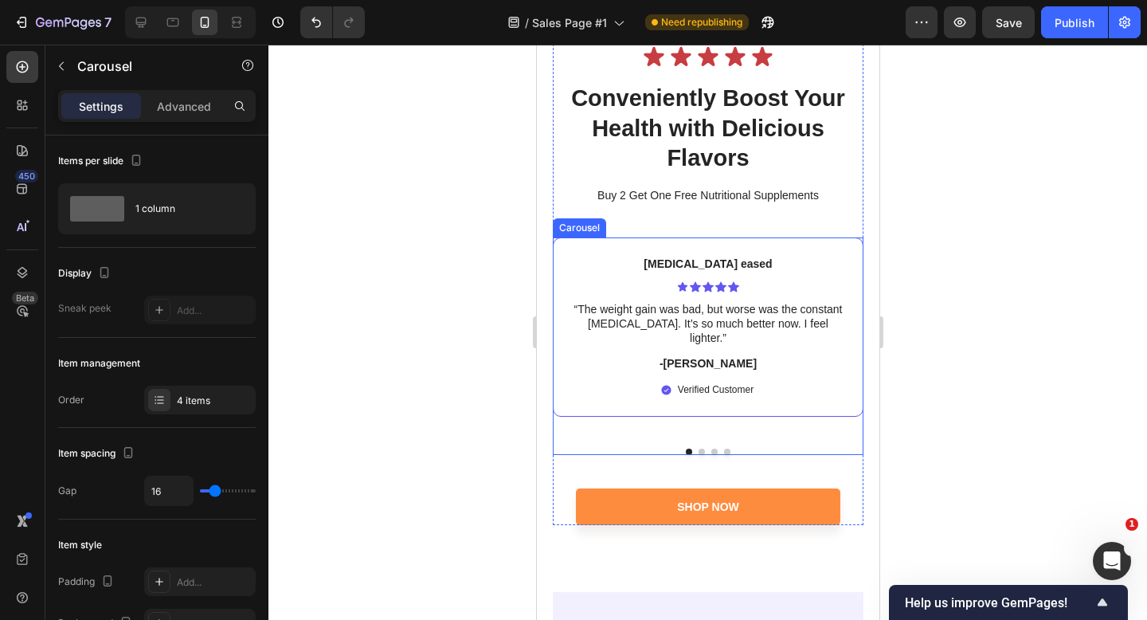
click at [700, 450] on button "Dot" at bounding box center [701, 452] width 6 height 6
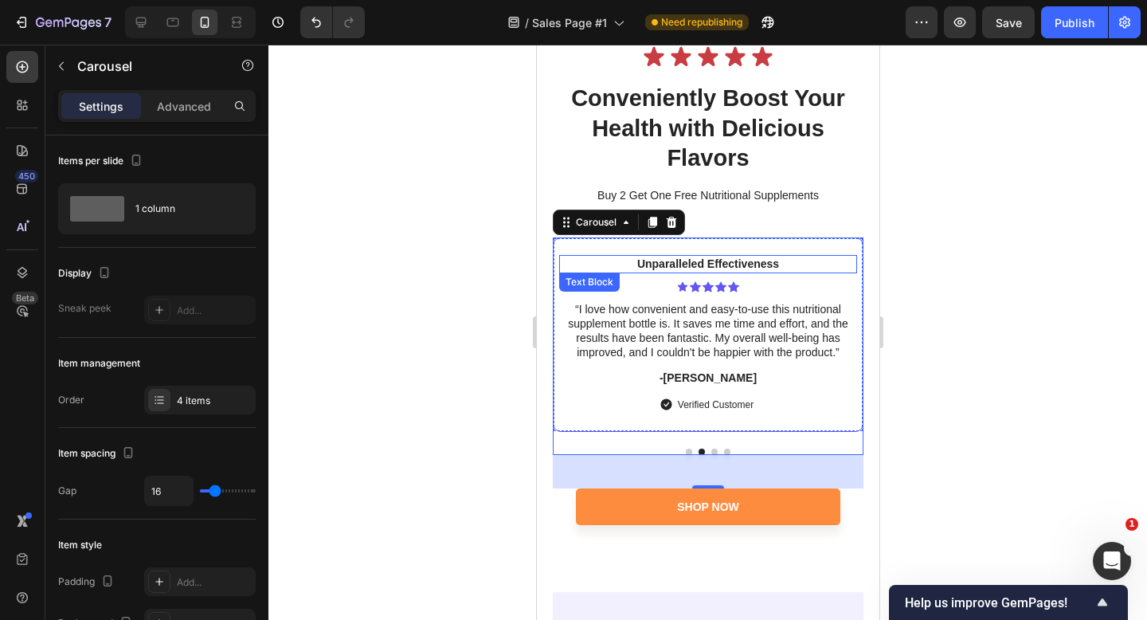
click at [704, 259] on p "Unparalleled Effectiveness" at bounding box center [707, 264] width 295 height 14
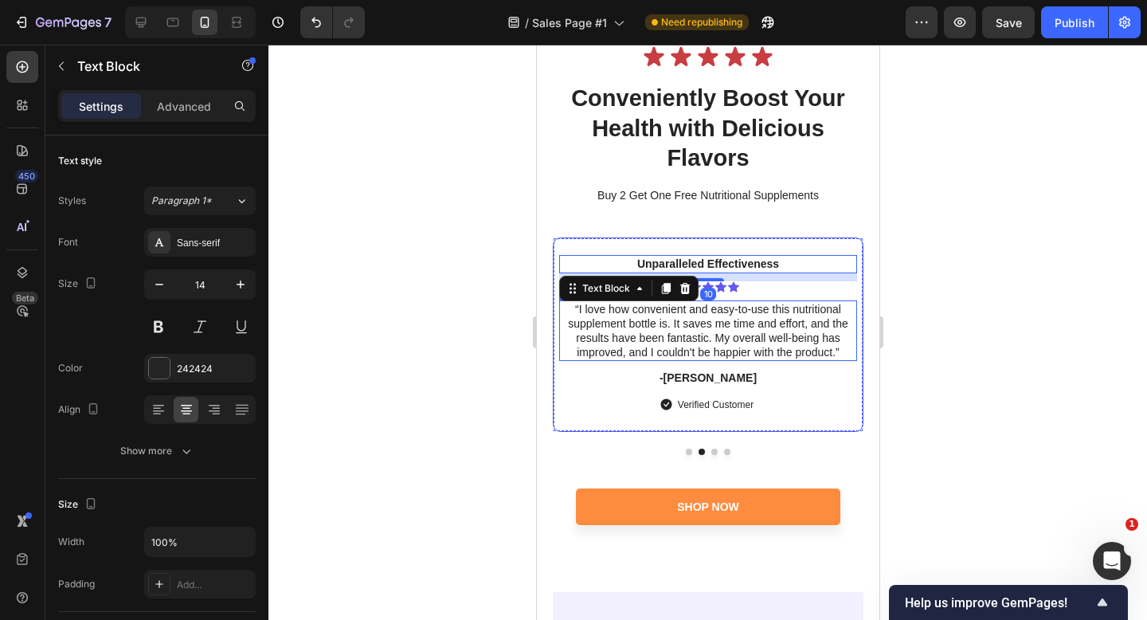
click at [743, 345] on p "“I love how convenient and easy-to-use this nutritional supplement bottle is. I…" at bounding box center [707, 331] width 295 height 58
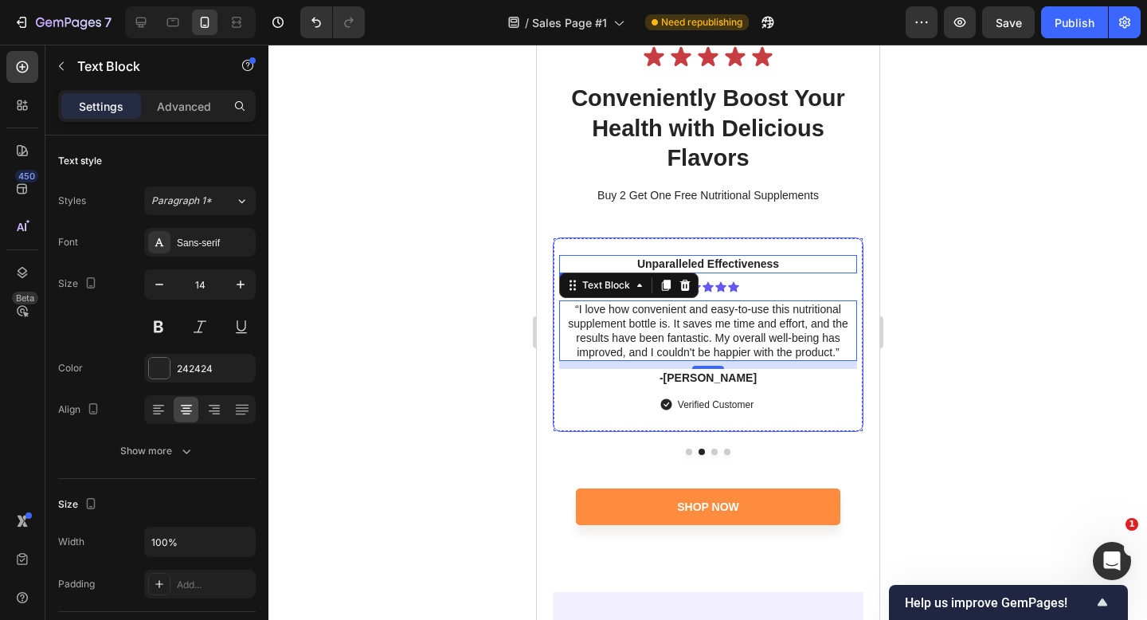
click at [687, 261] on p "Unparalleled Effectiveness" at bounding box center [707, 264] width 295 height 14
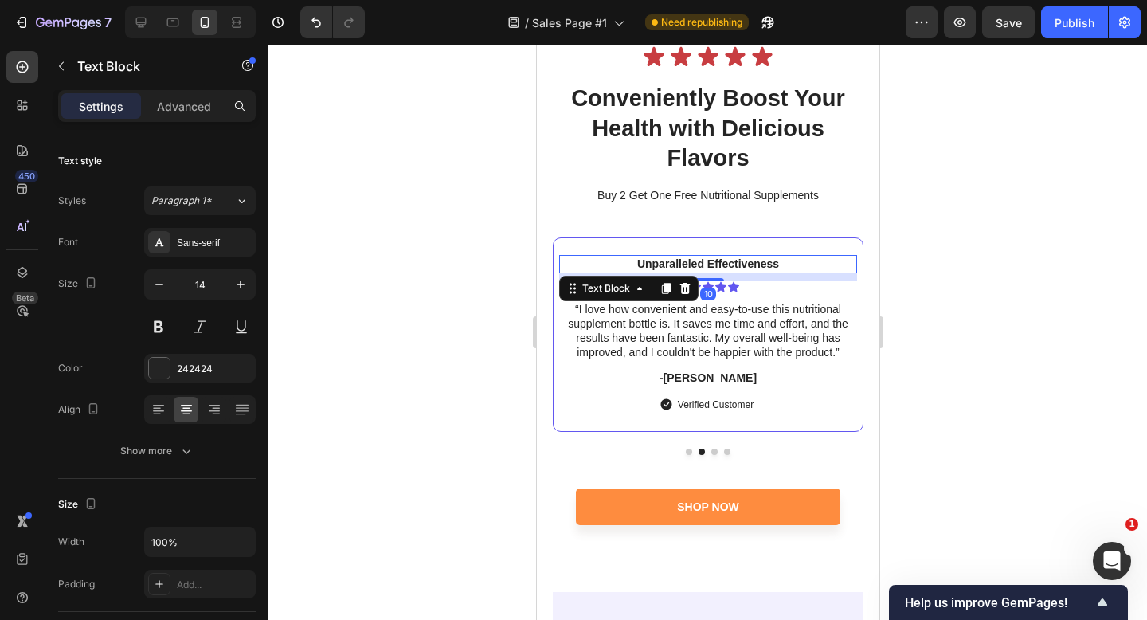
click at [687, 261] on p "Unparalleled Effectiveness" at bounding box center [707, 264] width 295 height 14
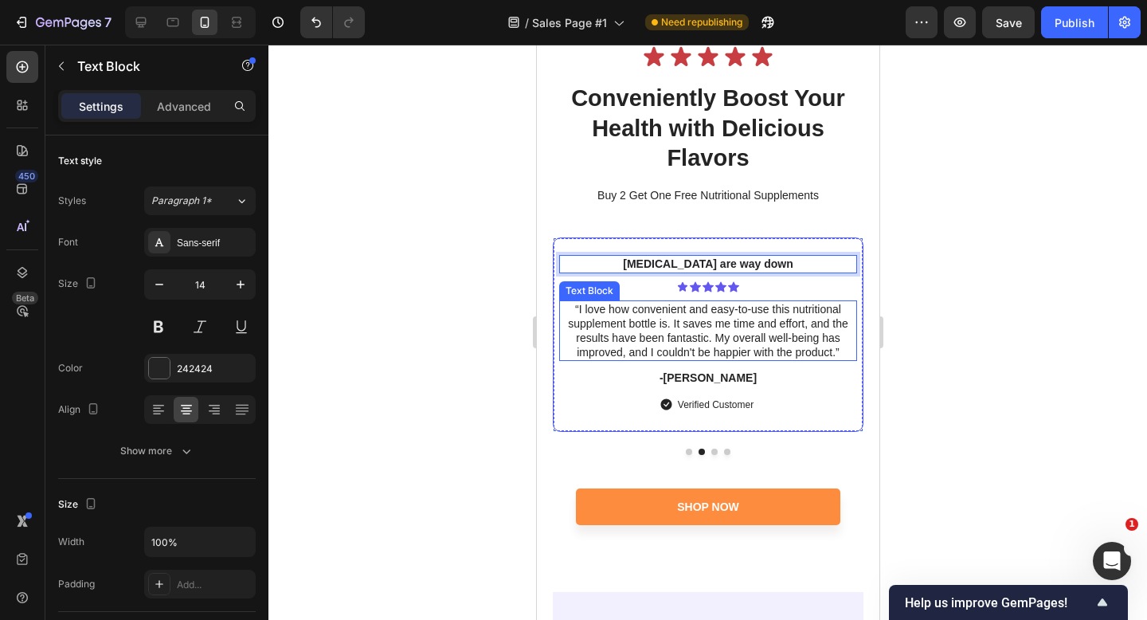
click at [697, 315] on p "“I love how convenient and easy-to-use this nutritional supplement bottle is. I…" at bounding box center [707, 331] width 295 height 58
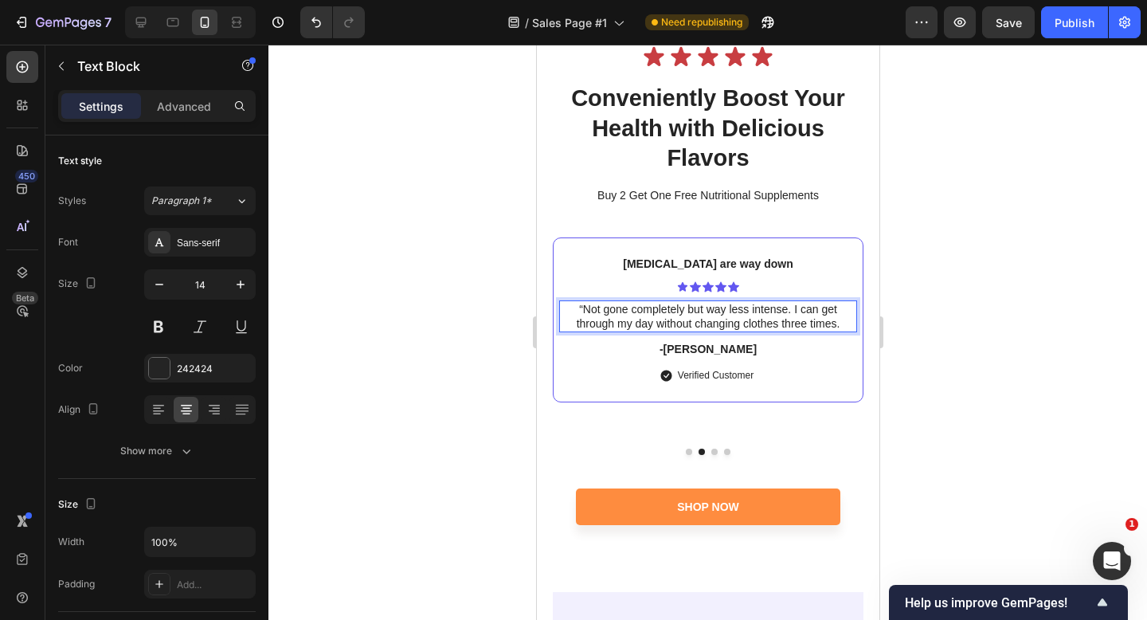
click at [581, 308] on p "“Not gone completely but way less intense. I can get through my day without cha…" at bounding box center [707, 316] width 295 height 29
click at [691, 447] on div "Bloating eased Text Block Icon Icon Icon Icon Icon Icon List “The weight gain w…" at bounding box center [707, 345] width 311 height 217
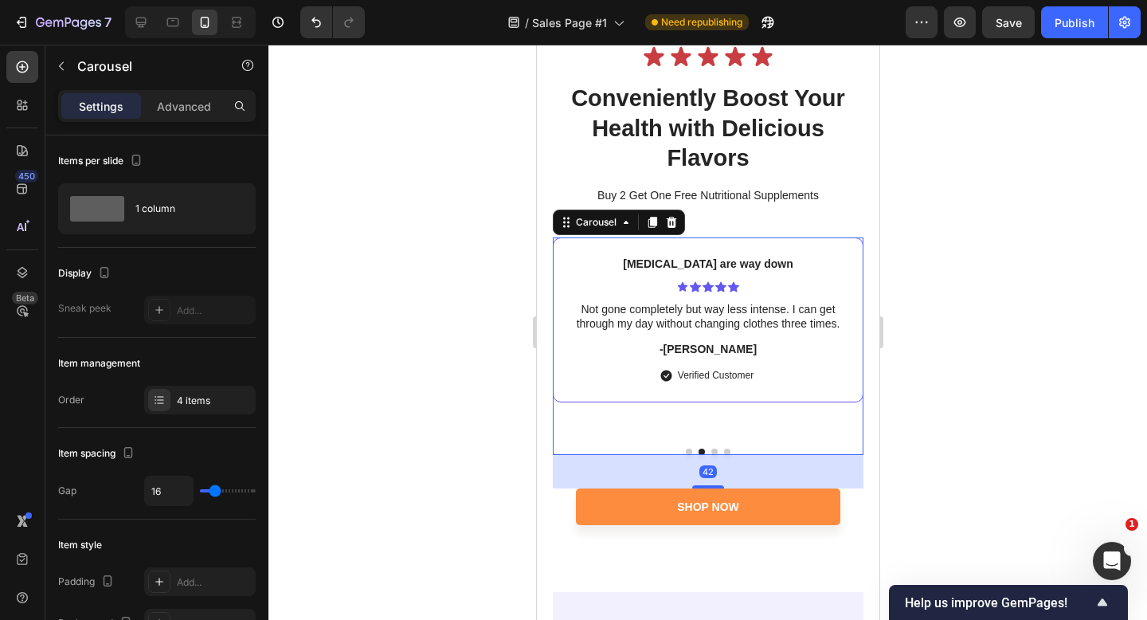
click at [686, 455] on div "42" at bounding box center [707, 471] width 311 height 33
click at [690, 451] on button "Dot" at bounding box center [688, 452] width 6 height 6
click at [697, 449] on div at bounding box center [707, 452] width 311 height 6
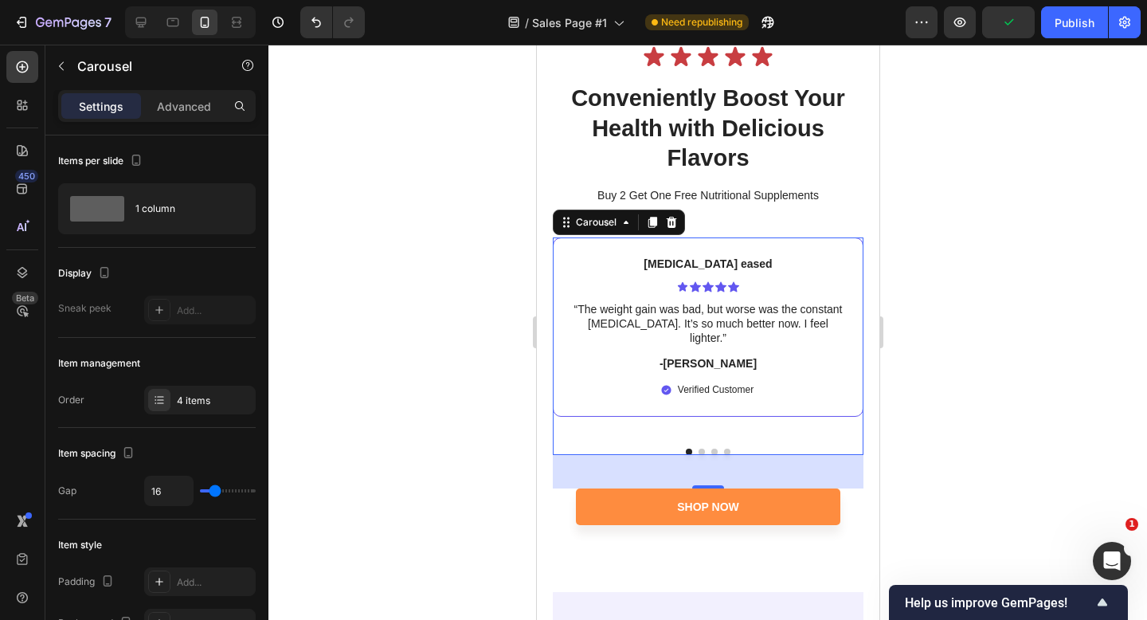
click at [701, 453] on button "Dot" at bounding box center [701, 452] width 6 height 6
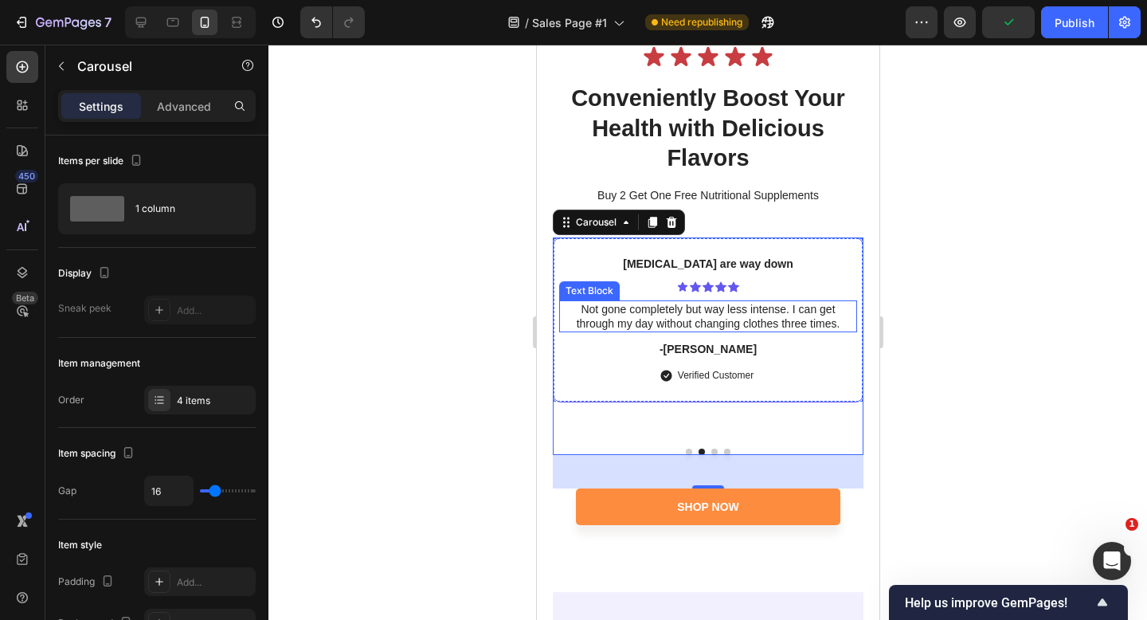
click at [824, 327] on p "Not gone completely but way less intense. I can get through my day without chan…" at bounding box center [707, 316] width 295 height 29
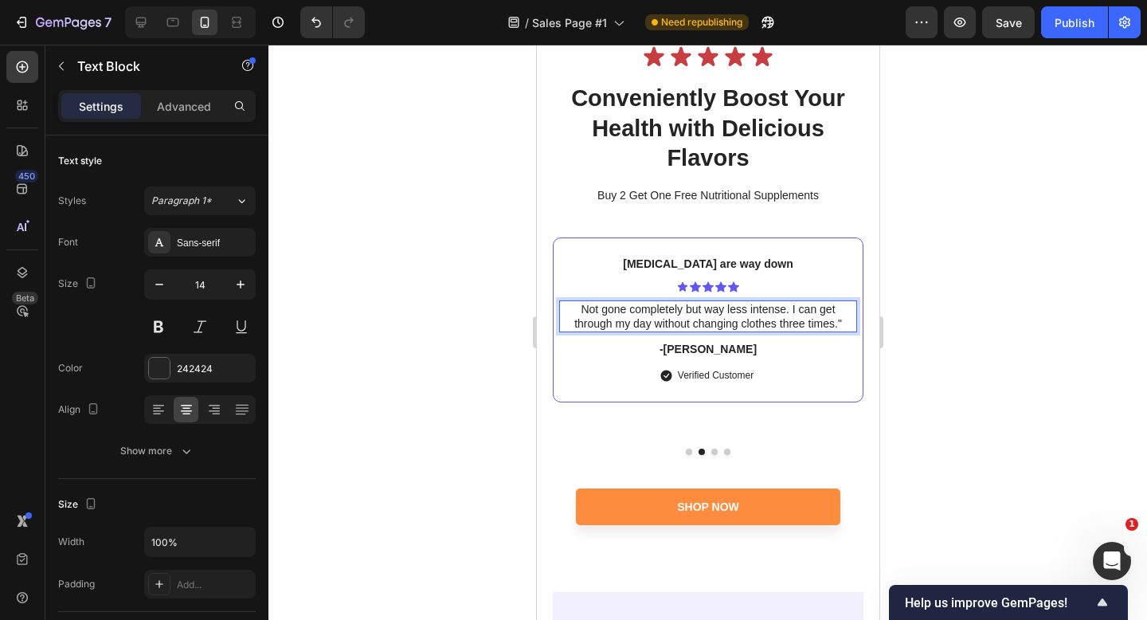
click at [582, 311] on p "Not gone completely but way less intense. I can get through my day without chan…" at bounding box center [707, 316] width 295 height 29
click at [706, 347] on p "-[PERSON_NAME]" at bounding box center [707, 349] width 295 height 14
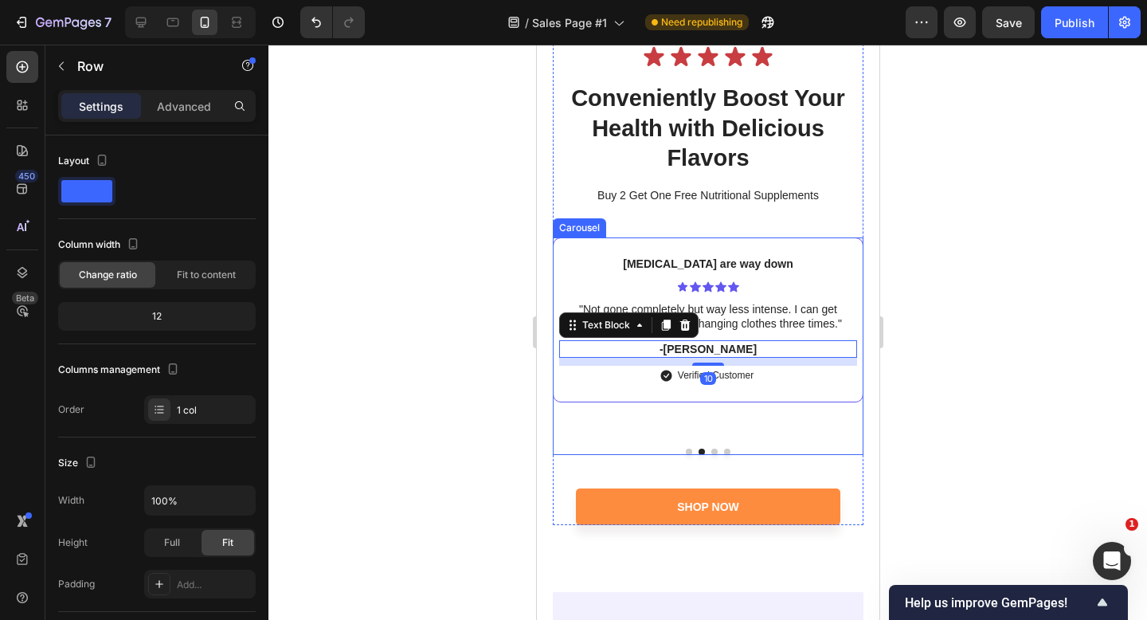
click at [686, 456] on div "Bloating eased Text Block Icon Icon Icon Icon Icon Icon List “The weight gain w…" at bounding box center [707, 362] width 311 height 250
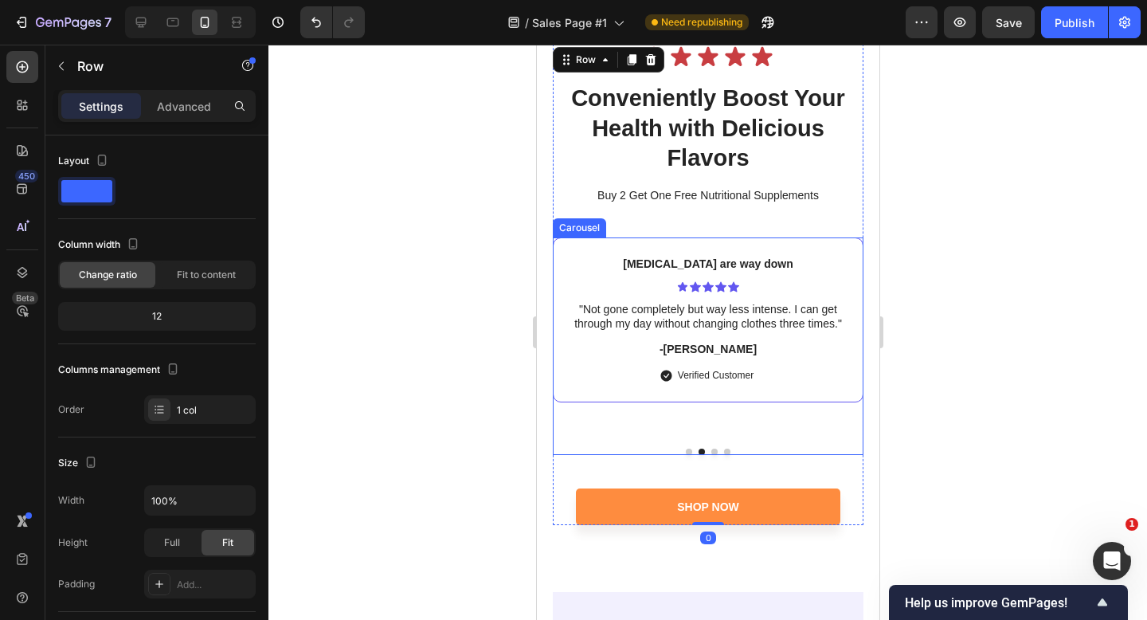
click at [688, 453] on button "Dot" at bounding box center [688, 452] width 6 height 6
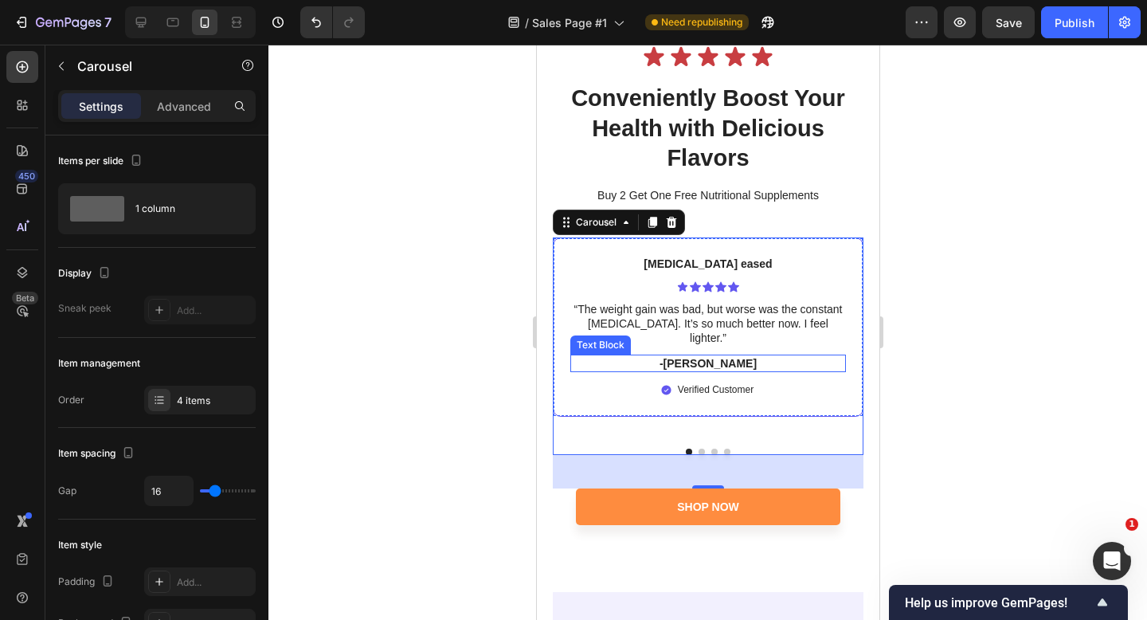
click at [691, 356] on p "-[PERSON_NAME]" at bounding box center [707, 363] width 273 height 14
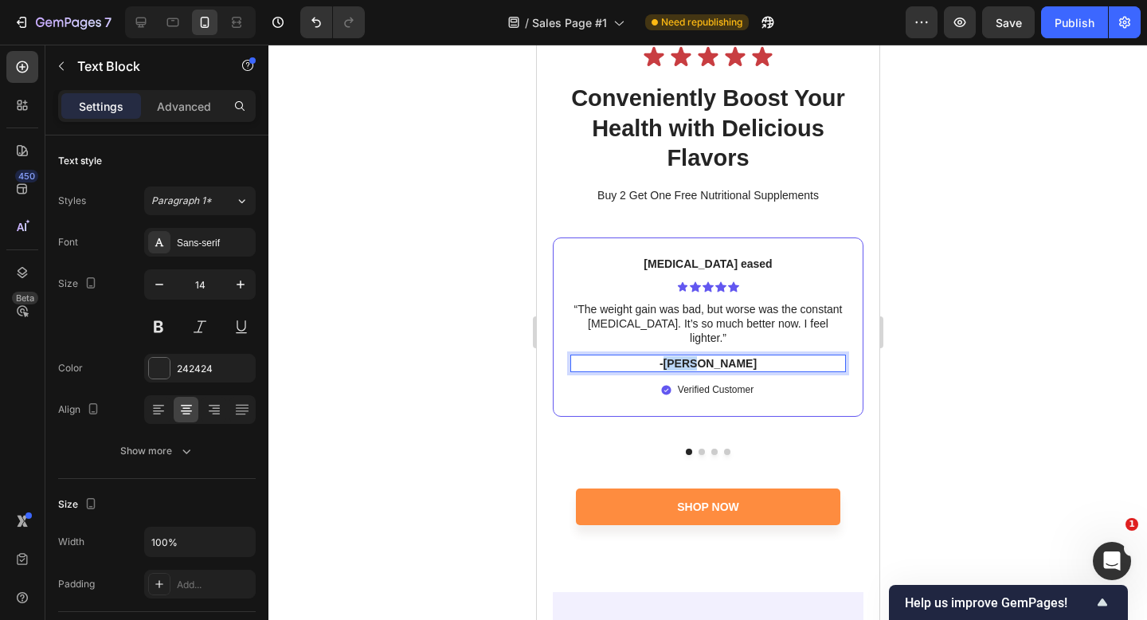
click at [691, 356] on p "-[PERSON_NAME]" at bounding box center [707, 363] width 273 height 14
click at [694, 449] on div at bounding box center [707, 452] width 311 height 6
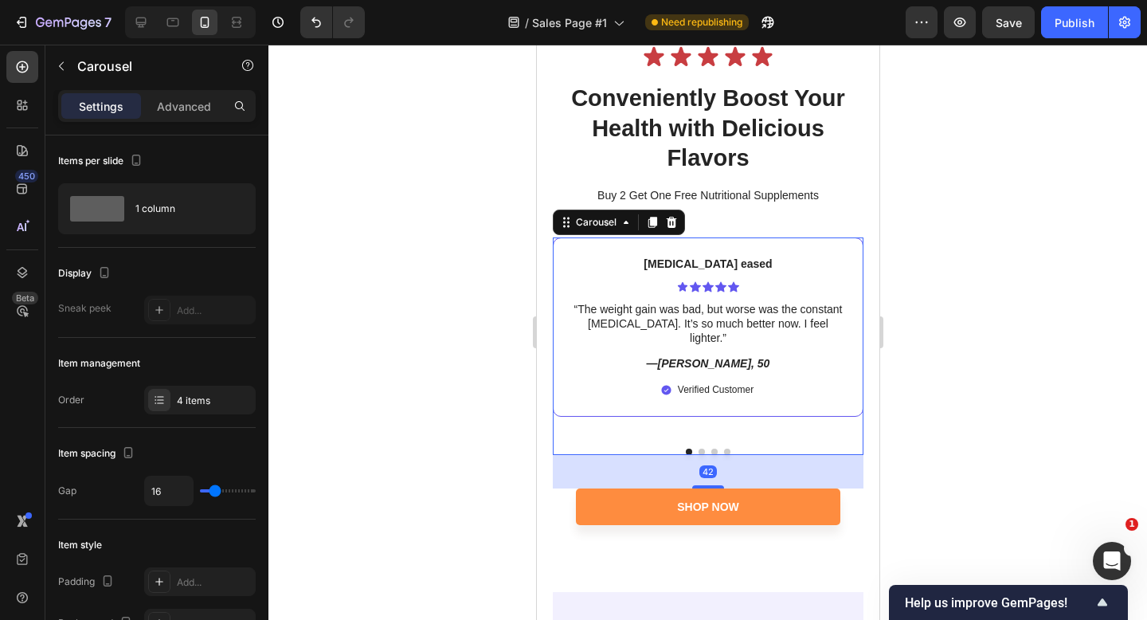
click at [697, 449] on div at bounding box center [707, 452] width 311 height 6
click at [700, 449] on button "Dot" at bounding box center [701, 452] width 6 height 6
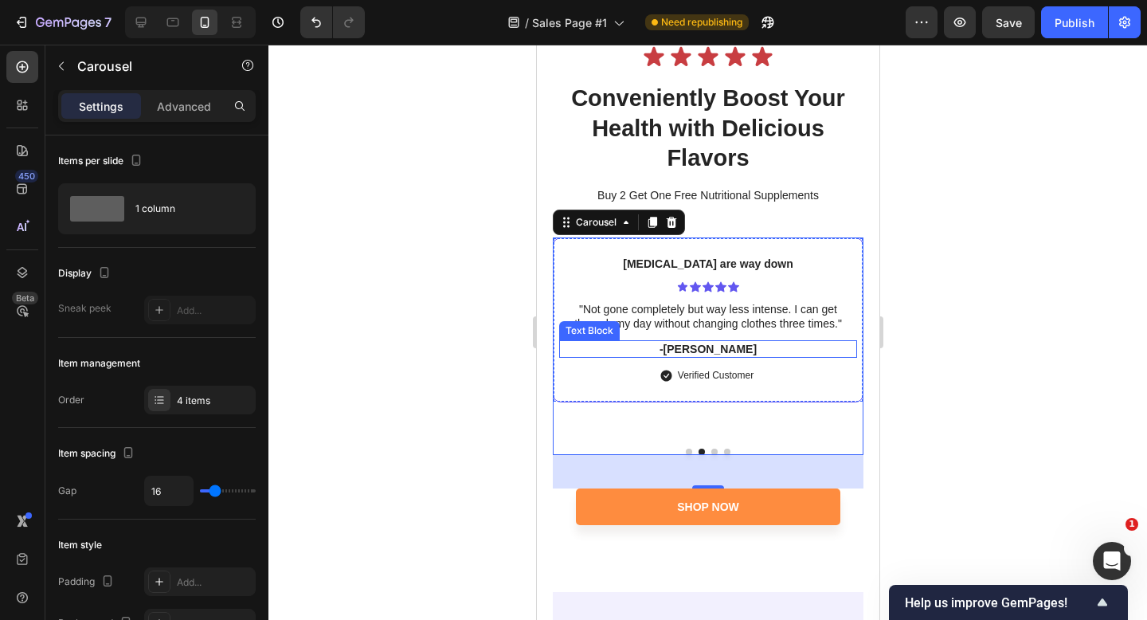
click at [696, 351] on p "-[PERSON_NAME]" at bounding box center [707, 349] width 295 height 14
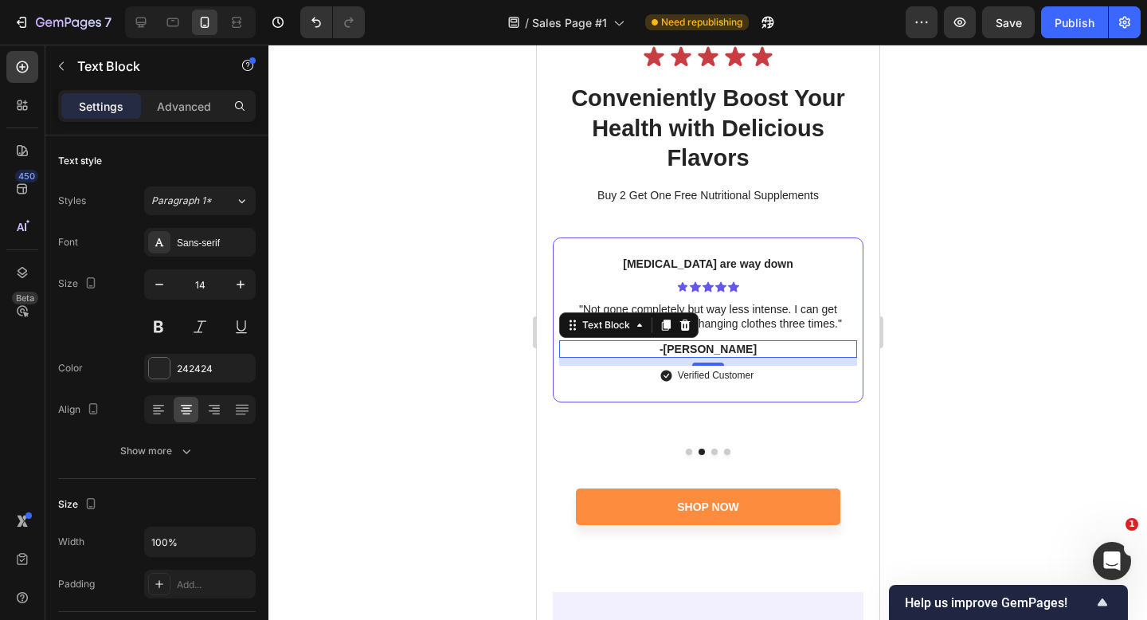
click at [712, 351] on p "-[PERSON_NAME]" at bounding box center [707, 349] width 295 height 14
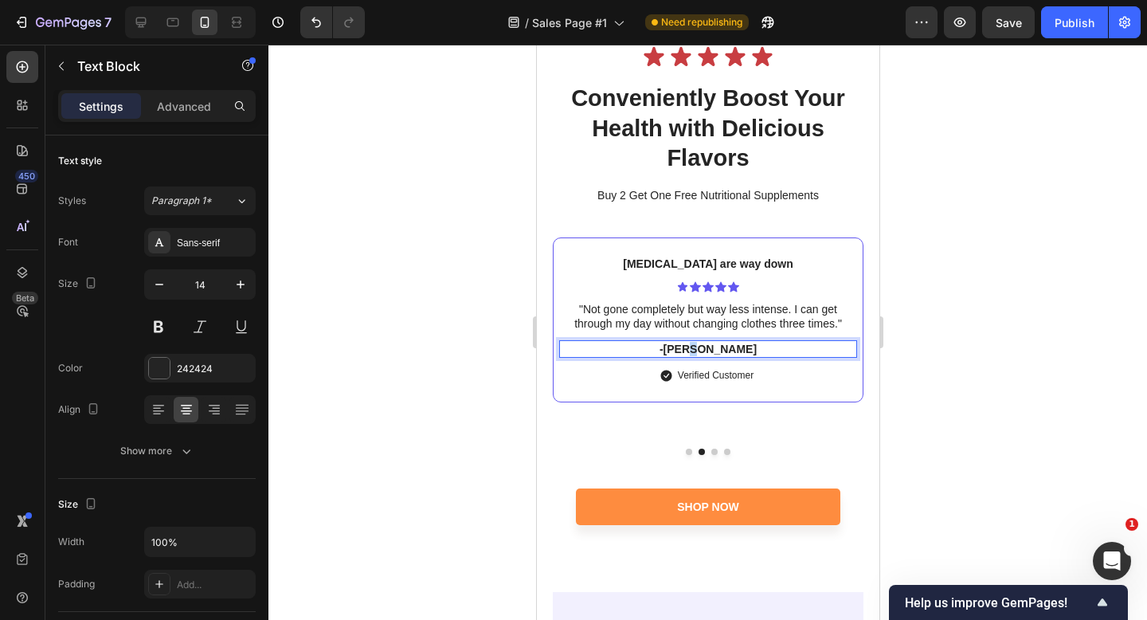
click at [712, 351] on p "-[PERSON_NAME]" at bounding box center [707, 349] width 295 height 14
click at [933, 378] on div at bounding box center [708, 332] width 879 height 575
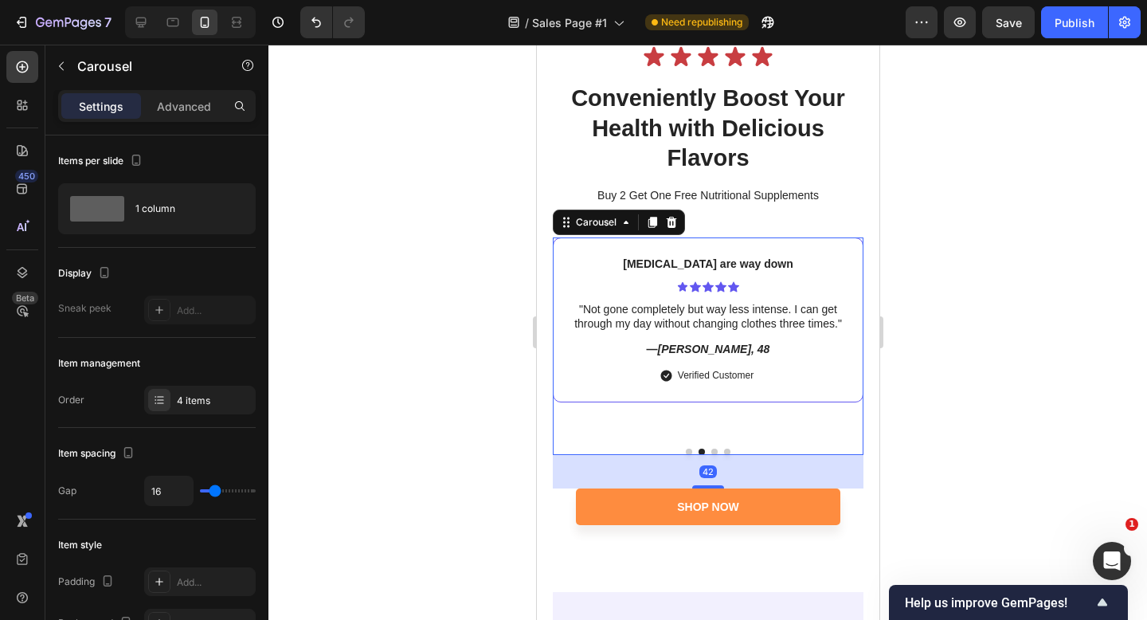
click at [712, 450] on button "Dot" at bounding box center [714, 452] width 6 height 6
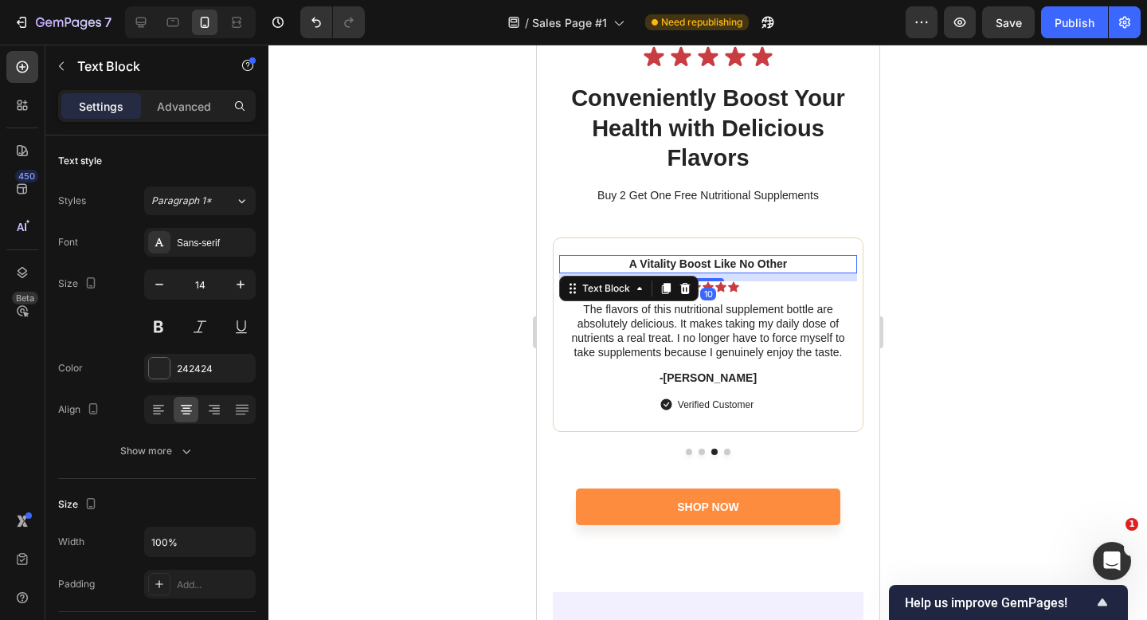
click at [802, 267] on p "A Vitality Boost Like No Other" at bounding box center [707, 264] width 295 height 14
click at [785, 320] on p "The flavors of this nutritional supplement bottle are absolutely delicious. It …" at bounding box center [707, 331] width 295 height 58
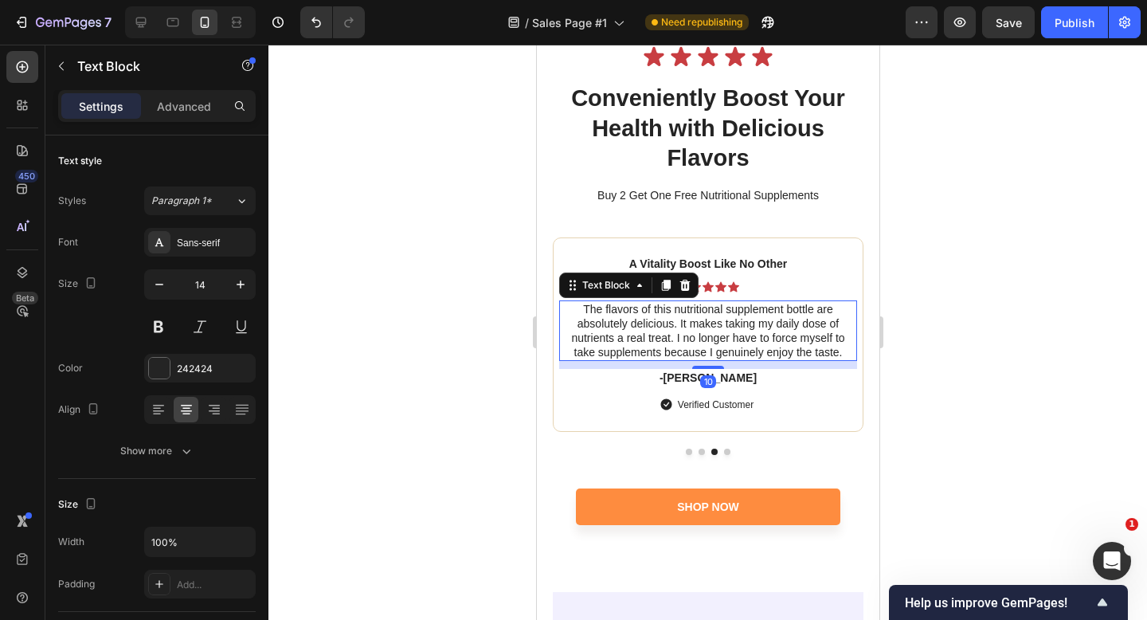
click at [911, 265] on div at bounding box center [708, 332] width 879 height 575
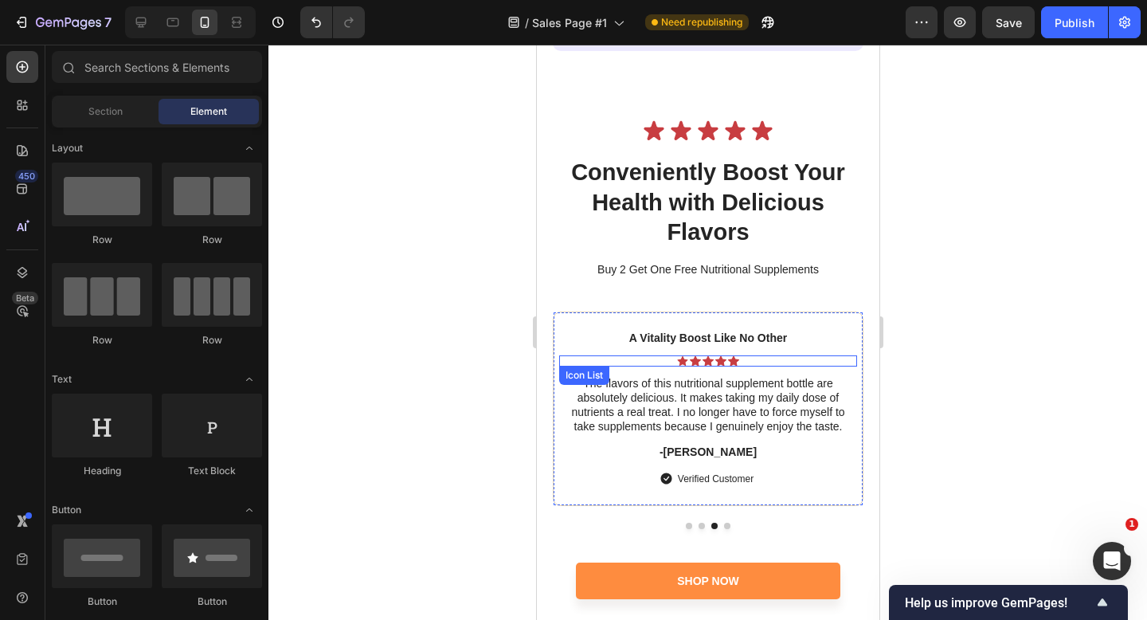
scroll to position [6947, 0]
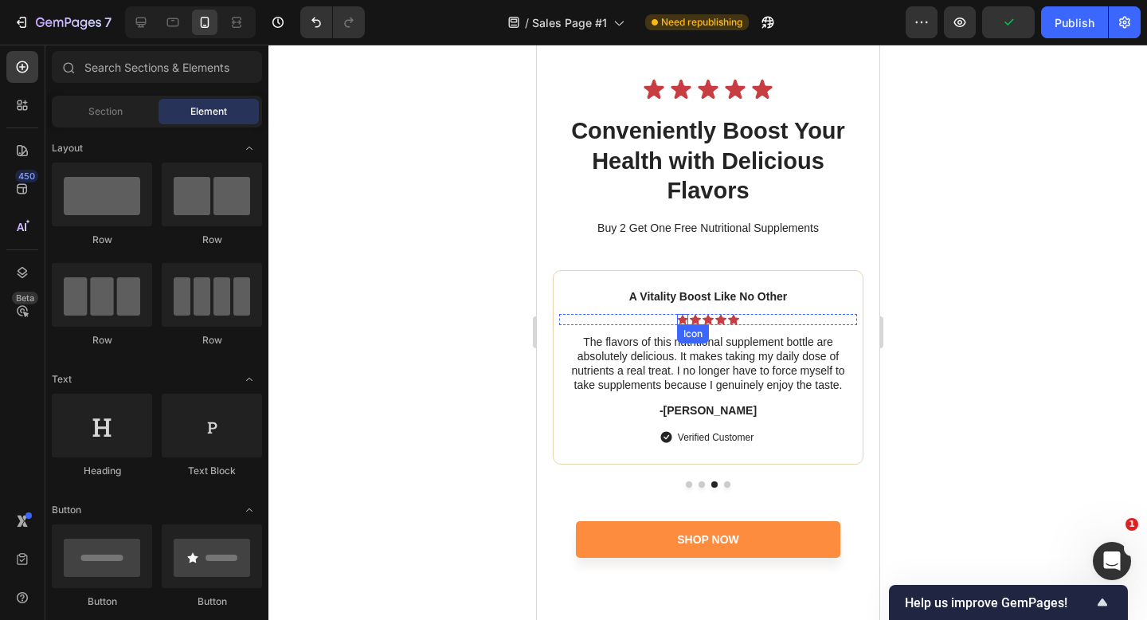
click at [681, 321] on icon at bounding box center [681, 319] width 10 height 10
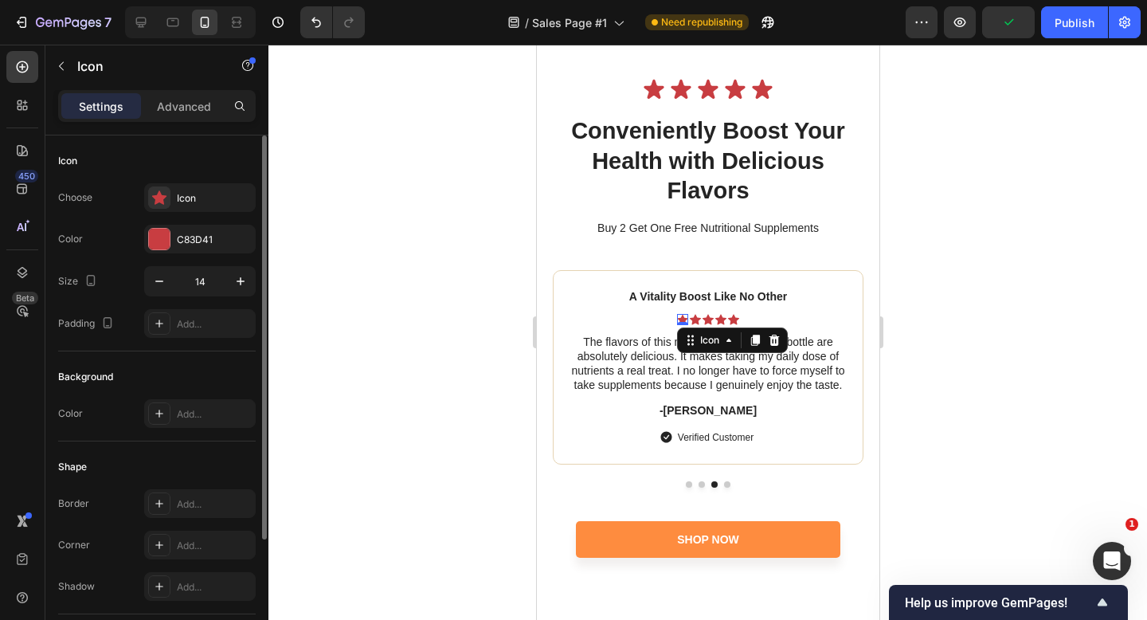
click at [198, 181] on div "Icon Choose Icon Color C83D41 Size 14 Padding Add..." at bounding box center [157, 243] width 198 height 216
click at [206, 201] on div "Icon" at bounding box center [214, 198] width 75 height 14
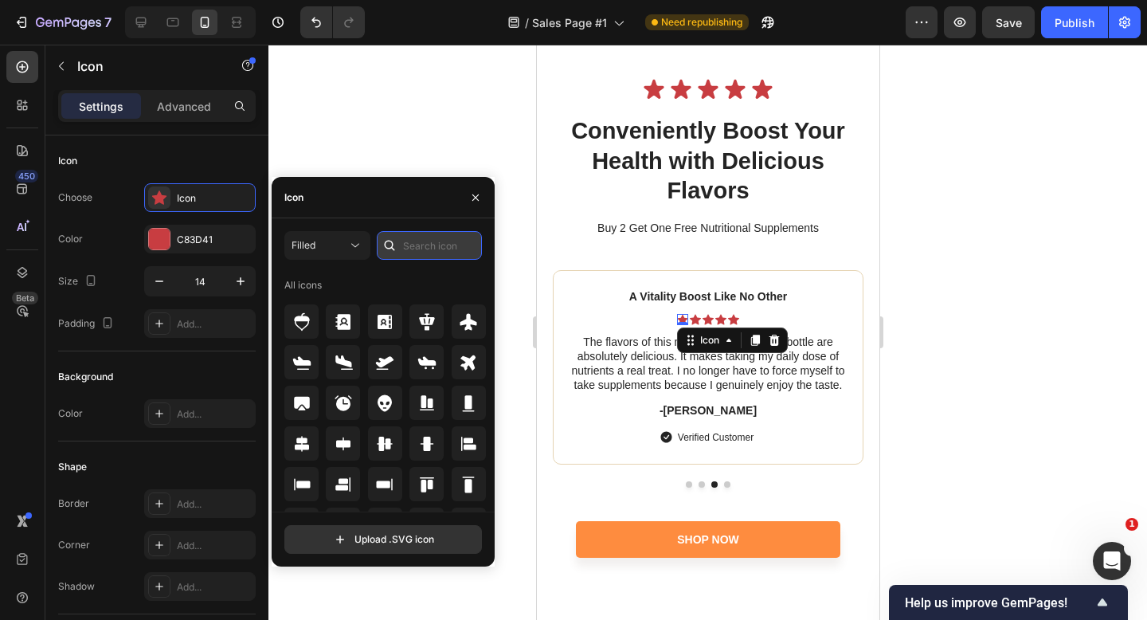
click at [413, 253] on input "text" at bounding box center [429, 245] width 105 height 29
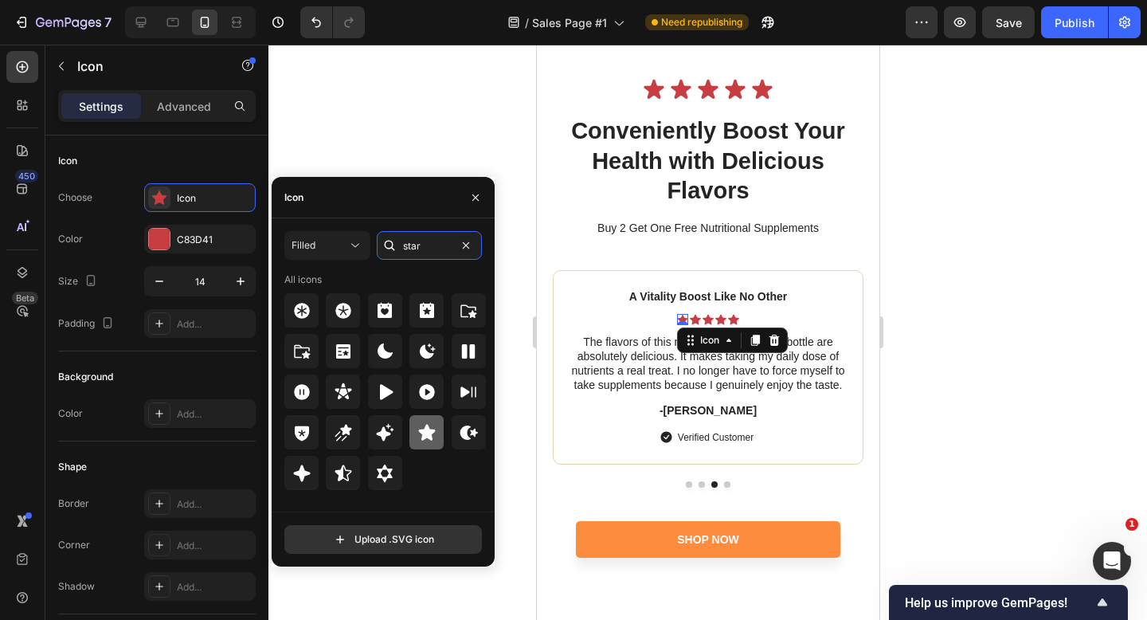
type input "star"
click at [419, 435] on icon at bounding box center [427, 432] width 19 height 19
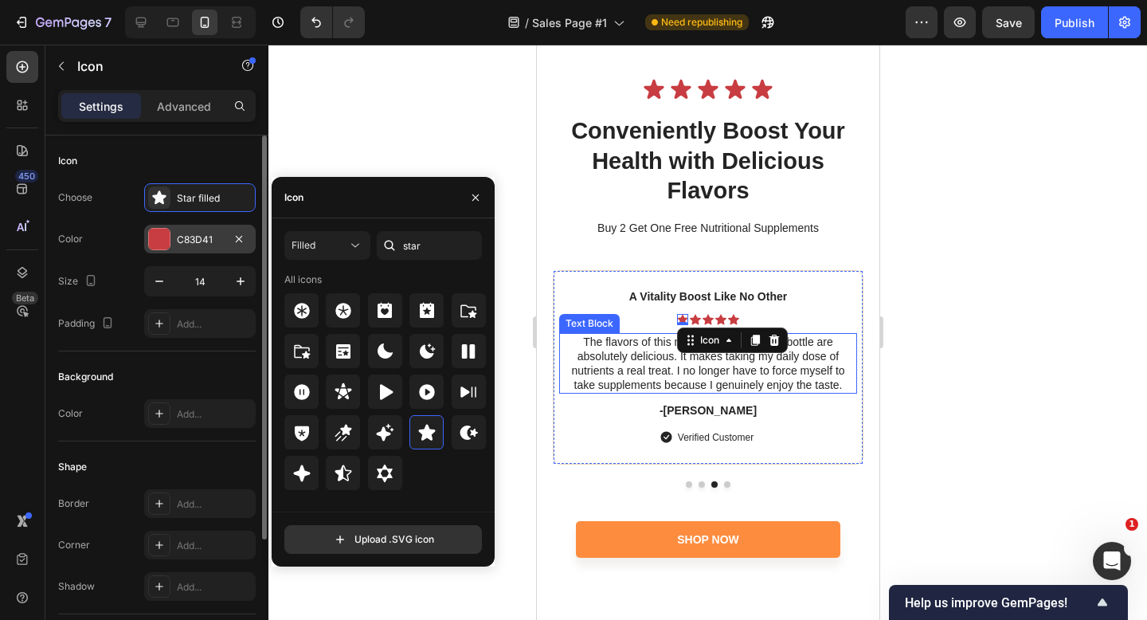
click at [202, 231] on div "C83D41" at bounding box center [200, 239] width 112 height 29
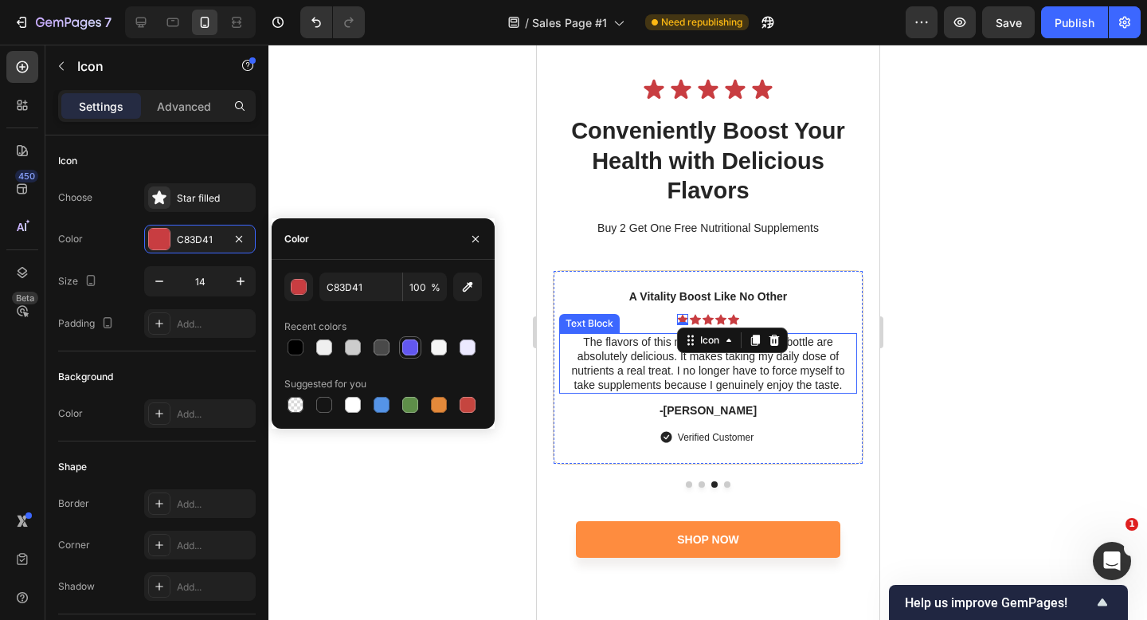
click at [414, 348] on div at bounding box center [410, 347] width 16 height 16
type input "6257F0"
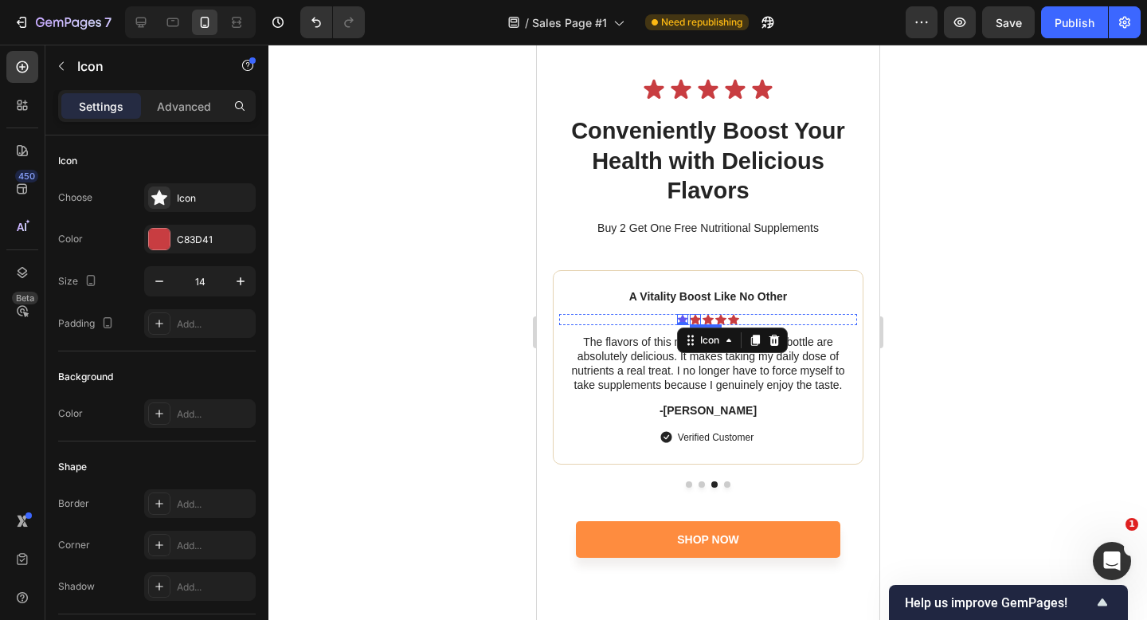
click at [696, 316] on icon at bounding box center [694, 319] width 11 height 10
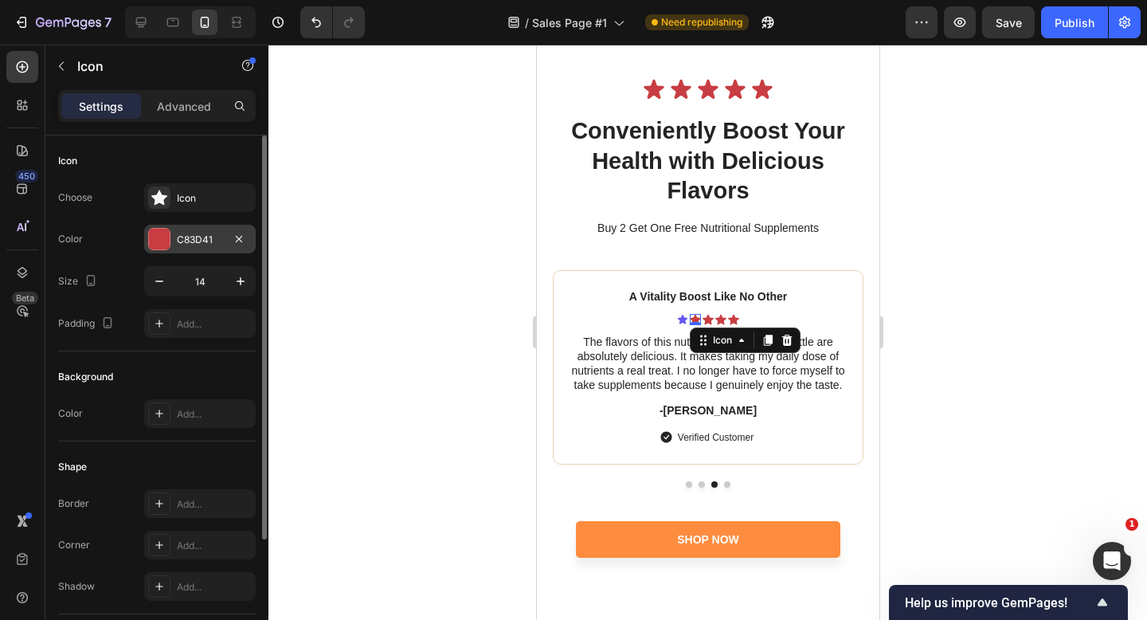
click at [159, 241] on div at bounding box center [159, 239] width 21 height 21
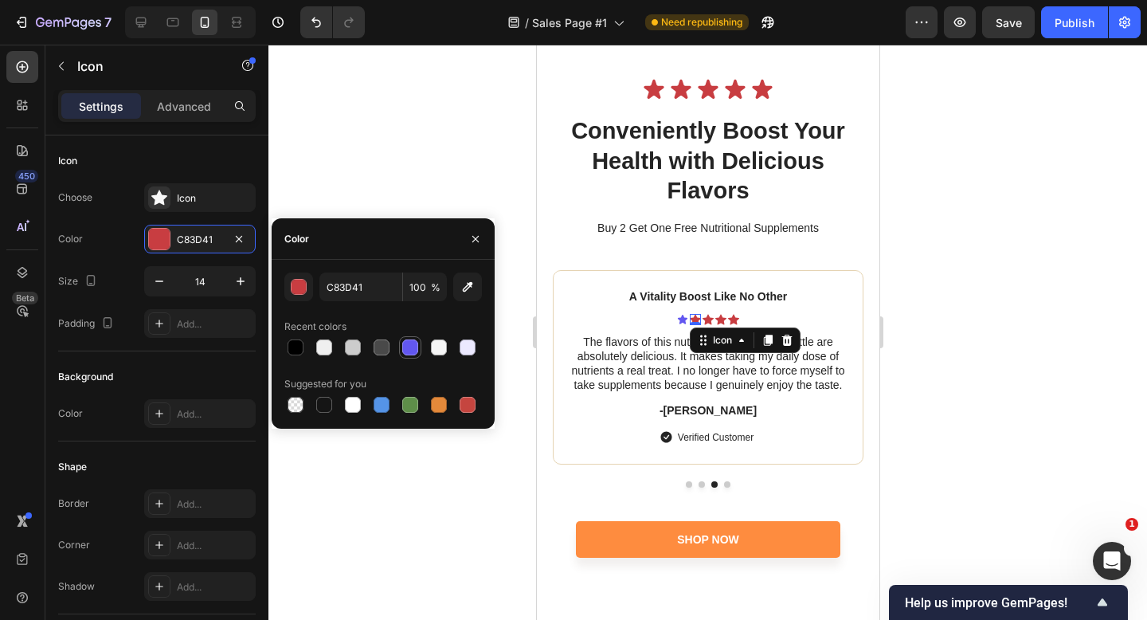
click at [413, 347] on div at bounding box center [410, 347] width 16 height 16
type input "6257F0"
click at [731, 318] on div "Icon 0" at bounding box center [732, 319] width 11 height 11
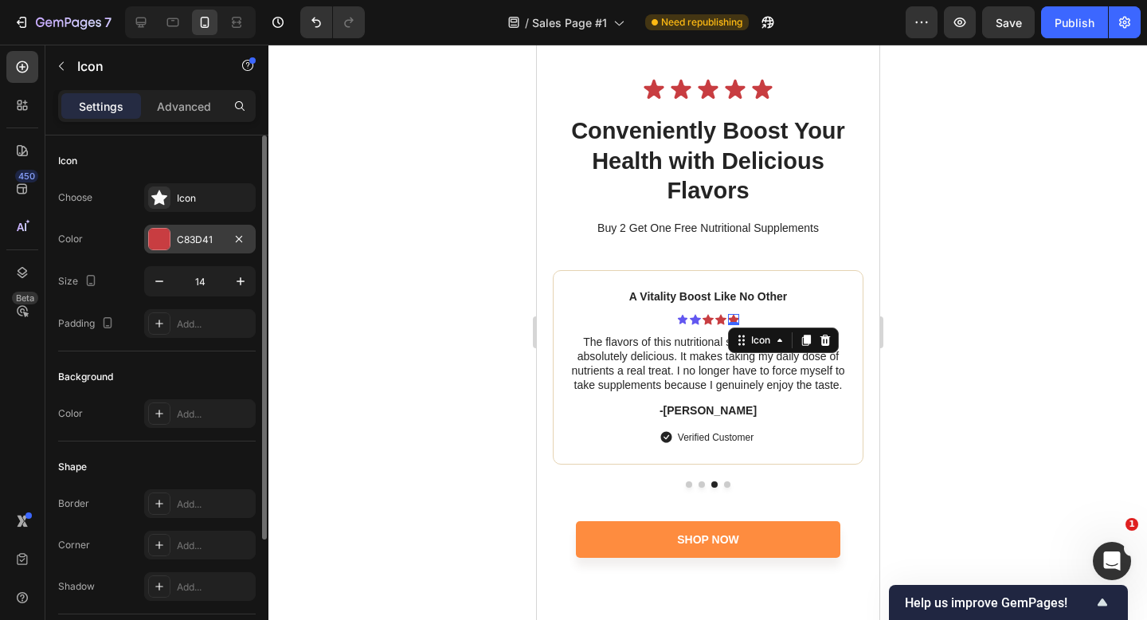
click at [213, 246] on div "C83D41" at bounding box center [200, 240] width 46 height 14
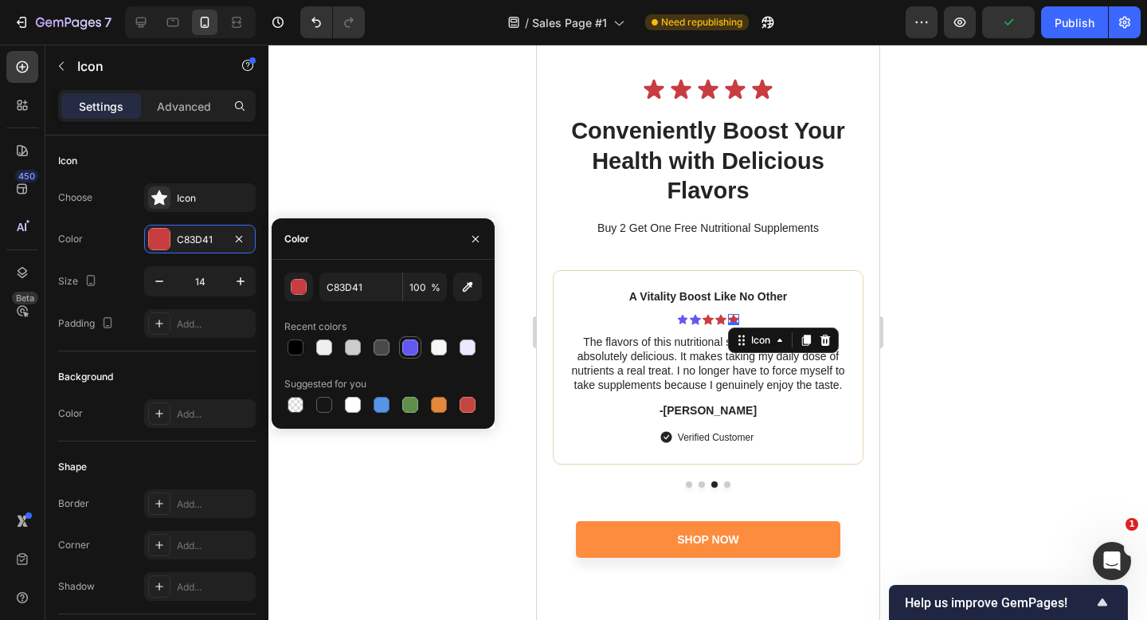
click at [409, 358] on div at bounding box center [410, 347] width 22 height 22
type input "6257F0"
click at [717, 316] on icon at bounding box center [720, 319] width 11 height 11
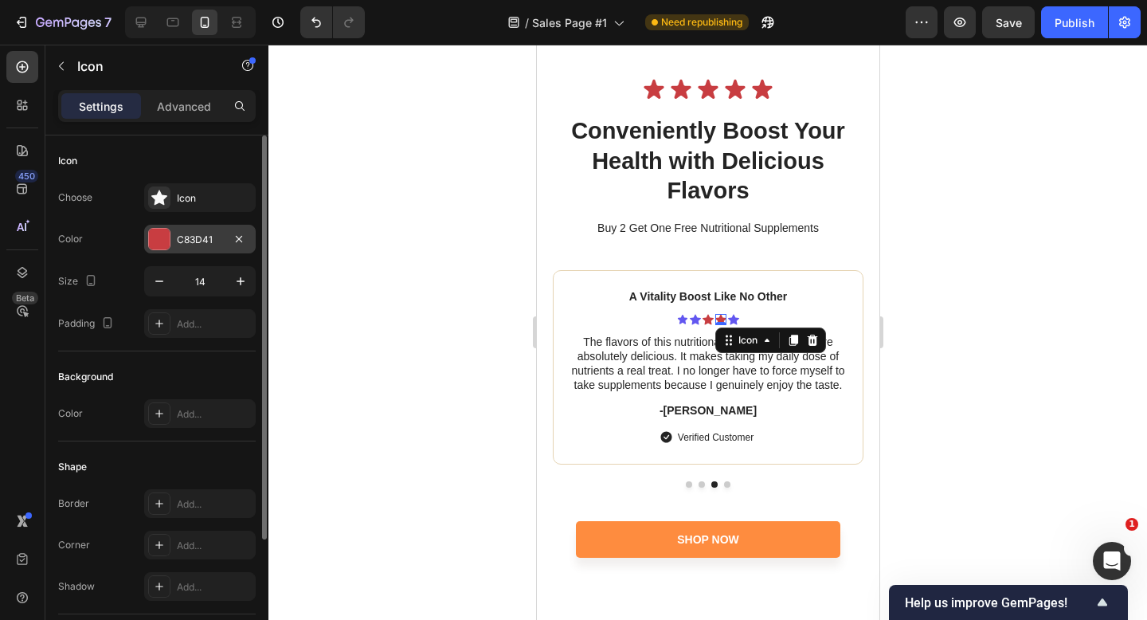
click at [167, 241] on div at bounding box center [159, 239] width 21 height 21
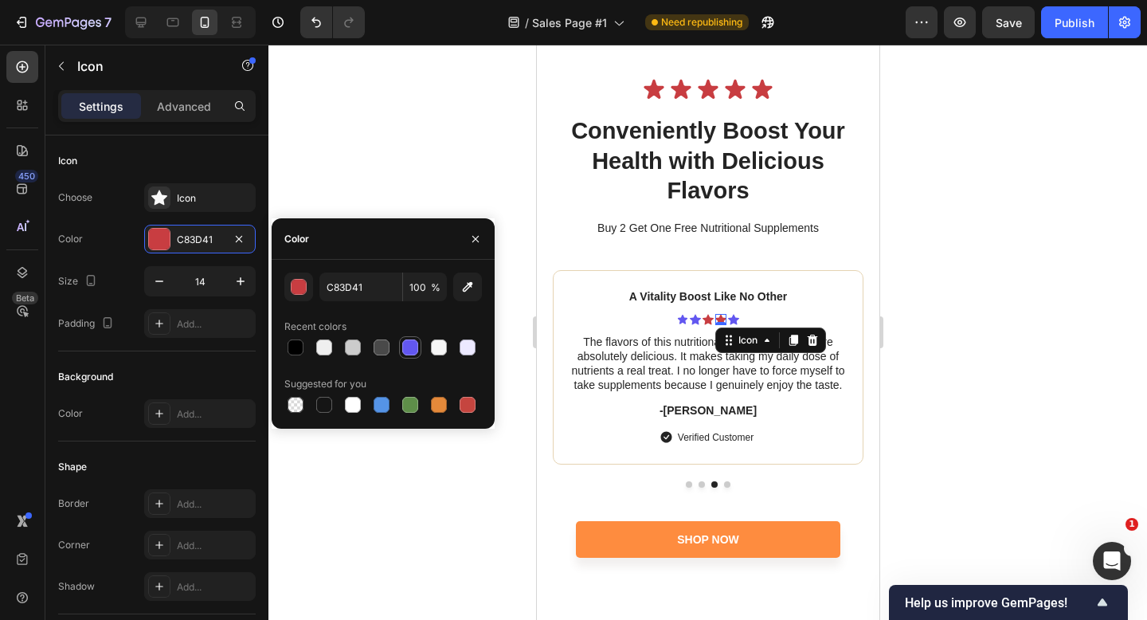
click at [406, 345] on div at bounding box center [410, 347] width 16 height 16
type input "6257F0"
click at [706, 321] on div "Icon" at bounding box center [707, 319] width 11 height 11
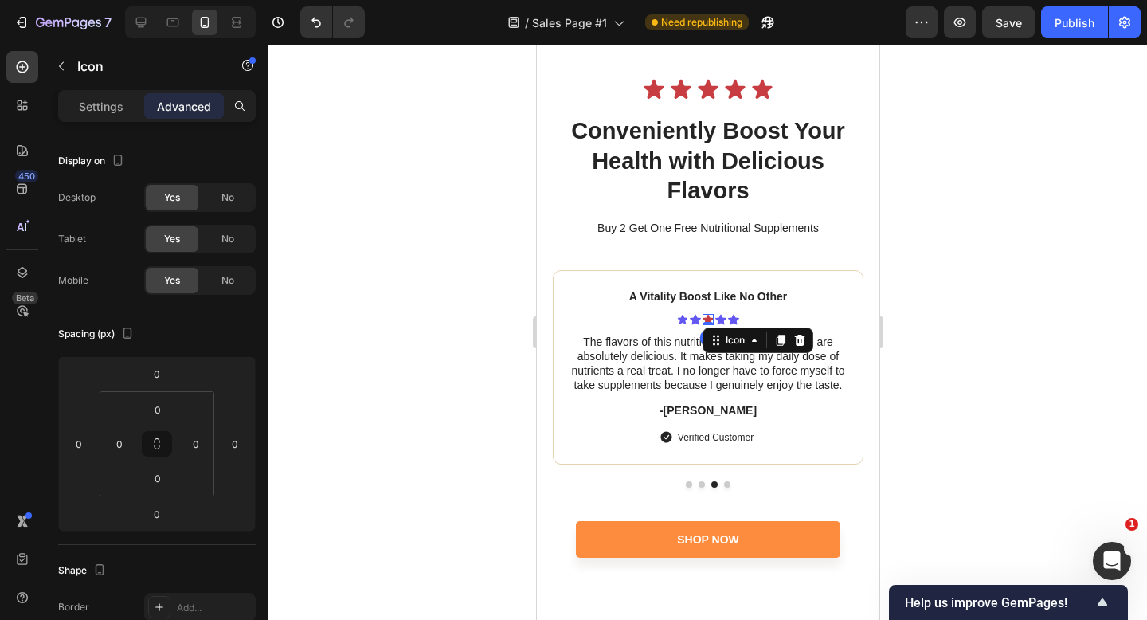
click at [95, 111] on p "Settings" at bounding box center [101, 106] width 45 height 17
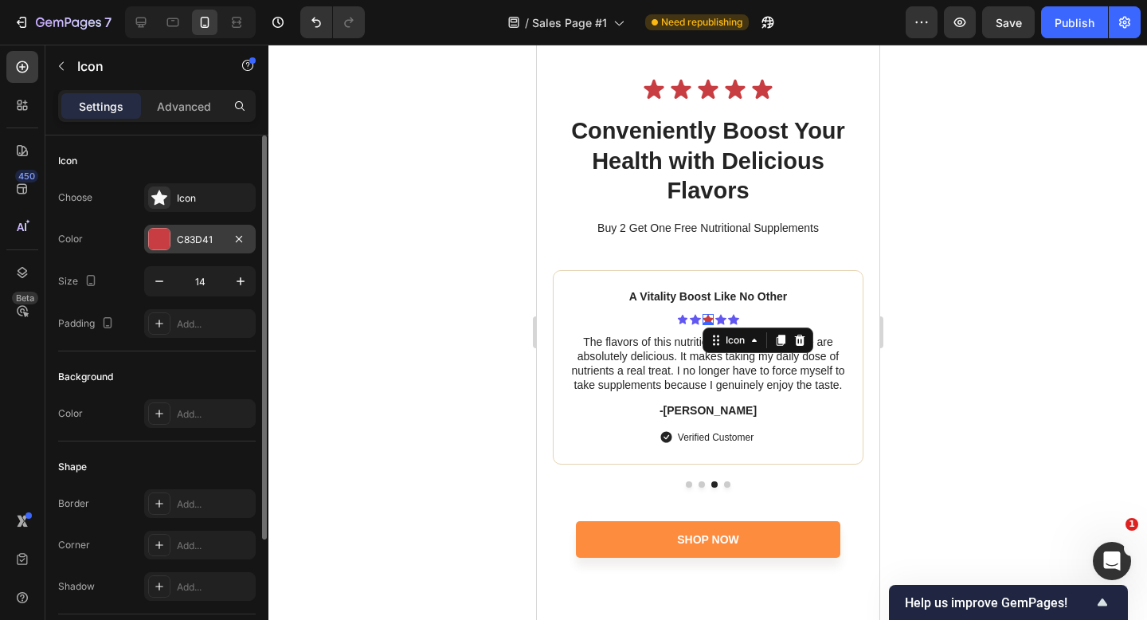
click at [200, 241] on div "C83D41" at bounding box center [200, 240] width 46 height 14
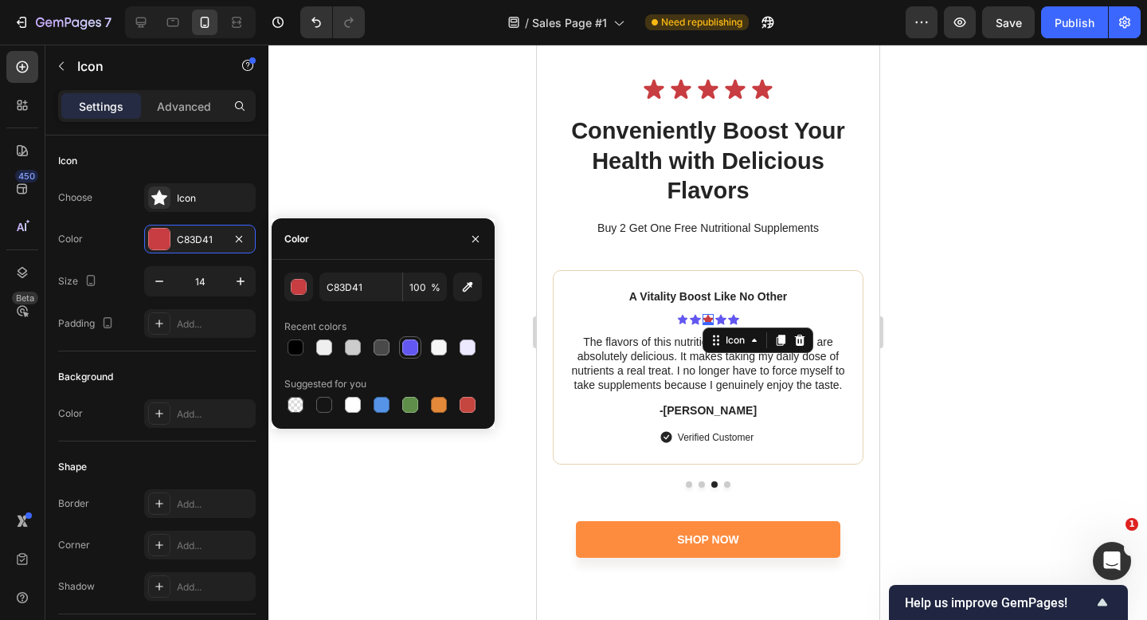
click at [418, 350] on div at bounding box center [410, 347] width 16 height 16
type input "6257F0"
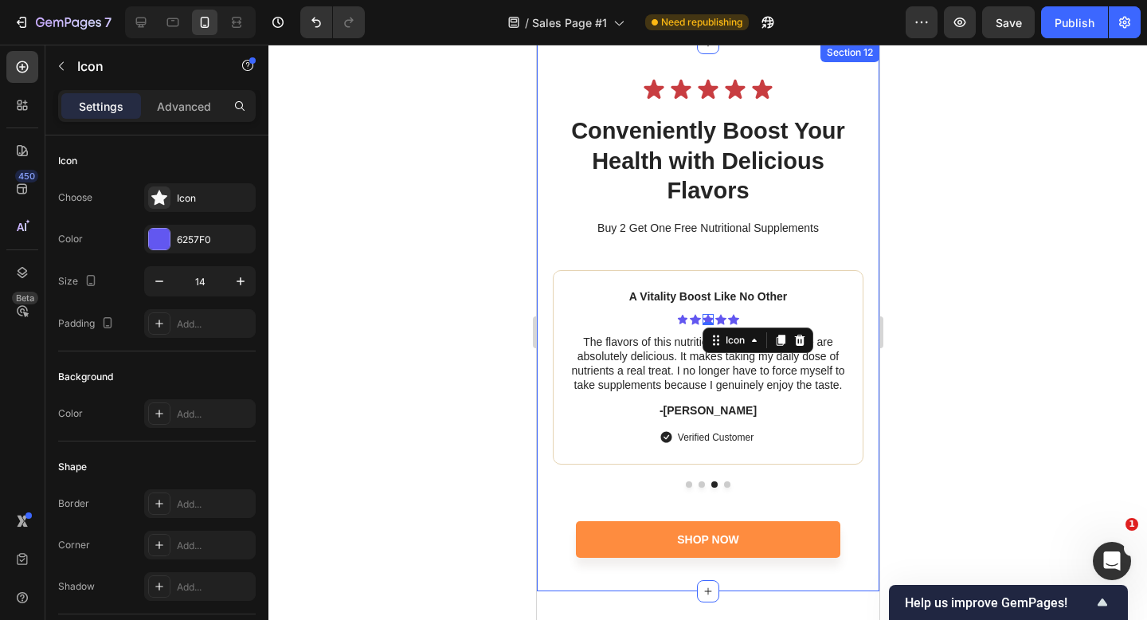
click at [948, 327] on div at bounding box center [708, 332] width 879 height 575
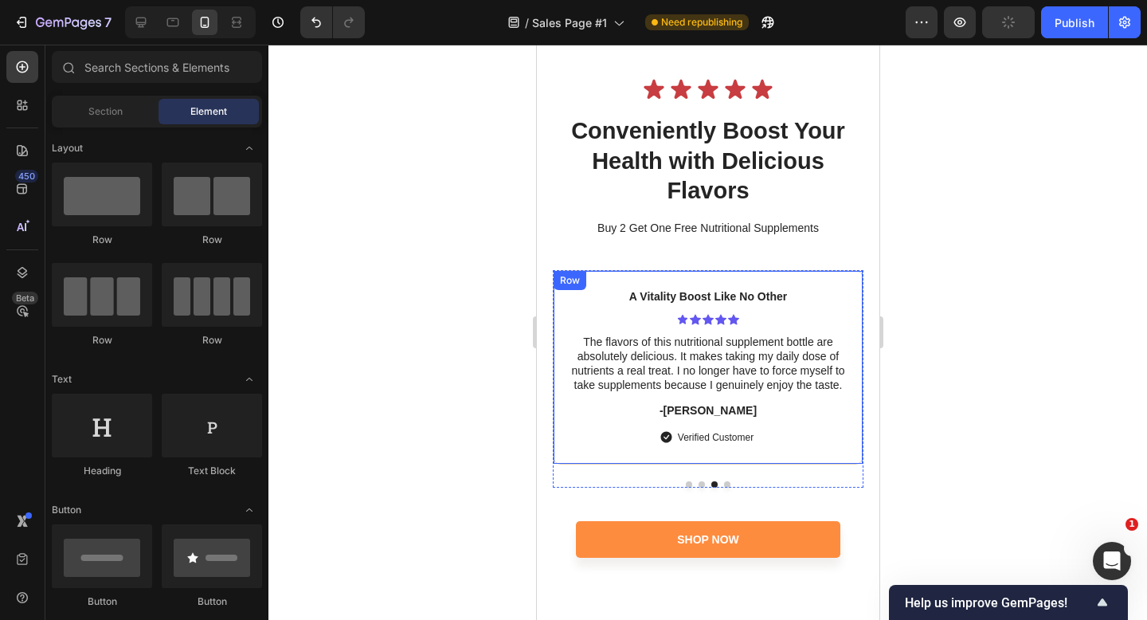
click at [848, 276] on div "A Vitality Boost Like No Other Text Block Icon Icon Icon Icon Icon Icon List Th…" at bounding box center [707, 367] width 311 height 194
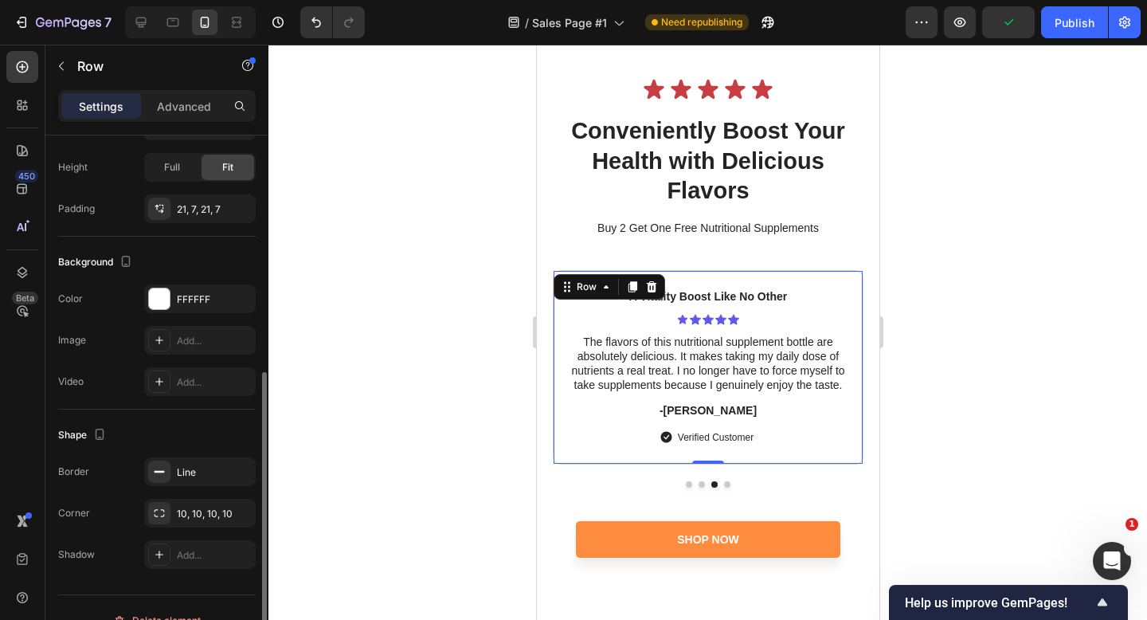
scroll to position [401, 0]
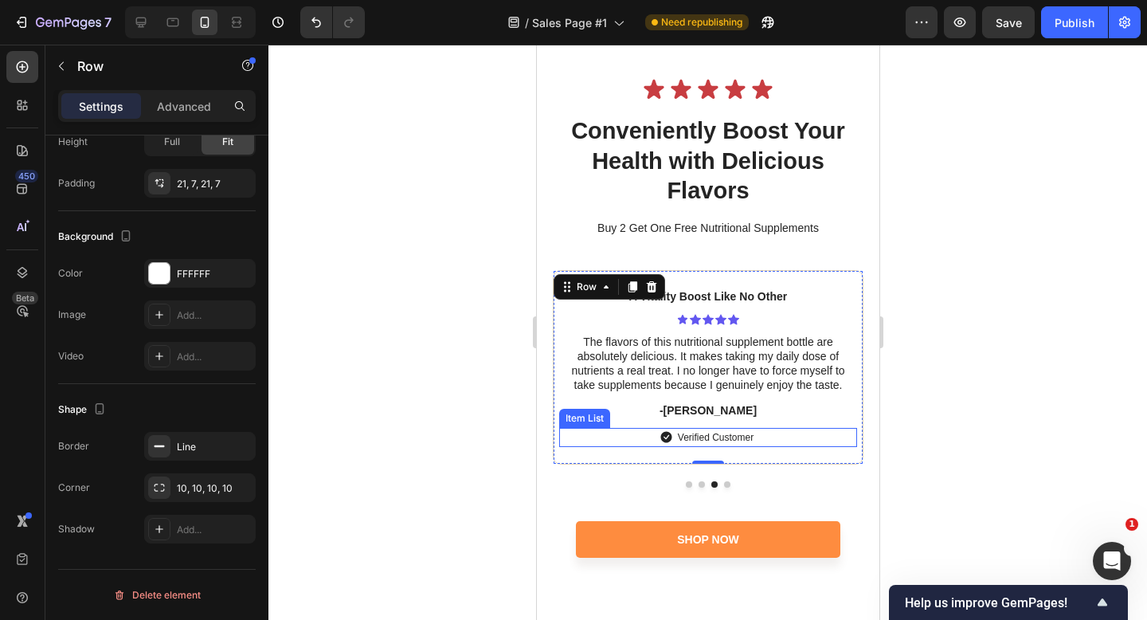
click at [581, 445] on div "Verified Customer" at bounding box center [708, 437] width 298 height 19
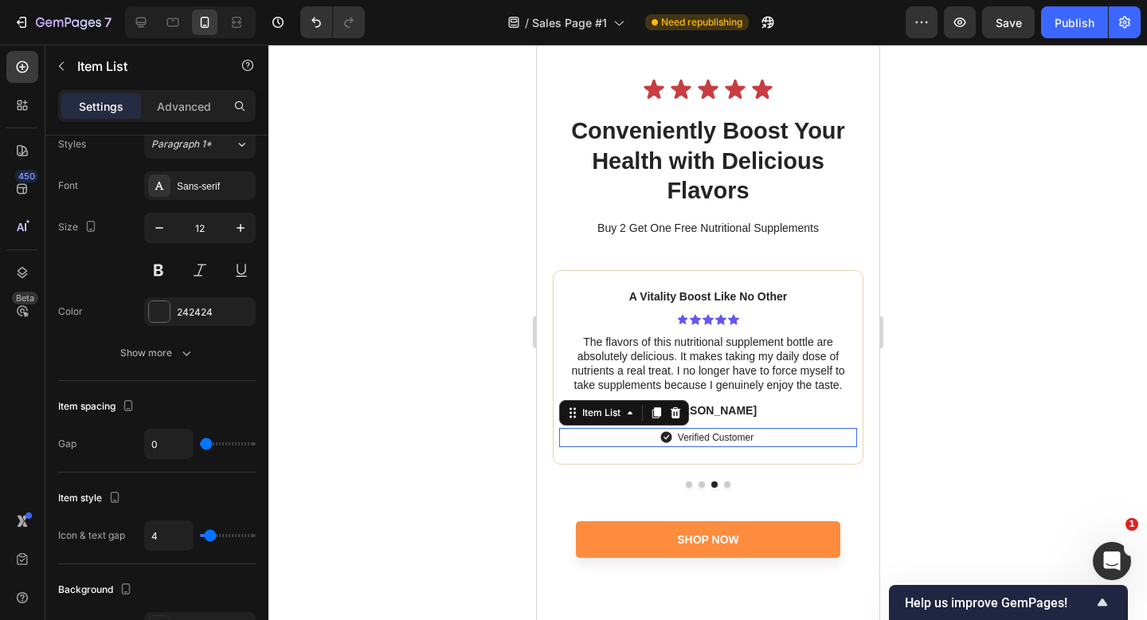
scroll to position [0, 0]
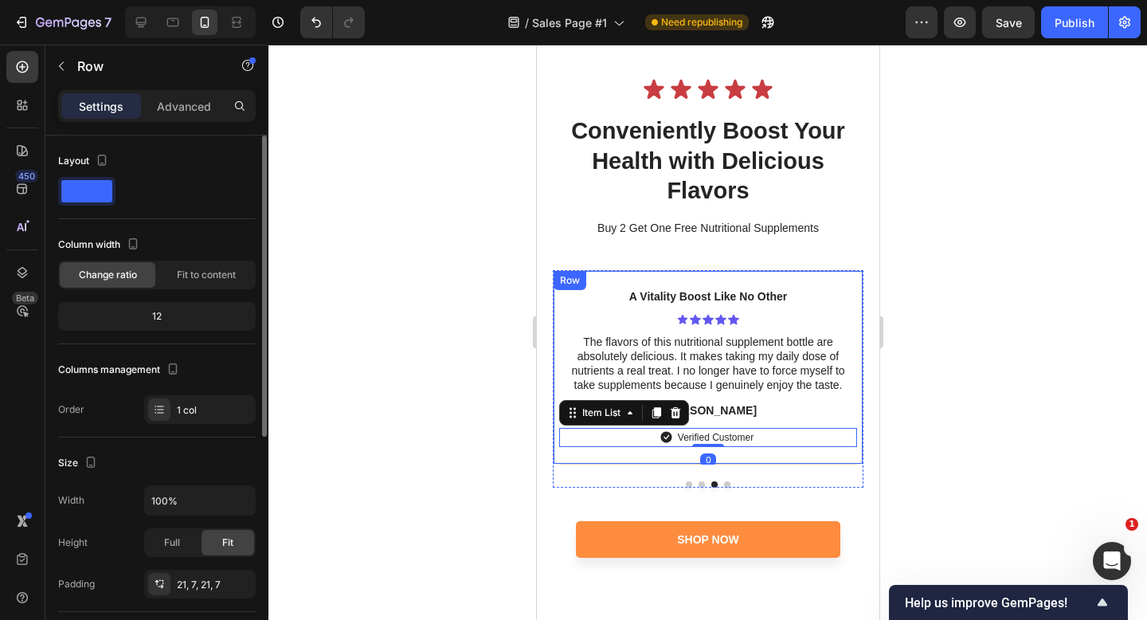
click at [567, 458] on div "A Vitality Boost Like No Other Text Block Icon Icon Icon Icon Icon Icon List Th…" at bounding box center [707, 367] width 311 height 194
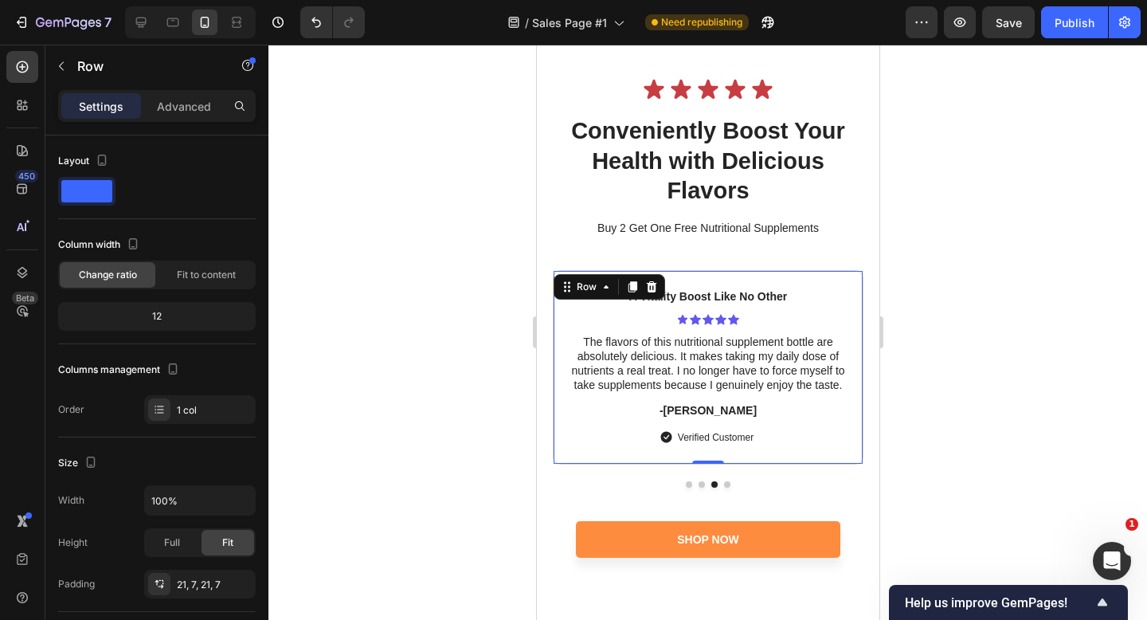
click at [564, 456] on div "A Vitality Boost Like No Other Text Block Icon Icon Icon Icon Icon Icon List Th…" at bounding box center [707, 367] width 311 height 194
click at [574, 449] on div "A Vitality Boost Like No Other Text Block Icon Icon Icon Icon Icon Icon List Th…" at bounding box center [707, 367] width 311 height 194
click at [171, 107] on p "Advanced" at bounding box center [184, 106] width 54 height 17
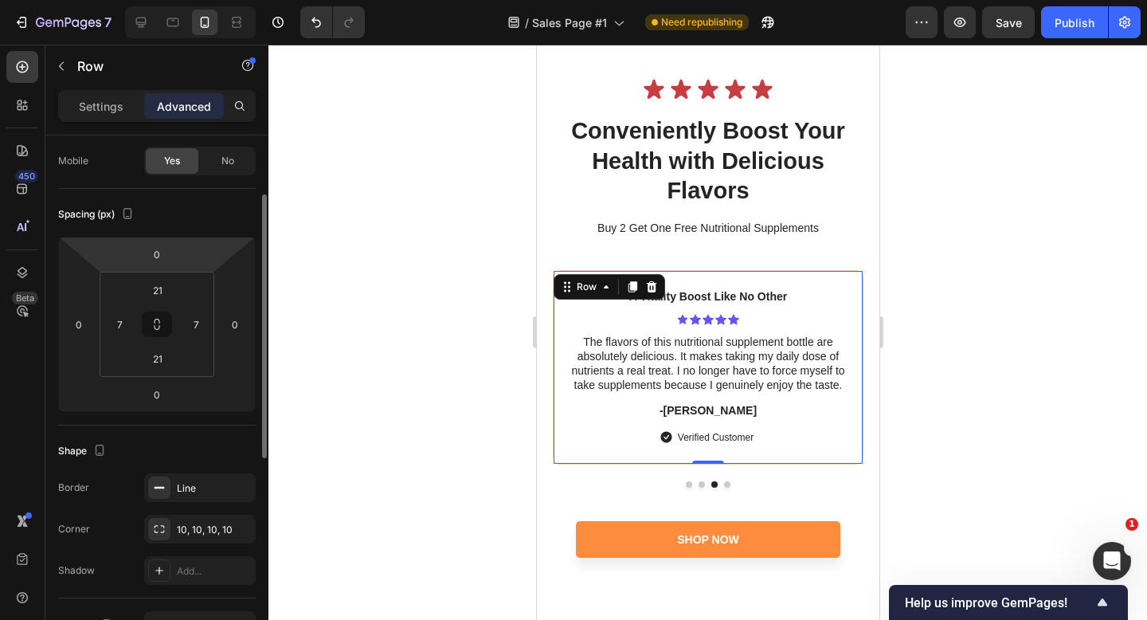
scroll to position [119, 0]
click at [112, 104] on p "Settings" at bounding box center [101, 106] width 45 height 17
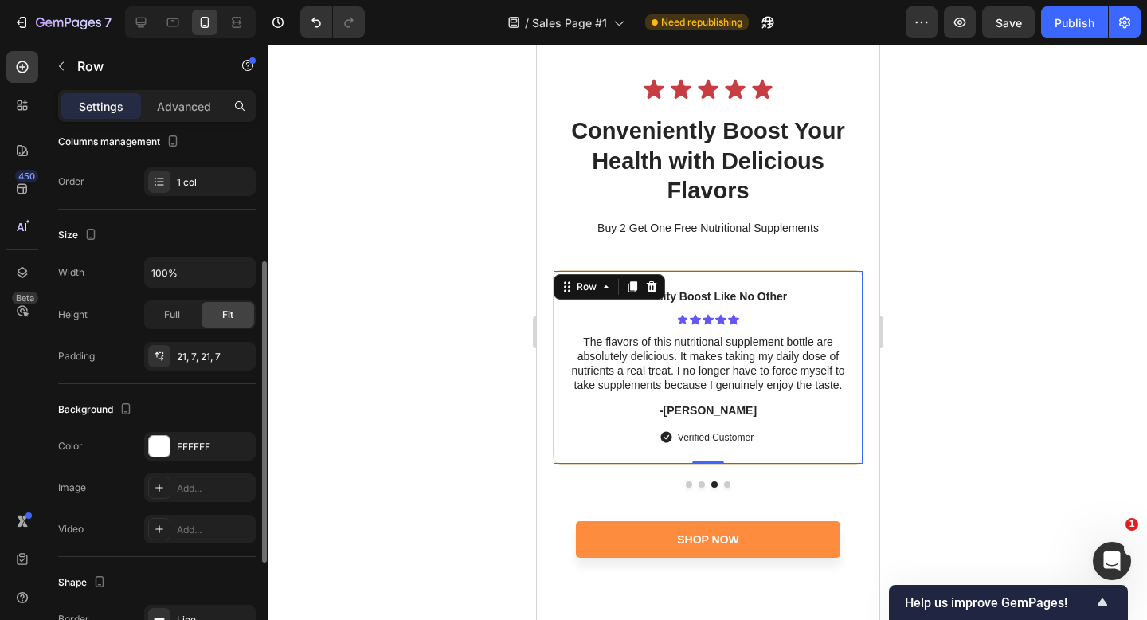
scroll to position [225, 0]
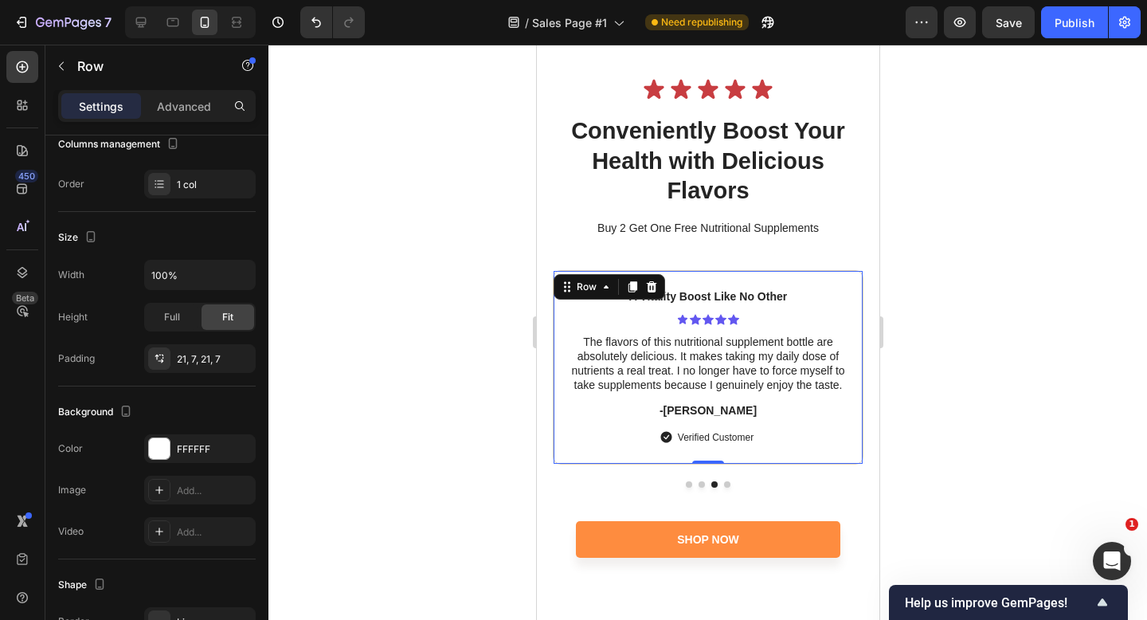
click at [585, 450] on div "A Vitality Boost Like No Other Text Block Icon Icon Icon Icon Icon Icon List Th…" at bounding box center [707, 367] width 311 height 194
click at [134, 411] on button "button" at bounding box center [125, 411] width 19 height 19
click at [195, 396] on div "Background The changes might be hidden by the video. Color FFFFFF Image Add... …" at bounding box center [157, 472] width 198 height 173
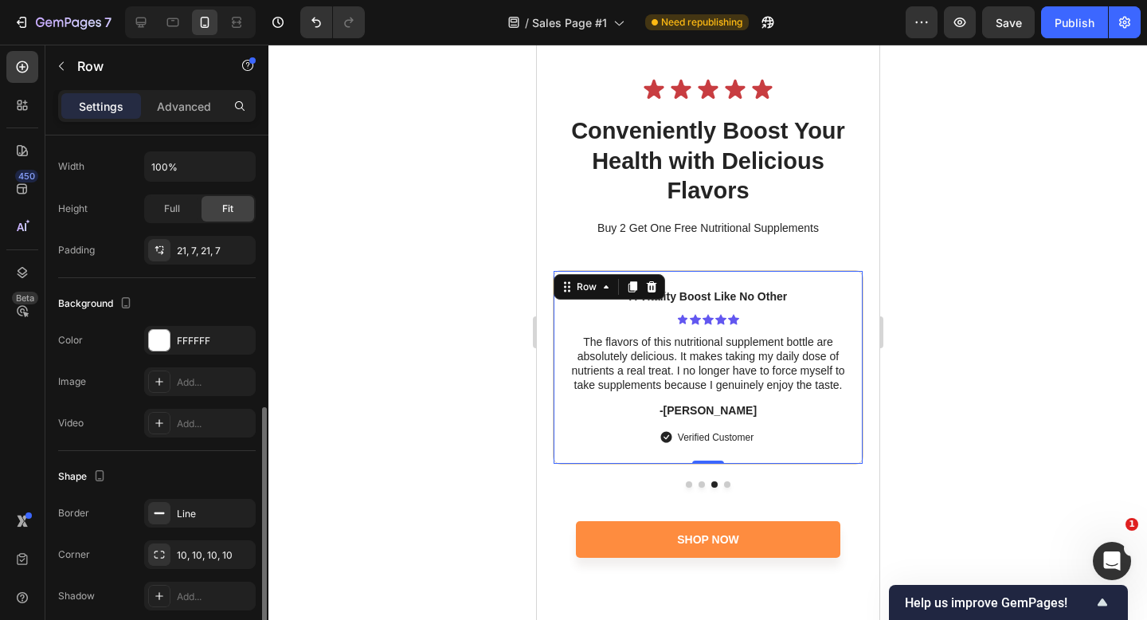
scroll to position [401, 0]
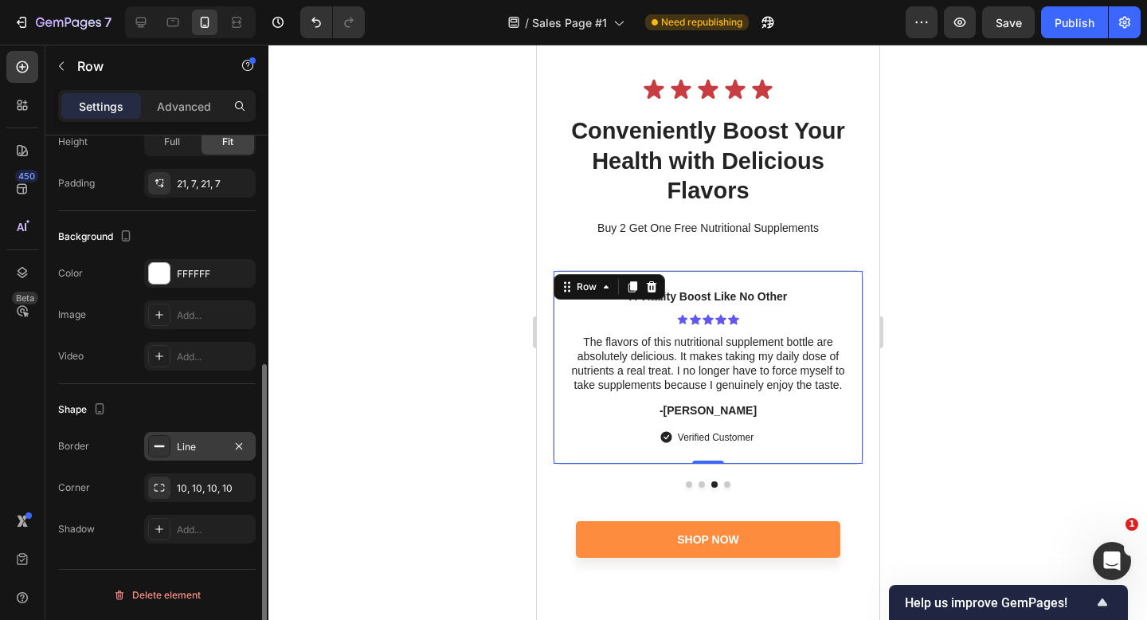
click at [174, 441] on div "Line" at bounding box center [200, 446] width 112 height 29
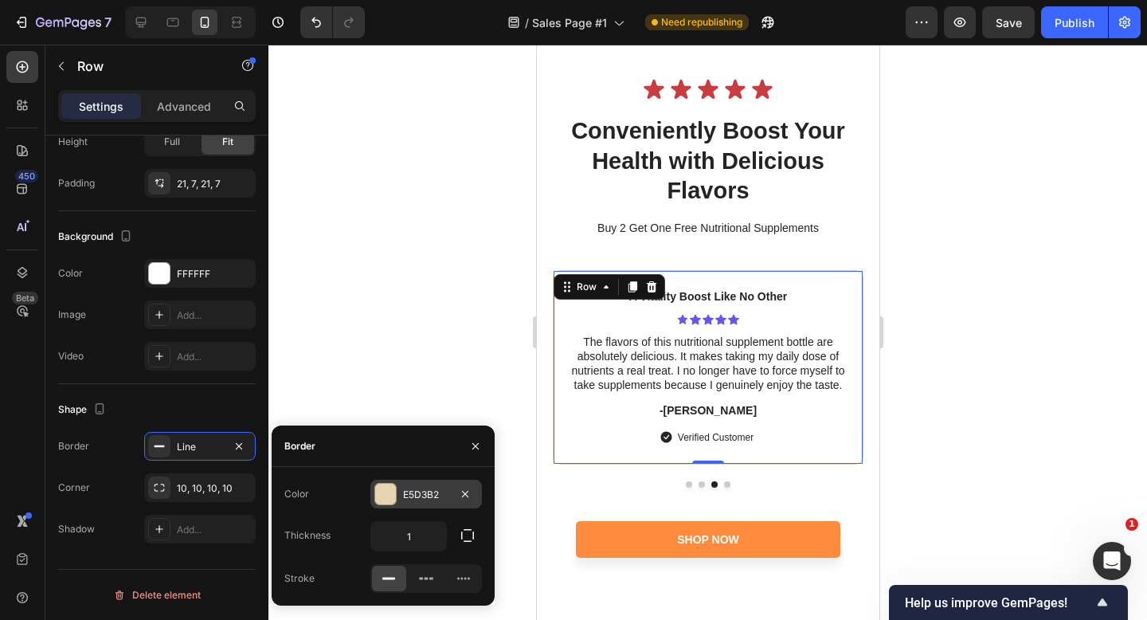
click at [382, 493] on div at bounding box center [385, 494] width 21 height 21
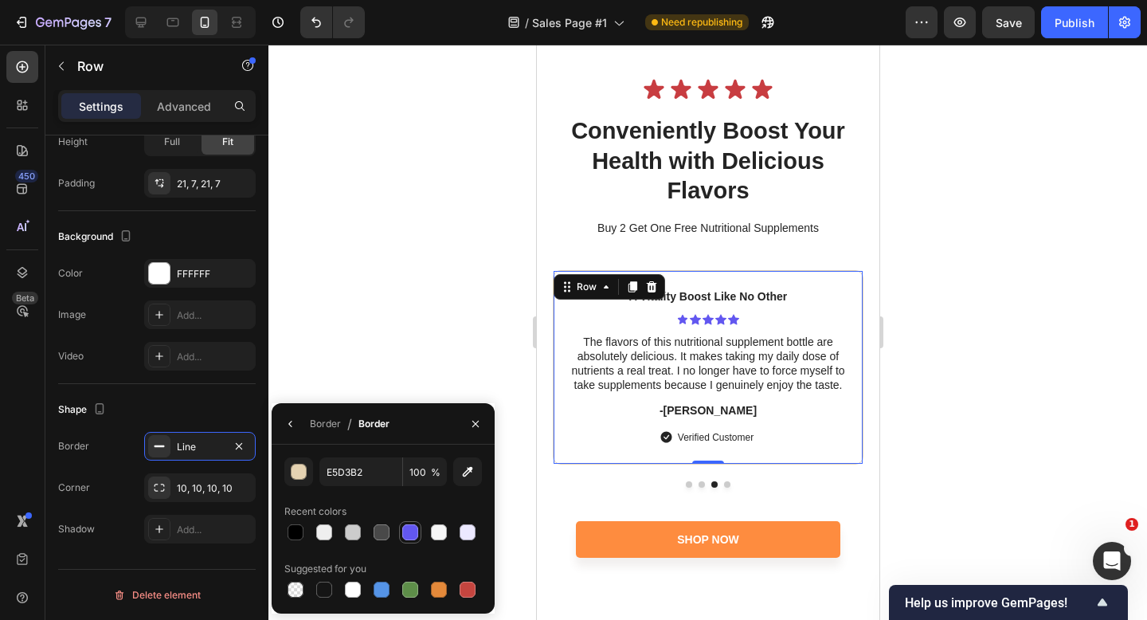
click at [416, 526] on div at bounding box center [410, 532] width 16 height 16
type input "6257F0"
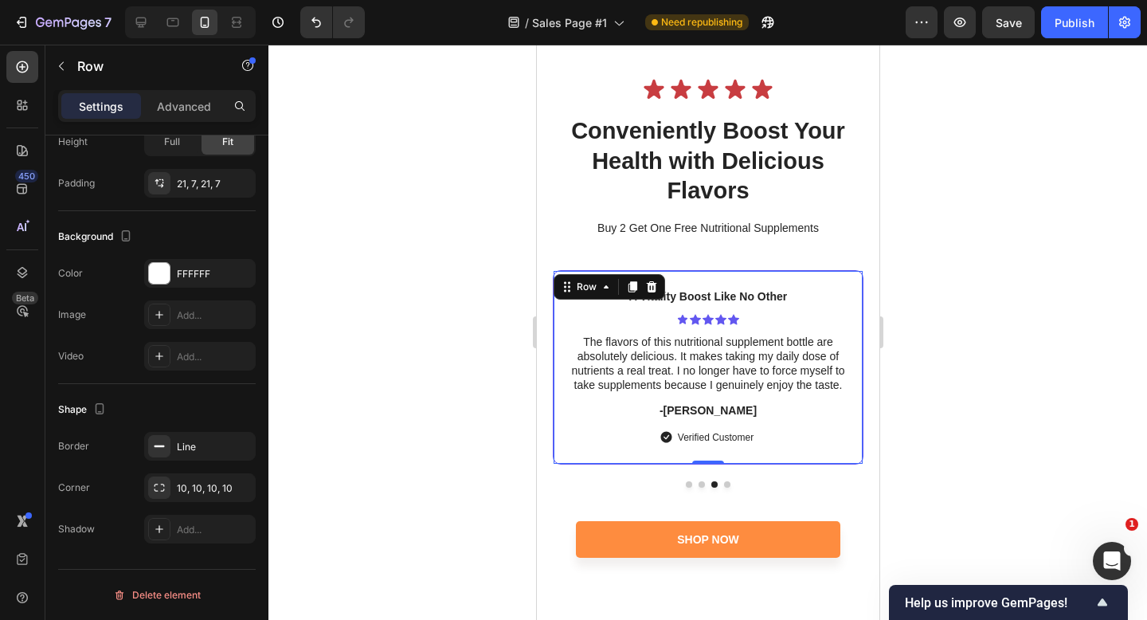
click at [341, 359] on div at bounding box center [708, 332] width 879 height 575
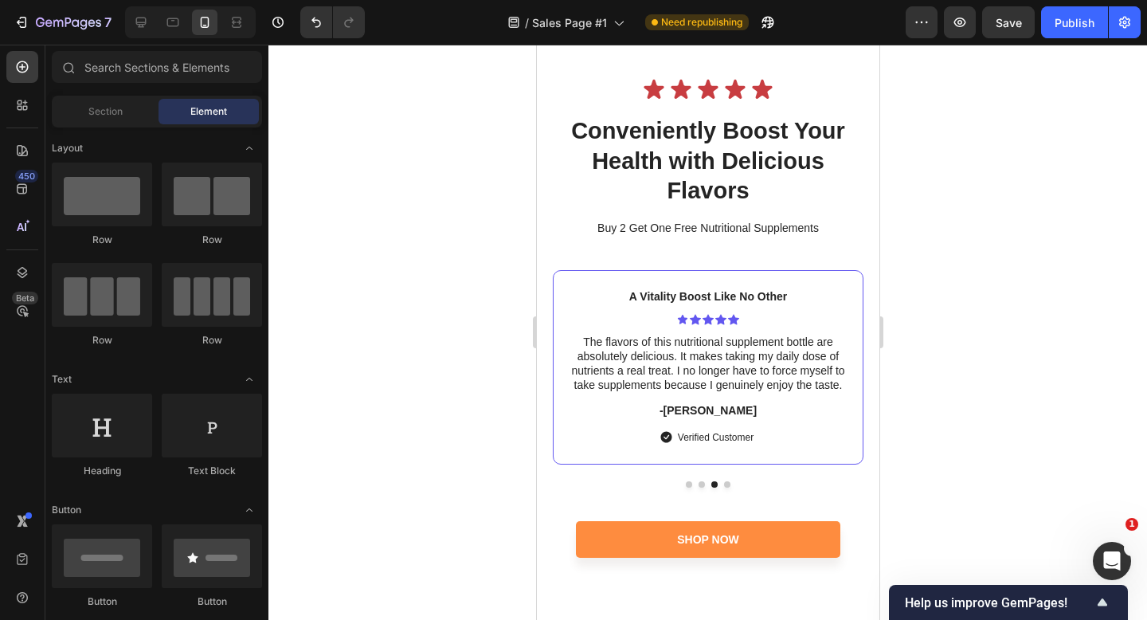
click at [418, 368] on div at bounding box center [708, 332] width 879 height 575
click at [673, 384] on p "The flavors of this nutritional supplement bottle are absolutely delicious. It …" at bounding box center [707, 364] width 295 height 58
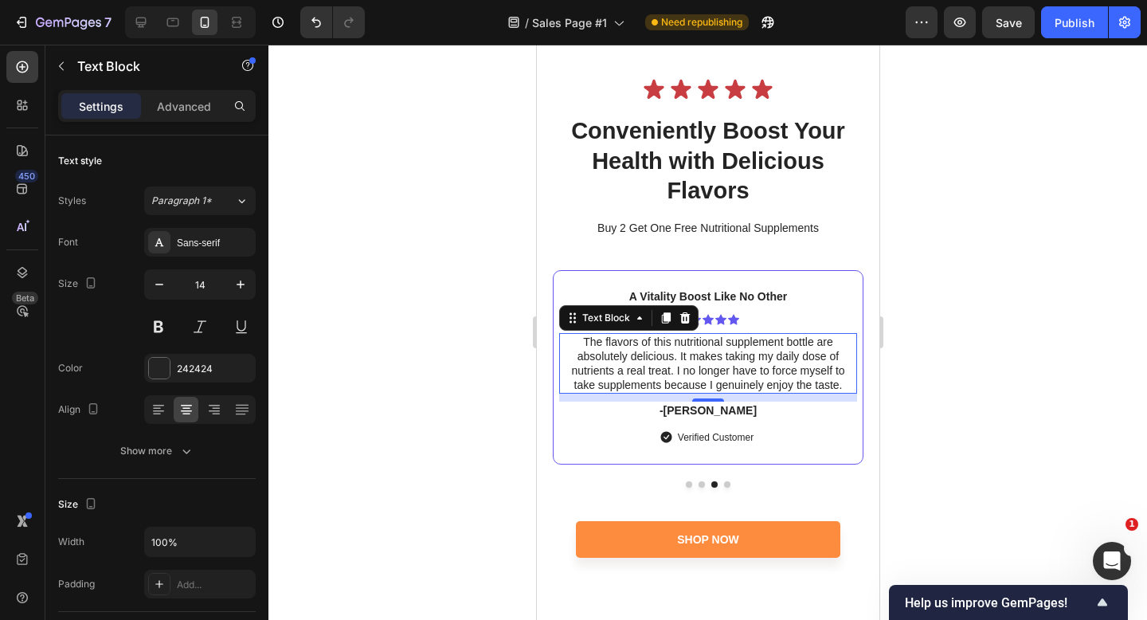
click at [676, 356] on p "The flavors of this nutritional supplement bottle are absolutely delicious. It …" at bounding box center [707, 364] width 295 height 58
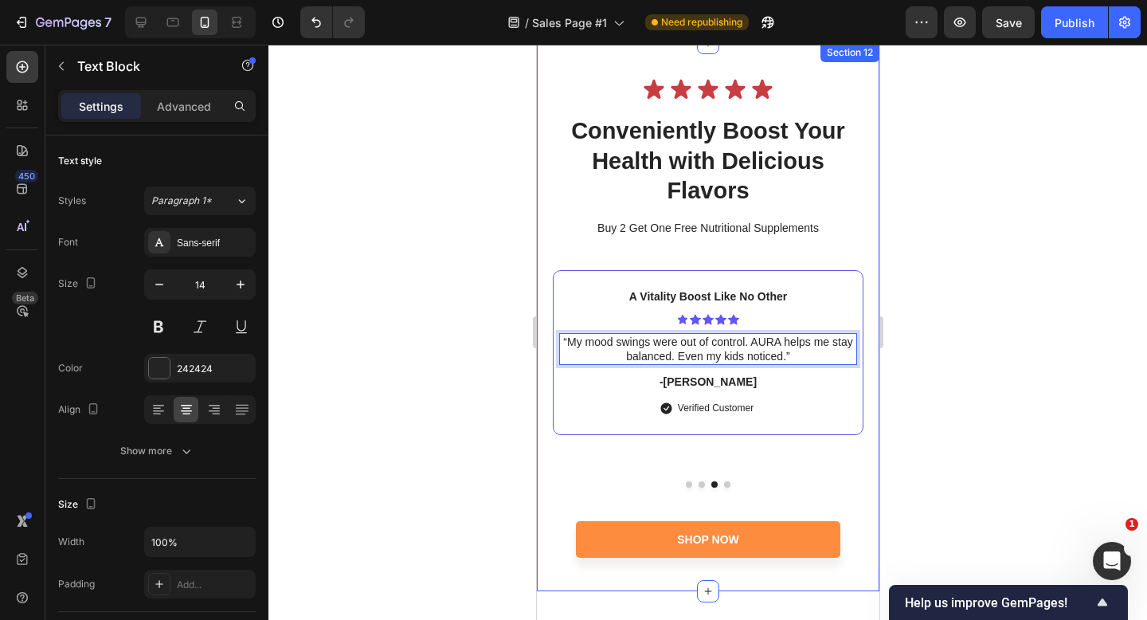
click at [921, 381] on div at bounding box center [708, 332] width 879 height 575
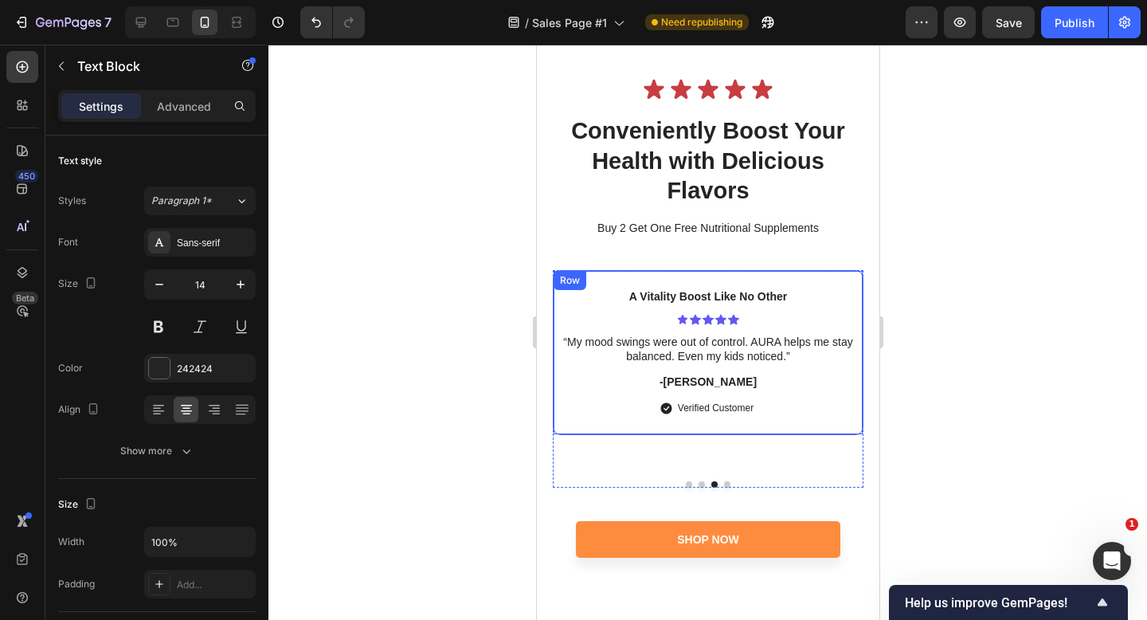
click at [782, 336] on p "“My mood swings were out of control. AURA helps me stay balanced. Even my kids …" at bounding box center [707, 349] width 295 height 29
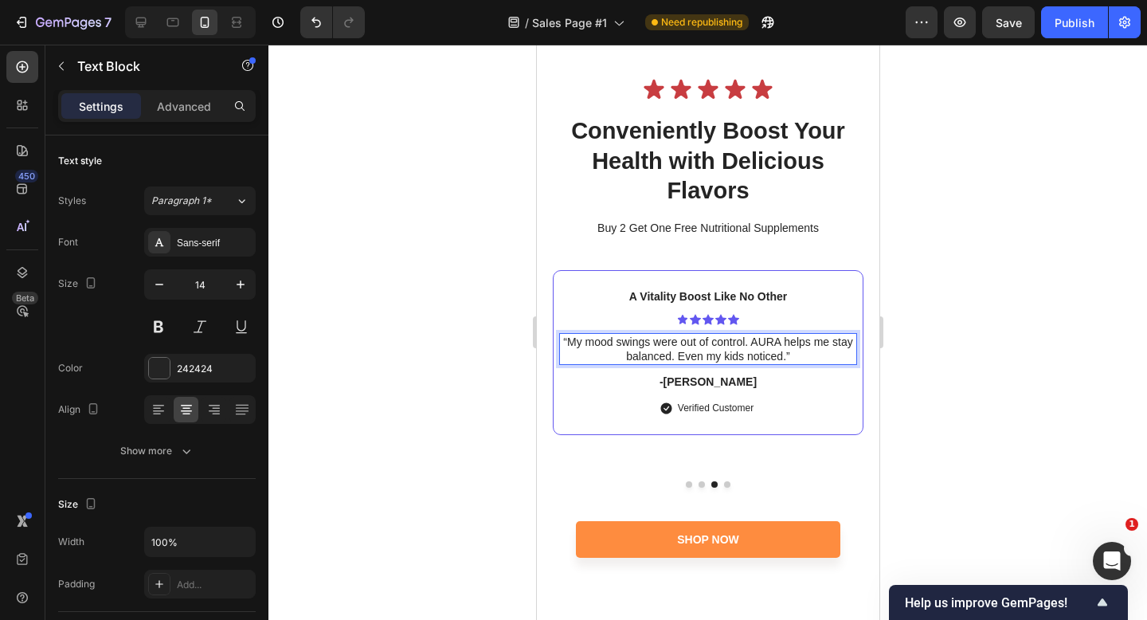
click at [778, 343] on p "“My mood swings were out of control. AURA helps me stay balanced. Even my kids …" at bounding box center [707, 349] width 295 height 29
click at [965, 378] on div at bounding box center [708, 332] width 879 height 575
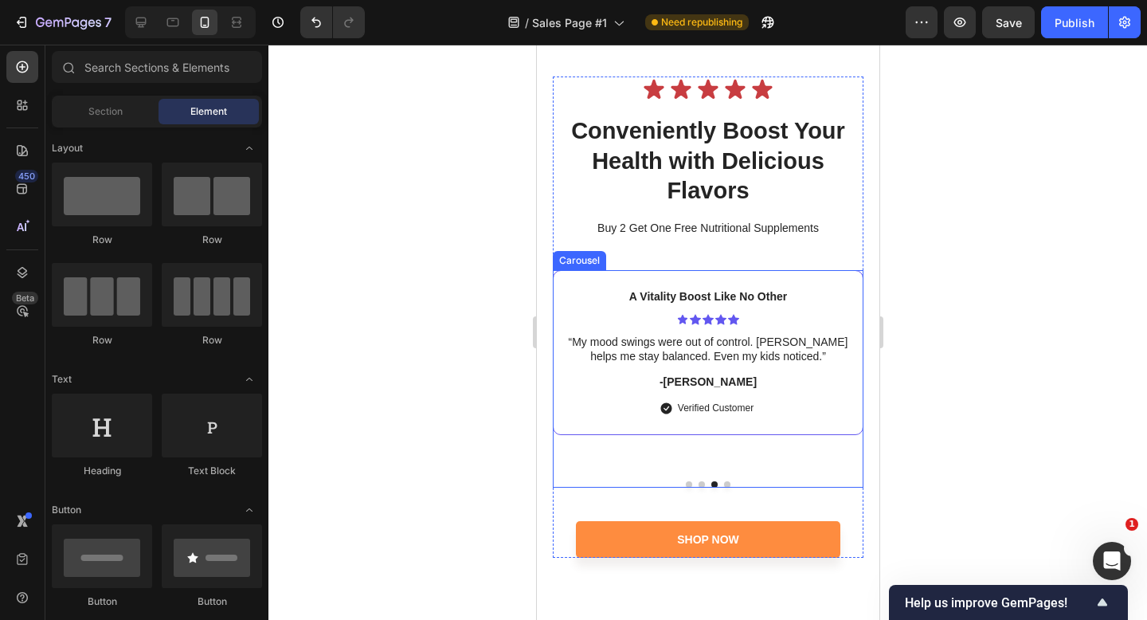
click at [702, 484] on button "Dot" at bounding box center [701, 484] width 6 height 6
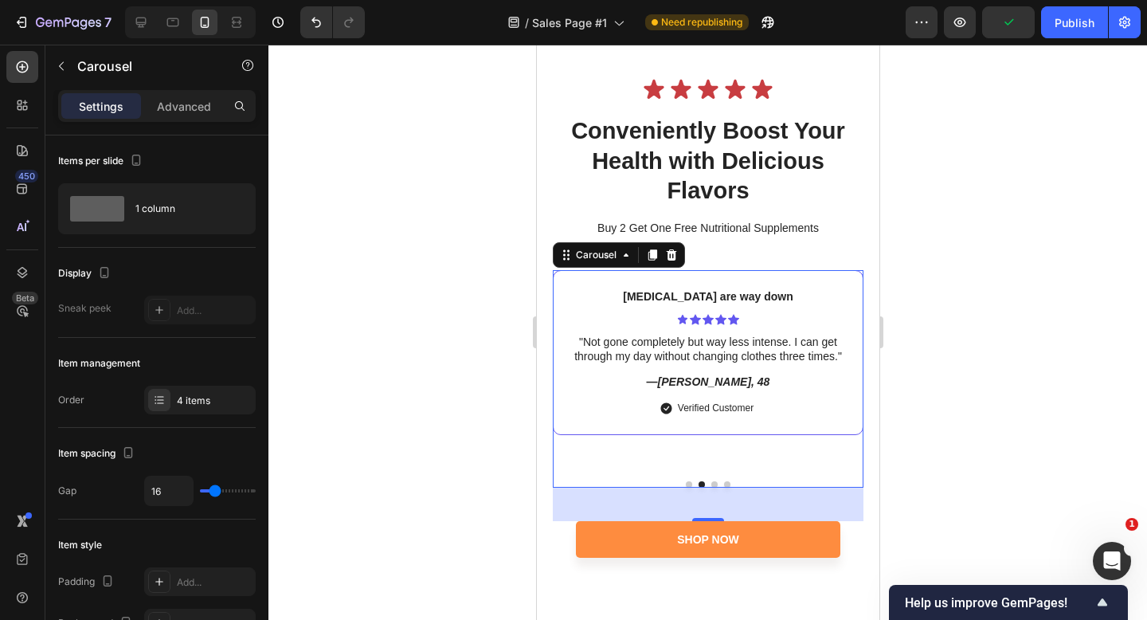
click at [688, 482] on button "Dot" at bounding box center [688, 484] width 6 height 6
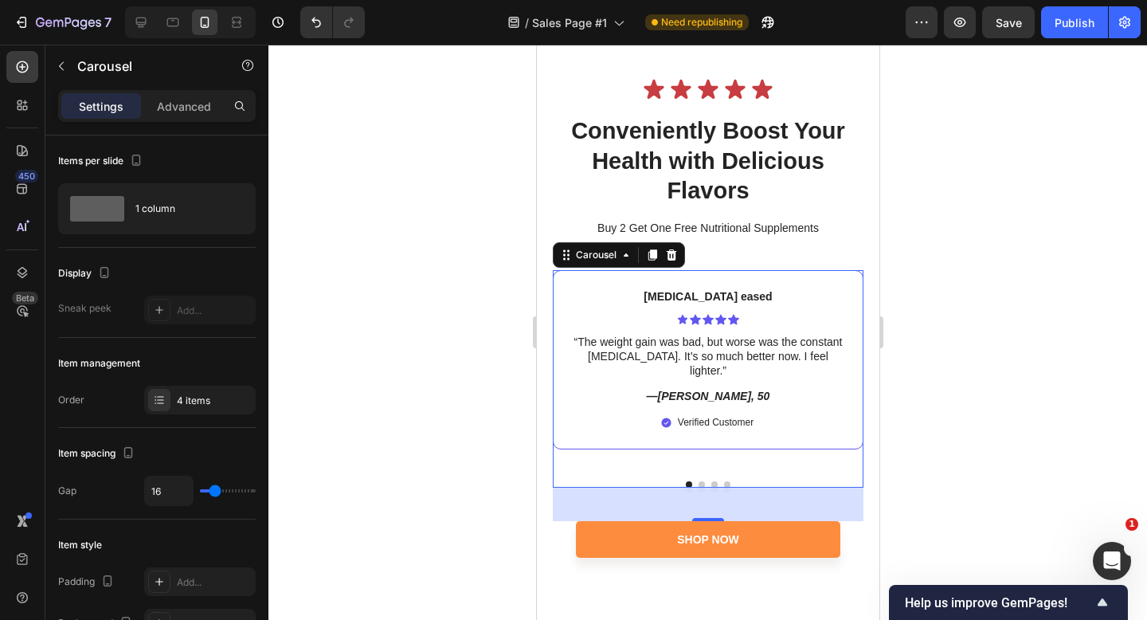
click at [701, 483] on button "Dot" at bounding box center [701, 484] width 6 height 6
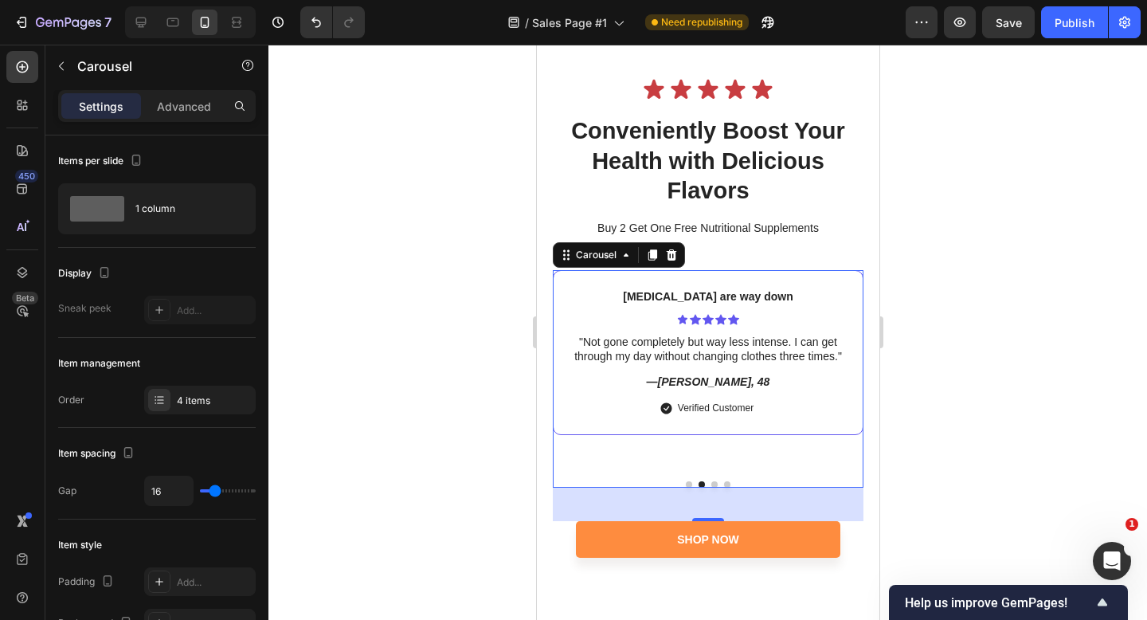
click at [711, 483] on button "Dot" at bounding box center [714, 484] width 6 height 6
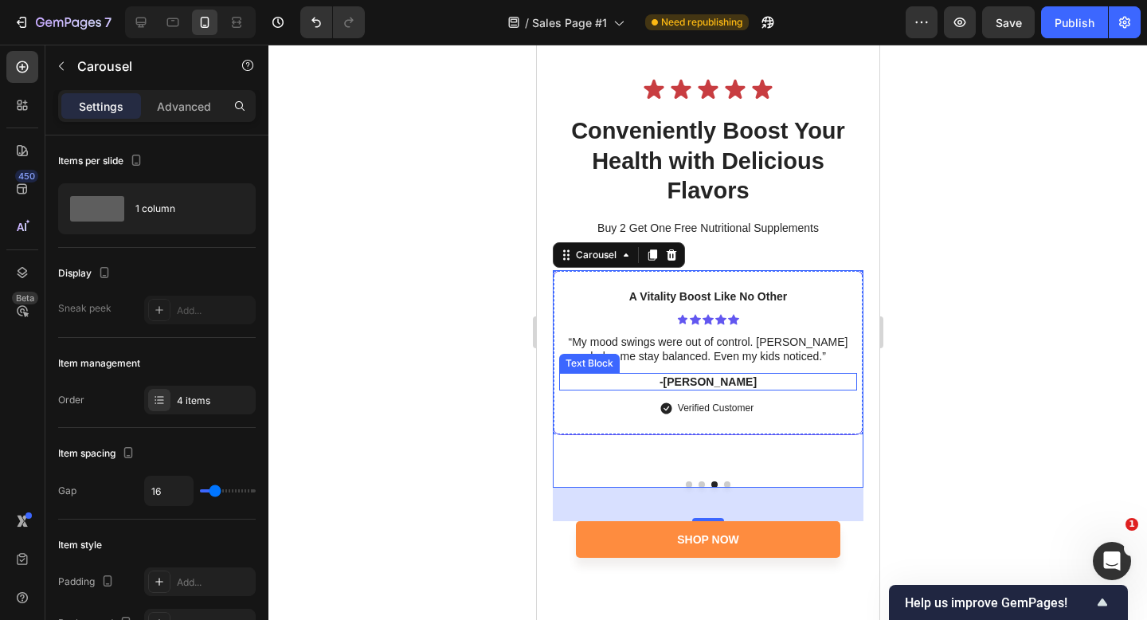
click at [715, 382] on p "-[PERSON_NAME]" at bounding box center [707, 381] width 295 height 14
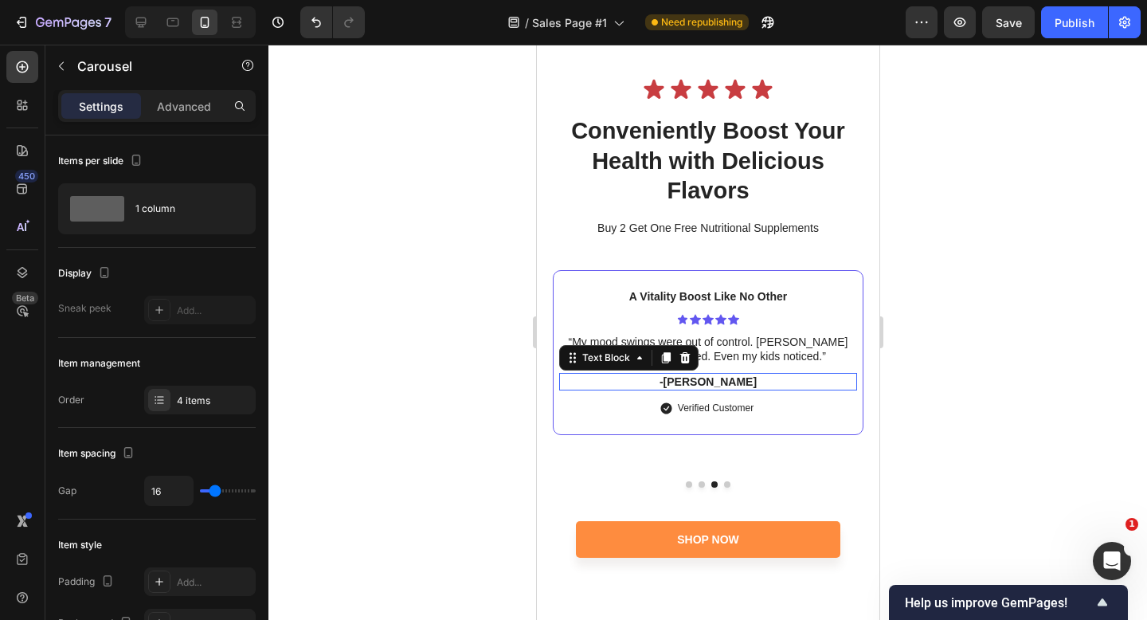
click at [715, 382] on p "-[PERSON_NAME]" at bounding box center [707, 381] width 295 height 14
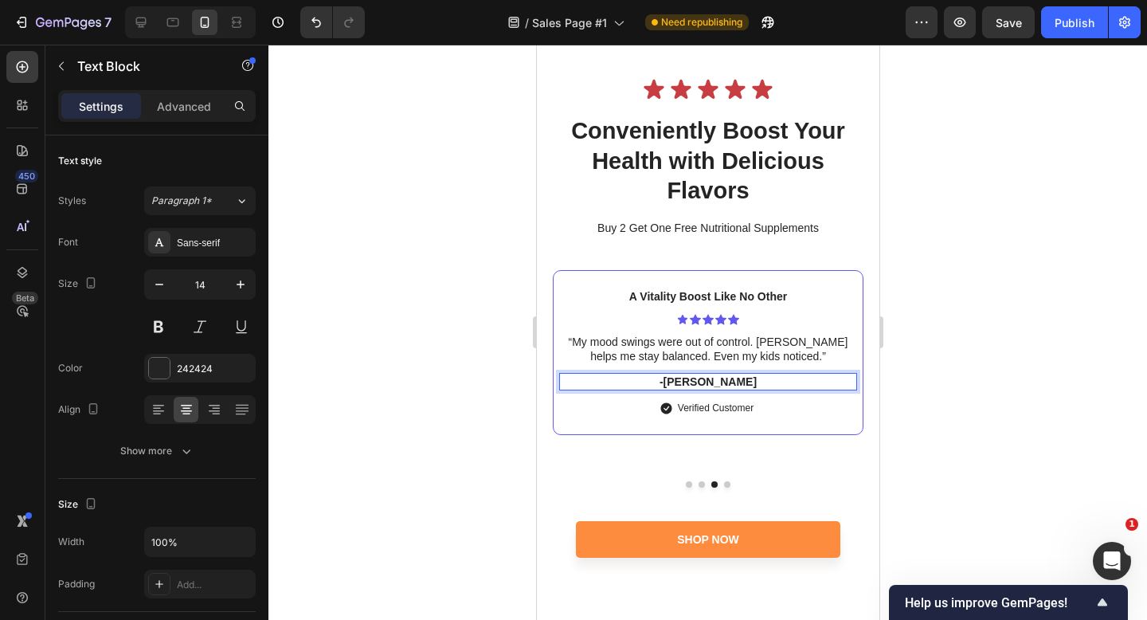
click at [766, 382] on p "-[PERSON_NAME]" at bounding box center [707, 381] width 295 height 14
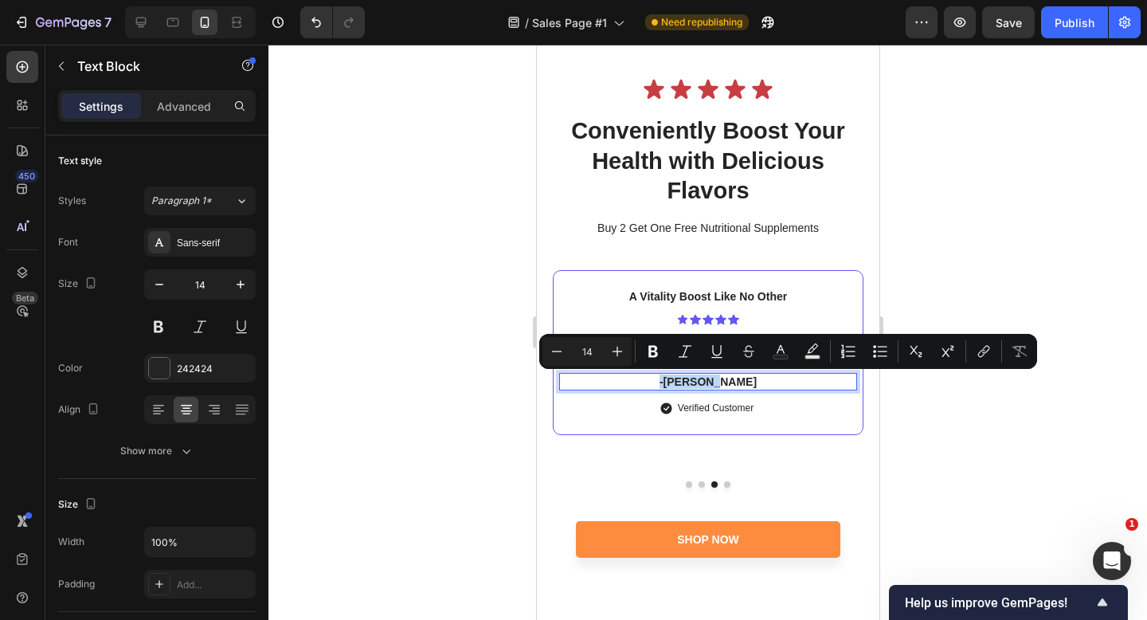
drag, startPoint x: 766, startPoint y: 382, endPoint x: 669, endPoint y: 382, distance: 96.4
click at [669, 382] on p "-[PERSON_NAME]" at bounding box center [707, 381] width 295 height 14
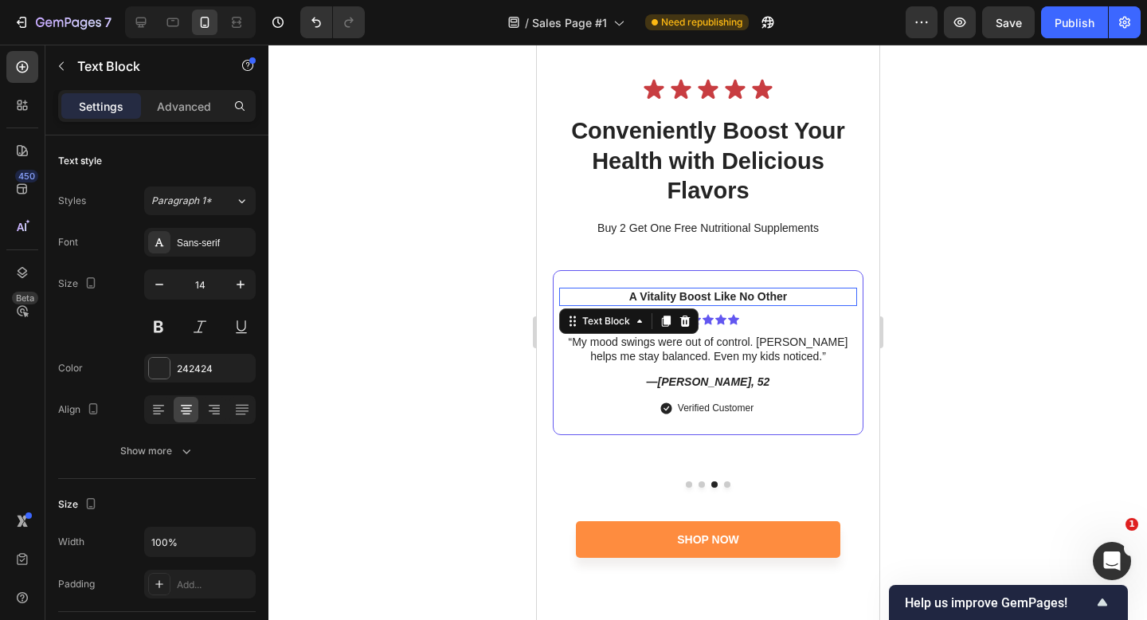
click at [758, 288] on div "A Vitality Boost Like No Other" at bounding box center [708, 297] width 298 height 18
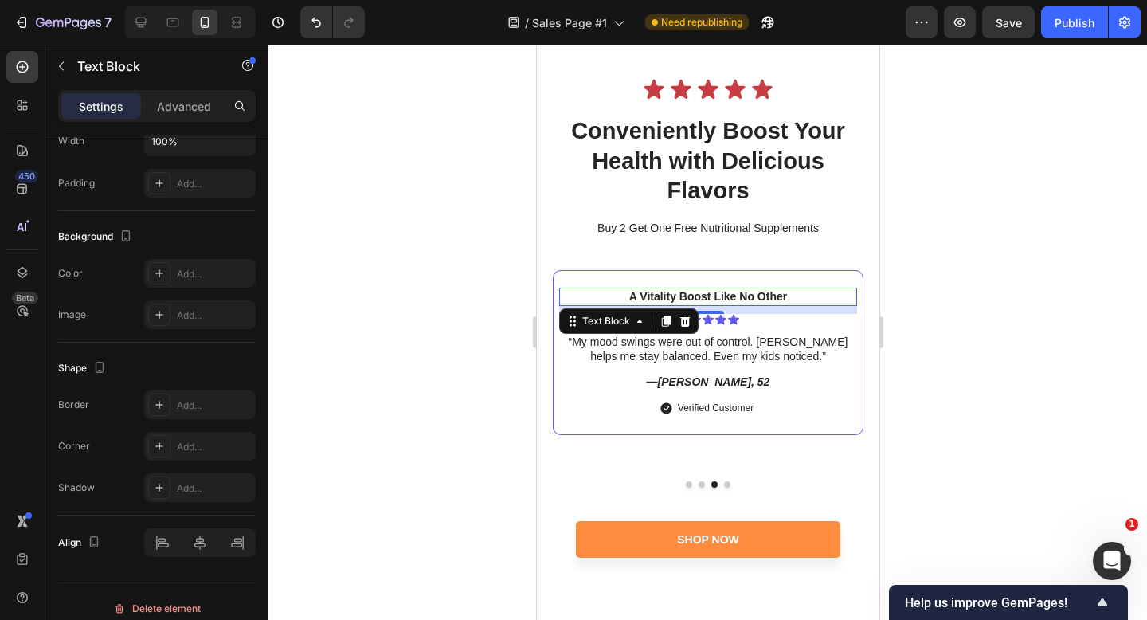
click at [758, 295] on p "A Vitality Boost Like No Other" at bounding box center [707, 296] width 295 height 14
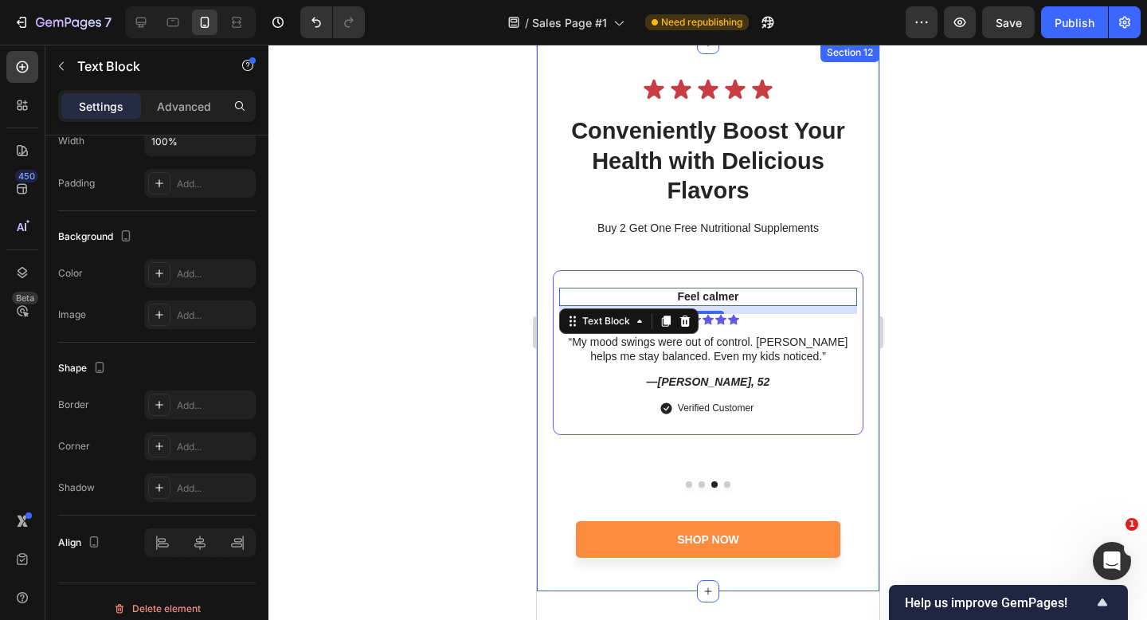
click at [931, 300] on div at bounding box center [708, 332] width 879 height 575
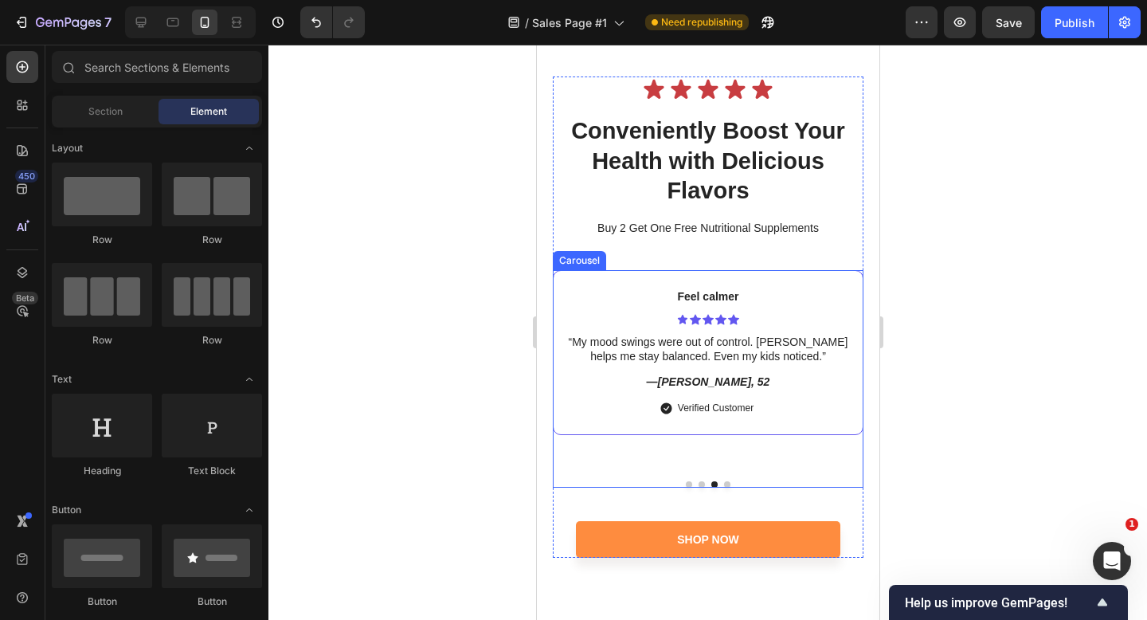
click at [688, 487] on div at bounding box center [707, 484] width 311 height 6
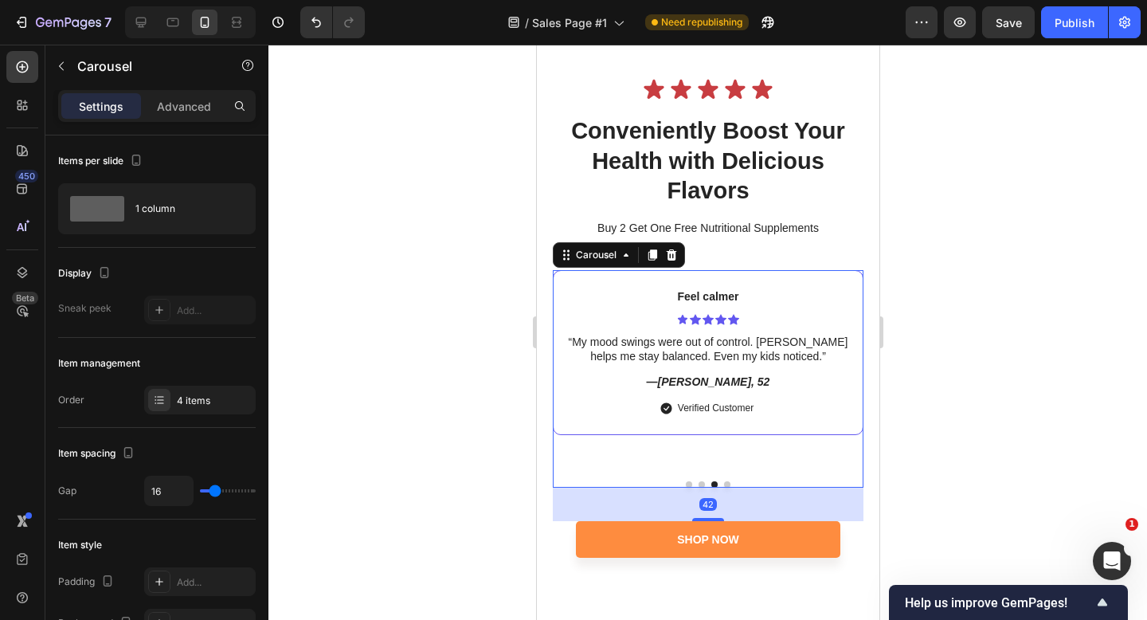
click at [688, 482] on button "Dot" at bounding box center [688, 484] width 6 height 6
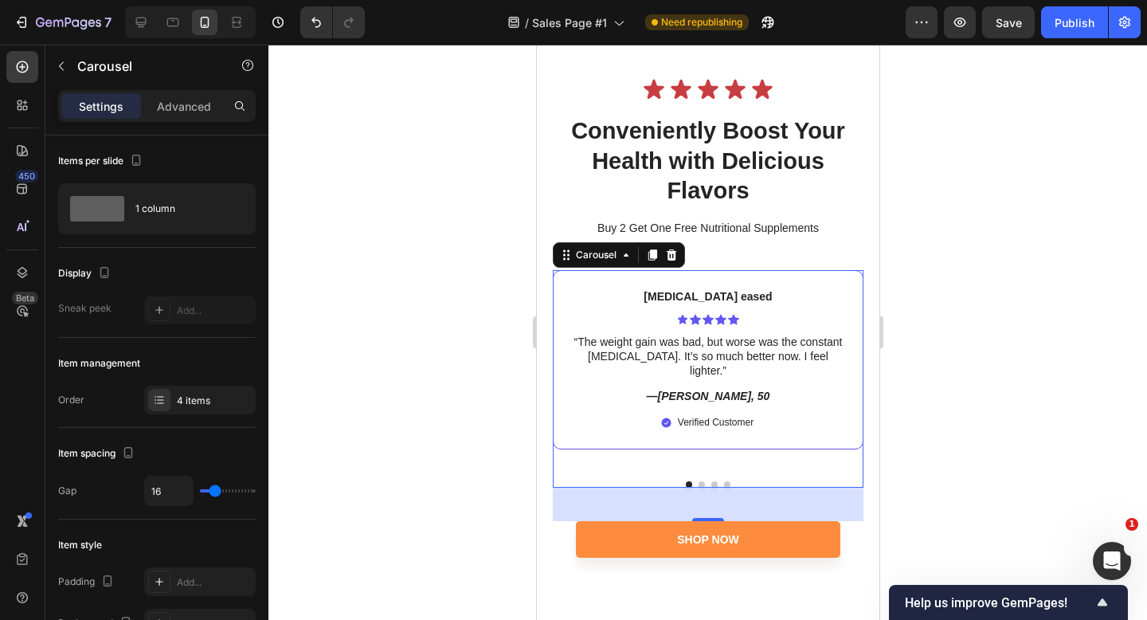
click at [704, 485] on div at bounding box center [707, 484] width 311 height 6
click at [700, 484] on button "Dot" at bounding box center [701, 484] width 6 height 6
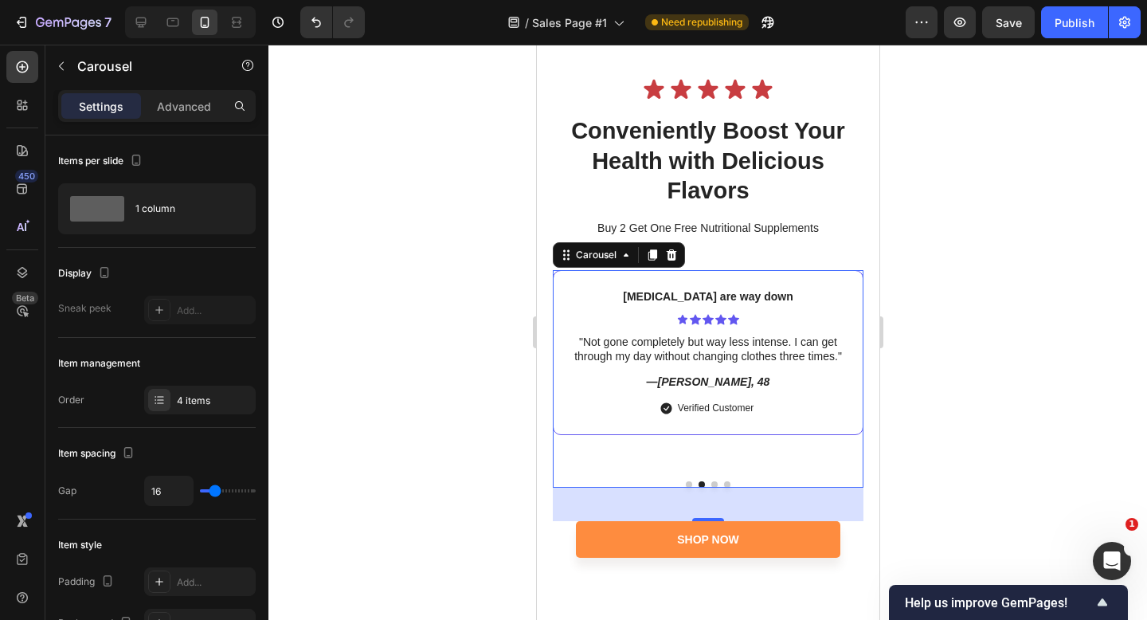
click at [712, 484] on button "Dot" at bounding box center [714, 484] width 6 height 6
click at [723, 485] on div at bounding box center [707, 484] width 311 height 6
click at [723, 482] on button "Dot" at bounding box center [726, 484] width 6 height 6
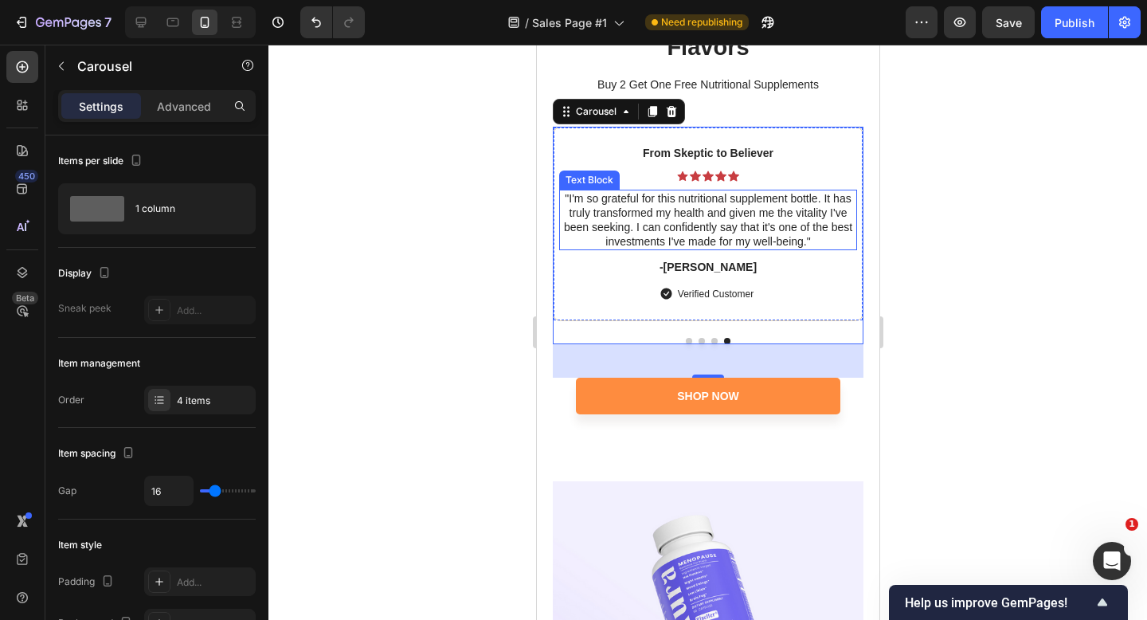
scroll to position [7001, 0]
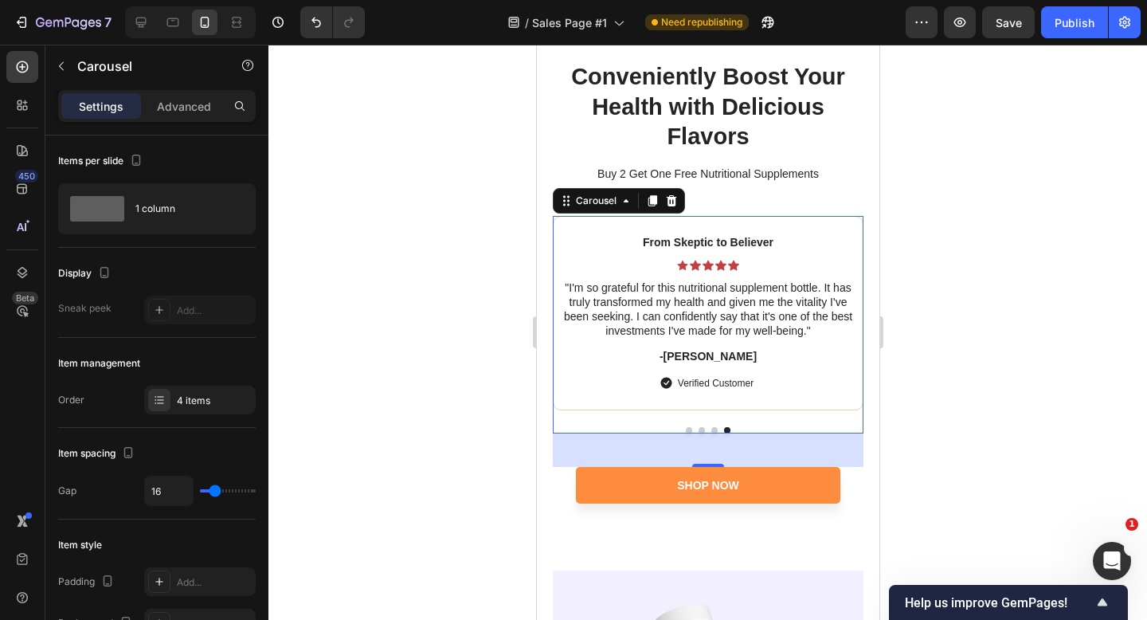
click at [934, 253] on div at bounding box center [708, 332] width 879 height 575
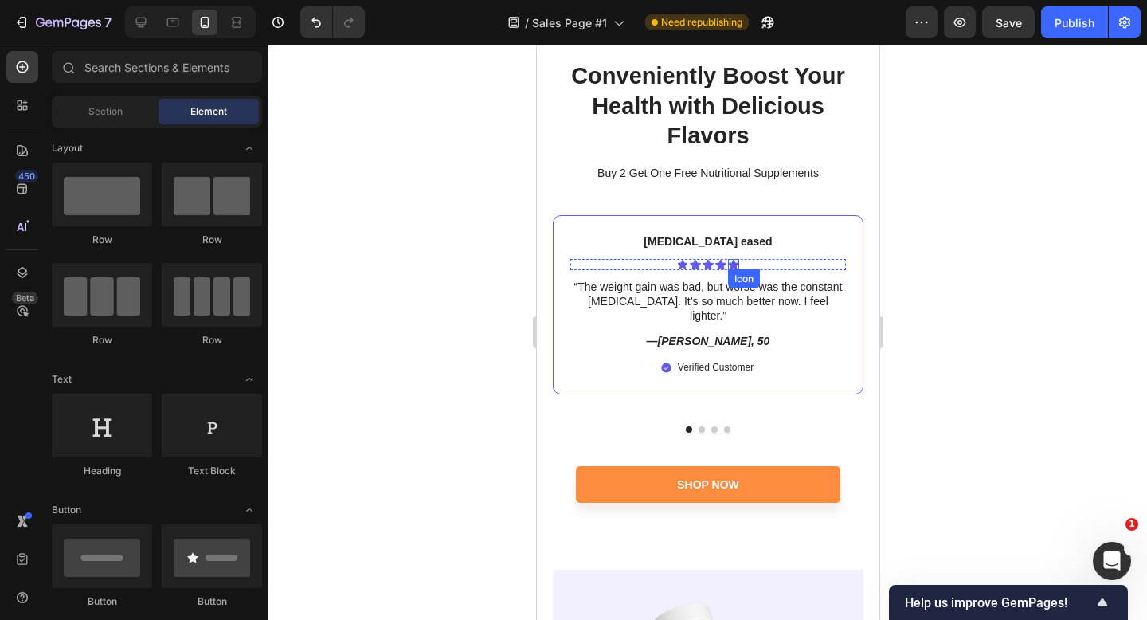
scroll to position [7036, 0]
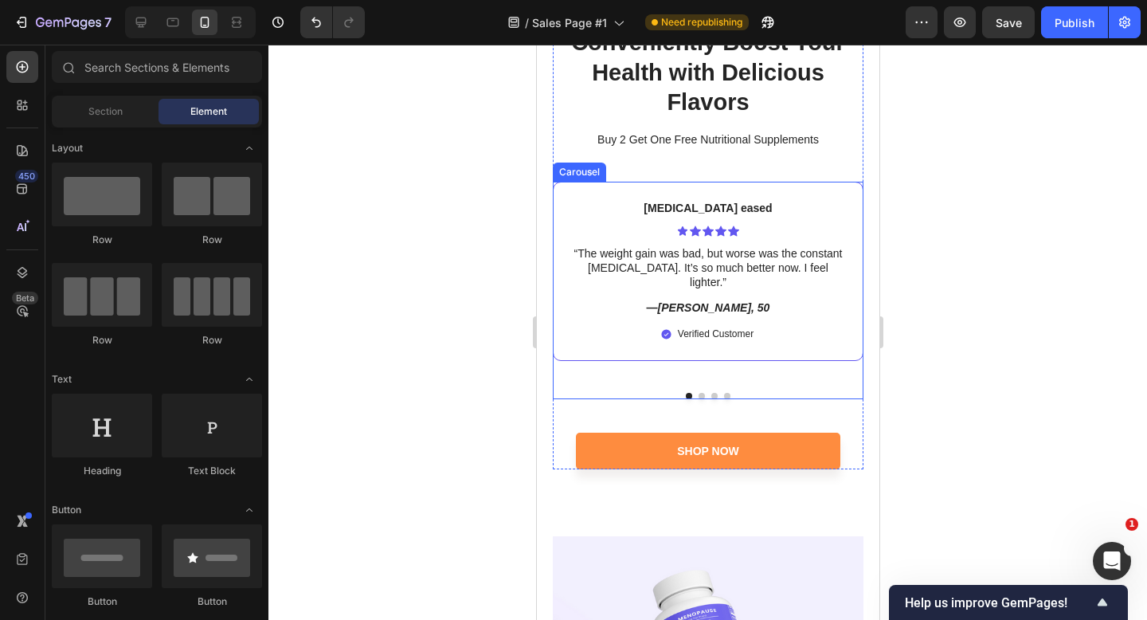
click at [726, 394] on button "Dot" at bounding box center [726, 396] width 6 height 6
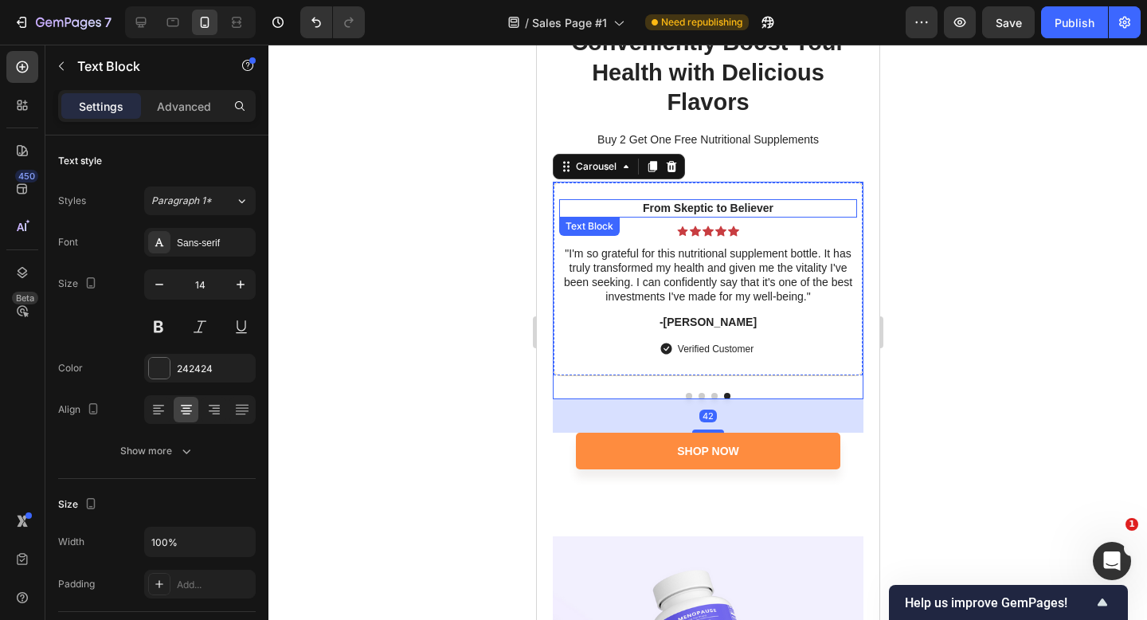
click at [761, 202] on p "From Skeptic to Believer" at bounding box center [707, 208] width 295 height 14
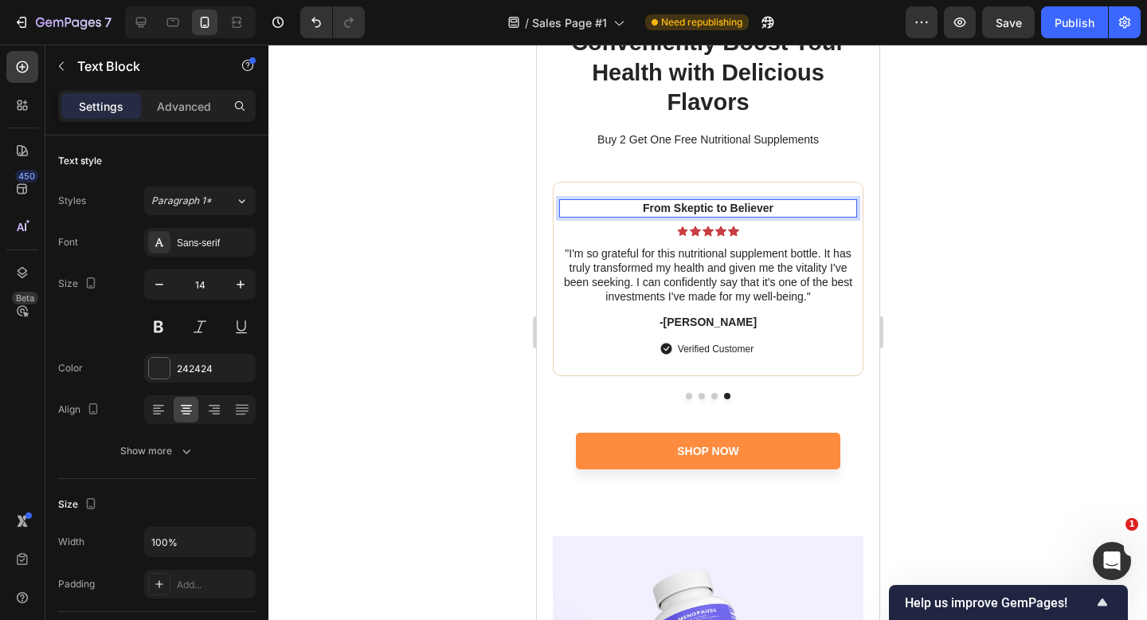
click at [743, 205] on p "From Skeptic to Believer" at bounding box center [707, 208] width 295 height 14
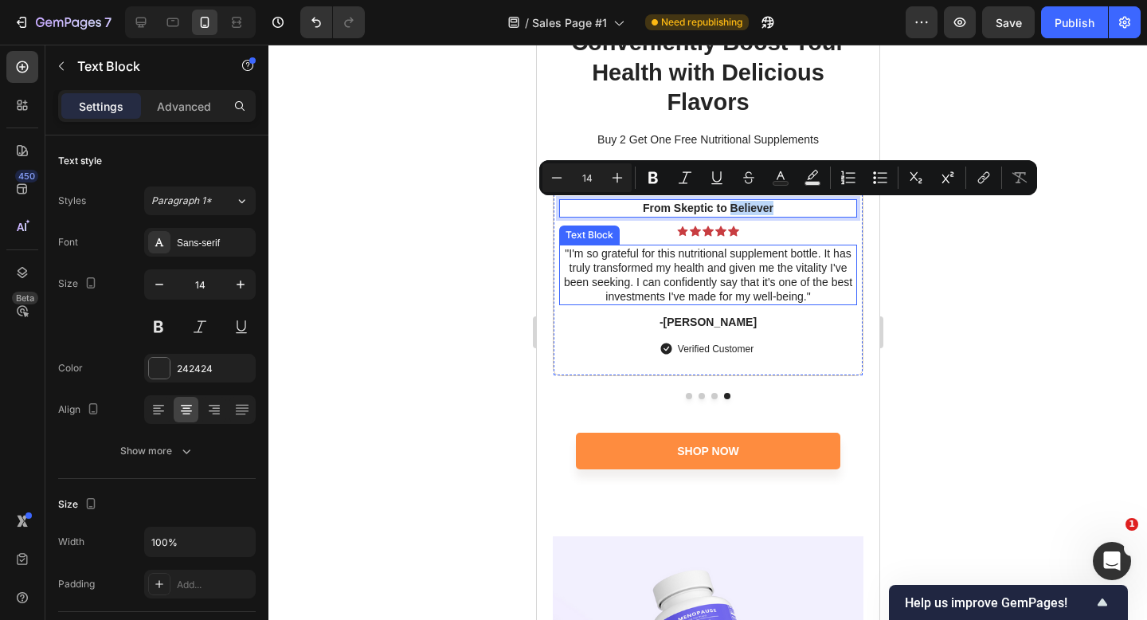
click at [736, 264] on p ""I'm so grateful for this nutritional supplement bottle. It has truly transform…" at bounding box center [707, 275] width 295 height 58
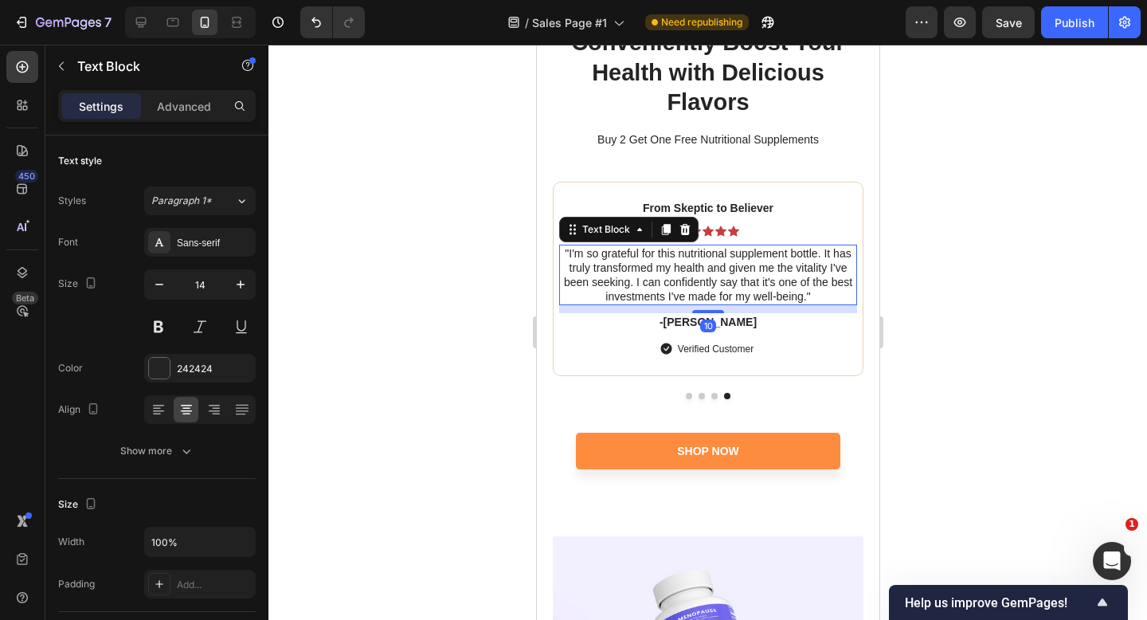
scroll to position [401, 0]
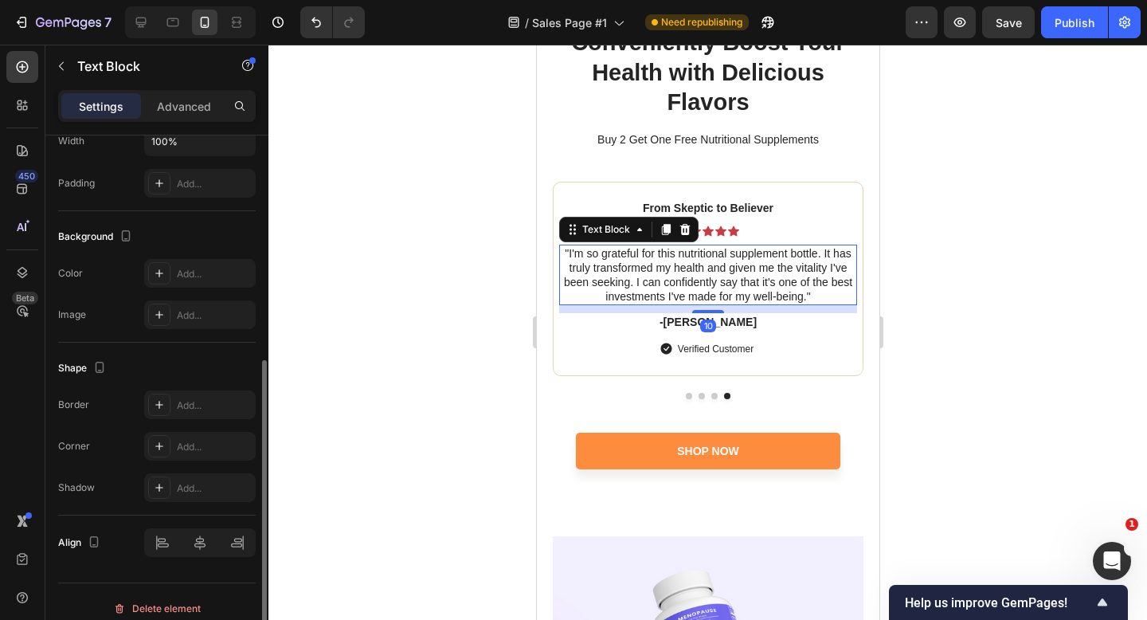
click at [736, 264] on p ""I'm so grateful for this nutritional supplement bottle. It has truly transform…" at bounding box center [707, 275] width 295 height 58
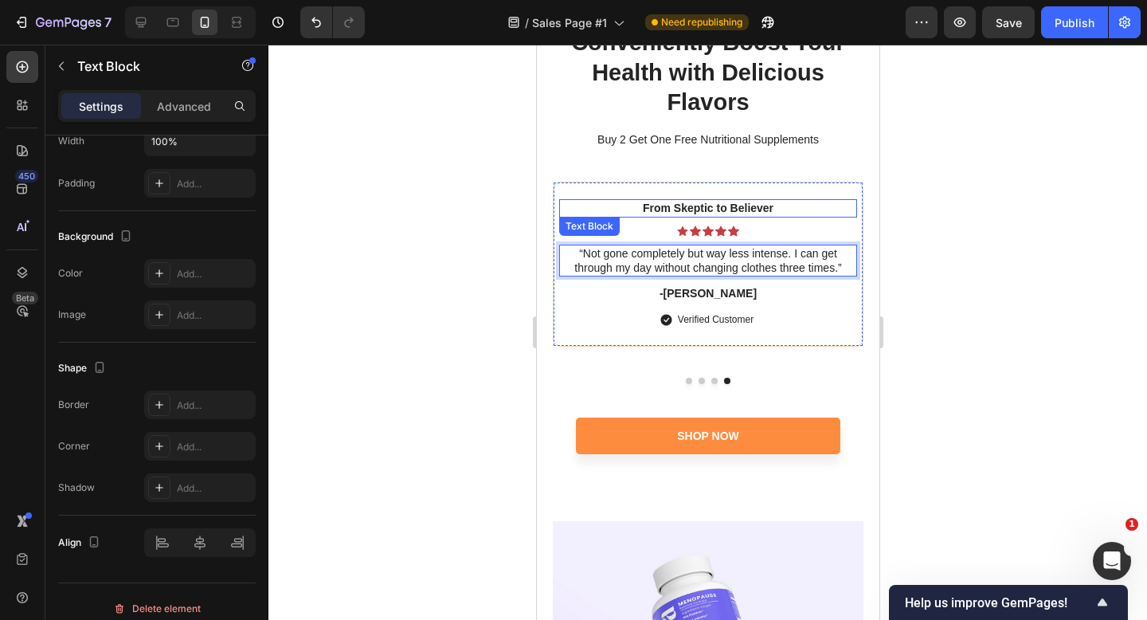
click at [730, 210] on p "From Skeptic to Believer" at bounding box center [707, 208] width 295 height 14
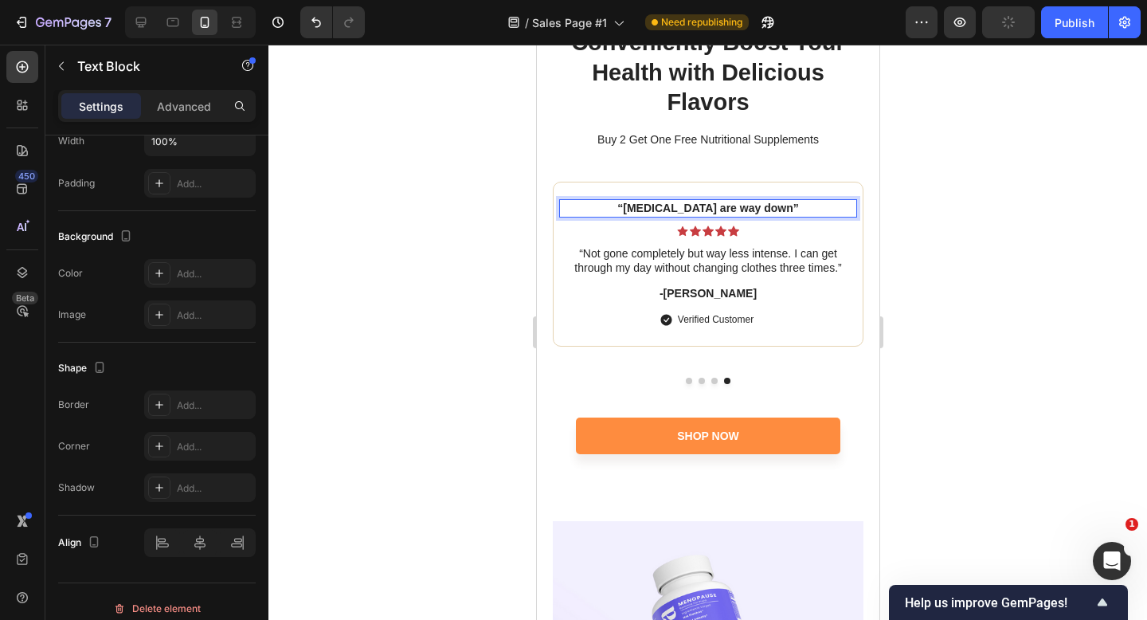
click at [640, 204] on p "“Hot flashes are way down”" at bounding box center [707, 208] width 295 height 14
click at [784, 206] on p "Hot flashes are way down”" at bounding box center [707, 208] width 295 height 14
click at [730, 229] on icon at bounding box center [732, 230] width 11 height 10
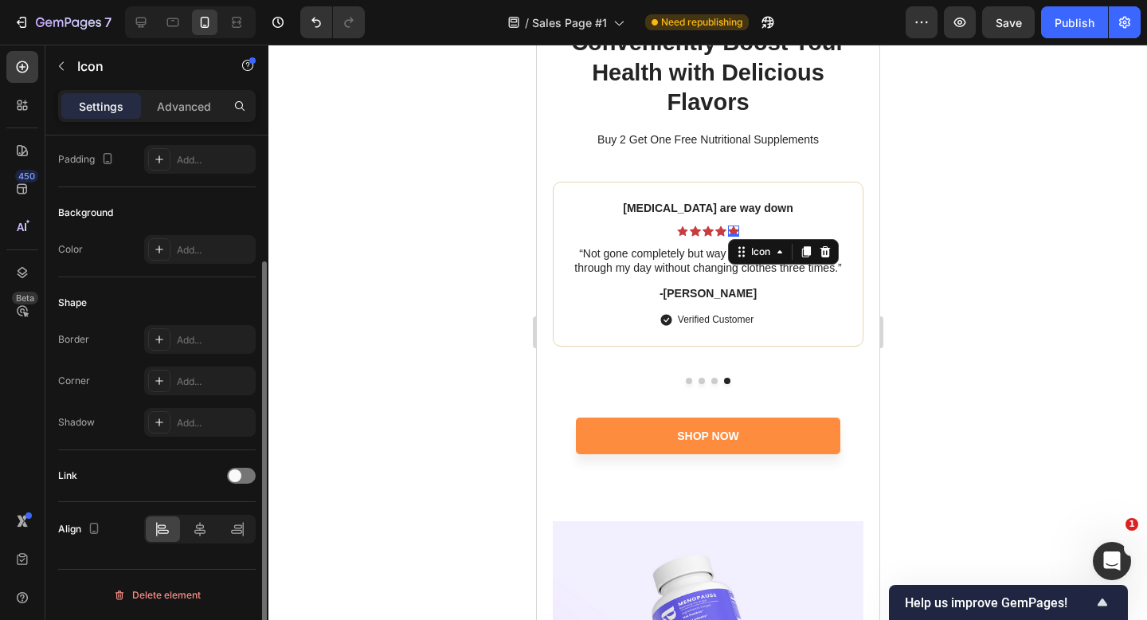
scroll to position [0, 0]
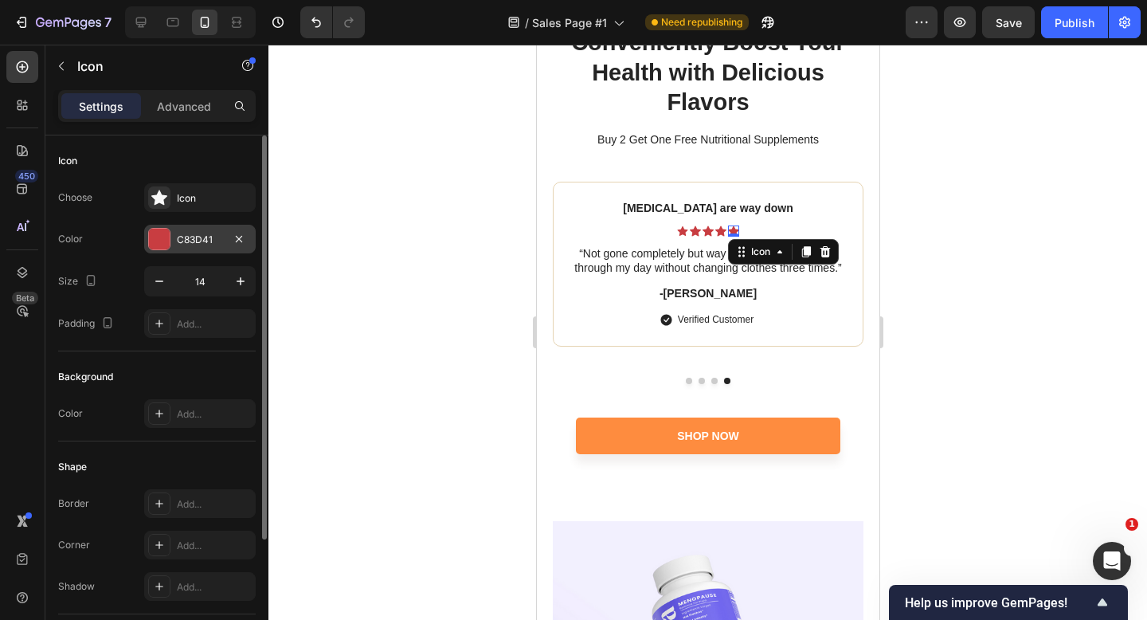
click at [188, 245] on div "C83D41" at bounding box center [200, 240] width 46 height 14
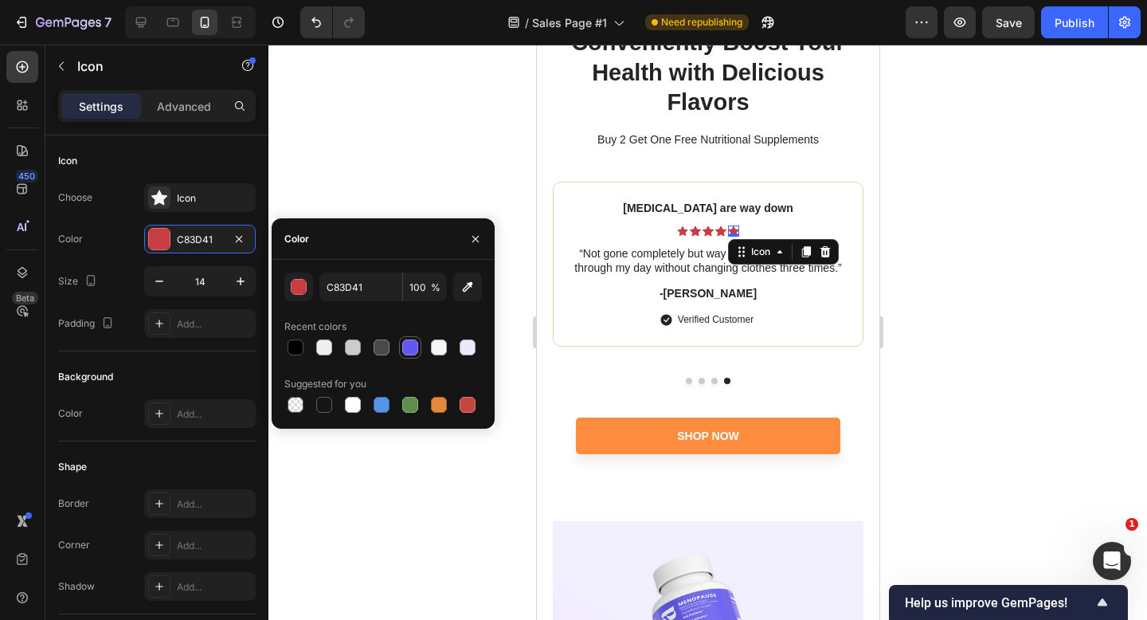
click at [405, 347] on div at bounding box center [410, 347] width 16 height 16
type input "6257F0"
click at [682, 233] on div "Icon 0" at bounding box center [681, 230] width 11 height 11
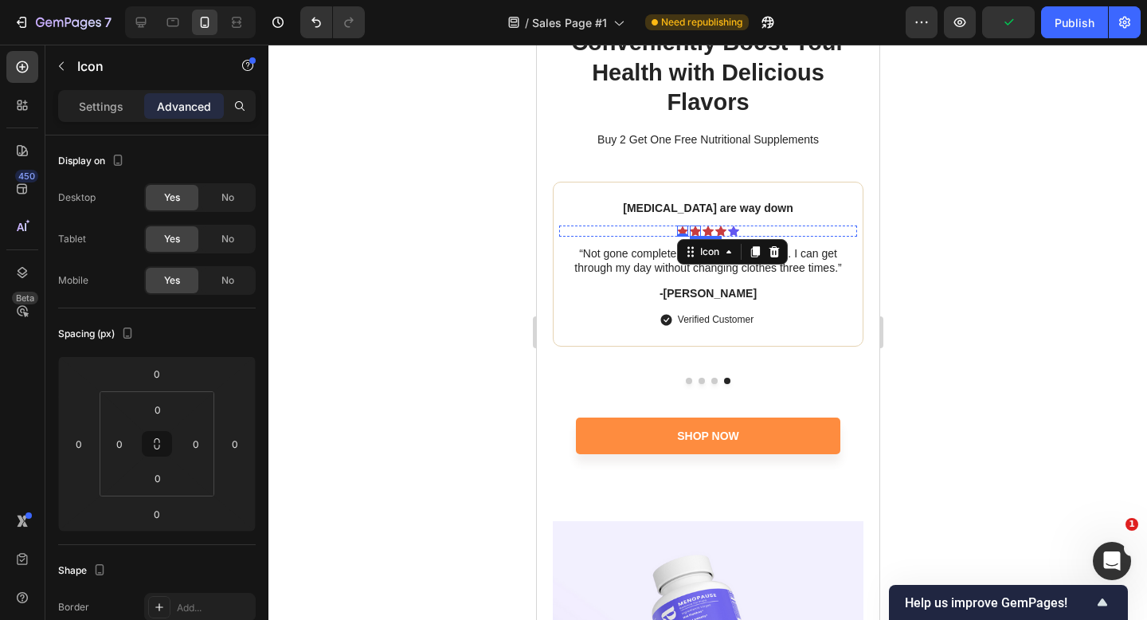
click at [695, 227] on icon at bounding box center [694, 230] width 11 height 10
click at [108, 100] on p "Settings" at bounding box center [101, 106] width 45 height 17
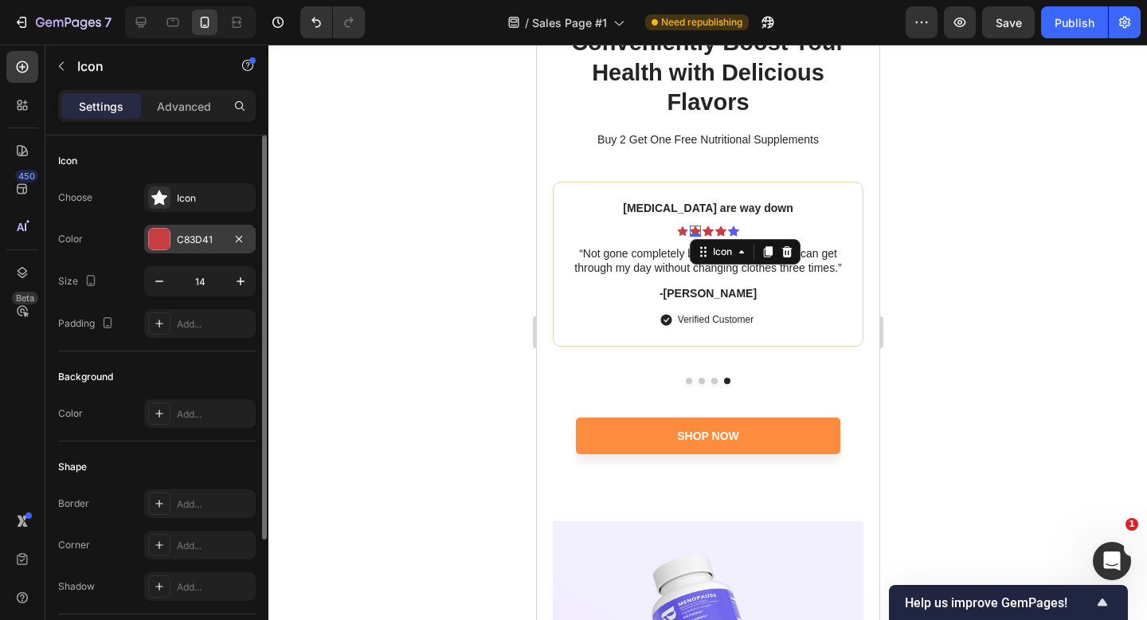
click at [196, 249] on div "C83D41" at bounding box center [200, 239] width 112 height 29
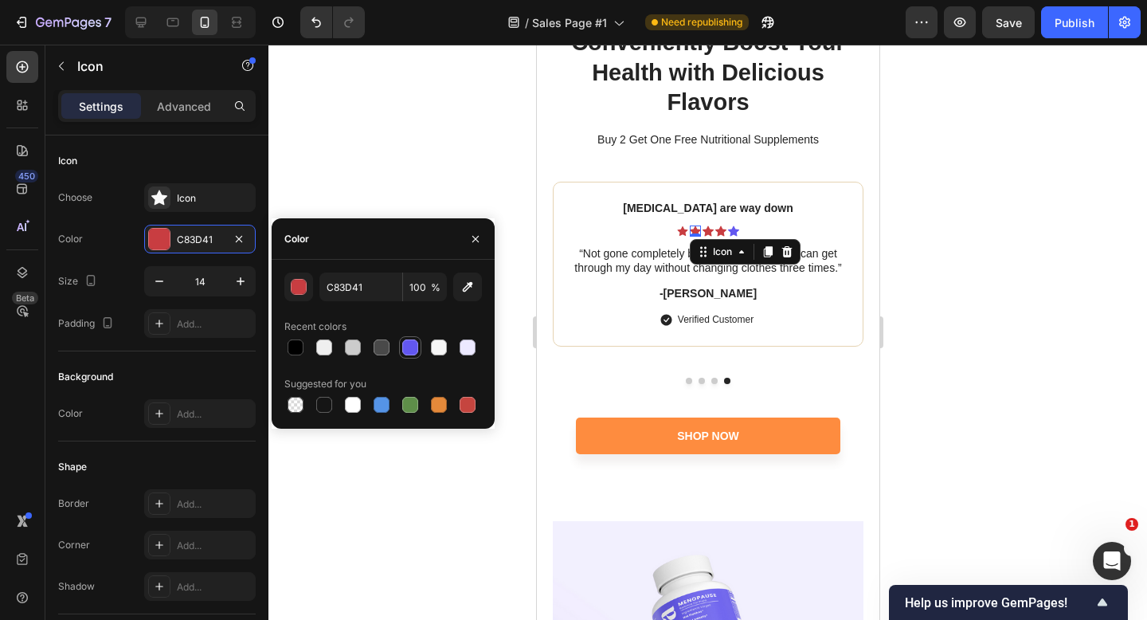
click at [410, 352] on div at bounding box center [410, 347] width 16 height 16
type input "6257F0"
click at [706, 229] on icon at bounding box center [707, 230] width 11 height 10
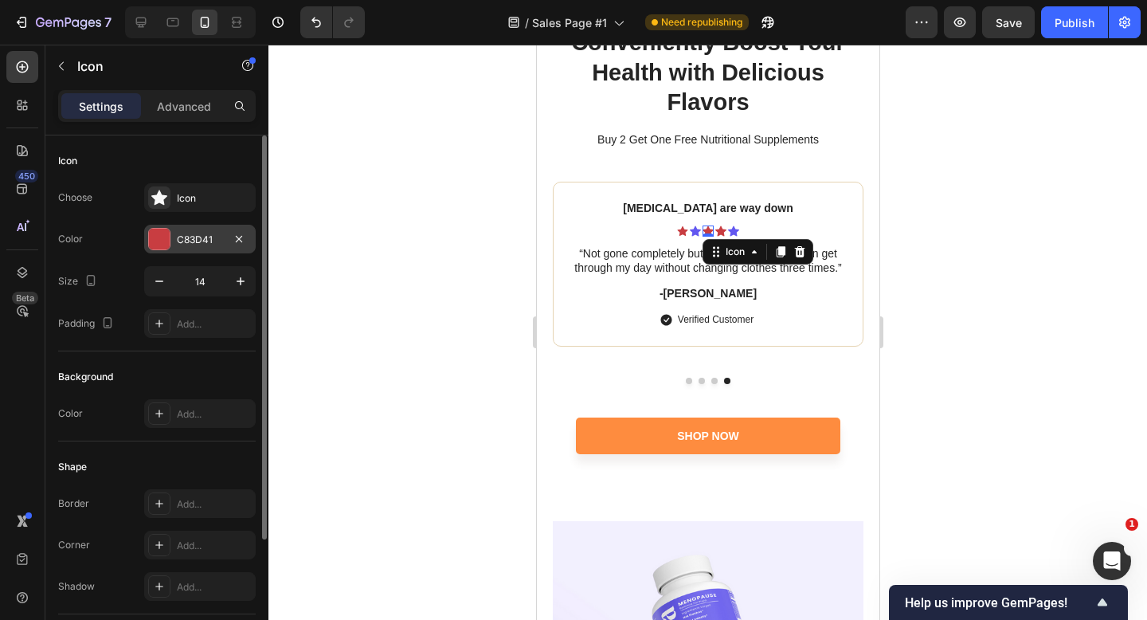
click at [190, 244] on div "C83D41" at bounding box center [200, 240] width 46 height 14
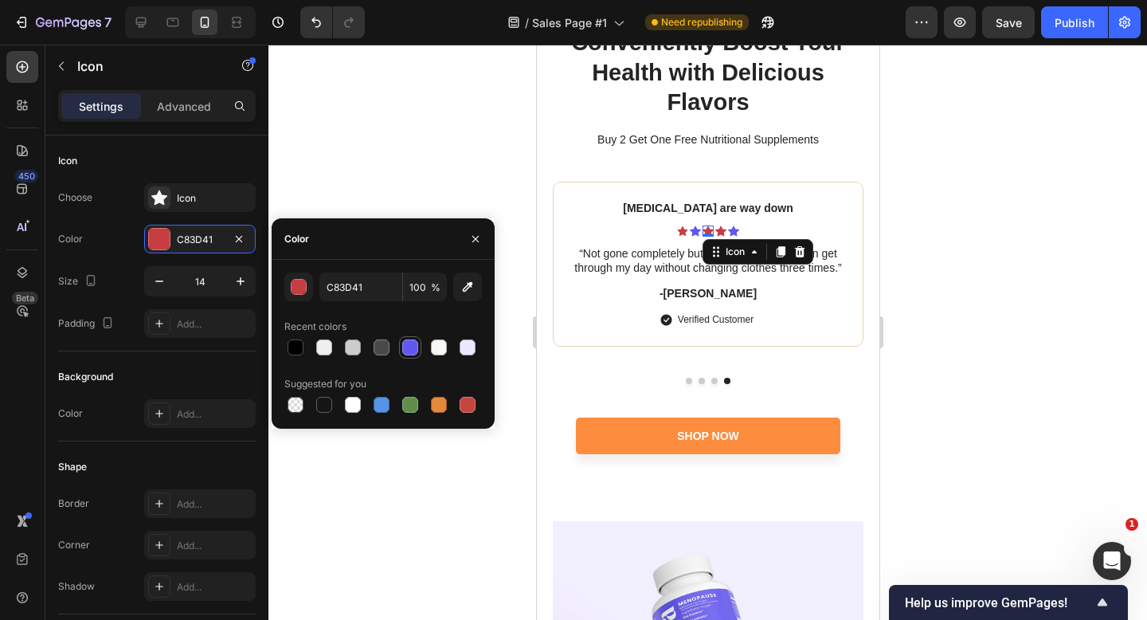
click at [407, 336] on div at bounding box center [410, 347] width 22 height 22
type input "6257F0"
click at [715, 229] on icon at bounding box center [720, 230] width 11 height 11
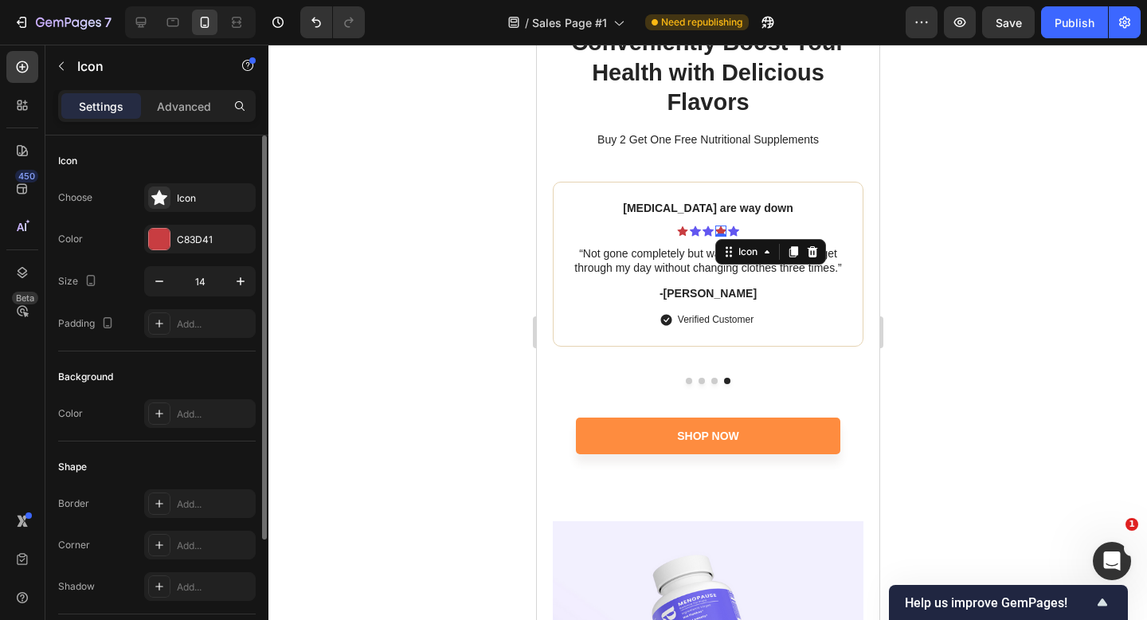
click at [166, 254] on div "Choose Icon Color C83D41 Size 14 Padding Add..." at bounding box center [157, 260] width 198 height 155
click at [198, 242] on div "C83D41" at bounding box center [200, 240] width 46 height 14
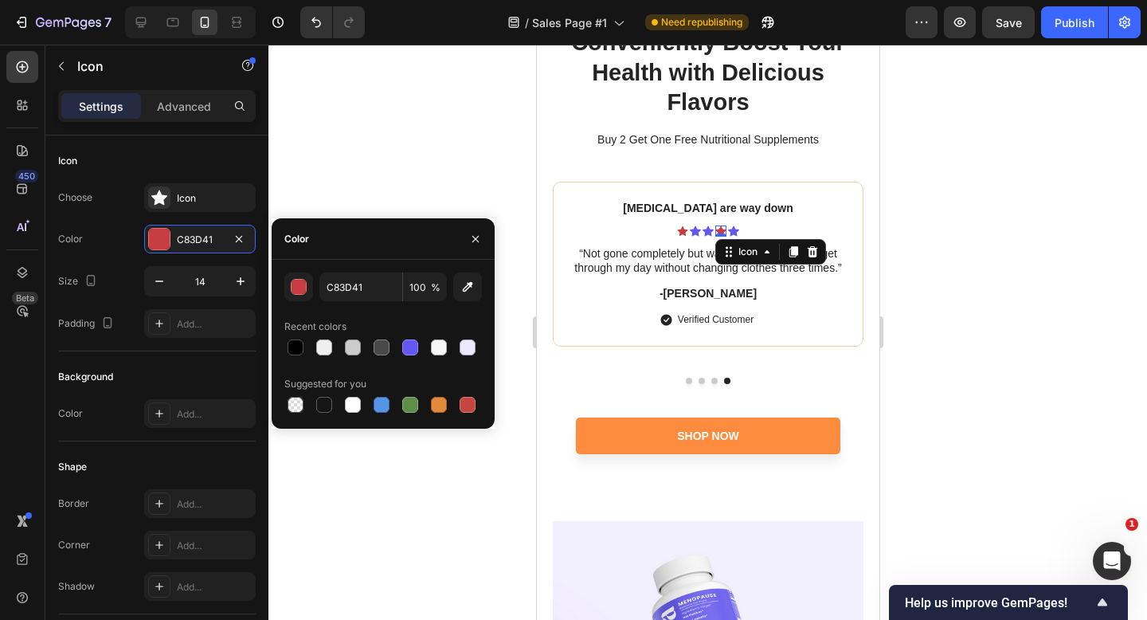
click at [402, 335] on div "Recent colors" at bounding box center [383, 326] width 198 height 25
click at [410, 345] on div at bounding box center [410, 347] width 16 height 16
type input "6257F0"
click at [679, 229] on icon at bounding box center [681, 230] width 10 height 10
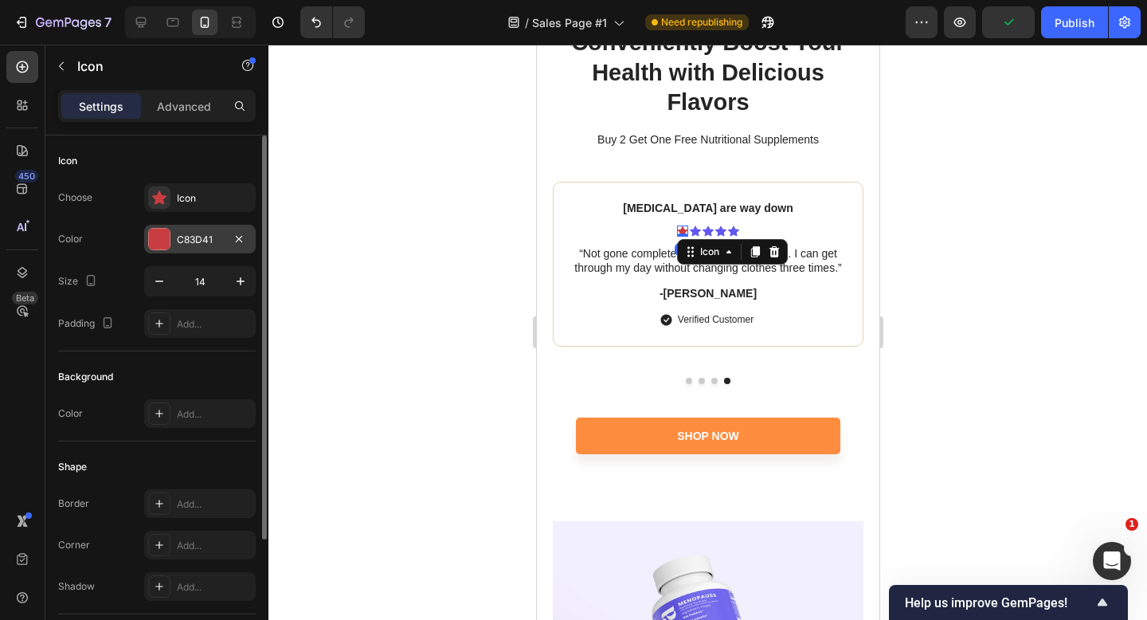
click at [210, 244] on div "C83D41" at bounding box center [200, 240] width 46 height 14
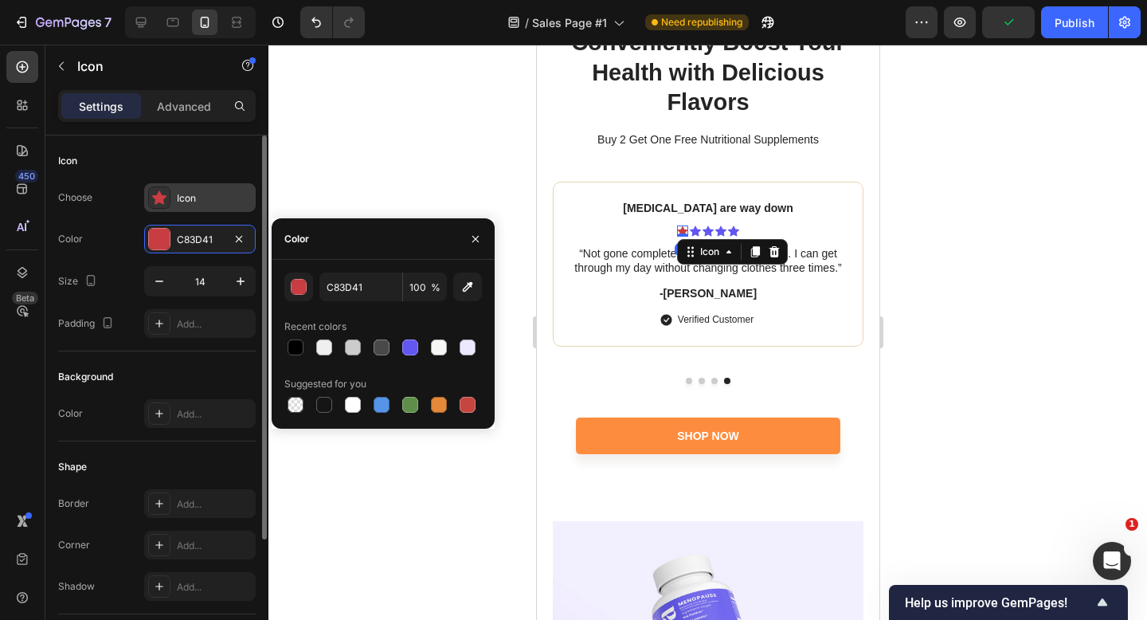
click at [167, 195] on icon at bounding box center [159, 198] width 16 height 16
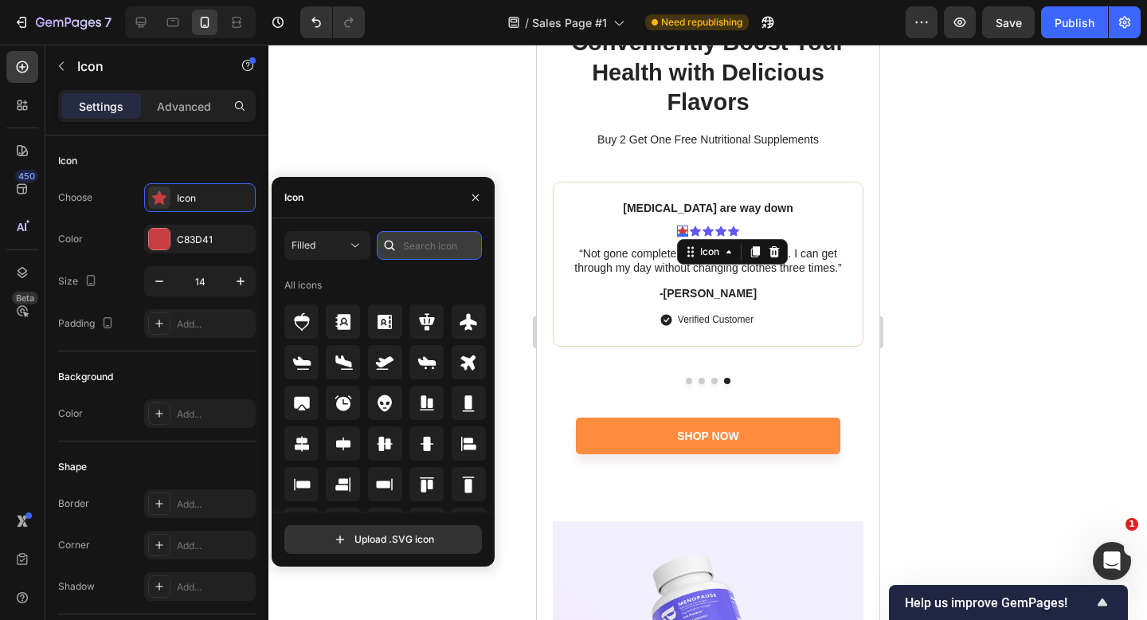
click at [419, 239] on input "text" at bounding box center [429, 245] width 105 height 29
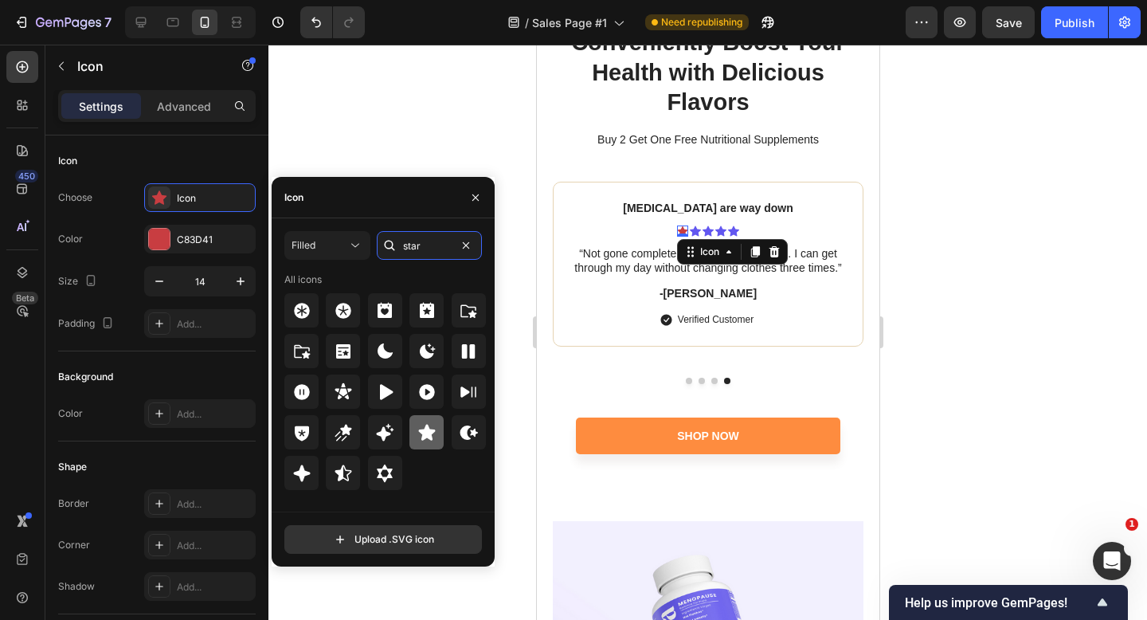
type input "star"
click at [423, 424] on icon at bounding box center [427, 432] width 19 height 19
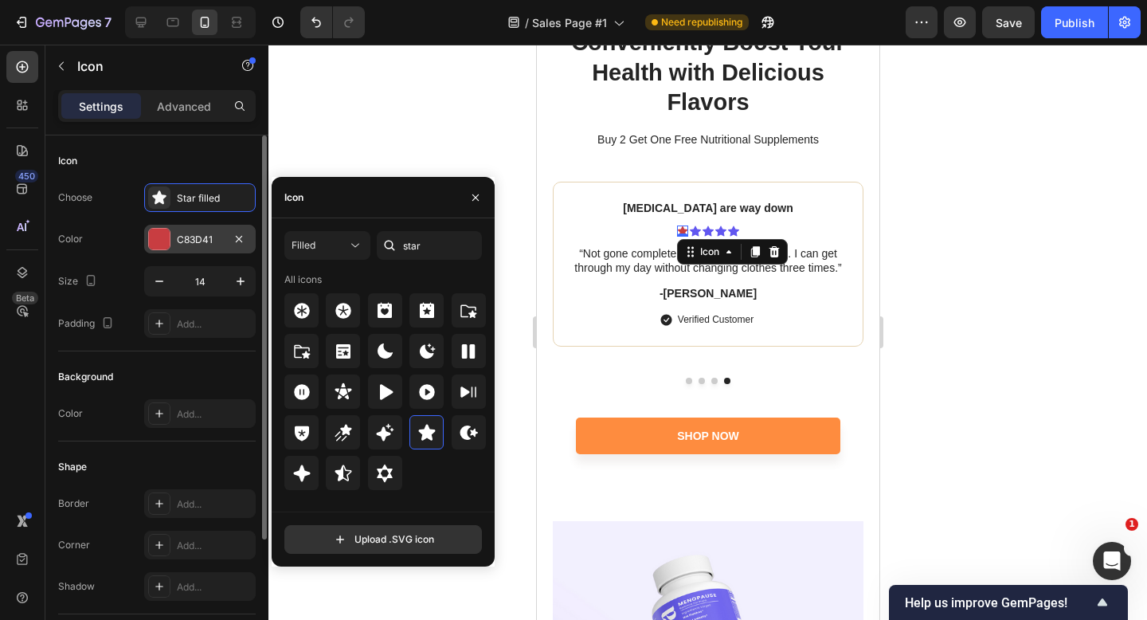
click at [180, 242] on div "C83D41" at bounding box center [200, 240] width 46 height 14
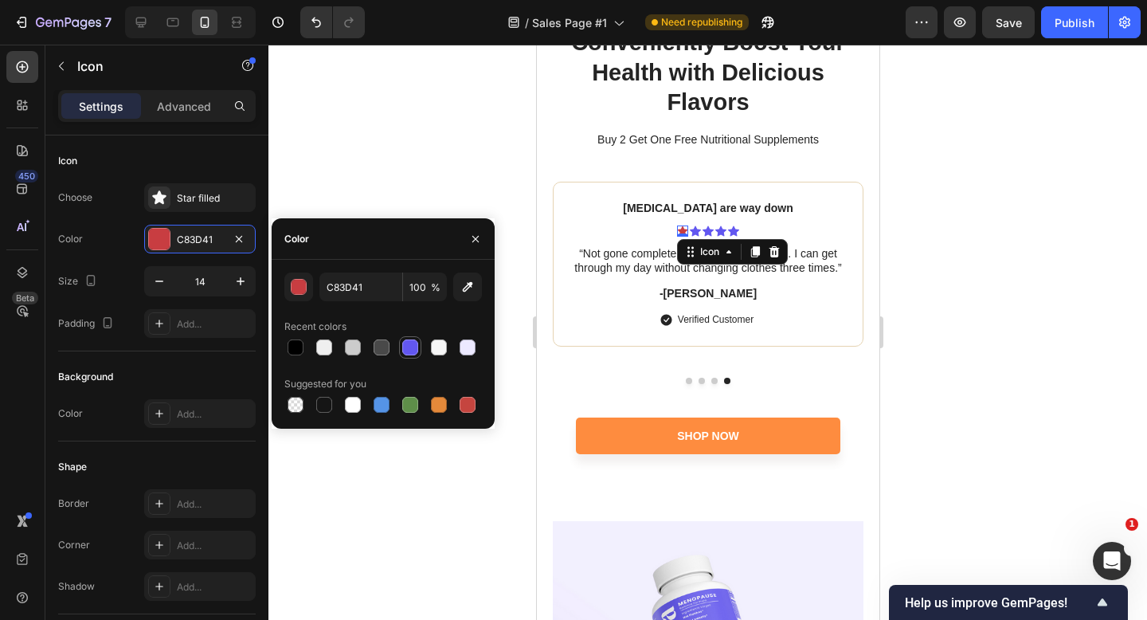
click at [408, 344] on div at bounding box center [410, 347] width 16 height 16
type input "6257F0"
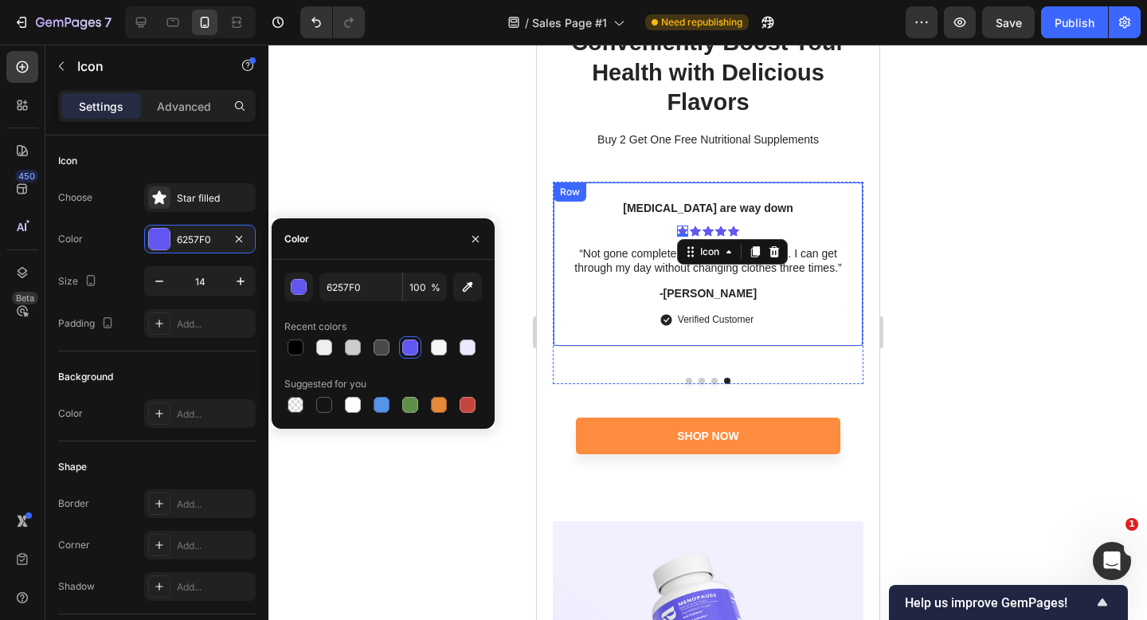
click at [580, 335] on div "Hot flashes are way down Text Block Icon 0 Icon Icon Icon Icon Icon List “Not g…" at bounding box center [707, 264] width 311 height 165
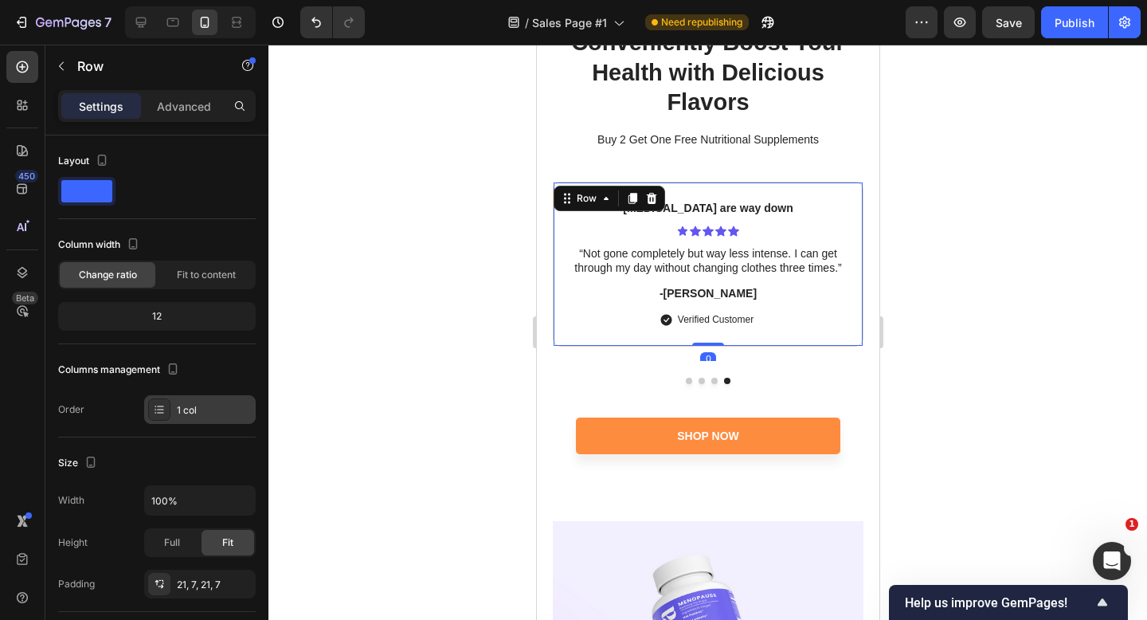
scroll to position [401, 0]
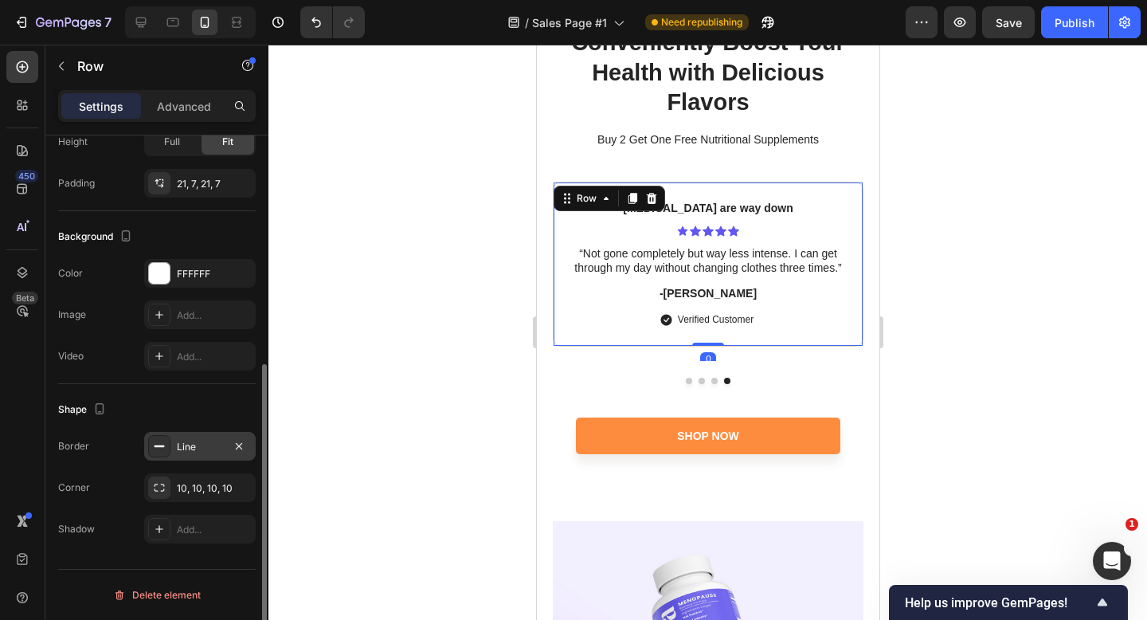
click at [174, 446] on div "Line" at bounding box center [200, 446] width 112 height 29
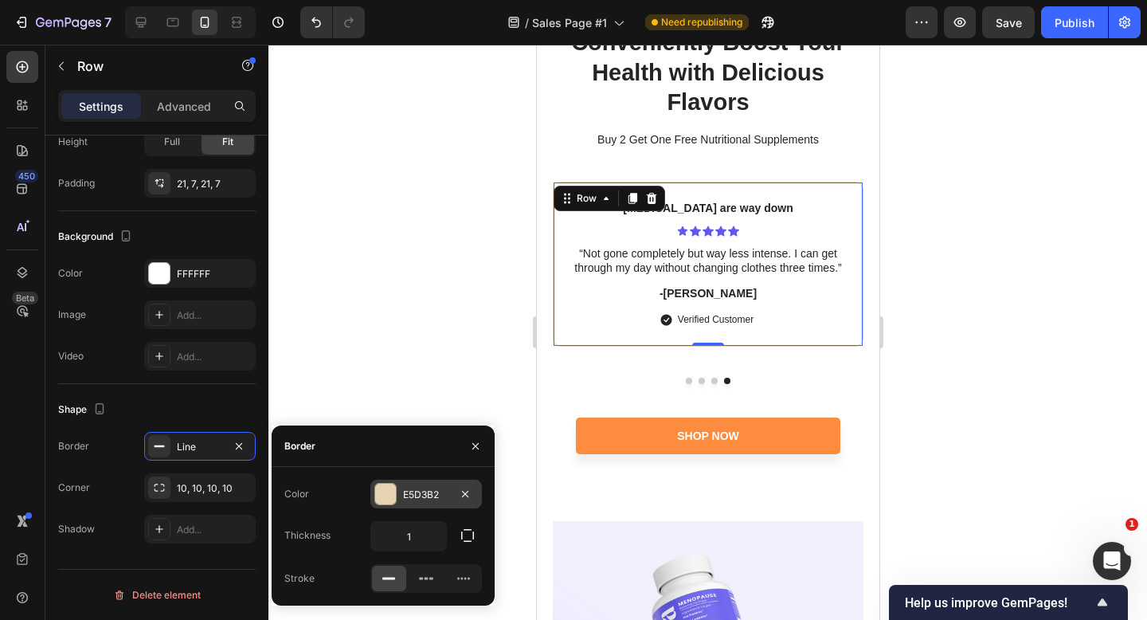
click at [386, 484] on div at bounding box center [385, 494] width 21 height 21
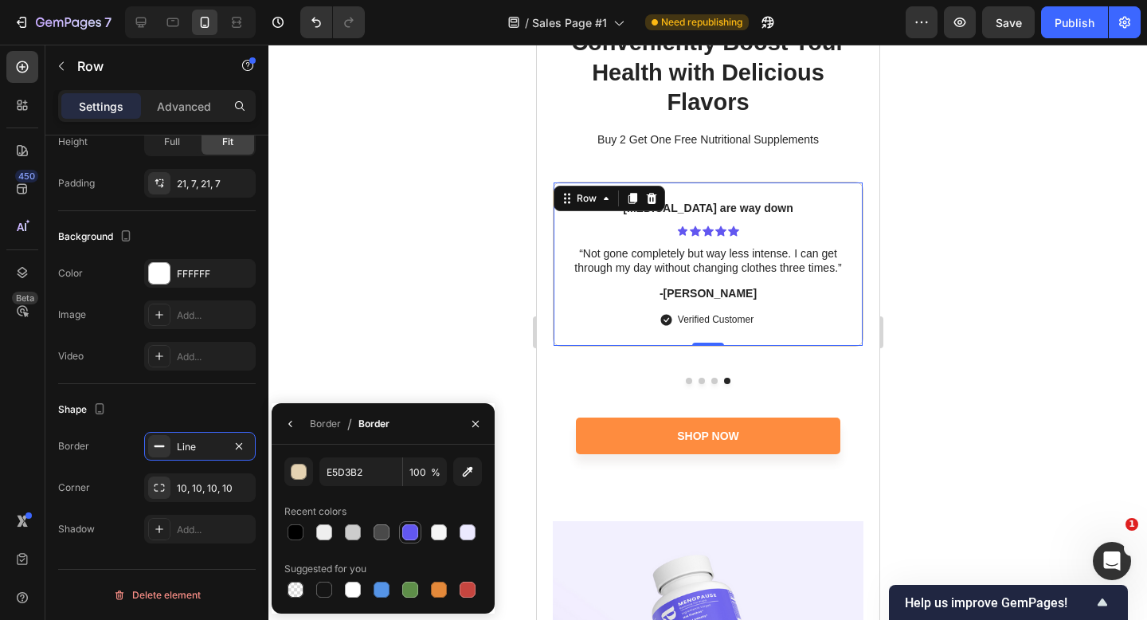
click at [409, 533] on div at bounding box center [410, 532] width 16 height 16
type input "6257F0"
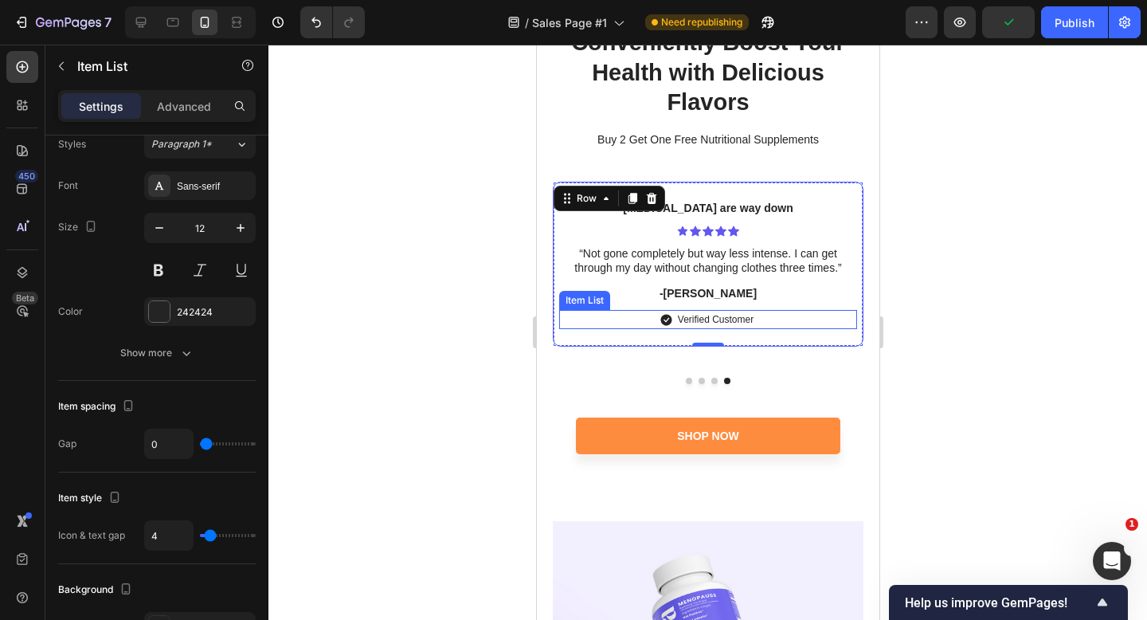
click at [669, 320] on icon at bounding box center [665, 319] width 11 height 11
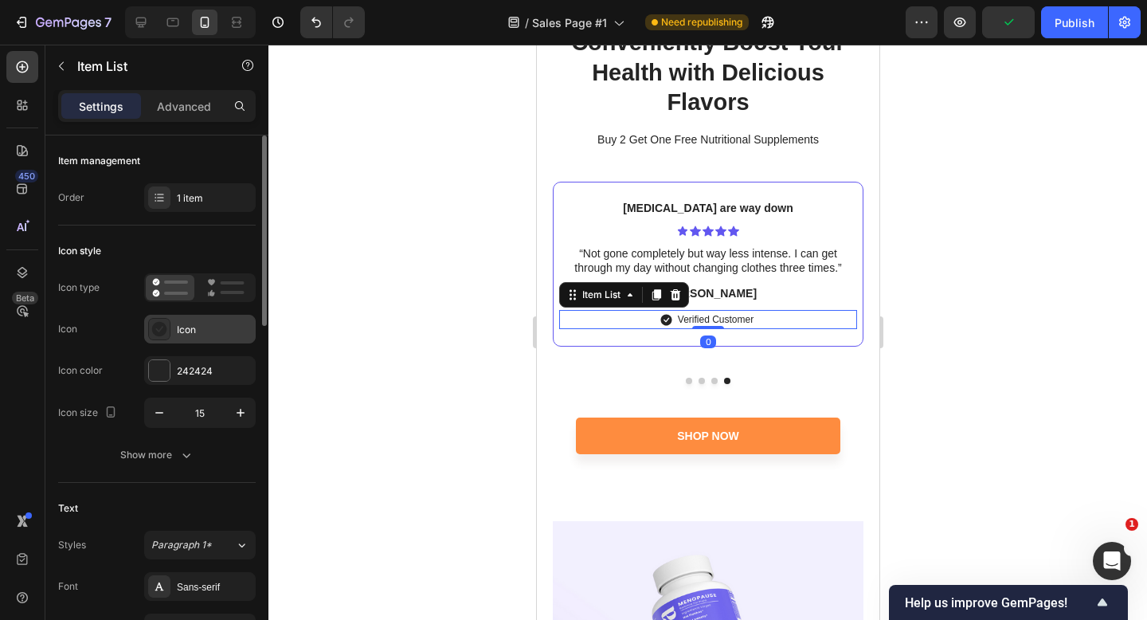
click at [186, 341] on div "Icon" at bounding box center [200, 329] width 112 height 29
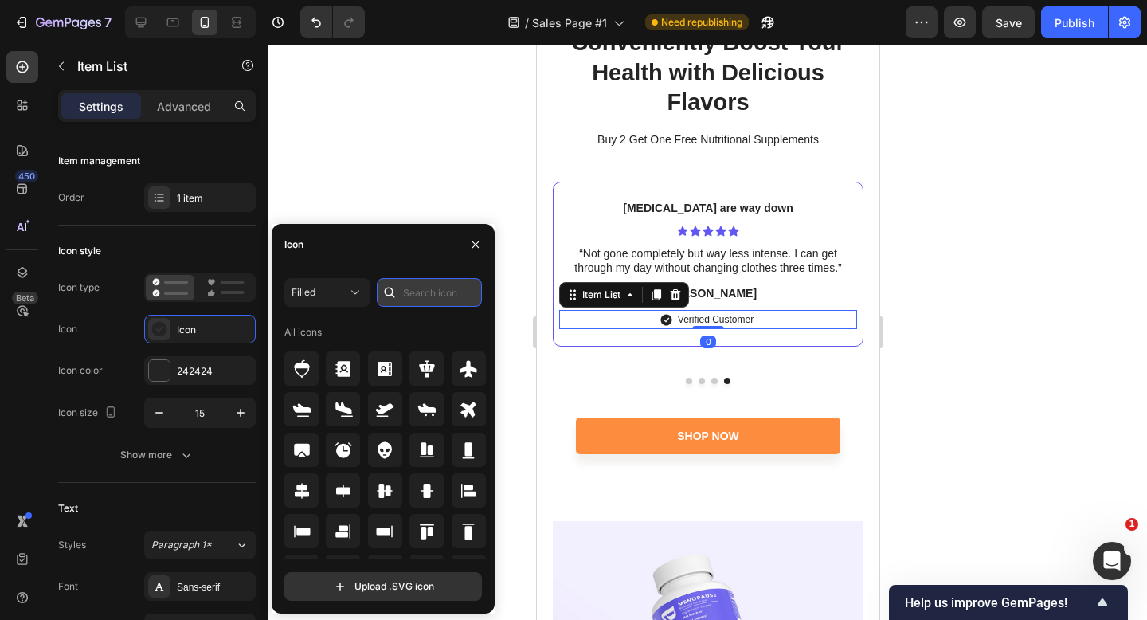
click at [438, 292] on input "text" at bounding box center [429, 292] width 105 height 29
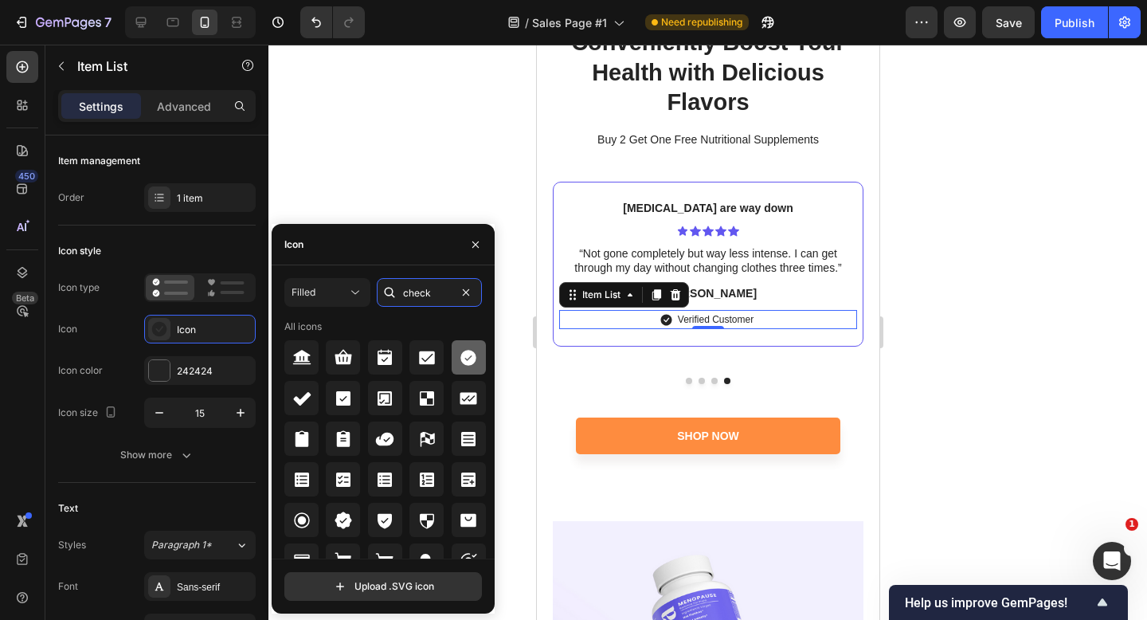
type input "check"
click at [461, 363] on icon at bounding box center [469, 358] width 16 height 16
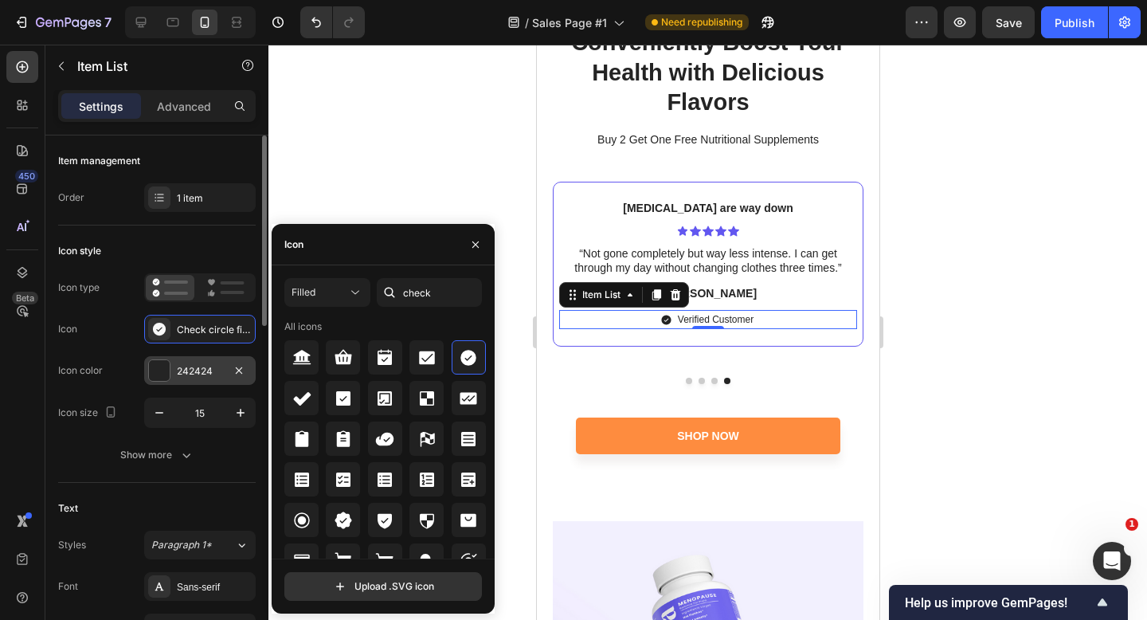
click at [155, 371] on div at bounding box center [159, 370] width 21 height 21
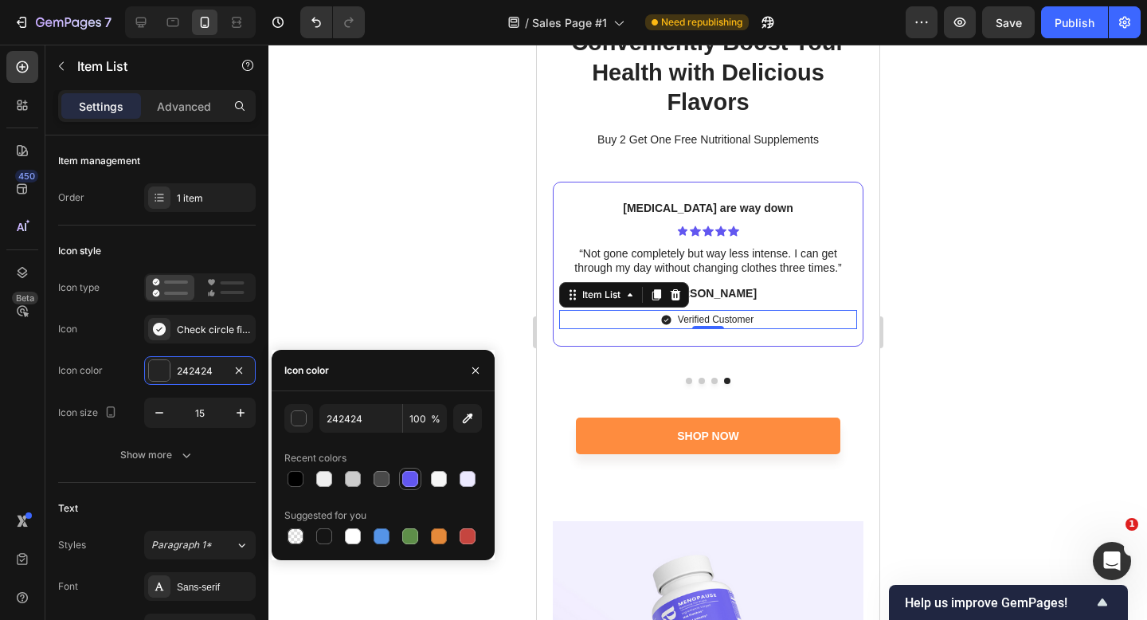
click at [407, 476] on div at bounding box center [410, 479] width 16 height 16
type input "6257F0"
click at [718, 290] on p "-[PERSON_NAME]" at bounding box center [707, 293] width 295 height 14
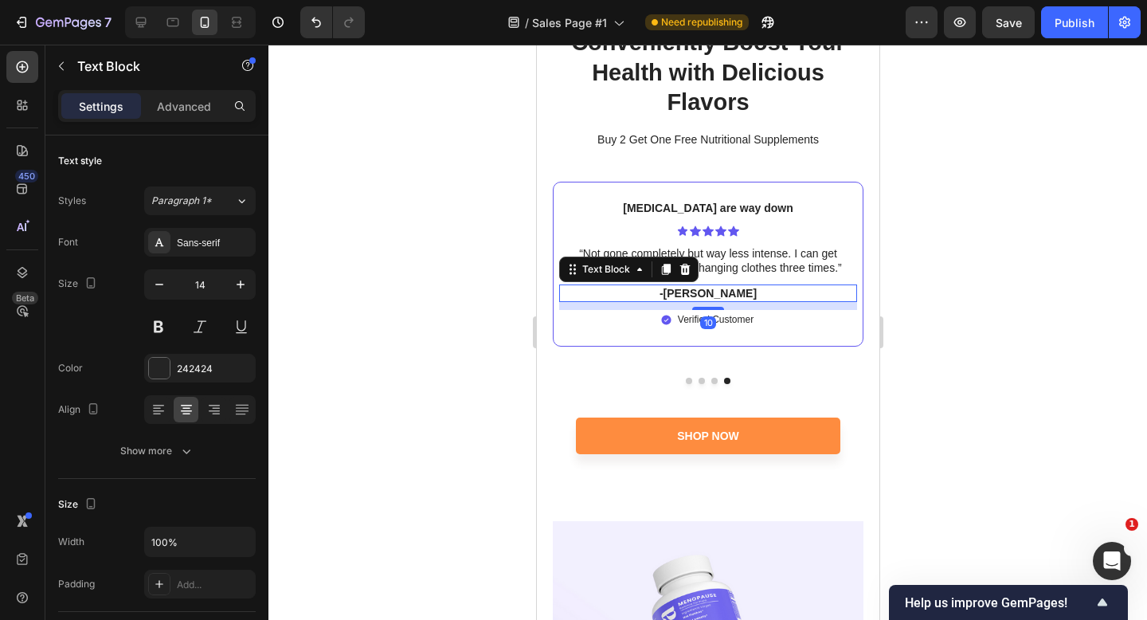
click at [718, 290] on p "-[PERSON_NAME]" at bounding box center [707, 293] width 295 height 14
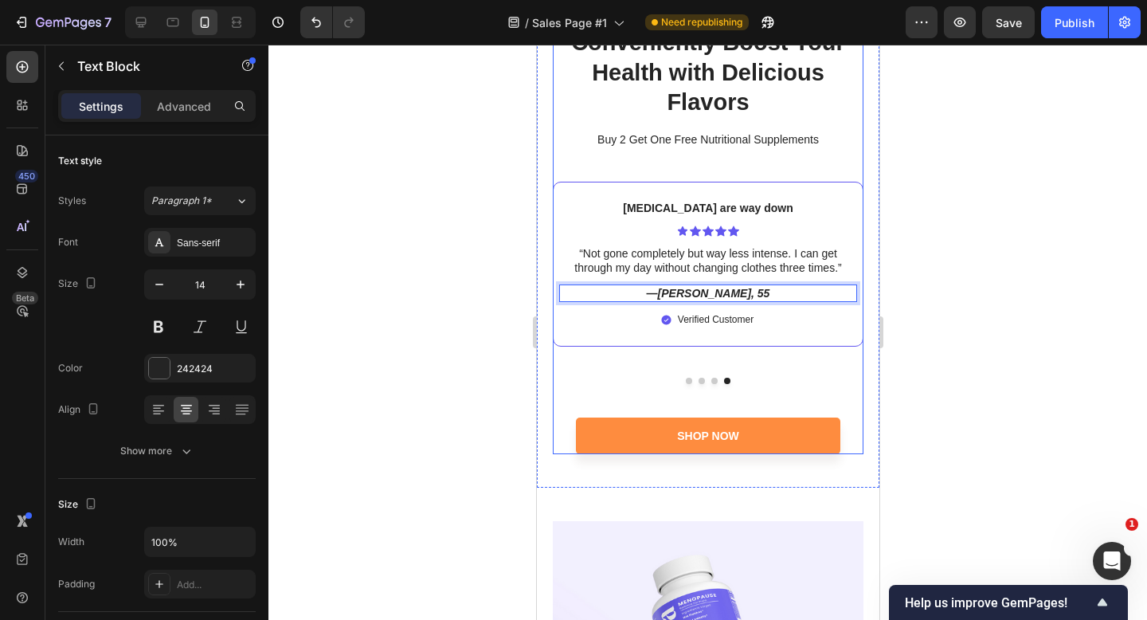
click at [940, 327] on div at bounding box center [708, 332] width 879 height 575
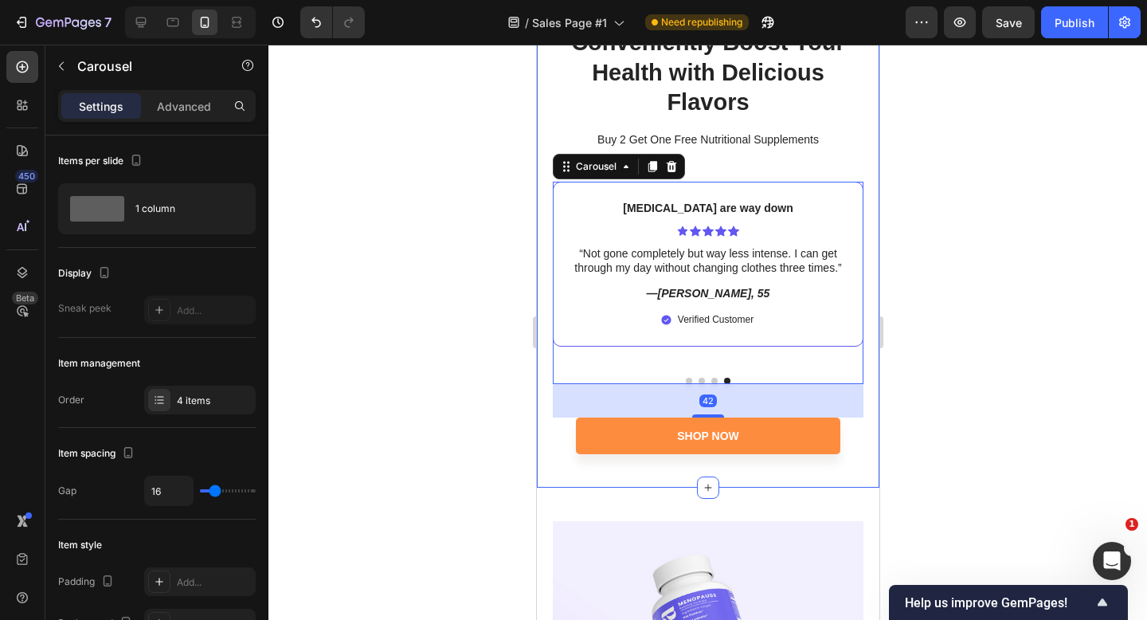
click at [951, 359] on div at bounding box center [708, 332] width 879 height 575
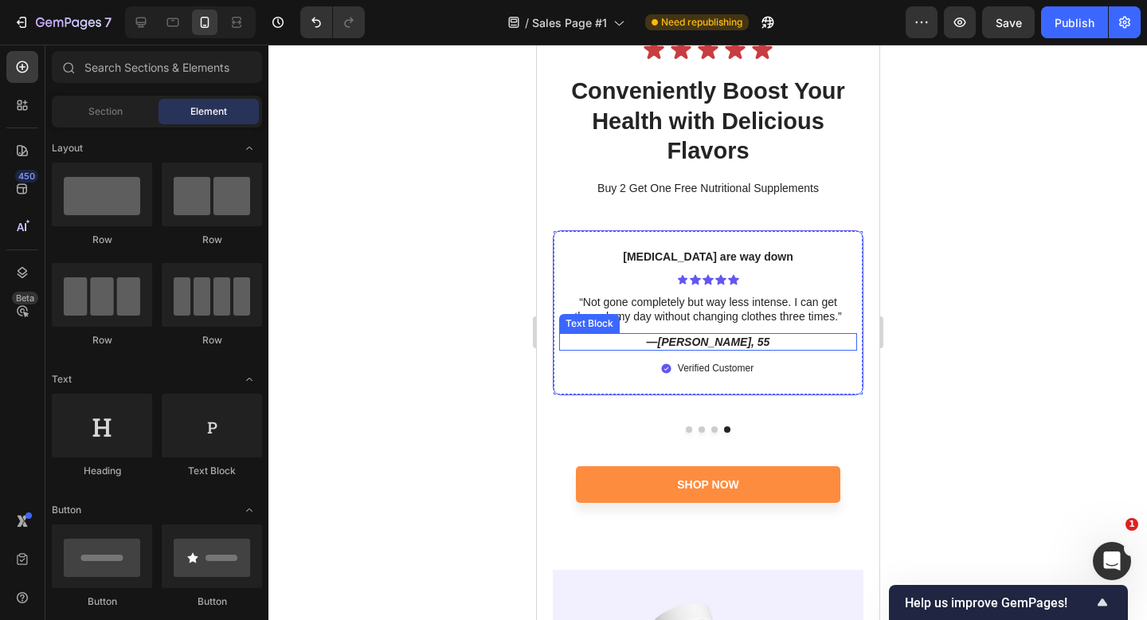
scroll to position [6993, 0]
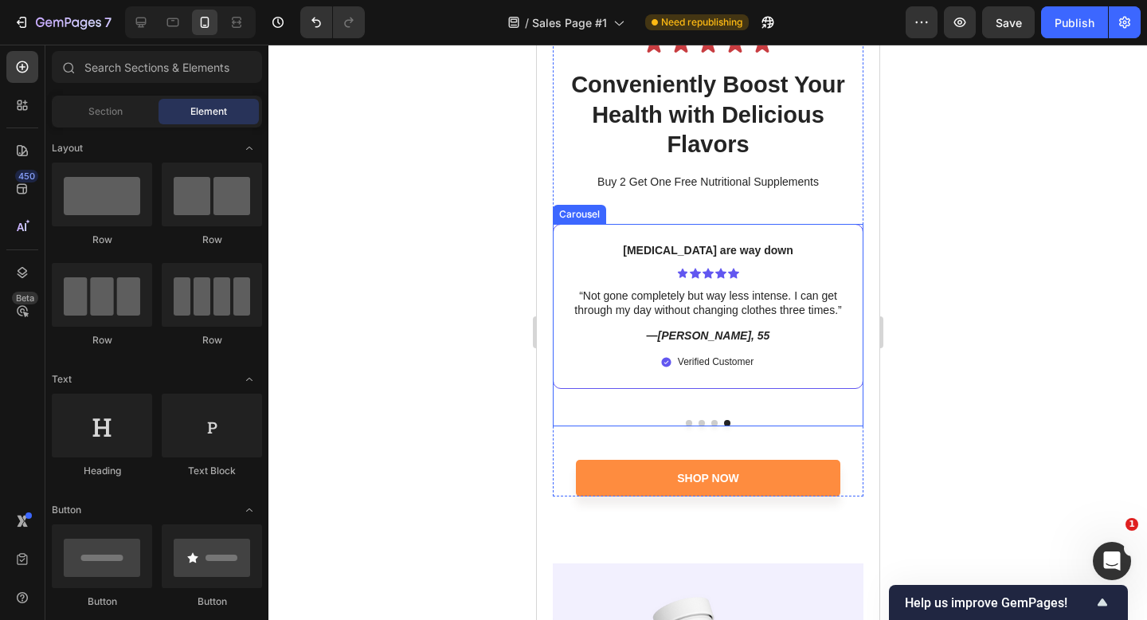
click at [717, 420] on div at bounding box center [707, 423] width 311 height 6
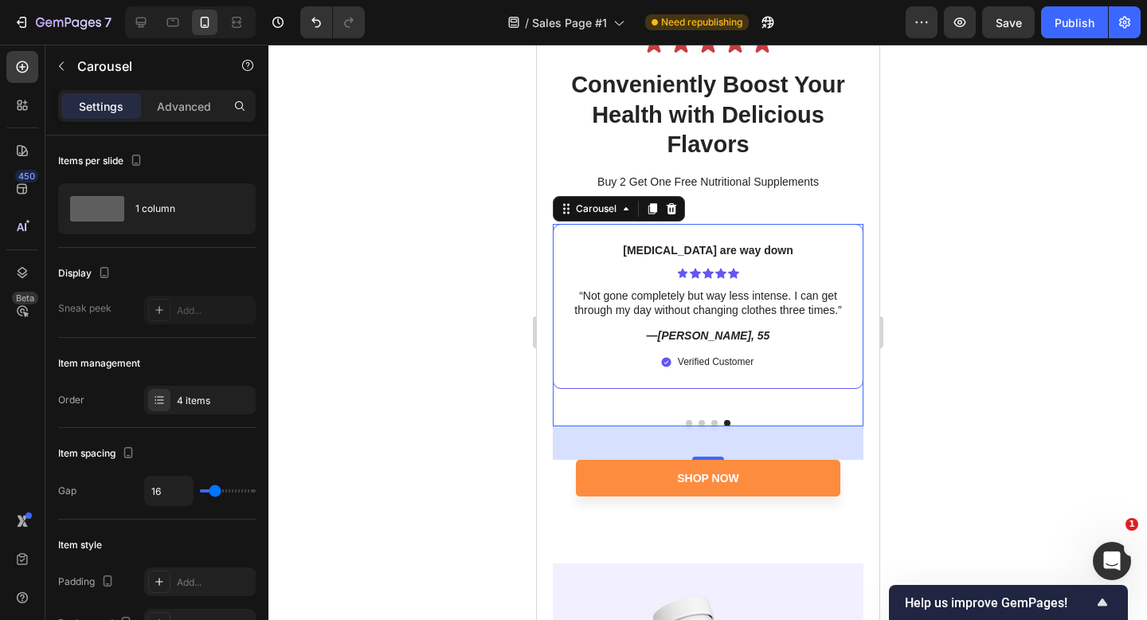
click at [716, 420] on div at bounding box center [707, 423] width 311 height 6
click at [716, 420] on button "Dot" at bounding box center [714, 423] width 6 height 6
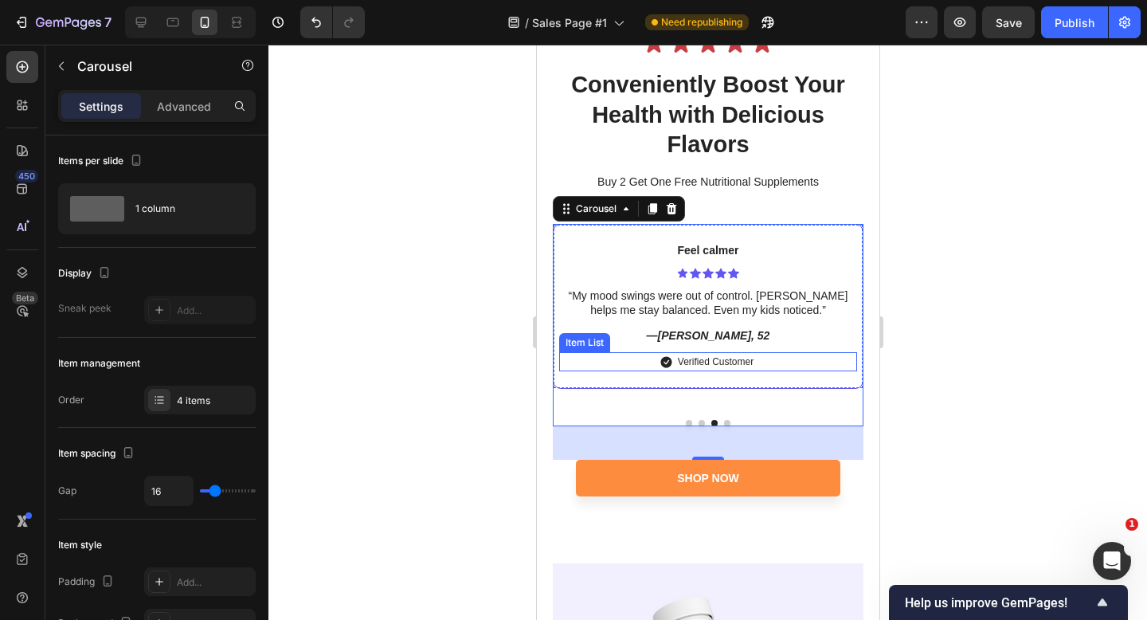
click at [666, 362] on icon at bounding box center [666, 362] width 12 height 12
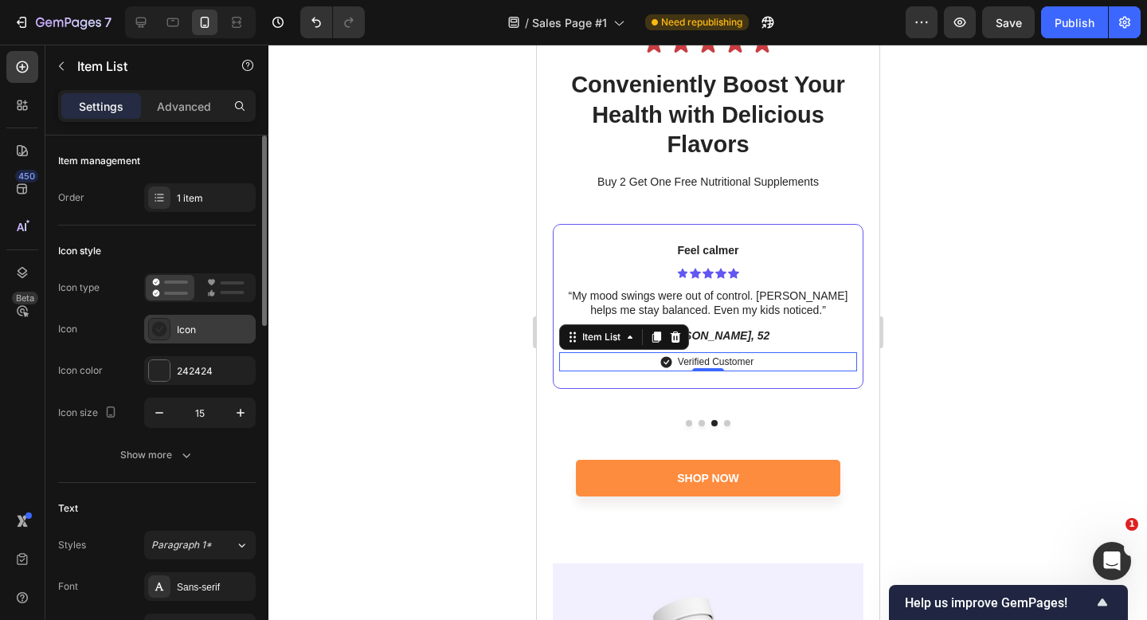
click at [190, 339] on div "Icon" at bounding box center [200, 329] width 112 height 29
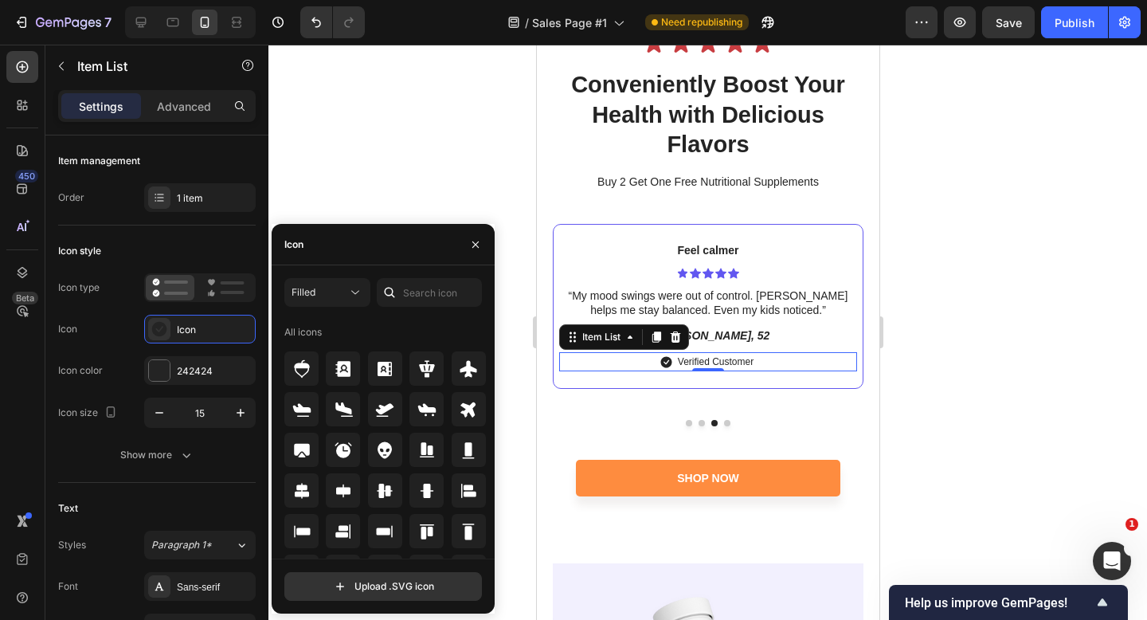
click at [396, 288] on icon at bounding box center [390, 292] width 16 height 16
click at [419, 291] on input "text" at bounding box center [429, 292] width 105 height 29
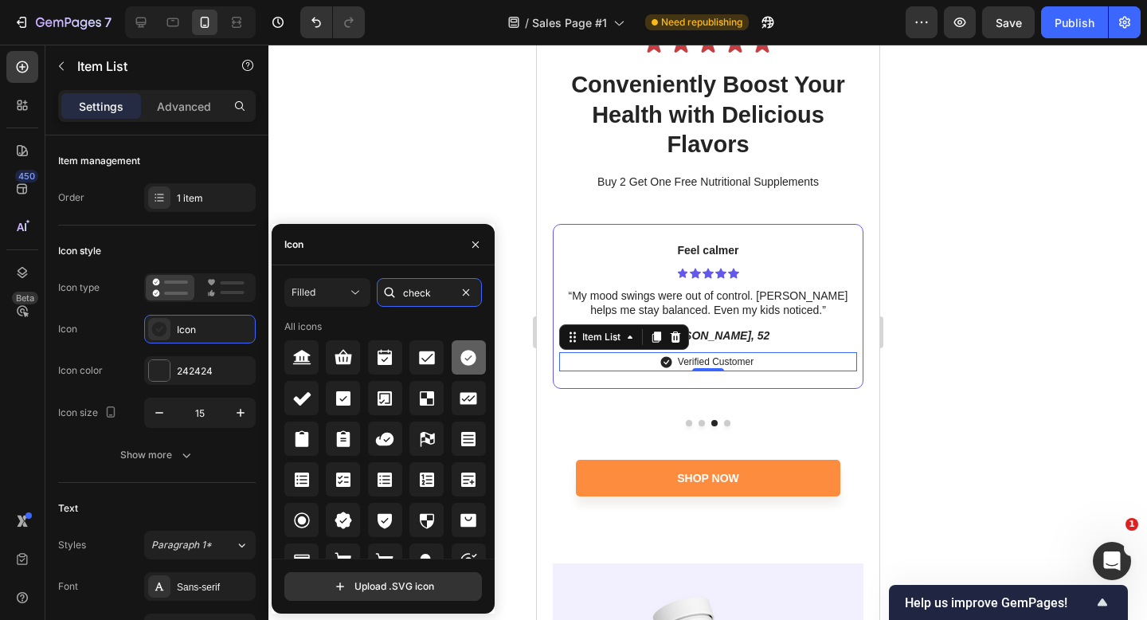
type input "check"
click at [464, 360] on icon at bounding box center [469, 358] width 16 height 16
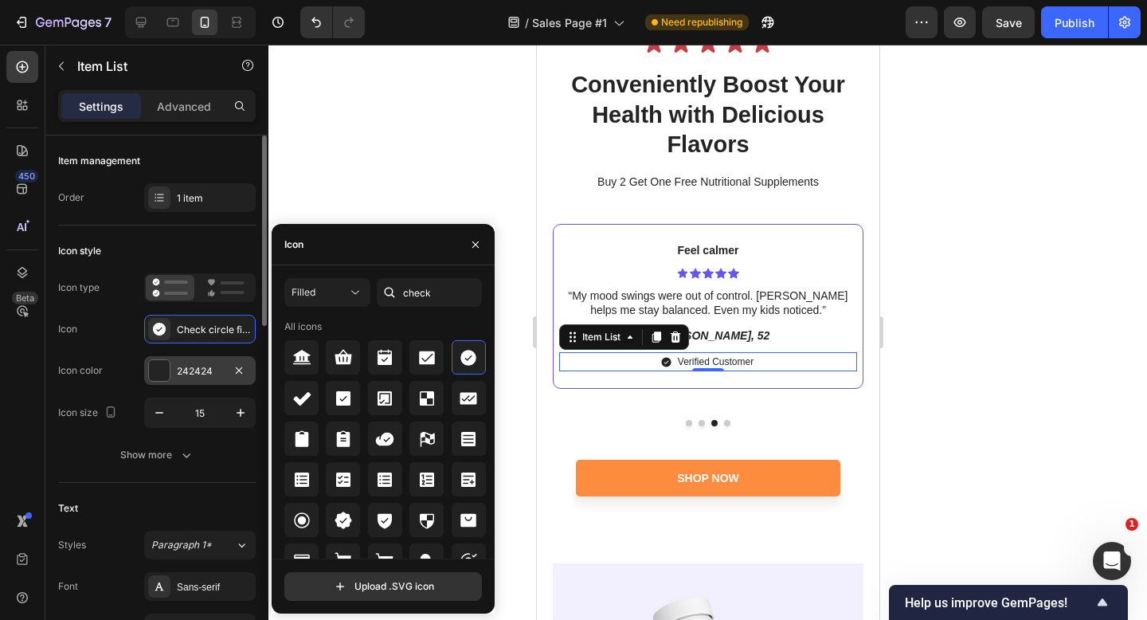
click at [182, 367] on div "242424" at bounding box center [200, 371] width 46 height 14
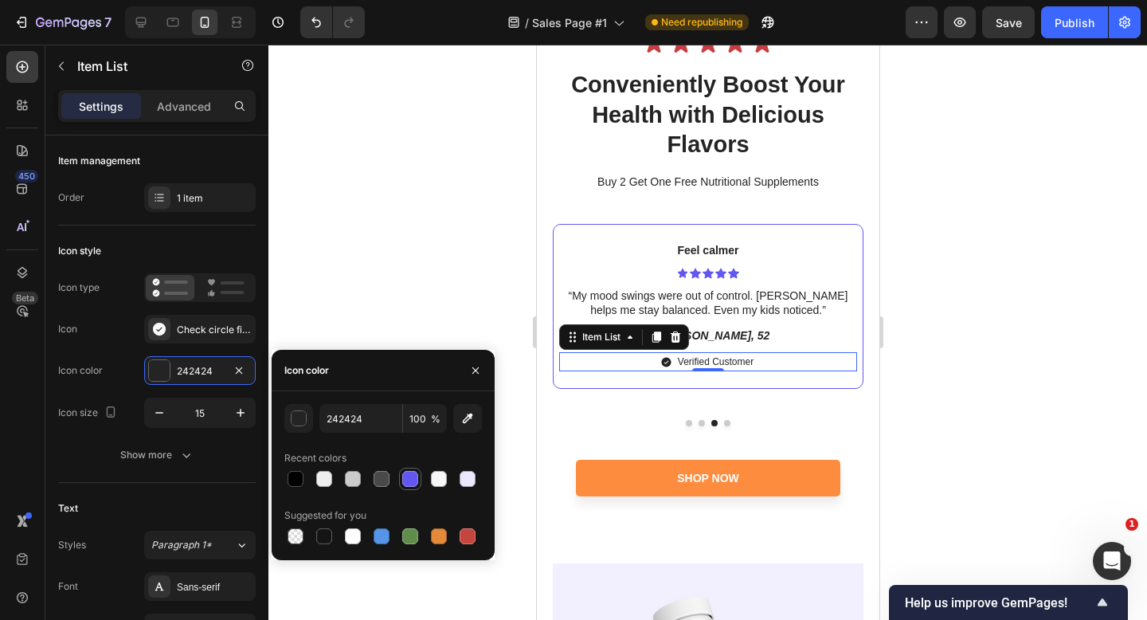
click at [408, 473] on div at bounding box center [410, 479] width 16 height 16
type input "6257F0"
click at [454, 304] on div at bounding box center [708, 332] width 879 height 575
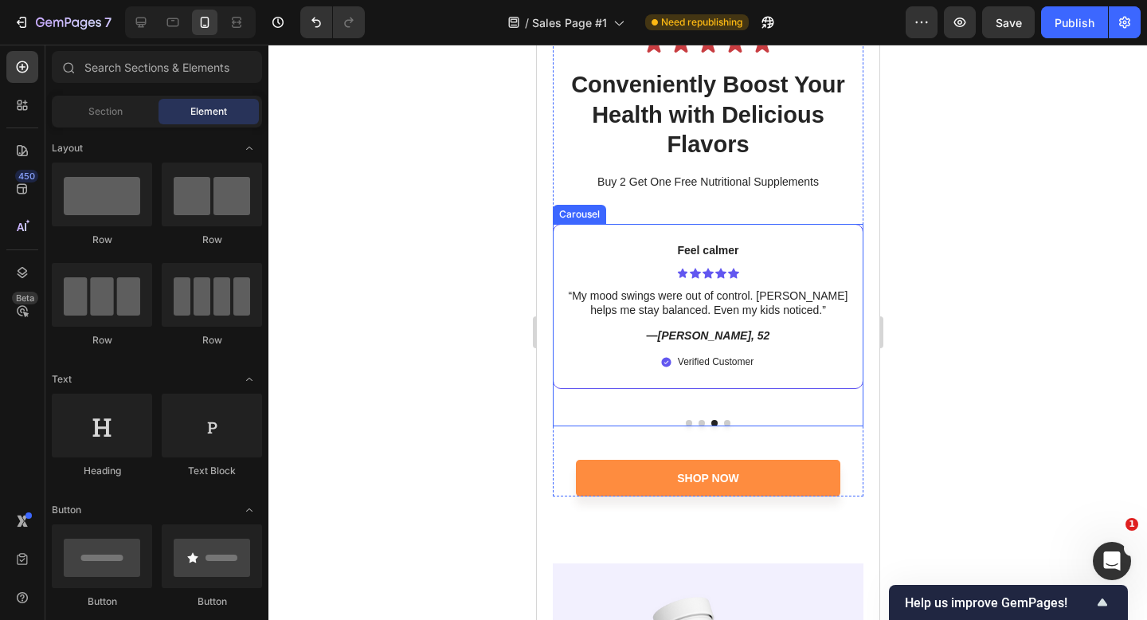
click at [698, 404] on div "Bloating eased Text Block Icon Icon Icon Icon Icon Icon List “The weight gain w…" at bounding box center [707, 325] width 311 height 202
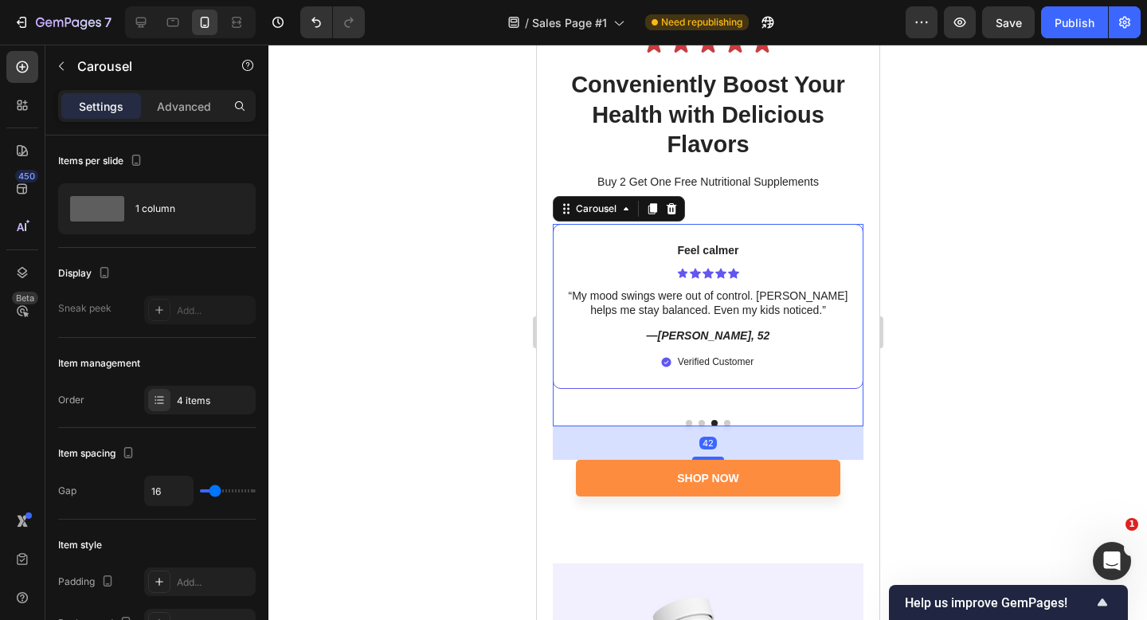
click at [703, 426] on div "42" at bounding box center [707, 442] width 311 height 33
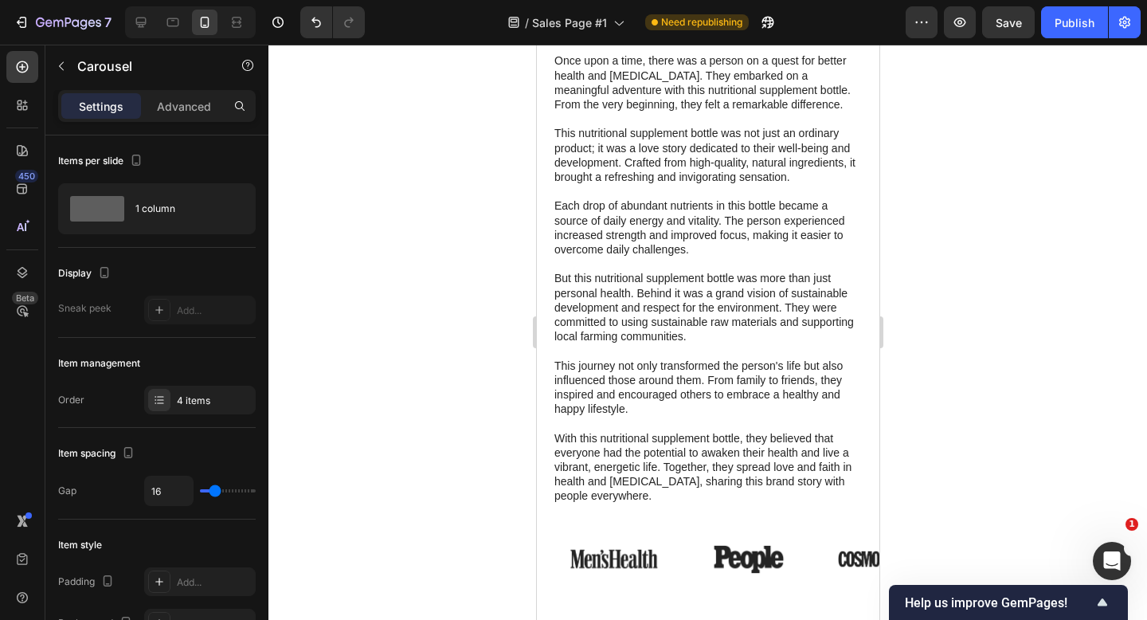
scroll to position [8042, 0]
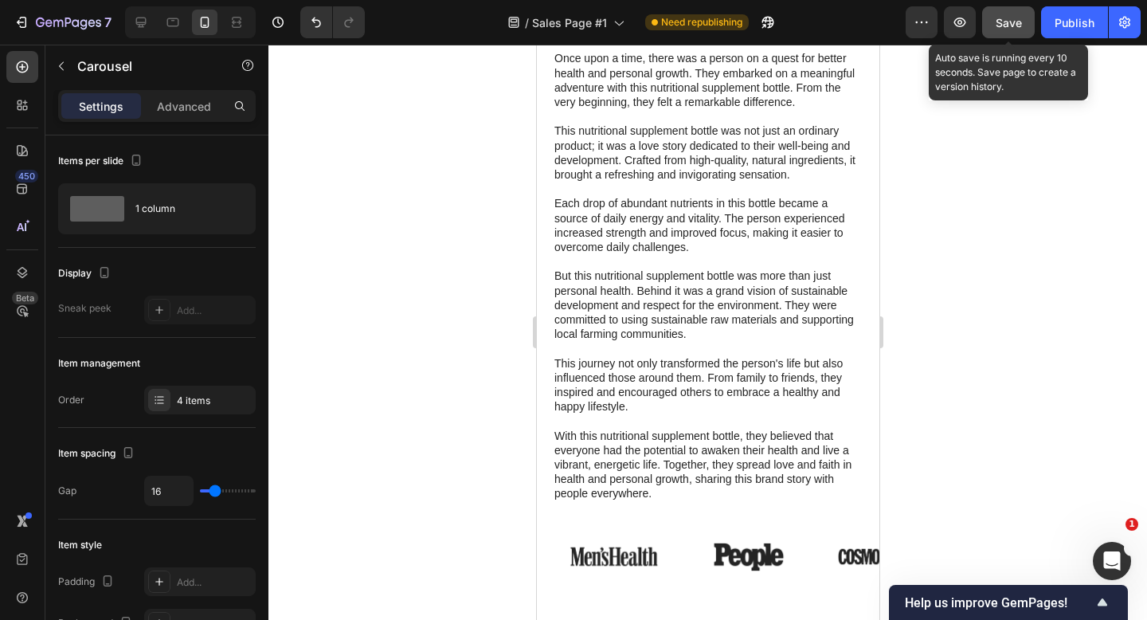
click at [999, 18] on span "Save" at bounding box center [1009, 23] width 26 height 14
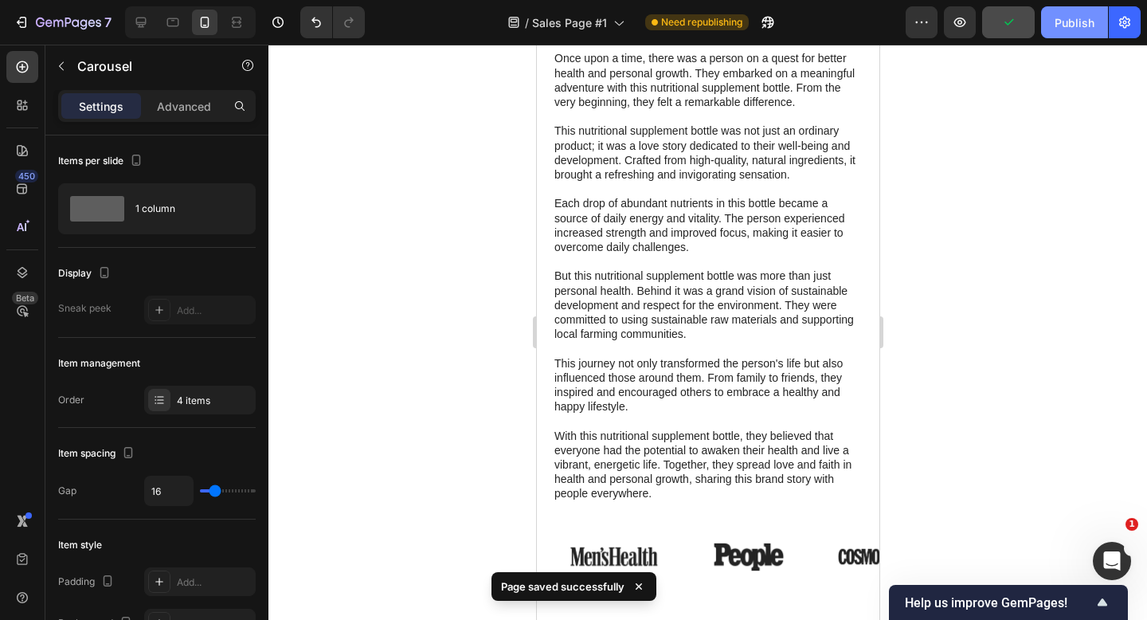
click at [1068, 31] on button "Publish" at bounding box center [1074, 22] width 67 height 32
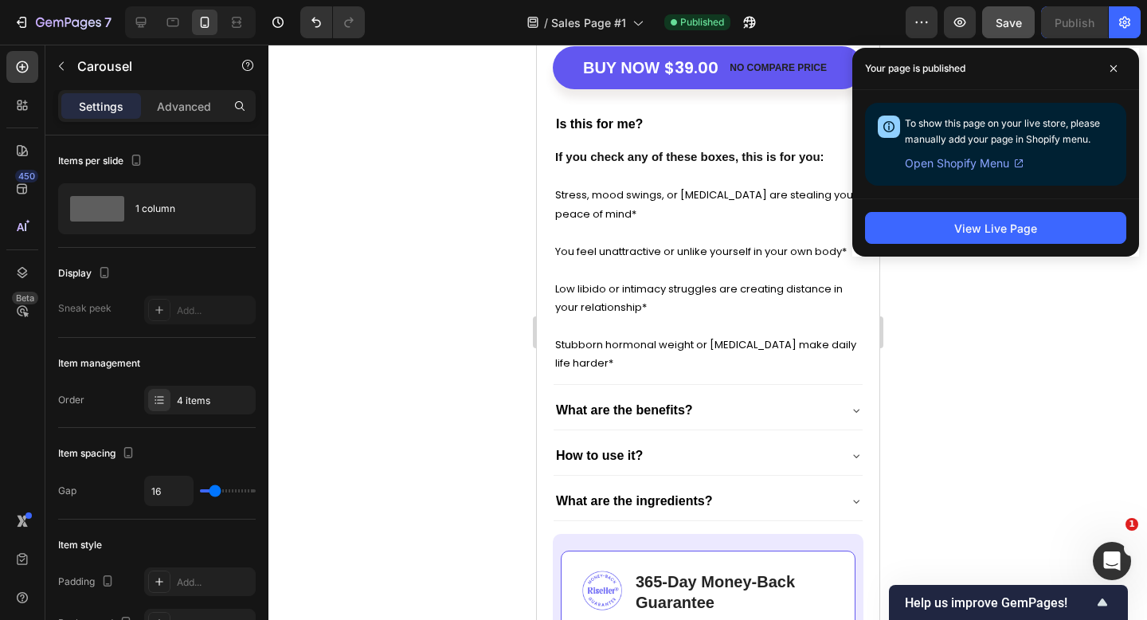
scroll to position [5997, 0]
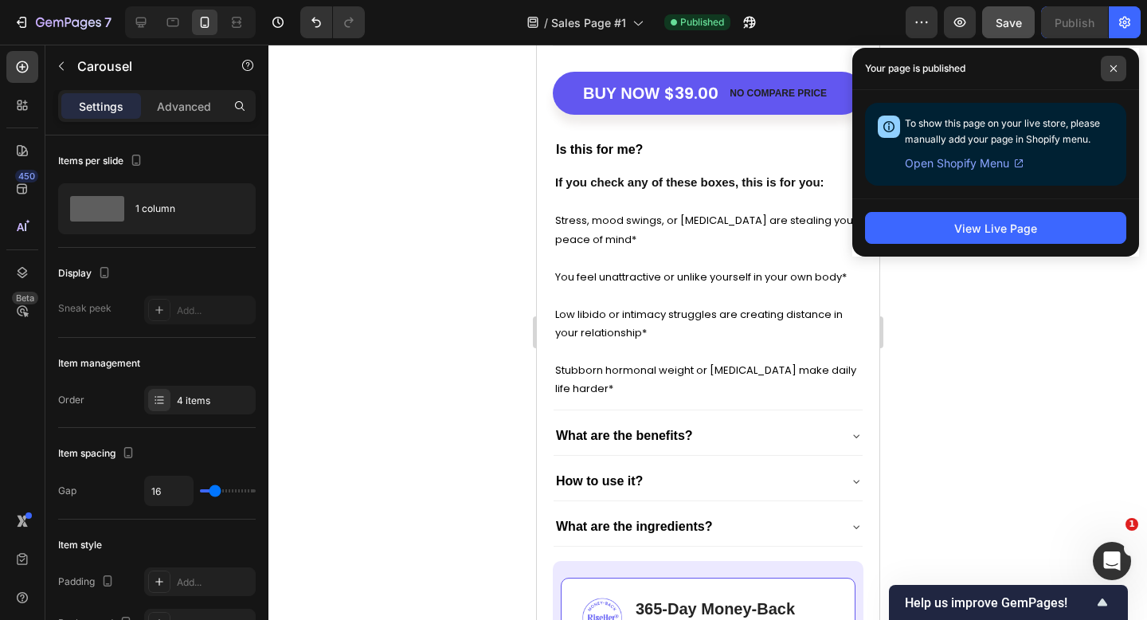
click at [1120, 67] on span at bounding box center [1113, 68] width 25 height 25
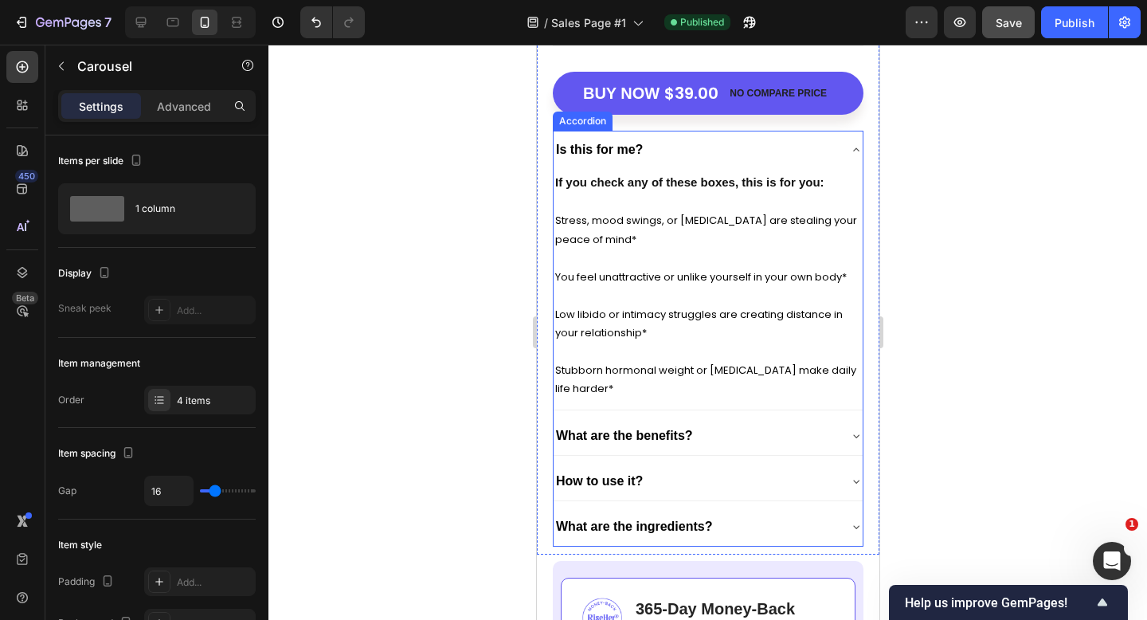
click at [833, 149] on div "Is this for me?" at bounding box center [695, 149] width 284 height 25
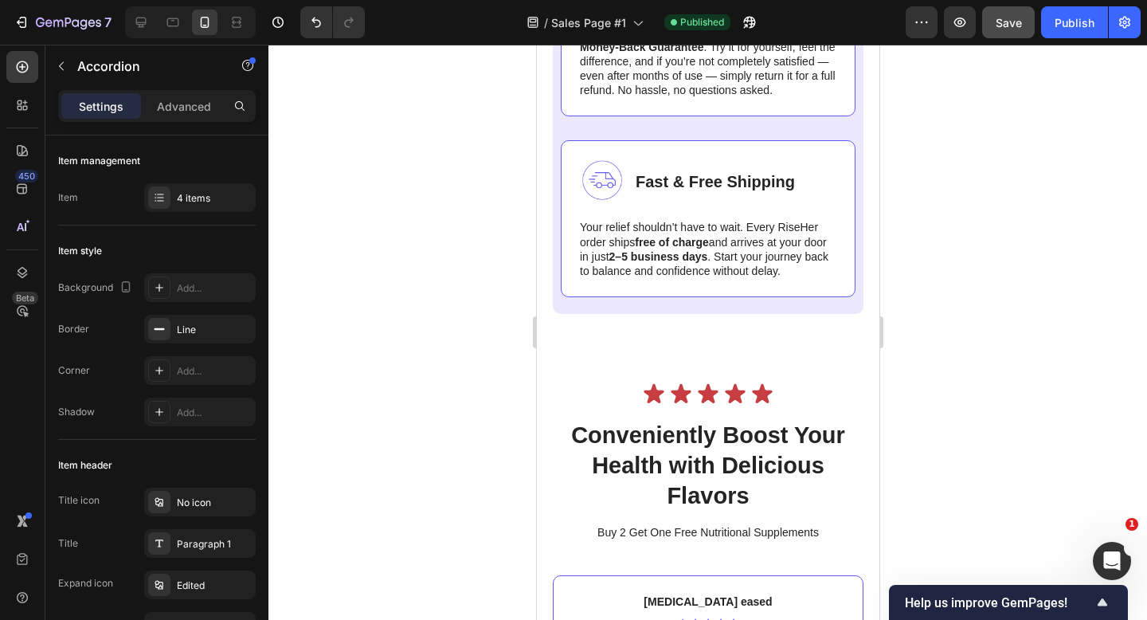
scroll to position [6393, 0]
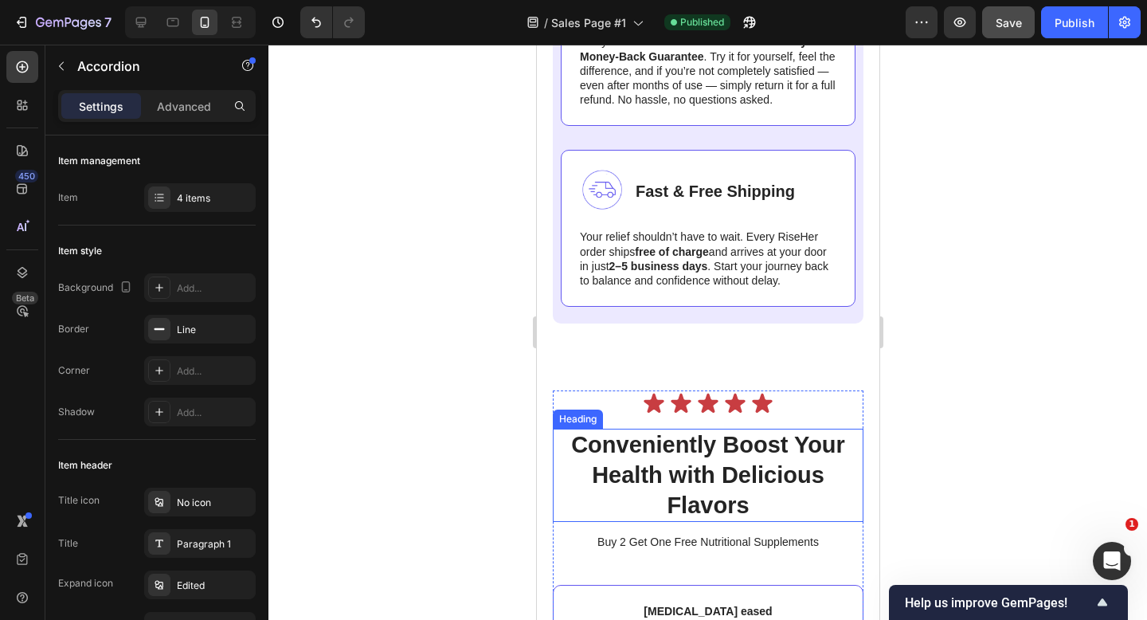
click at [668, 478] on h2 "Conveniently Boost Your Health with Delicious Flavors" at bounding box center [707, 475] width 311 height 93
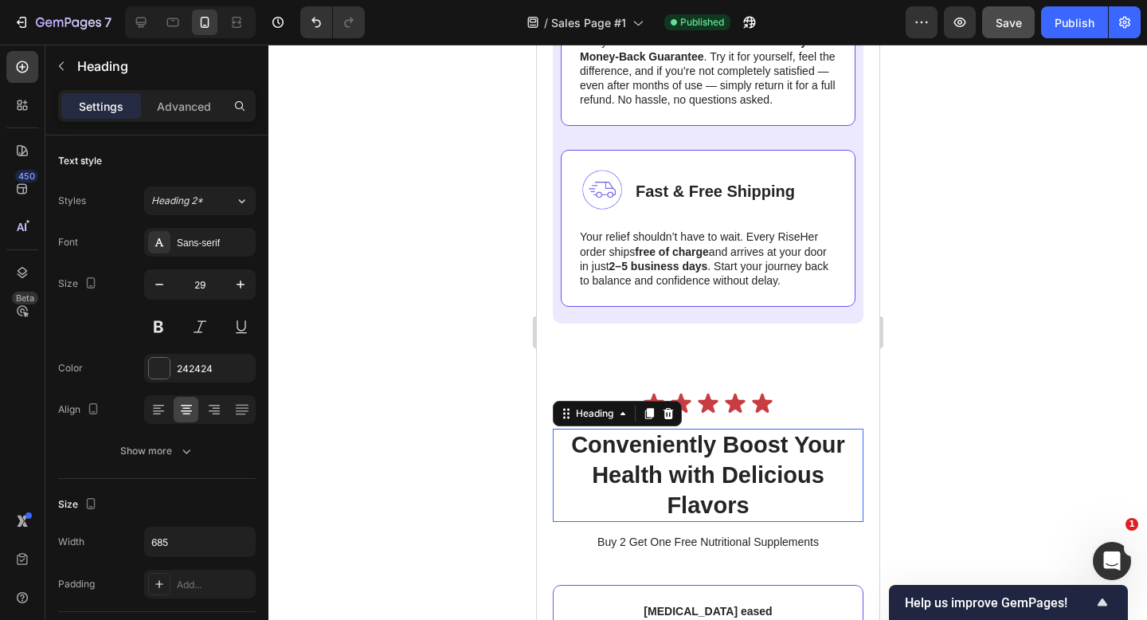
click at [668, 478] on h2 "Conveniently Boost Your Health with Delicious Flavors" at bounding box center [707, 475] width 311 height 93
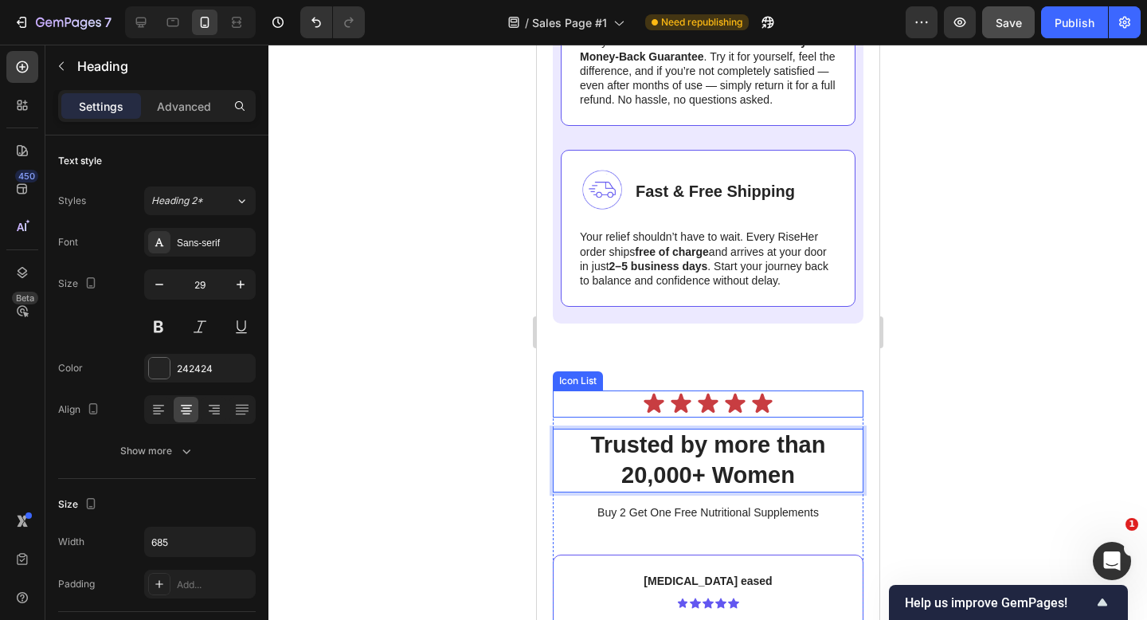
click at [808, 403] on div "Icon Icon Icon Icon Icon" at bounding box center [707, 403] width 311 height 27
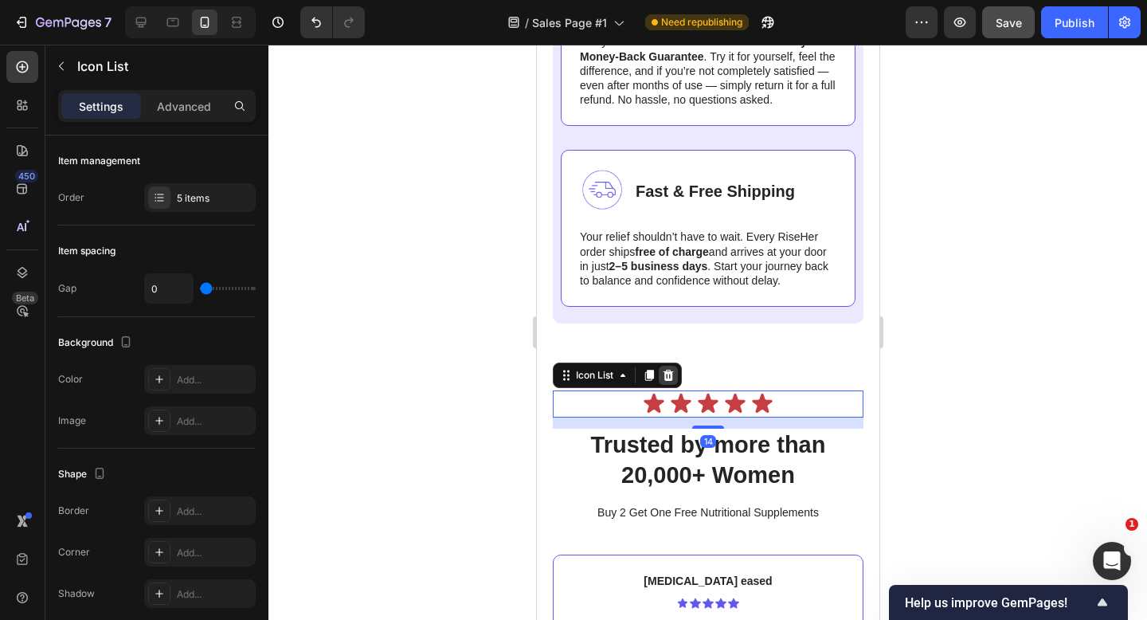
click at [669, 378] on icon at bounding box center [667, 375] width 13 height 13
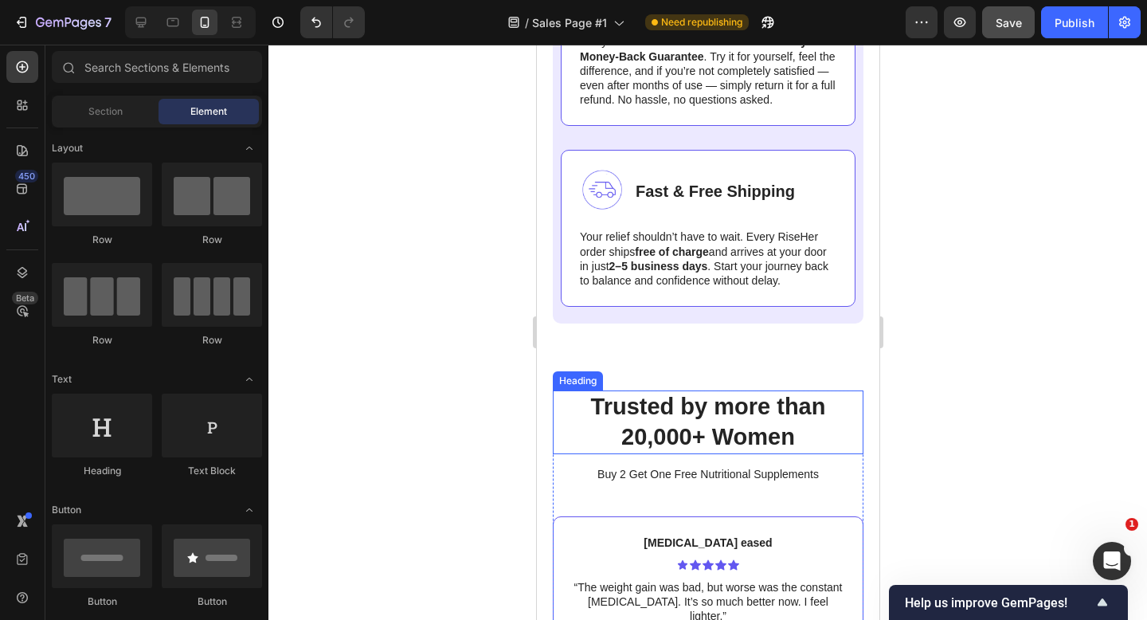
click at [720, 413] on p "Trusted by more than 20,000+ Women" at bounding box center [708, 422] width 308 height 60
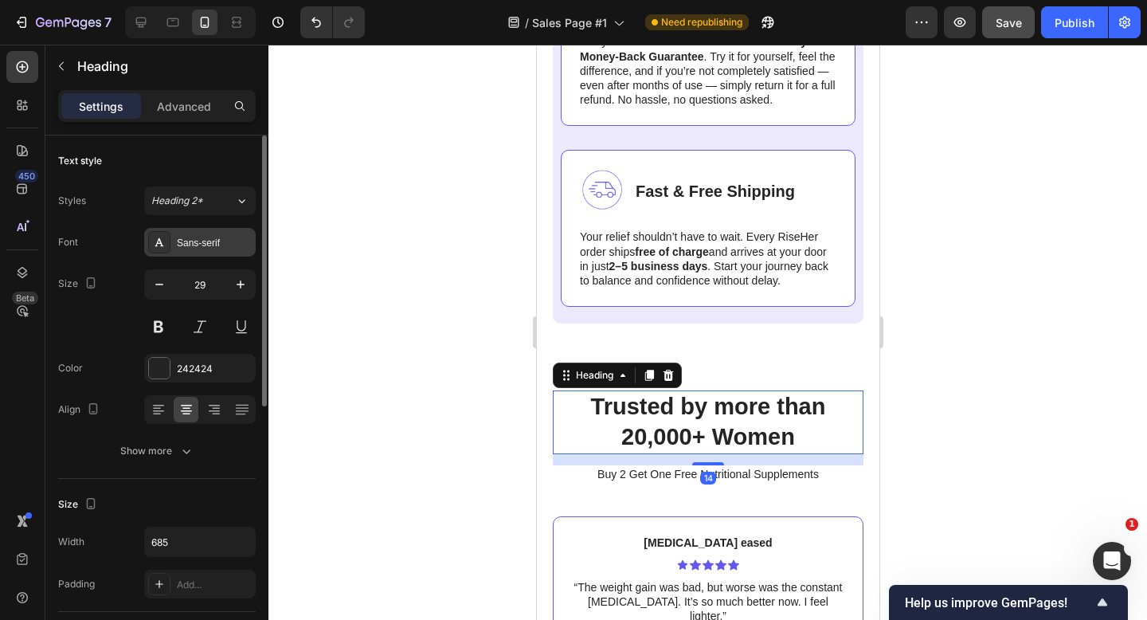
click at [211, 237] on div "Sans-serif" at bounding box center [214, 243] width 75 height 14
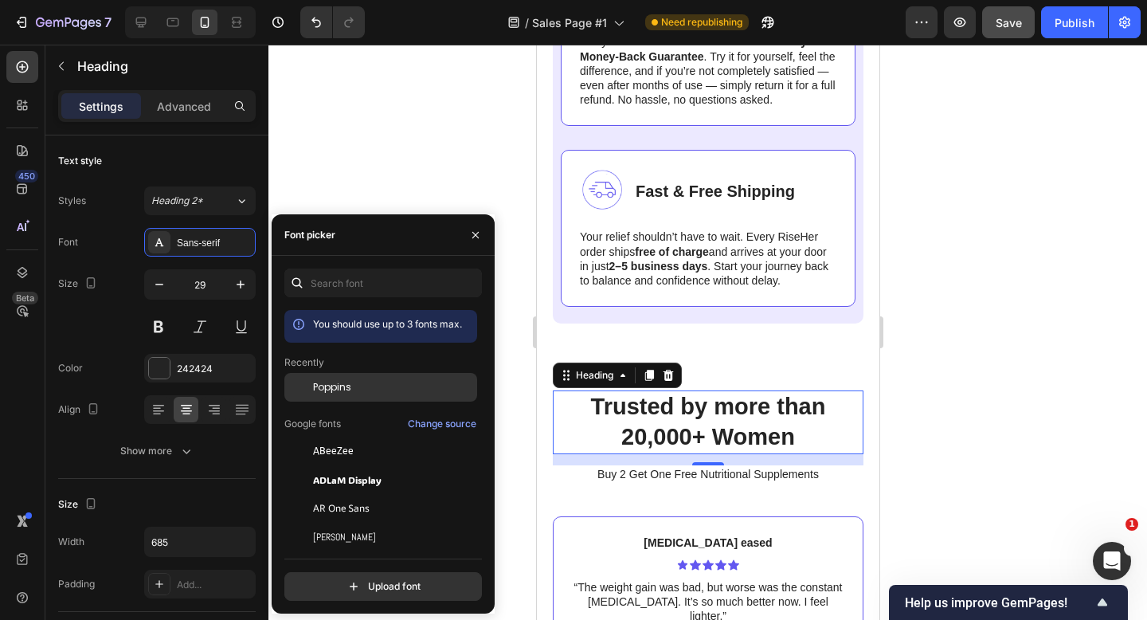
click at [355, 387] on div "Poppins" at bounding box center [393, 387] width 161 height 14
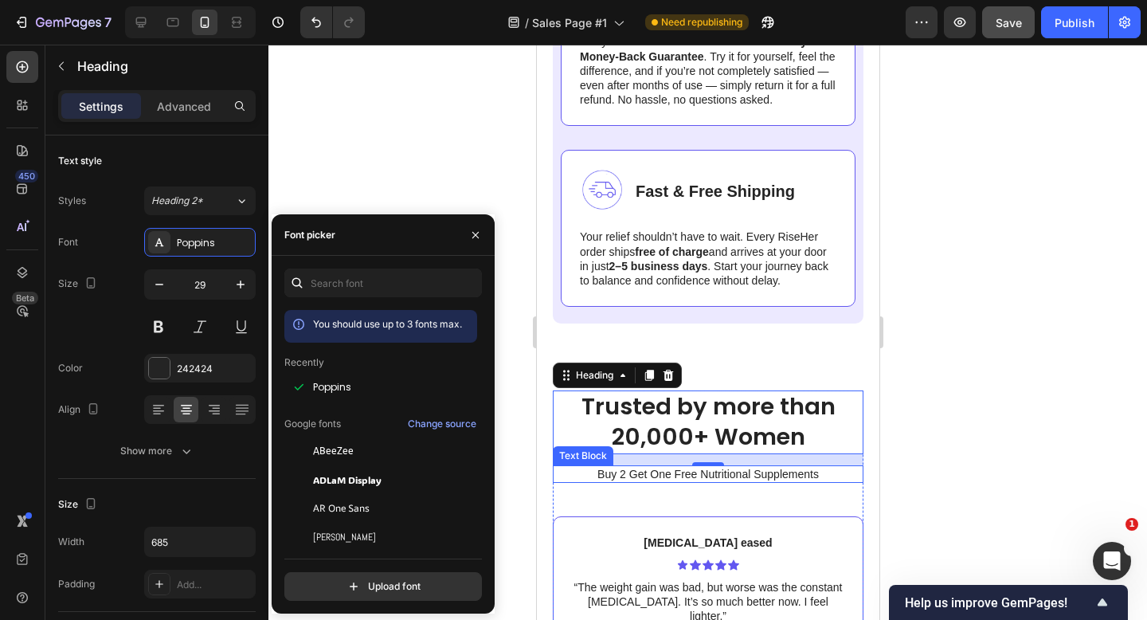
click at [629, 472] on p "Buy 2 Get One Free Nutritional Supplements" at bounding box center [708, 474] width 308 height 14
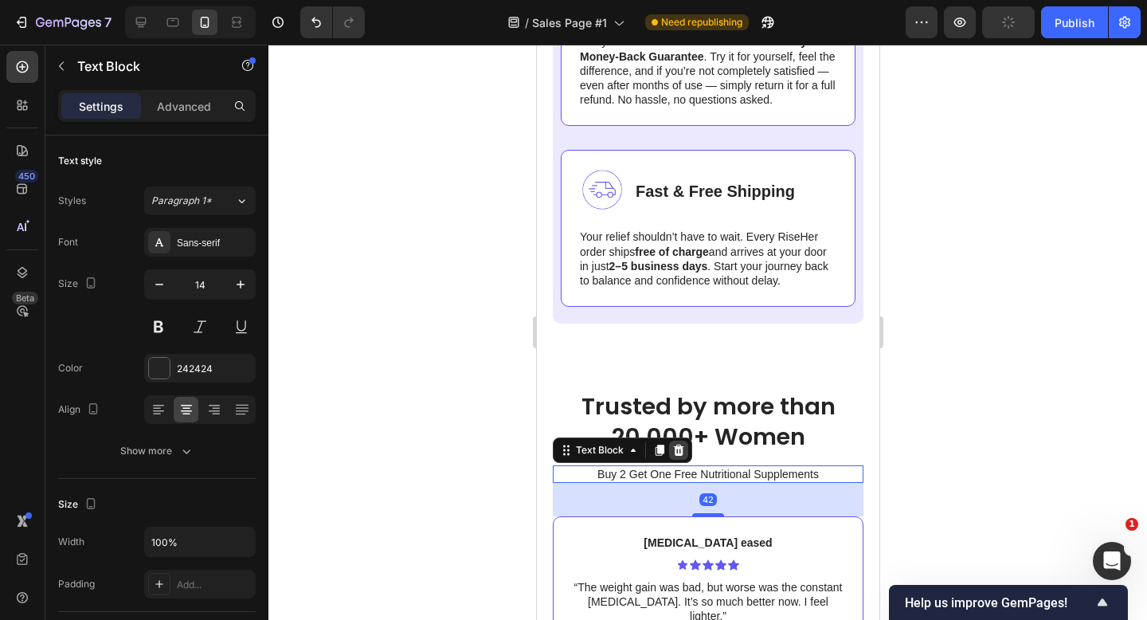
click at [680, 449] on icon at bounding box center [678, 450] width 10 height 11
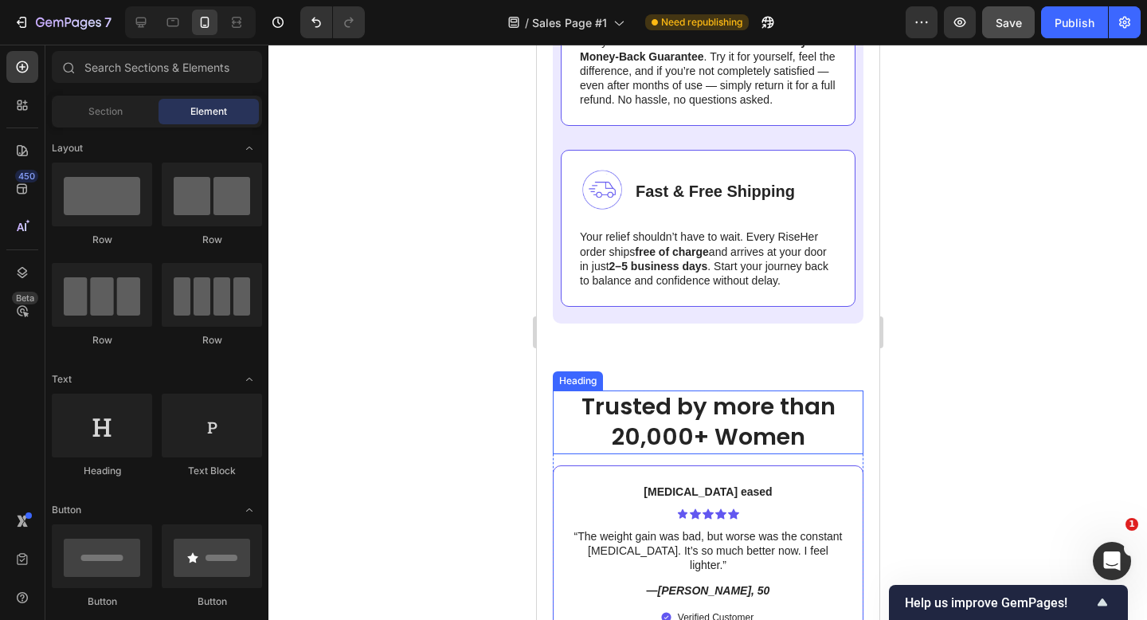
click at [823, 418] on p "Trusted by more than 20,000+ Women" at bounding box center [708, 422] width 308 height 60
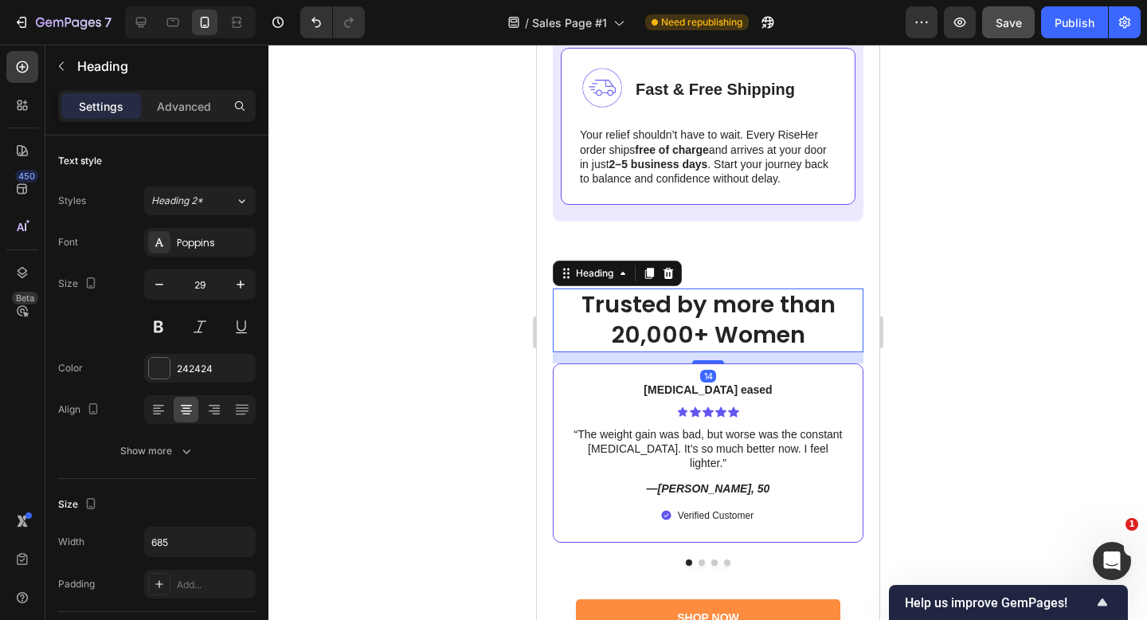
scroll to position [6507, 0]
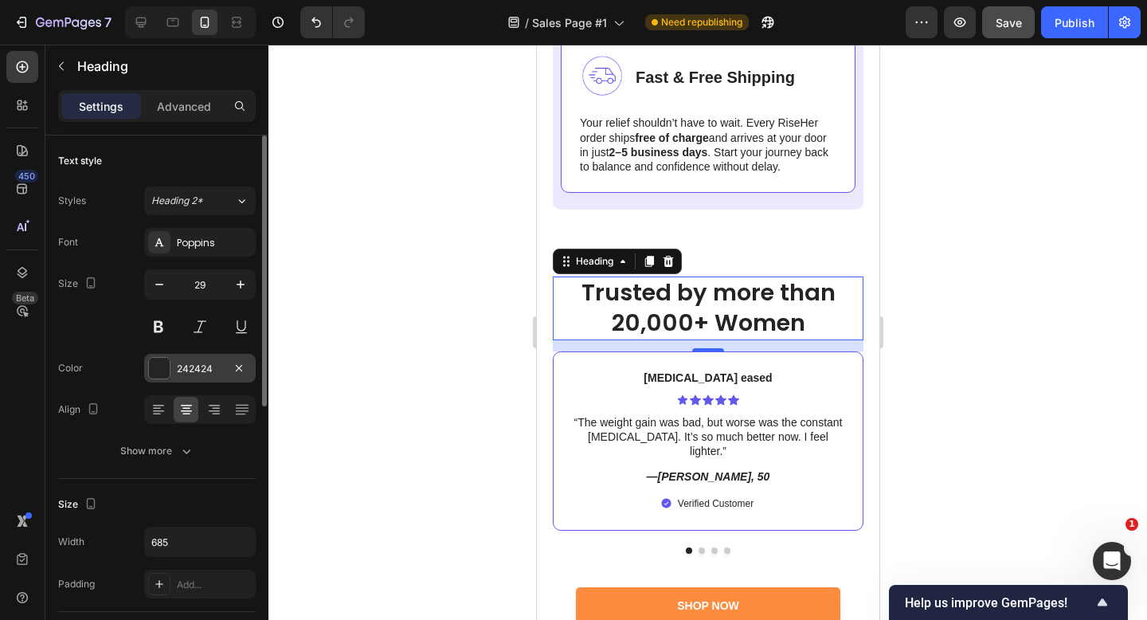
click at [153, 367] on div at bounding box center [159, 368] width 21 height 21
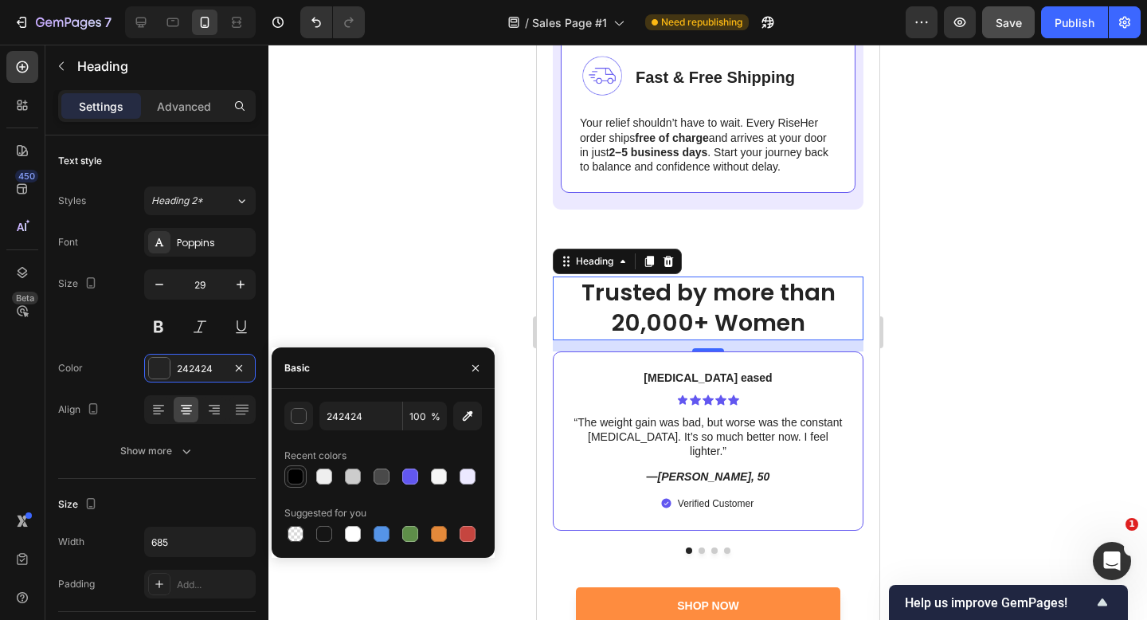
click at [293, 476] on div at bounding box center [296, 477] width 16 height 16
type input "000000"
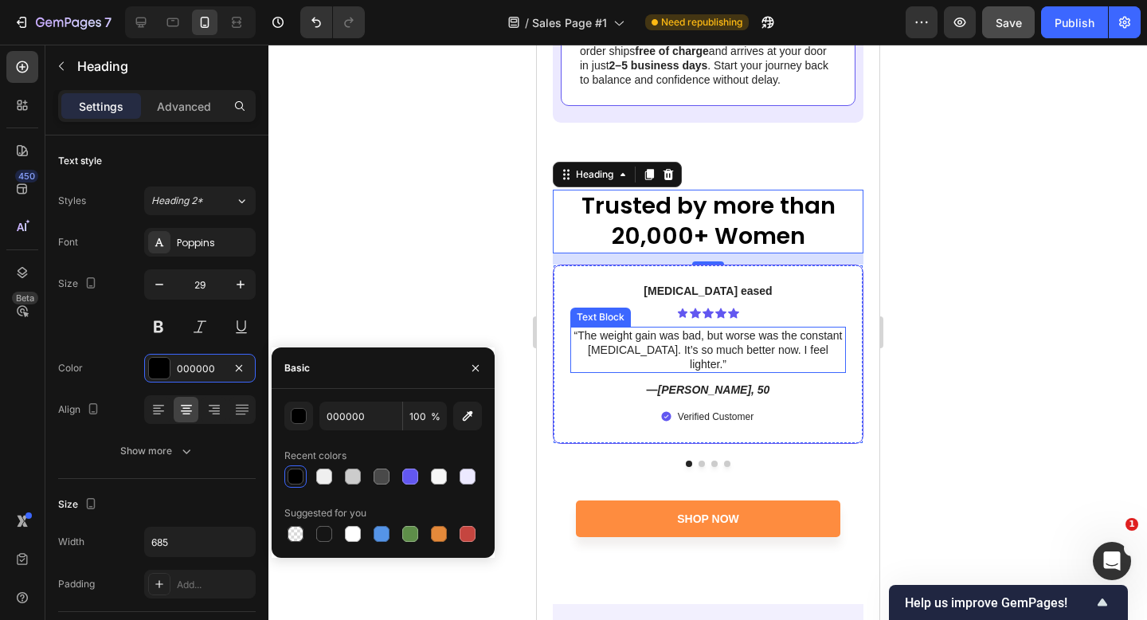
scroll to position [6611, 0]
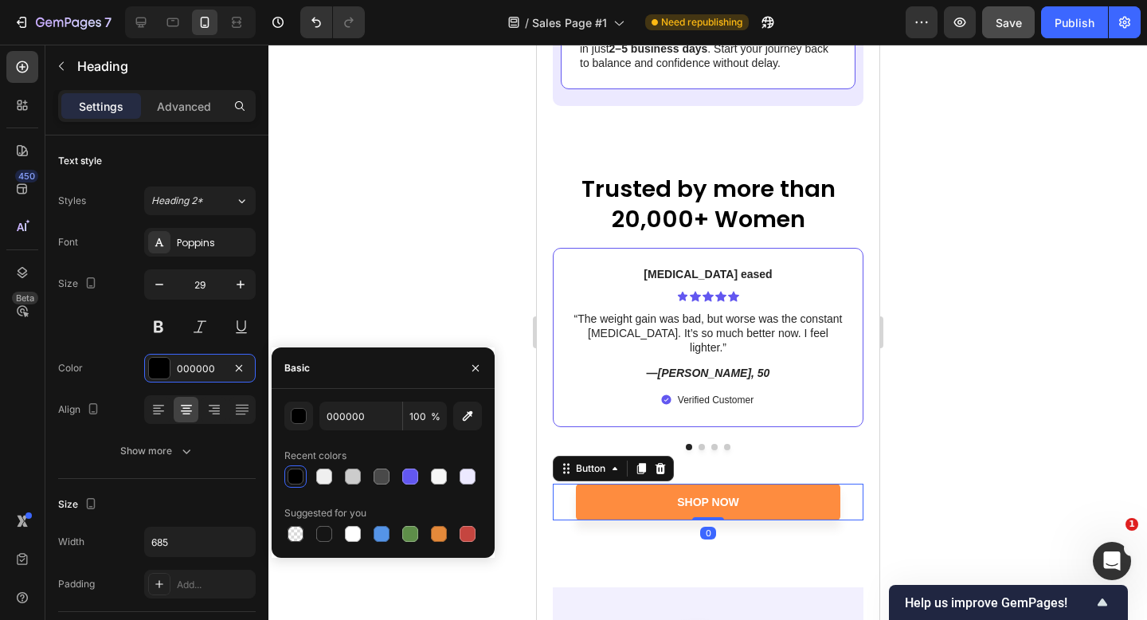
click at [850, 491] on div "Shop Now Button 0" at bounding box center [707, 502] width 311 height 37
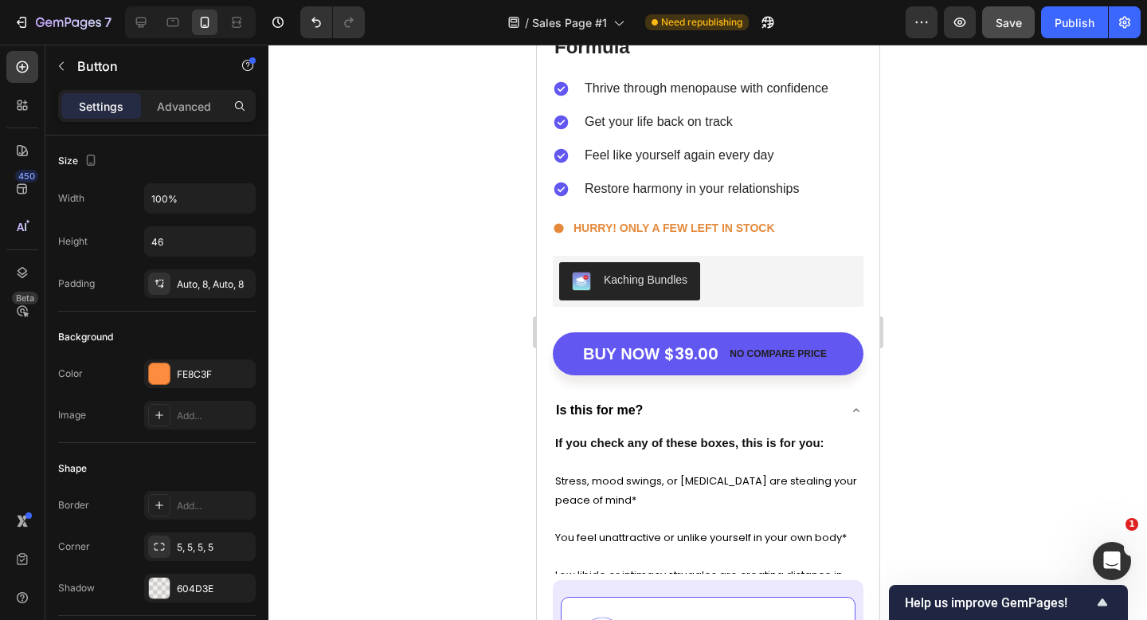
scroll to position [5738, 0]
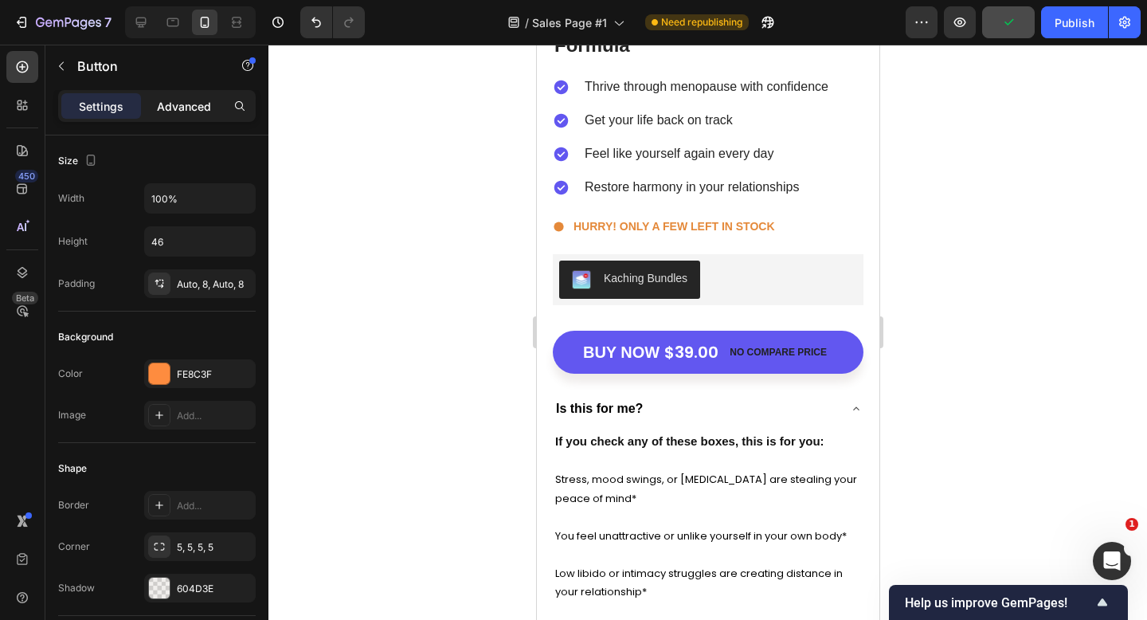
click at [180, 107] on p "Advanced" at bounding box center [184, 106] width 54 height 17
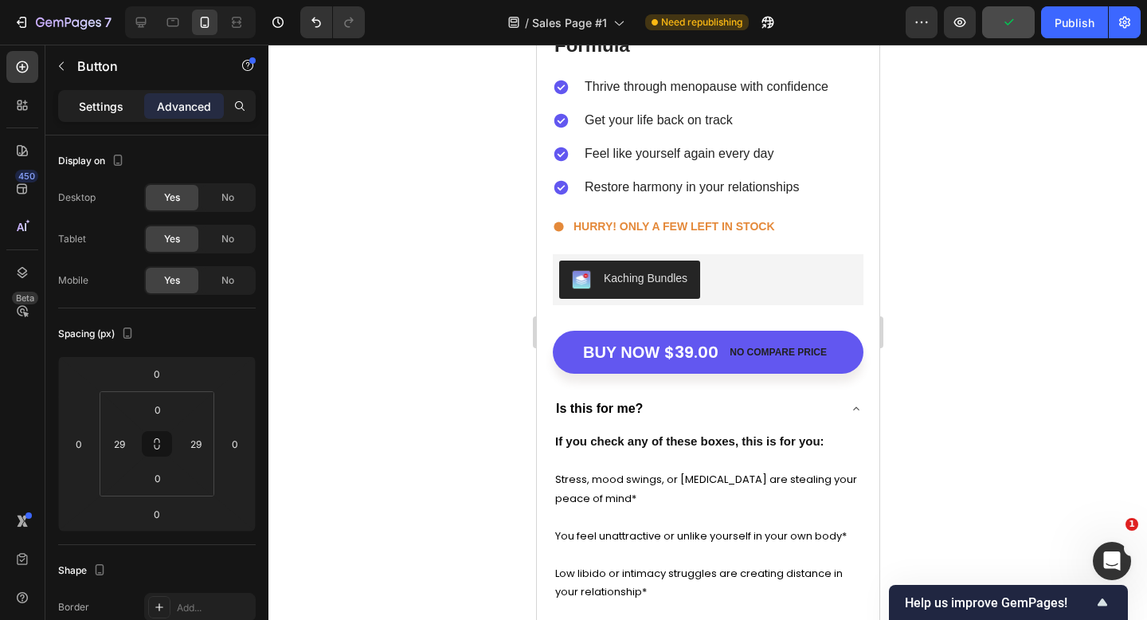
click at [104, 108] on p "Settings" at bounding box center [101, 106] width 45 height 17
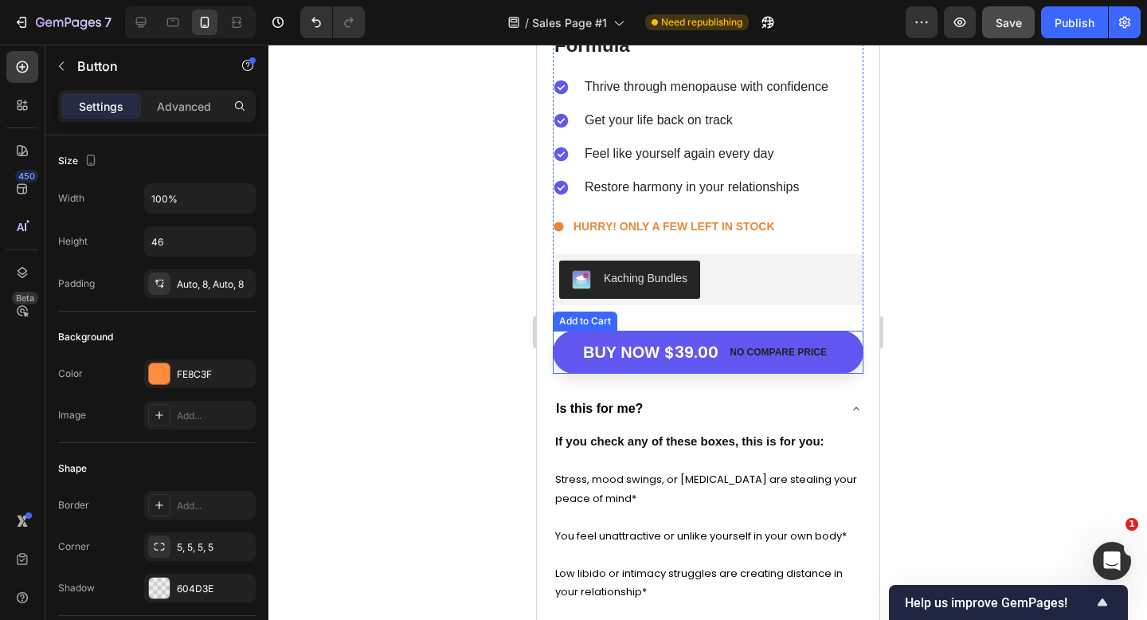
click at [723, 362] on div "No compare price" at bounding box center [778, 352] width 110 height 22
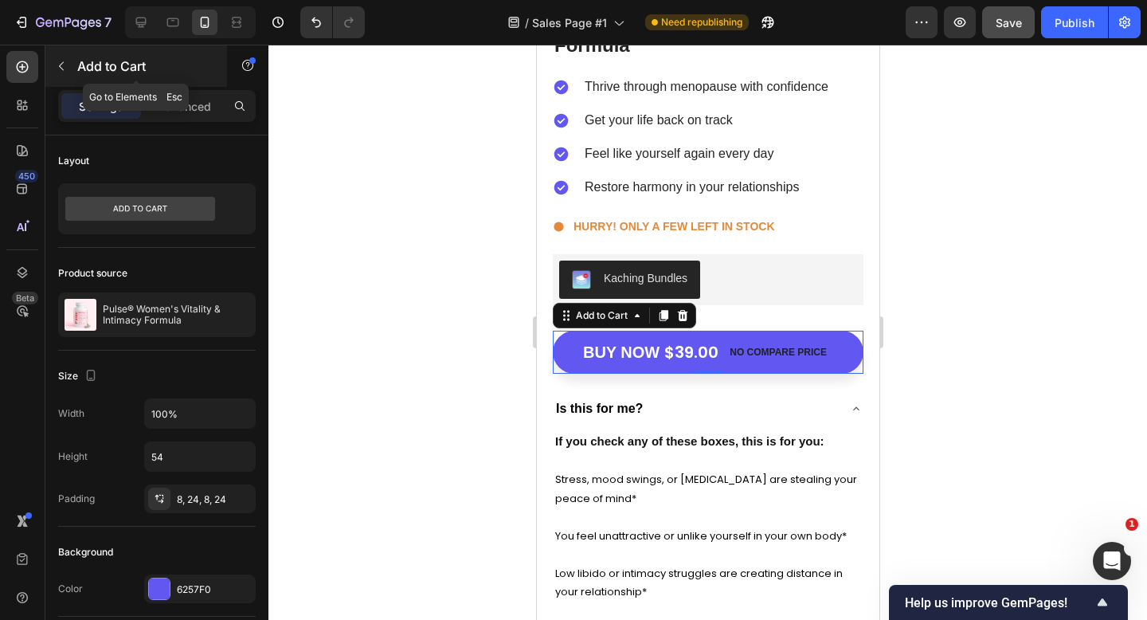
click at [73, 72] on button "button" at bounding box center [61, 65] width 25 height 25
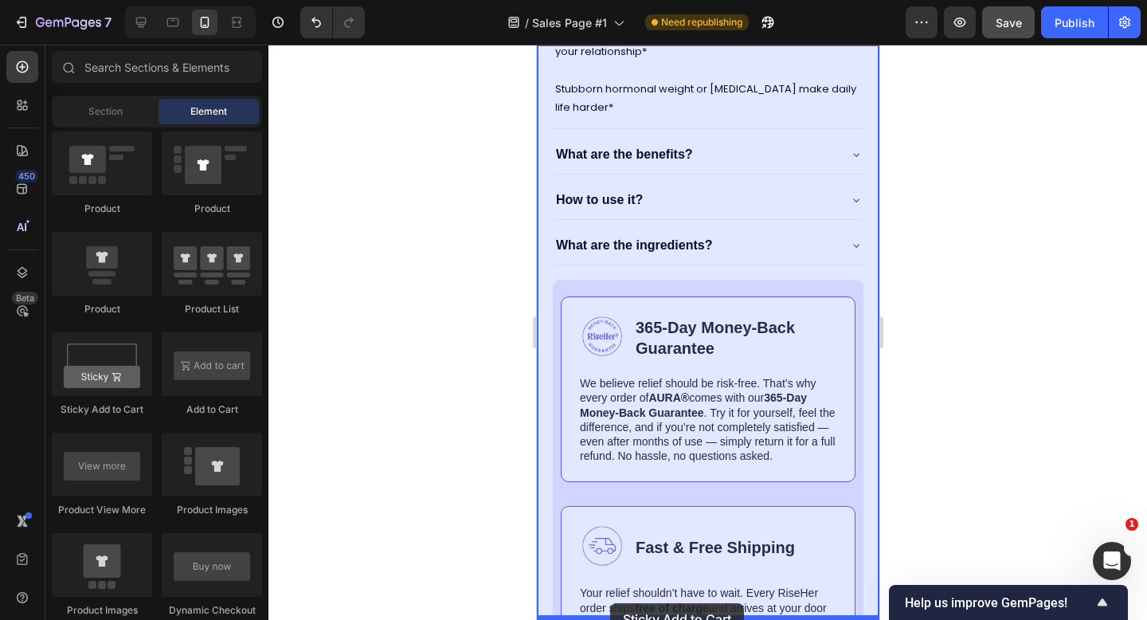
scroll to position [6370, 0]
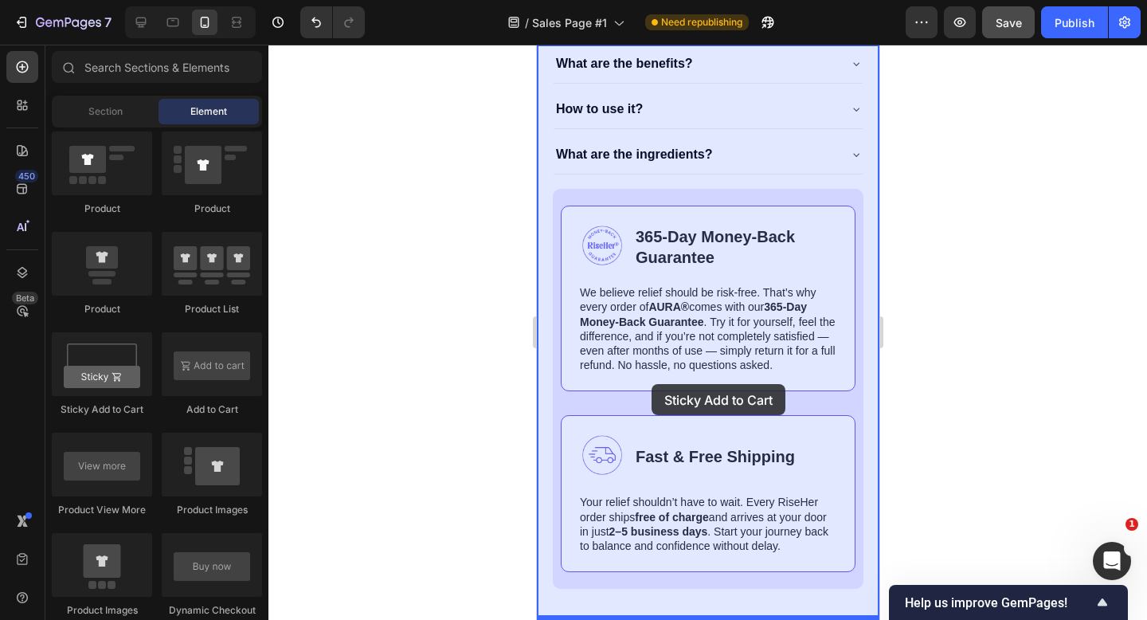
drag, startPoint x: 645, startPoint y: 413, endPoint x: 651, endPoint y: 384, distance: 29.4
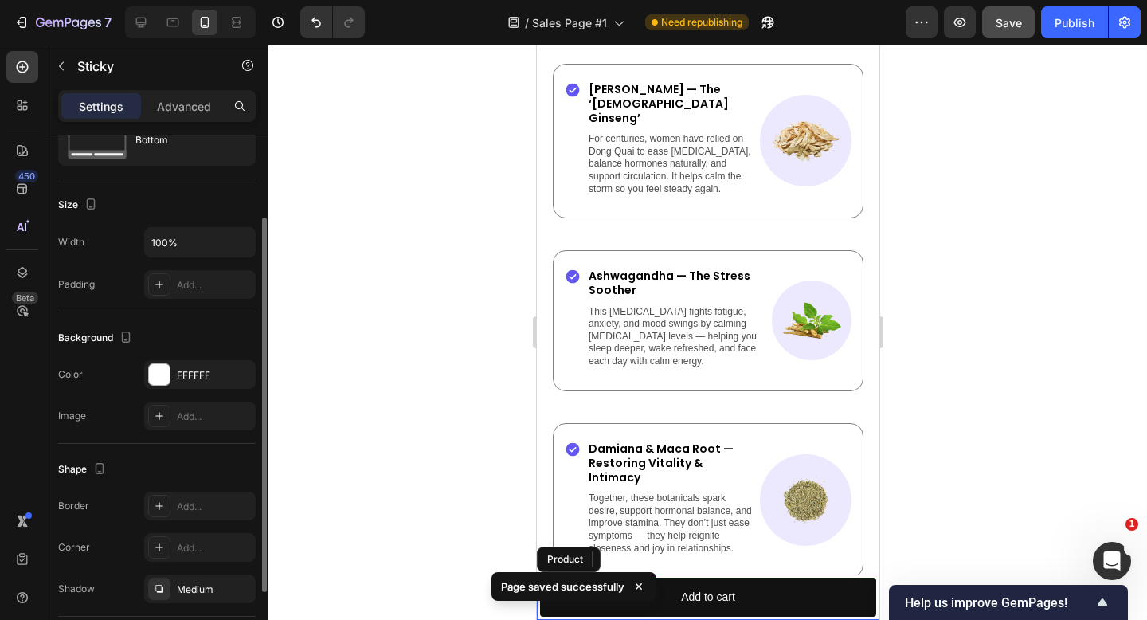
scroll to position [0, 0]
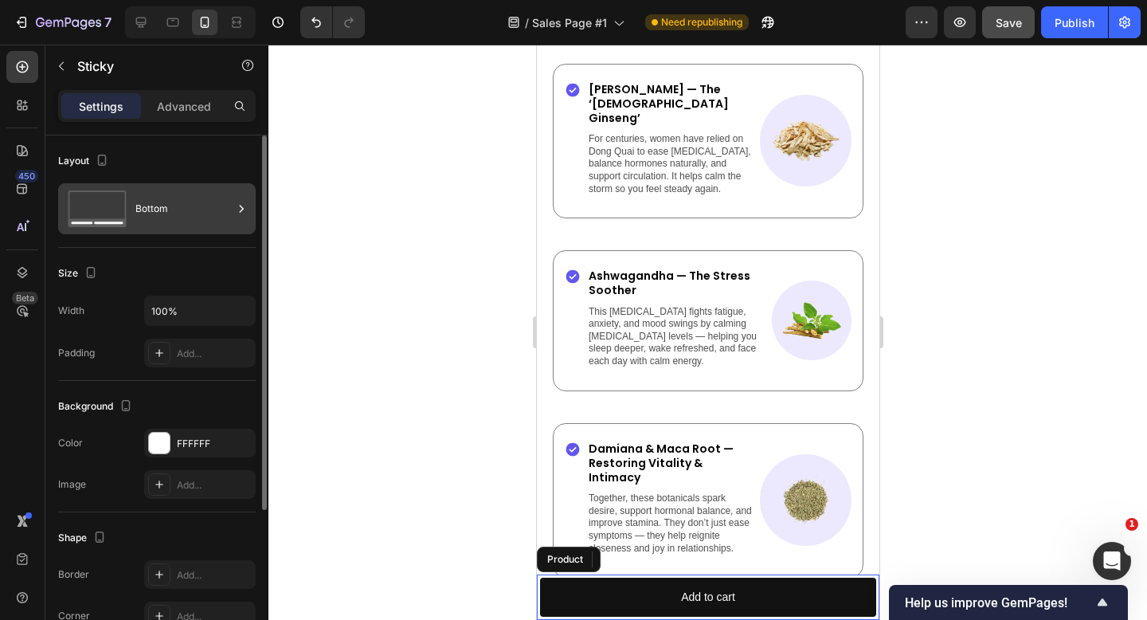
click at [236, 208] on icon at bounding box center [241, 209] width 16 height 16
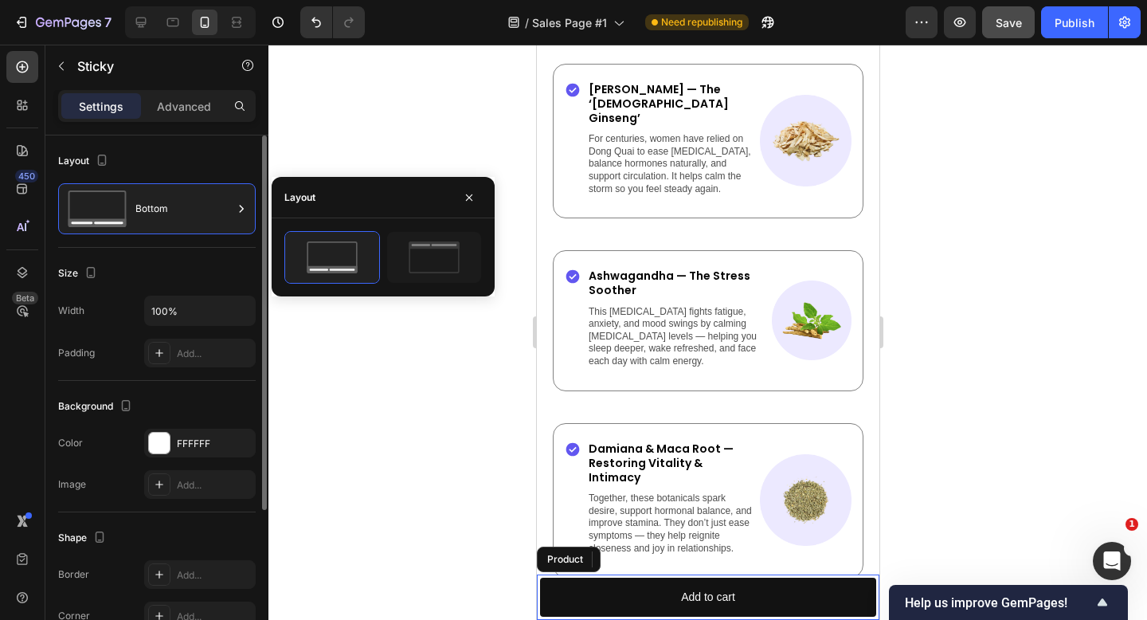
click at [209, 170] on div "Layout" at bounding box center [157, 160] width 198 height 25
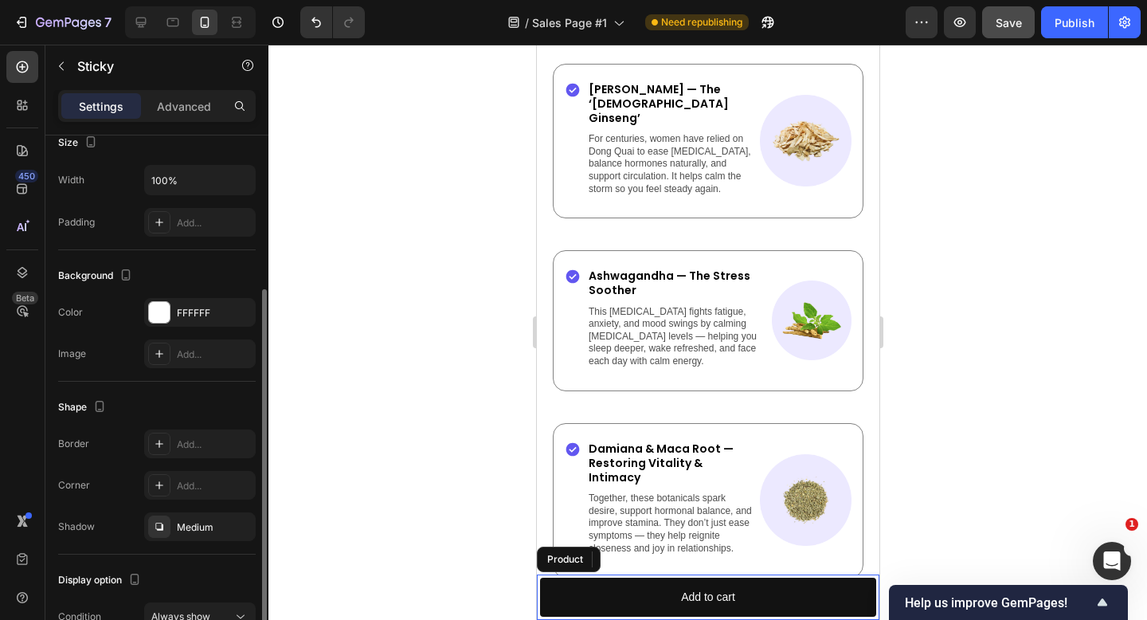
scroll to position [218, 0]
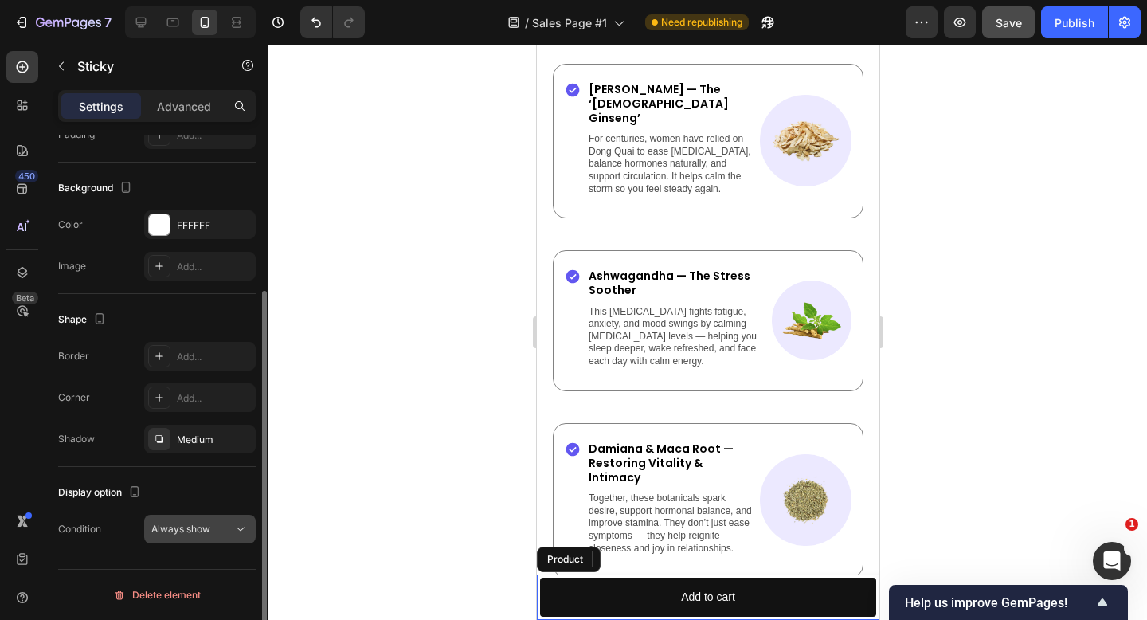
click at [199, 527] on span "Always show" at bounding box center [180, 529] width 59 height 12
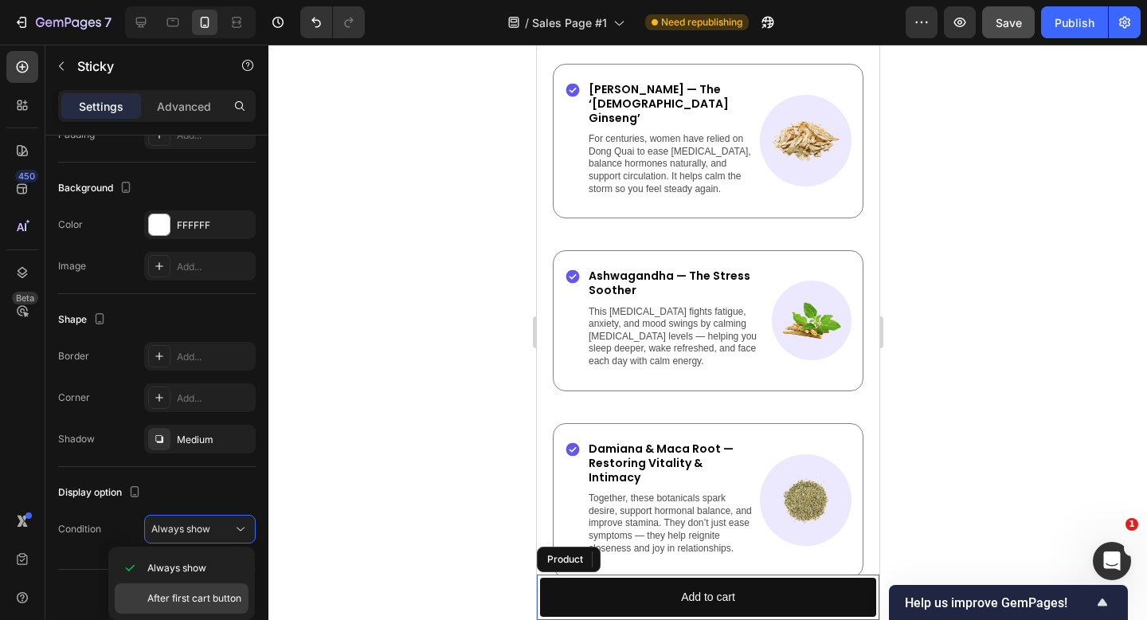
click at [194, 592] on span "After first cart button" at bounding box center [194, 598] width 94 height 14
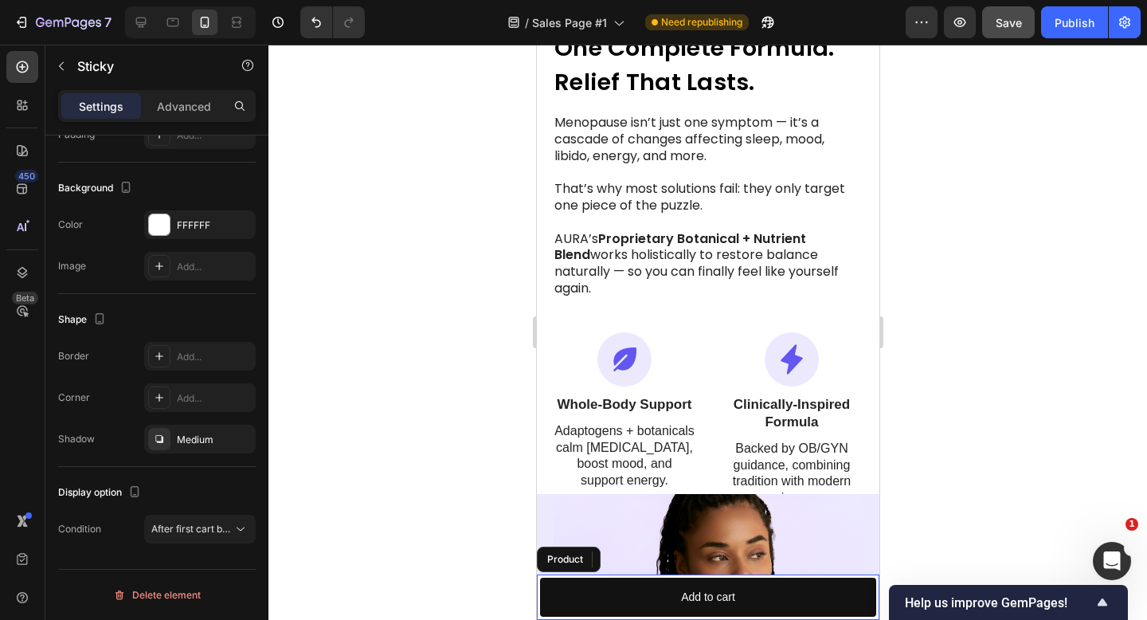
scroll to position [1004, 0]
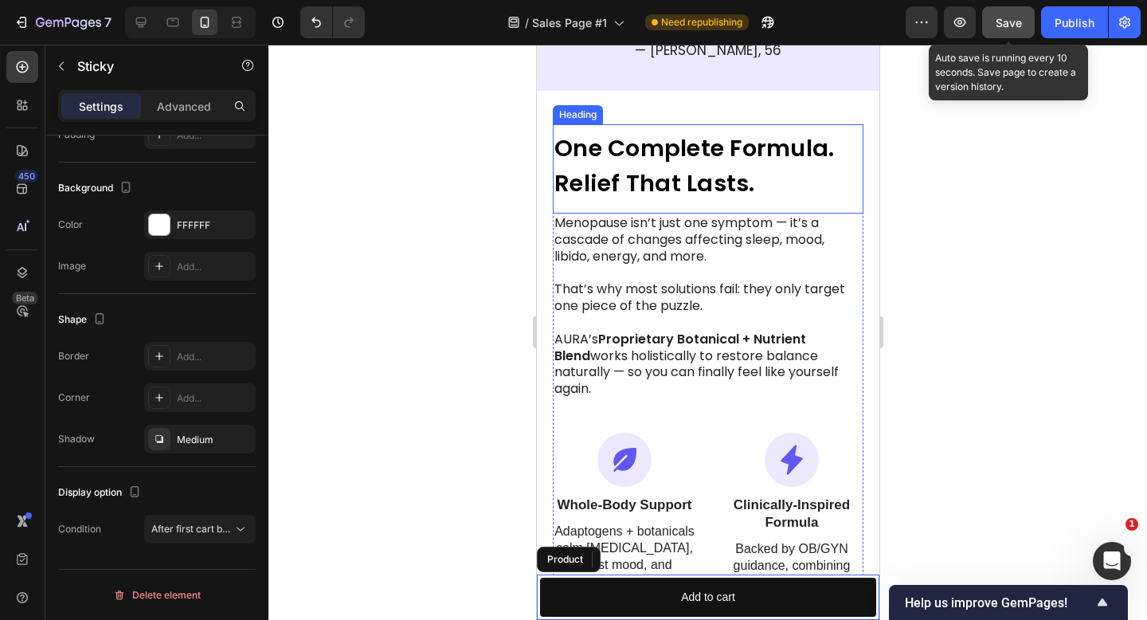
click at [1010, 16] on span "Save" at bounding box center [1009, 23] width 26 height 14
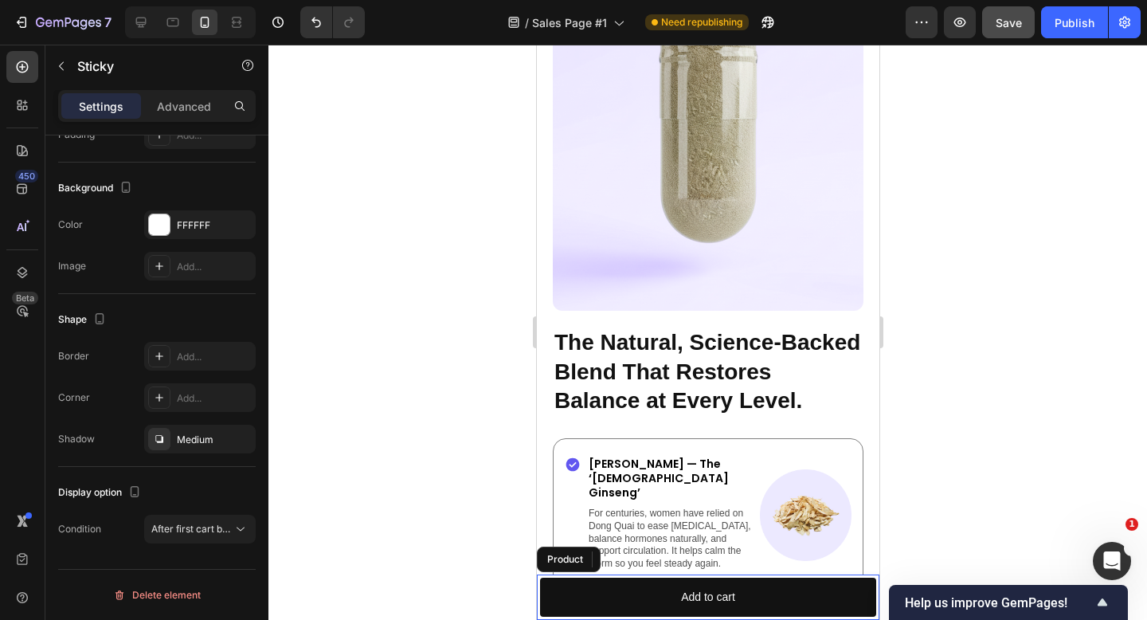
scroll to position [3429, 0]
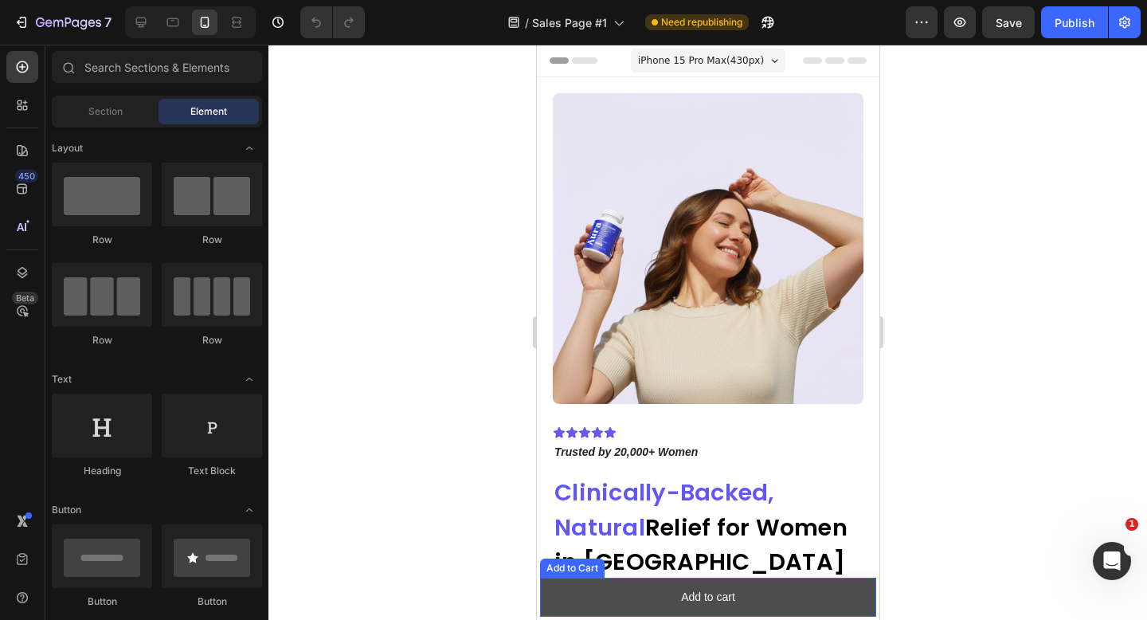
click at [810, 593] on button "Add to cart" at bounding box center [707, 597] width 336 height 39
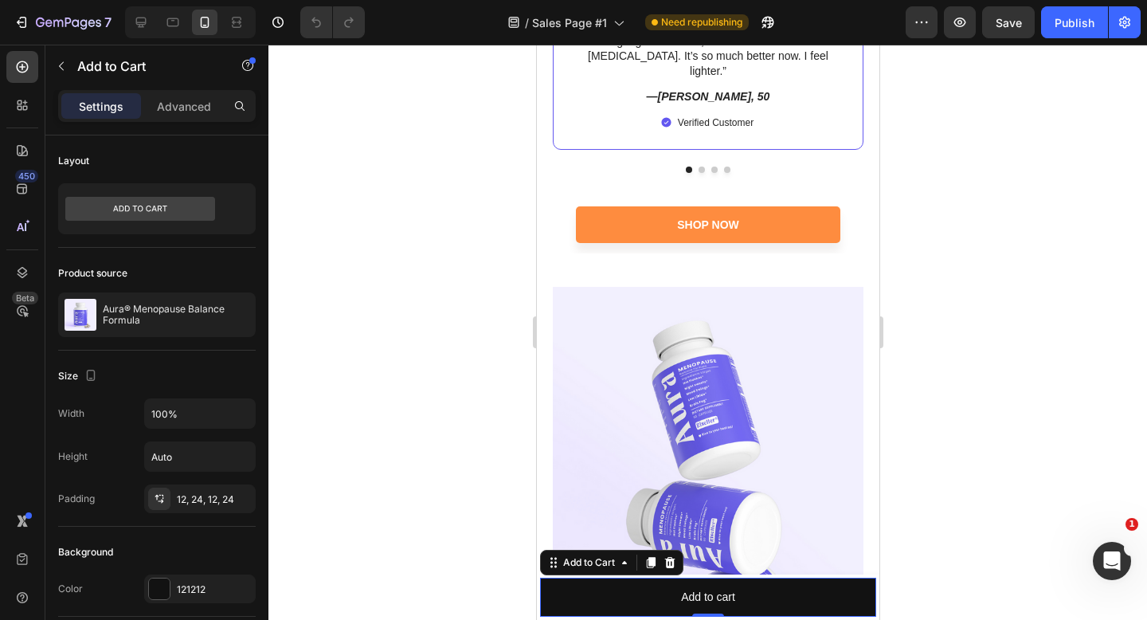
scroll to position [6923, 0]
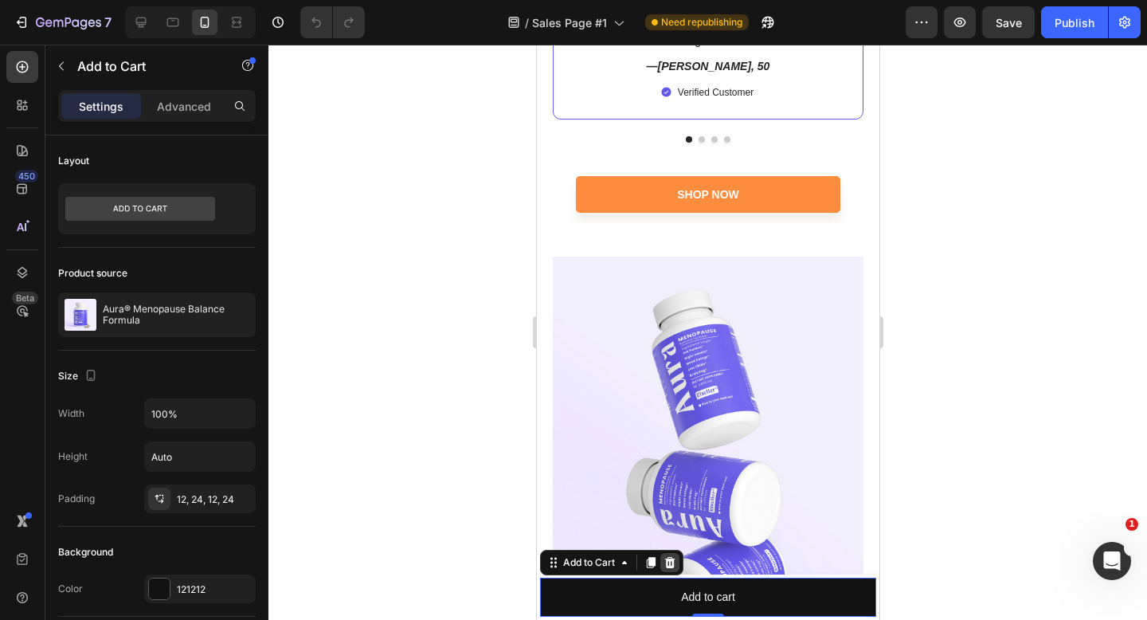
click at [674, 562] on icon at bounding box center [669, 562] width 13 height 13
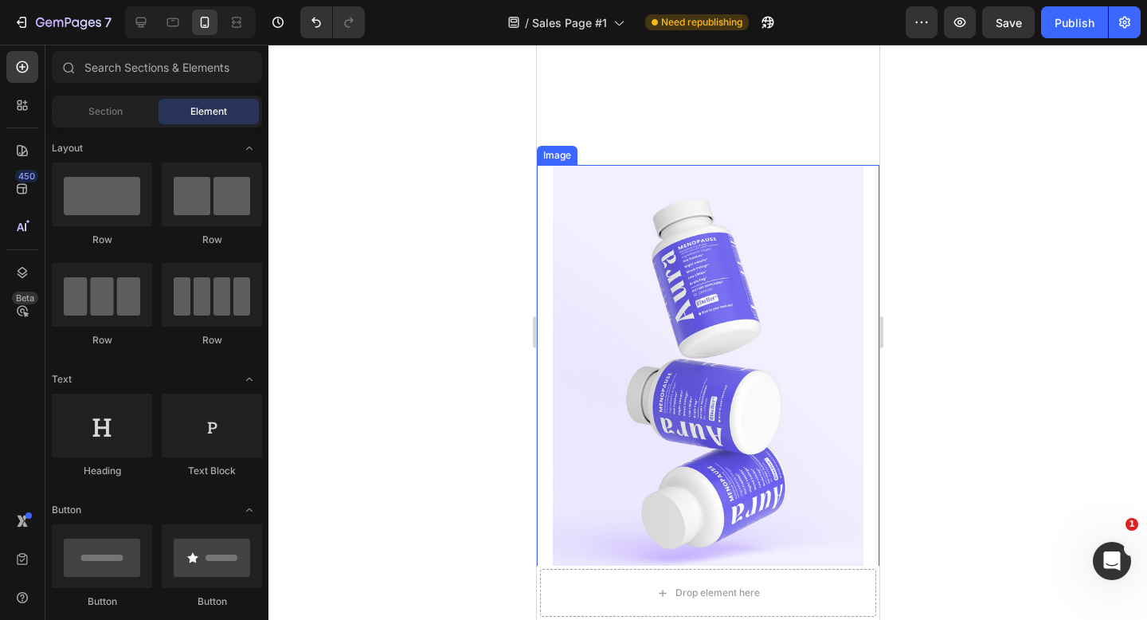
scroll to position [7414, 0]
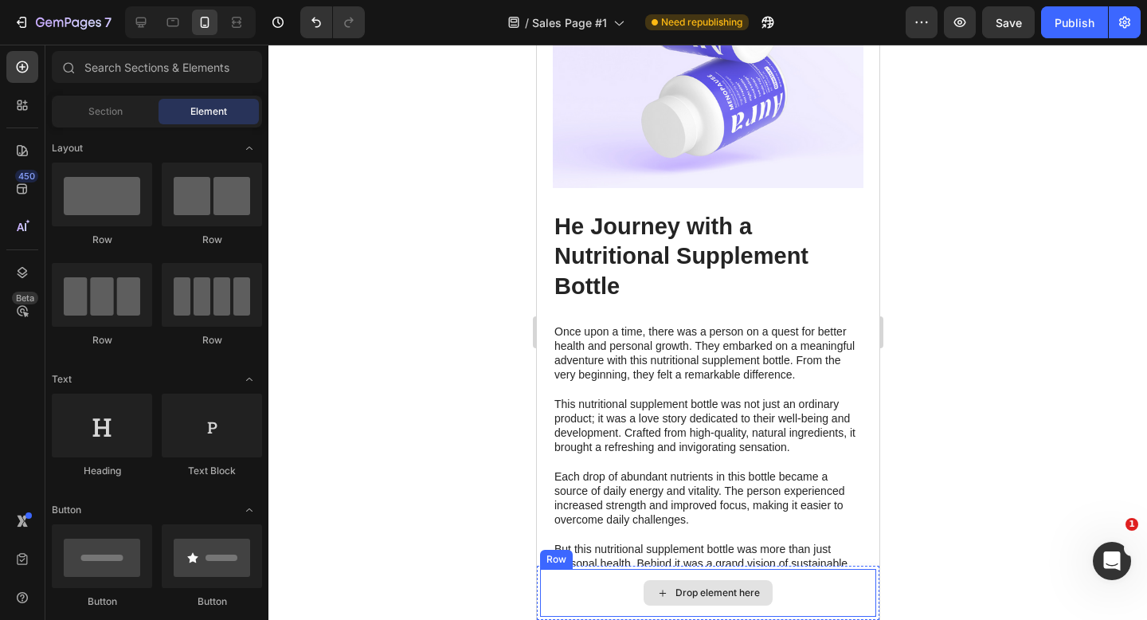
click at [839, 584] on div "Drop element here" at bounding box center [707, 593] width 336 height 48
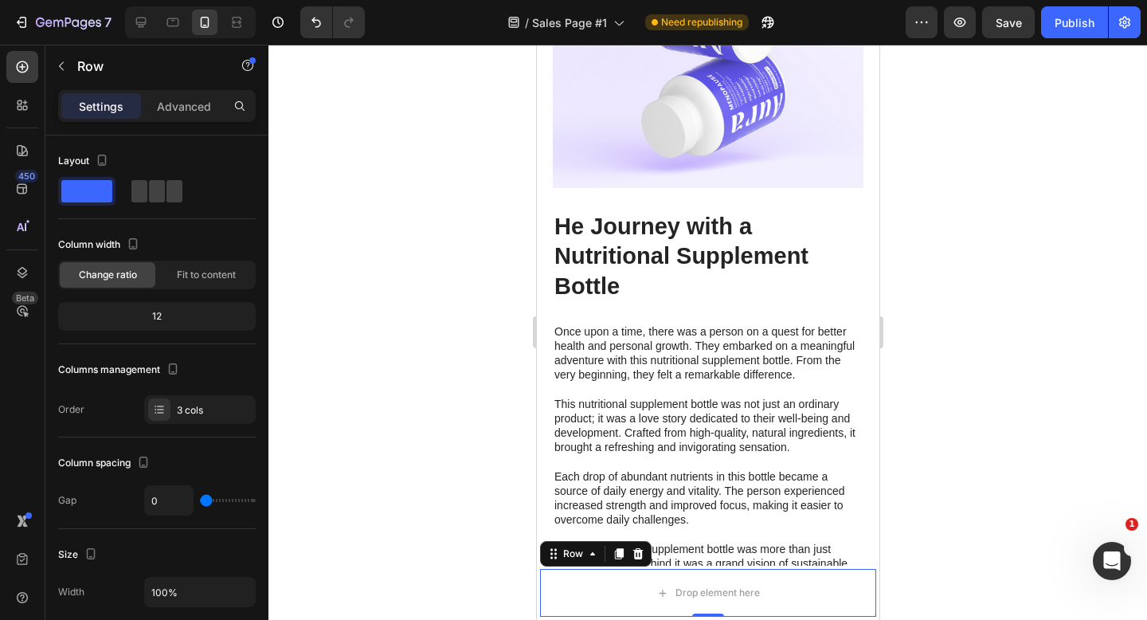
click at [640, 557] on icon at bounding box center [638, 553] width 10 height 11
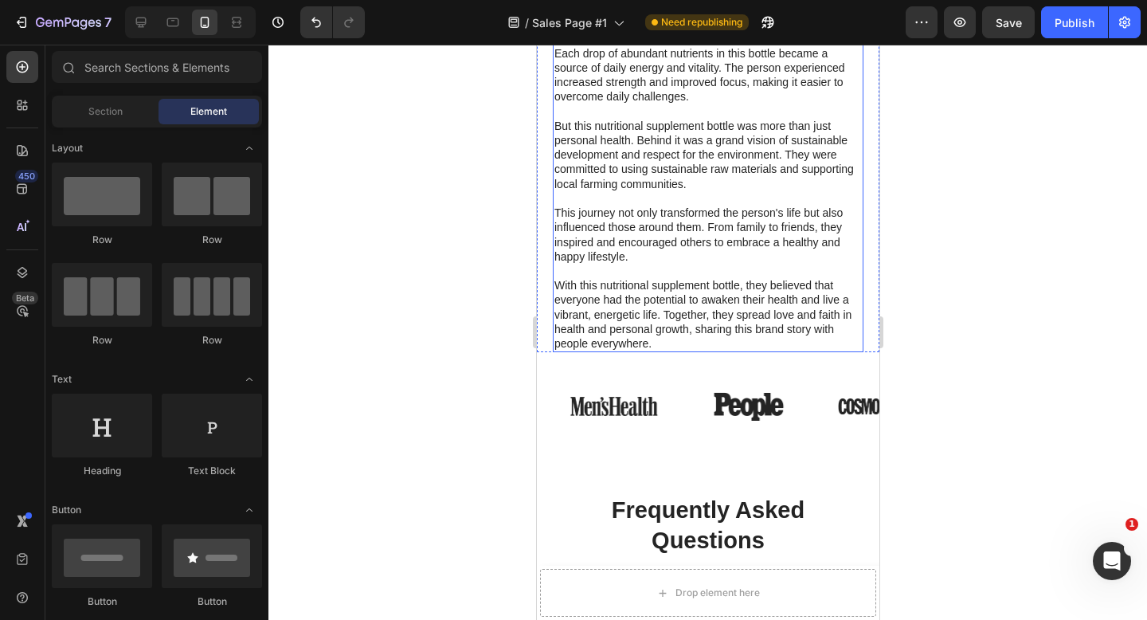
scroll to position [7930, 0]
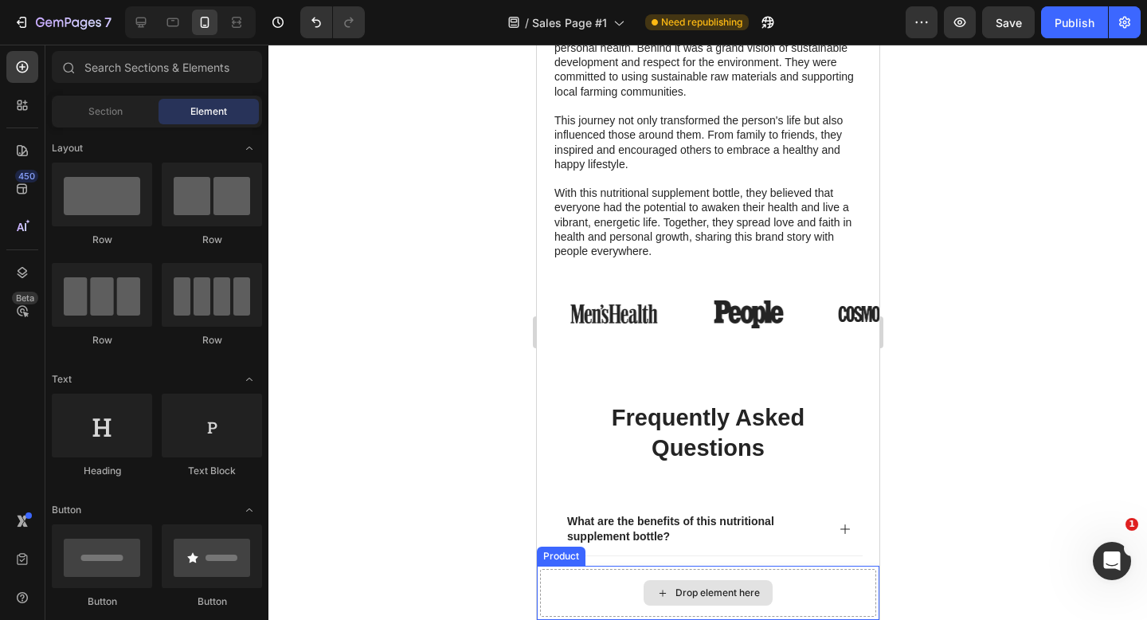
click at [804, 581] on div "Drop element here" at bounding box center [707, 593] width 336 height 48
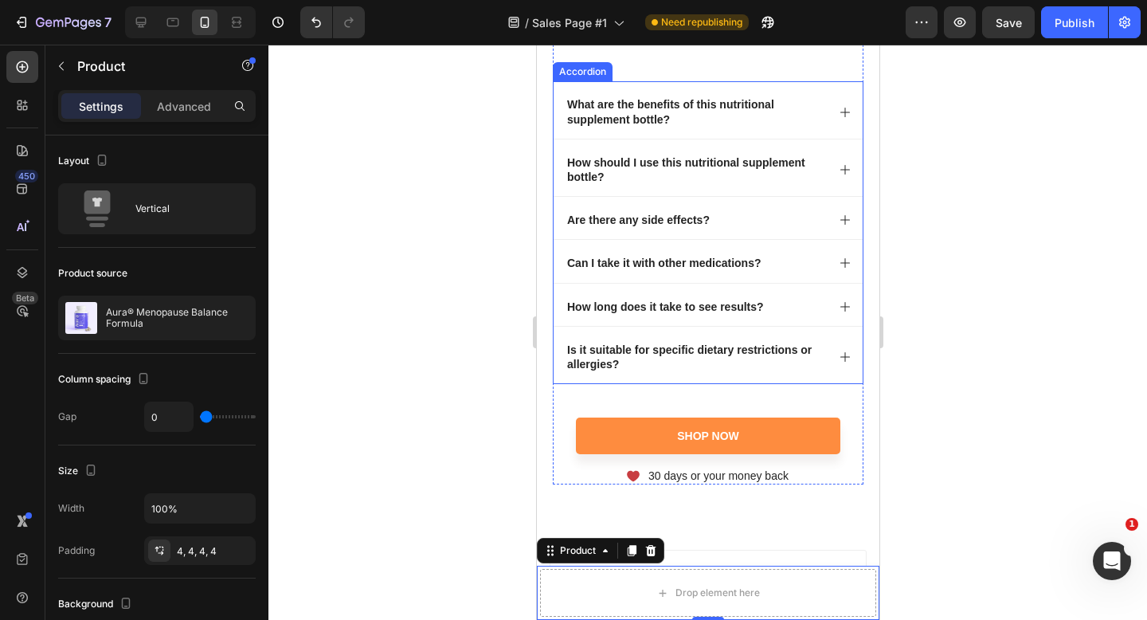
scroll to position [8582, 0]
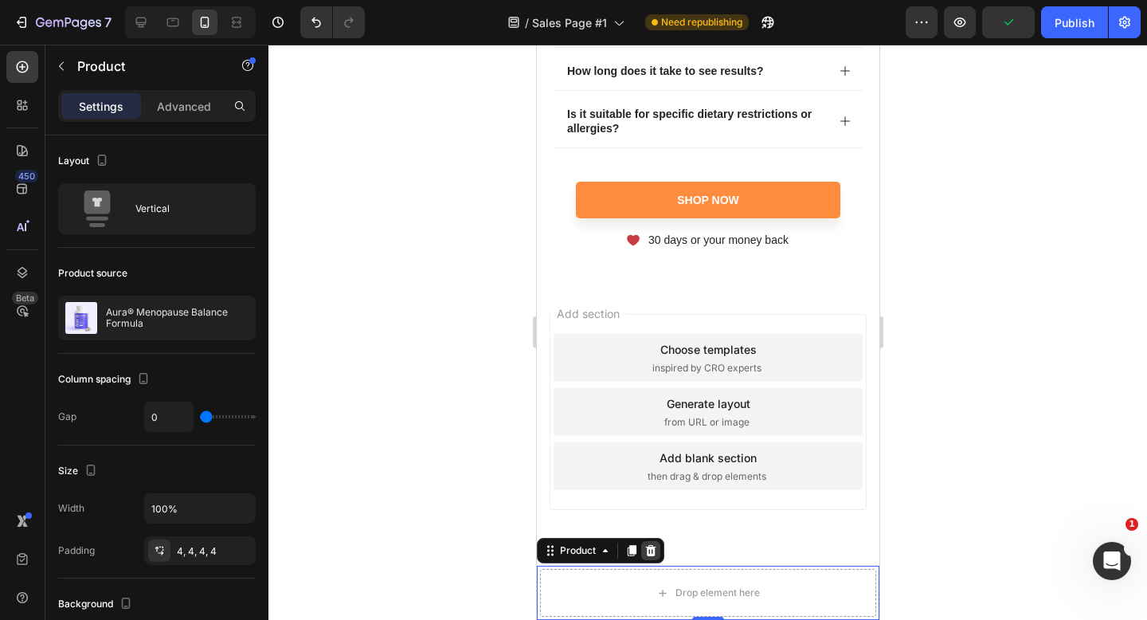
click at [651, 547] on icon at bounding box center [650, 550] width 10 height 11
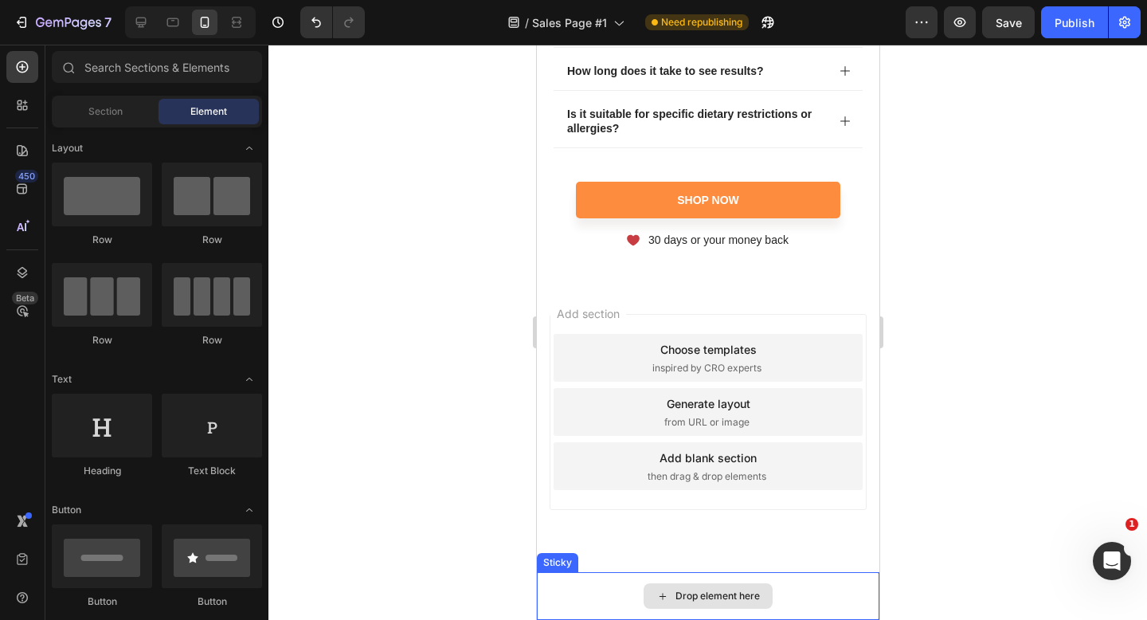
click at [586, 586] on div "Drop element here" at bounding box center [707, 596] width 343 height 48
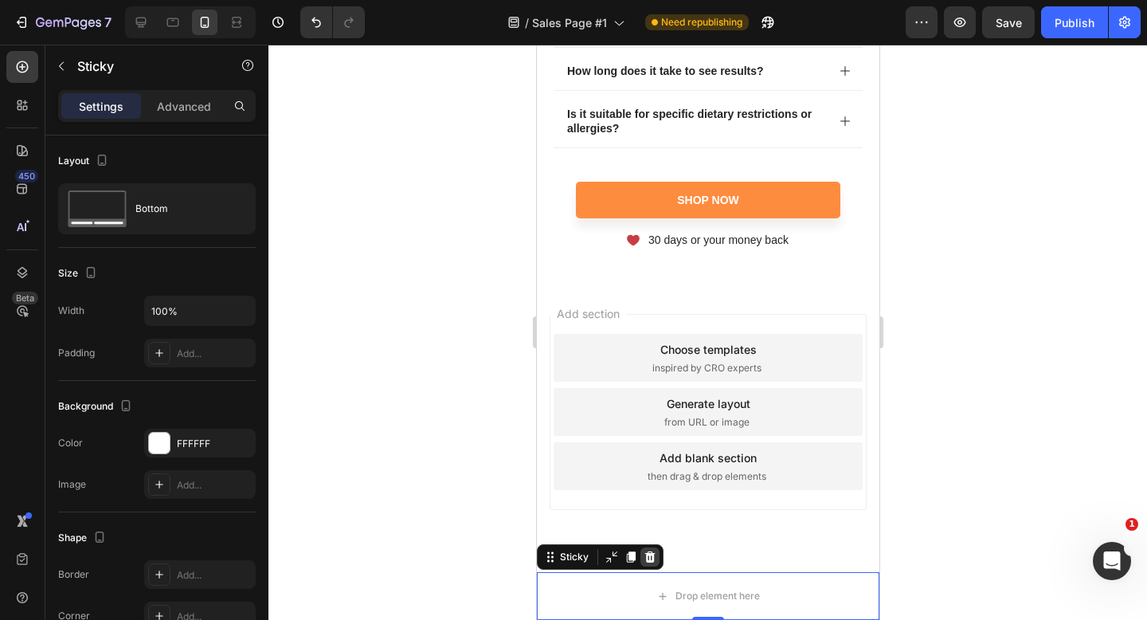
click at [651, 561] on icon at bounding box center [650, 556] width 10 height 11
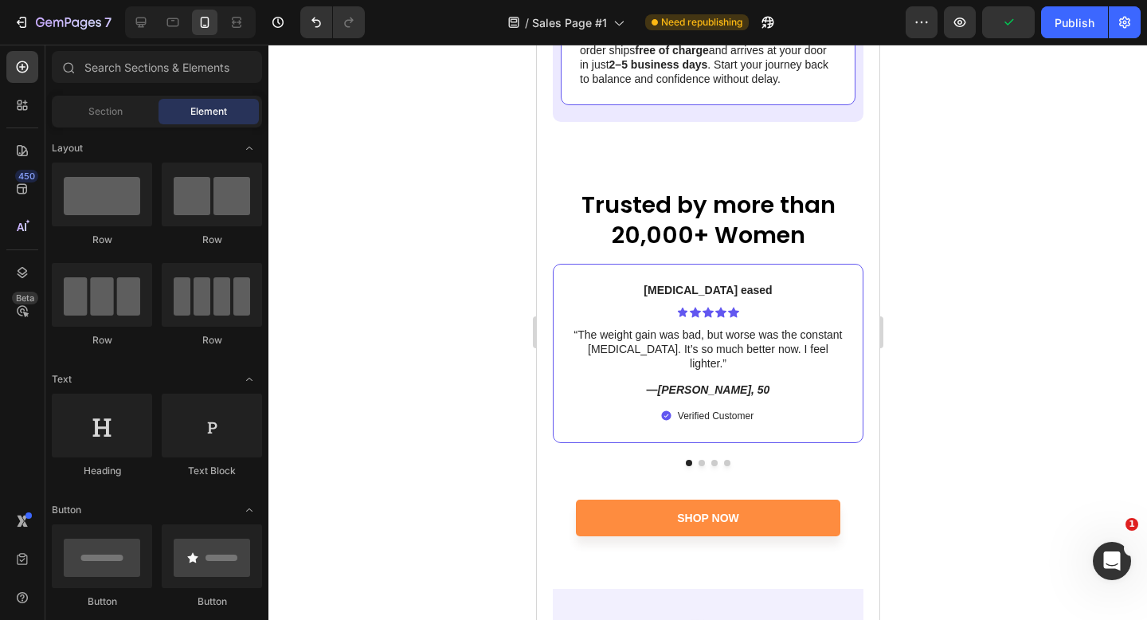
scroll to position [7761, 0]
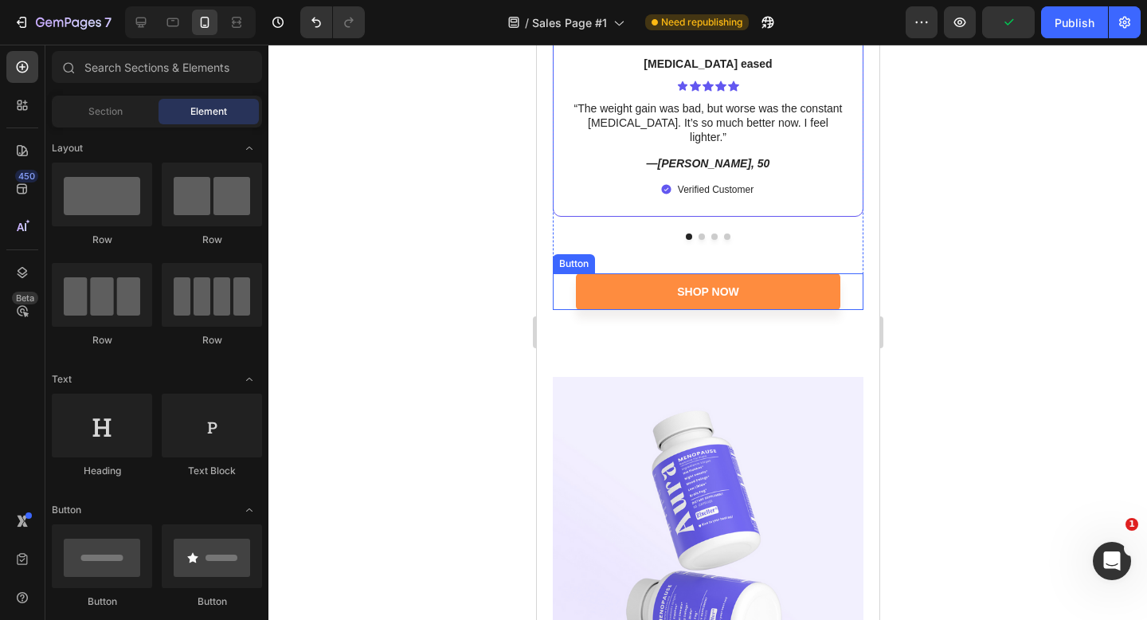
click at [849, 273] on div "Shop Now Button" at bounding box center [707, 291] width 311 height 37
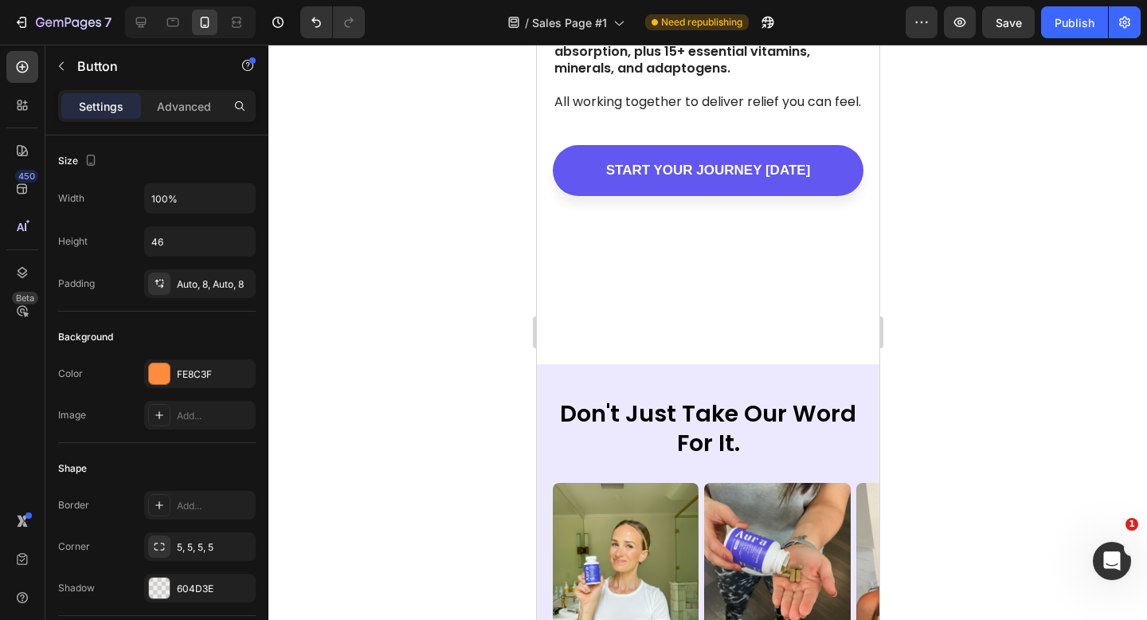
scroll to position [4576, 0]
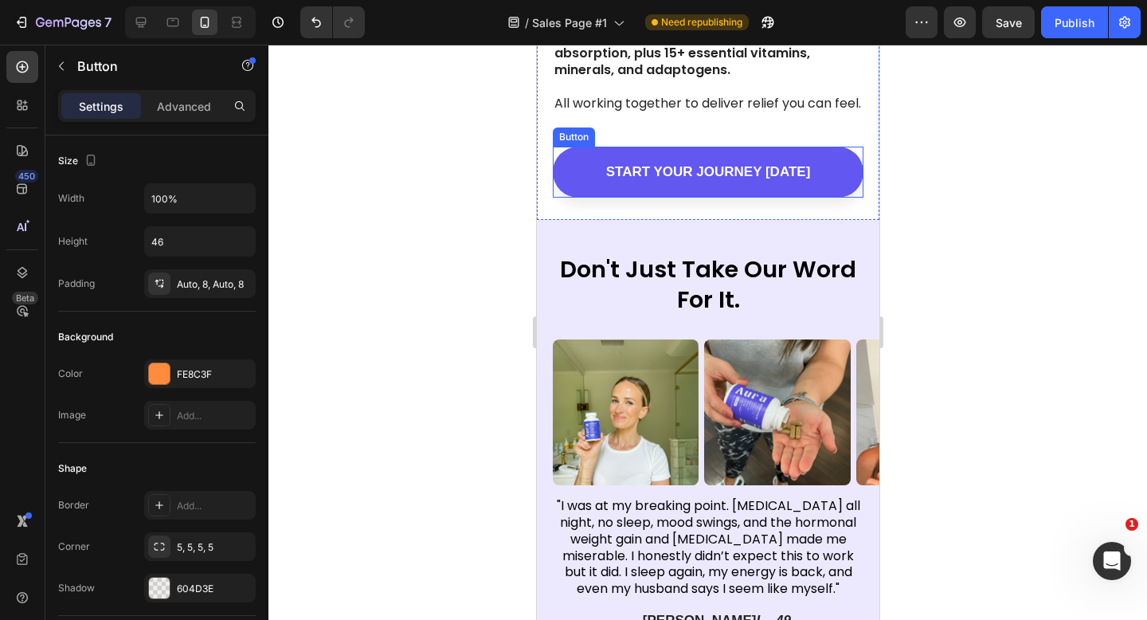
click at [857, 147] on div "START YOUR JOURNEY [DATE] Button" at bounding box center [707, 172] width 311 height 51
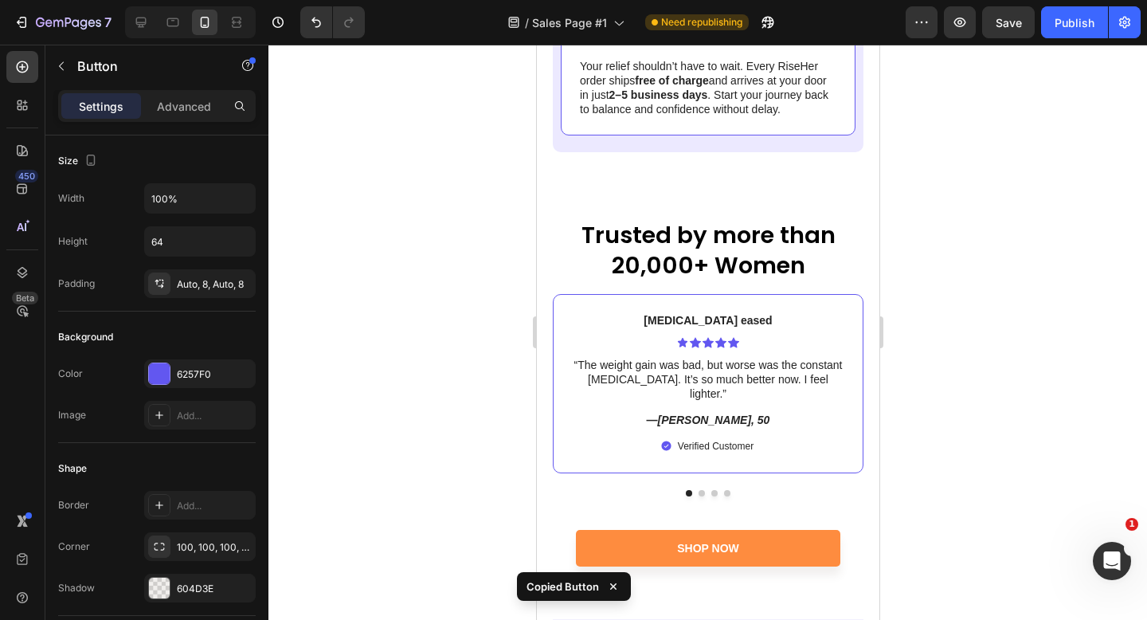
scroll to position [7320, 0]
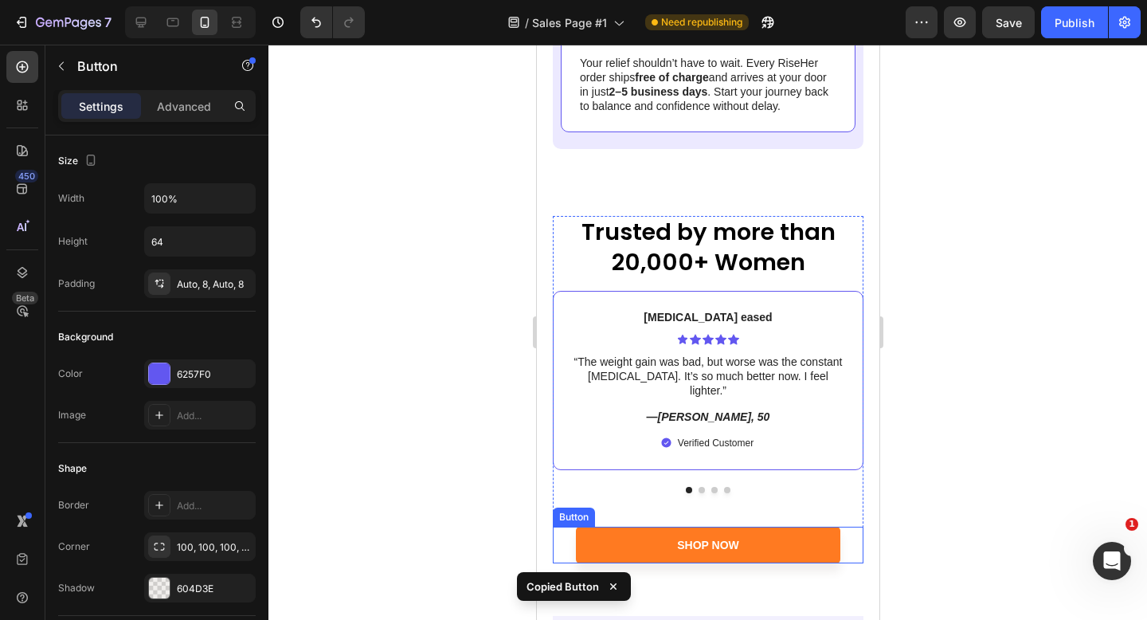
click at [791, 527] on link "Shop Now" at bounding box center [707, 545] width 265 height 37
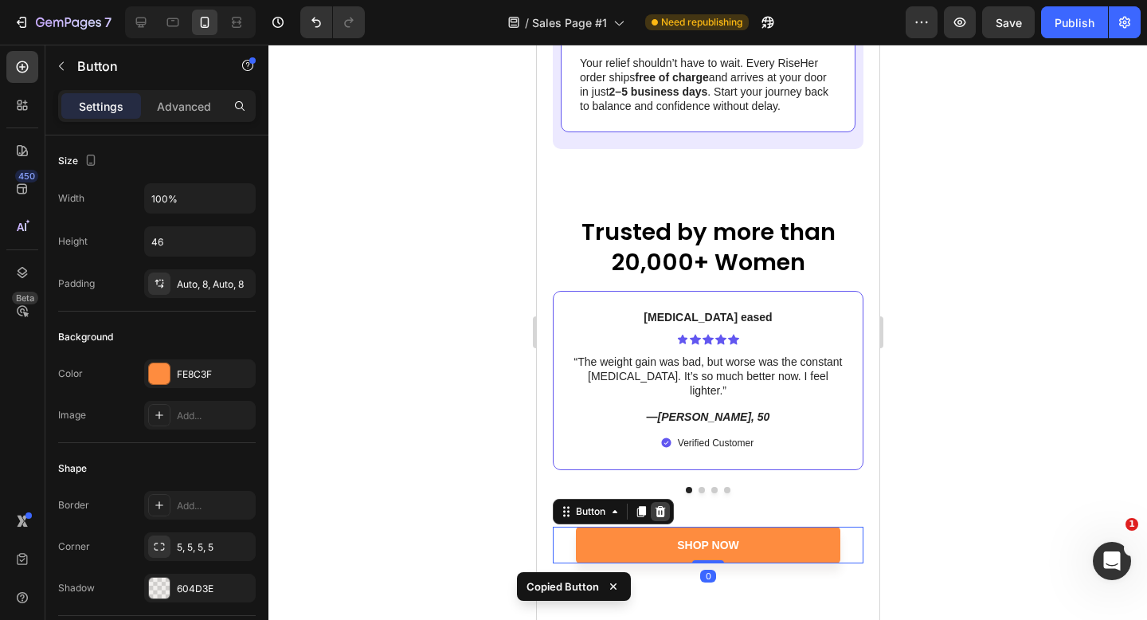
click at [665, 505] on icon at bounding box center [659, 511] width 13 height 13
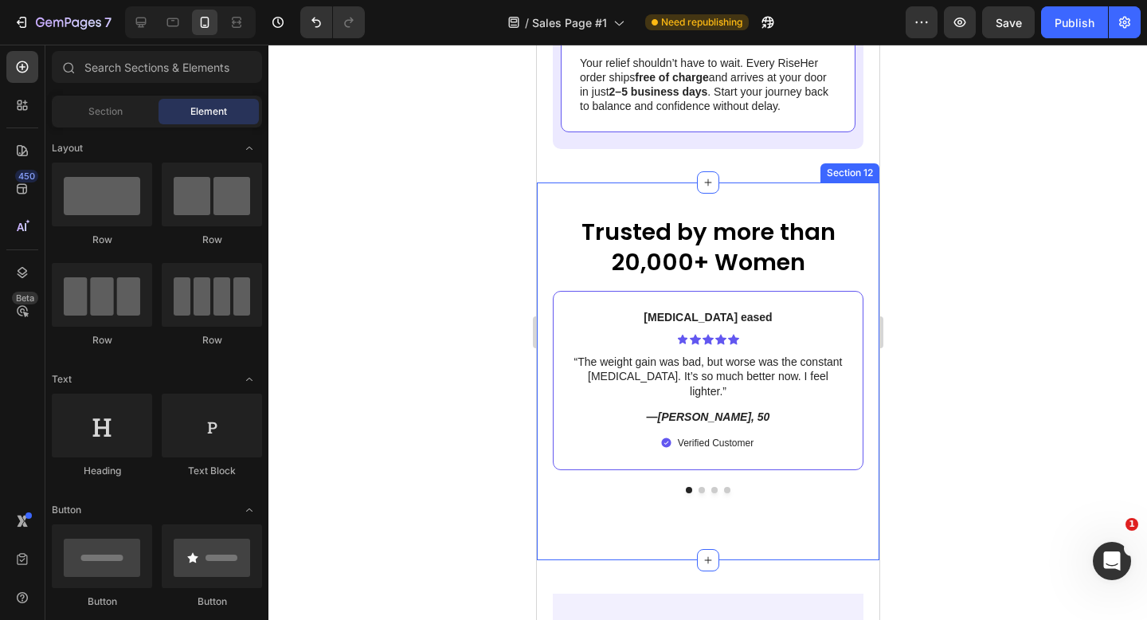
click at [717, 518] on div "Trusted by more than 20,000+ Women Heading Life-Changing Results Text Block Ico…" at bounding box center [707, 370] width 343 height 377
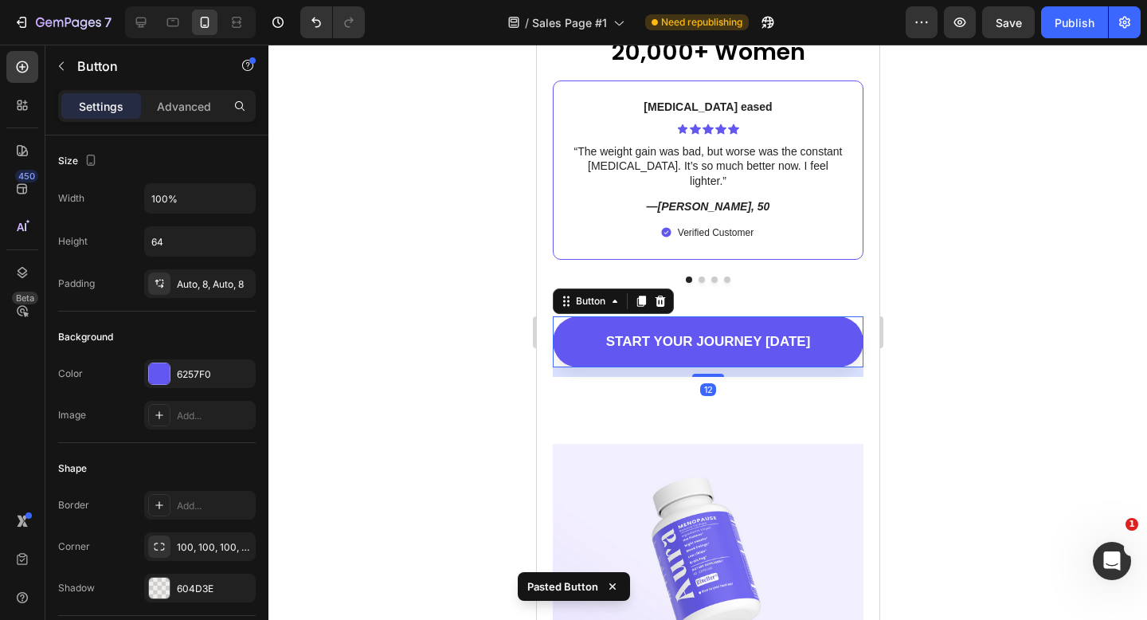
scroll to position [7566, 0]
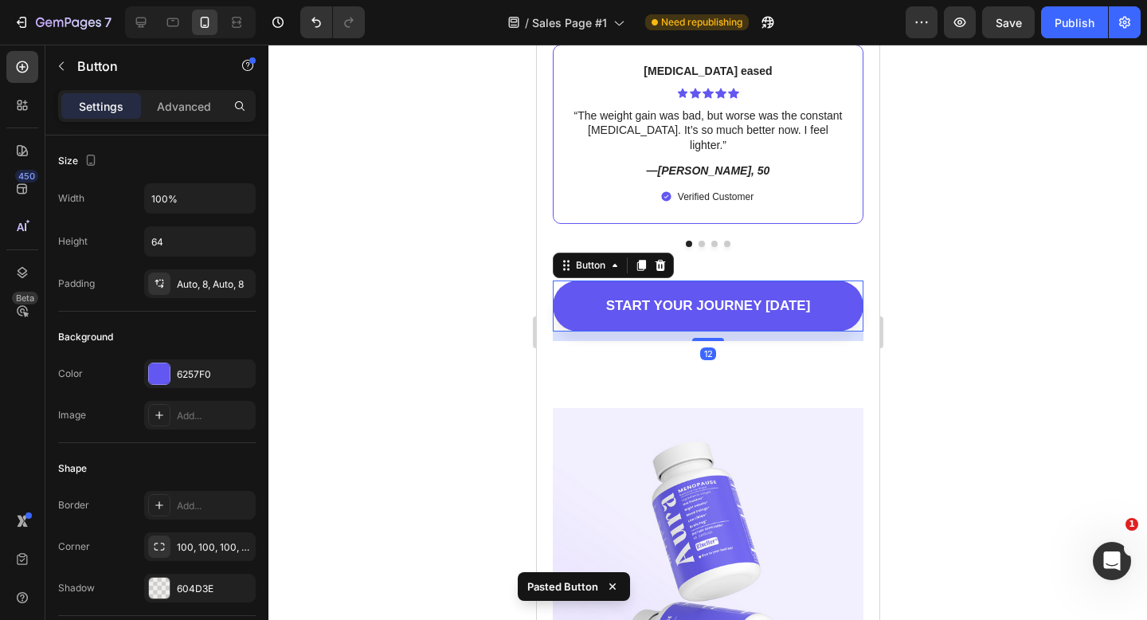
click at [923, 380] on div at bounding box center [708, 332] width 879 height 575
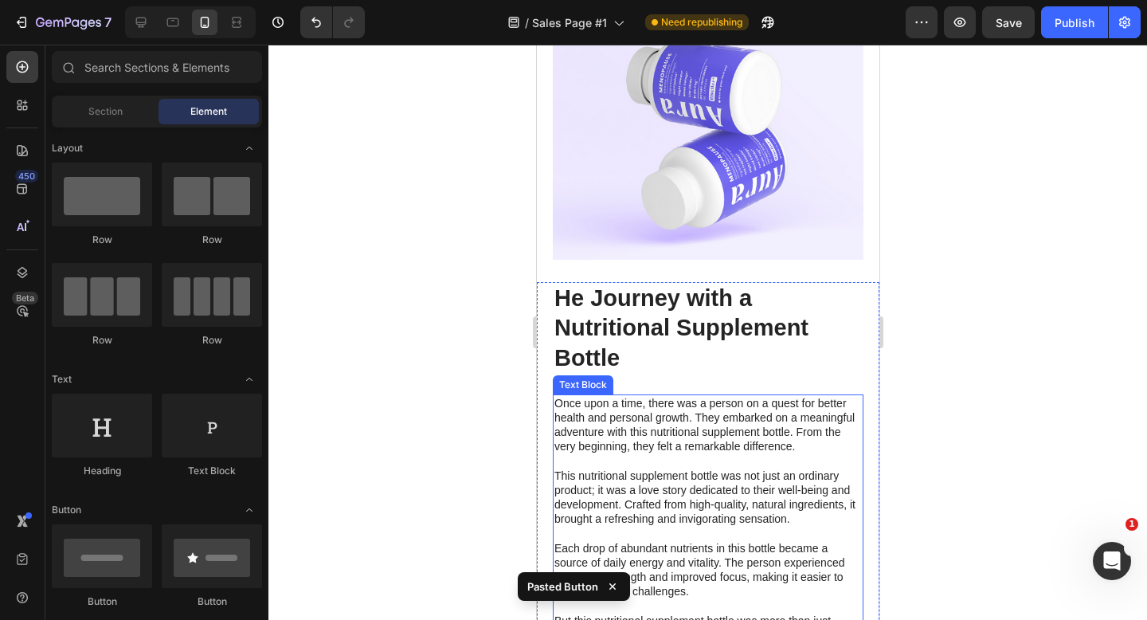
scroll to position [8119, 0]
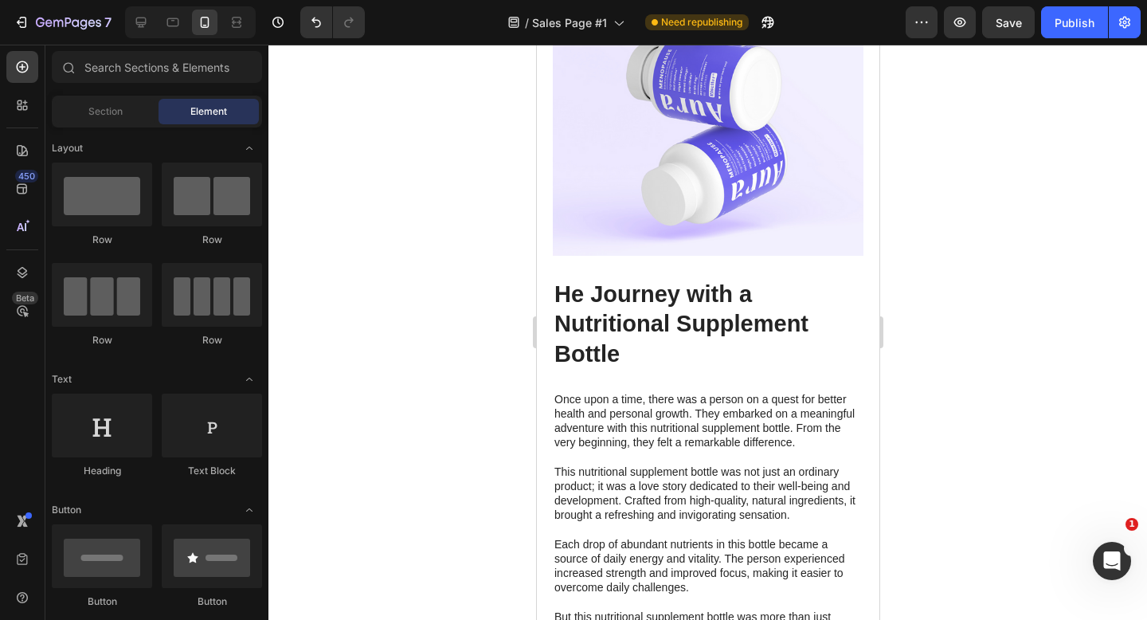
click at [967, 171] on div at bounding box center [708, 332] width 879 height 575
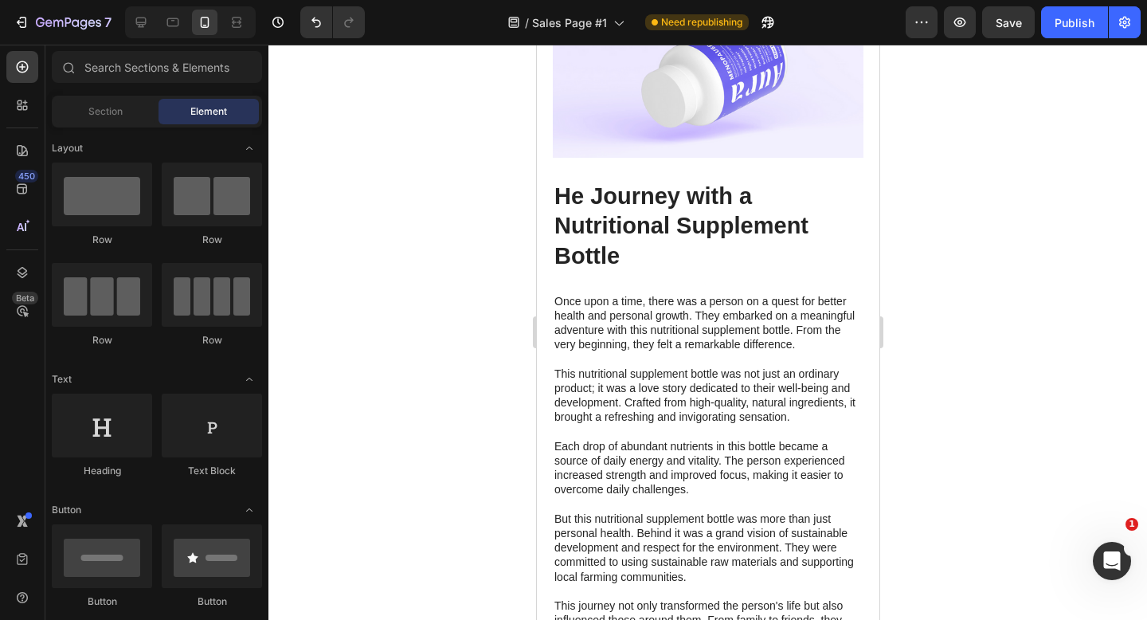
scroll to position [8221, 0]
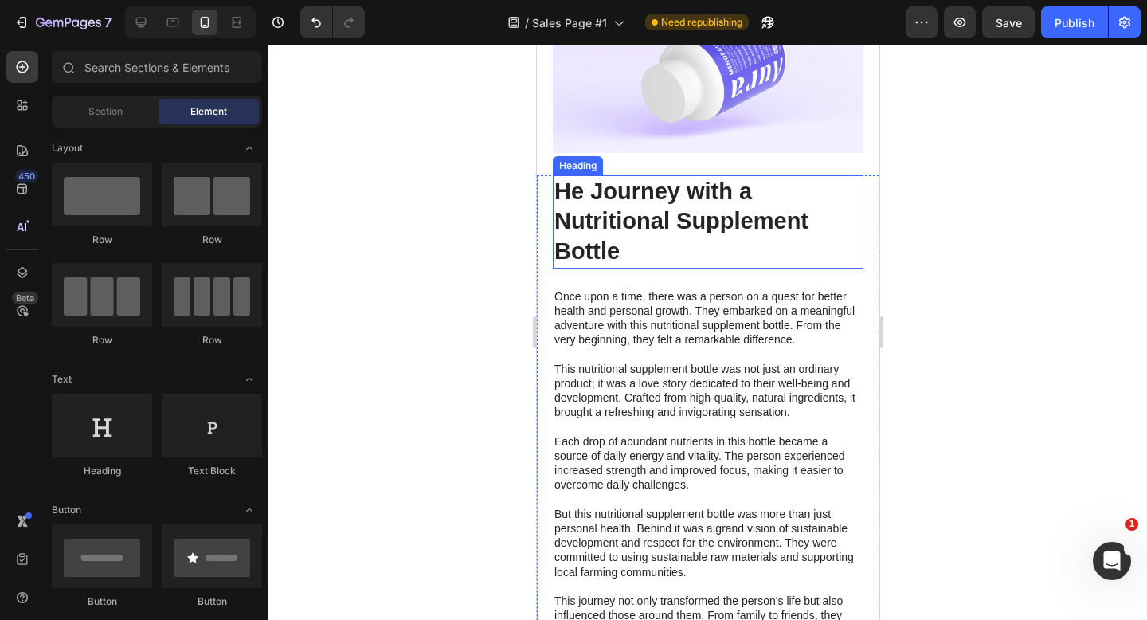
click at [669, 211] on h2 "He Journey with a Nutritional Supplement Bottle" at bounding box center [707, 221] width 311 height 93
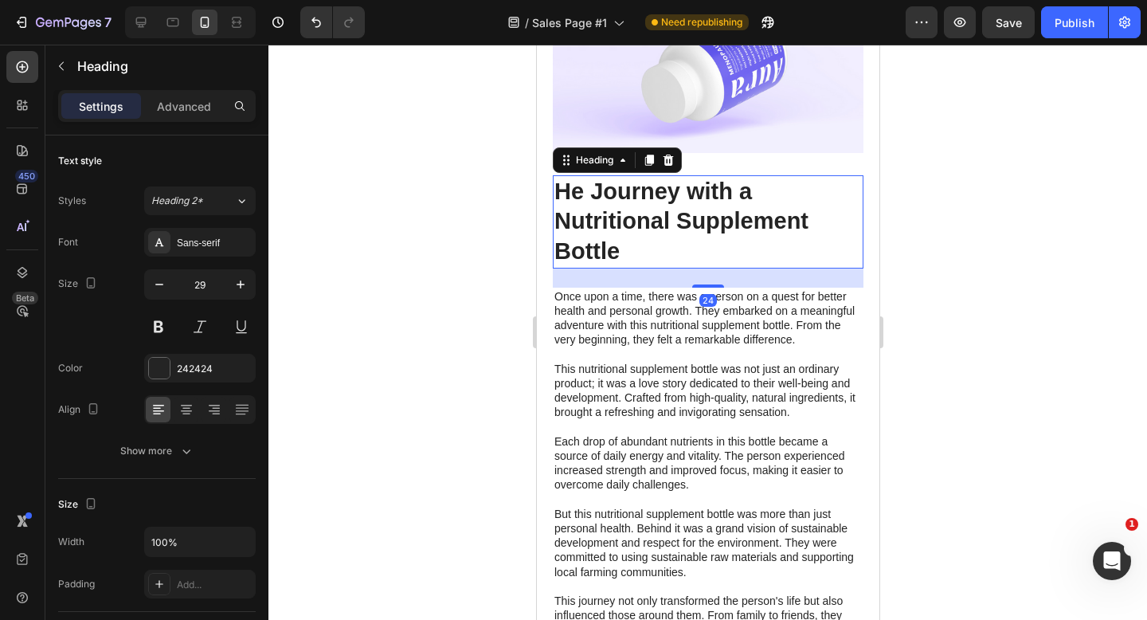
click at [661, 216] on h2 "He Journey with a Nutritional Supplement Bottle" at bounding box center [707, 221] width 311 height 93
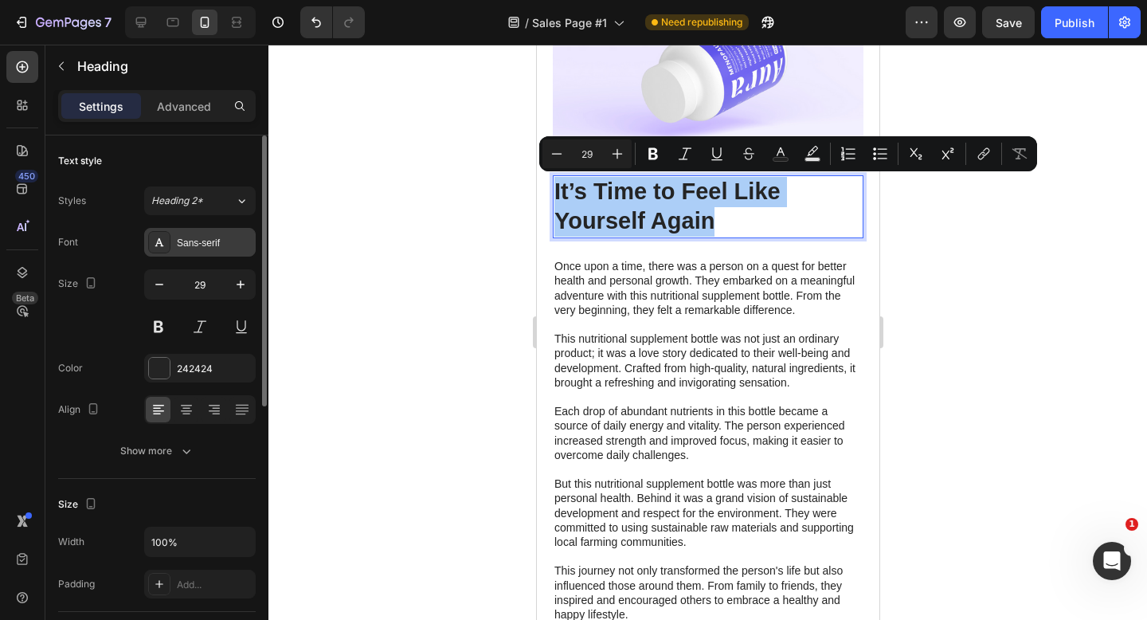
click at [198, 236] on div "Sans-serif" at bounding box center [214, 243] width 75 height 14
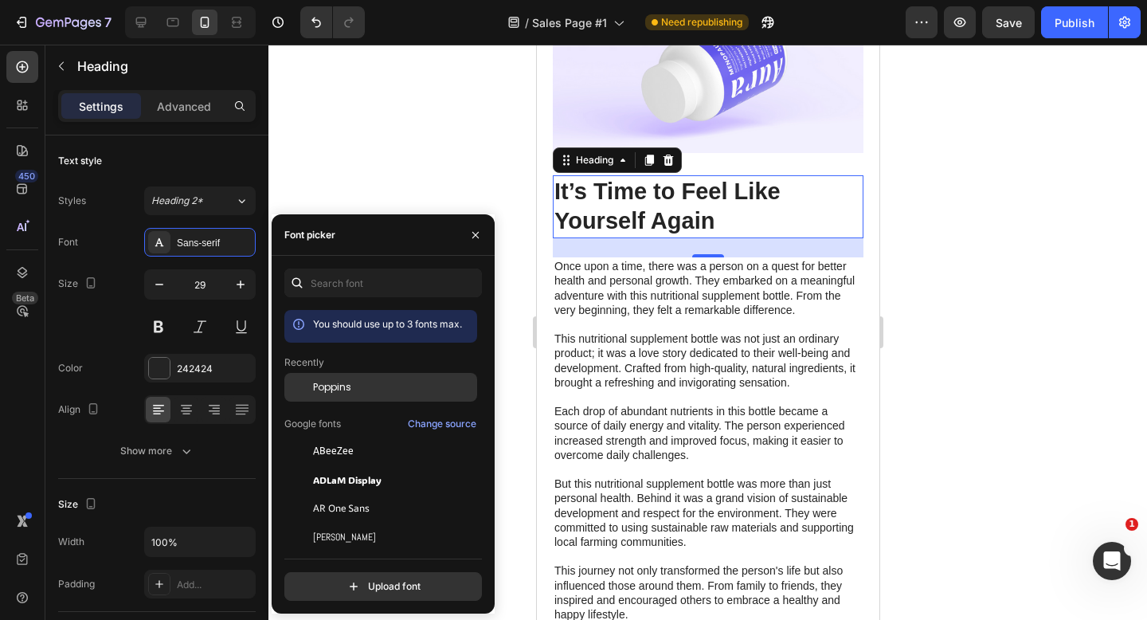
click at [355, 389] on div "Poppins" at bounding box center [393, 387] width 161 height 14
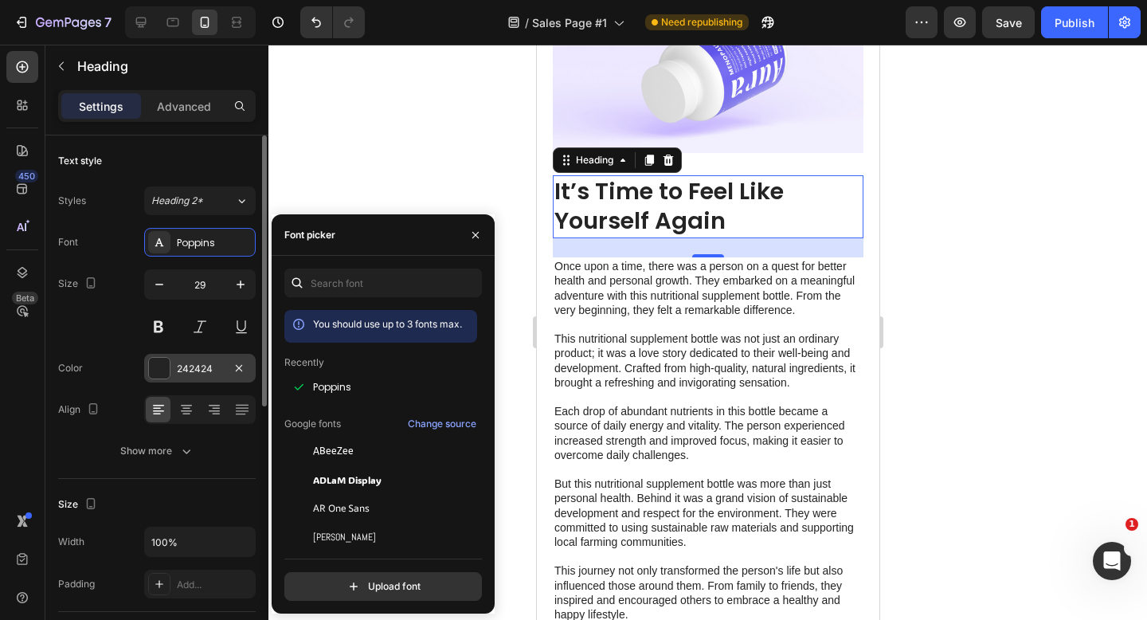
click at [154, 366] on div at bounding box center [159, 368] width 21 height 21
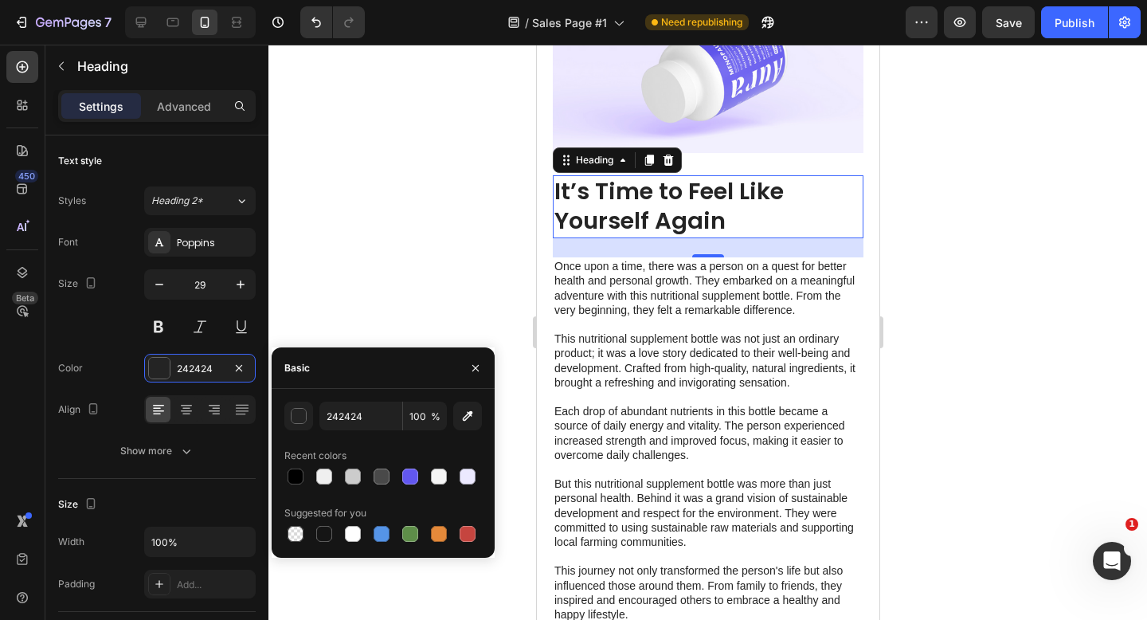
click at [283, 463] on div "242424 100 % Recent colors Suggested for you" at bounding box center [383, 473] width 223 height 143
click at [293, 471] on div at bounding box center [296, 477] width 16 height 16
type input "000000"
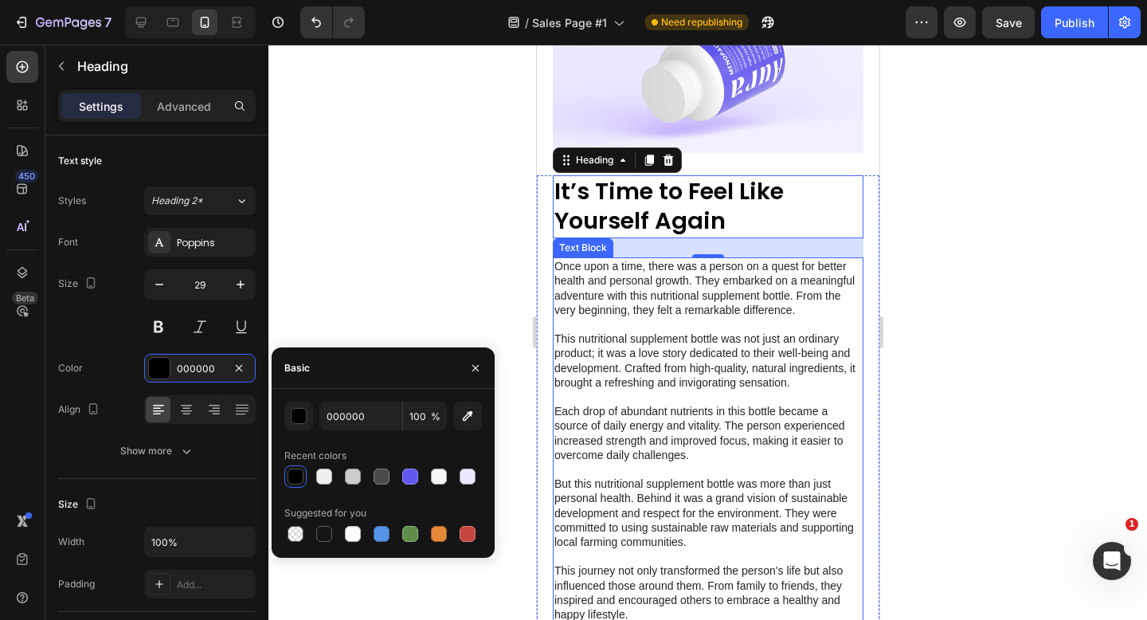
click at [645, 327] on p at bounding box center [708, 324] width 308 height 14
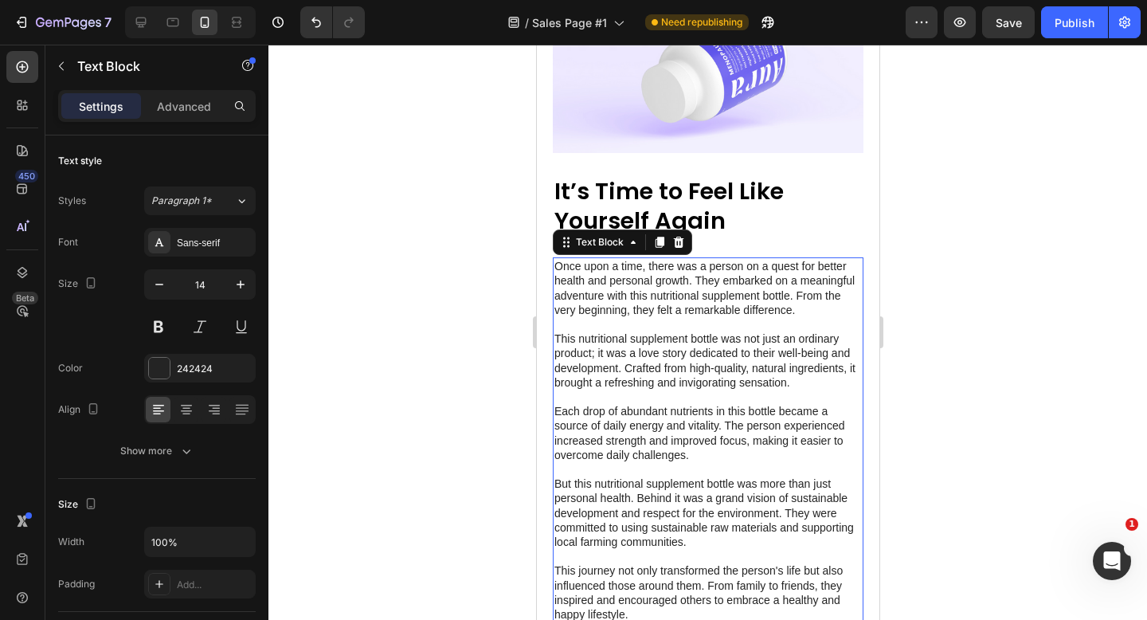
click at [645, 327] on p at bounding box center [708, 324] width 308 height 14
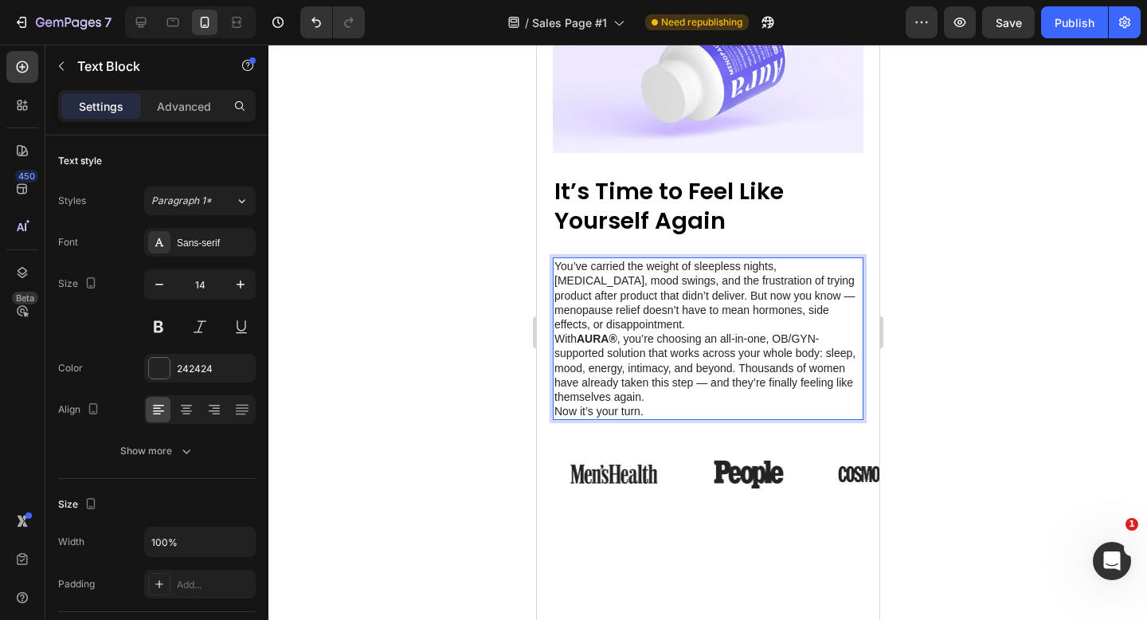
click at [632, 317] on p "You’ve carried the weight of sleepless nights, [MEDICAL_DATA], mood swings, and…" at bounding box center [708, 295] width 308 height 73
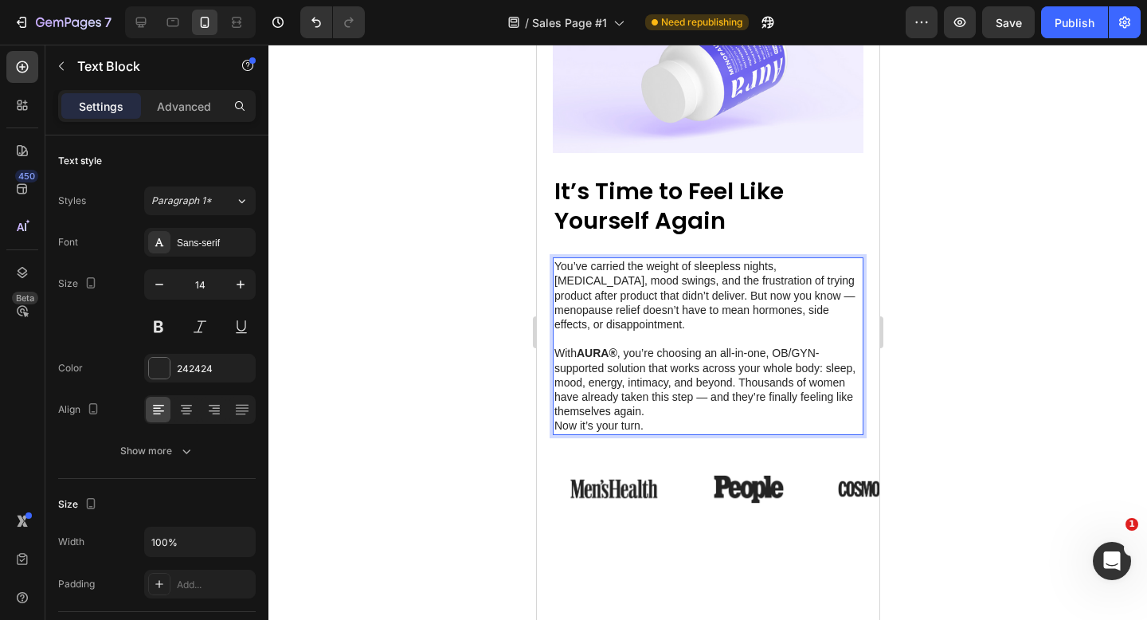
click at [688, 421] on p "Now it’s your turn." at bounding box center [708, 425] width 308 height 14
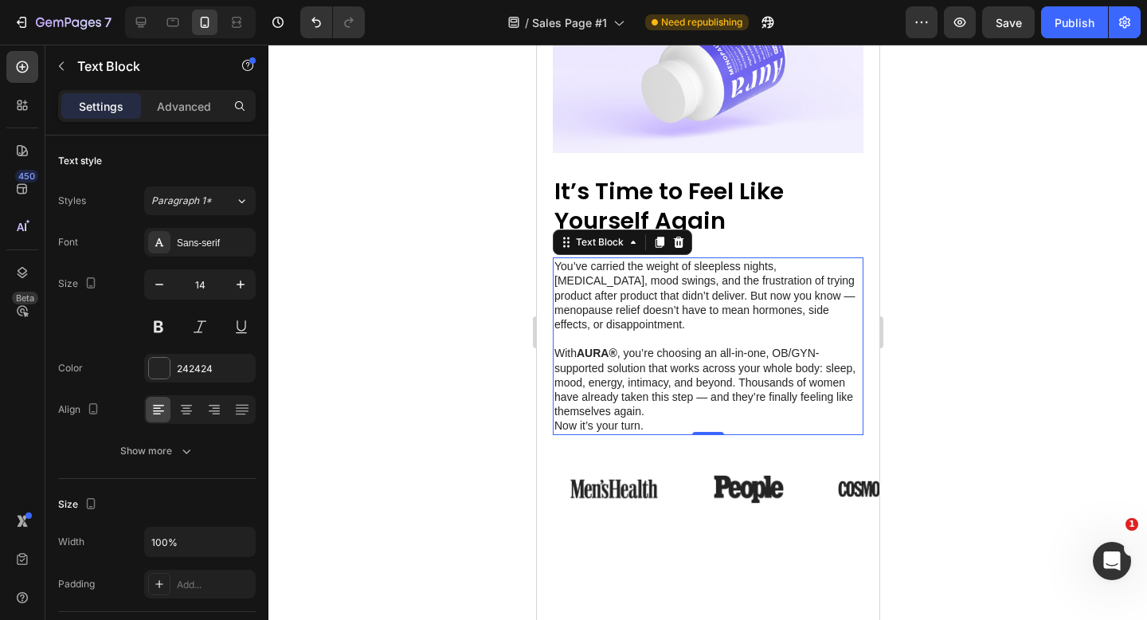
click at [1000, 353] on div at bounding box center [708, 332] width 879 height 575
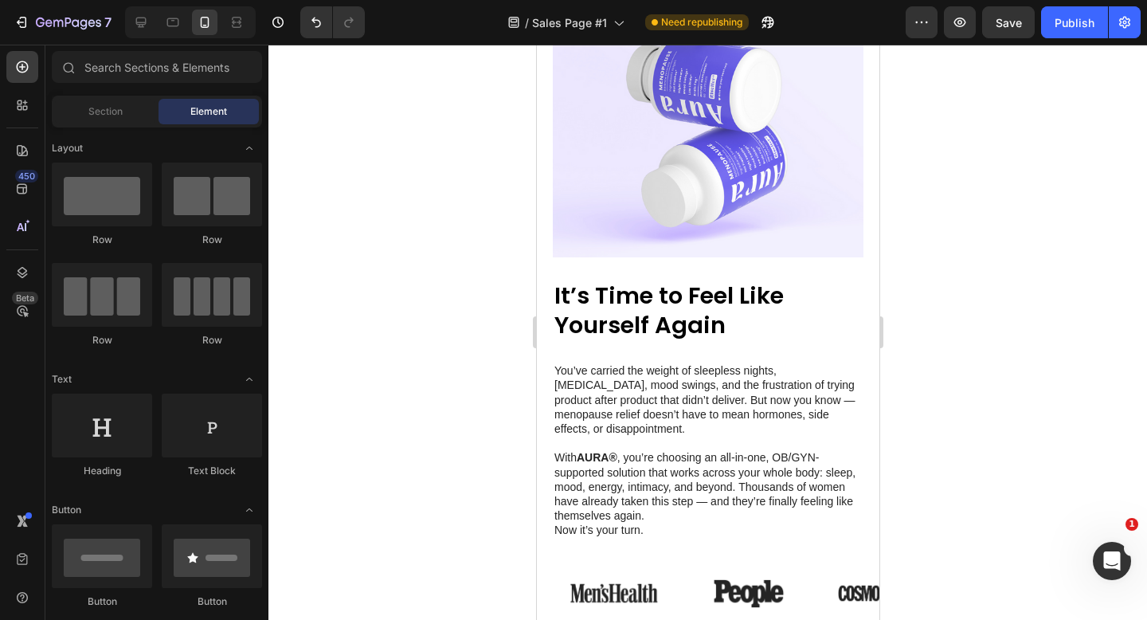
scroll to position [8116, 0]
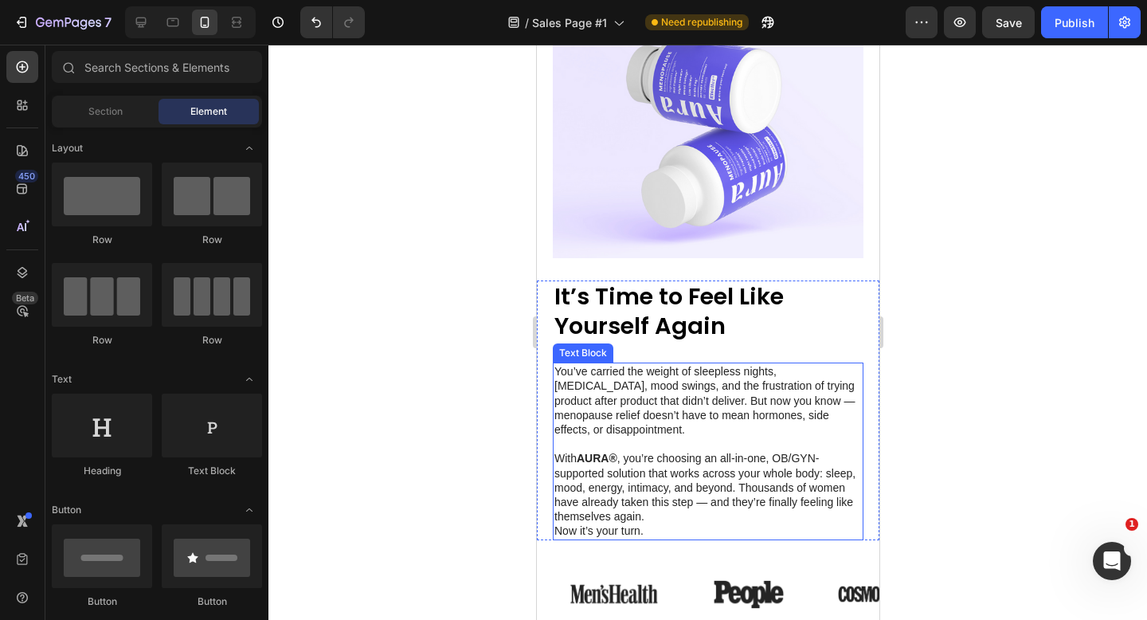
click at [756, 401] on p "You’ve carried the weight of sleepless nights, [MEDICAL_DATA], mood swings, and…" at bounding box center [708, 407] width 308 height 87
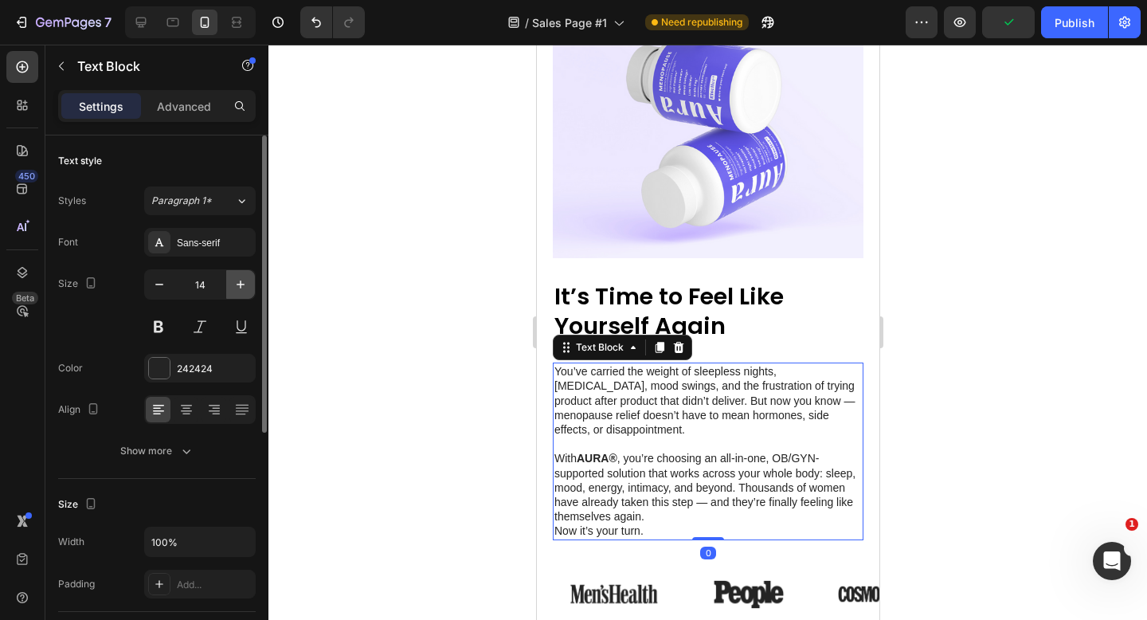
click at [241, 280] on icon "button" at bounding box center [241, 284] width 16 height 16
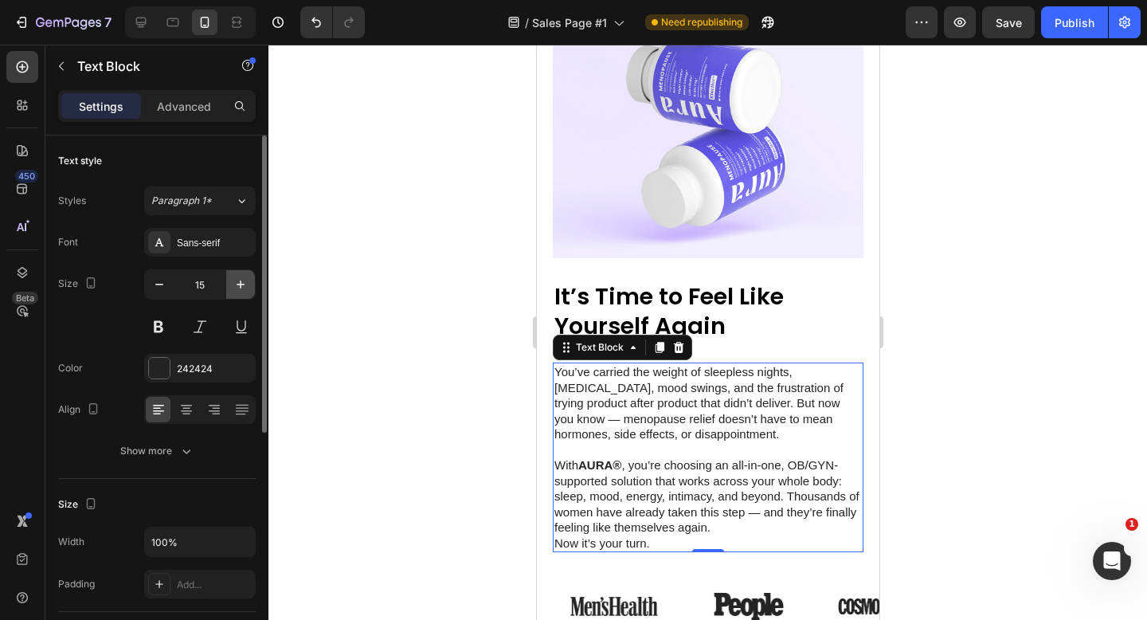
click at [241, 280] on icon "button" at bounding box center [241, 284] width 16 height 16
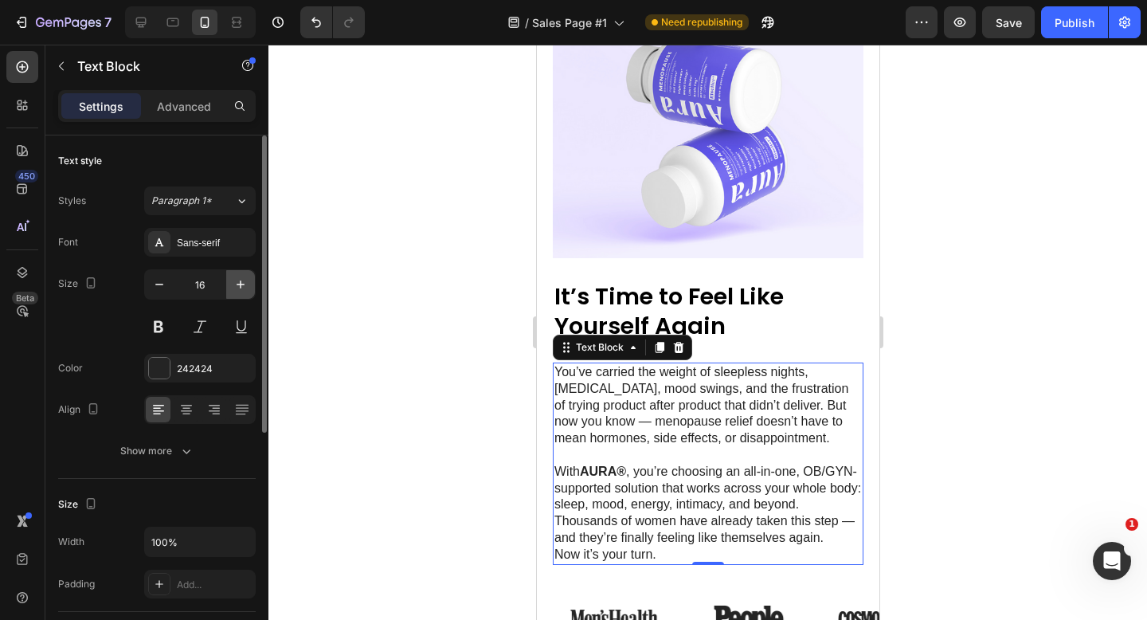
click at [241, 280] on icon "button" at bounding box center [241, 284] width 16 height 16
type input "17"
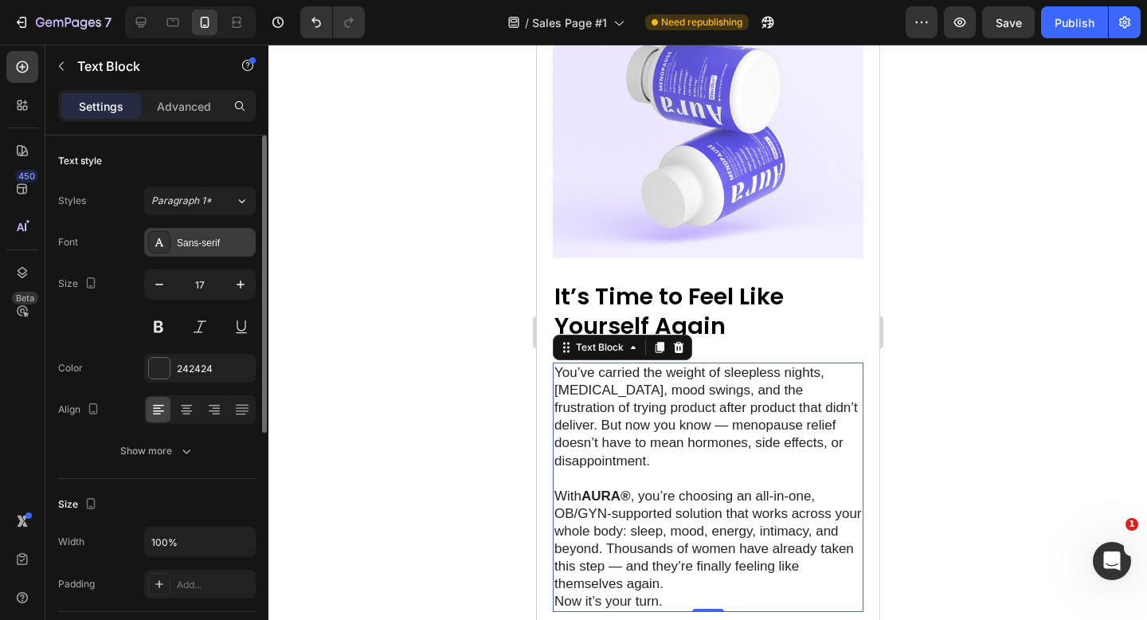
click at [195, 243] on div "Sans-serif" at bounding box center [214, 243] width 75 height 14
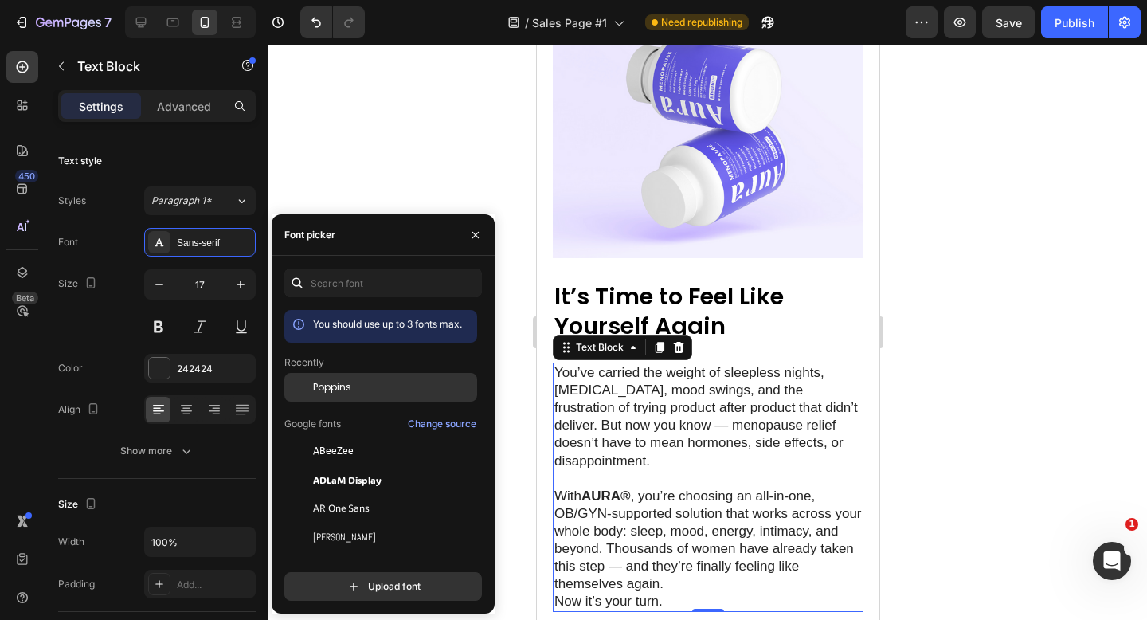
click at [345, 396] on div "Poppins" at bounding box center [380, 387] width 193 height 29
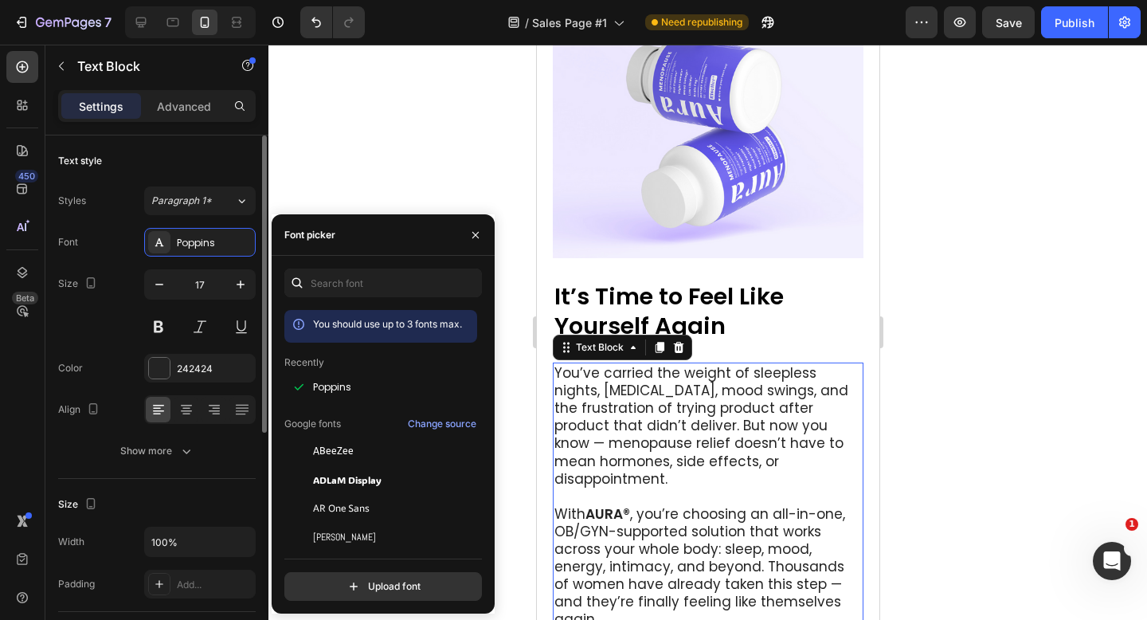
click at [141, 322] on div "Size 17" at bounding box center [157, 305] width 198 height 72
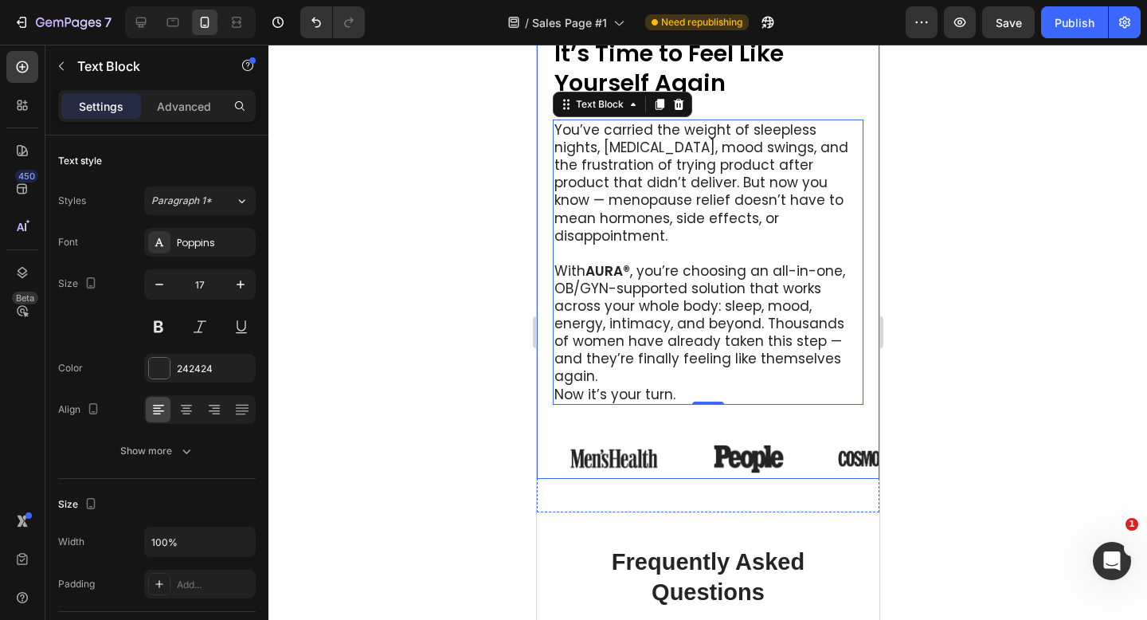
scroll to position [8367, 0]
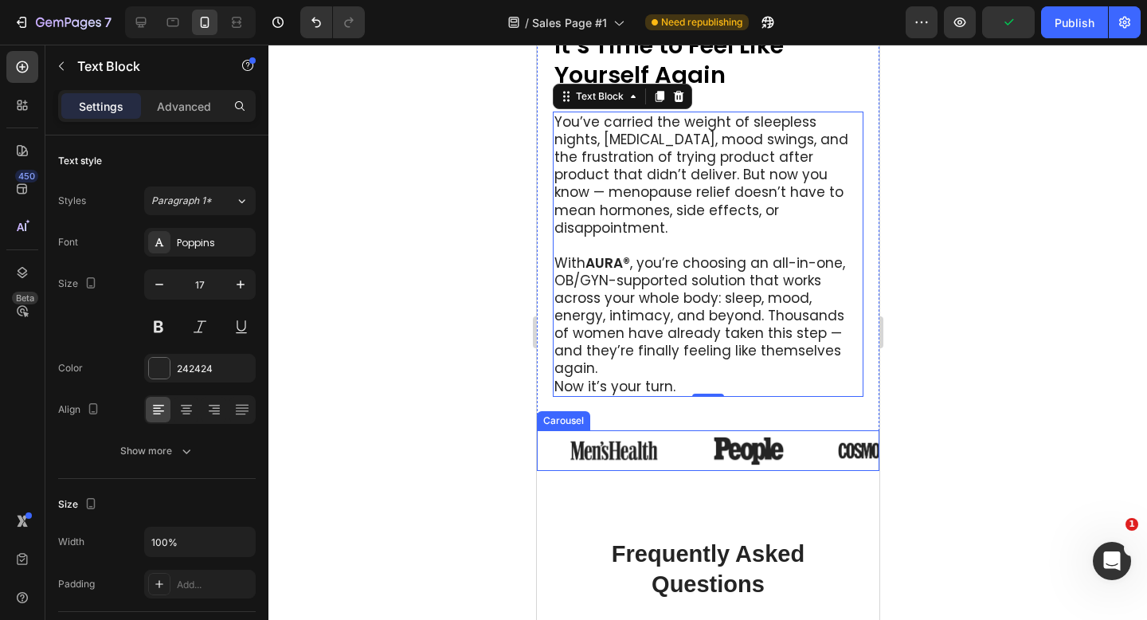
click at [814, 433] on div "Image Image Image Image" at bounding box center [715, 450] width 327 height 41
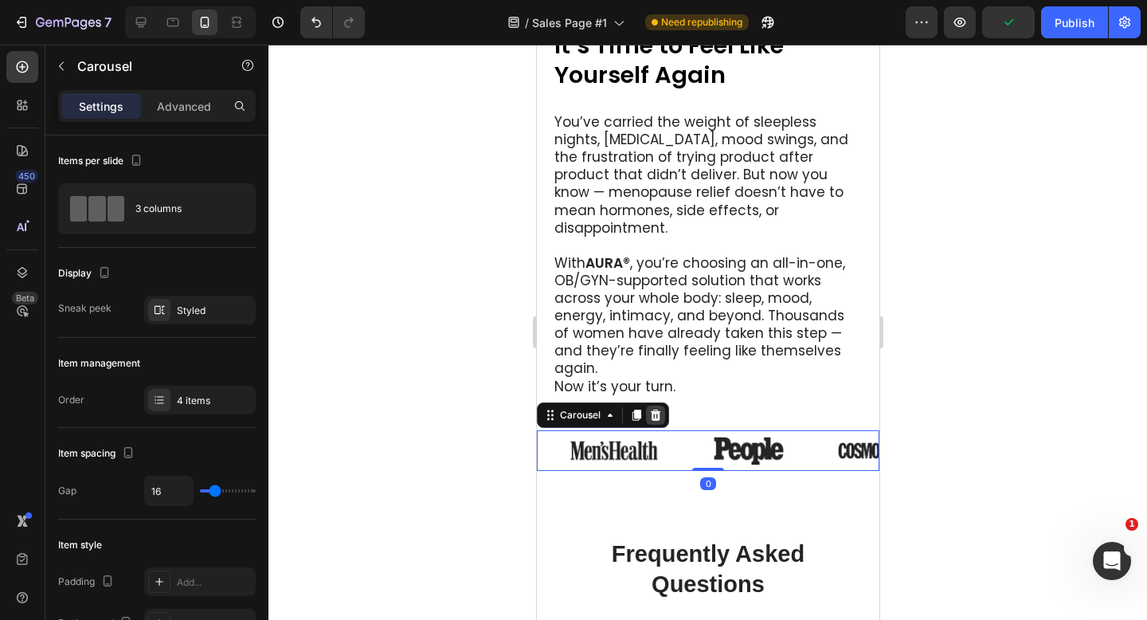
click at [653, 409] on icon at bounding box center [655, 415] width 13 height 13
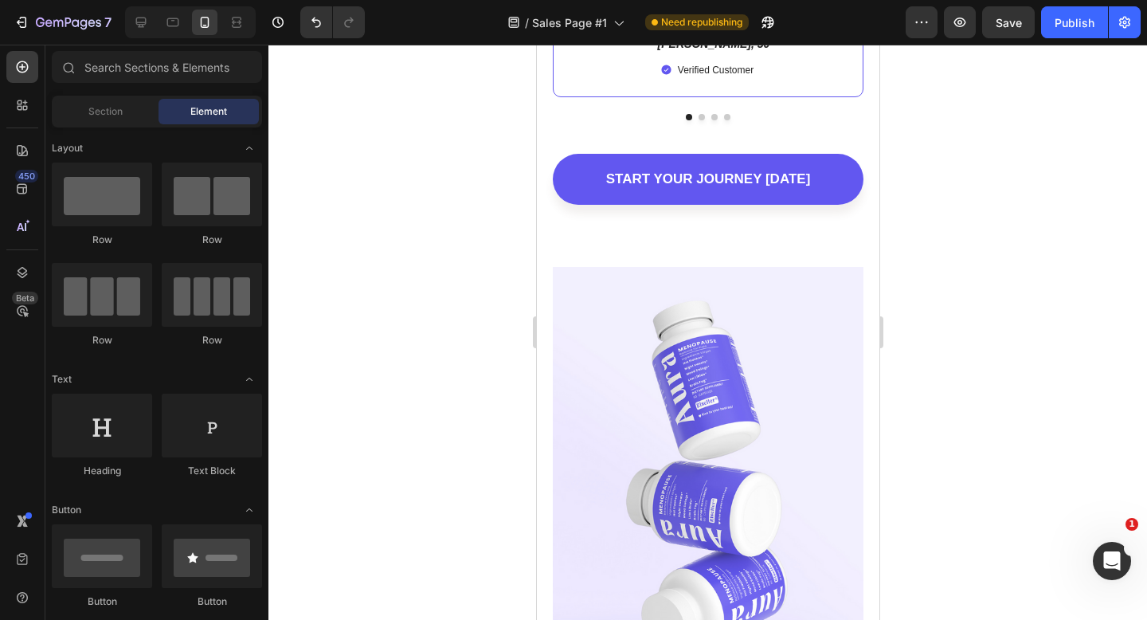
scroll to position [7701, 0]
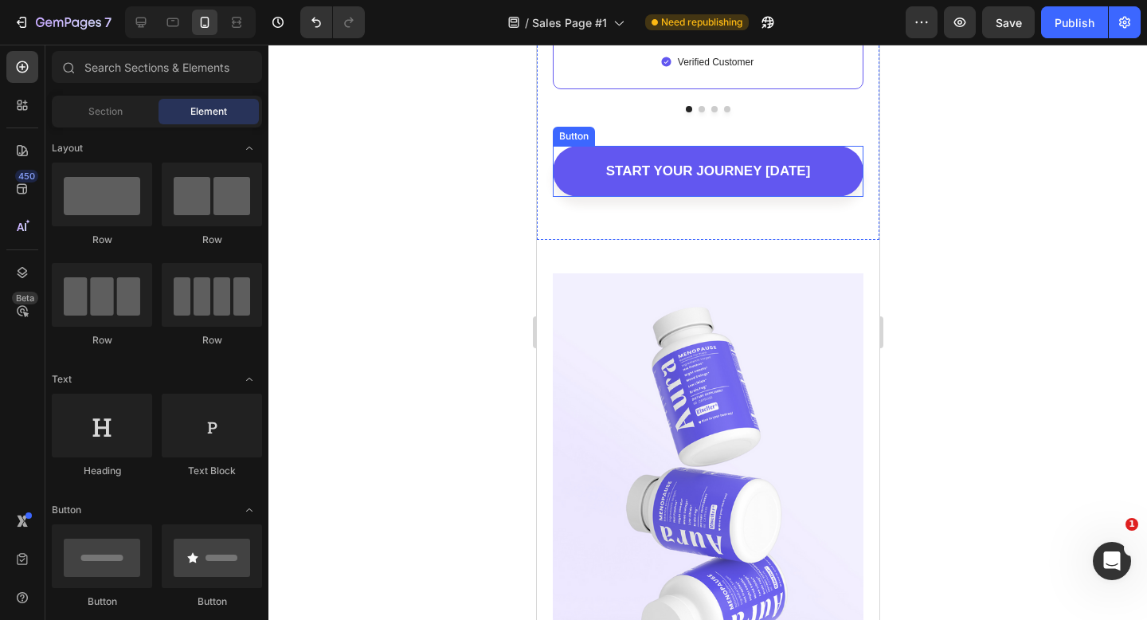
click at [854, 146] on div "START YOUR JOURNEY TODAY Button" at bounding box center [707, 171] width 311 height 51
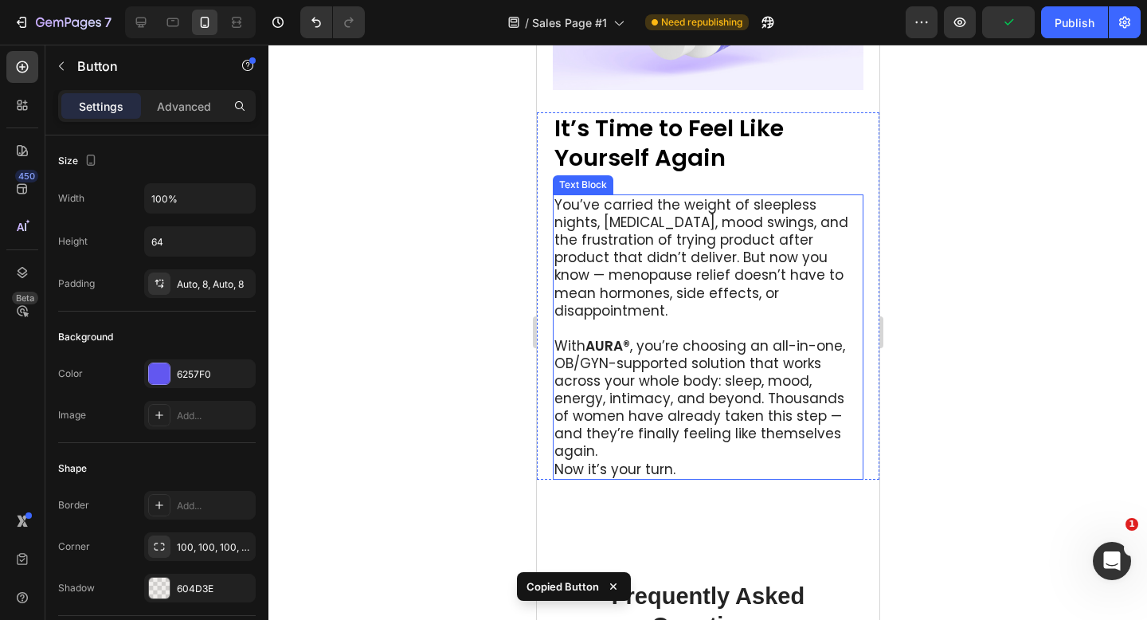
scroll to position [8313, 0]
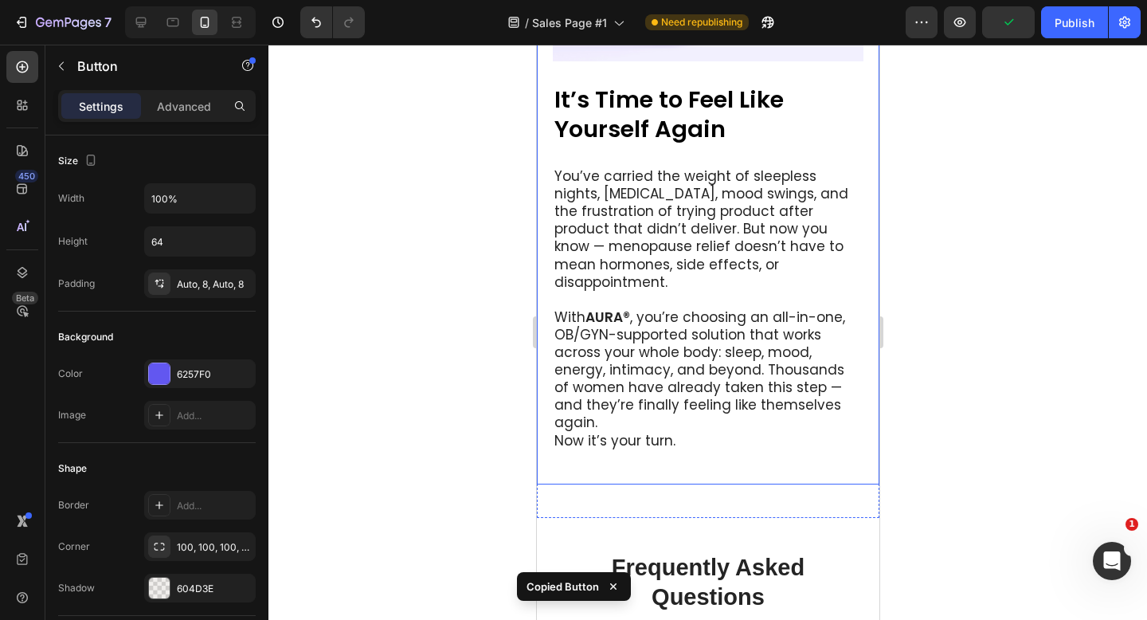
click at [720, 423] on div "It’s Time to Feel Like Yourself Again Heading You’ve carried the weight of slee…" at bounding box center [707, 272] width 343 height 423
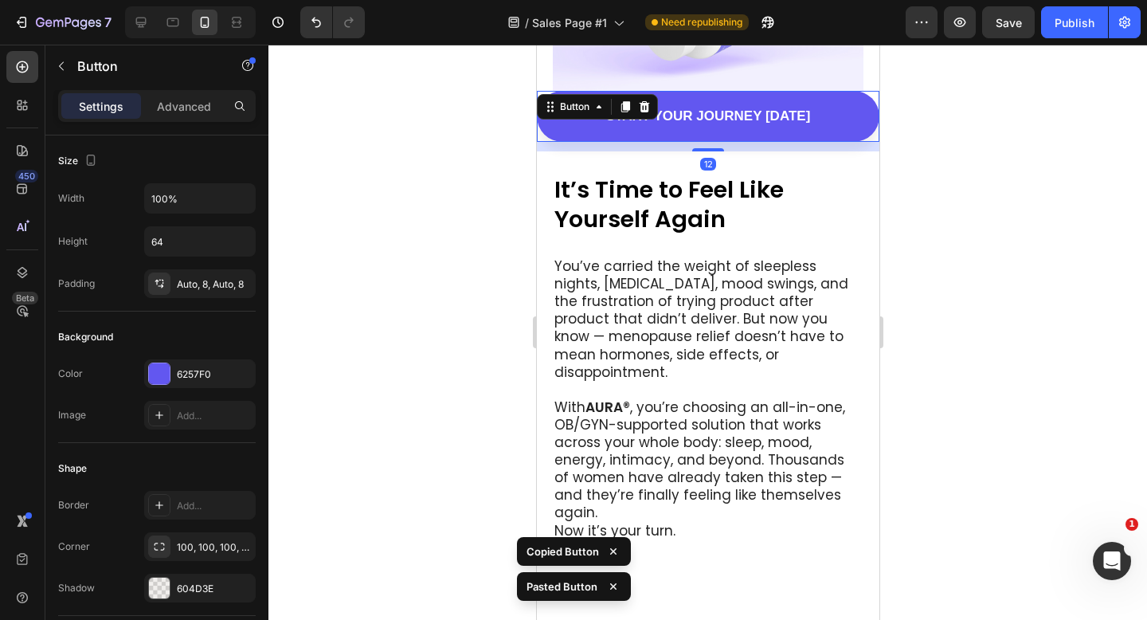
scroll to position [8274, 0]
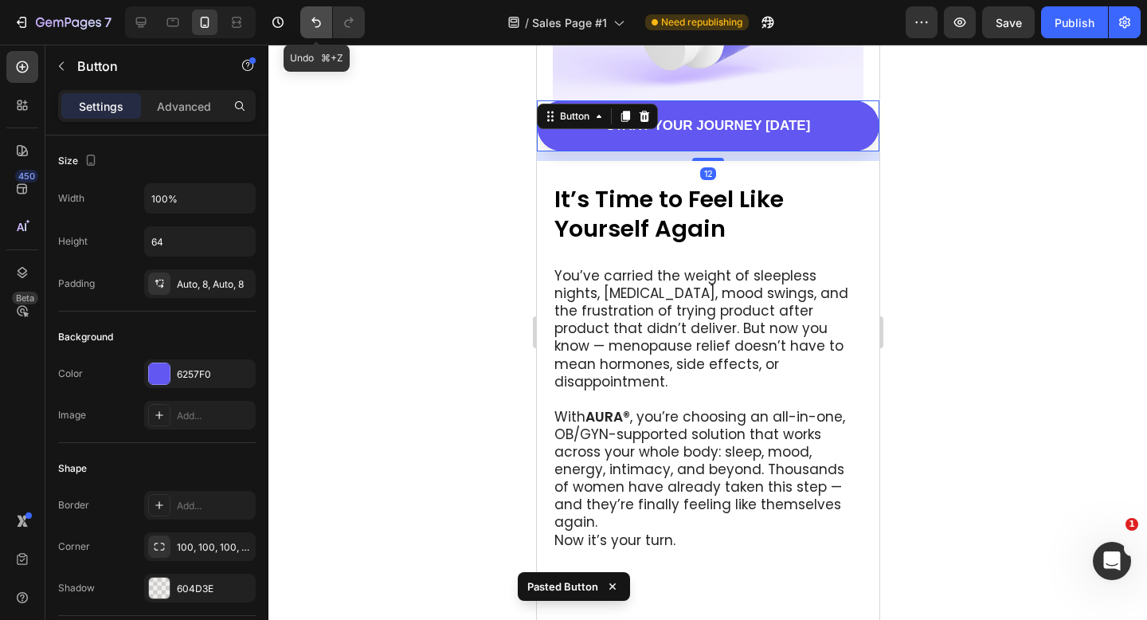
click at [307, 17] on button "Undo/Redo" at bounding box center [316, 22] width 32 height 32
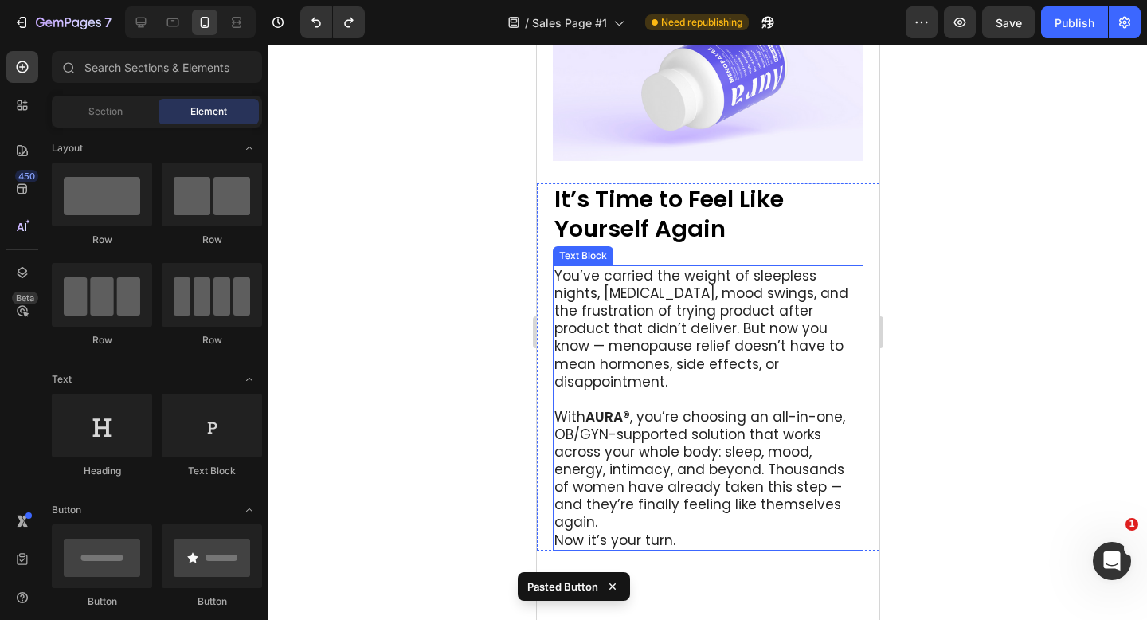
scroll to position [8322, 0]
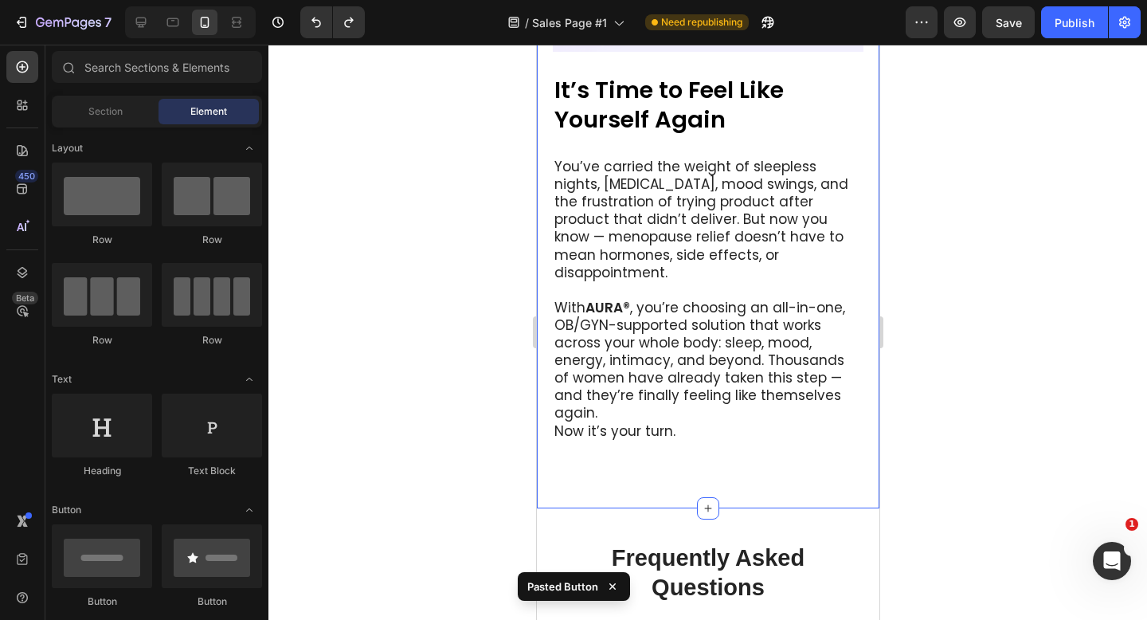
click at [765, 455] on div "It’s Time to Feel Like Yourself Again Heading You’ve carried the weight of slee…" at bounding box center [707, 56] width 343 height 904
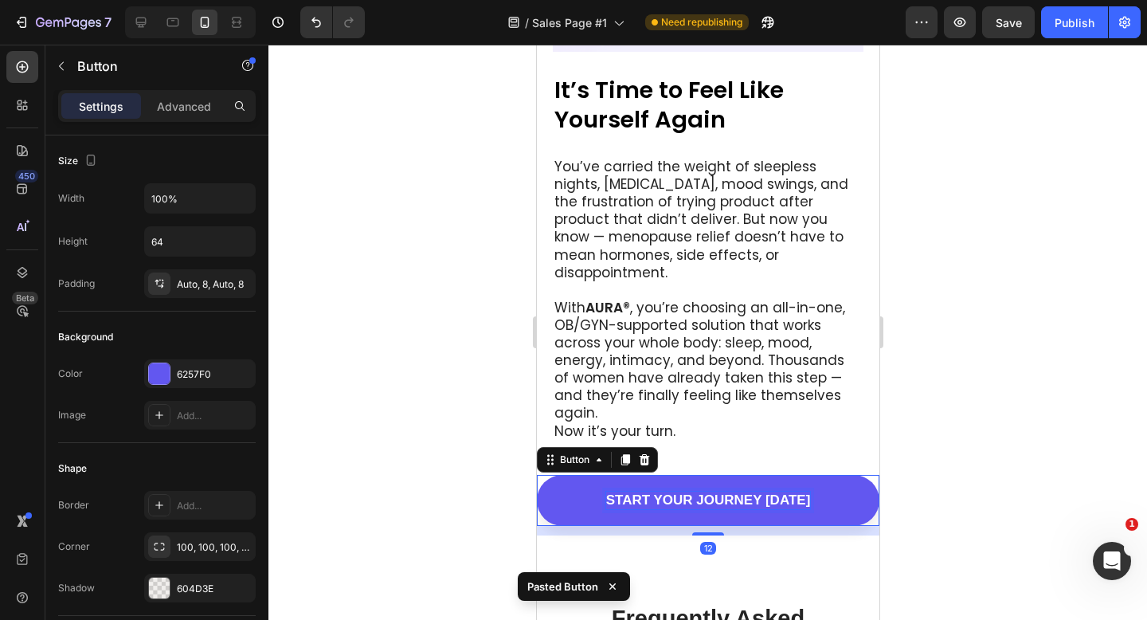
click at [806, 492] on p "START YOUR JOURNEY [DATE]" at bounding box center [708, 501] width 205 height 18
click at [323, 18] on icon "Undo/Redo" at bounding box center [316, 22] width 16 height 16
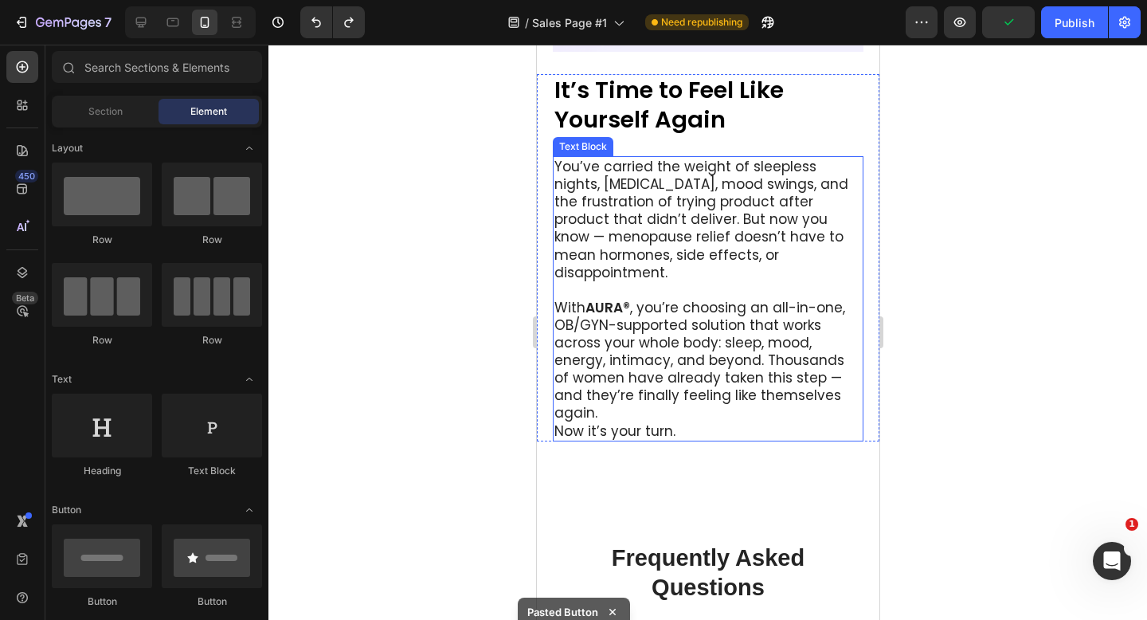
click at [708, 422] on p "Now it’s your turn." at bounding box center [708, 431] width 308 height 18
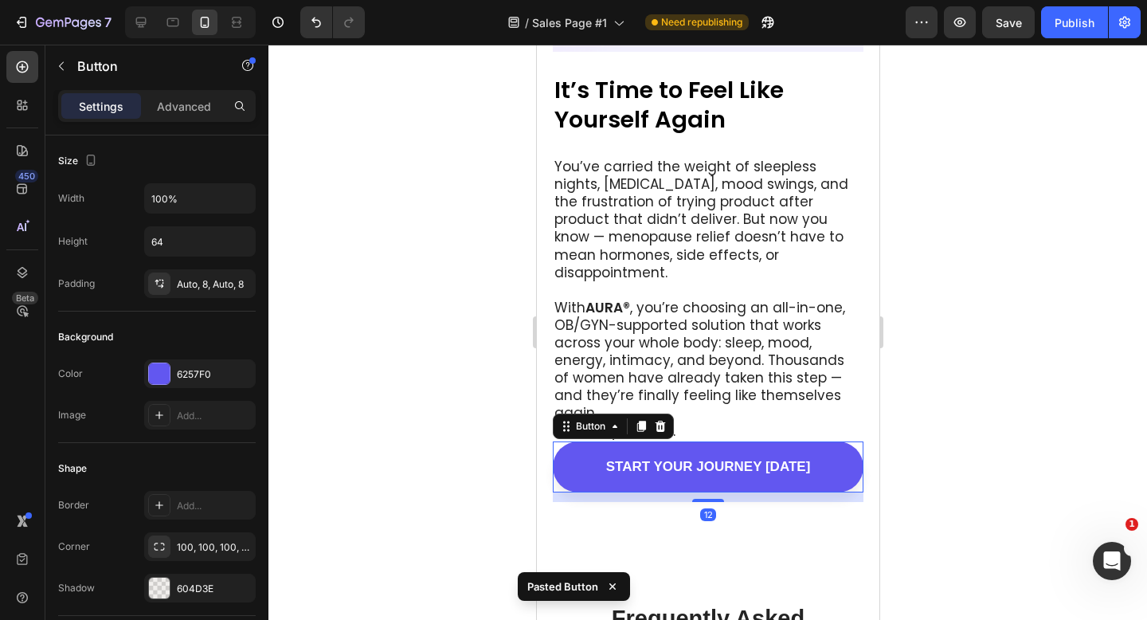
click at [909, 350] on div at bounding box center [708, 332] width 879 height 575
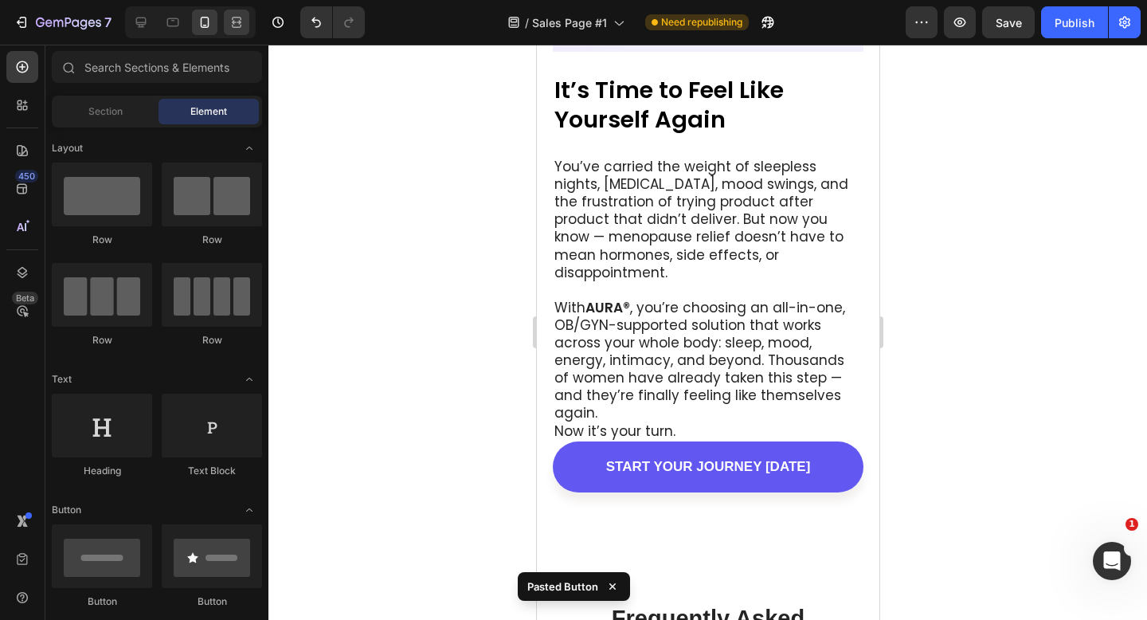
click at [229, 13] on div at bounding box center [236, 22] width 25 height 25
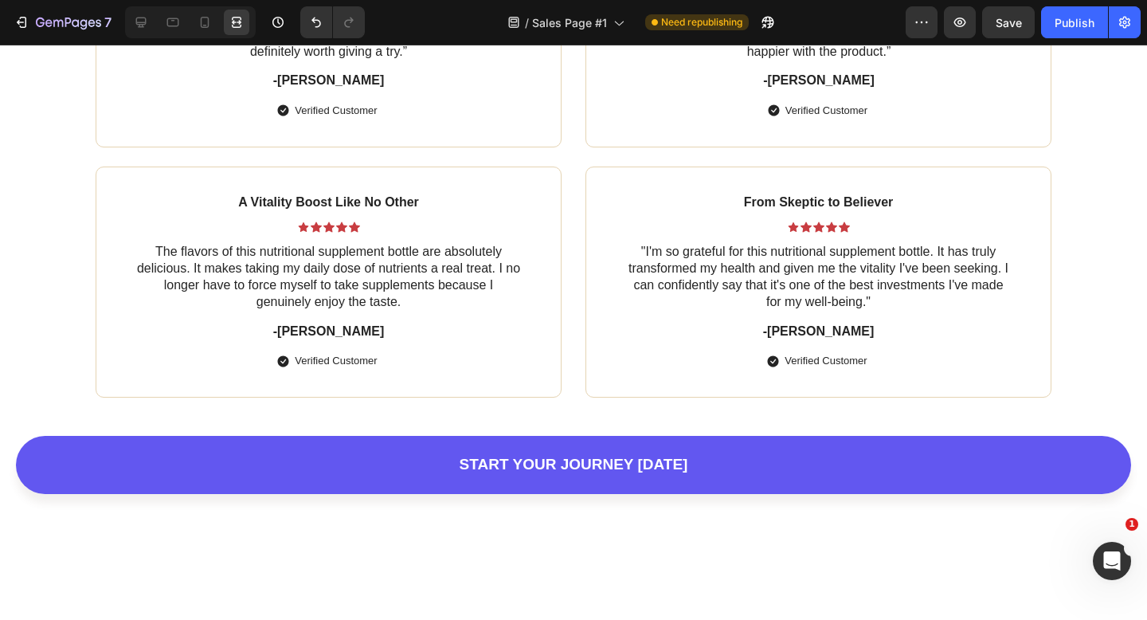
scroll to position [7334, 0]
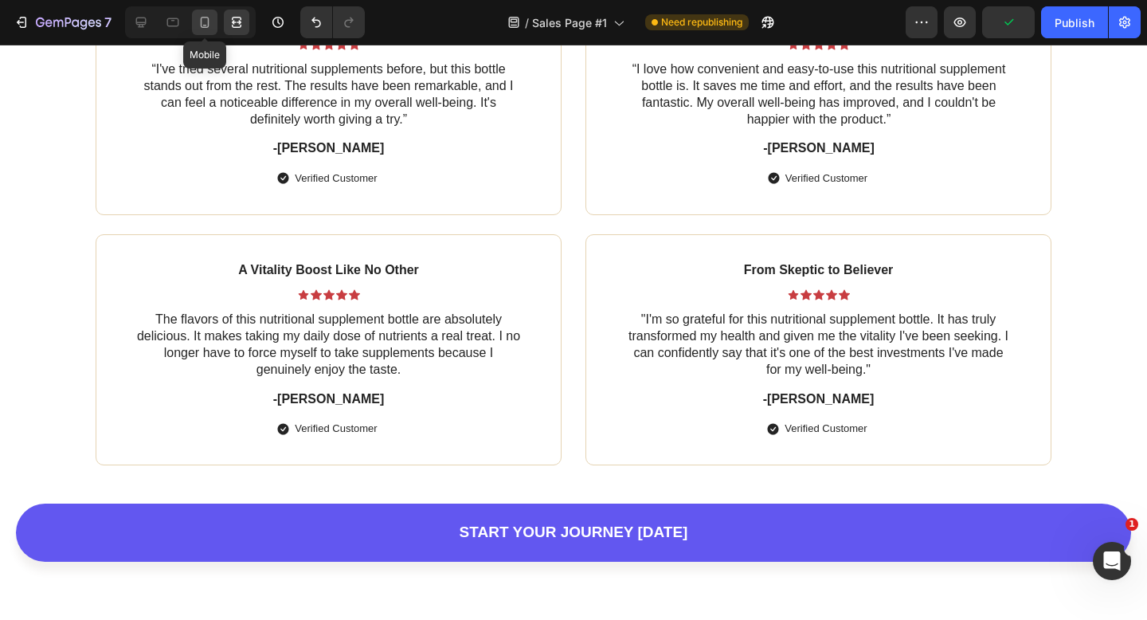
click at [209, 17] on icon at bounding box center [205, 22] width 16 height 16
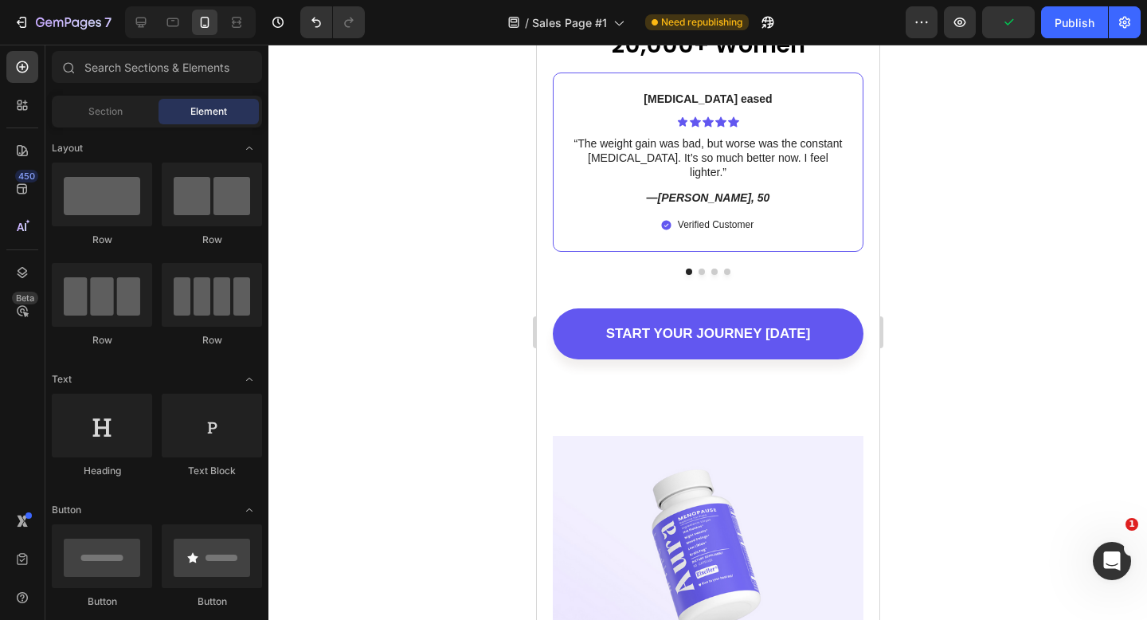
scroll to position [7824, 0]
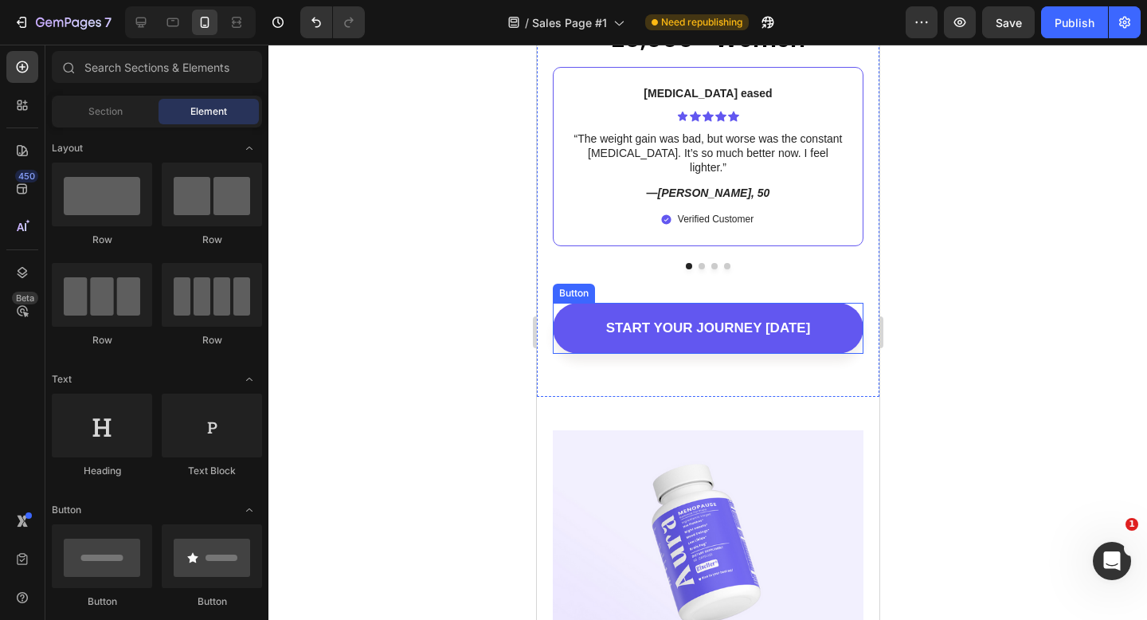
click at [844, 303] on link "START YOUR JOURNEY [DATE]" at bounding box center [707, 328] width 311 height 51
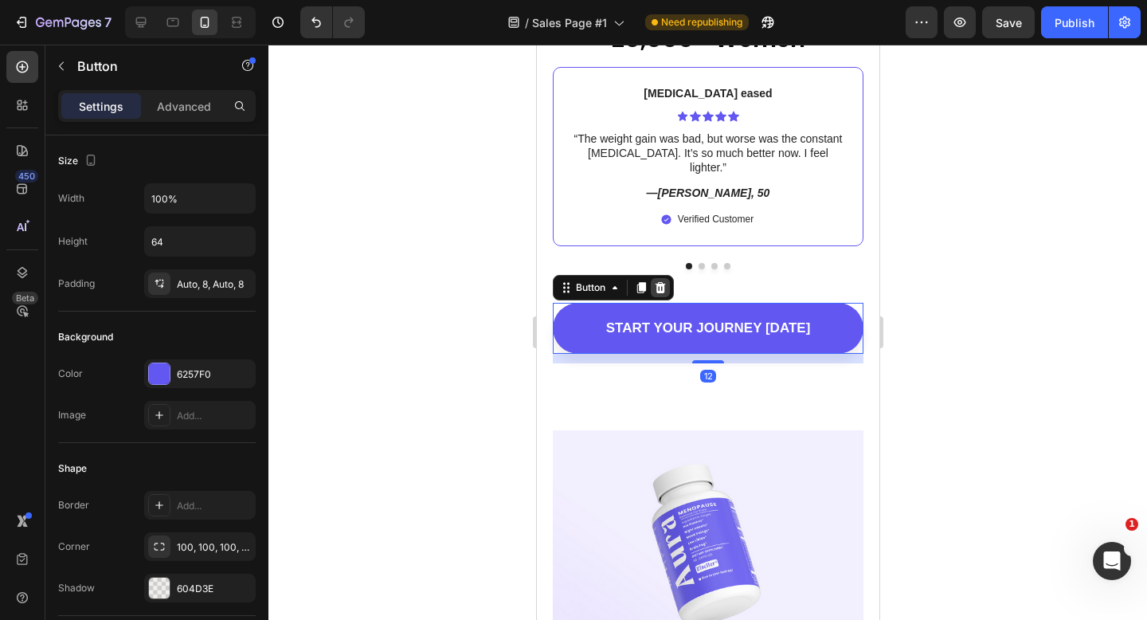
click at [660, 282] on icon at bounding box center [660, 287] width 10 height 11
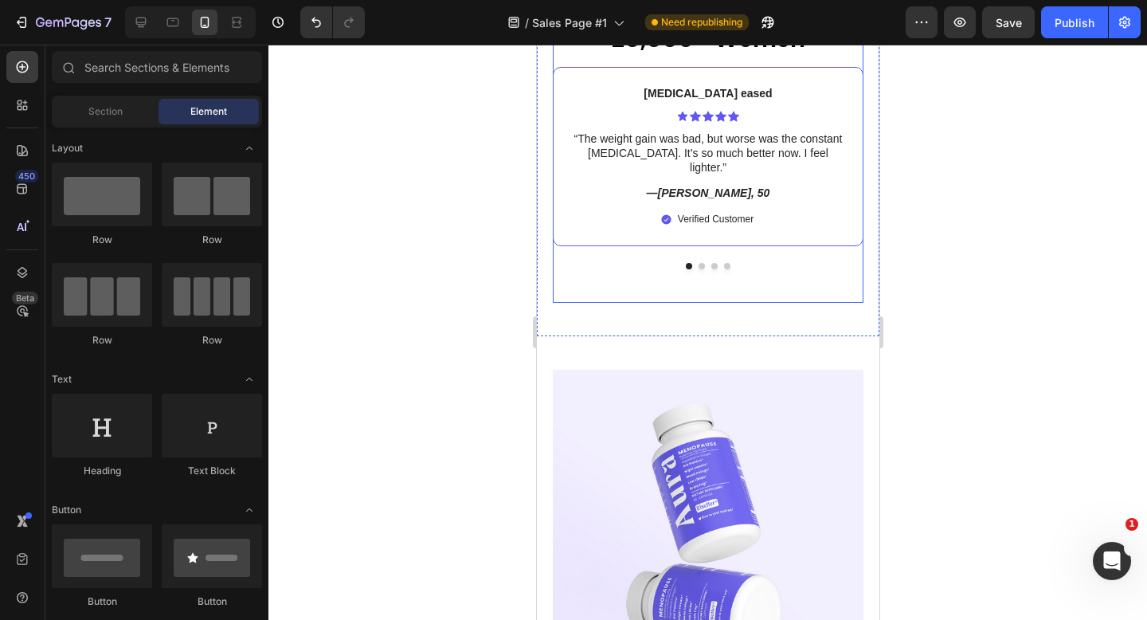
scroll to position [7833, 0]
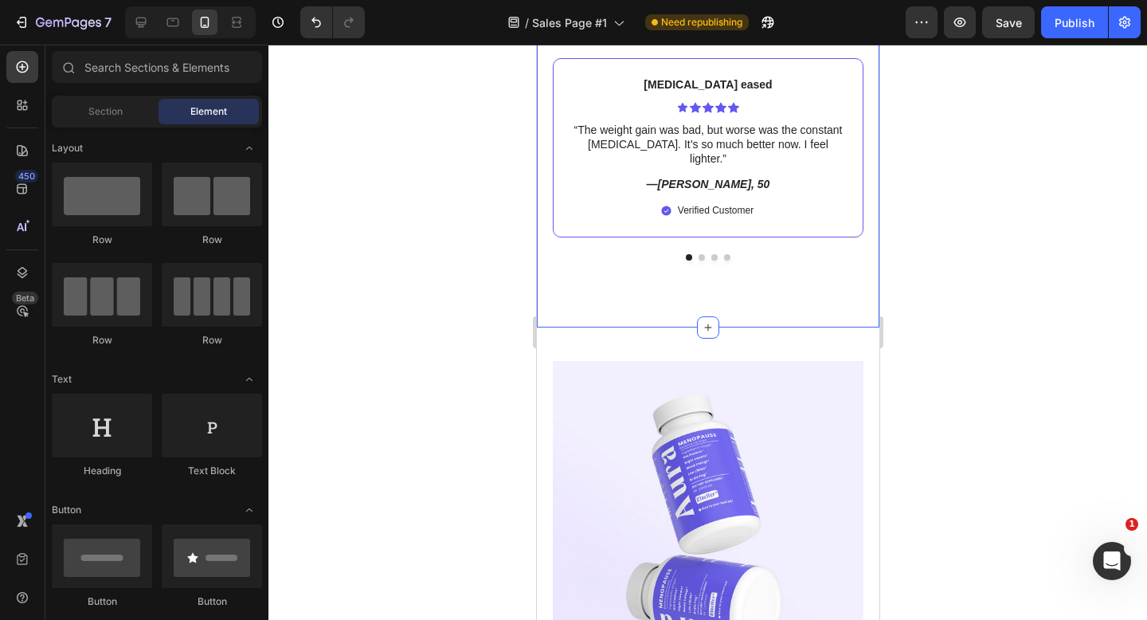
click at [745, 294] on div "Trusted by more than 20,000+ Women Heading Life-Changing Results Text Block Ico…" at bounding box center [707, 139] width 343 height 377
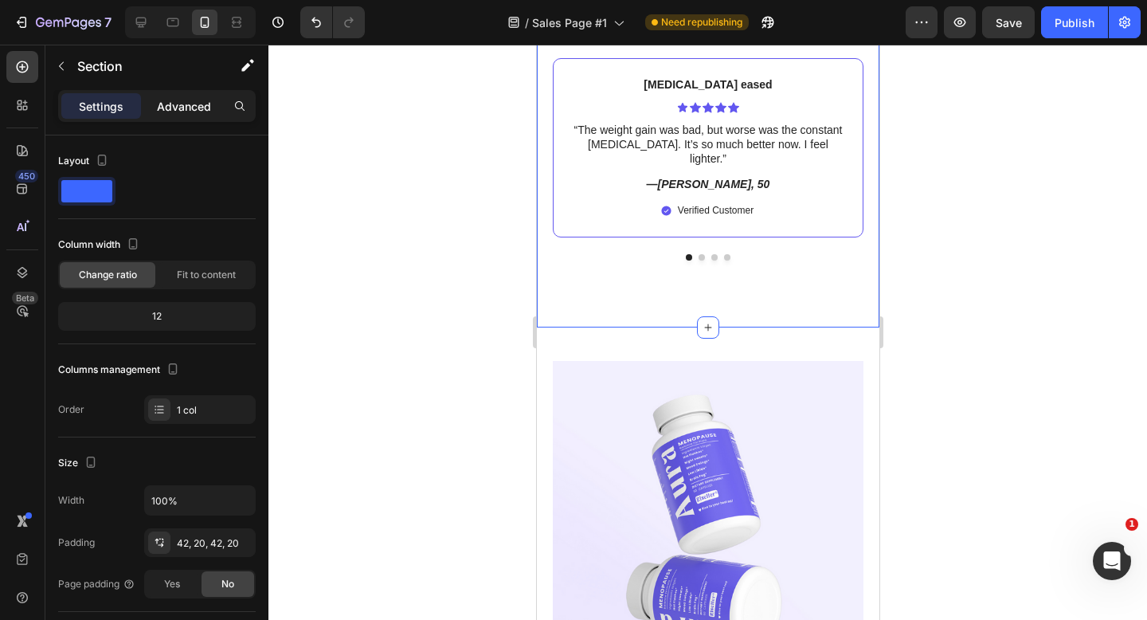
click at [183, 94] on div "Advanced" at bounding box center [184, 105] width 80 height 25
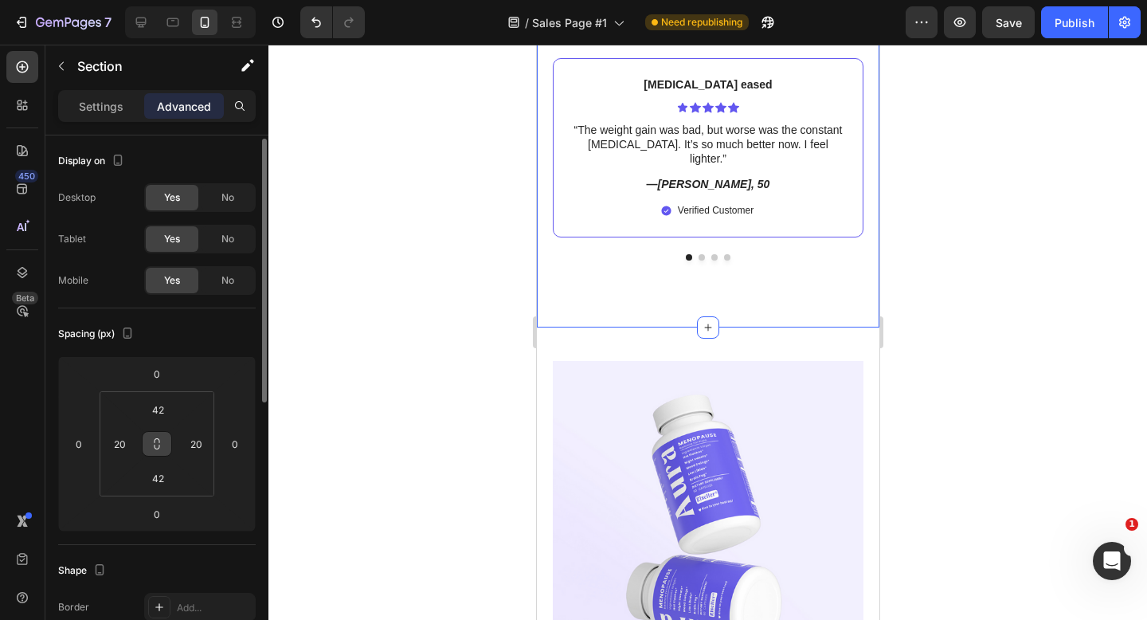
scroll to position [7, 0]
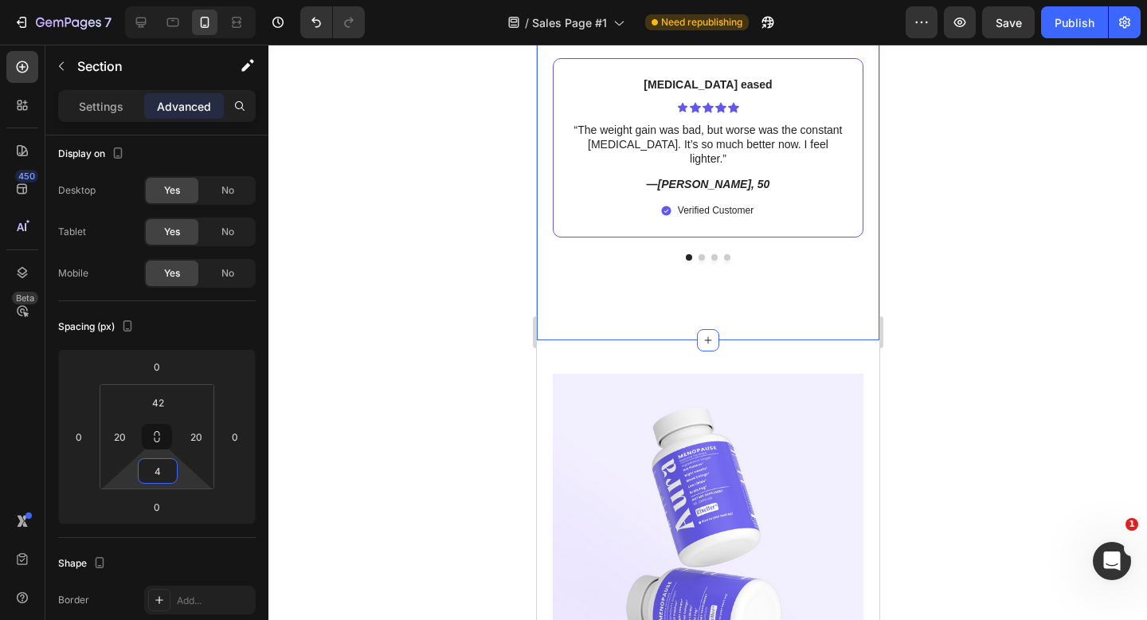
type input "0"
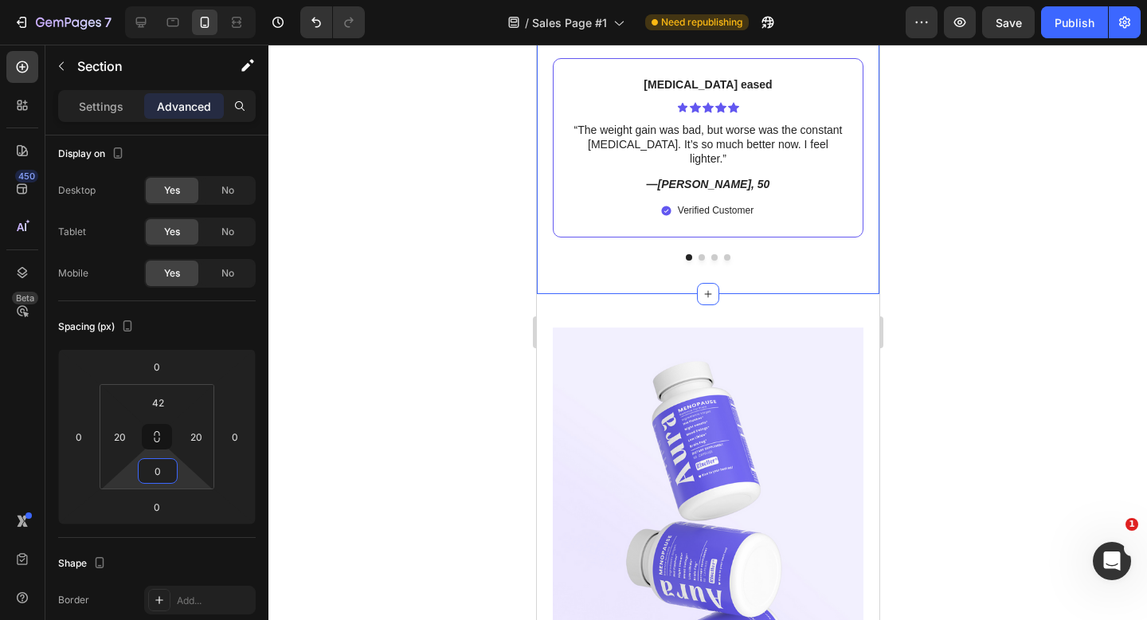
drag, startPoint x: 159, startPoint y: 453, endPoint x: 157, endPoint y: 496, distance: 42.3
click at [157, 0] on html "7 Version history / Sales Page #1 Need republishing Preview Save Publish 450 Be…" at bounding box center [573, 0] width 1147 height 0
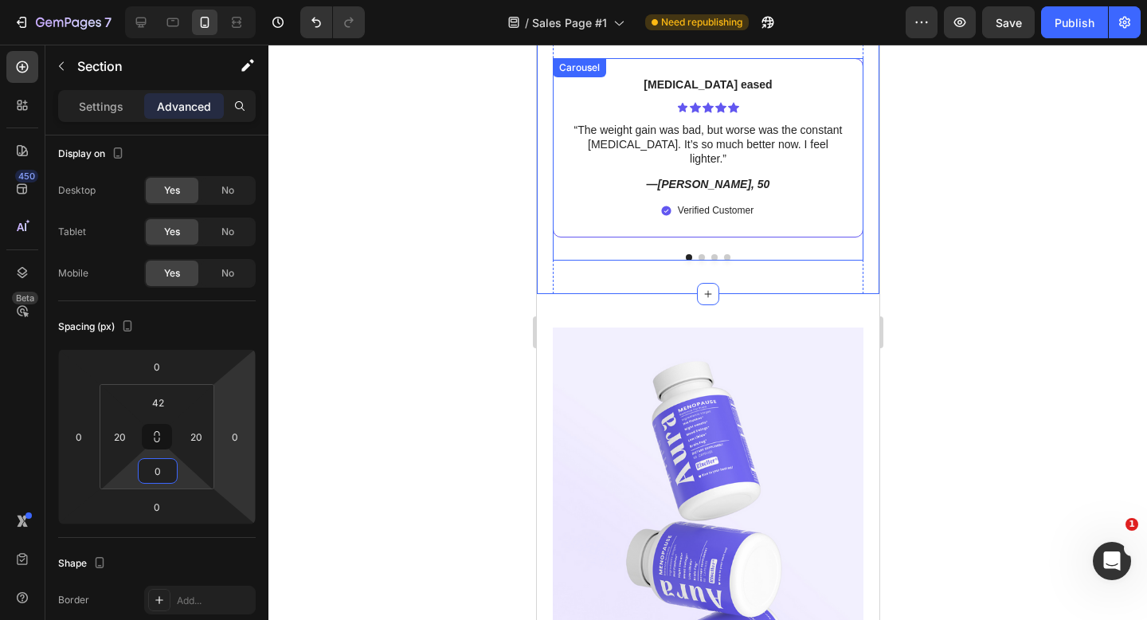
click at [755, 229] on div "Bloating eased Text Block Icon Icon Icon Icon Icon Icon List “The weight gain w…" at bounding box center [707, 159] width 311 height 202
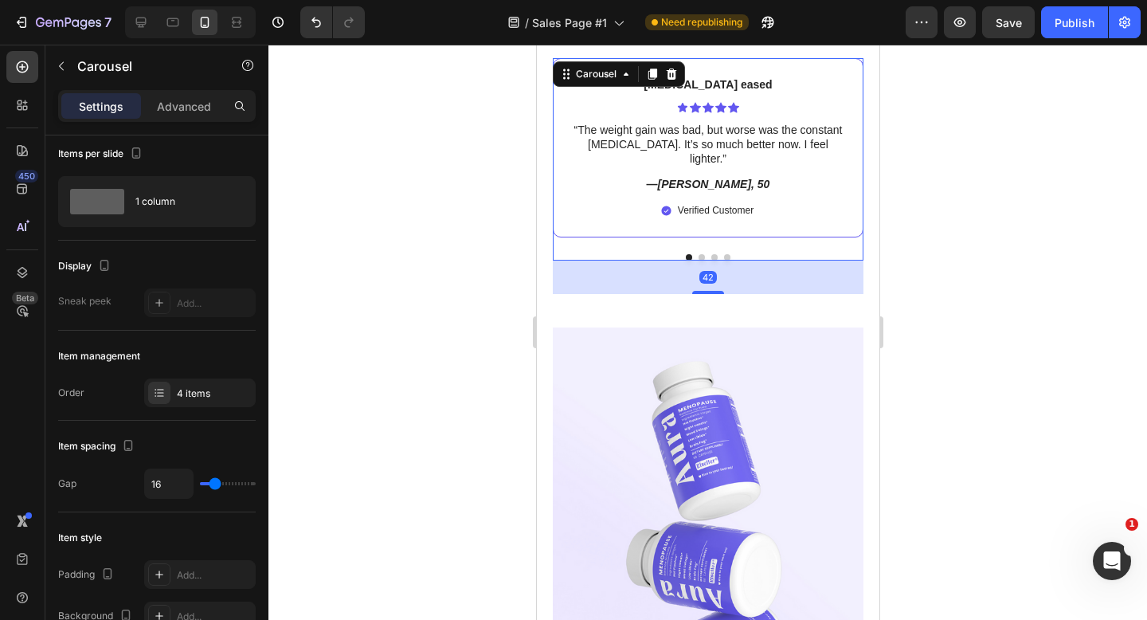
scroll to position [0, 0]
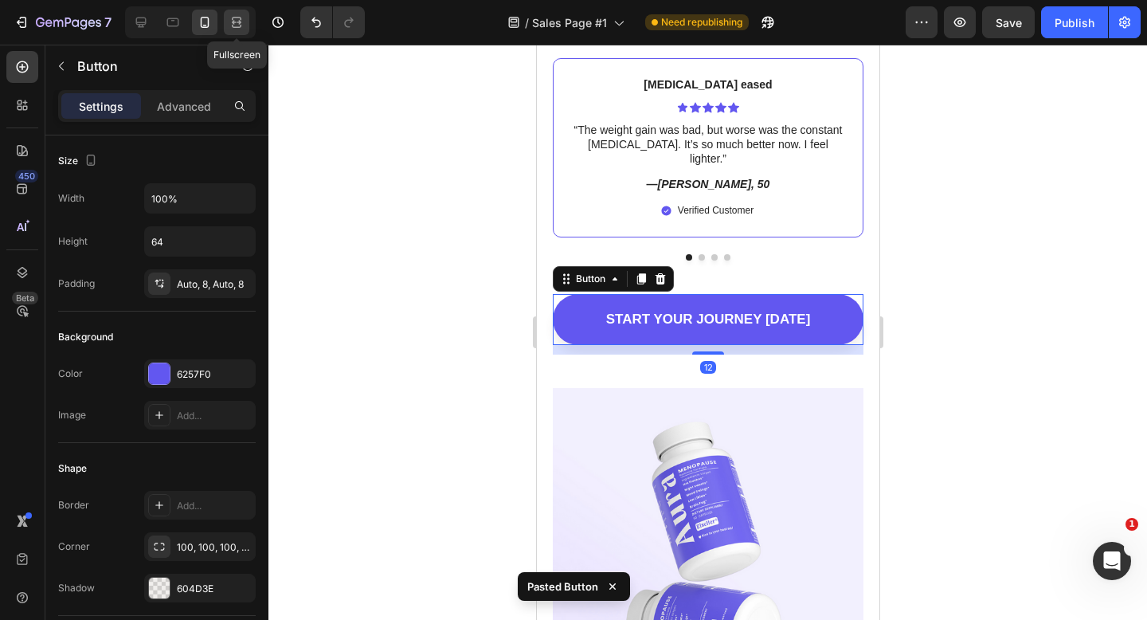
click at [233, 29] on icon at bounding box center [237, 22] width 16 height 16
type input "73"
type input "19"
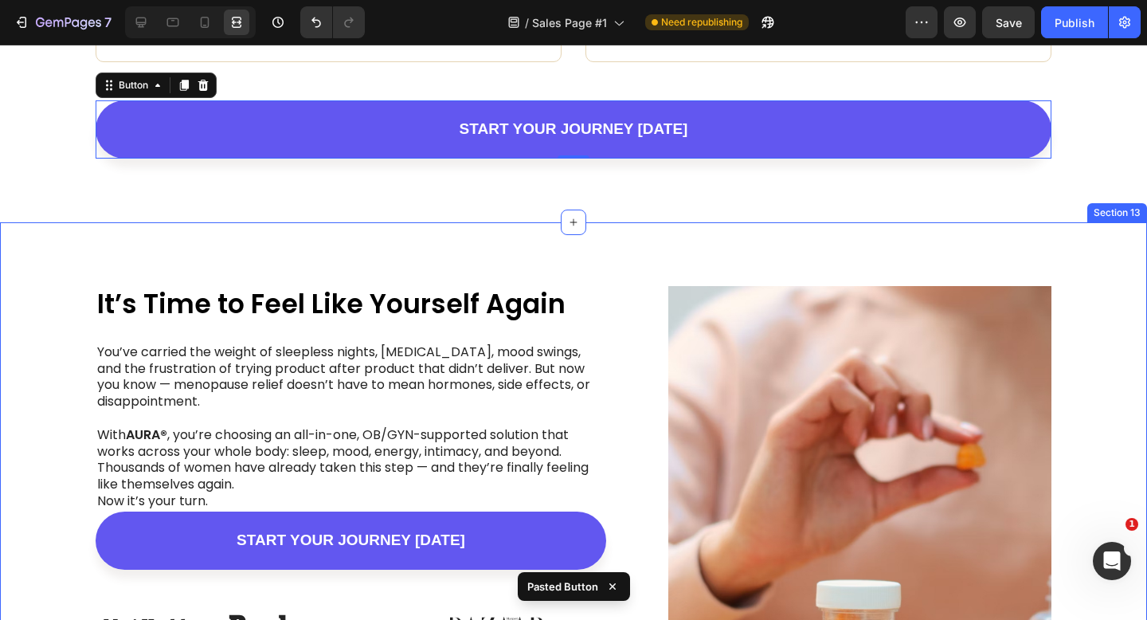
scroll to position [7561, 0]
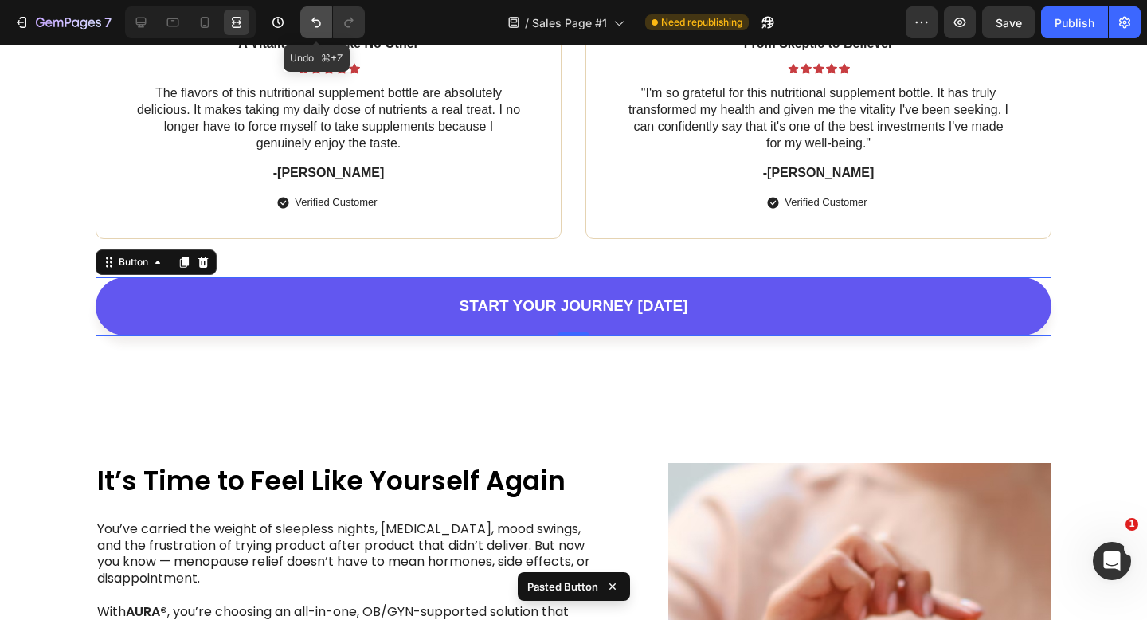
click at [310, 22] on icon "Undo/Redo" at bounding box center [316, 22] width 16 height 16
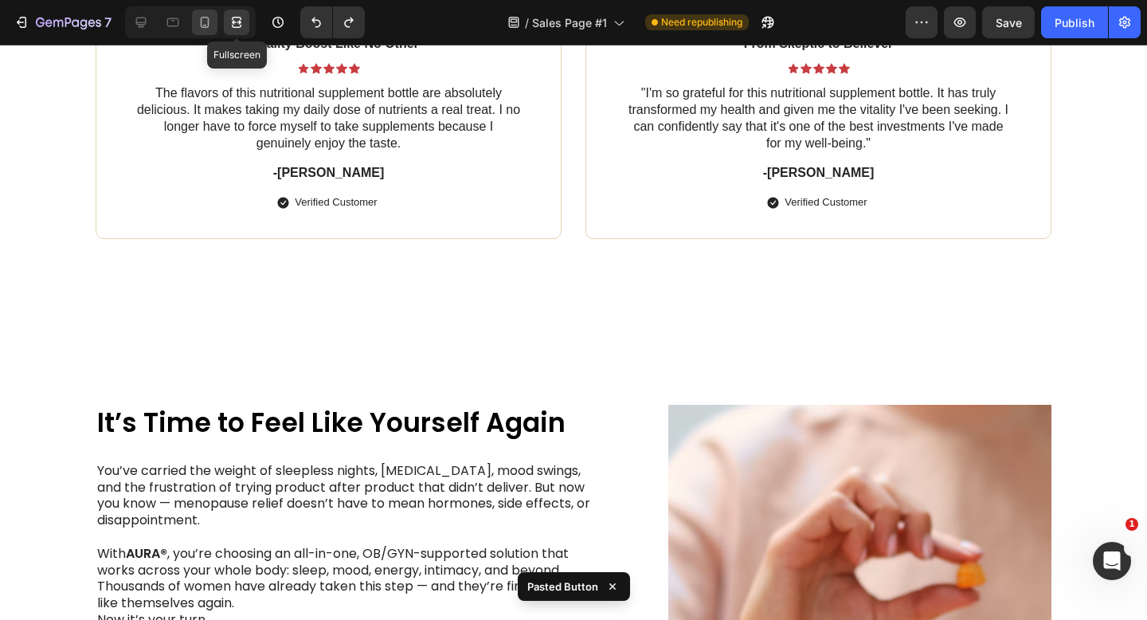
click at [193, 23] on div at bounding box center [204, 22] width 25 height 25
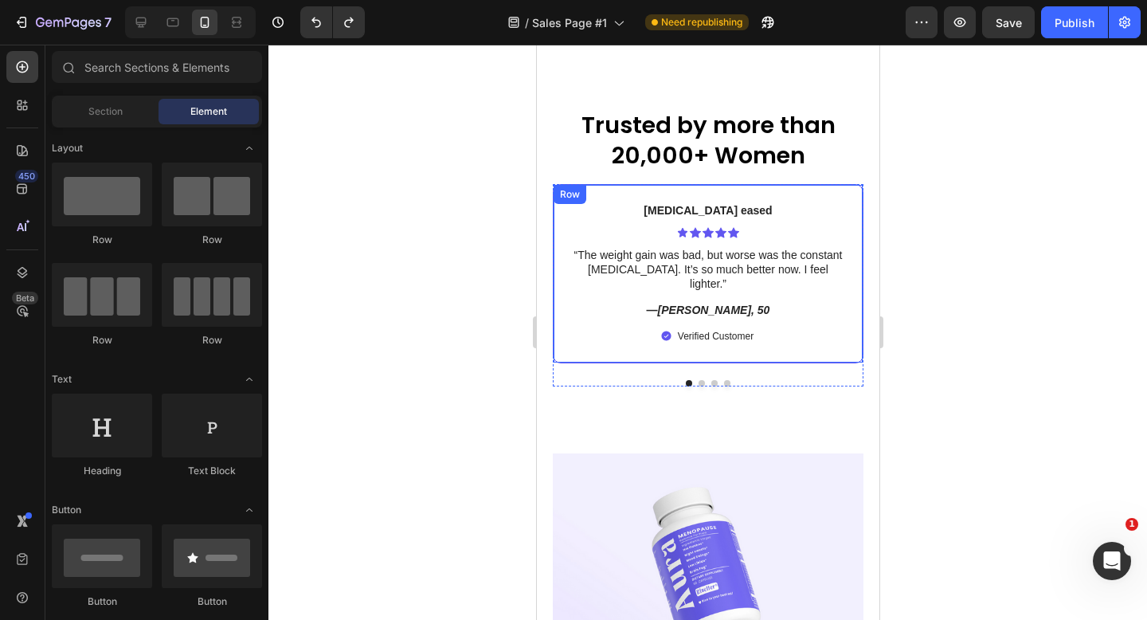
scroll to position [7532, 0]
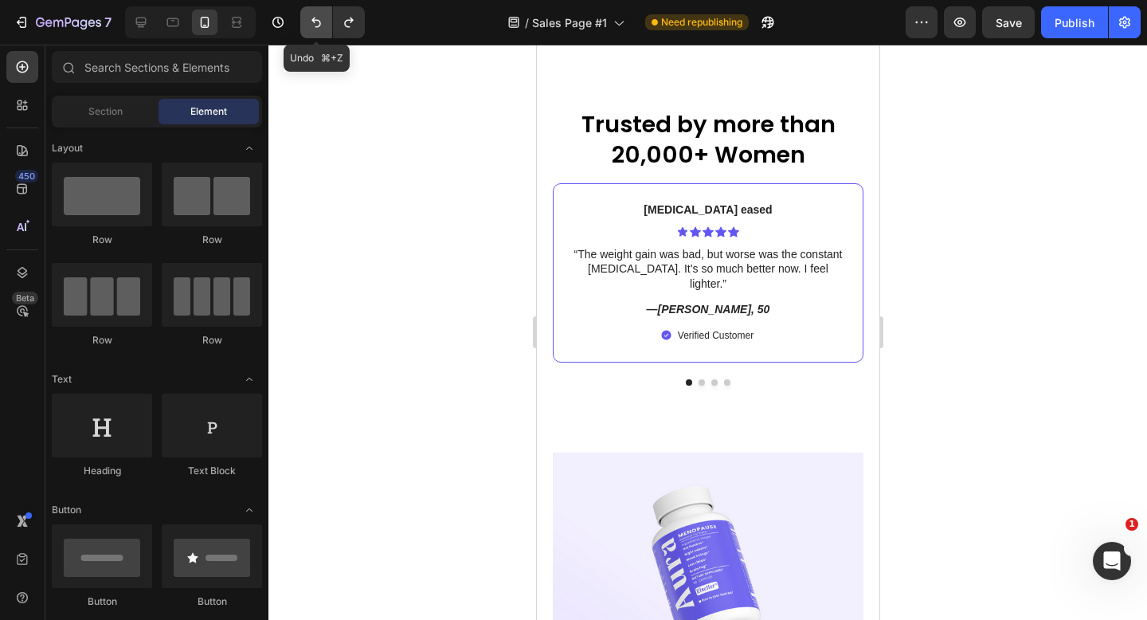
click at [305, 25] on button "Undo/Redo" at bounding box center [316, 22] width 32 height 32
click at [315, 23] on icon "Undo/Redo" at bounding box center [316, 22] width 16 height 16
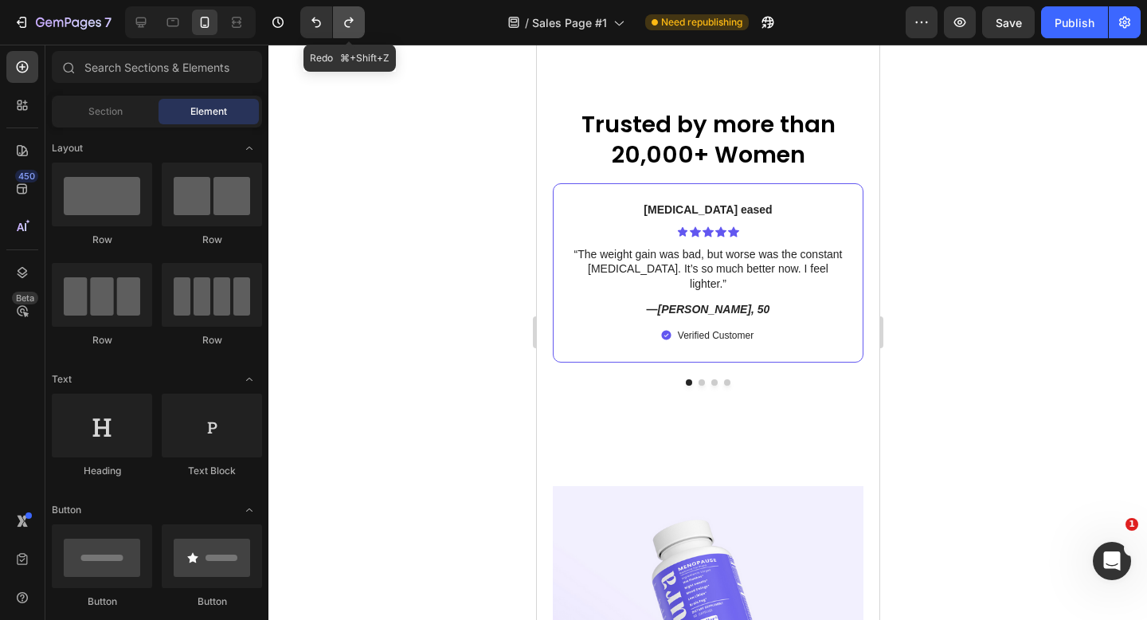
click at [347, 22] on icon "Undo/Redo" at bounding box center [349, 22] width 16 height 16
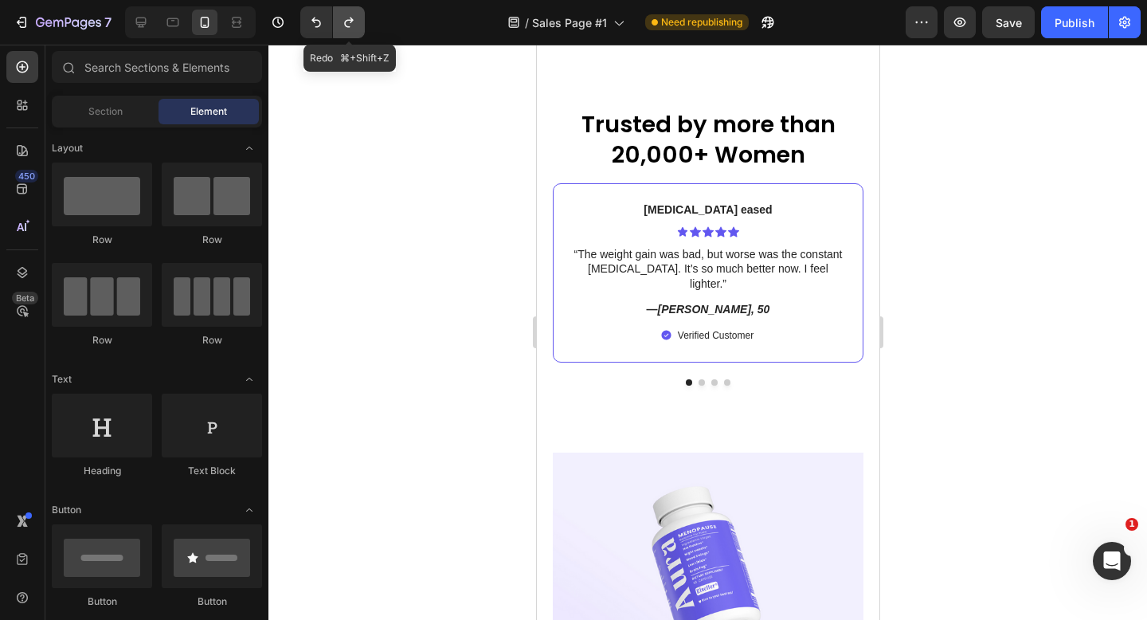
click at [347, 22] on icon "Undo/Redo" at bounding box center [349, 22] width 16 height 16
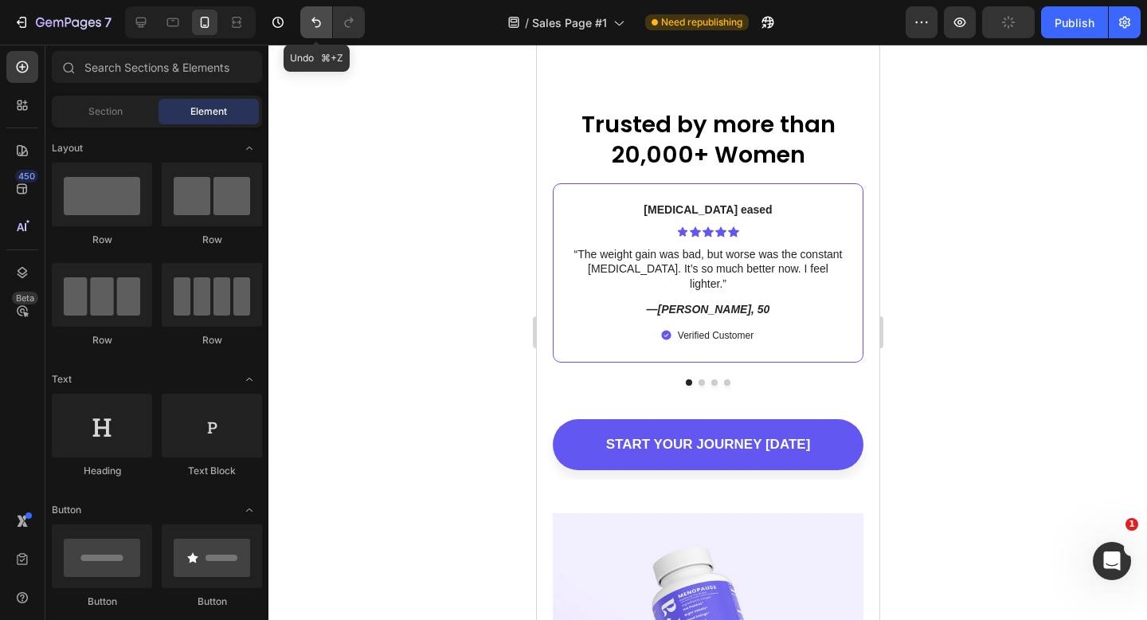
click at [314, 22] on icon "Undo/Redo" at bounding box center [317, 23] width 10 height 10
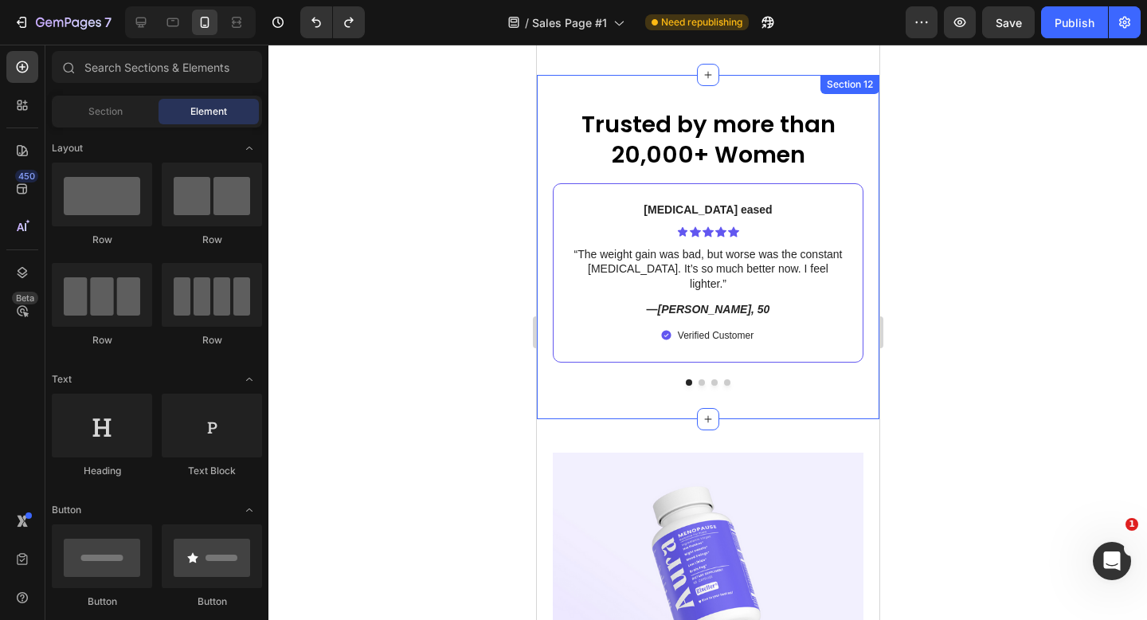
click at [547, 388] on div "Trusted by more than 20,000+ Women Heading Life-Changing Results Text Block Ico…" at bounding box center [707, 246] width 343 height 343
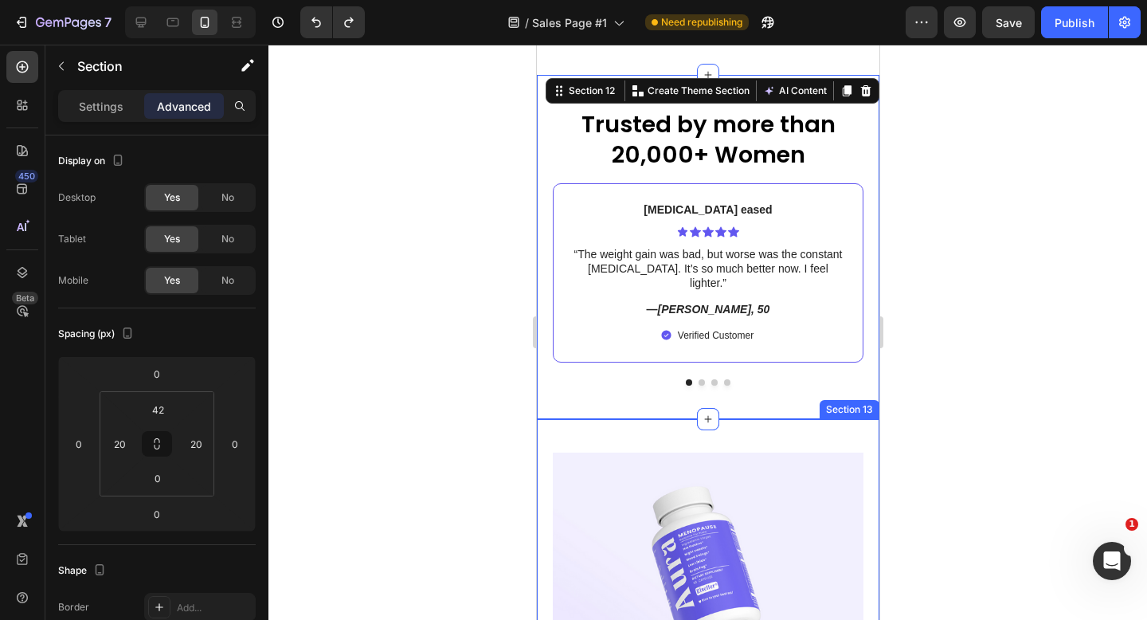
scroll to position [7617, 0]
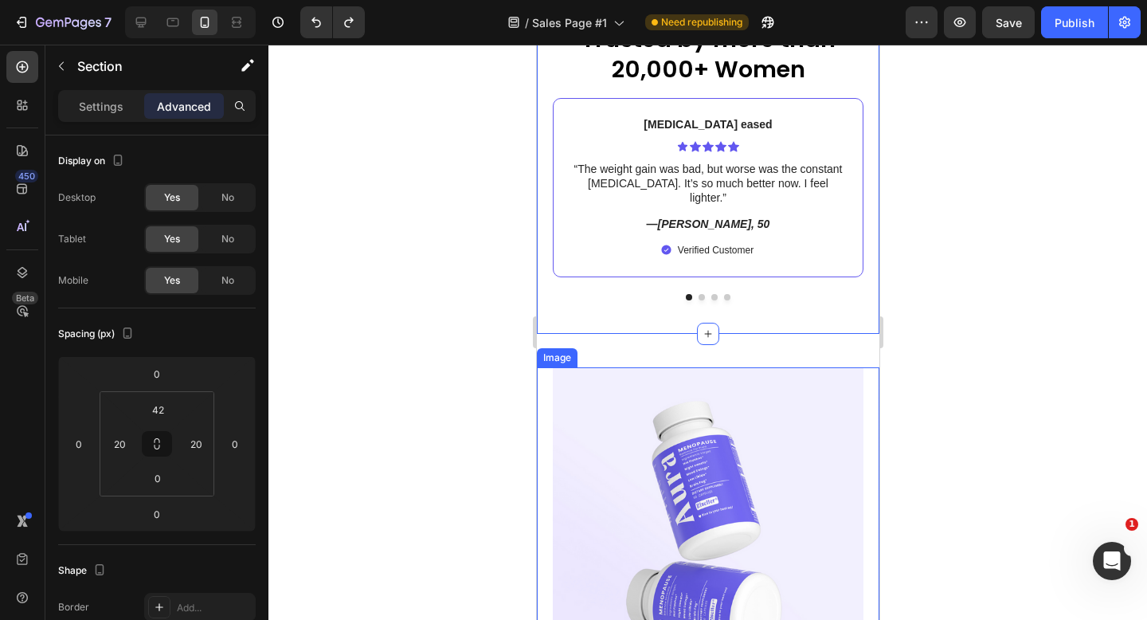
click at [638, 411] on img at bounding box center [707, 574] width 311 height 414
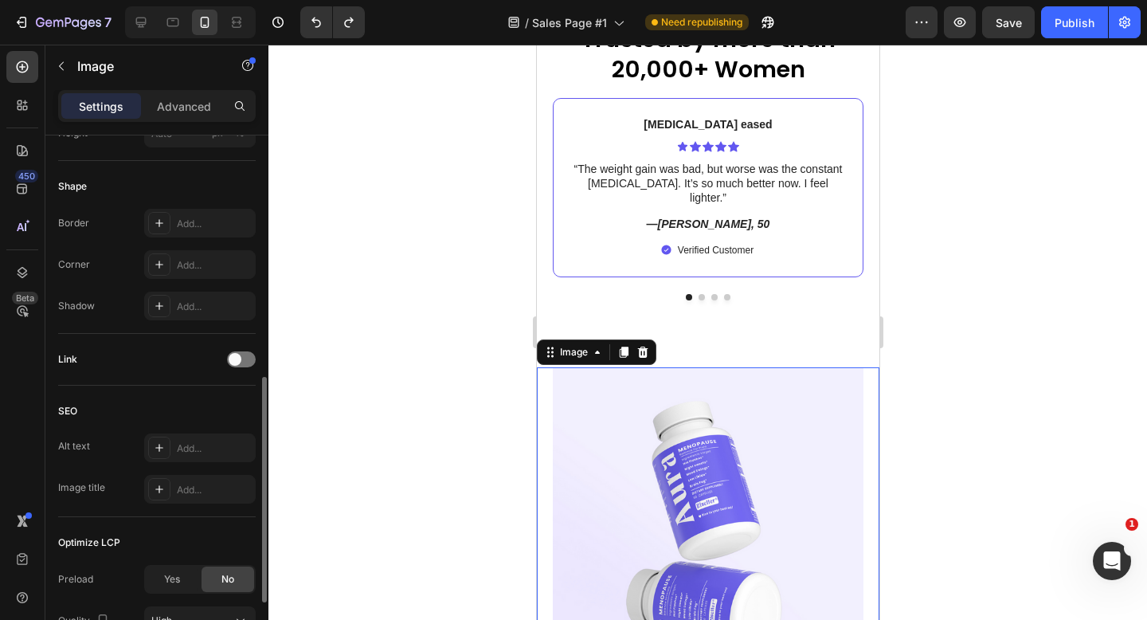
scroll to position [558, 0]
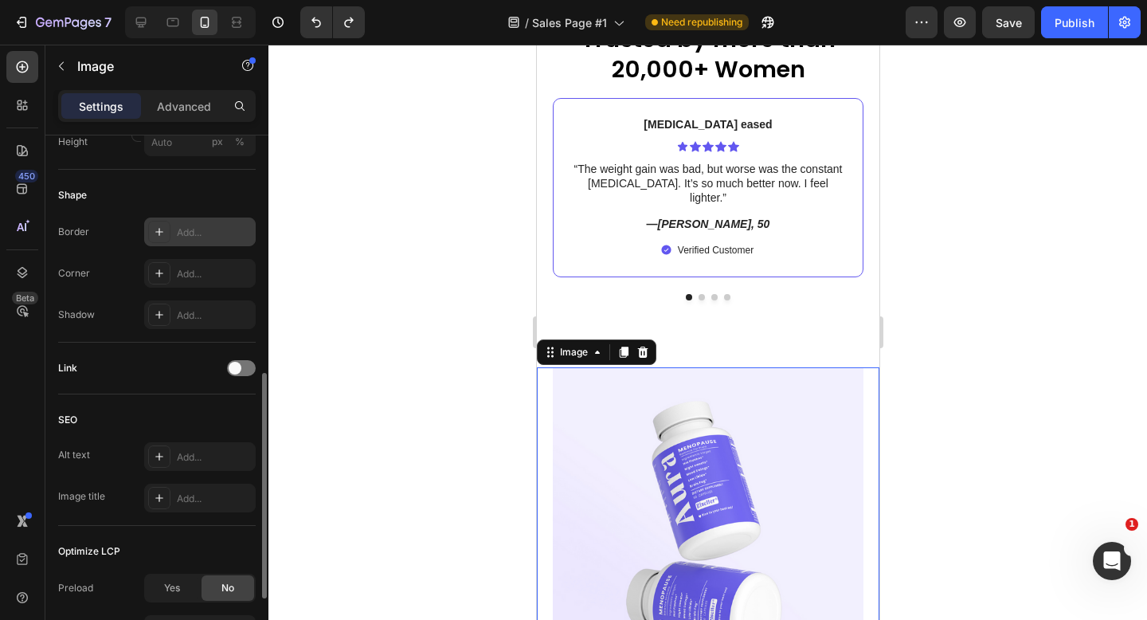
click at [159, 241] on div at bounding box center [159, 232] width 22 height 22
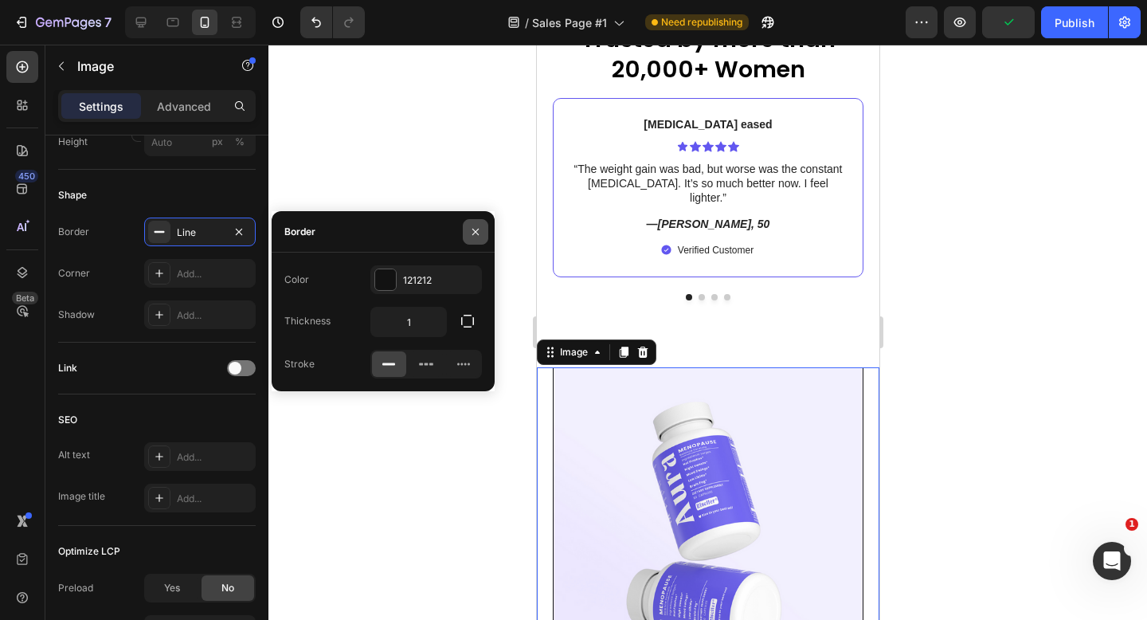
click at [474, 221] on button "button" at bounding box center [475, 231] width 25 height 25
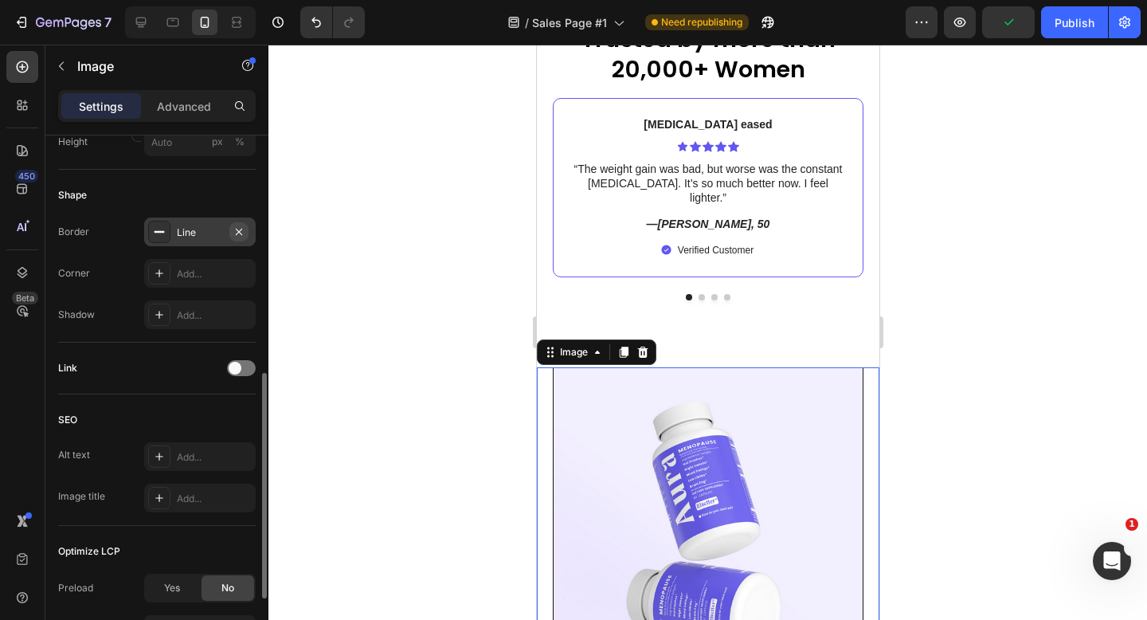
click at [245, 229] on button "button" at bounding box center [238, 231] width 19 height 19
click at [155, 273] on icon at bounding box center [159, 273] width 13 height 13
click at [195, 394] on div "SEO Alt text Add... Image title Add..." at bounding box center [157, 459] width 198 height 131
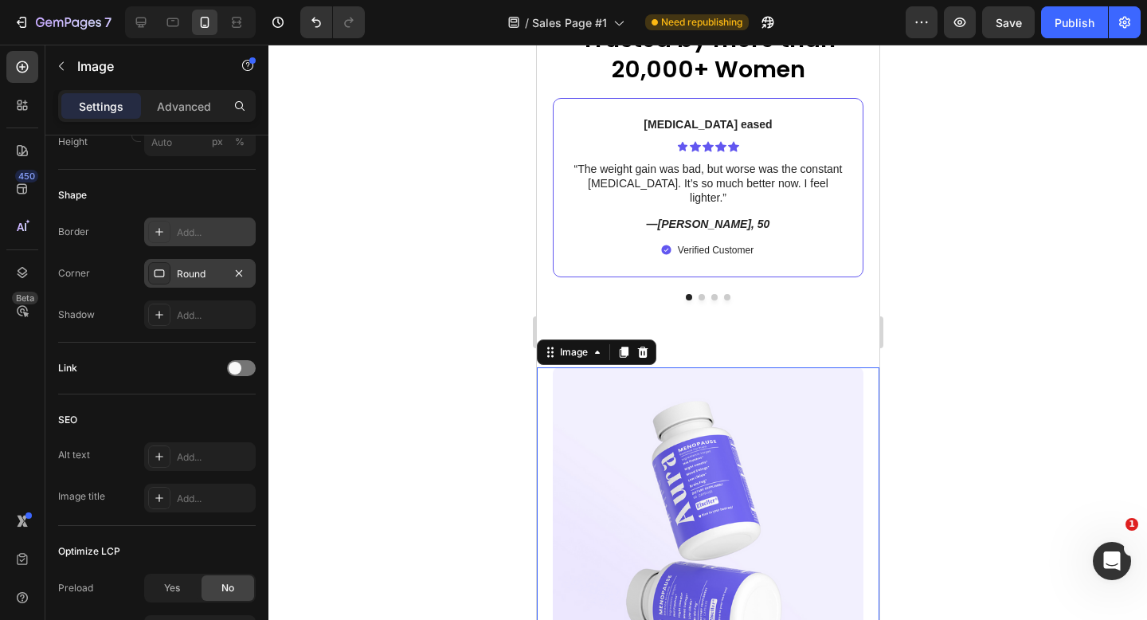
click at [993, 373] on div at bounding box center [708, 332] width 879 height 575
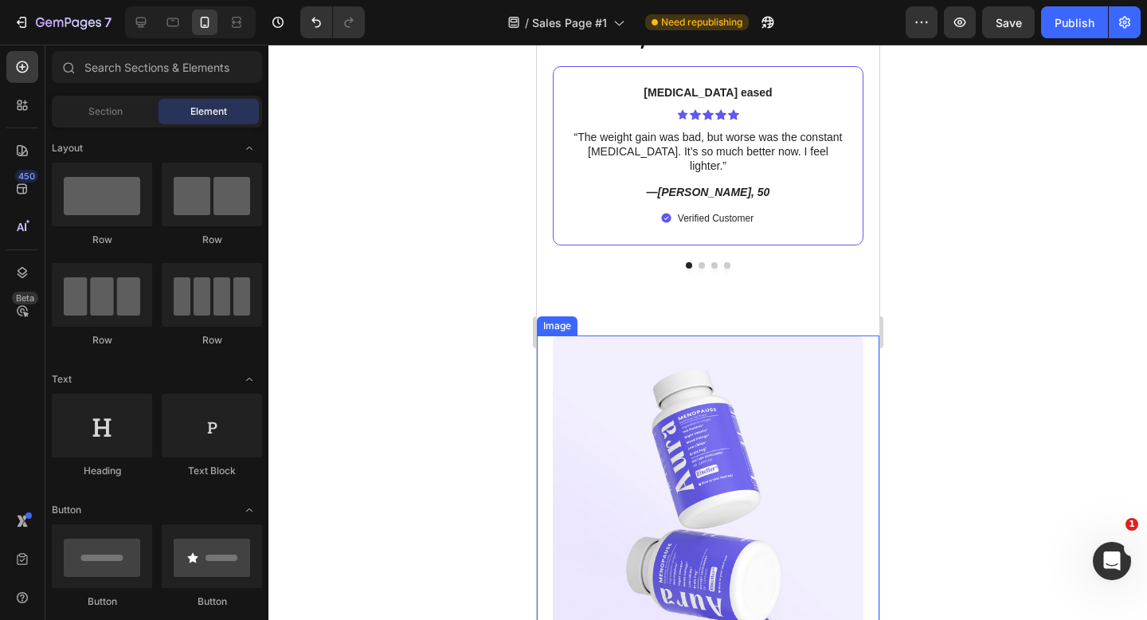
scroll to position [7653, 0]
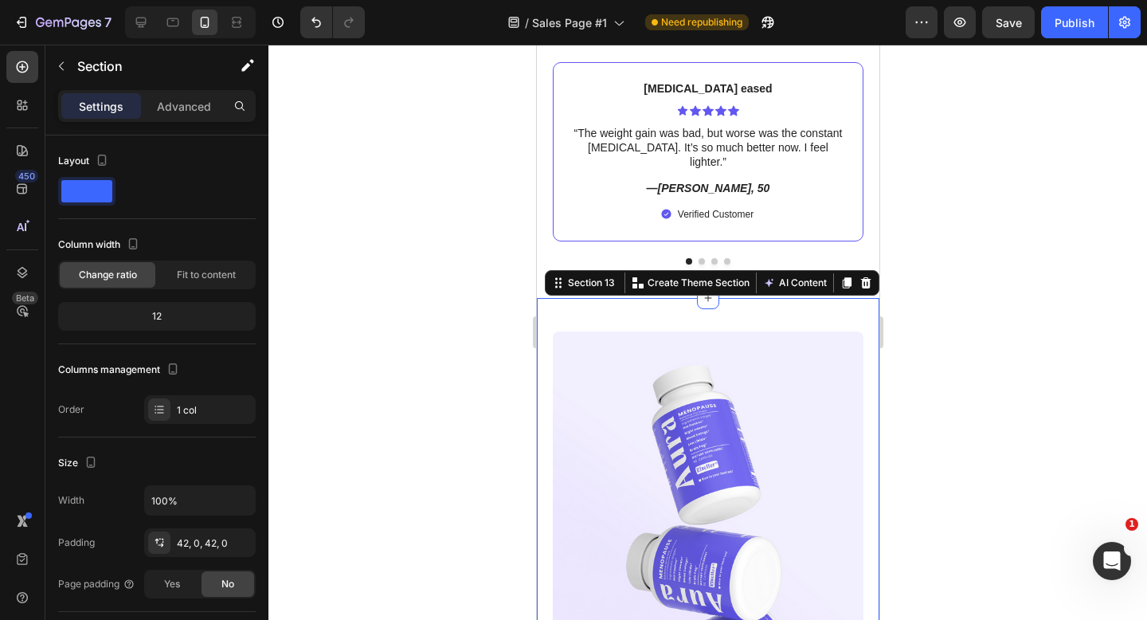
click at [174, 109] on p "Advanced" at bounding box center [184, 106] width 54 height 17
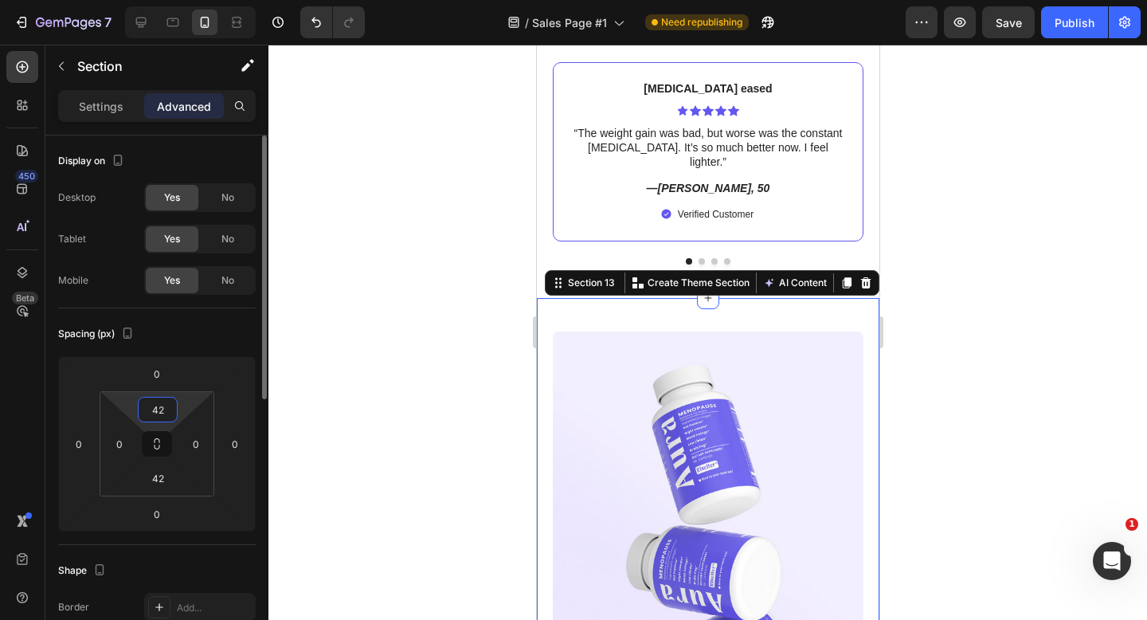
click at [163, 406] on input "42" at bounding box center [158, 410] width 32 height 24
type input "0"
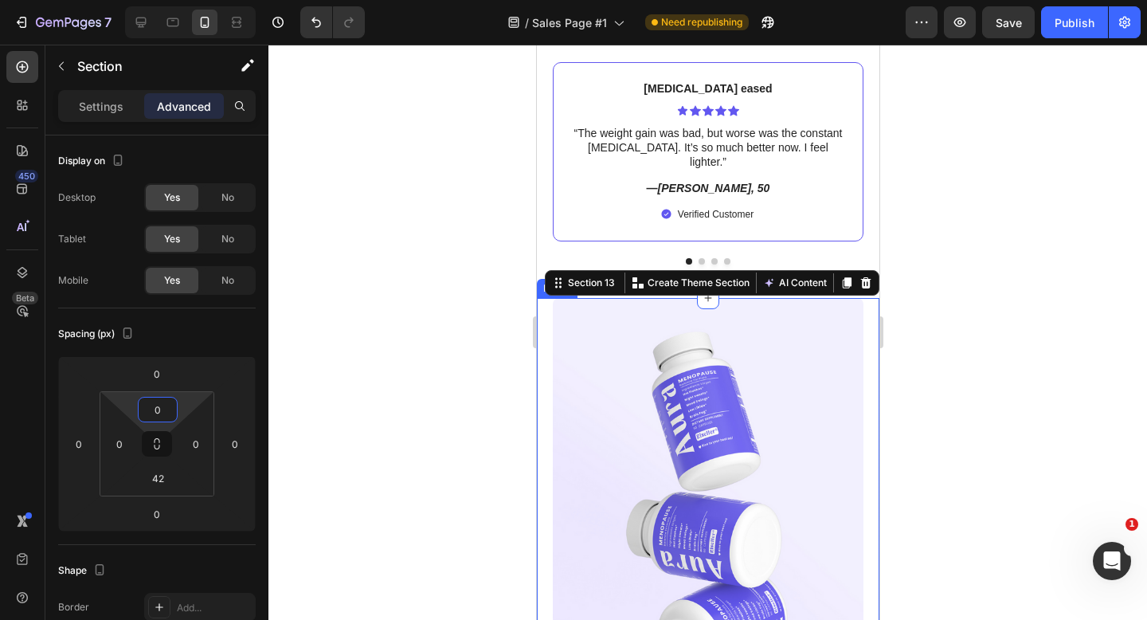
click at [1025, 334] on div at bounding box center [708, 332] width 879 height 575
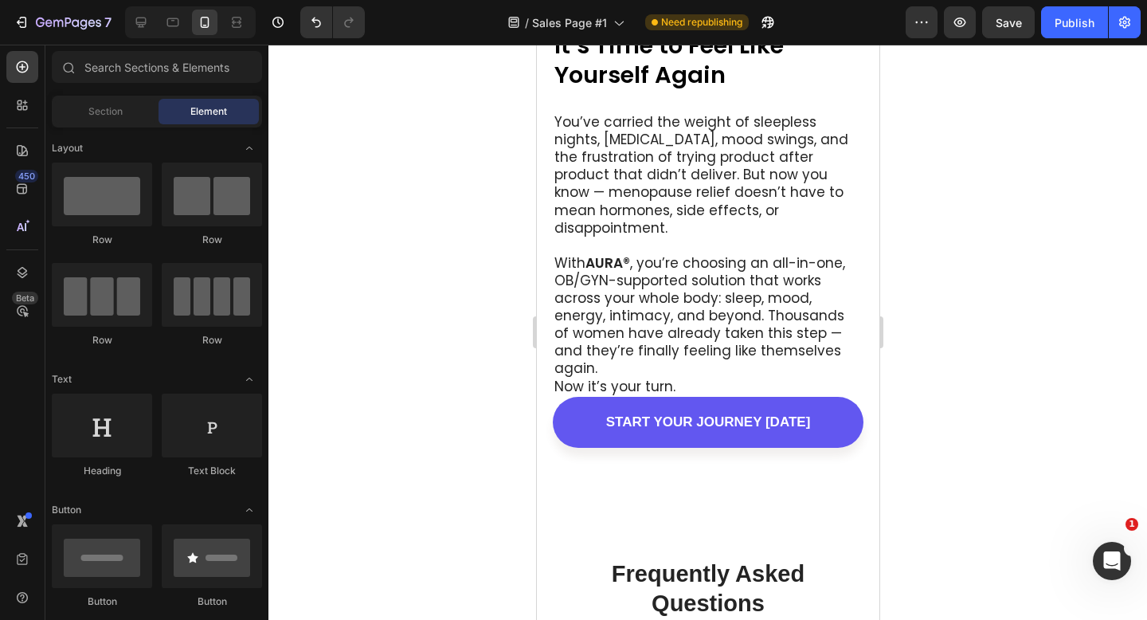
scroll to position [8351, 0]
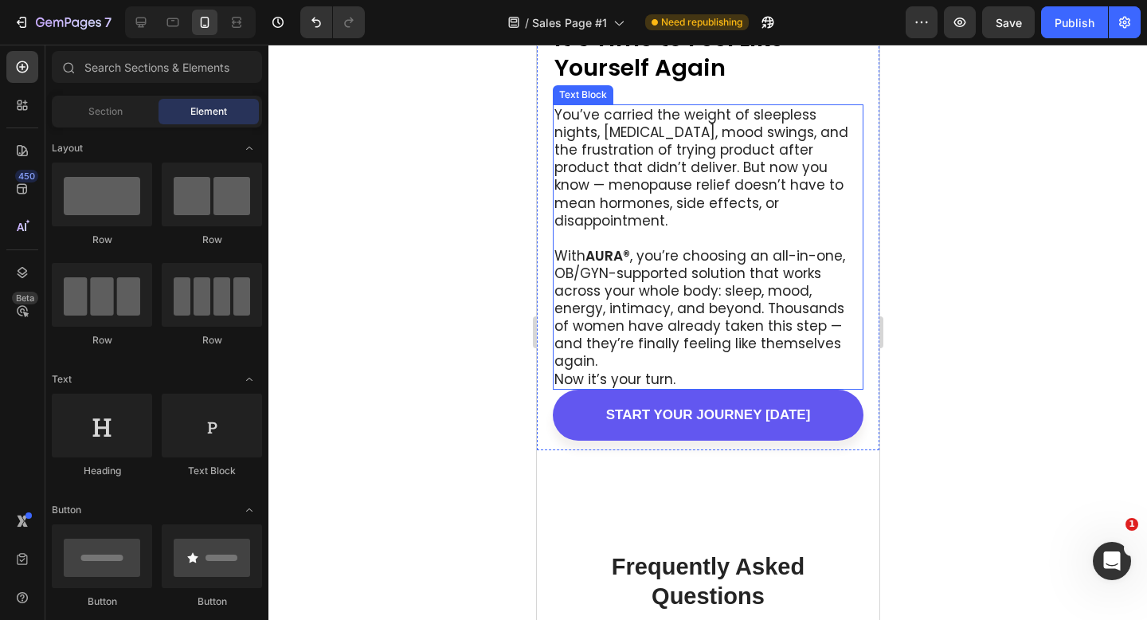
click at [838, 371] on p "Now it’s your turn." at bounding box center [708, 380] width 308 height 18
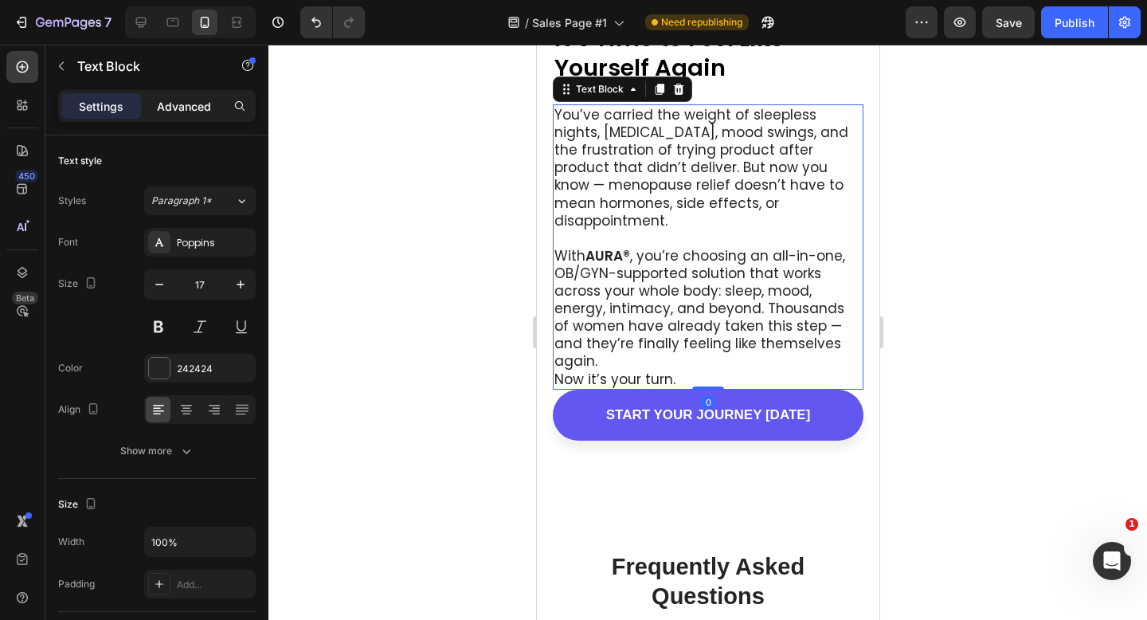
click at [180, 101] on p "Advanced" at bounding box center [184, 106] width 54 height 17
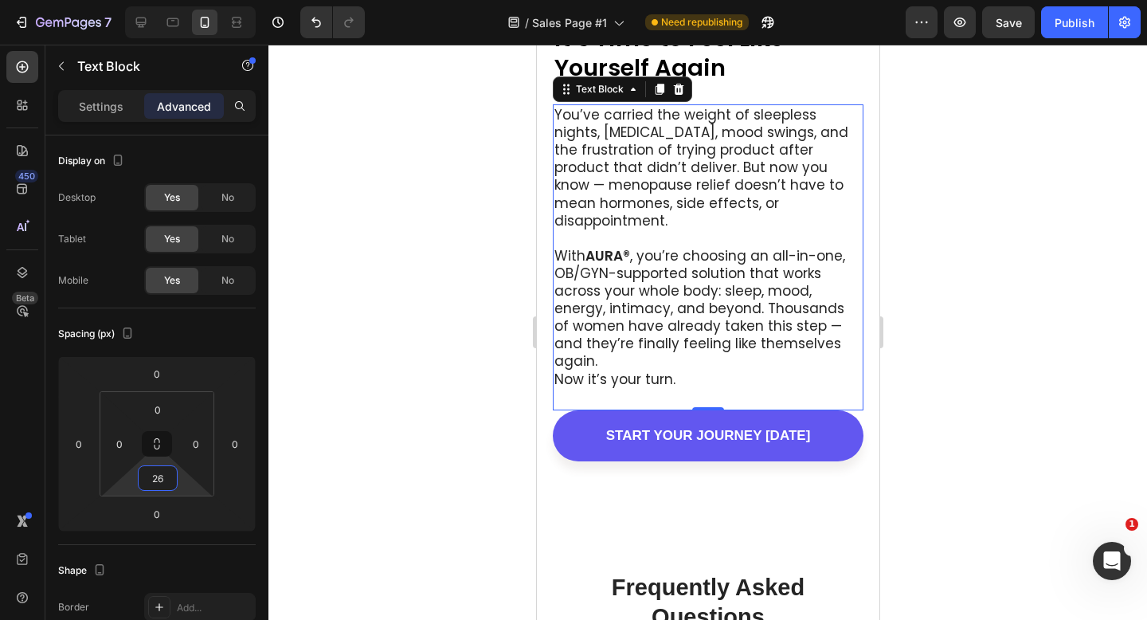
type input "28"
drag, startPoint x: 164, startPoint y: 464, endPoint x: 165, endPoint y: 453, distance: 11.2
click at [165, 0] on html "7 Version history / Sales Page #1 Need republishing Preview Save Publish 450 Be…" at bounding box center [573, 0] width 1147 height 0
click at [978, 309] on div at bounding box center [708, 332] width 879 height 575
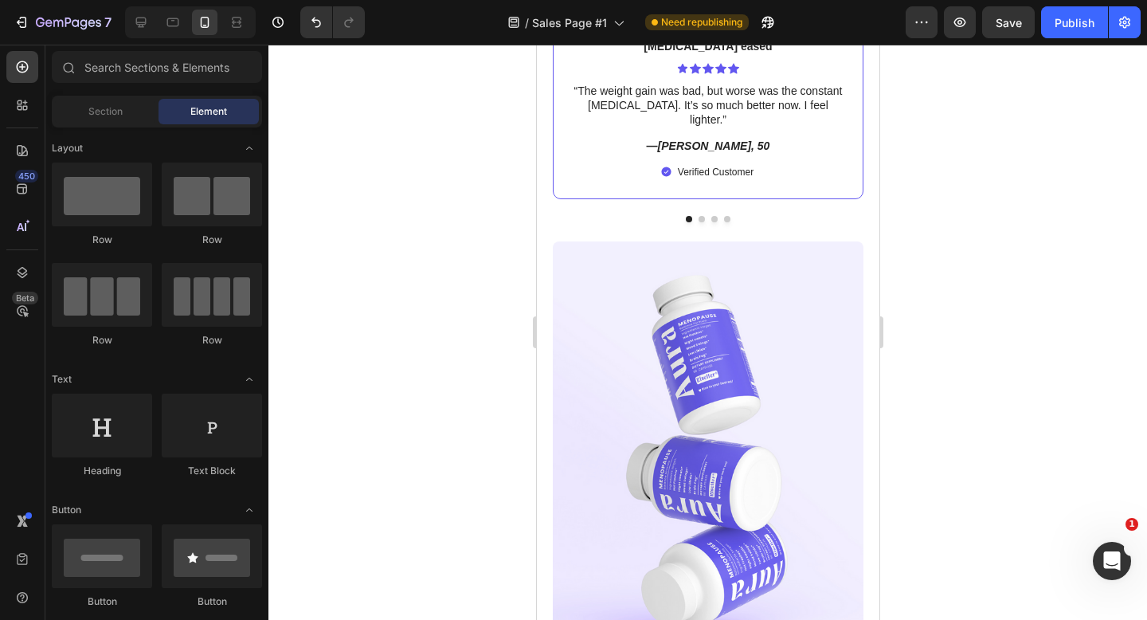
scroll to position [8139, 0]
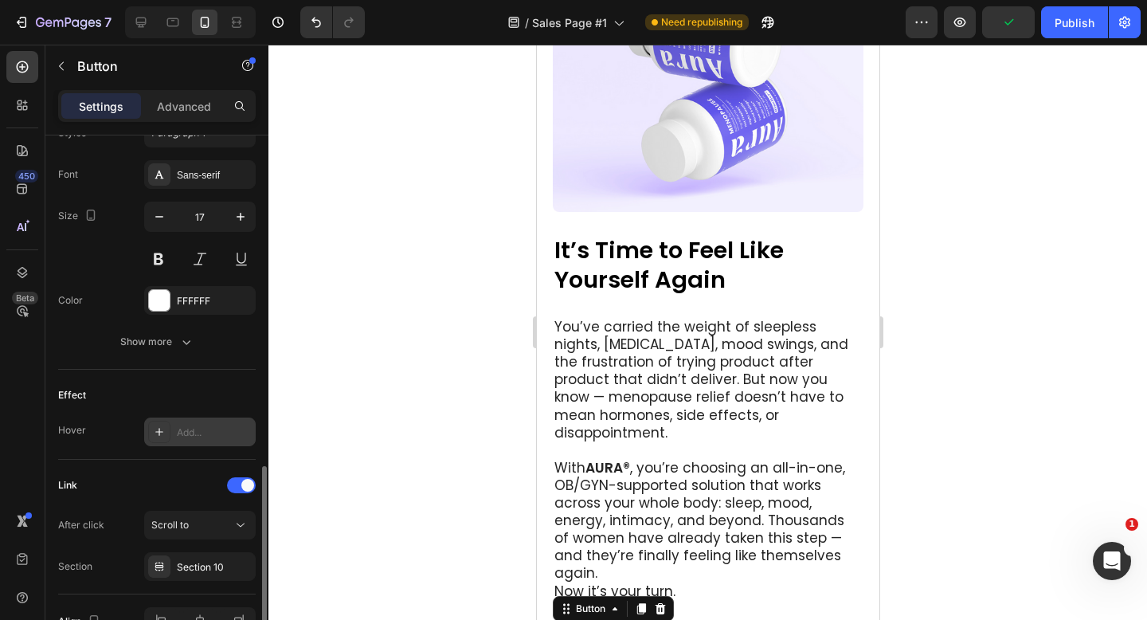
scroll to position [669, 0]
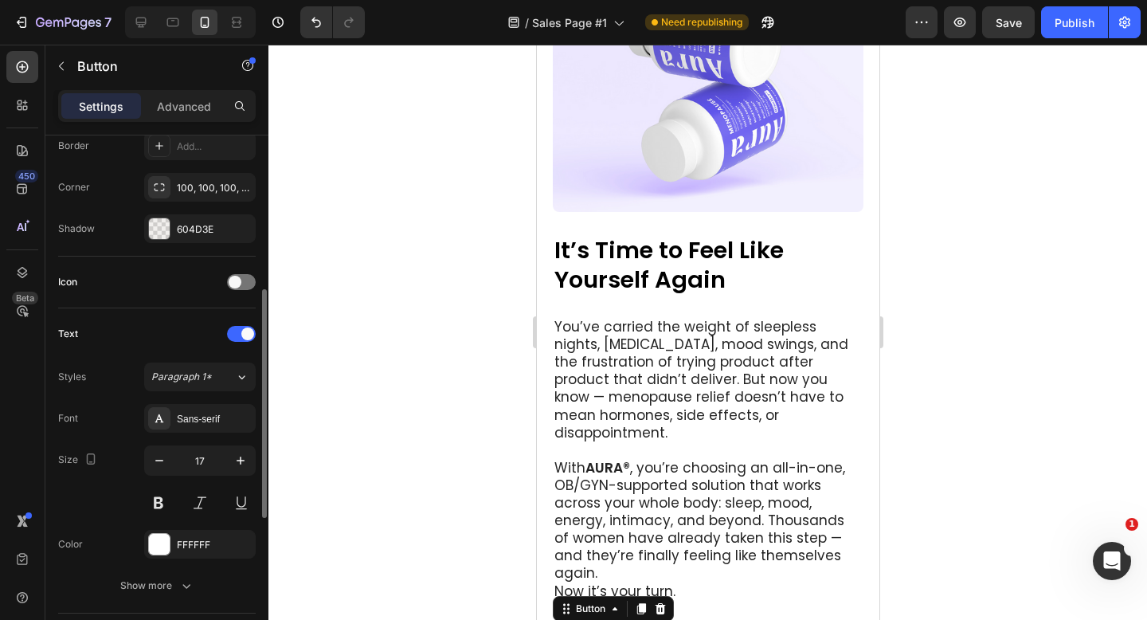
scroll to position [353, 0]
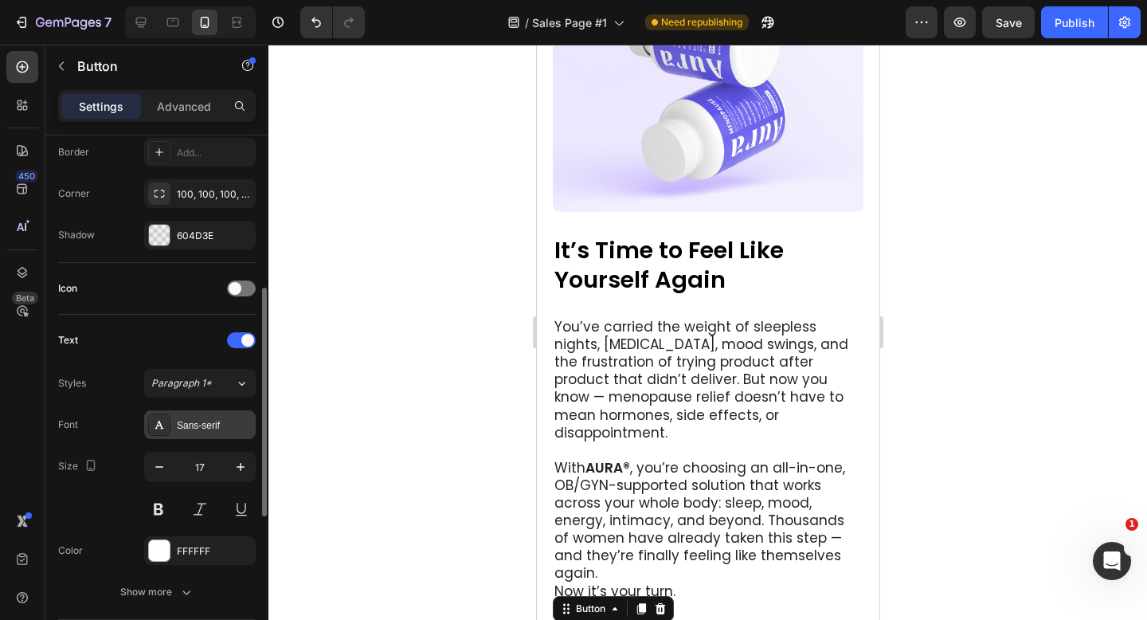
click at [196, 423] on div "Sans-serif" at bounding box center [214, 425] width 75 height 14
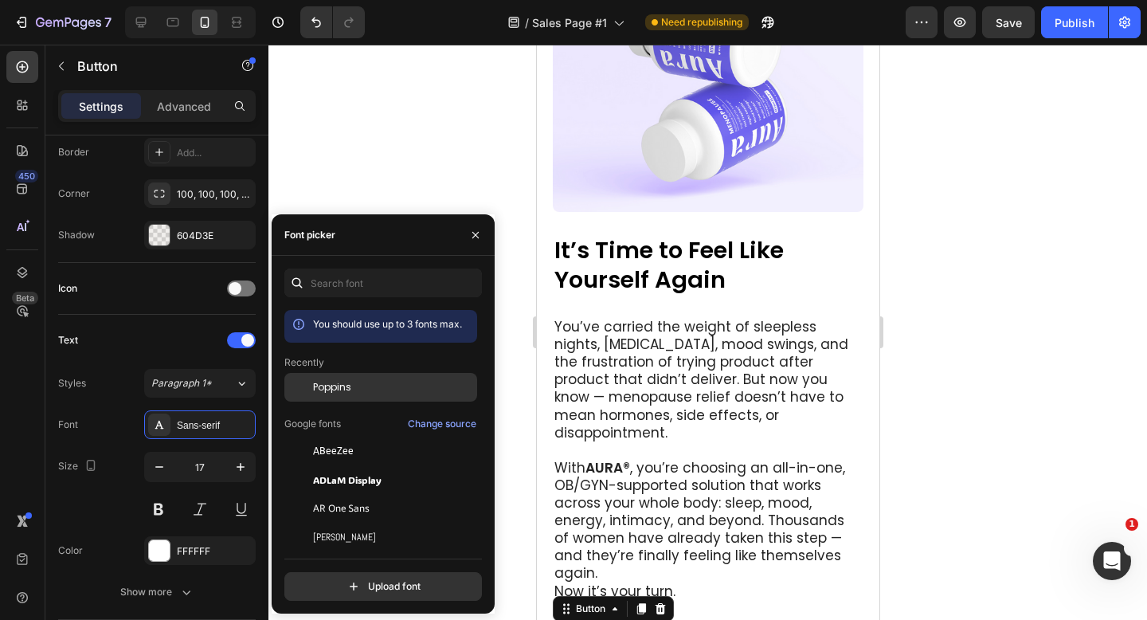
click at [336, 390] on span "Poppins" at bounding box center [332, 387] width 38 height 14
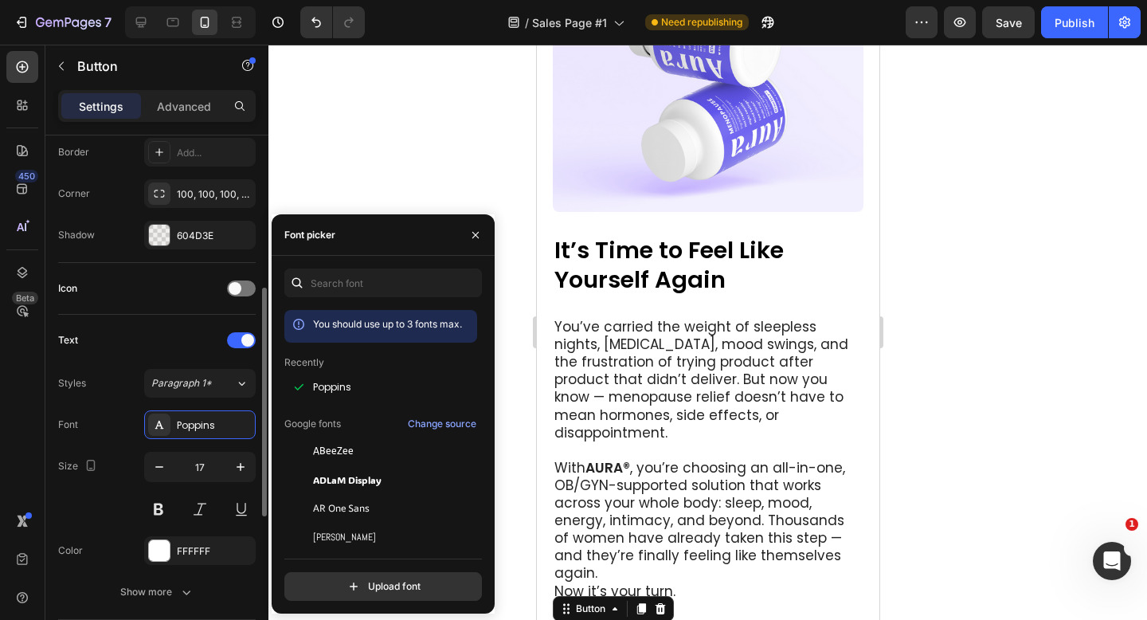
click at [171, 348] on div "Text" at bounding box center [157, 339] width 198 height 25
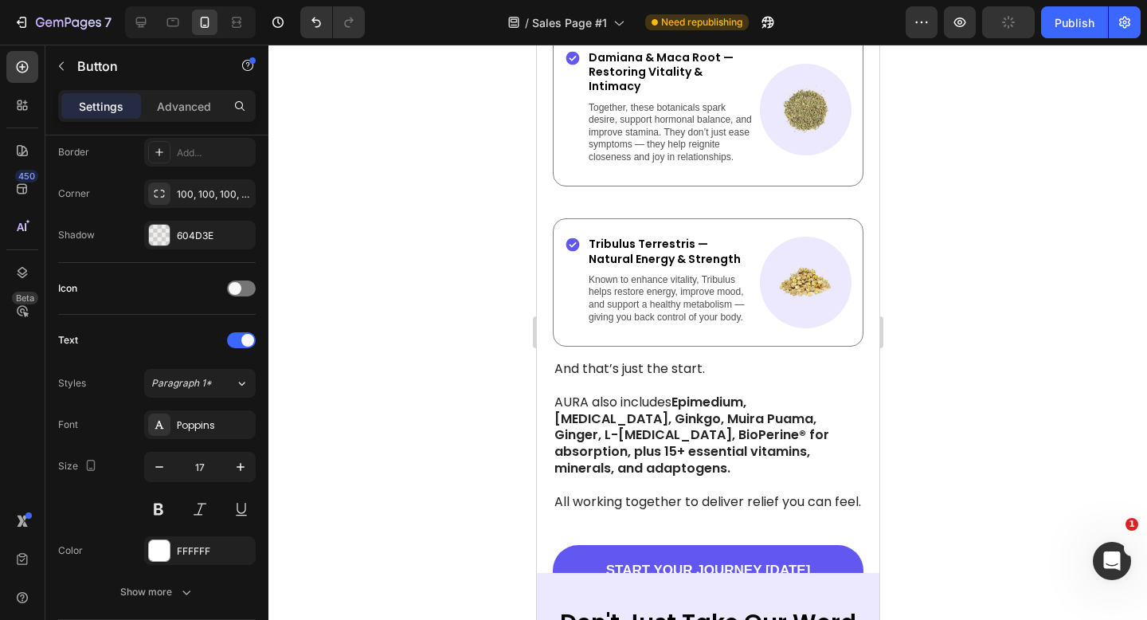
scroll to position [4294, 0]
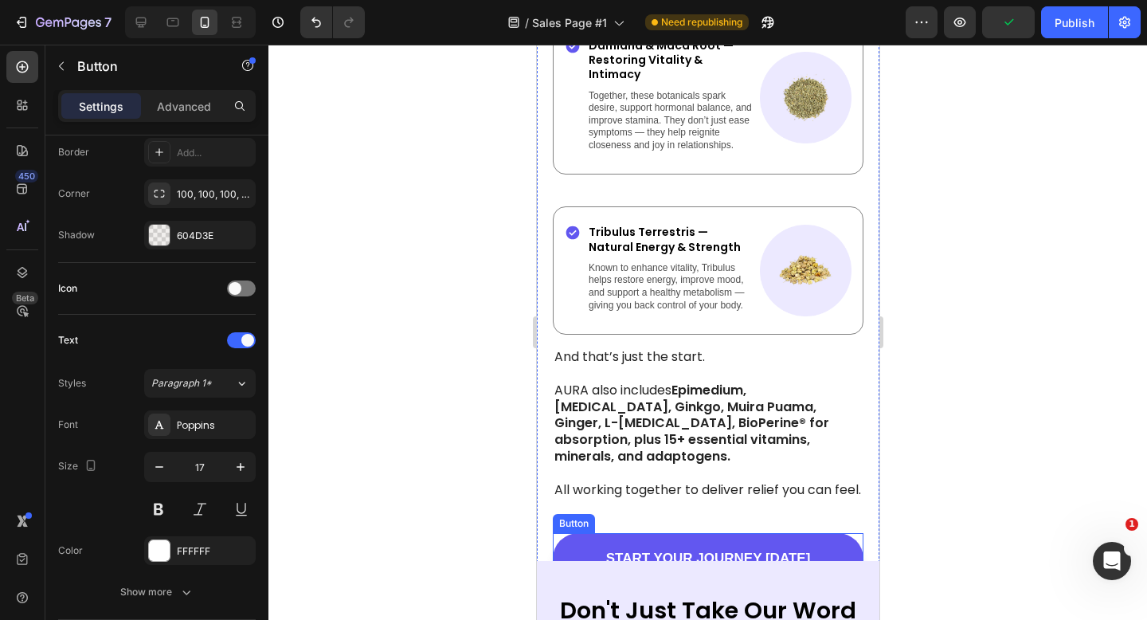
click at [841, 533] on link "START YOUR JOURNEY [DATE]" at bounding box center [707, 558] width 311 height 51
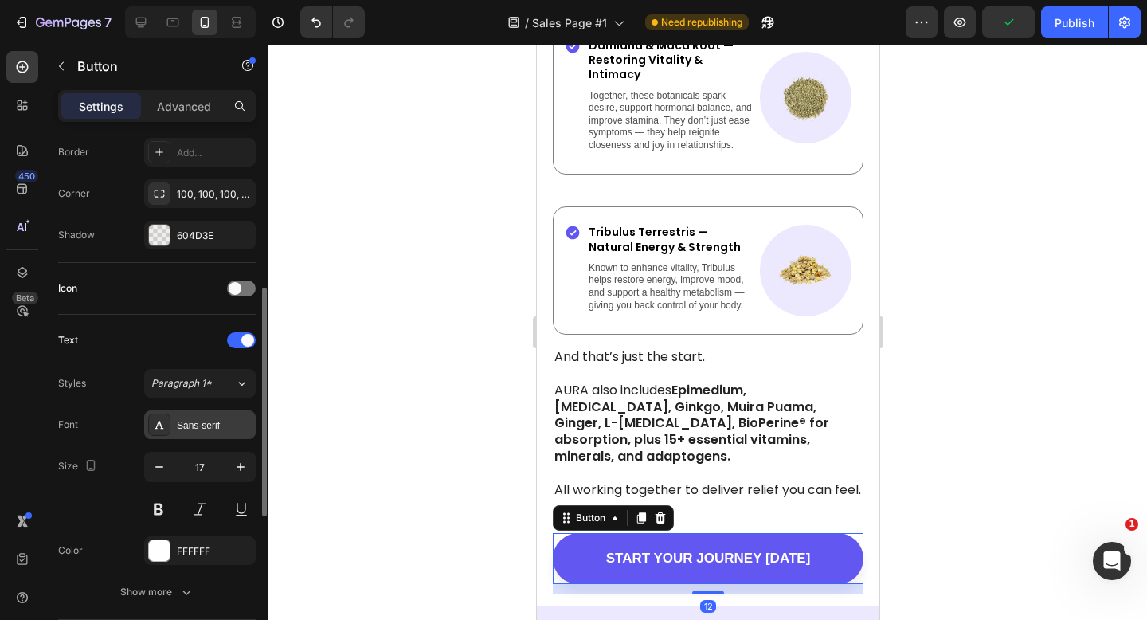
click at [218, 418] on div "Sans-serif" at bounding box center [214, 425] width 75 height 14
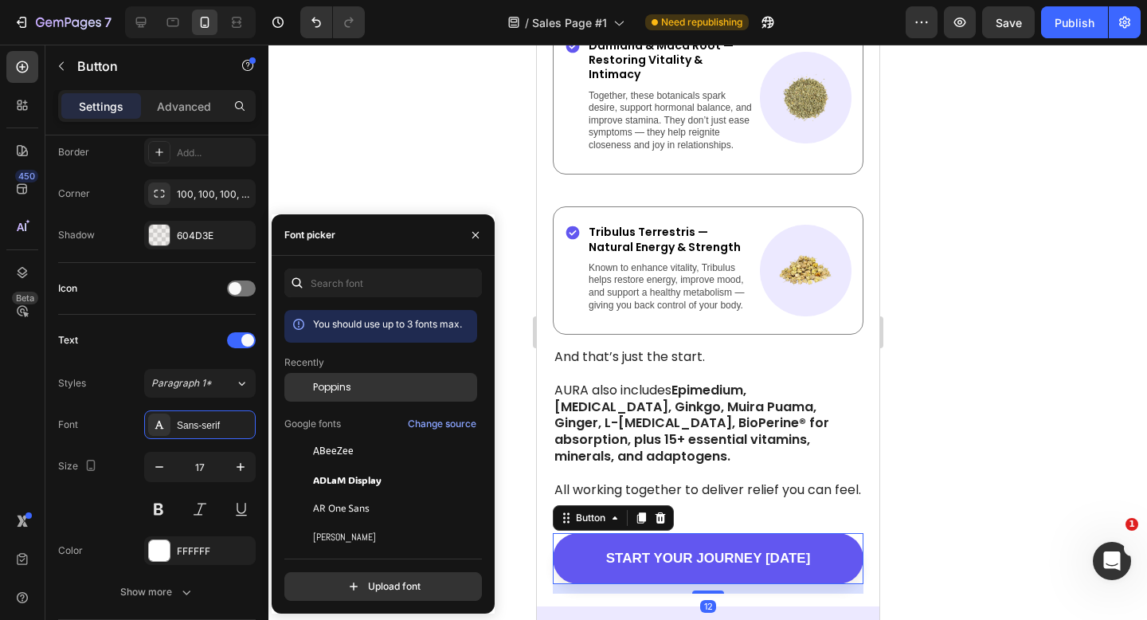
click at [332, 376] on div "Poppins" at bounding box center [380, 387] width 193 height 29
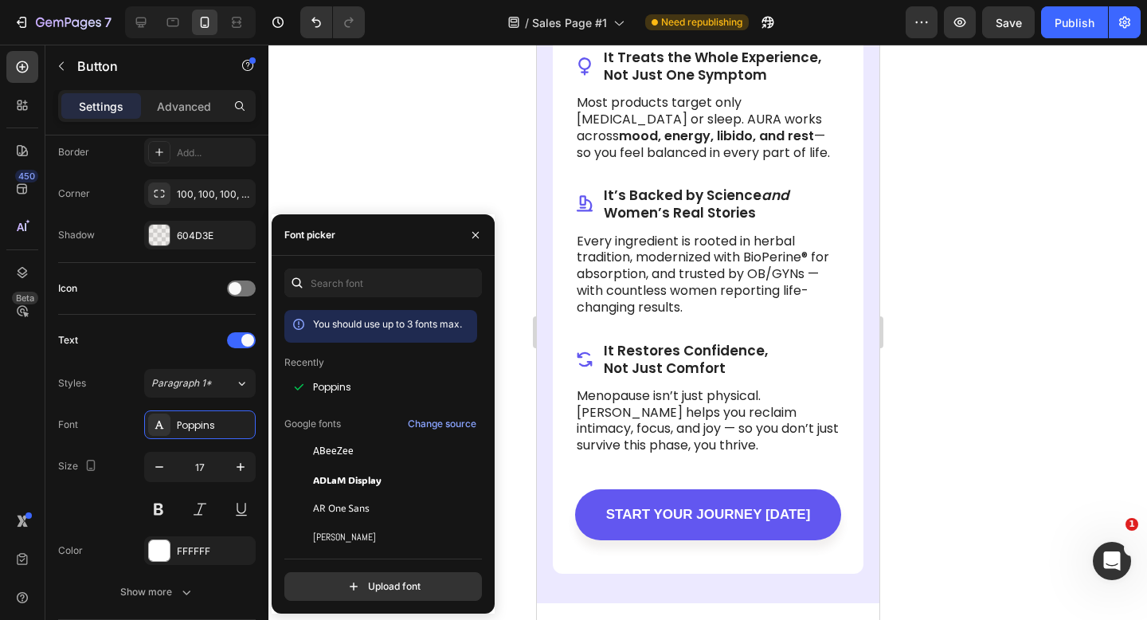
scroll to position [2425, 0]
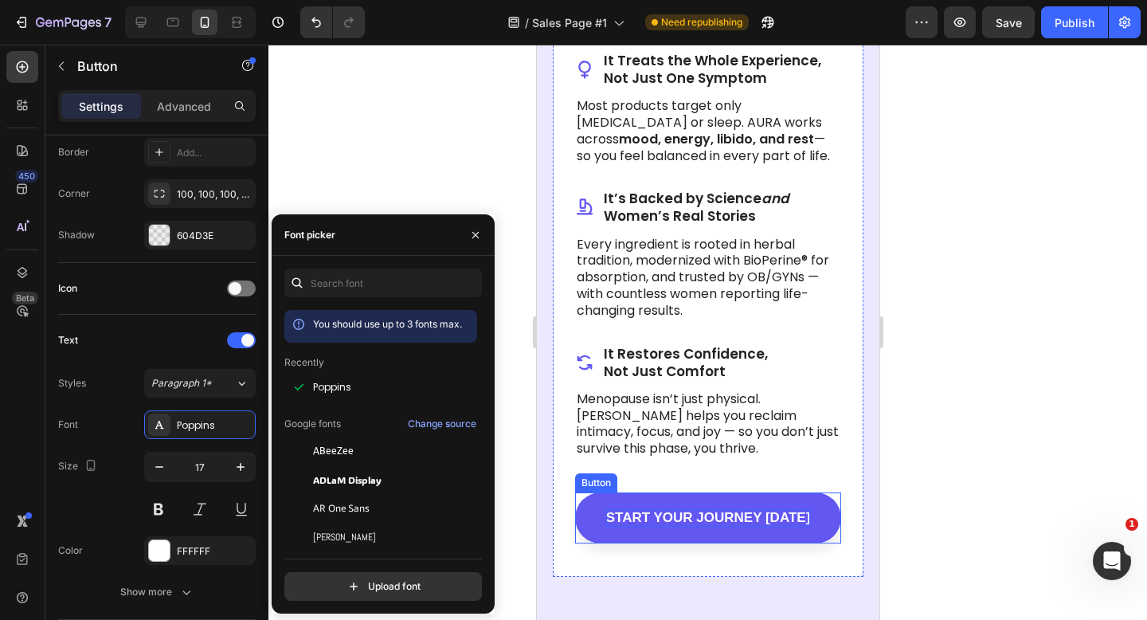
click at [711, 523] on p "START YOUR JOURNEY [DATE]" at bounding box center [708, 518] width 205 height 18
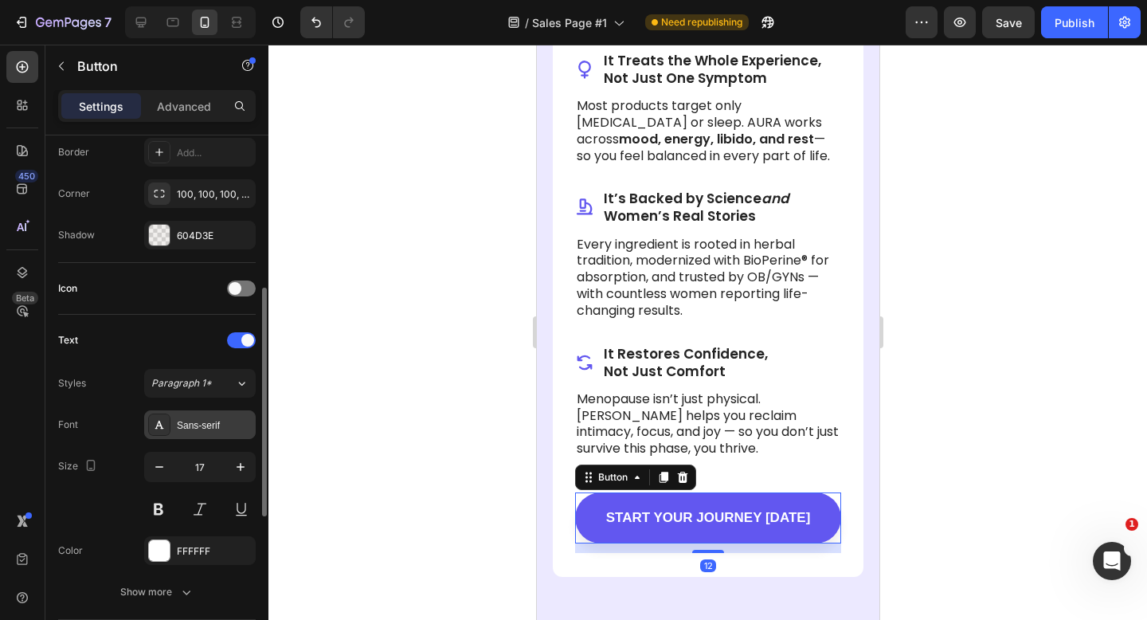
click at [224, 422] on div "Sans-serif" at bounding box center [214, 425] width 75 height 14
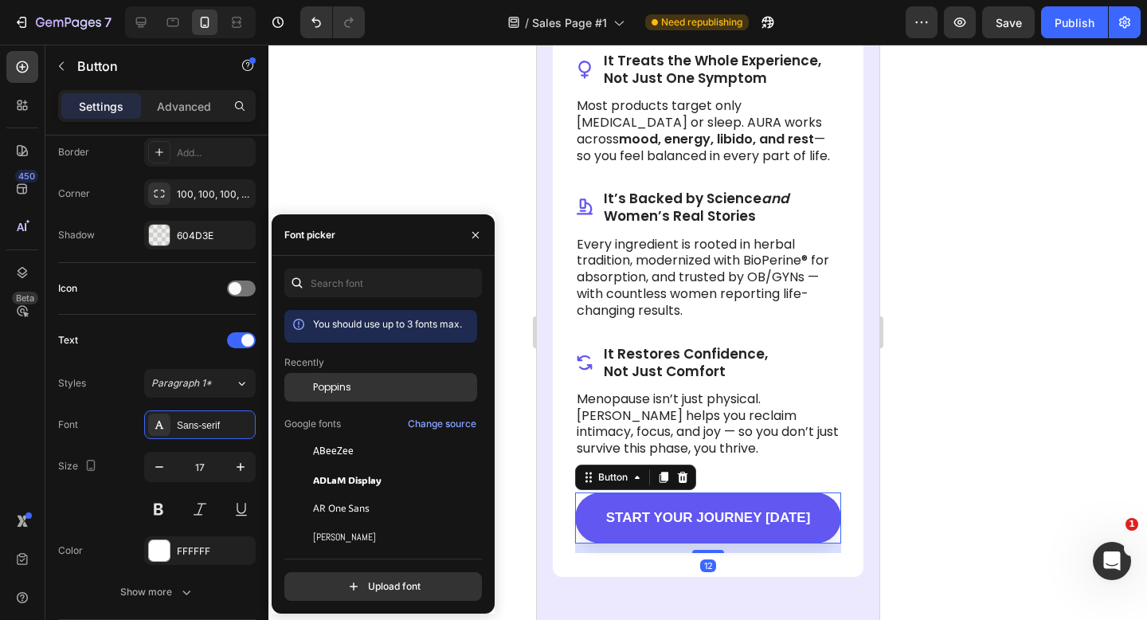
click at [356, 391] on div "Poppins" at bounding box center [393, 387] width 161 height 14
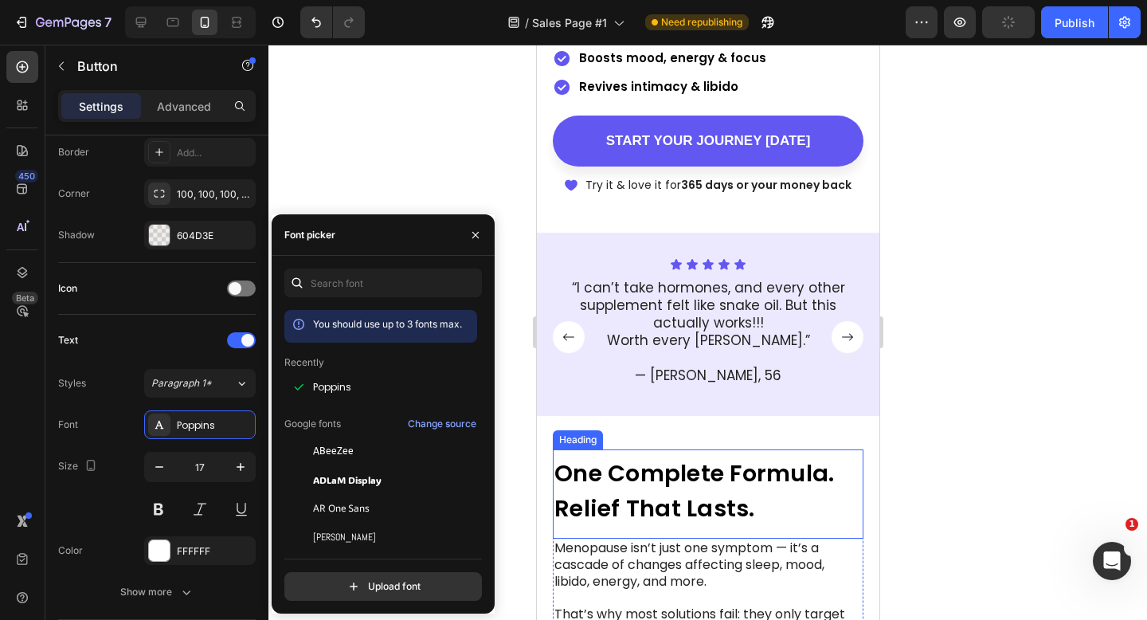
scroll to position [508, 0]
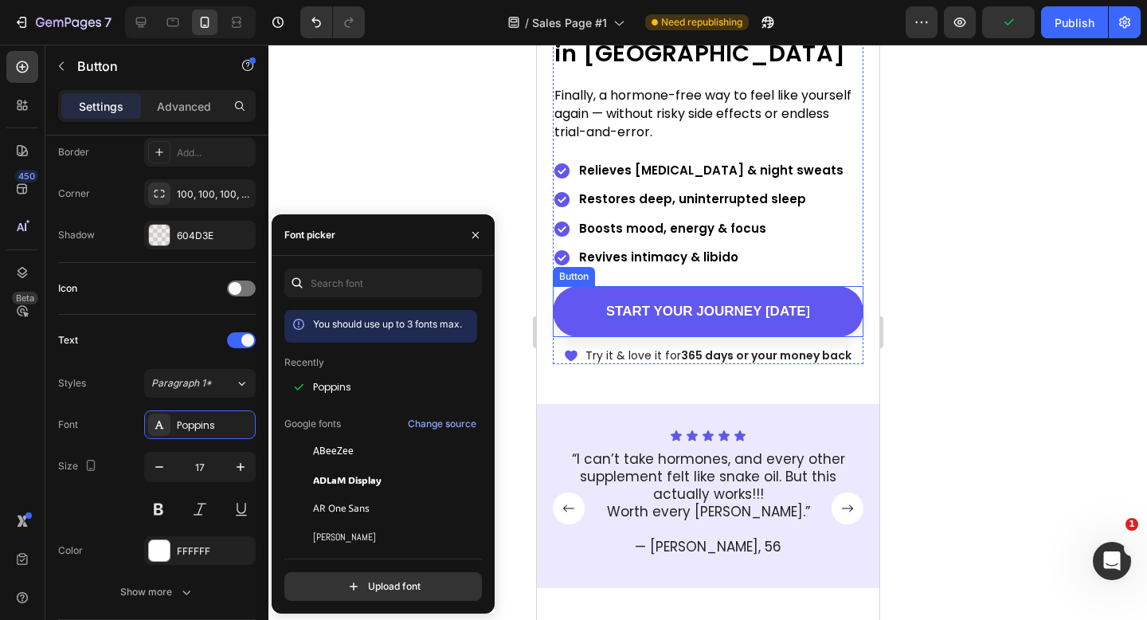
click at [717, 310] on p "START YOUR JOURNEY [DATE]" at bounding box center [708, 312] width 205 height 18
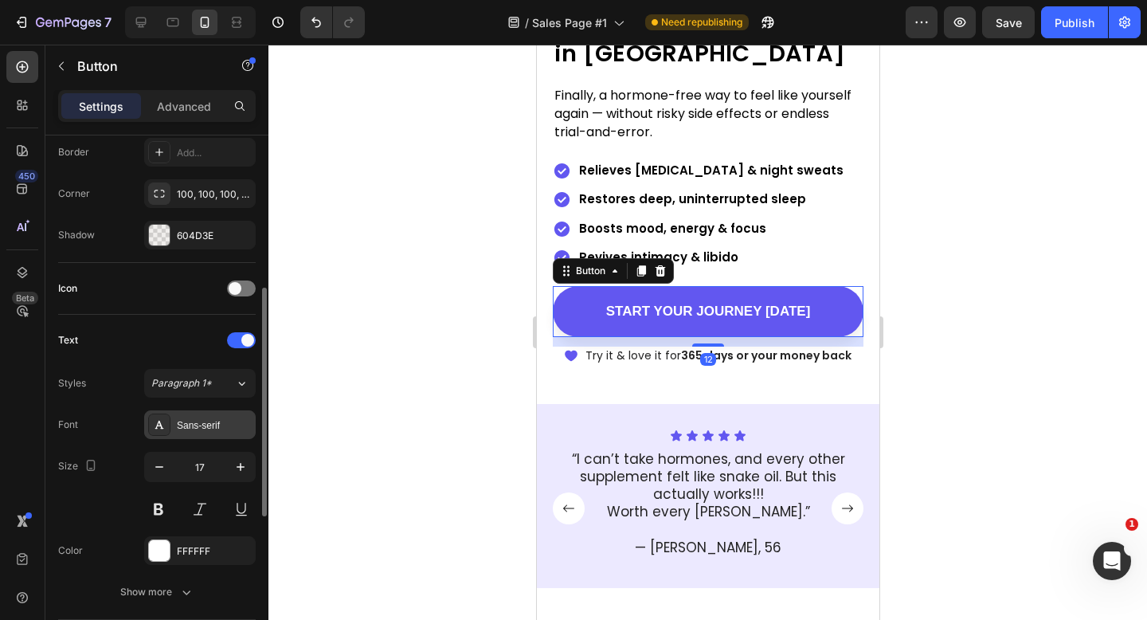
click at [196, 417] on div "Sans-serif" at bounding box center [200, 424] width 112 height 29
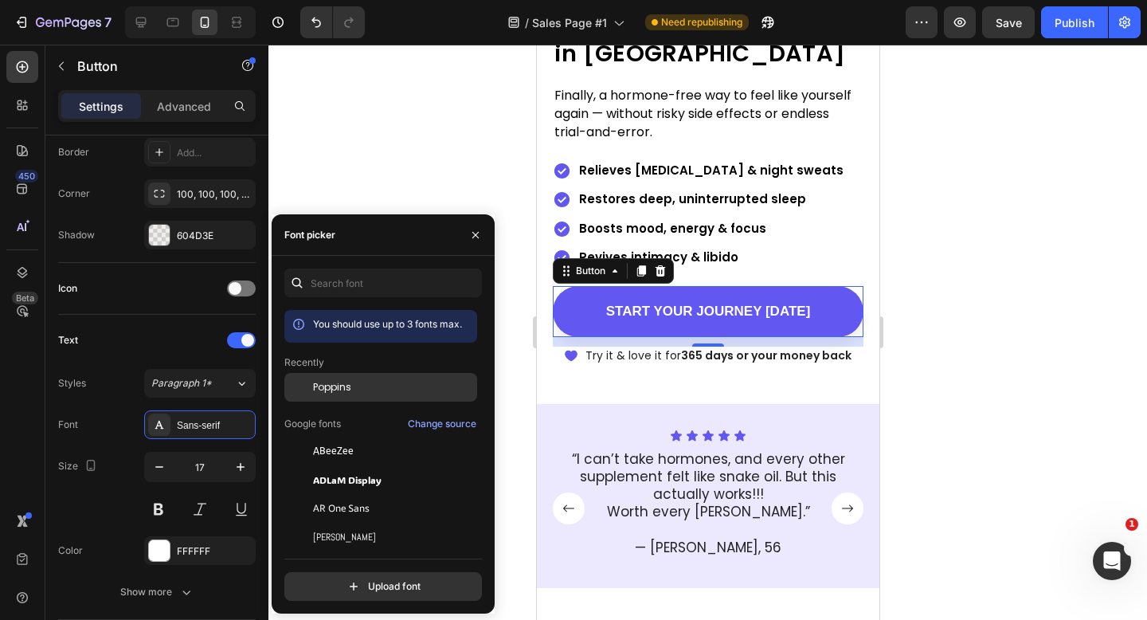
click at [355, 382] on div "Poppins" at bounding box center [393, 387] width 161 height 14
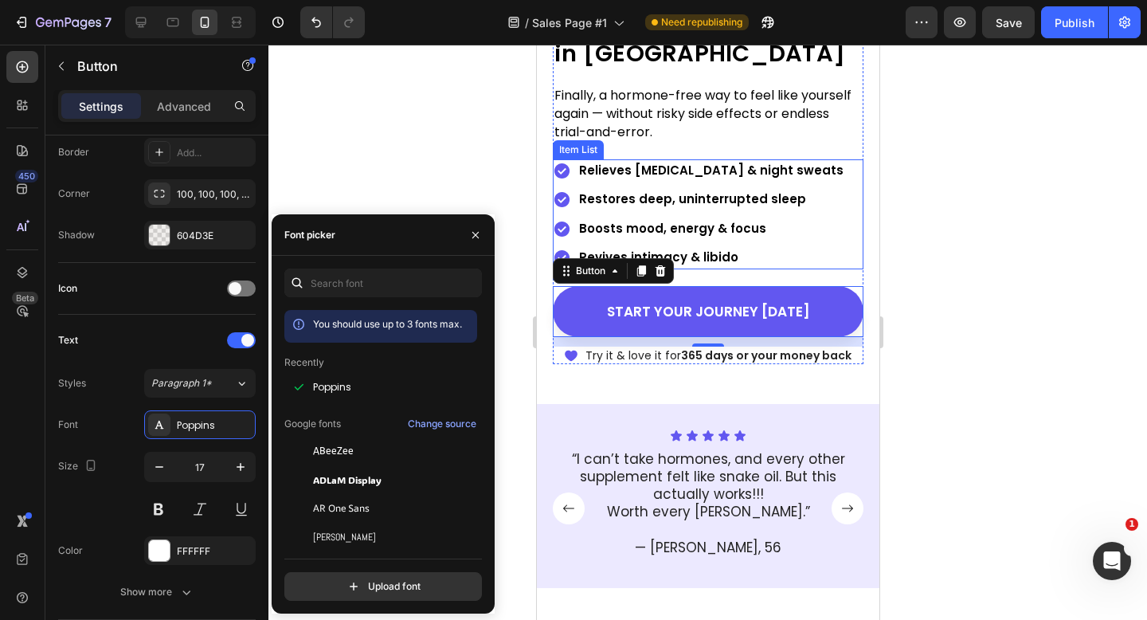
scroll to position [0, 0]
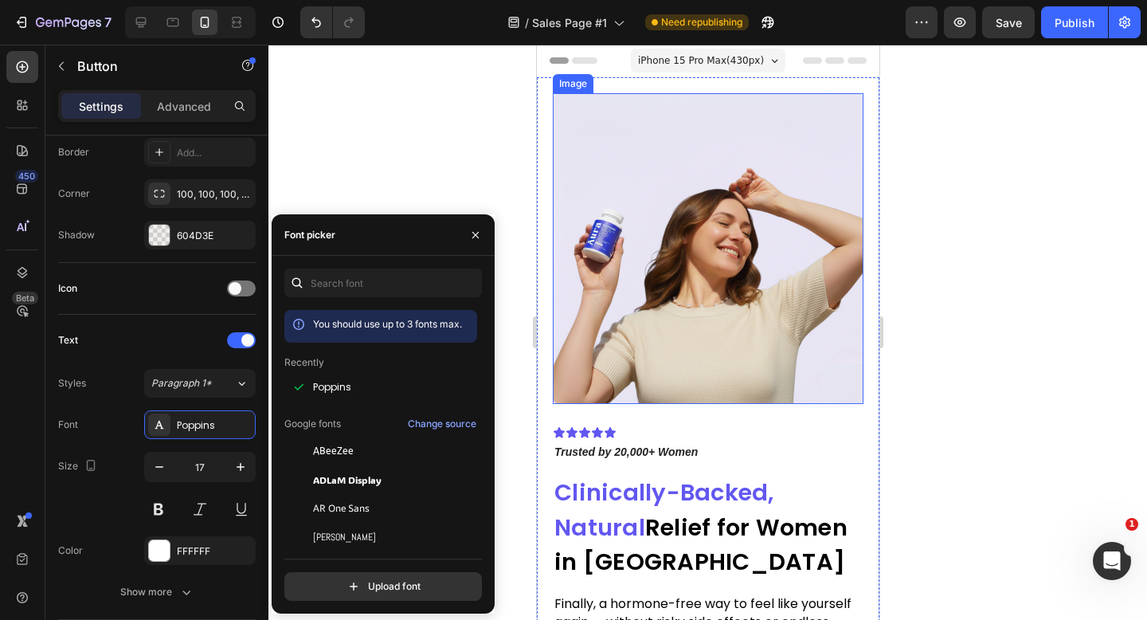
click at [743, 212] on img at bounding box center [707, 248] width 311 height 311
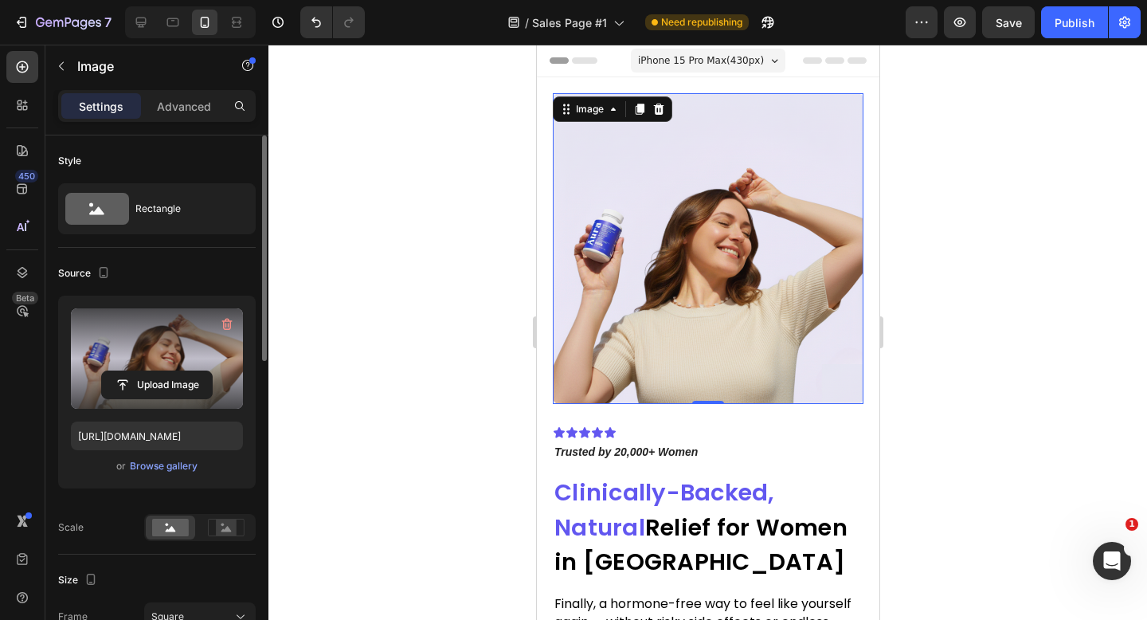
click at [185, 360] on label at bounding box center [157, 358] width 172 height 100
click at [185, 371] on input "file" at bounding box center [157, 384] width 110 height 27
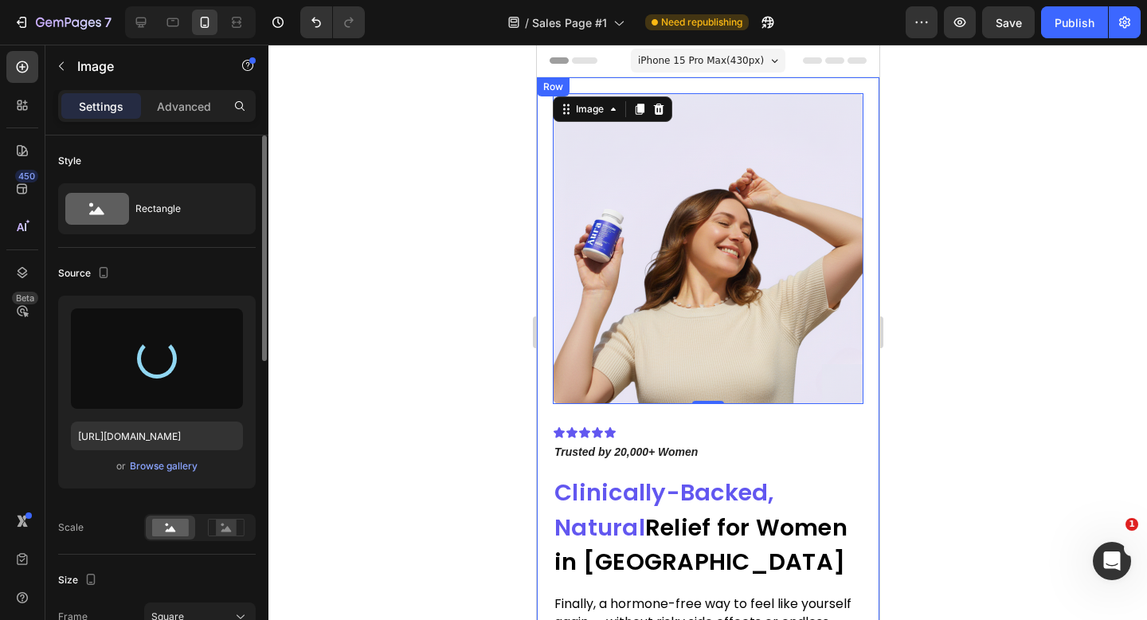
type input "https://cdn.shopify.com/s/files/1/0926/4260/7488/files/gempages_571668979009979…"
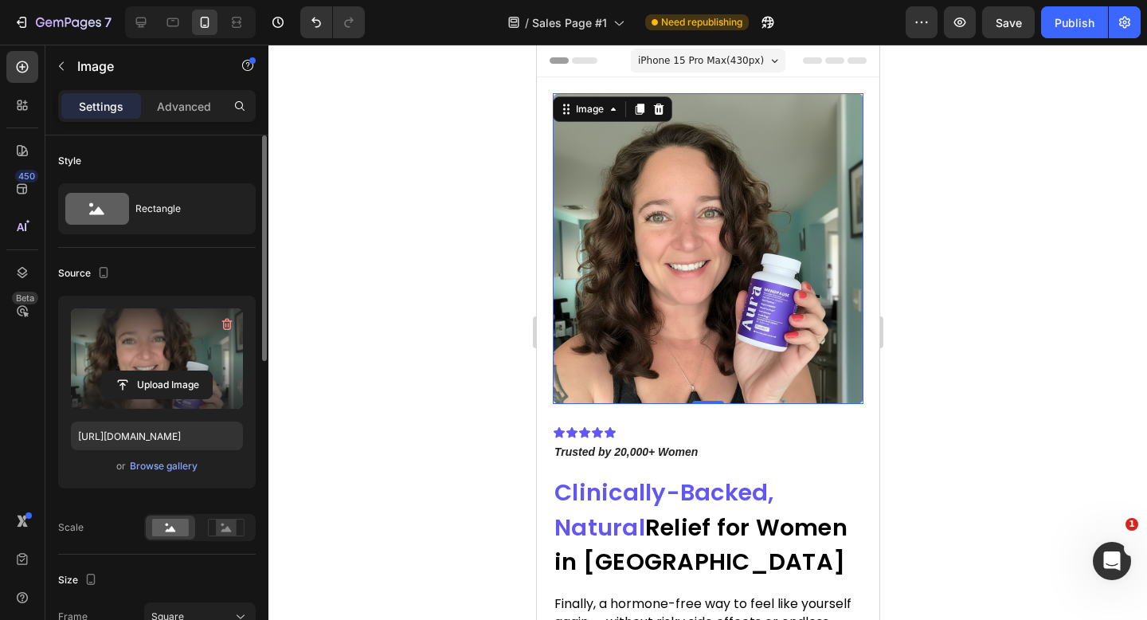
click at [486, 330] on div at bounding box center [708, 332] width 879 height 575
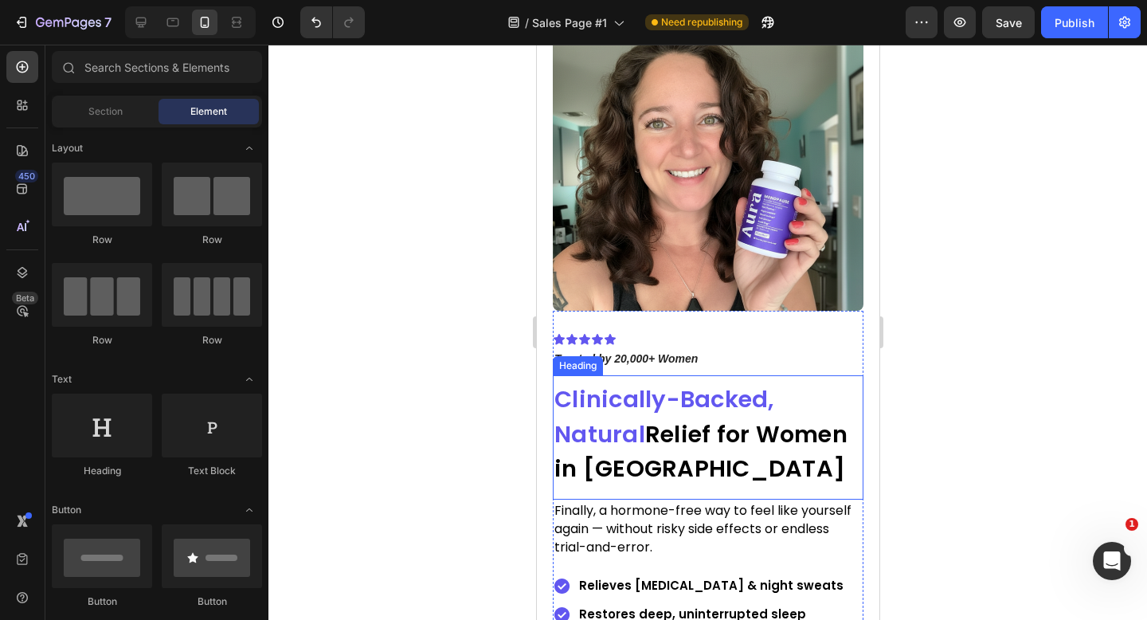
scroll to position [112, 0]
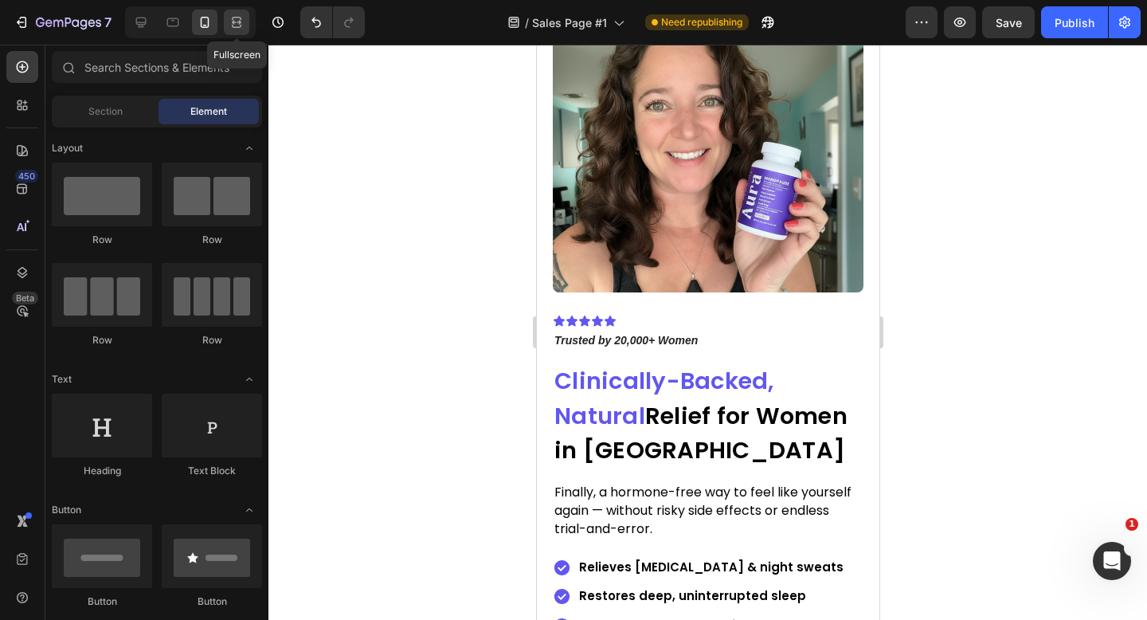
click at [241, 17] on icon at bounding box center [237, 22] width 16 height 16
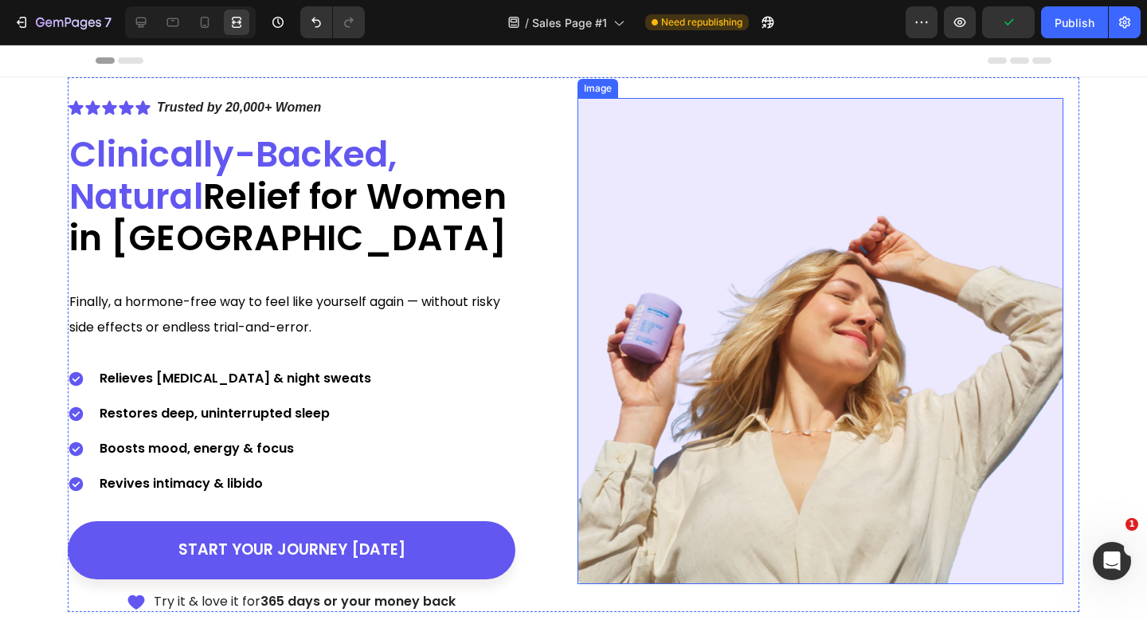
click at [640, 260] on img at bounding box center [821, 341] width 486 height 486
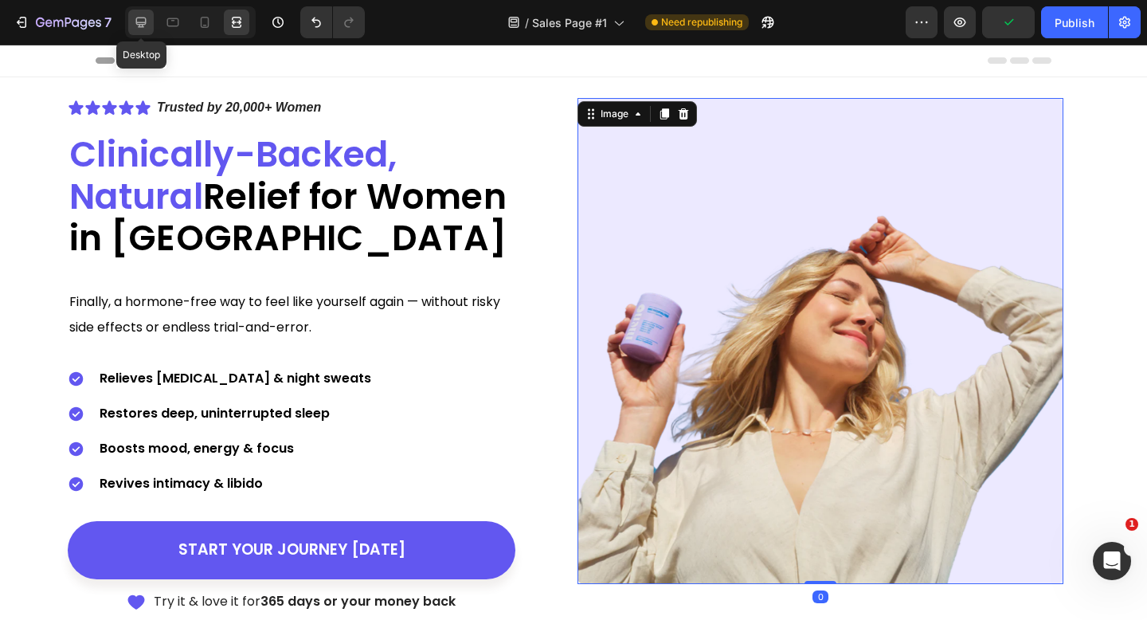
click at [145, 19] on icon at bounding box center [141, 23] width 10 height 10
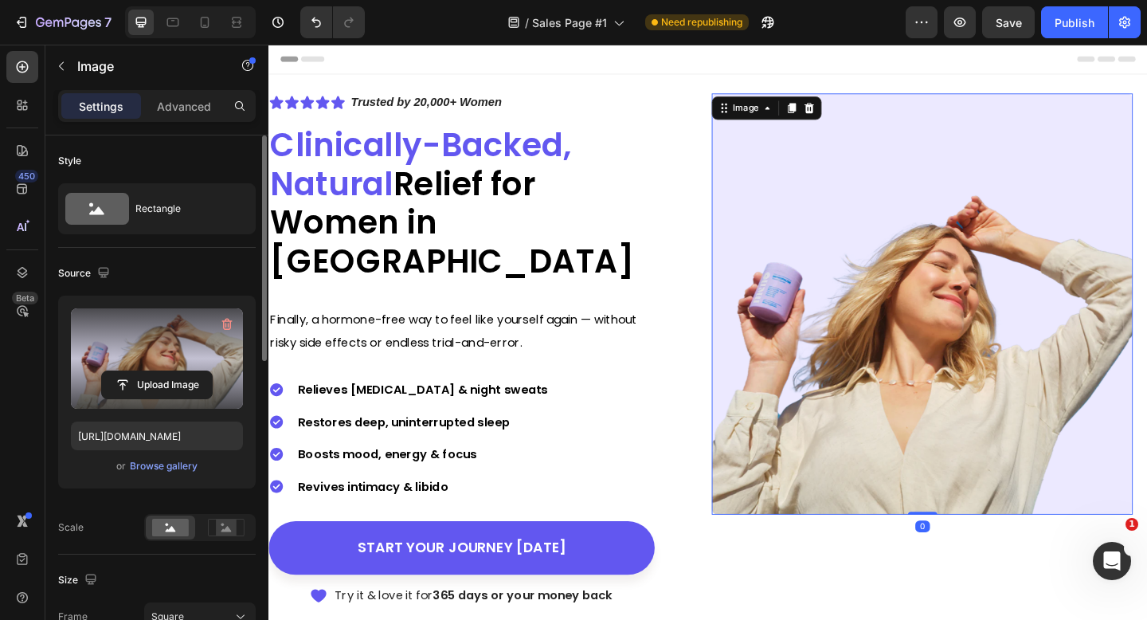
click at [187, 339] on label at bounding box center [157, 358] width 172 height 100
click at [187, 371] on input "file" at bounding box center [157, 384] width 110 height 27
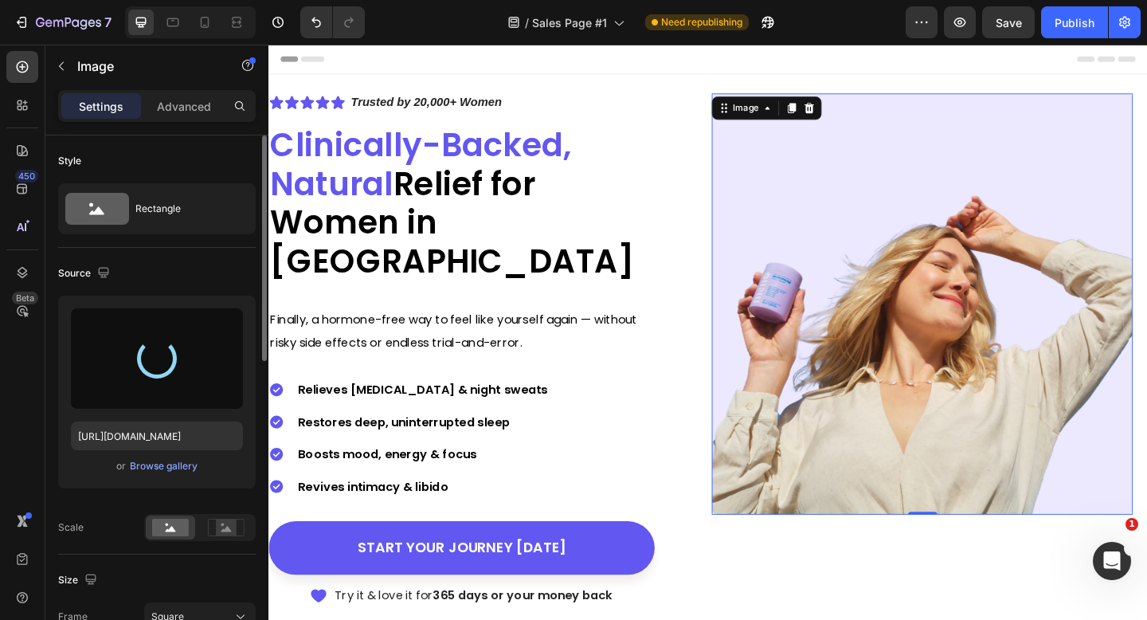
type input "https://cdn.shopify.com/s/files/1/0926/4260/7488/files/gempages_571668979009979…"
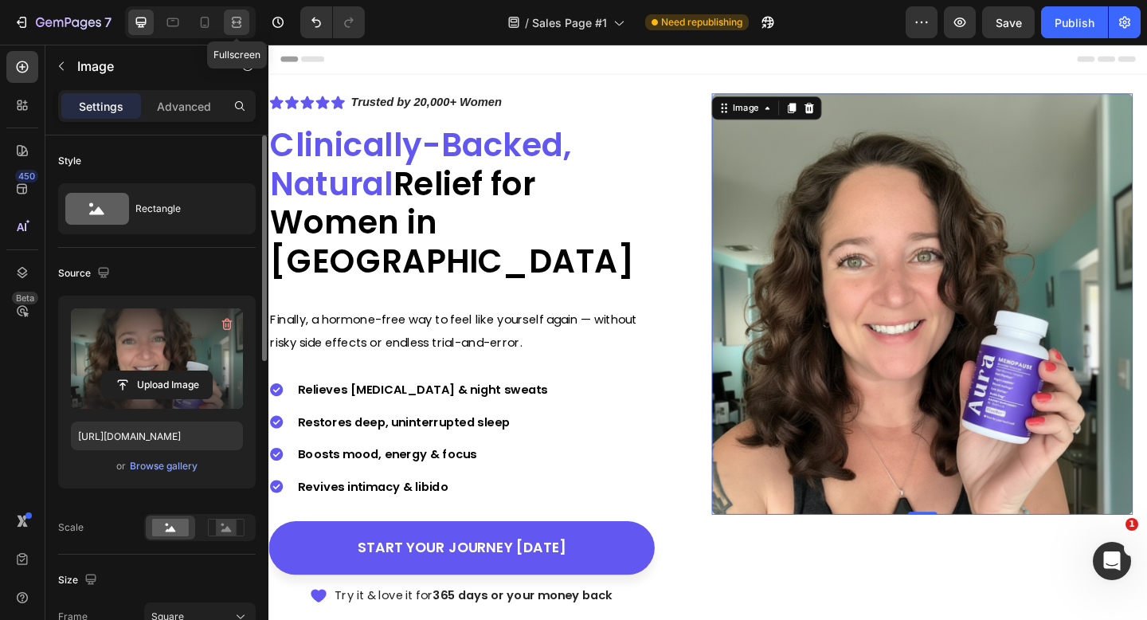
click at [239, 23] on icon at bounding box center [239, 22] width 5 height 4
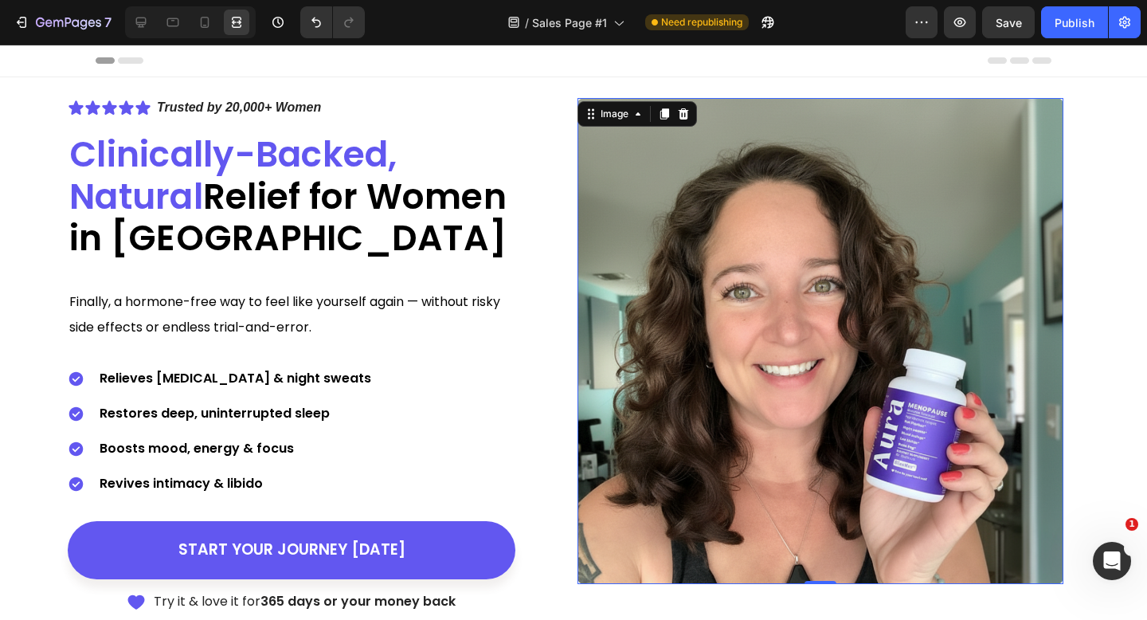
click at [825, 62] on div "Header" at bounding box center [574, 61] width 956 height 32
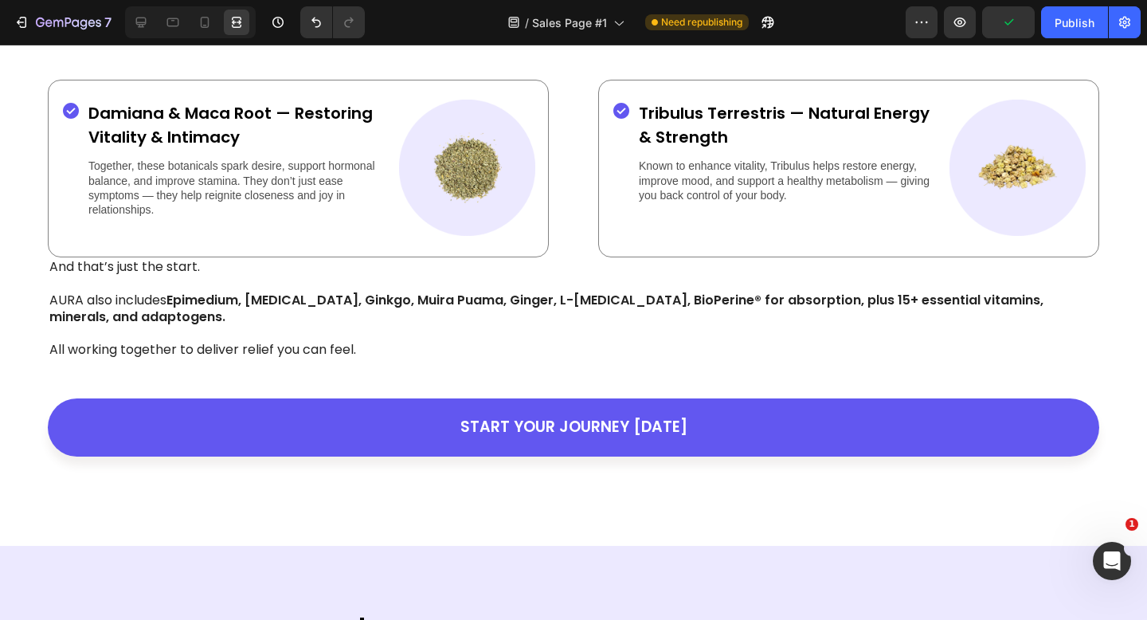
scroll to position [2847, 0]
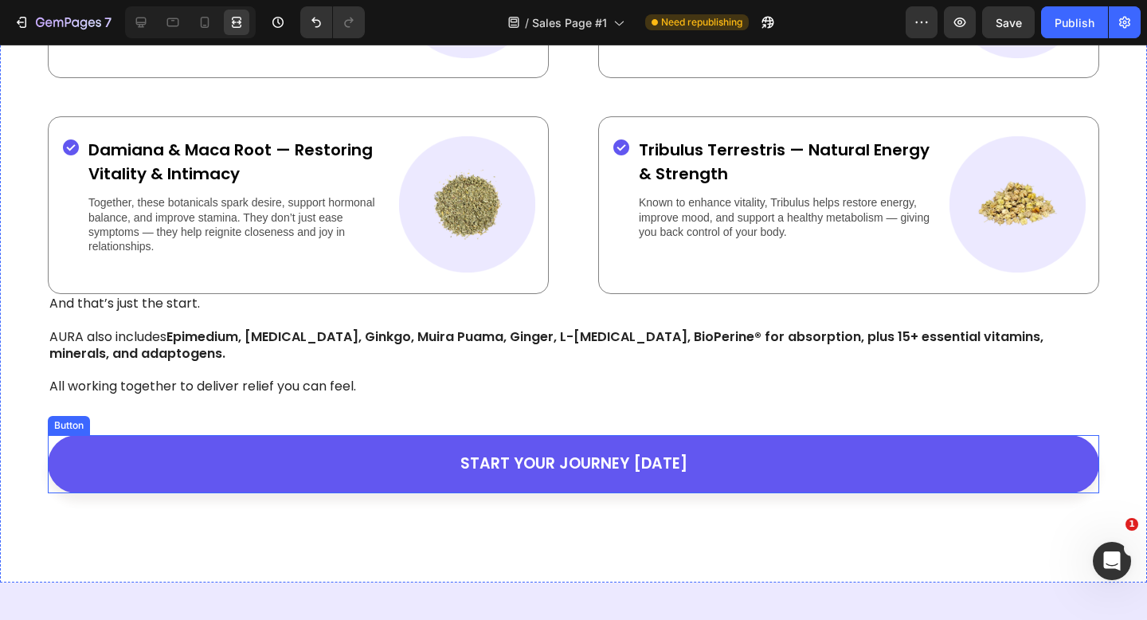
click at [636, 489] on link "START YOUR JOURNEY [DATE]" at bounding box center [574, 464] width 1052 height 58
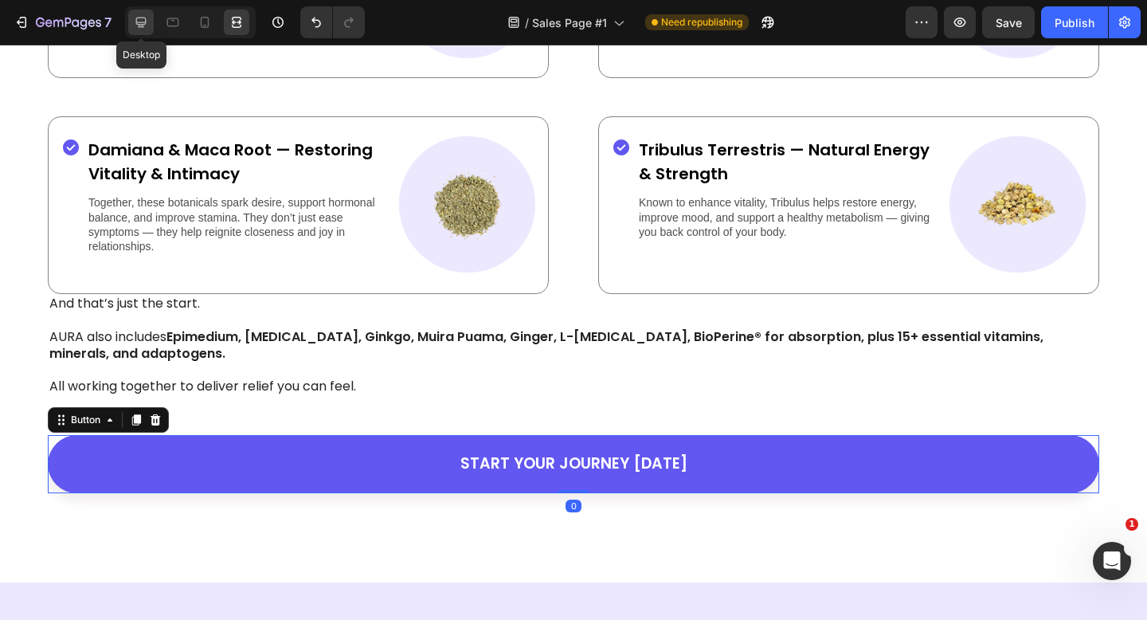
click at [144, 22] on icon at bounding box center [141, 22] width 16 height 16
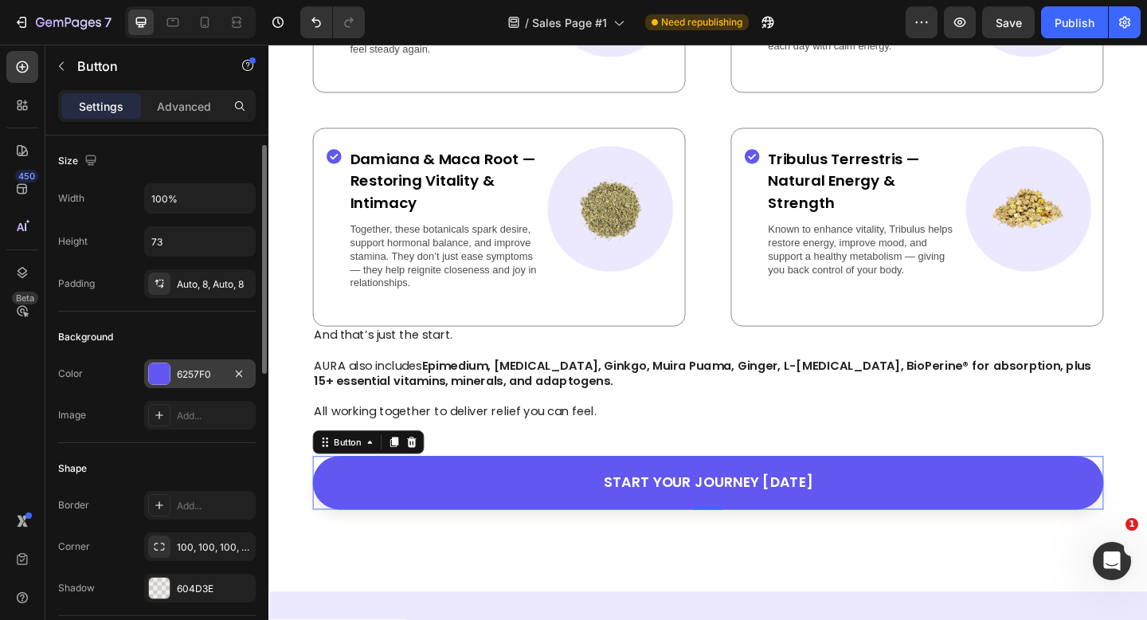
scroll to position [10, 0]
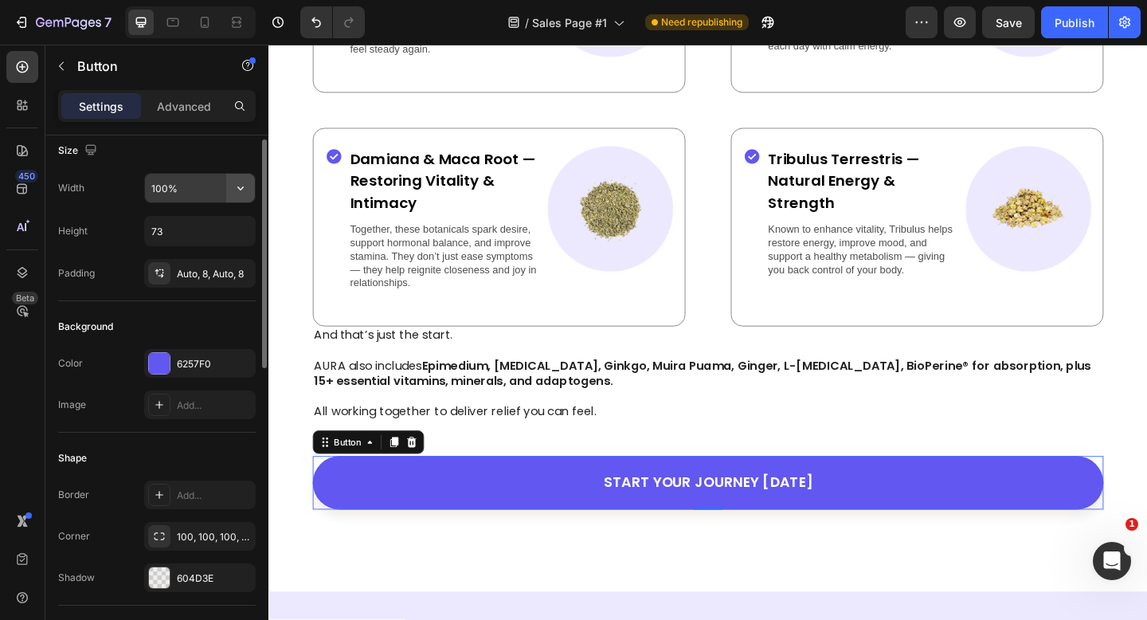
click at [236, 190] on icon "button" at bounding box center [241, 188] width 16 height 16
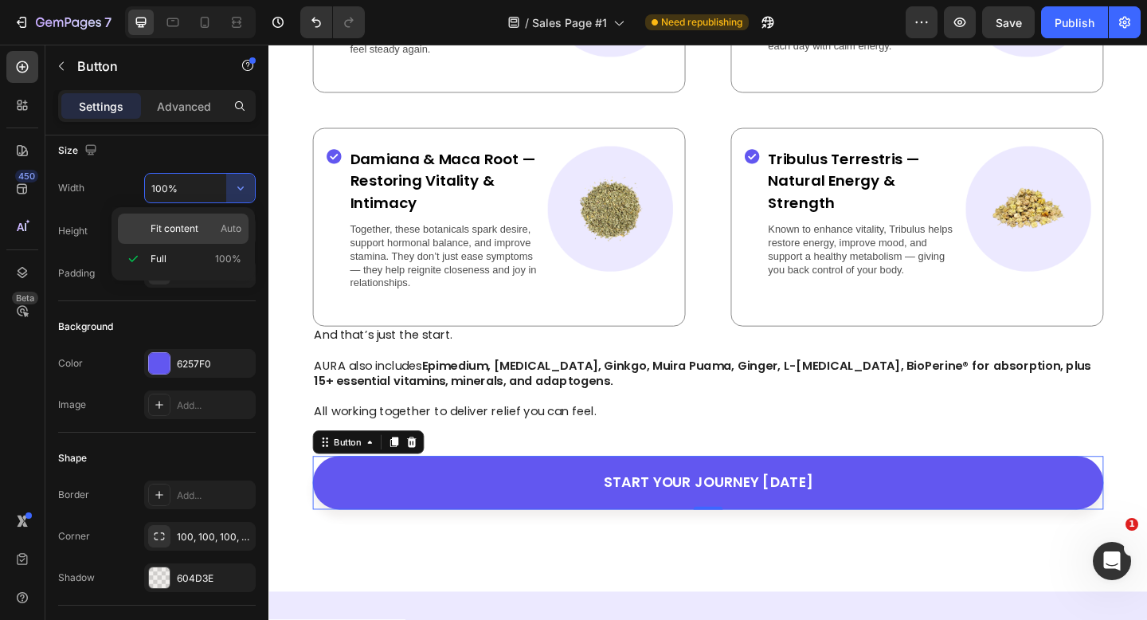
click at [200, 222] on p "Fit content Auto" at bounding box center [196, 229] width 91 height 14
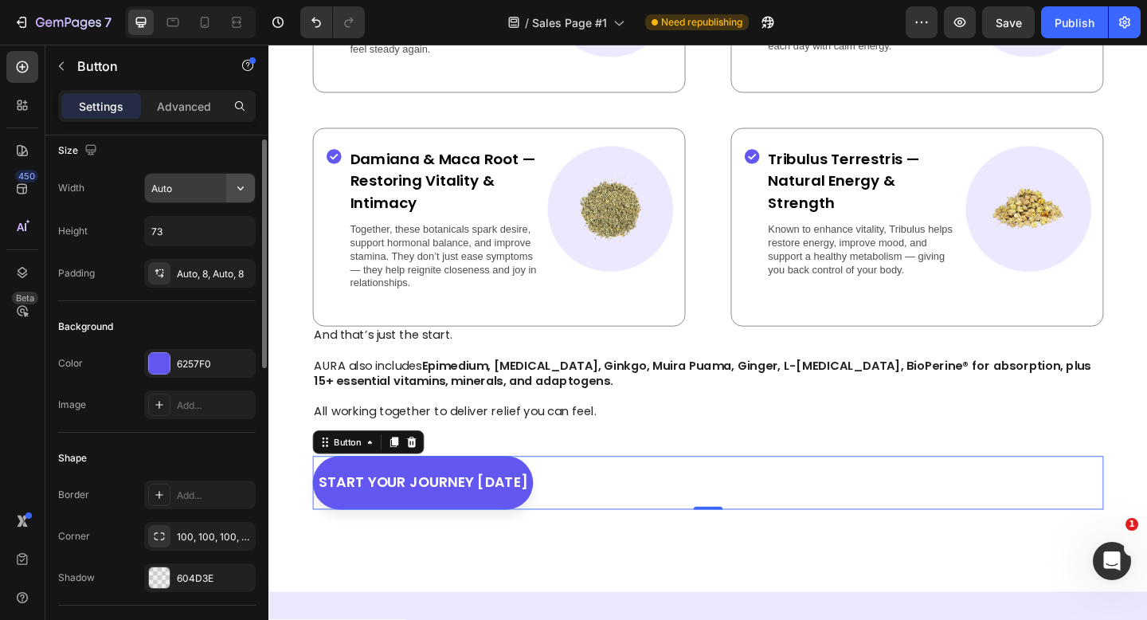
click at [235, 187] on icon "button" at bounding box center [241, 188] width 16 height 16
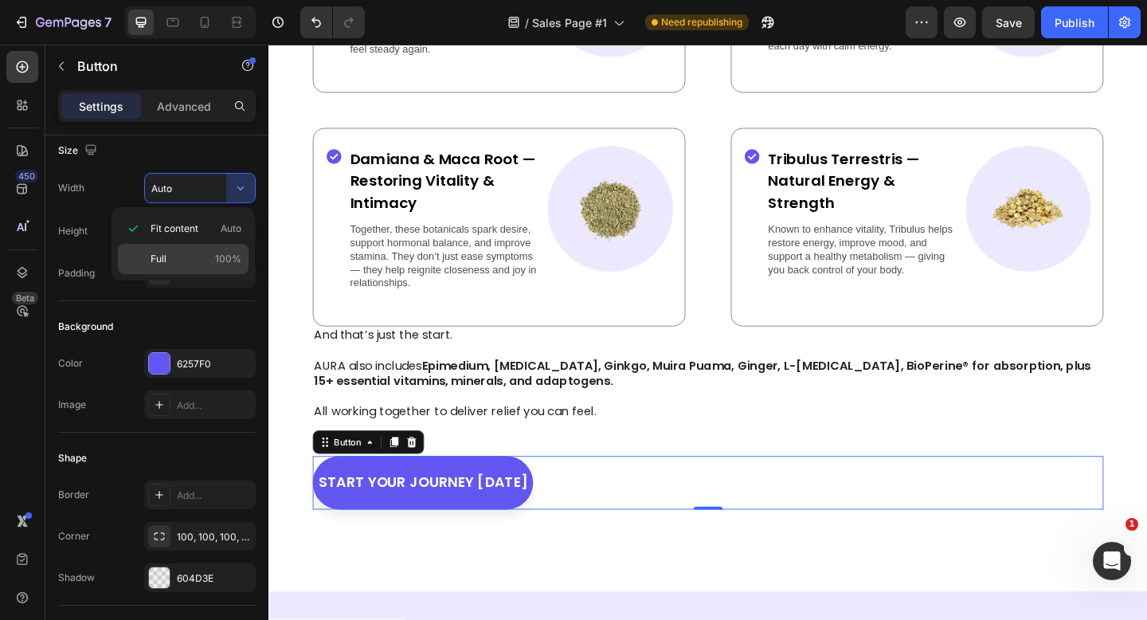
click at [212, 256] on p "Full 100%" at bounding box center [196, 259] width 91 height 14
type input "100%"
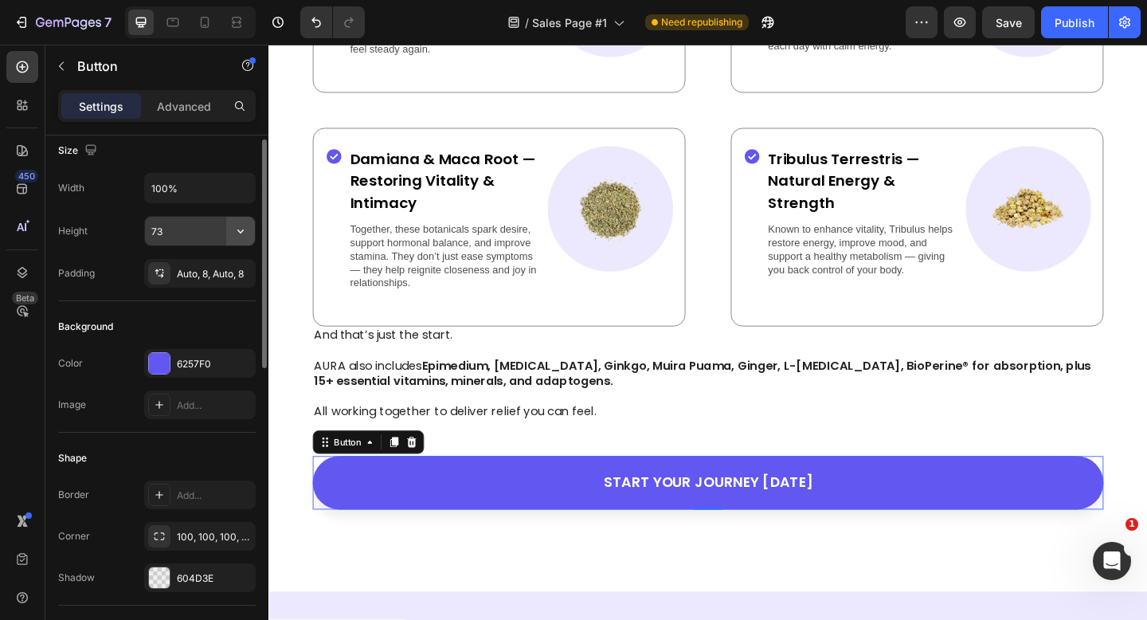
click at [245, 233] on icon "button" at bounding box center [241, 231] width 16 height 16
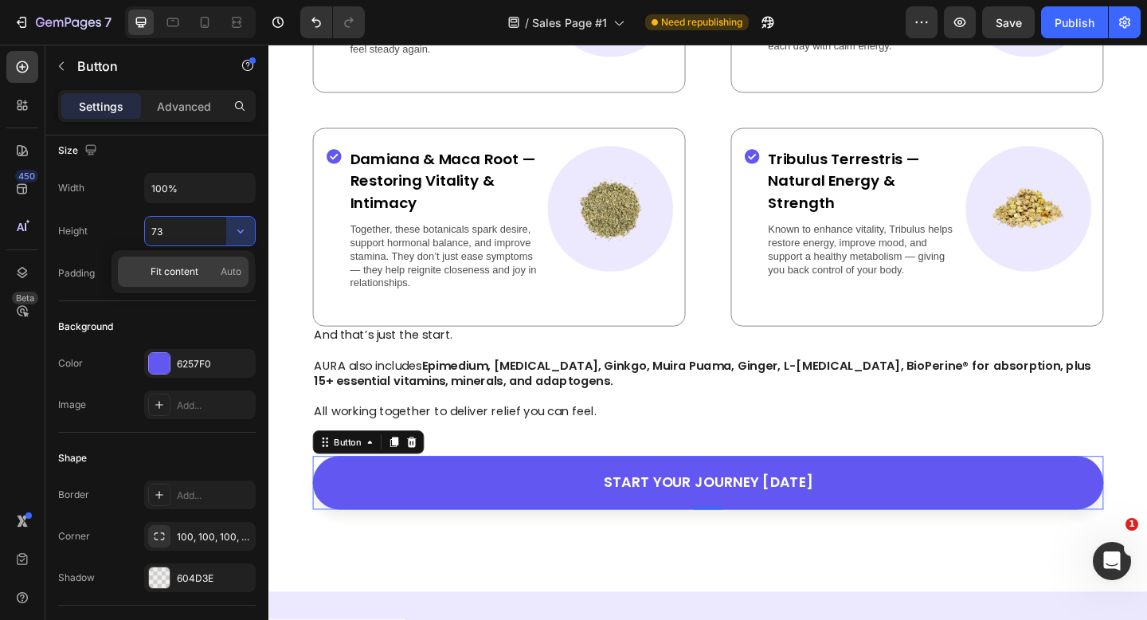
click at [203, 273] on p "Fit content Auto" at bounding box center [196, 272] width 91 height 14
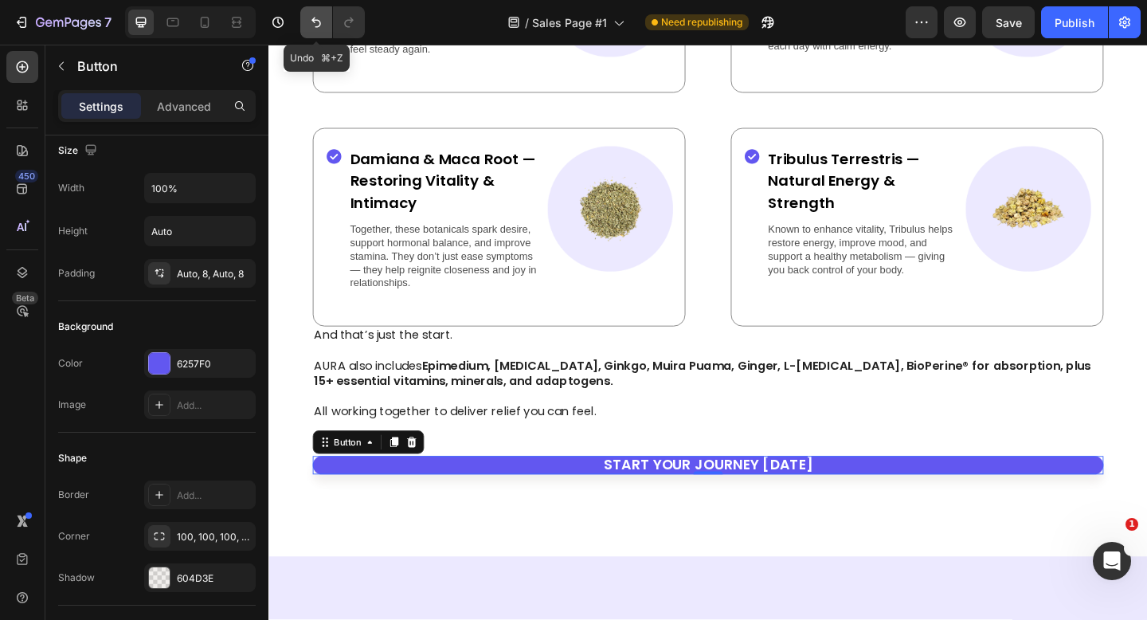
click at [313, 23] on icon "Undo/Redo" at bounding box center [316, 22] width 16 height 16
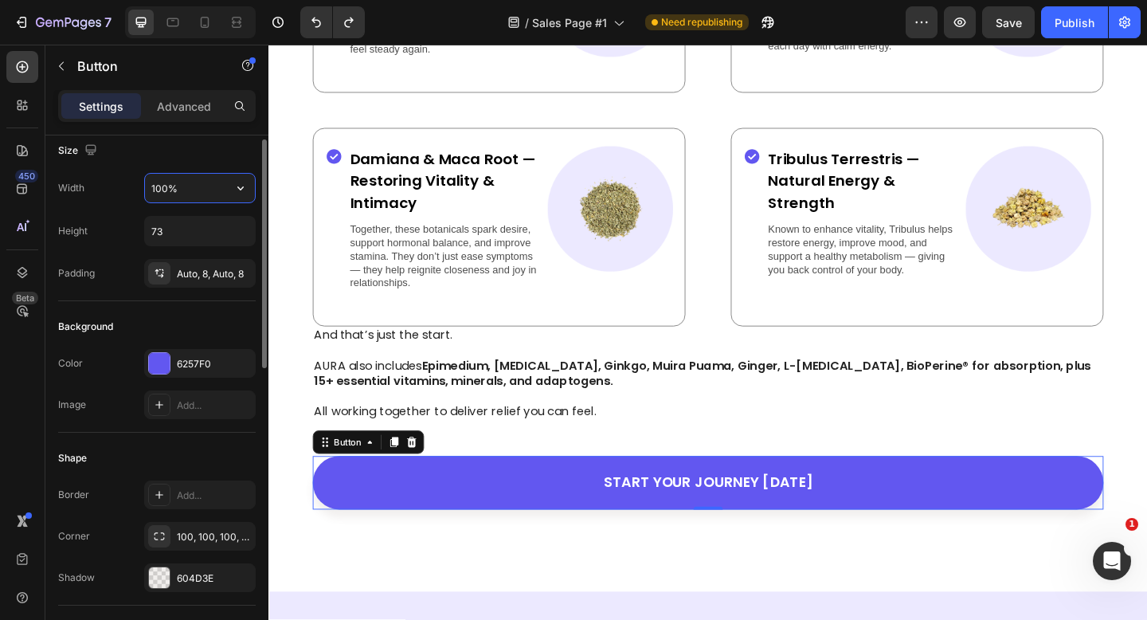
click at [190, 183] on input "100%" at bounding box center [200, 188] width 110 height 29
click at [107, 316] on div "Background" at bounding box center [157, 326] width 198 height 25
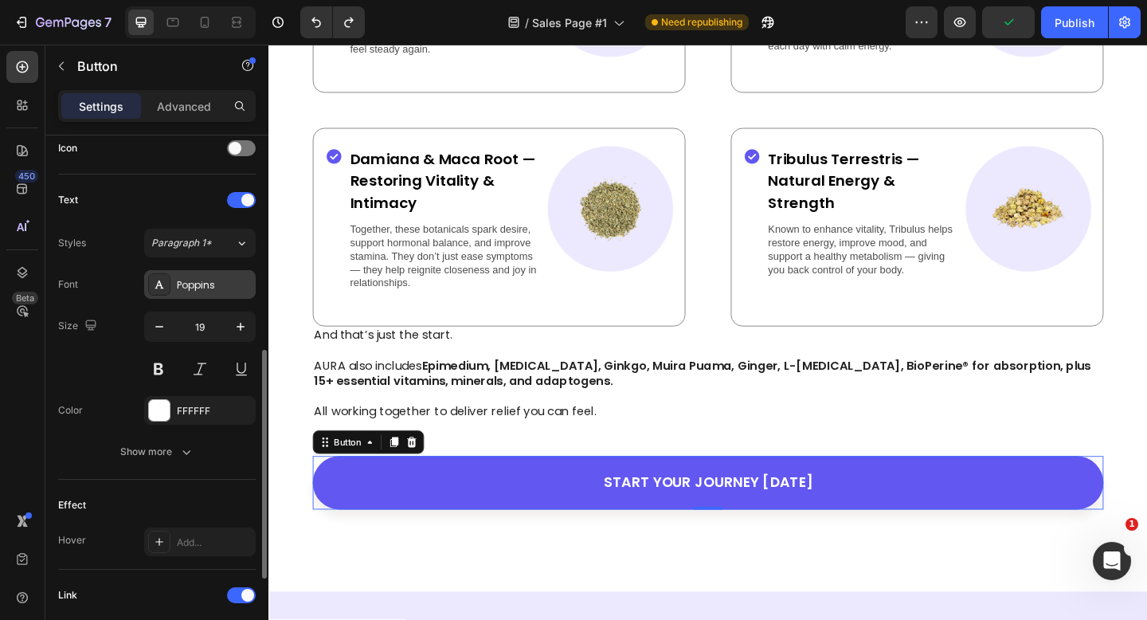
scroll to position [494, 0]
click at [235, 25] on icon at bounding box center [237, 22] width 16 height 16
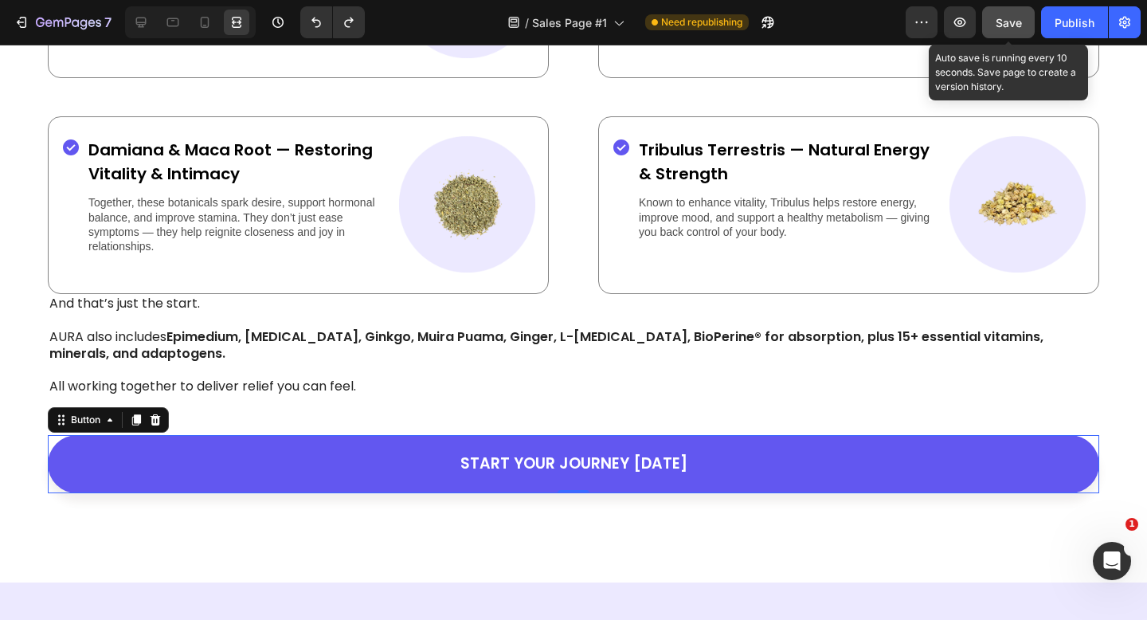
click at [1002, 16] on span "Save" at bounding box center [1009, 23] width 26 height 14
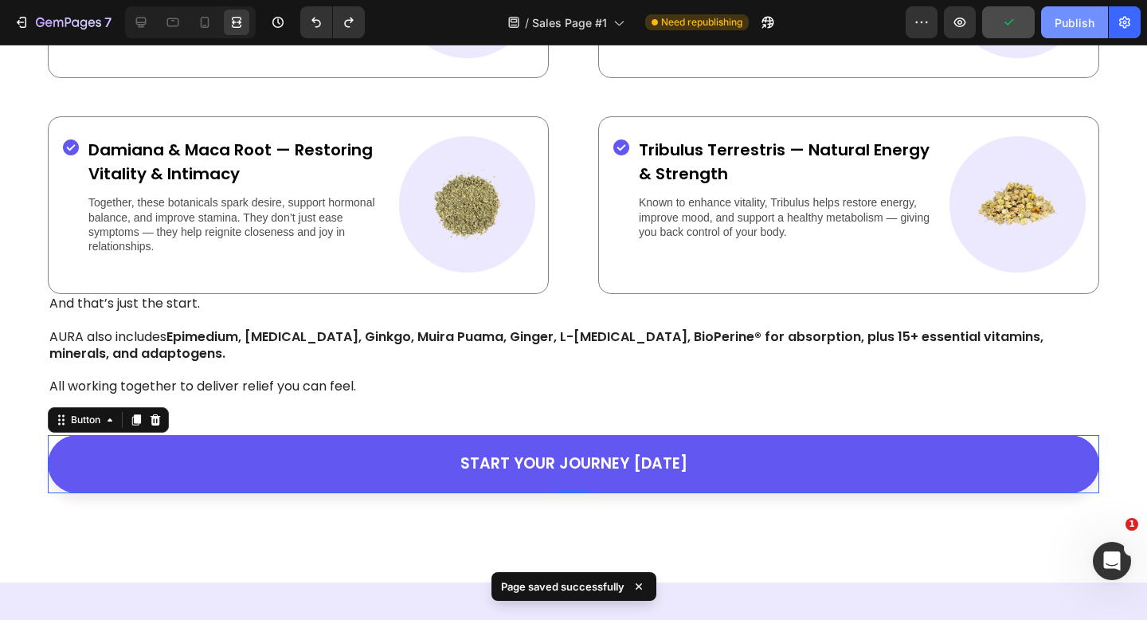
click at [1070, 25] on div "Publish" at bounding box center [1075, 22] width 40 height 17
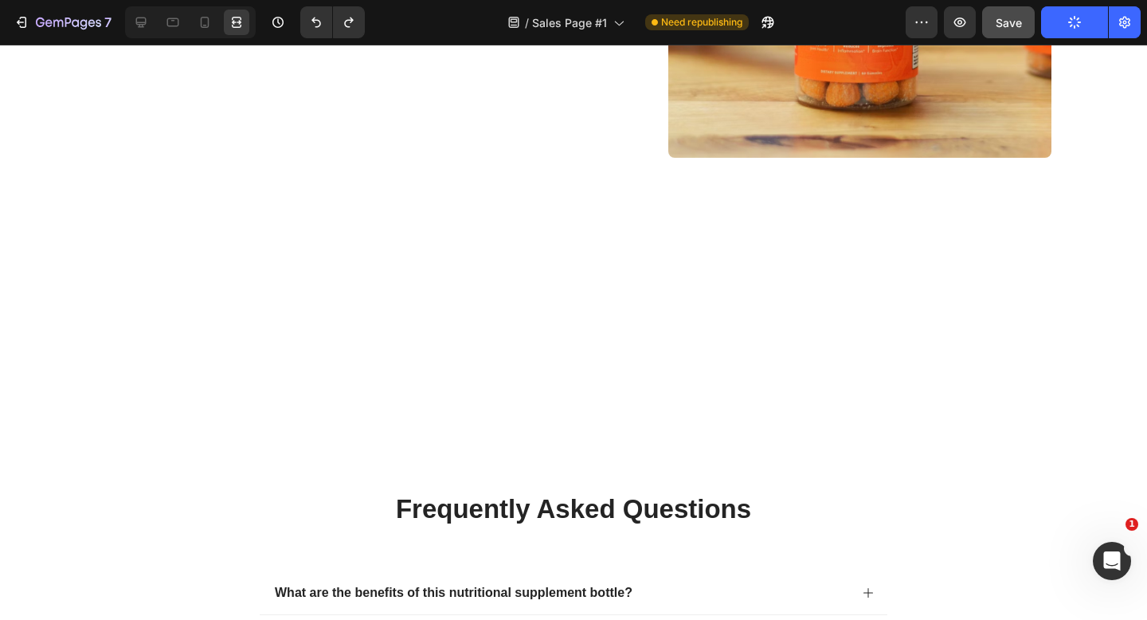
scroll to position [6695, 0]
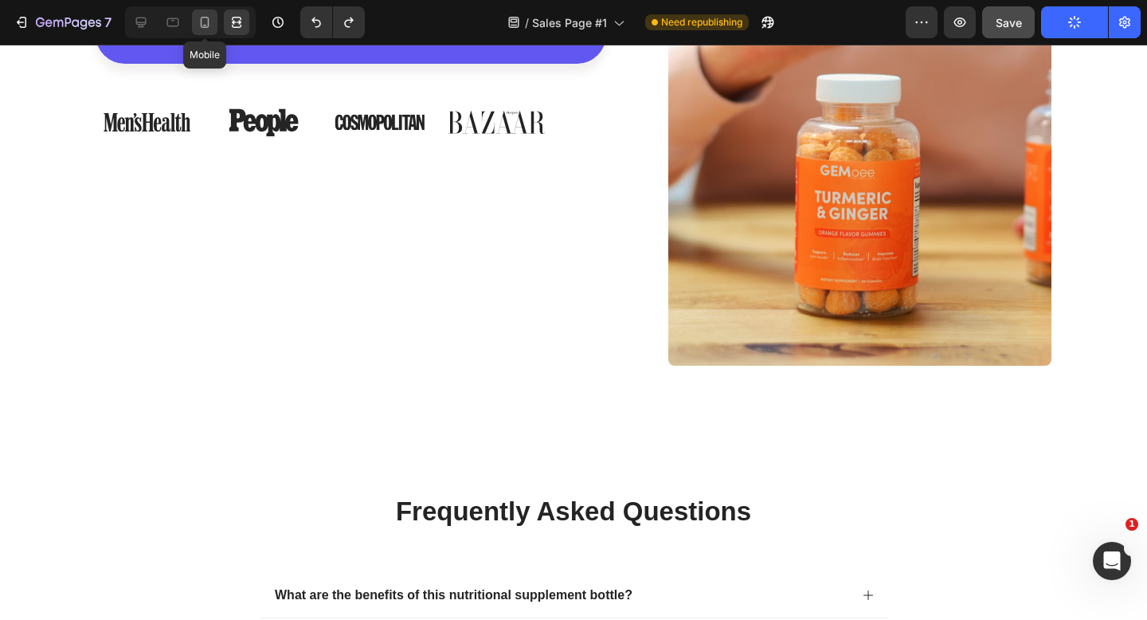
click at [209, 16] on icon at bounding box center [205, 22] width 16 height 16
type input "64"
type input "17"
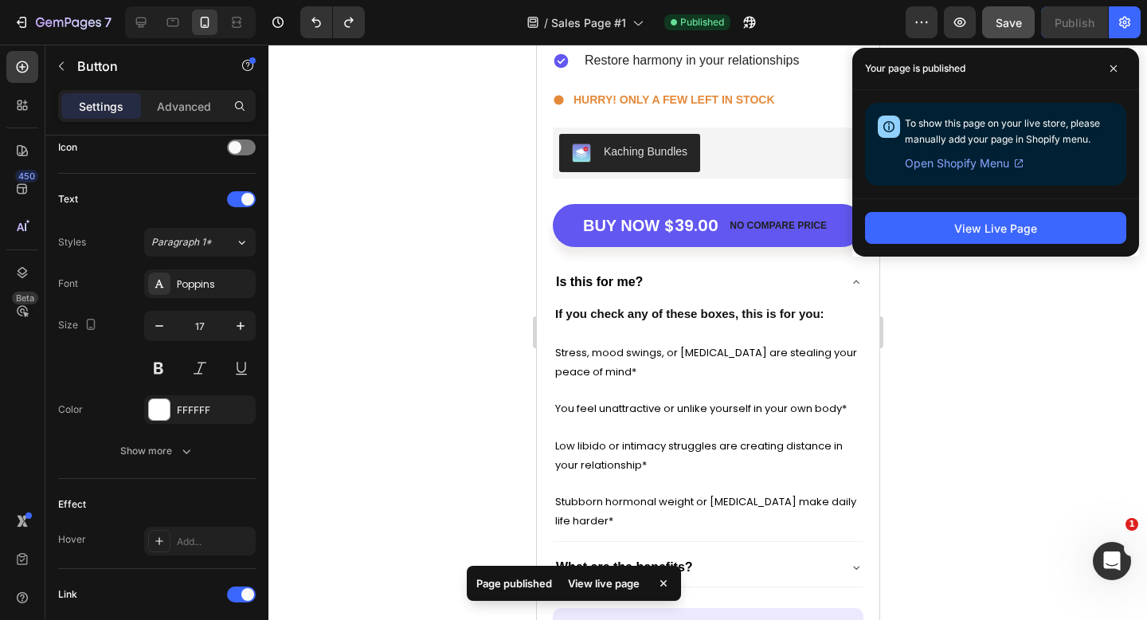
scroll to position [5720, 0]
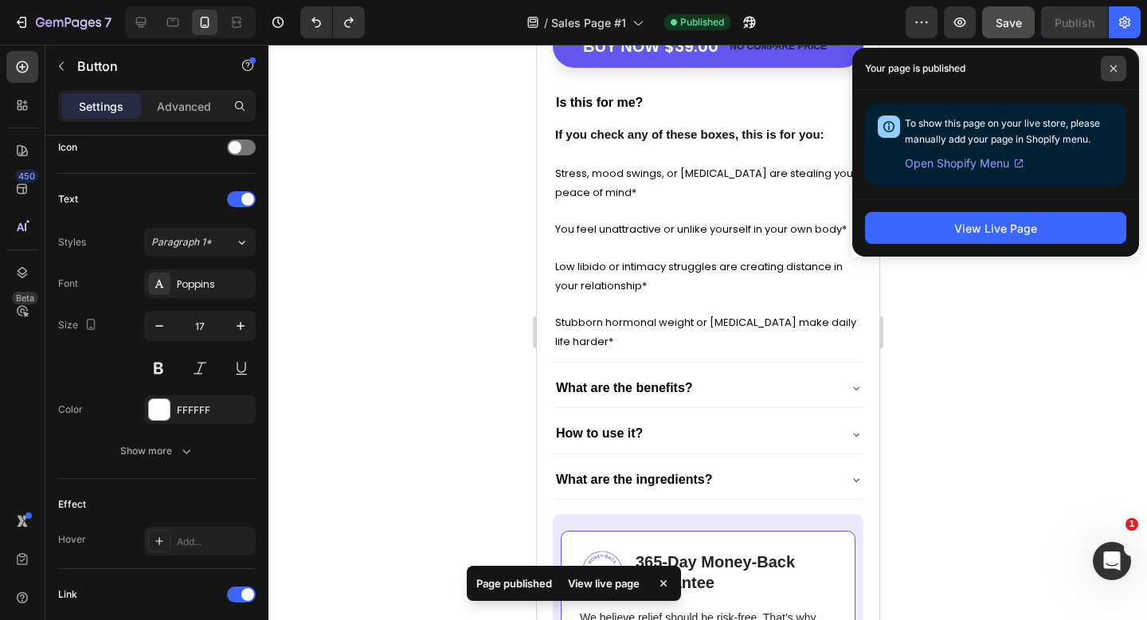
click at [1111, 62] on span at bounding box center [1113, 68] width 25 height 25
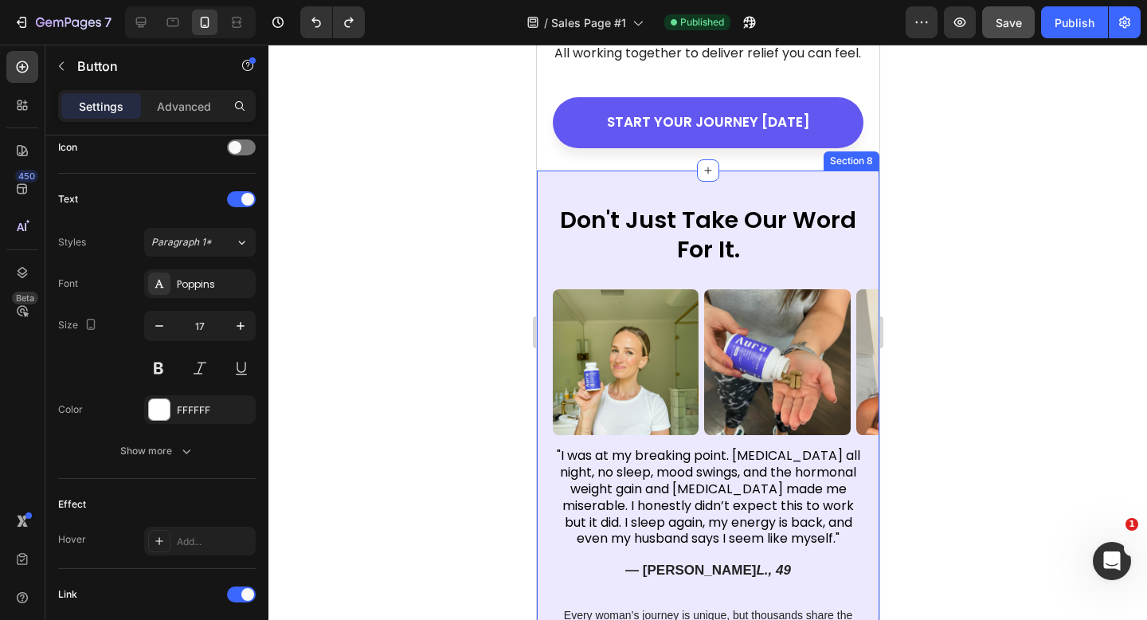
scroll to position [4040, 0]
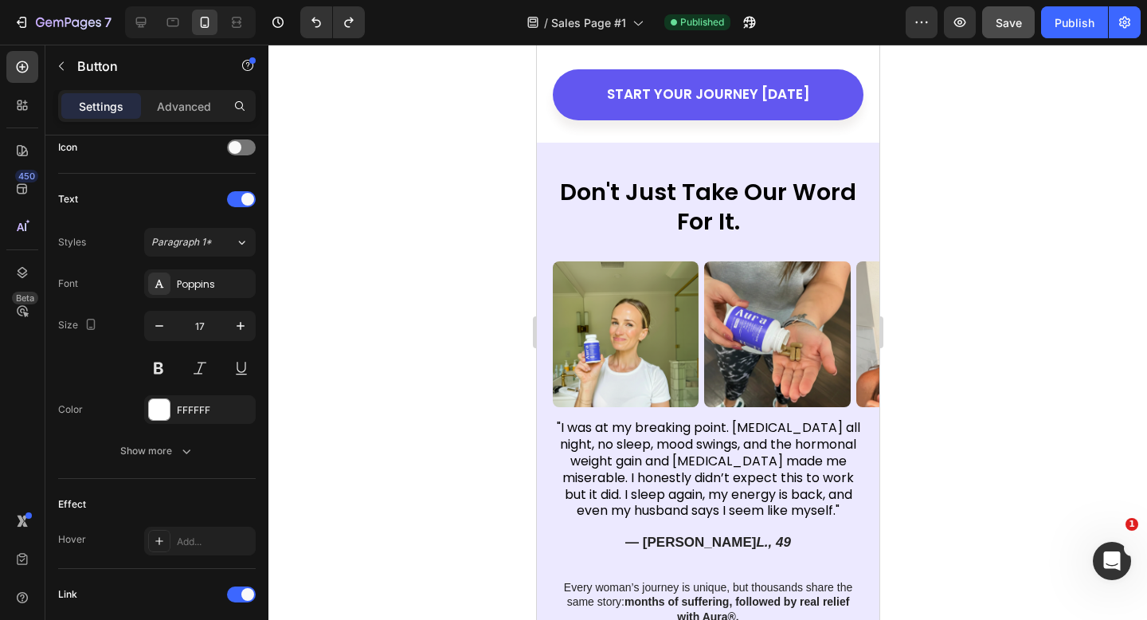
click at [942, 168] on div at bounding box center [708, 332] width 879 height 575
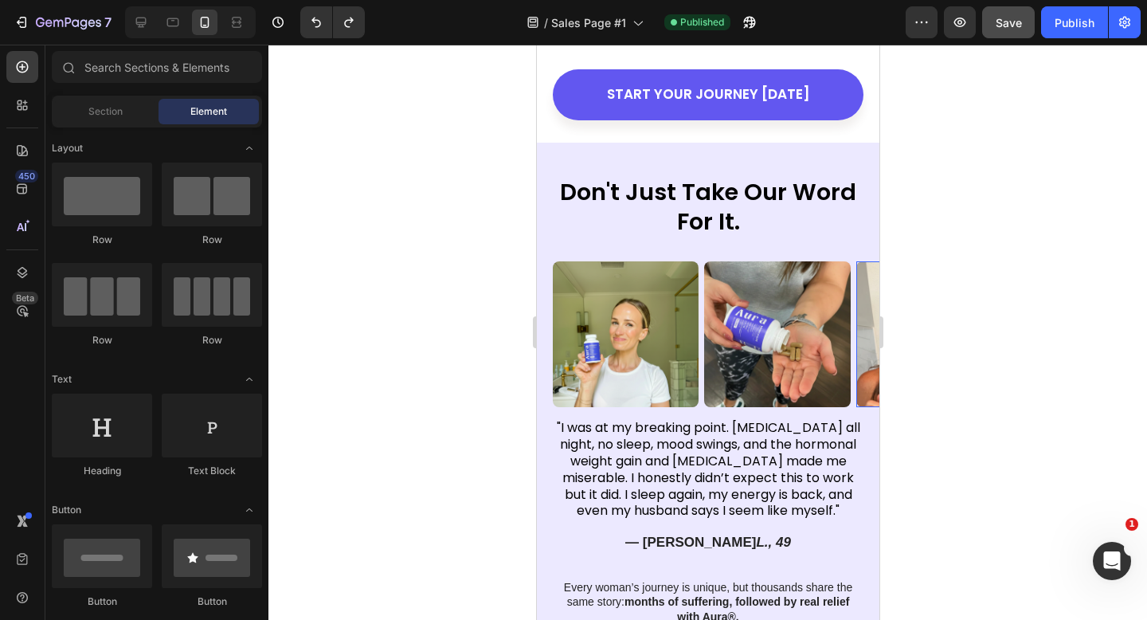
click at [857, 286] on img at bounding box center [929, 334] width 146 height 146
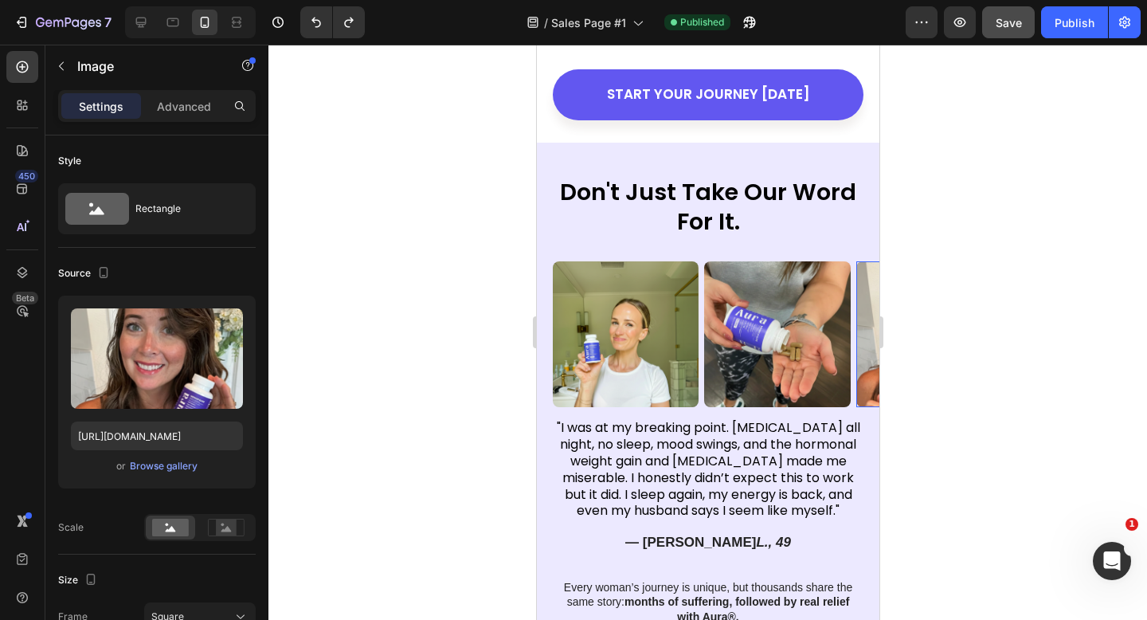
click at [937, 318] on div at bounding box center [708, 332] width 879 height 575
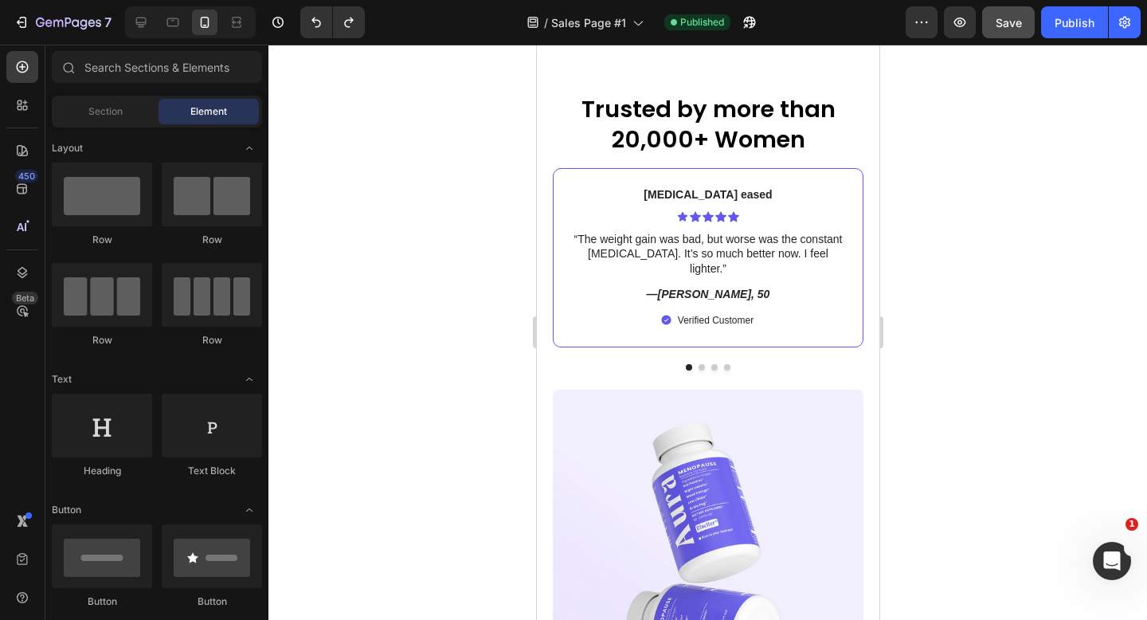
scroll to position [7554, 0]
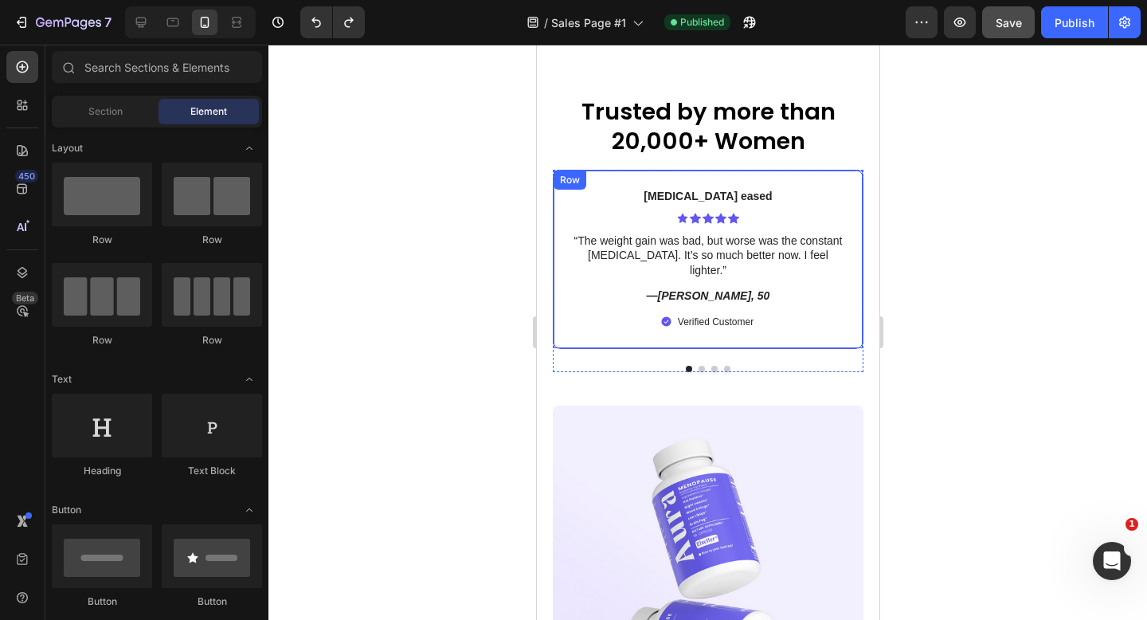
click at [820, 210] on div "Bloating eased Text Block Icon Icon Icon Icon Icon Icon List “The weight gain w…" at bounding box center [708, 259] width 276 height 144
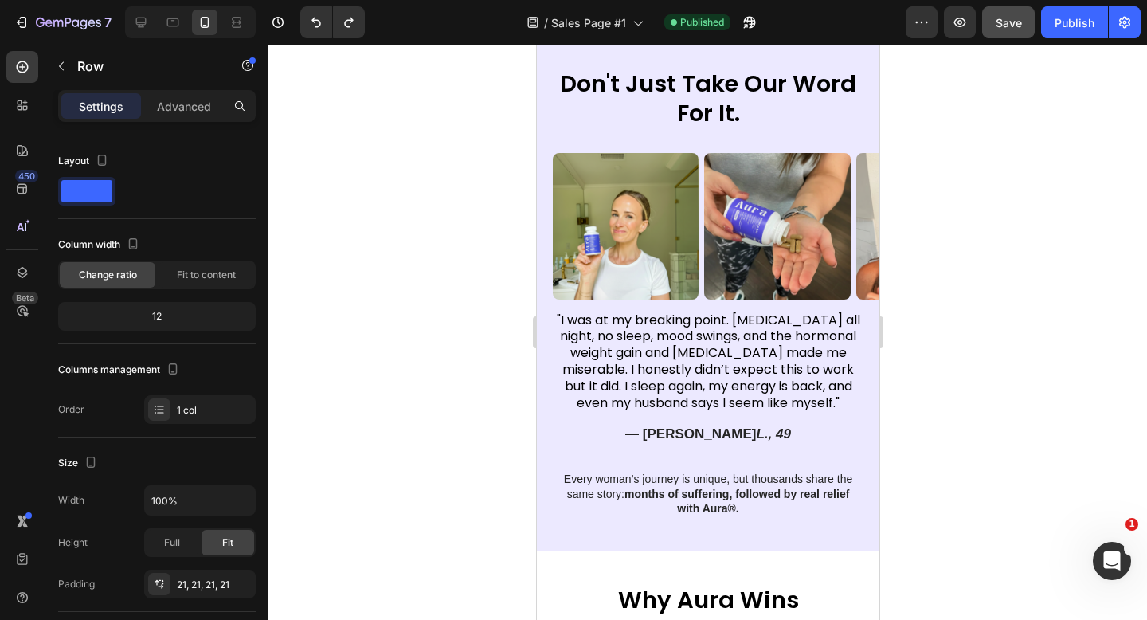
scroll to position [4843, 0]
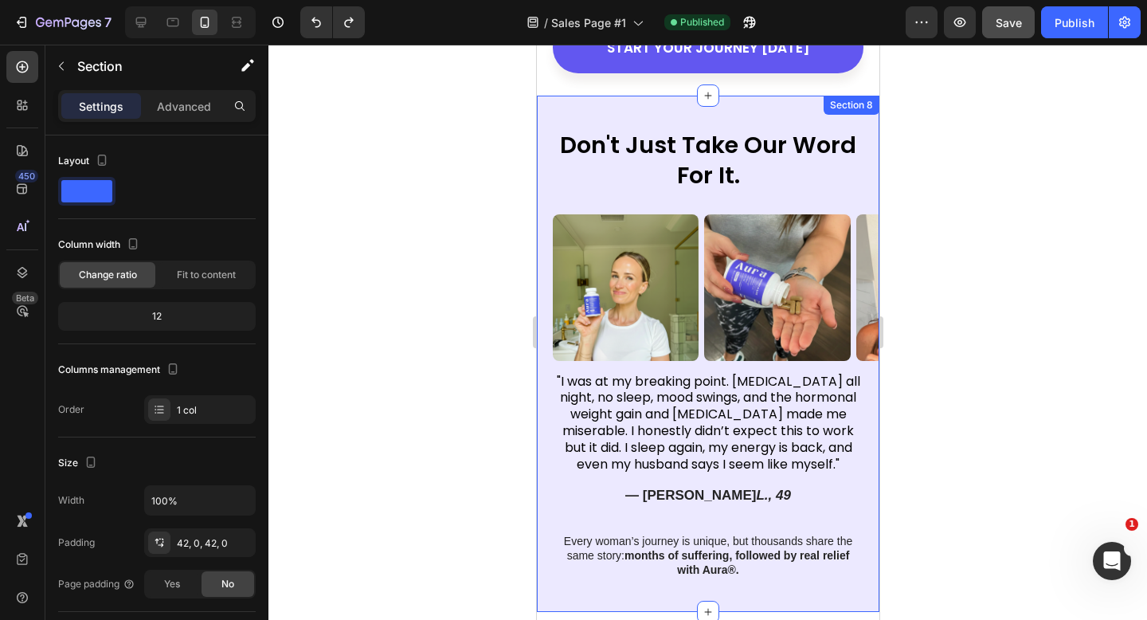
click at [540, 152] on div "Don't Just Take Our Word For It. Heading "I was at my breaking point. Hot flash…" at bounding box center [707, 353] width 343 height 449
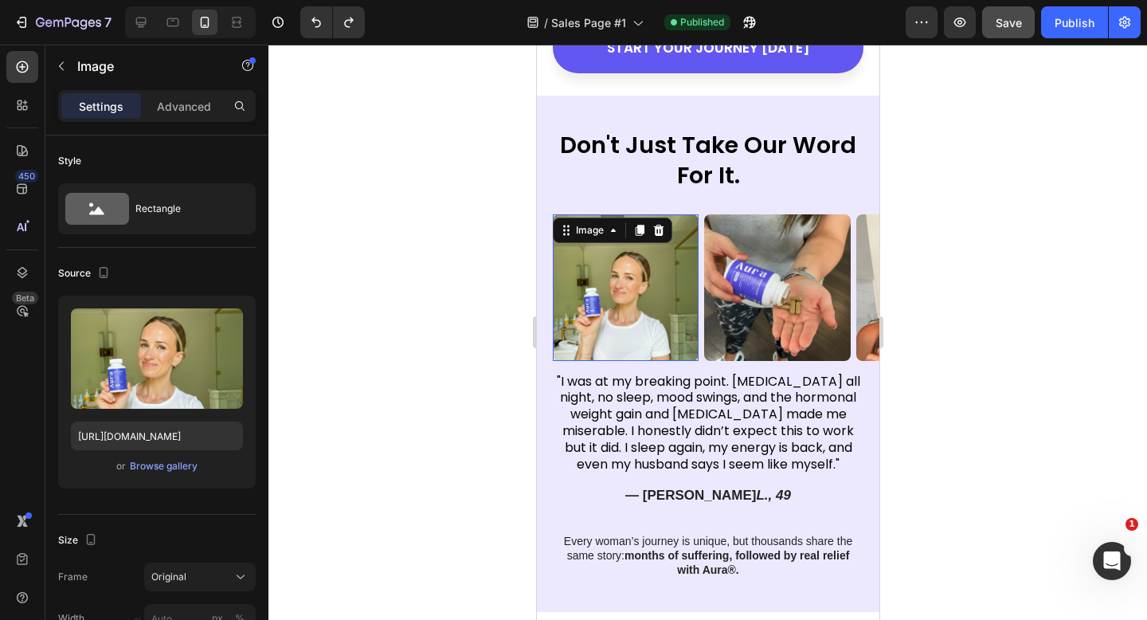
click at [628, 222] on img at bounding box center [625, 287] width 146 height 146
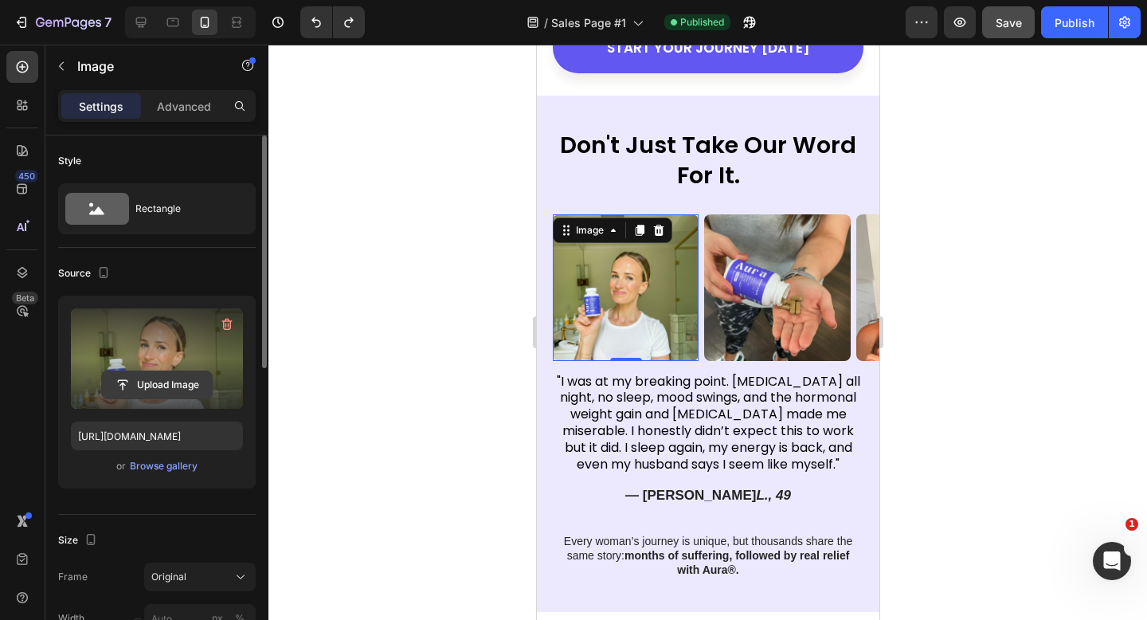
click at [171, 395] on input "file" at bounding box center [157, 384] width 110 height 27
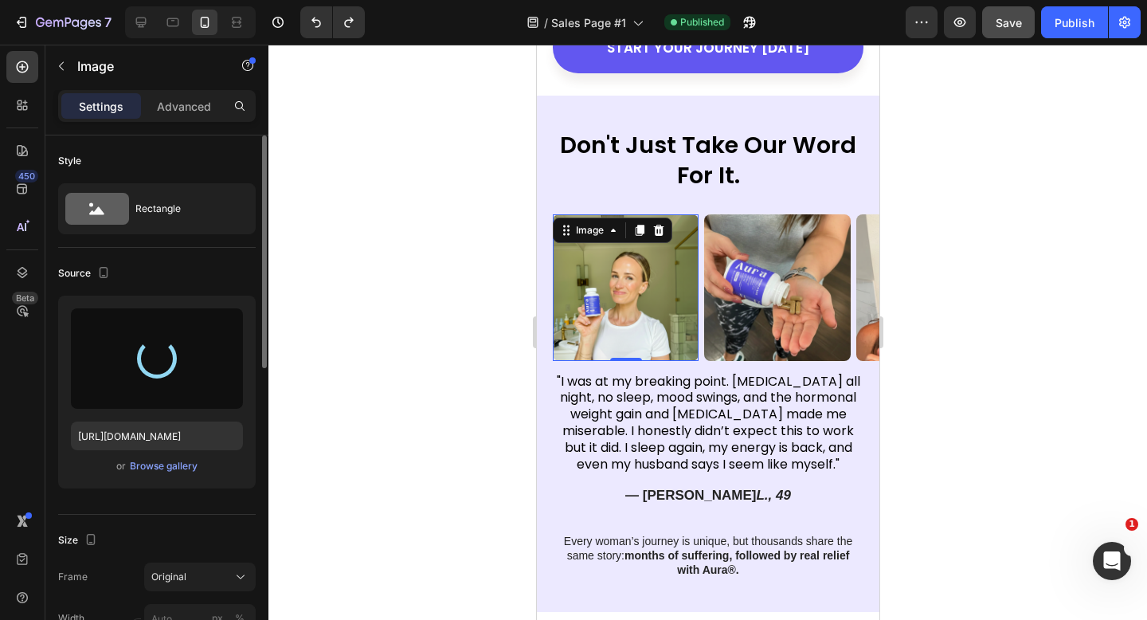
type input "https://cdn.shopify.com/s/files/1/0926/4260/7488/files/gempages_571668979009979…"
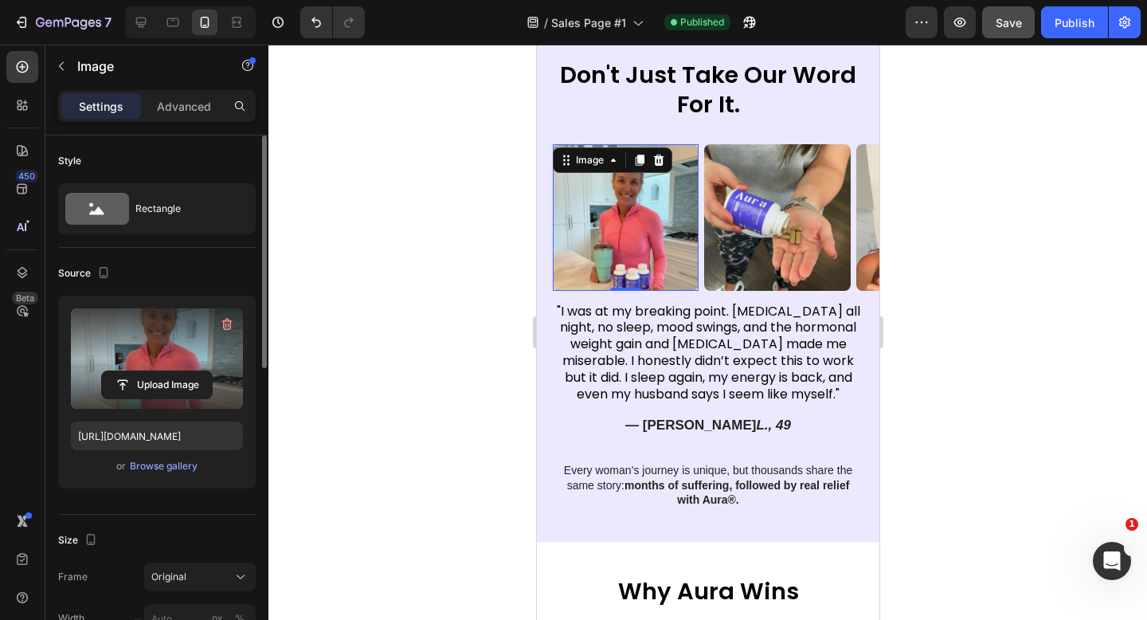
scroll to position [4869, 0]
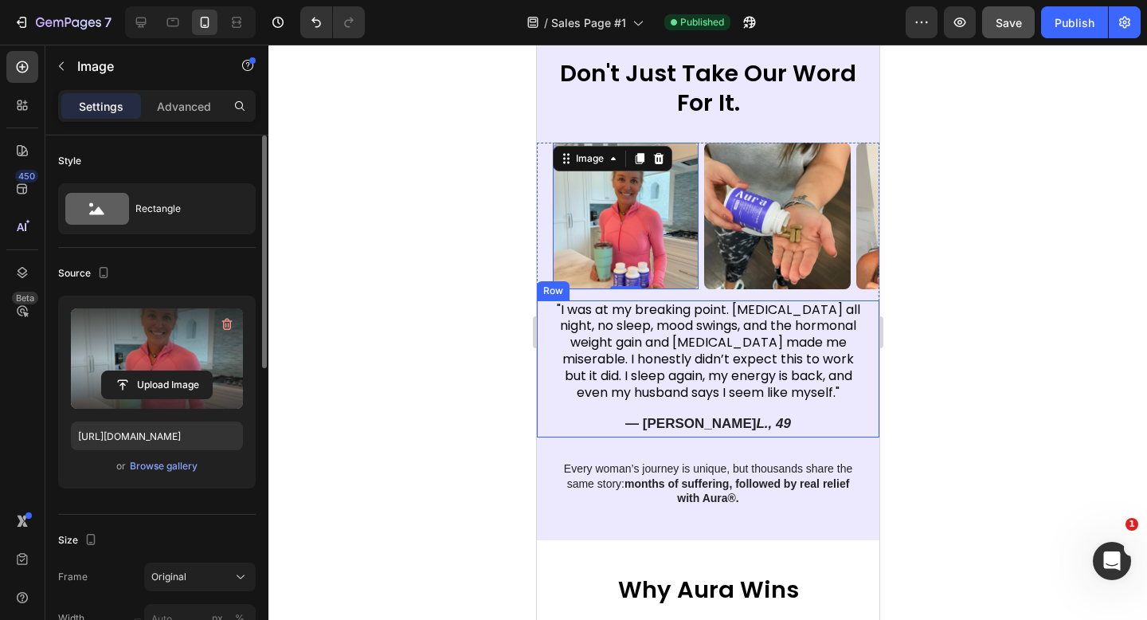
click at [488, 312] on div at bounding box center [708, 332] width 879 height 575
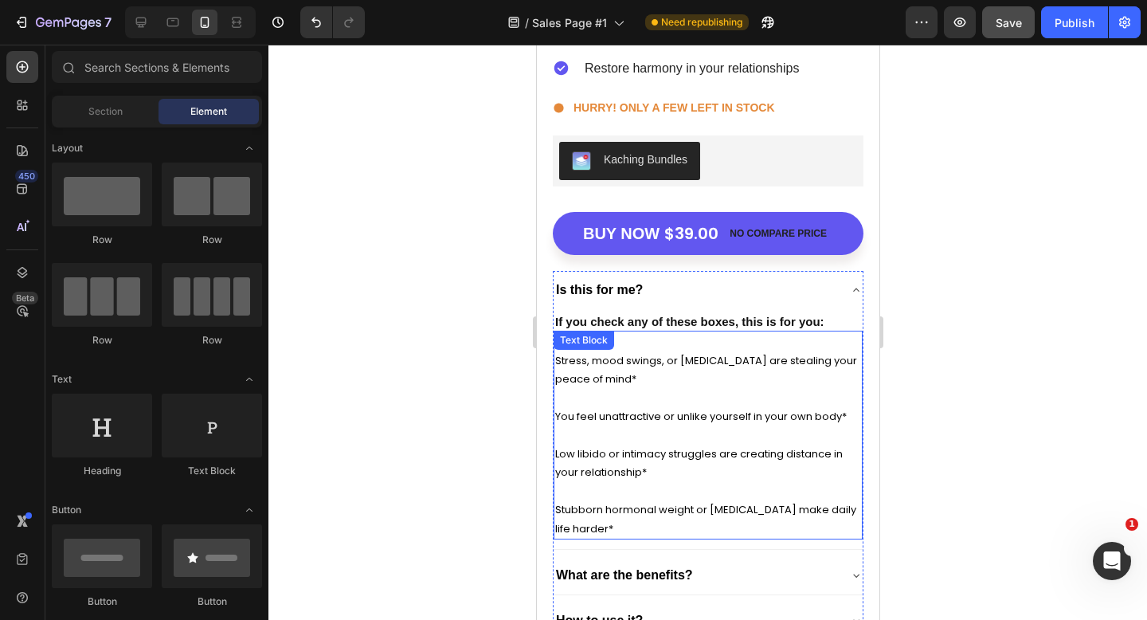
scroll to position [6483, 0]
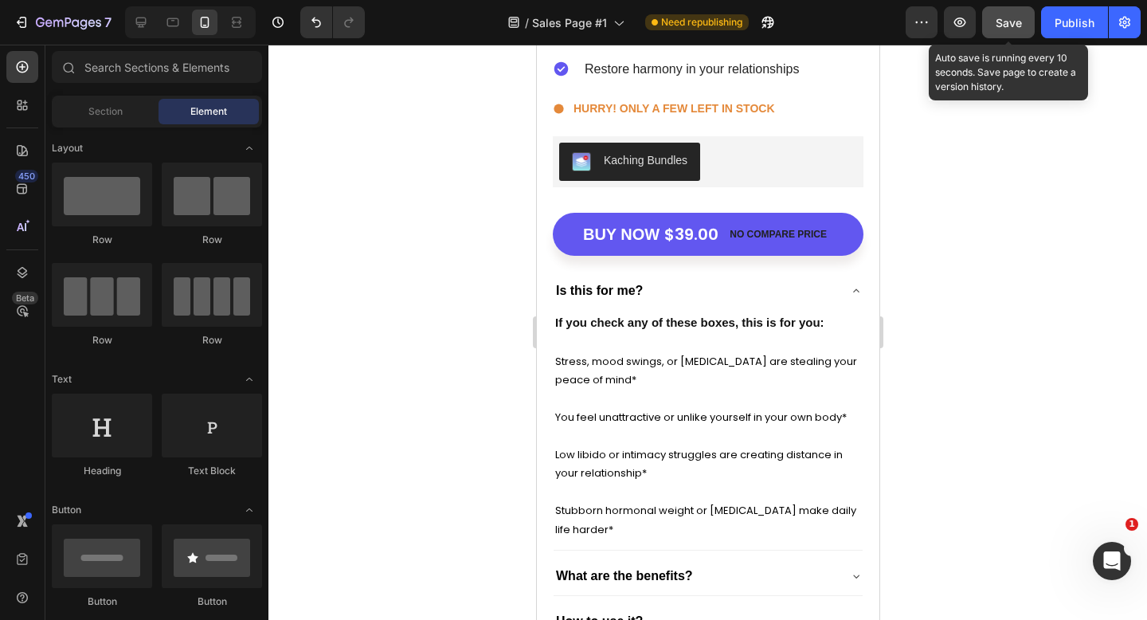
click at [1003, 18] on span "Save" at bounding box center [1009, 23] width 26 height 14
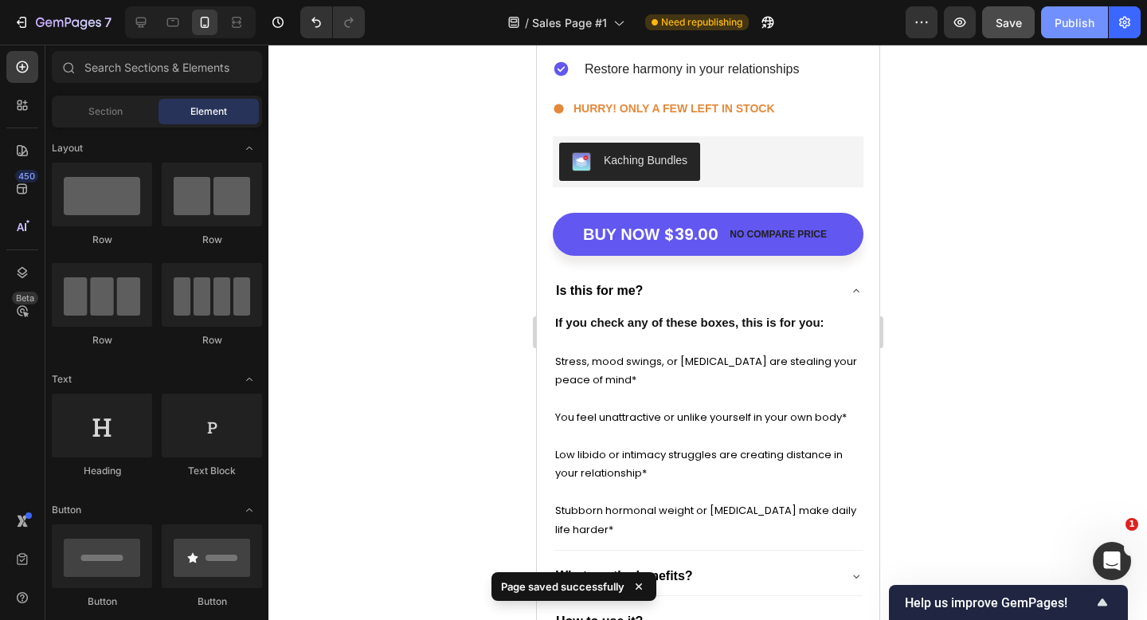
click at [1075, 22] on div "Publish" at bounding box center [1075, 22] width 40 height 17
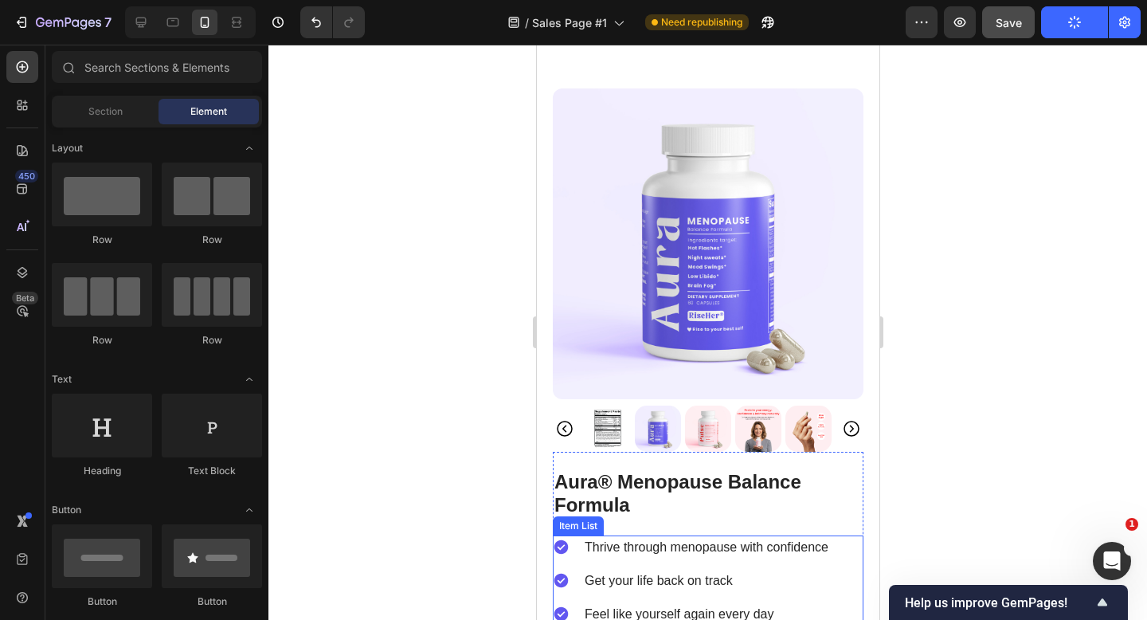
scroll to position [5894, 0]
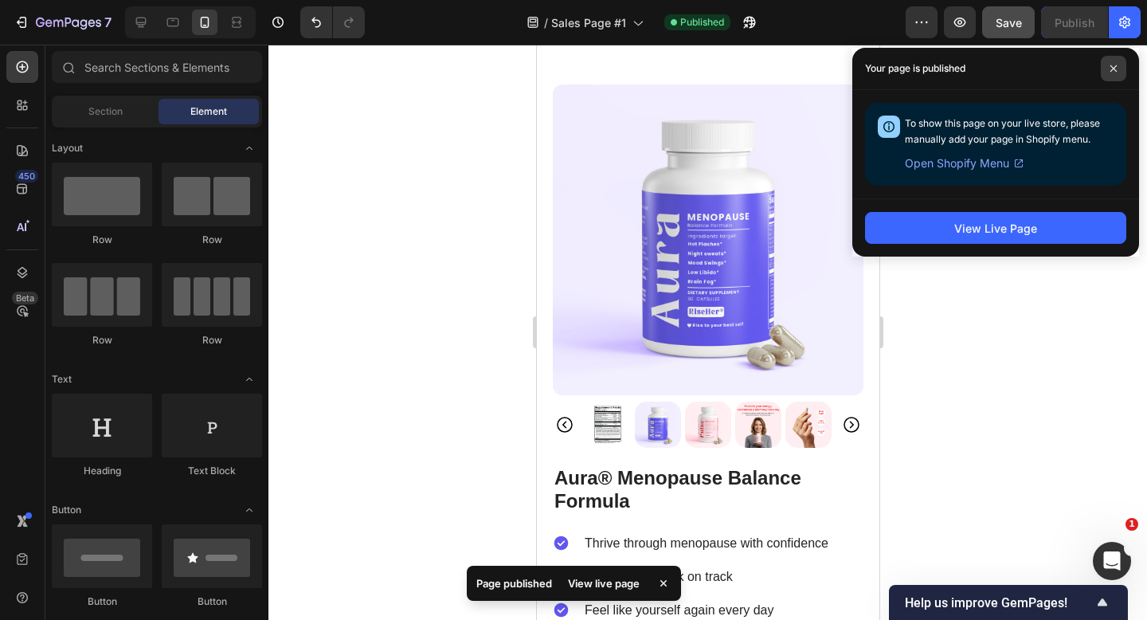
click at [1108, 68] on span at bounding box center [1113, 68] width 25 height 25
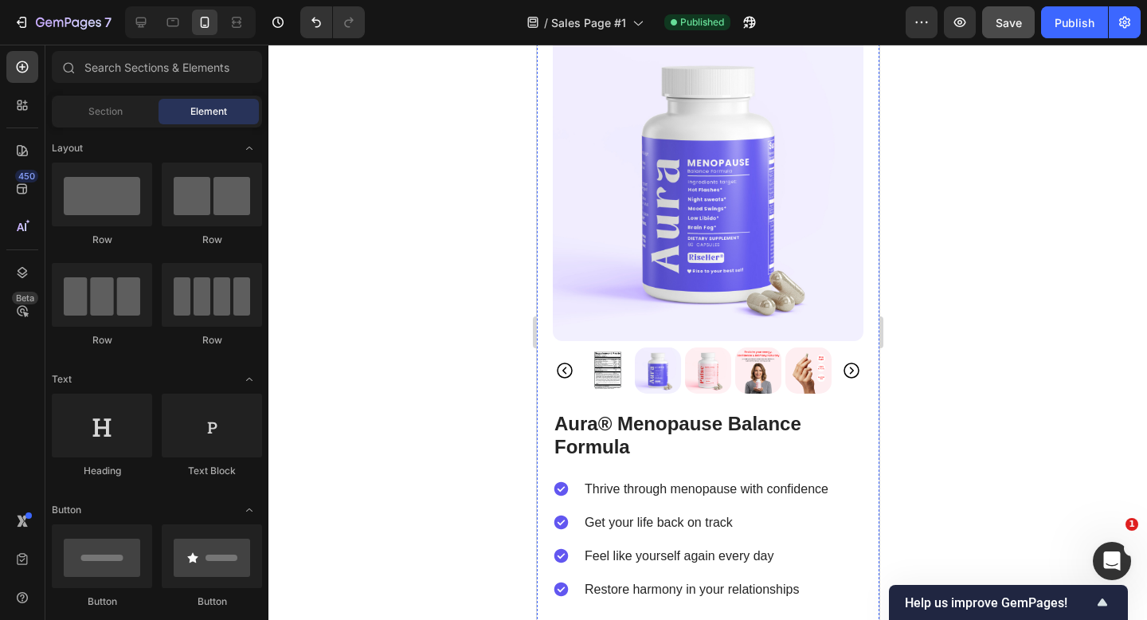
scroll to position [5973, 0]
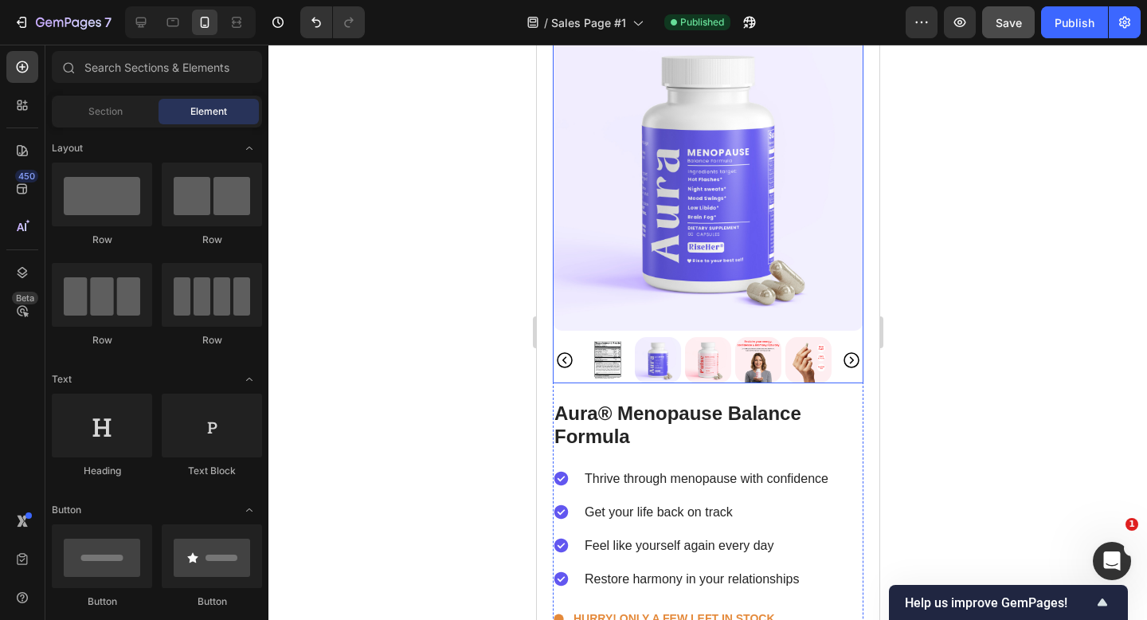
click at [753, 358] on img at bounding box center [758, 360] width 46 height 46
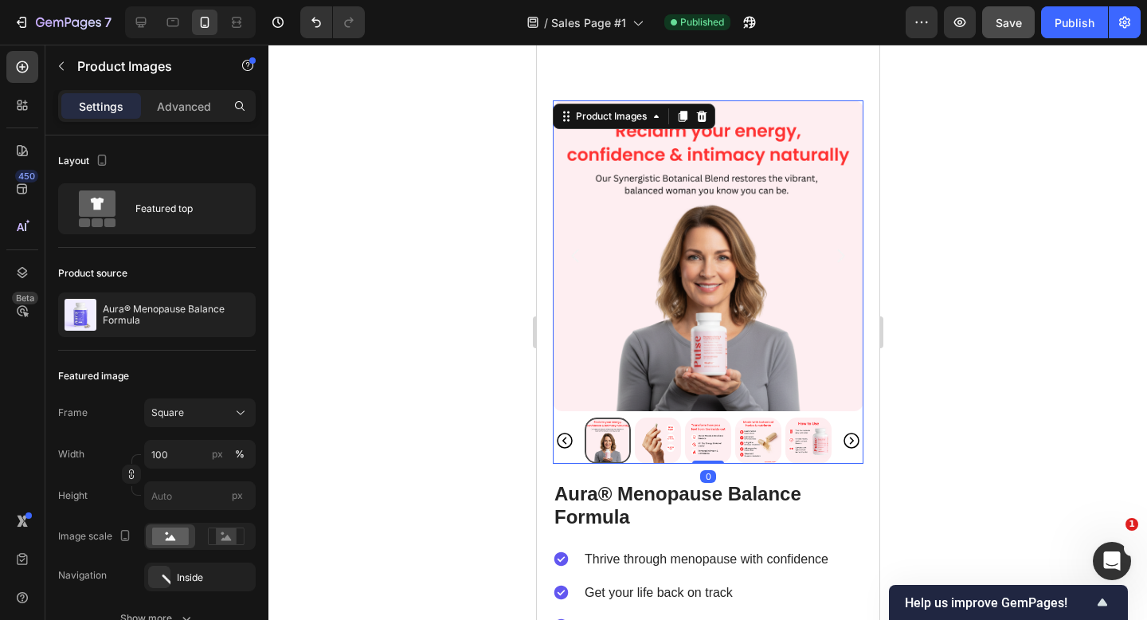
scroll to position [5888, 0]
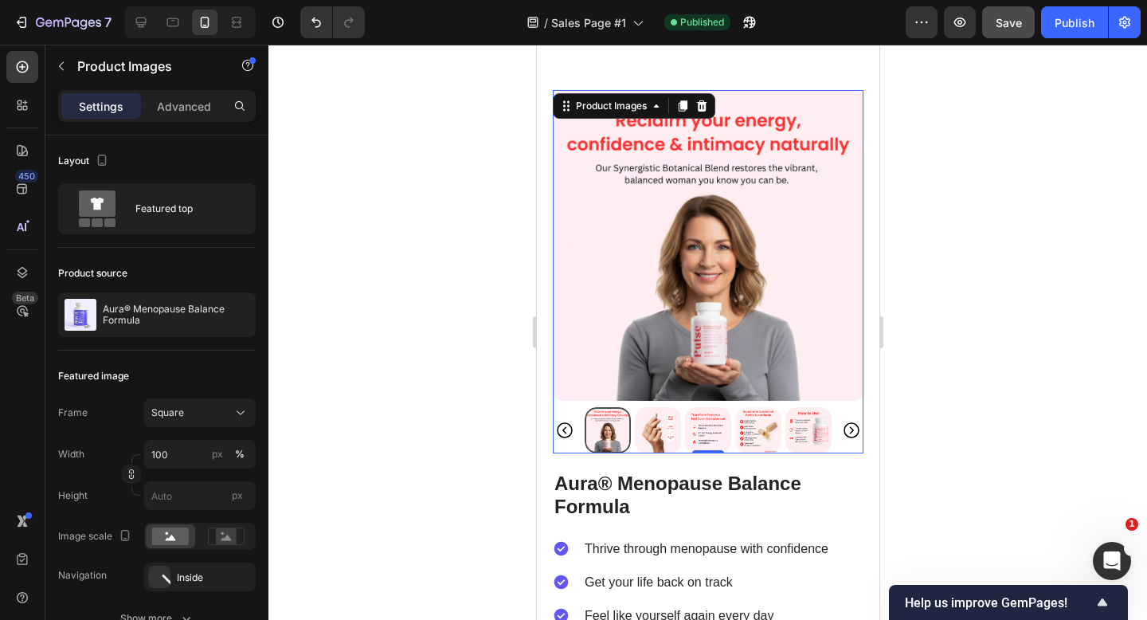
click at [990, 198] on div at bounding box center [708, 332] width 879 height 575
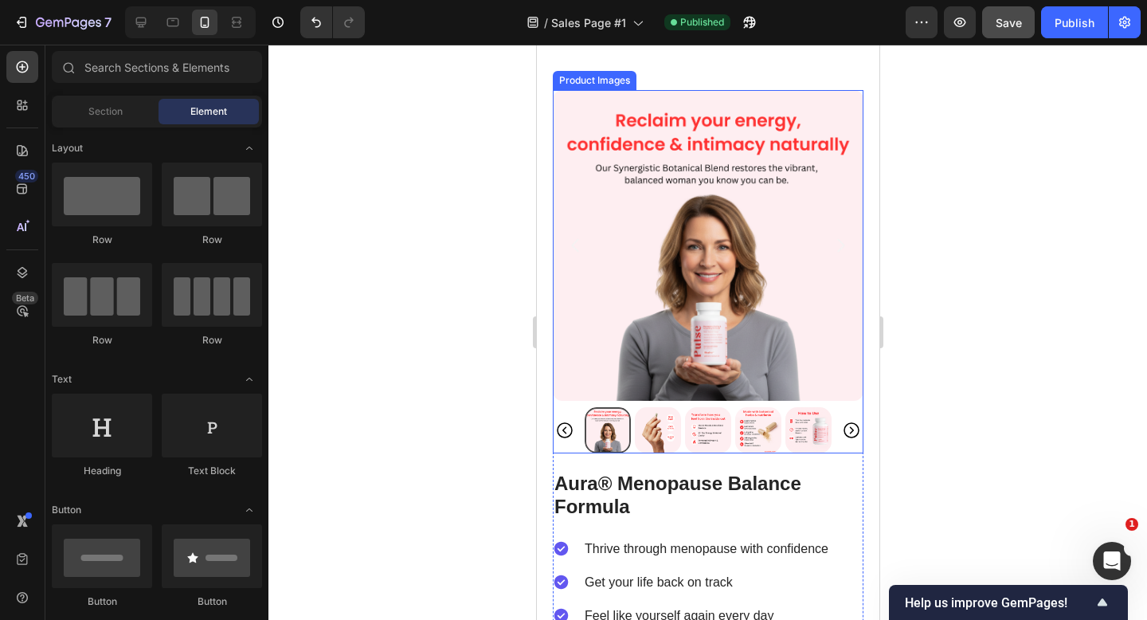
click at [665, 443] on img at bounding box center [657, 430] width 46 height 46
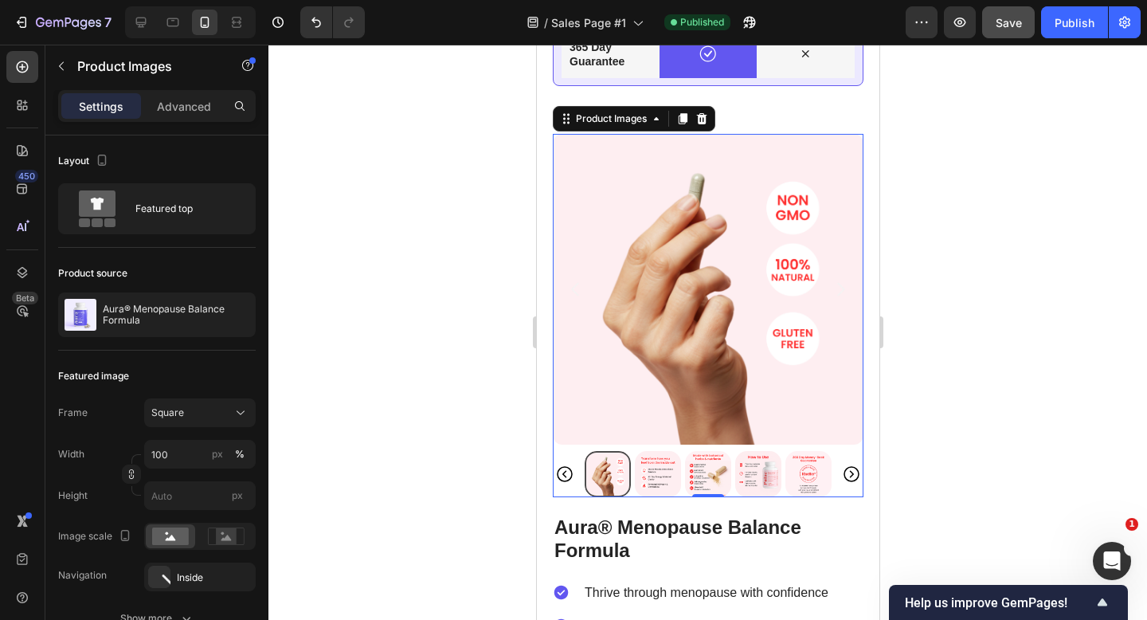
scroll to position [5869, 0]
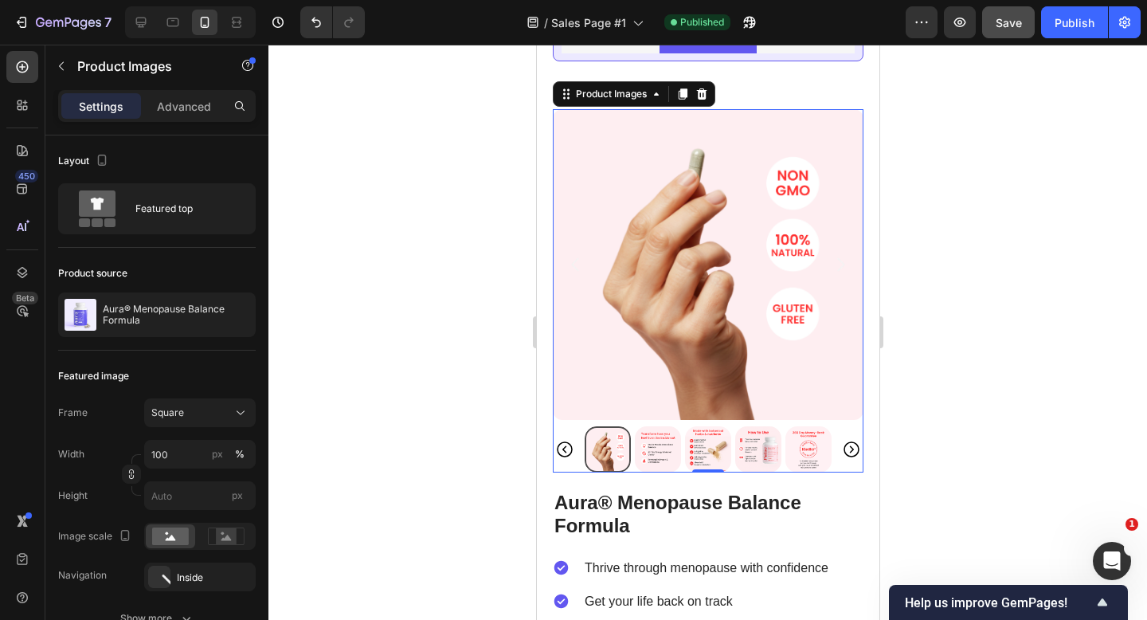
click at [703, 470] on img at bounding box center [707, 449] width 46 height 46
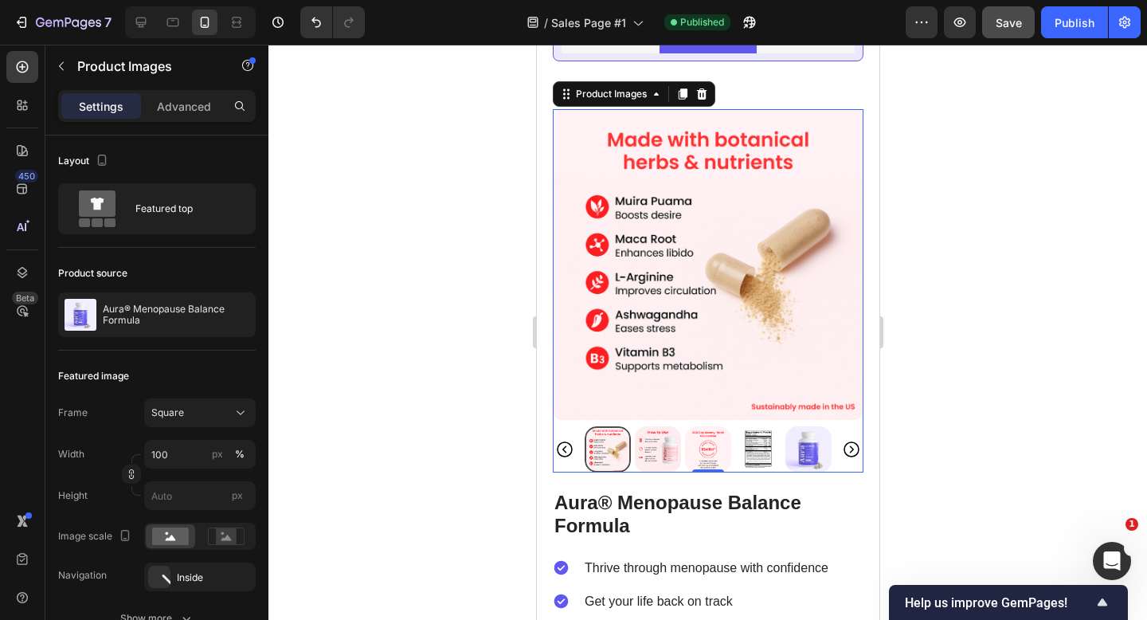
click at [657, 463] on img at bounding box center [657, 449] width 46 height 46
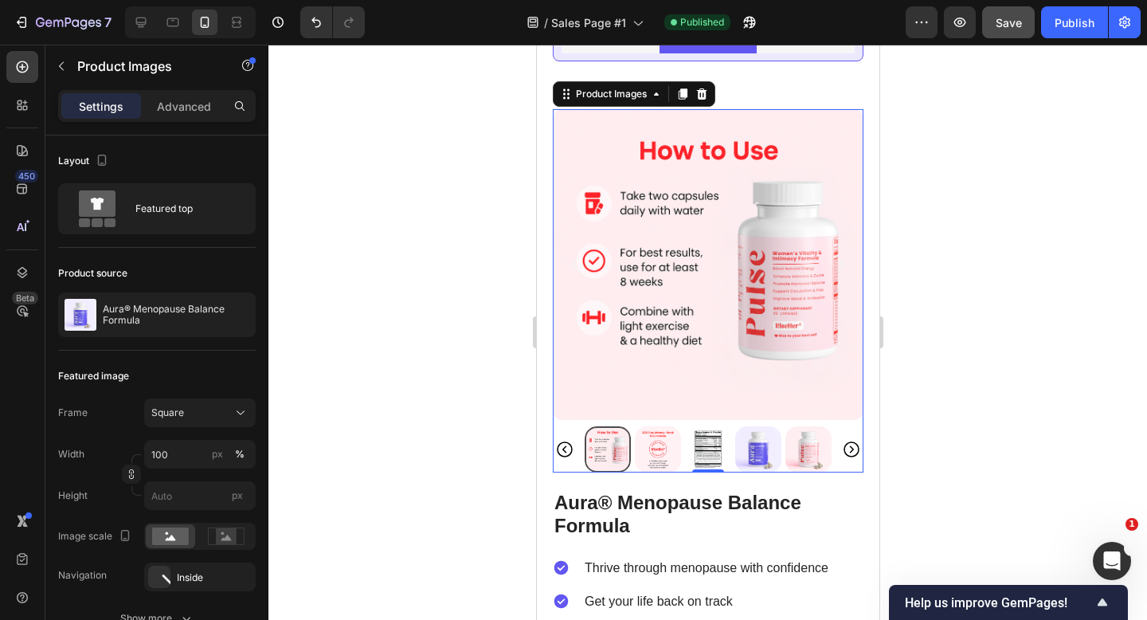
click at [562, 459] on icon "Carousel Back Arrow" at bounding box center [564, 449] width 19 height 19
click at [565, 459] on icon "Carousel Back Arrow" at bounding box center [564, 449] width 19 height 19
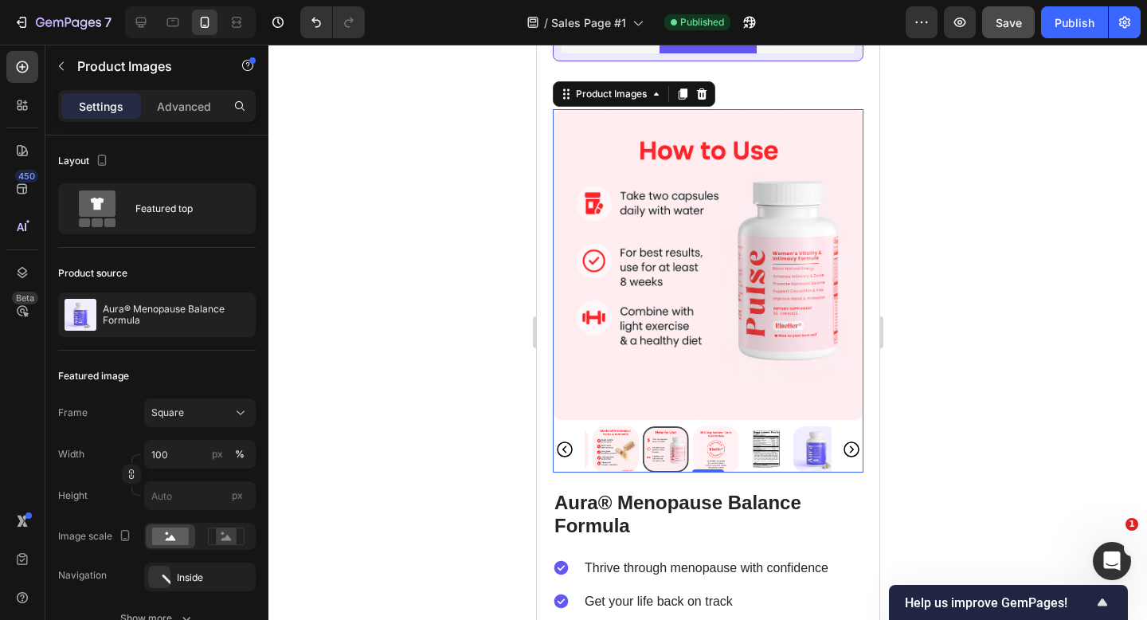
click at [565, 459] on icon "Carousel Back Arrow" at bounding box center [564, 449] width 19 height 19
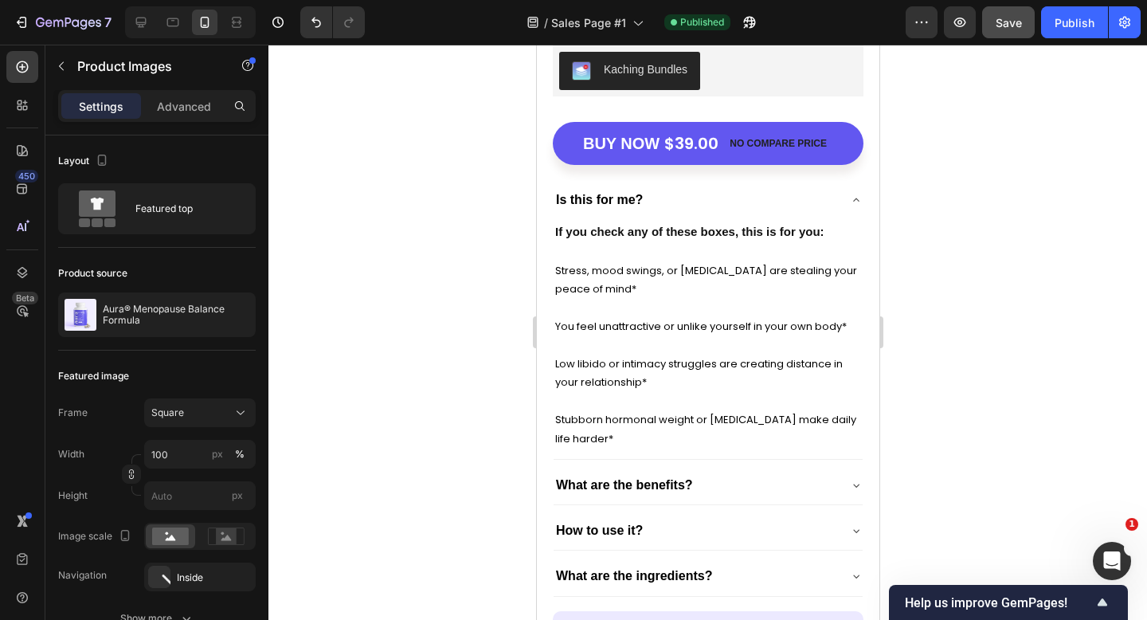
scroll to position [6562, 0]
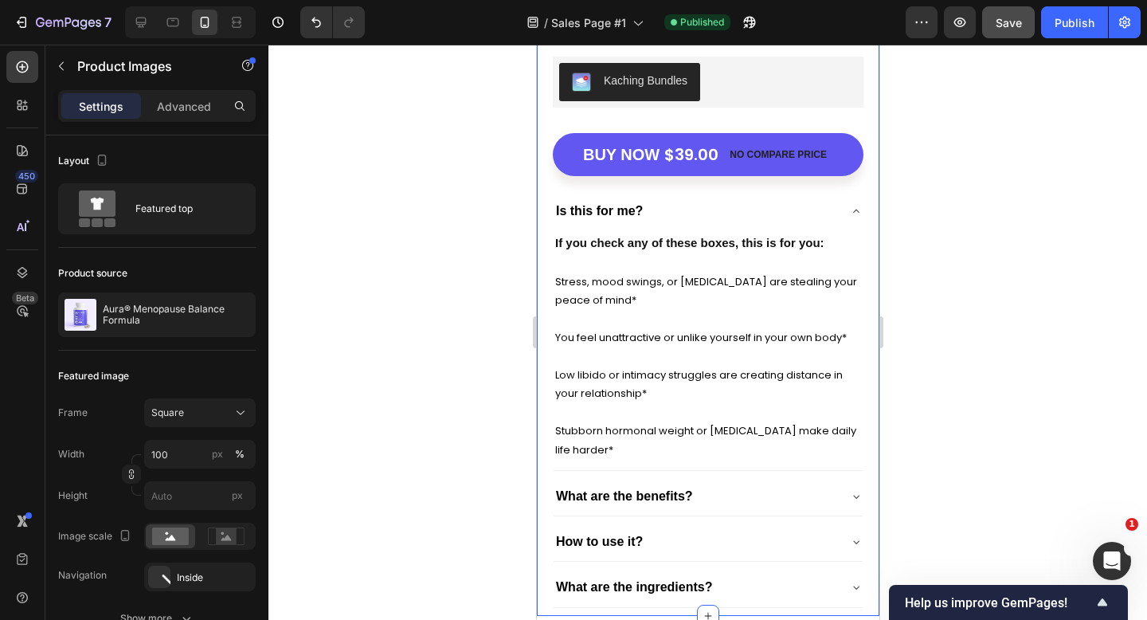
click at [930, 100] on div at bounding box center [708, 332] width 879 height 575
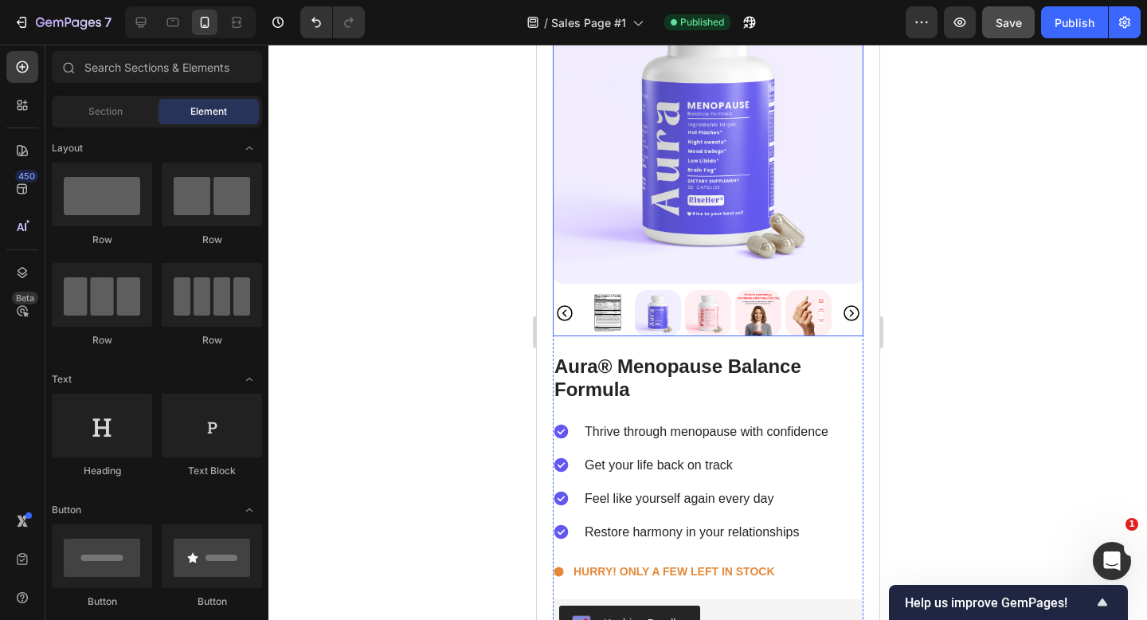
scroll to position [6017, 0]
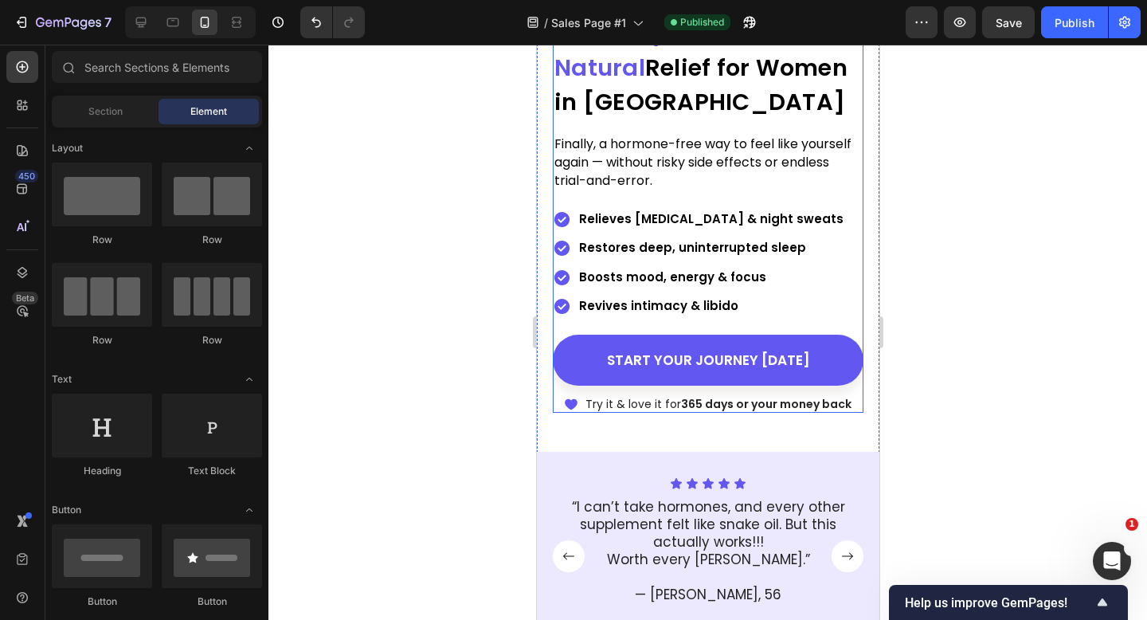
scroll to position [524, 0]
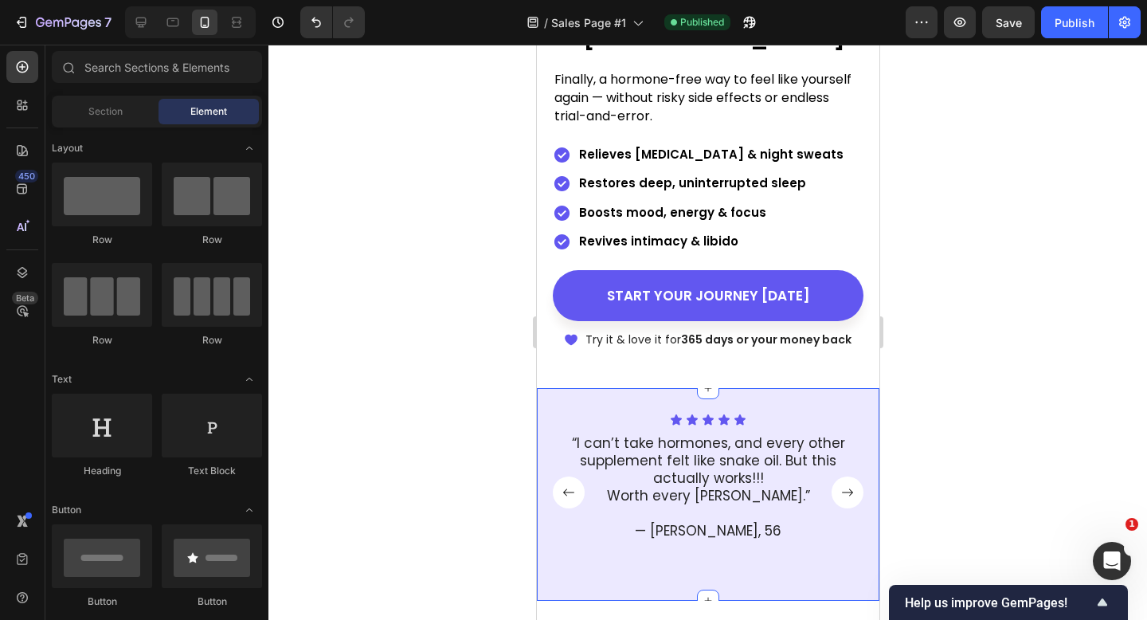
click at [554, 402] on div "Icon Icon Icon Icon Icon Icon List “I can’t take hormones, and every other supp…" at bounding box center [707, 494] width 343 height 213
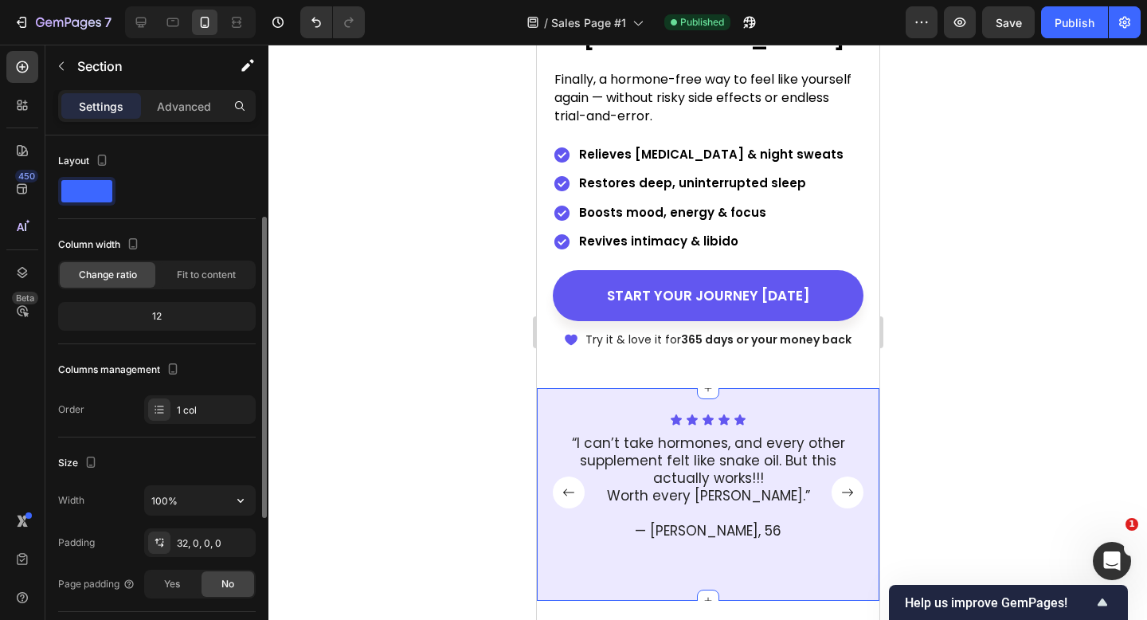
scroll to position [401, 0]
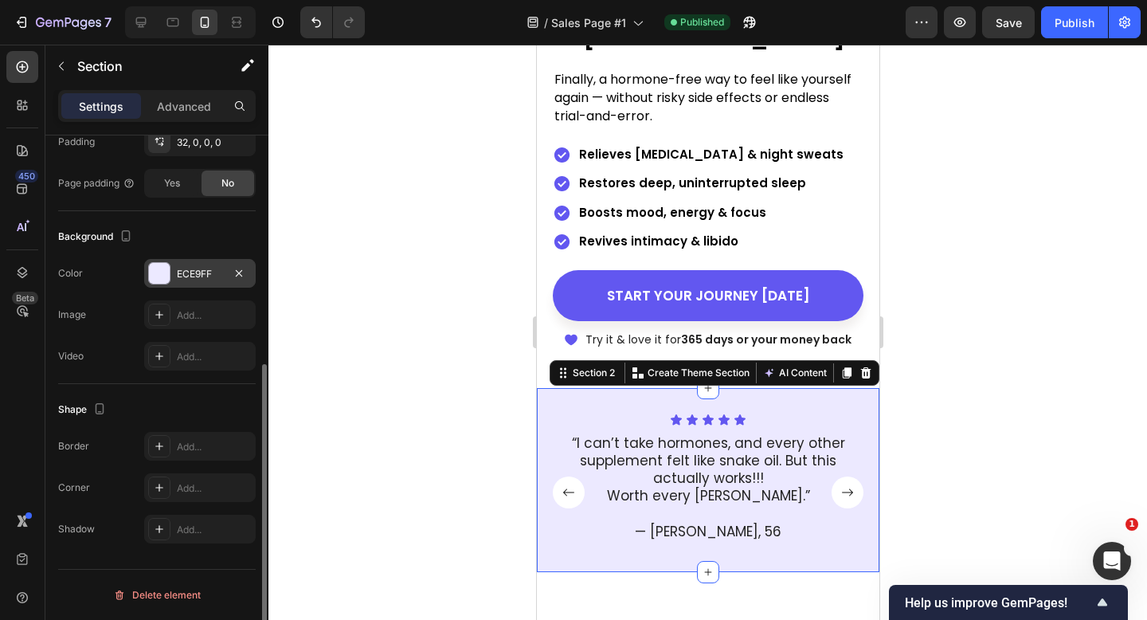
click at [190, 282] on div "ECE9FF" at bounding box center [200, 273] width 112 height 29
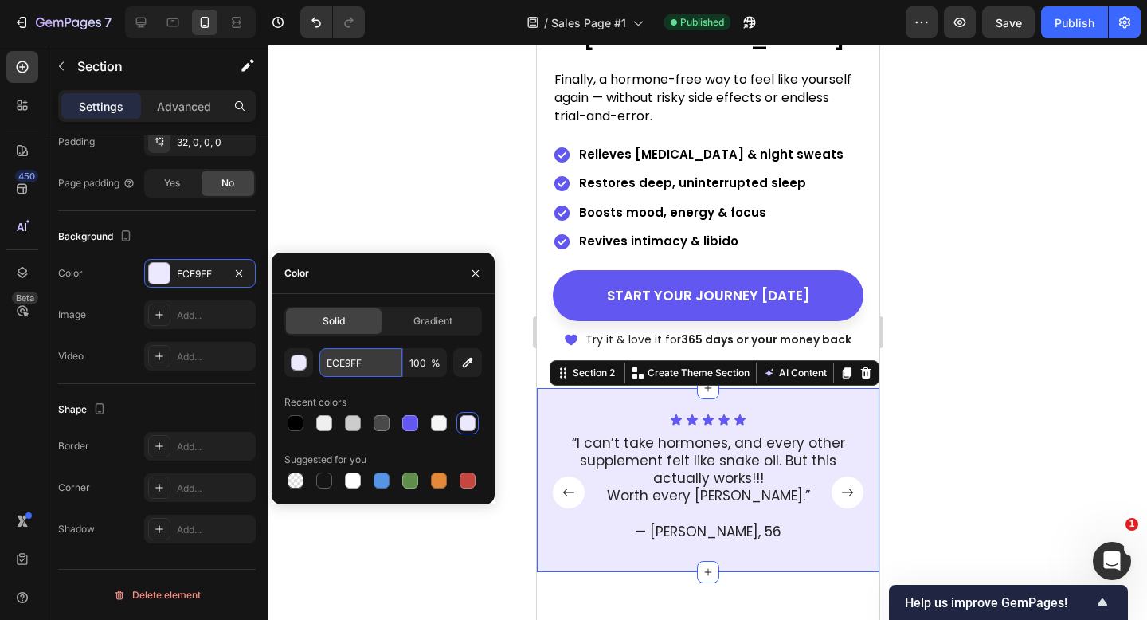
click at [366, 368] on input "ECE9FF" at bounding box center [361, 362] width 83 height 29
click at [575, 299] on link "START YOUR JOURNEY [DATE]" at bounding box center [707, 295] width 311 height 51
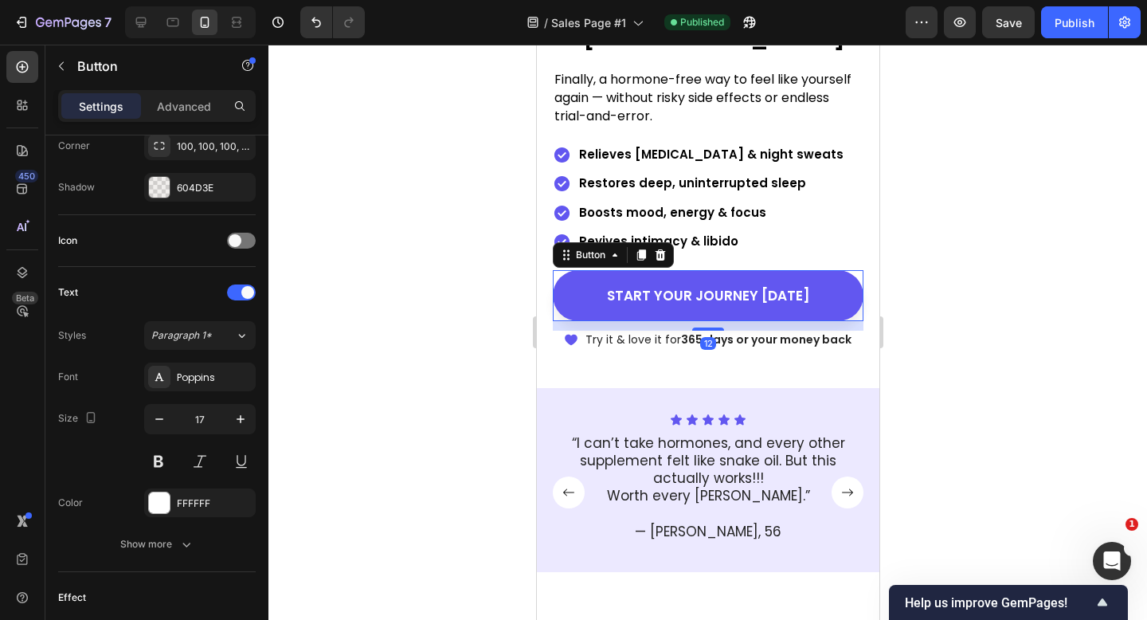
scroll to position [0, 0]
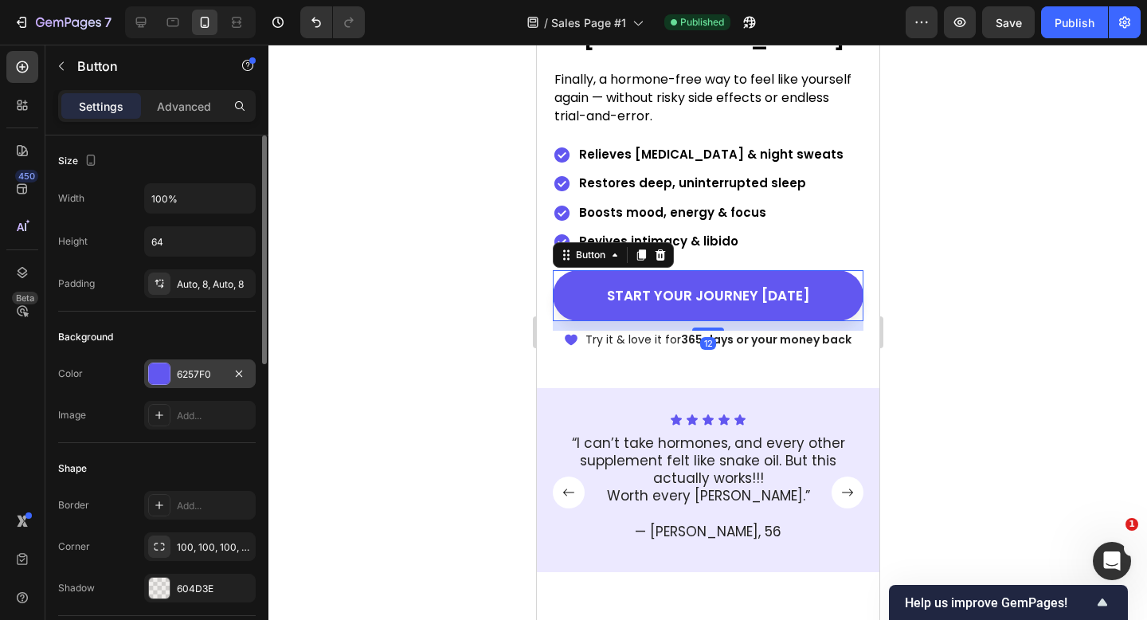
click at [201, 368] on div "6257F0" at bounding box center [200, 374] width 46 height 14
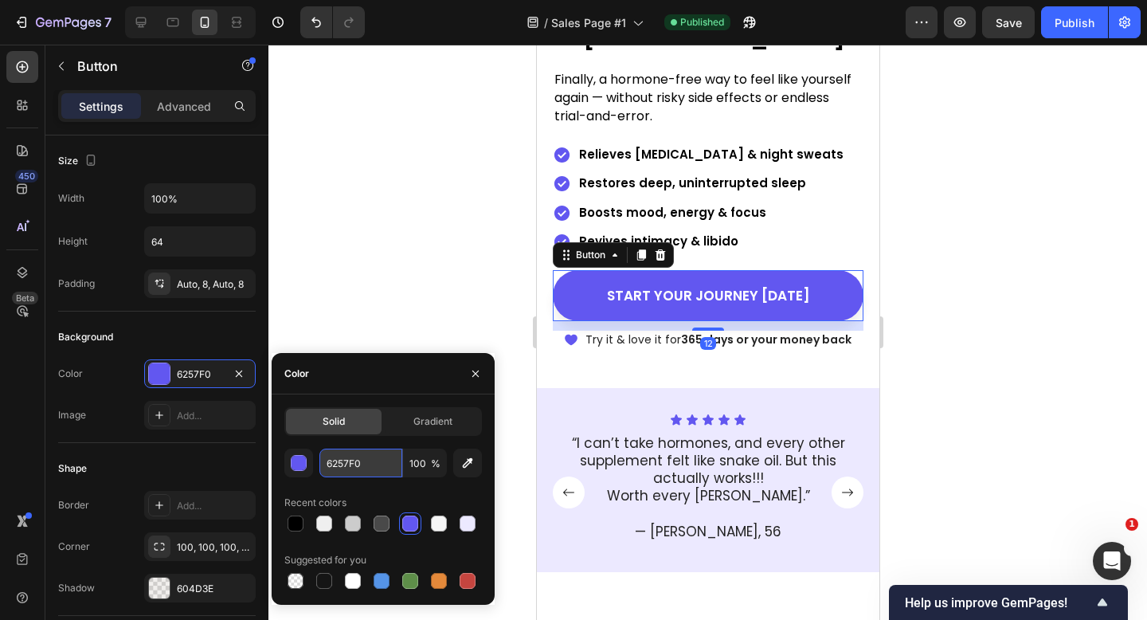
click at [363, 461] on input "6257F0" at bounding box center [361, 463] width 83 height 29
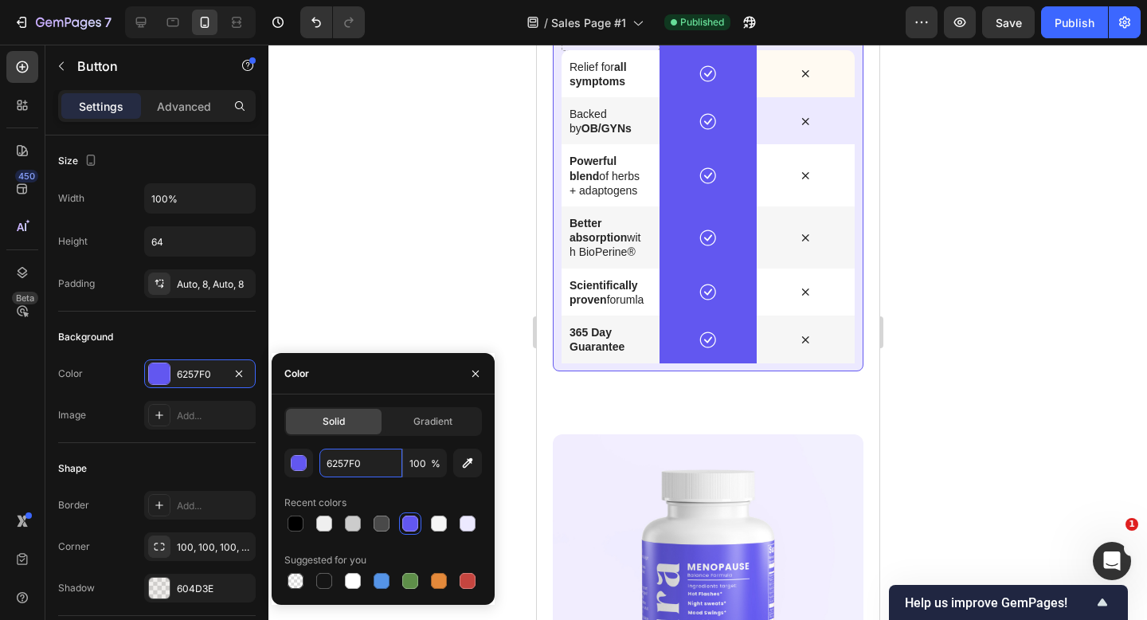
scroll to position [5524, 0]
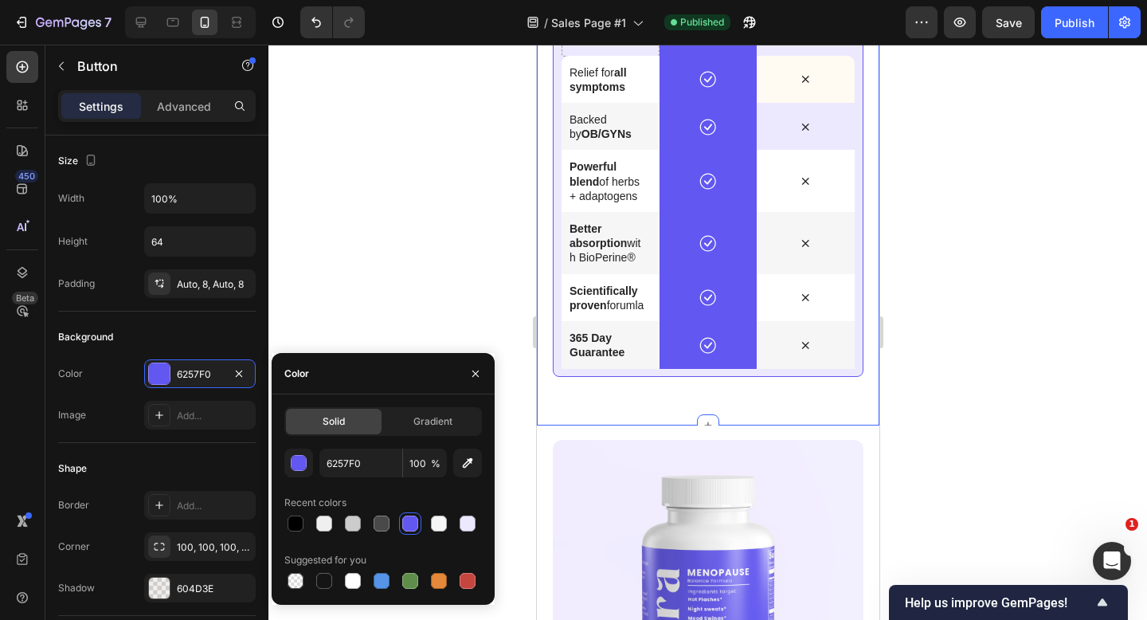
click at [697, 404] on div "why aura wins Heading Aura isn’t another supplement — it’s the complete solutio…" at bounding box center [707, 140] width 343 height 569
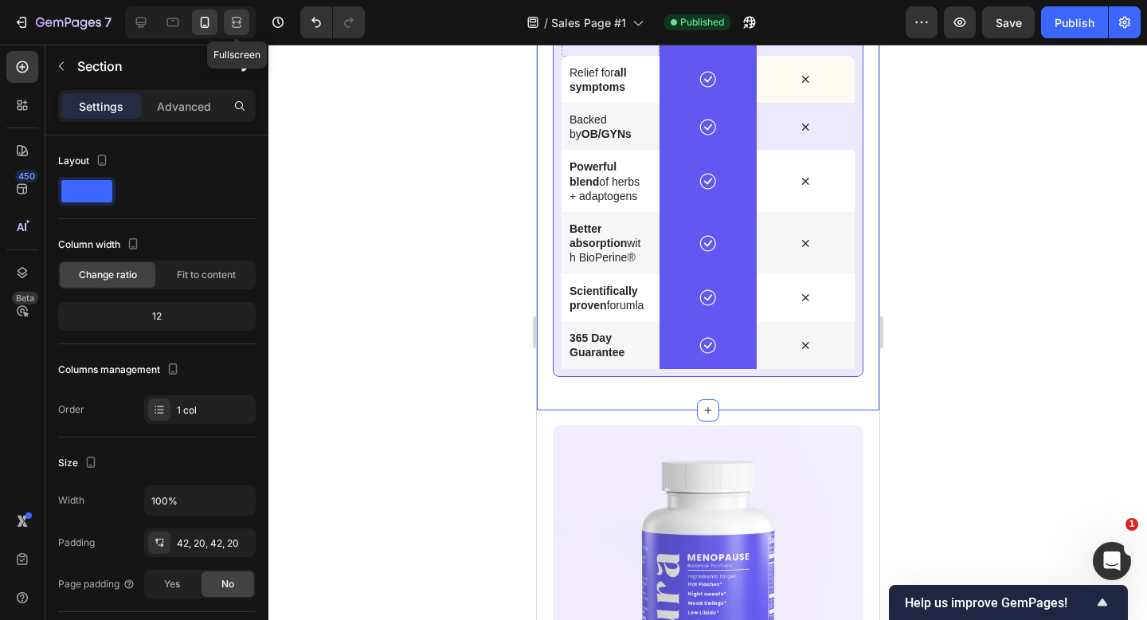
click at [249, 25] on div at bounding box center [236, 22] width 25 height 25
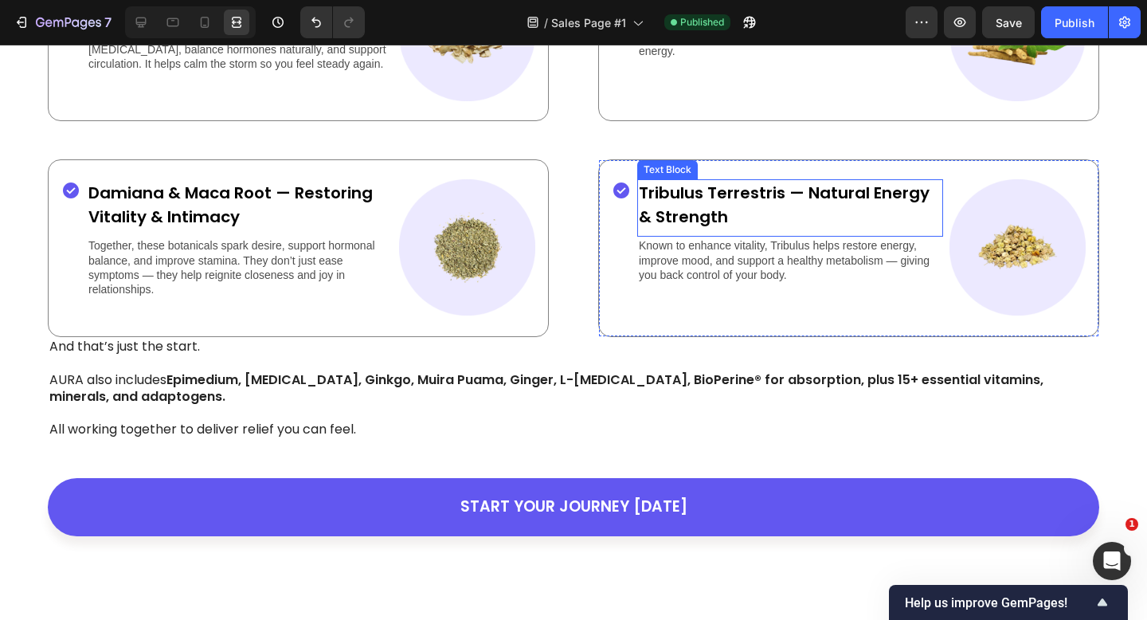
scroll to position [3618, 0]
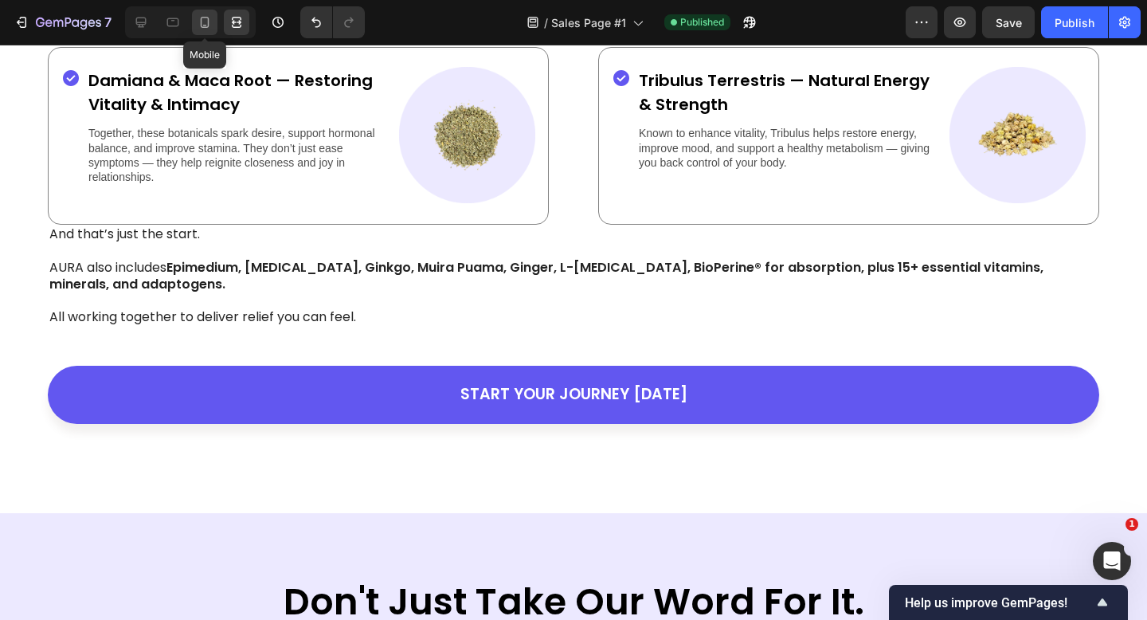
click at [197, 22] on icon at bounding box center [205, 22] width 16 height 16
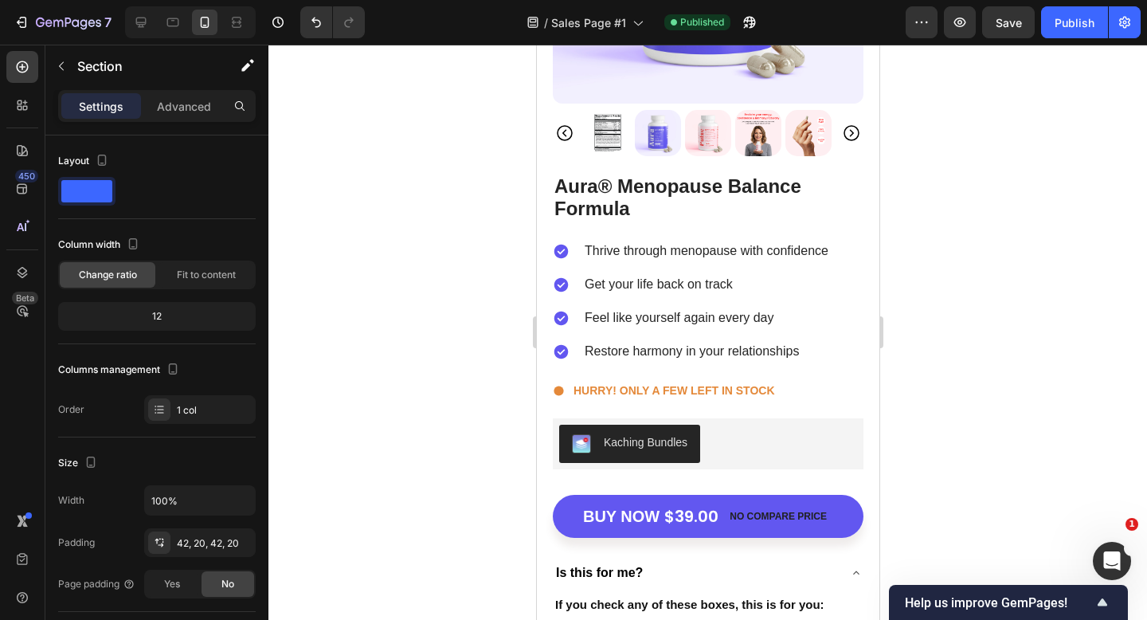
scroll to position [5991, 0]
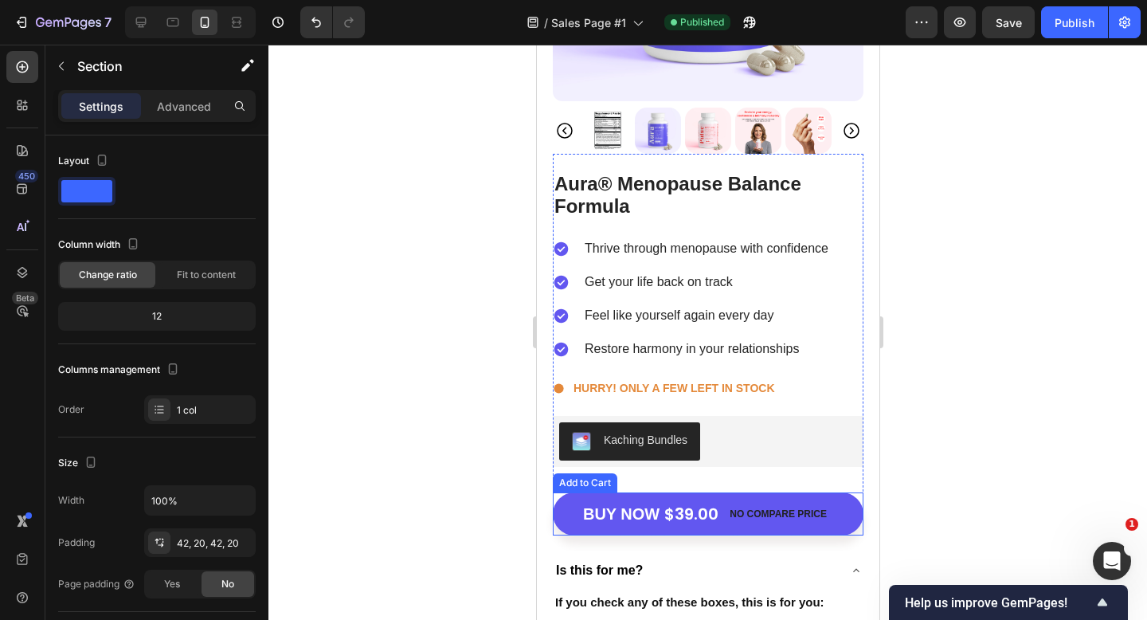
click at [855, 493] on div "Buy now $39.00 No compare price Add to Cart" at bounding box center [707, 513] width 311 height 43
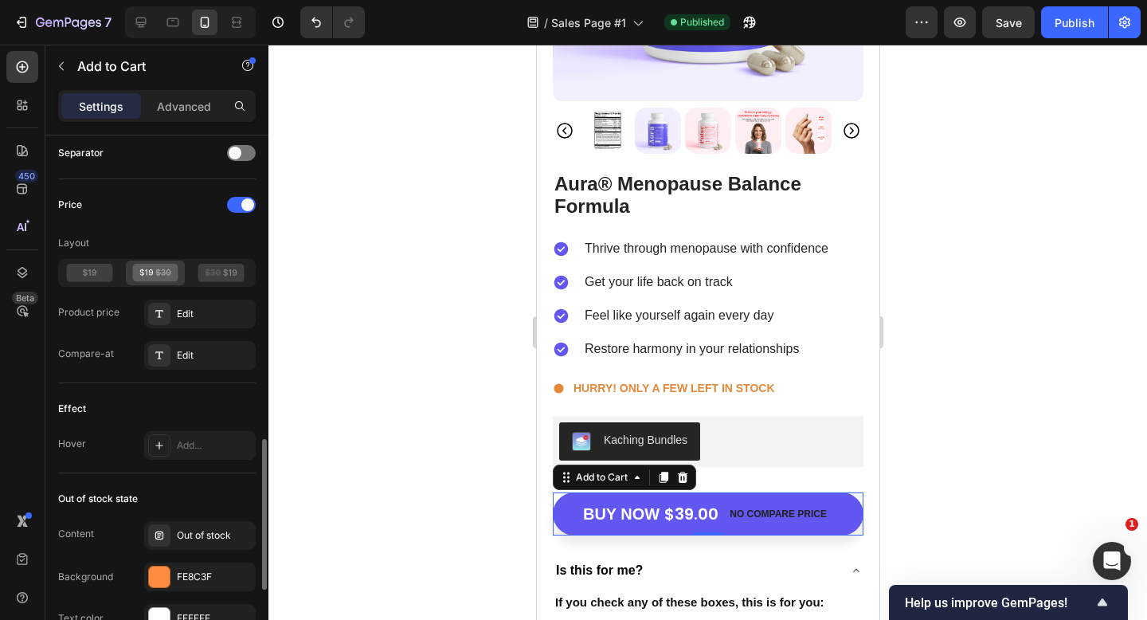
scroll to position [1057, 0]
click at [93, 264] on icon at bounding box center [90, 270] width 46 height 18
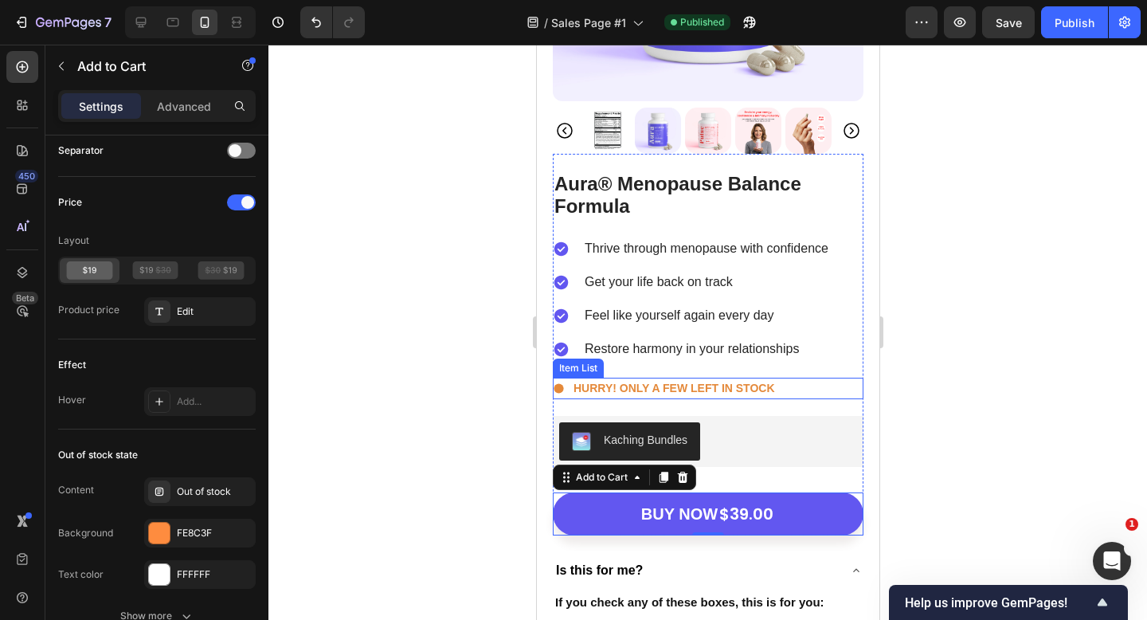
scroll to position [6017, 0]
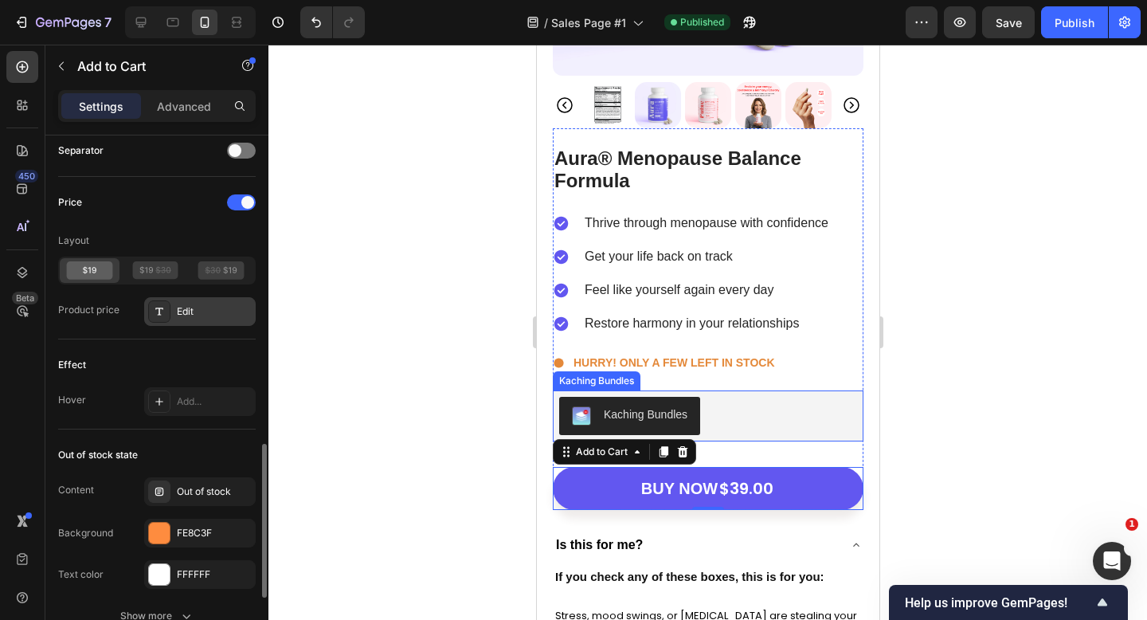
click at [169, 316] on div at bounding box center [159, 311] width 22 height 22
click at [132, 329] on div "Price Layout Product price Edit" at bounding box center [157, 258] width 198 height 163
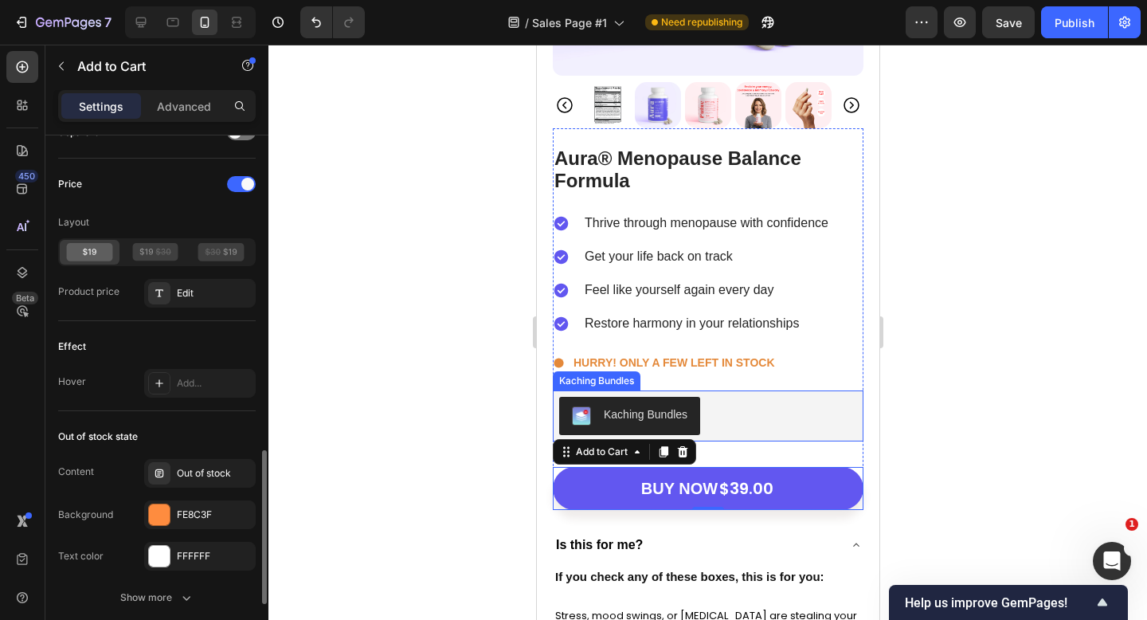
scroll to position [1049, 0]
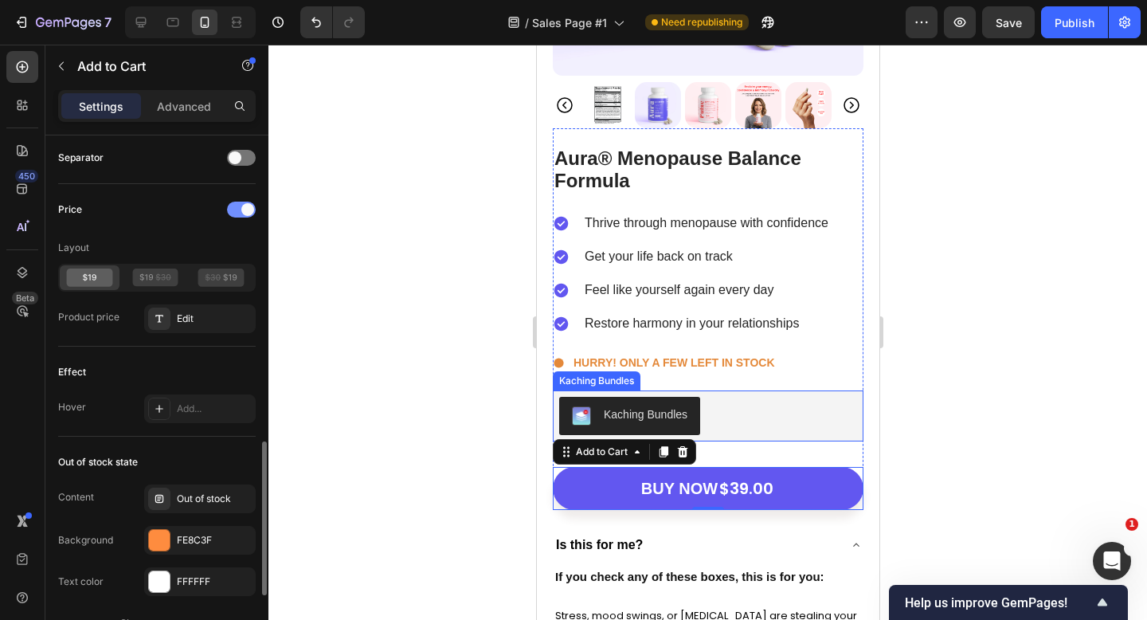
click at [239, 210] on div at bounding box center [241, 210] width 29 height 16
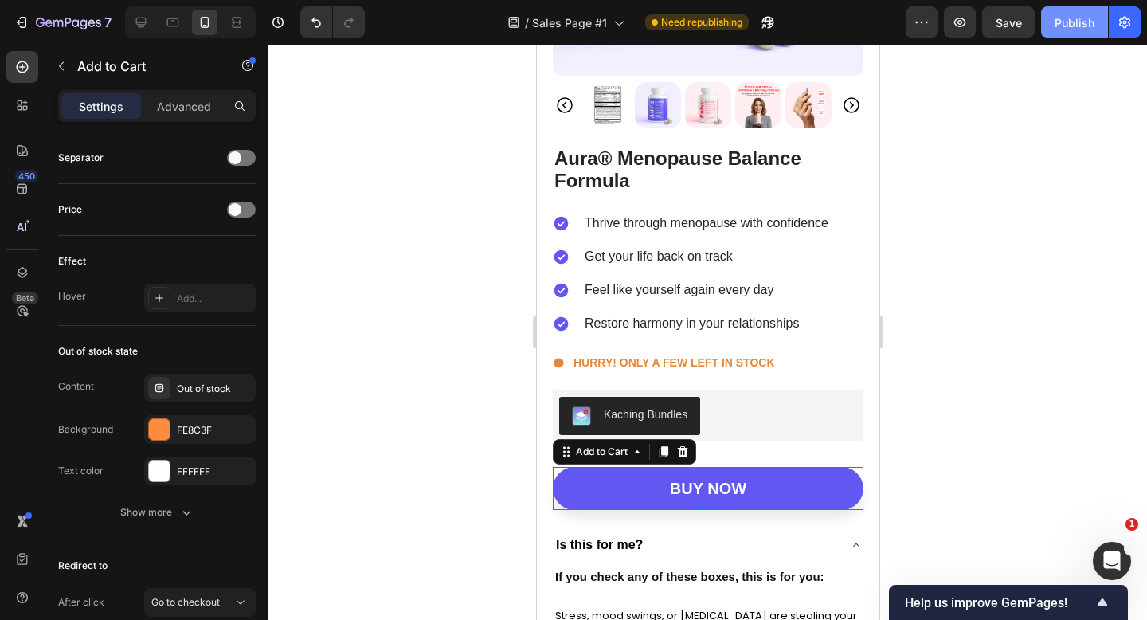
click at [1058, 24] on div "Publish" at bounding box center [1075, 22] width 40 height 17
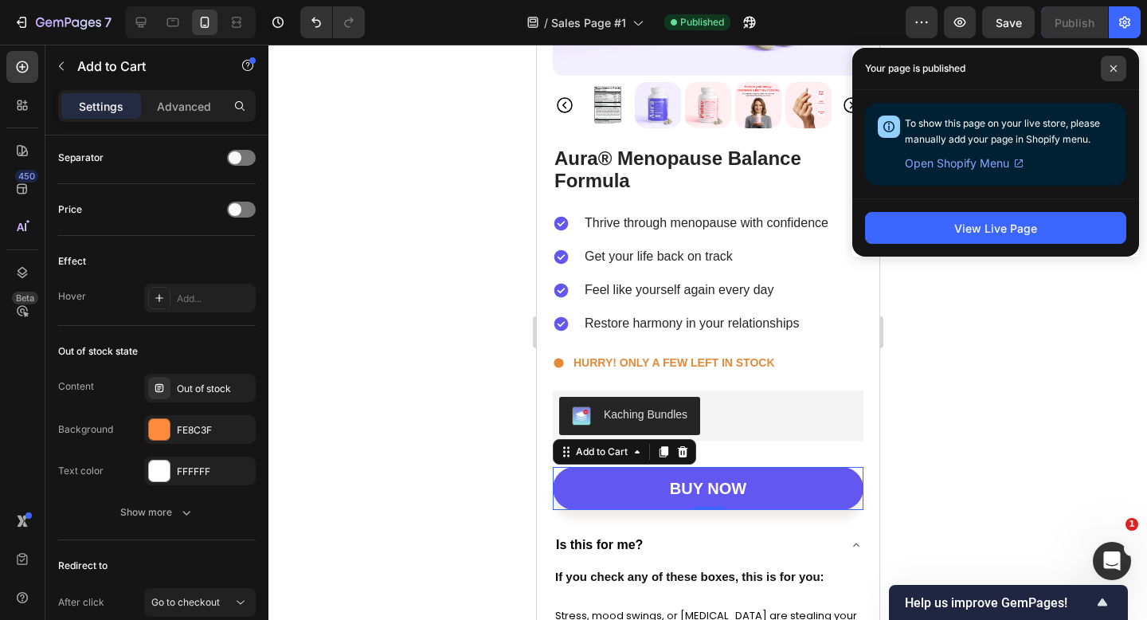
click at [1122, 73] on span at bounding box center [1113, 68] width 25 height 25
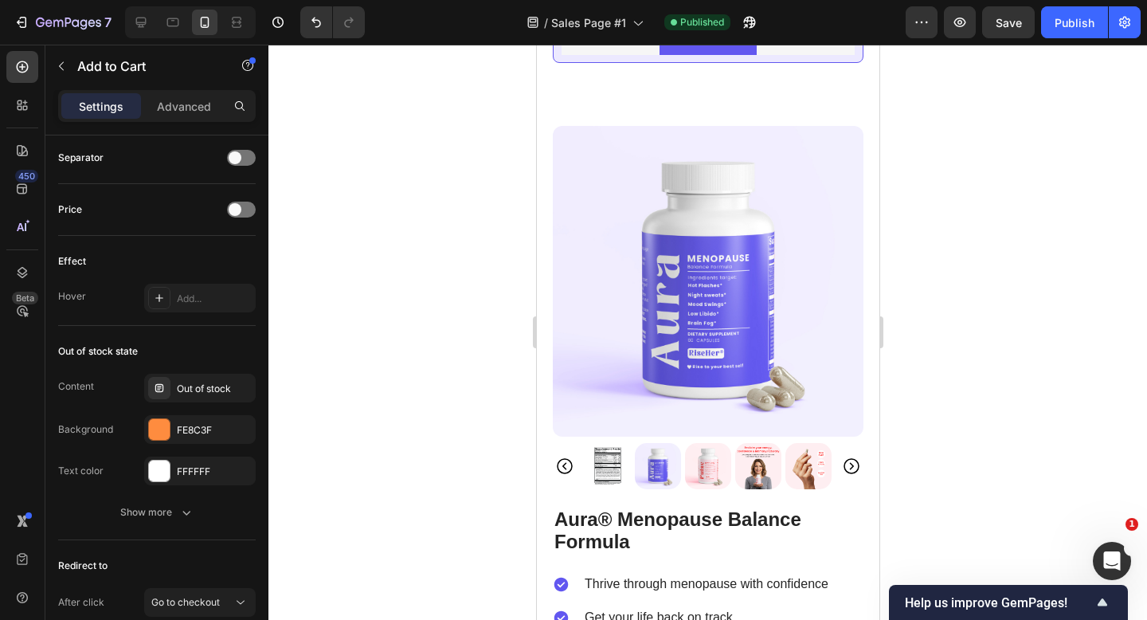
scroll to position [5658, 0]
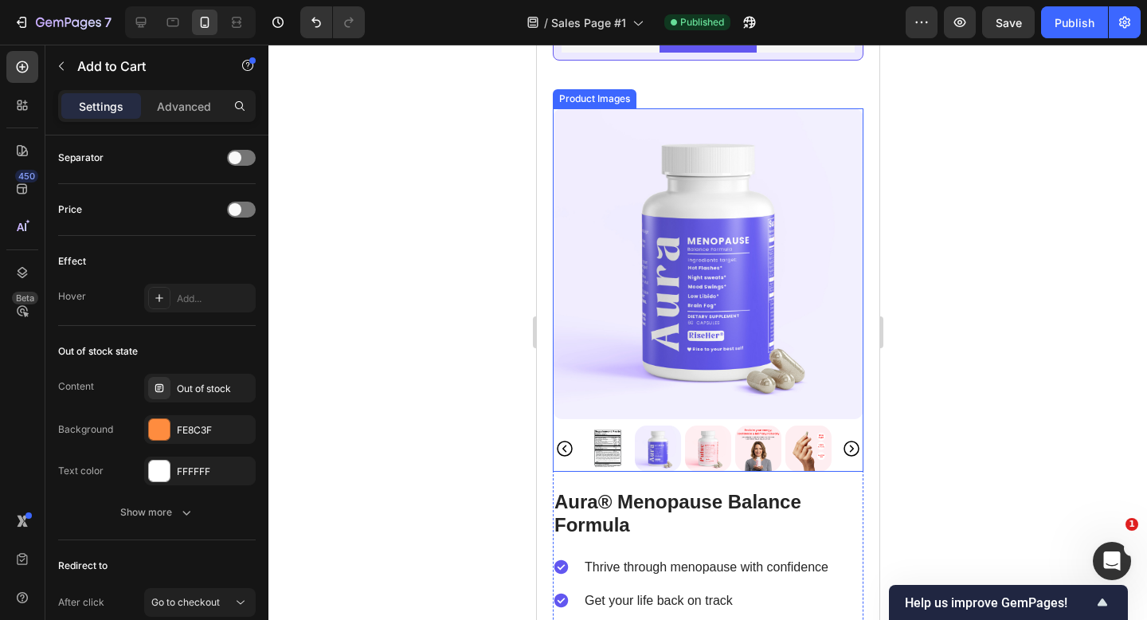
click at [596, 463] on img at bounding box center [607, 448] width 46 height 46
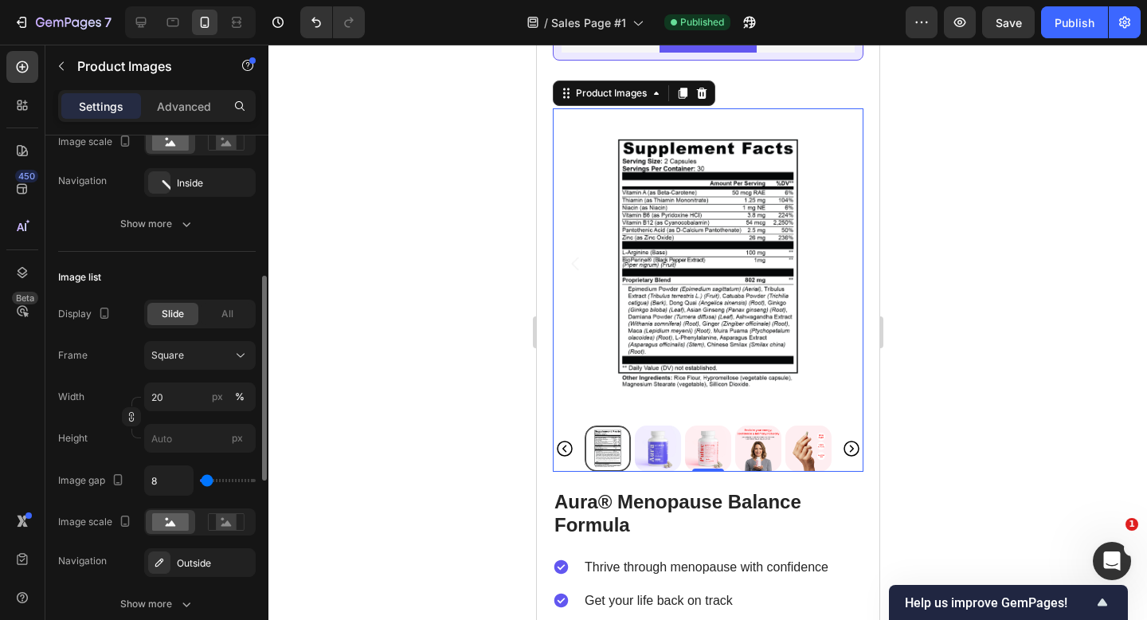
scroll to position [398, 0]
click at [203, 484] on div "8" at bounding box center [200, 477] width 112 height 30
type input "0"
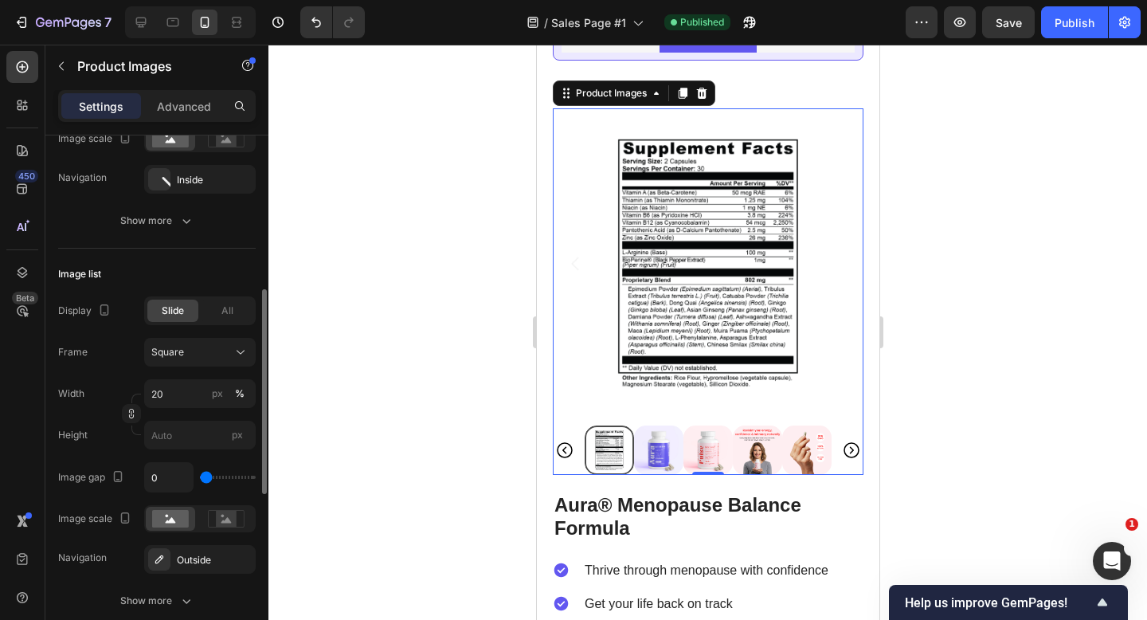
type input "60"
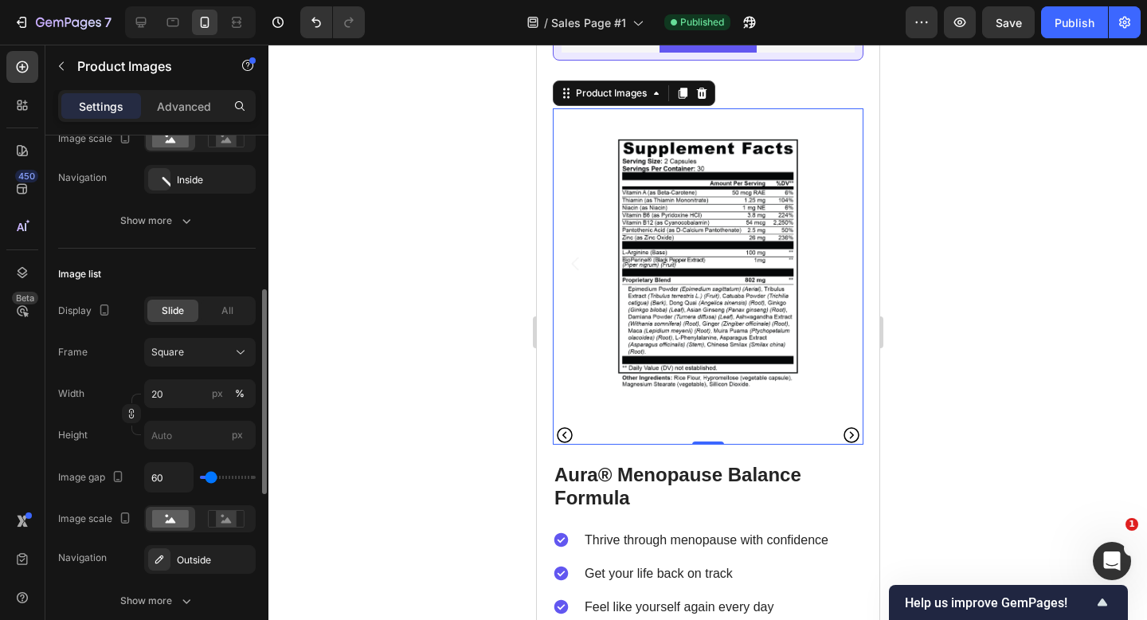
type input "97"
type input "119"
type input "121"
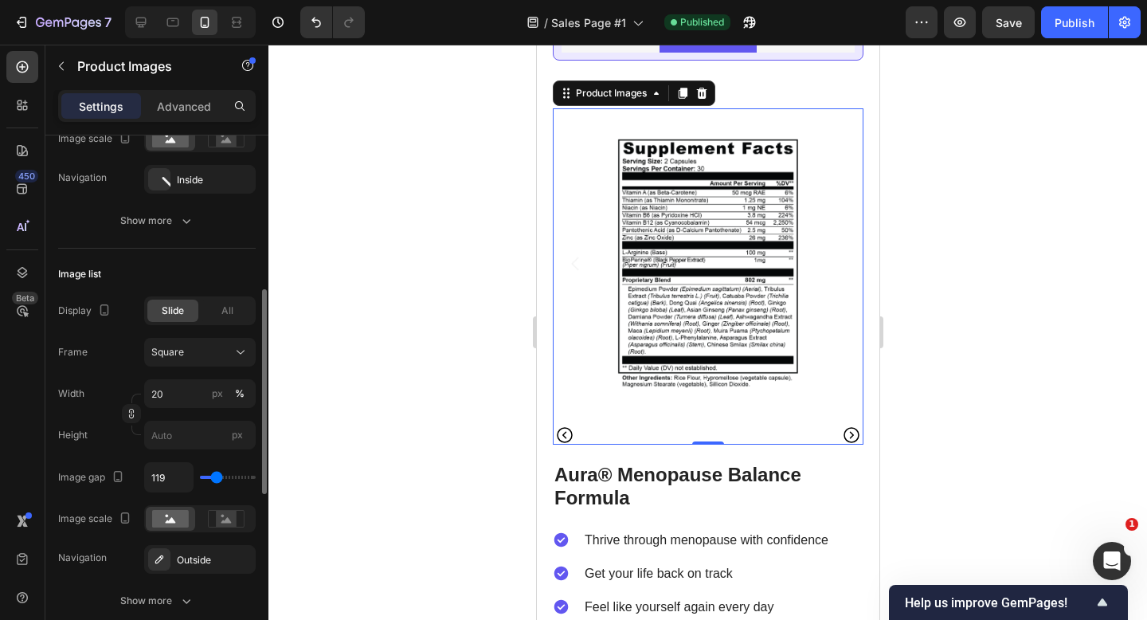
type input "121"
type input "81"
type input "71"
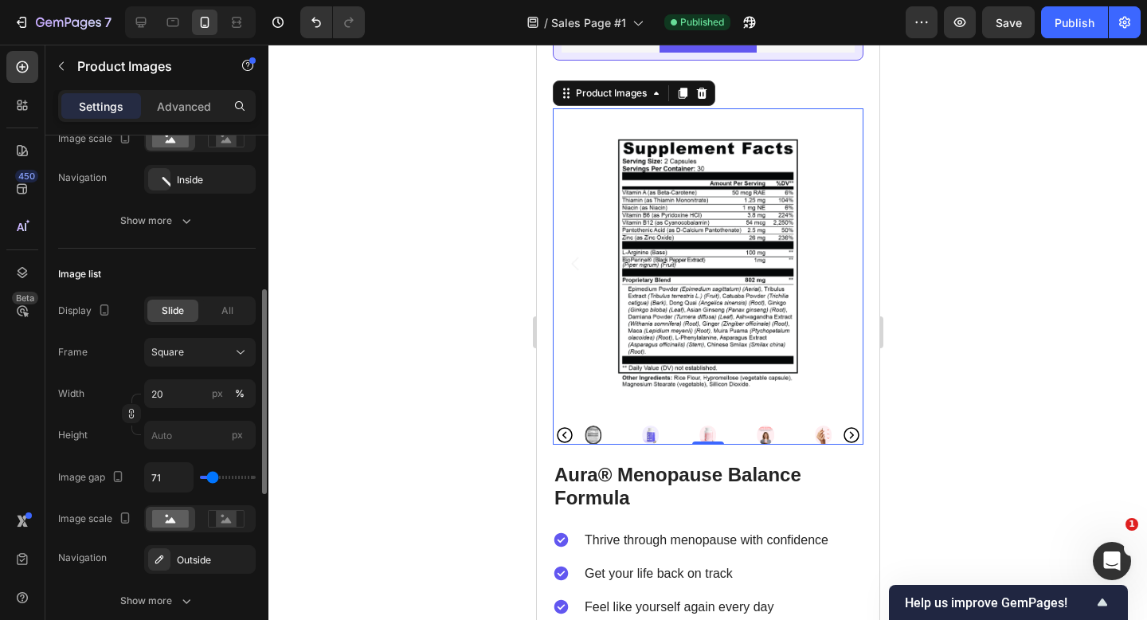
type input "51"
type input "36"
type input "28"
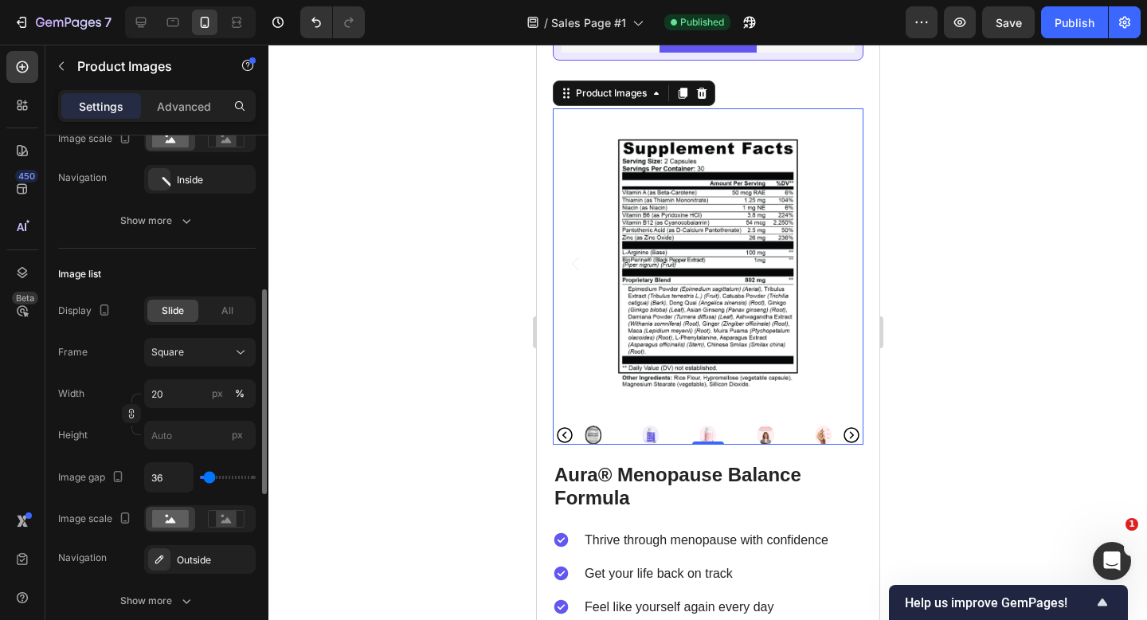
type input "28"
type input "24"
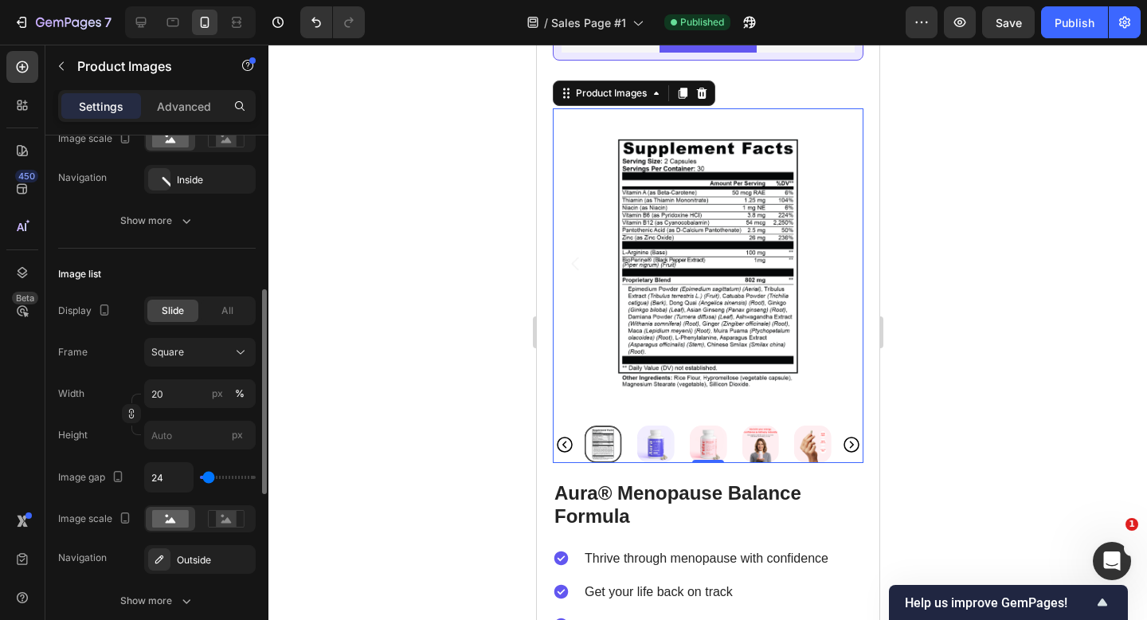
type input "19"
type input "15"
type input "8"
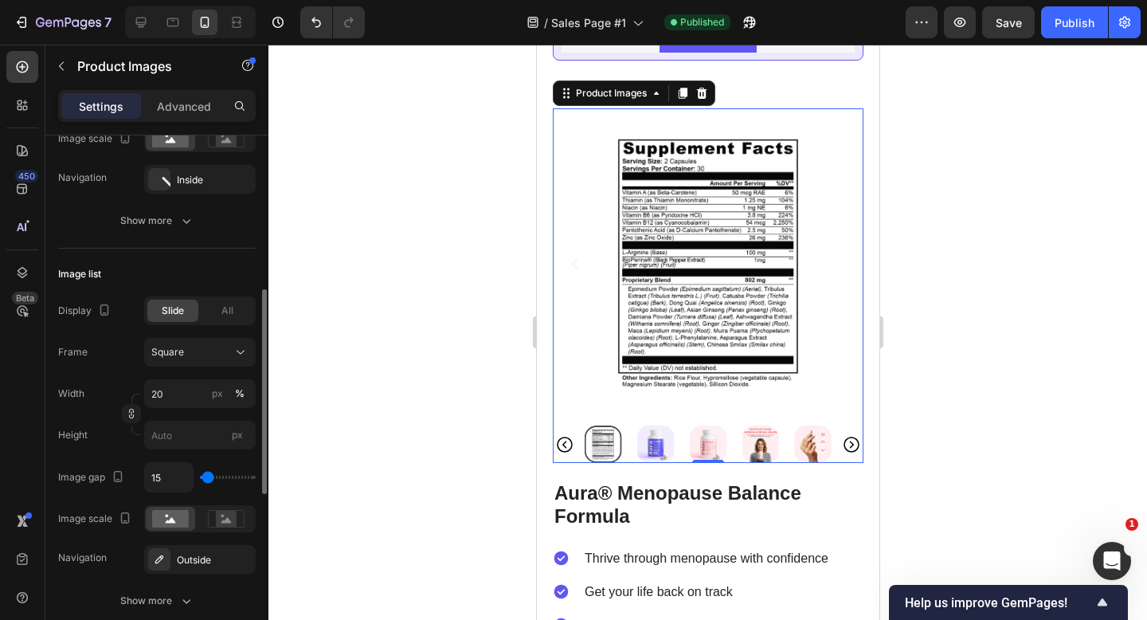
type input "8"
type input "5"
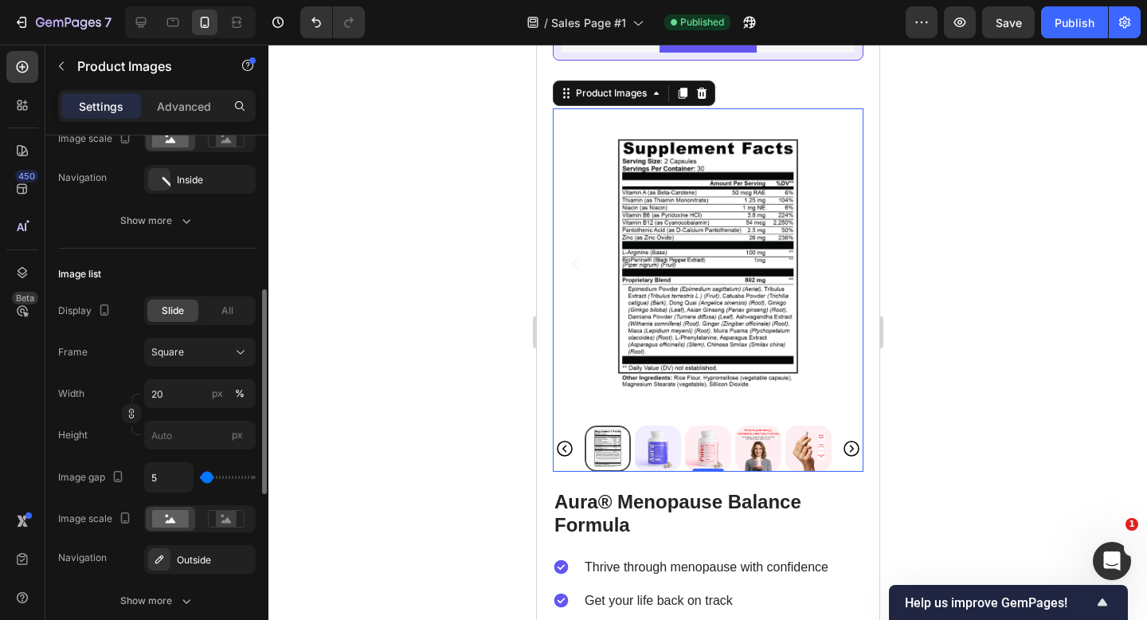
type input "3"
type input "1"
type input "0"
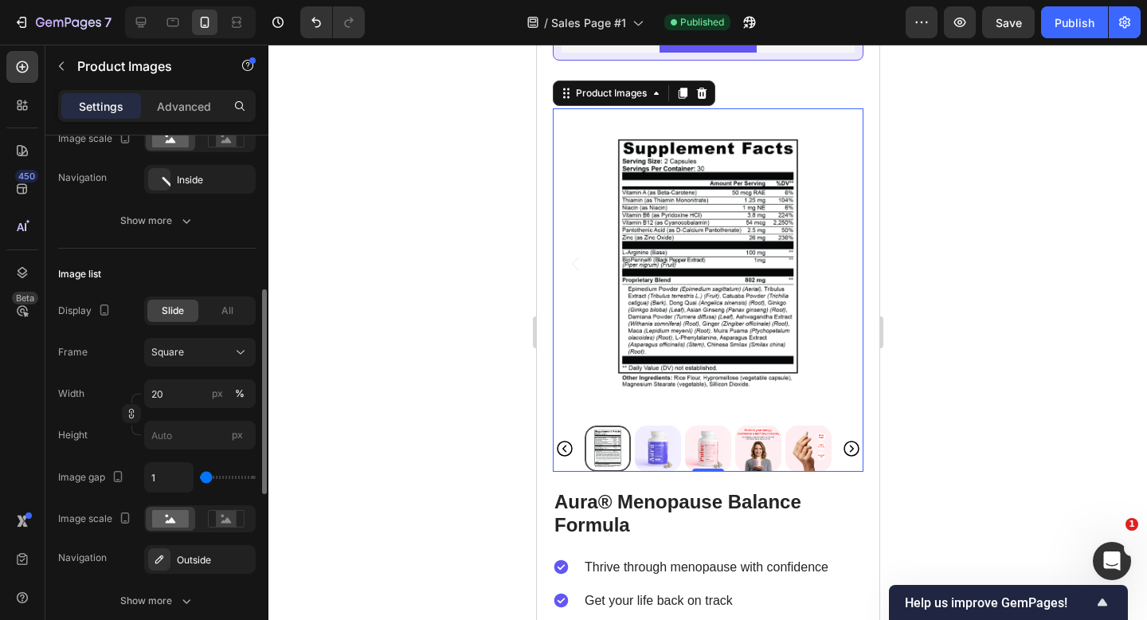
type input "0"
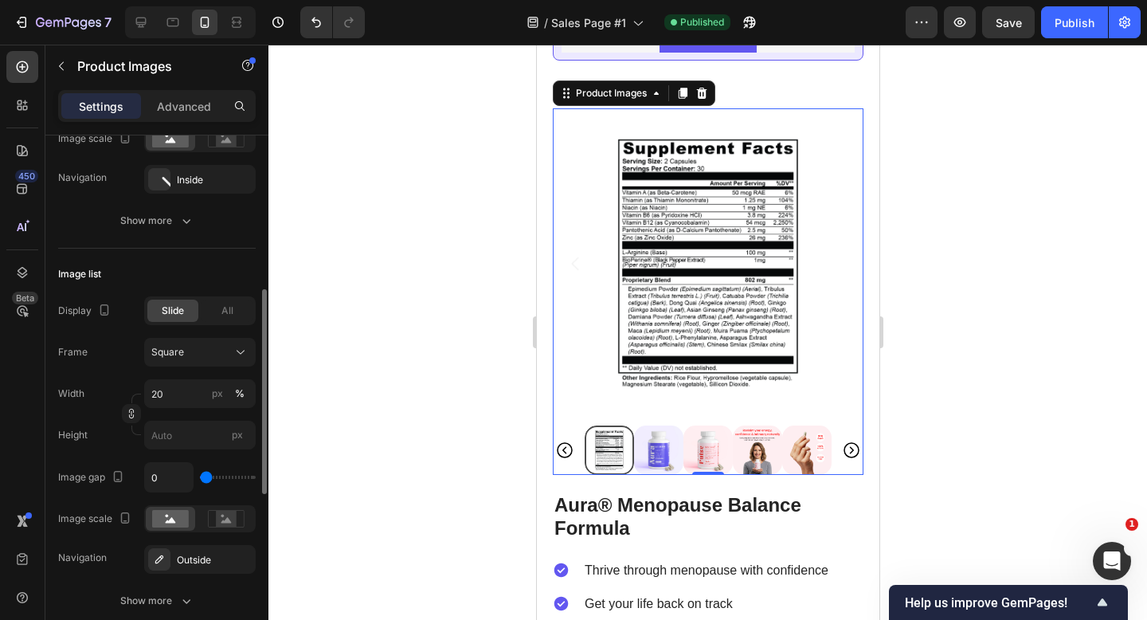
type input "6"
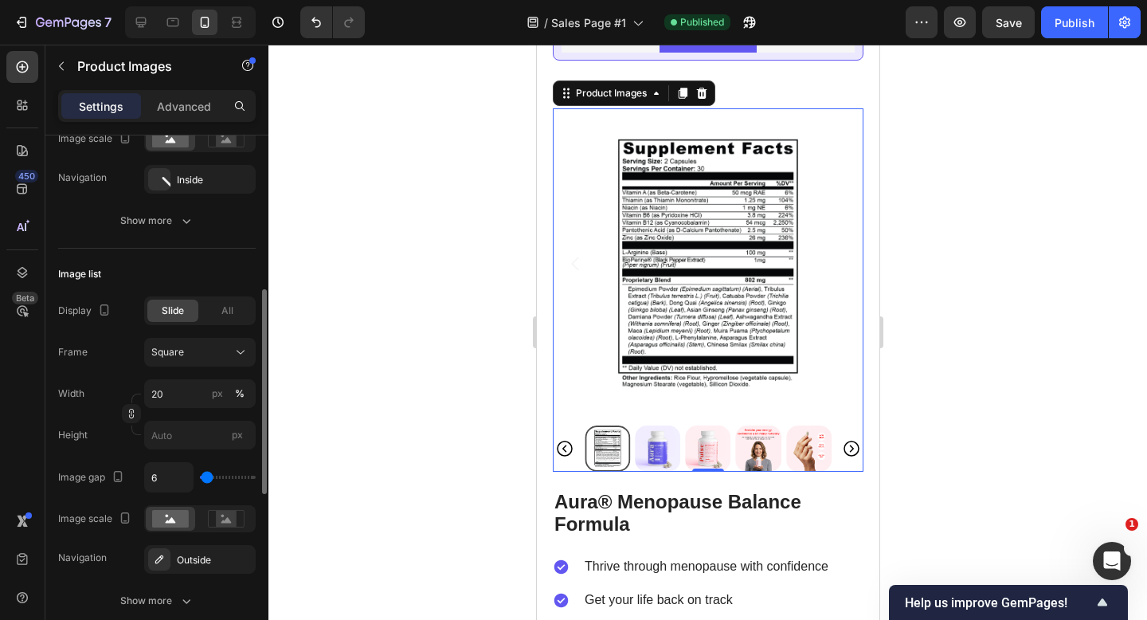
type input "19"
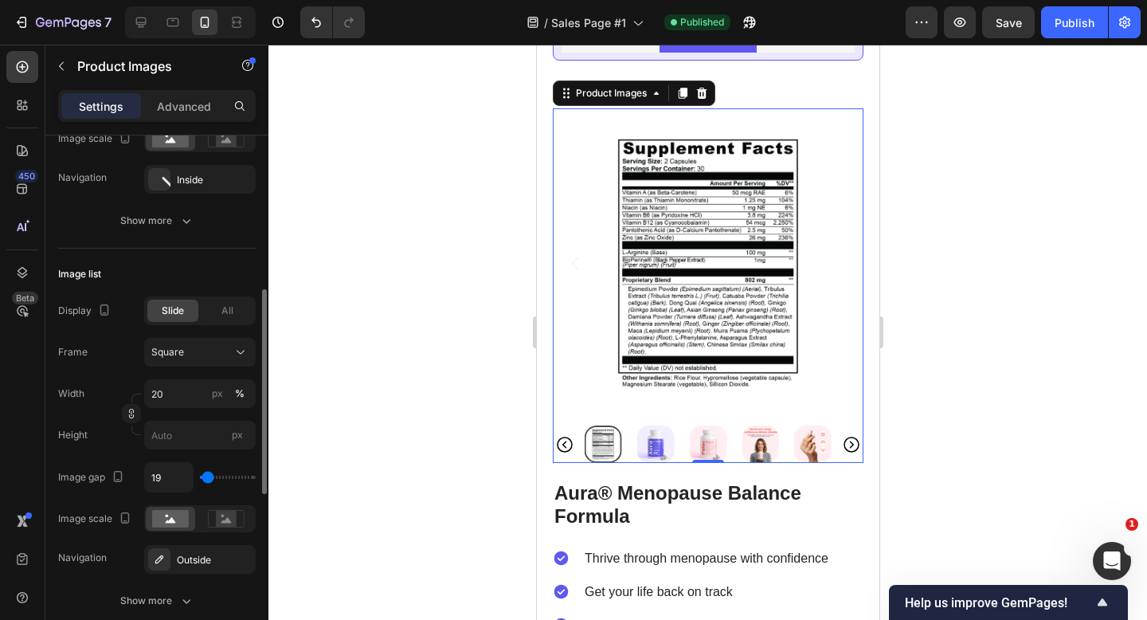
type input "10"
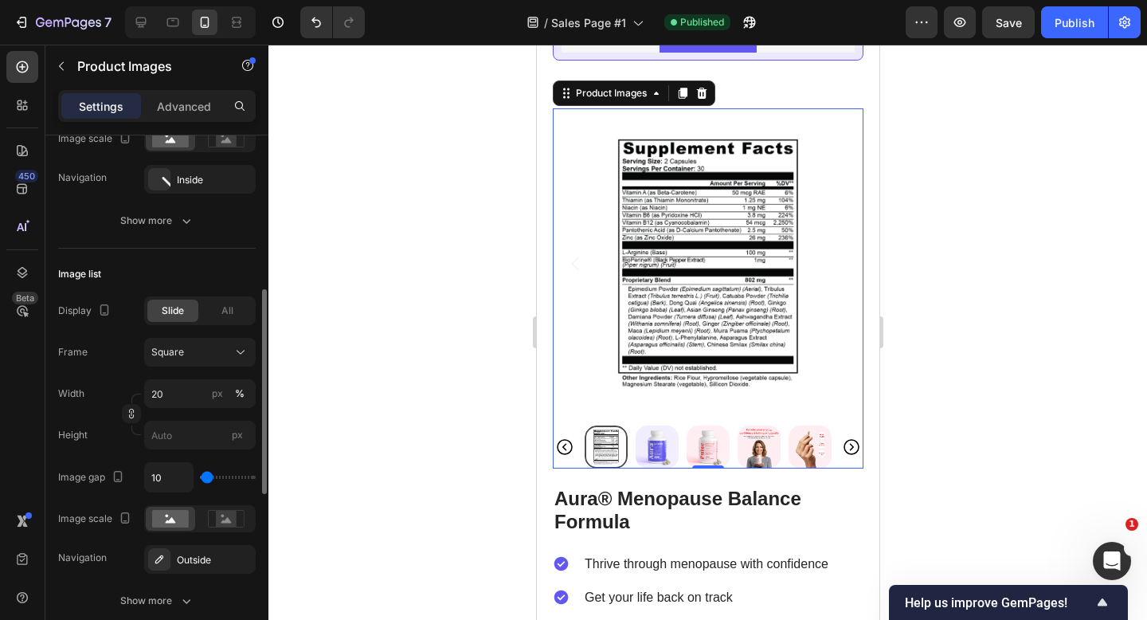
type input "7"
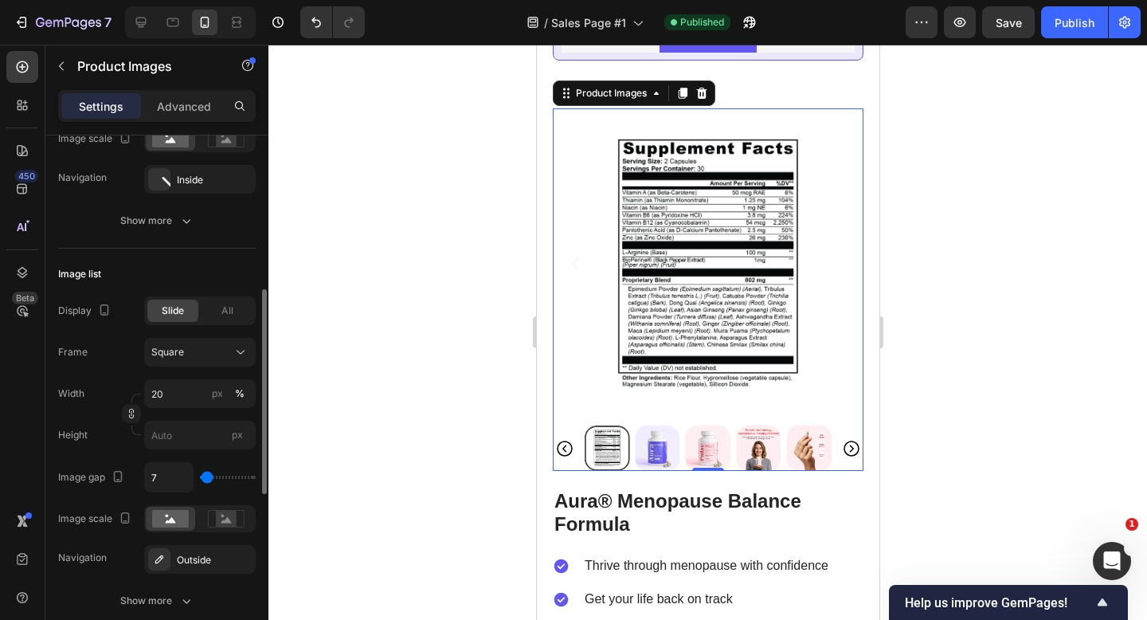
type input "7"
click at [206, 479] on input "range" at bounding box center [228, 477] width 56 height 3
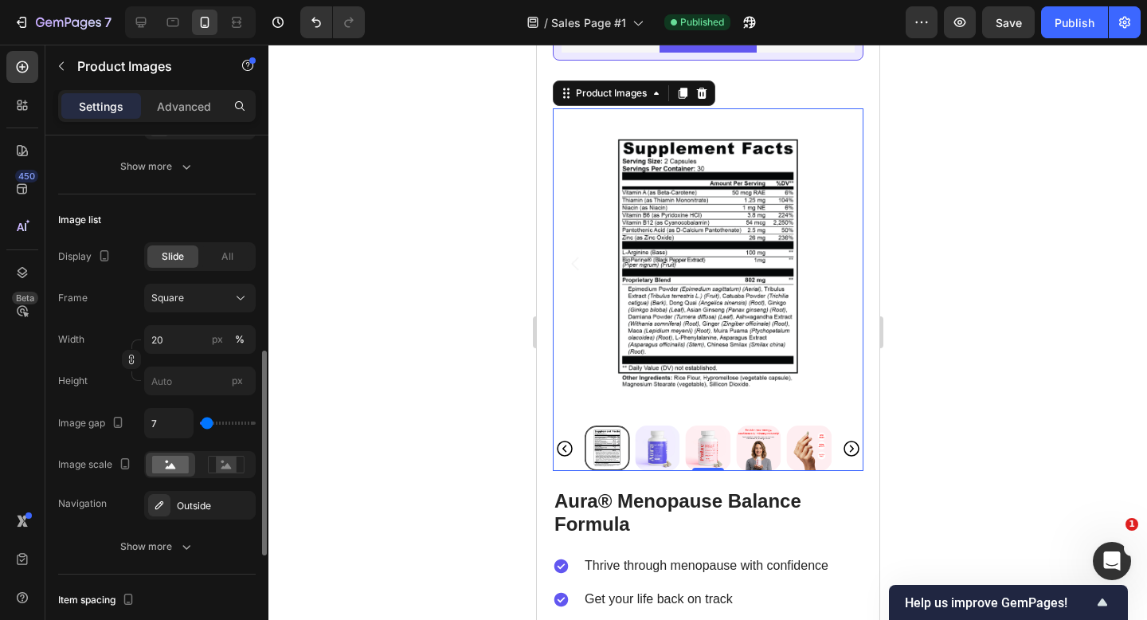
scroll to position [487, 0]
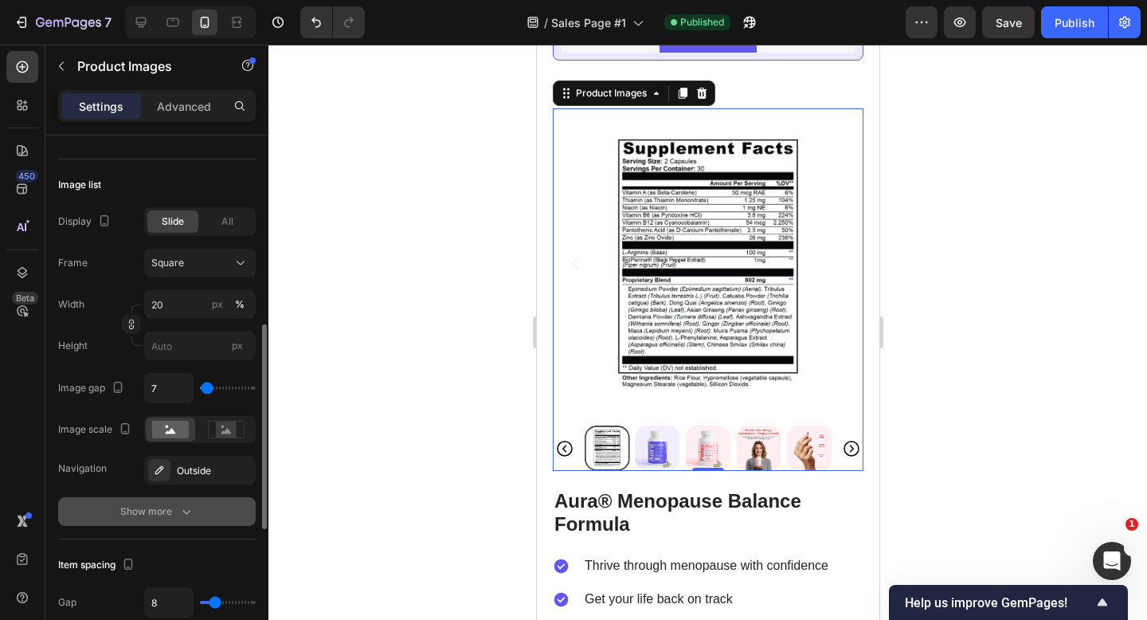
click at [183, 514] on icon "button" at bounding box center [186, 512] width 16 height 16
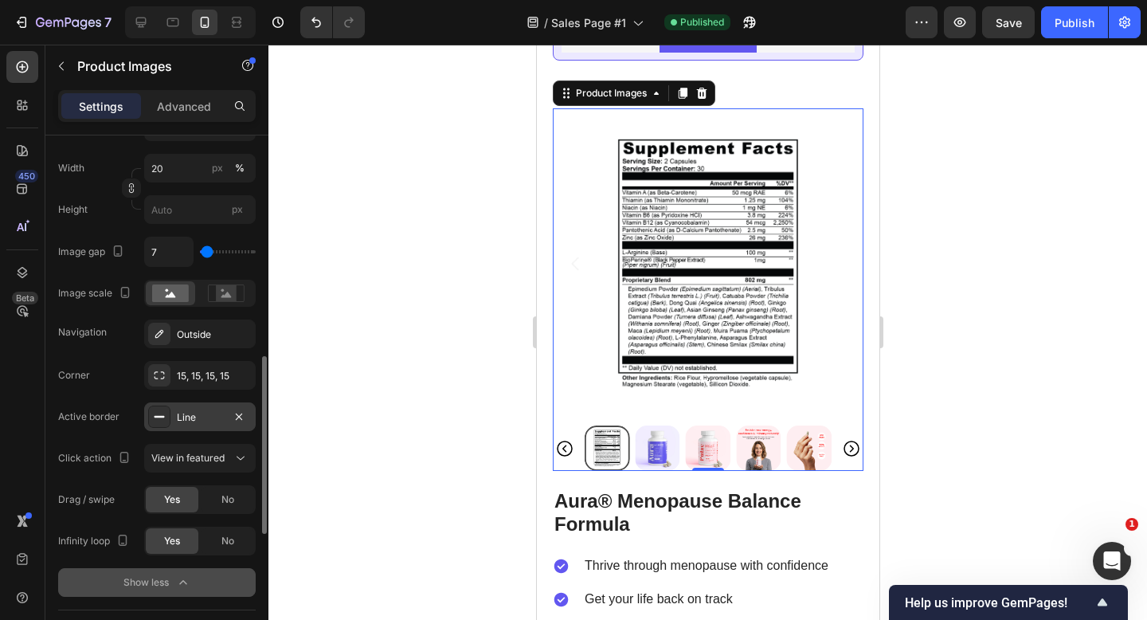
scroll to position [639, 0]
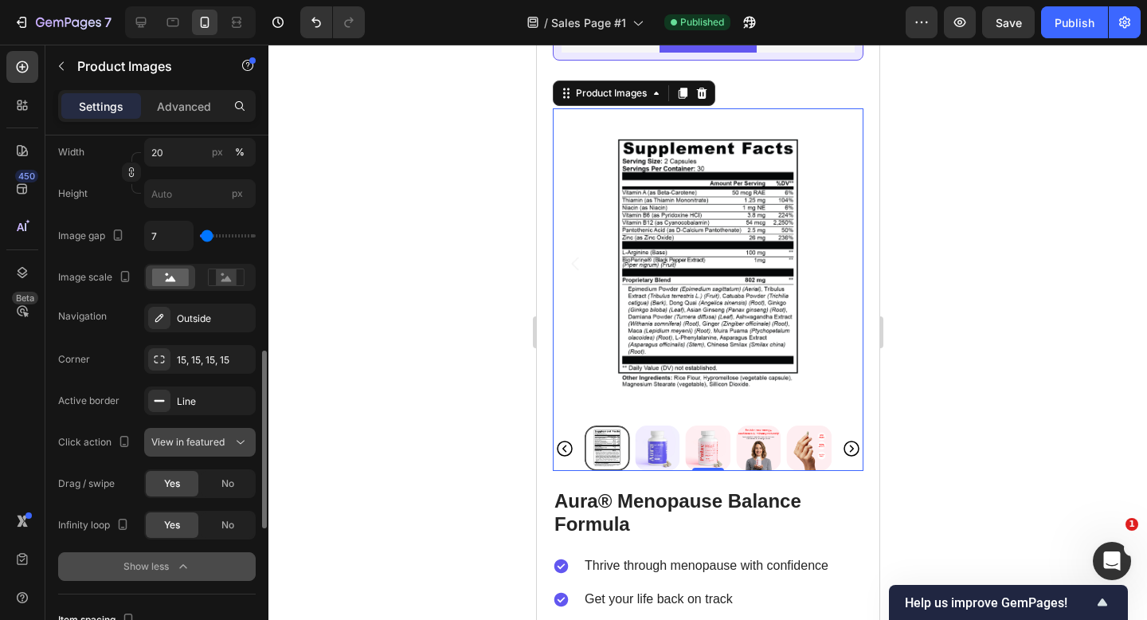
click at [209, 446] on span "View in featured" at bounding box center [187, 442] width 73 height 12
click at [209, 447] on span "View in featured" at bounding box center [187, 442] width 73 height 12
click at [140, 460] on div "Corner 15, 15, 15, 15 Active border Line Click action View in featured Drag / s…" at bounding box center [157, 442] width 198 height 194
click at [170, 236] on input "7" at bounding box center [169, 236] width 48 height 29
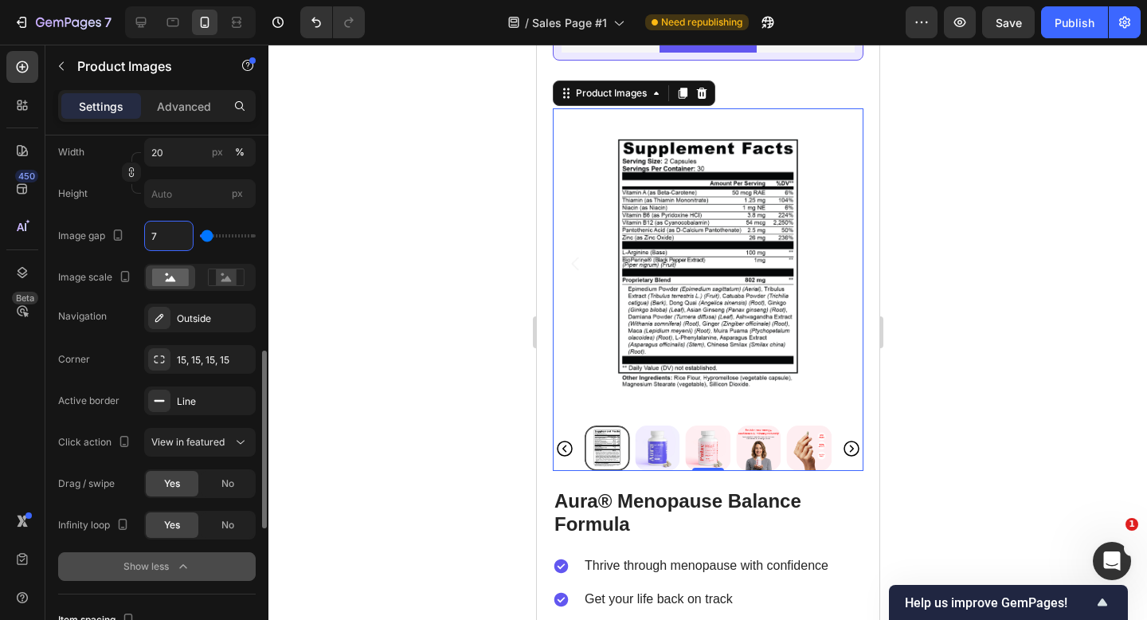
type input "8"
click at [222, 216] on div "Display Slide All Frame Square Width 20 px % Height px Image gap 8 Image scale …" at bounding box center [157, 193] width 198 height 277
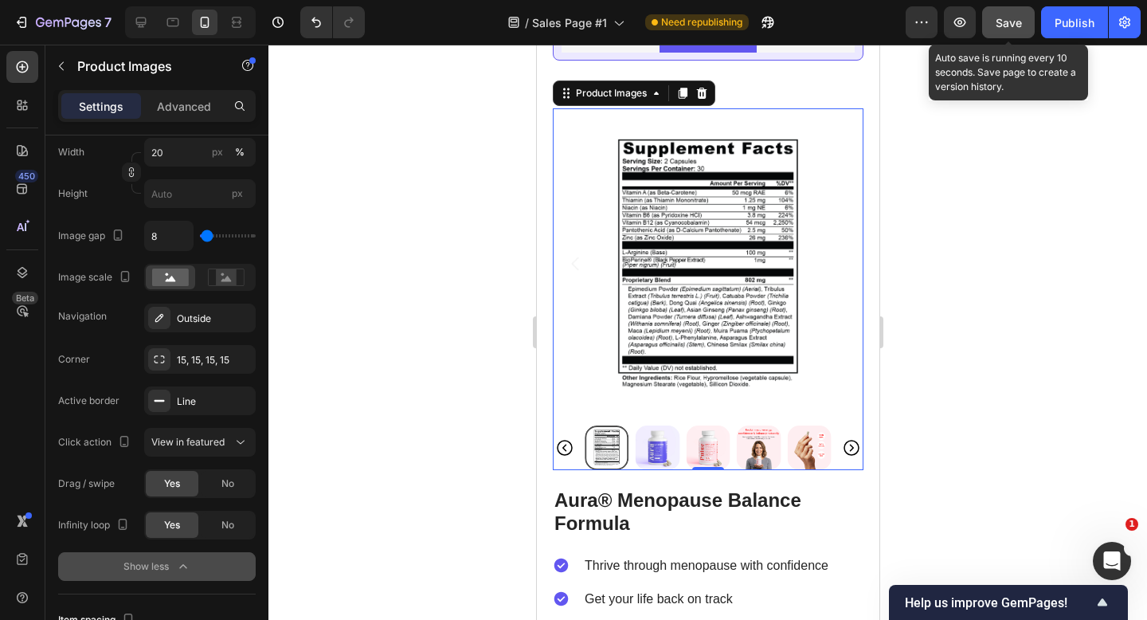
click at [1012, 16] on span "Save" at bounding box center [1009, 23] width 26 height 14
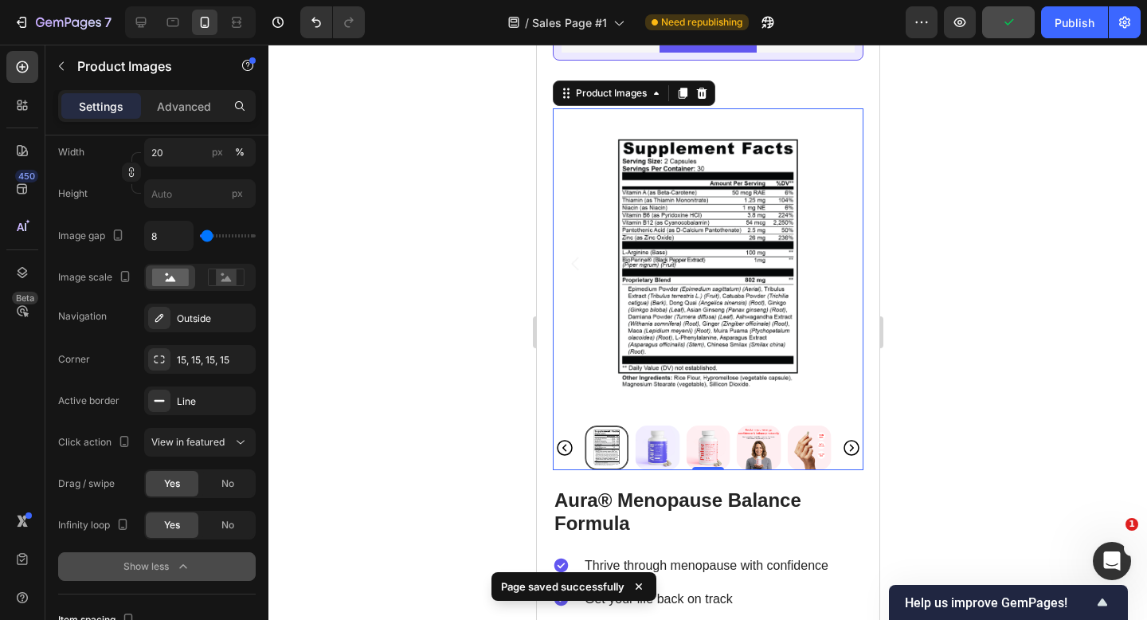
scroll to position [5627, 0]
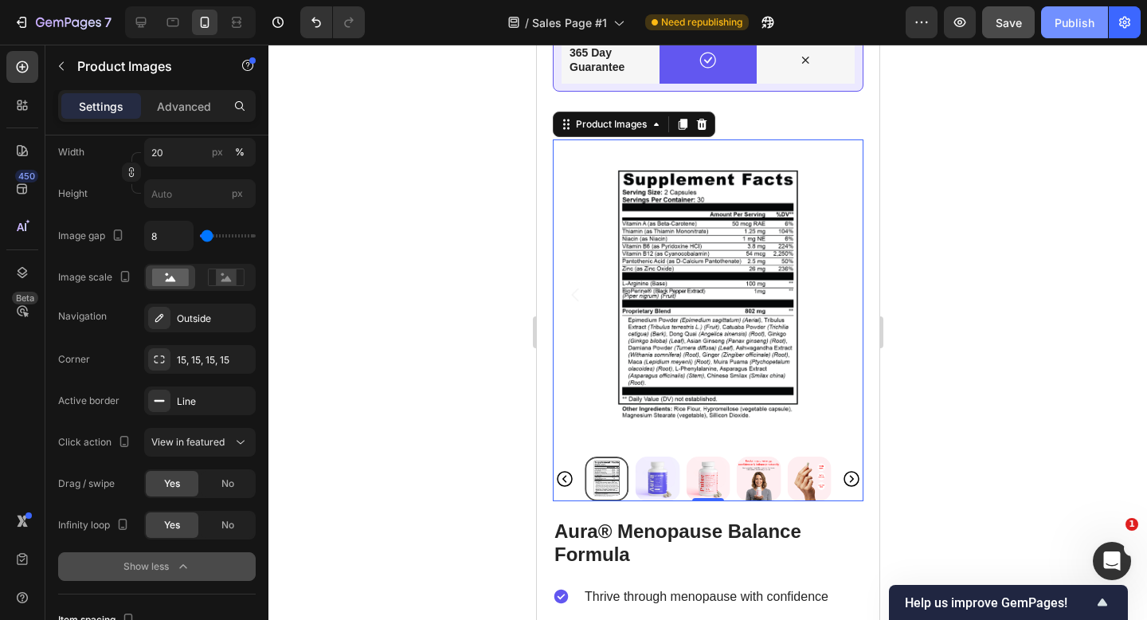
click at [1084, 21] on div "Publish" at bounding box center [1075, 22] width 40 height 17
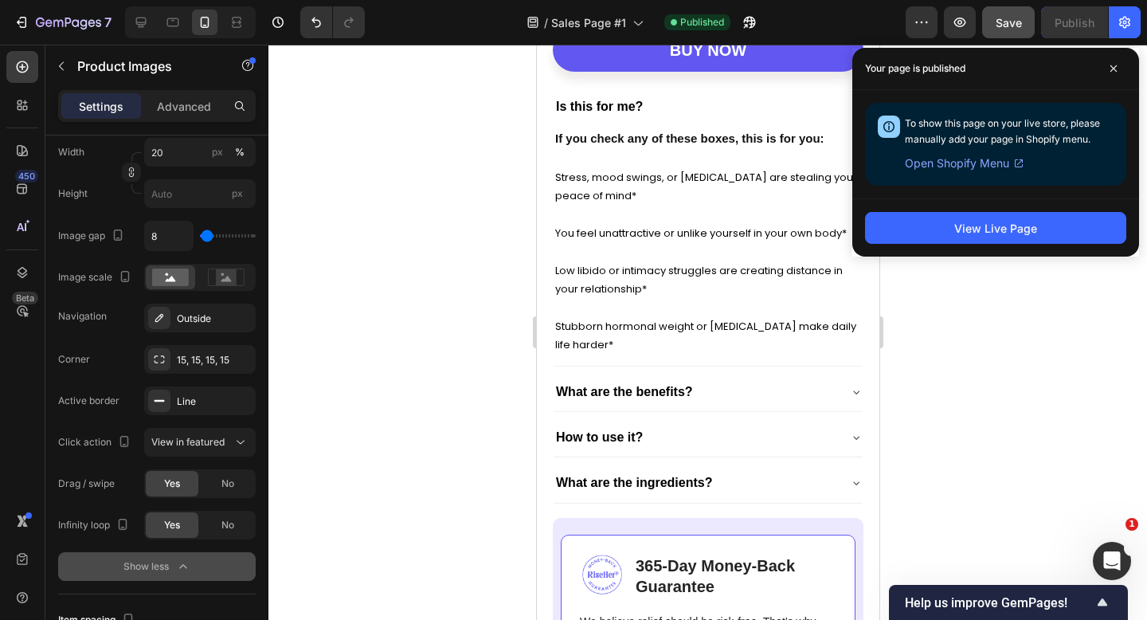
scroll to position [6445, 0]
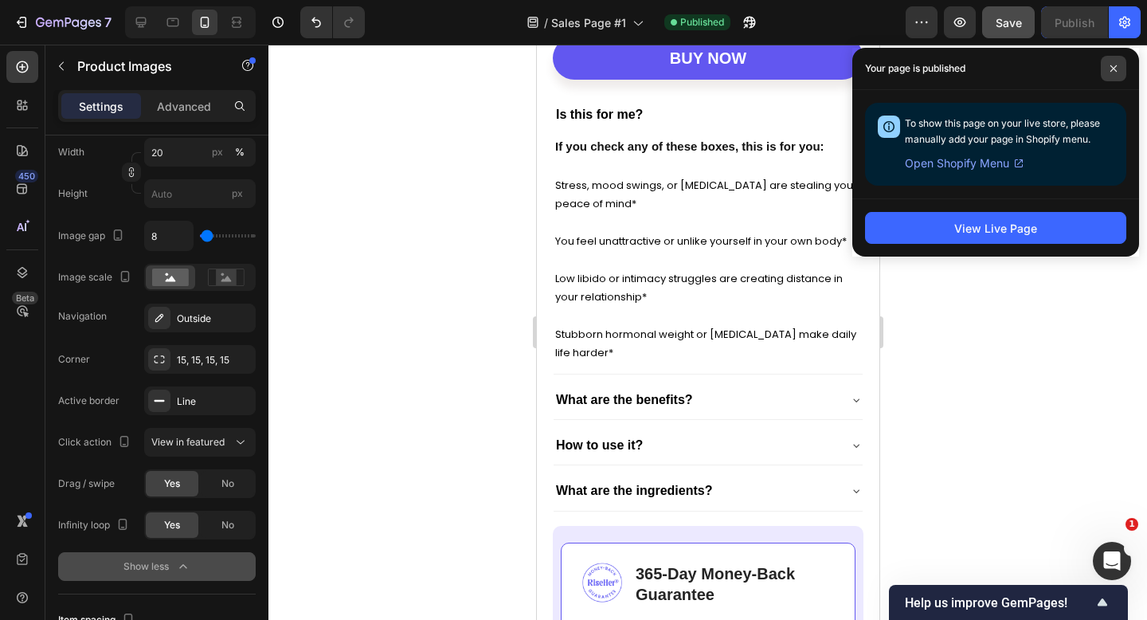
click at [1116, 73] on span at bounding box center [1113, 68] width 25 height 25
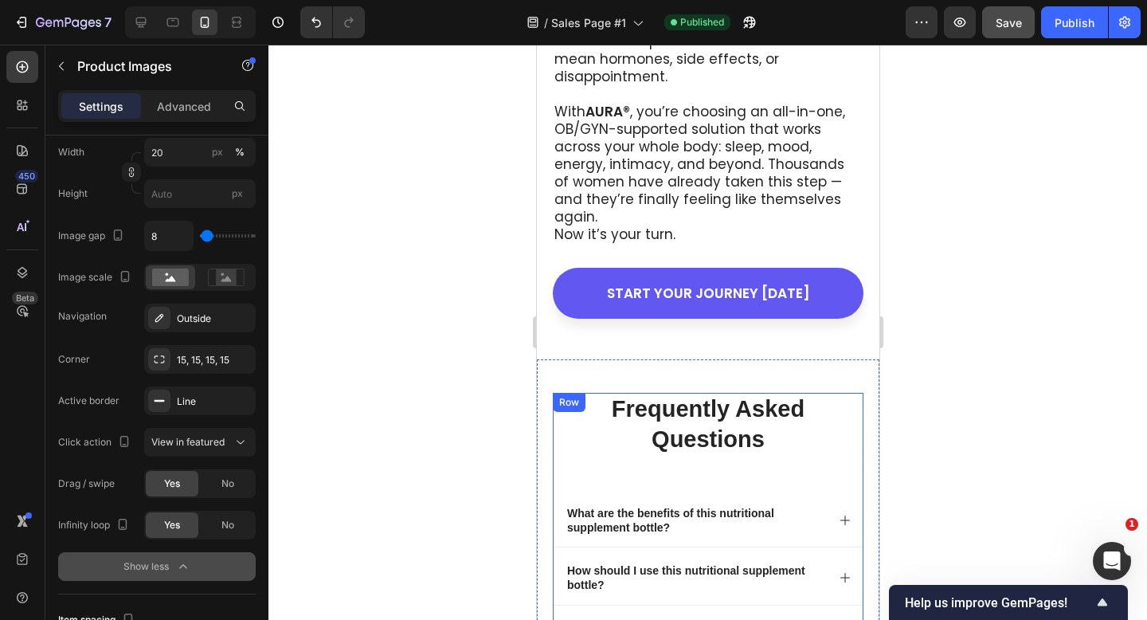
scroll to position [8290, 0]
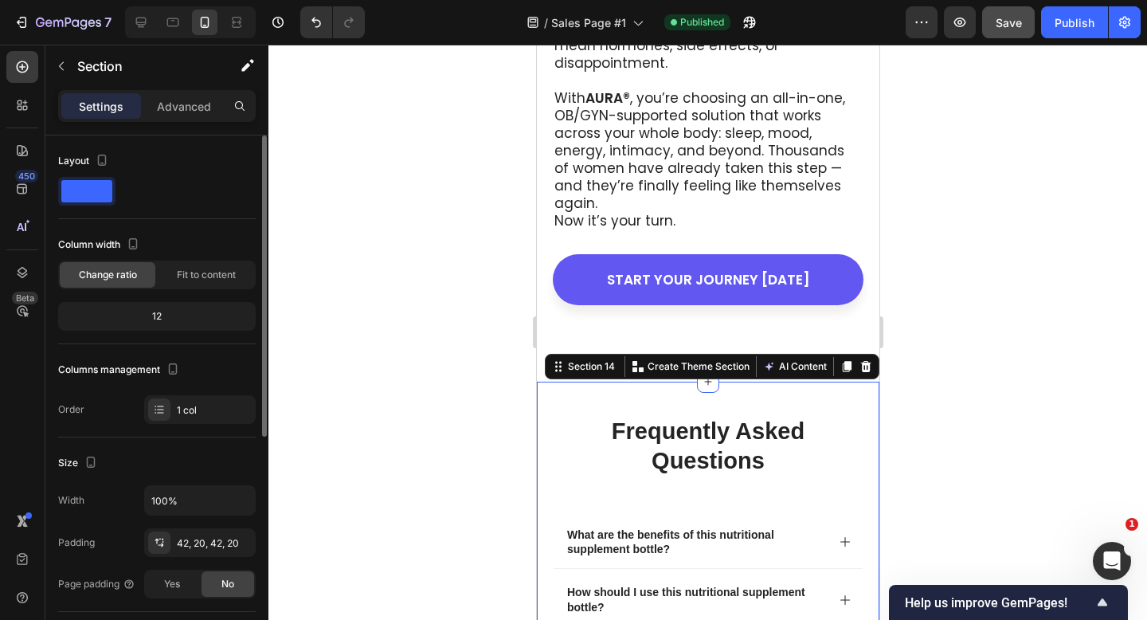
scroll to position [8315, 0]
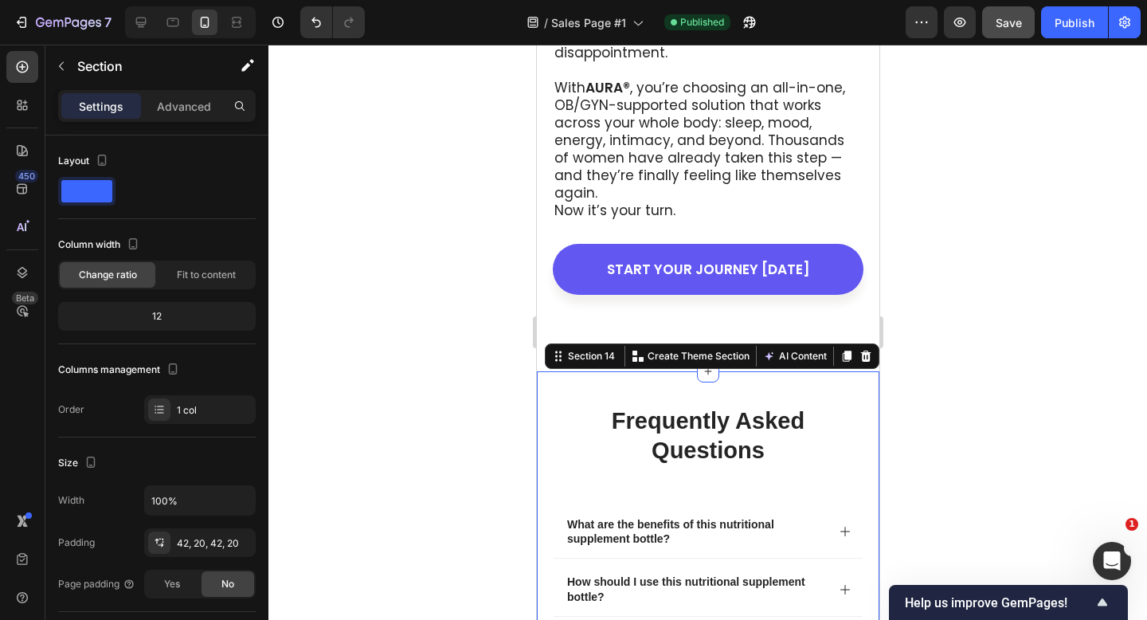
click at [933, 399] on div at bounding box center [708, 332] width 879 height 575
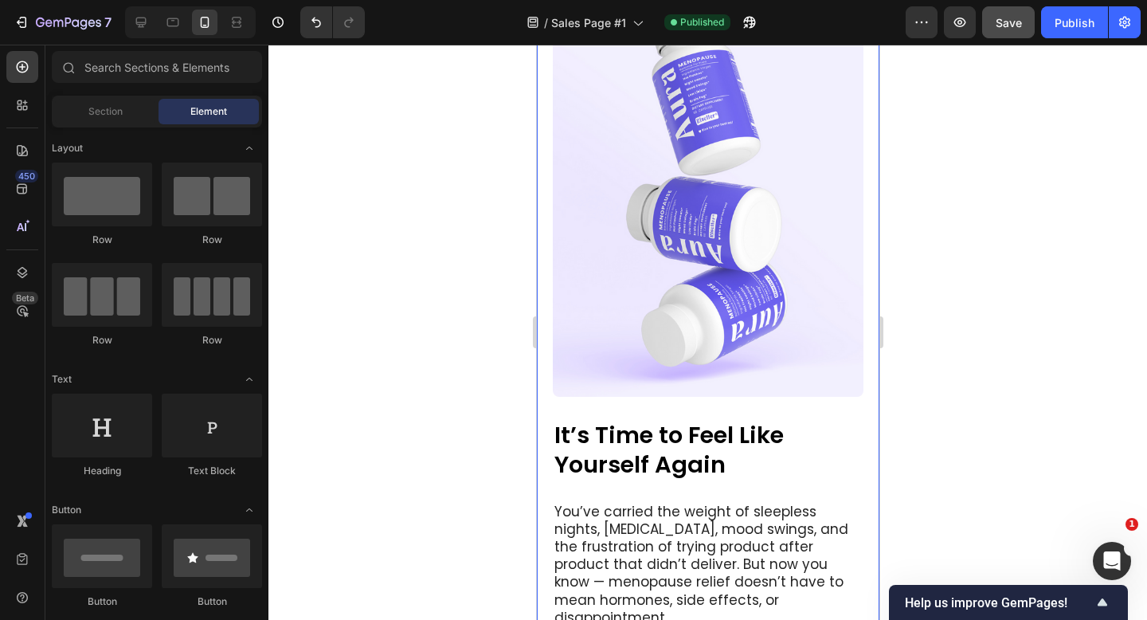
scroll to position [7747, 0]
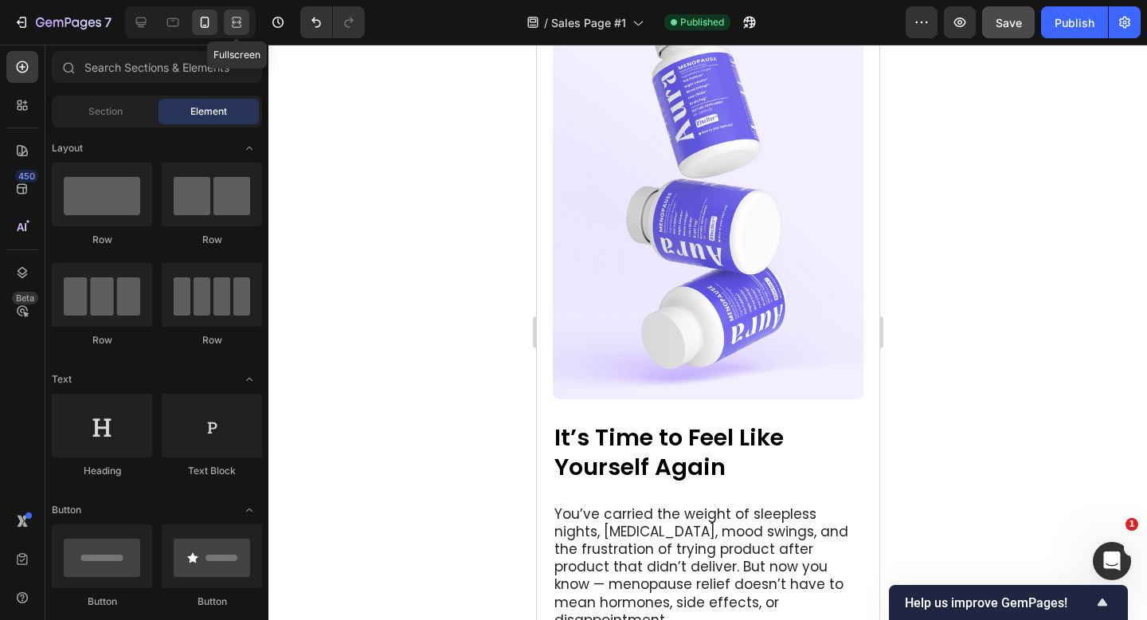
click at [241, 22] on icon at bounding box center [239, 22] width 5 height 4
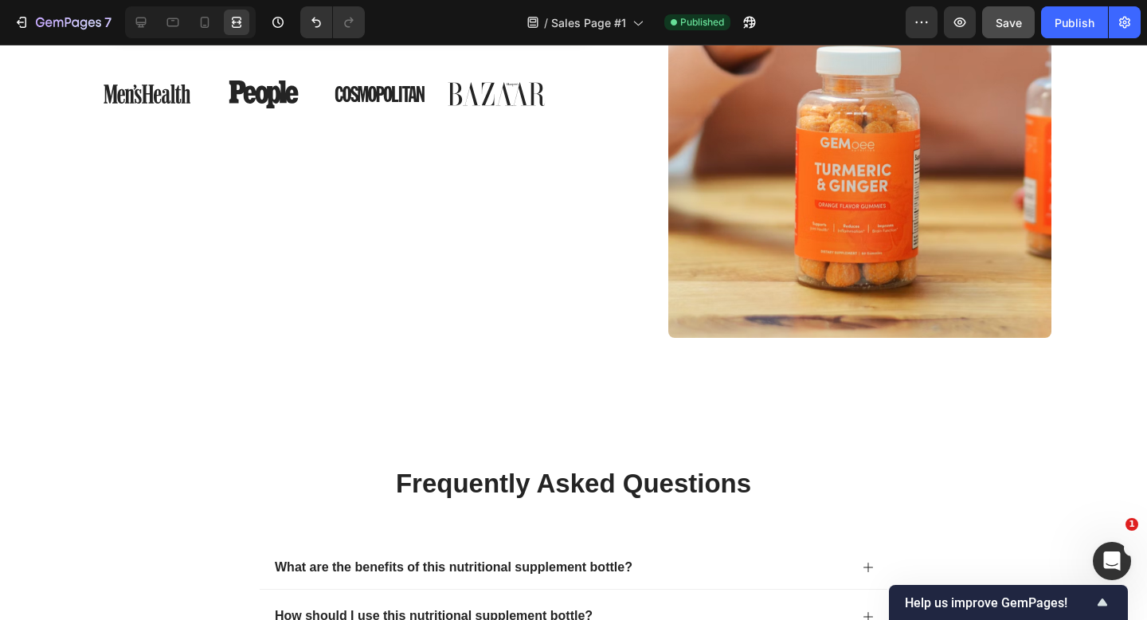
scroll to position [7553, 0]
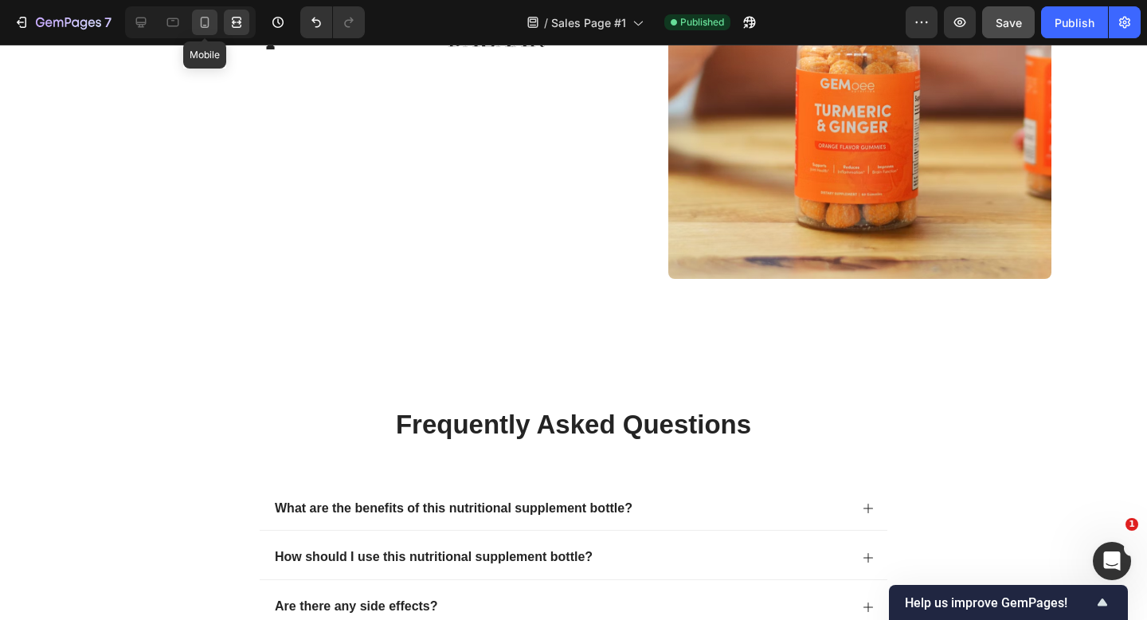
click at [209, 34] on div at bounding box center [204, 22] width 25 height 25
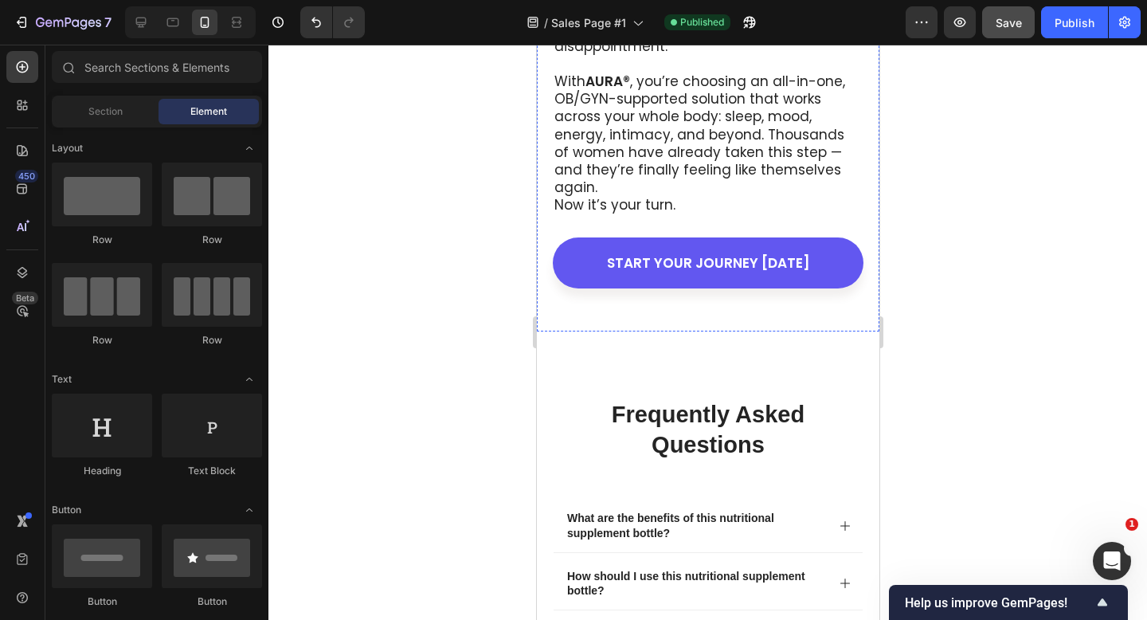
scroll to position [8332, 0]
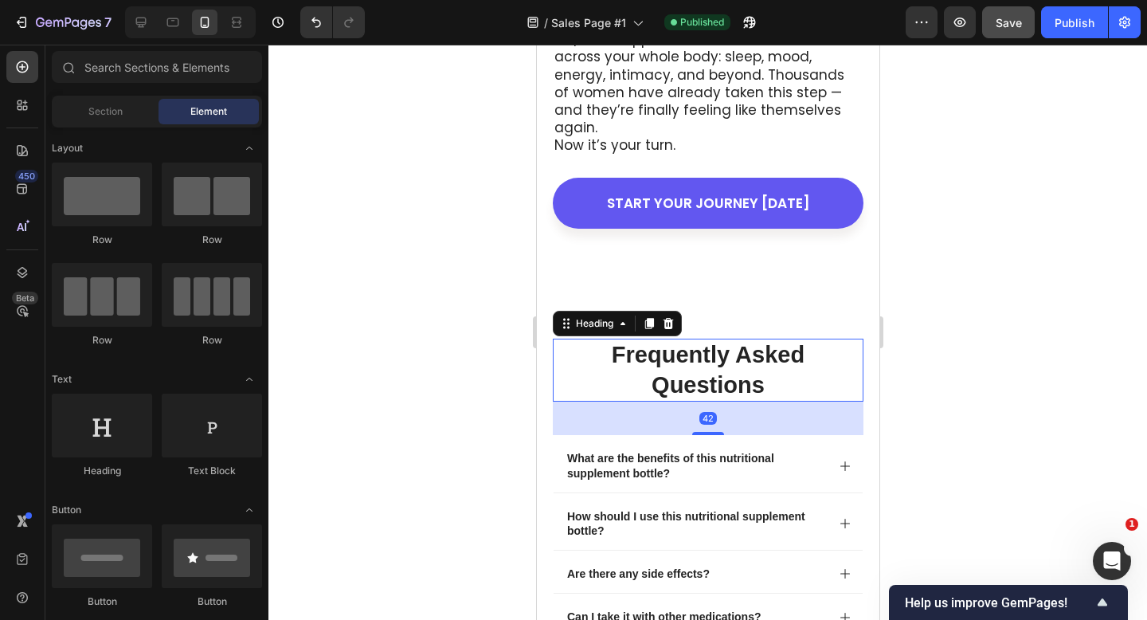
click at [662, 340] on p "frequently asked questions" at bounding box center [708, 370] width 308 height 60
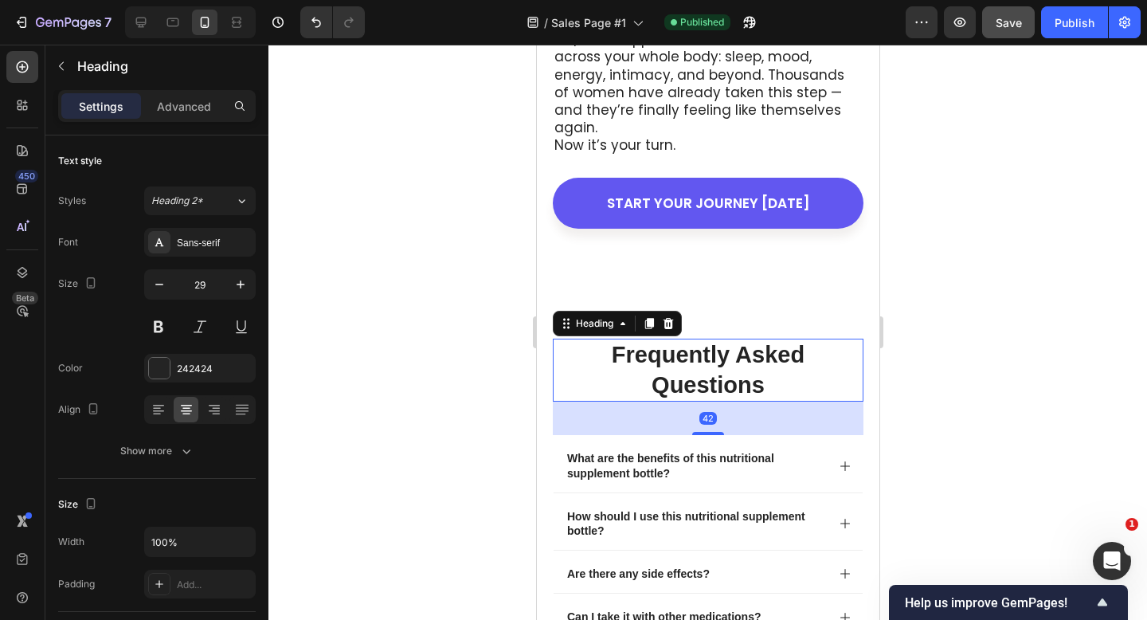
scroll to position [8322, 0]
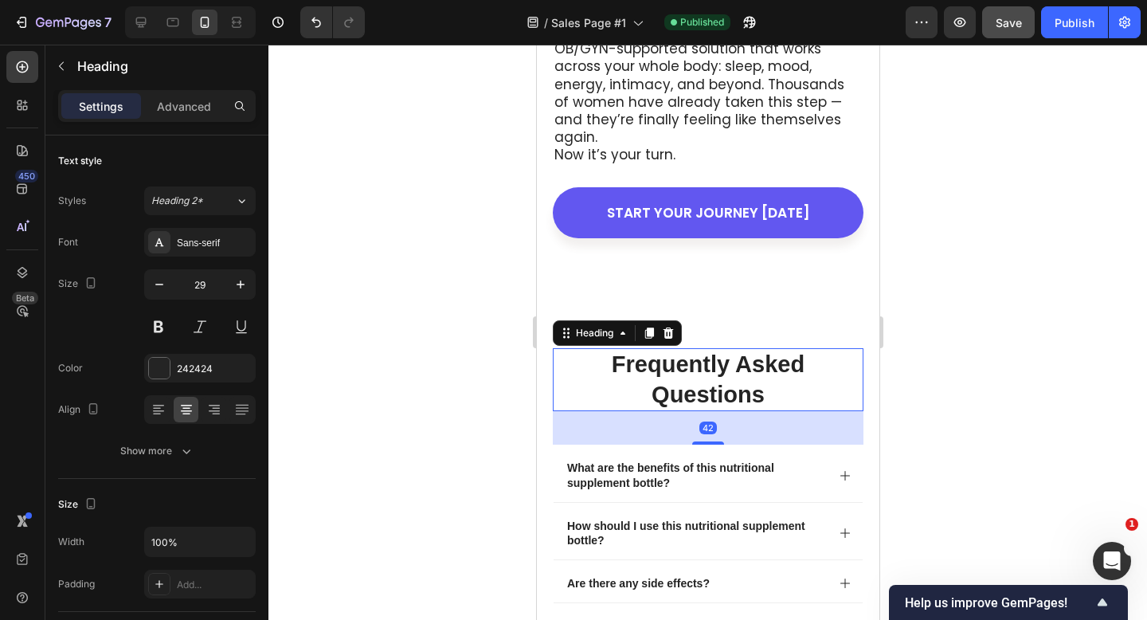
click at [676, 350] on p "frequently asked questions" at bounding box center [708, 380] width 308 height 60
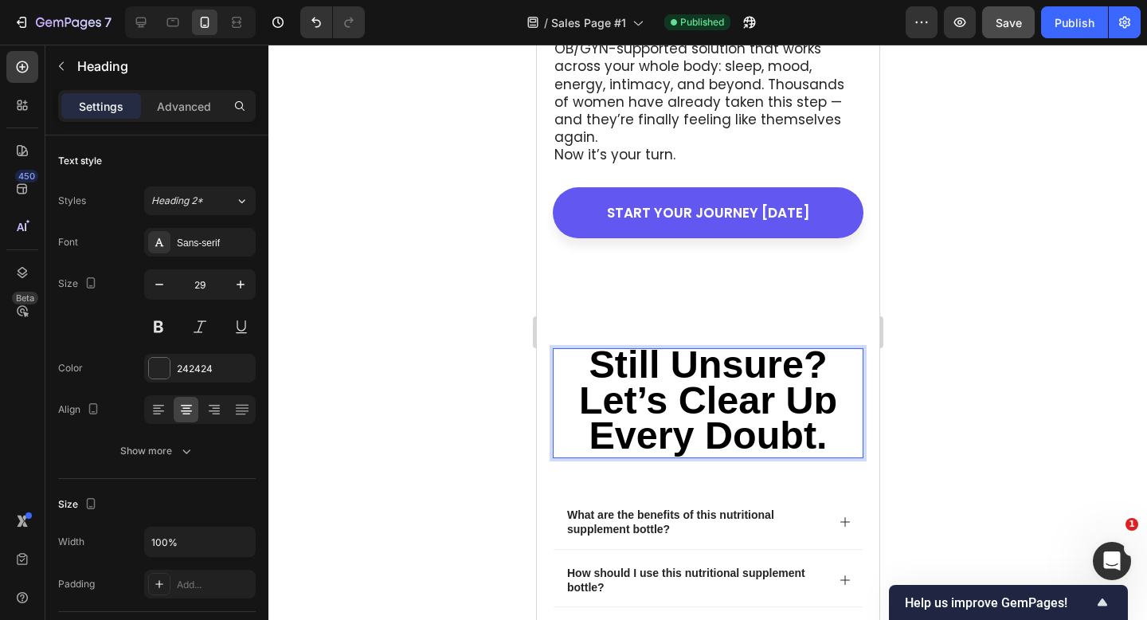
scroll to position [0, 0]
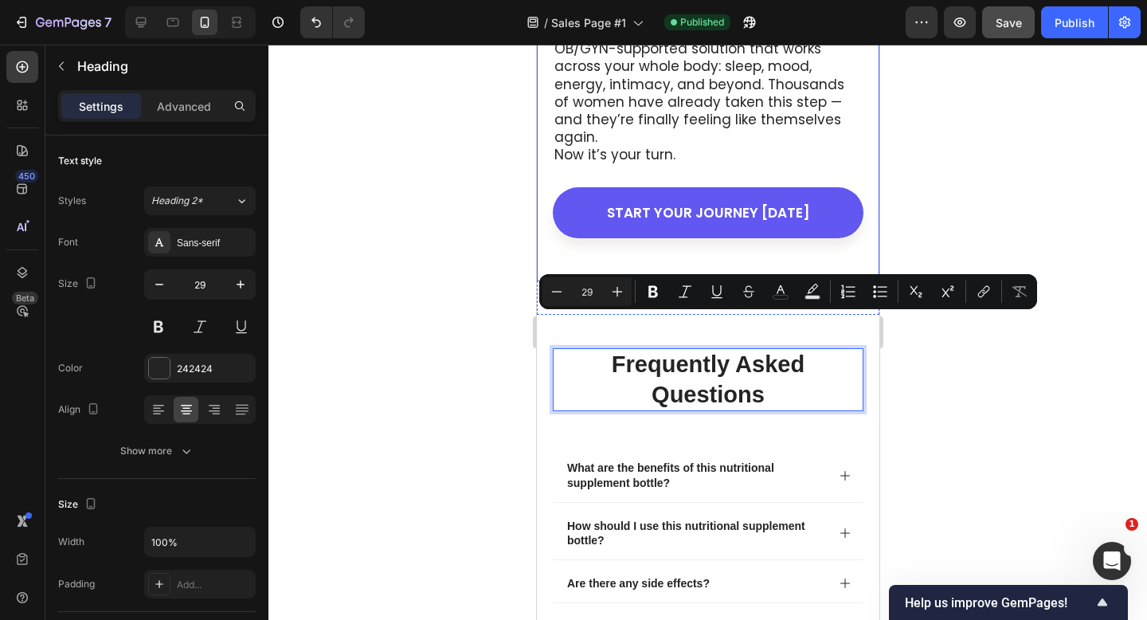
click at [753, 222] on div "It’s Time to Feel Like Yourself Again Heading You’ve carried the weight of slee…" at bounding box center [707, 28] width 343 height 506
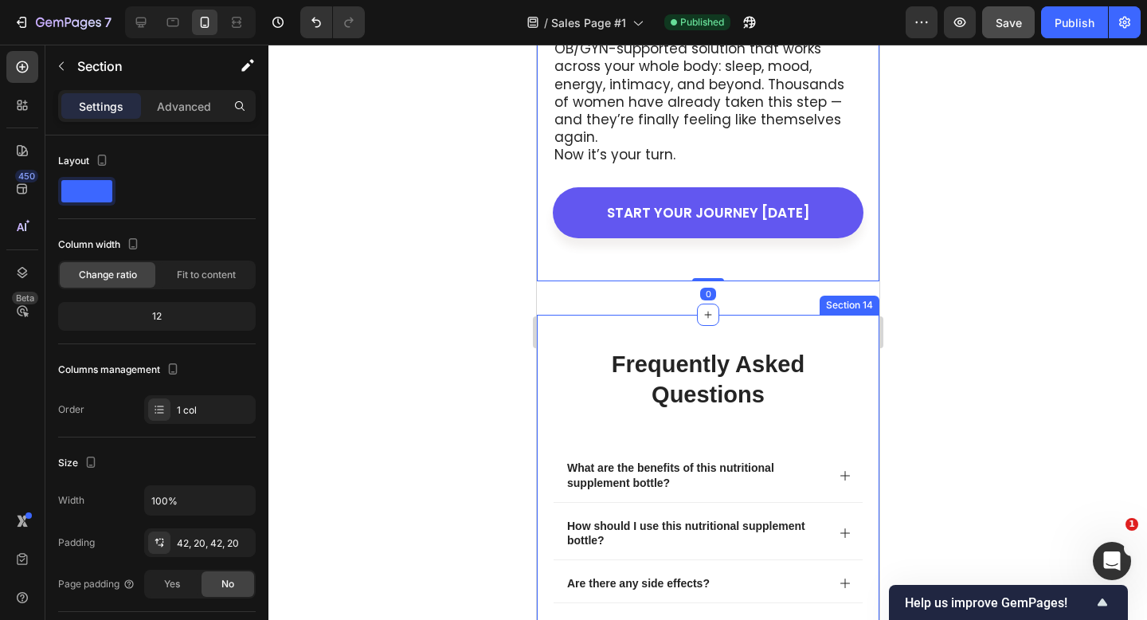
click at [724, 315] on div "frequently asked questions Heading What are the benefits of this nutritional su…" at bounding box center [707, 598] width 343 height 567
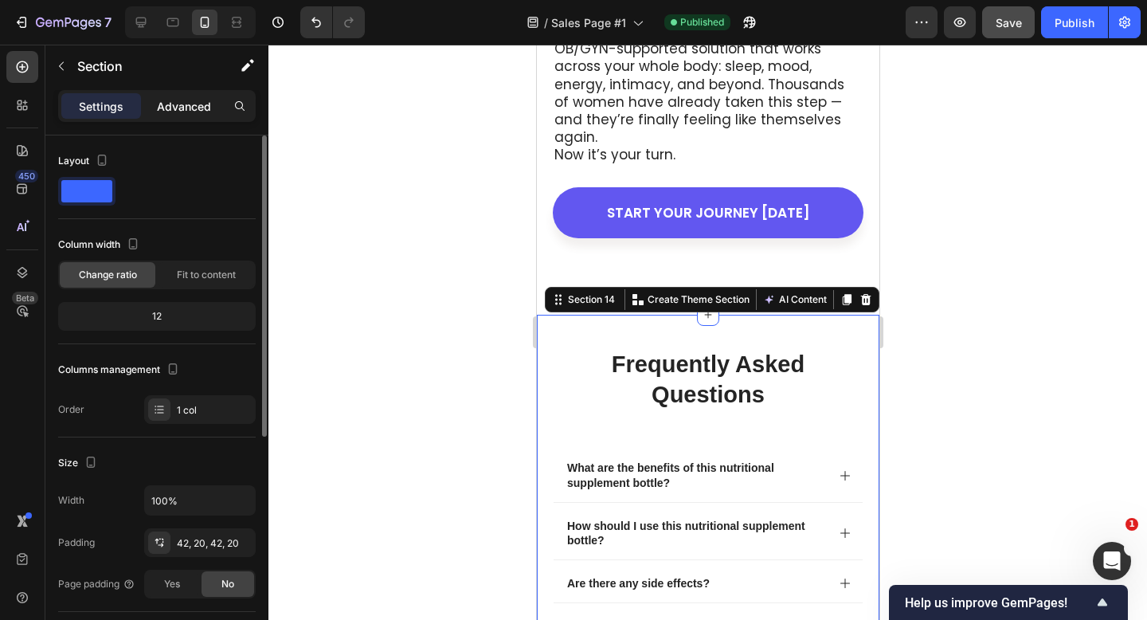
click at [171, 109] on p "Advanced" at bounding box center [184, 106] width 54 height 17
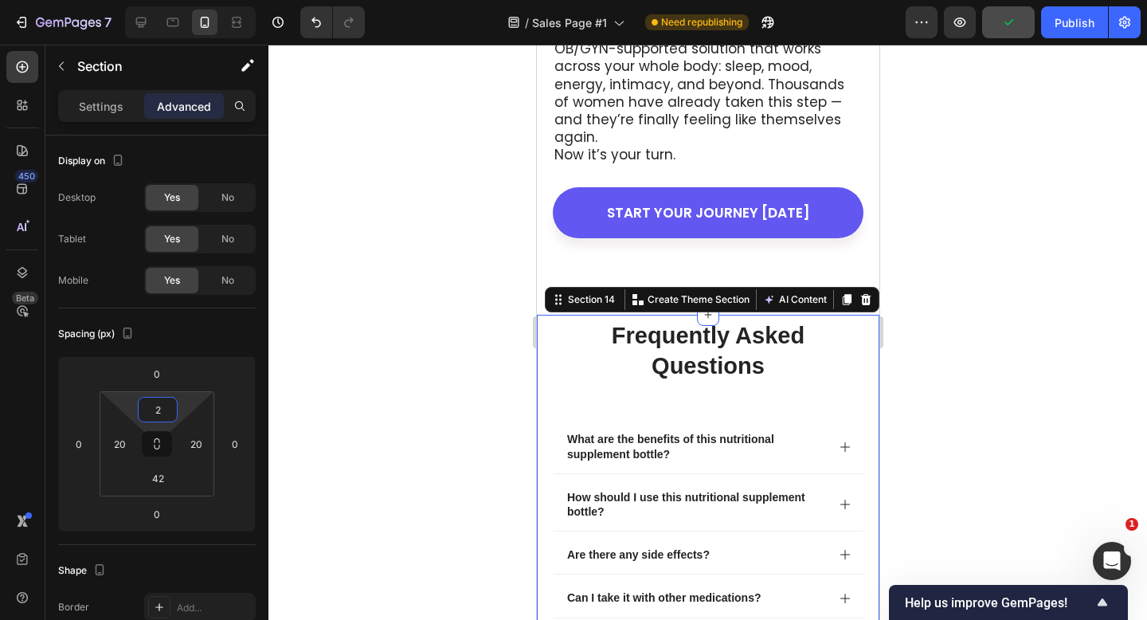
type input "0"
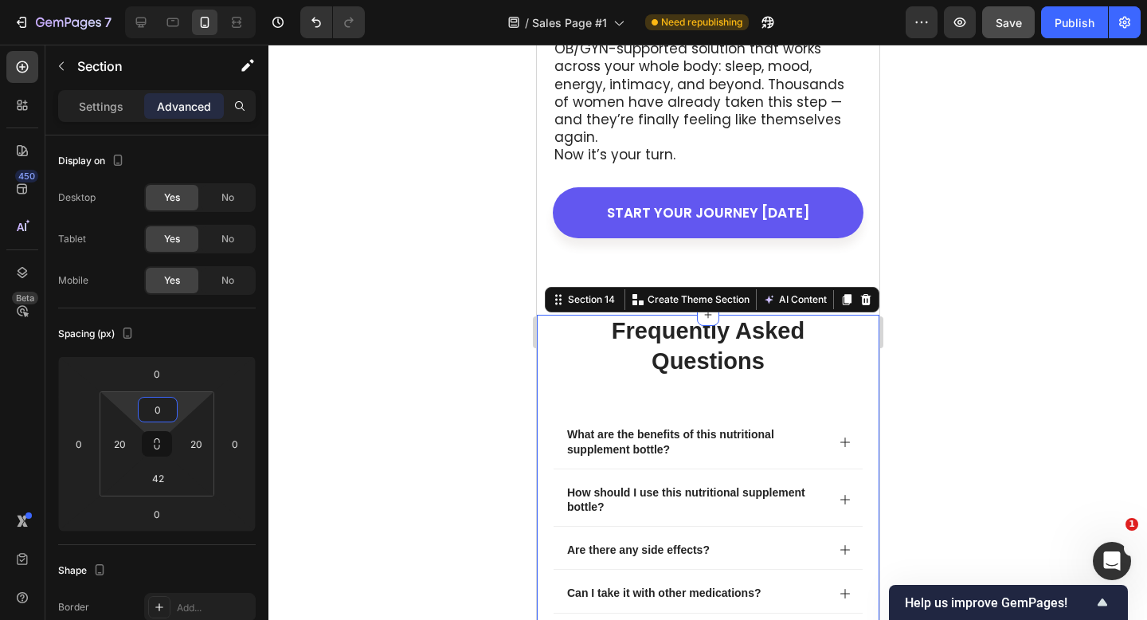
drag, startPoint x: 158, startPoint y: 422, endPoint x: 159, endPoint y: 443, distance: 20.8
click at [159, 0] on html "7 Version history / Sales Page #1 Need republishing Preview Save Publish 450 Be…" at bounding box center [573, 0] width 1147 height 0
click at [756, 320] on p "frequently asked questions" at bounding box center [708, 346] width 308 height 60
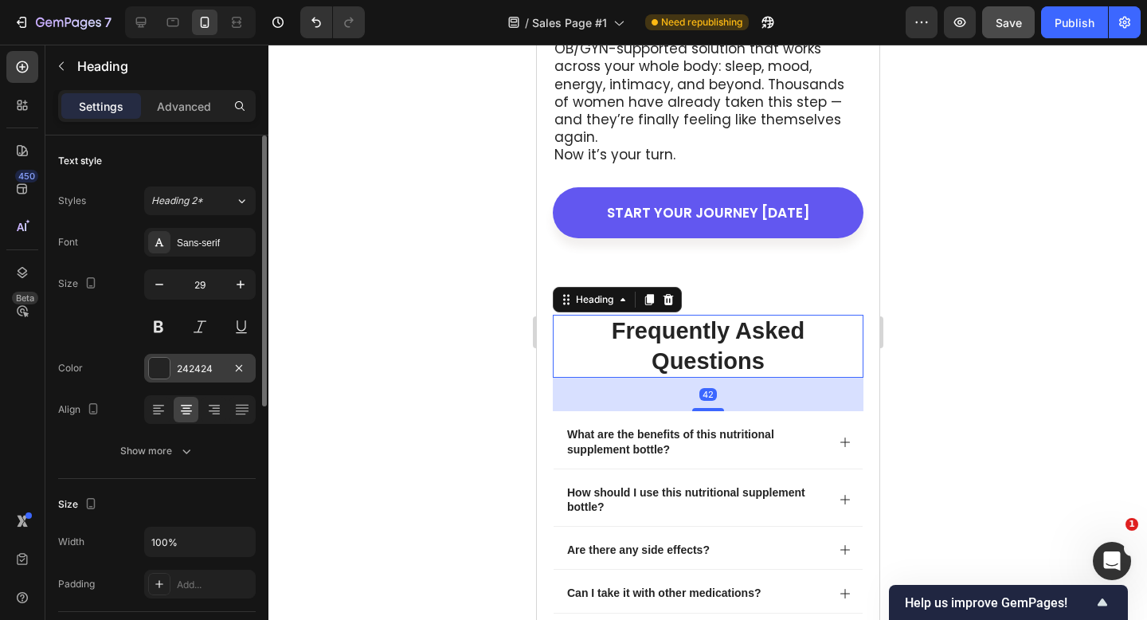
click at [147, 365] on div "242424" at bounding box center [200, 368] width 112 height 29
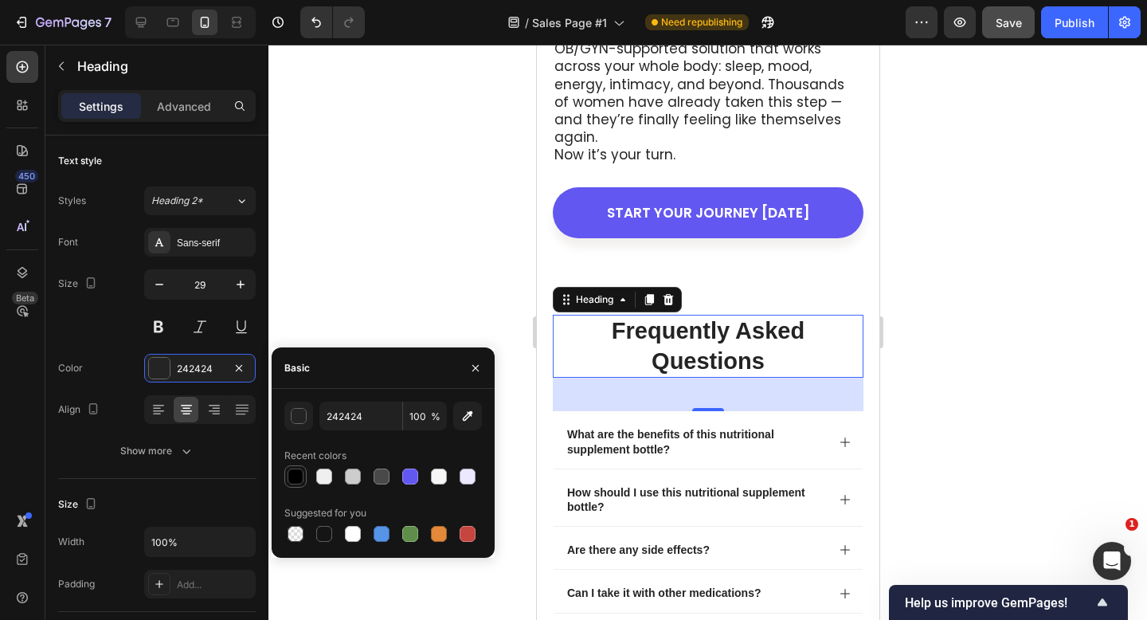
click at [293, 472] on div at bounding box center [296, 477] width 16 height 16
type input "000000"
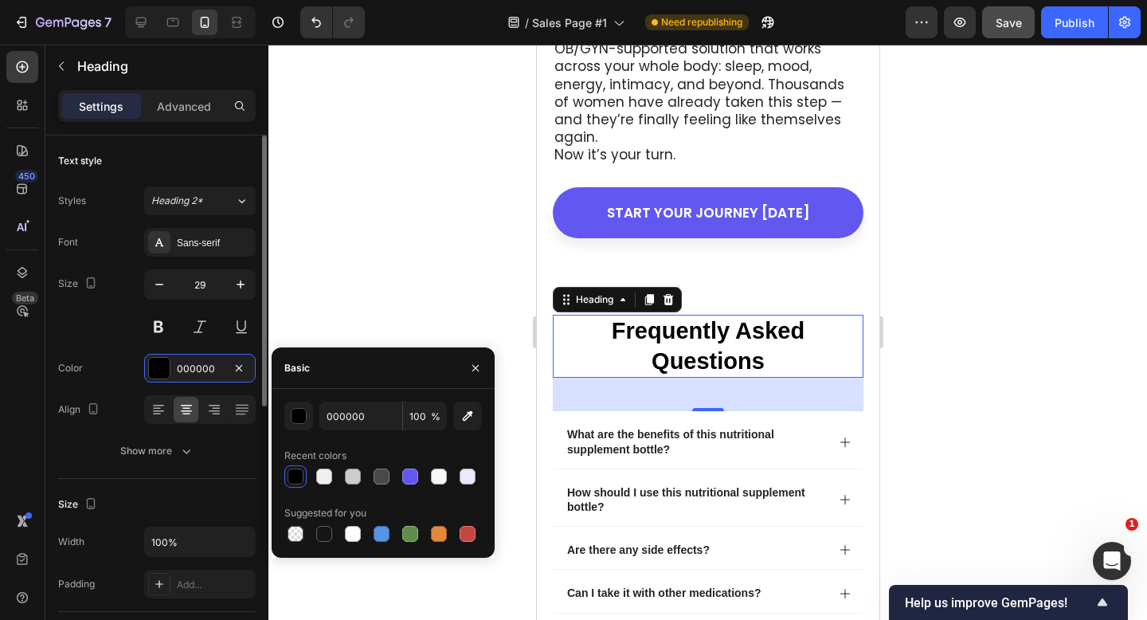
click at [185, 261] on div "Font Sans-serif Size 29 Color 000000 Align Show more" at bounding box center [157, 346] width 198 height 237
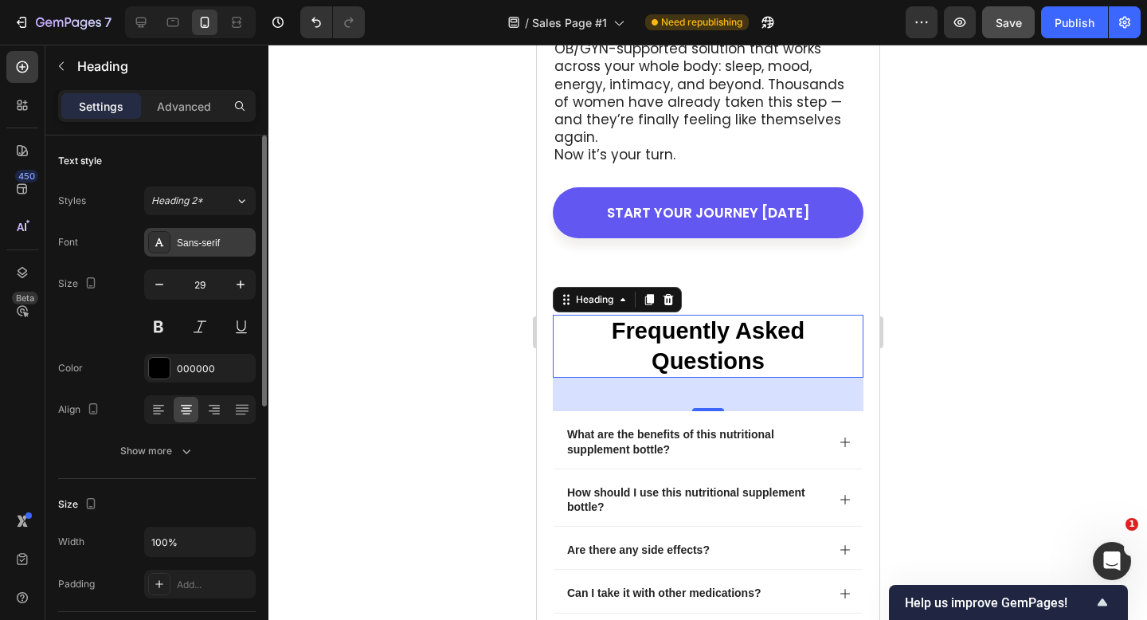
click at [199, 250] on div "Sans-serif" at bounding box center [200, 242] width 112 height 29
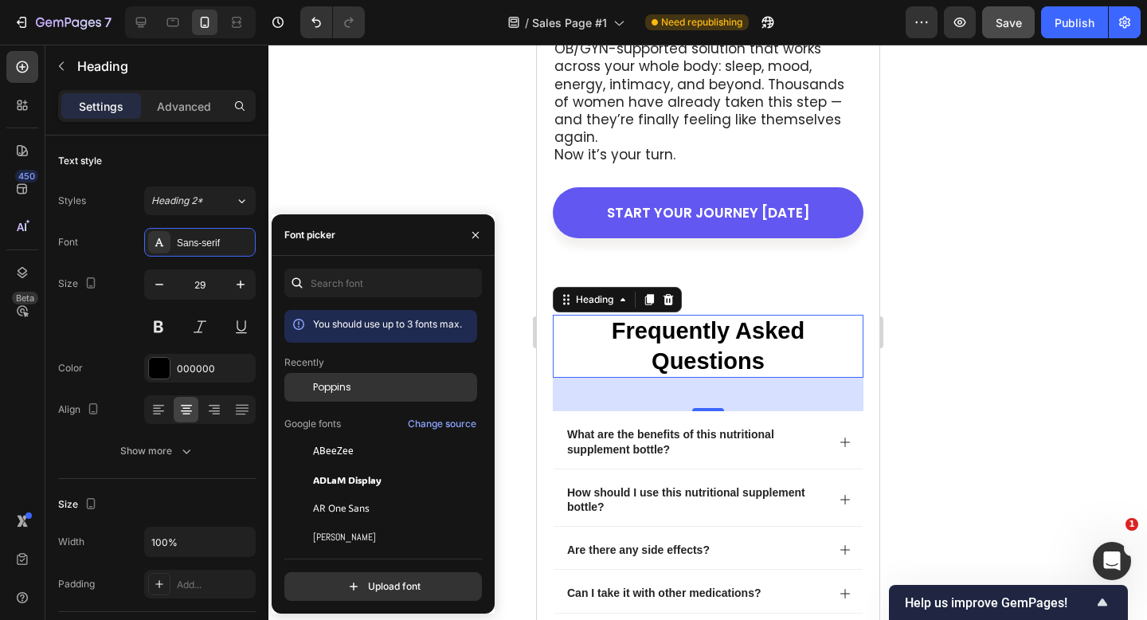
click at [351, 380] on span "Poppins" at bounding box center [332, 387] width 38 height 14
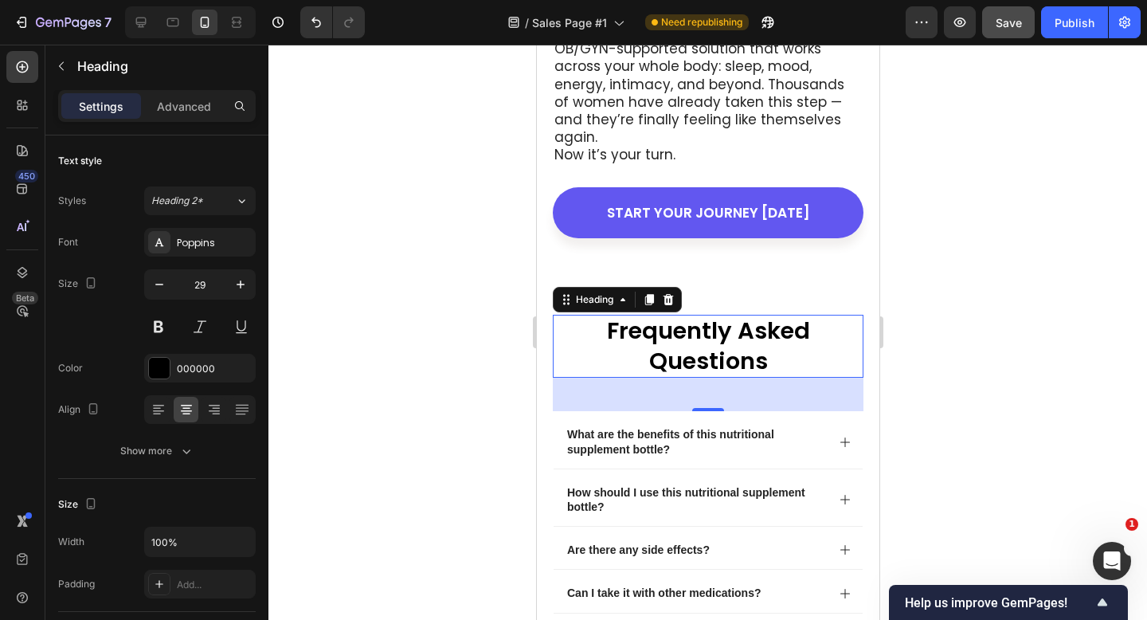
click at [916, 265] on div at bounding box center [708, 332] width 879 height 575
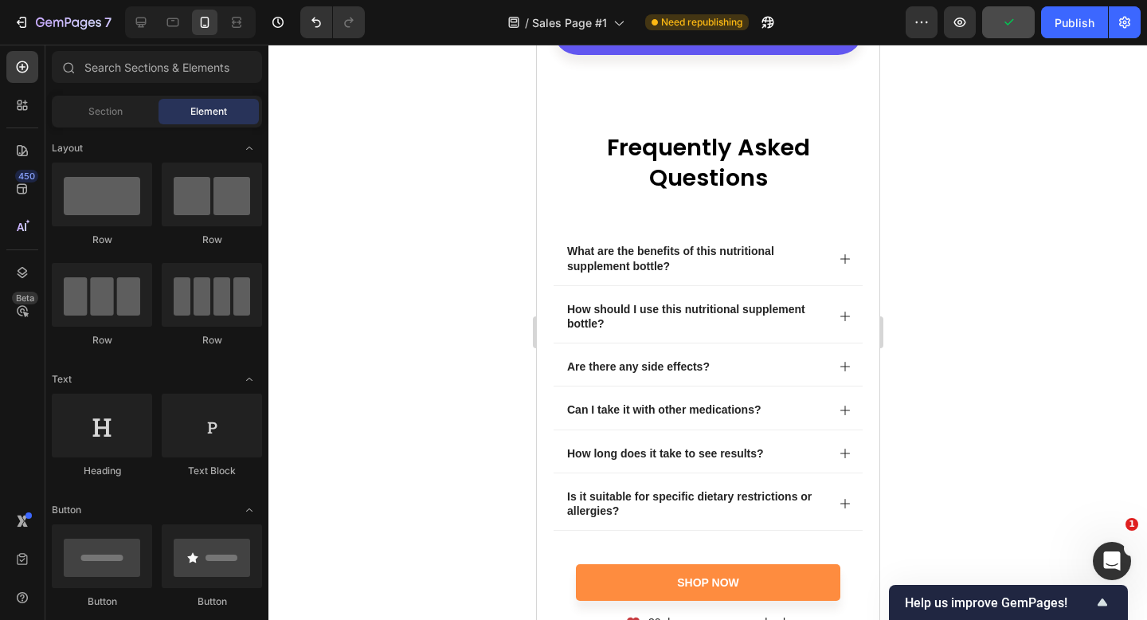
scroll to position [8482, 0]
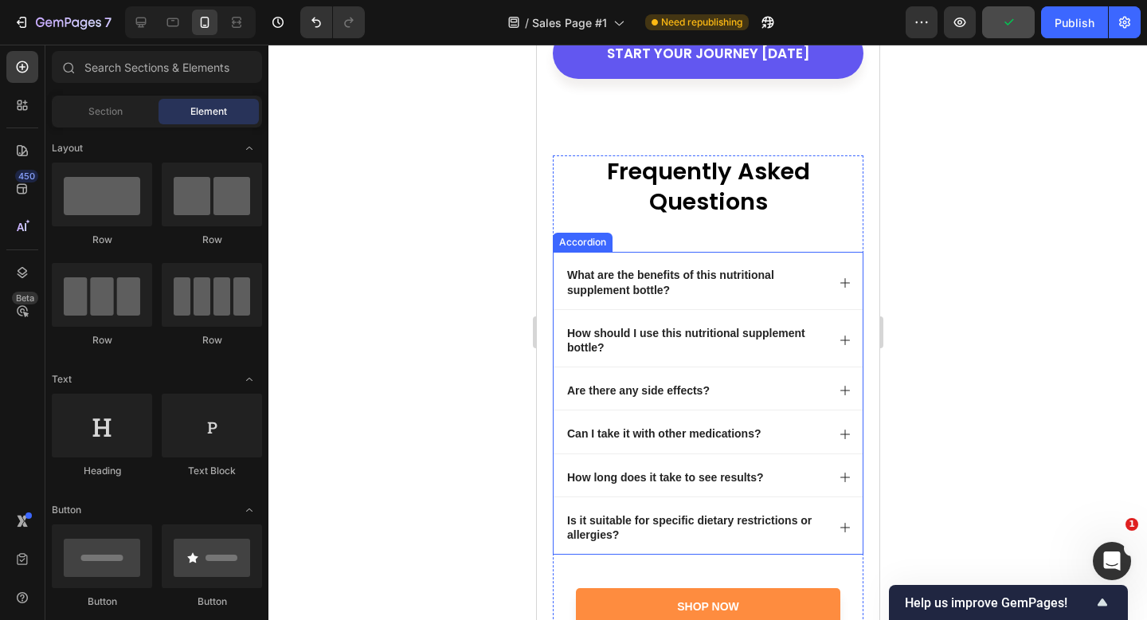
click at [689, 268] on p "What are the benefits of this nutritional supplement bottle?" at bounding box center [695, 282] width 257 height 29
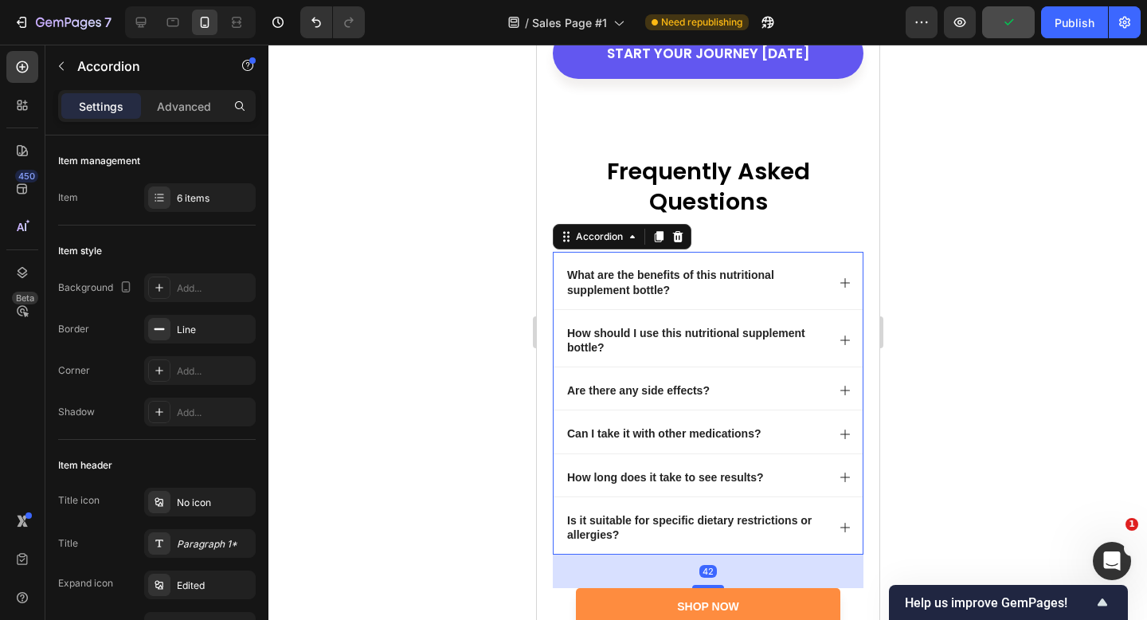
click at [693, 268] on p "What are the benefits of this nutritional supplement bottle?" at bounding box center [695, 282] width 257 height 29
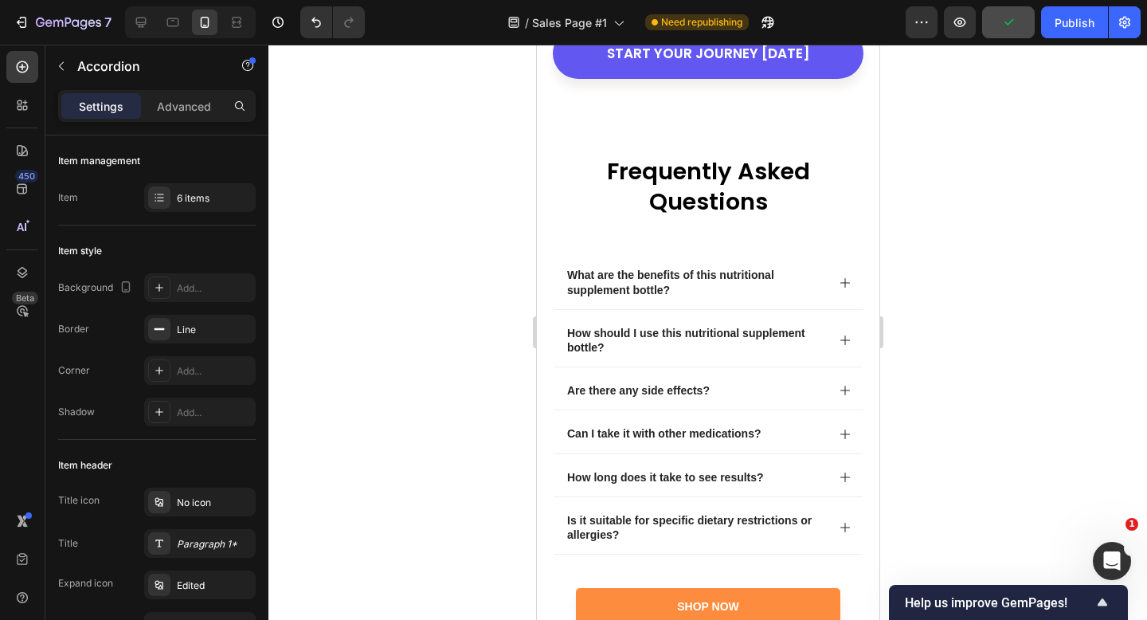
click at [861, 252] on div "What are the benefits of this nutritional supplement bottle?" at bounding box center [707, 280] width 309 height 57
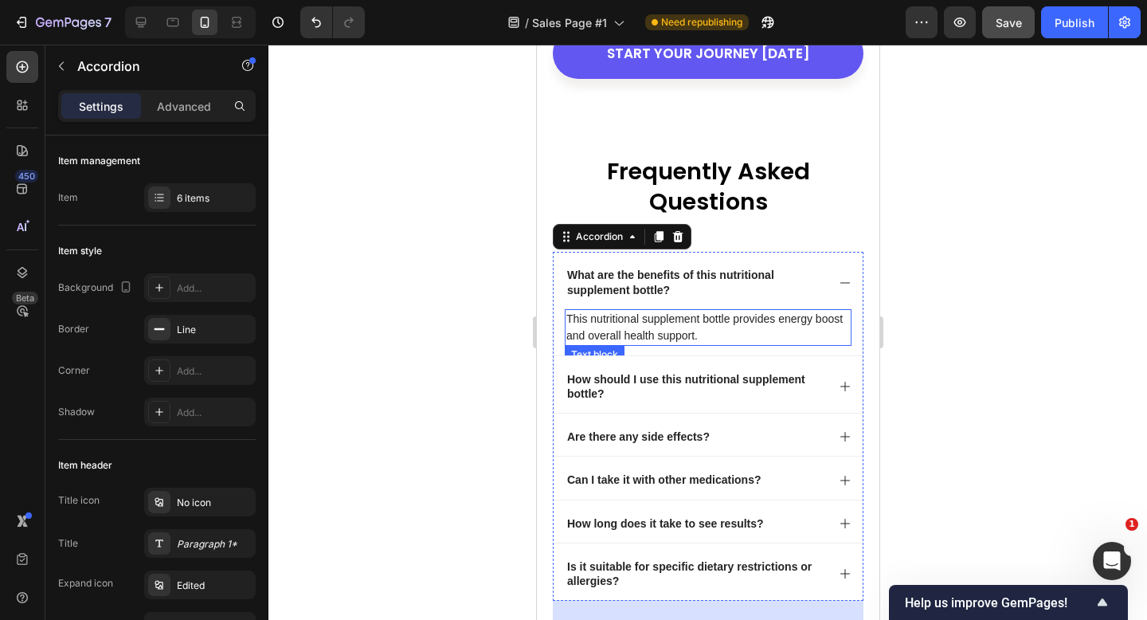
click at [776, 311] on p "This nutritional supplement bottle provides energy boost and overall health sup…" at bounding box center [708, 327] width 284 height 33
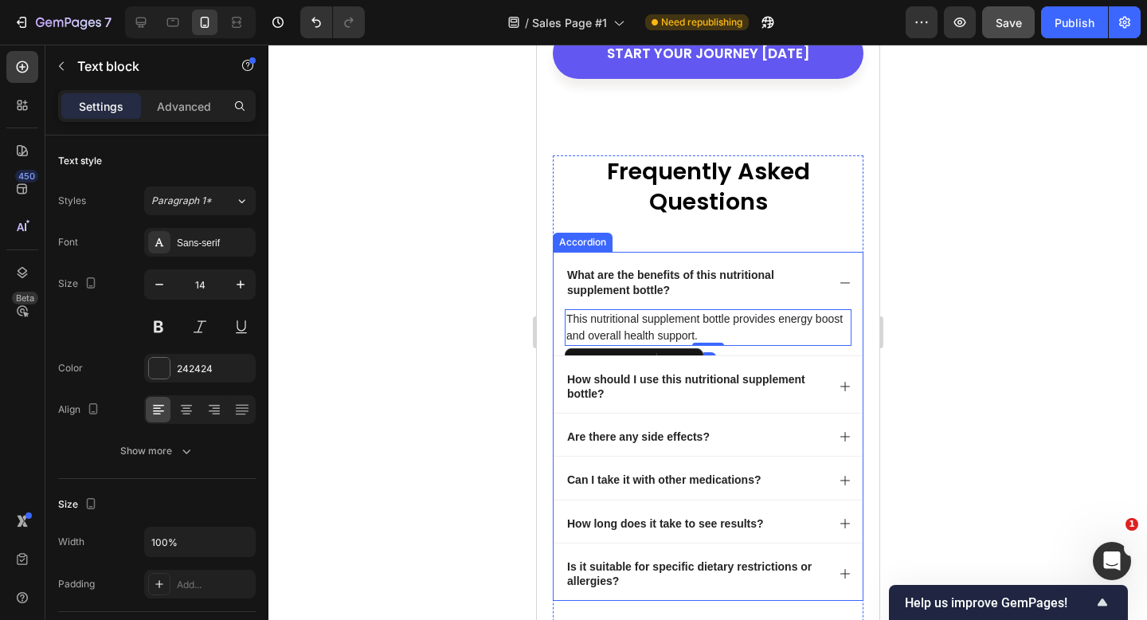
click at [723, 268] on p "What are the benefits of this nutritional supplement bottle?" at bounding box center [695, 282] width 257 height 29
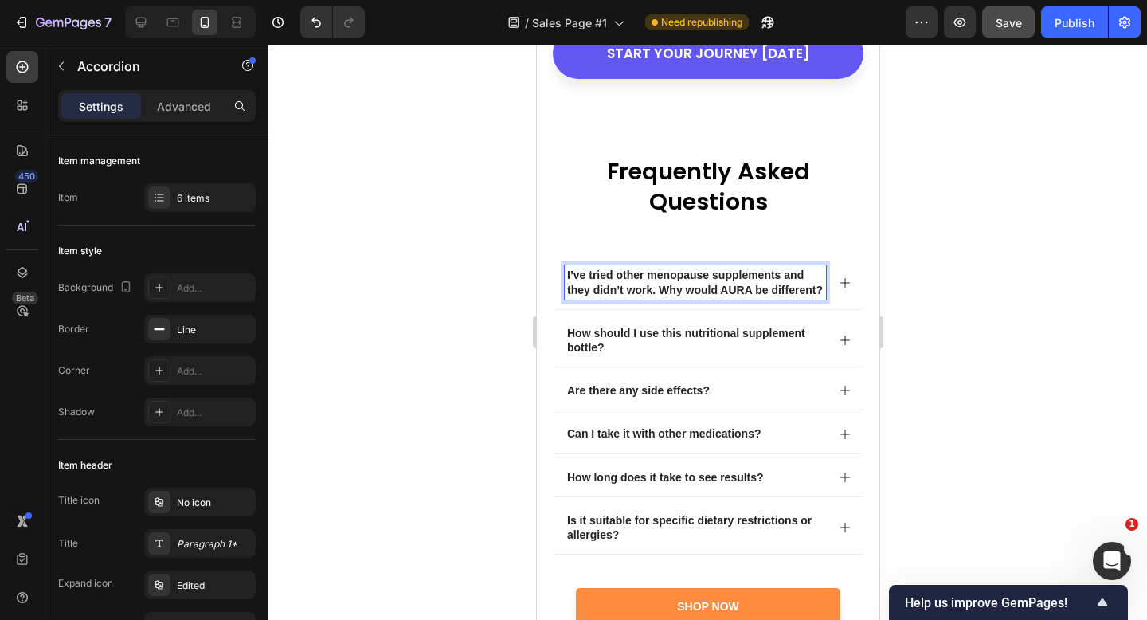
click at [751, 268] on p "I’ve tried other menopause supplements and they didn’t work. Why would AURA be …" at bounding box center [695, 282] width 257 height 29
click at [764, 326] on p "How should I use this nutritional supplement bottle?" at bounding box center [695, 340] width 257 height 29
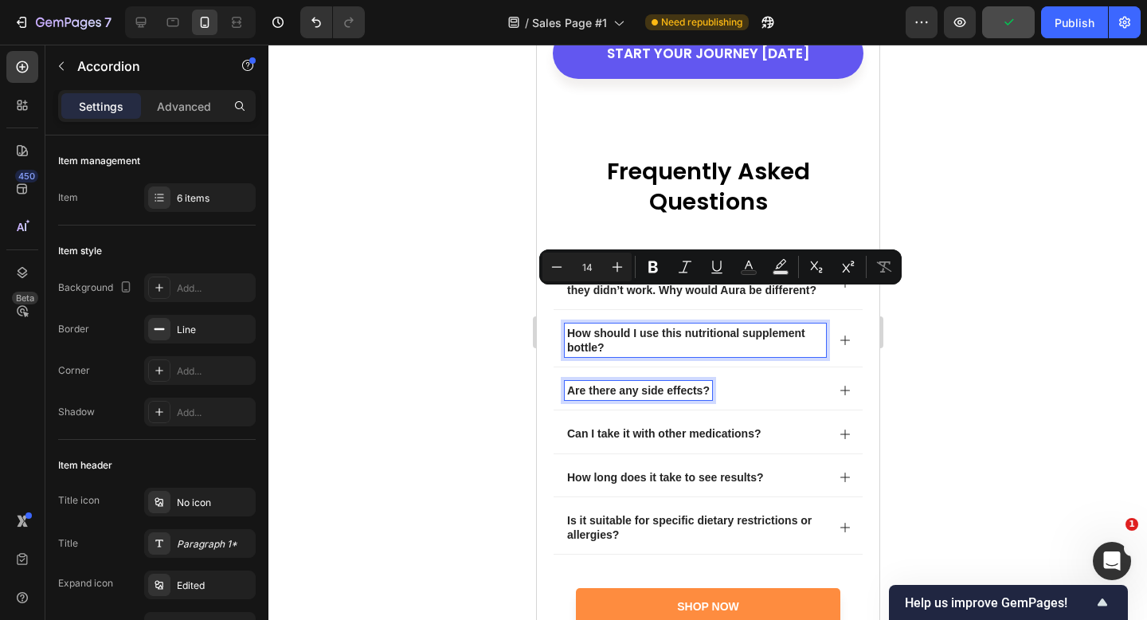
click at [615, 383] on p "Are there any side effects?" at bounding box center [638, 390] width 143 height 14
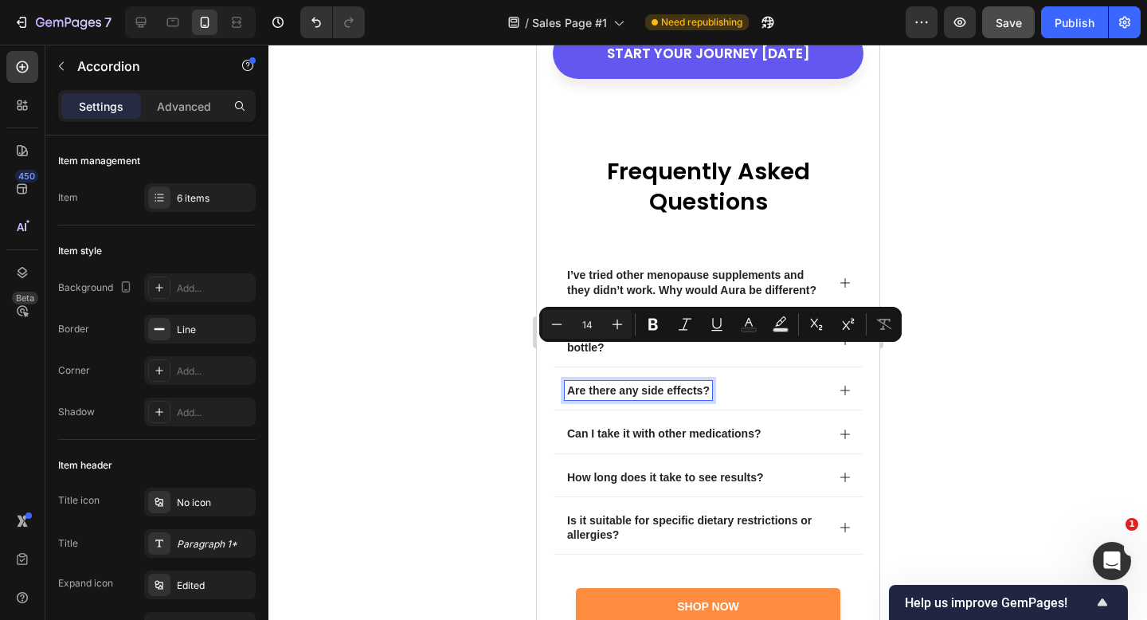
click at [630, 326] on p "How should I use this nutritional supplement bottle?" at bounding box center [695, 340] width 257 height 29
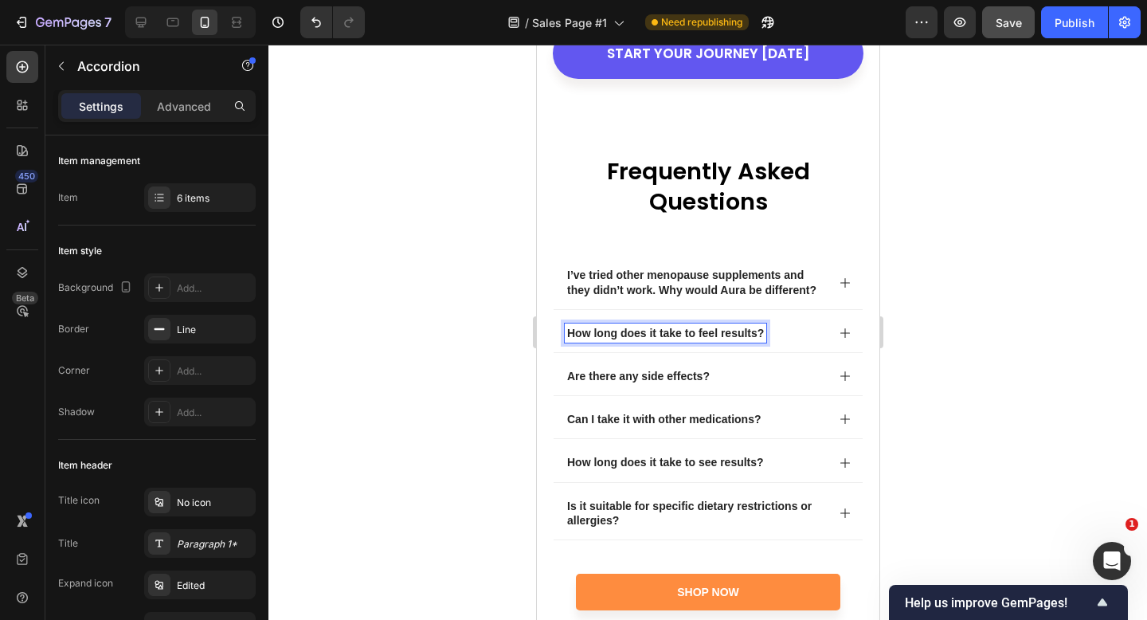
click at [625, 369] on p "Are there any side effects?" at bounding box center [638, 376] width 143 height 14
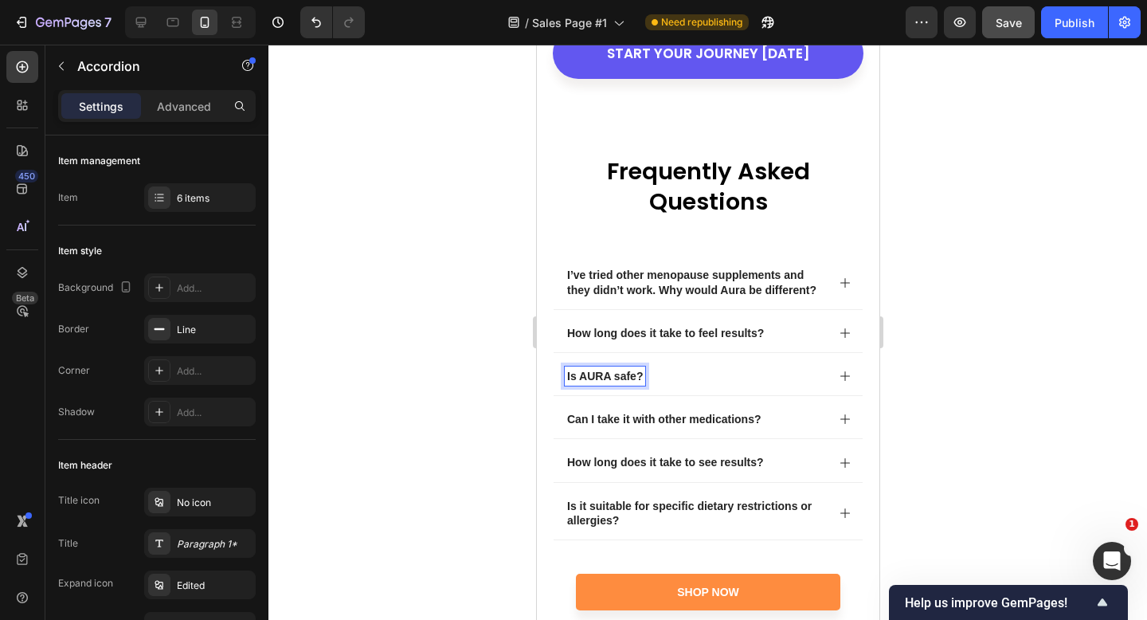
click at [608, 369] on p "Is AURA safe?" at bounding box center [605, 376] width 76 height 14
click at [632, 412] on p "Can I take it with other medications?" at bounding box center [664, 419] width 194 height 14
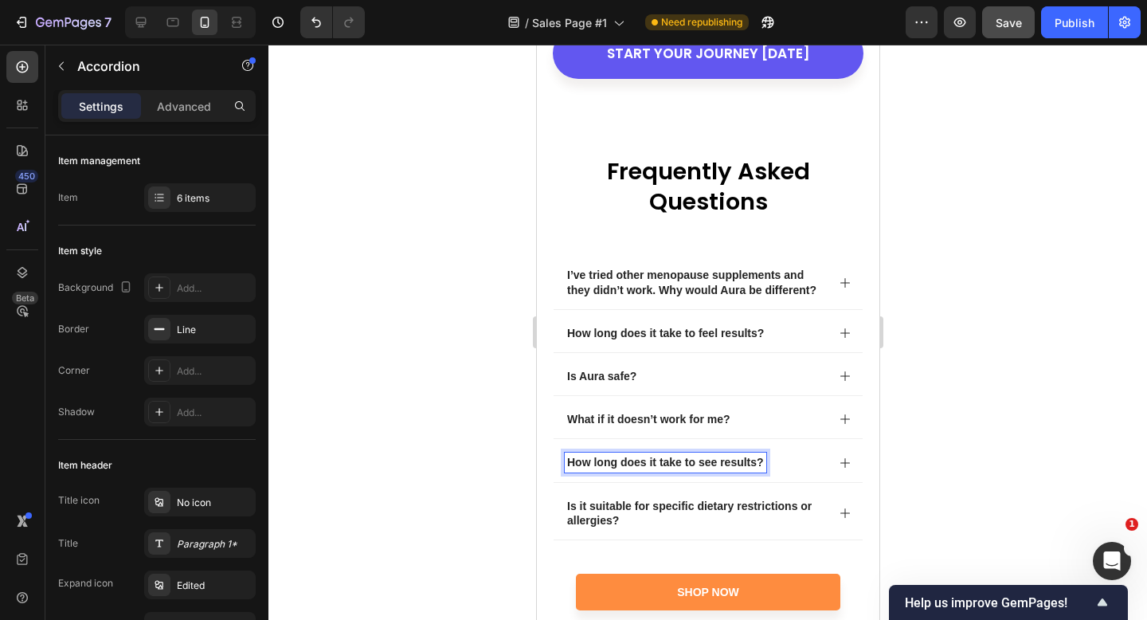
click at [633, 455] on p "How long does it take to see results?" at bounding box center [665, 462] width 197 height 14
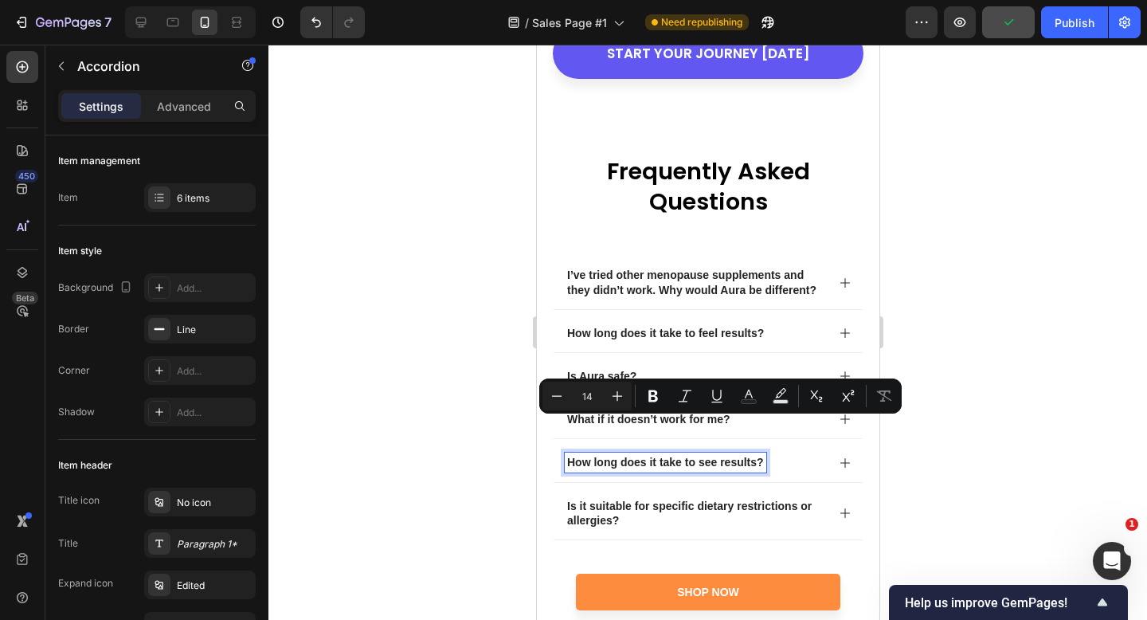
click at [618, 499] on p "Is it suitable for specific dietary restrictions or allergies?" at bounding box center [695, 513] width 257 height 29
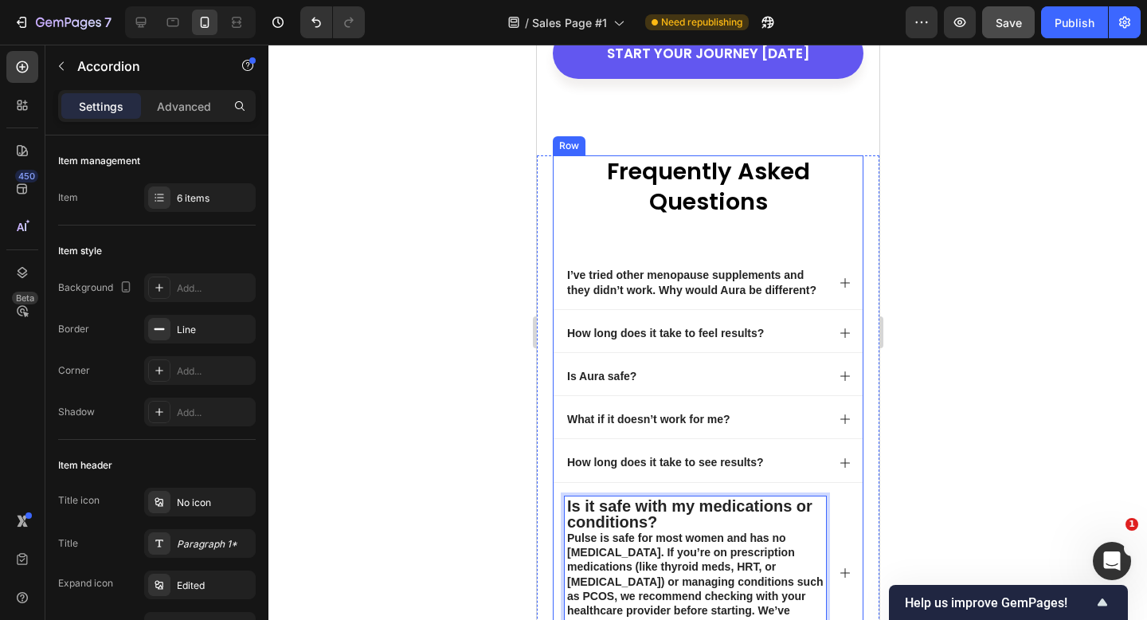
scroll to position [8488, 0]
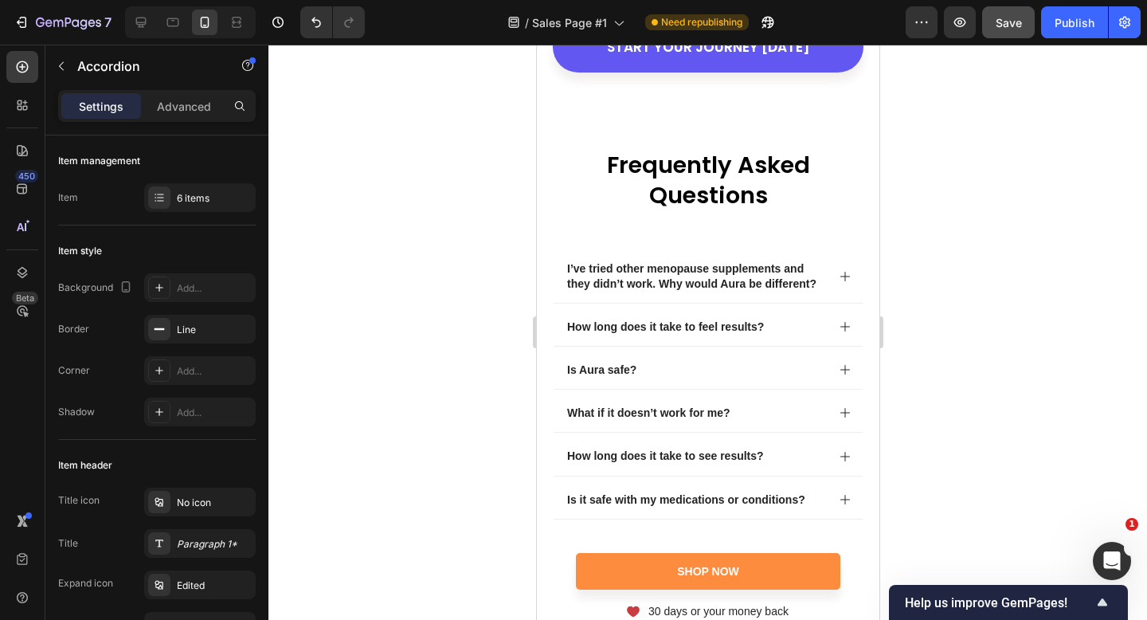
click at [849, 493] on icon at bounding box center [844, 499] width 13 height 13
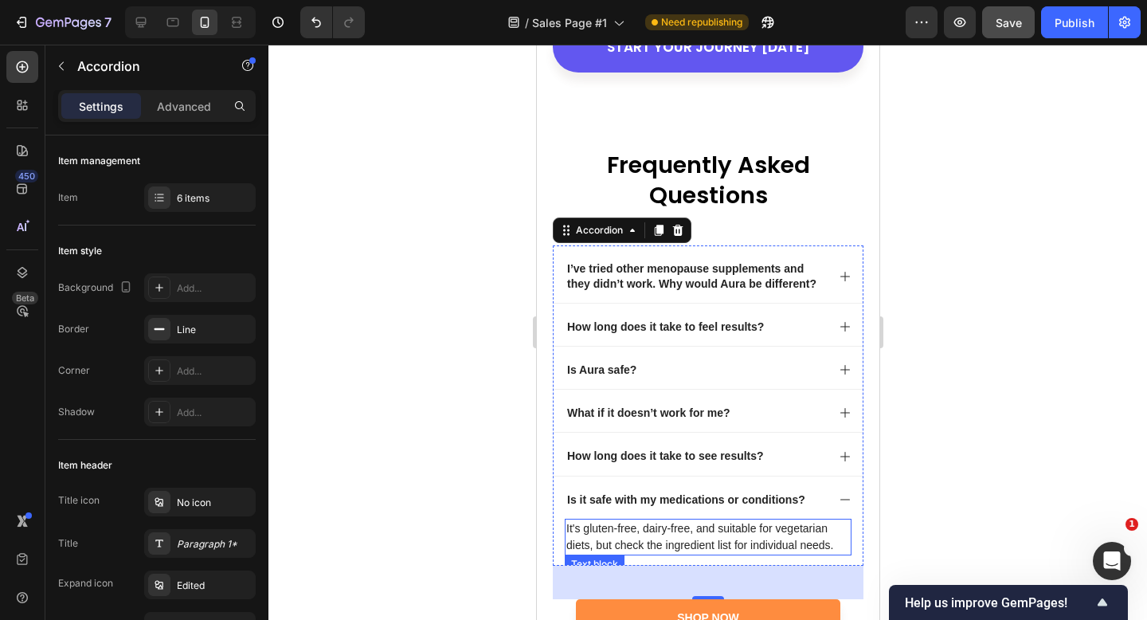
click at [723, 520] on p "It's gluten-free, dairy-free, and suitable for vegetarian diets, but check the …" at bounding box center [708, 536] width 284 height 33
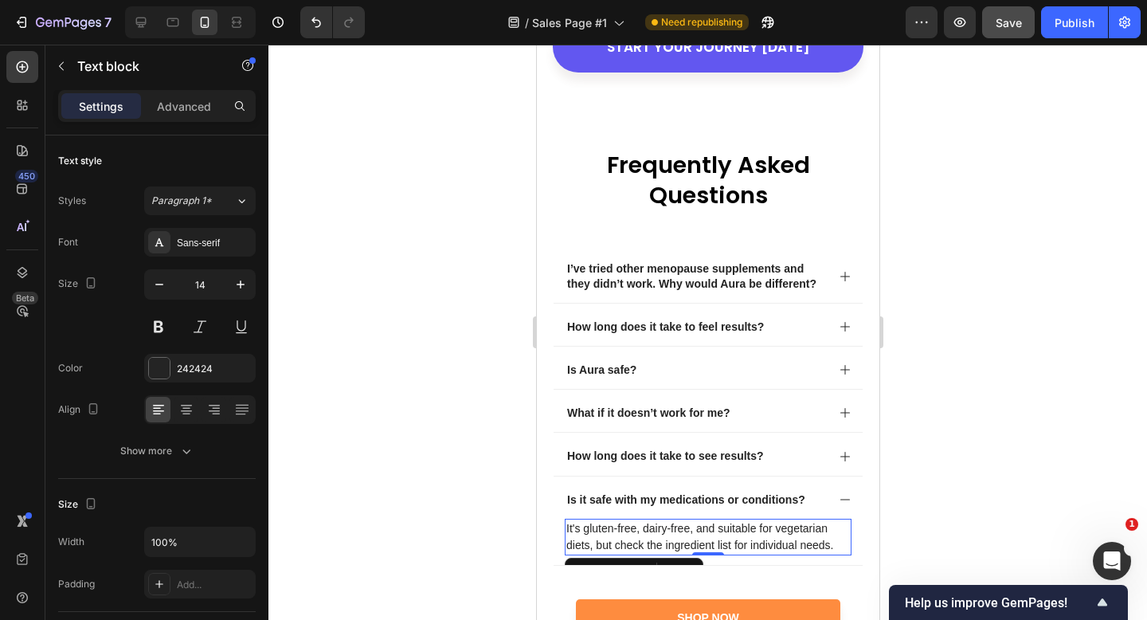
click at [676, 520] on p "It's gluten-free, dairy-free, and suitable for vegetarian diets, but check the …" at bounding box center [708, 536] width 284 height 33
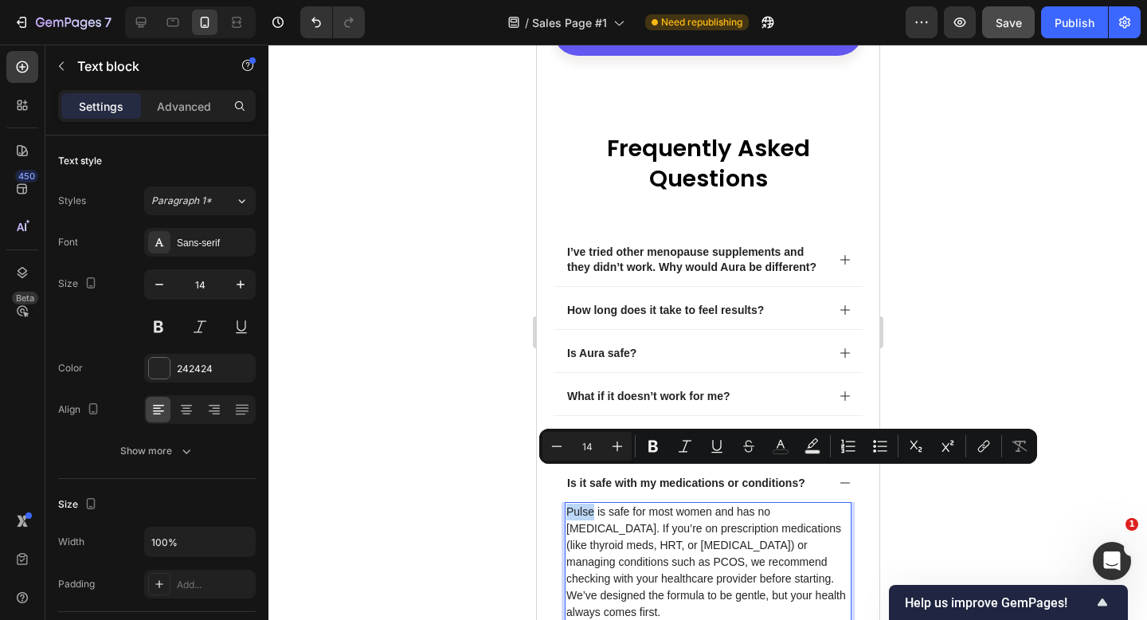
drag, startPoint x: 593, startPoint y: 476, endPoint x: 566, endPoint y: 476, distance: 27.1
click at [566, 504] on p "Pulse is safe for most women and has no synthetic hormones. If you’re on prescr…" at bounding box center [708, 562] width 284 height 117
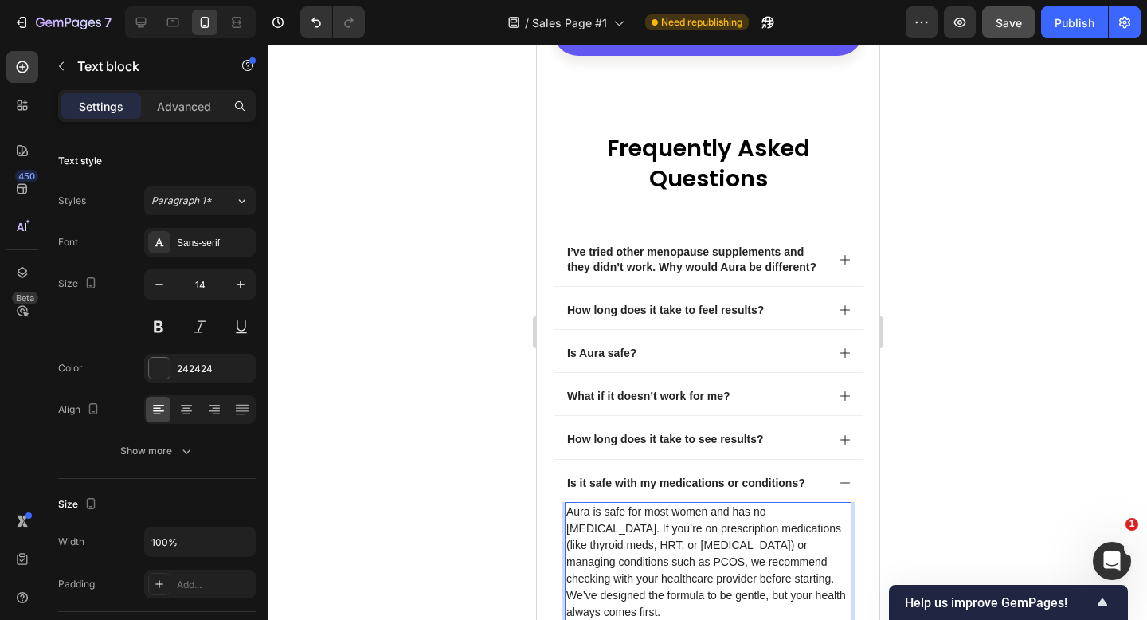
click at [644, 573] on p "Aura is safe for most women and has no synthetic hormones. If you’re on prescri…" at bounding box center [708, 562] width 284 height 117
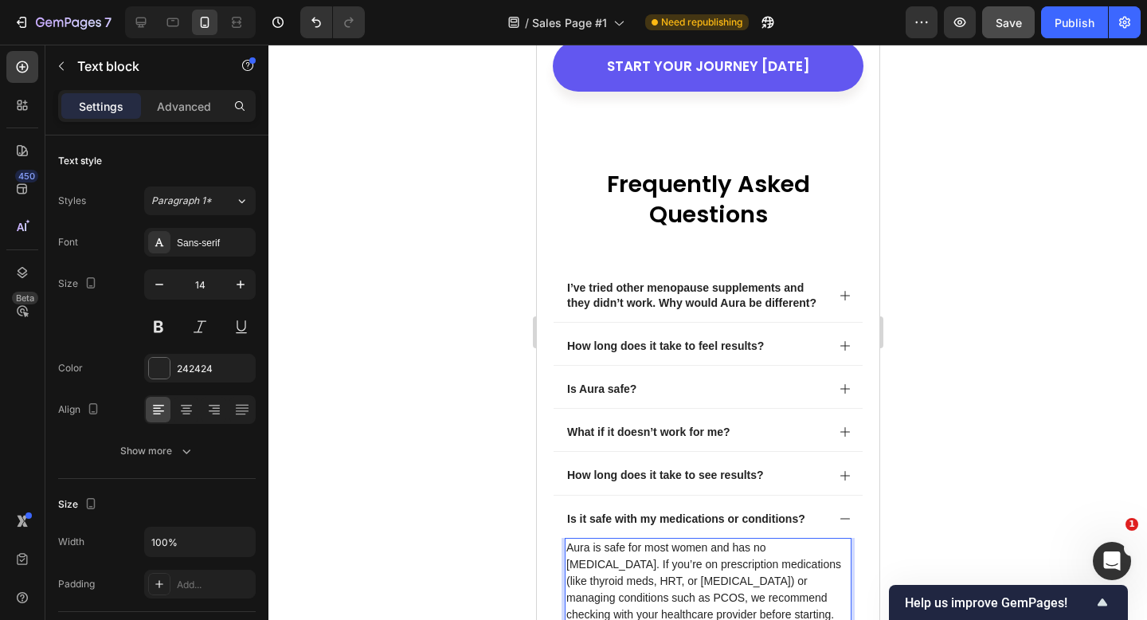
scroll to position [8468, 0]
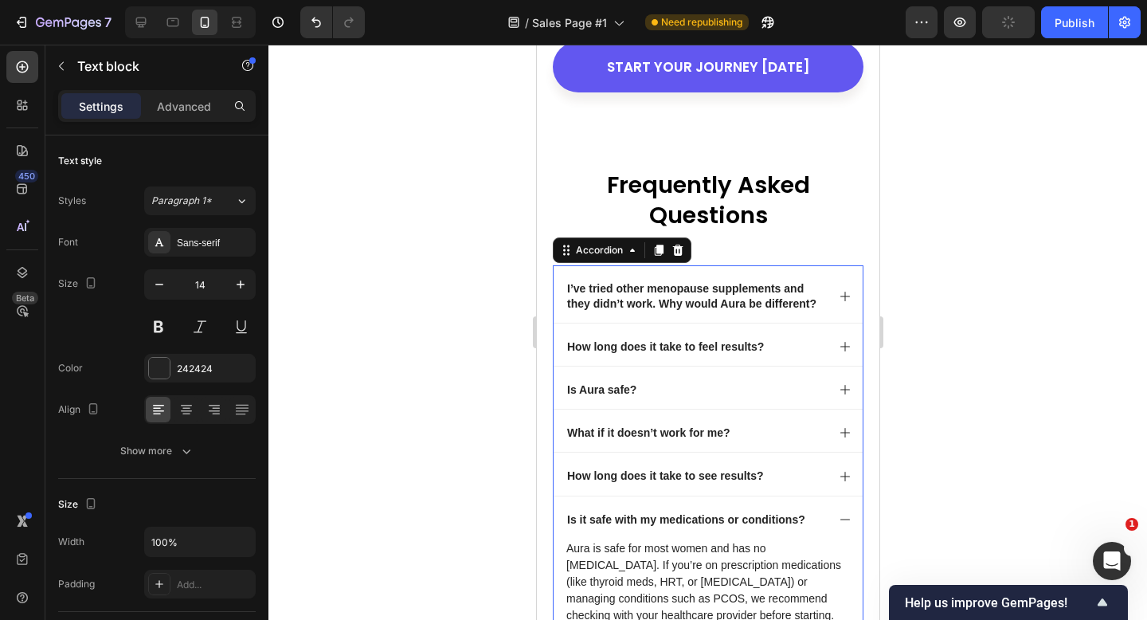
click at [686, 512] on p "Is it safe with my medications or conditions?" at bounding box center [686, 519] width 238 height 14
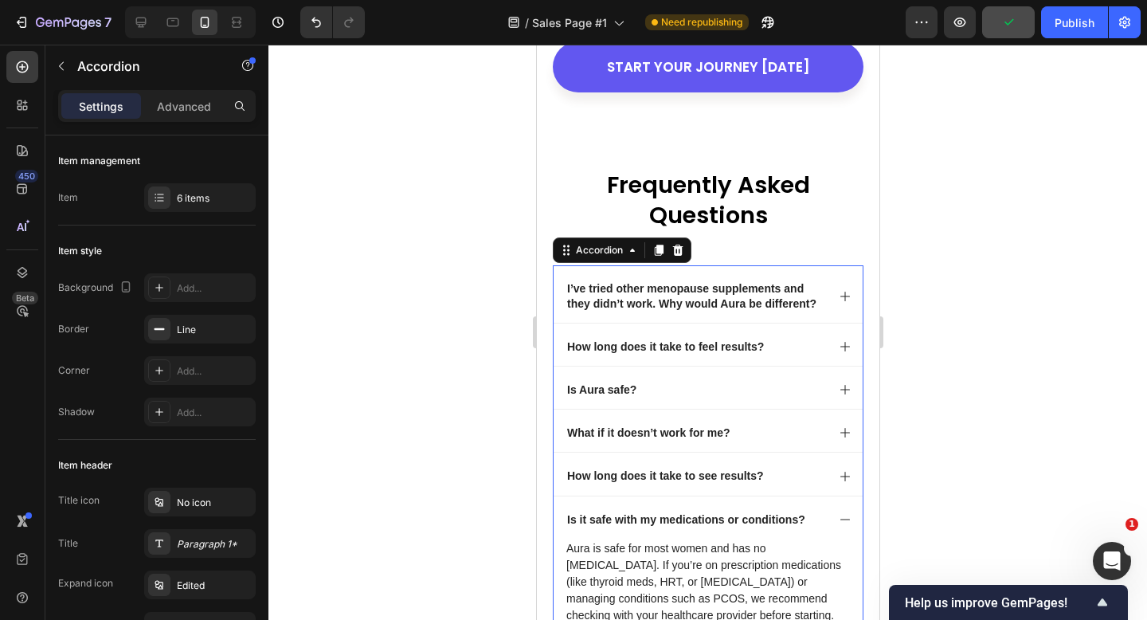
click at [837, 496] on div "Is it safe with my medications or conditions?" at bounding box center [707, 517] width 309 height 42
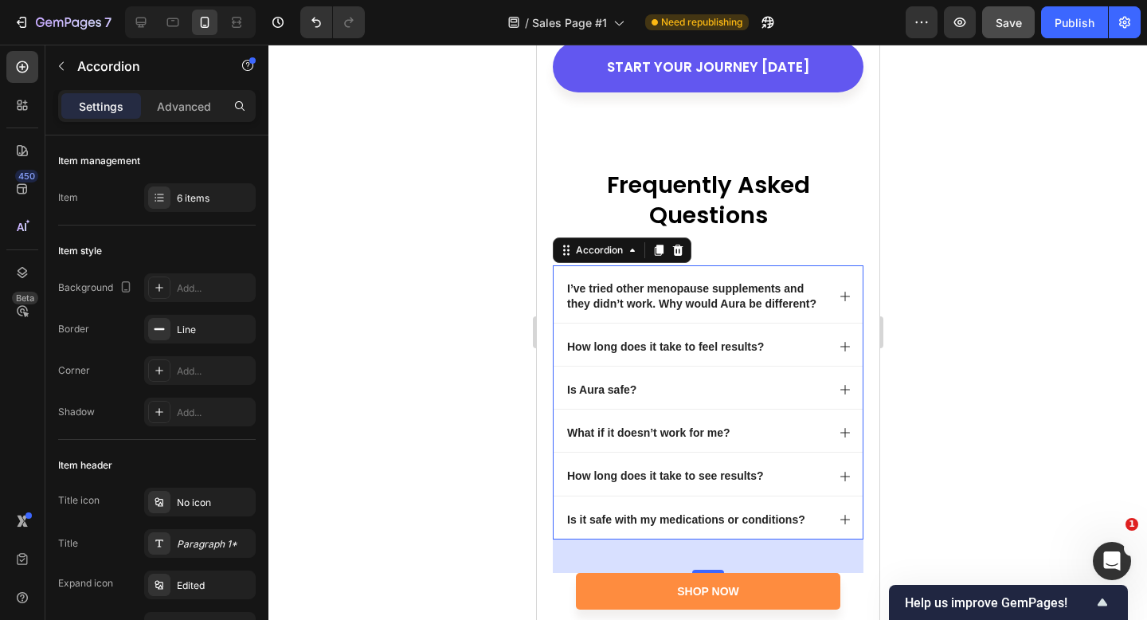
click at [812, 279] on div "I’ve tried other menopause supplements and they didn’t work. Why would Aura be …" at bounding box center [694, 295] width 261 height 33
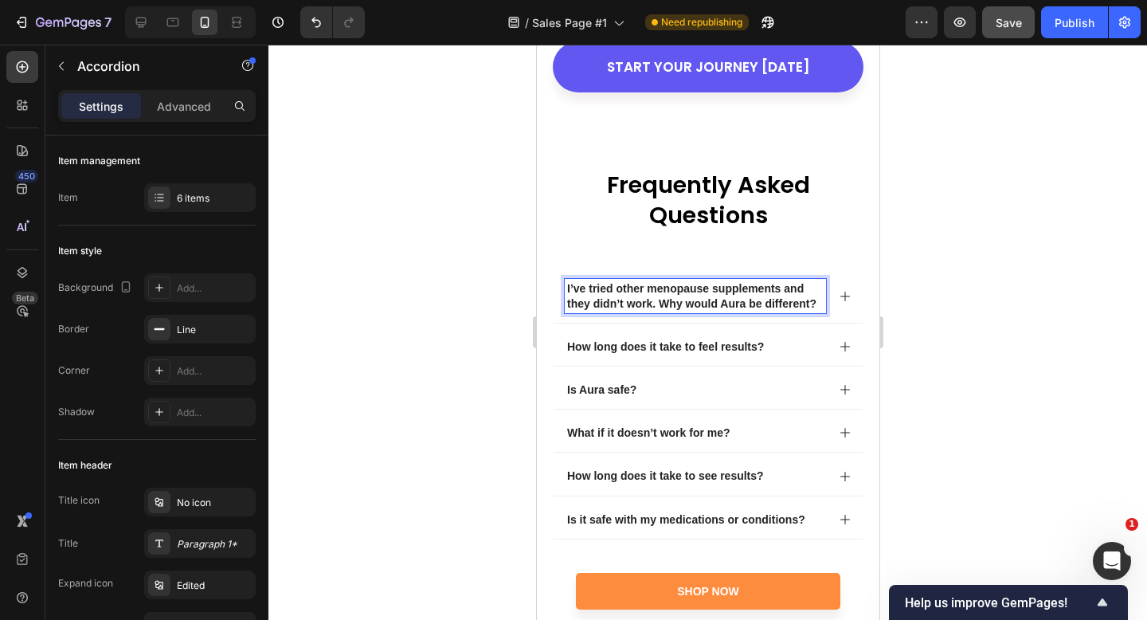
click at [841, 265] on div "I’ve tried other menopause supplements and they didn’t work. Why would Aura be …" at bounding box center [707, 293] width 309 height 57
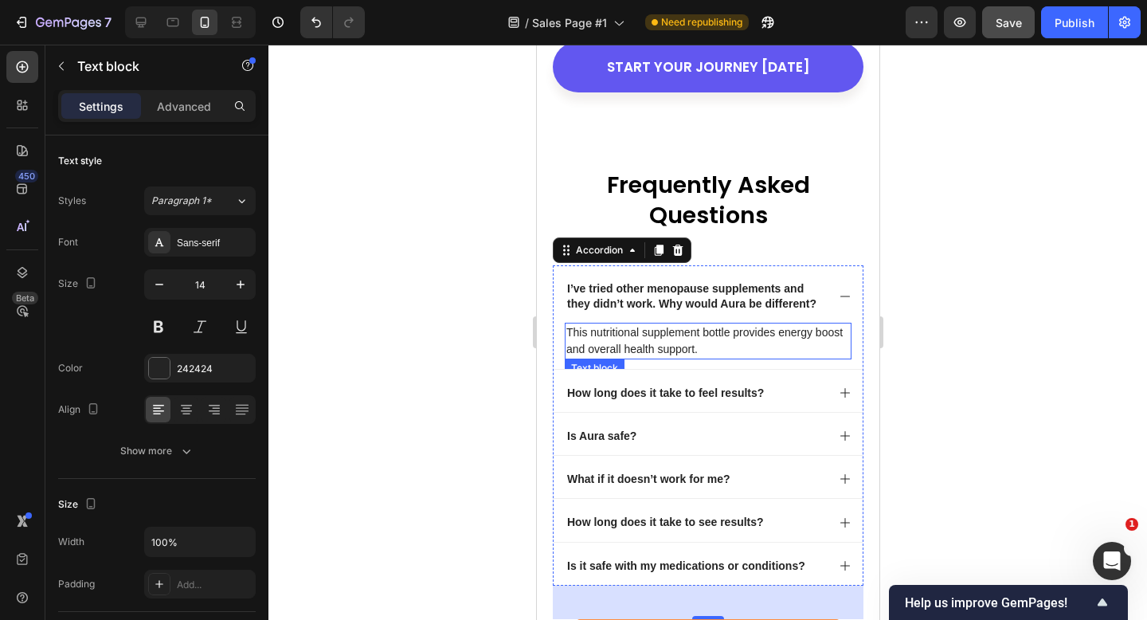
click at [753, 324] on p "This nutritional supplement bottle provides energy boost and overall health sup…" at bounding box center [708, 340] width 284 height 33
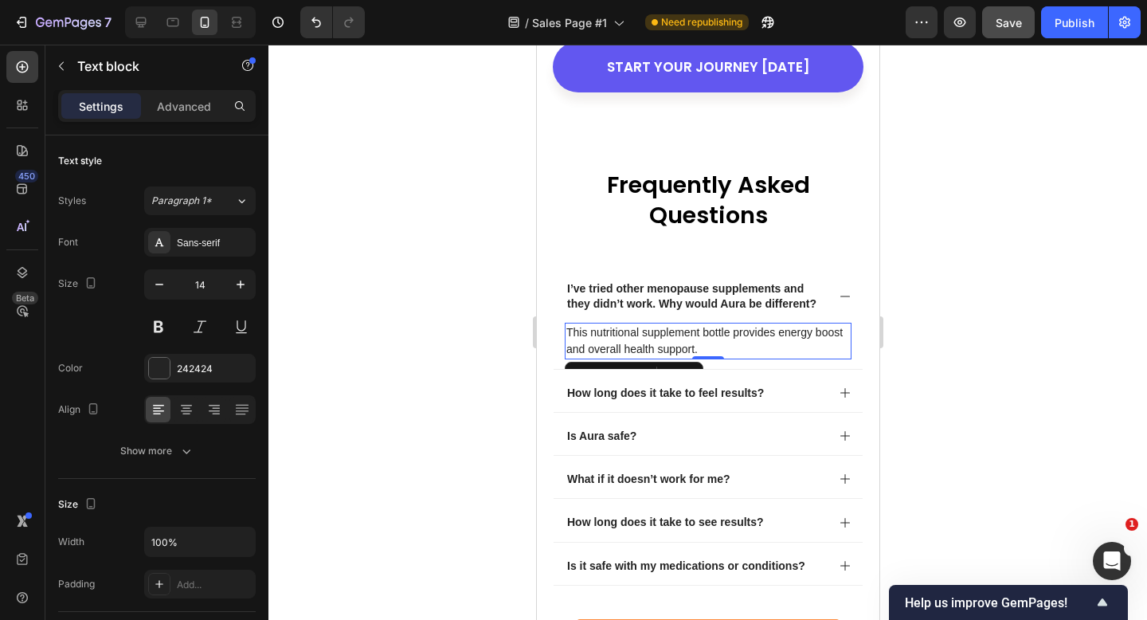
click at [674, 324] on p "This nutritional supplement bottle provides energy boost and overall health sup…" at bounding box center [708, 340] width 284 height 33
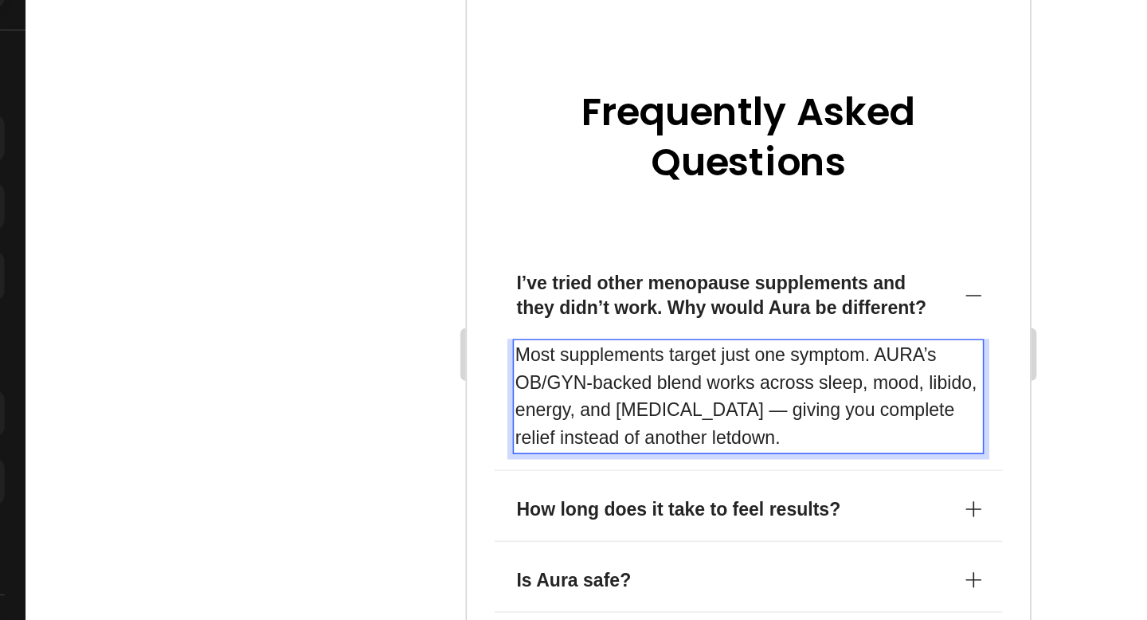
click at [746, 162] on p "Most supplements target just one symptom. AURA’s OB/GYN-backed blend works acro…" at bounding box center [638, 195] width 284 height 67
drag, startPoint x: 579, startPoint y: 151, endPoint x: 497, endPoint y: 150, distance: 82.1
click at [497, 162] on p "Most supplements target just one symptom. Our OB/GYN-backed blend works across …" at bounding box center [638, 195] width 284 height 67
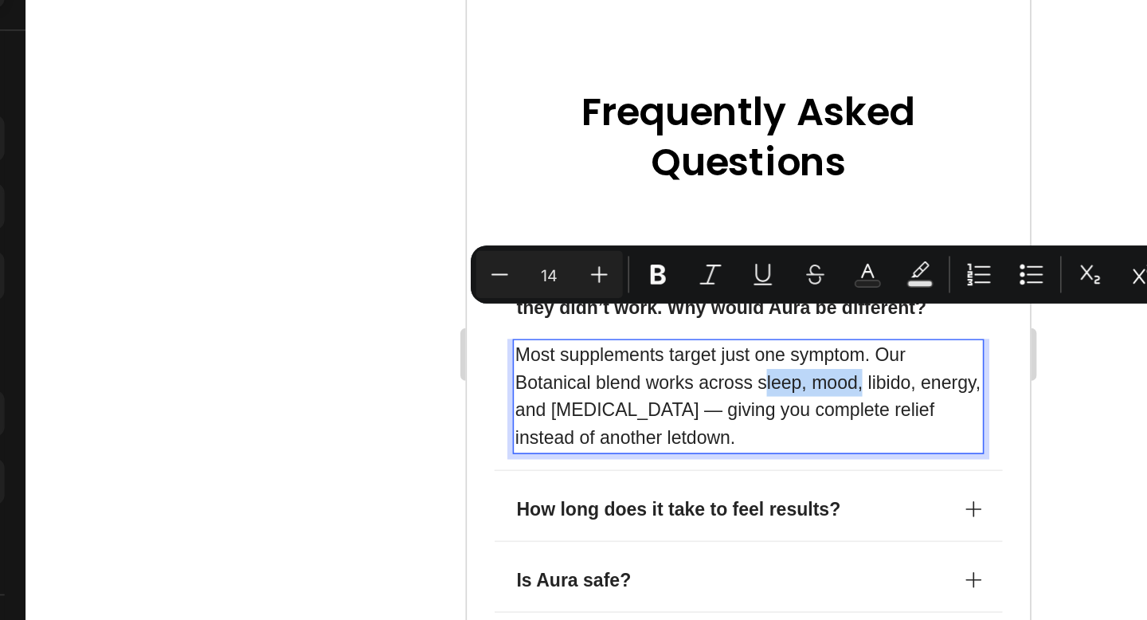
drag, startPoint x: 646, startPoint y: 154, endPoint x: 707, endPoint y: 157, distance: 60.6
click at [707, 162] on p "Most supplements target just one symptom. Our Botanical blend works across slee…" at bounding box center [638, 195] width 284 height 67
drag, startPoint x: 713, startPoint y: 151, endPoint x: 755, endPoint y: 156, distance: 41.8
click at [755, 162] on p "Most supplements target just one symptom. Our Botanical blend works across slee…" at bounding box center [638, 195] width 284 height 67
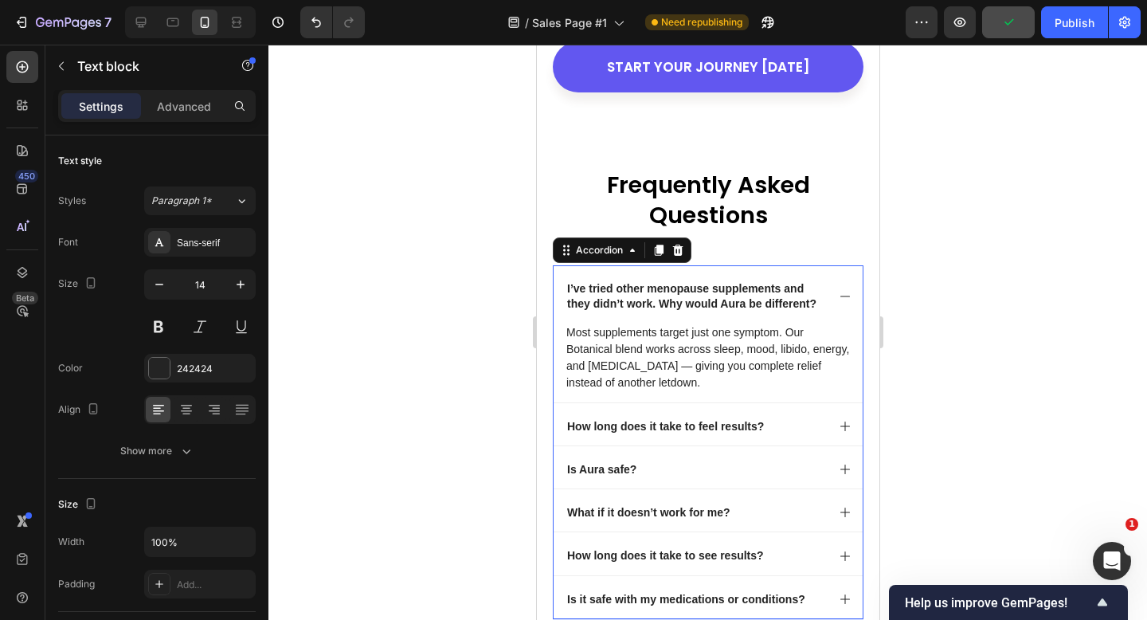
click at [840, 290] on icon at bounding box center [844, 296] width 13 height 13
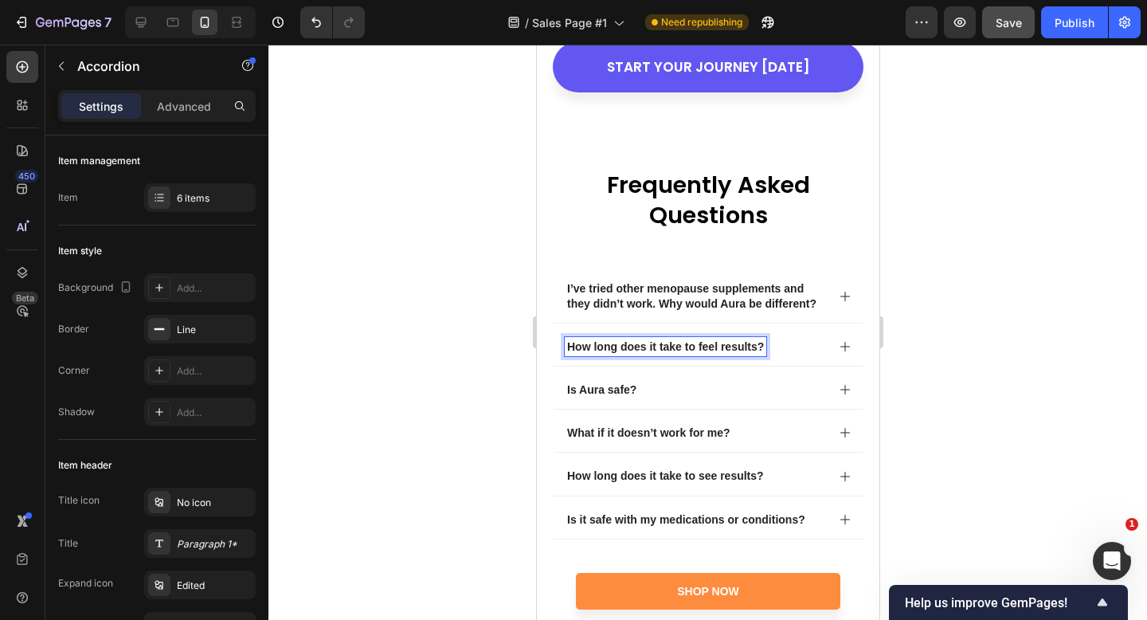
click at [791, 337] on div "How long does it take to feel results?" at bounding box center [694, 346] width 261 height 19
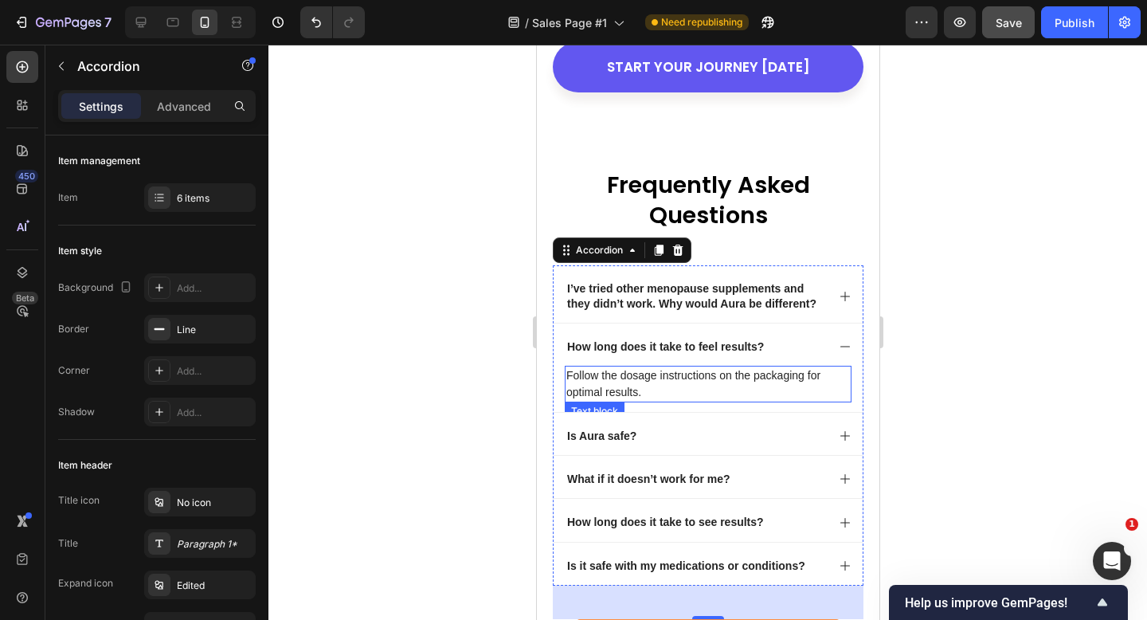
click at [740, 367] on p "Follow the dosage instructions on the packaging for optimal results." at bounding box center [708, 383] width 284 height 33
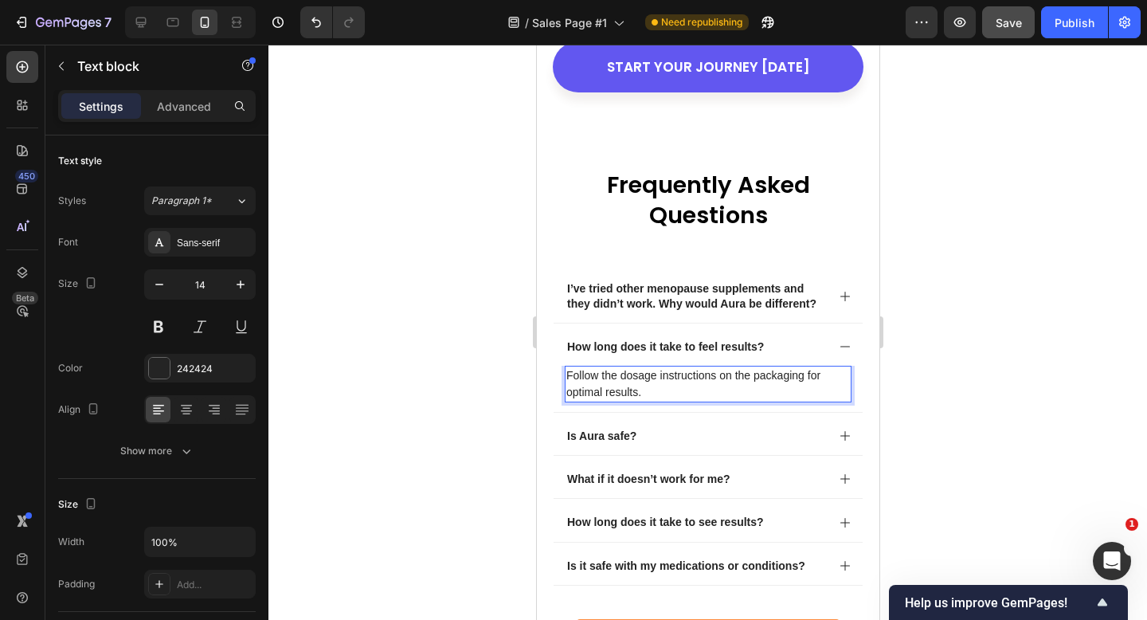
click at [645, 367] on p "Follow the dosage instructions on the packaging for optimal results." at bounding box center [708, 383] width 284 height 33
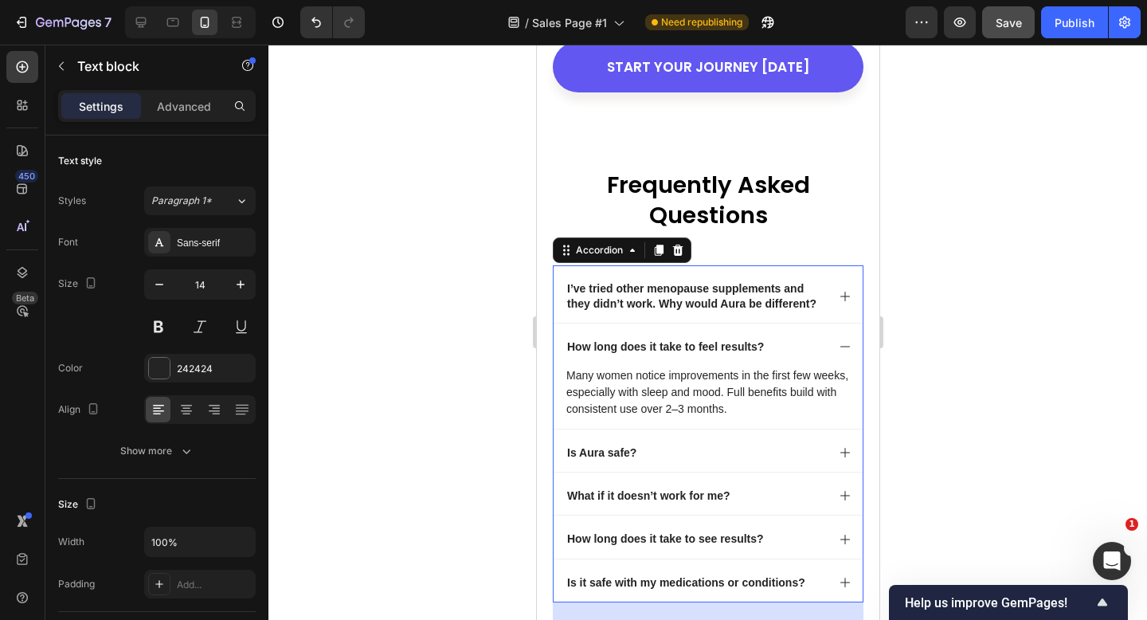
click at [634, 445] on p "Is Aura safe?" at bounding box center [601, 452] width 69 height 14
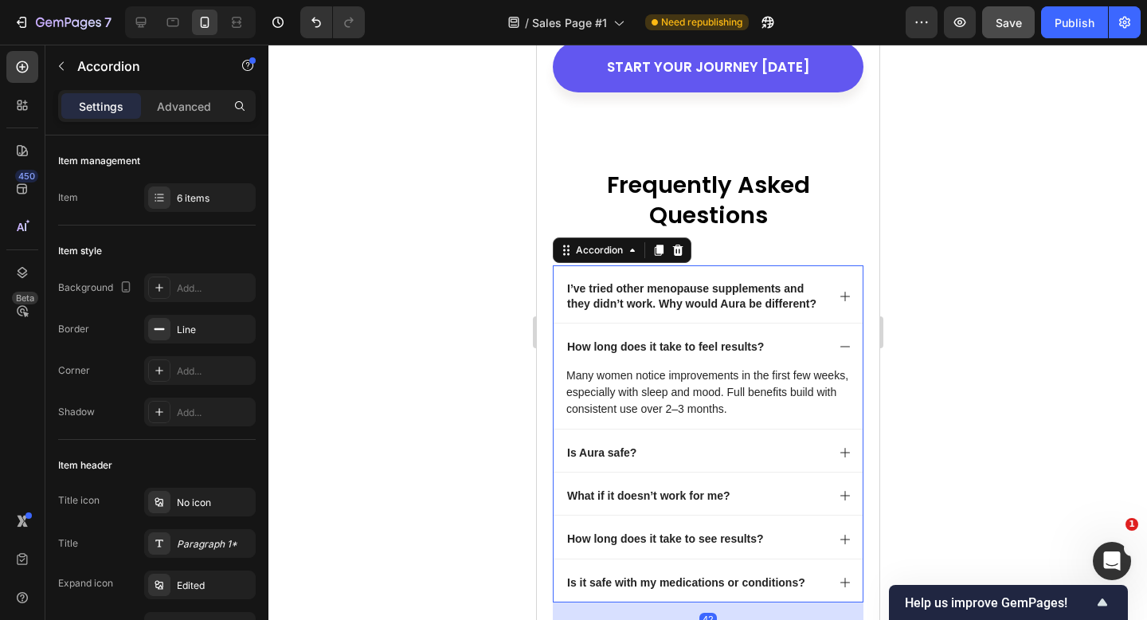
click at [671, 443] on div "Is Aura safe?" at bounding box center [694, 452] width 261 height 19
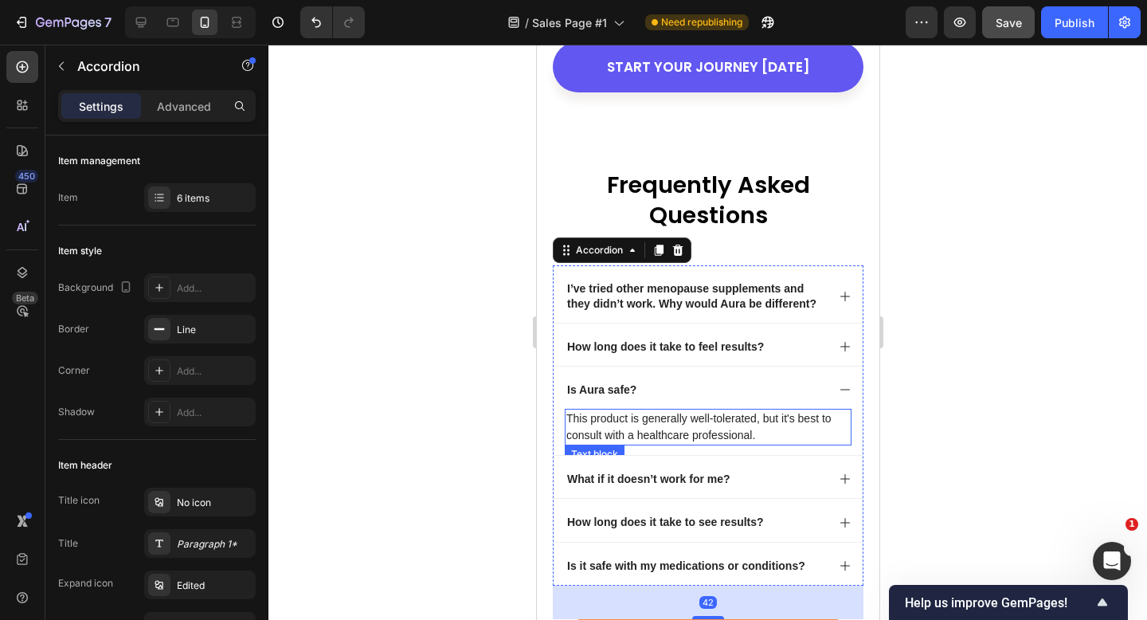
click at [663, 410] on p "This product is generally well-tolerated, but it's best to consult with a healt…" at bounding box center [708, 426] width 284 height 33
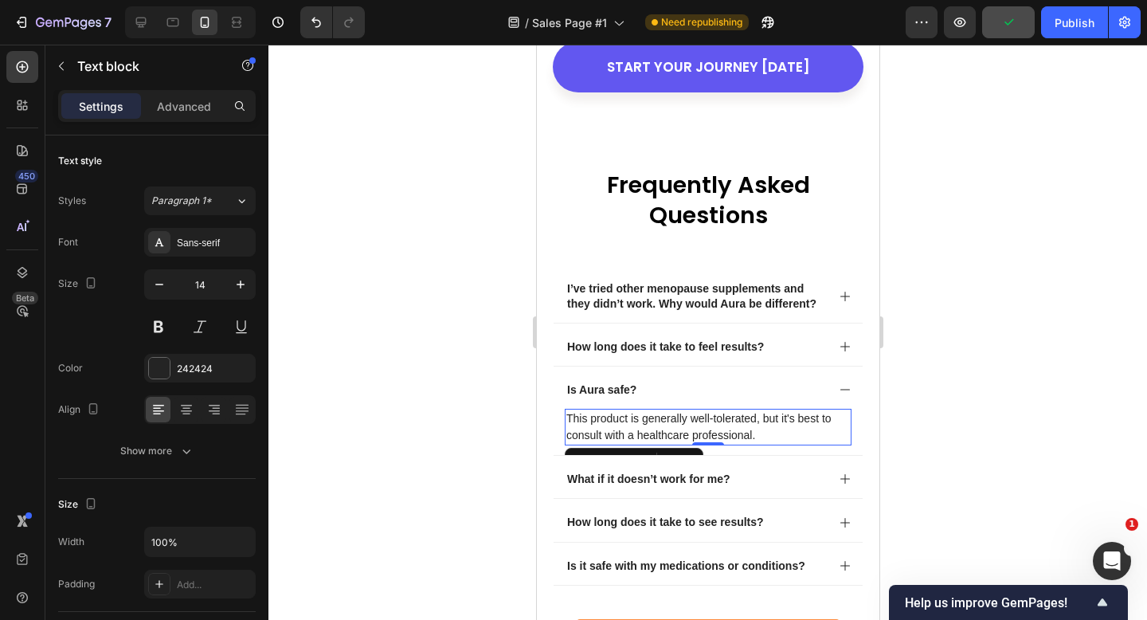
click at [624, 410] on p "This product is generally well-tolerated, but it's best to consult with a healt…" at bounding box center [708, 426] width 284 height 33
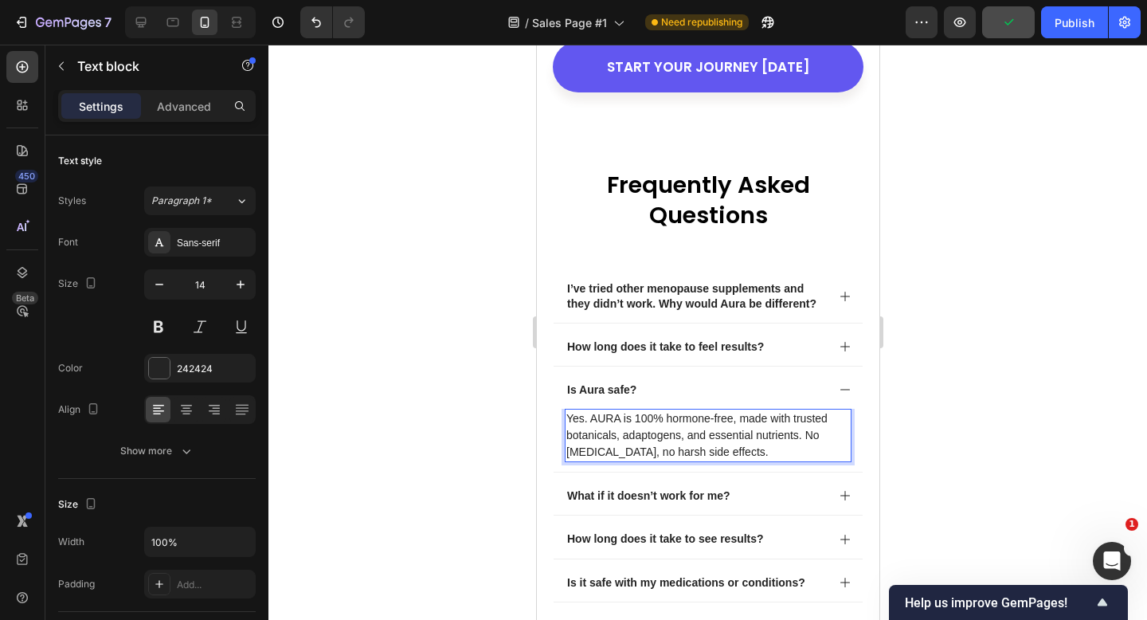
click at [621, 410] on p "Yes. AURA is 100% hormone-free, made with trusted botanicals, adaptogens, and e…" at bounding box center [708, 435] width 284 height 50
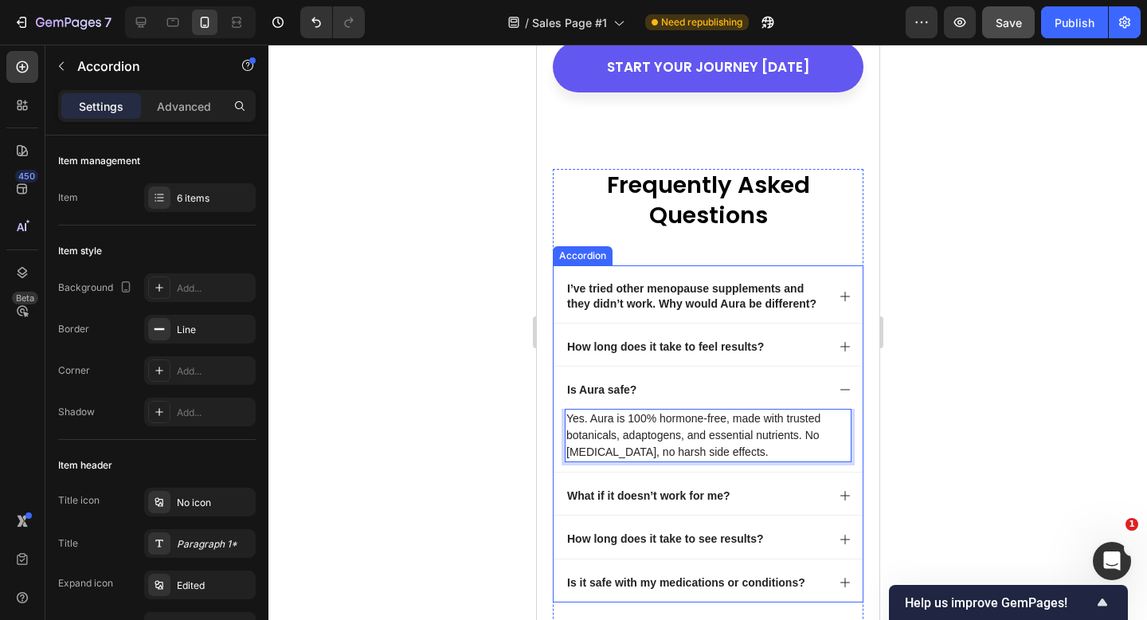
click at [744, 472] on div "What if it doesn’t work for me?" at bounding box center [707, 493] width 309 height 42
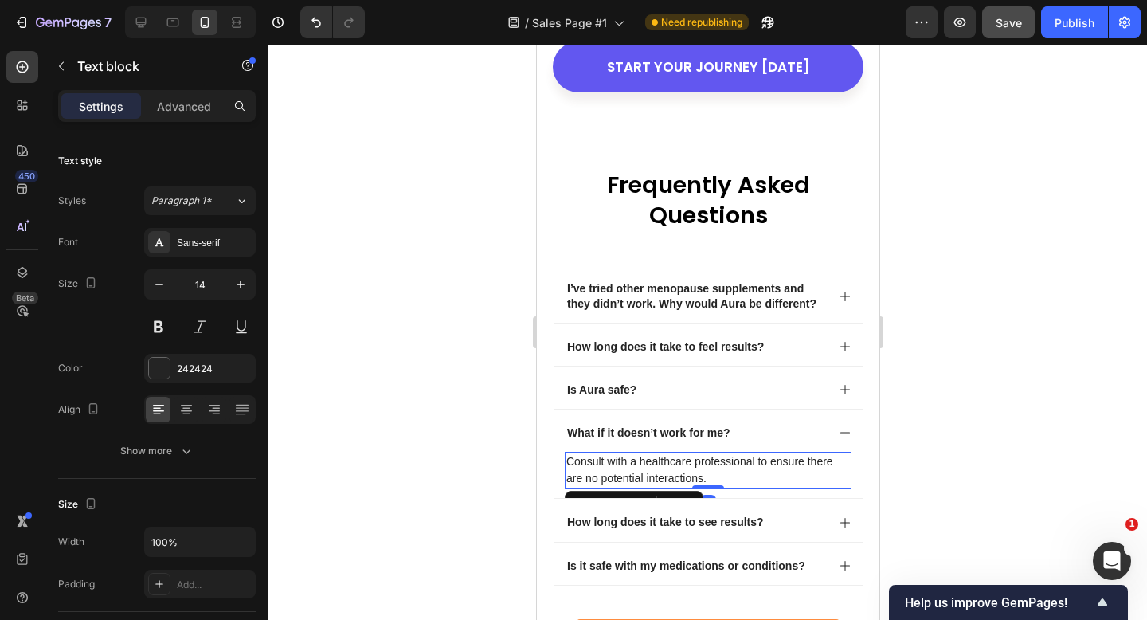
click at [626, 453] on p "Consult with a healthcare professional to ensure there are no potential interac…" at bounding box center [708, 469] width 284 height 33
click at [600, 453] on p "Consult with a healthcare professional to ensure there are no potential interac…" at bounding box center [708, 469] width 284 height 33
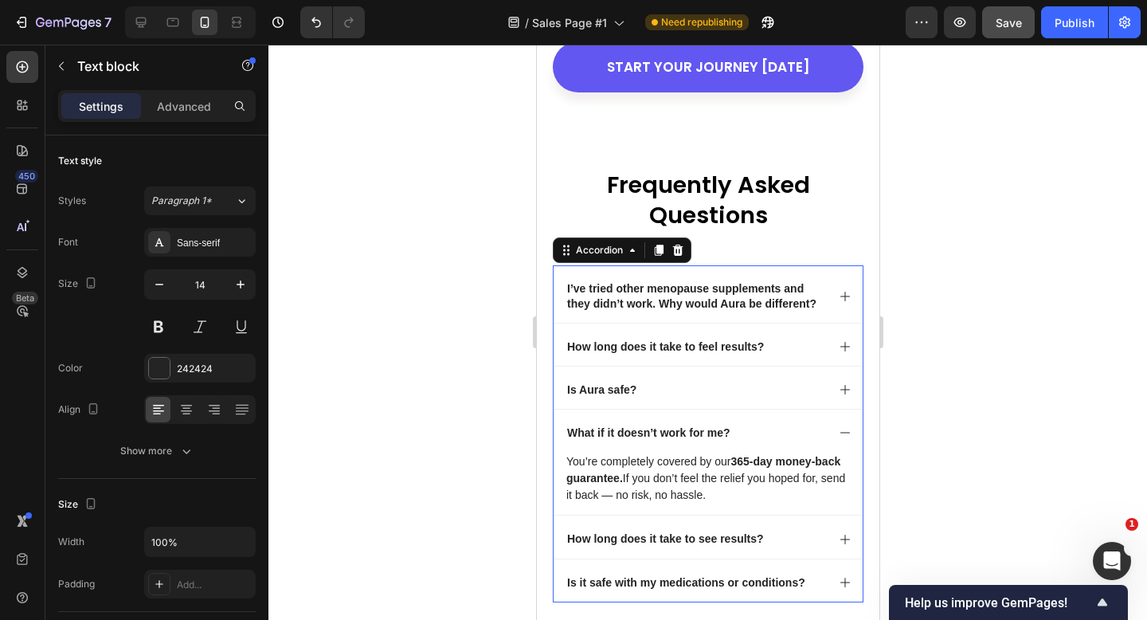
click at [633, 425] on p "What if it doesn’t work for me?" at bounding box center [648, 432] width 163 height 14
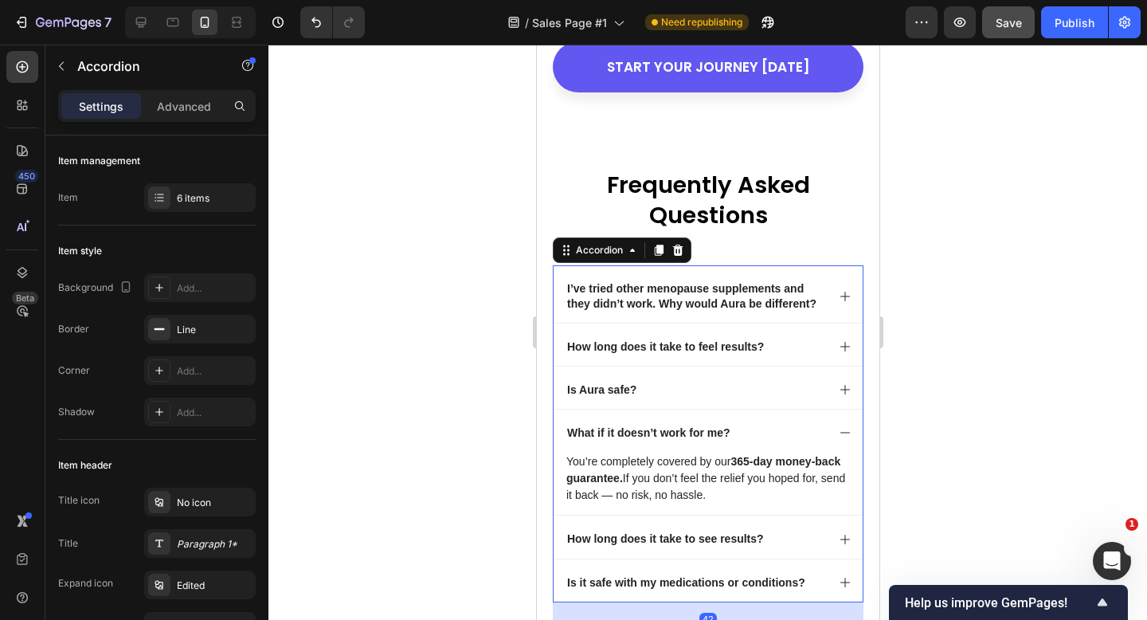
click at [775, 423] on div "What if it doesn’t work for me?" at bounding box center [694, 432] width 261 height 19
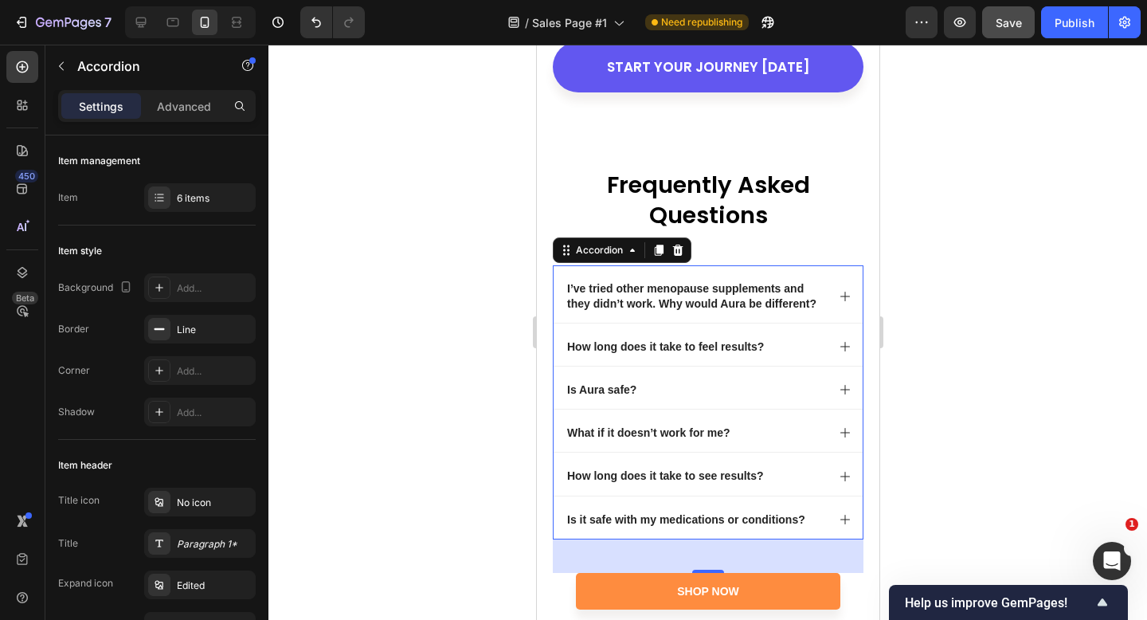
click at [791, 466] on div "How long does it take to see results?" at bounding box center [694, 475] width 261 height 19
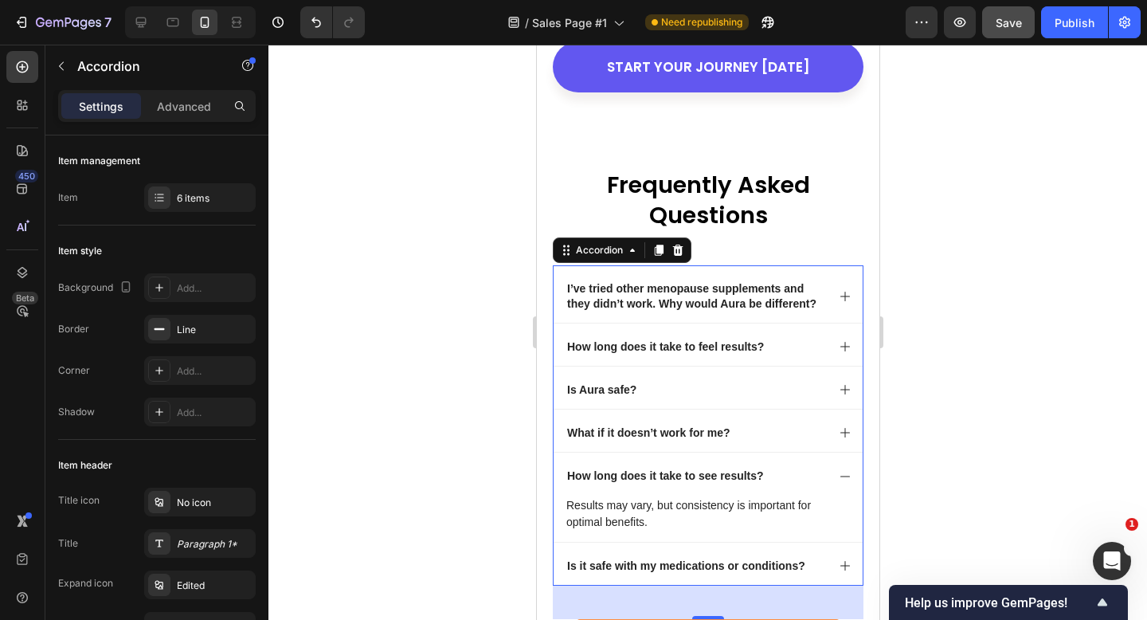
click at [781, 453] on div "How long does it take to see results?" at bounding box center [707, 474] width 309 height 42
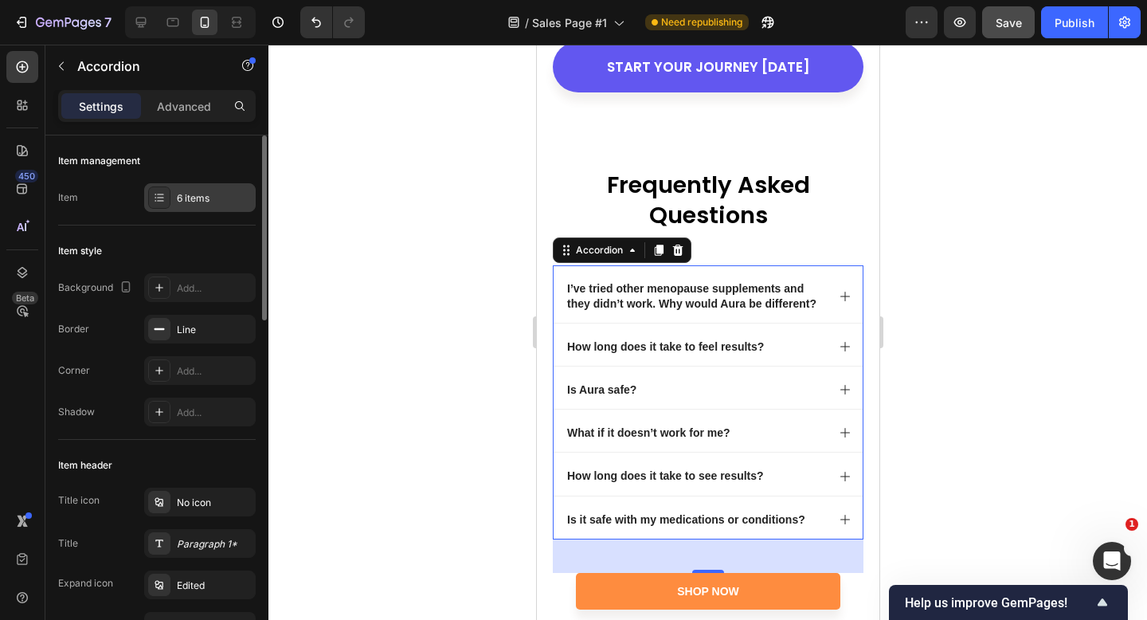
click at [190, 199] on div "6 items" at bounding box center [214, 198] width 75 height 14
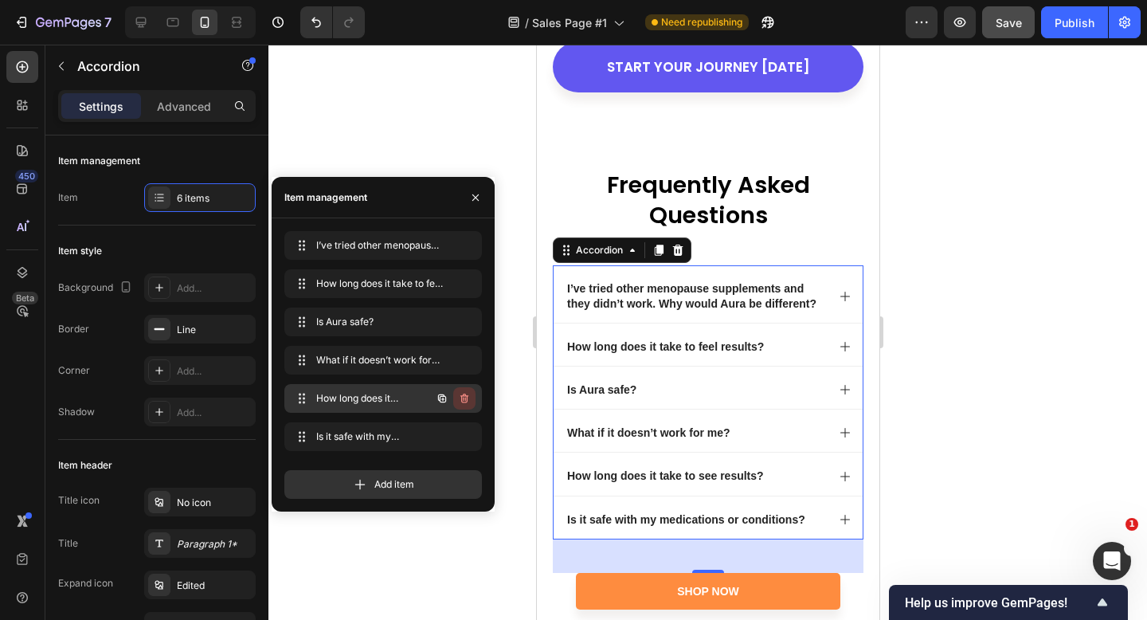
click at [469, 391] on button "button" at bounding box center [464, 398] width 22 height 22
click at [461, 394] on div "Delete" at bounding box center [453, 398] width 29 height 14
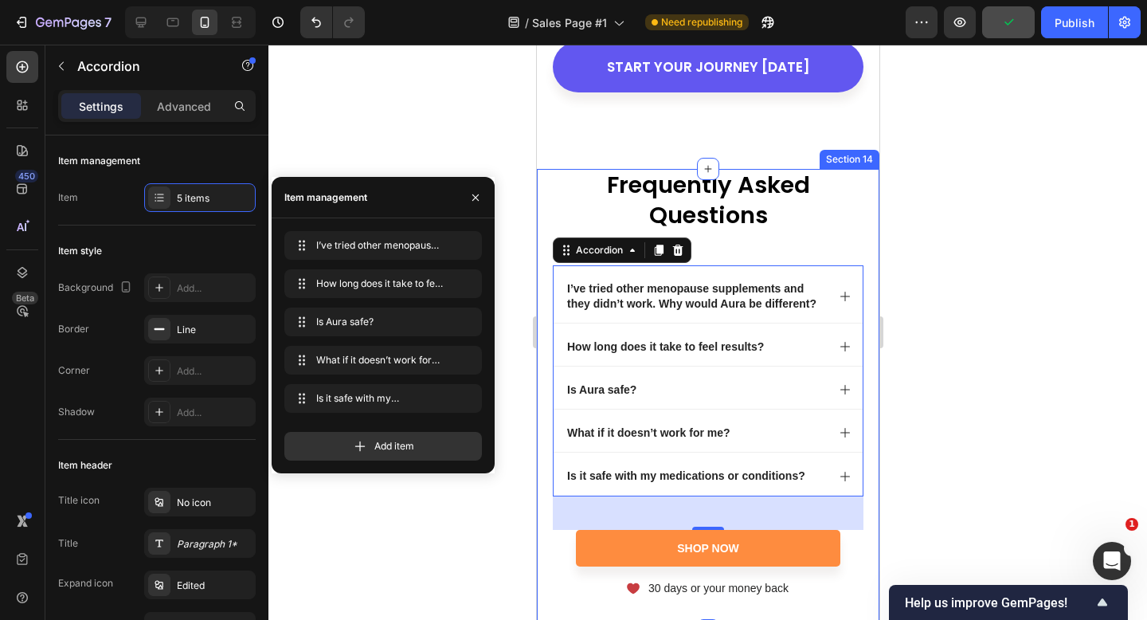
click at [910, 190] on div at bounding box center [708, 332] width 879 height 575
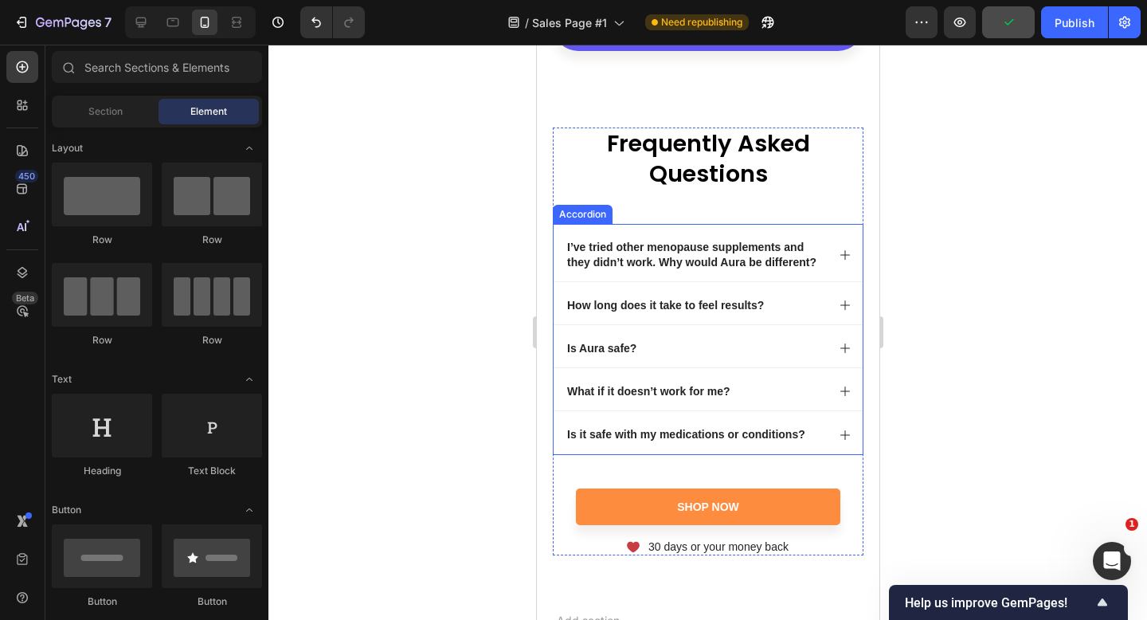
scroll to position [8514, 0]
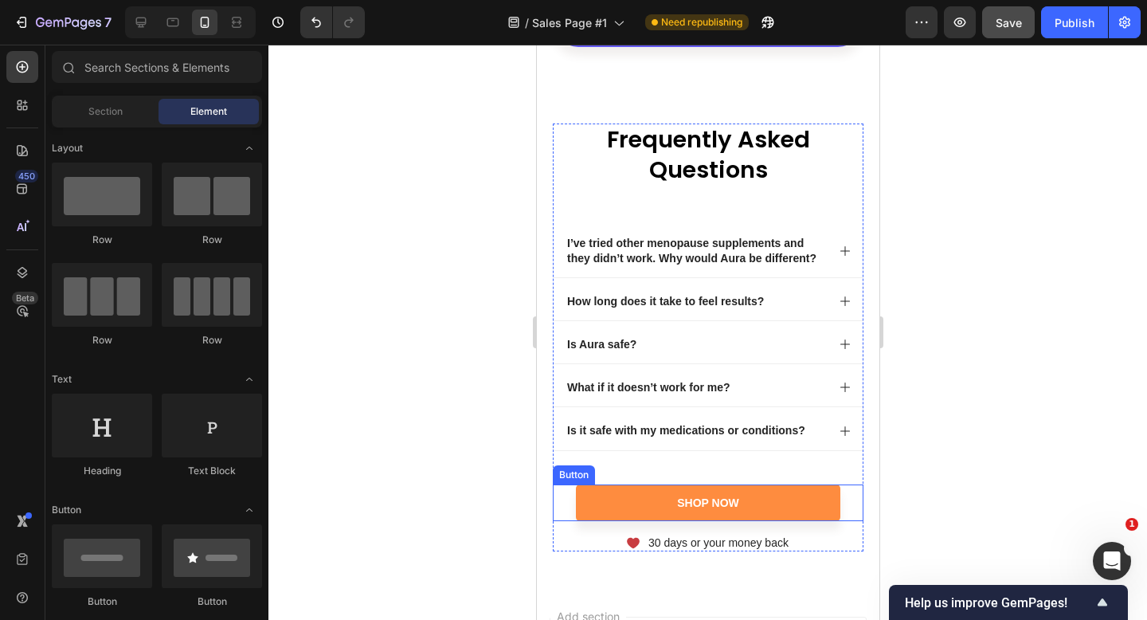
click at [858, 484] on div "Shop Now Button" at bounding box center [707, 502] width 311 height 37
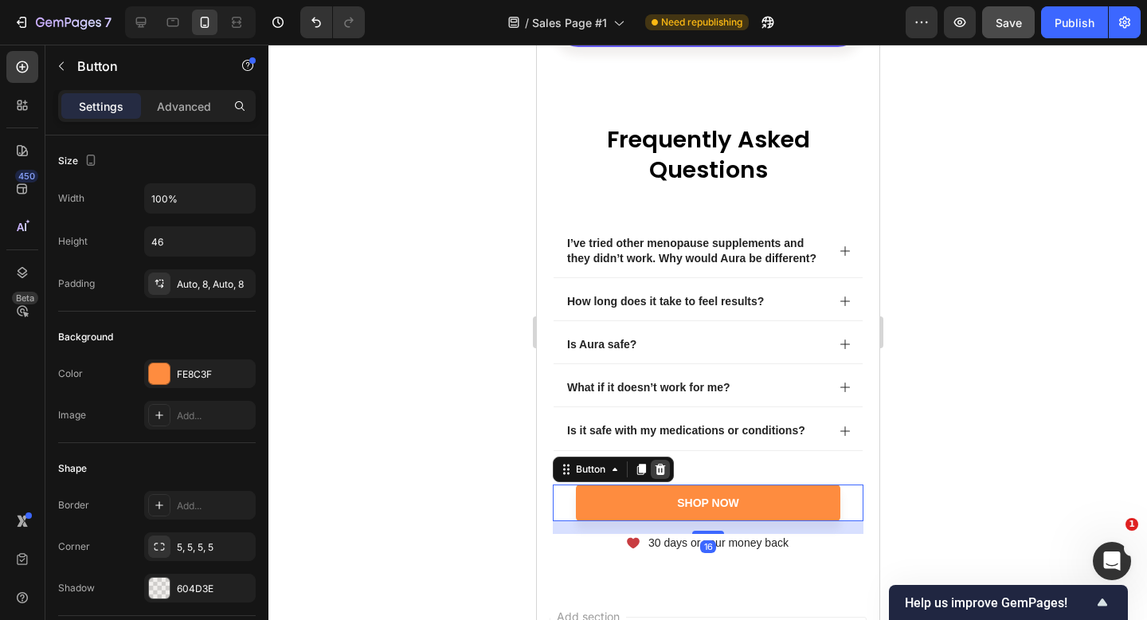
click at [659, 464] on icon at bounding box center [660, 469] width 10 height 11
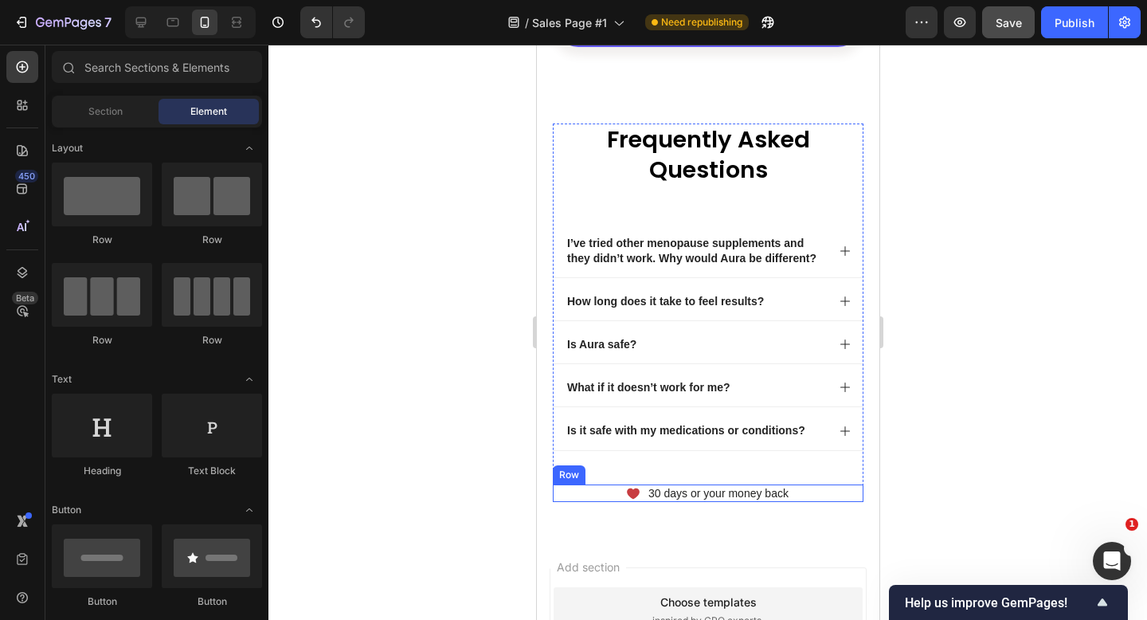
click at [810, 484] on div "Icon 30 days or your money back Text Block Row" at bounding box center [707, 493] width 311 height 18
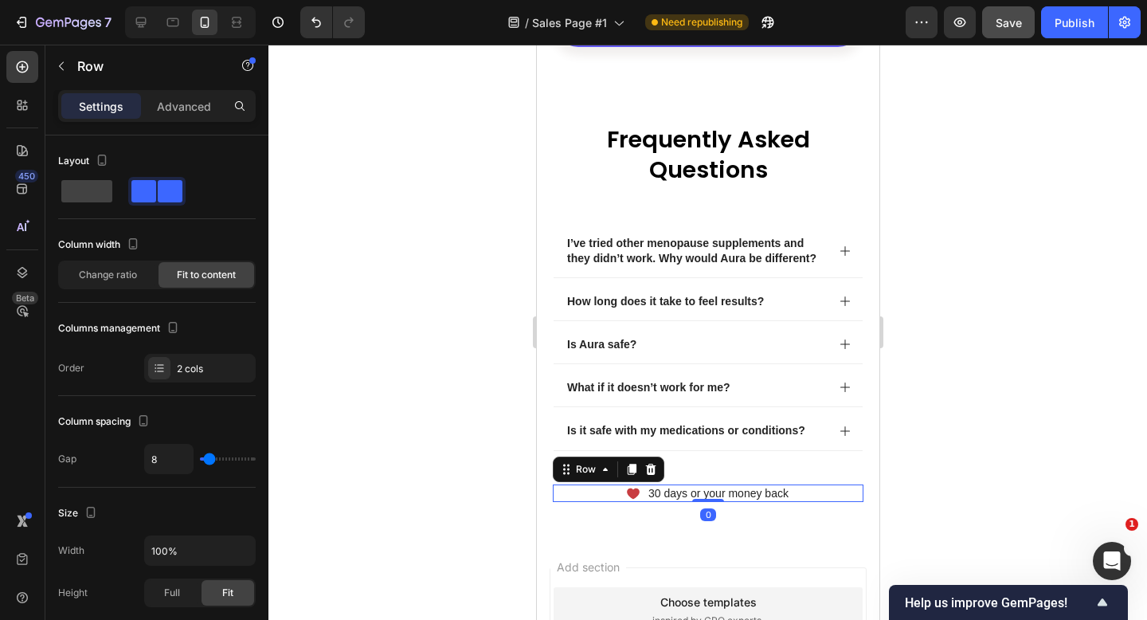
click at [640, 457] on div "Row" at bounding box center [608, 469] width 112 height 25
click at [649, 464] on icon at bounding box center [650, 469] width 10 height 11
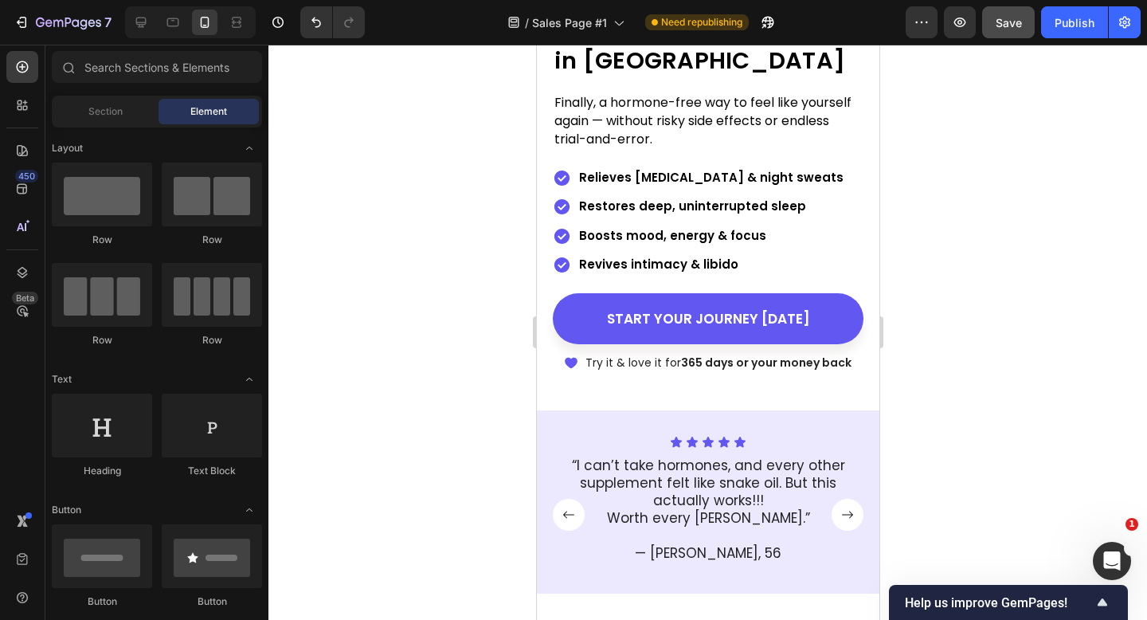
scroll to position [504, 0]
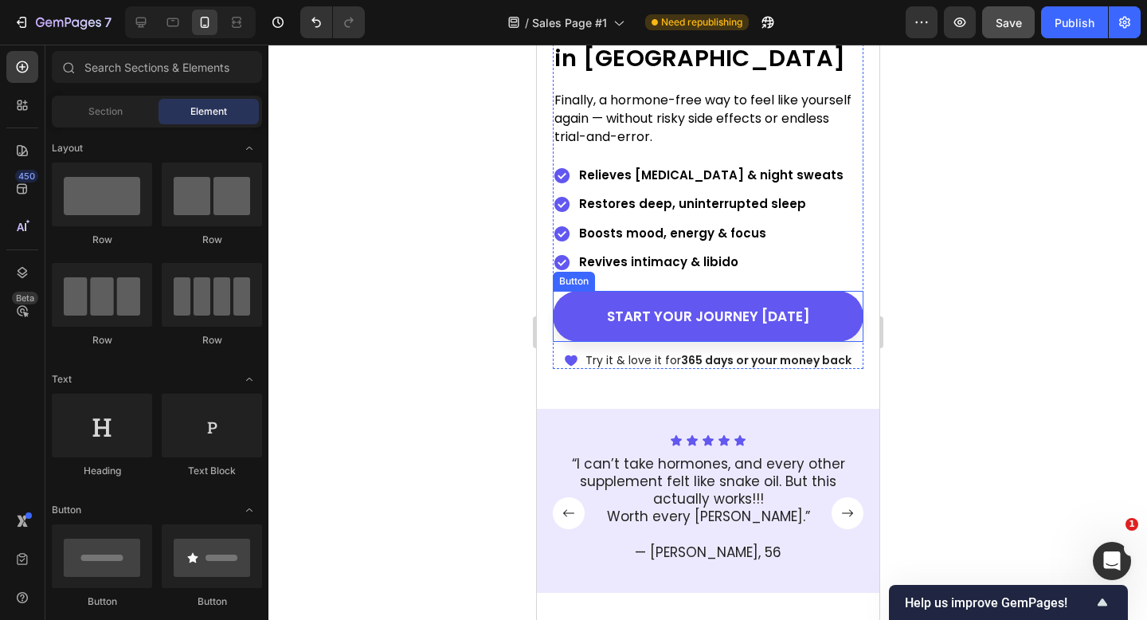
click at [856, 296] on div "START YOUR JOURNEY TODAY Button" at bounding box center [707, 316] width 311 height 51
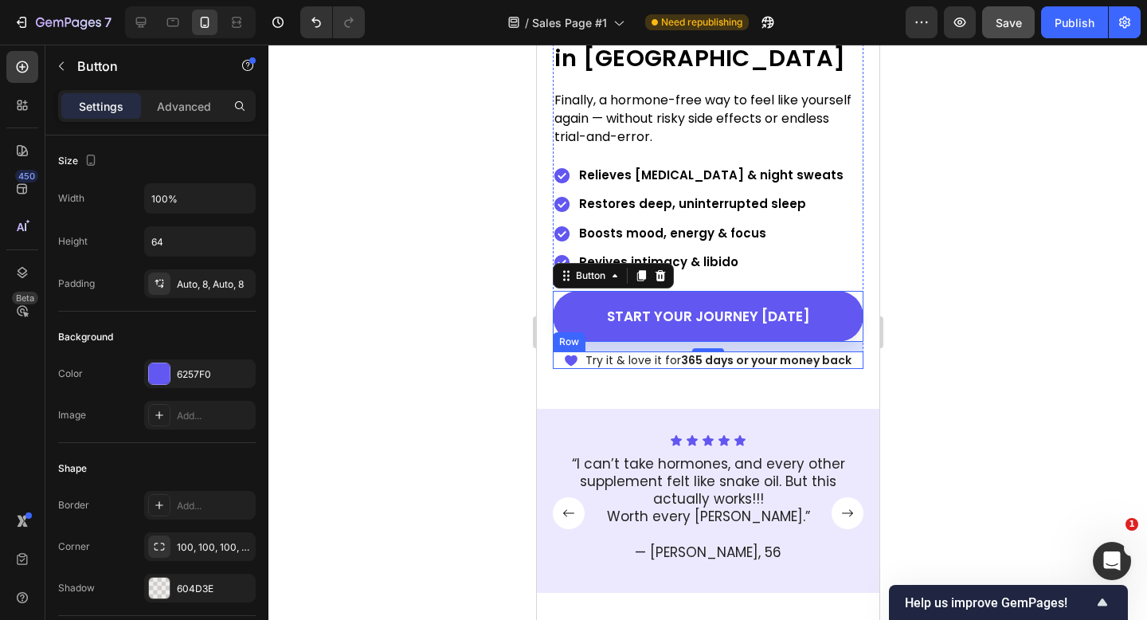
click at [563, 362] on div "Icon Try it & love it for 365 days or your money back Text Block Row" at bounding box center [707, 360] width 311 height 18
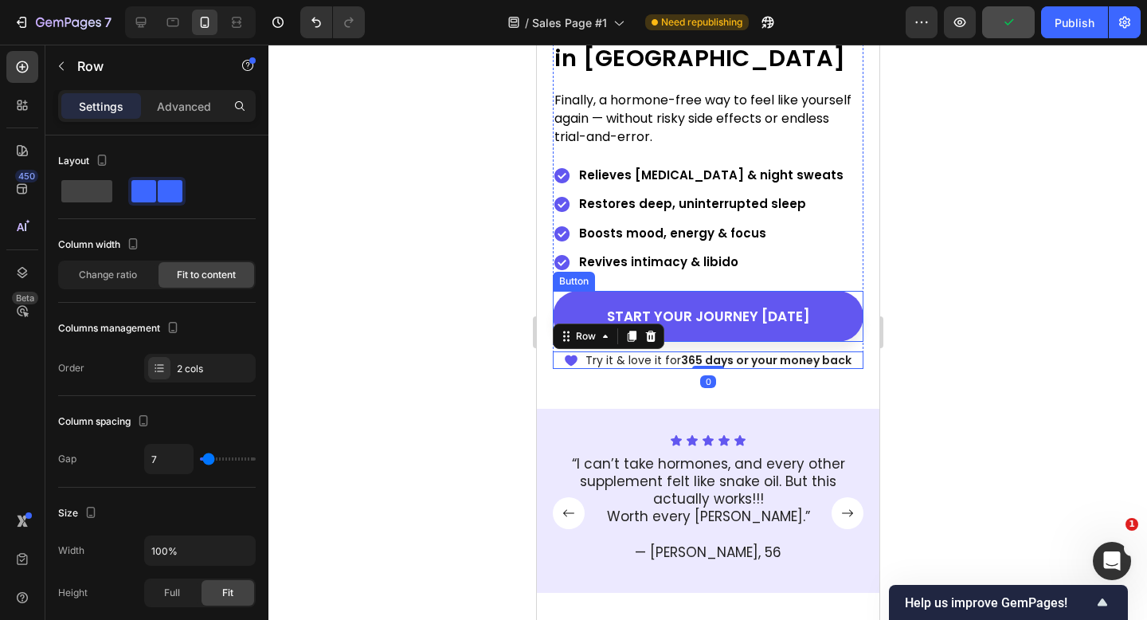
click at [559, 288] on div "Icon Icon Icon Icon Icon Icon List Trusted by 20,000+ Women Text Block Row Clin…" at bounding box center [707, 134] width 311 height 469
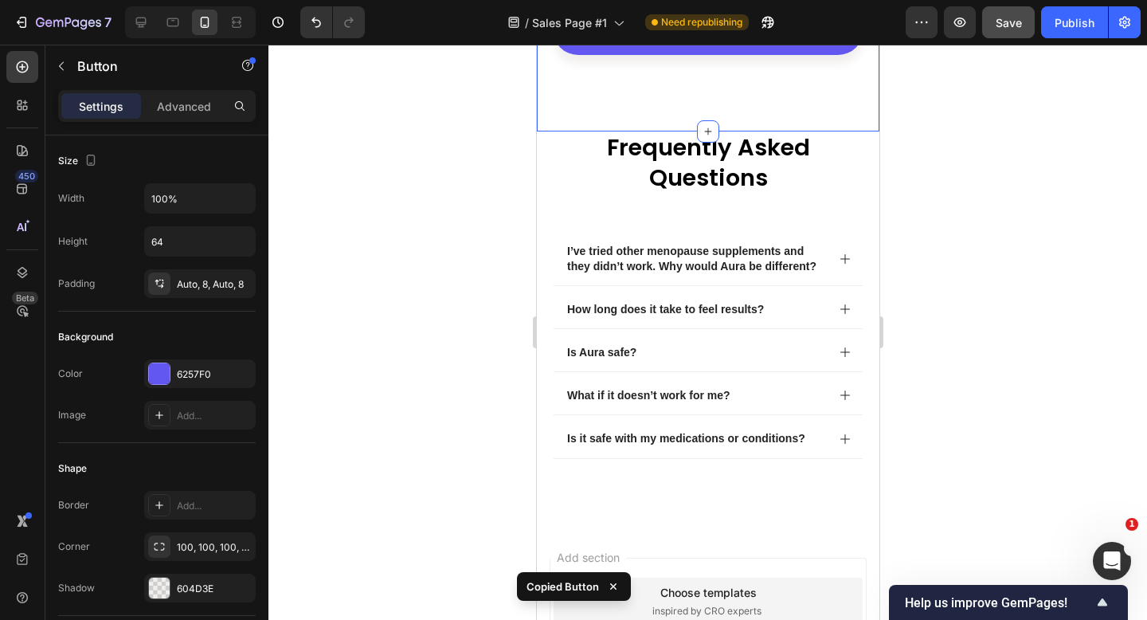
scroll to position [8534, 0]
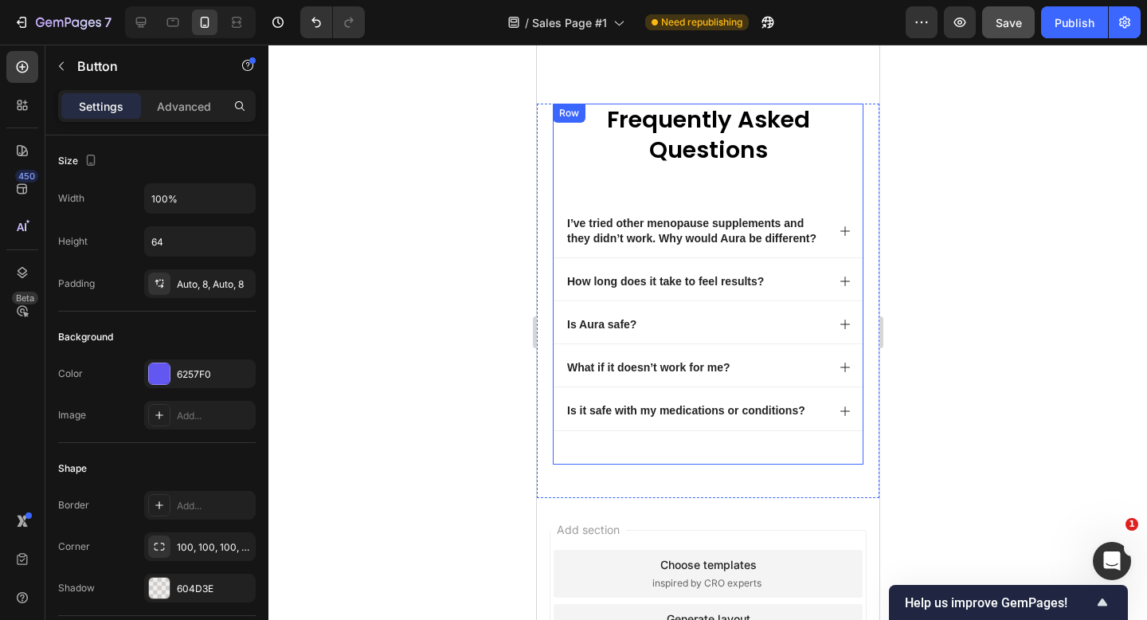
click at [684, 412] on div "frequently asked questions Heading I’ve tried other menopause supplements and t…" at bounding box center [707, 284] width 311 height 361
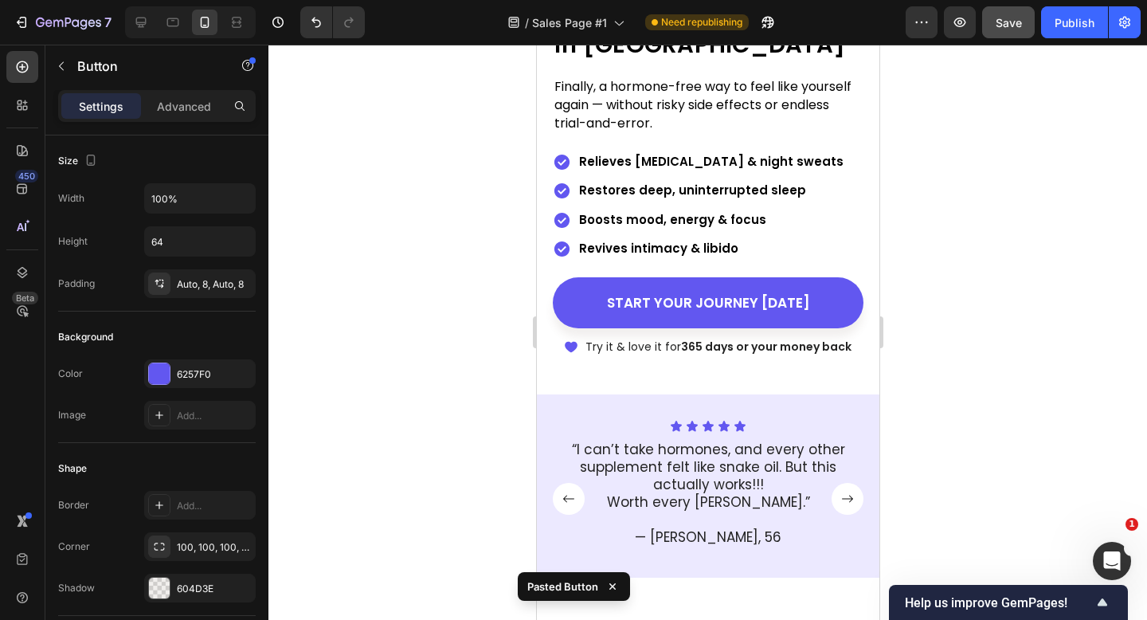
scroll to position [514, 0]
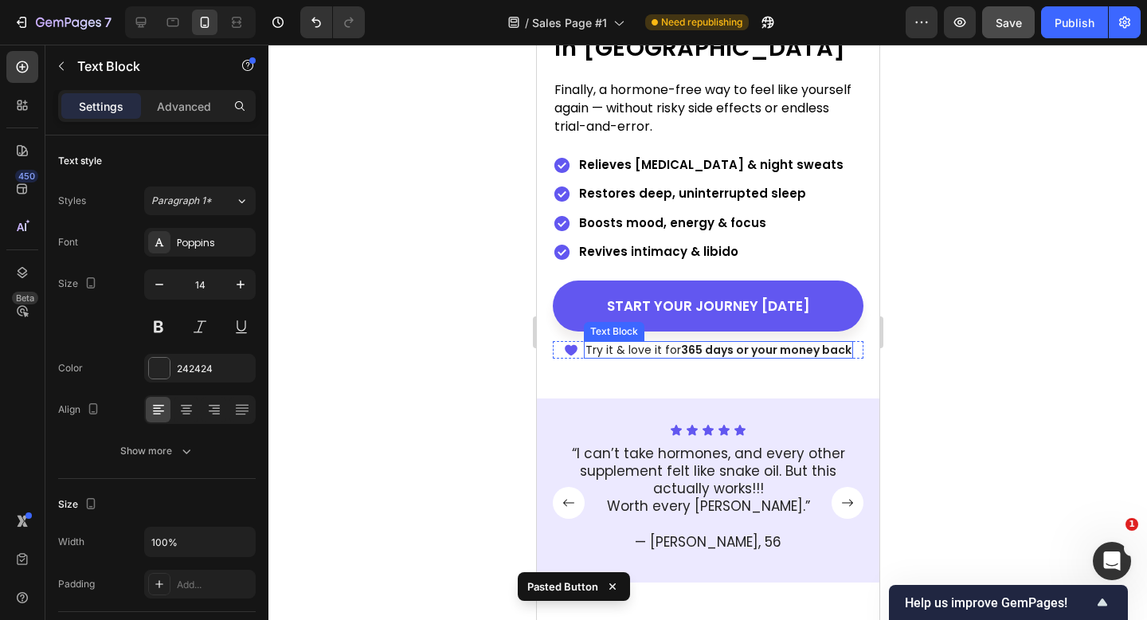
click at [838, 347] on strong "365 days or your money back" at bounding box center [765, 350] width 171 height 16
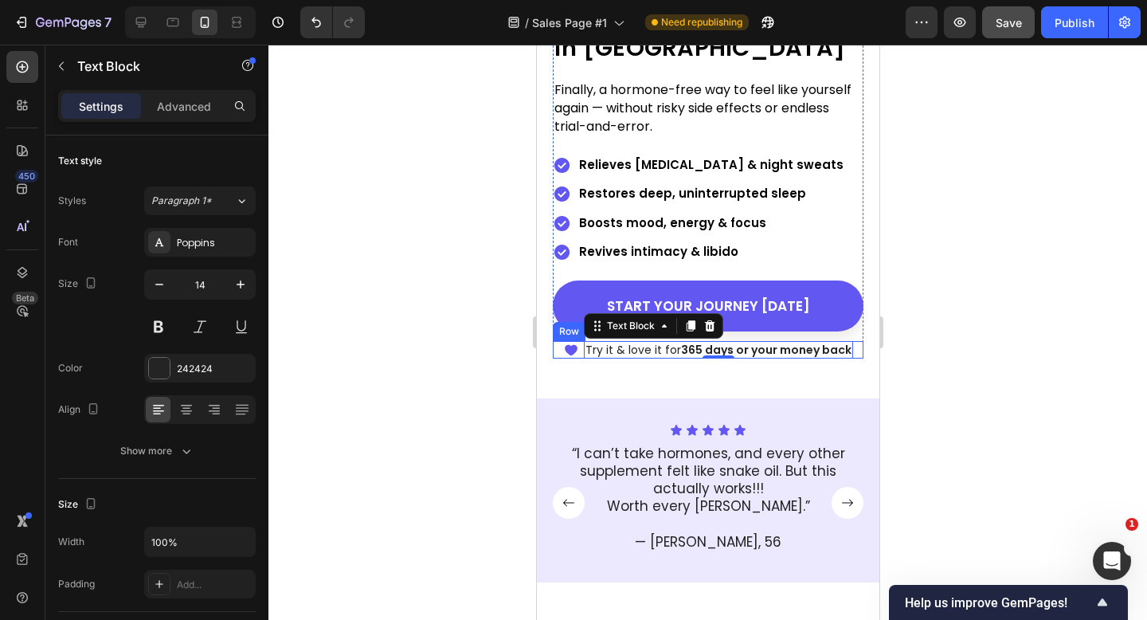
click at [554, 353] on div "Icon Try it & love it for 365 days or your money back Text Block 0 Row" at bounding box center [707, 350] width 311 height 18
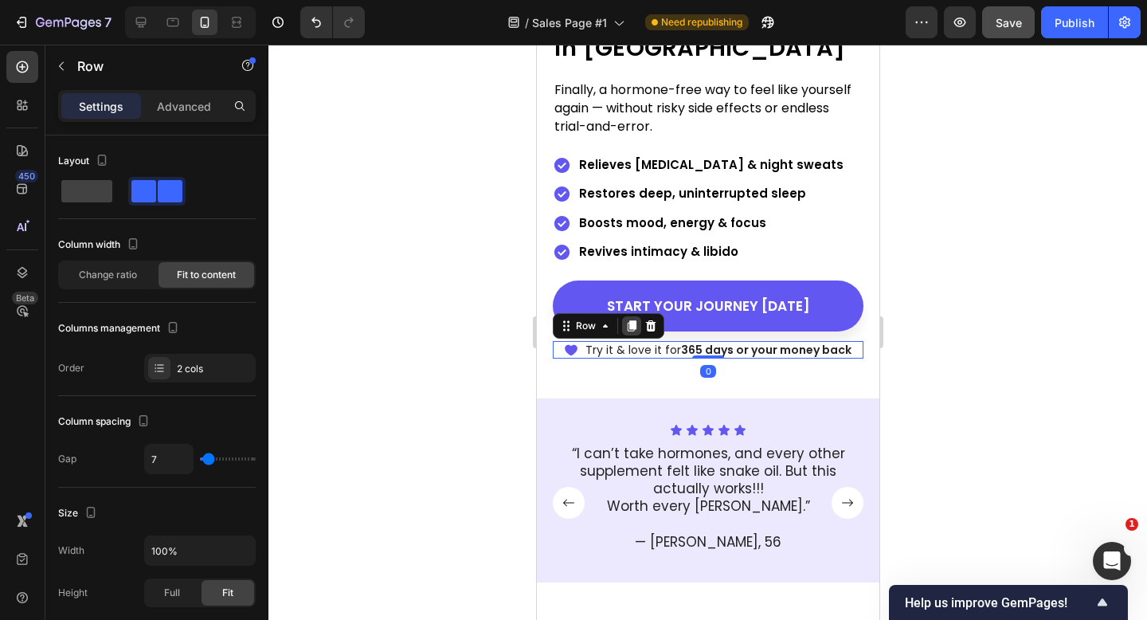
click at [625, 324] on icon at bounding box center [631, 326] width 13 height 13
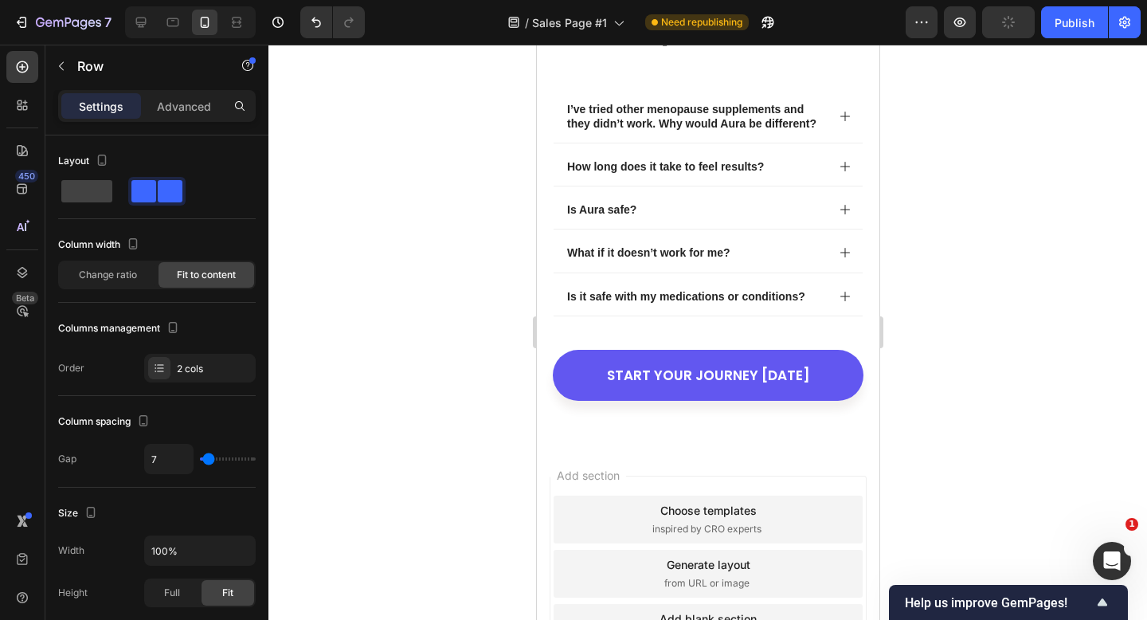
scroll to position [8635, 0]
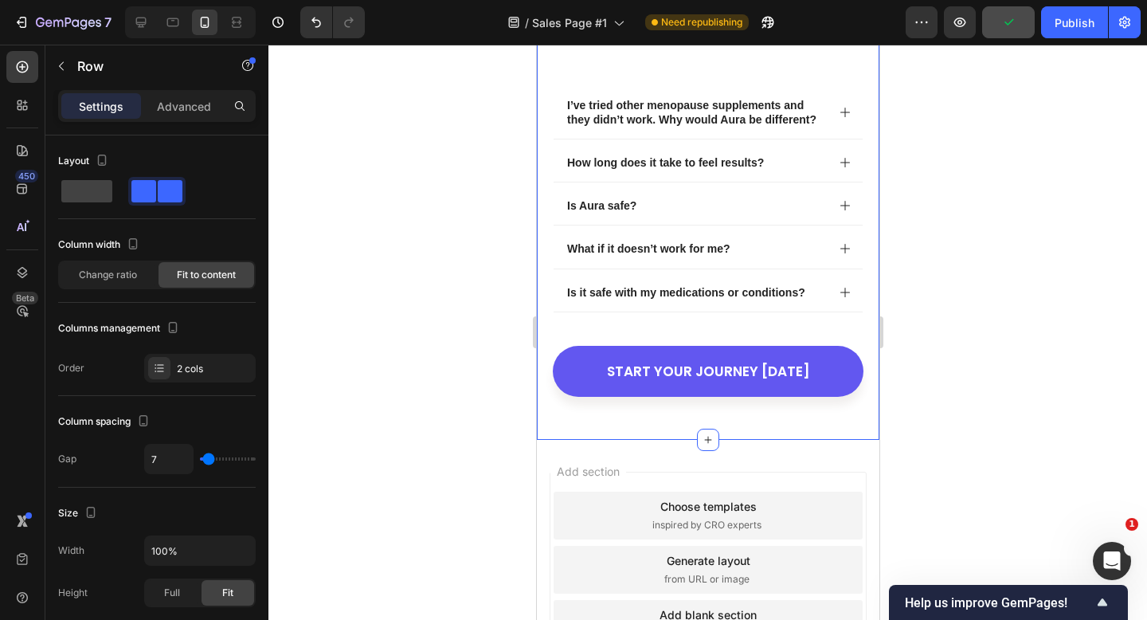
click at [665, 414] on div "frequently asked questions Heading I’ve tried other menopause supplements and t…" at bounding box center [707, 212] width 343 height 455
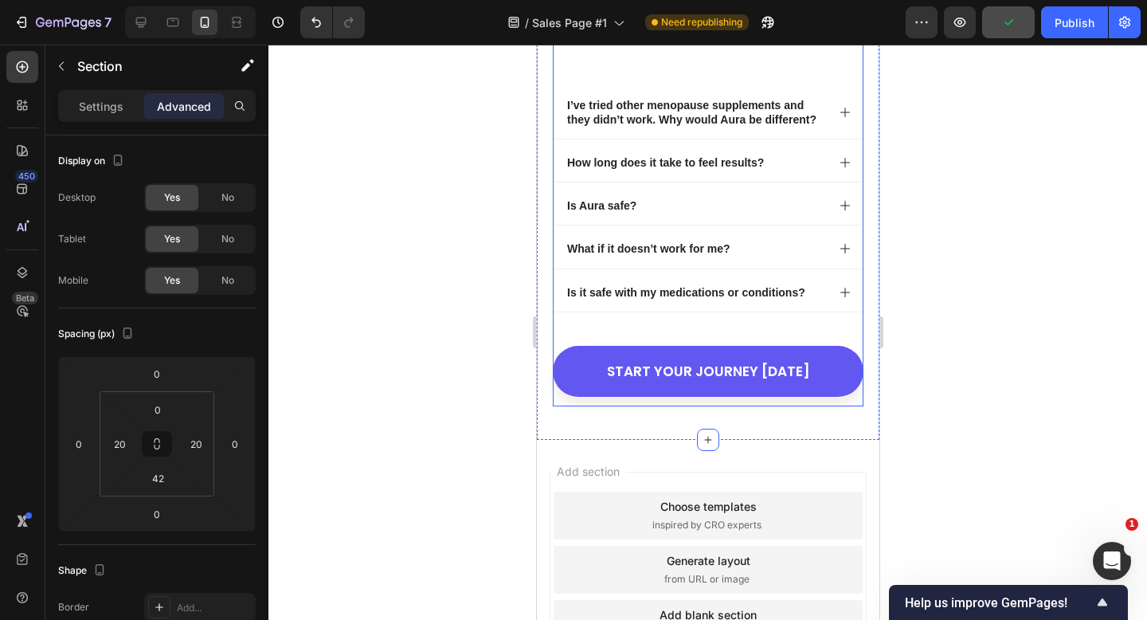
click at [671, 402] on div "START YOUR JOURNEY TODAY Button" at bounding box center [707, 376] width 311 height 61
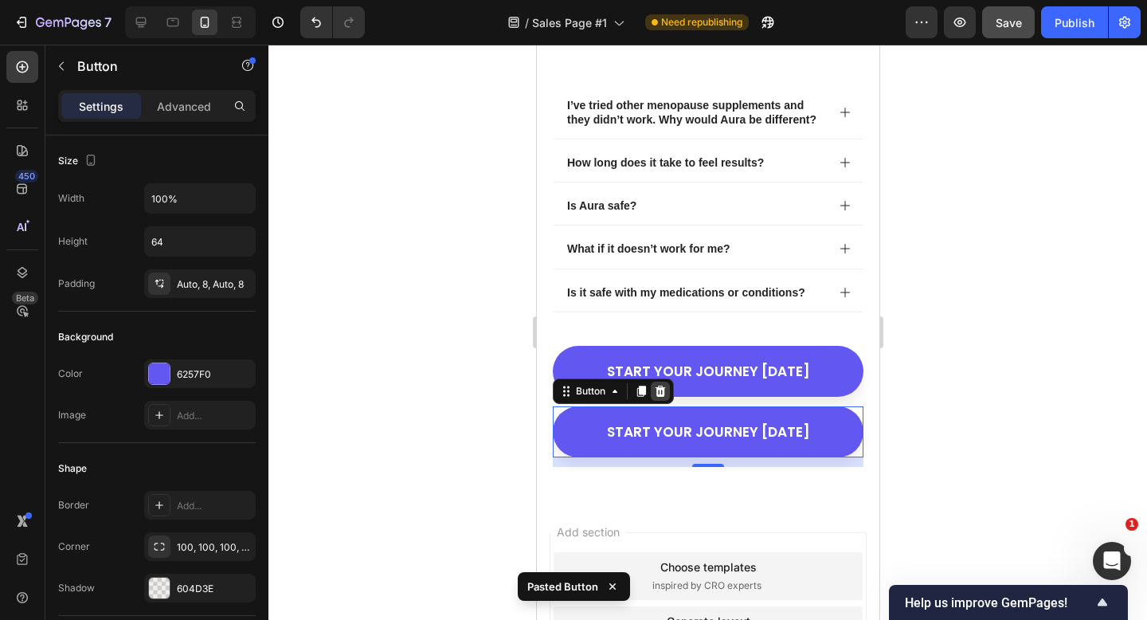
click at [661, 395] on icon at bounding box center [660, 391] width 10 height 11
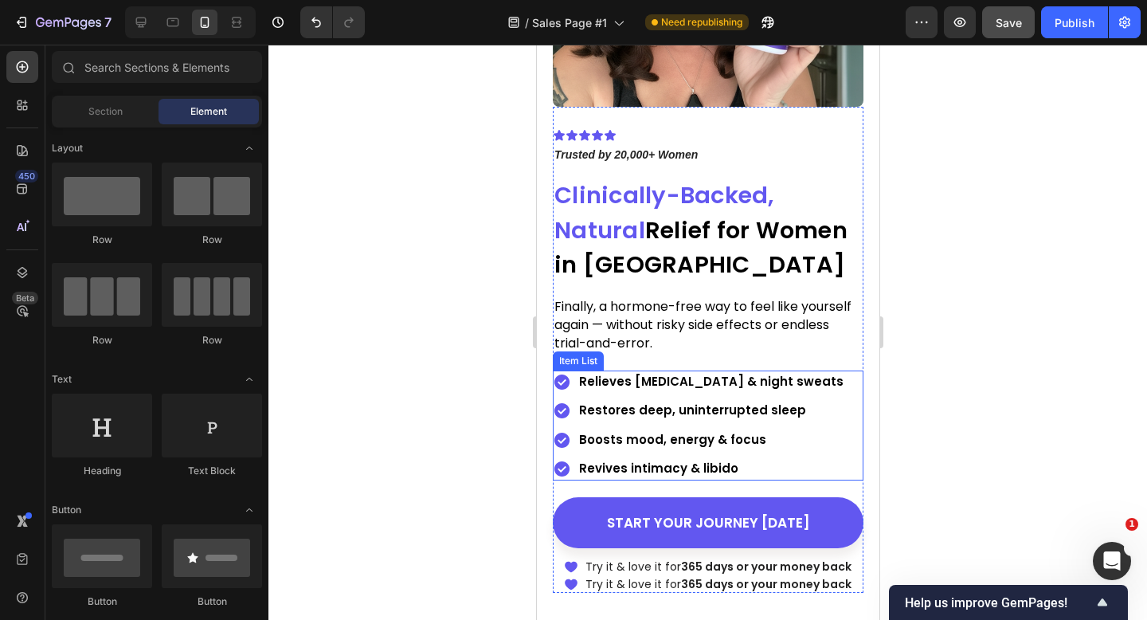
scroll to position [395, 0]
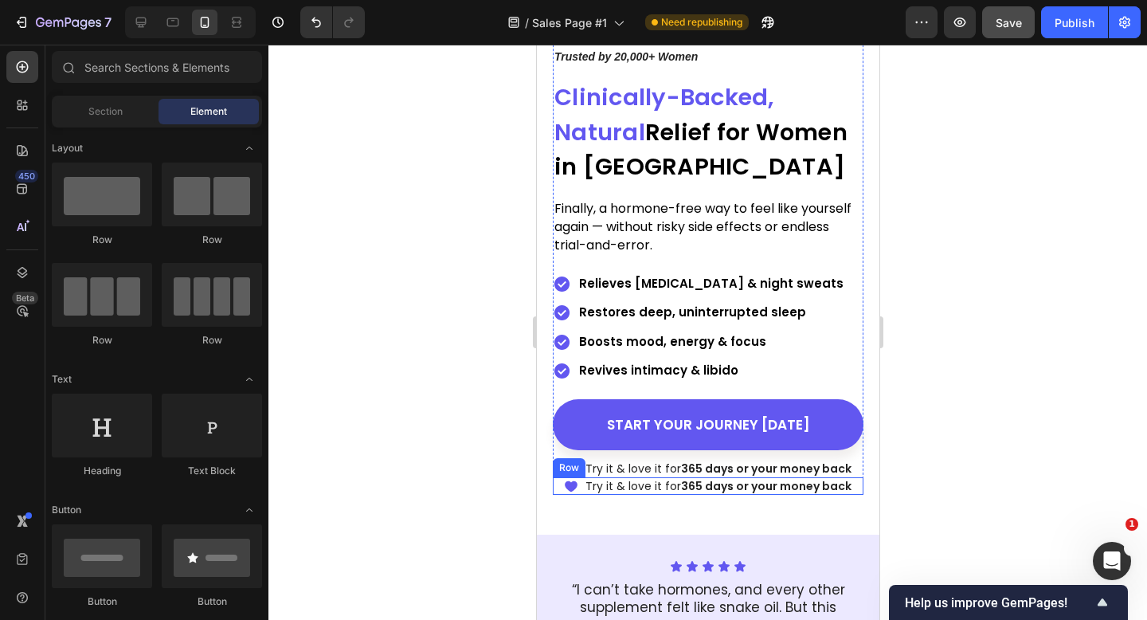
click at [558, 489] on div "Icon Try it & love it for 365 days or your money back Text Block Row" at bounding box center [707, 486] width 311 height 18
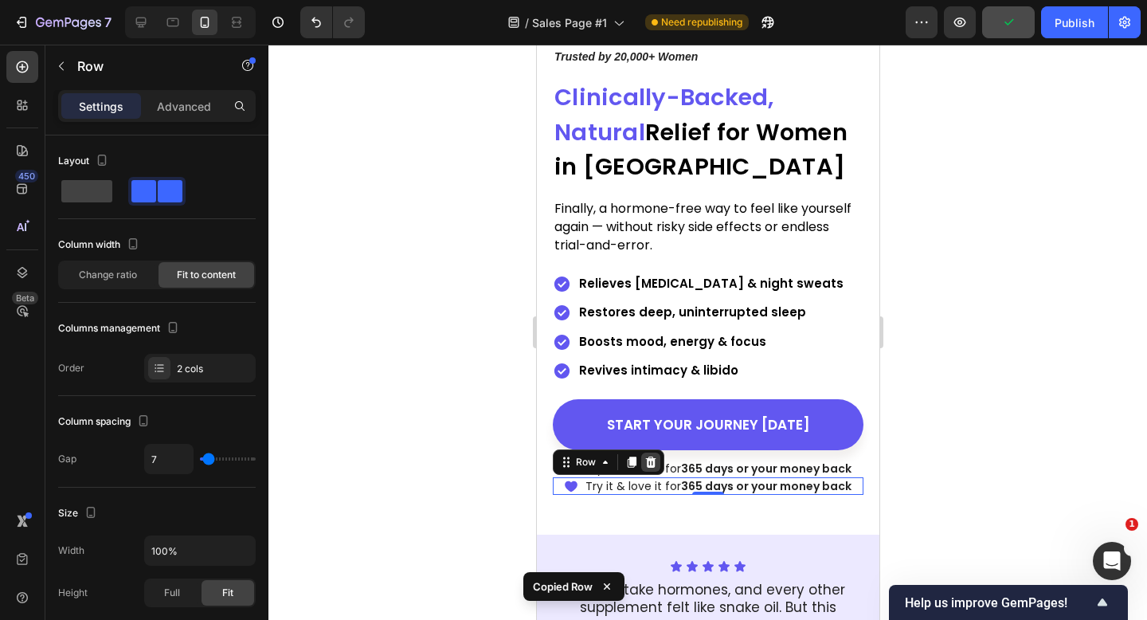
click at [645, 461] on icon at bounding box center [650, 462] width 13 height 13
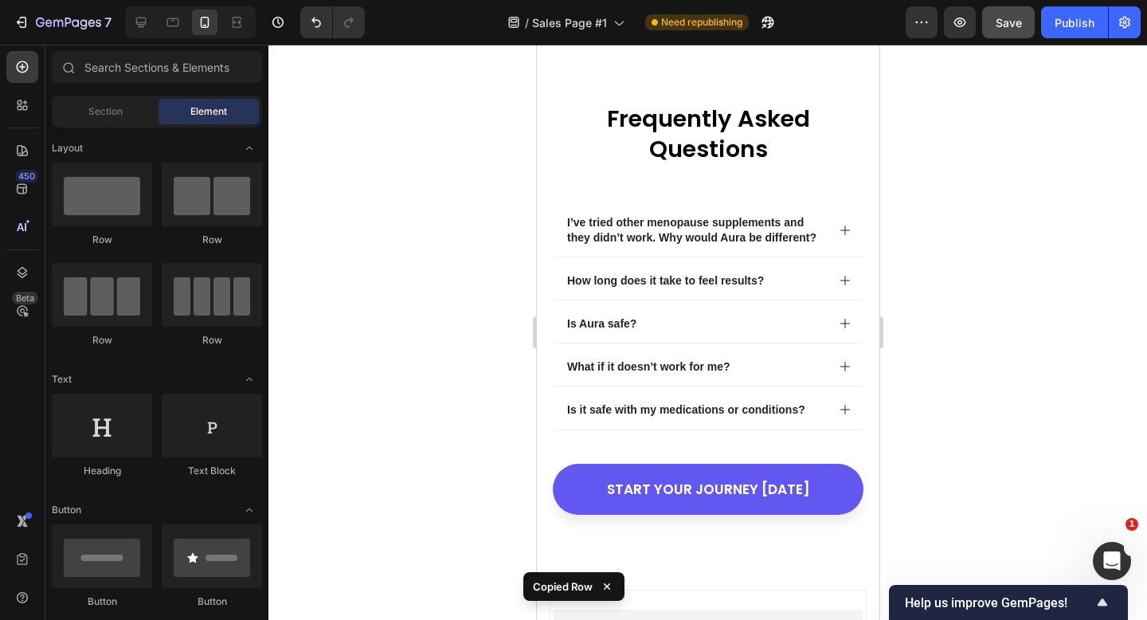
scroll to position [8774, 0]
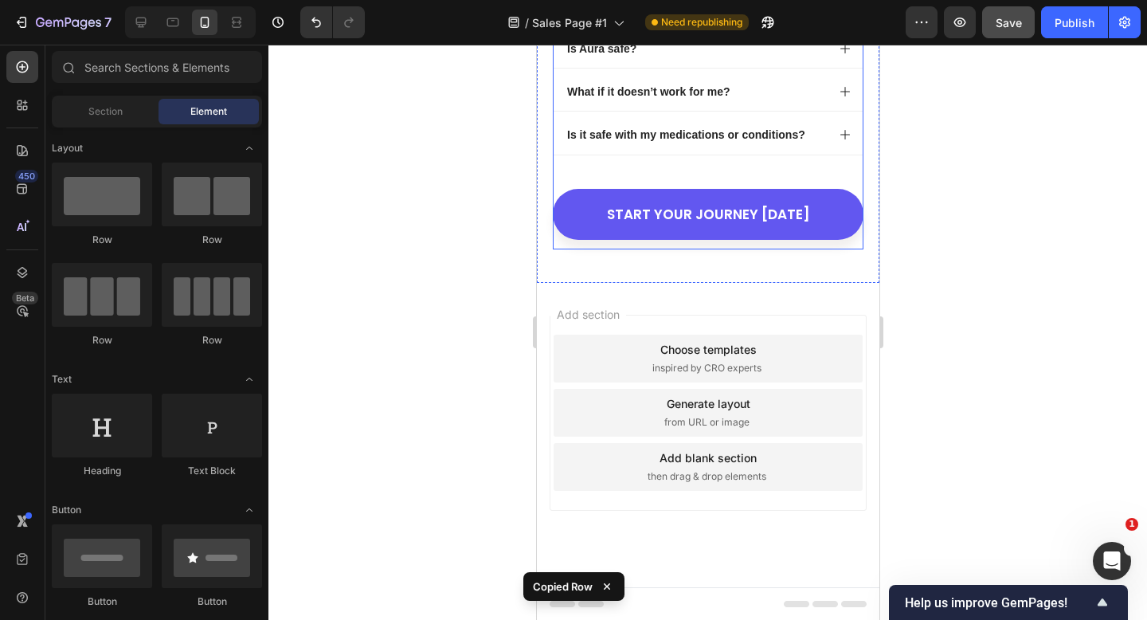
click at [668, 243] on div "START YOUR JOURNEY TODAY Button" at bounding box center [707, 219] width 311 height 61
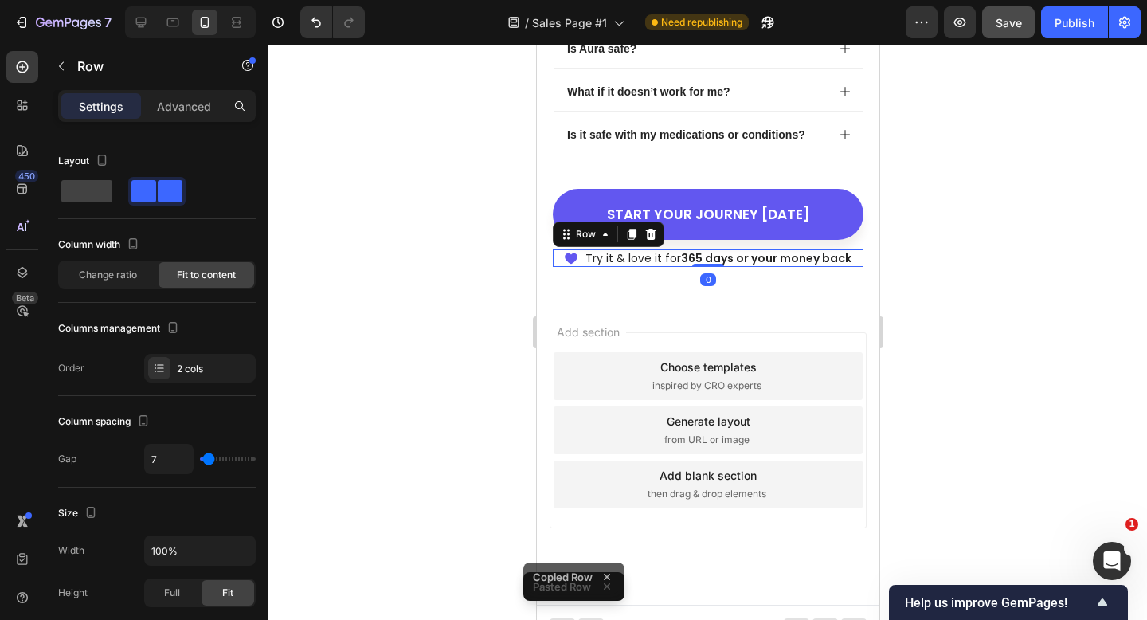
click at [912, 273] on div at bounding box center [708, 332] width 879 height 575
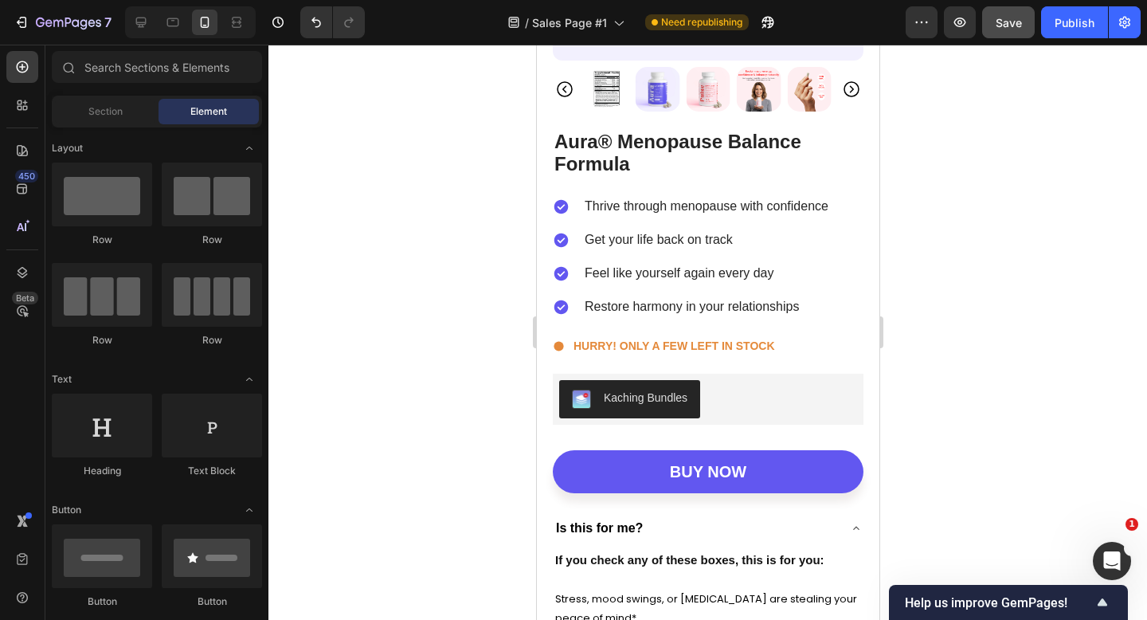
scroll to position [5980, 0]
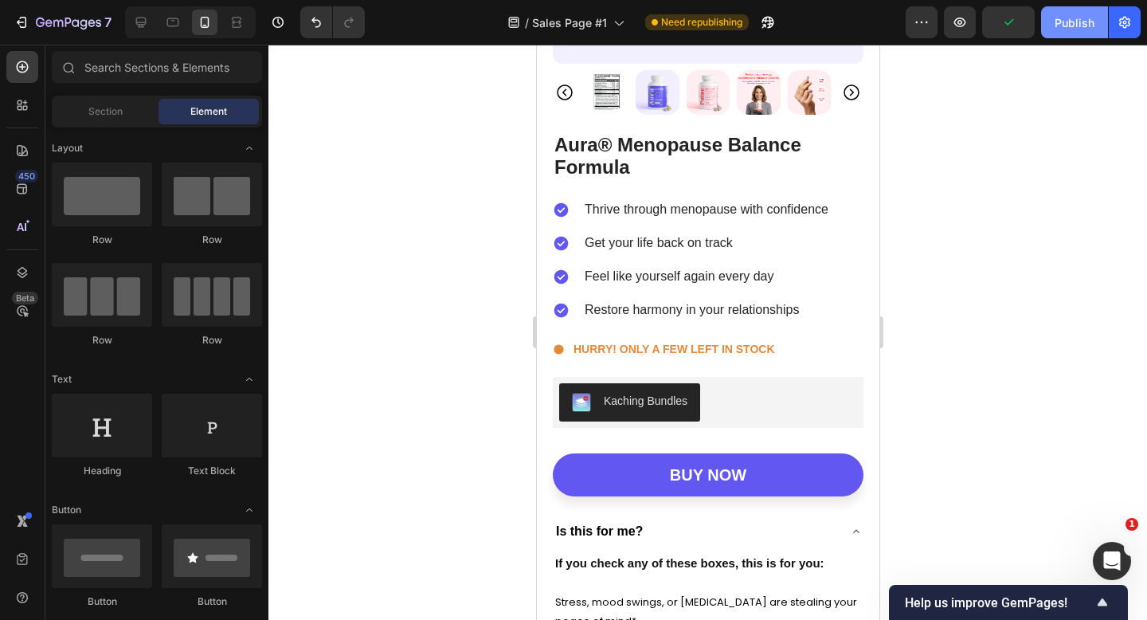
click at [1073, 20] on div "Publish" at bounding box center [1075, 22] width 40 height 17
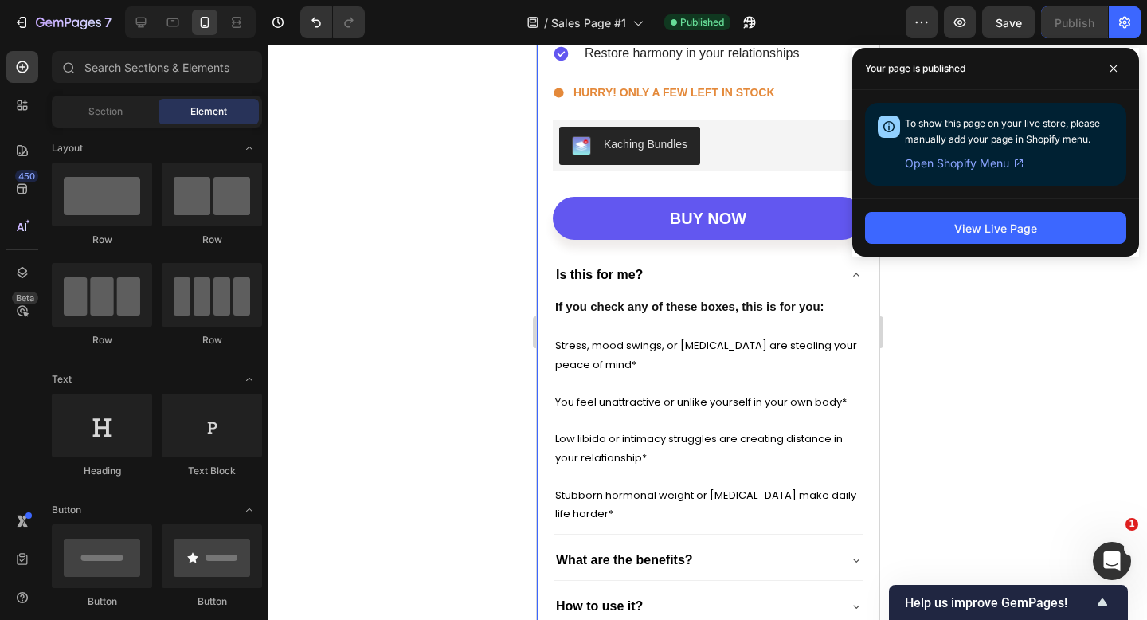
scroll to position [6280, 0]
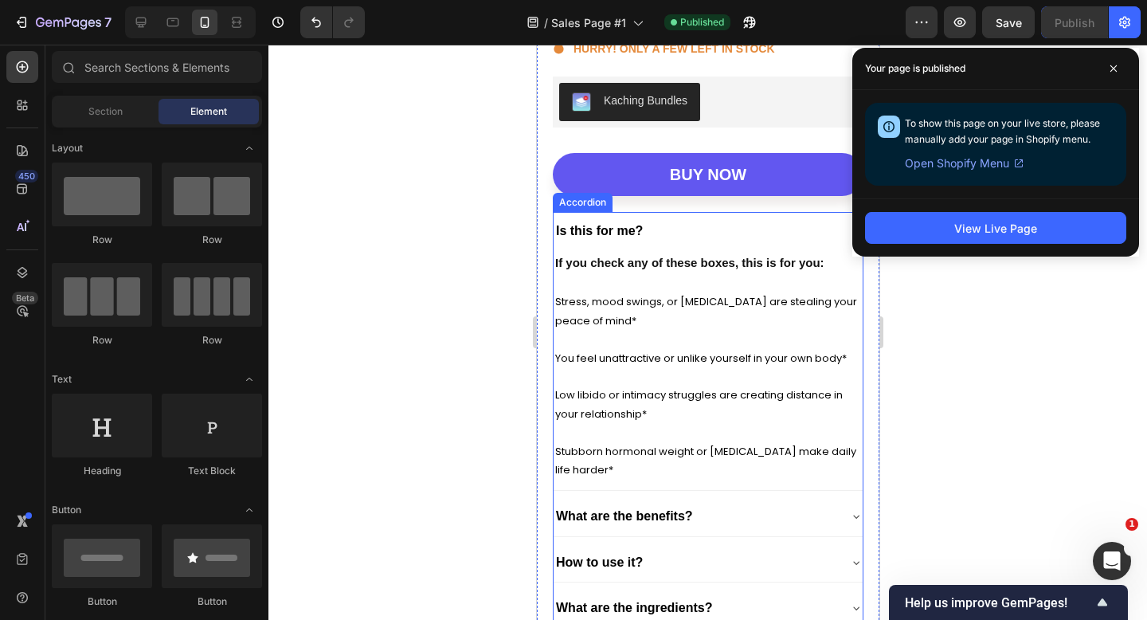
click at [684, 247] on div "Is this for me?" at bounding box center [707, 231] width 309 height 38
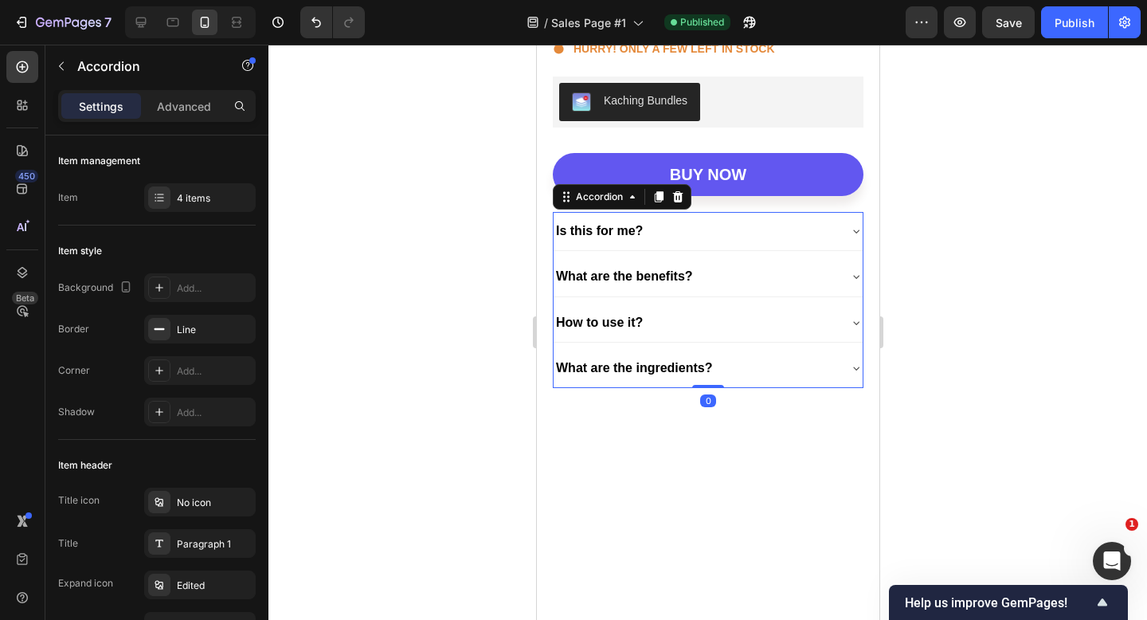
click at [986, 293] on div at bounding box center [708, 332] width 879 height 575
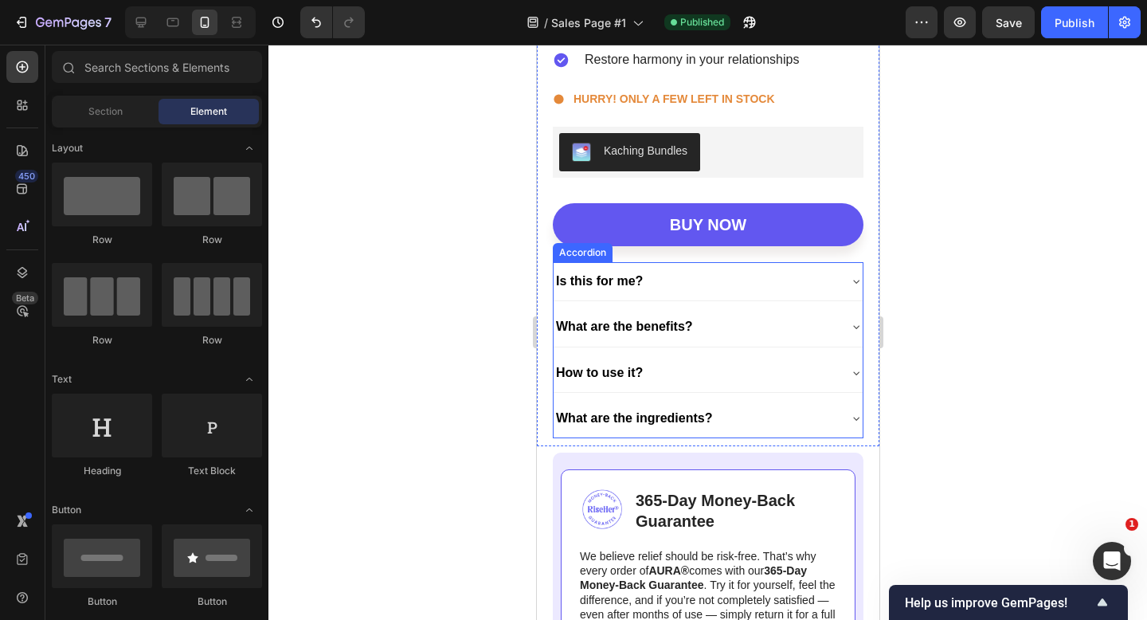
scroll to position [6199, 0]
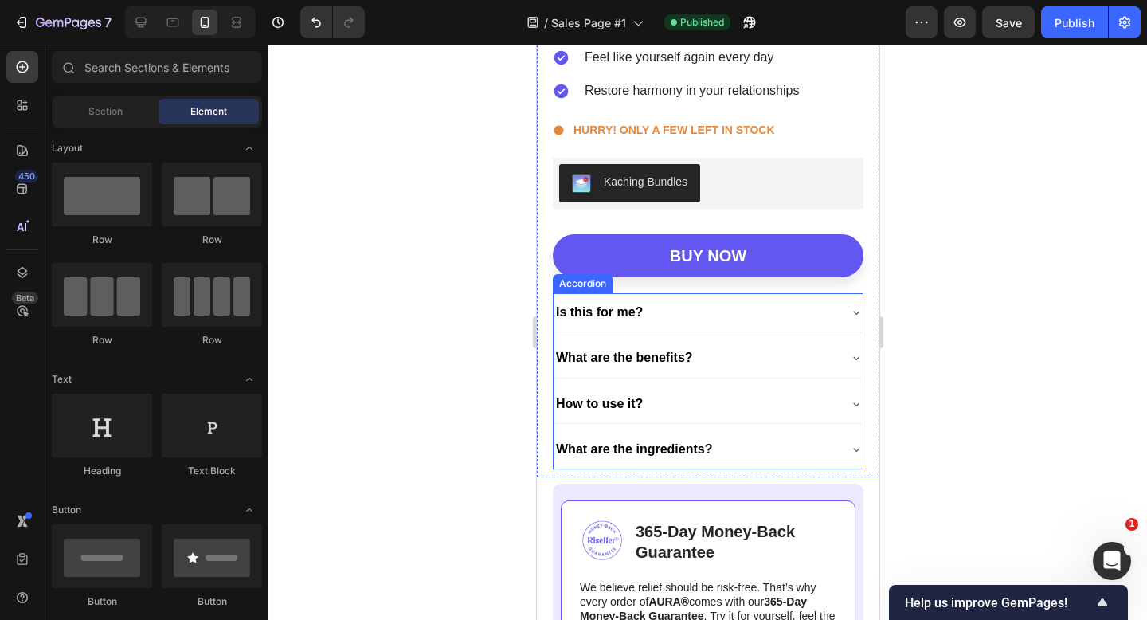
click at [978, 358] on div at bounding box center [708, 332] width 879 height 575
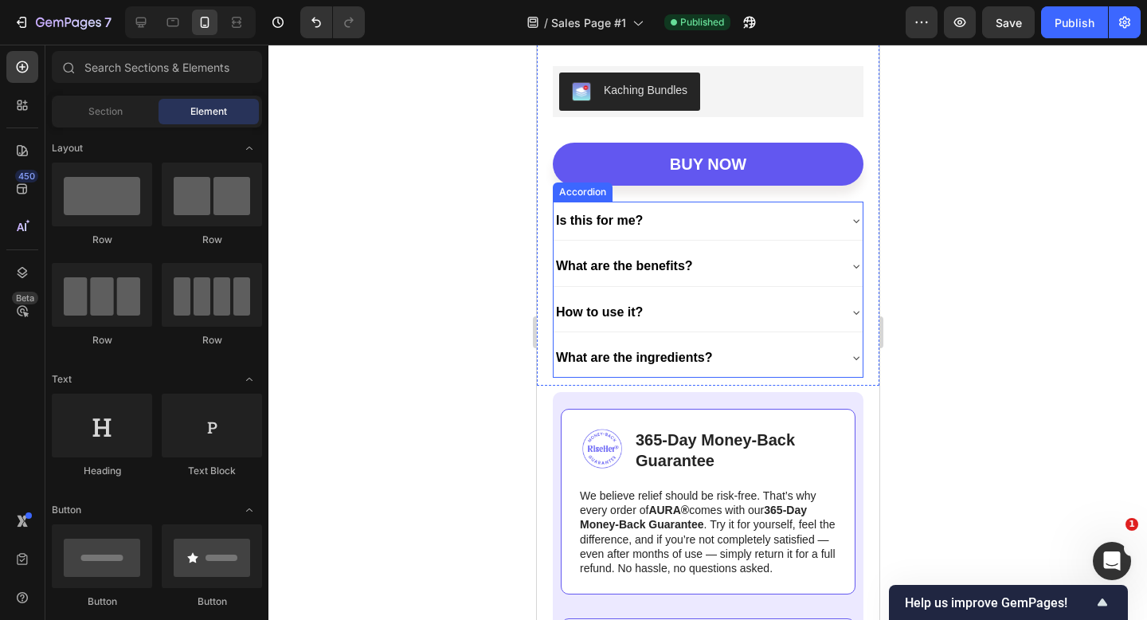
scroll to position [6222, 0]
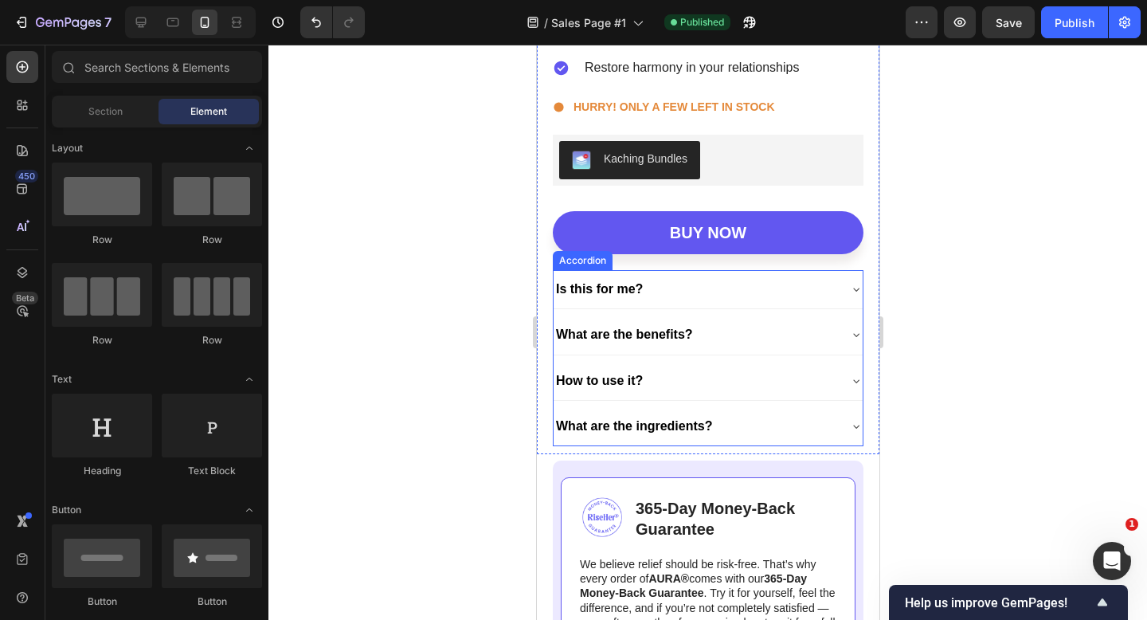
click at [732, 296] on div "Is this for me?" at bounding box center [695, 288] width 284 height 25
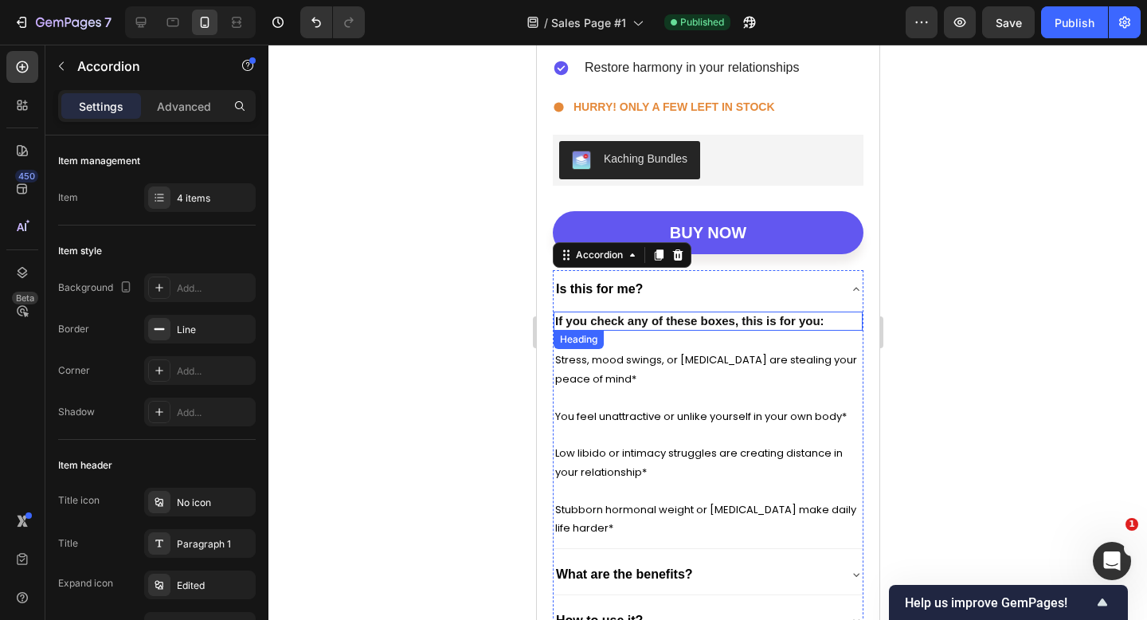
click at [717, 314] on strong "If you check any of these boxes, this is for you:" at bounding box center [689, 321] width 269 height 14
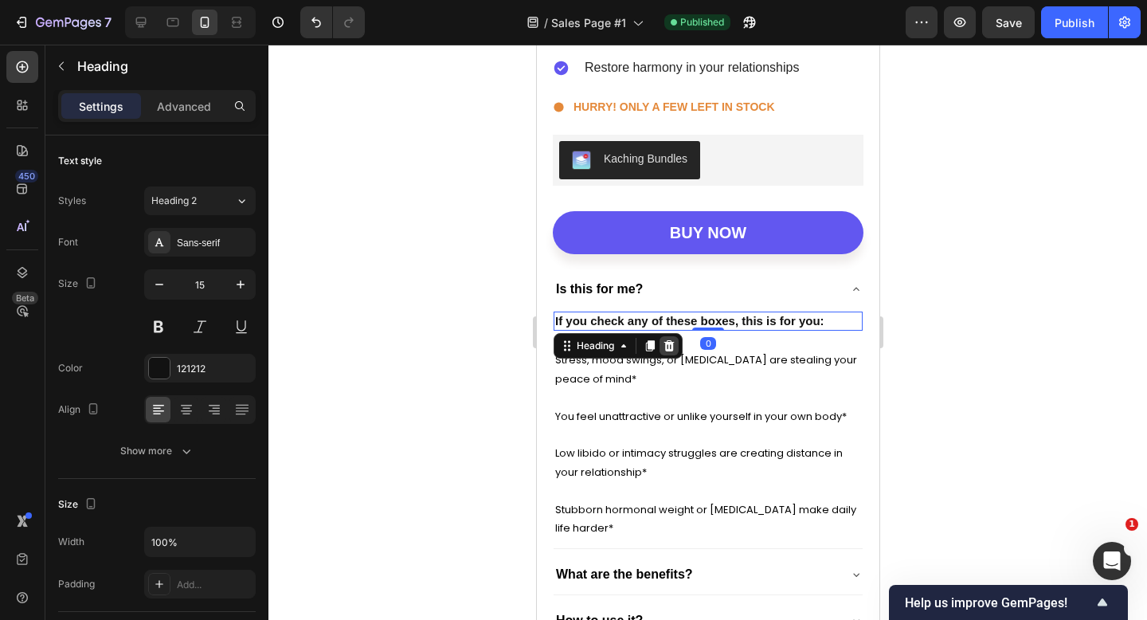
click at [672, 345] on icon at bounding box center [669, 345] width 10 height 11
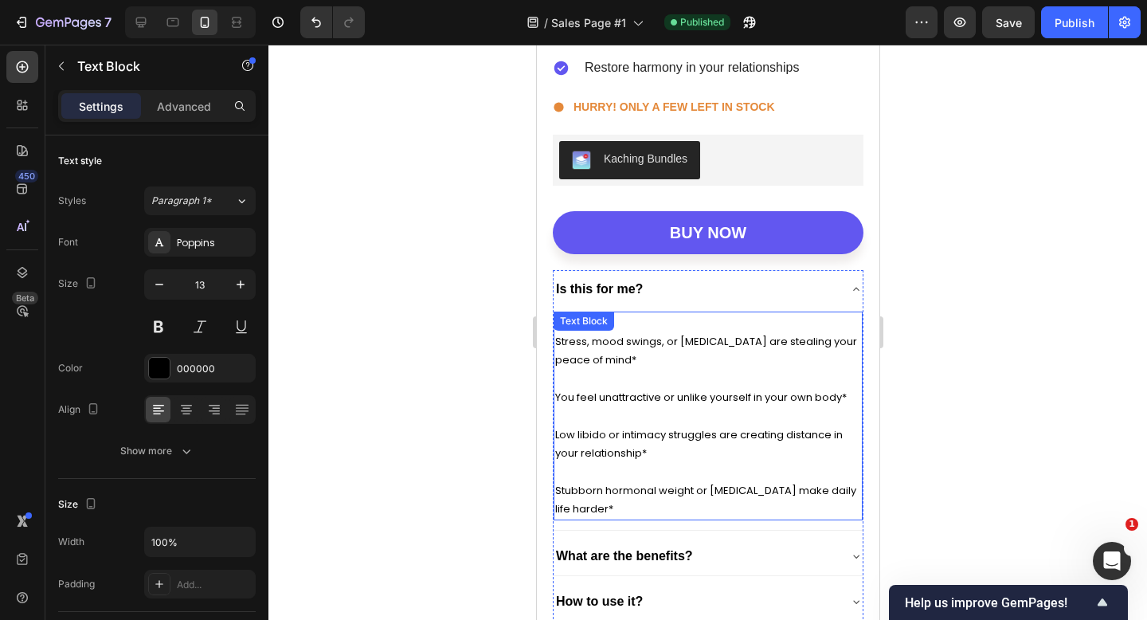
click at [704, 354] on p "Stress, mood swings, or [MEDICAL_DATA] are stealing your peace of mind*" at bounding box center [708, 350] width 306 height 37
click at [648, 371] on p "You feel unattractive or unlike yourself in your own body*" at bounding box center [708, 388] width 306 height 37
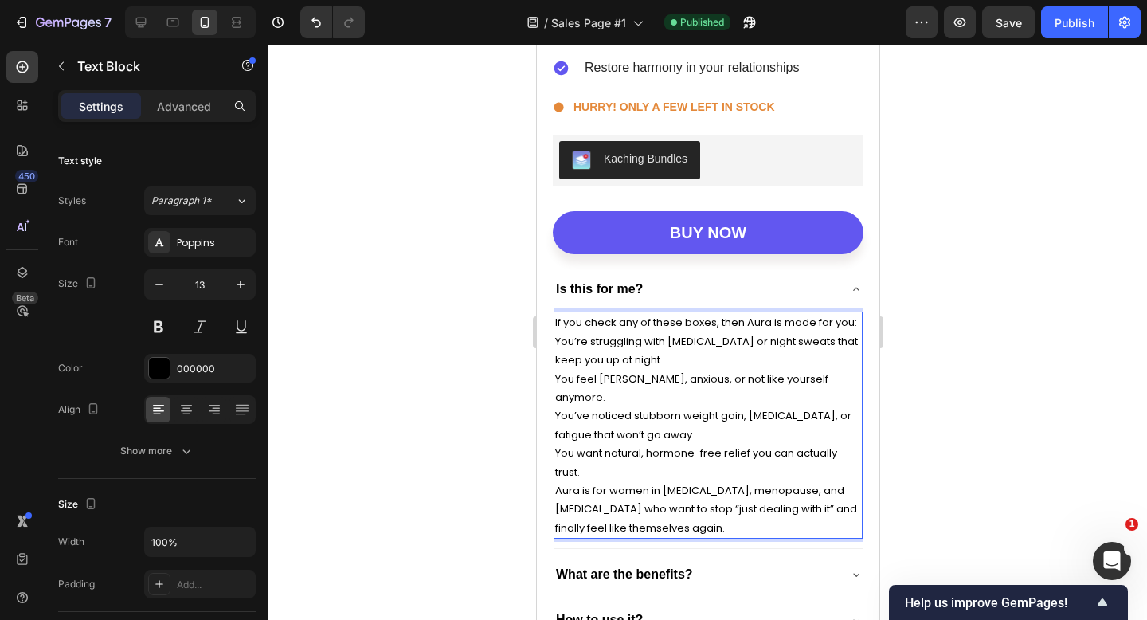
click at [672, 358] on p "You’re struggling with [MEDICAL_DATA] or night sweats that keep you up at night." at bounding box center [708, 350] width 306 height 37
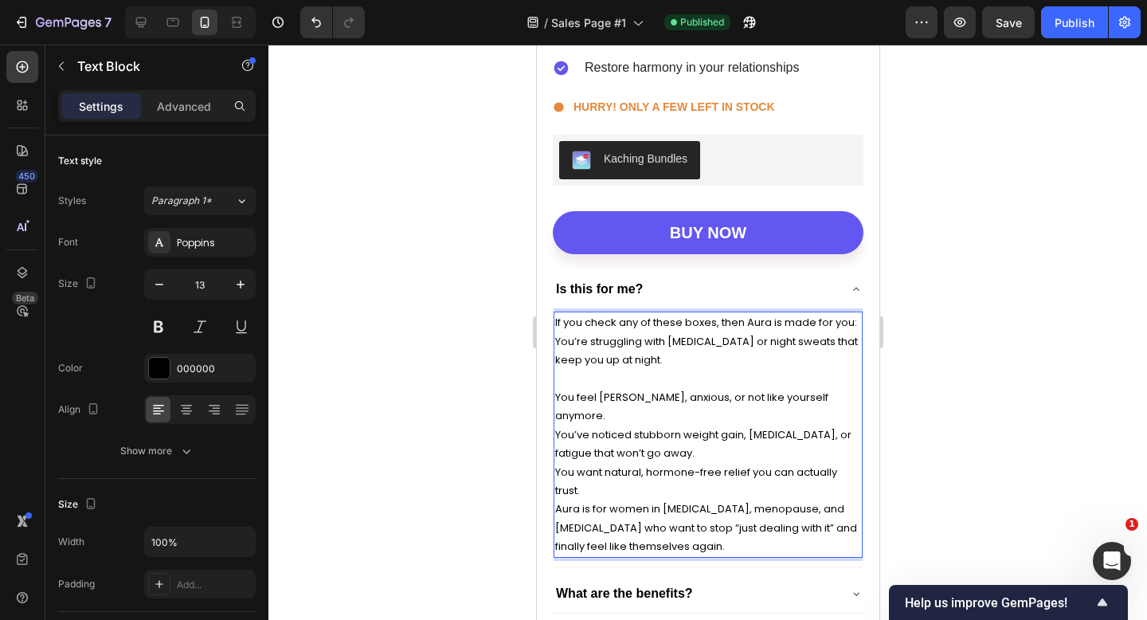
click at [665, 433] on p "You’ve noticed stubborn weight gain, [MEDICAL_DATA], or fatigue that won’t go a…" at bounding box center [708, 443] width 306 height 37
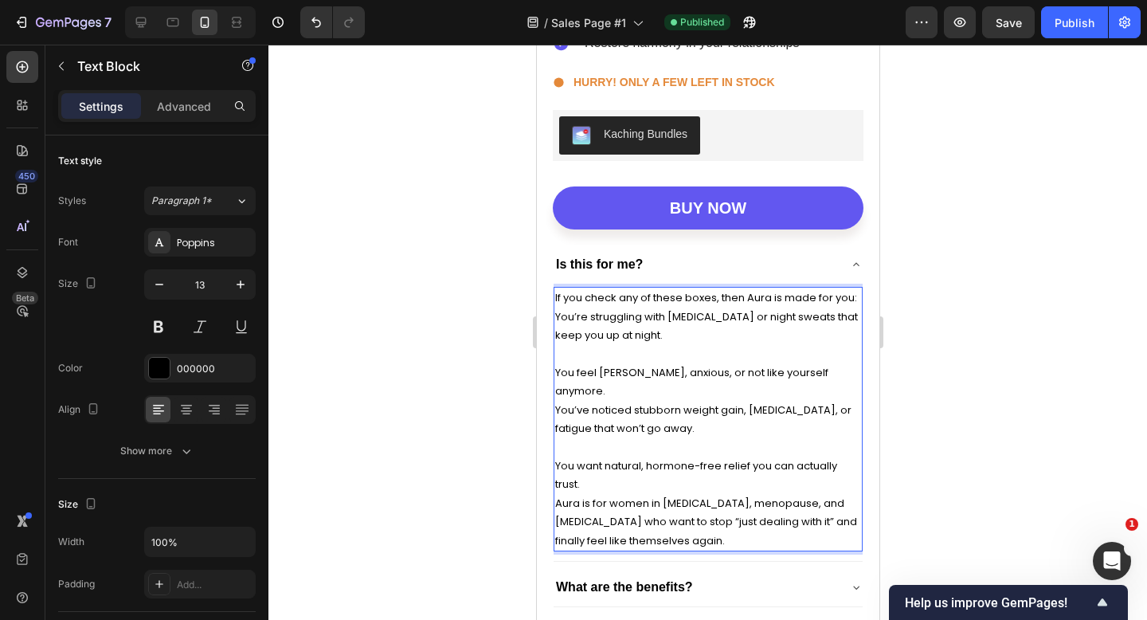
scroll to position [6254, 0]
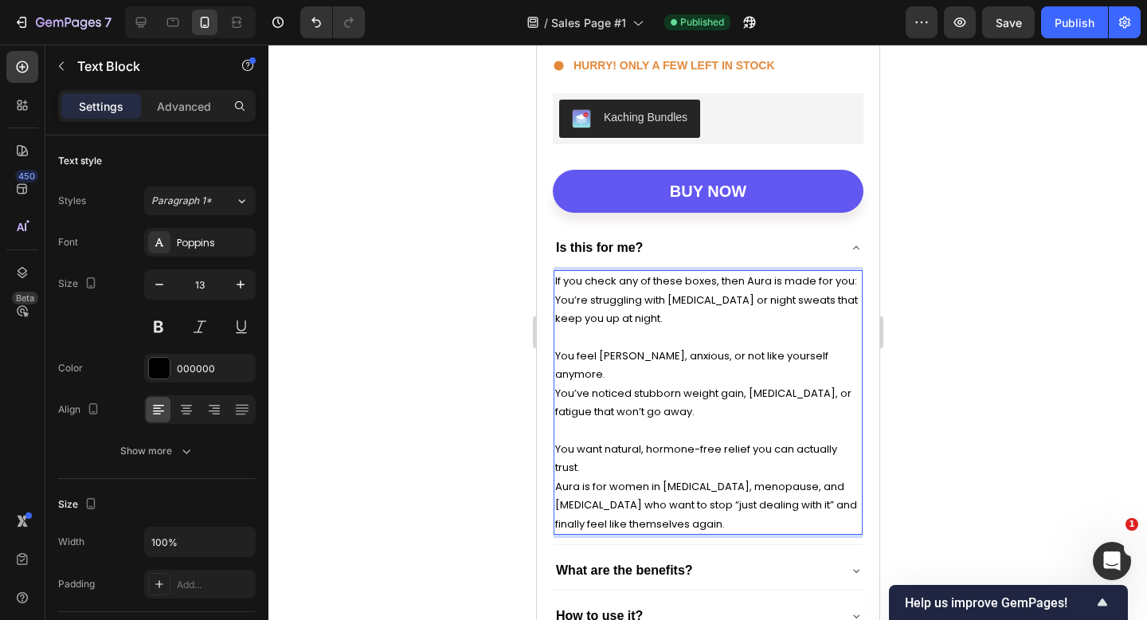
click at [667, 453] on p "You want natural, hormone-free relief you can actually trust." at bounding box center [708, 458] width 306 height 37
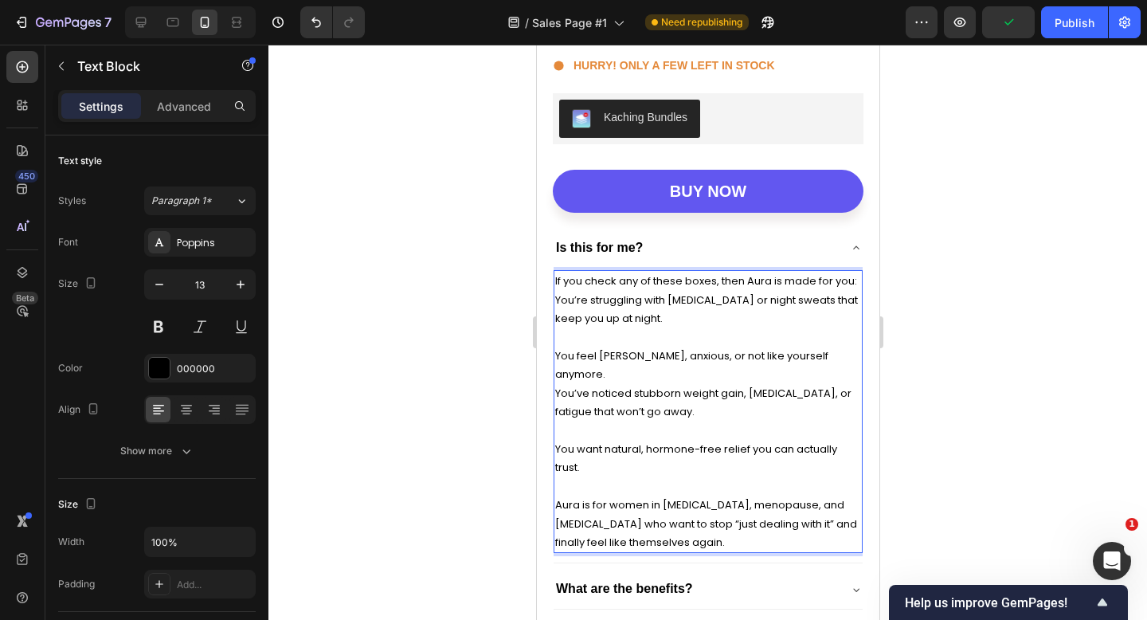
click at [853, 280] on p "If you check any of these boxes, then Aura is made for you:" at bounding box center [708, 281] width 306 height 18
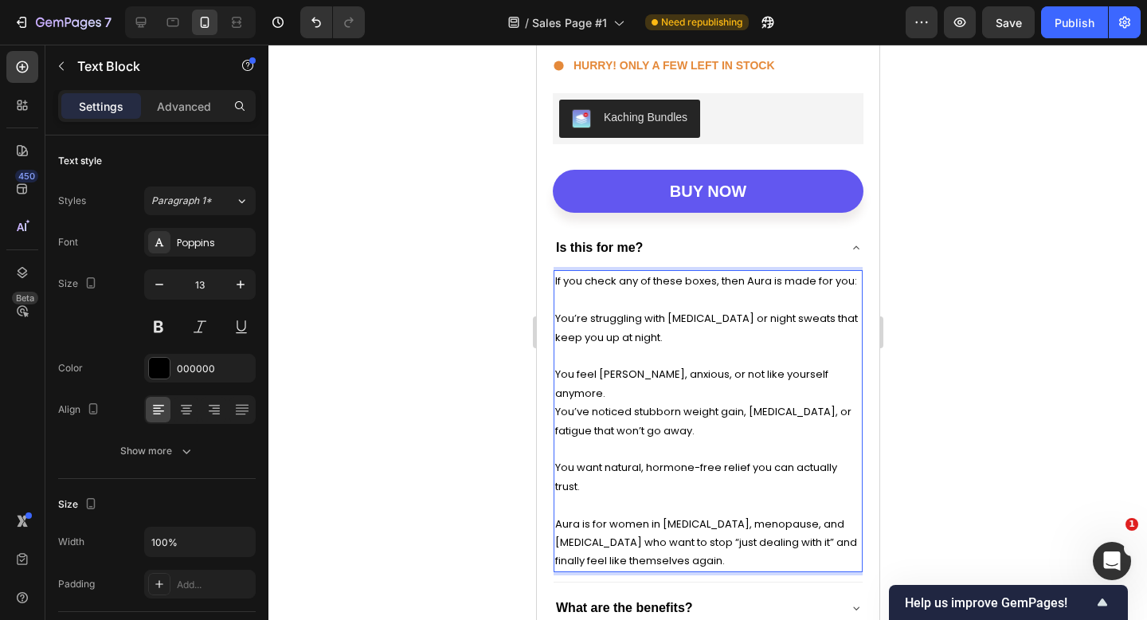
click at [556, 316] on p "You’re struggling with [MEDICAL_DATA] or night sweats that keep you up at night." at bounding box center [708, 327] width 306 height 37
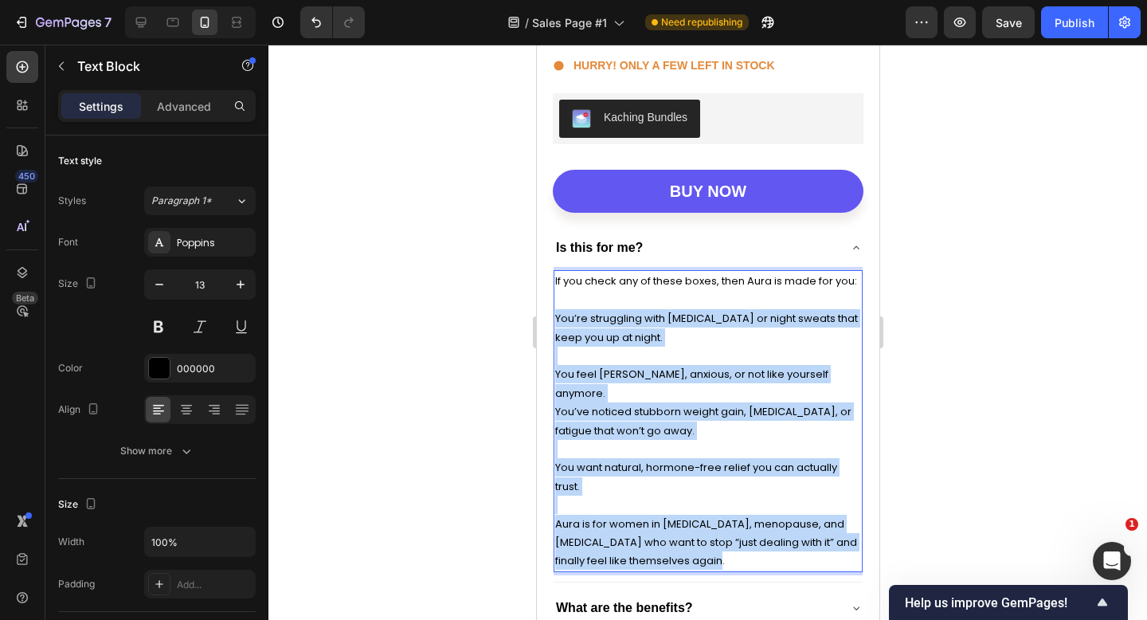
drag, startPoint x: 557, startPoint y: 316, endPoint x: 767, endPoint y: 535, distance: 304.3
click at [767, 535] on div "If you check any of these boxes, then Aura is made for you: You’re struggling w…" at bounding box center [707, 421] width 309 height 302
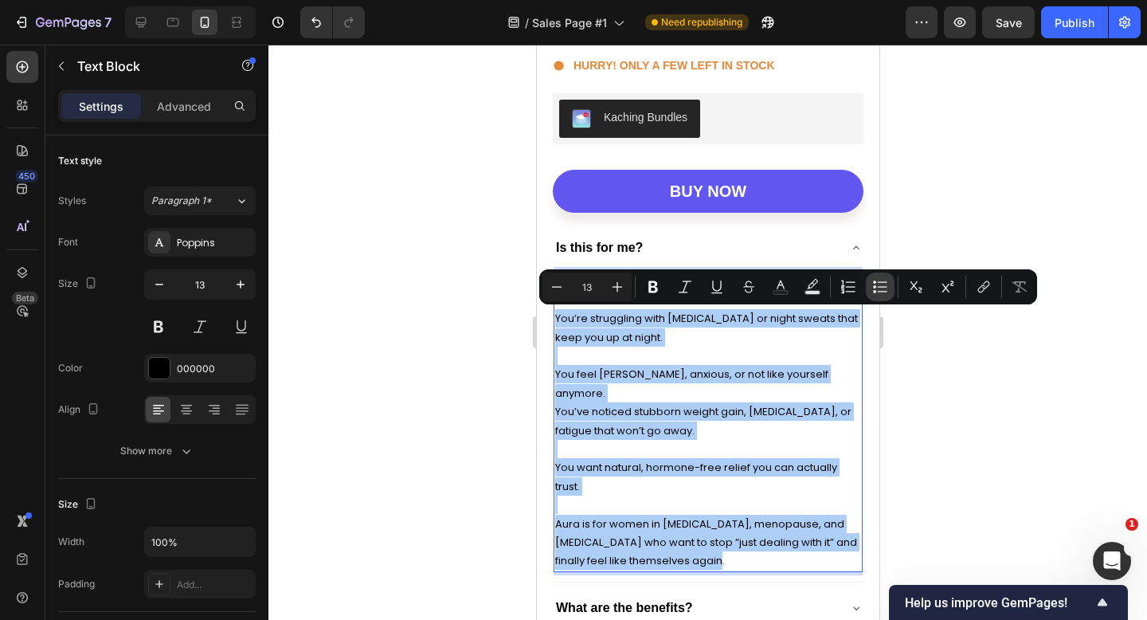
click at [880, 289] on icon "Editor contextual toolbar" at bounding box center [880, 287] width 16 height 16
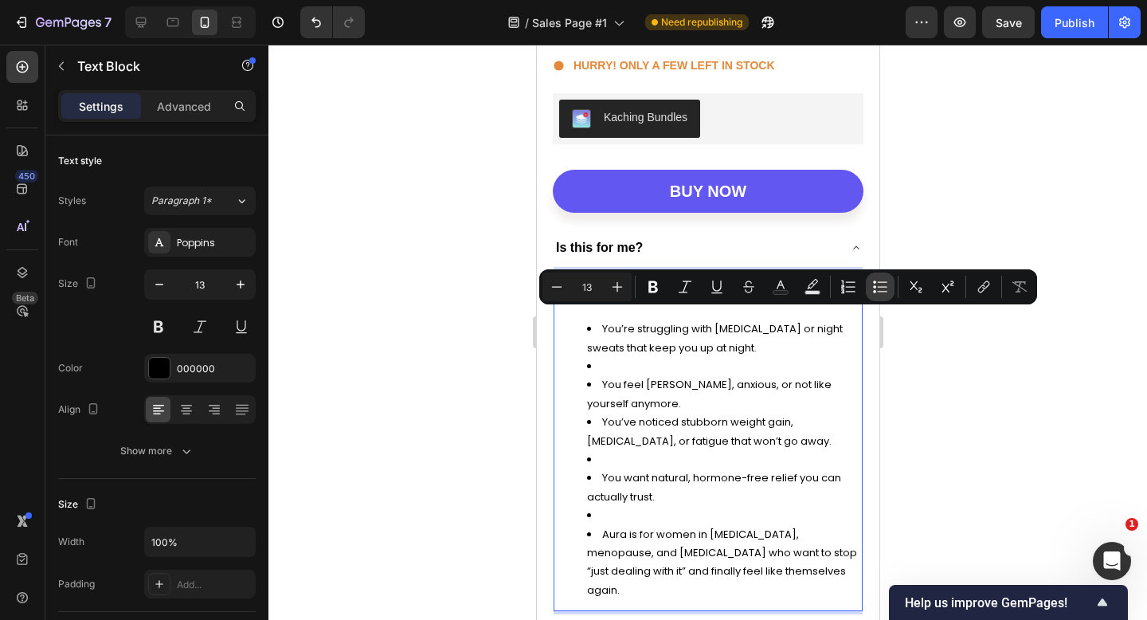
click at [880, 289] on icon "Editor contextual toolbar" at bounding box center [880, 287] width 16 height 16
type input "13"
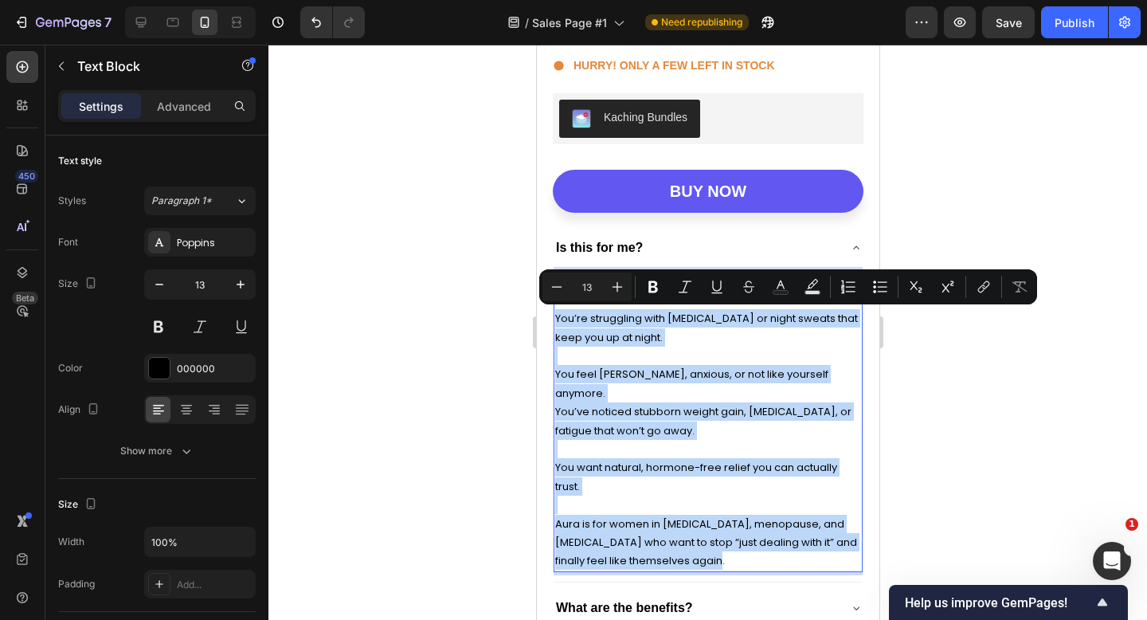
click at [686, 440] on p "Rich Text Editor. Editing area: main" at bounding box center [708, 449] width 306 height 18
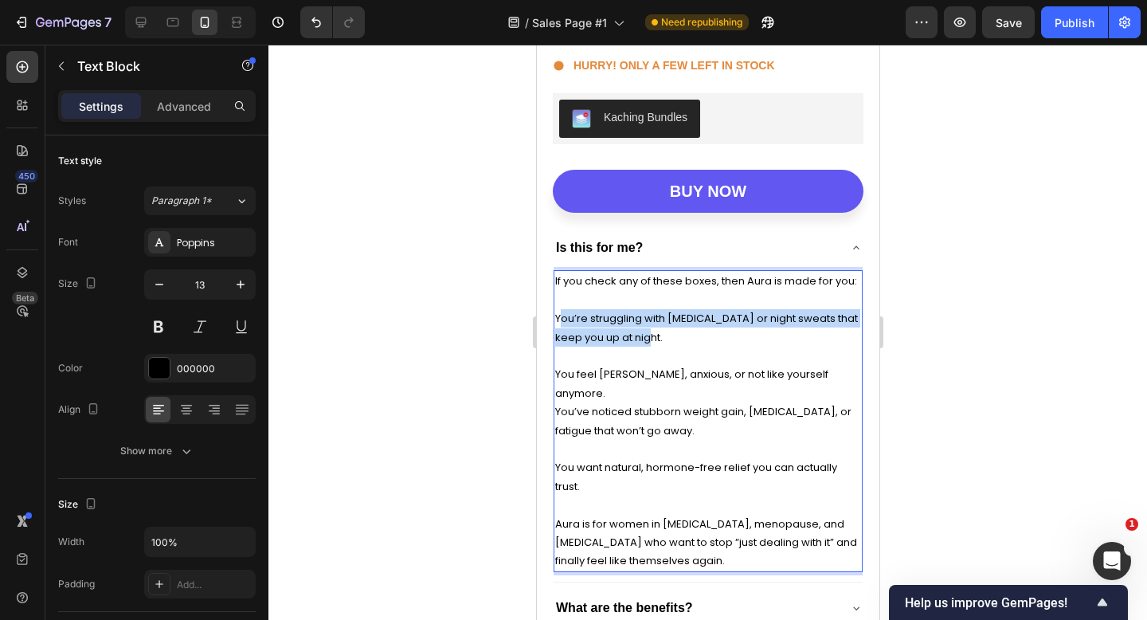
drag, startPoint x: 559, startPoint y: 312, endPoint x: 646, endPoint y: 335, distance: 90.6
click at [646, 335] on p "You’re struggling with [MEDICAL_DATA] or night sweats that keep you up at night." at bounding box center [708, 327] width 306 height 37
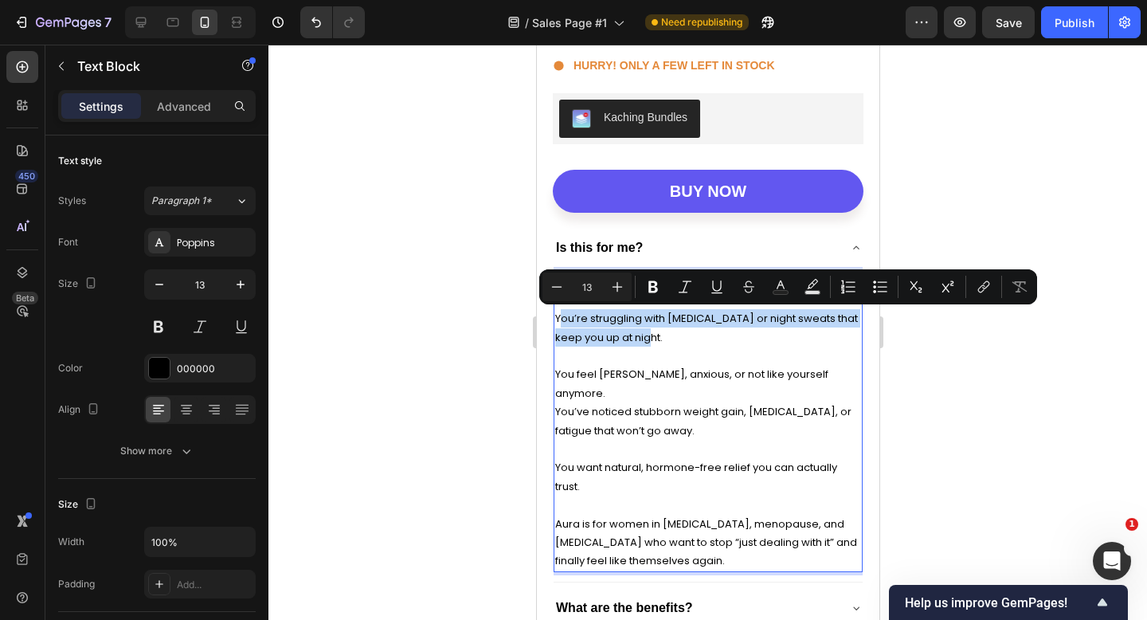
click at [646, 335] on p "You’re struggling with [MEDICAL_DATA] or night sweats that keep you up at night." at bounding box center [708, 327] width 306 height 37
drag, startPoint x: 646, startPoint y: 335, endPoint x: 567, endPoint y: 316, distance: 81.9
click at [567, 316] on p "You’re struggling with [MEDICAL_DATA] or night sweats that keep you up at night." at bounding box center [708, 327] width 306 height 37
click at [643, 298] on button "Bold" at bounding box center [653, 287] width 29 height 29
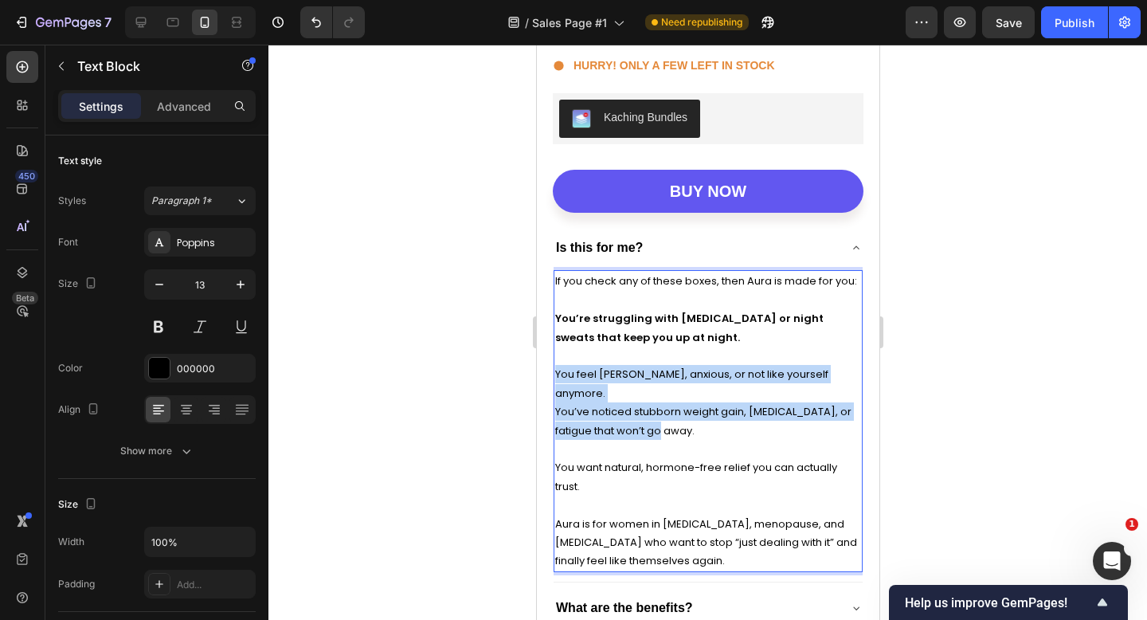
drag, startPoint x: 556, startPoint y: 369, endPoint x: 688, endPoint y: 412, distance: 139.1
click at [689, 412] on div "If you check any of these boxes, then Aura is made for you: You’re struggling w…" at bounding box center [707, 421] width 309 height 302
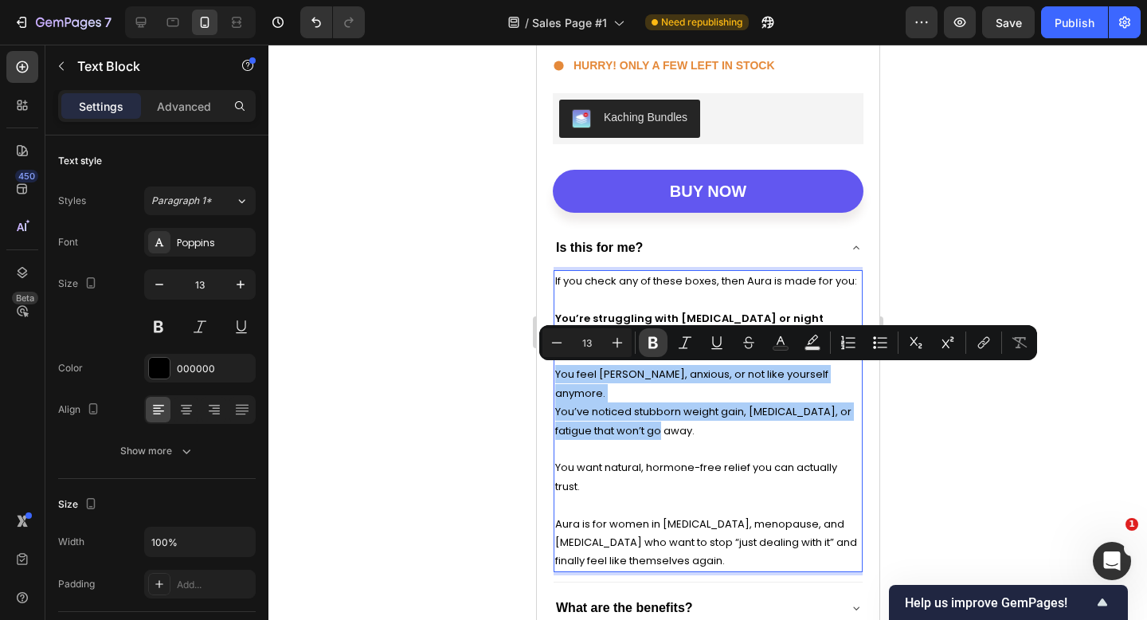
click at [663, 340] on button "Bold" at bounding box center [653, 342] width 29 height 29
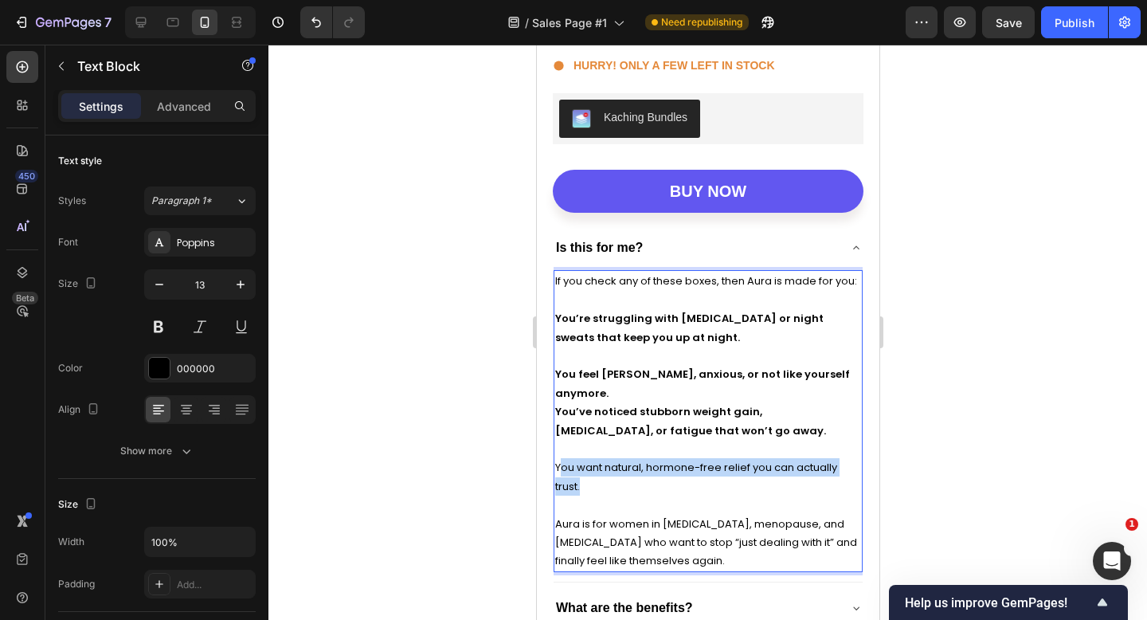
drag, startPoint x: 558, startPoint y: 443, endPoint x: 605, endPoint y: 462, distance: 50.8
click at [605, 462] on p "You want natural, hormone-free relief you can actually trust." at bounding box center [708, 476] width 306 height 37
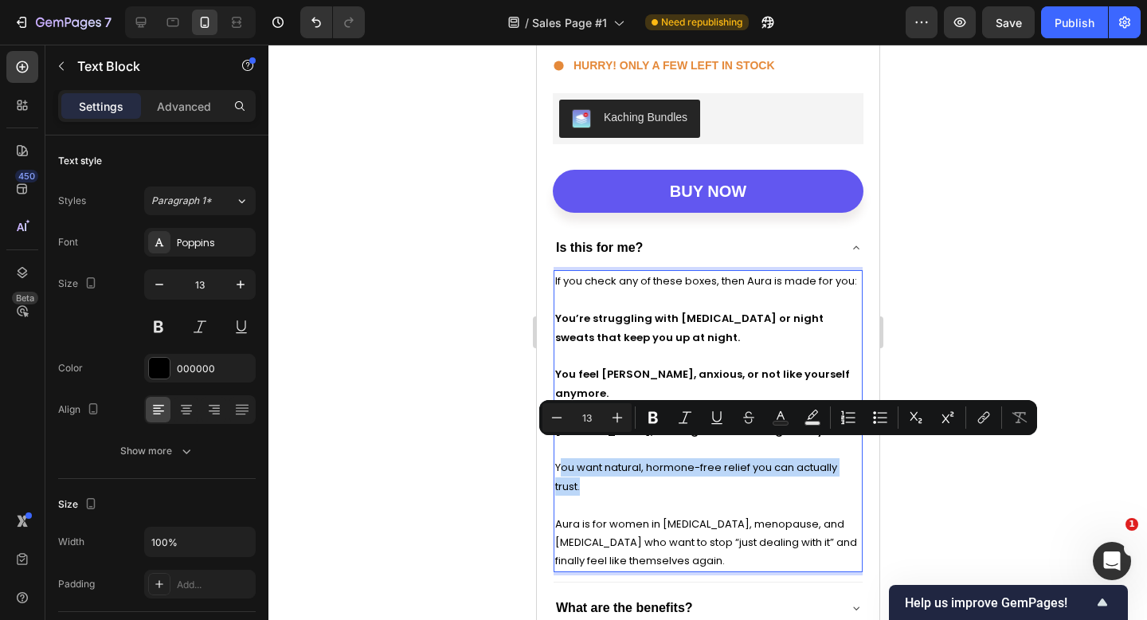
click at [605, 462] on p "You want natural, hormone-free relief you can actually trust." at bounding box center [708, 476] width 306 height 37
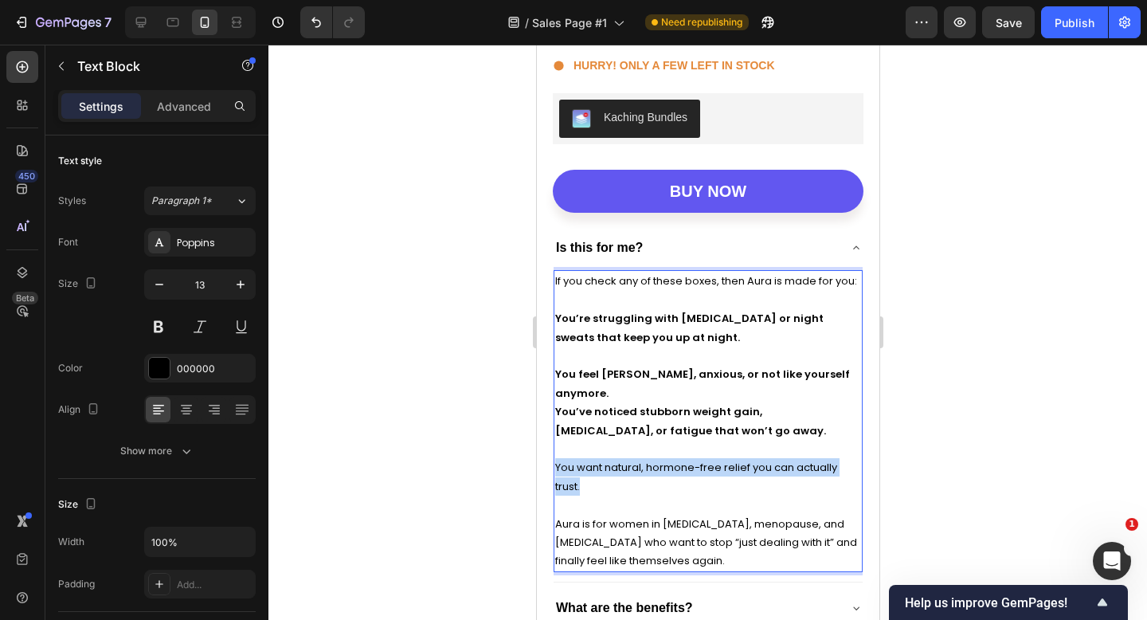
drag, startPoint x: 602, startPoint y: 464, endPoint x: 555, endPoint y: 447, distance: 49.1
click at [555, 458] on p "You want natural, hormone-free relief you can actually trust." at bounding box center [708, 476] width 306 height 37
click at [586, 458] on p "You want natural, hormone-free relief you can actually trust." at bounding box center [708, 476] width 306 height 37
drag, startPoint x: 585, startPoint y: 467, endPoint x: 556, endPoint y: 442, distance: 37.9
click at [556, 458] on p "You want natural, hormone-free relief you can actually trust." at bounding box center [708, 476] width 306 height 37
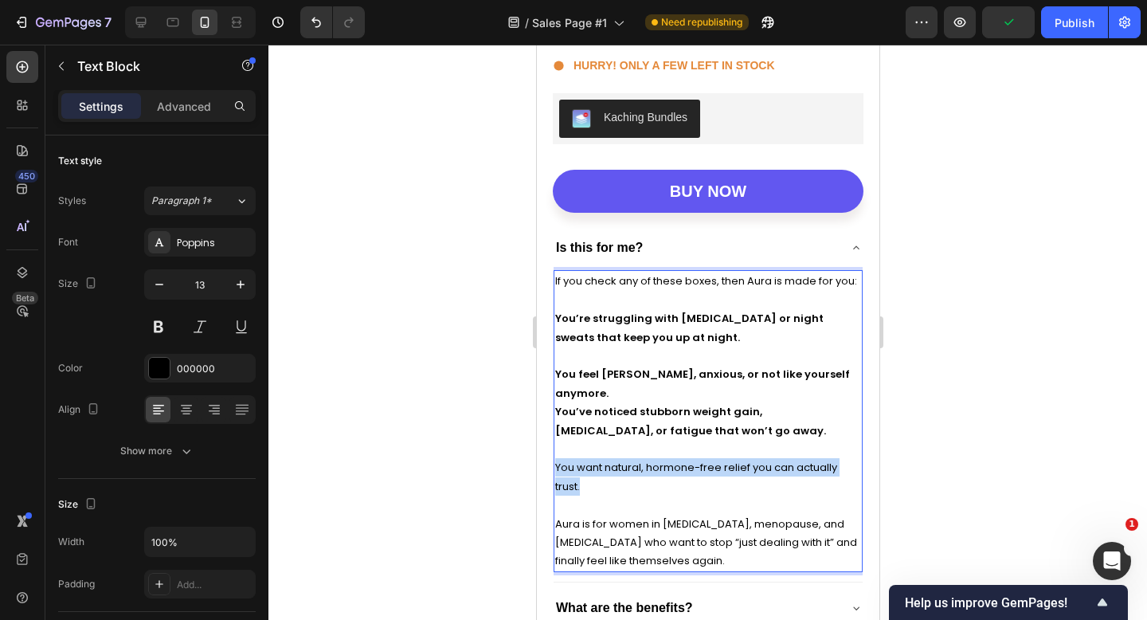
click at [570, 458] on p "You want natural, hormone-free relief you can actually trust." at bounding box center [708, 476] width 306 height 37
drag, startPoint x: 597, startPoint y: 463, endPoint x: 554, endPoint y: 441, distance: 48.5
click at [555, 458] on p "You want natural, hormone-free relief you can actually trust." at bounding box center [708, 476] width 306 height 37
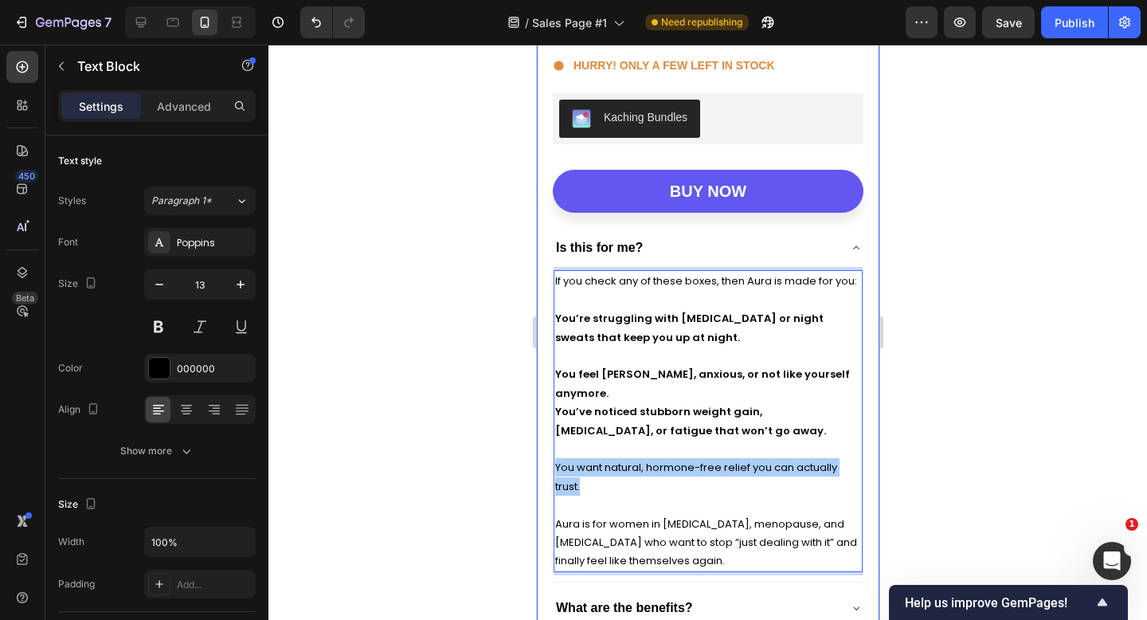
click at [475, 484] on div at bounding box center [708, 332] width 879 height 575
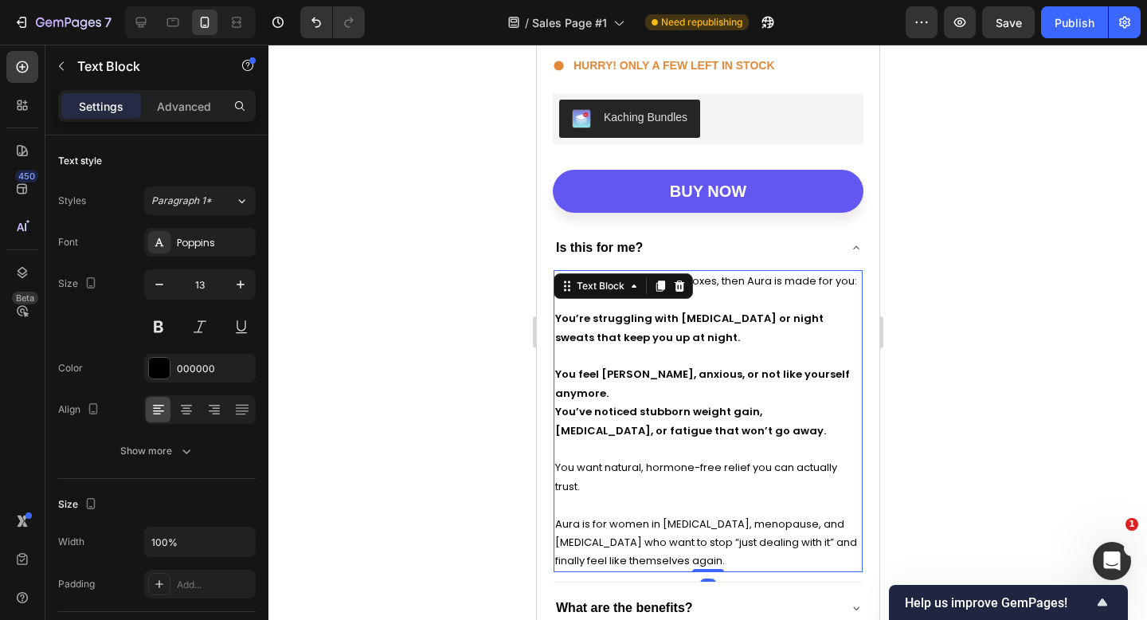
click at [577, 465] on p "You want natural, hormone-free relief you can actually trust." at bounding box center [708, 476] width 306 height 37
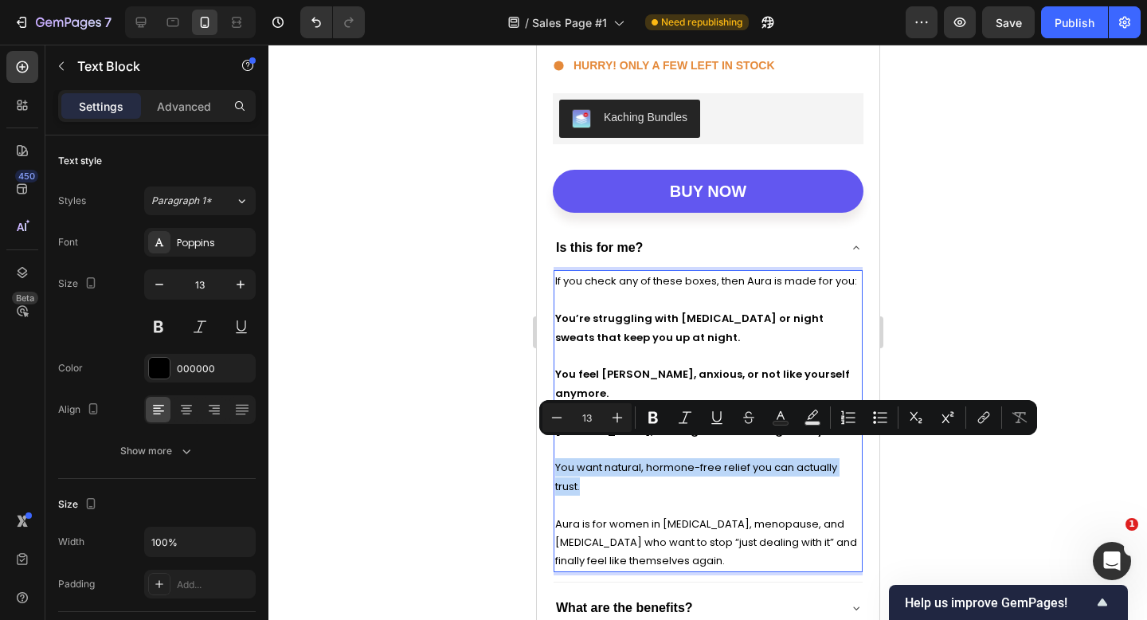
drag, startPoint x: 593, startPoint y: 467, endPoint x: 556, endPoint y: 451, distance: 40.0
click at [657, 413] on icon "Editor contextual toolbar" at bounding box center [653, 418] width 16 height 16
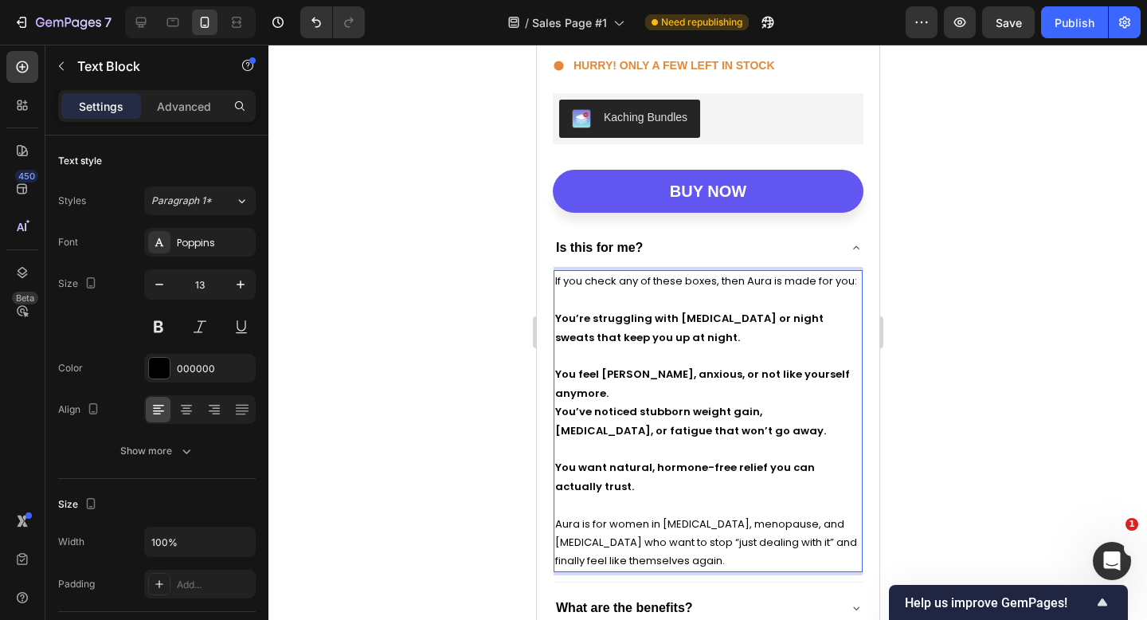
click at [617, 496] on p "Rich Text Editor. Editing area: main" at bounding box center [708, 505] width 306 height 18
click at [946, 355] on div at bounding box center [708, 332] width 879 height 575
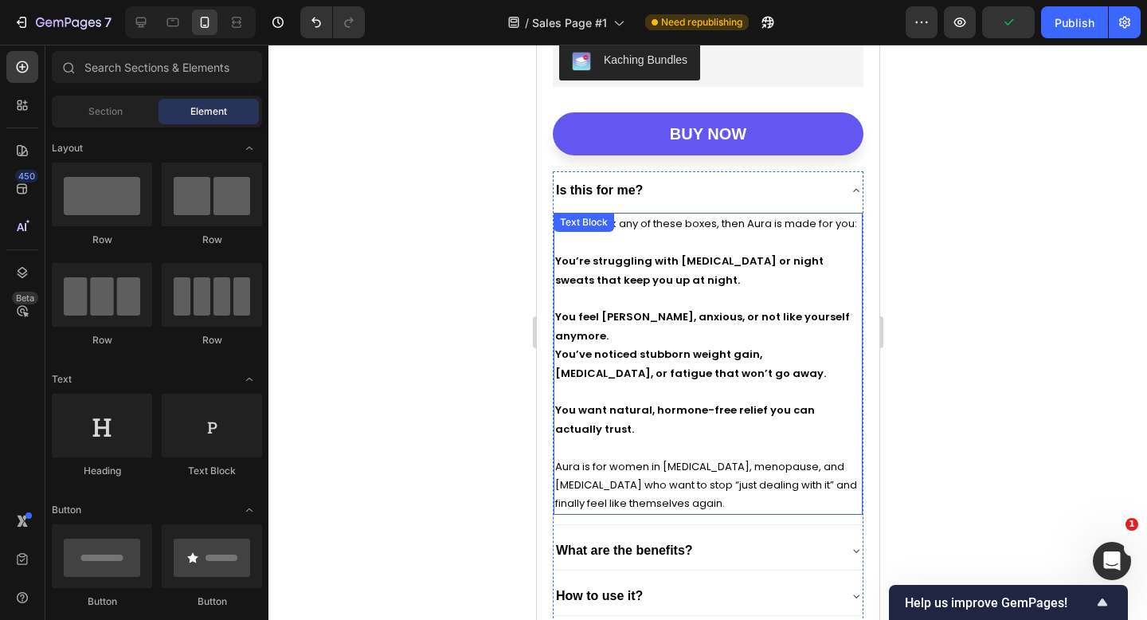
scroll to position [6324, 0]
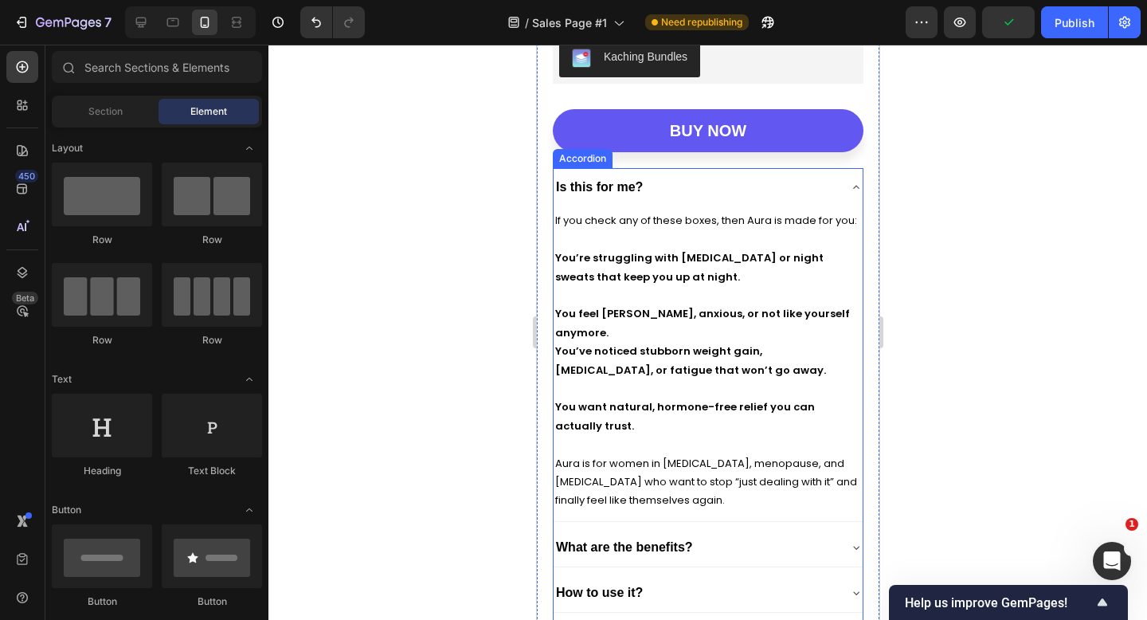
click at [794, 180] on div "Is this for me?" at bounding box center [695, 186] width 284 height 25
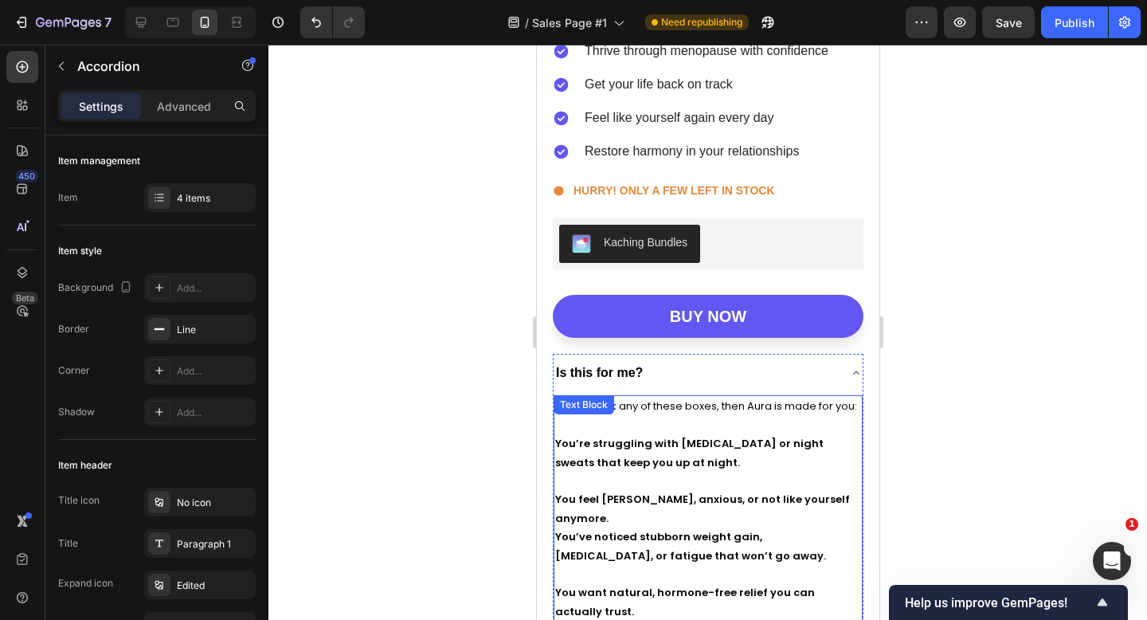
scroll to position [6148, 0]
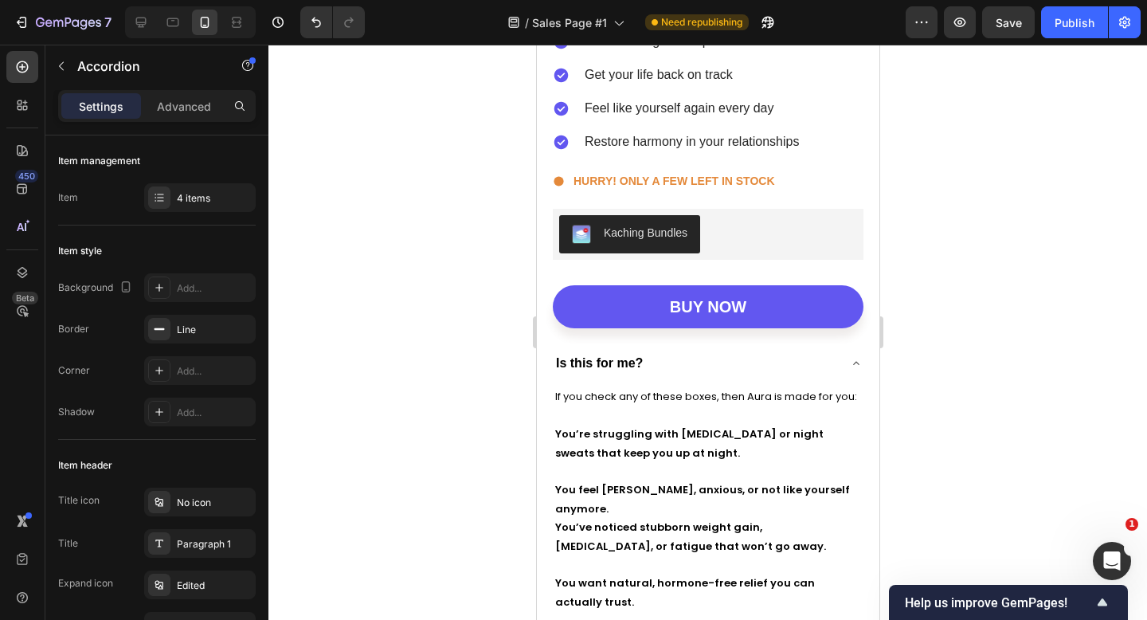
click at [702, 364] on div "Is this for me?" at bounding box center [695, 363] width 284 height 25
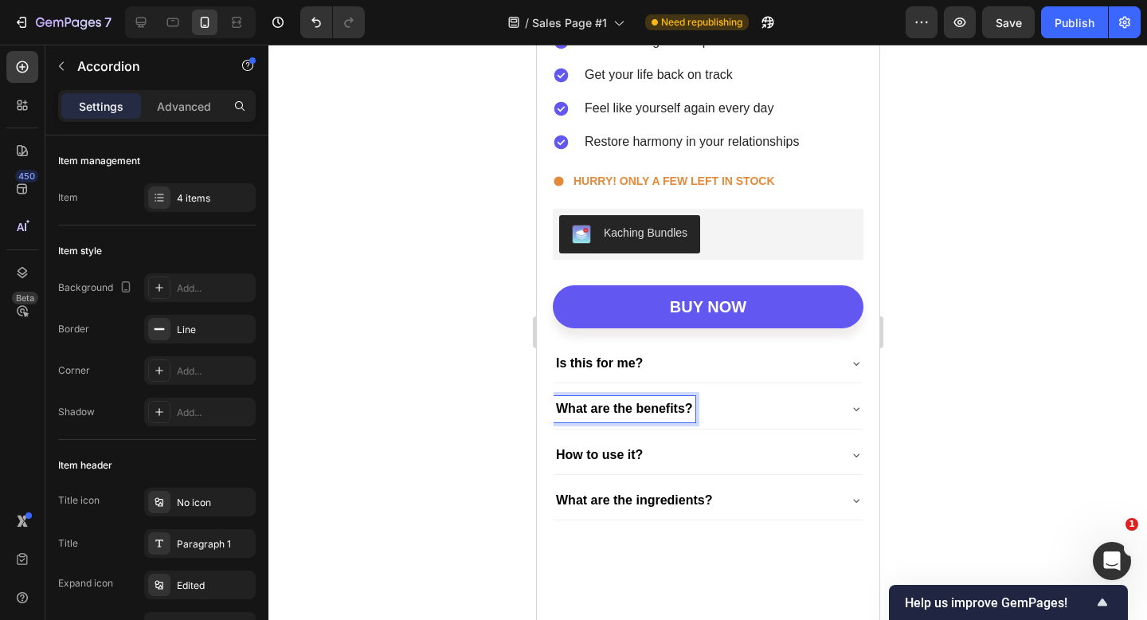
click at [681, 407] on strong "What are the benefits?" at bounding box center [623, 409] width 137 height 14
click at [740, 402] on div "What are the benefits?" at bounding box center [695, 408] width 284 height 25
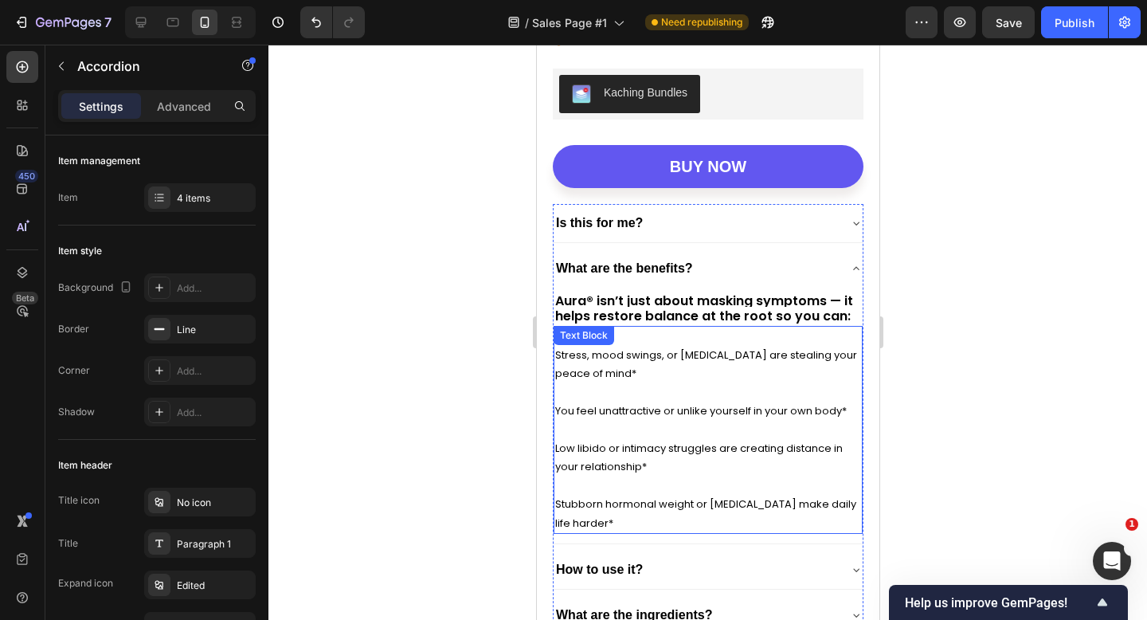
scroll to position [6294, 0]
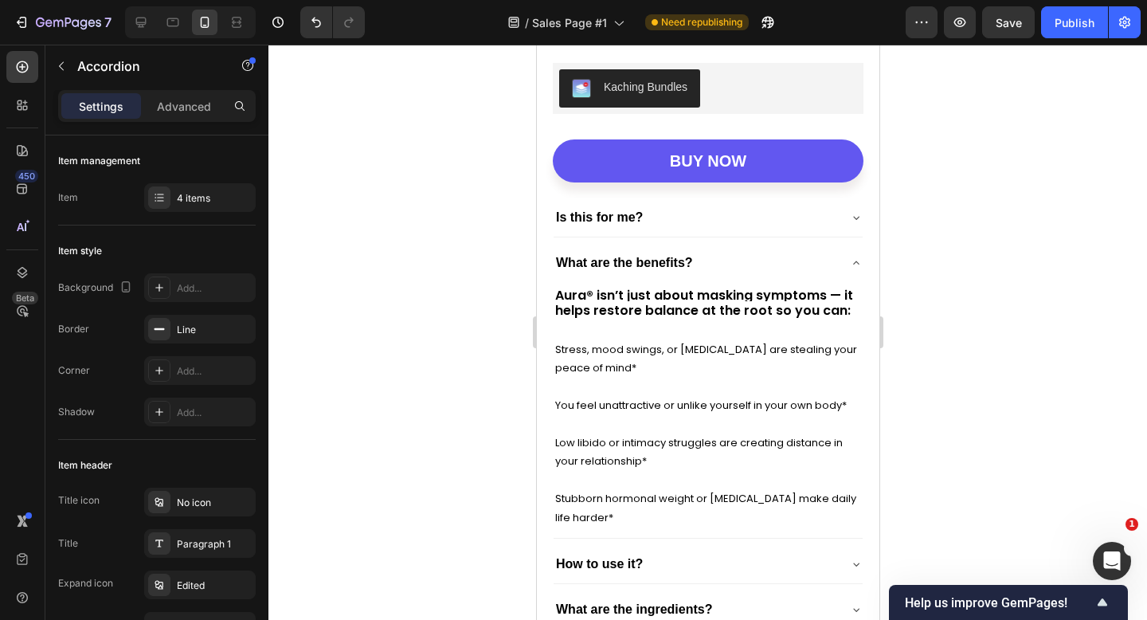
click at [729, 212] on div "Is this for me?" at bounding box center [695, 217] width 284 height 25
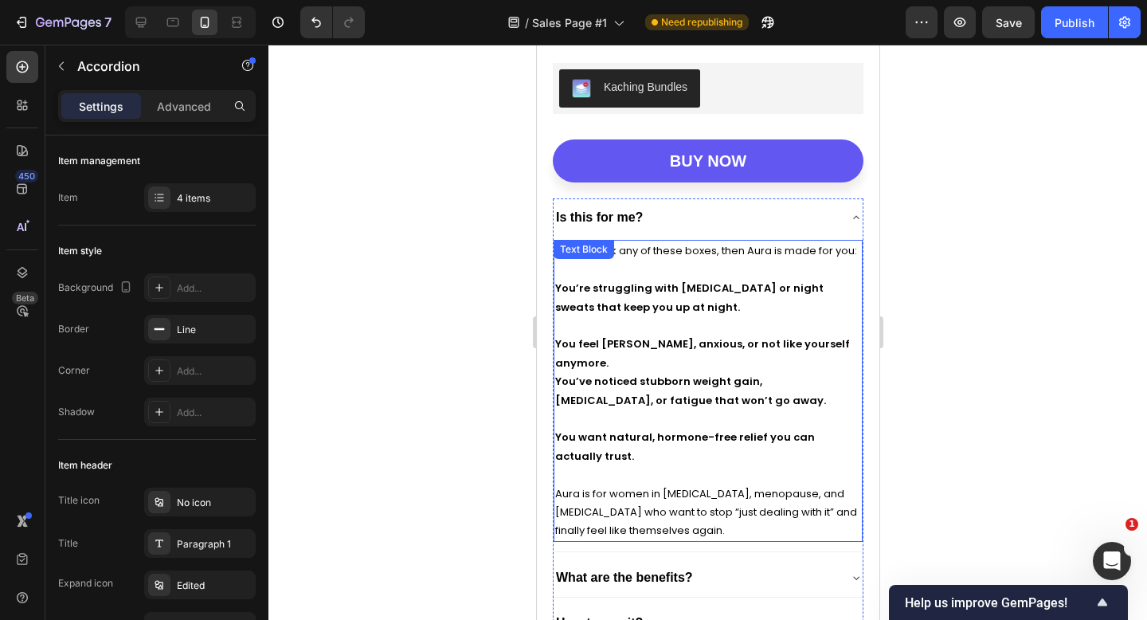
click at [679, 253] on div "If you check any of these boxes, then Aura is made for you: You’re struggling w…" at bounding box center [707, 391] width 309 height 302
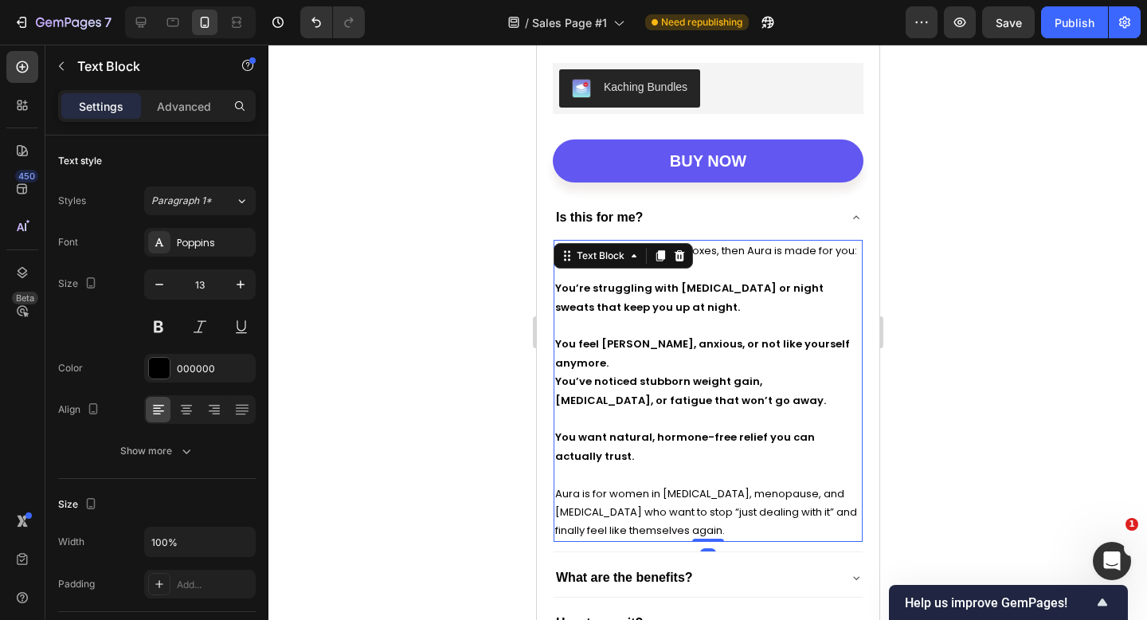
click at [730, 263] on p at bounding box center [708, 270] width 306 height 18
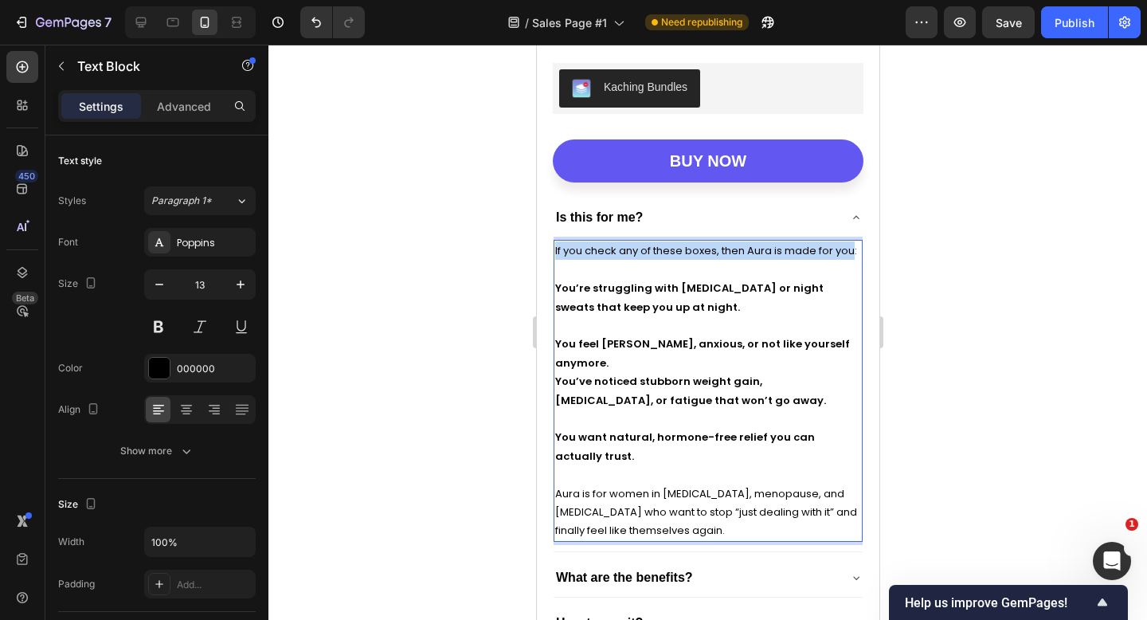
drag, startPoint x: 854, startPoint y: 252, endPoint x: 555, endPoint y: 245, distance: 298.9
click at [555, 245] on p "If you check any of these boxes, then Aura is made for you:" at bounding box center [708, 250] width 306 height 18
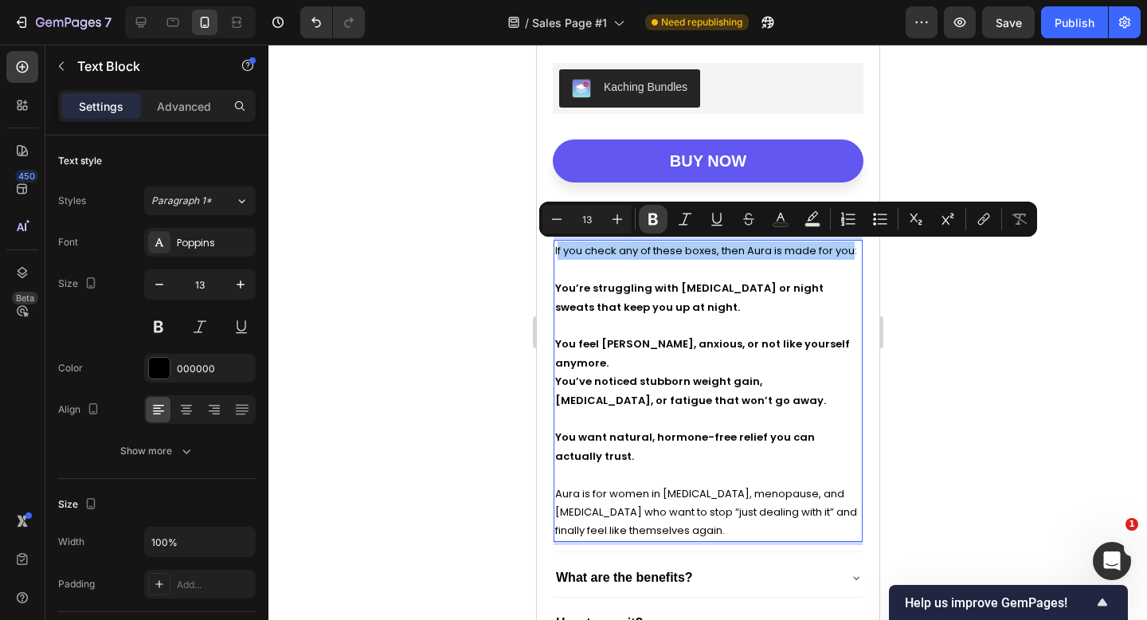
click at [642, 222] on button "Bold" at bounding box center [653, 219] width 29 height 29
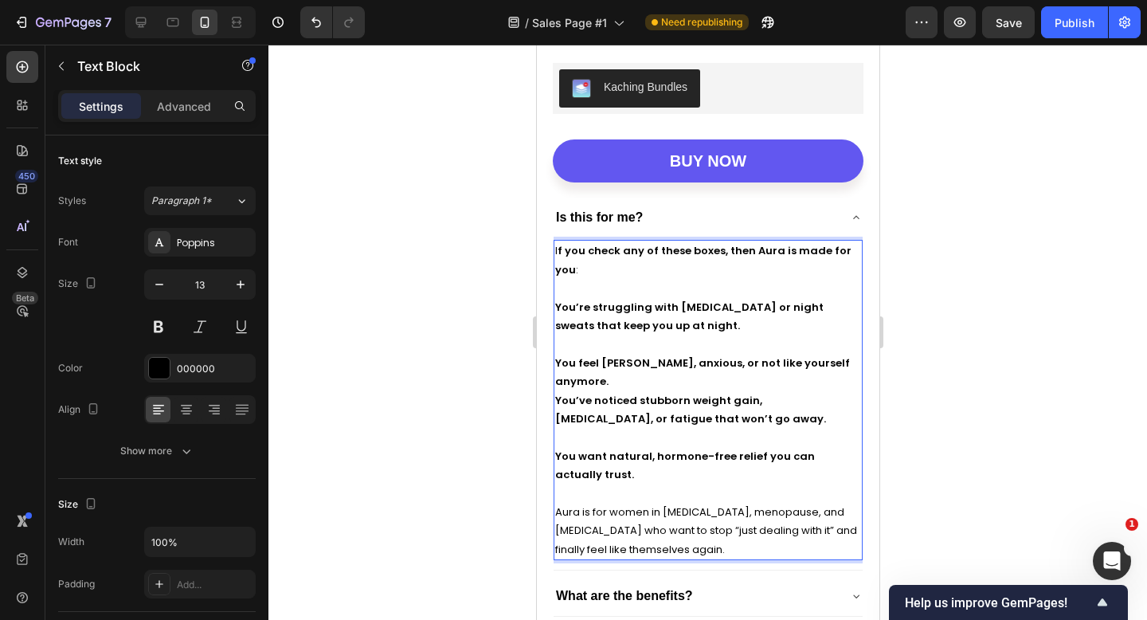
click at [635, 266] on p "I f you check any of these boxes, then Aura is made for you :" at bounding box center [708, 259] width 306 height 37
drag, startPoint x: 635, startPoint y: 266, endPoint x: 553, endPoint y: 246, distance: 84.5
click at [553, 246] on div "I f you check any of these boxes, then Aura is made for you : You’re struggling…" at bounding box center [707, 400] width 309 height 320
click at [584, 264] on p "I f you check any of these boxes, then Aura is made for you :" at bounding box center [708, 259] width 306 height 37
click at [476, 287] on div at bounding box center [708, 332] width 879 height 575
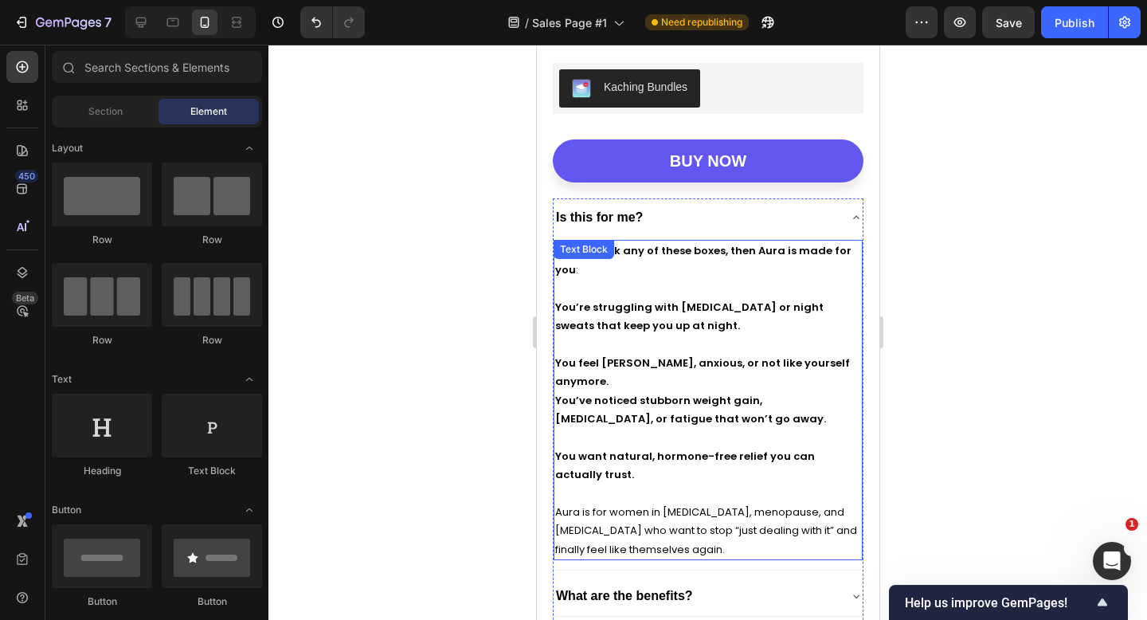
click at [651, 280] on p "Rich Text Editor. Editing area: main" at bounding box center [708, 288] width 306 height 18
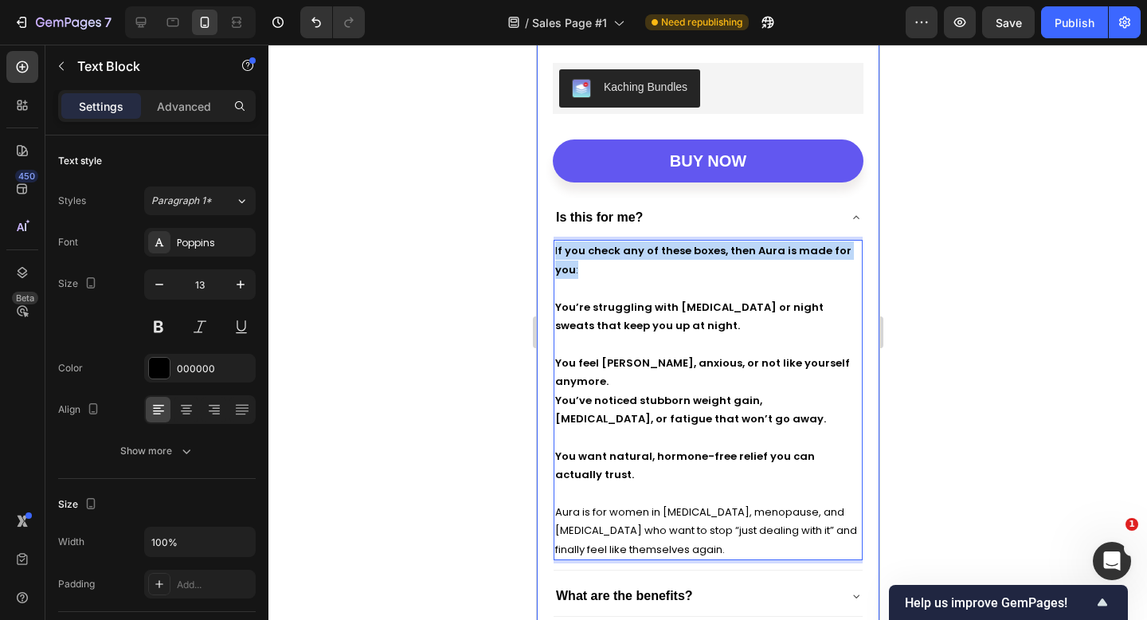
drag, startPoint x: 595, startPoint y: 262, endPoint x: 543, endPoint y: 247, distance: 54.0
click at [543, 247] on div "Product Images Buy 2 get one free Heading Aura® Menopause Balance Formula Produ…" at bounding box center [707, 70] width 343 height 1291
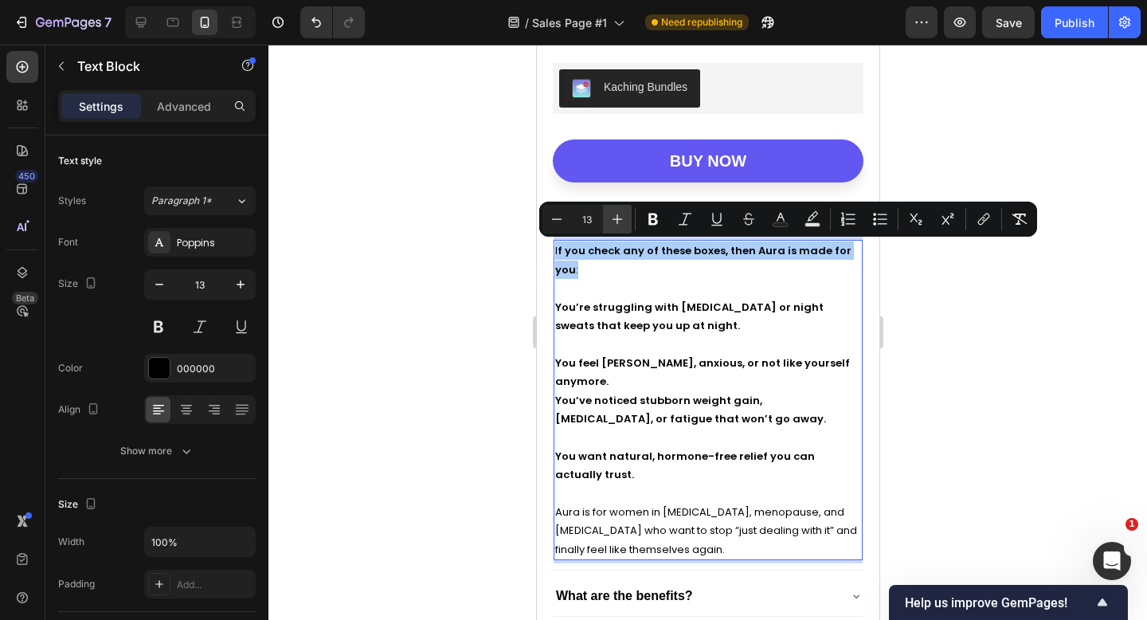
click at [623, 214] on icon "Editor contextual toolbar" at bounding box center [618, 219] width 16 height 16
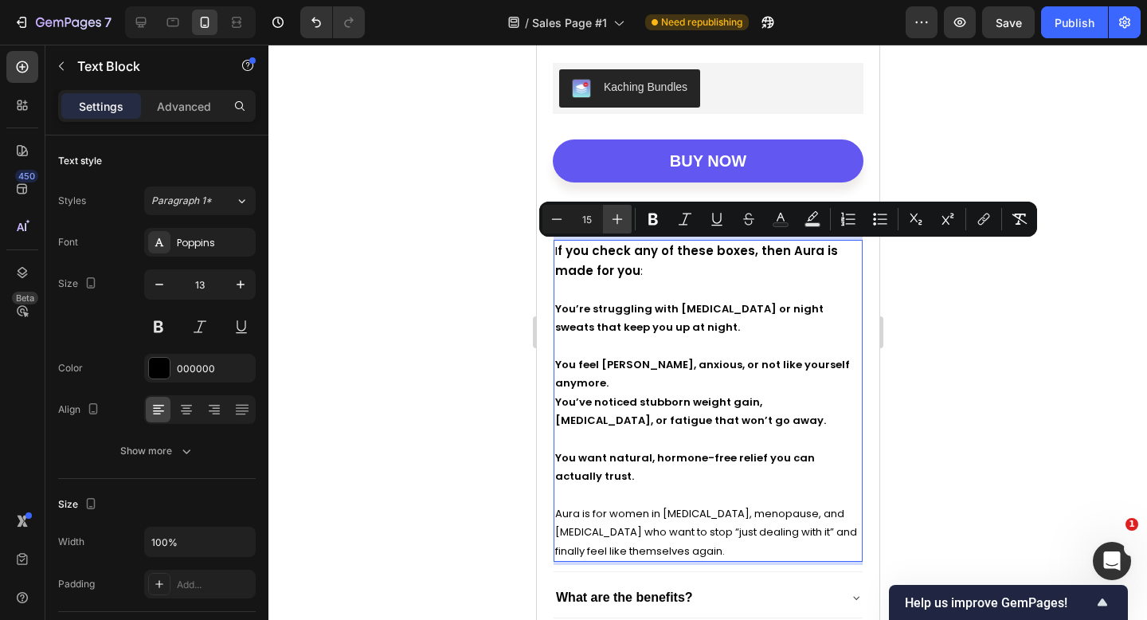
click at [623, 214] on icon "Editor contextual toolbar" at bounding box center [618, 219] width 16 height 16
click at [630, 221] on button "Plus" at bounding box center [617, 219] width 29 height 29
type input "18"
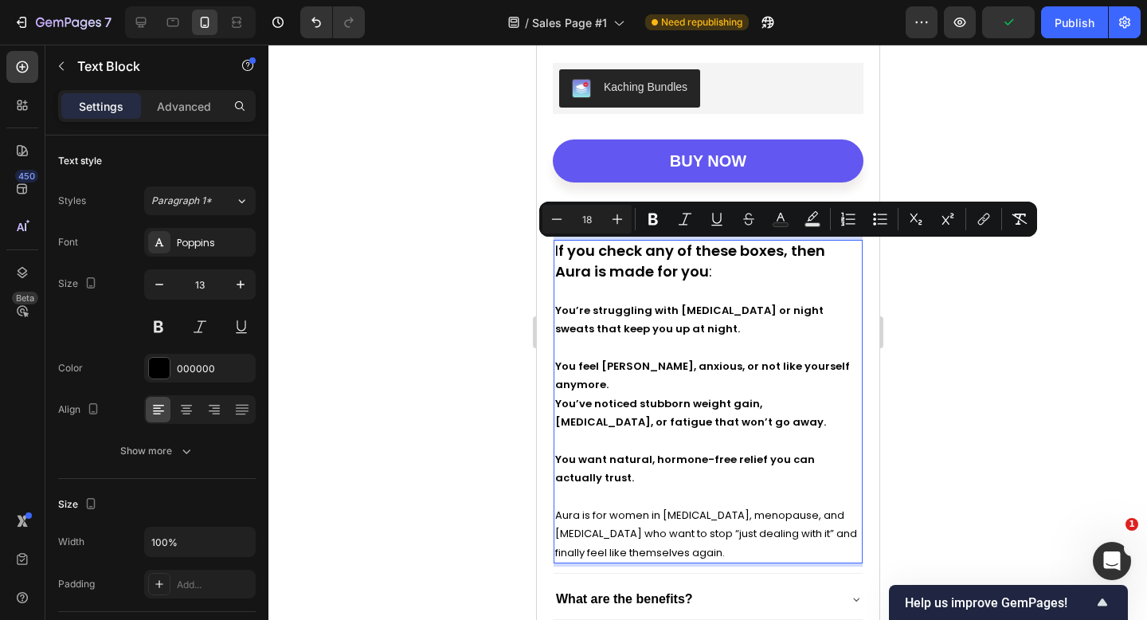
click at [946, 308] on div at bounding box center [708, 332] width 879 height 575
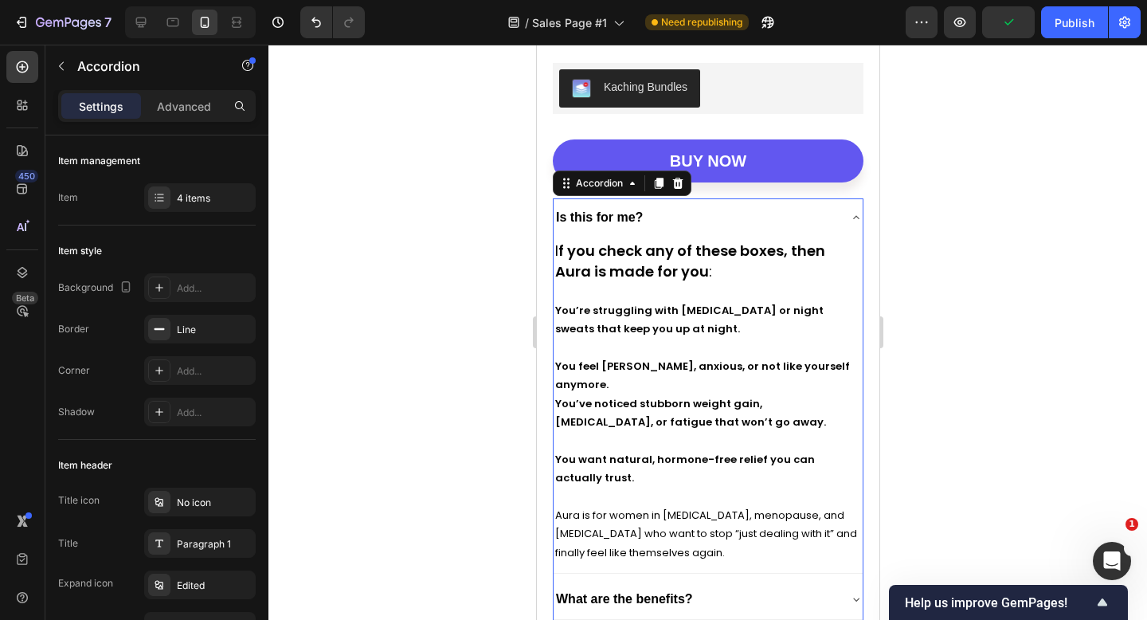
click at [824, 220] on div "Is this for me?" at bounding box center [695, 217] width 284 height 25
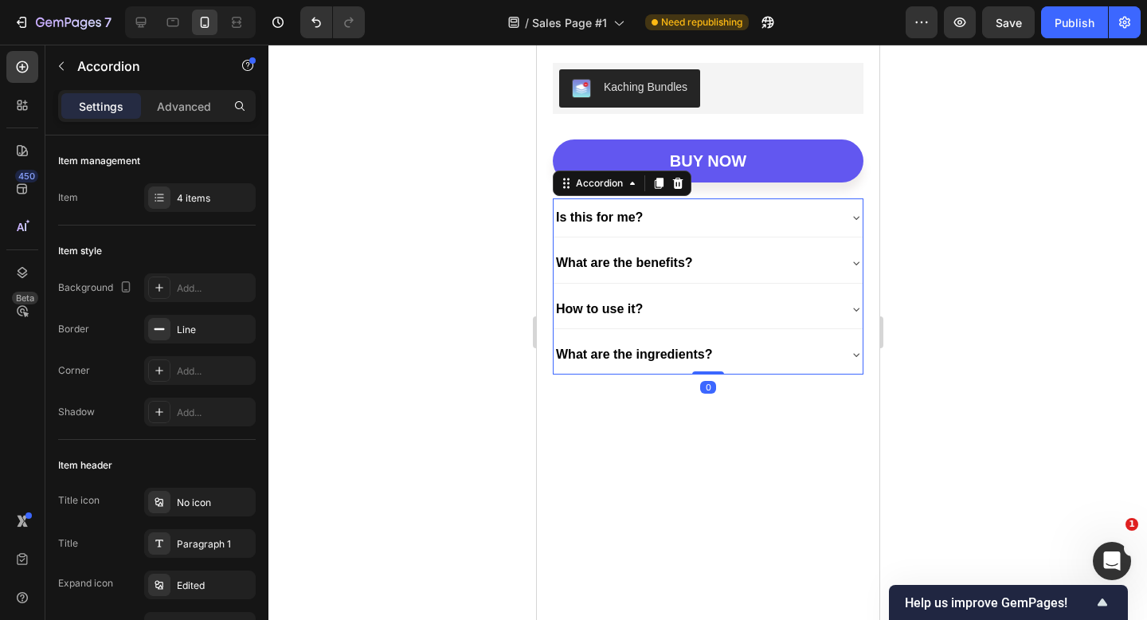
click at [824, 219] on div "Is this for me?" at bounding box center [695, 217] width 284 height 25
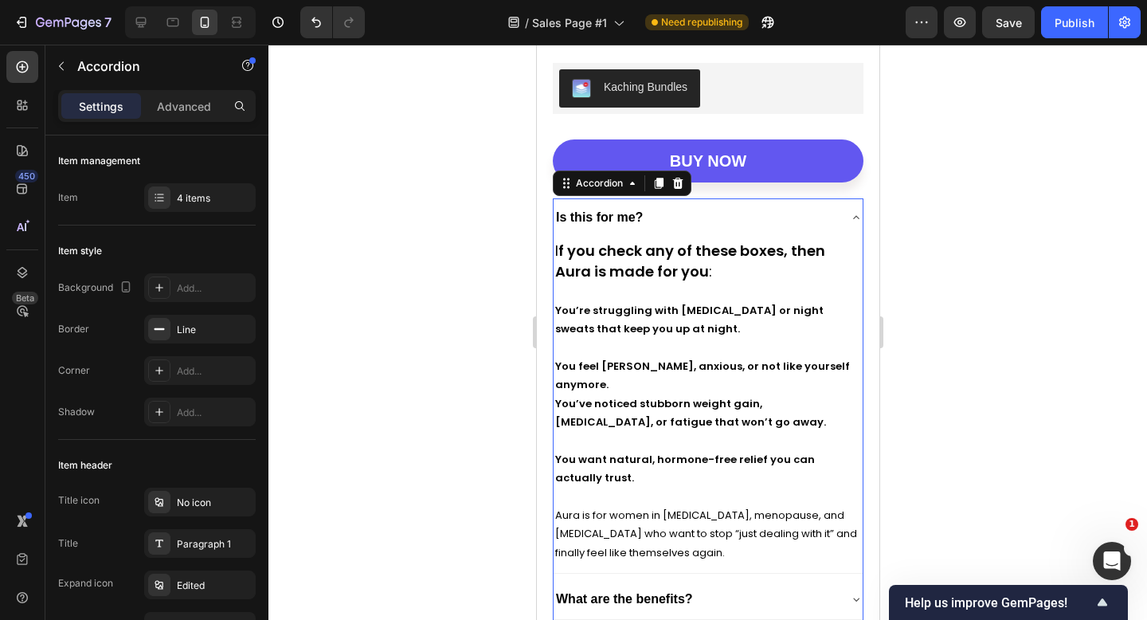
click at [824, 219] on div "Is this for me?" at bounding box center [695, 217] width 284 height 25
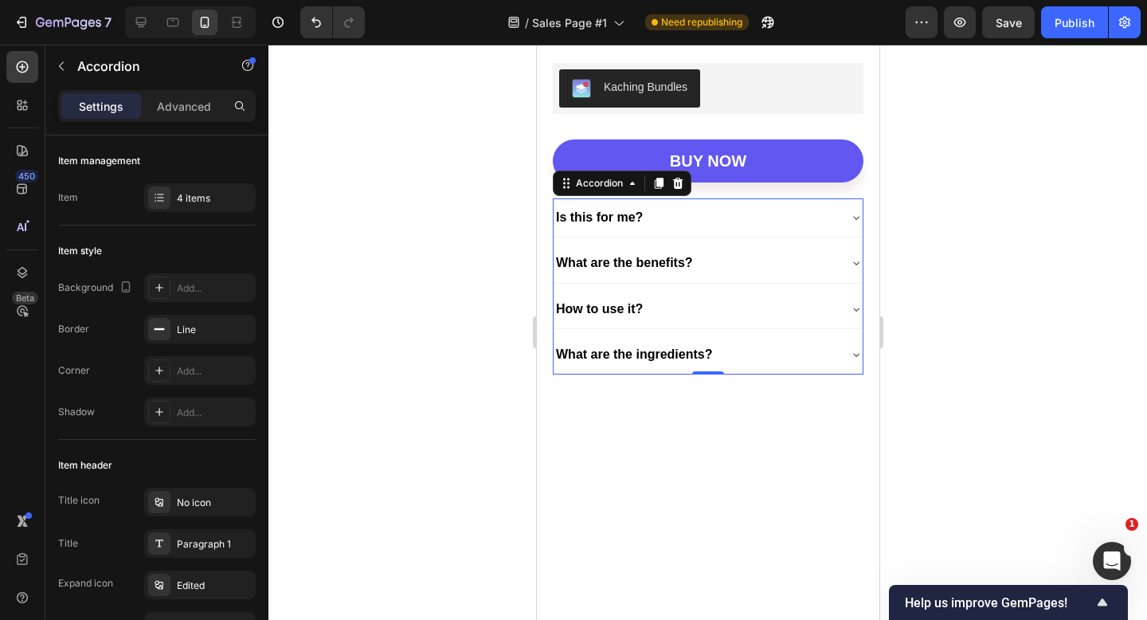
click at [782, 260] on div "What are the benefits?" at bounding box center [695, 262] width 284 height 25
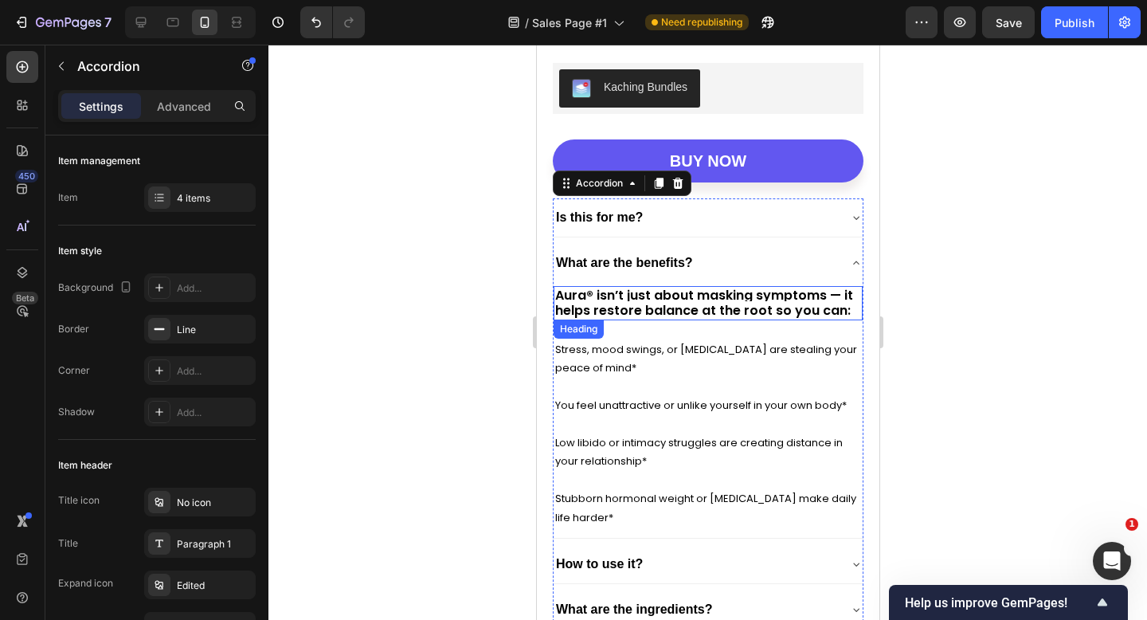
click at [740, 318] on strong "Aura® isn’t just about masking symptoms — it helps restore balance at the root …" at bounding box center [704, 303] width 298 height 34
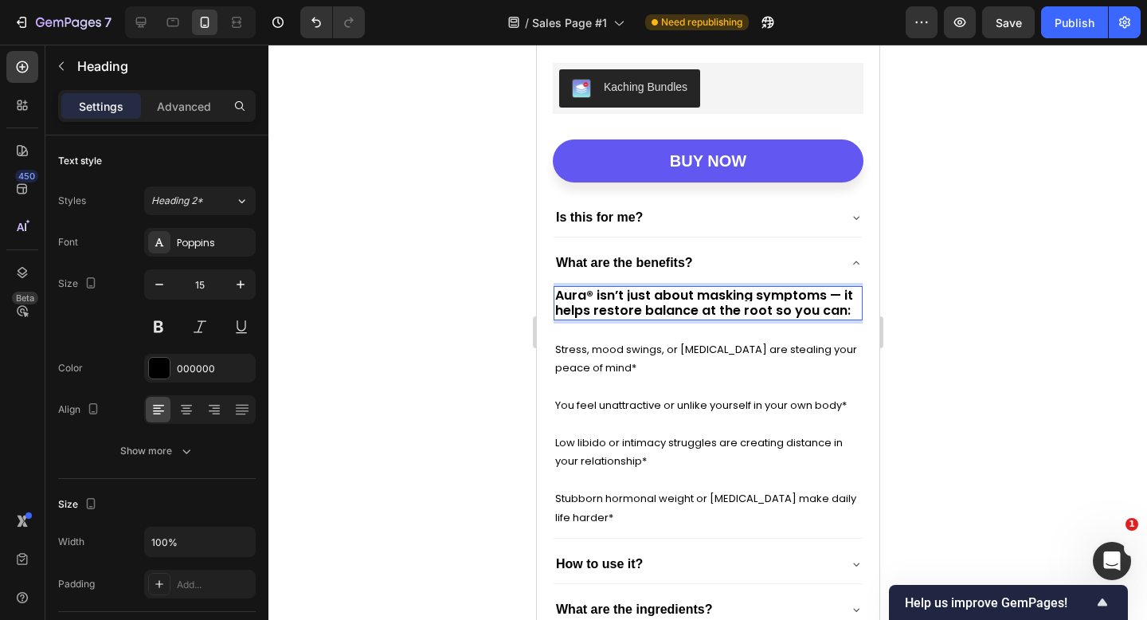
click at [706, 308] on strong "Aura® isn’t just about masking symptoms — it helps restore balance at the root …" at bounding box center [704, 303] width 298 height 34
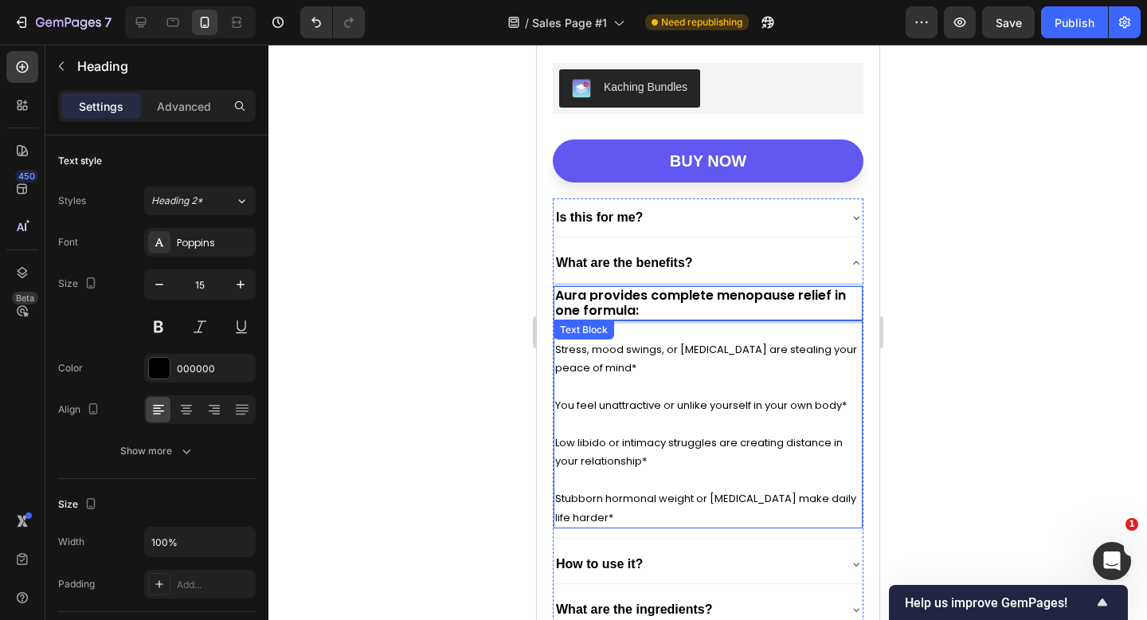
click at [708, 366] on p "Stress, mood swings, or [MEDICAL_DATA] are stealing your peace of mind*" at bounding box center [708, 358] width 306 height 37
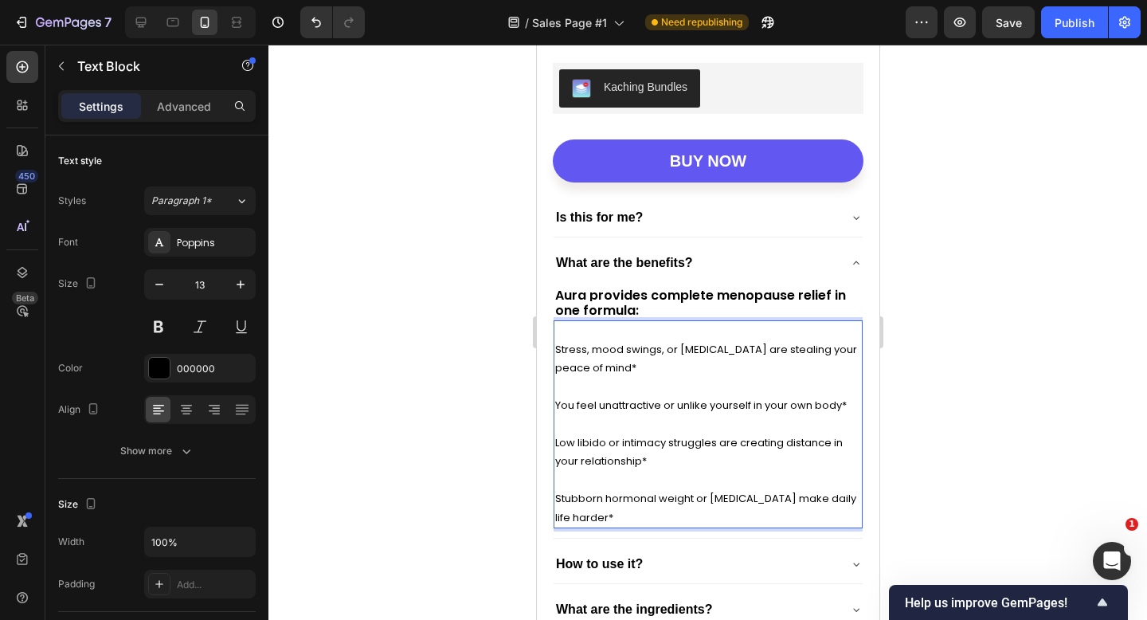
click at [620, 420] on p "Low libido or intimacy struggles are creating distance in your relationship* St…" at bounding box center [708, 471] width 306 height 112
click at [647, 496] on p "⁠⁠⁠⁠⁠⁠⁠ Low libido or intimacy struggles are creating distance in your relation…" at bounding box center [708, 471] width 306 height 112
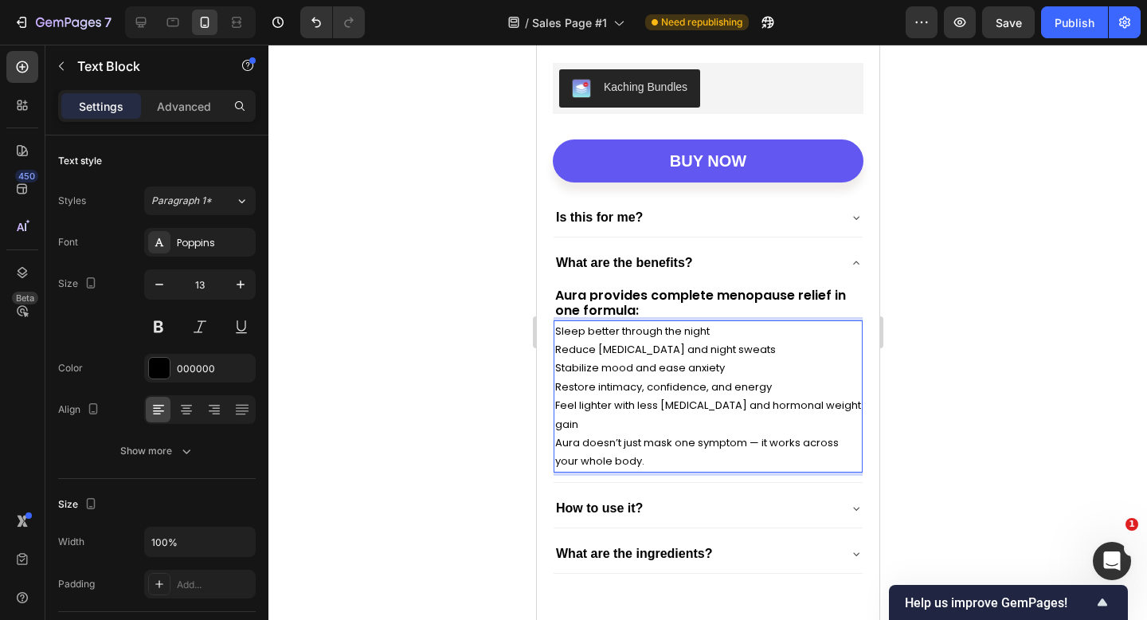
click at [841, 406] on p "Feel lighter with less [MEDICAL_DATA] and hormonal weight gain" at bounding box center [708, 414] width 306 height 37
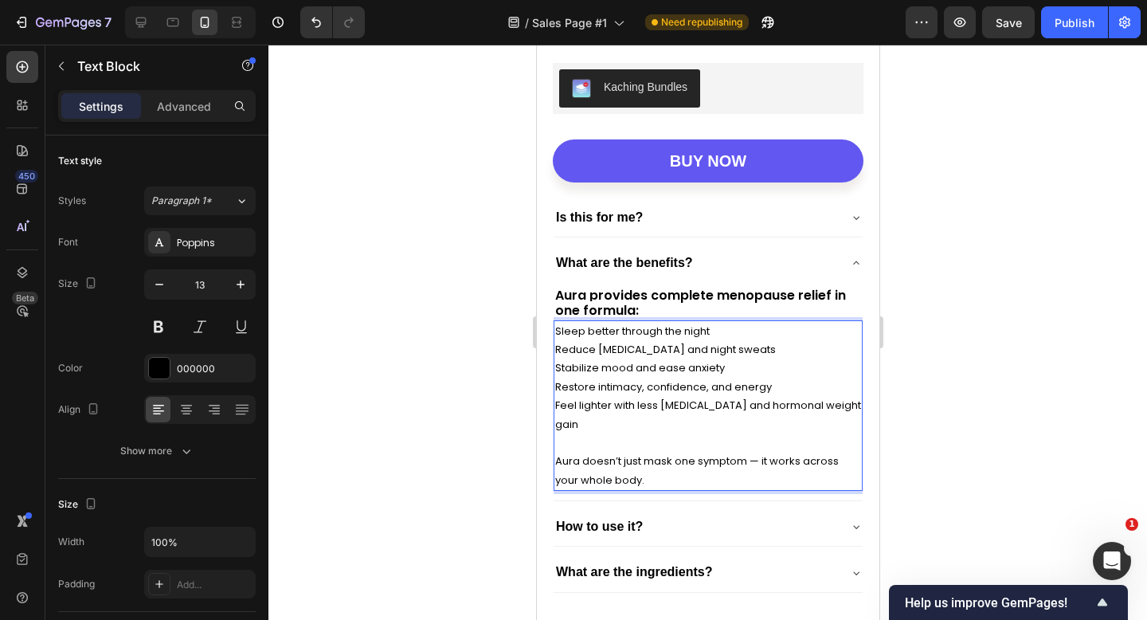
click at [763, 452] on p "Aura doesn’t just mask one symptom — it works across your whole body." at bounding box center [708, 470] width 306 height 37
click at [713, 383] on p "Restore intimacy, confidence, and energy" at bounding box center [708, 387] width 306 height 18
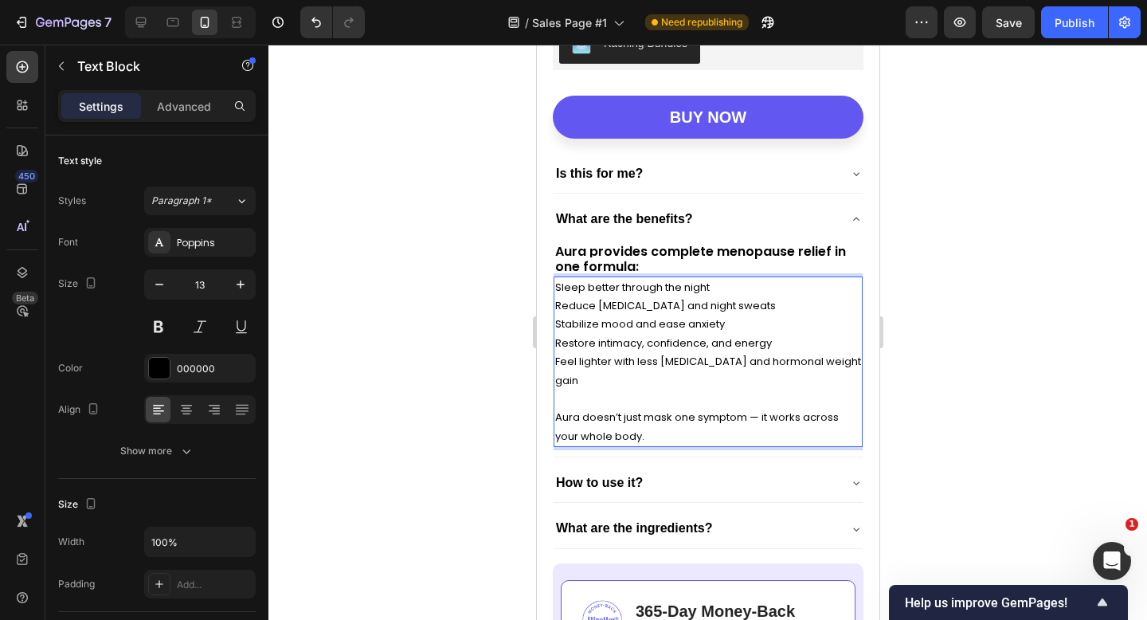
scroll to position [6340, 0]
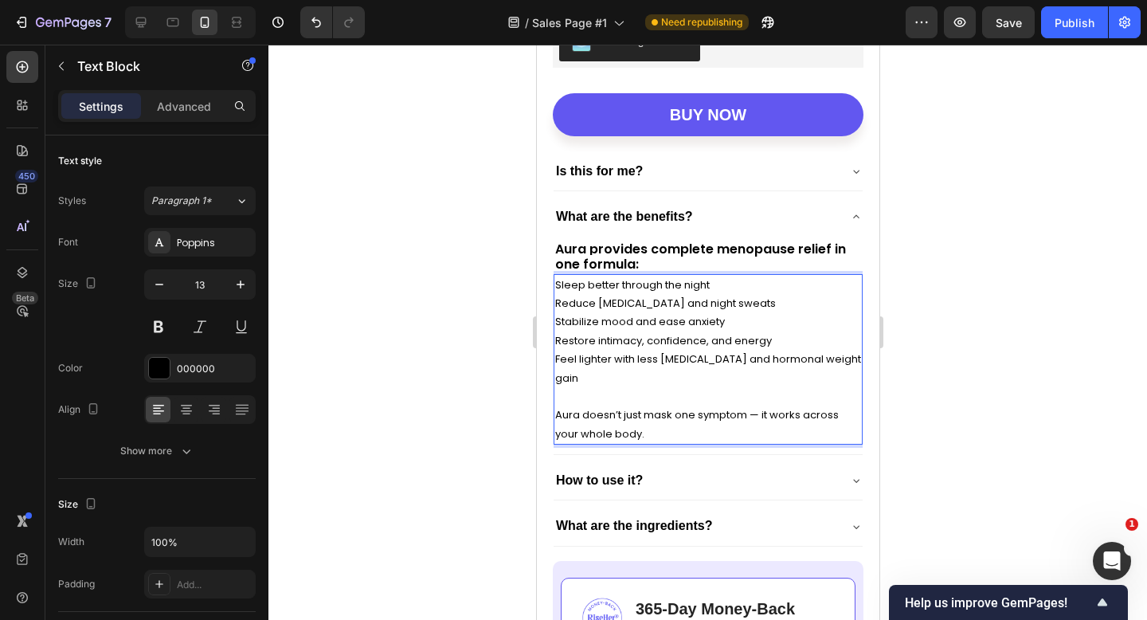
click at [680, 406] on p "Aura doesn’t just mask one symptom — it works across your whole body." at bounding box center [708, 424] width 306 height 37
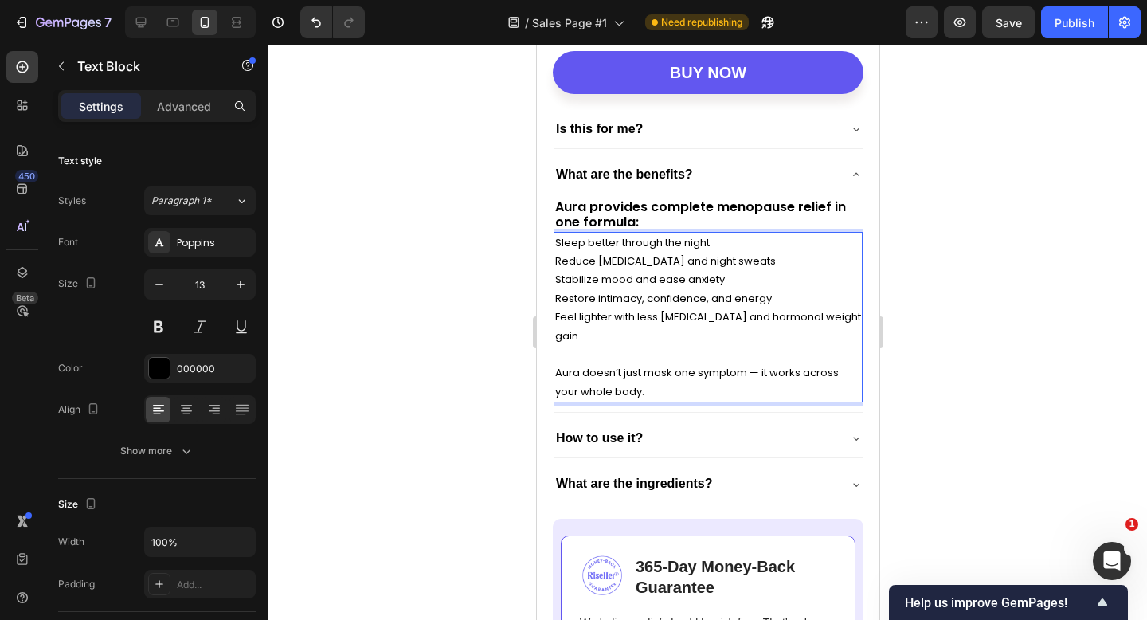
scroll to position [6425, 0]
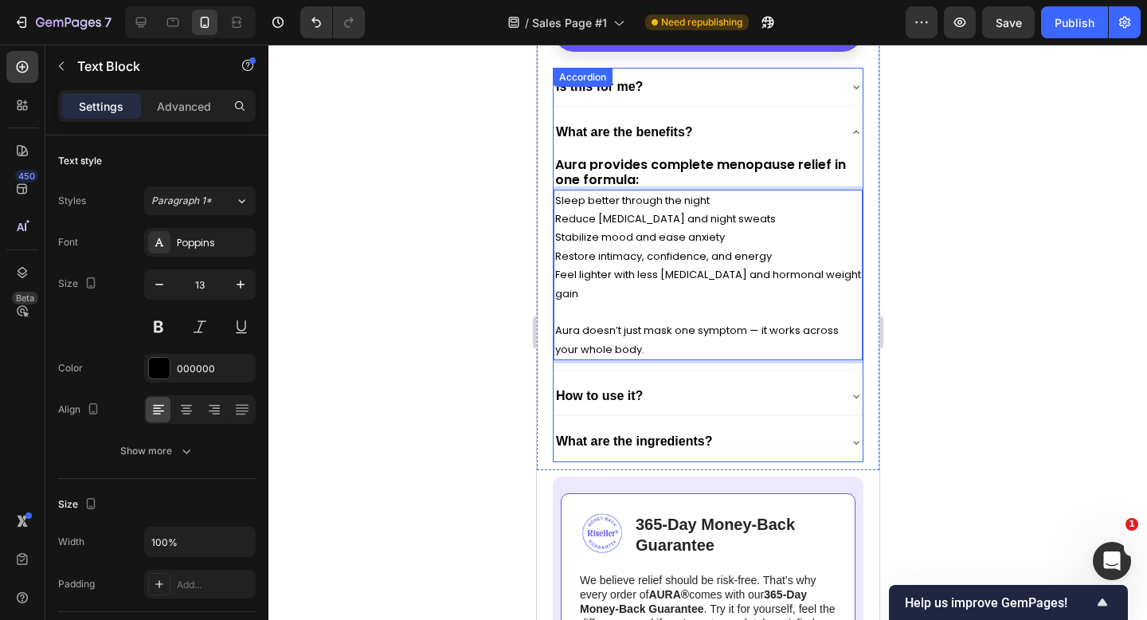
click at [709, 383] on div "How to use it?" at bounding box center [695, 395] width 284 height 25
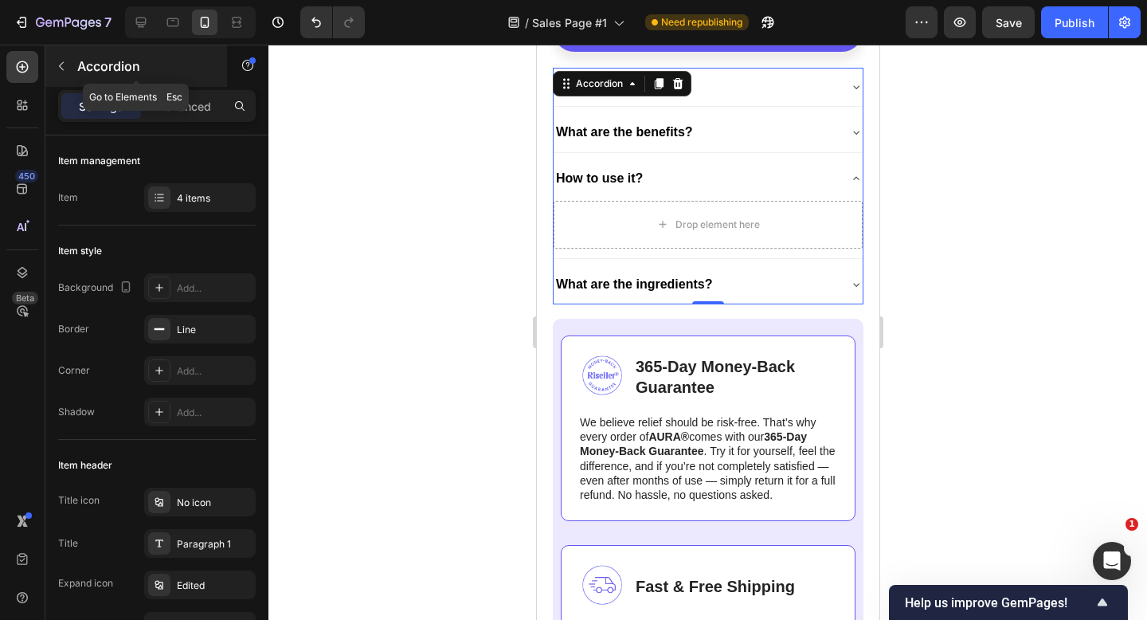
click at [62, 73] on button "button" at bounding box center [61, 65] width 25 height 25
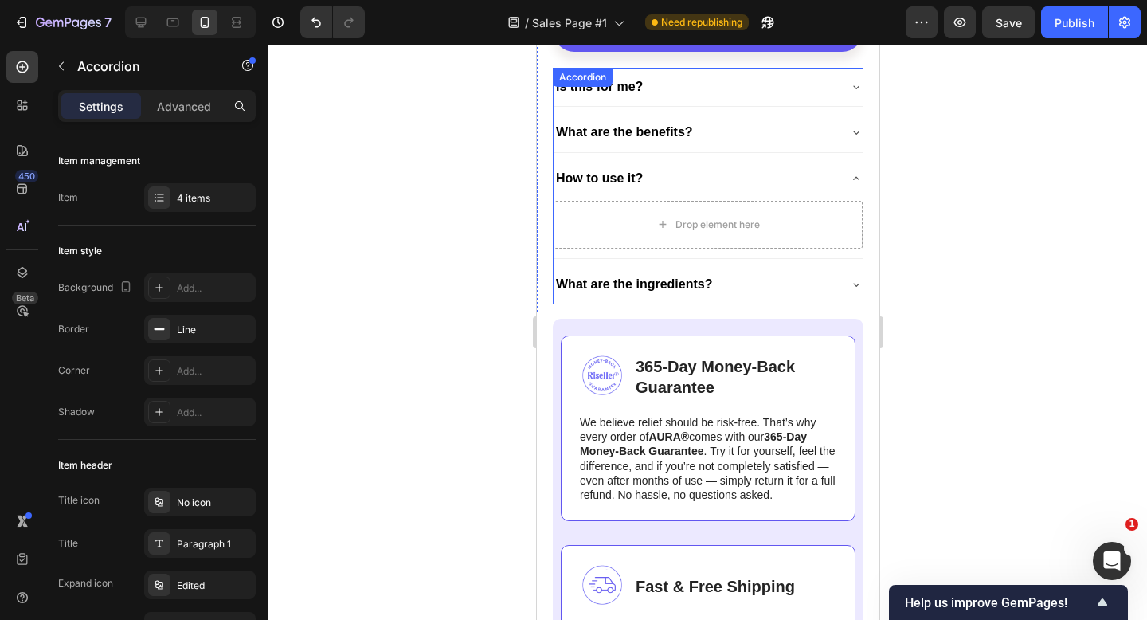
click at [682, 136] on strong "What are the benefits?" at bounding box center [623, 132] width 137 height 14
click at [751, 131] on div "What are the benefits?" at bounding box center [695, 132] width 284 height 25
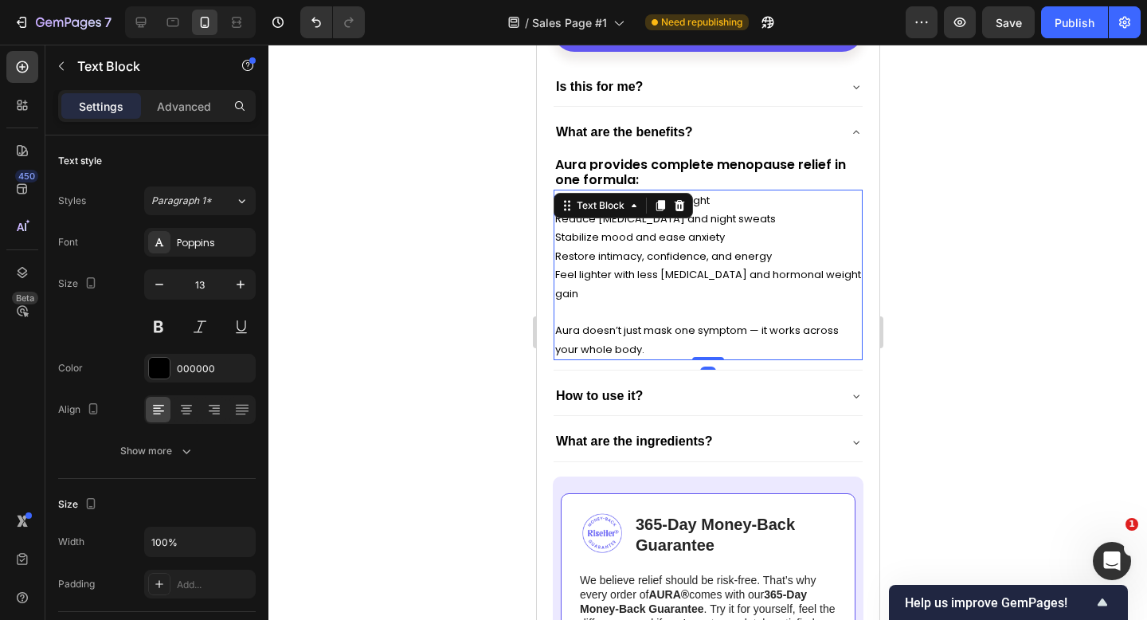
click at [711, 252] on p "Restore intimacy, confidence, and energy" at bounding box center [708, 256] width 306 height 18
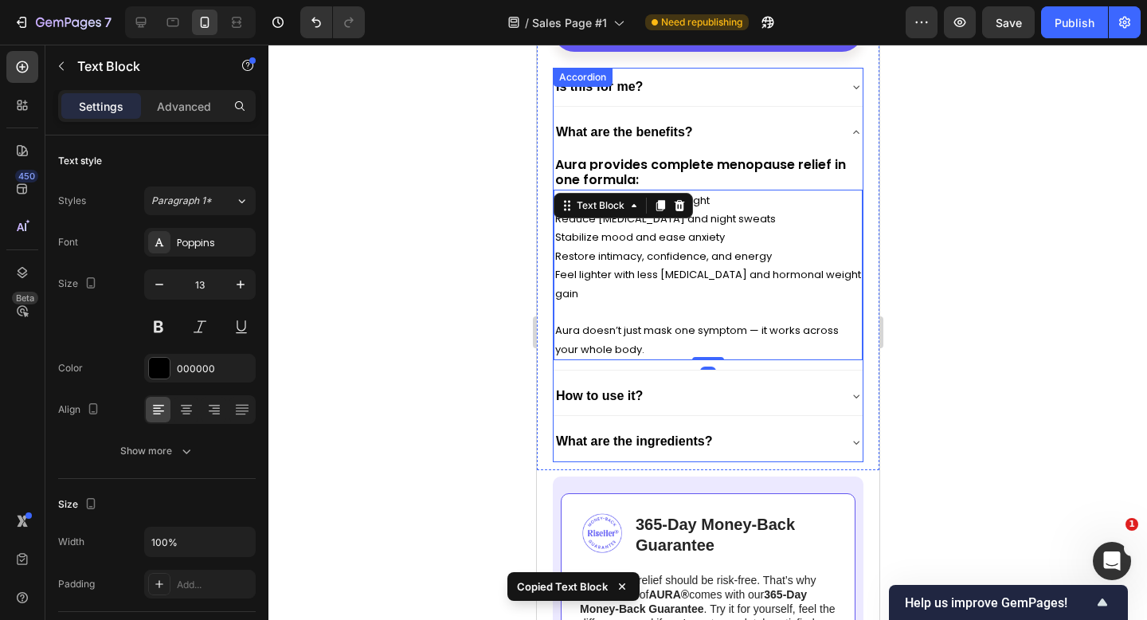
click at [654, 383] on div "How to use it?" at bounding box center [695, 395] width 284 height 25
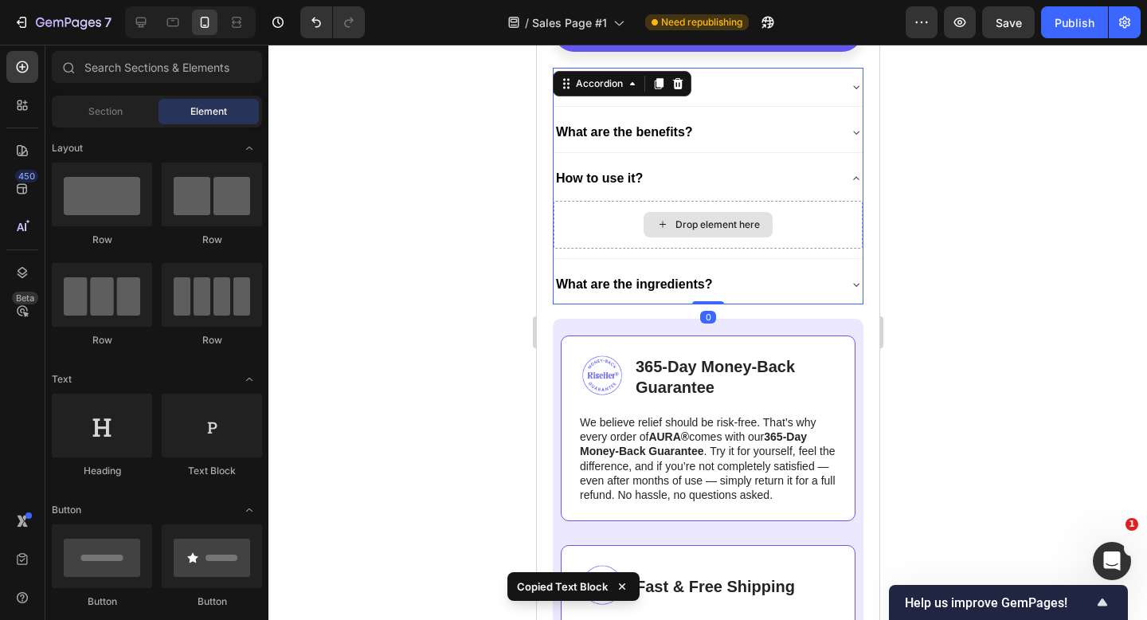
click at [690, 222] on div "Drop element here" at bounding box center [717, 224] width 84 height 13
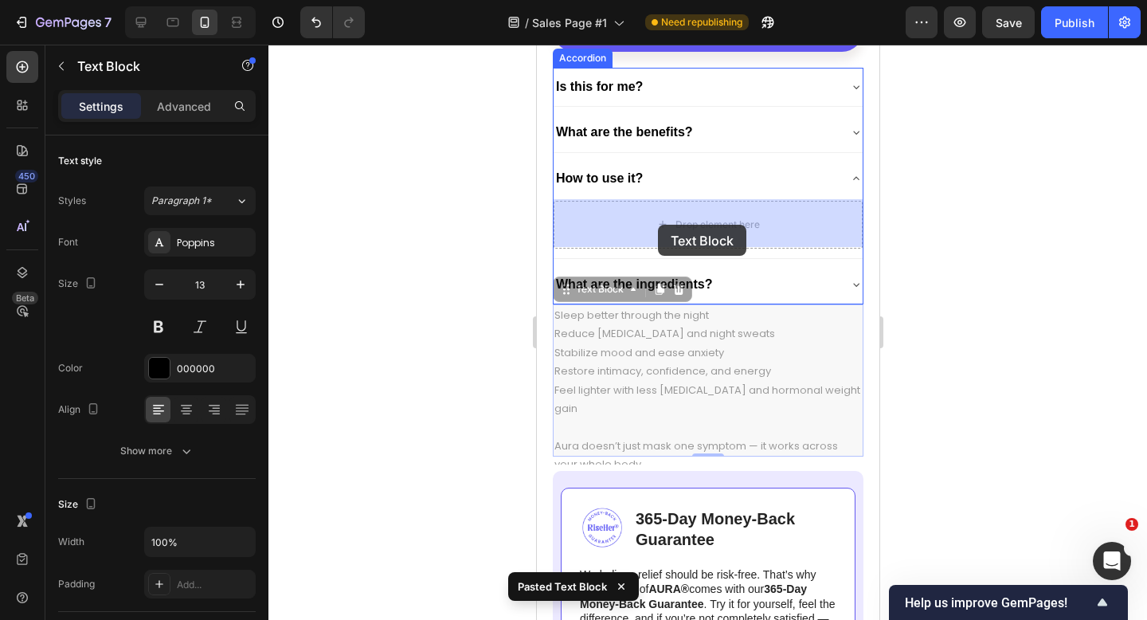
drag, startPoint x: 586, startPoint y: 295, endPoint x: 657, endPoint y: 225, distance: 99.7
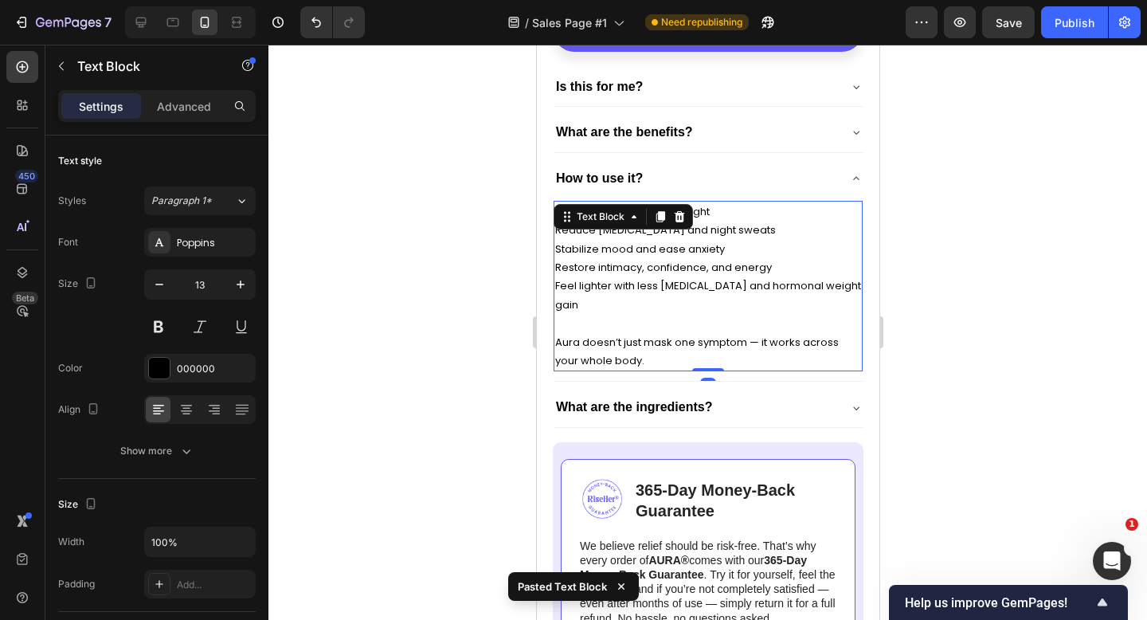
click at [944, 309] on div at bounding box center [708, 332] width 879 height 575
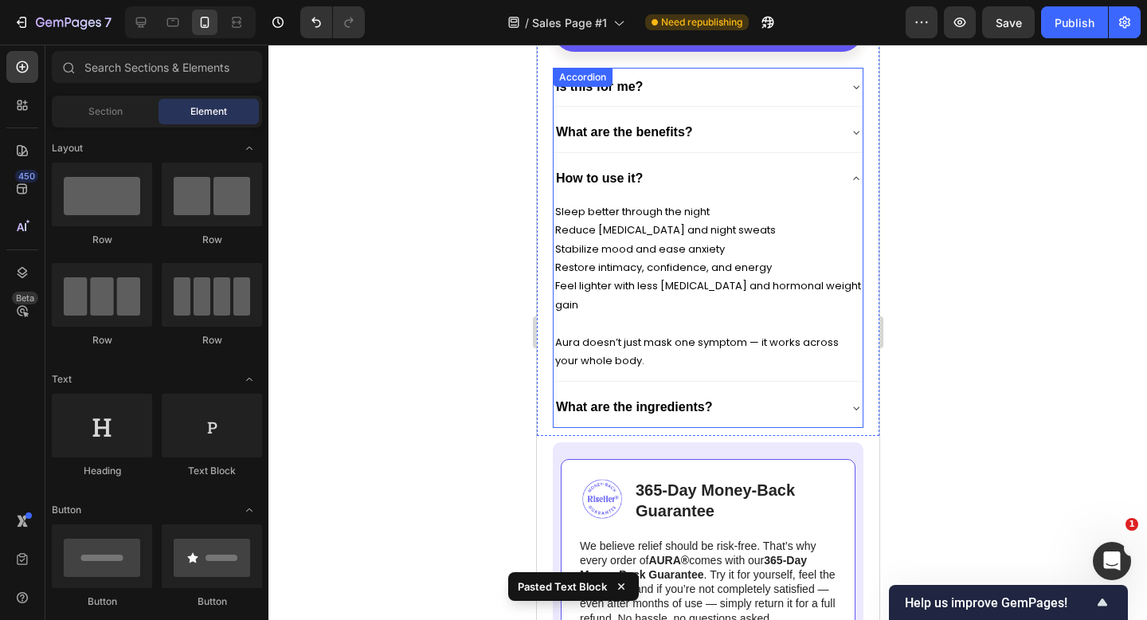
click at [771, 237] on p "Reduce [MEDICAL_DATA] and night sweats" at bounding box center [708, 230] width 306 height 18
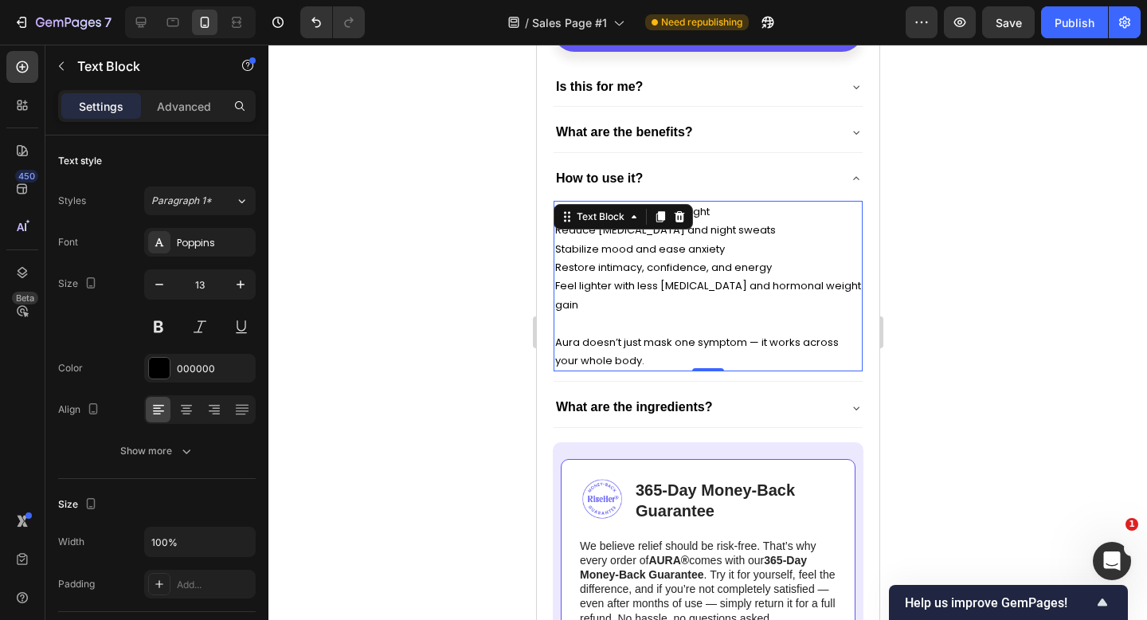
click at [749, 253] on p "Stabilize mood and ease anxiety" at bounding box center [708, 249] width 306 height 18
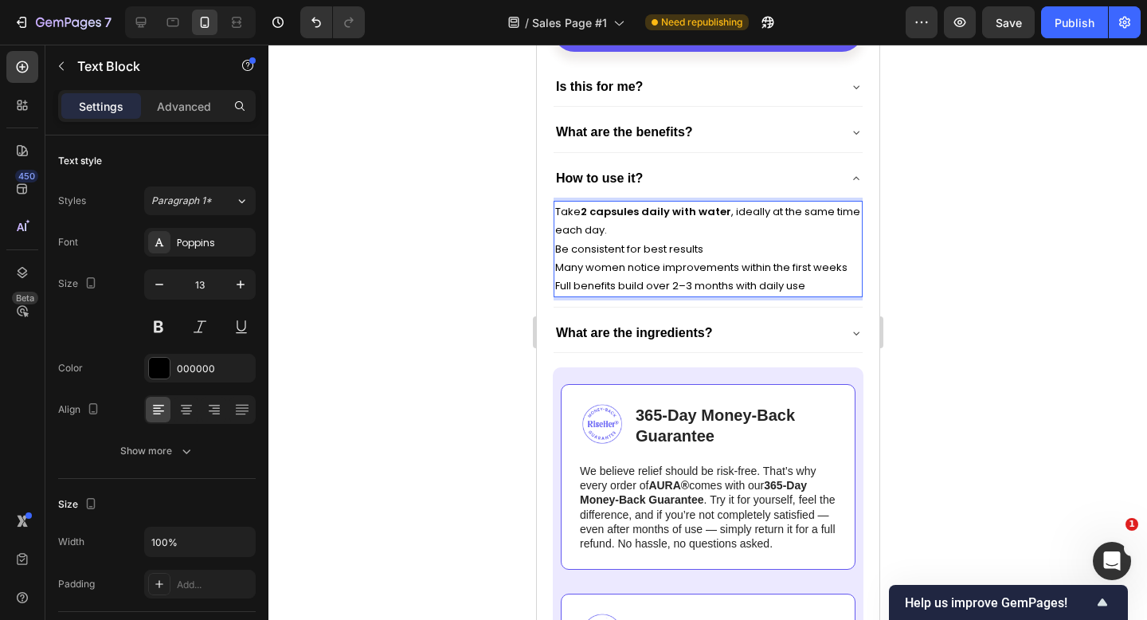
click at [684, 226] on p "Take 2 capsules daily with water , ideally at the same time each day." at bounding box center [708, 220] width 306 height 37
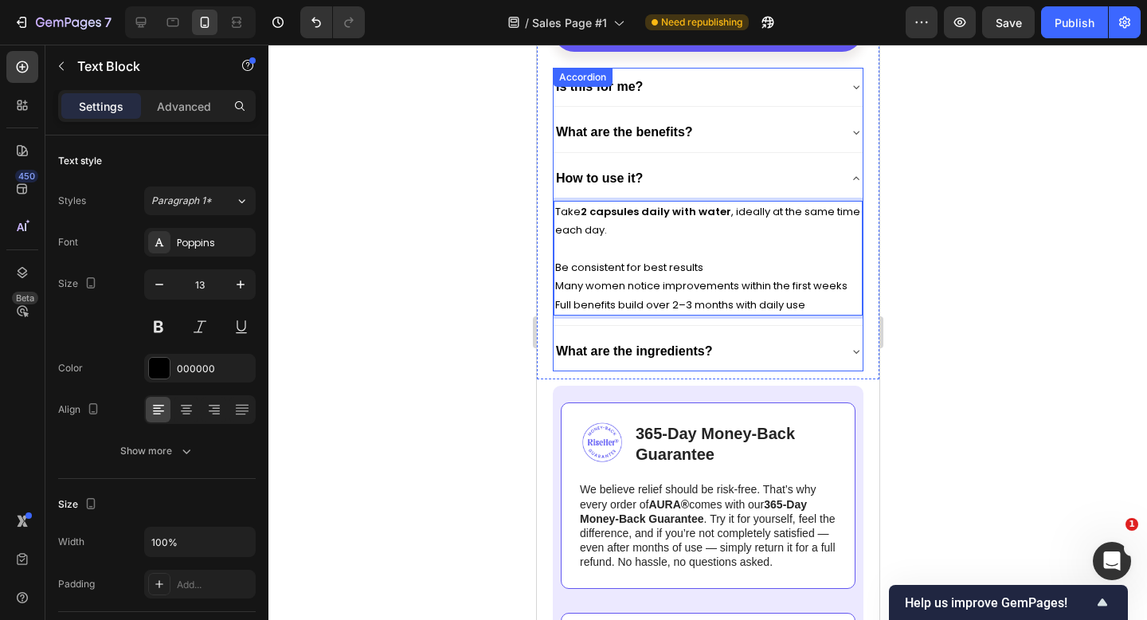
click at [720, 342] on div "What are the ingredients?" at bounding box center [695, 351] width 284 height 25
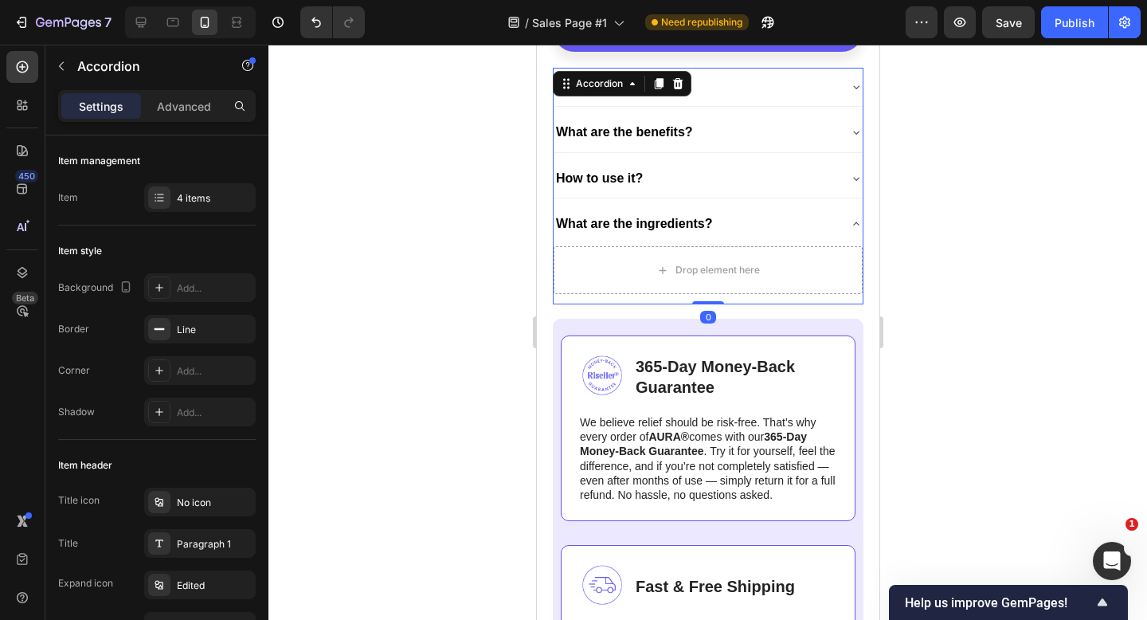
click at [726, 220] on div "What are the ingredients?" at bounding box center [695, 223] width 284 height 25
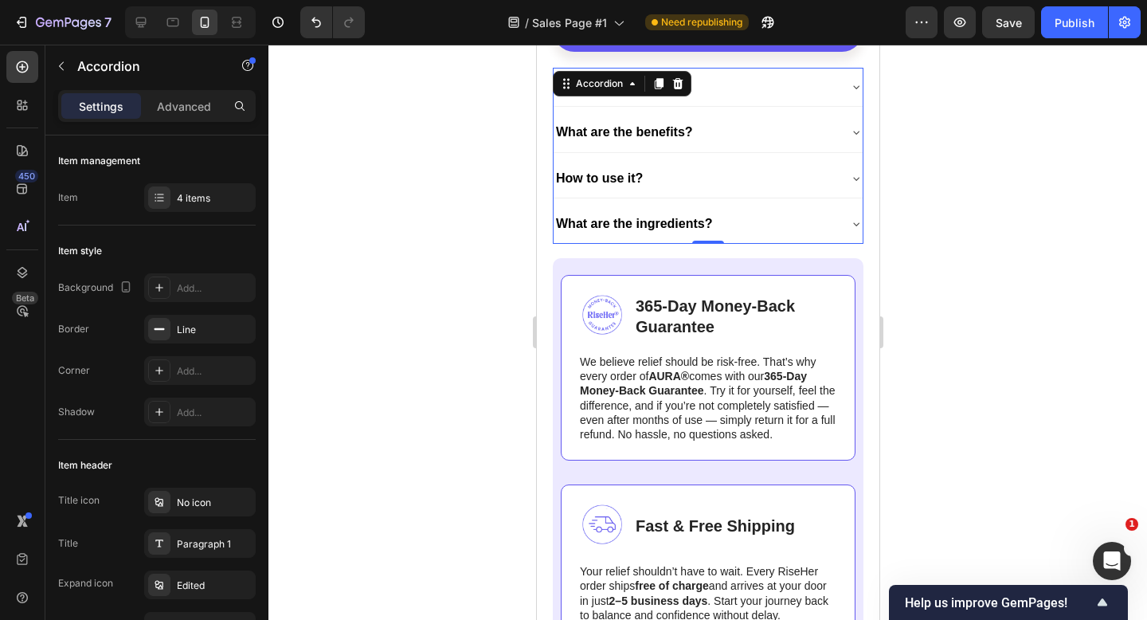
click at [712, 182] on div "How to use it?" at bounding box center [695, 178] width 284 height 25
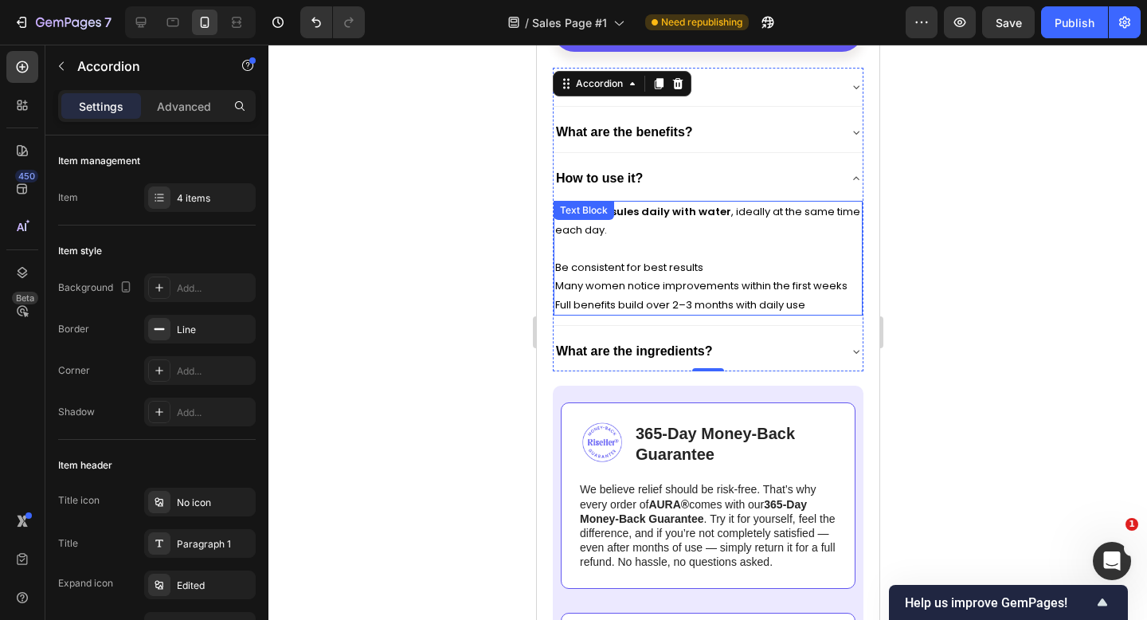
click at [942, 242] on div at bounding box center [708, 332] width 879 height 575
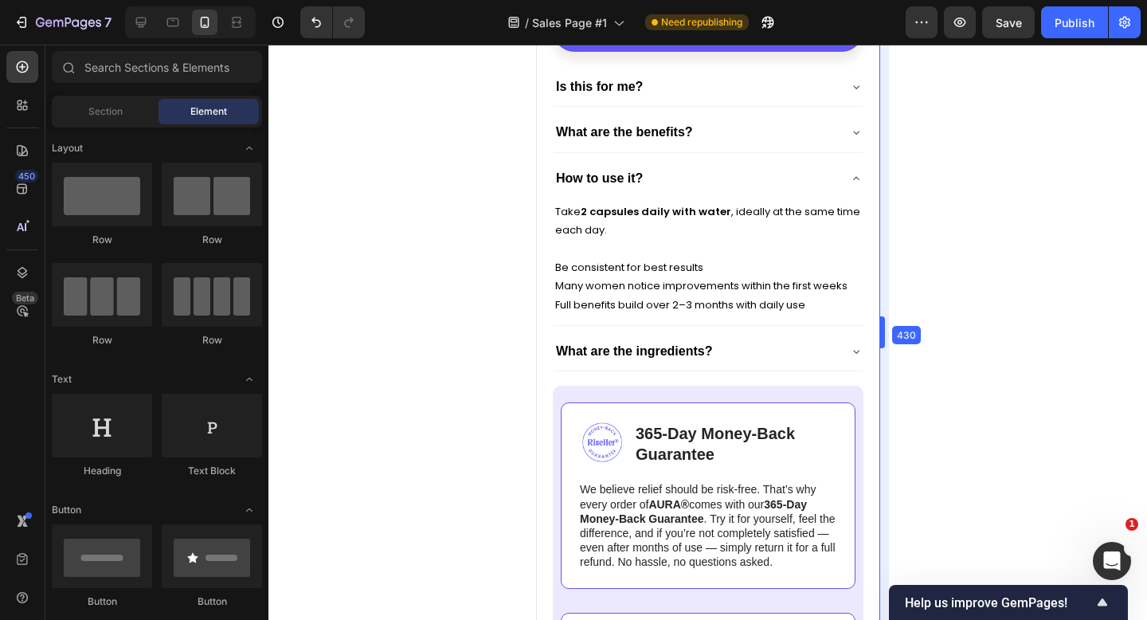
drag, startPoint x: 888, startPoint y: 271, endPoint x: 341, endPoint y: 225, distance: 548.5
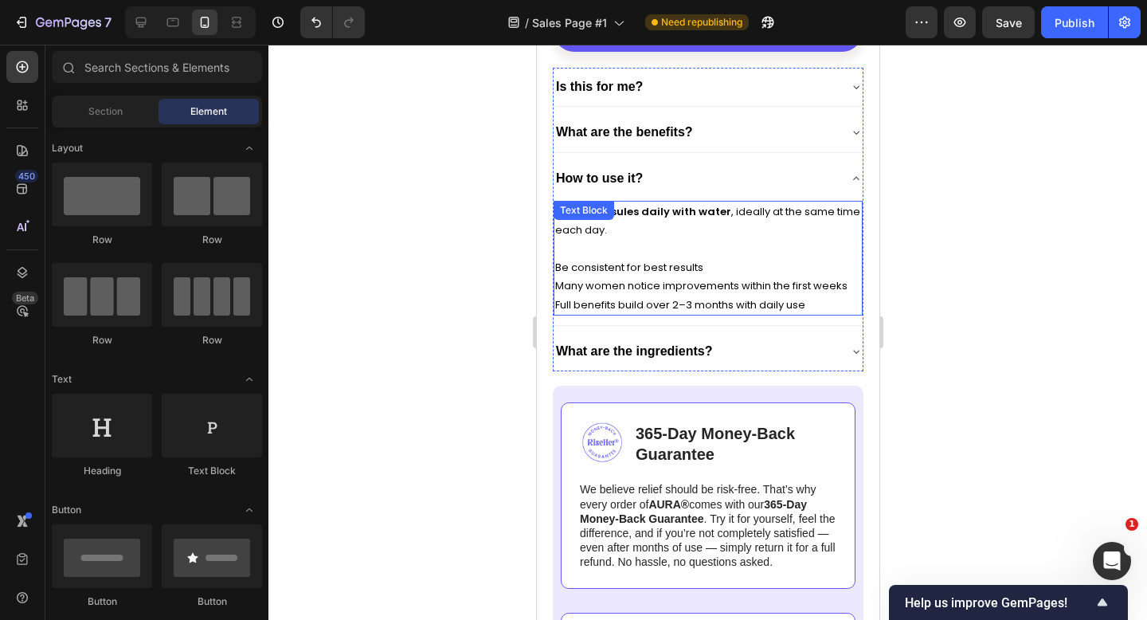
click at [742, 229] on p "Take 2 capsules daily with water , ideally at the same time each day." at bounding box center [708, 230] width 306 height 56
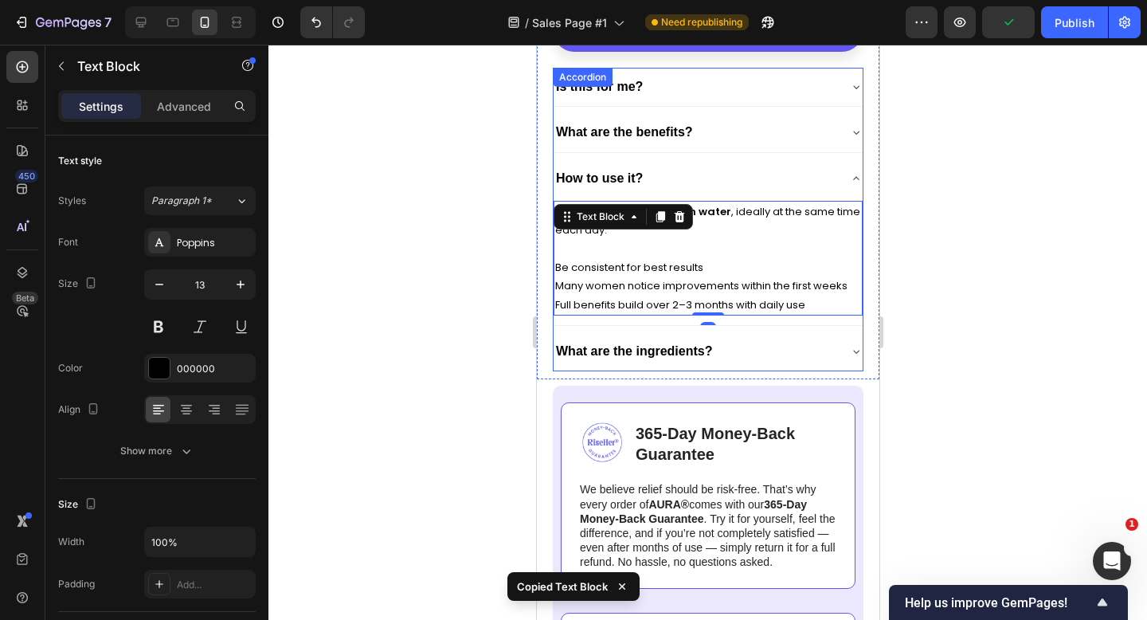
click at [741, 339] on div "What are the ingredients?" at bounding box center [695, 351] width 284 height 25
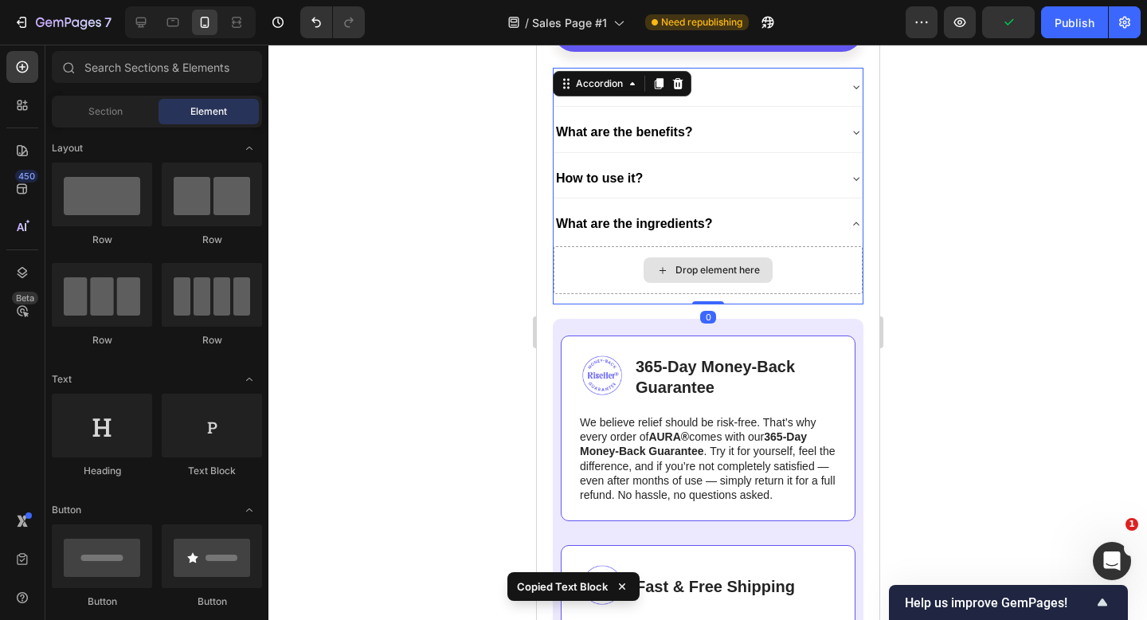
click at [707, 259] on div "Drop element here" at bounding box center [707, 269] width 129 height 25
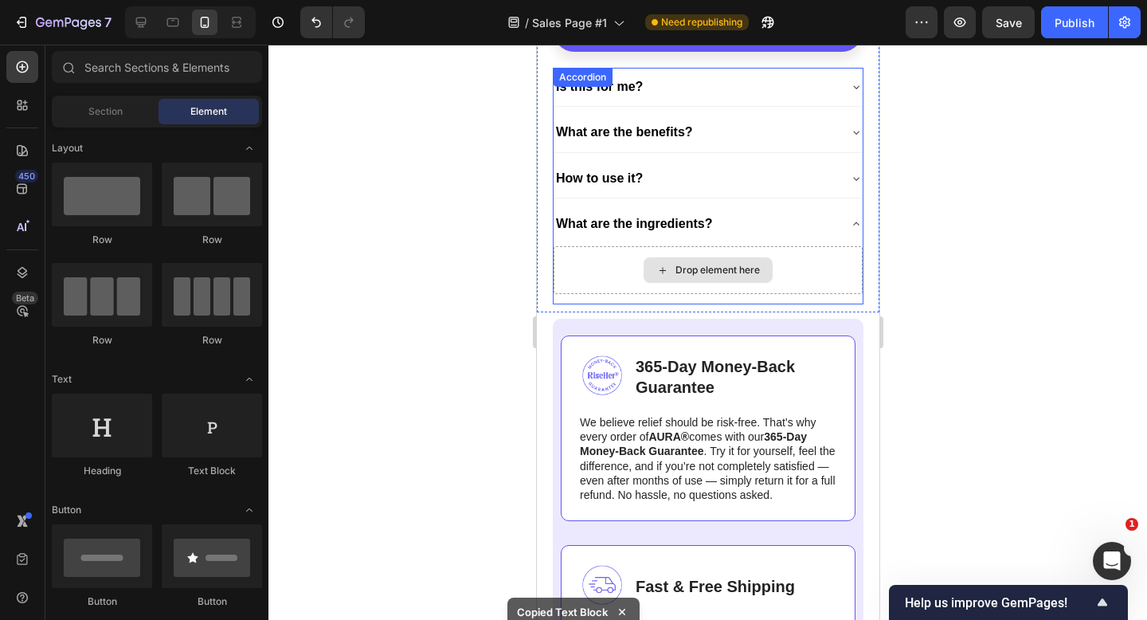
click at [590, 275] on div "Drop element here" at bounding box center [707, 270] width 309 height 48
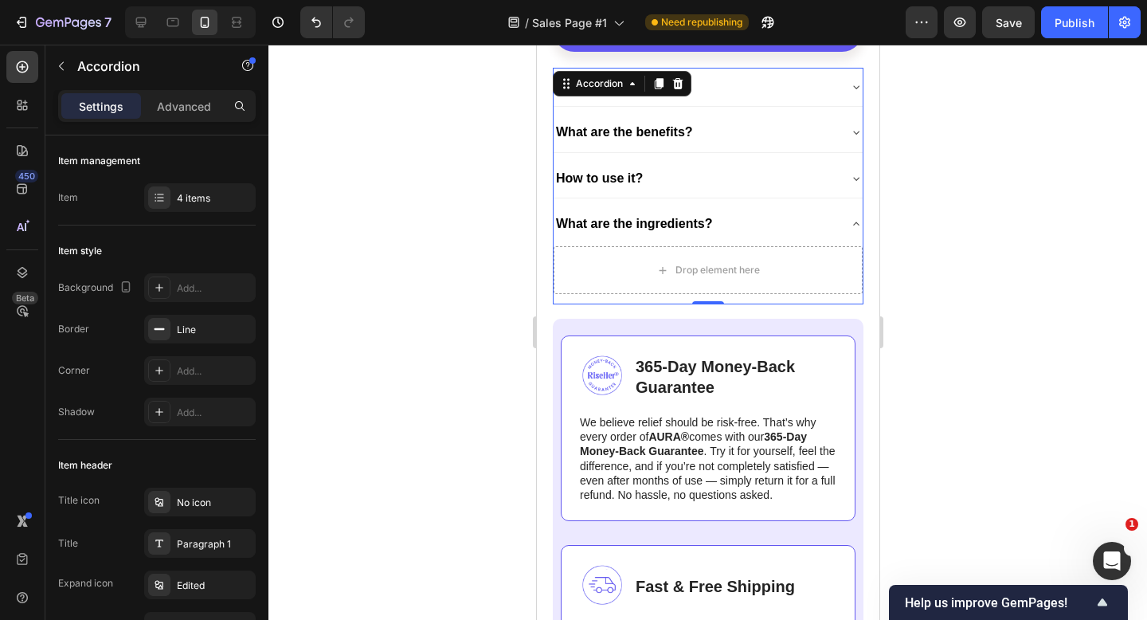
click at [747, 169] on div "How to use it?" at bounding box center [695, 178] width 284 height 25
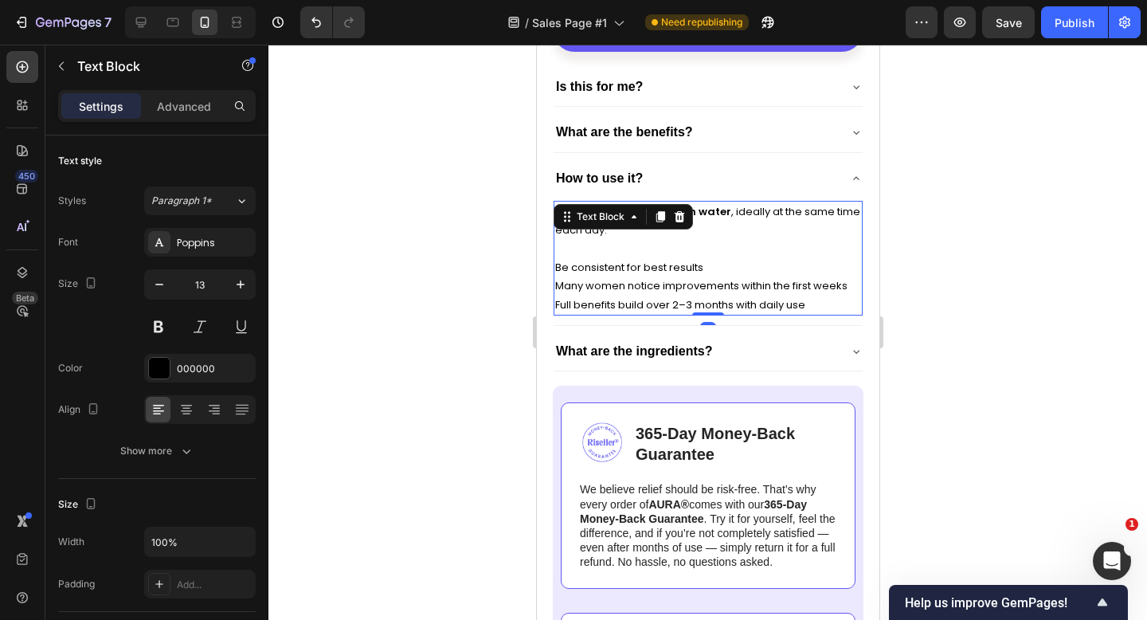
click at [703, 229] on p "Take 2 capsules daily with water , ideally at the same time each day." at bounding box center [708, 230] width 306 height 56
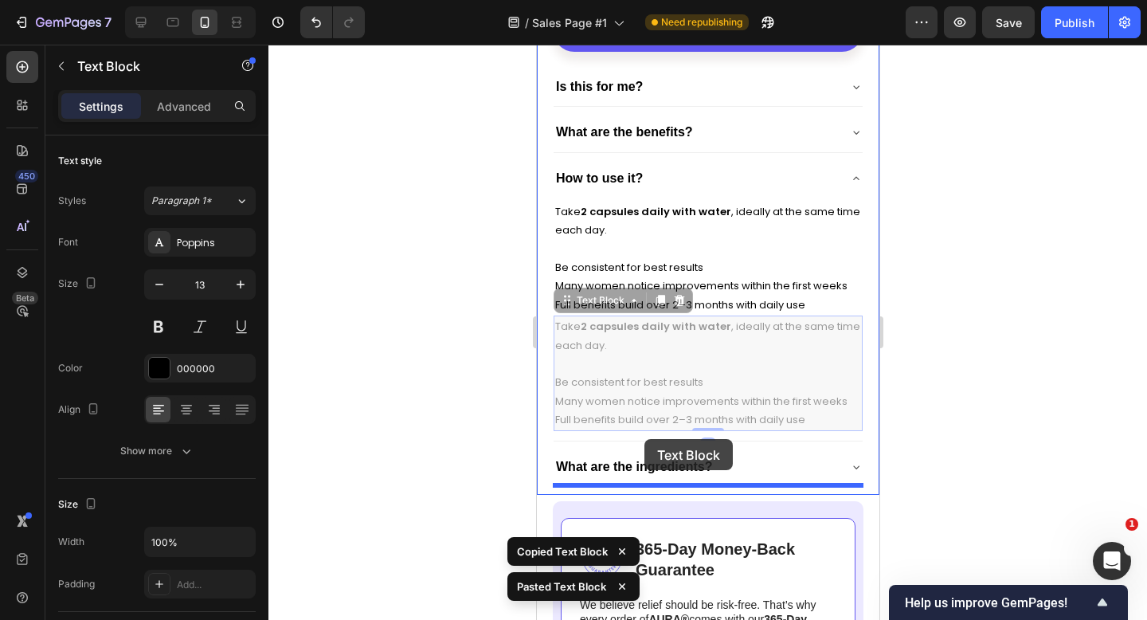
drag, startPoint x: 591, startPoint y: 300, endPoint x: 644, endPoint y: 439, distance: 149.0
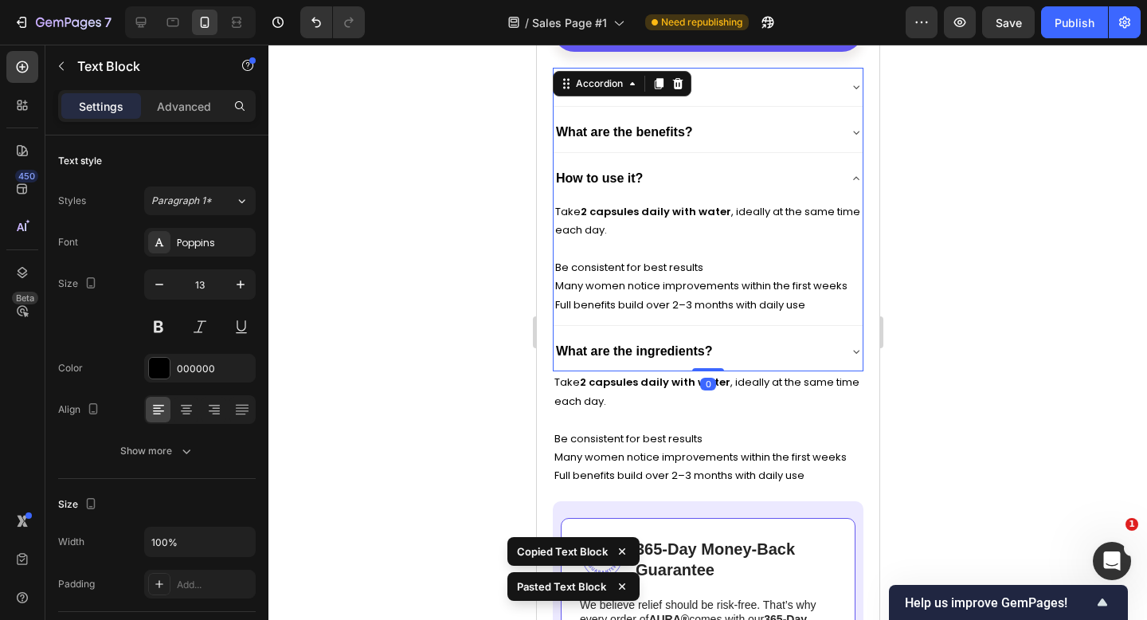
click at [749, 352] on div "What are the ingredients?" at bounding box center [695, 351] width 284 height 25
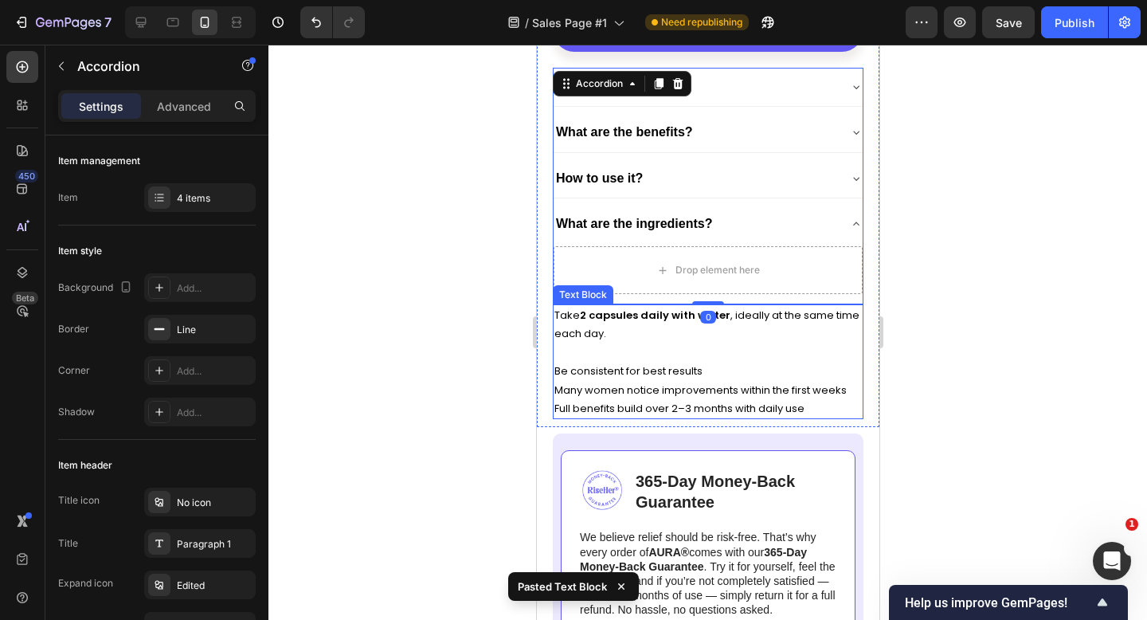
click at [627, 334] on p "Take 2 capsules daily with water , ideally at the same time each day." at bounding box center [708, 334] width 308 height 56
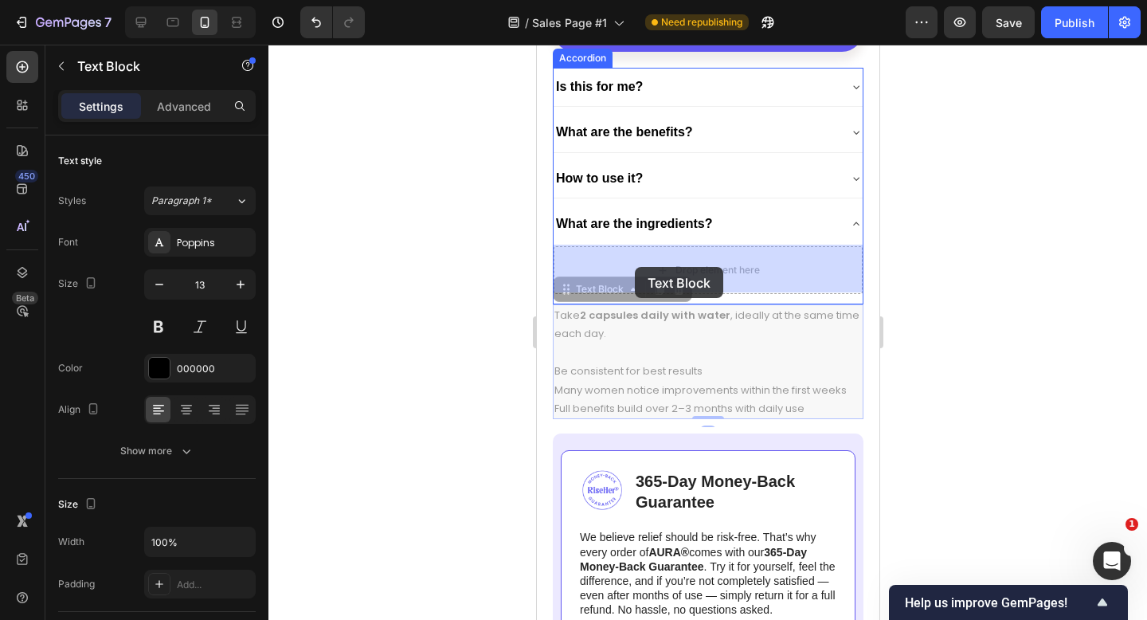
drag, startPoint x: 590, startPoint y: 289, endPoint x: 634, endPoint y: 267, distance: 49.2
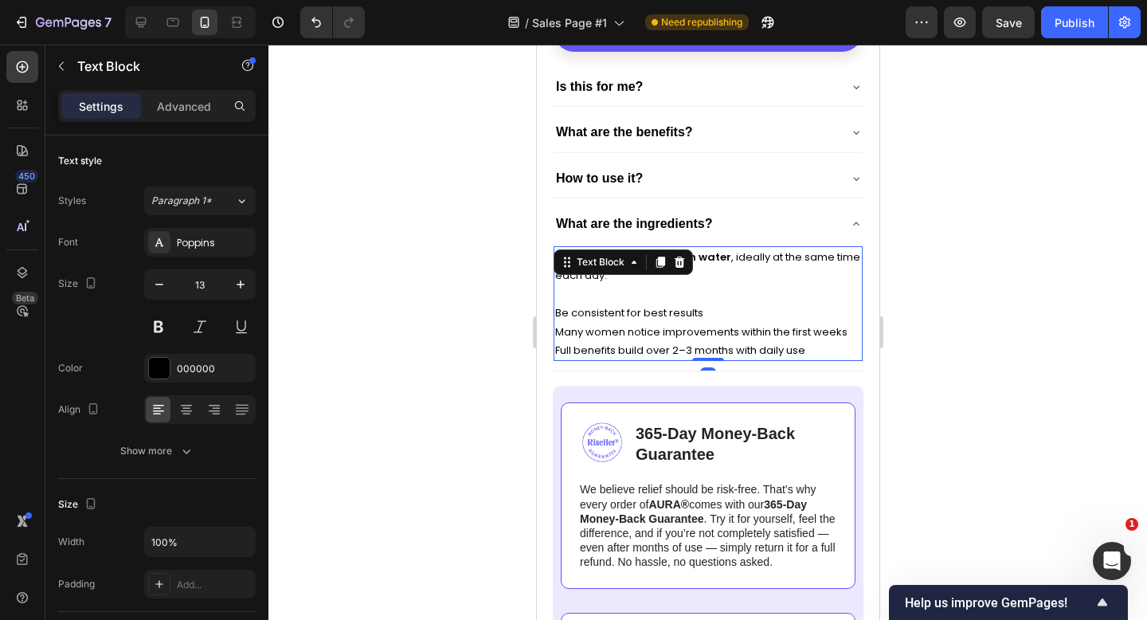
click at [756, 298] on p "Take 2 capsules daily with water , ideally at the same time each day." at bounding box center [708, 276] width 306 height 56
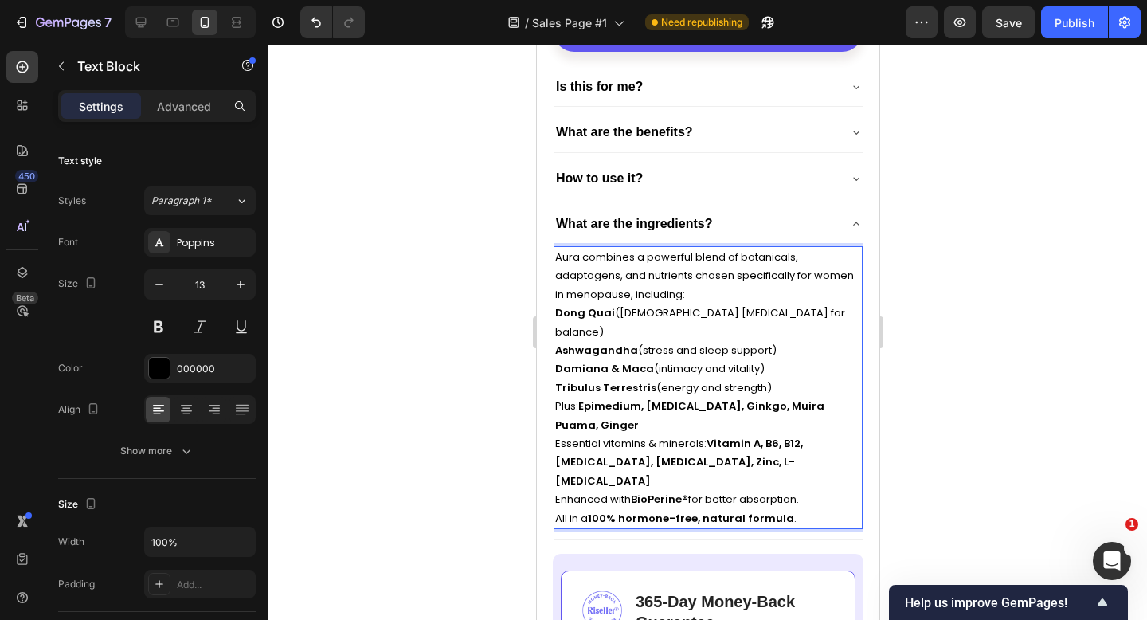
click at [705, 292] on p "Aura combines a powerful blend of botanicals, adaptogens, and nutrients chosen …" at bounding box center [708, 276] width 306 height 56
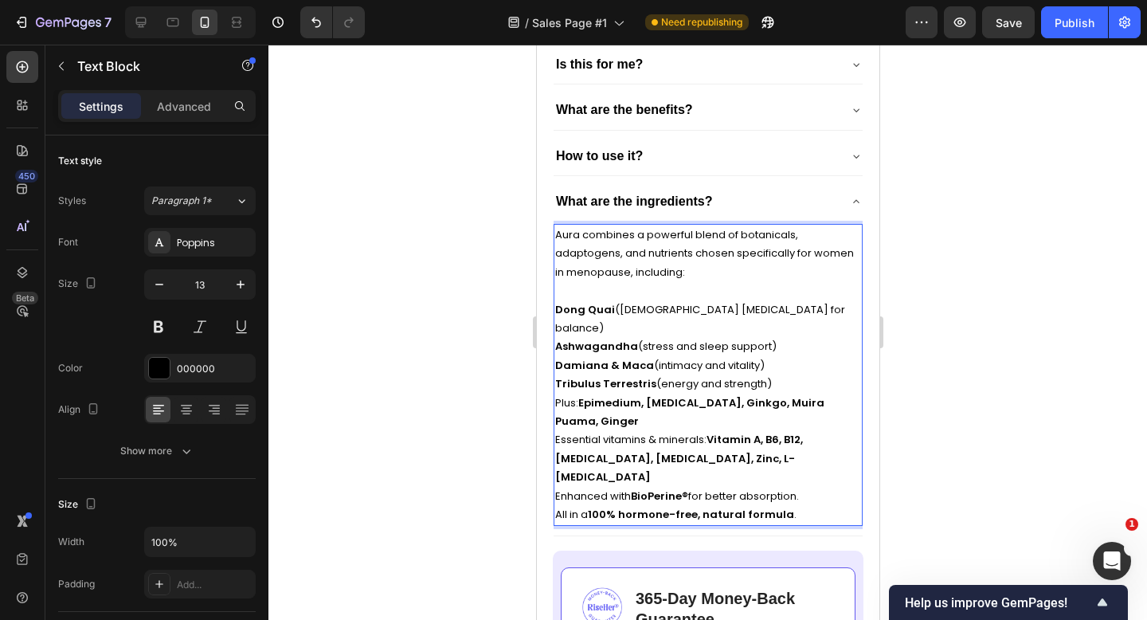
scroll to position [6448, 0]
click at [584, 394] on strong "Epimedium, [MEDICAL_DATA], Ginkgo, Muira Puama, Ginger" at bounding box center [689, 410] width 269 height 33
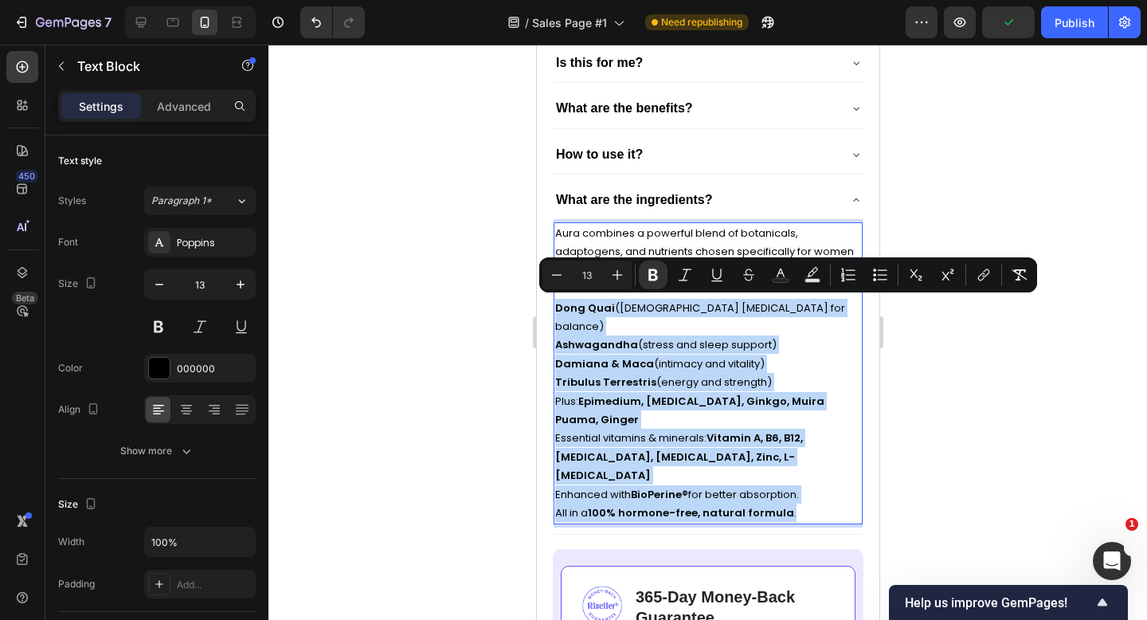
drag, startPoint x: 801, startPoint y: 449, endPoint x: 557, endPoint y: 308, distance: 281.7
click at [557, 308] on div "Aura combines a powerful blend of botanicals, adaptogens, and nutrients chosen …" at bounding box center [707, 373] width 309 height 302
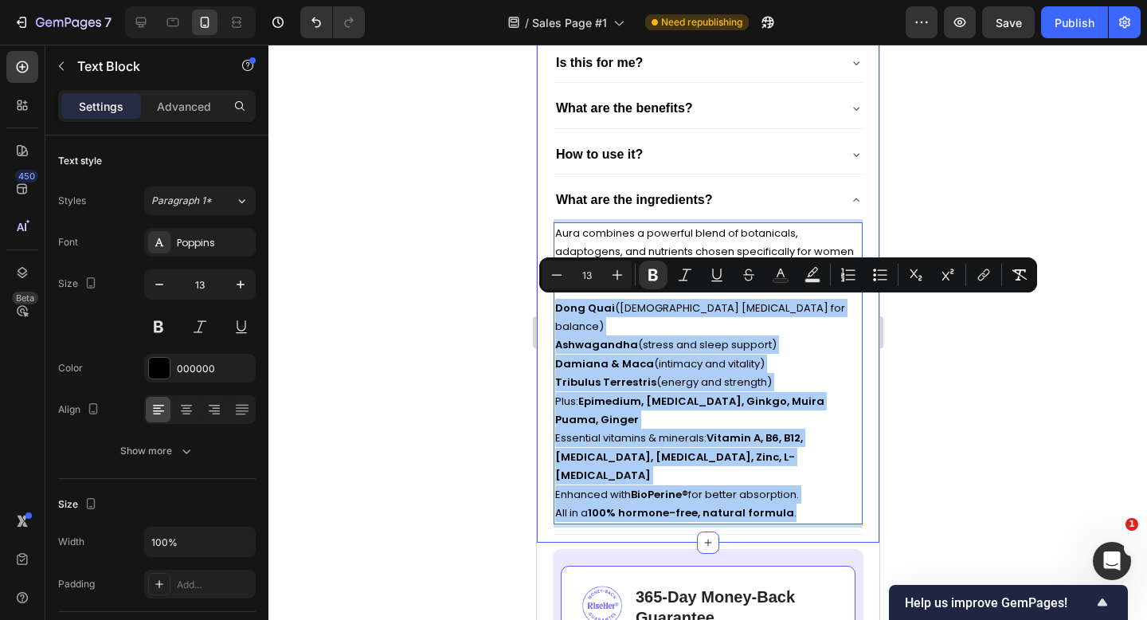
click at [925, 459] on div at bounding box center [708, 332] width 879 height 575
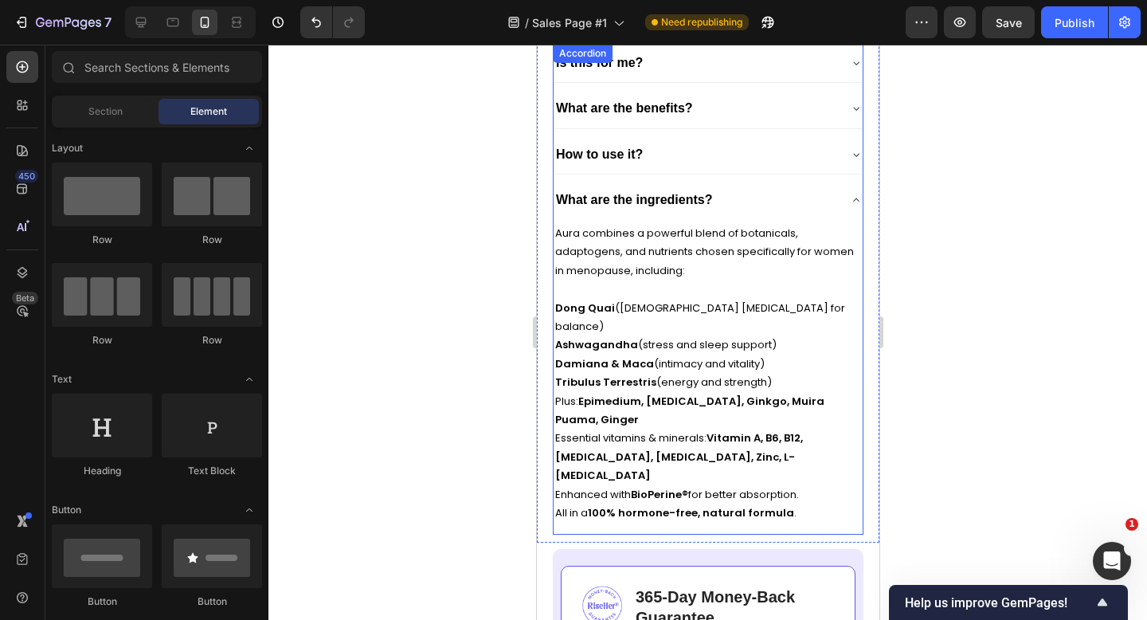
click at [770, 201] on div "What are the ingredients?" at bounding box center [695, 199] width 284 height 25
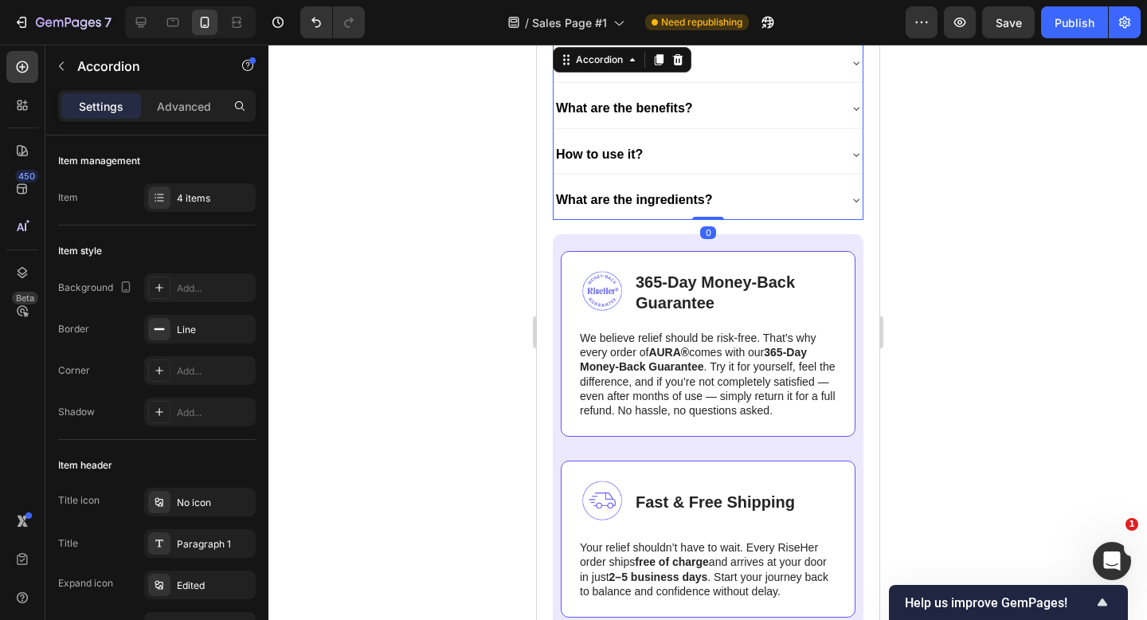
scroll to position [6329, 0]
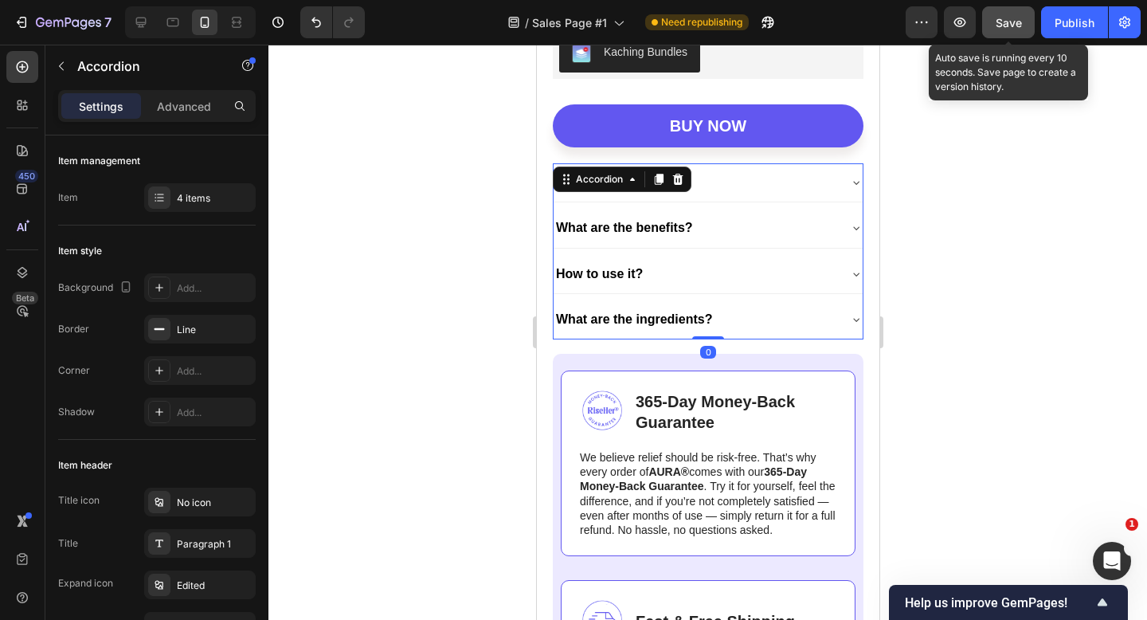
click at [1014, 13] on button "Save" at bounding box center [1008, 22] width 53 height 32
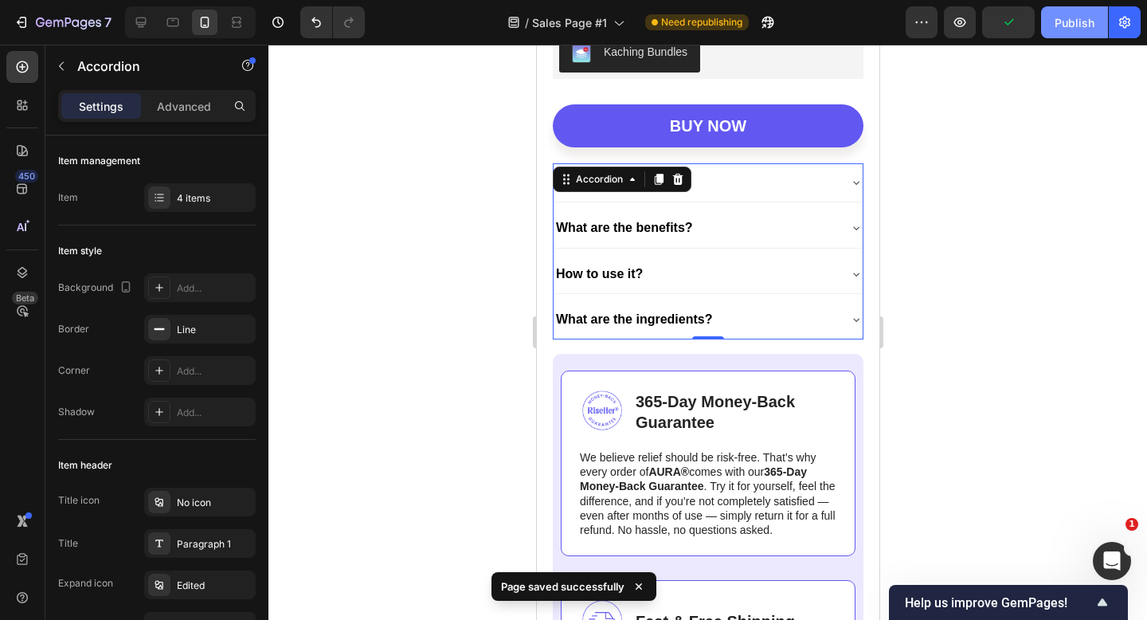
click at [1060, 23] on div "Publish" at bounding box center [1075, 22] width 40 height 17
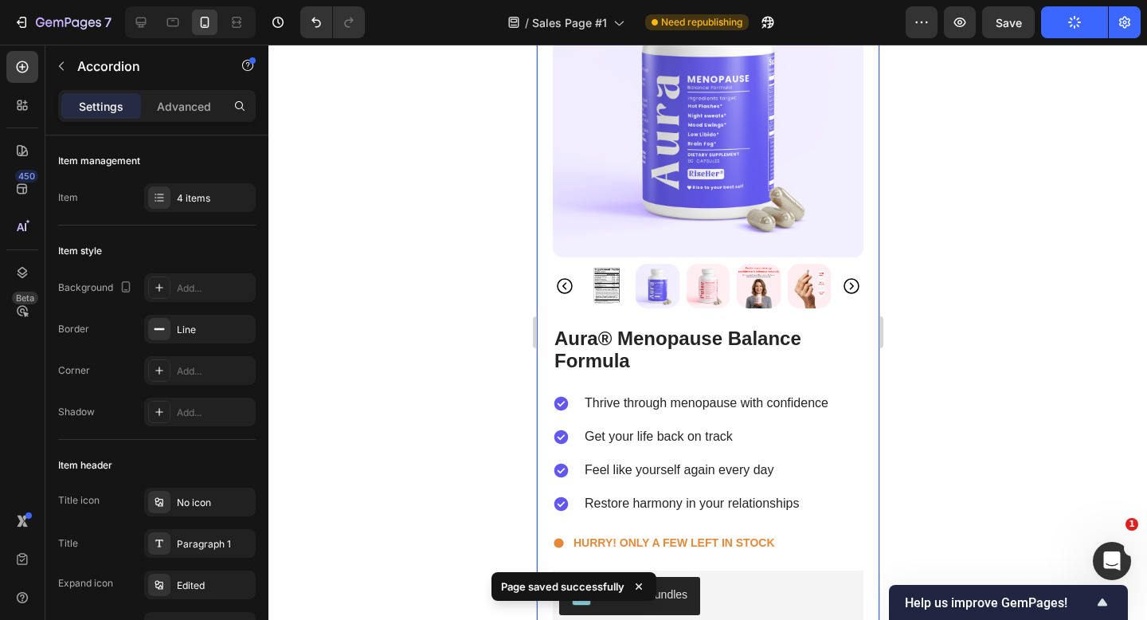
scroll to position [5770, 0]
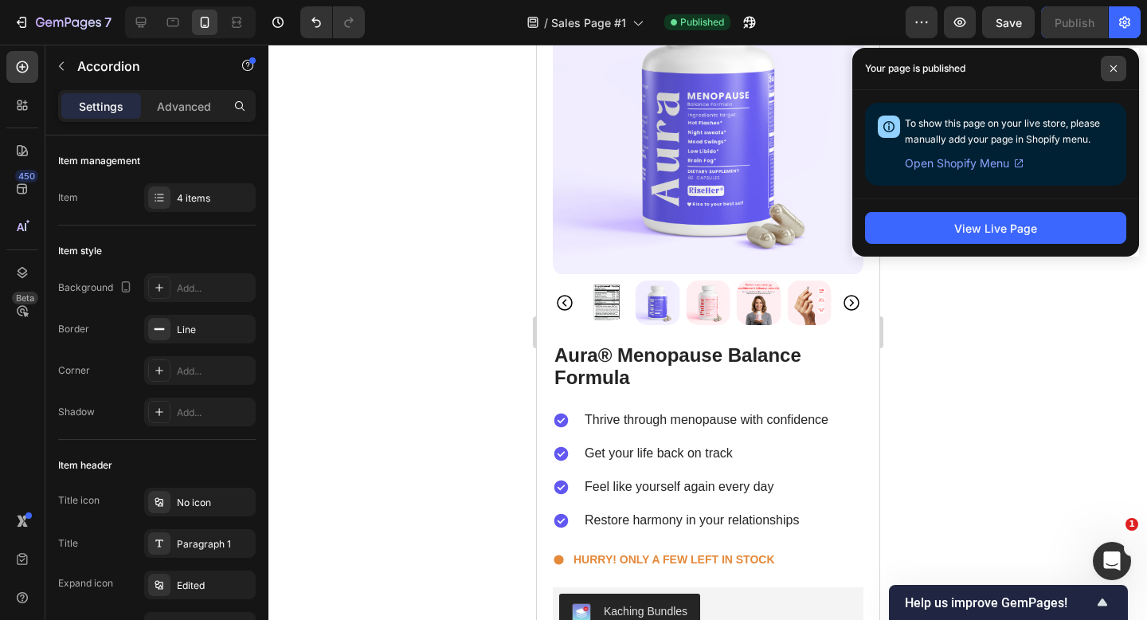
click at [1115, 64] on span at bounding box center [1113, 68] width 25 height 25
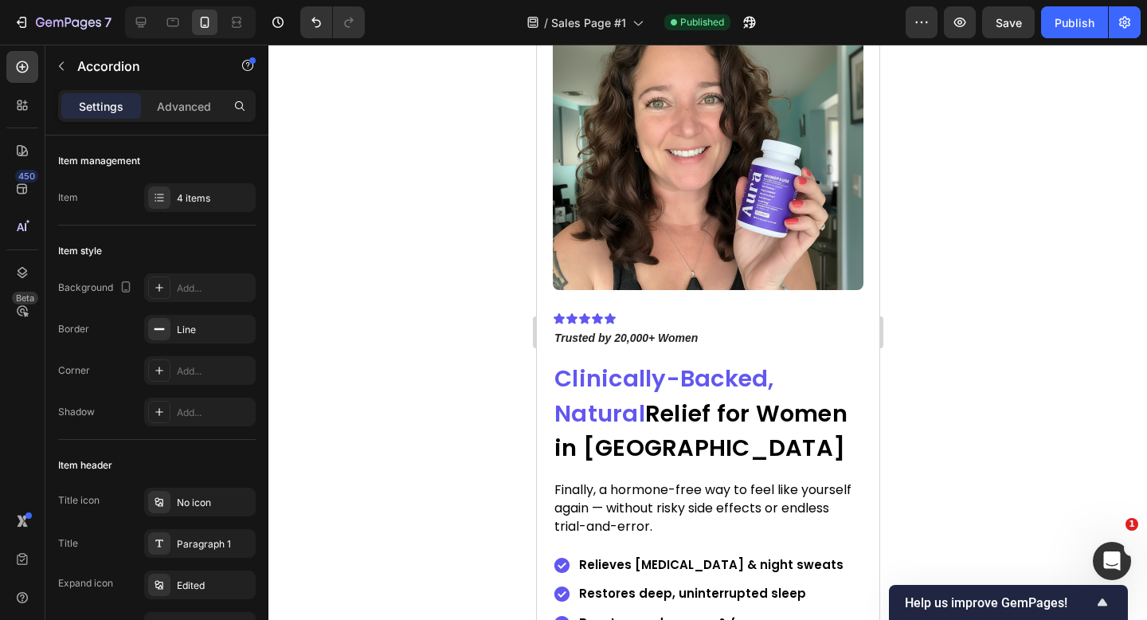
scroll to position [123, 0]
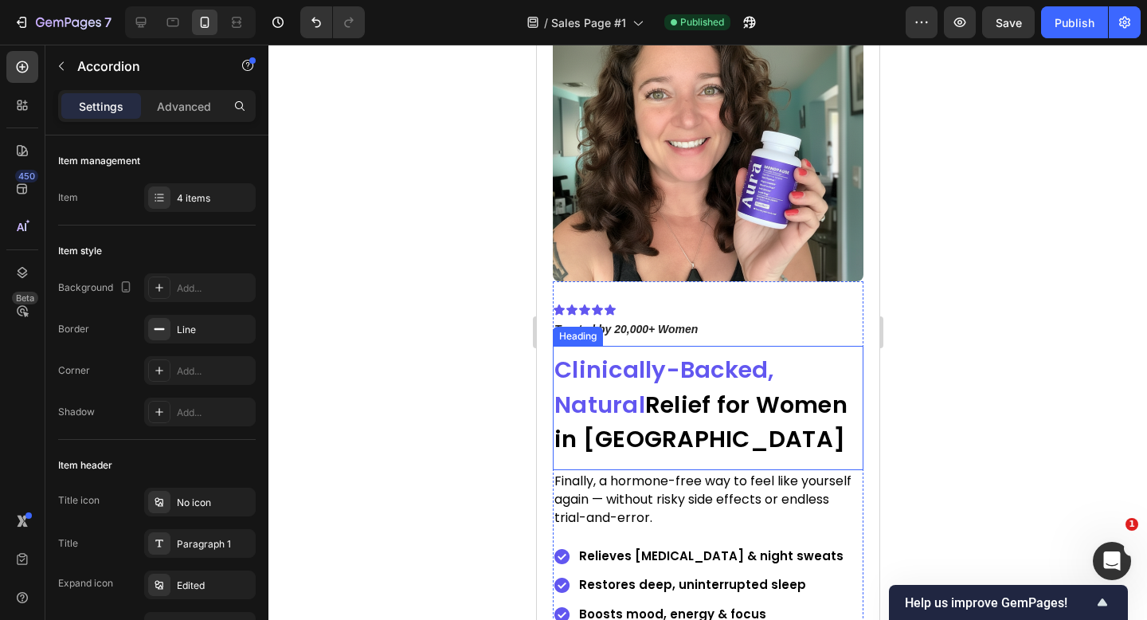
click at [721, 397] on strong "Relief for Women in [GEOGRAPHIC_DATA]" at bounding box center [700, 422] width 293 height 67
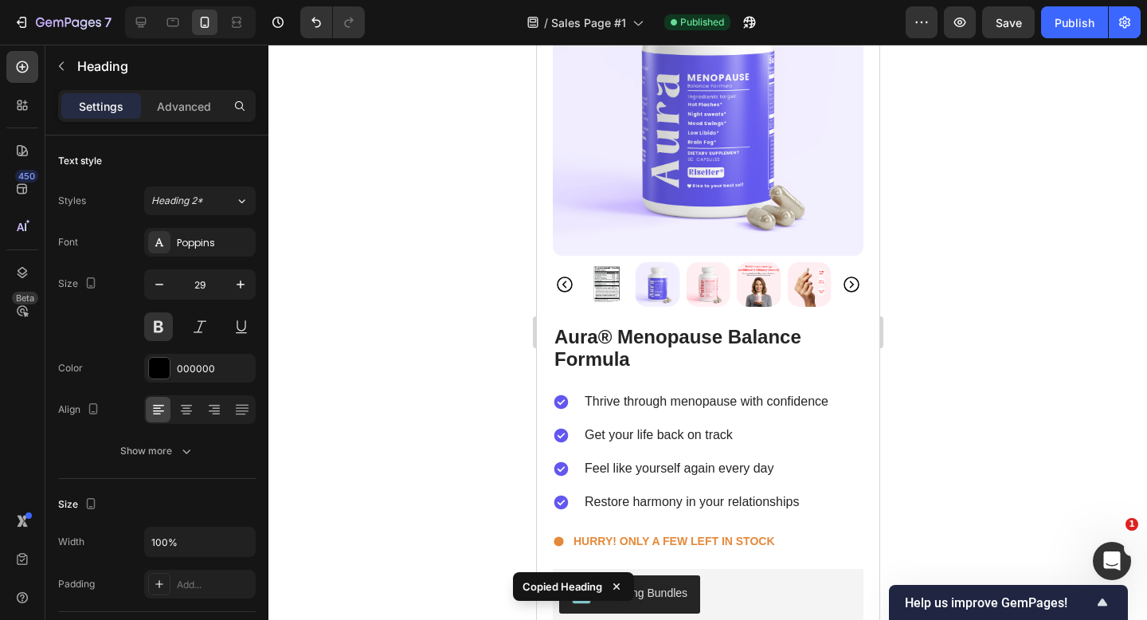
scroll to position [5437, 0]
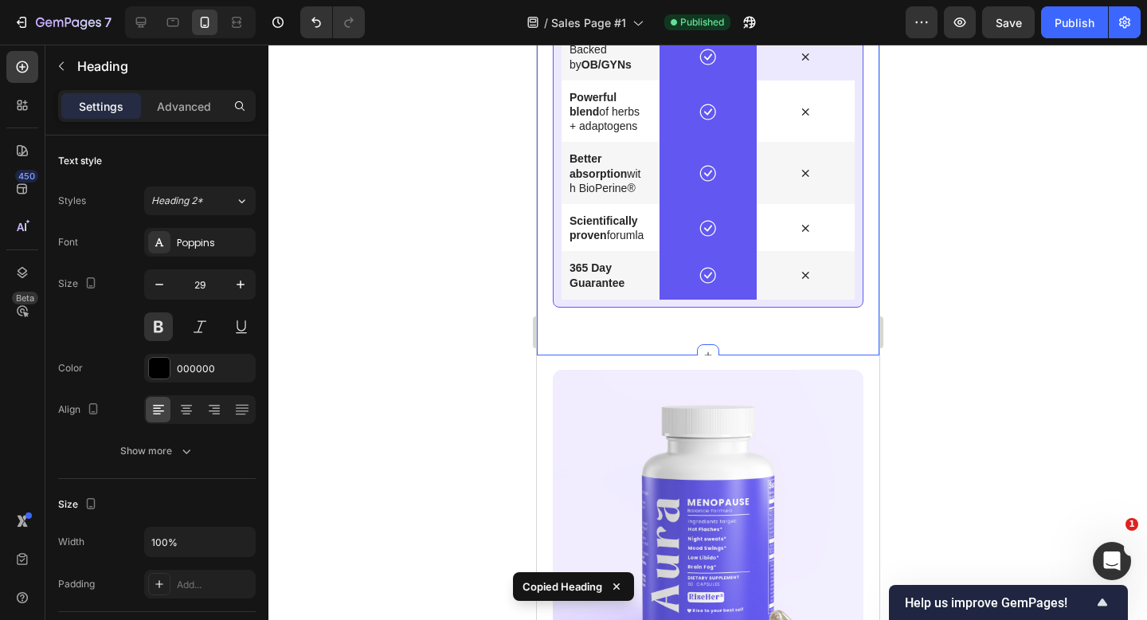
click at [716, 343] on div "why aura wins Heading Aura isn’t another supplement — it’s the complete solutio…" at bounding box center [707, 70] width 343 height 569
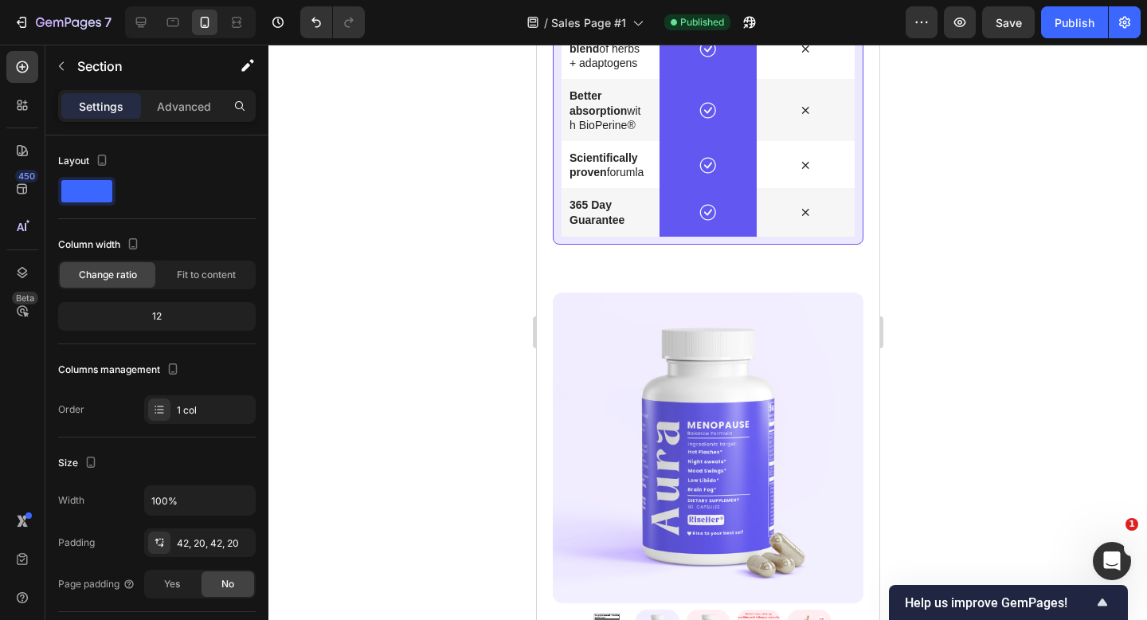
scroll to position [5503, 0]
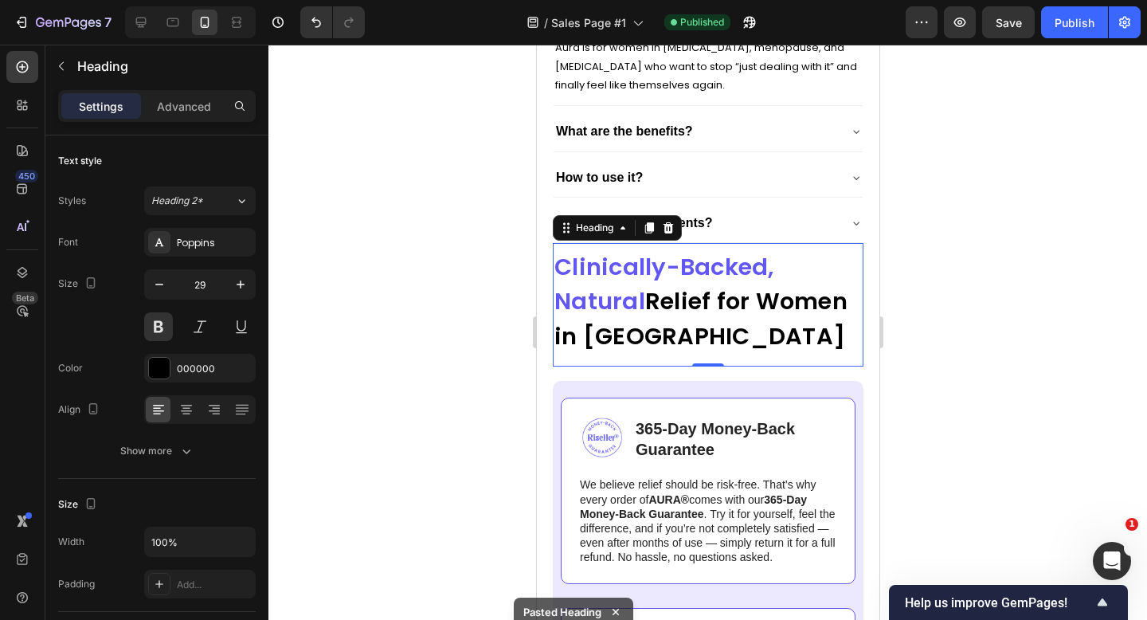
scroll to position [6820, 0]
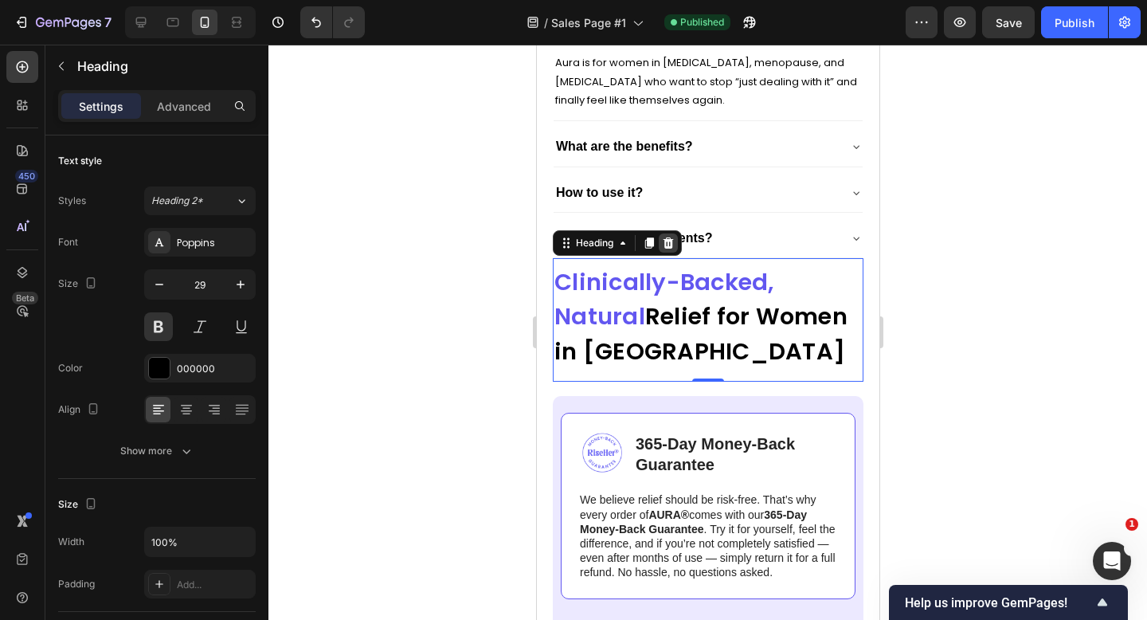
click at [673, 237] on icon at bounding box center [667, 243] width 13 height 13
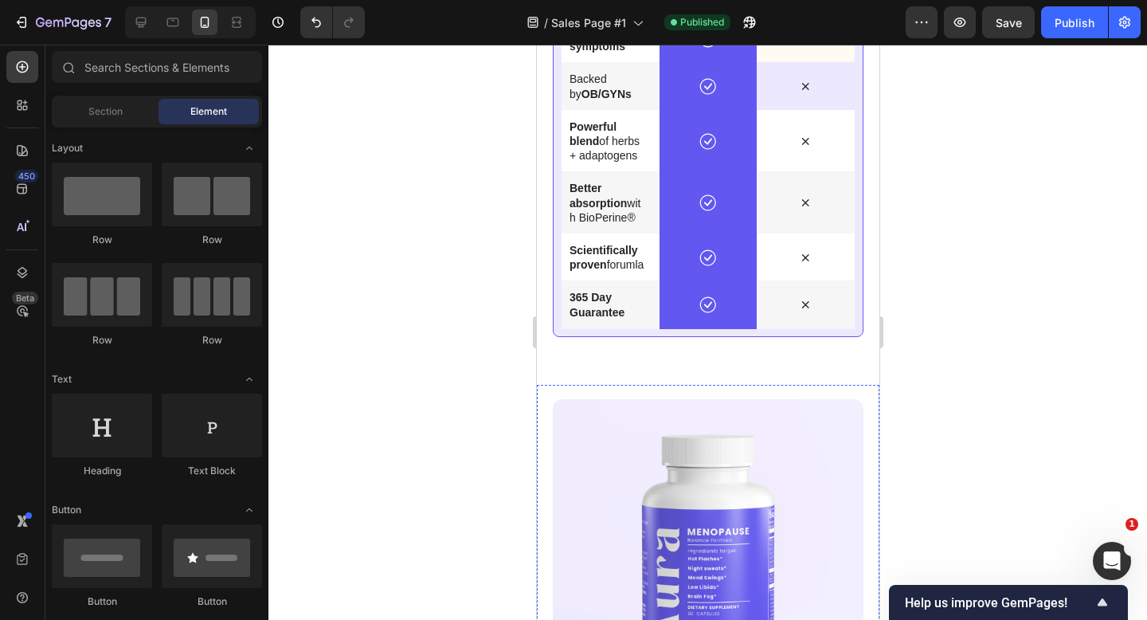
scroll to position [5484, 0]
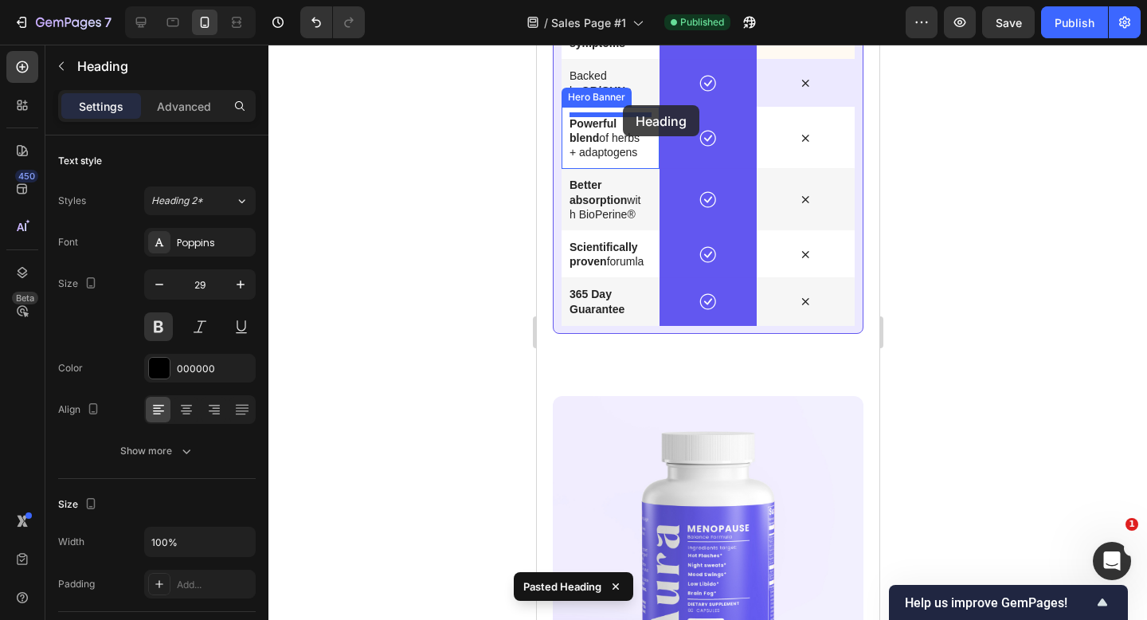
scroll to position [5398, 0]
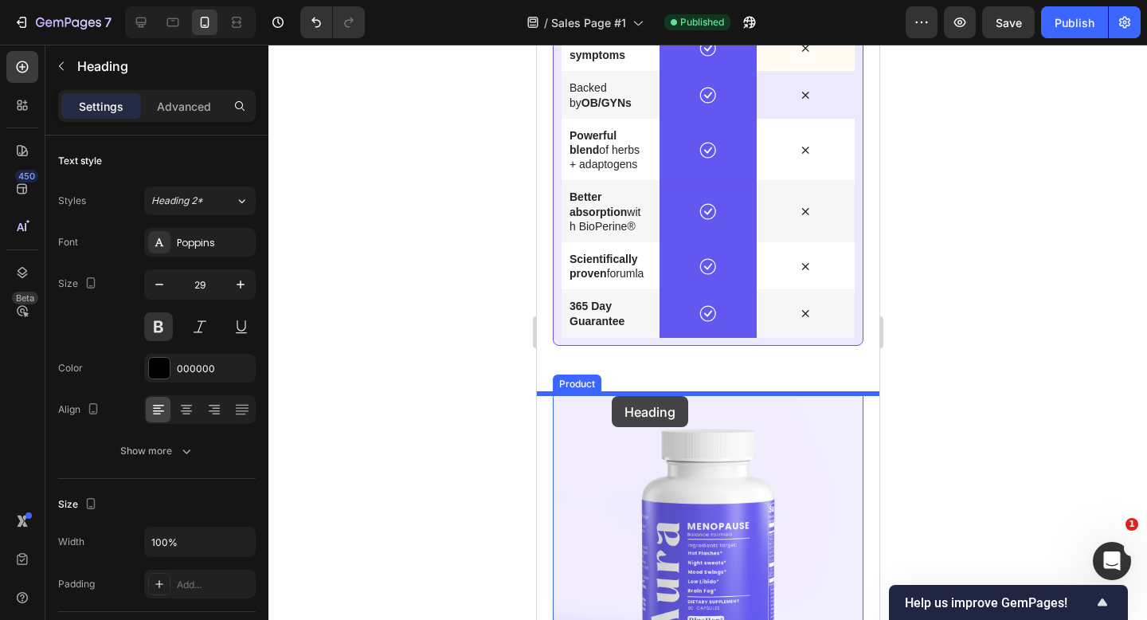
drag, startPoint x: 595, startPoint y: 461, endPoint x: 611, endPoint y: 395, distance: 67.3
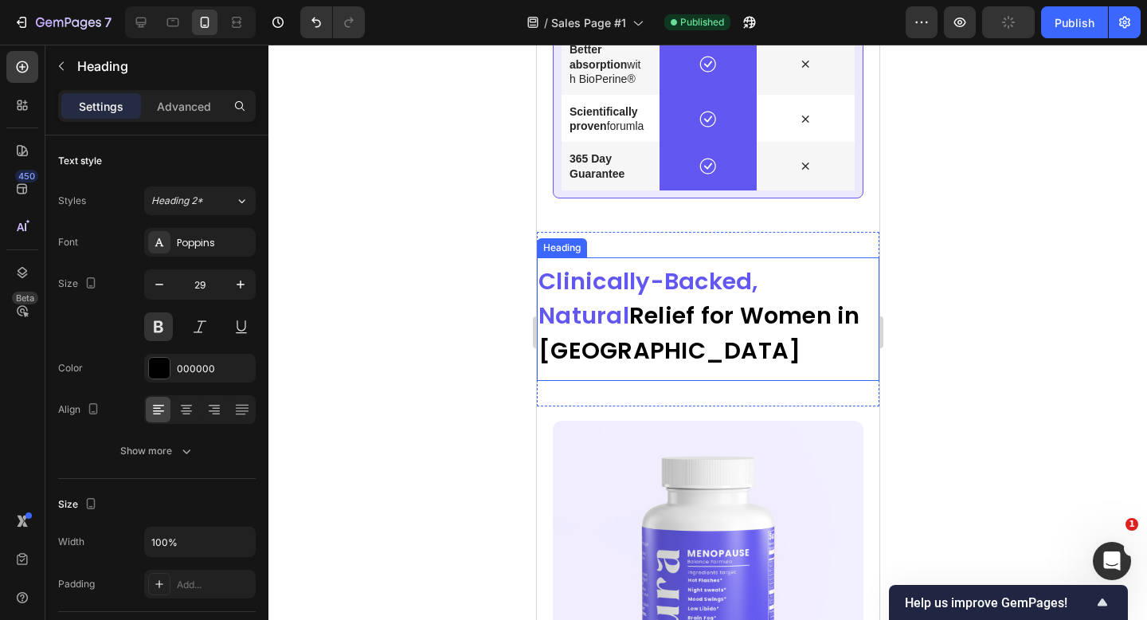
scroll to position [5553, 0]
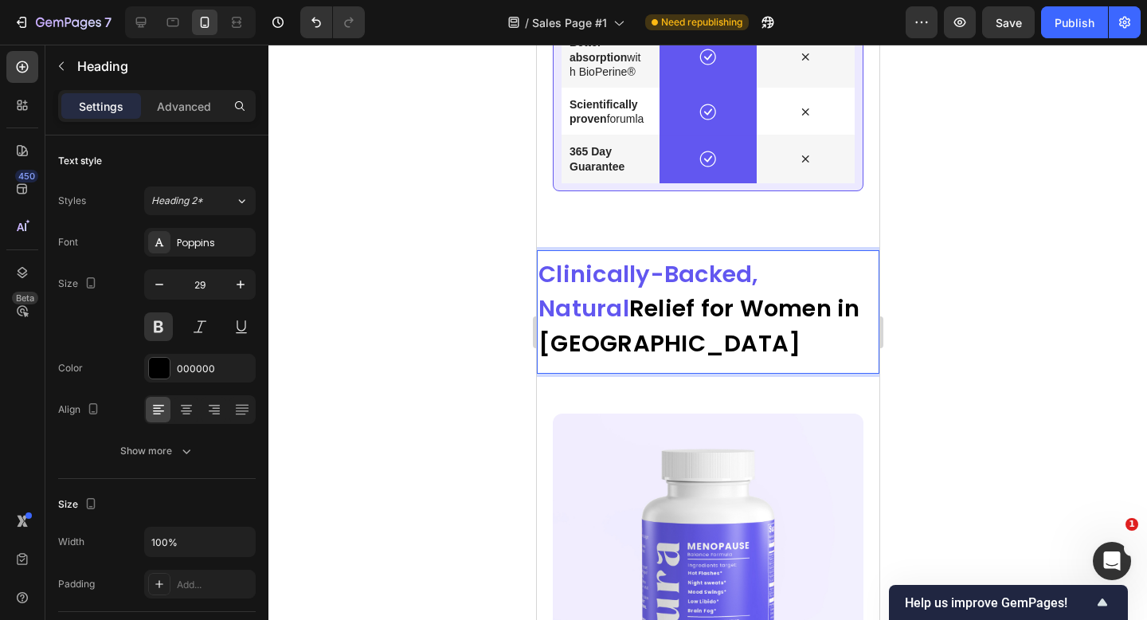
click at [487, 351] on div at bounding box center [708, 332] width 879 height 575
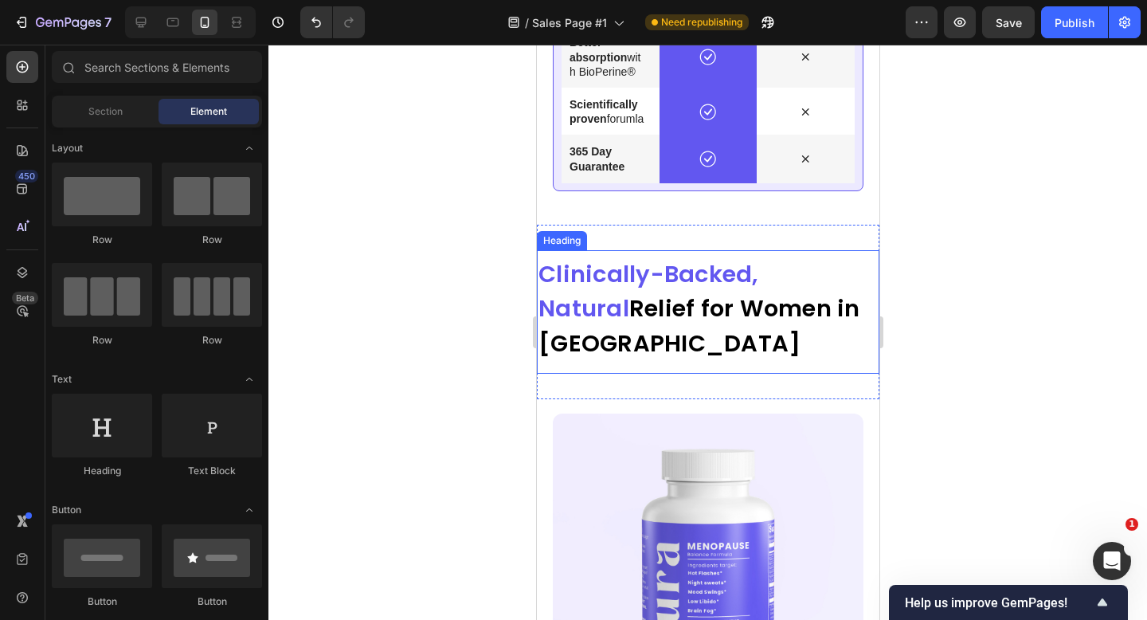
click at [574, 320] on strong "Relief for Women in [GEOGRAPHIC_DATA]" at bounding box center [699, 325] width 322 height 67
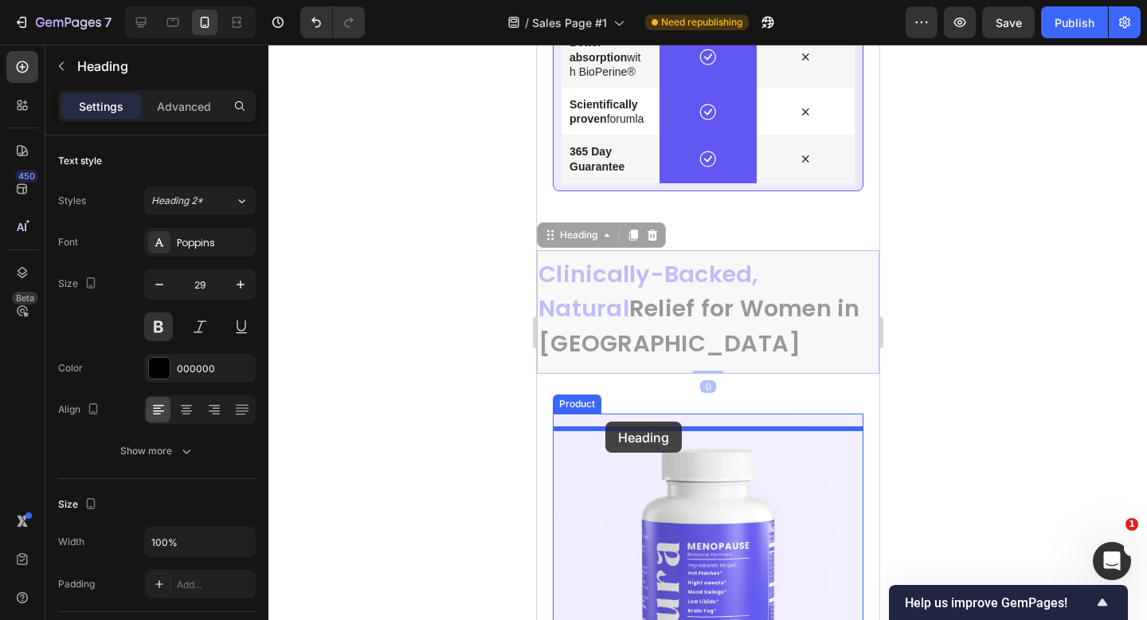
drag, startPoint x: 571, startPoint y: 249, endPoint x: 605, endPoint y: 421, distance: 175.5
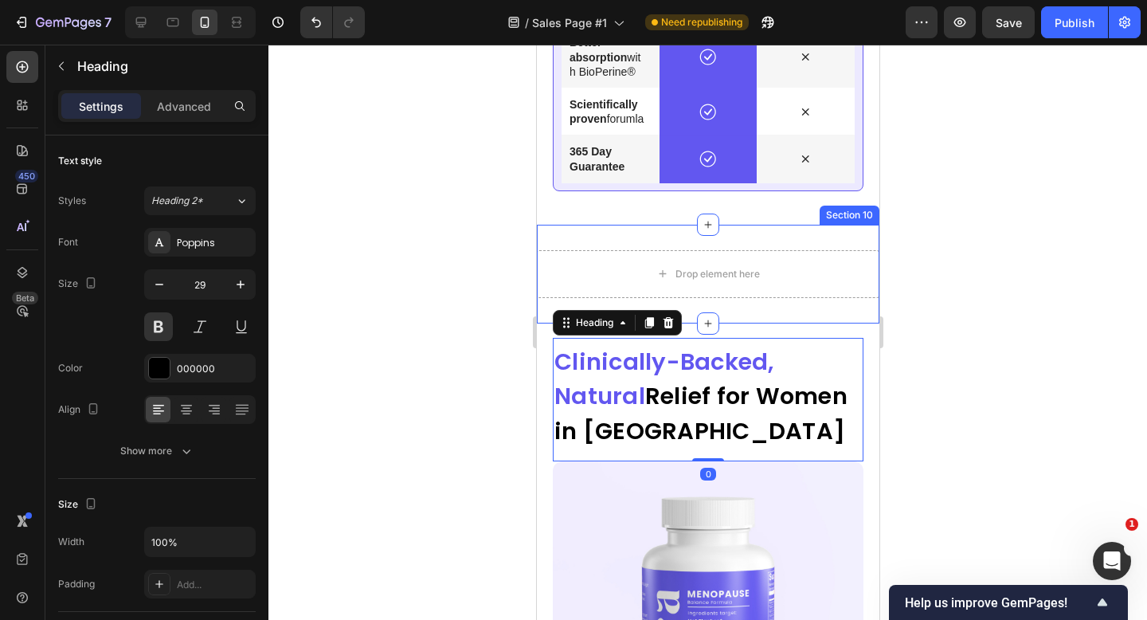
click at [825, 323] on div "Drop element here Section 10" at bounding box center [707, 274] width 343 height 99
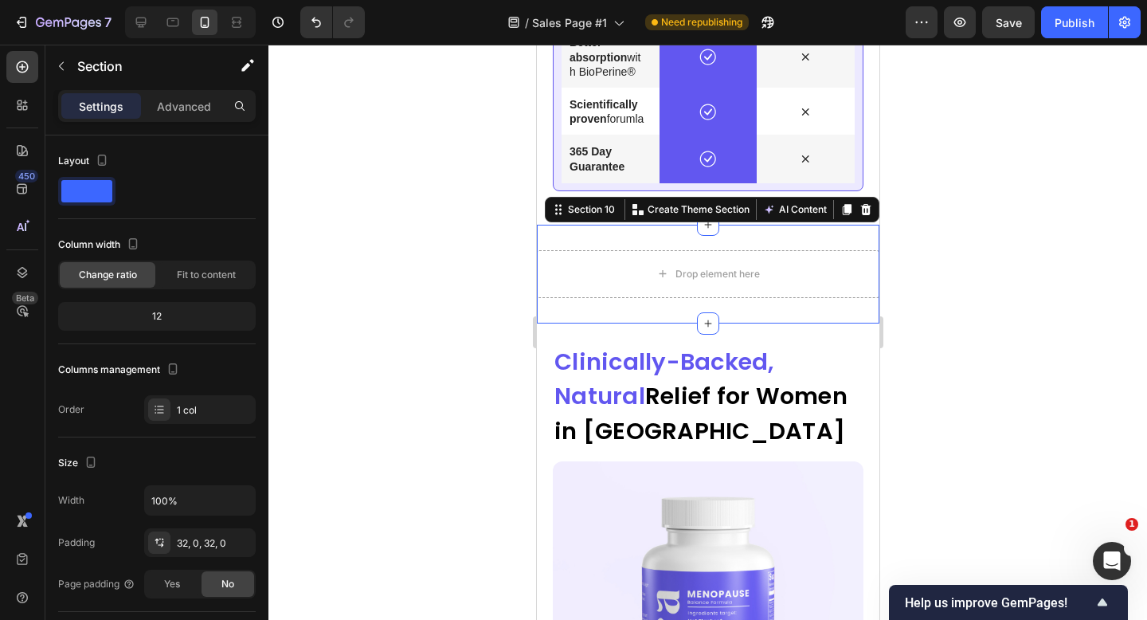
click at [942, 261] on div at bounding box center [708, 332] width 879 height 575
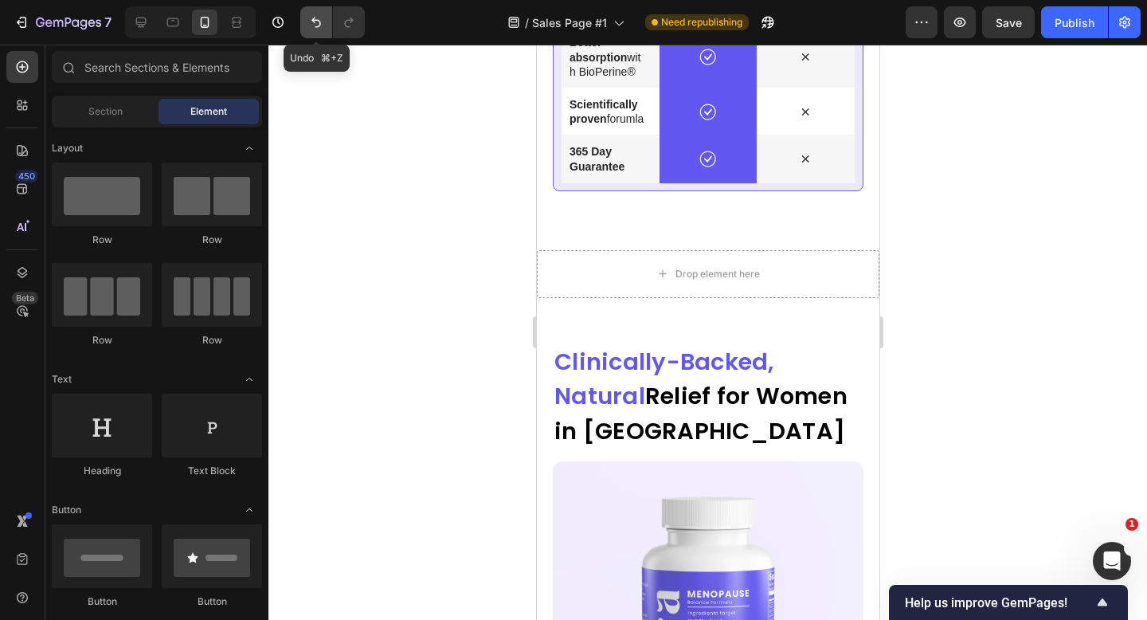
click at [307, 8] on button "Undo/Redo" at bounding box center [316, 22] width 32 height 32
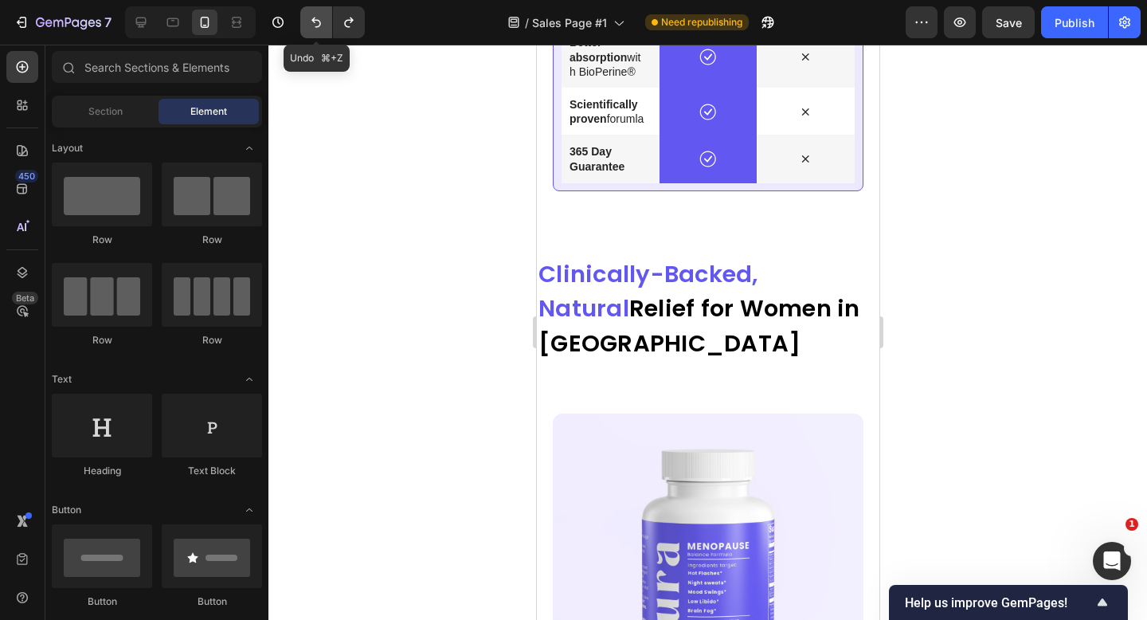
click at [307, 8] on button "Undo/Redo" at bounding box center [316, 22] width 32 height 32
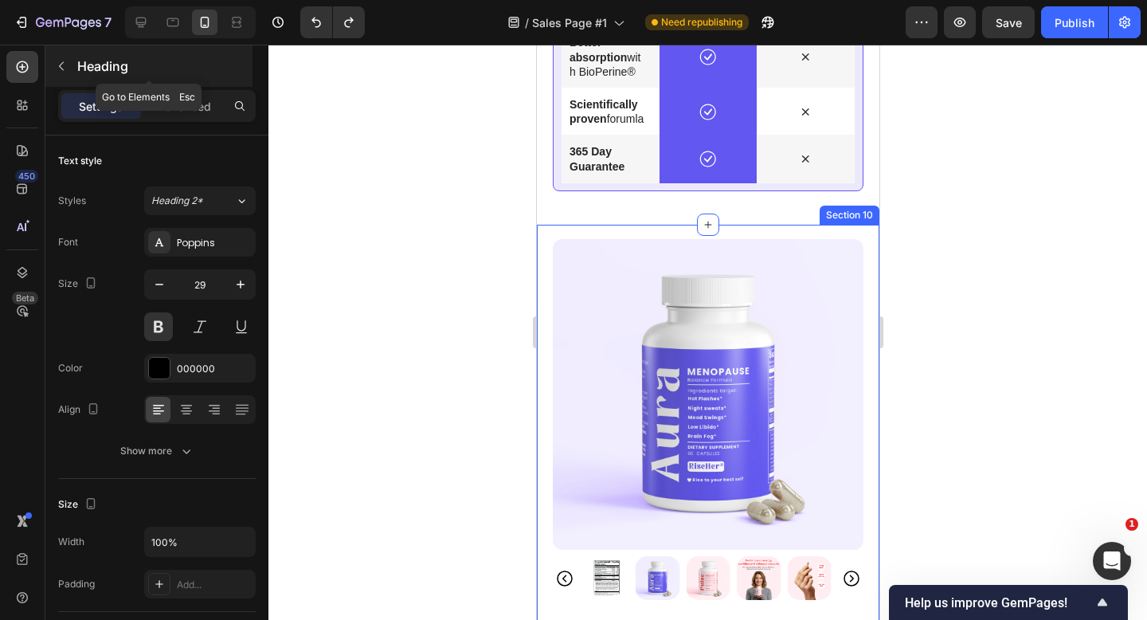
click at [68, 65] on button "button" at bounding box center [61, 65] width 25 height 25
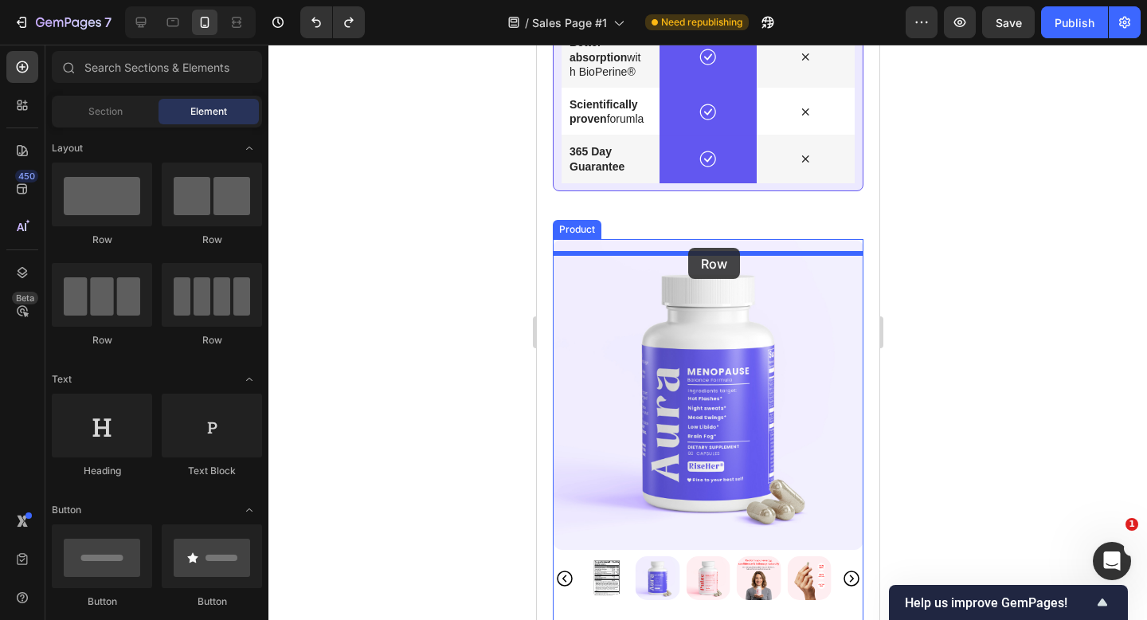
drag, startPoint x: 649, startPoint y: 254, endPoint x: 688, endPoint y: 248, distance: 38.8
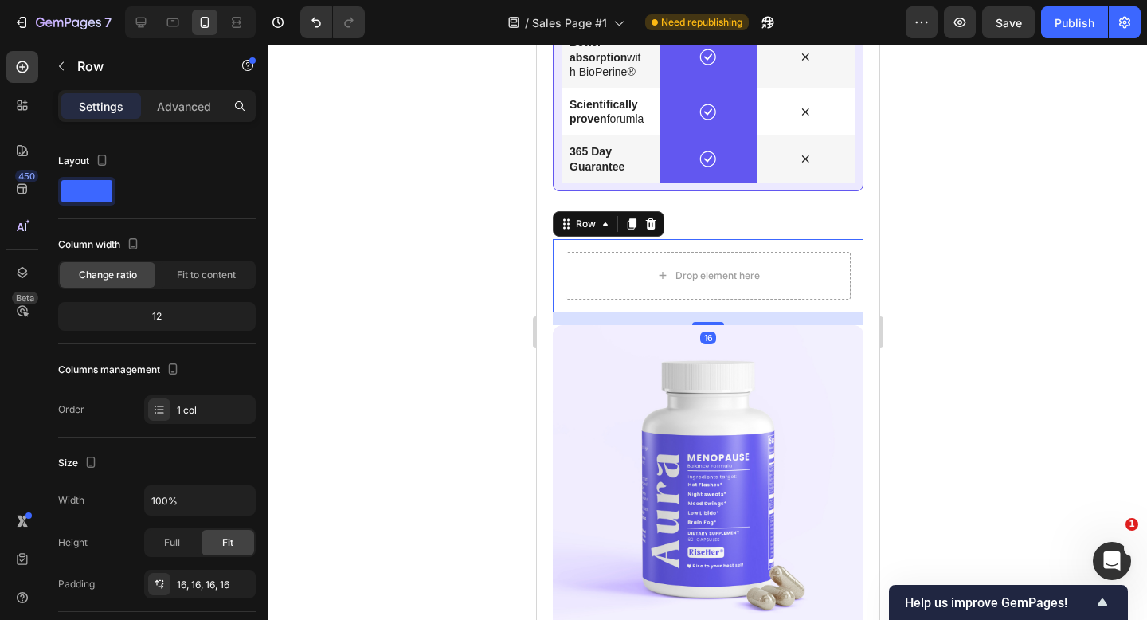
click at [402, 386] on div at bounding box center [708, 332] width 879 height 575
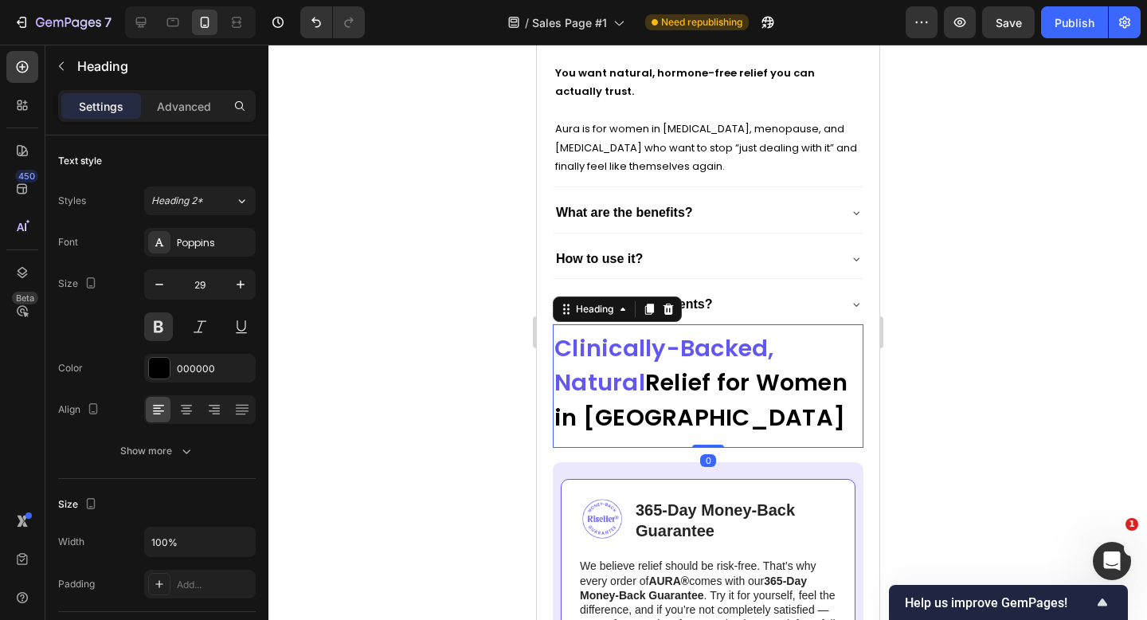
click at [652, 367] on strong "Relief for Women in [GEOGRAPHIC_DATA]" at bounding box center [700, 400] width 293 height 67
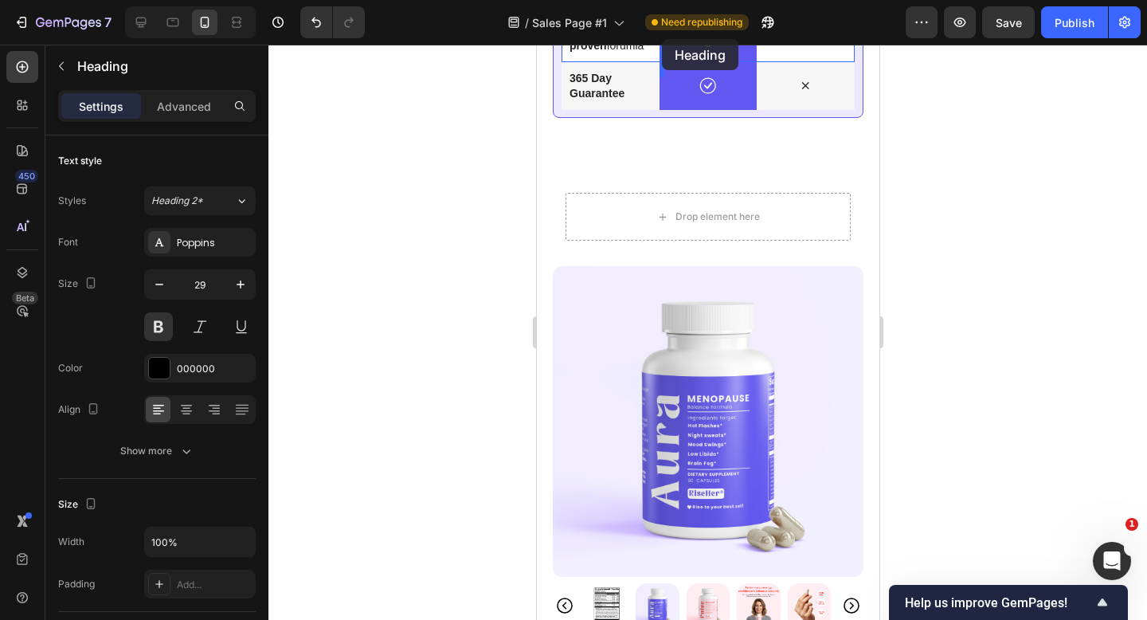
scroll to position [5531, 0]
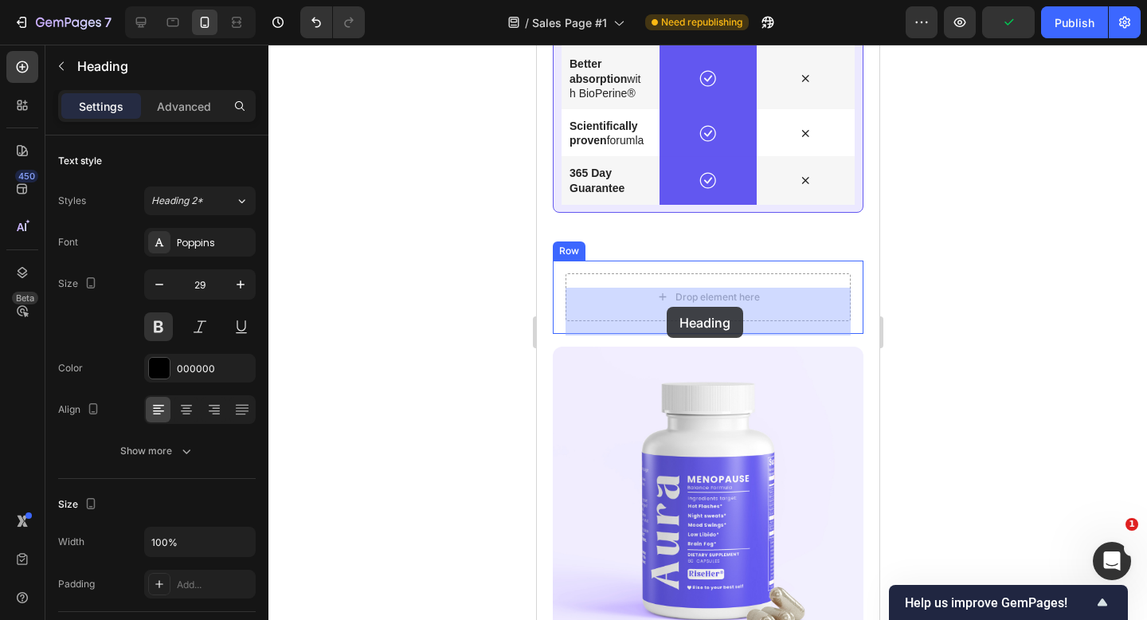
drag, startPoint x: 585, startPoint y: 507, endPoint x: 666, endPoint y: 307, distance: 215.9
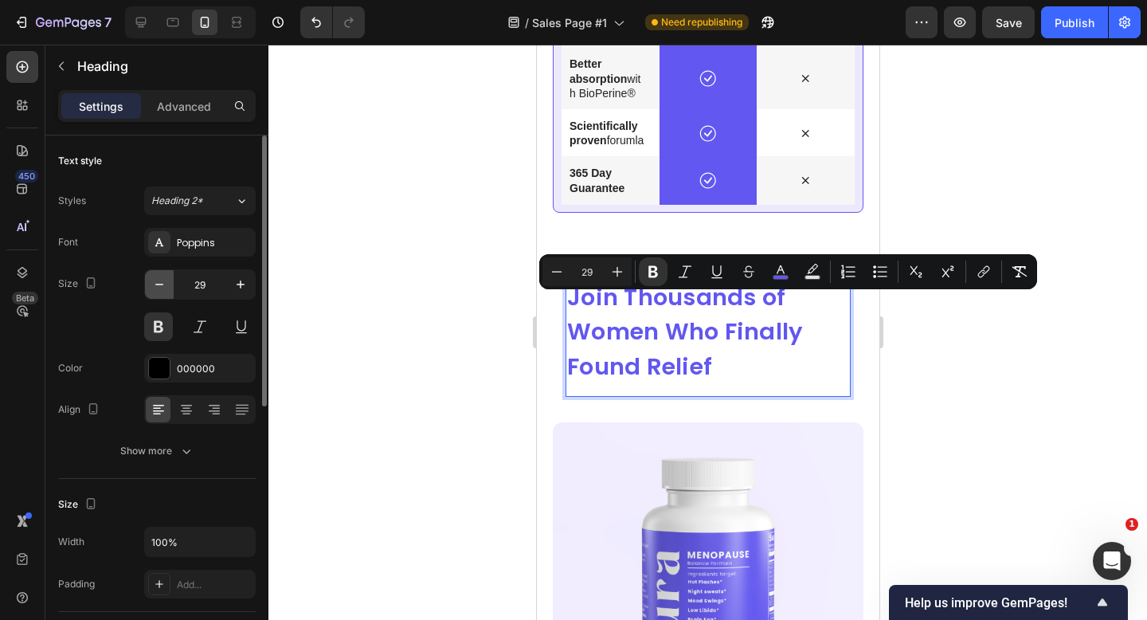
click at [163, 283] on icon "button" at bounding box center [159, 284] width 16 height 16
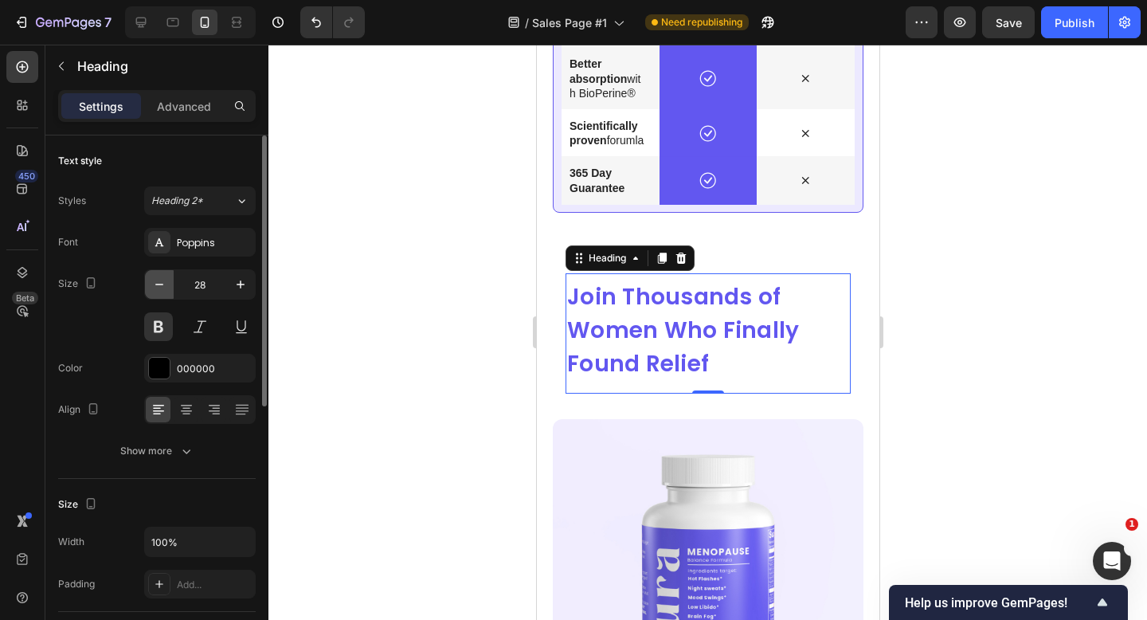
click at [163, 283] on icon "button" at bounding box center [159, 284] width 16 height 16
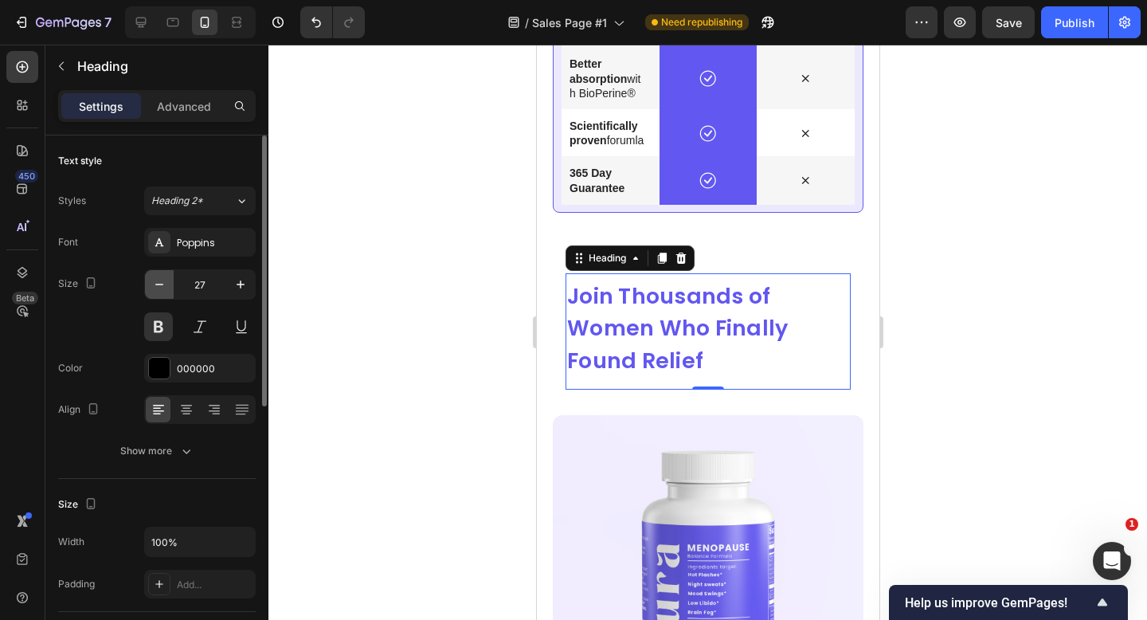
click at [163, 283] on icon "button" at bounding box center [159, 284] width 16 height 16
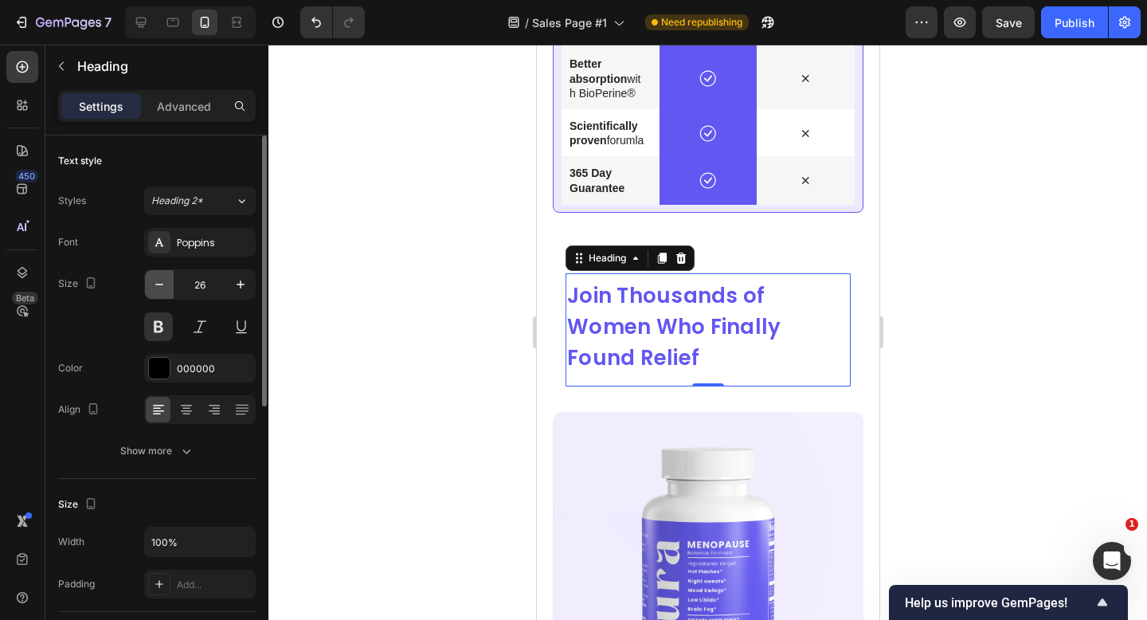
click at [163, 283] on icon "button" at bounding box center [159, 284] width 16 height 16
type input "25"
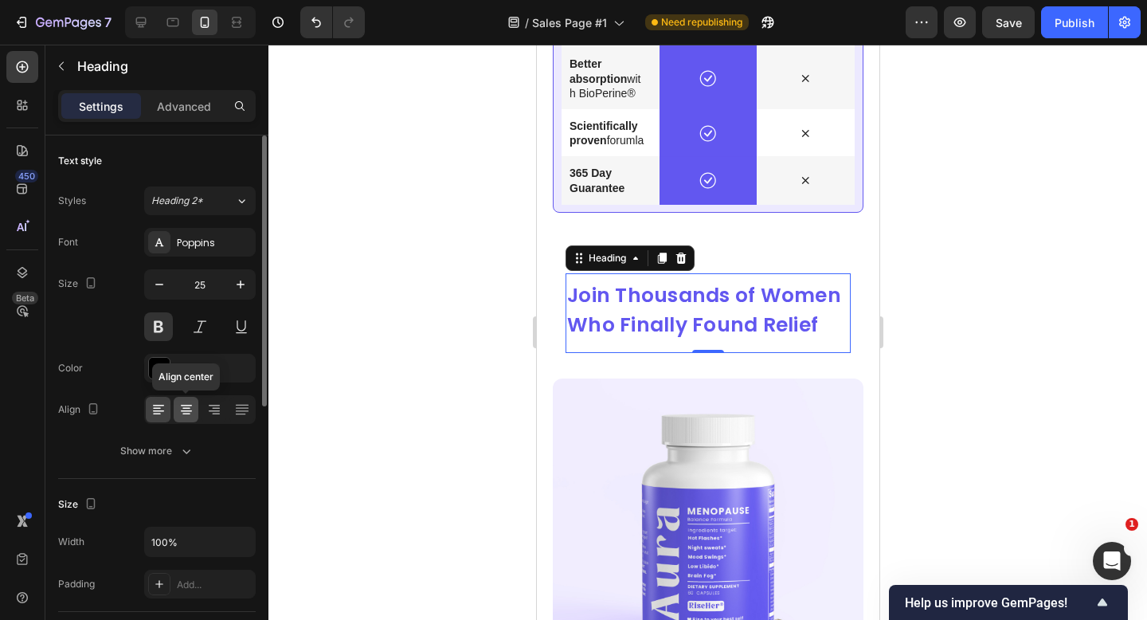
click at [194, 419] on div at bounding box center [186, 409] width 25 height 25
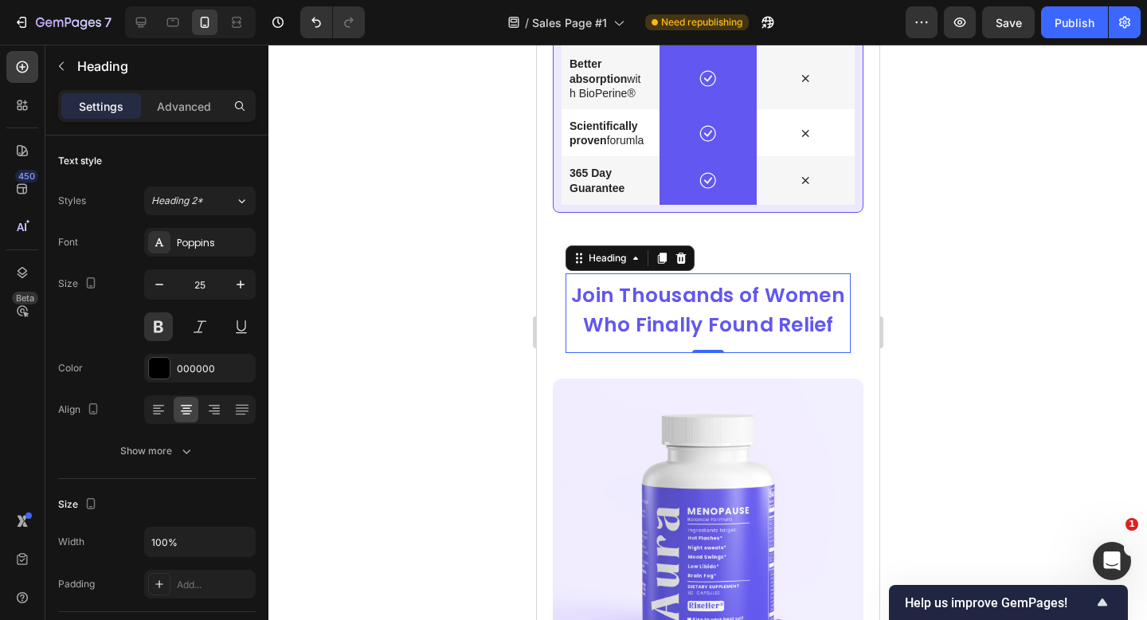
click at [828, 339] on strong "Join Thousands of Women Who Finally Found Relief" at bounding box center [708, 310] width 274 height 58
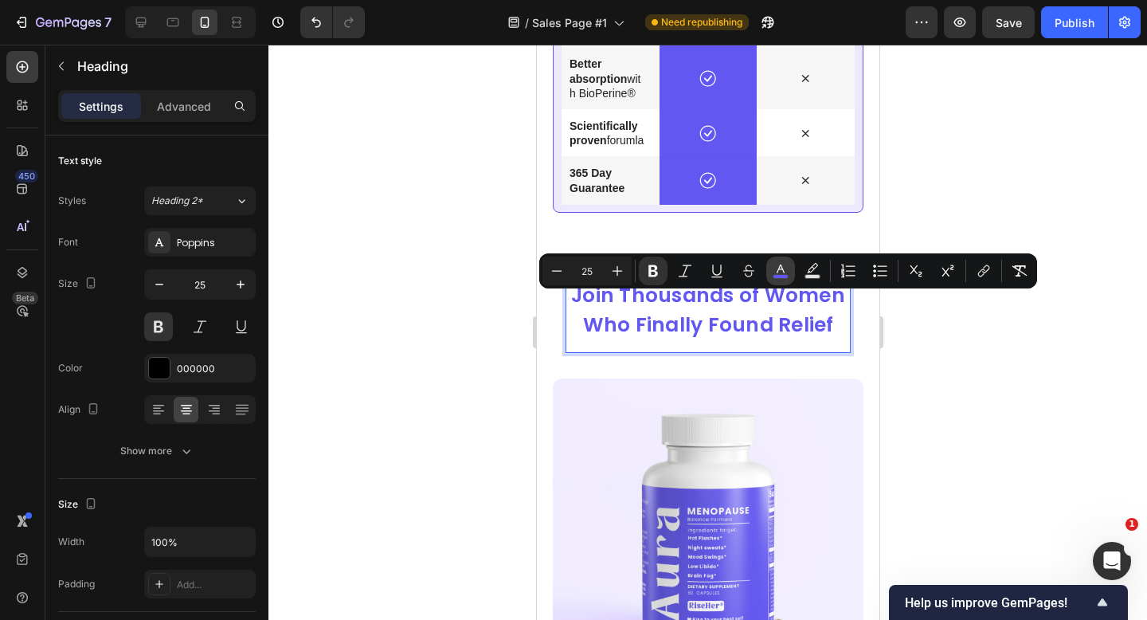
click at [781, 275] on rect "Editor contextual toolbar" at bounding box center [781, 277] width 15 height 4
type input "6257F0"
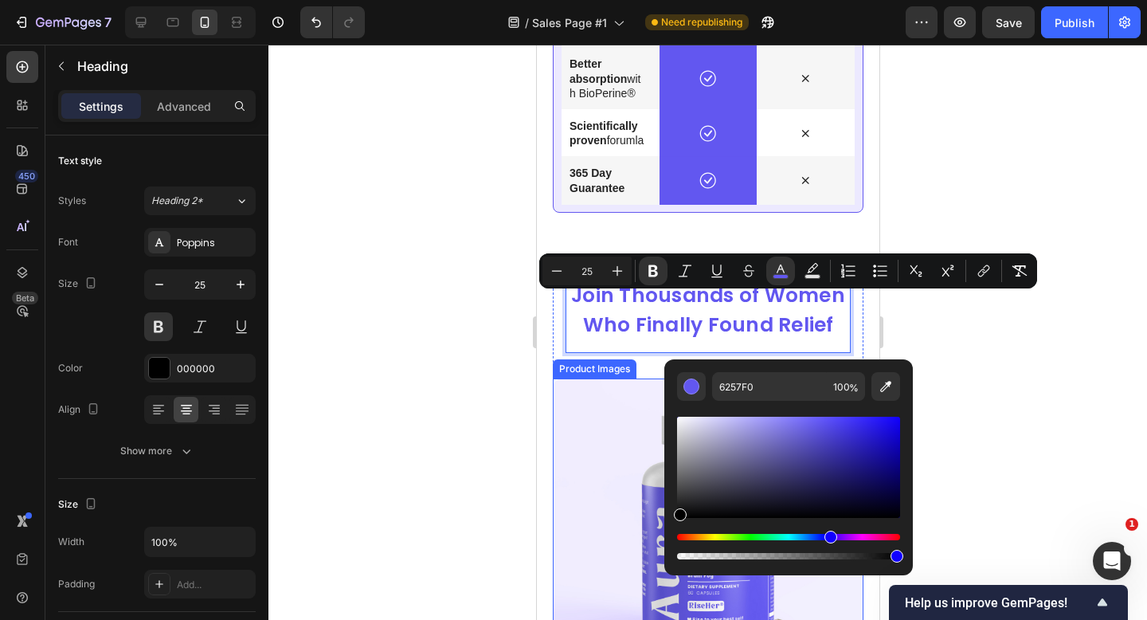
type input "000000"
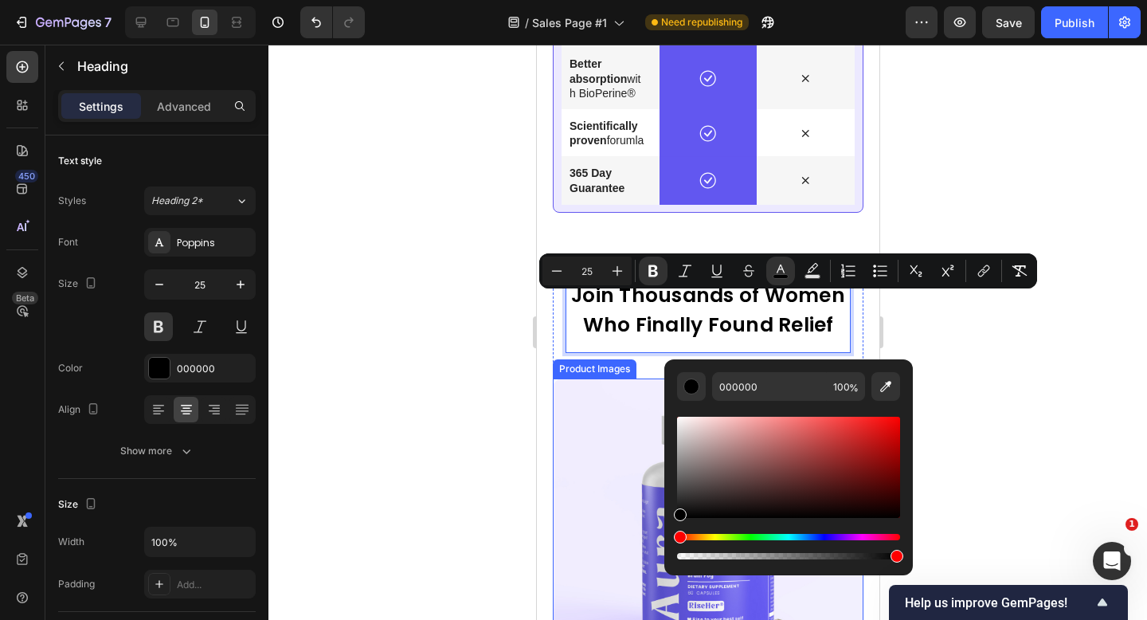
drag, startPoint x: 1245, startPoint y: 546, endPoint x: 653, endPoint y: 542, distance: 591.2
click at [400, 511] on div at bounding box center [708, 332] width 879 height 575
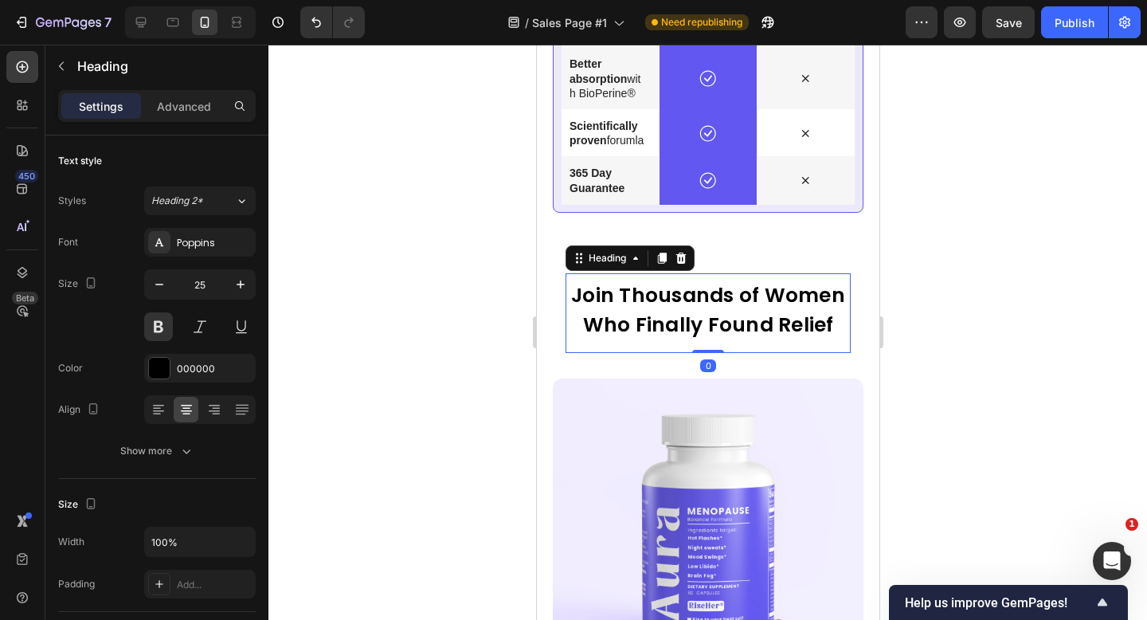
click at [834, 339] on p "⁠⁠⁠⁠⁠⁠⁠ Join Thousands of Women Who Finally Found Relief" at bounding box center [708, 310] width 282 height 60
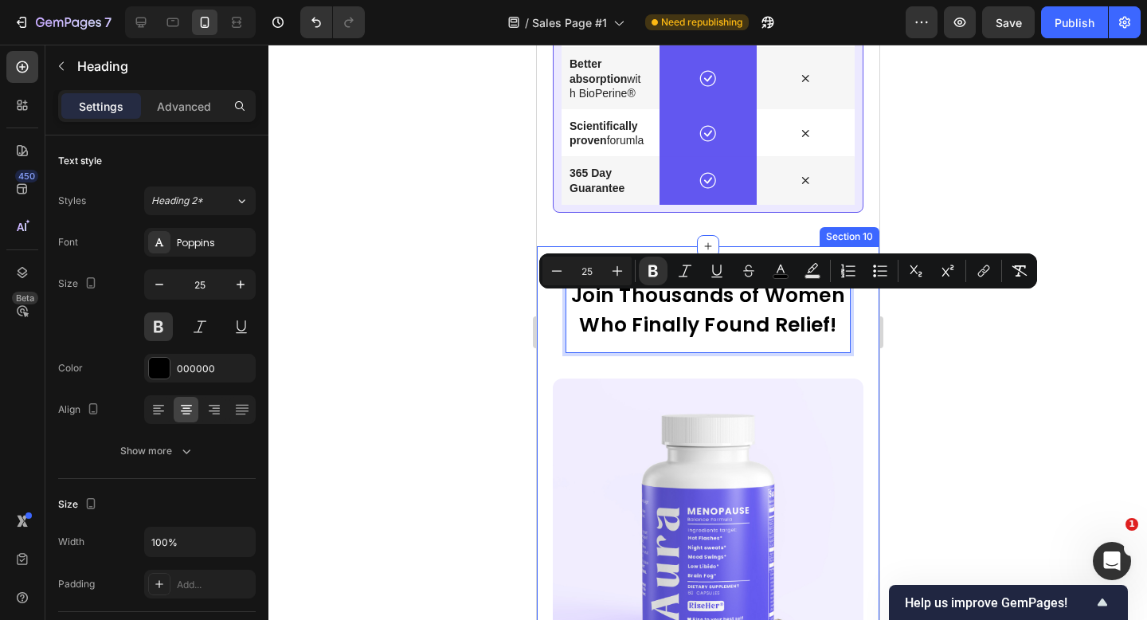
click at [943, 350] on div at bounding box center [708, 332] width 879 height 575
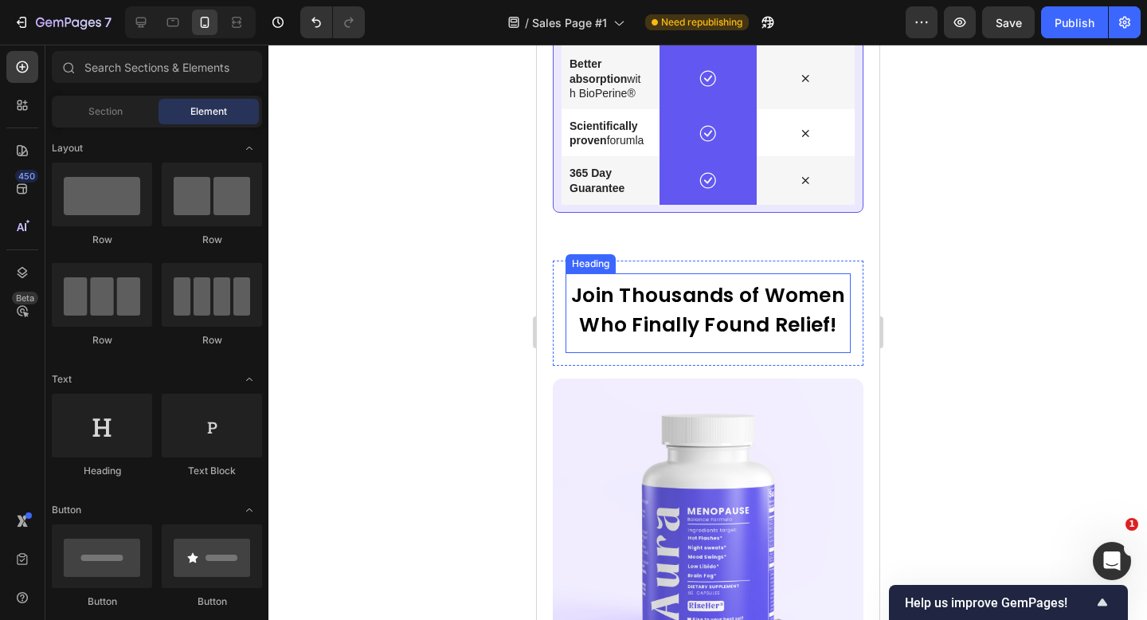
click at [755, 332] on strong "Join Thousands of Women Who Finally Found Relief!" at bounding box center [708, 310] width 274 height 58
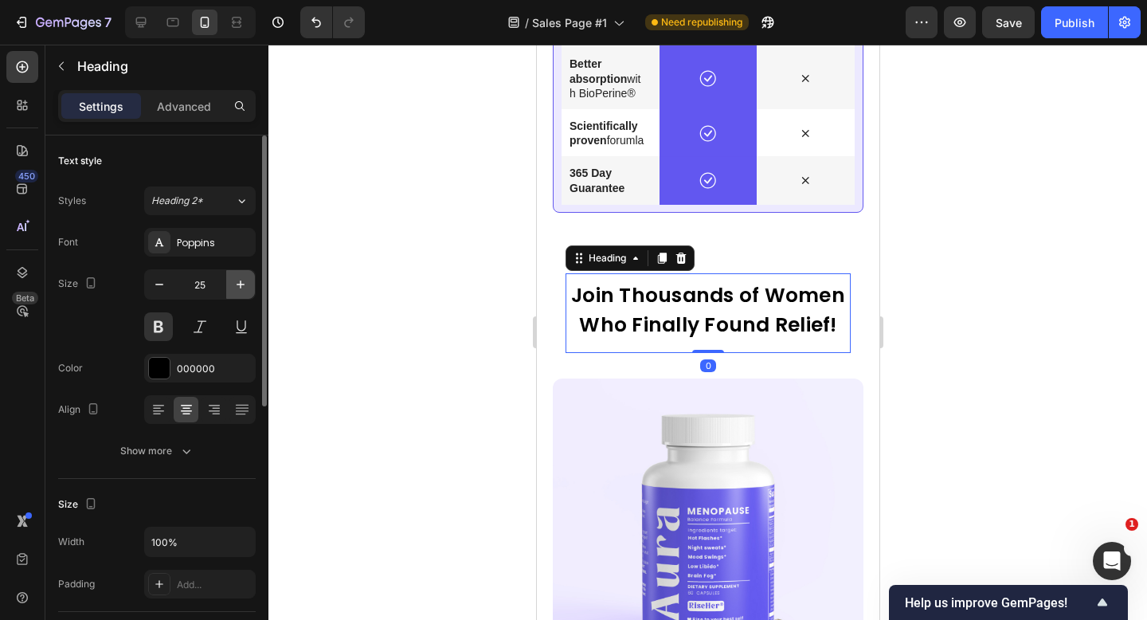
click at [240, 284] on icon "button" at bounding box center [241, 284] width 8 height 8
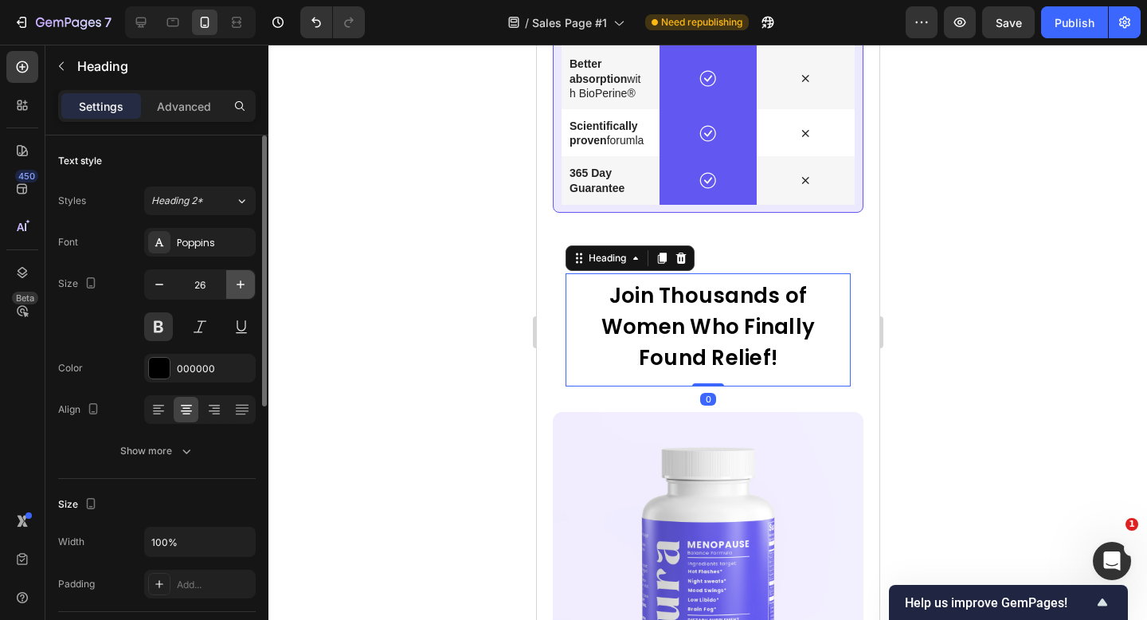
click at [240, 284] on icon "button" at bounding box center [241, 284] width 8 height 8
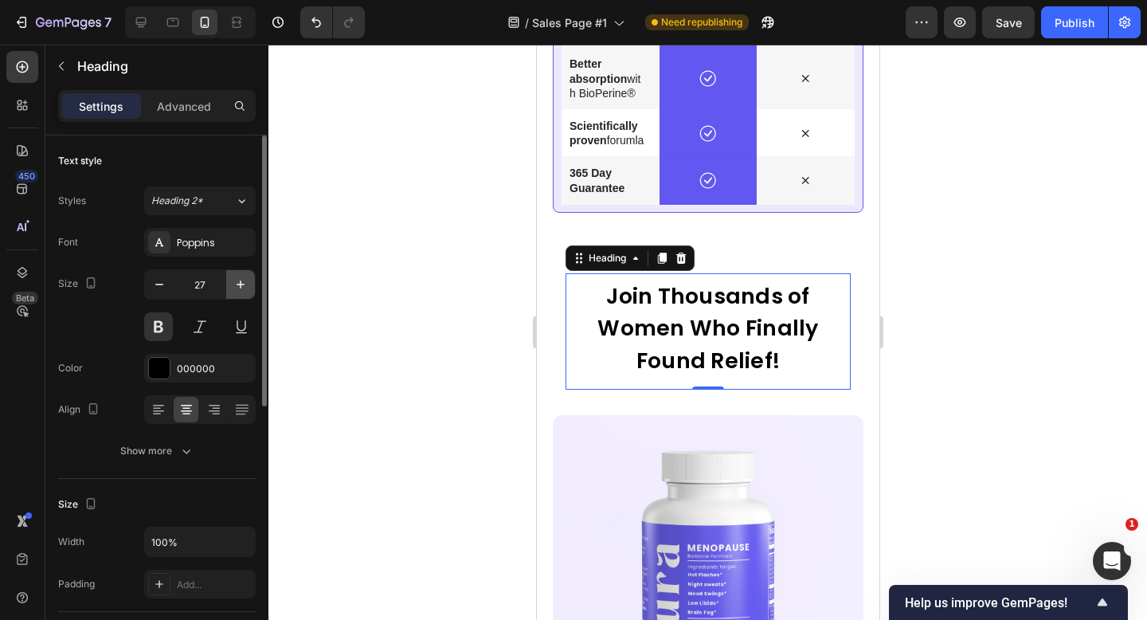
click at [240, 284] on icon "button" at bounding box center [241, 284] width 8 height 8
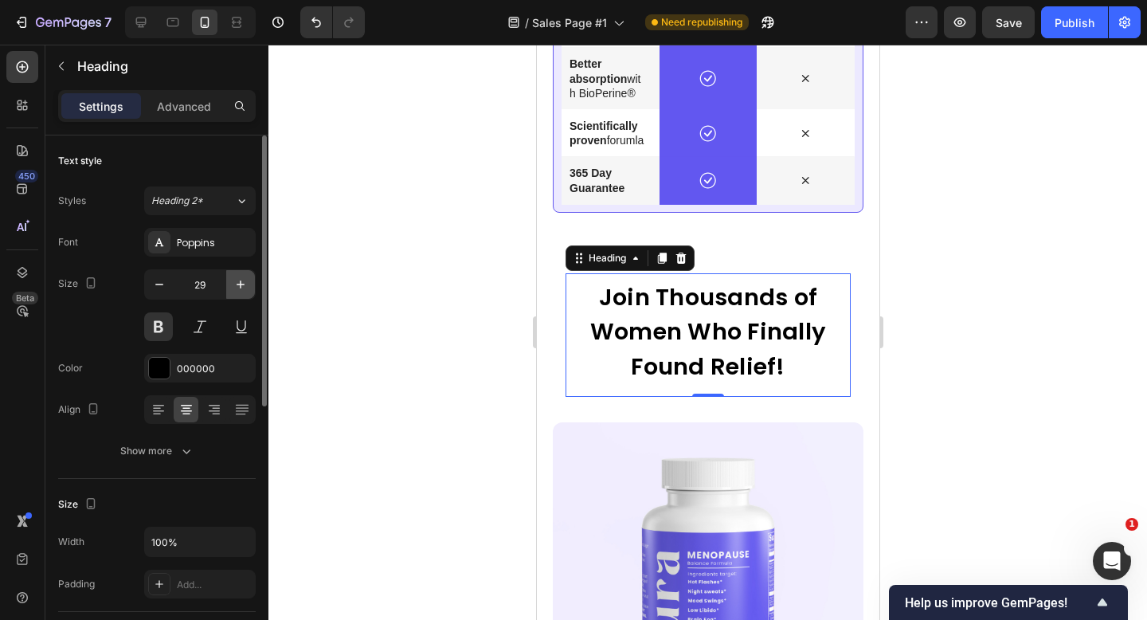
click at [240, 284] on icon "button" at bounding box center [241, 284] width 8 height 8
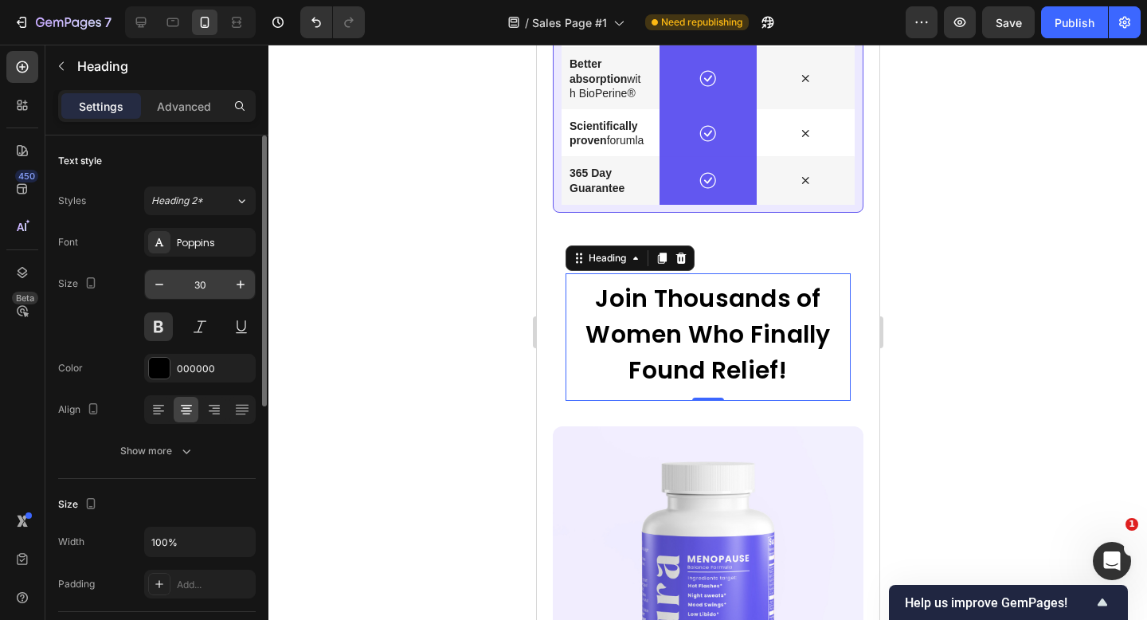
click at [174, 290] on input "30" at bounding box center [200, 284] width 53 height 29
click at [169, 289] on button "button" at bounding box center [159, 284] width 29 height 29
type input "29"
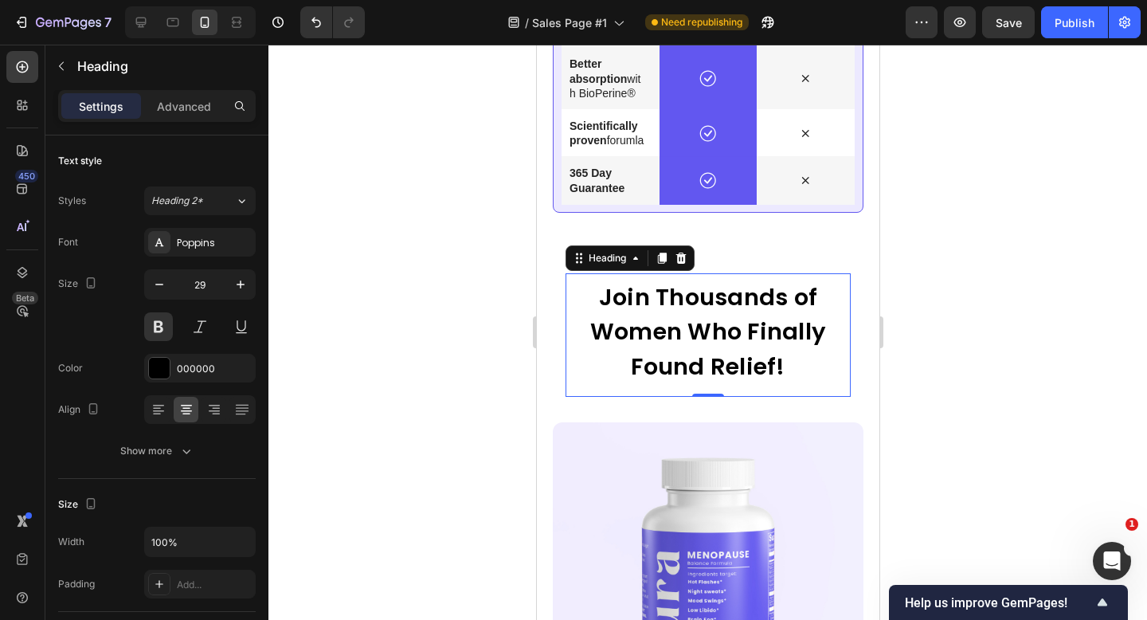
click at [957, 363] on div at bounding box center [708, 332] width 879 height 575
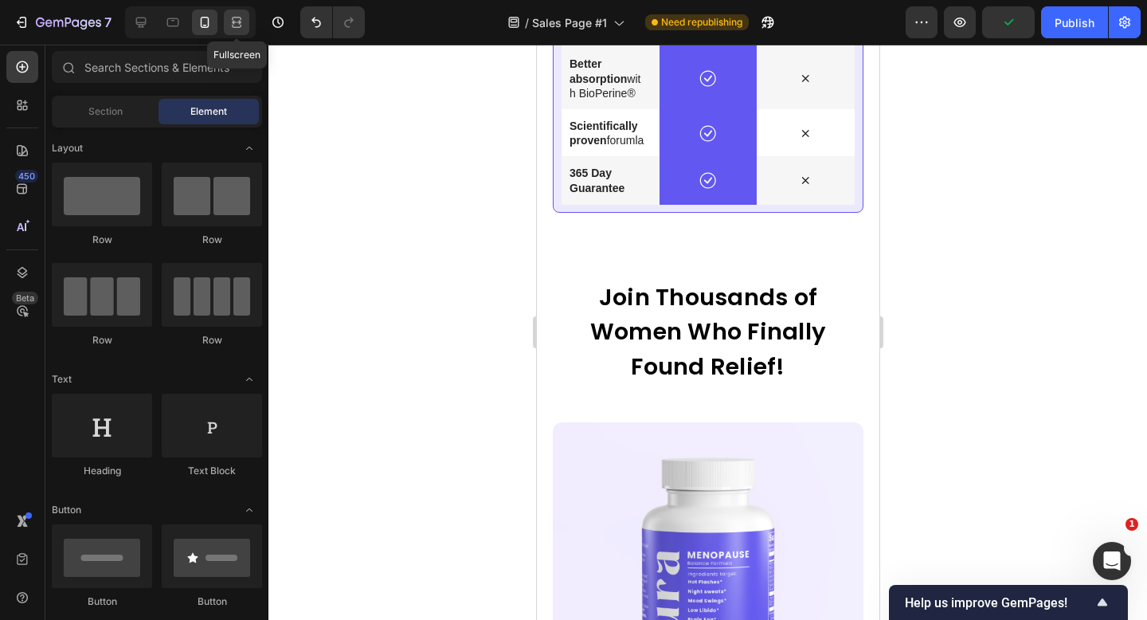
click at [237, 18] on icon at bounding box center [237, 22] width 16 height 16
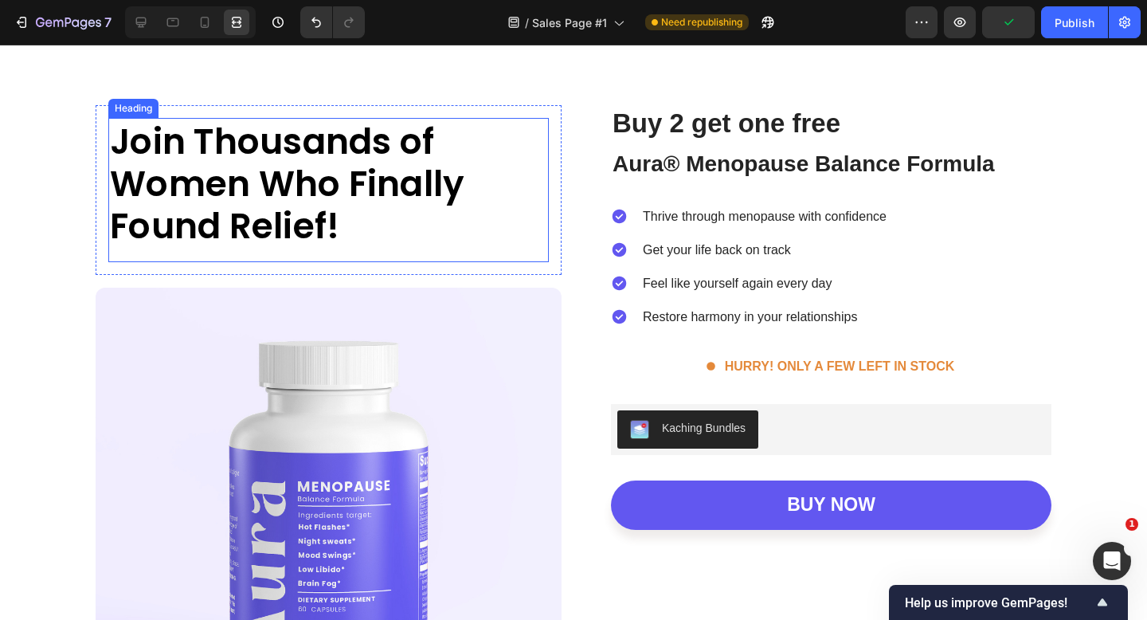
scroll to position [5424, 0]
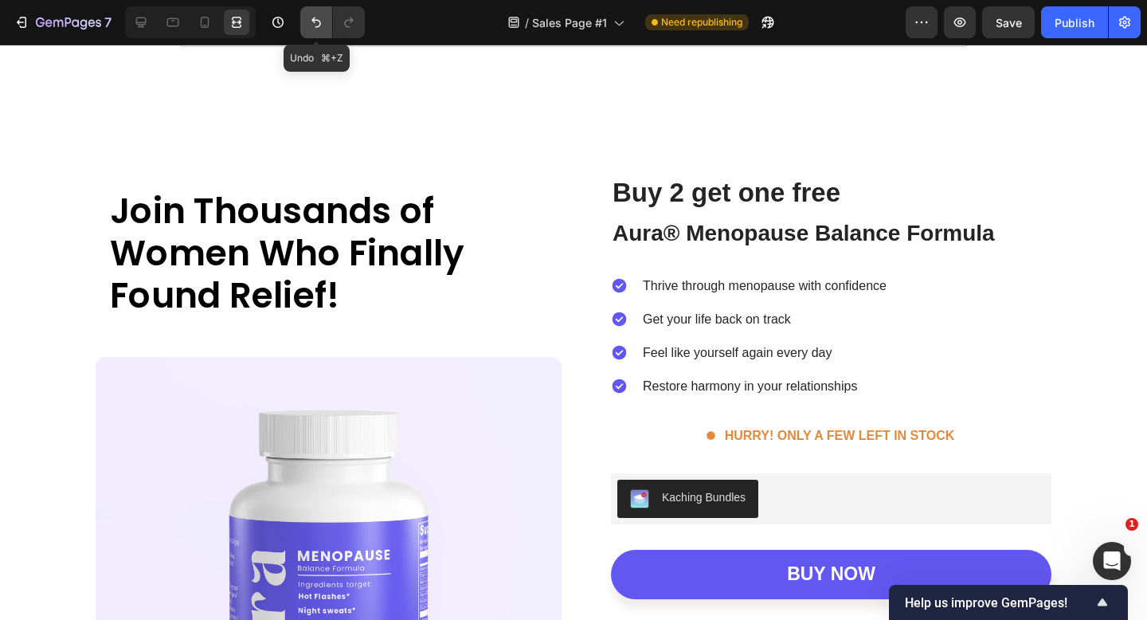
click at [305, 27] on button "Undo/Redo" at bounding box center [316, 22] width 32 height 32
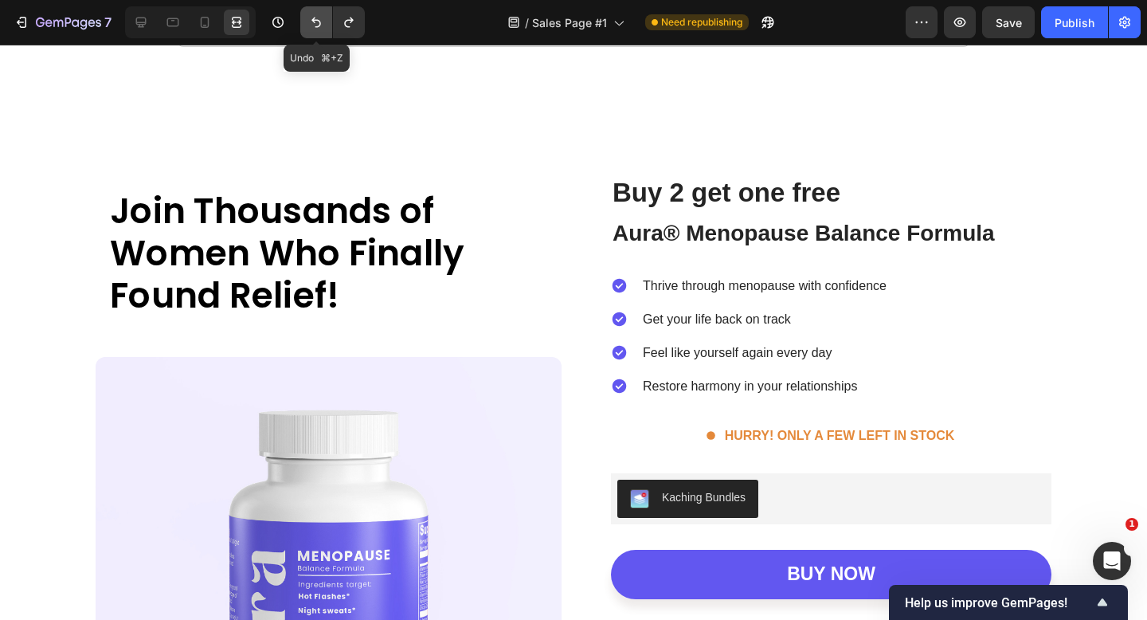
click at [305, 27] on button "Undo/Redo" at bounding box center [316, 22] width 32 height 32
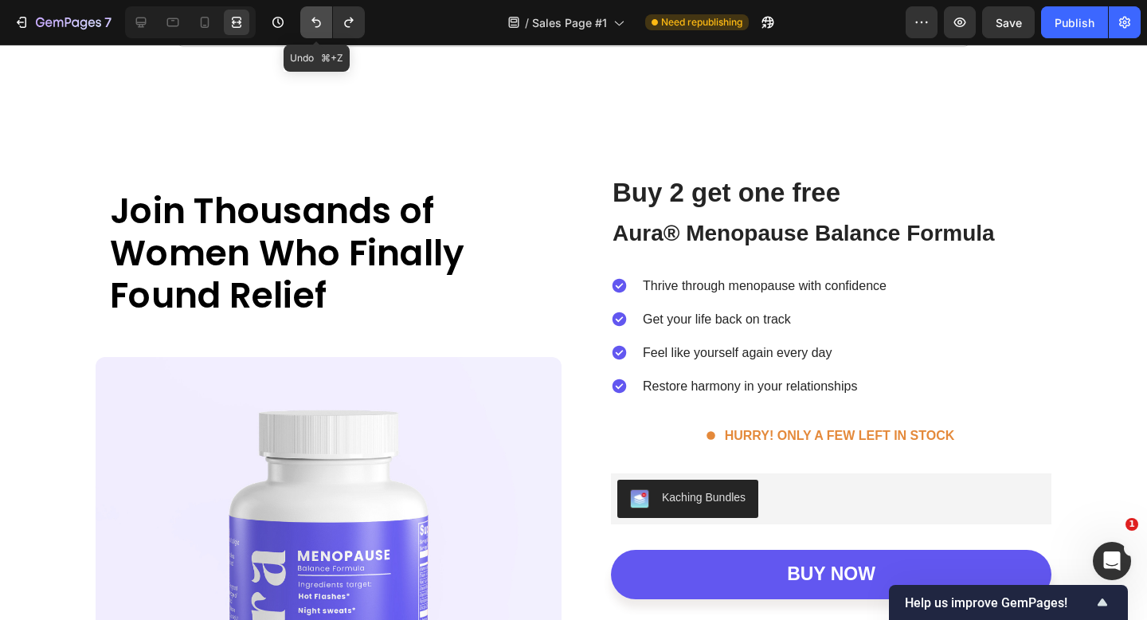
click at [320, 19] on icon "Undo/Redo" at bounding box center [316, 22] width 16 height 16
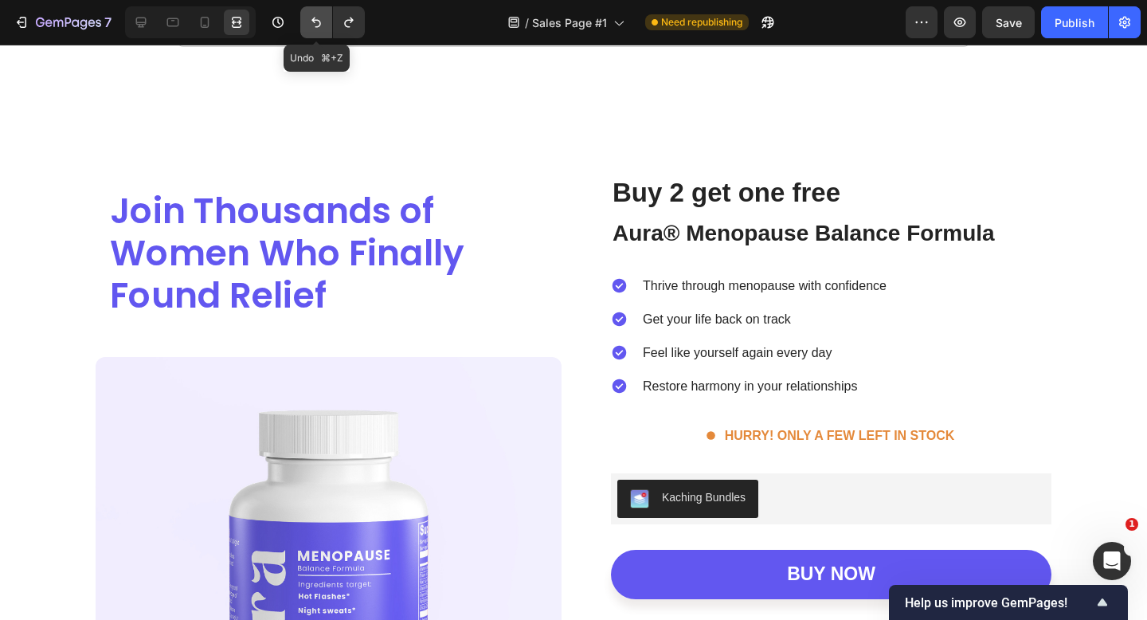
click at [320, 19] on icon "Undo/Redo" at bounding box center [316, 22] width 16 height 16
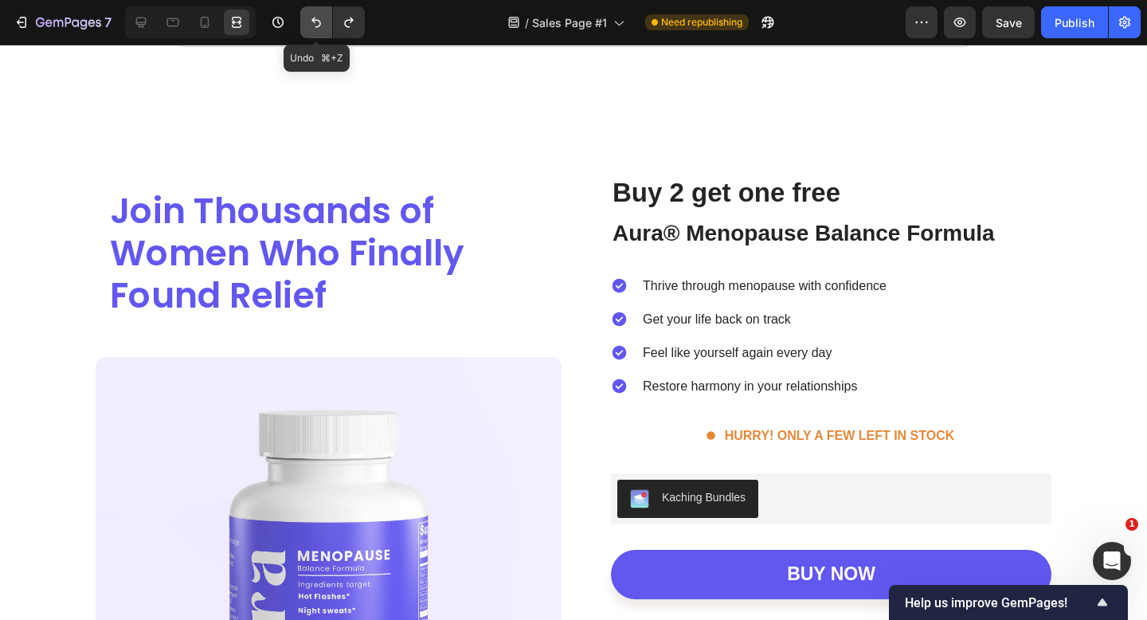
click at [320, 19] on icon "Undo/Redo" at bounding box center [316, 22] width 16 height 16
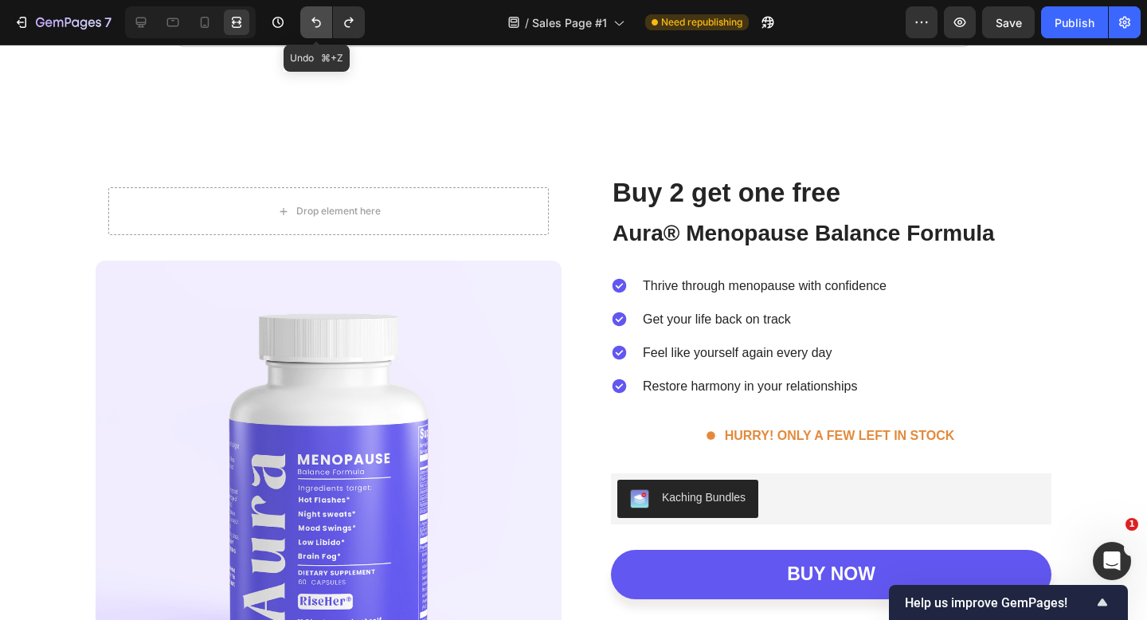
click at [320, 19] on icon "Undo/Redo" at bounding box center [316, 22] width 16 height 16
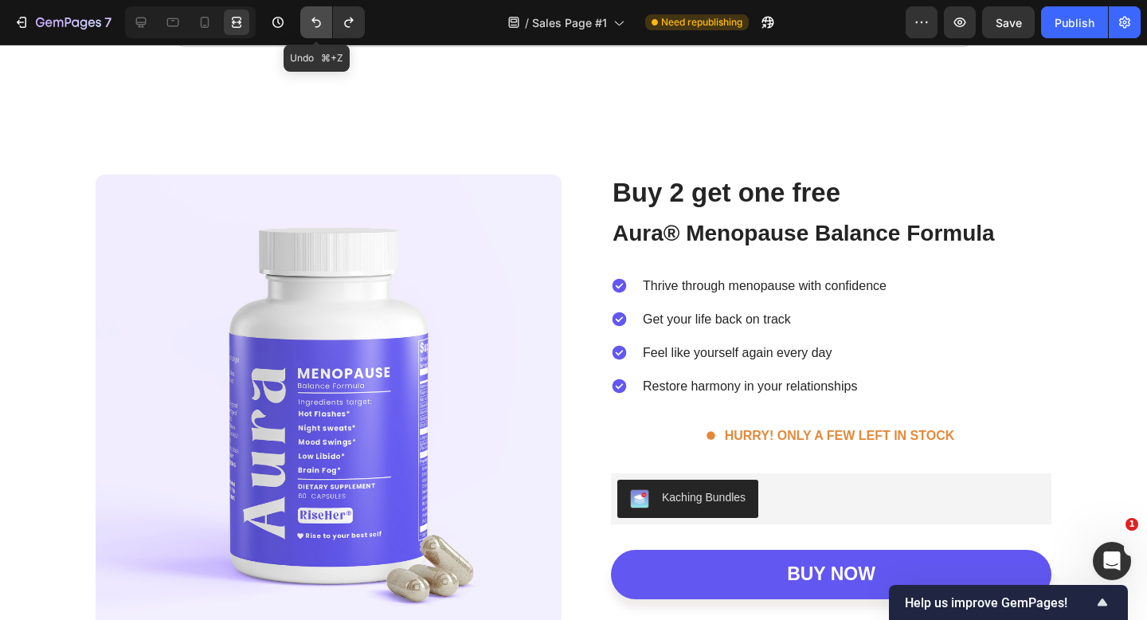
click at [320, 19] on icon "Undo/Redo" at bounding box center [316, 22] width 16 height 16
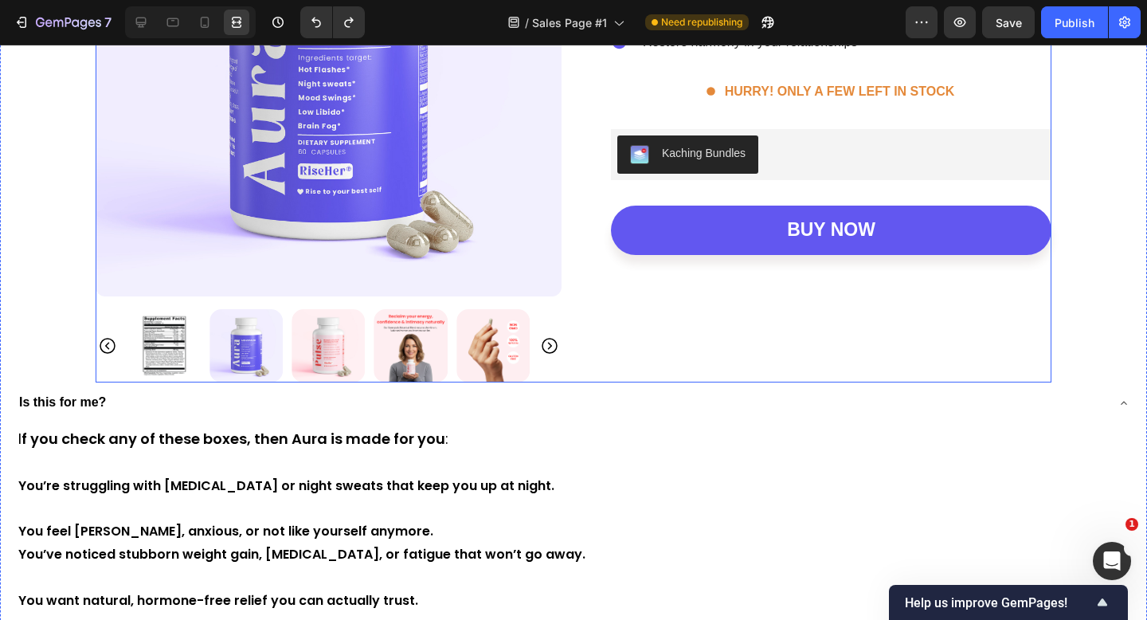
scroll to position [5735, 0]
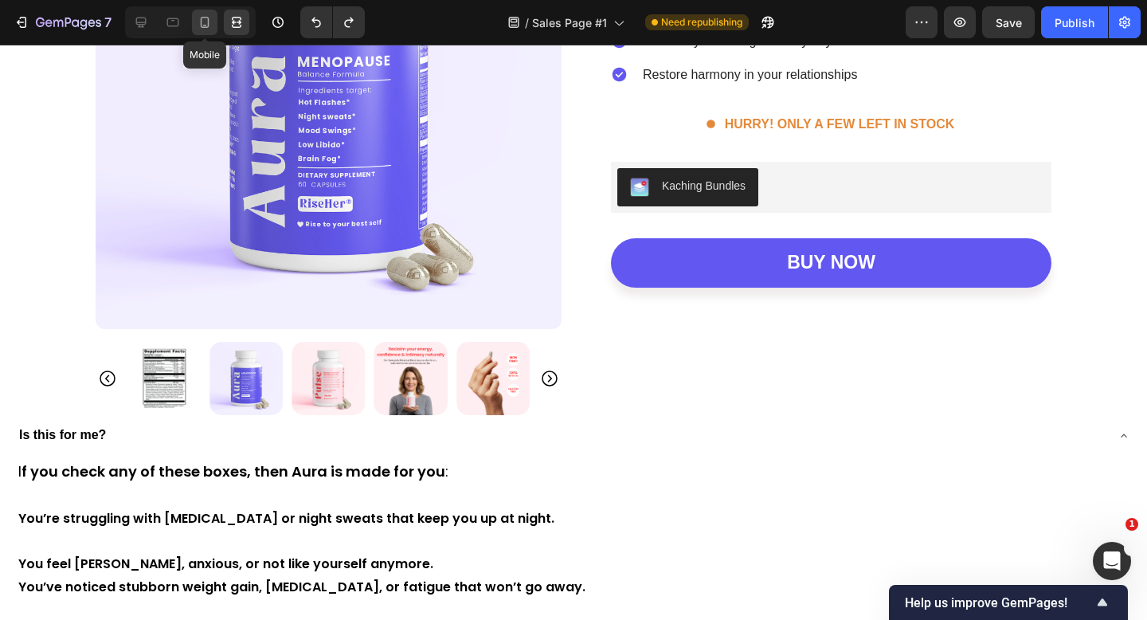
click at [207, 21] on icon at bounding box center [205, 22] width 16 height 16
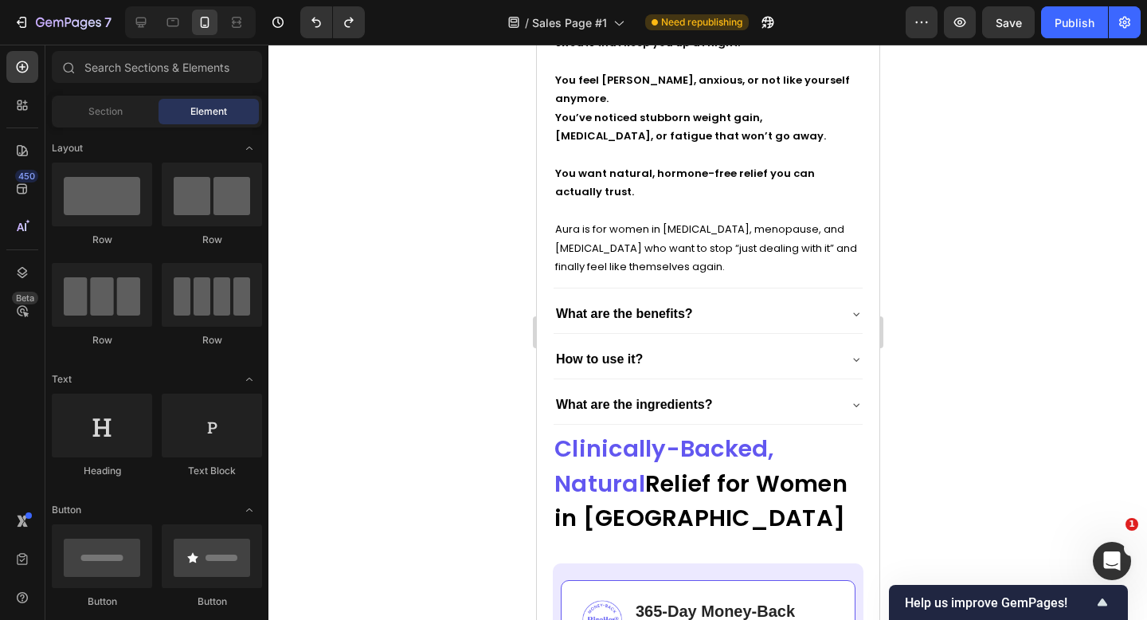
scroll to position [6740, 0]
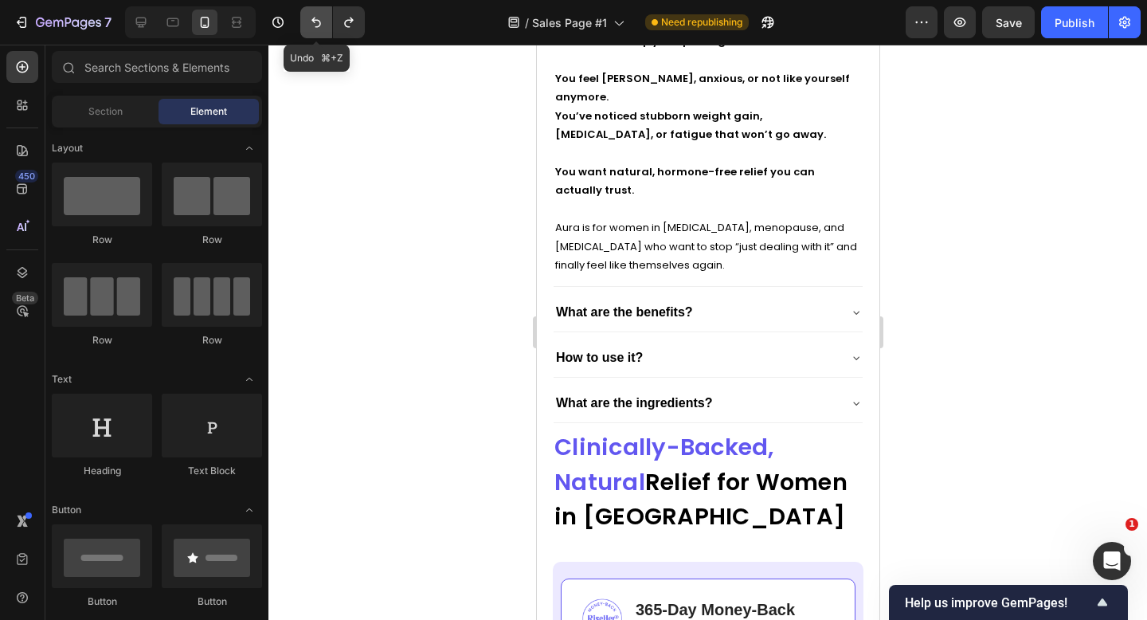
click at [318, 22] on icon "Undo/Redo" at bounding box center [316, 22] width 16 height 16
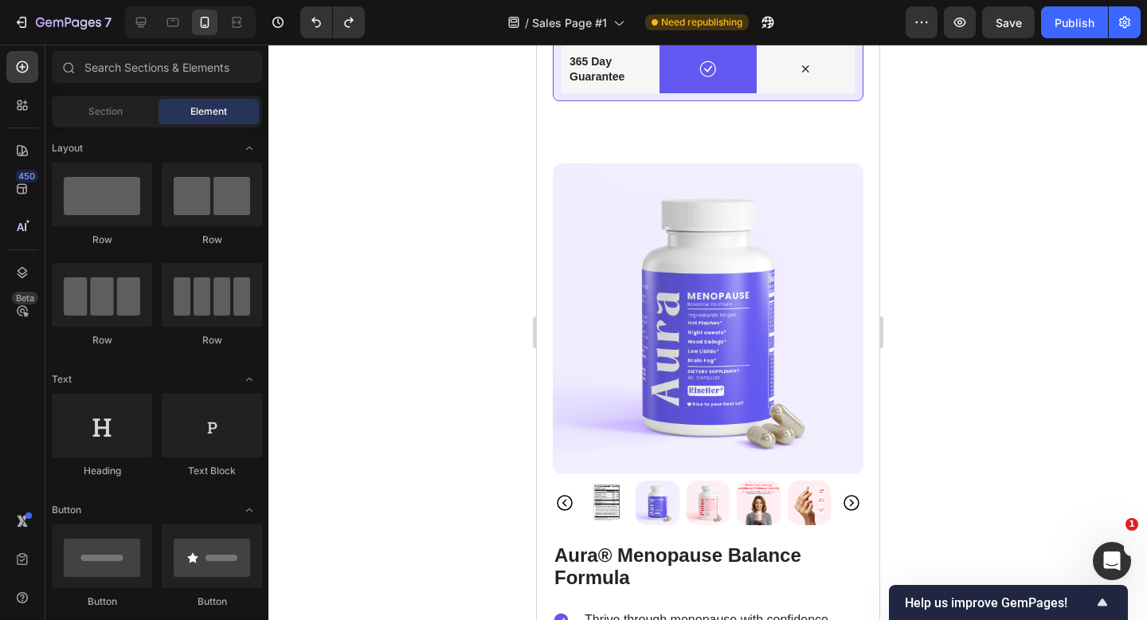
scroll to position [5626, 0]
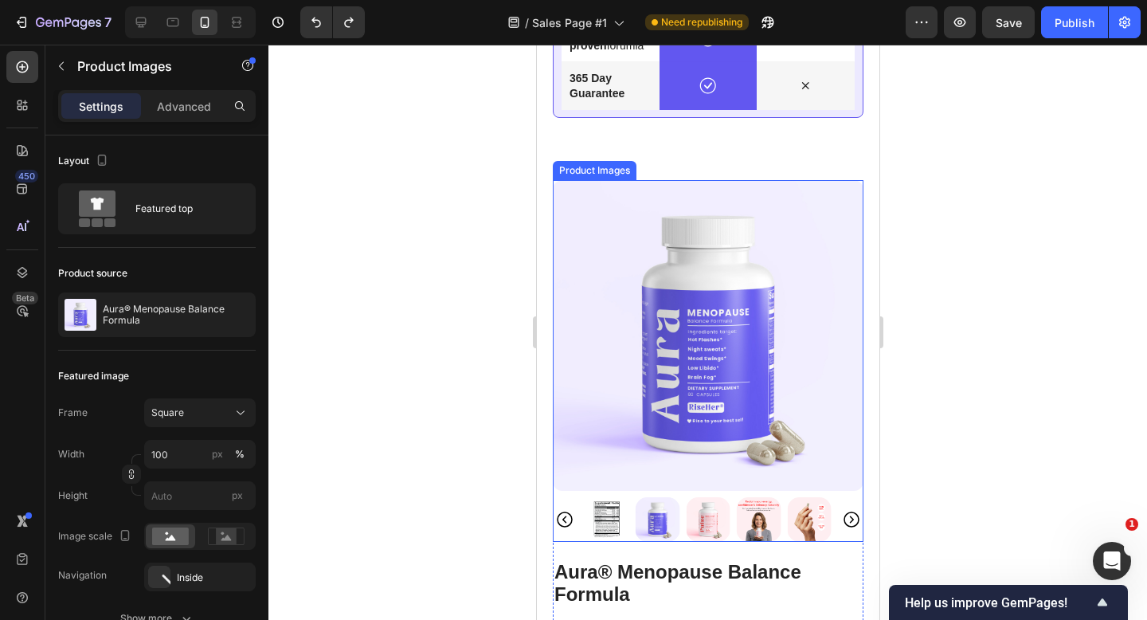
click at [641, 240] on img at bounding box center [707, 335] width 311 height 311
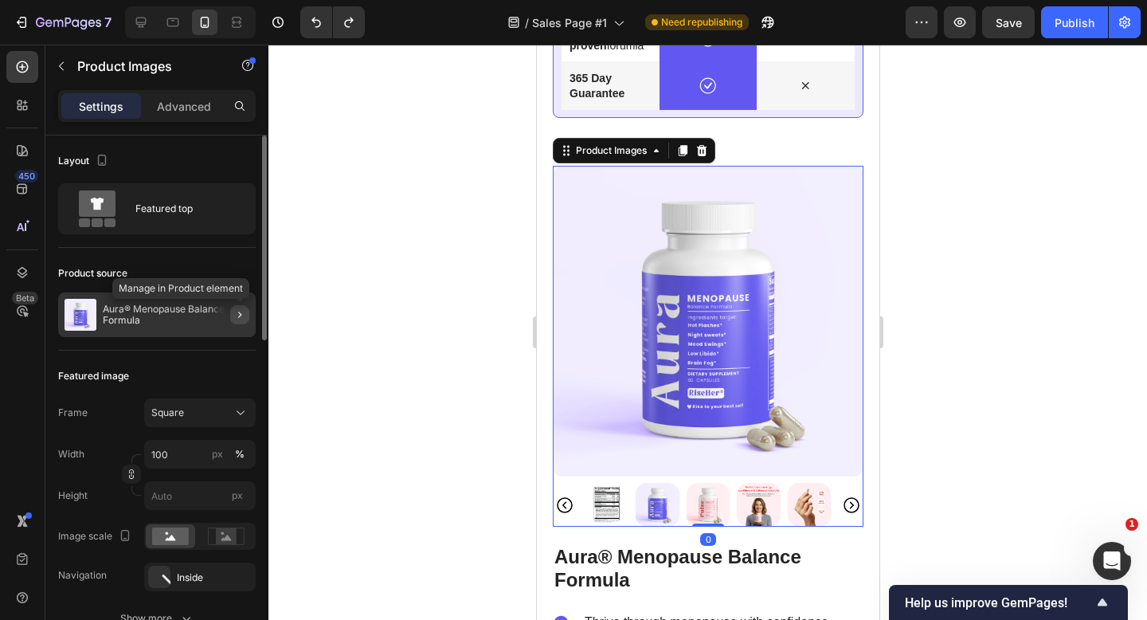
click at [237, 313] on icon "button" at bounding box center [239, 314] width 13 height 13
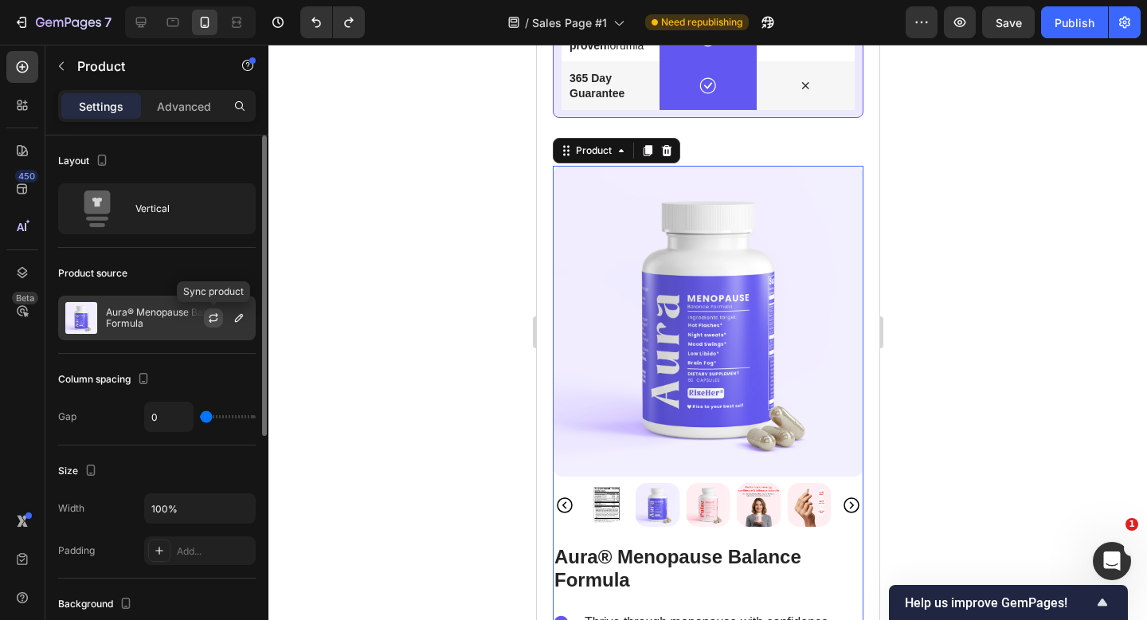
click at [210, 315] on icon "button" at bounding box center [214, 315] width 9 height 5
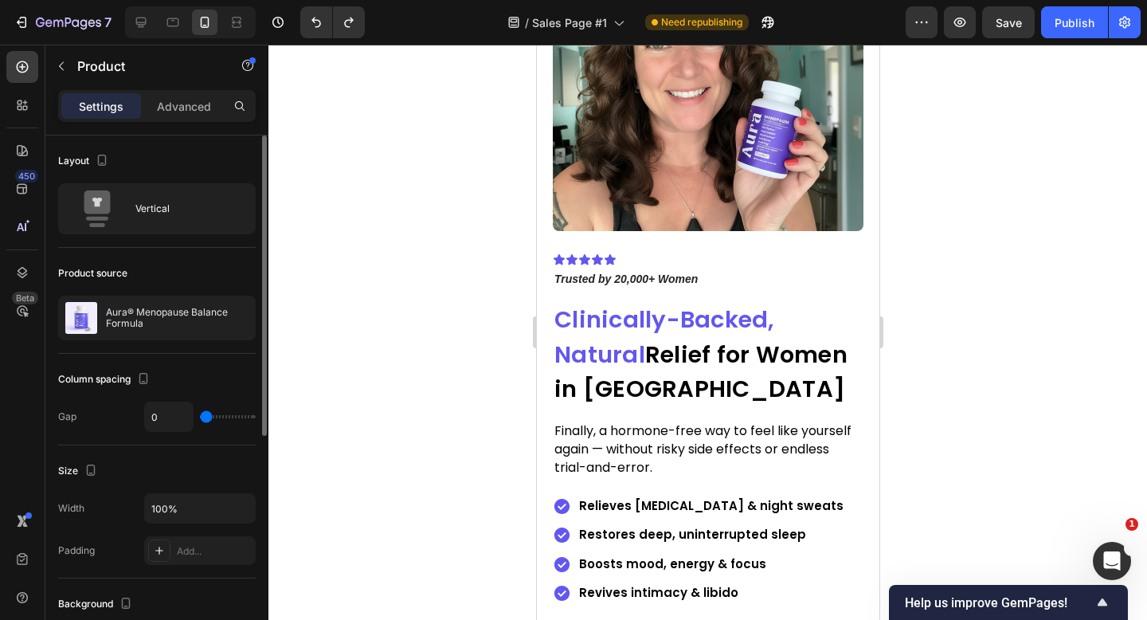
scroll to position [0, 0]
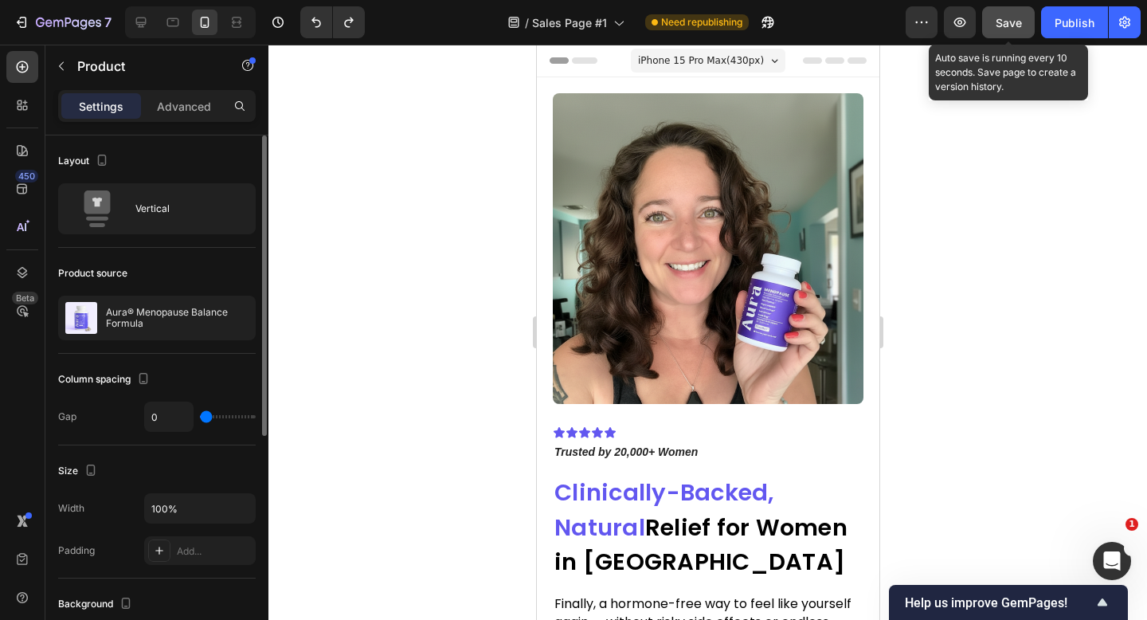
click at [1008, 33] on button "Save" at bounding box center [1008, 22] width 53 height 32
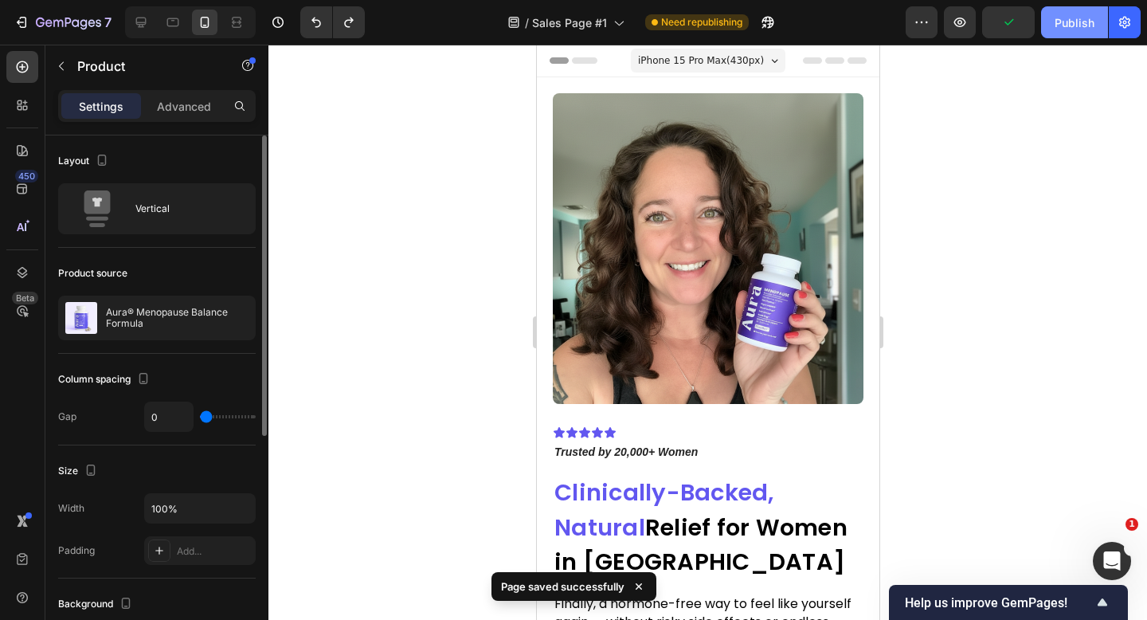
click at [1064, 24] on div "Publish" at bounding box center [1075, 22] width 40 height 17
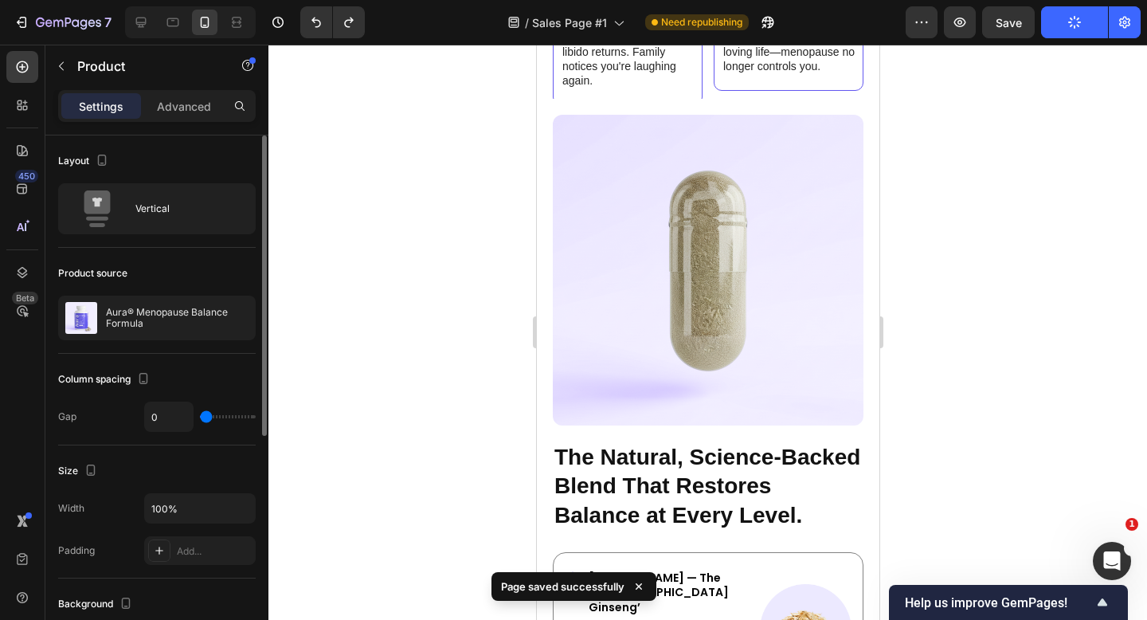
scroll to position [3256, 0]
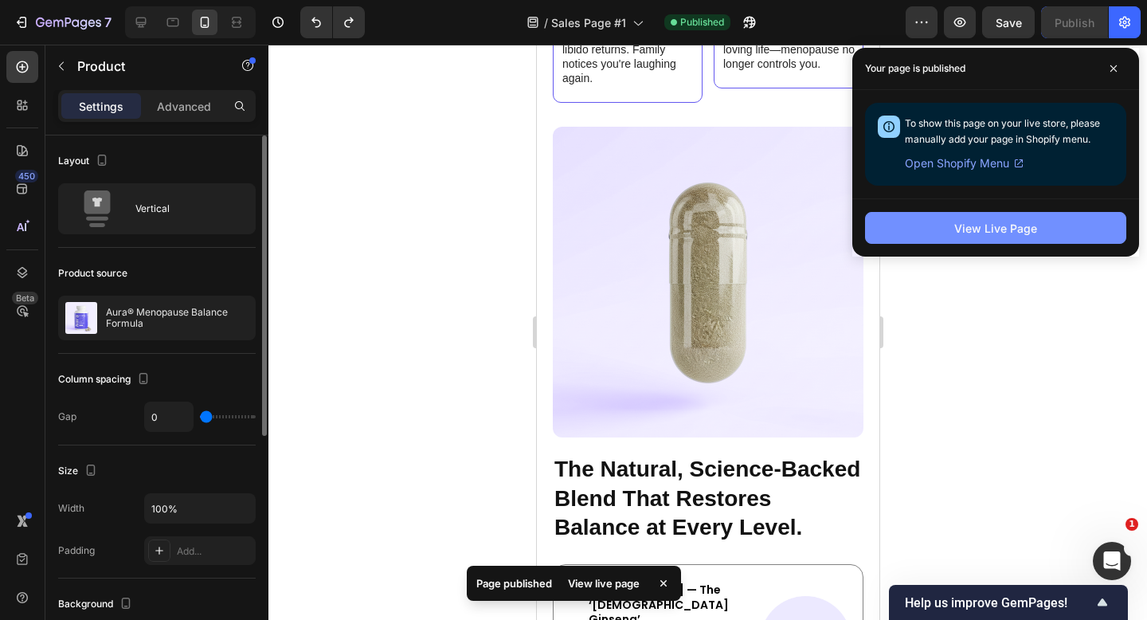
click at [966, 220] on div "View Live Page" at bounding box center [996, 228] width 83 height 17
